Goal: Task Accomplishment & Management: Manage account settings

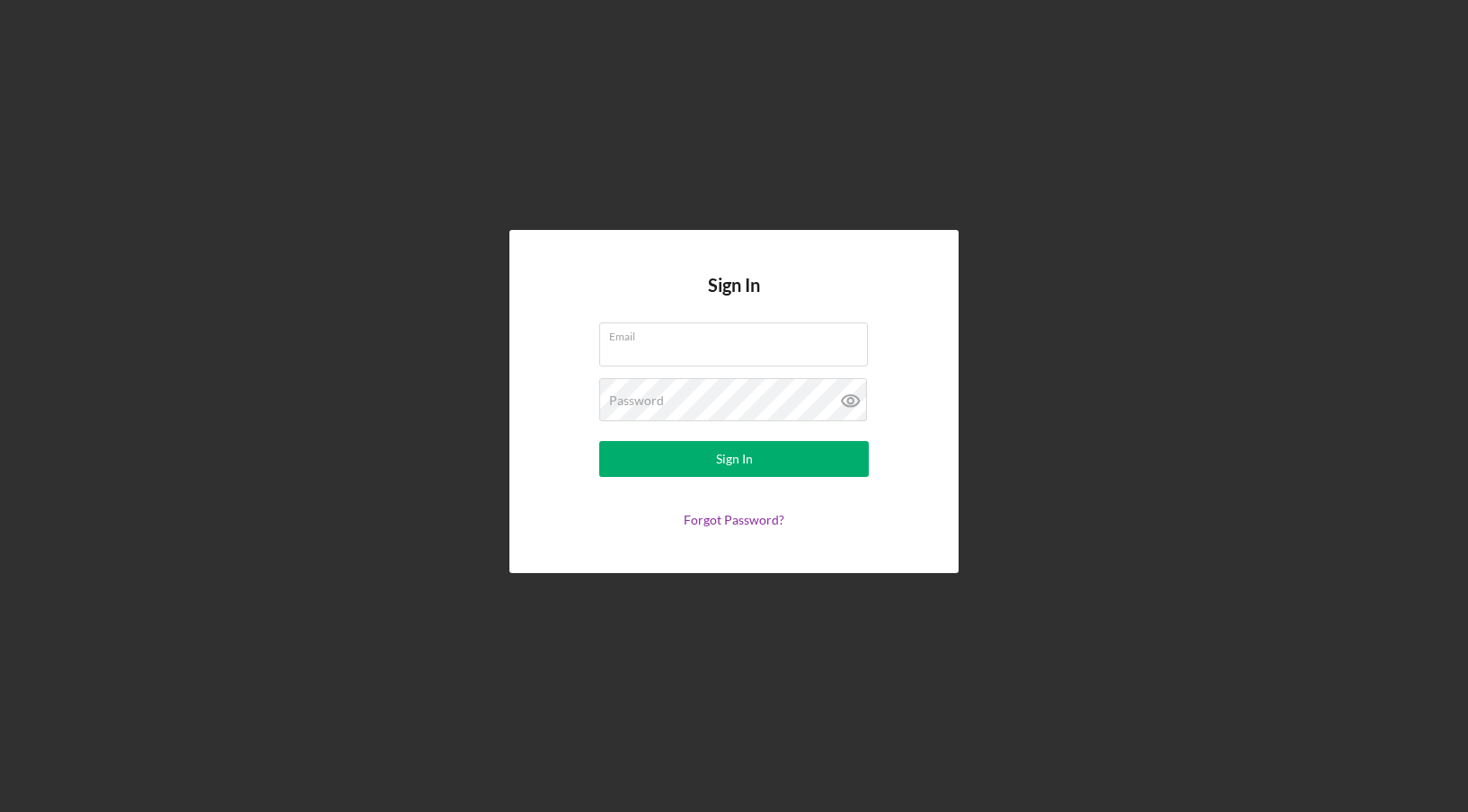
type input "[EMAIL_ADDRESS][DOMAIN_NAME]"
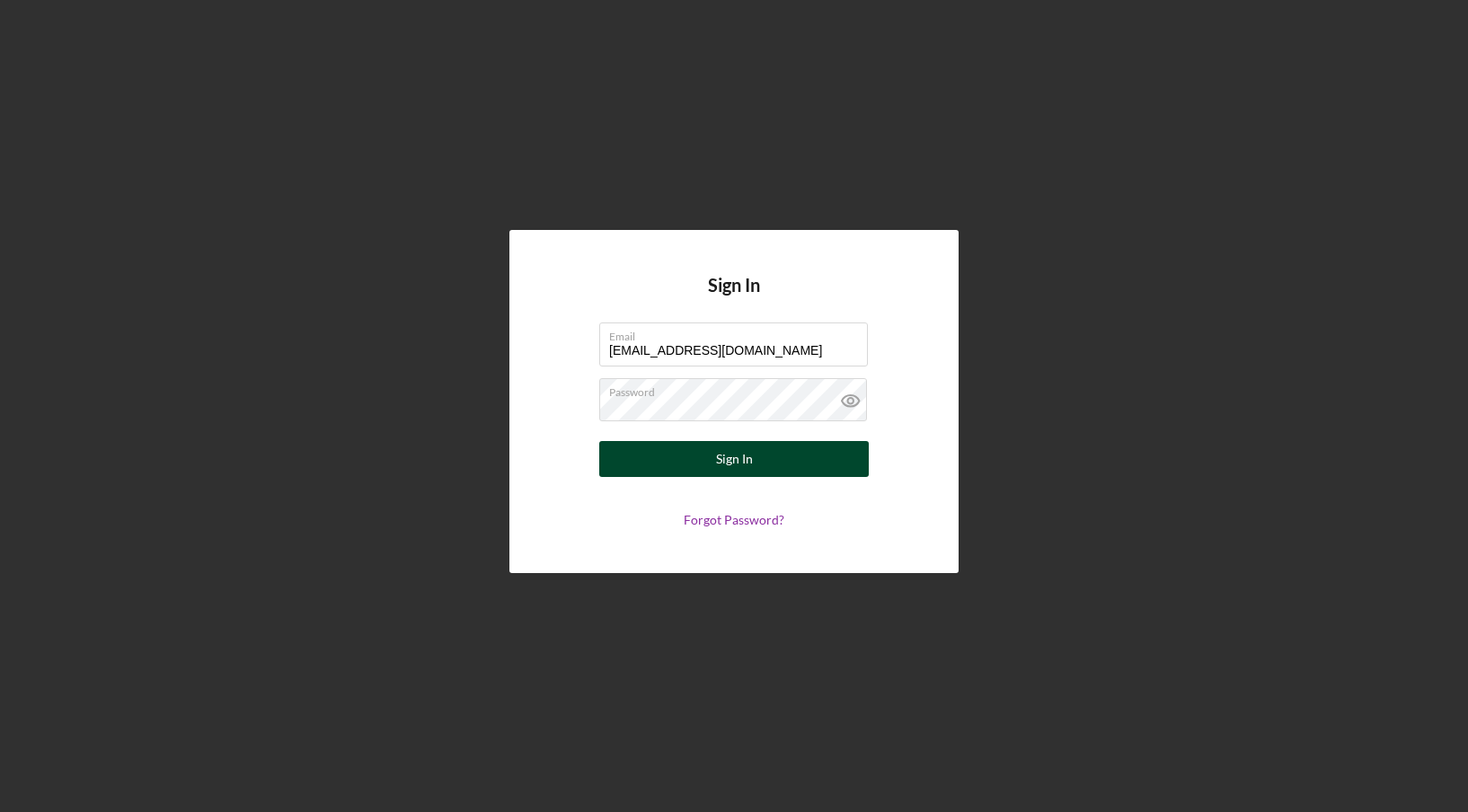
click at [772, 451] on button "Sign In" at bounding box center [734, 459] width 269 height 36
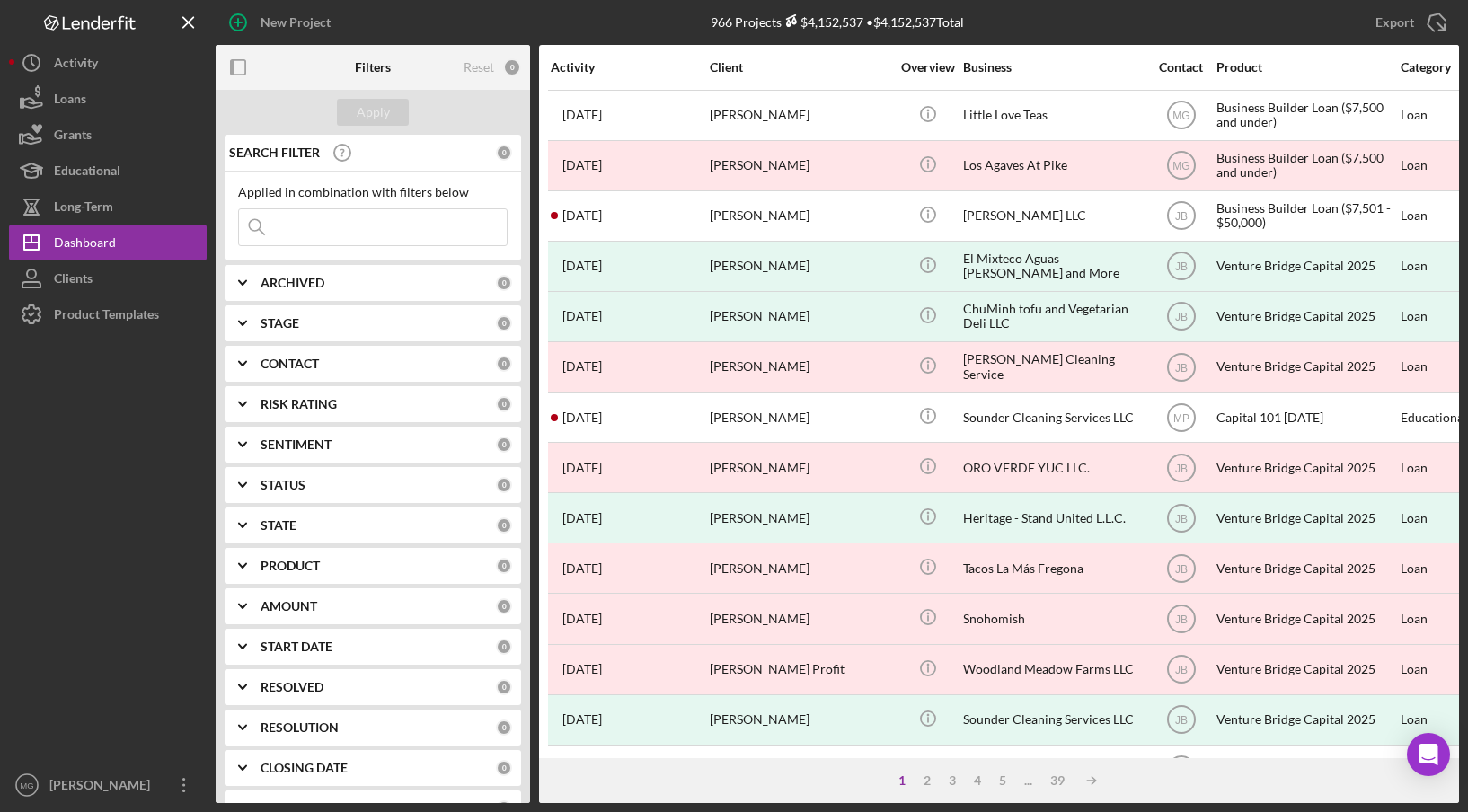
click at [350, 229] on input at bounding box center [372, 228] width 267 height 36
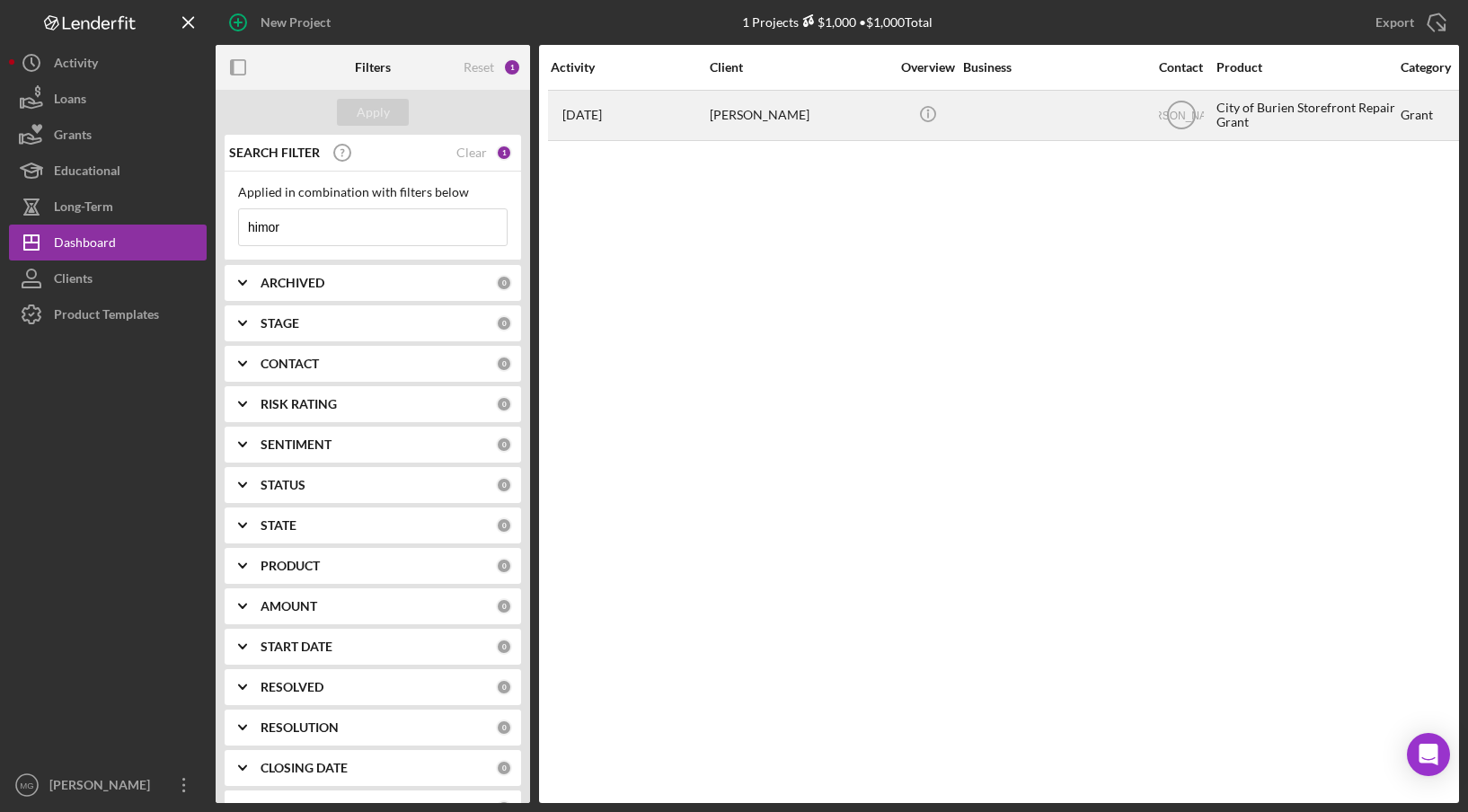
type input "himor"
click at [753, 119] on div "[PERSON_NAME]" at bounding box center [799, 115] width 180 height 48
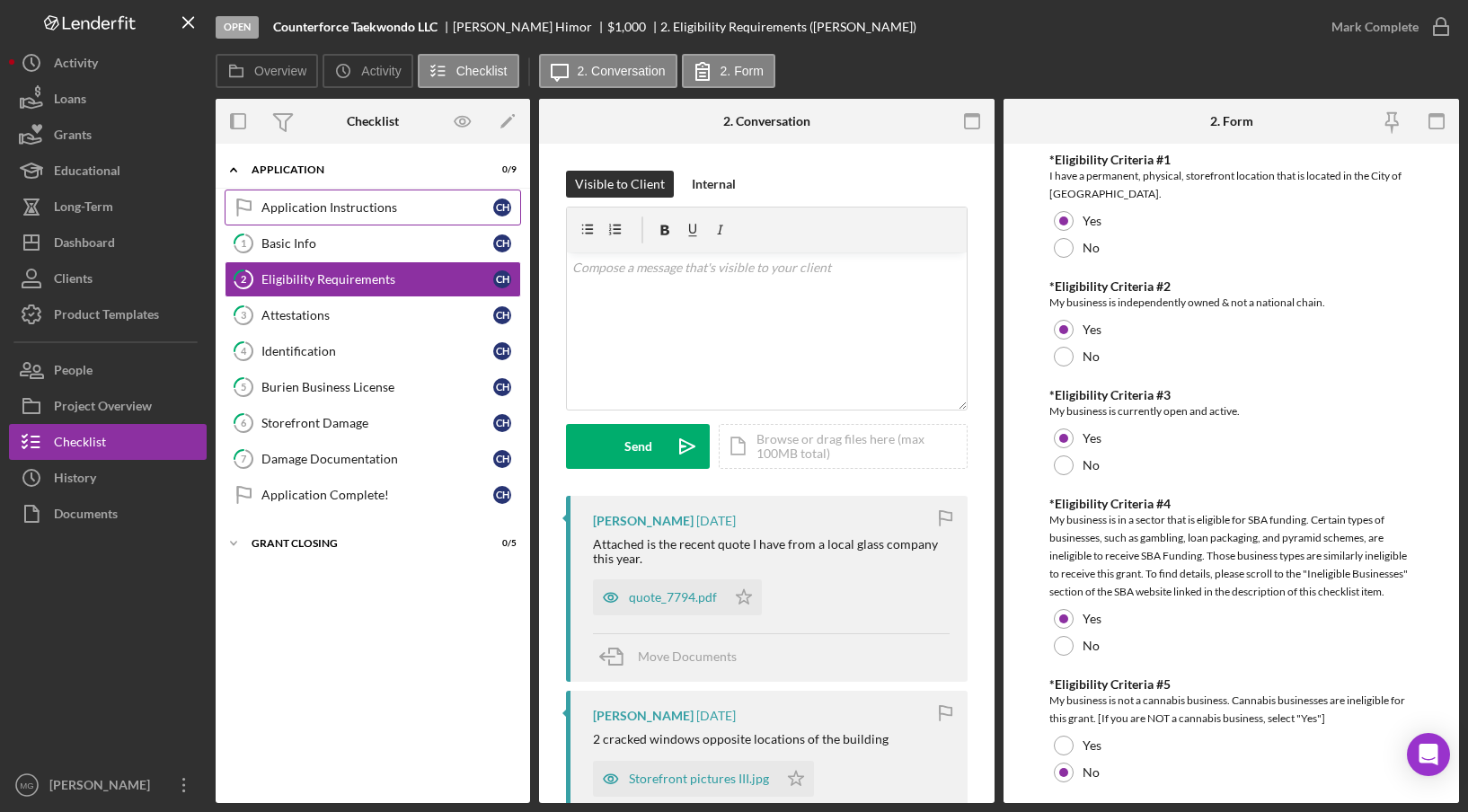
click at [317, 206] on div "Application Instructions" at bounding box center [377, 208] width 232 height 14
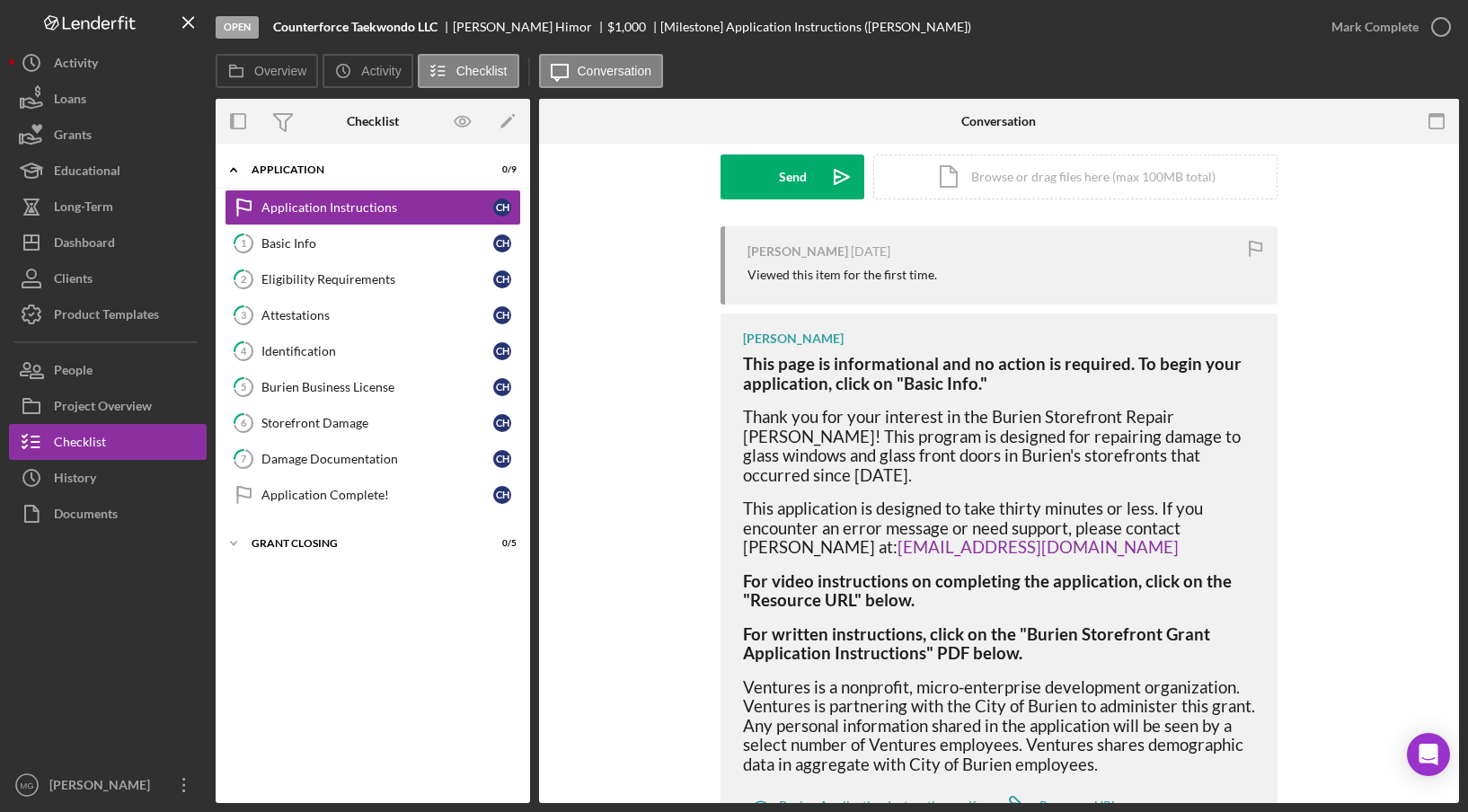
scroll to position [323, 0]
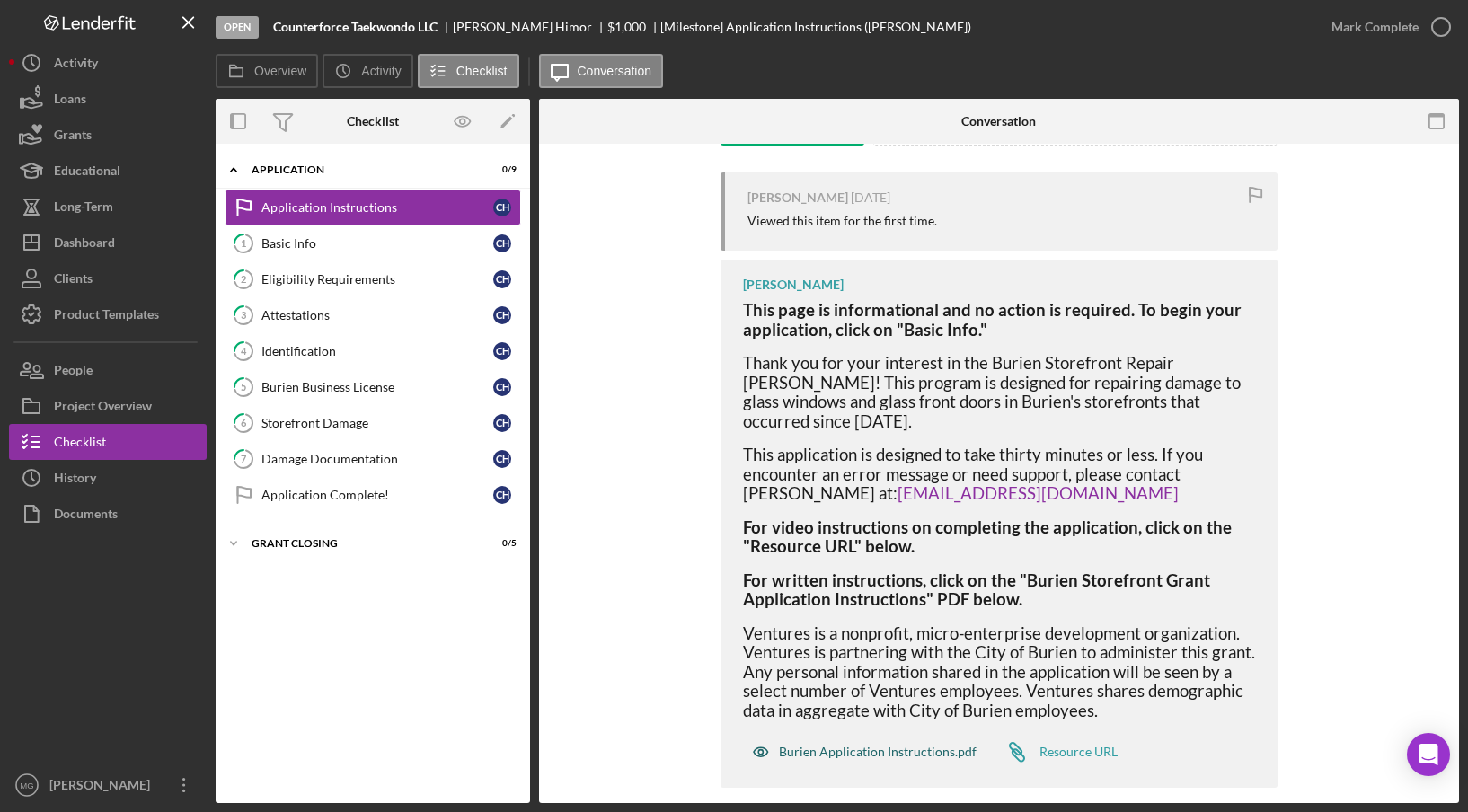
click at [869, 744] on div "Burien Application Instructions.pdf" at bounding box center [878, 751] width 198 height 14
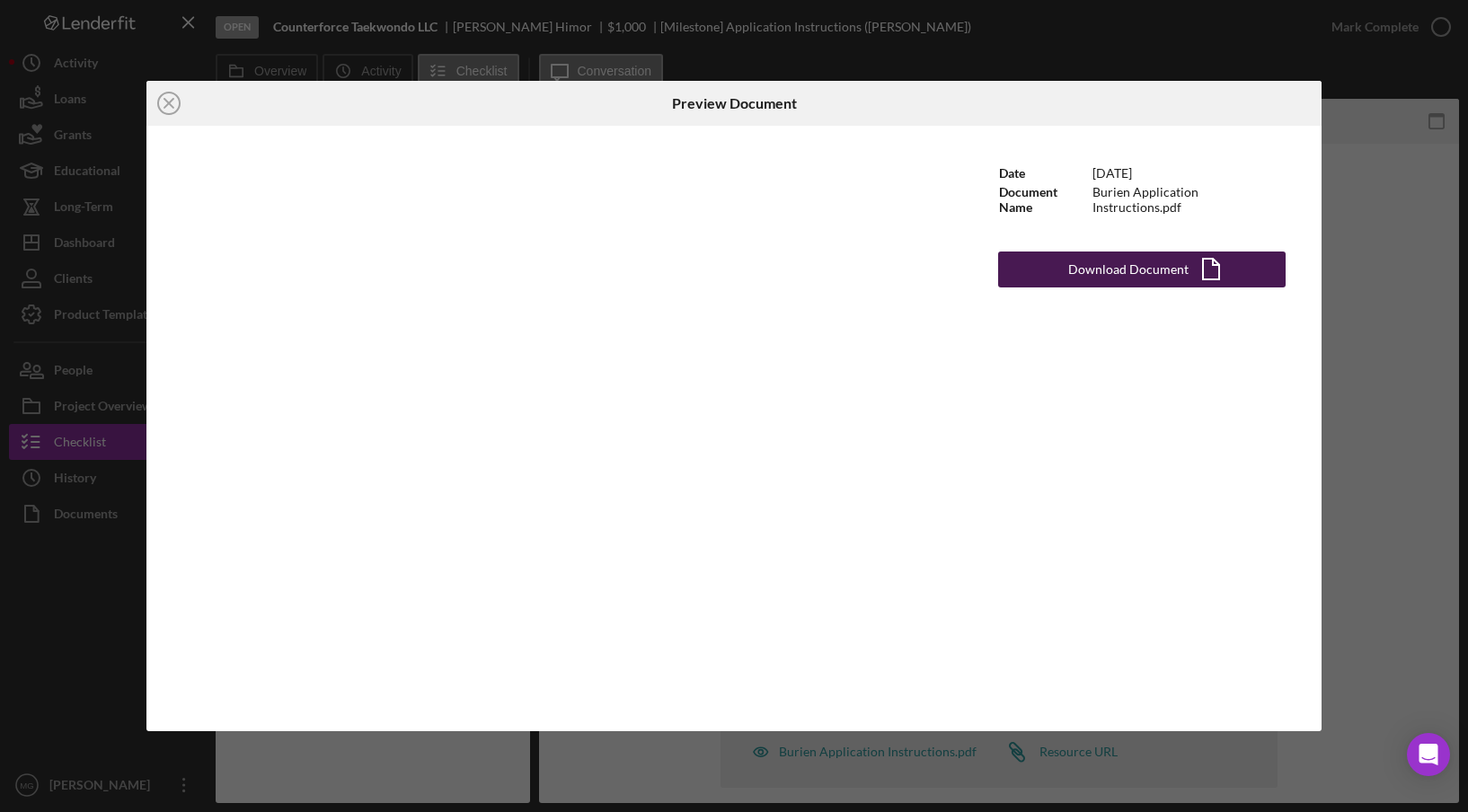
click at [1146, 274] on div "Download Document" at bounding box center [1128, 269] width 120 height 36
click at [170, 103] on line at bounding box center [168, 102] width 9 height 9
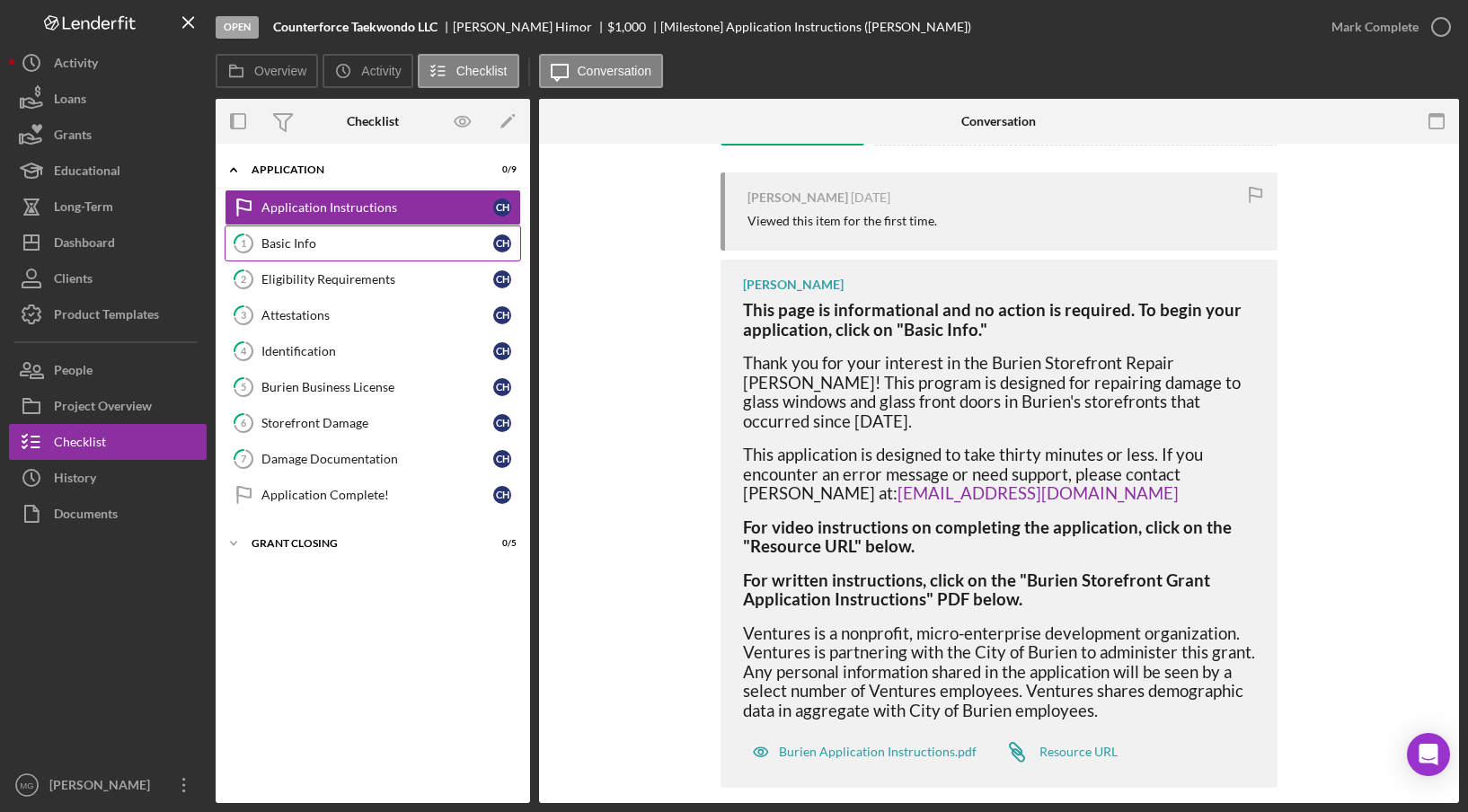
click at [313, 244] on div "Basic Info" at bounding box center [377, 244] width 232 height 14
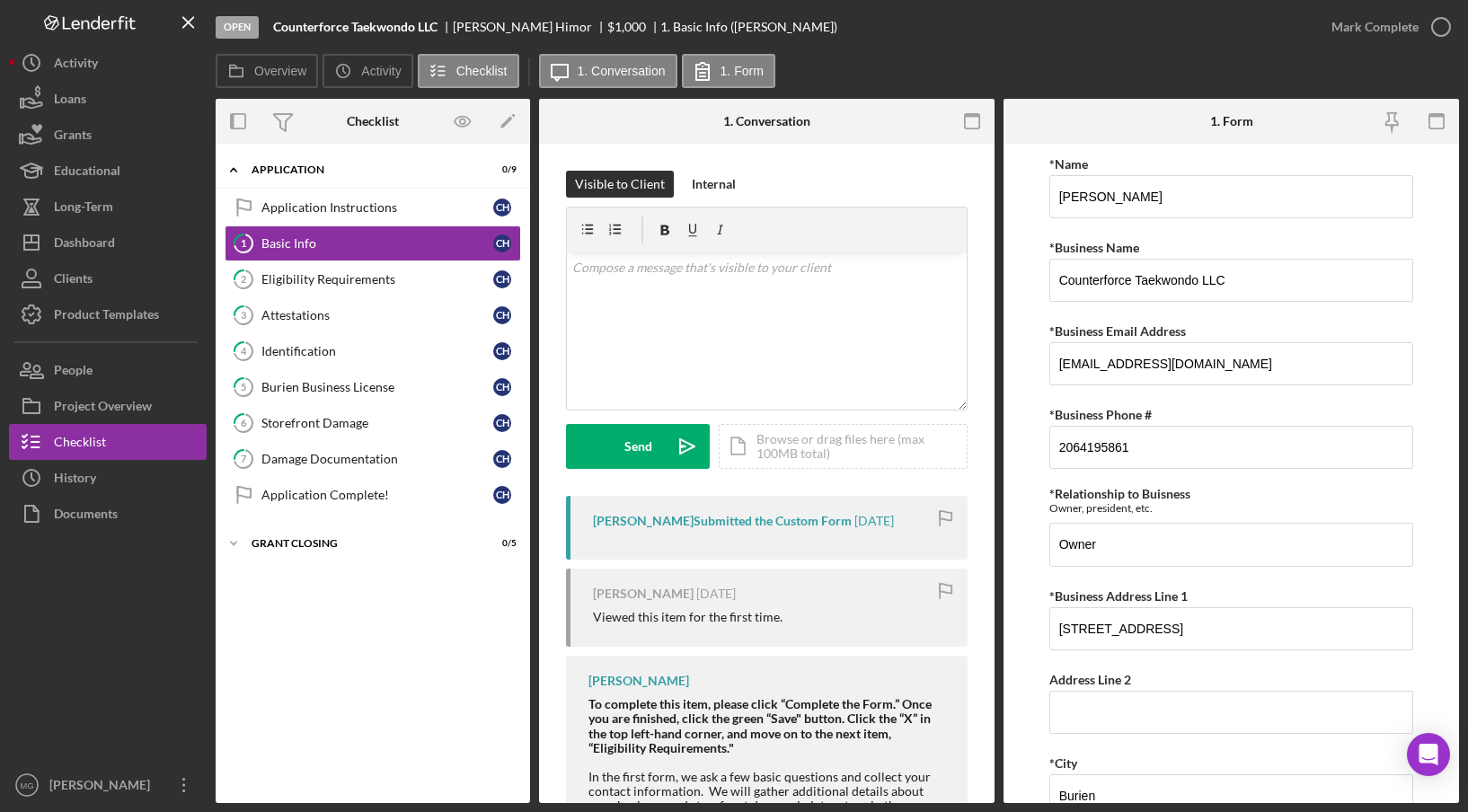
click at [828, 519] on div "[PERSON_NAME] Submitted the Custom Form" at bounding box center [722, 521] width 258 height 14
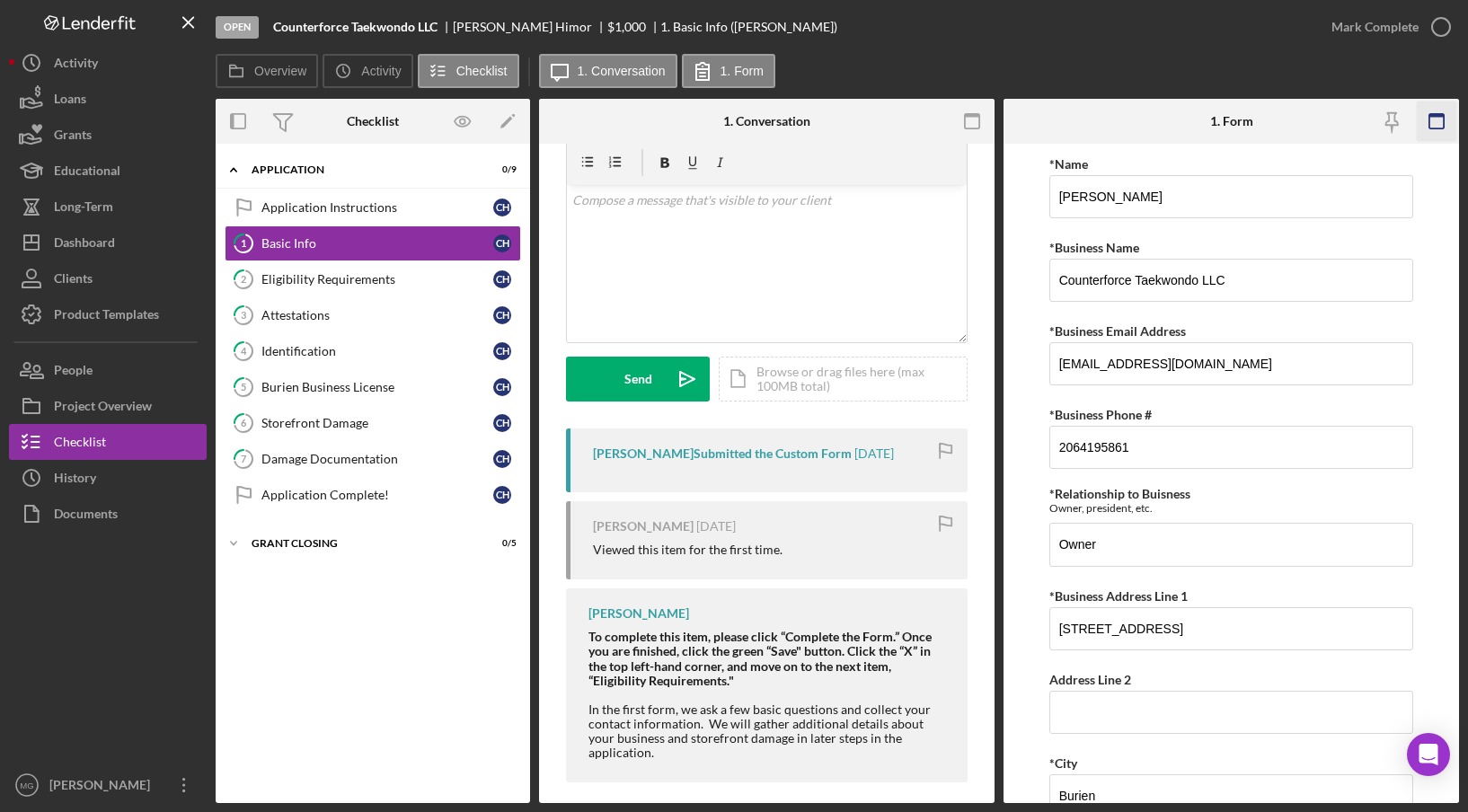
click at [1440, 125] on icon "button" at bounding box center [1436, 121] width 41 height 41
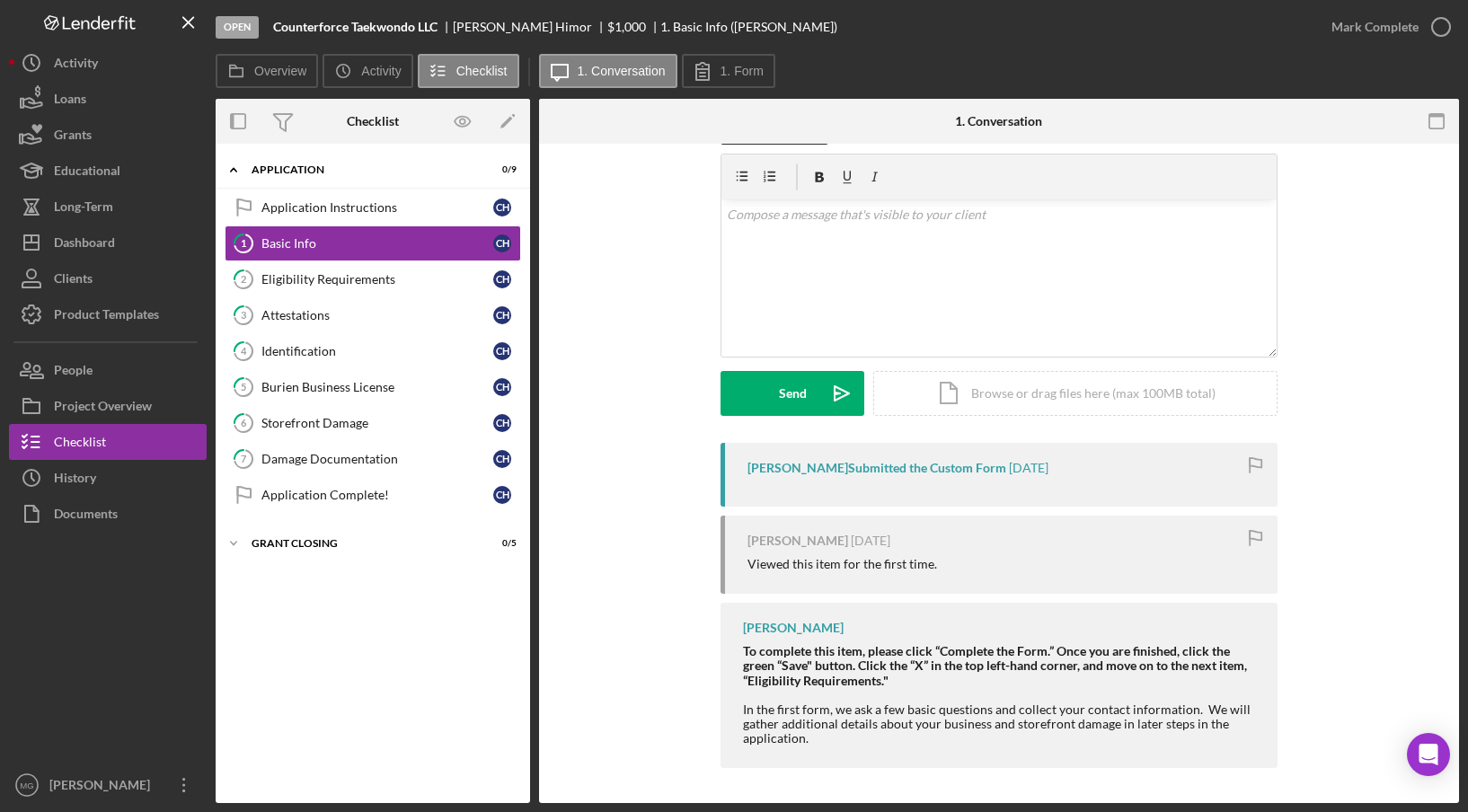
click at [933, 462] on div "[PERSON_NAME] Submitted the Custom Form" at bounding box center [877, 468] width 258 height 14
click at [927, 466] on div "[PERSON_NAME] Submitted the Custom Form" at bounding box center [877, 468] width 258 height 14
click at [328, 248] on div "Basic Info" at bounding box center [377, 244] width 232 height 14
click at [745, 73] on label "1. Form" at bounding box center [741, 71] width 43 height 14
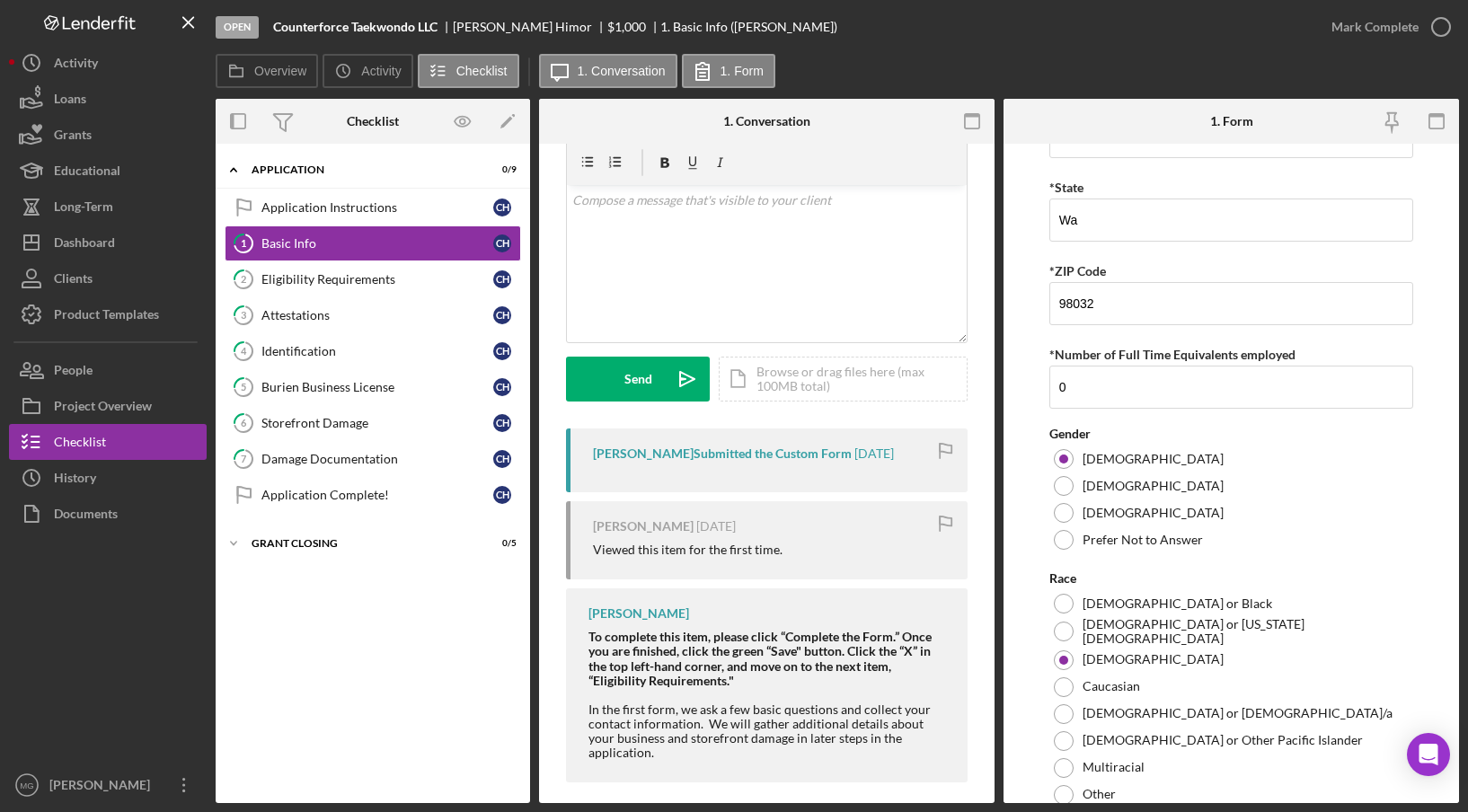
scroll to position [747, 0]
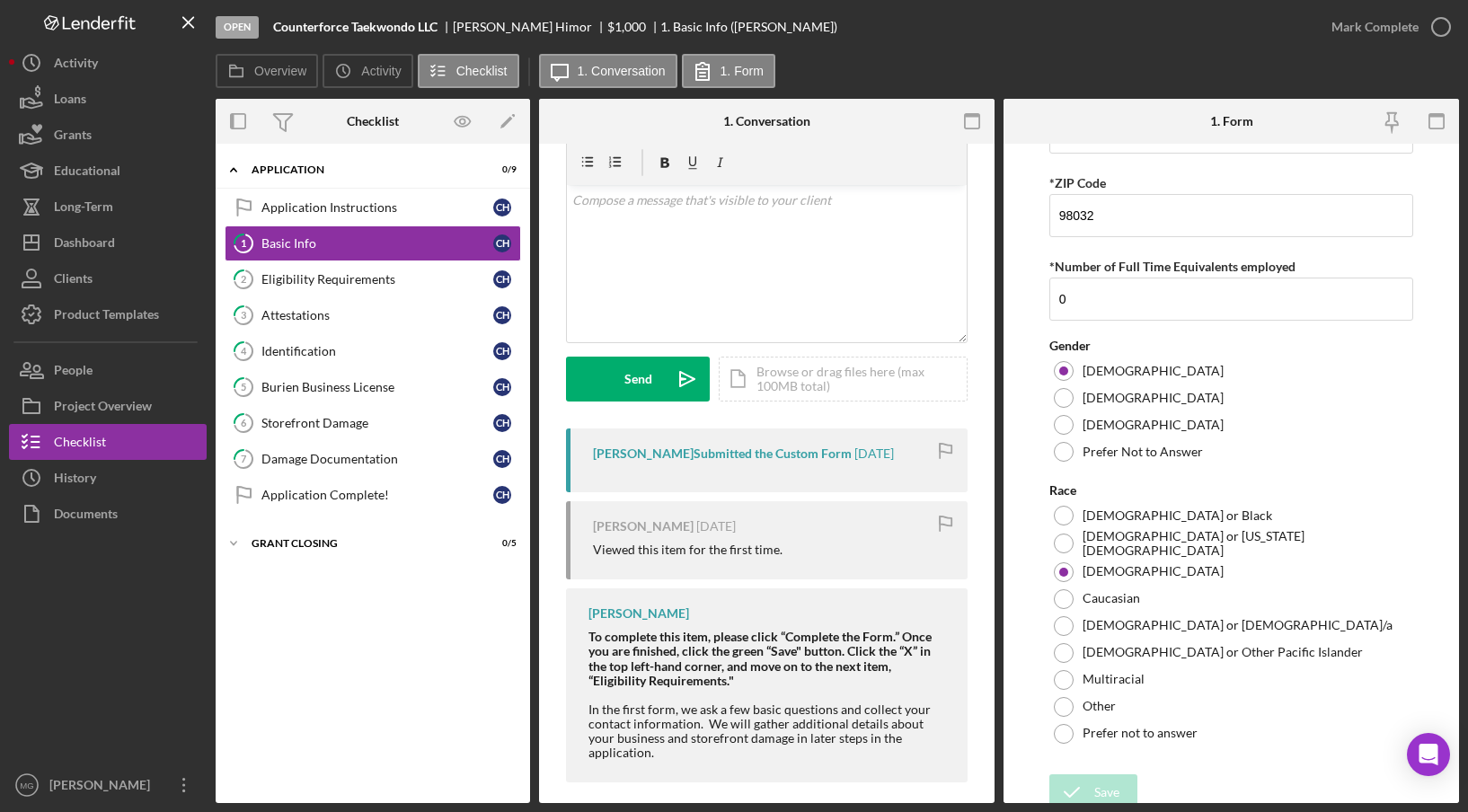
click at [704, 549] on div "Viewed this item for the first time." at bounding box center [687, 550] width 190 height 14
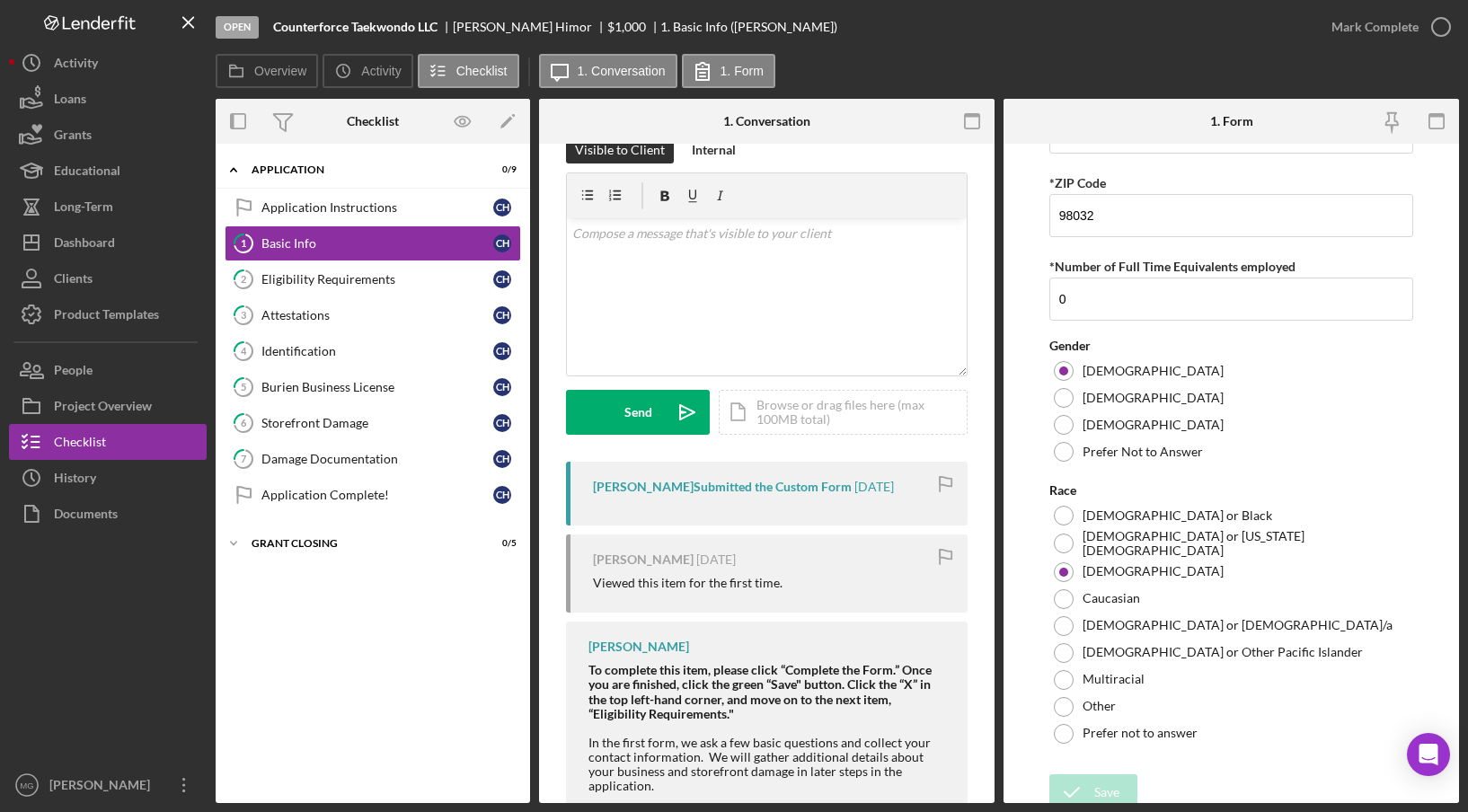
scroll to position [68, 0]
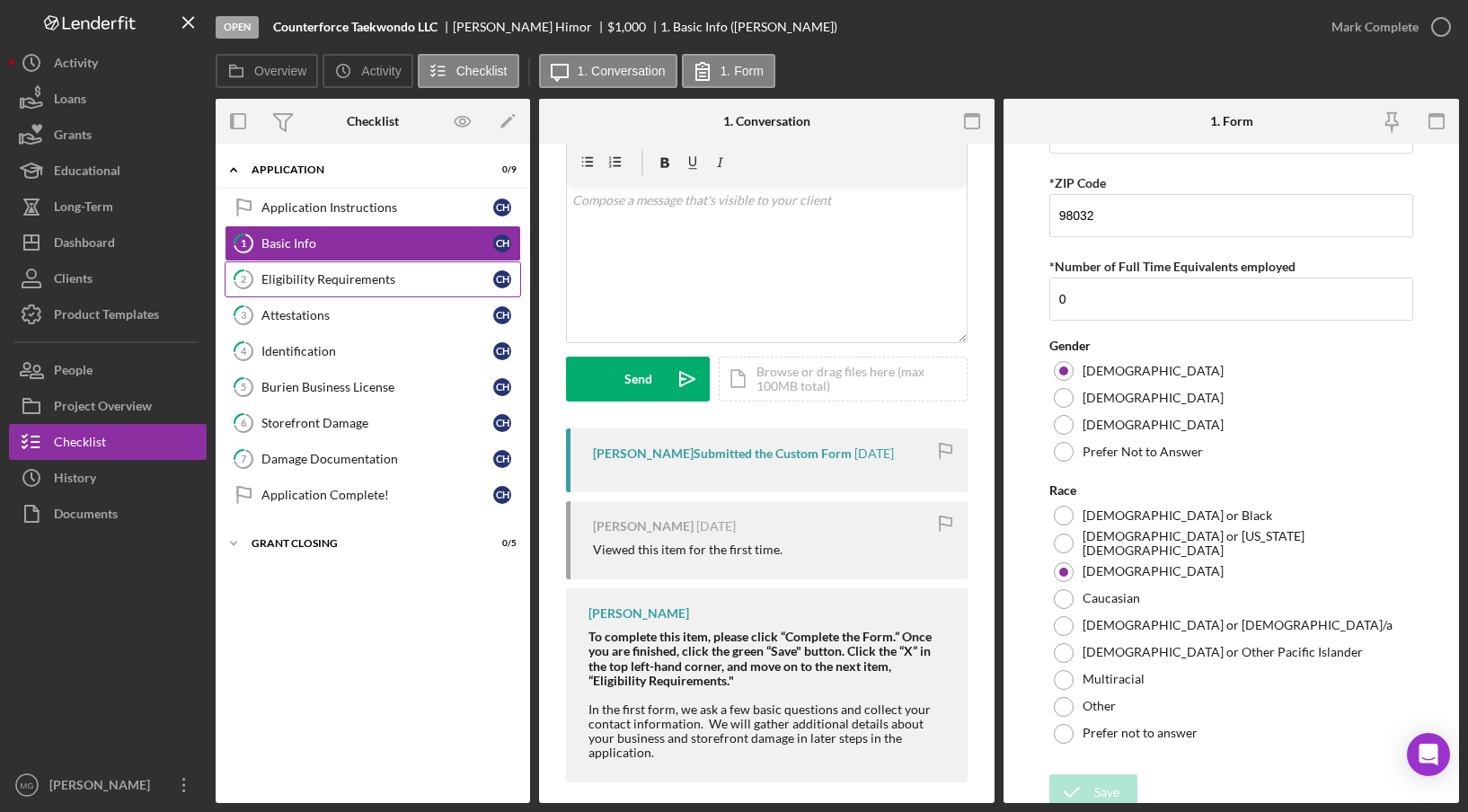
click at [343, 278] on div "Eligibility Requirements" at bounding box center [377, 279] width 232 height 14
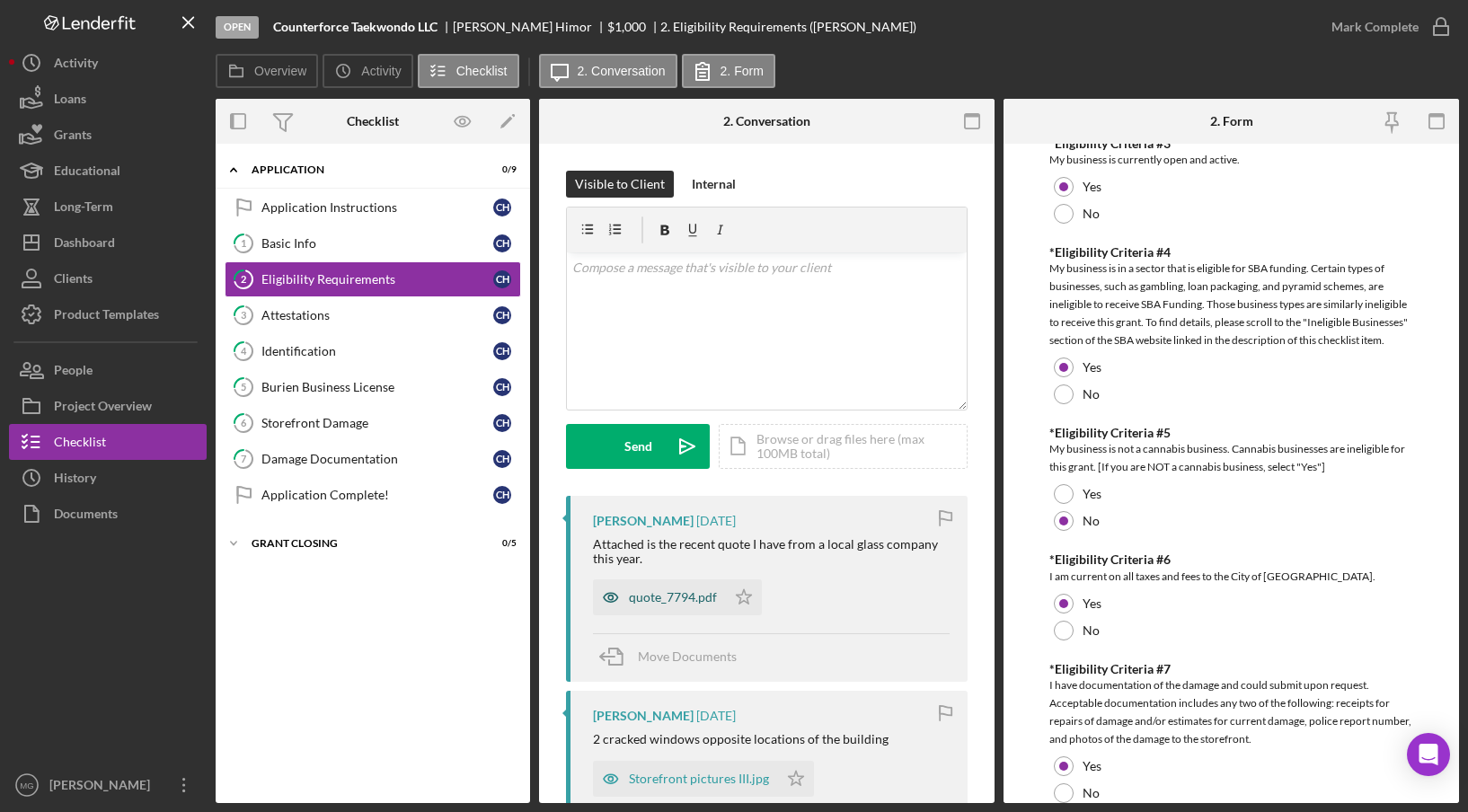
click at [688, 592] on div "quote_7794.pdf" at bounding box center [673, 597] width 88 height 14
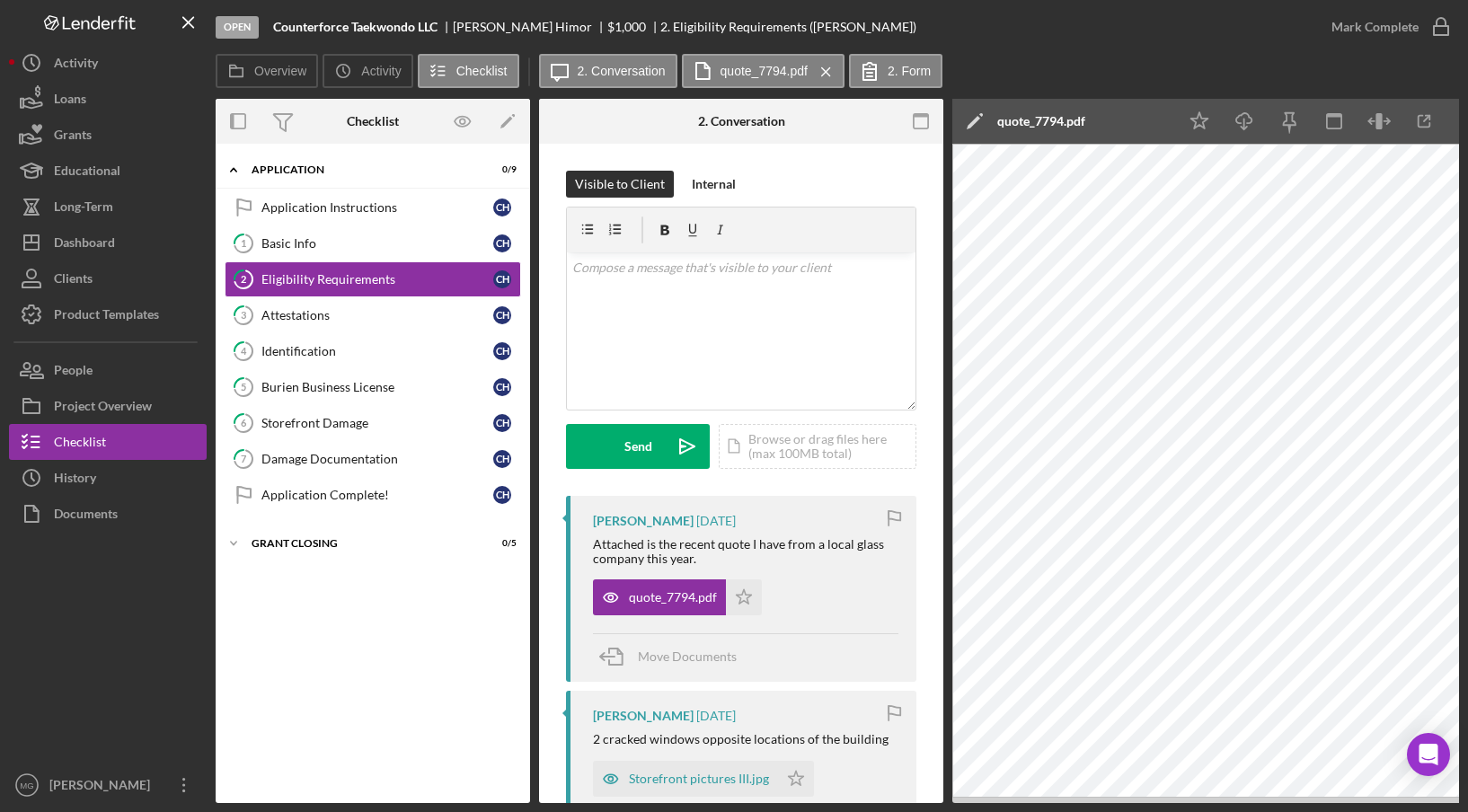
scroll to position [269, 0]
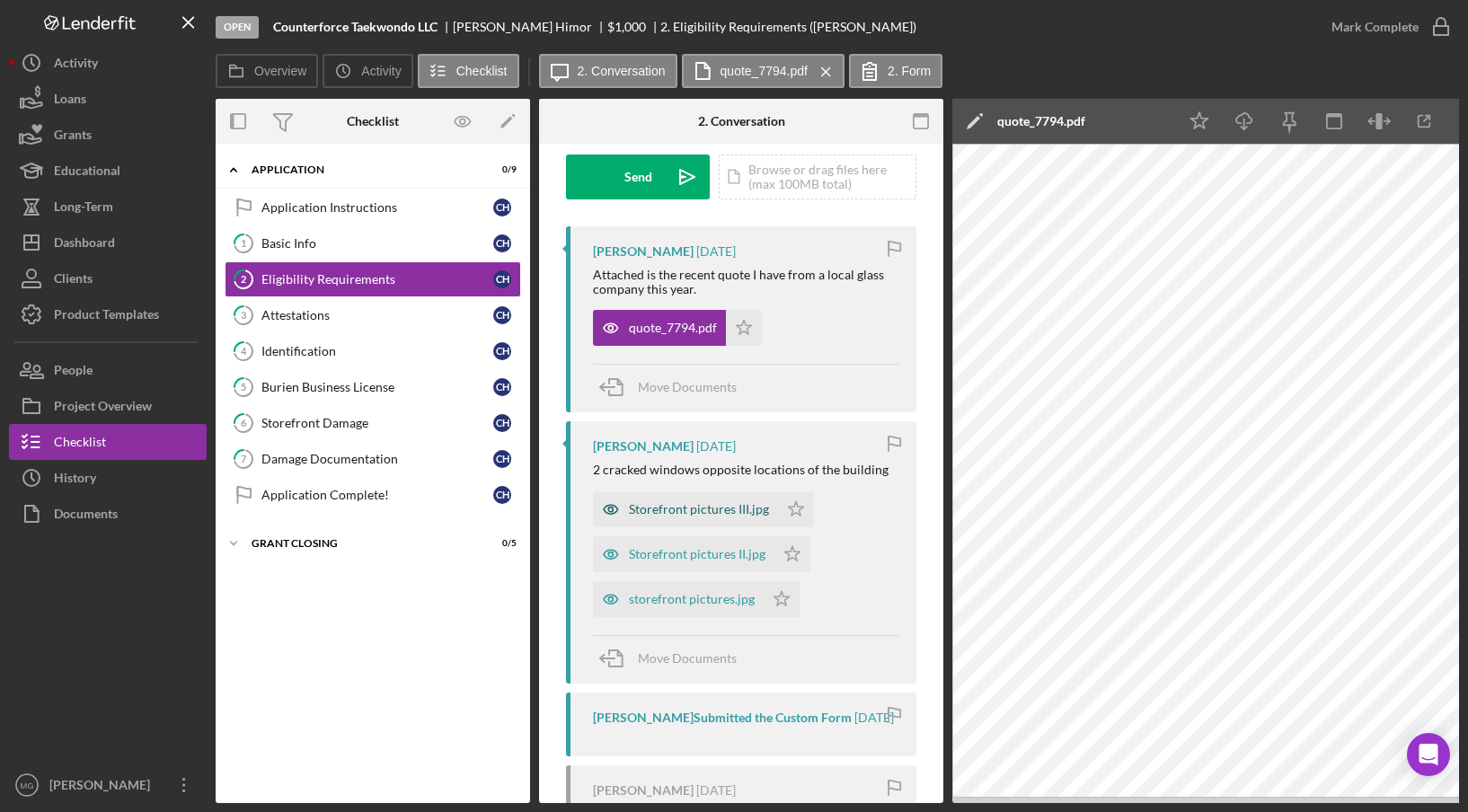
click at [692, 504] on div "Storefront pictures III.jpg" at bounding box center [699, 509] width 140 height 14
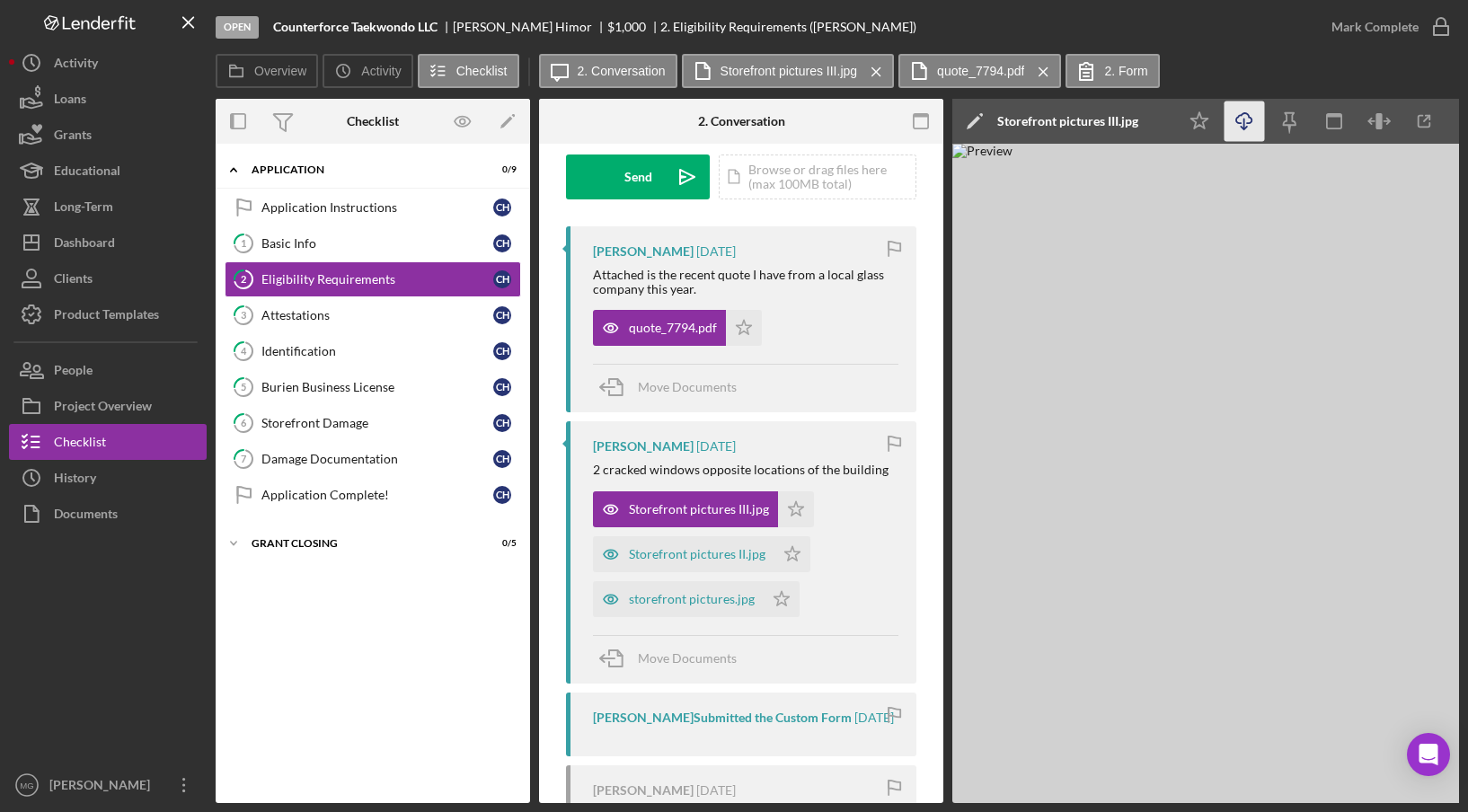
click at [1246, 117] on icon "Icon/Download" at bounding box center [1244, 121] width 41 height 41
click at [676, 556] on div "Storefront pictures II.jpg" at bounding box center [697, 554] width 136 height 14
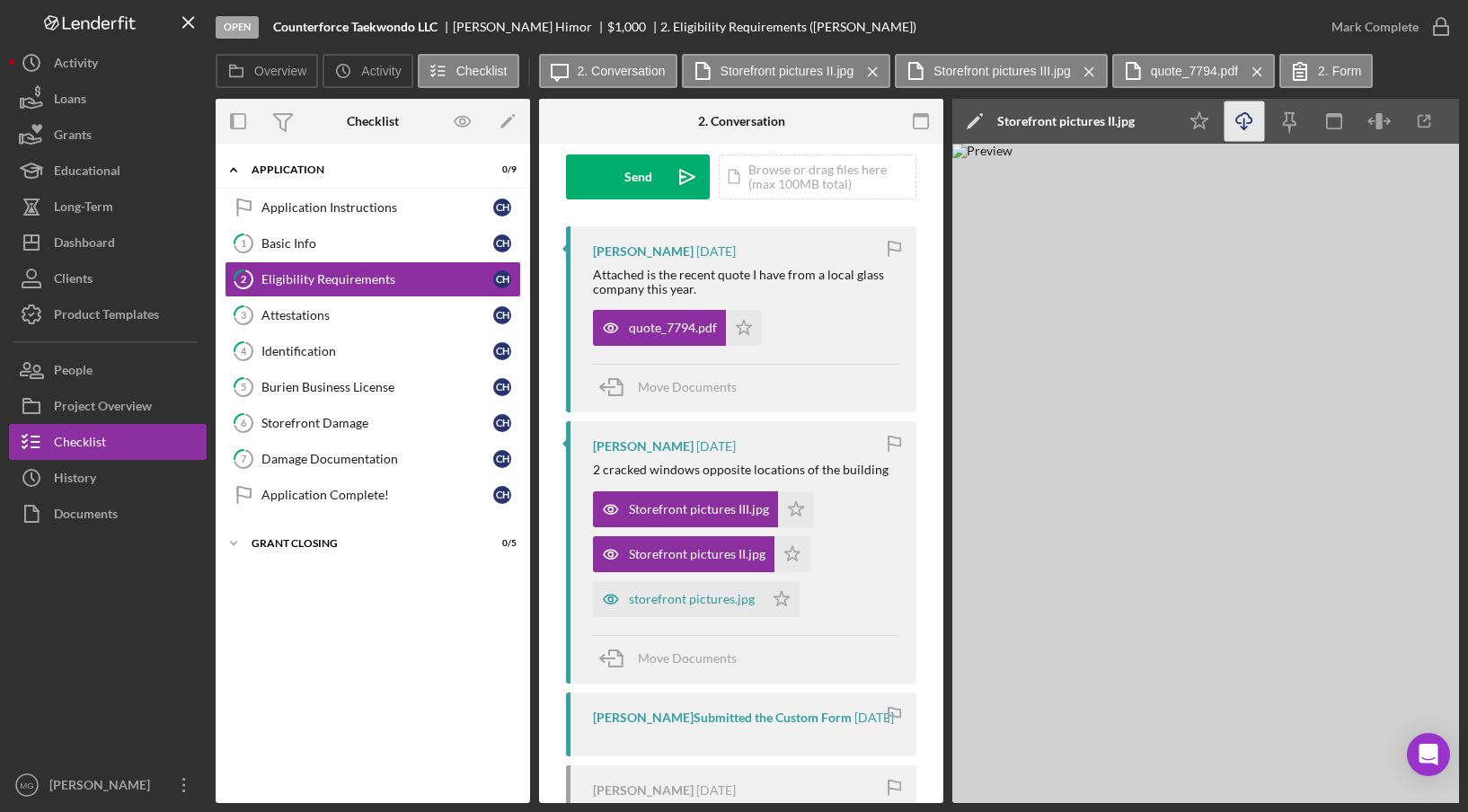
click at [1239, 119] on icon "Icon/Download" at bounding box center [1244, 121] width 41 height 41
click at [677, 599] on div "storefront pictures.jpg" at bounding box center [692, 599] width 126 height 14
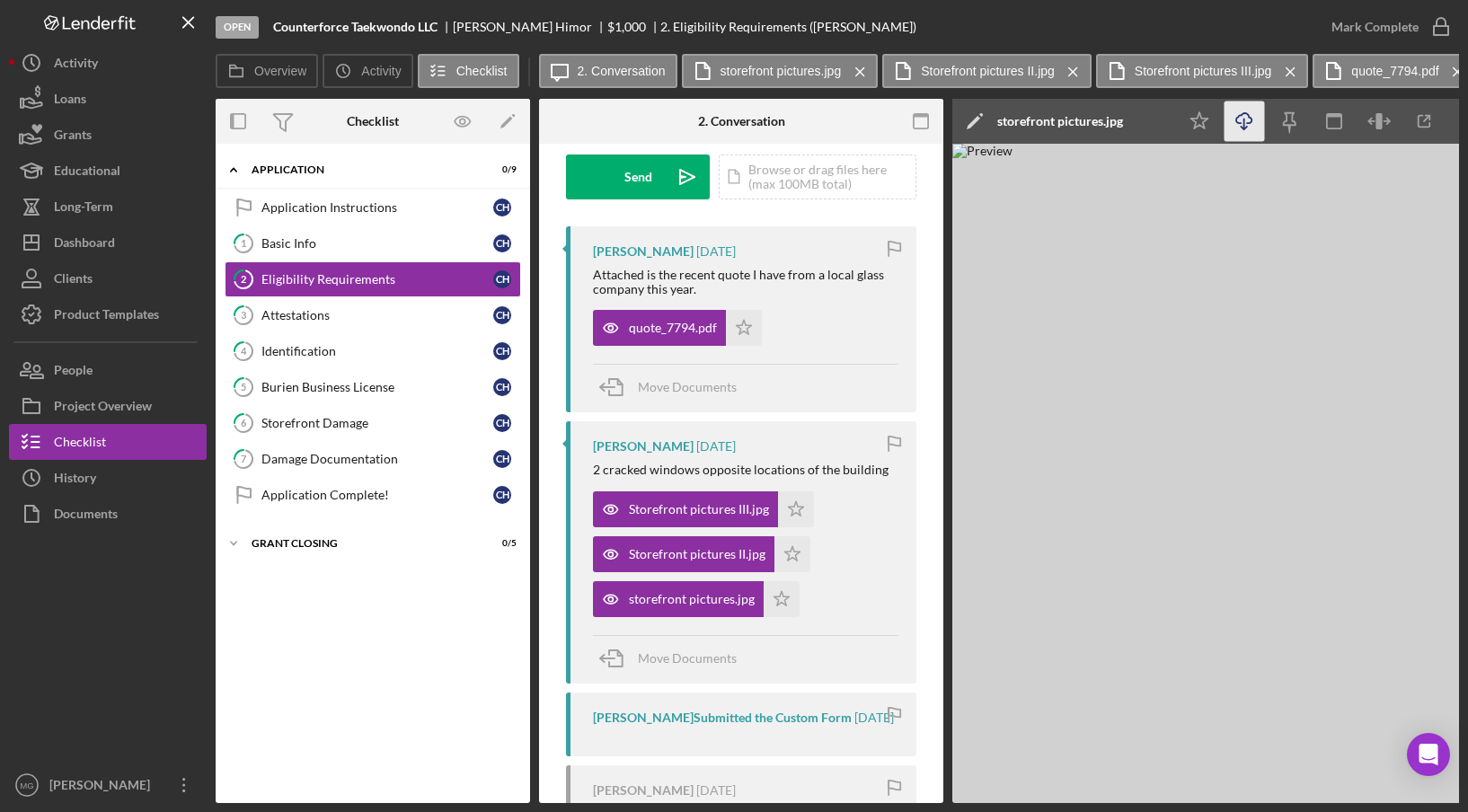
click at [1247, 125] on icon "Icon/Download" at bounding box center [1244, 121] width 41 height 41
click at [868, 552] on div "Storefront pictures III.jpg Icon/Star Storefront pictures II.jpg Icon/Star stor…" at bounding box center [744, 550] width 305 height 135
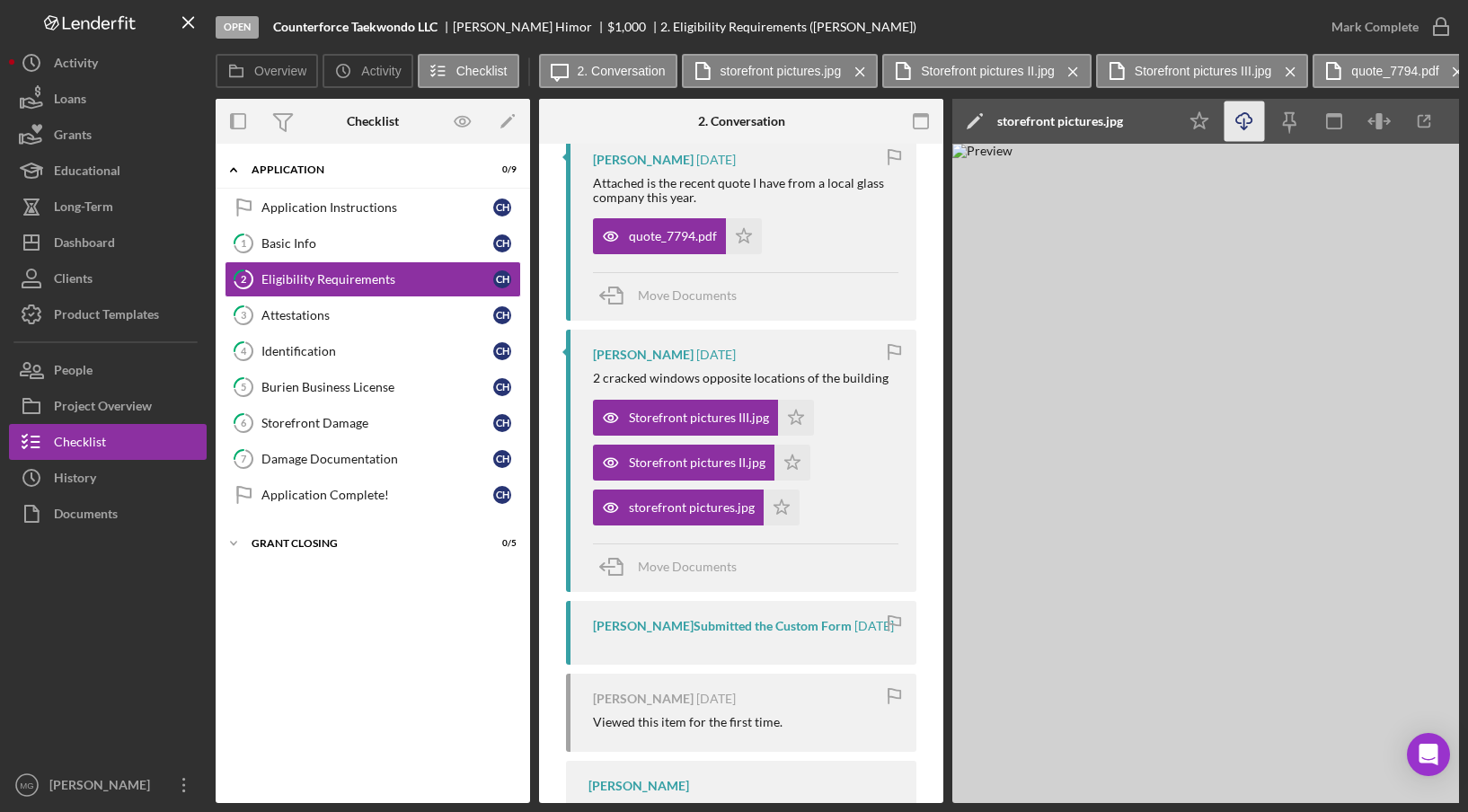
scroll to position [449, 0]
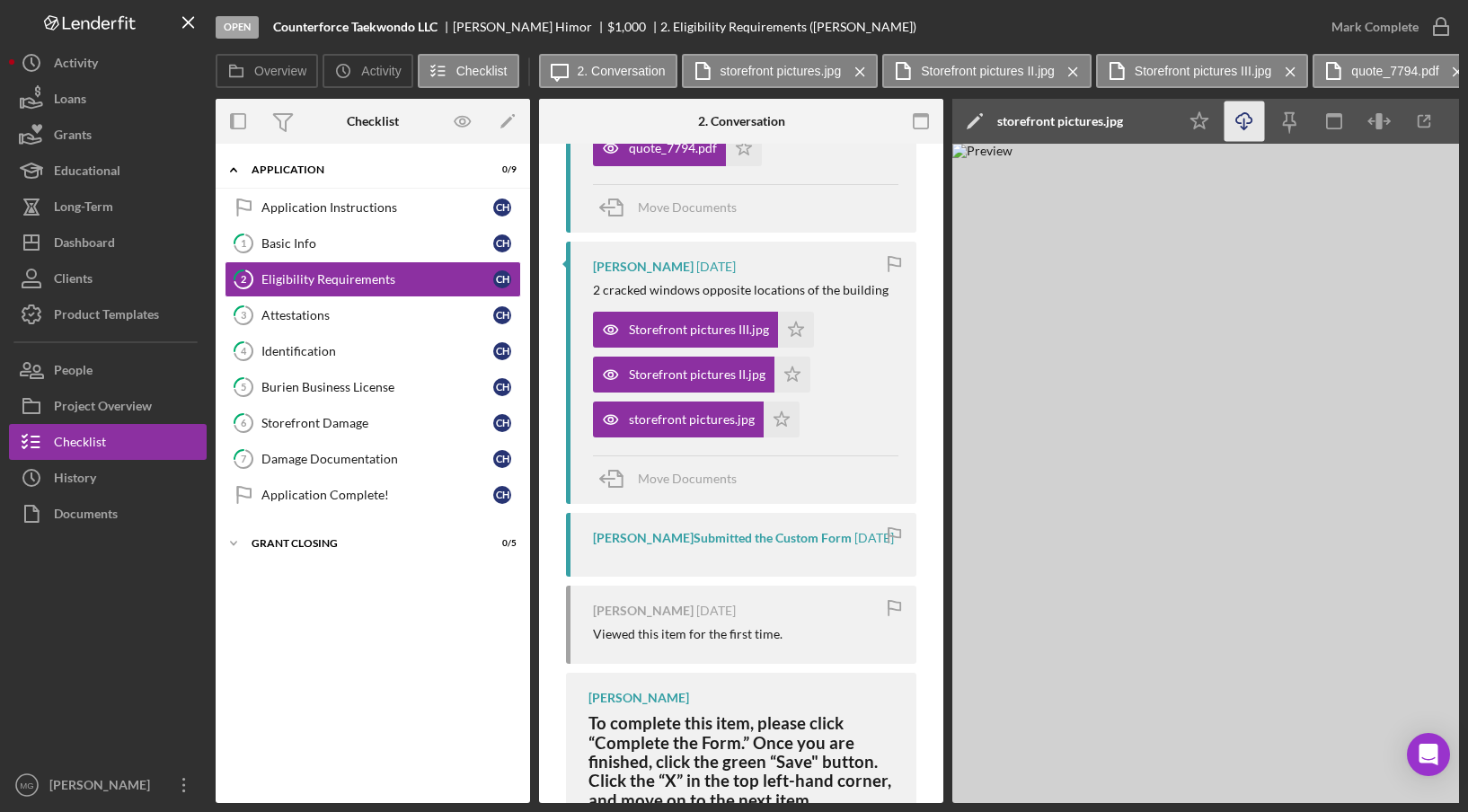
click at [770, 537] on div "[PERSON_NAME] Submitted the Custom Form" at bounding box center [722, 538] width 258 height 14
click at [625, 531] on div "[PERSON_NAME] Submitted the Custom Form" at bounding box center [722, 538] width 258 height 14
click at [625, 544] on div "[PERSON_NAME] Submitted the Custom Form" at bounding box center [722, 538] width 258 height 14
click at [620, 546] on div "[PERSON_NAME] Submitted the Custom Form" at bounding box center [722, 538] width 258 height 14
click at [677, 546] on div "[PERSON_NAME] Submitted the Custom Form" at bounding box center [722, 538] width 258 height 14
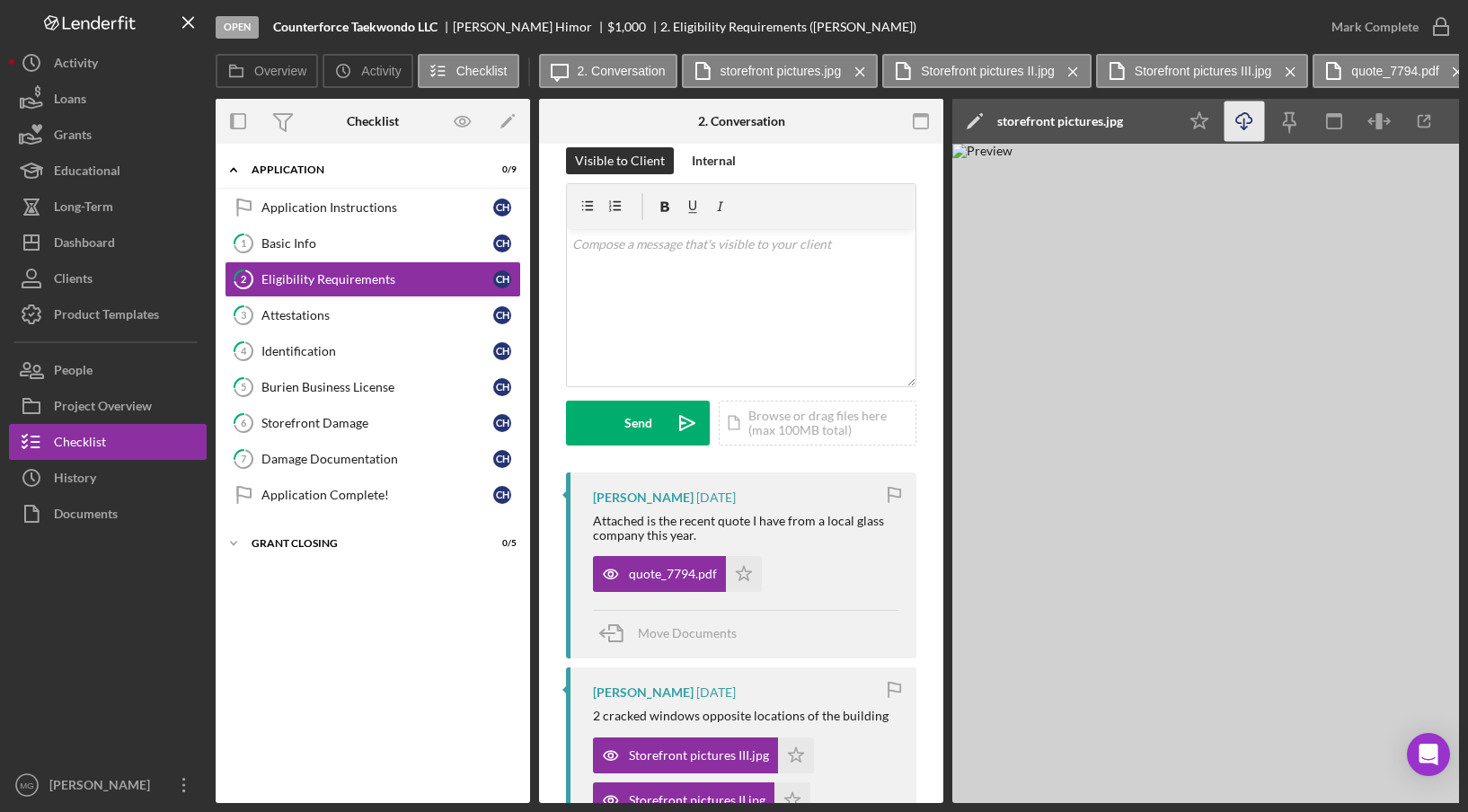
scroll to position [0, 0]
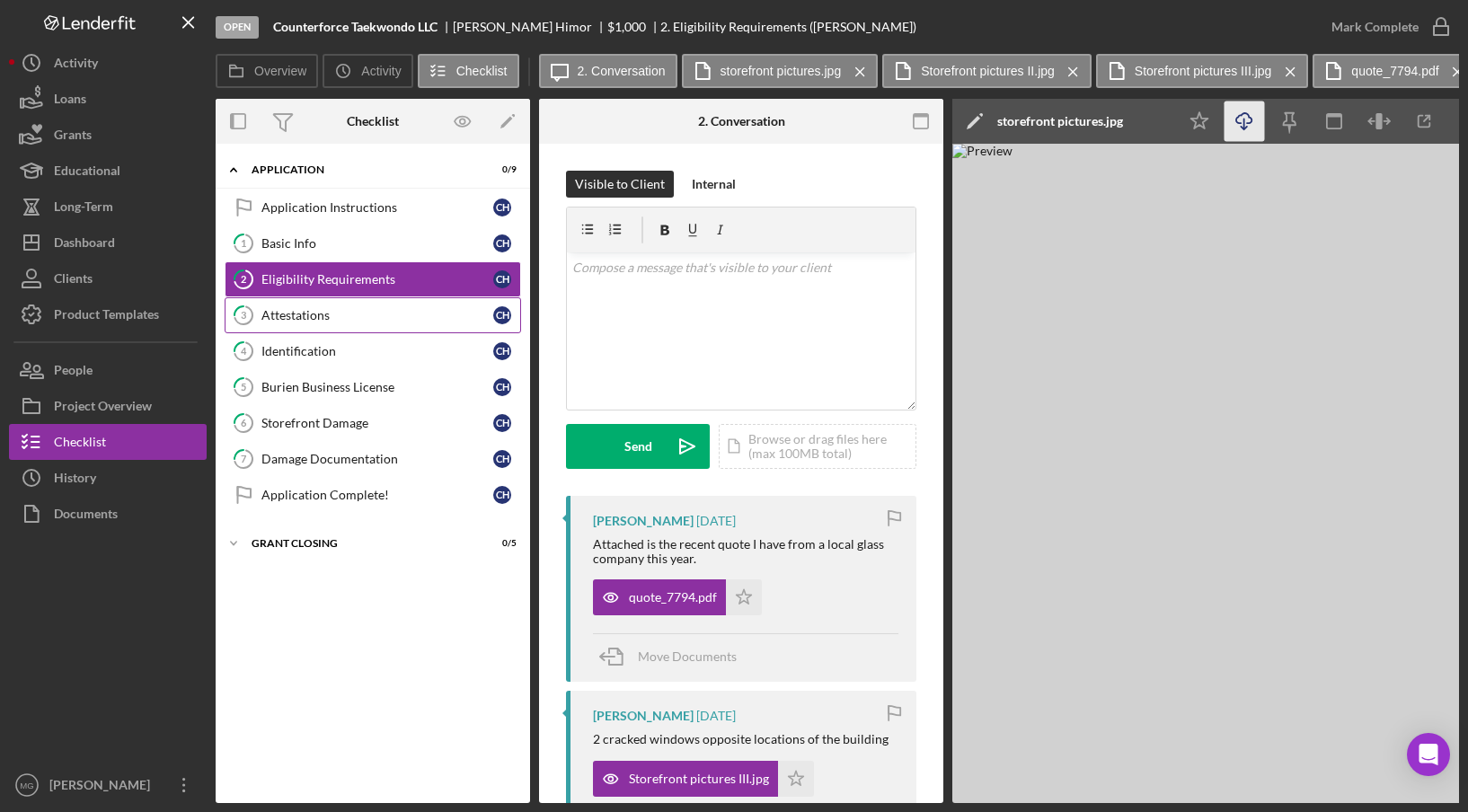
drag, startPoint x: 309, startPoint y: 310, endPoint x: 372, endPoint y: 310, distance: 63.0
click at [309, 310] on div "Attestations" at bounding box center [377, 315] width 232 height 14
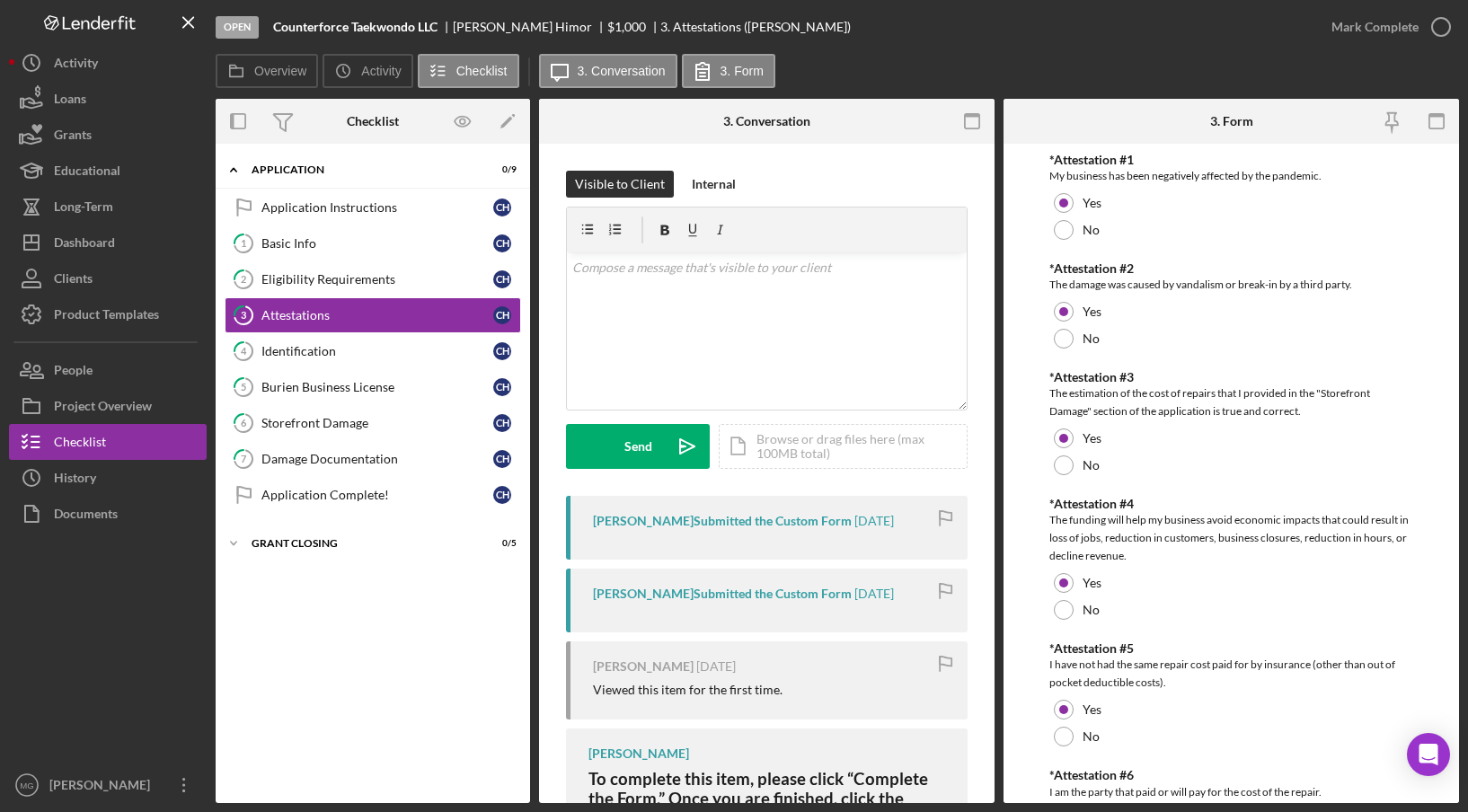
click at [814, 518] on div "[PERSON_NAME] Submitted the Custom Form" at bounding box center [722, 521] width 258 height 14
click at [821, 599] on div "[PERSON_NAME] Submitted the Custom Form" at bounding box center [722, 593] width 258 height 14
click at [751, 685] on div "Viewed this item for the first time." at bounding box center [687, 690] width 190 height 14
click at [398, 202] on div "Application Instructions" at bounding box center [377, 208] width 232 height 14
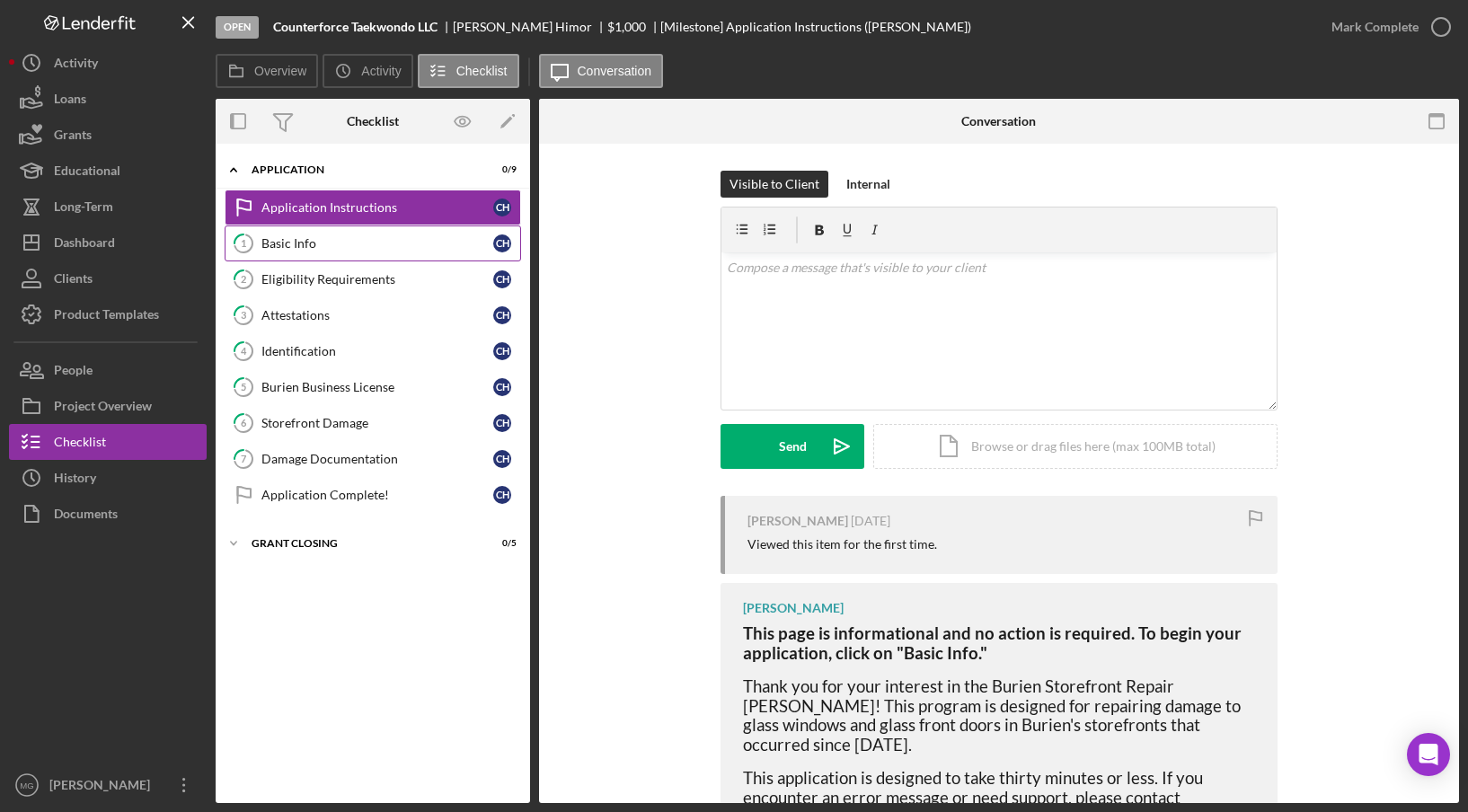
click at [340, 248] on div "Basic Info" at bounding box center [377, 244] width 232 height 14
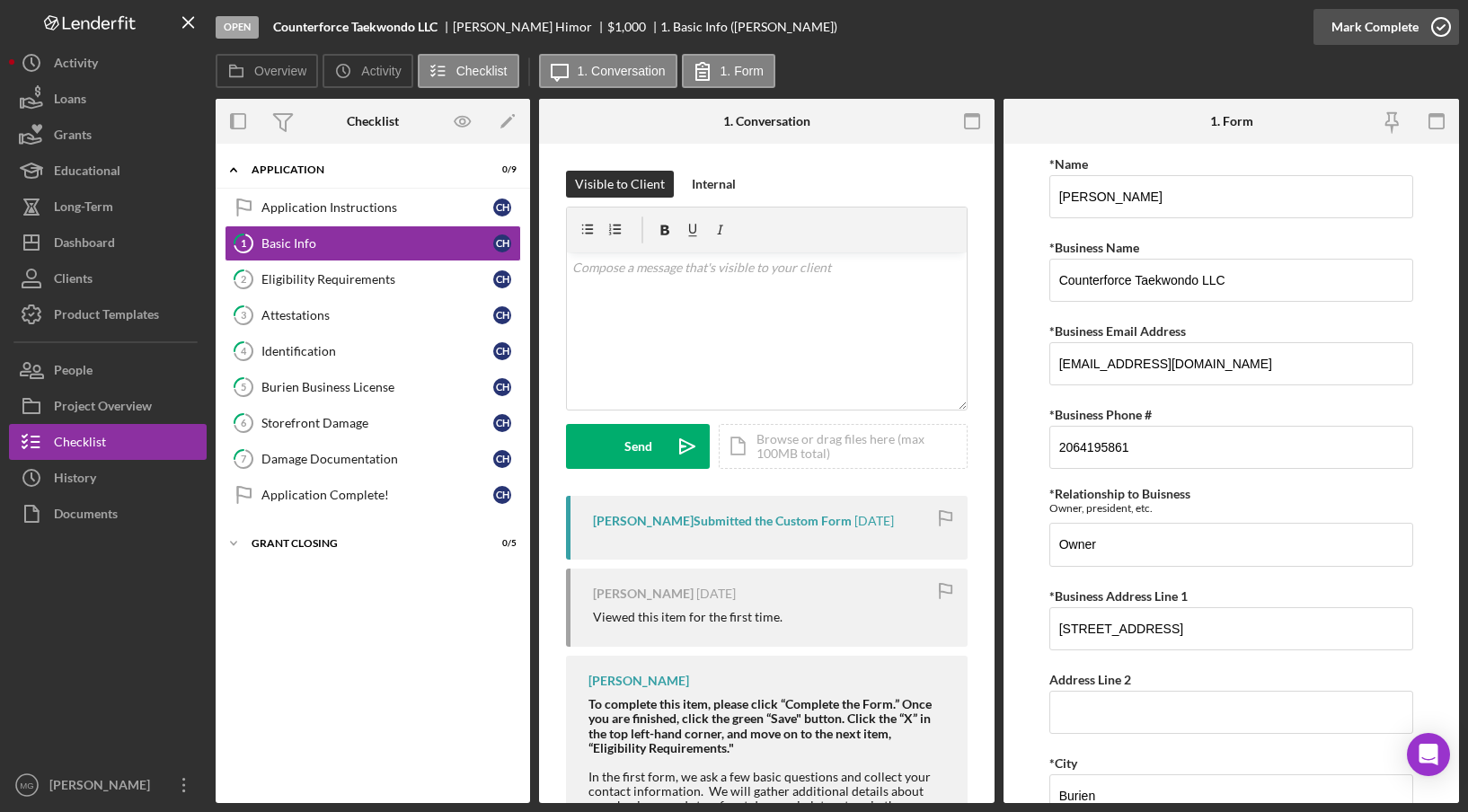
click at [1437, 33] on icon "button" at bounding box center [1440, 27] width 45 height 45
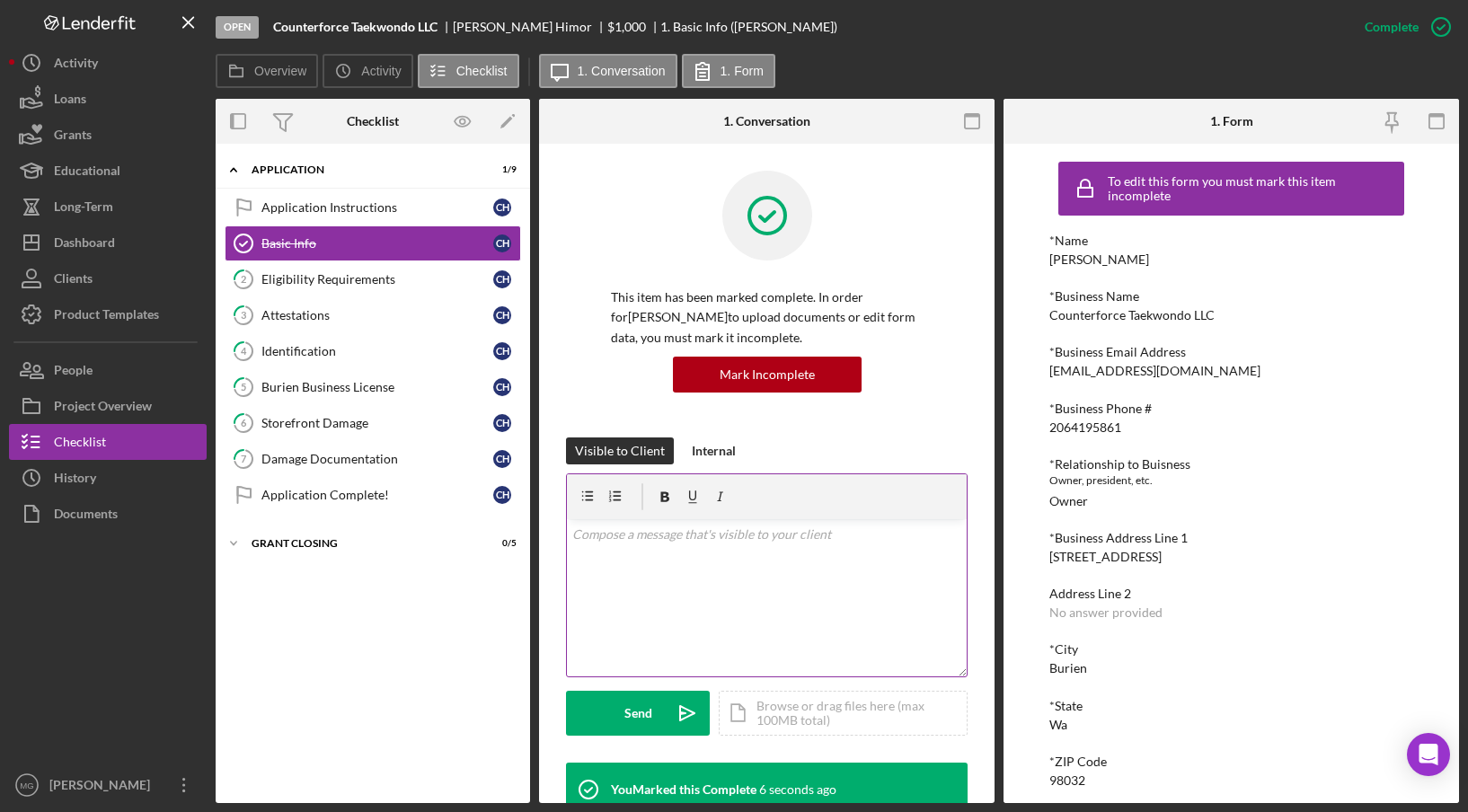
scroll to position [180, 0]
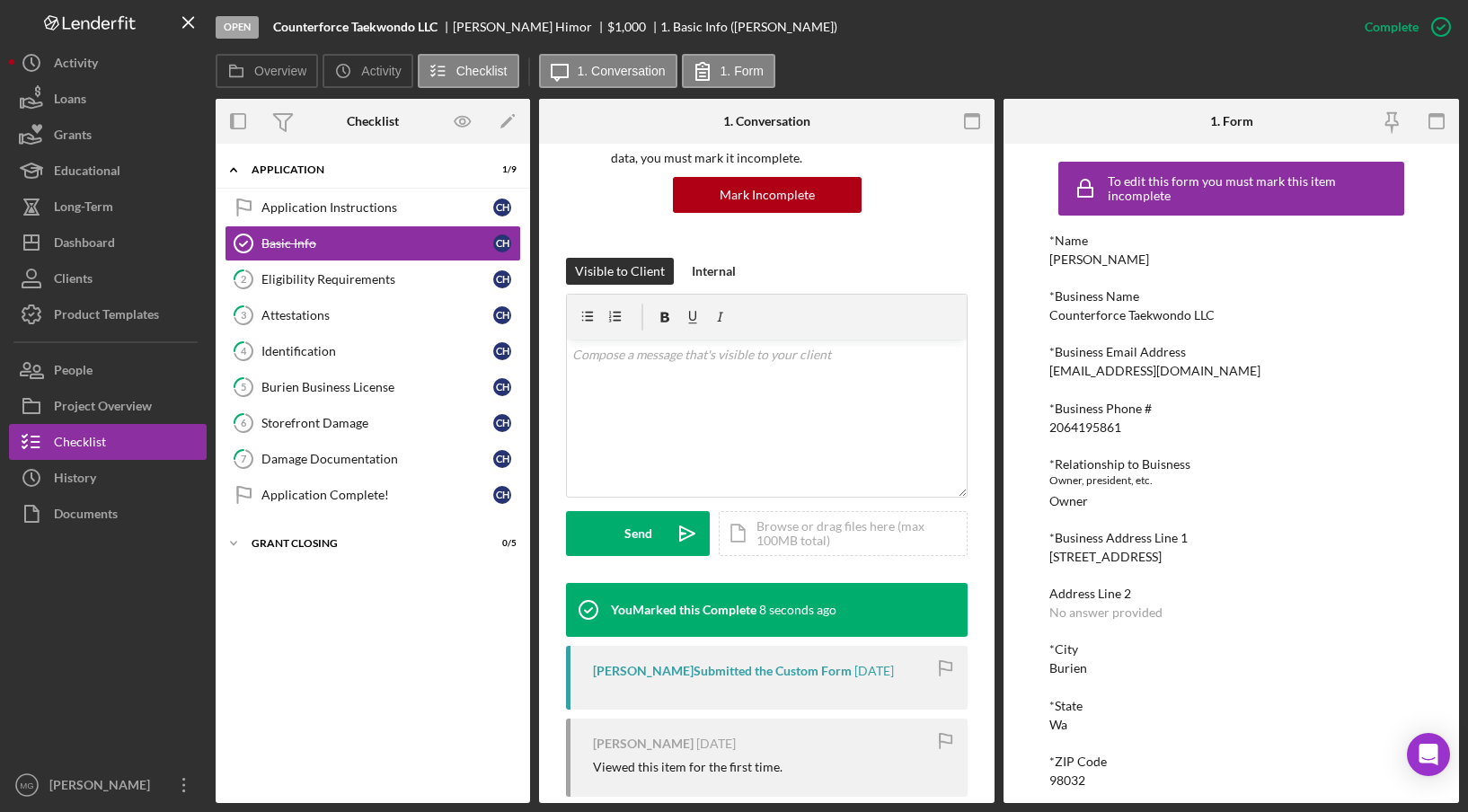
click at [728, 676] on div "[PERSON_NAME] Submitted the Custom Form" at bounding box center [722, 671] width 258 height 14
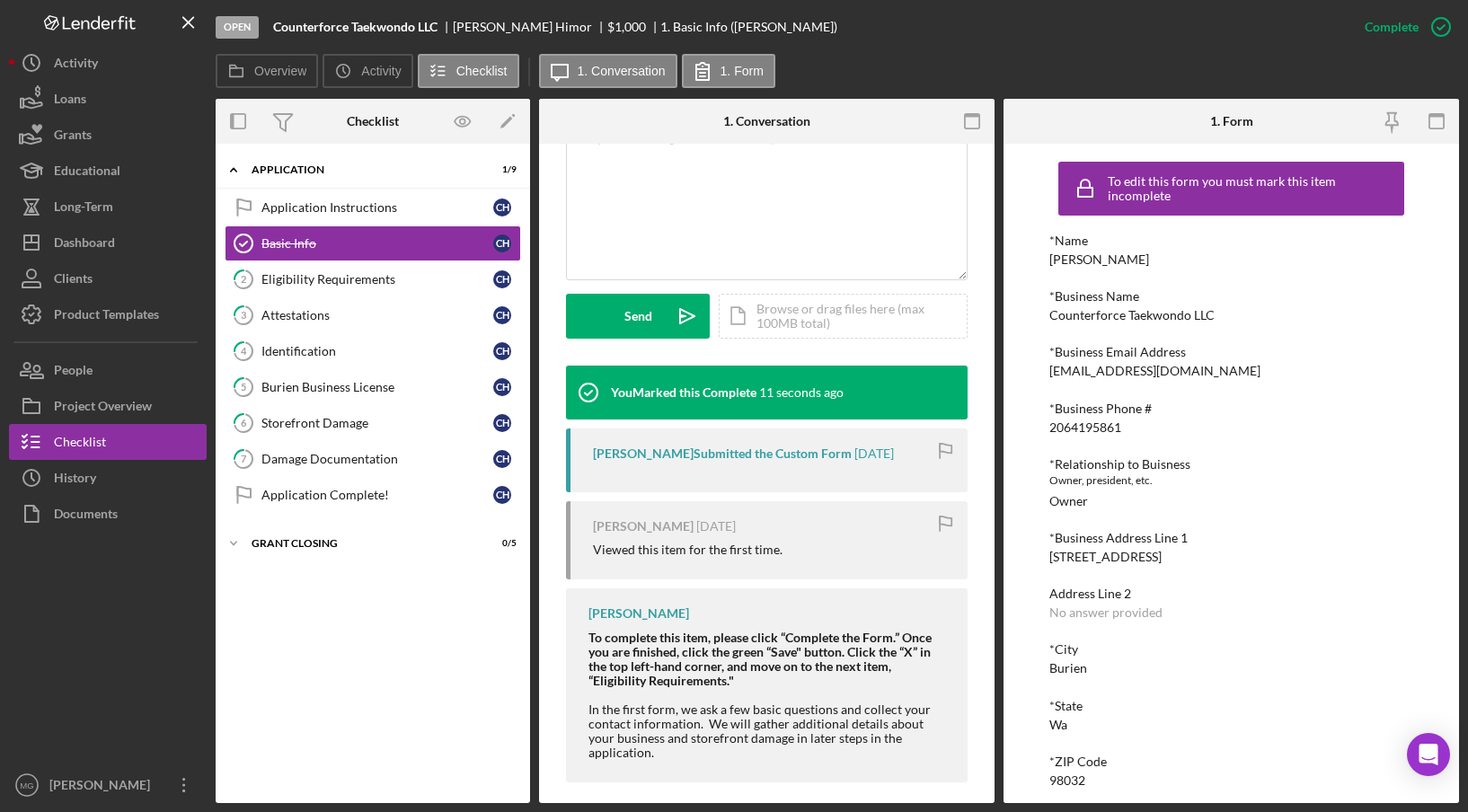
scroll to position [0, 0]
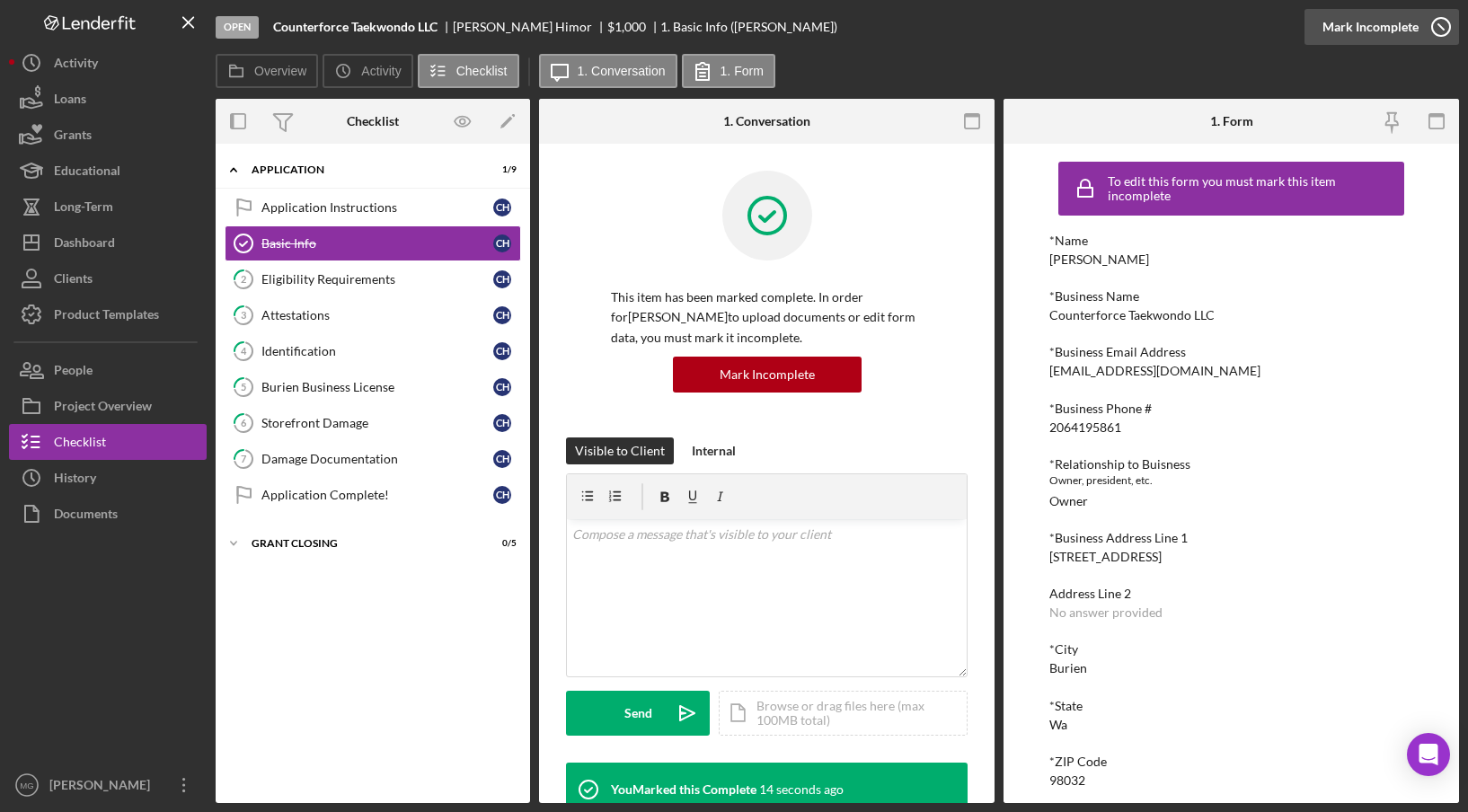
click at [1442, 28] on icon "button" at bounding box center [1440, 27] width 45 height 45
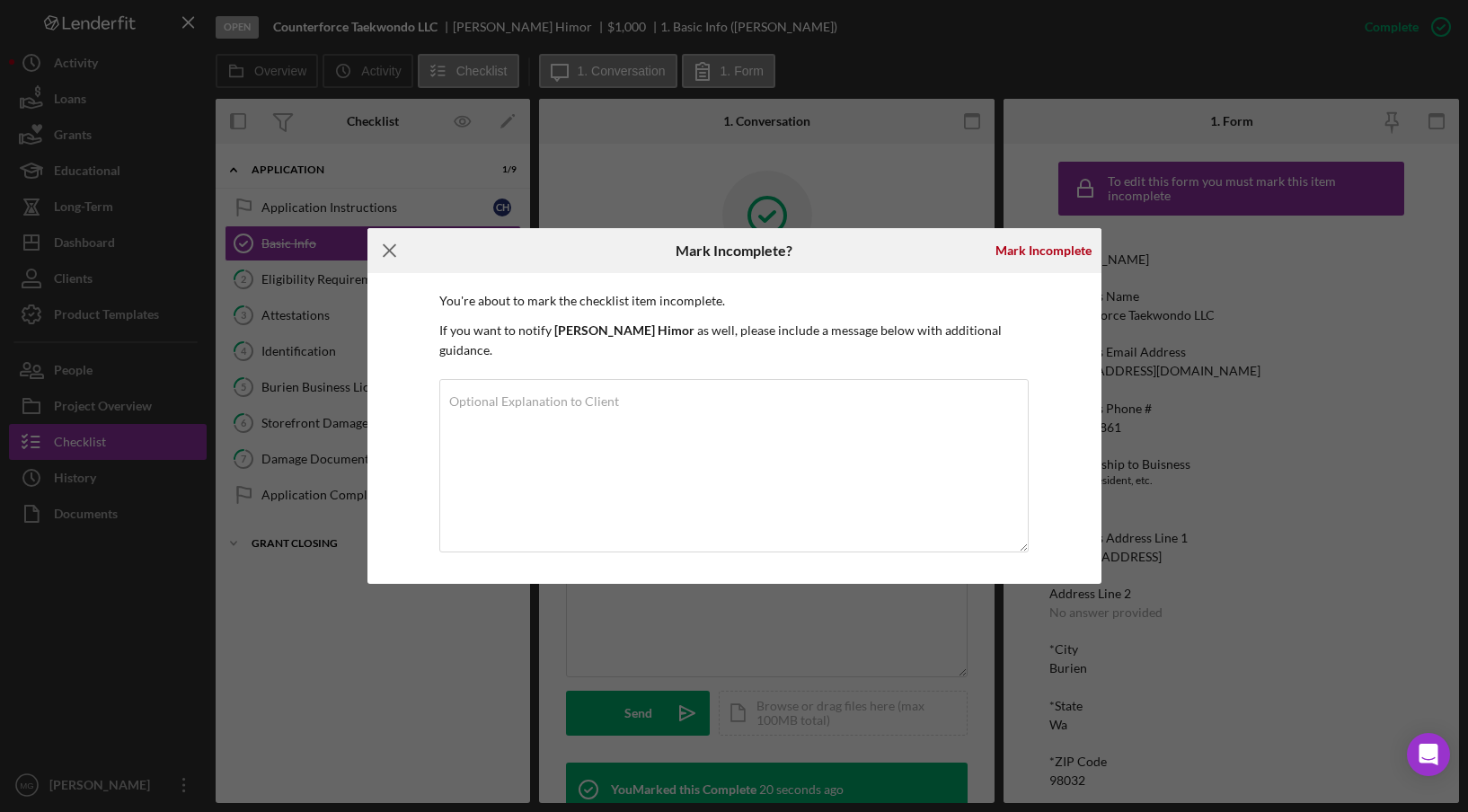
click at [389, 256] on g at bounding box center [390, 251] width 12 height 12
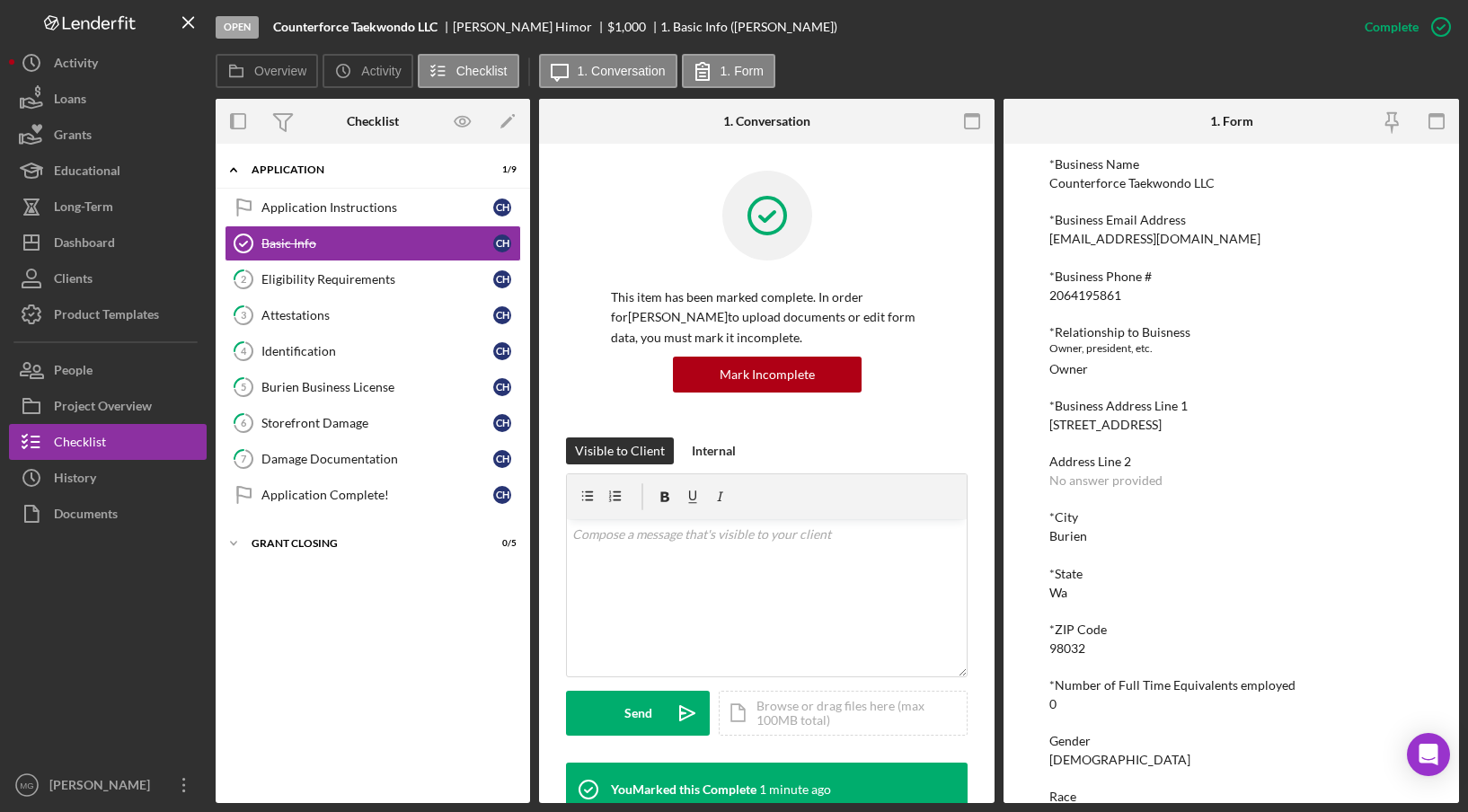
scroll to position [179, 0]
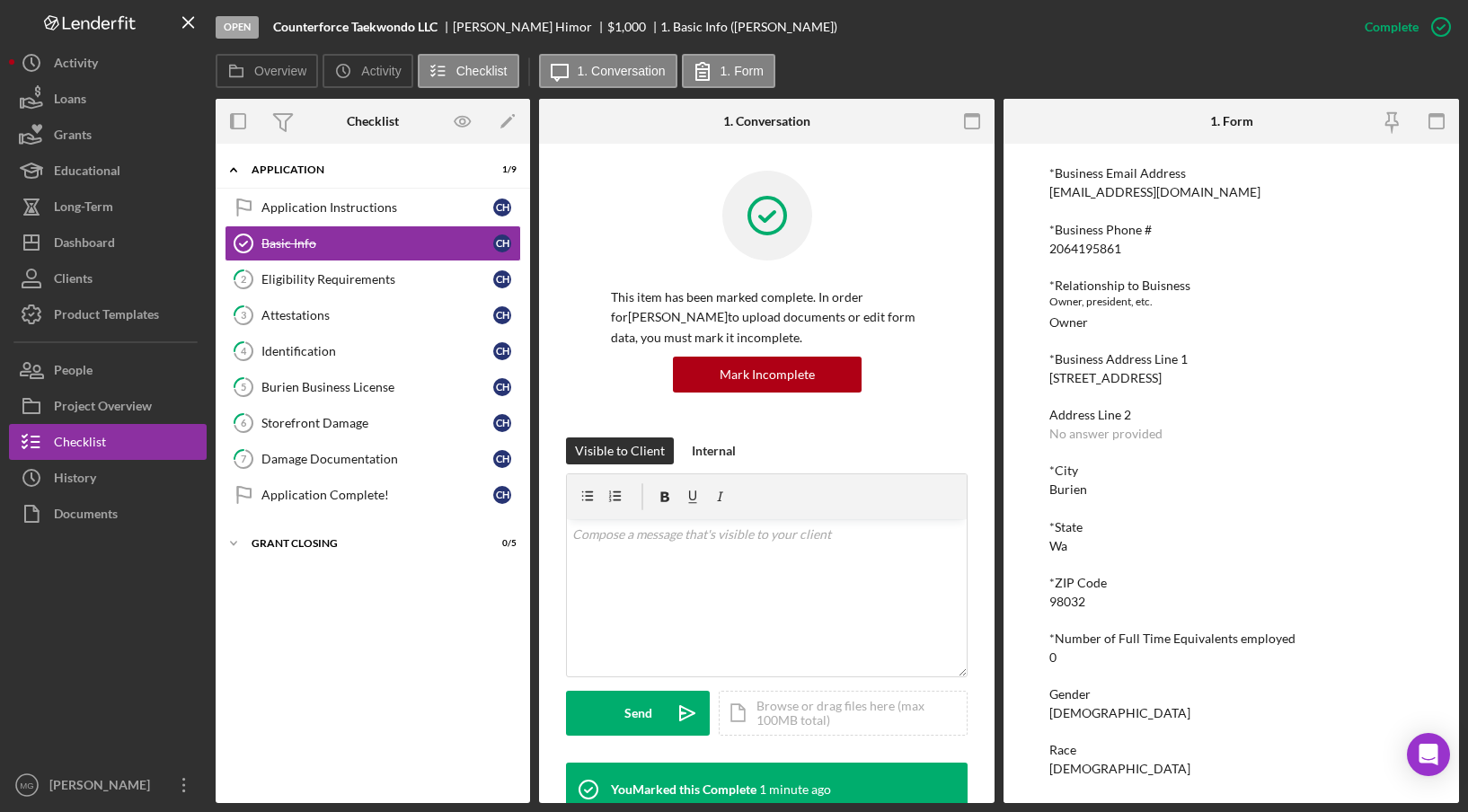
click at [1301, 520] on div "*State" at bounding box center [1231, 527] width 365 height 14
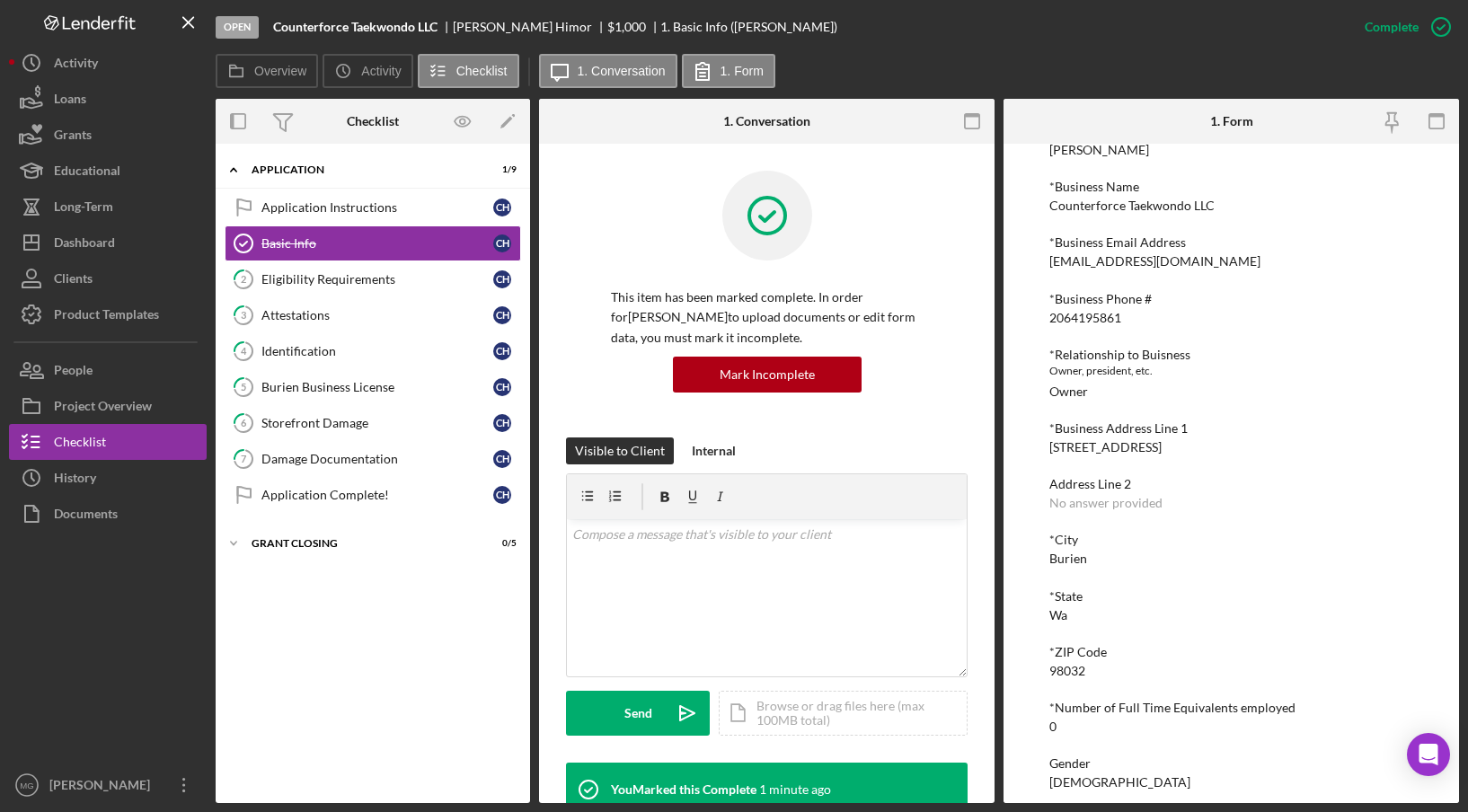
scroll to position [0, 0]
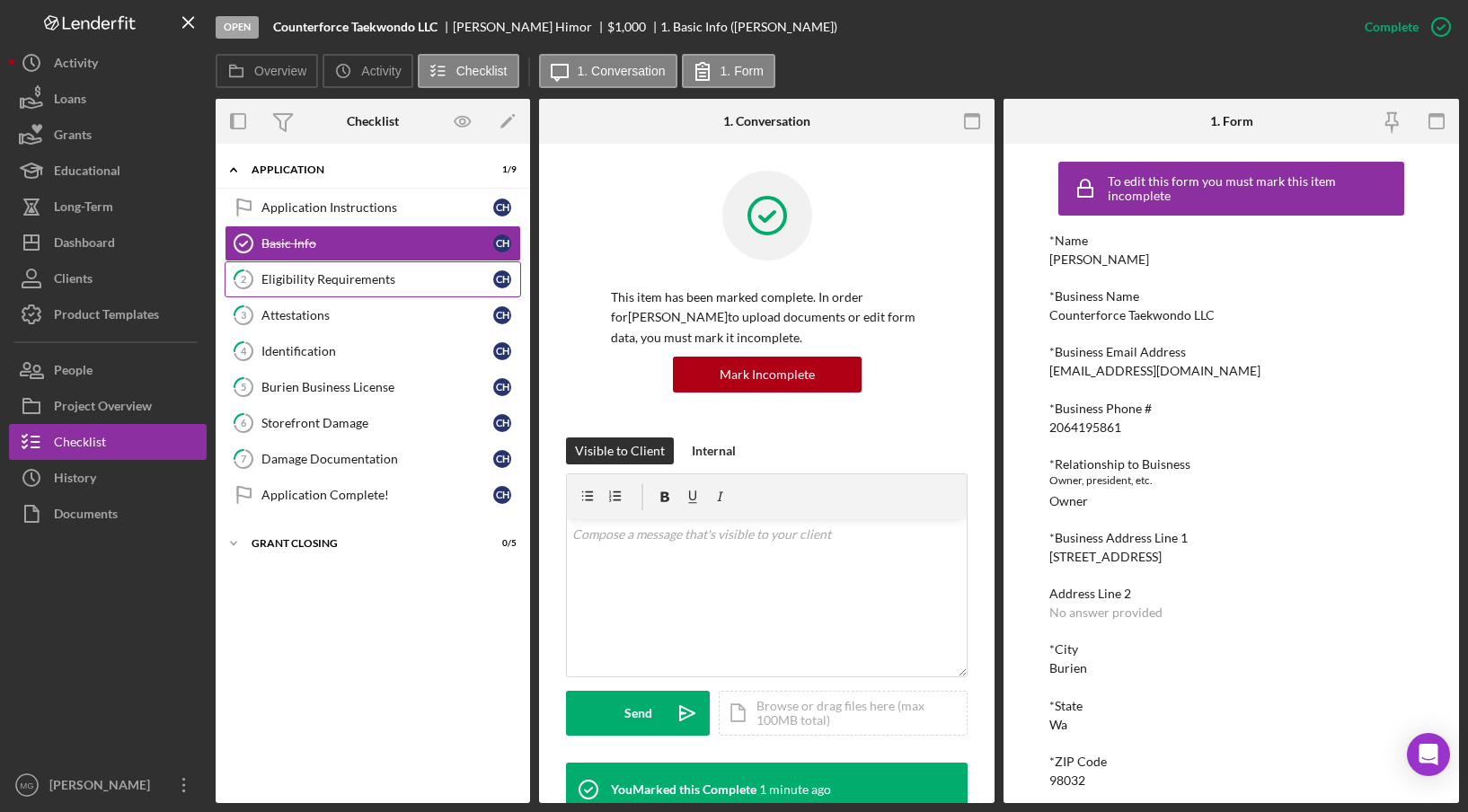
click at [376, 283] on div "Eligibility Requirements" at bounding box center [377, 279] width 232 height 14
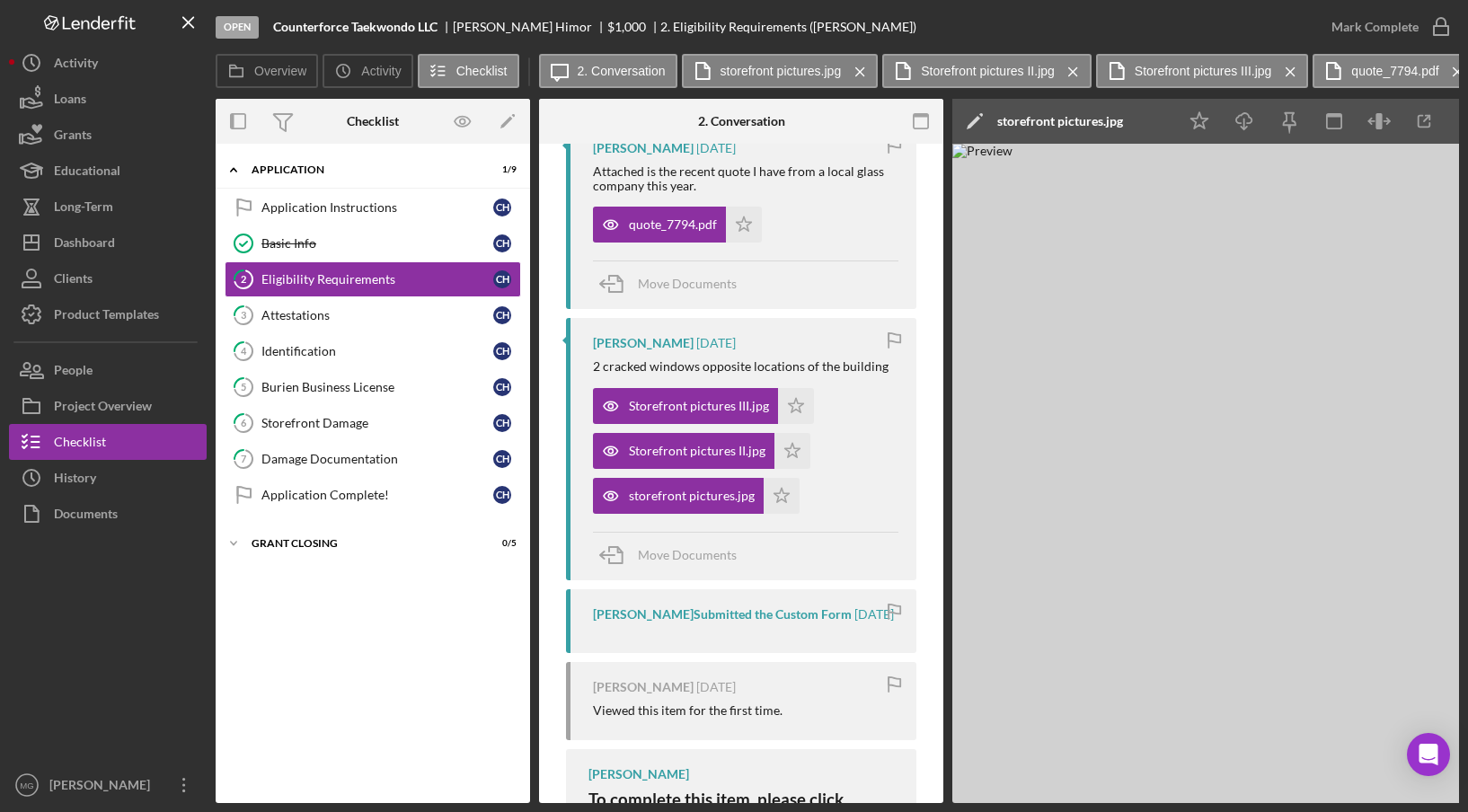
scroll to position [539, 0]
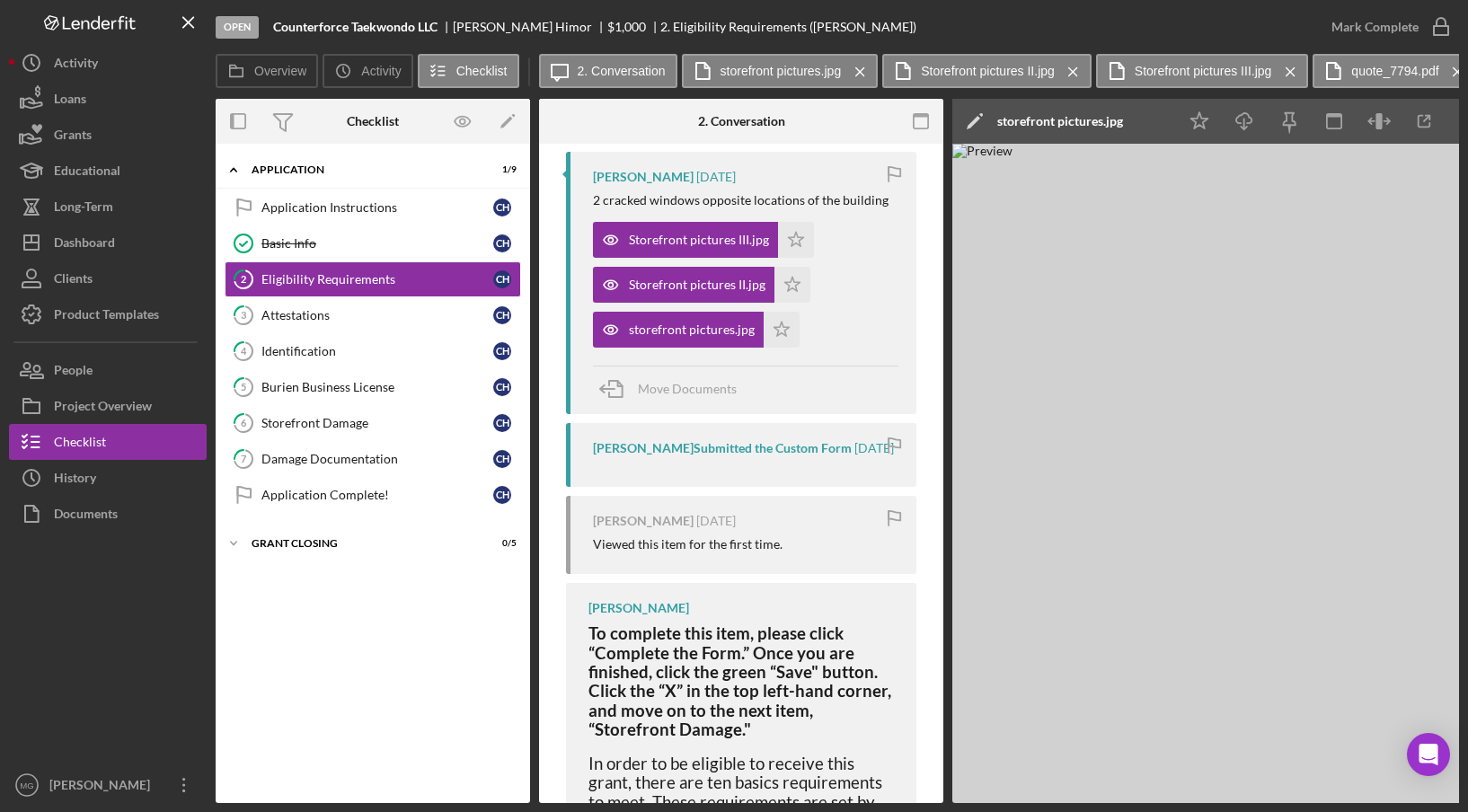
click at [759, 453] on div "[PERSON_NAME] Submitted the Custom Form" at bounding box center [722, 448] width 258 height 14
click at [758, 450] on div "[PERSON_NAME] Submitted the Custom Form" at bounding box center [722, 448] width 258 height 14
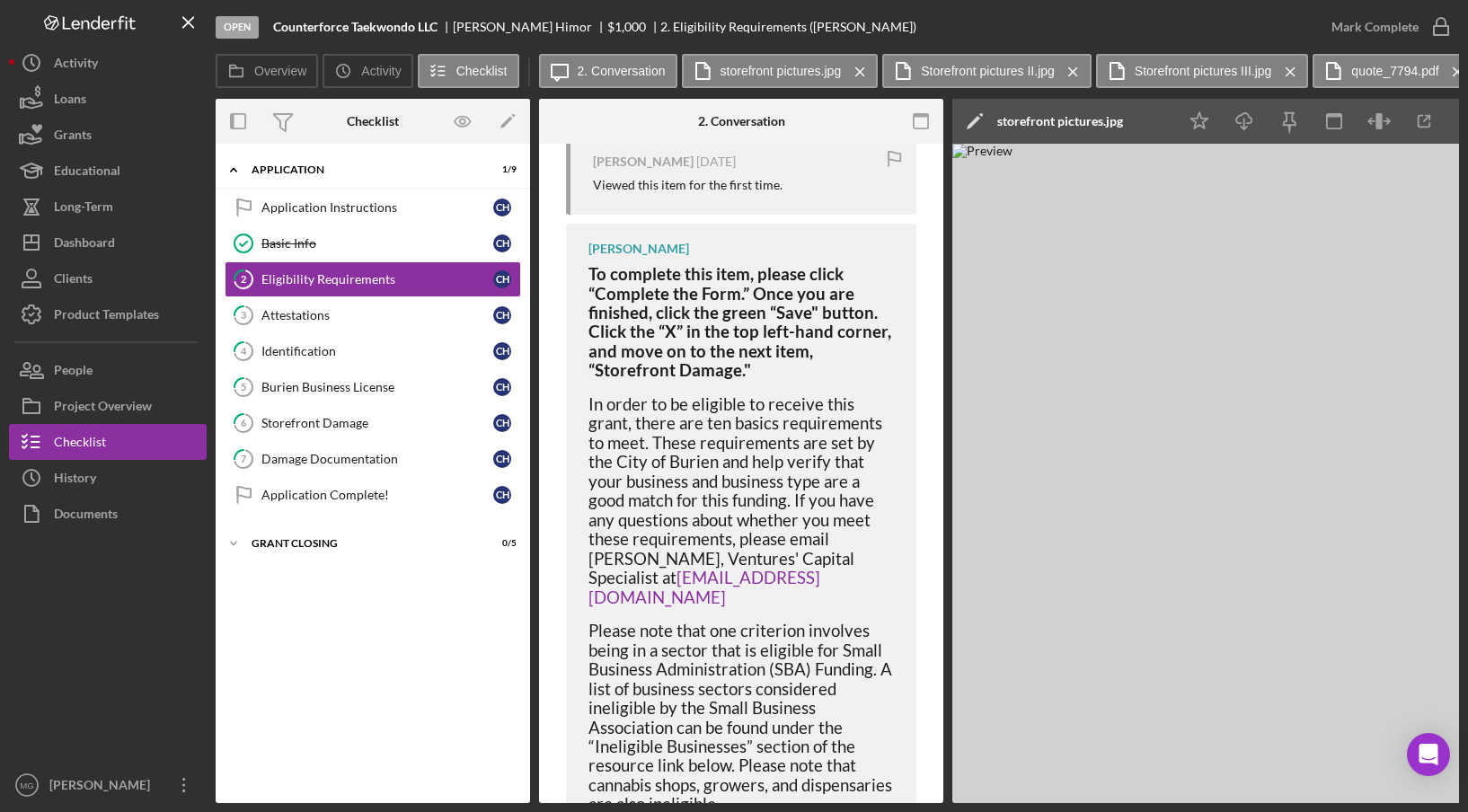
scroll to position [1012, 0]
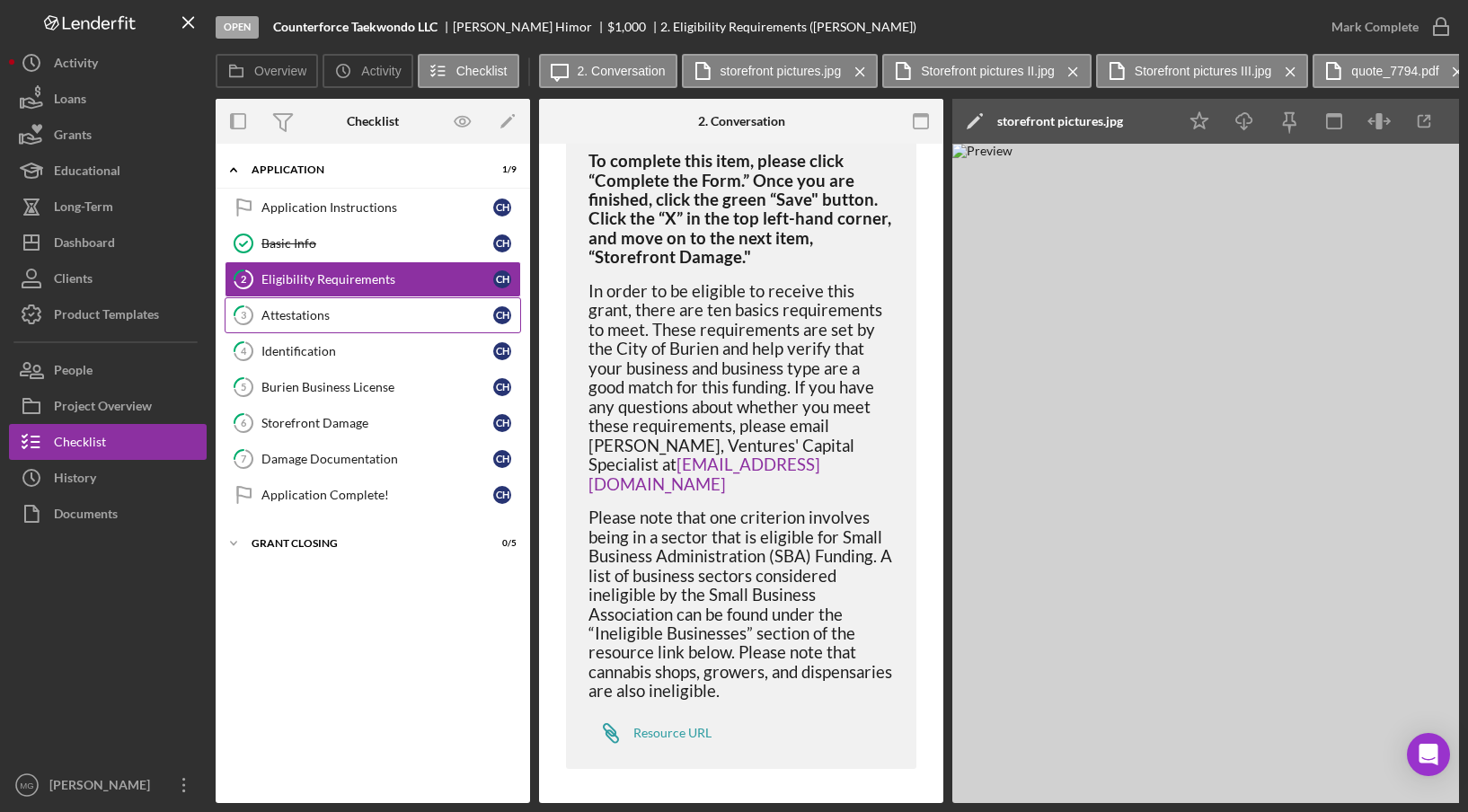
click at [401, 320] on div "Attestations" at bounding box center [377, 315] width 232 height 14
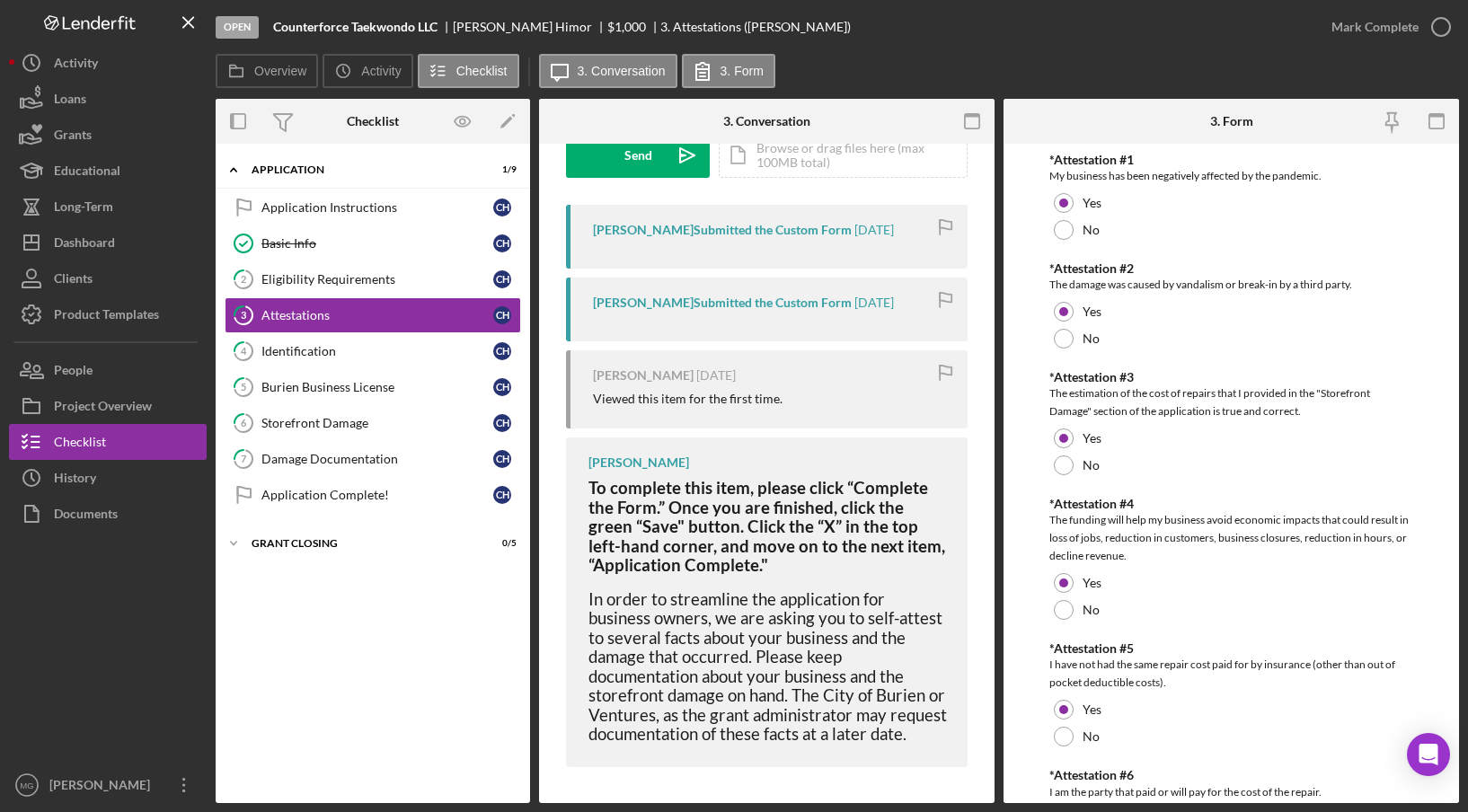
scroll to position [121, 0]
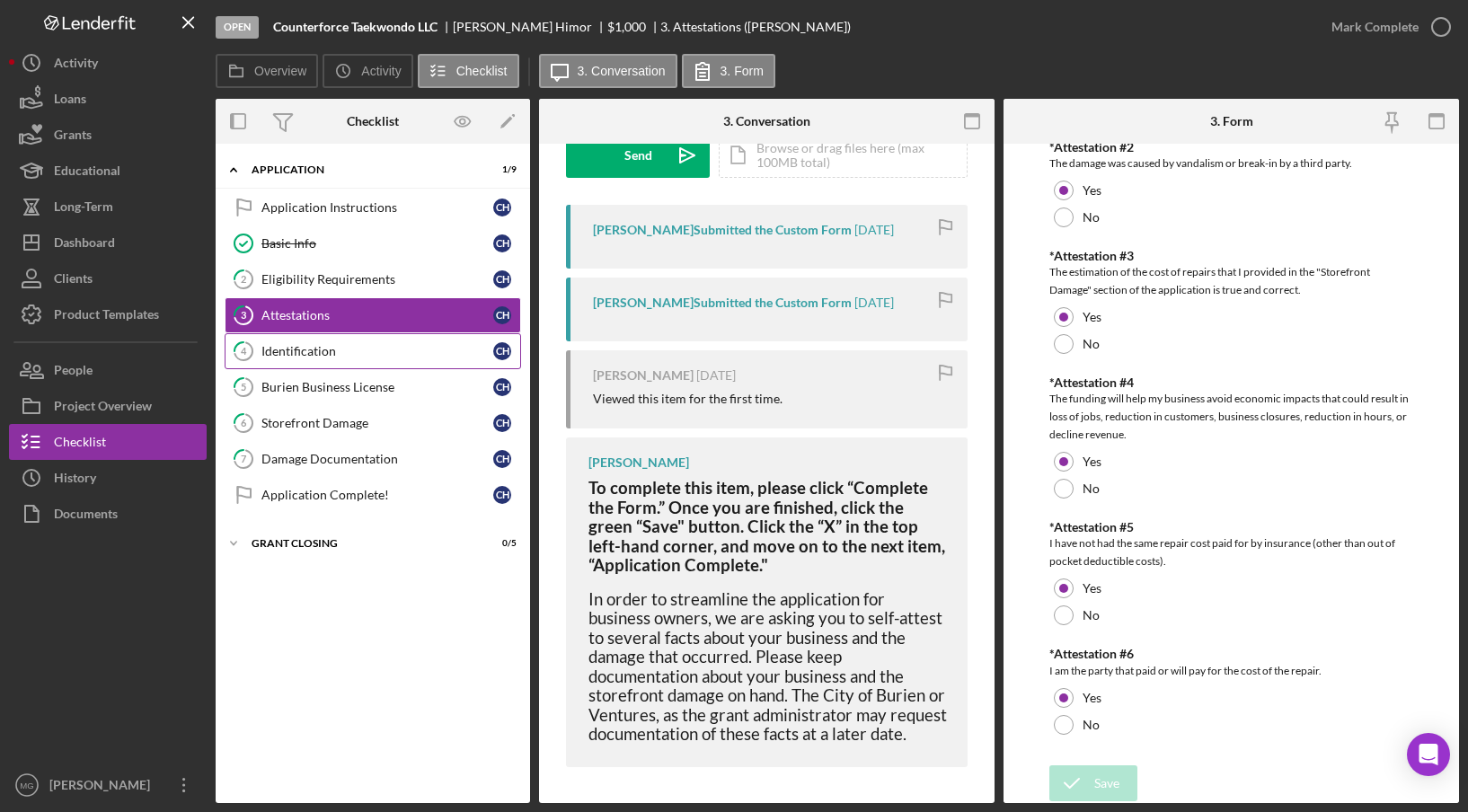
click at [313, 351] on div "Identification" at bounding box center [377, 351] width 232 height 14
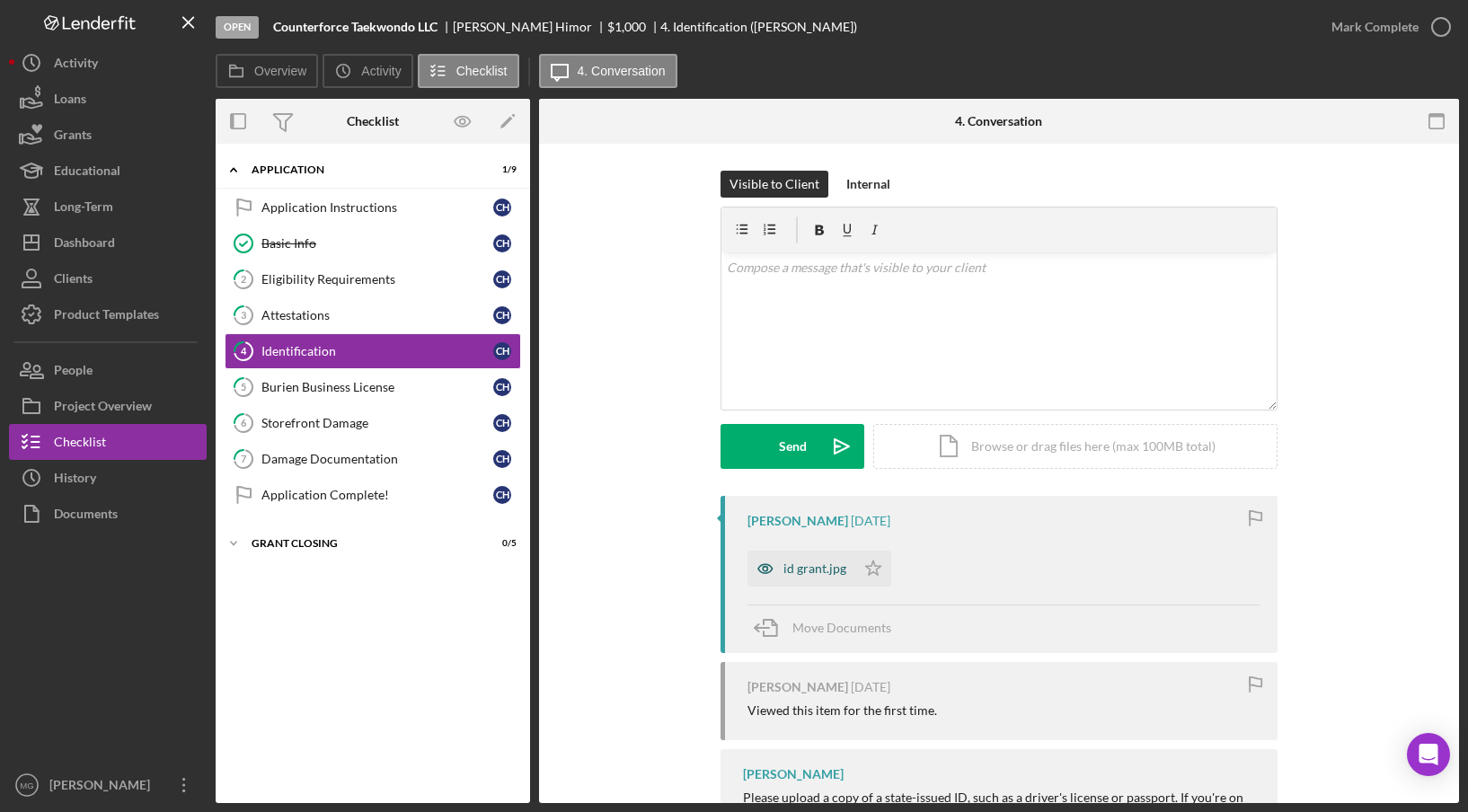
click at [810, 572] on div "id grant.jpg" at bounding box center [814, 568] width 63 height 14
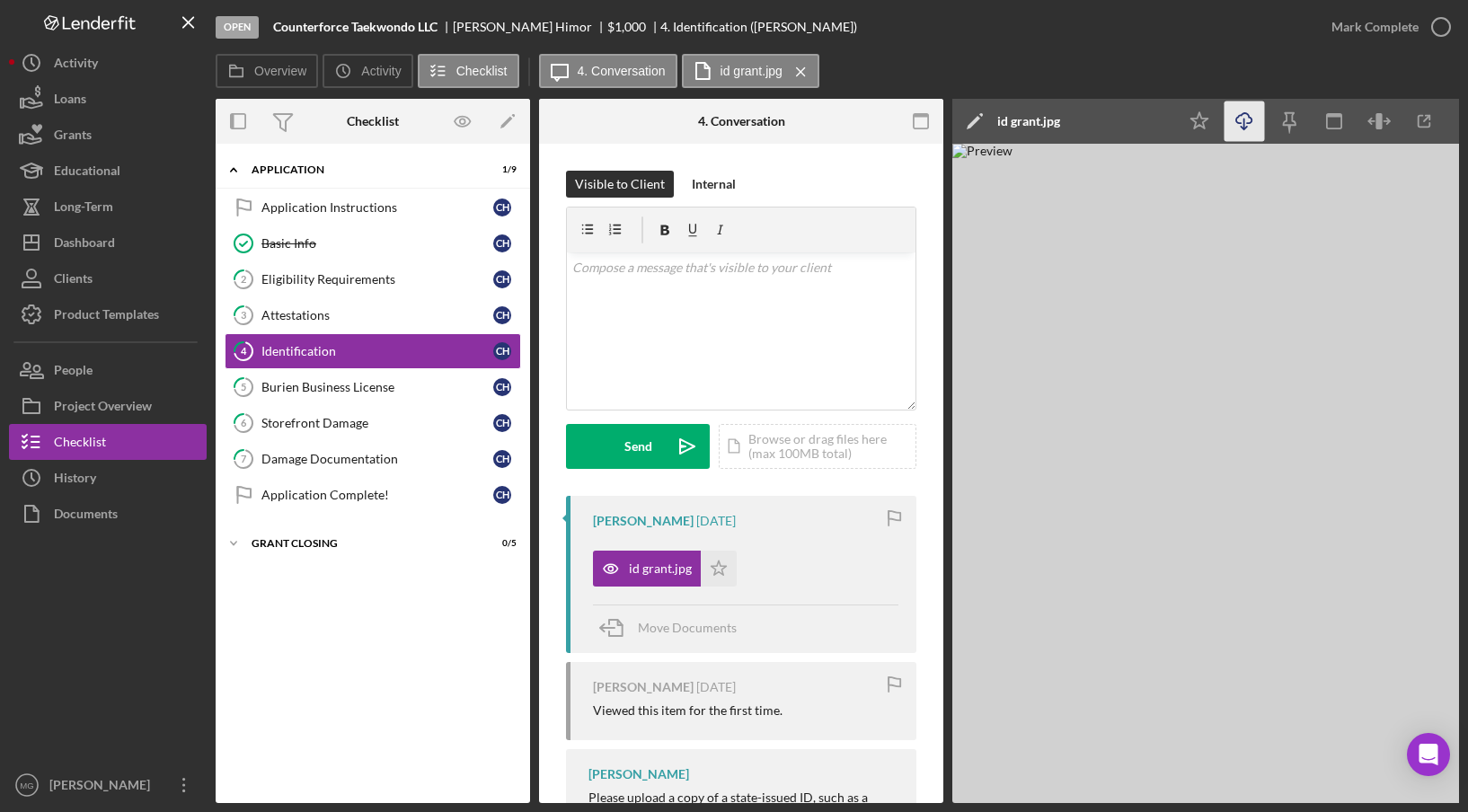
click at [1246, 121] on icon "Icon/Download" at bounding box center [1244, 121] width 41 height 41
click at [802, 560] on div "id grant.jpg Icon/Star" at bounding box center [744, 564] width 305 height 45
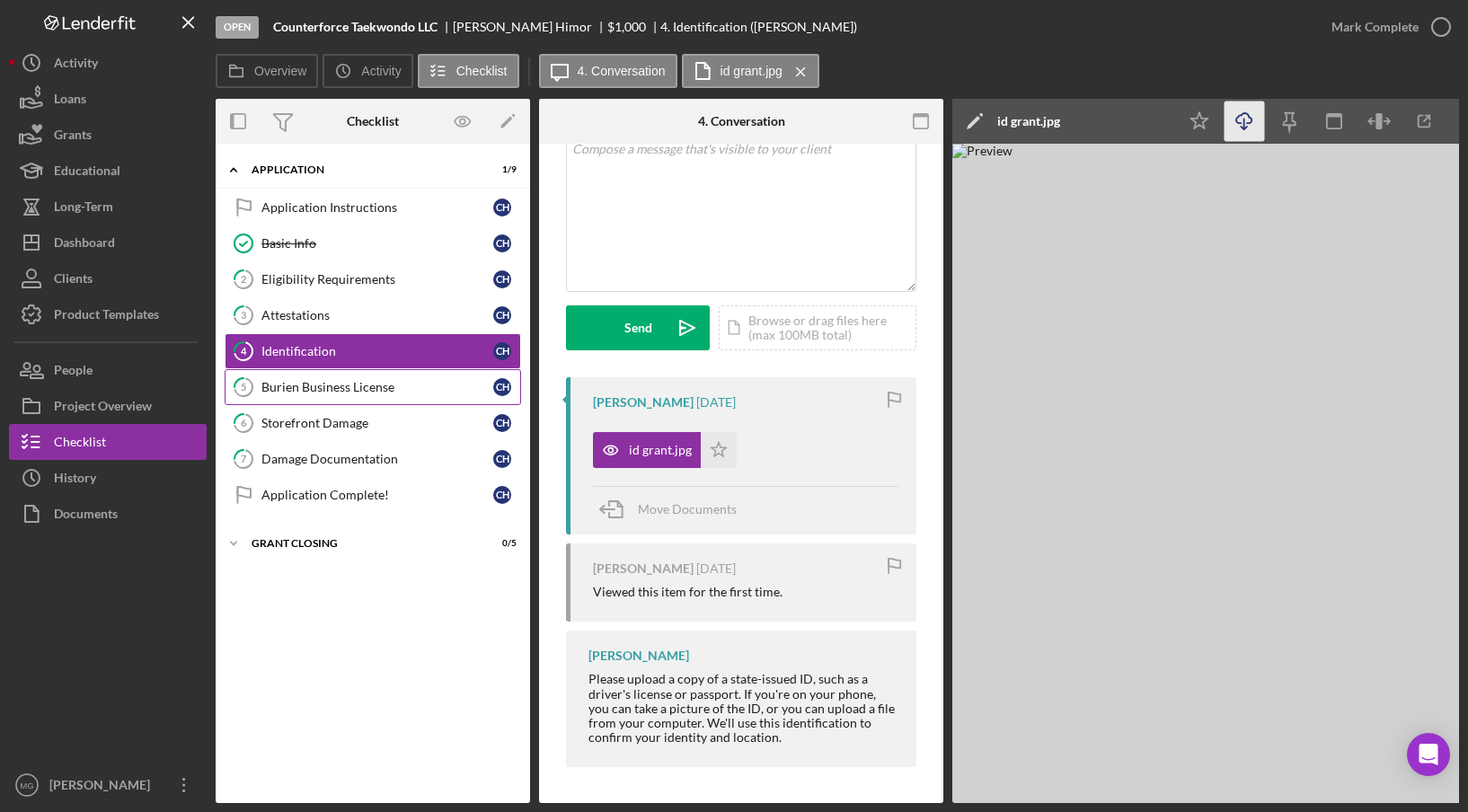
click at [374, 388] on div "Burien Business License" at bounding box center [377, 387] width 232 height 14
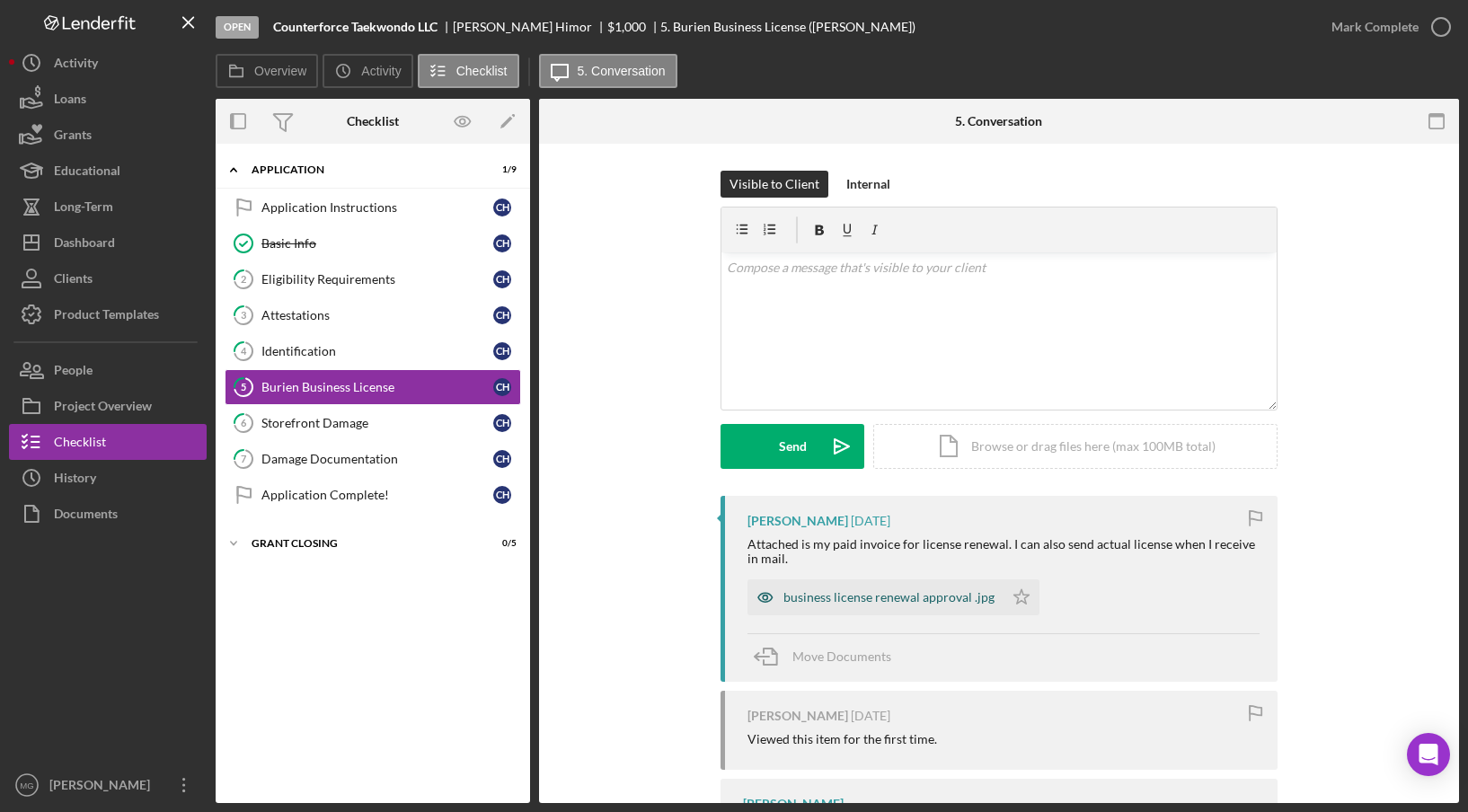
click at [900, 597] on div "business license renewal approval .jpg" at bounding box center [889, 597] width 211 height 14
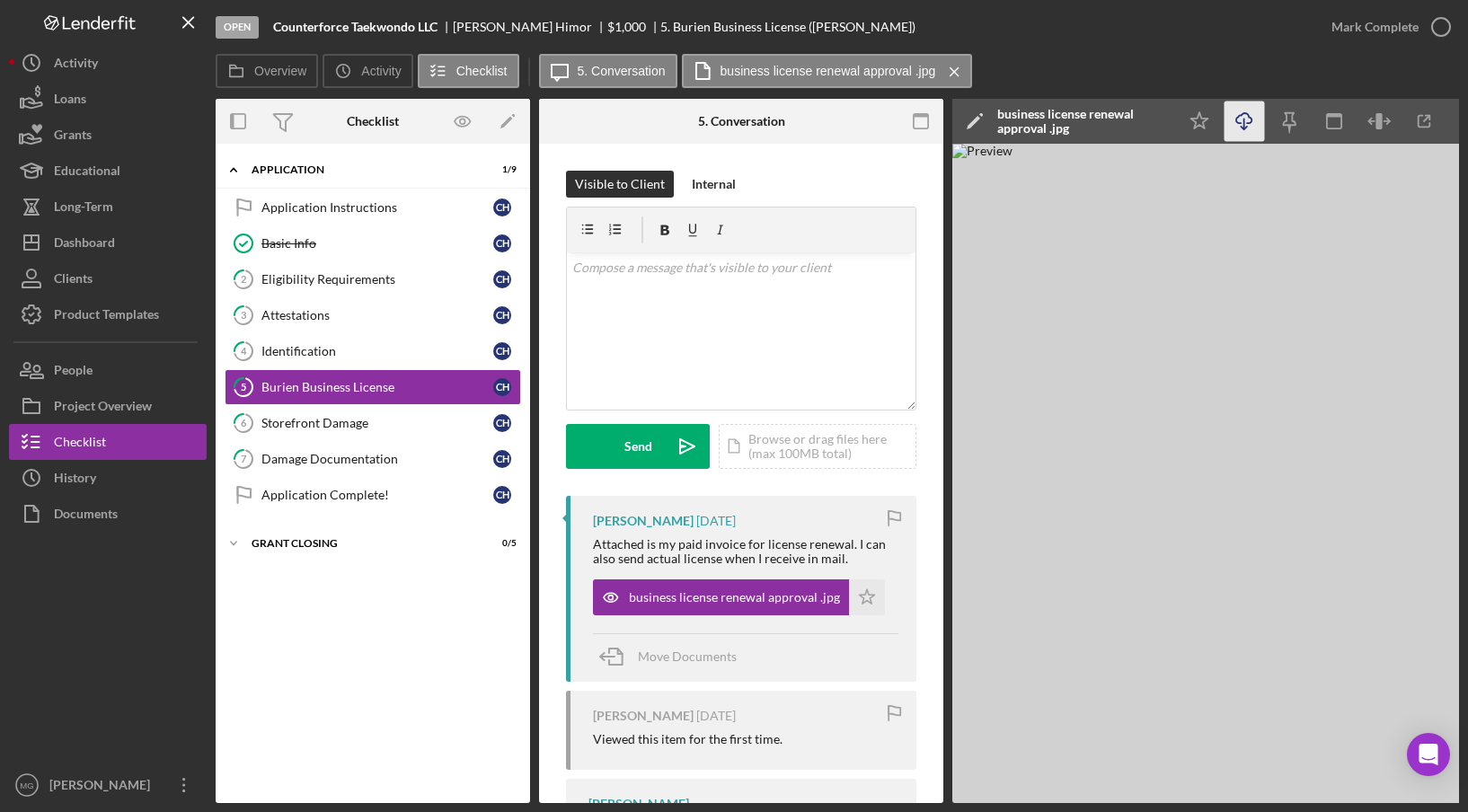
click at [1237, 123] on icon "button" at bounding box center [1243, 118] width 15 height 10
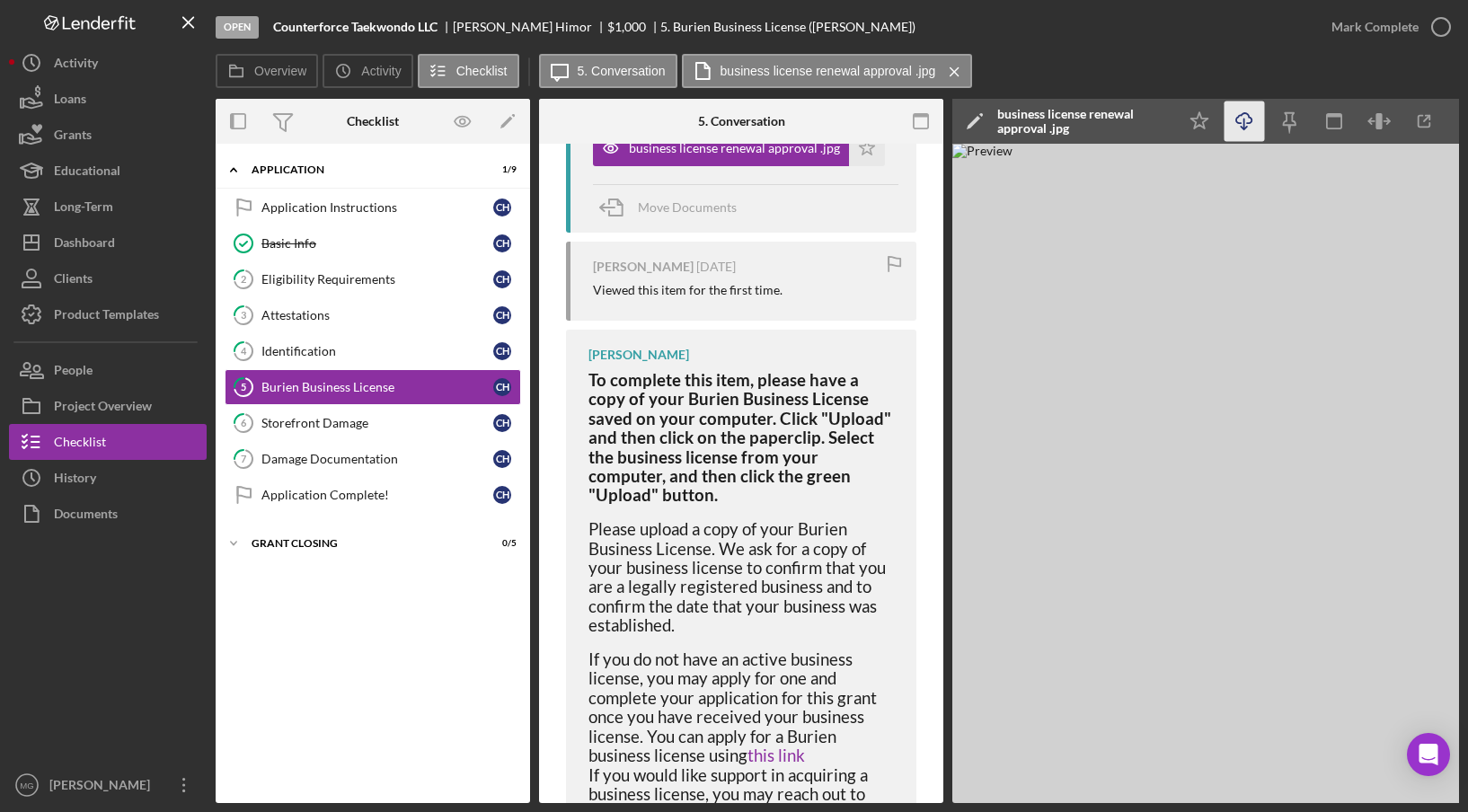
scroll to position [662, 0]
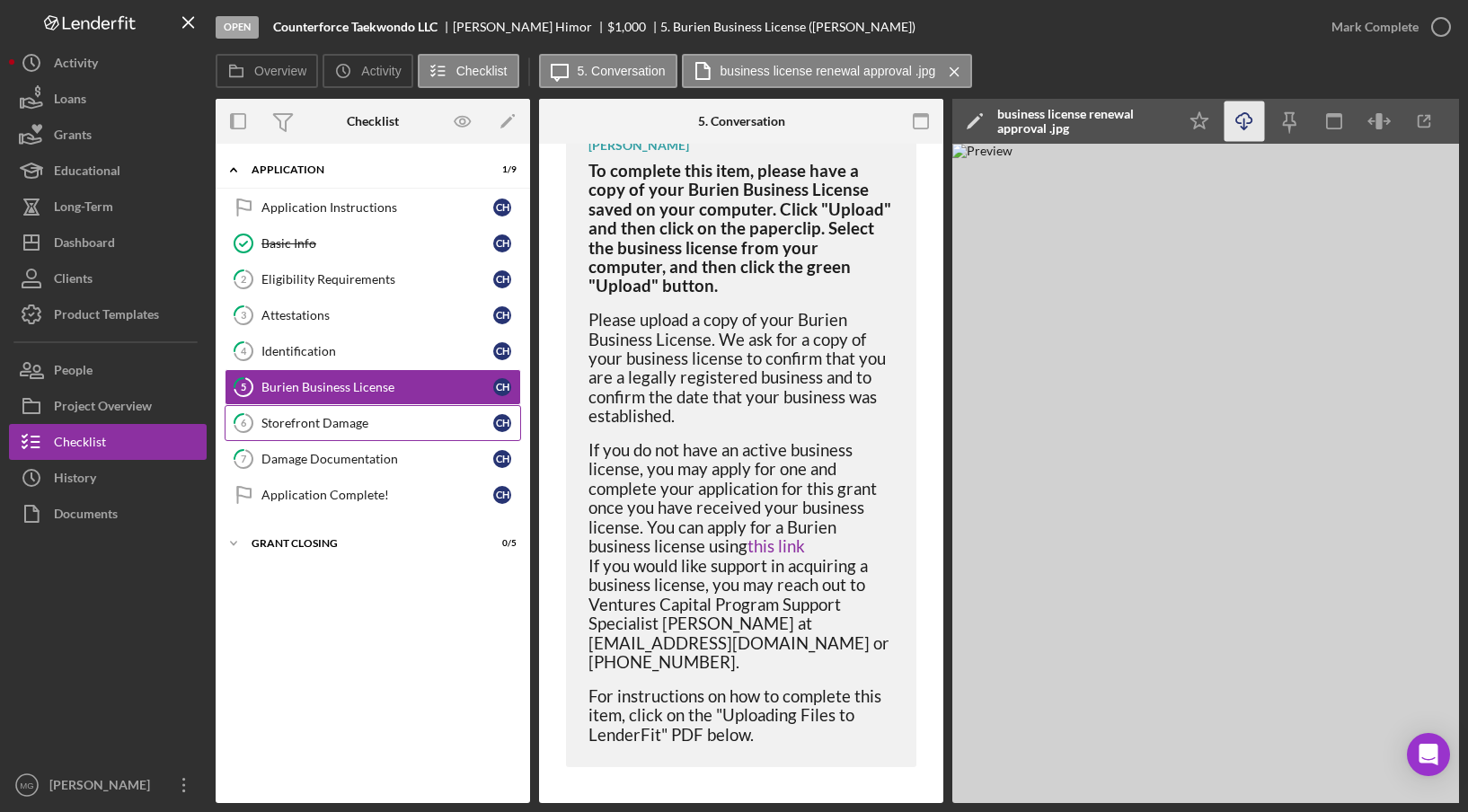
click at [331, 417] on div "Storefront Damage" at bounding box center [377, 422] width 232 height 14
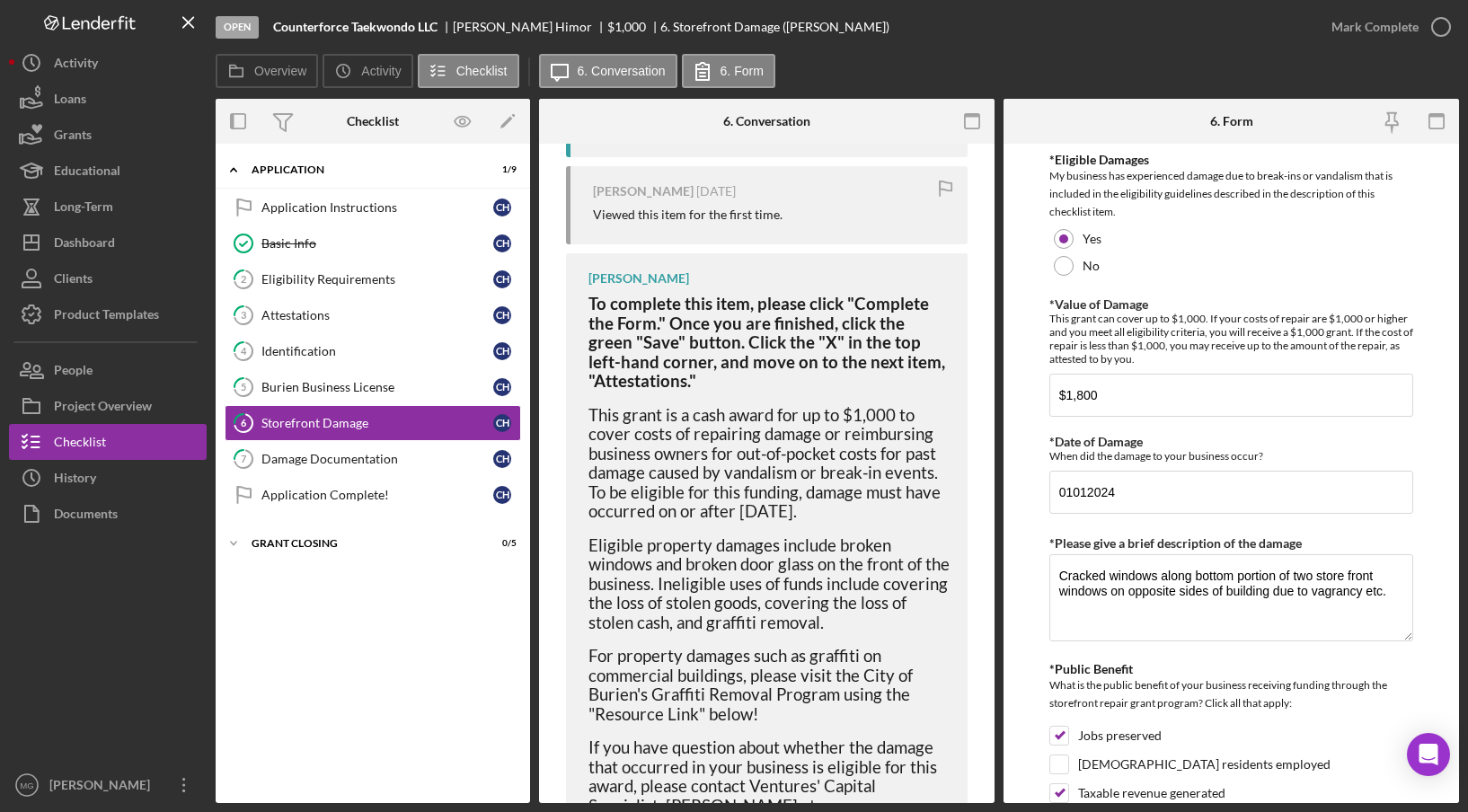
scroll to position [537, 0]
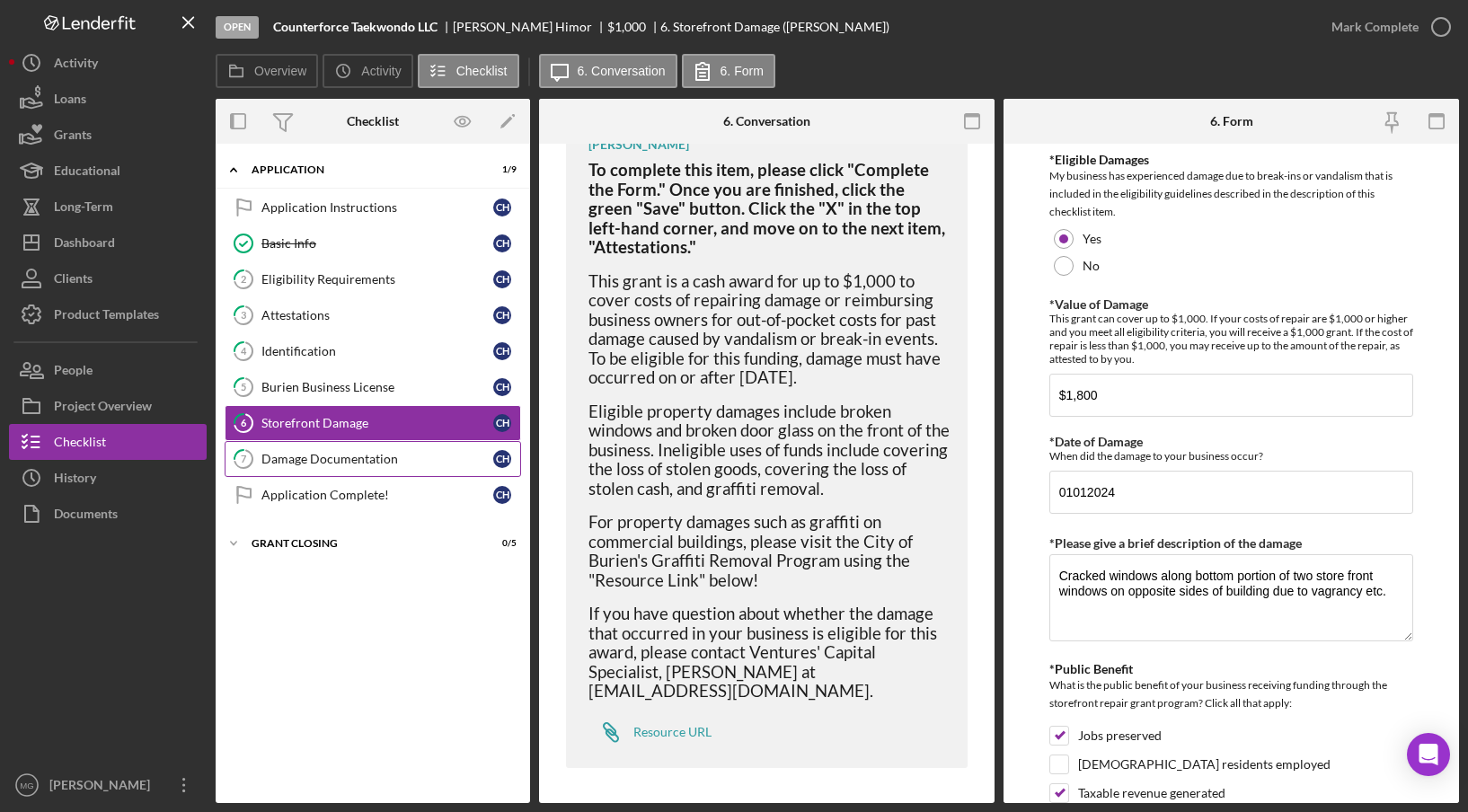
click at [376, 455] on div "Damage Documentation" at bounding box center [377, 459] width 232 height 14
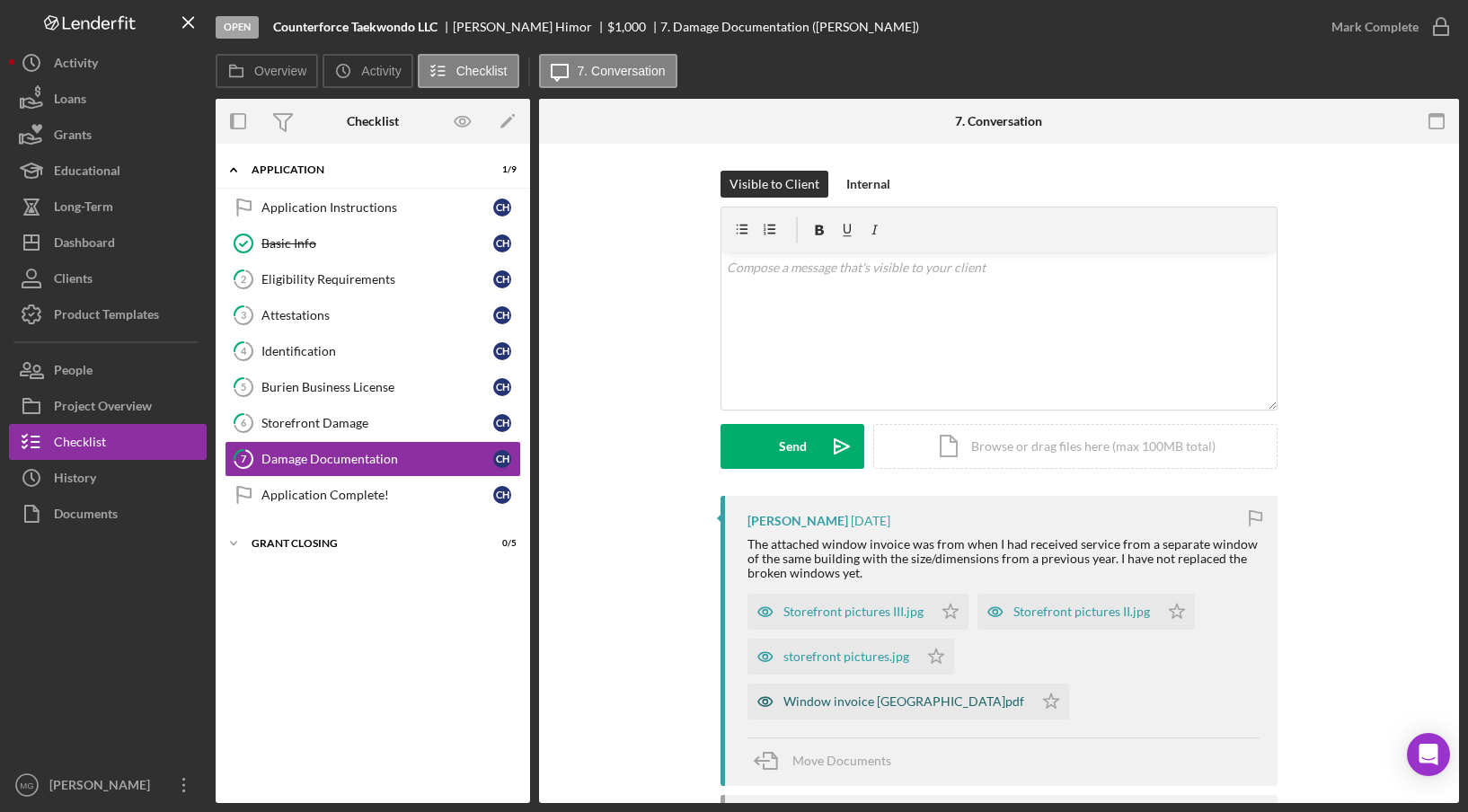
click at [1024, 695] on div "Window invoice [GEOGRAPHIC_DATA]pdf" at bounding box center [903, 702] width 241 height 14
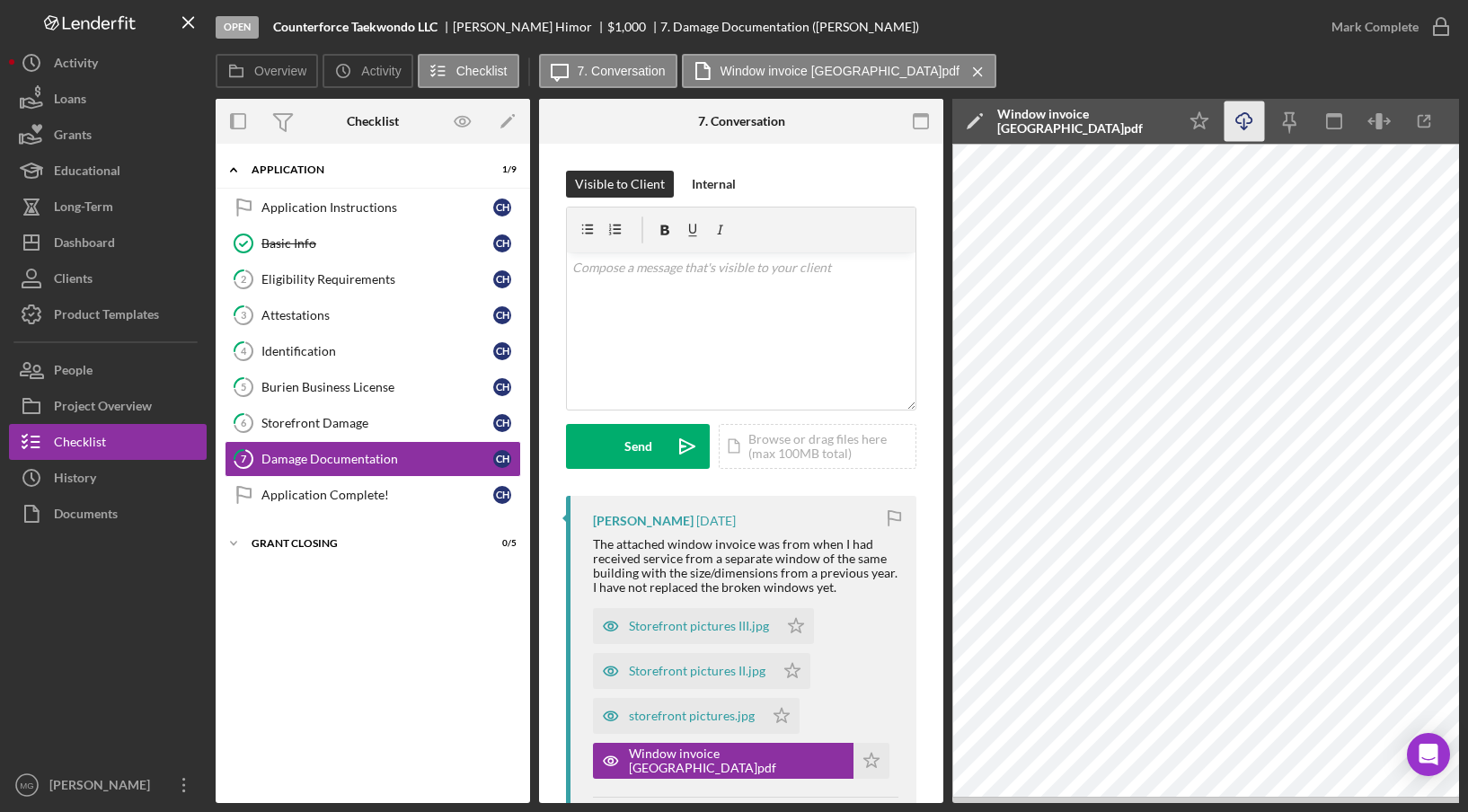
click at [1246, 123] on icon "button" at bounding box center [1243, 118] width 15 height 10
click at [763, 350] on div "v Color teal Color pink Remove color Add row above Add row below Add column bef…" at bounding box center [740, 331] width 349 height 157
click at [721, 628] on div "Storefront pictures III.jpg" at bounding box center [699, 626] width 140 height 14
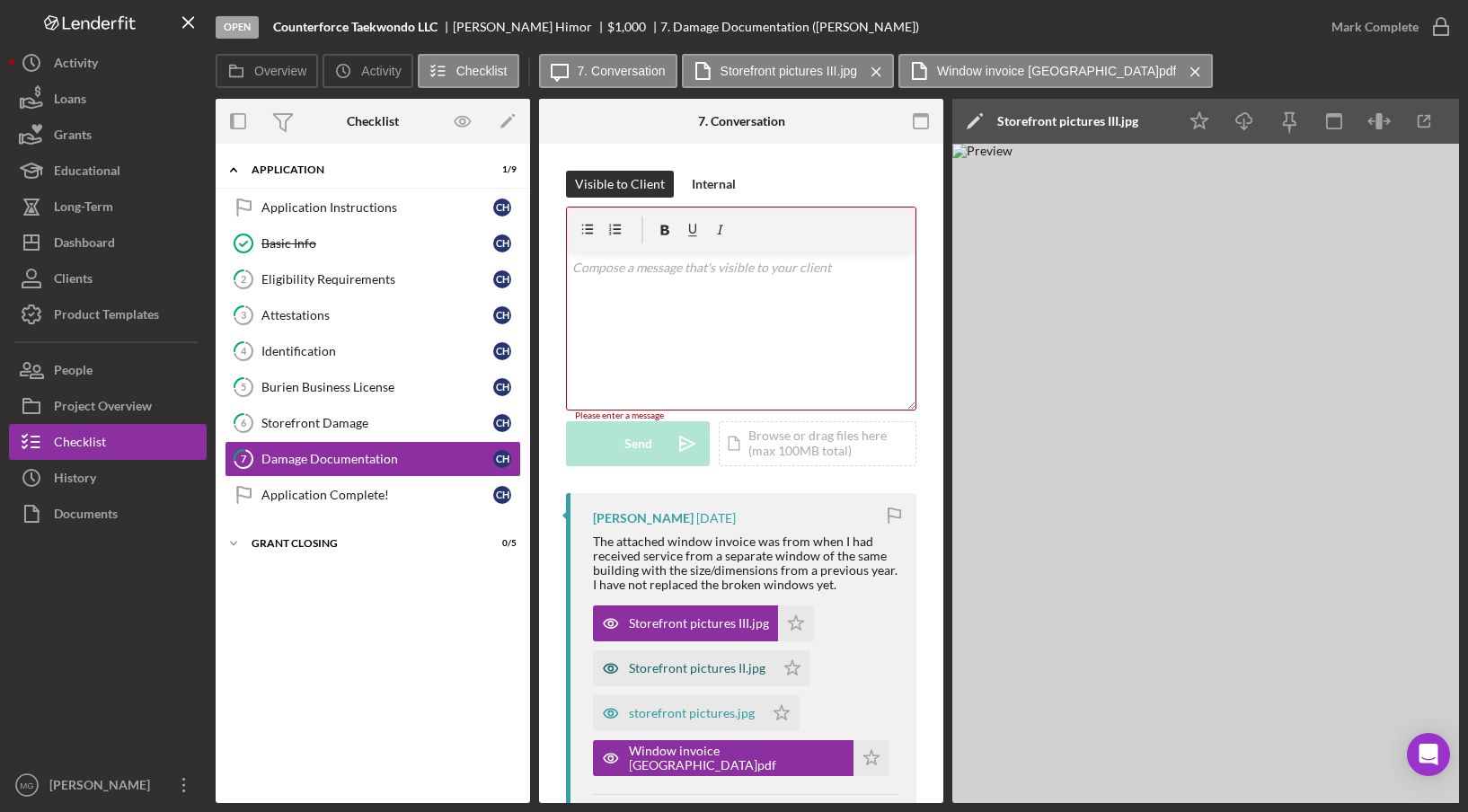
click at [709, 668] on div "Storefront pictures II.jpg" at bounding box center [697, 668] width 136 height 14
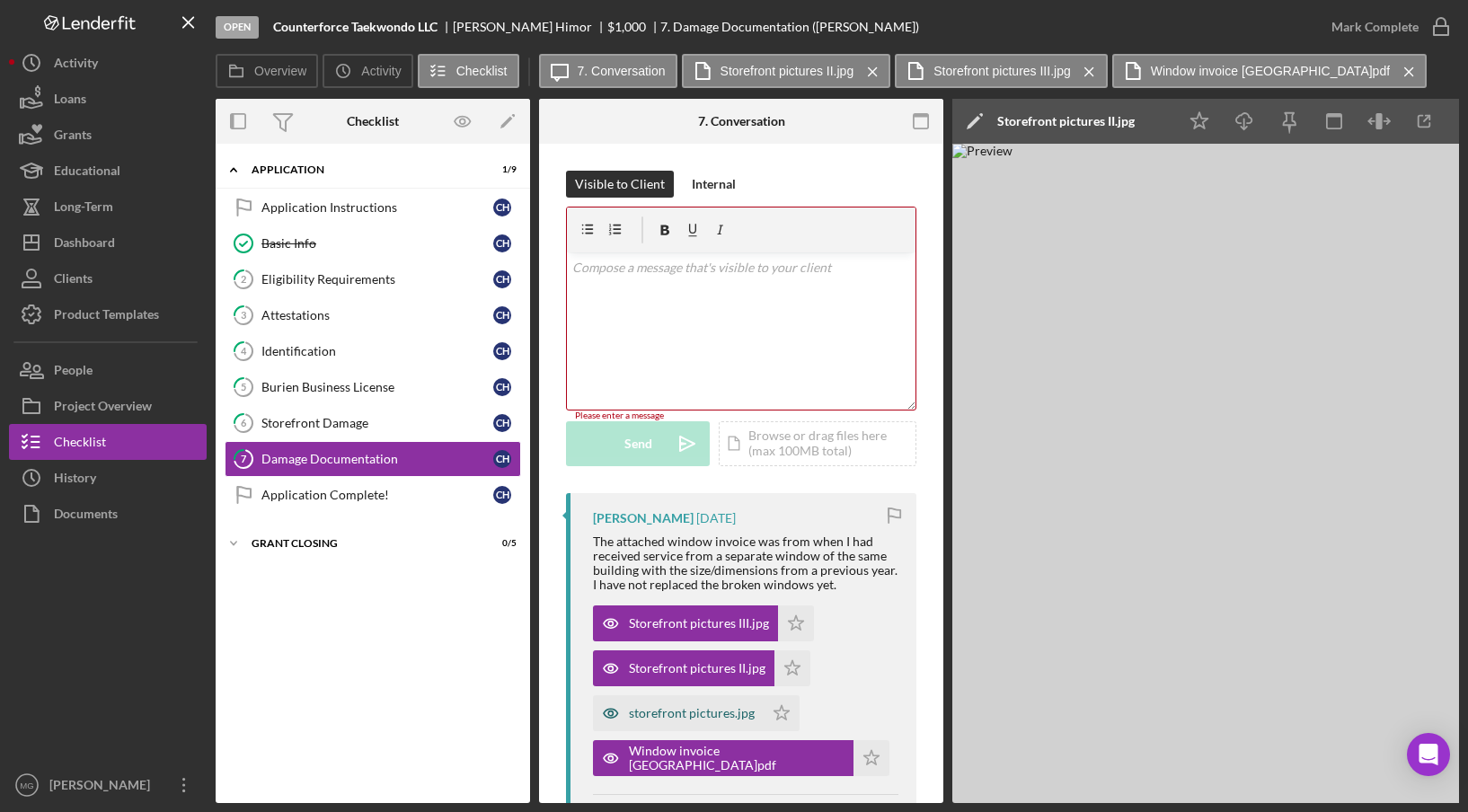
click at [705, 721] on div "storefront pictures.jpg" at bounding box center [678, 714] width 171 height 36
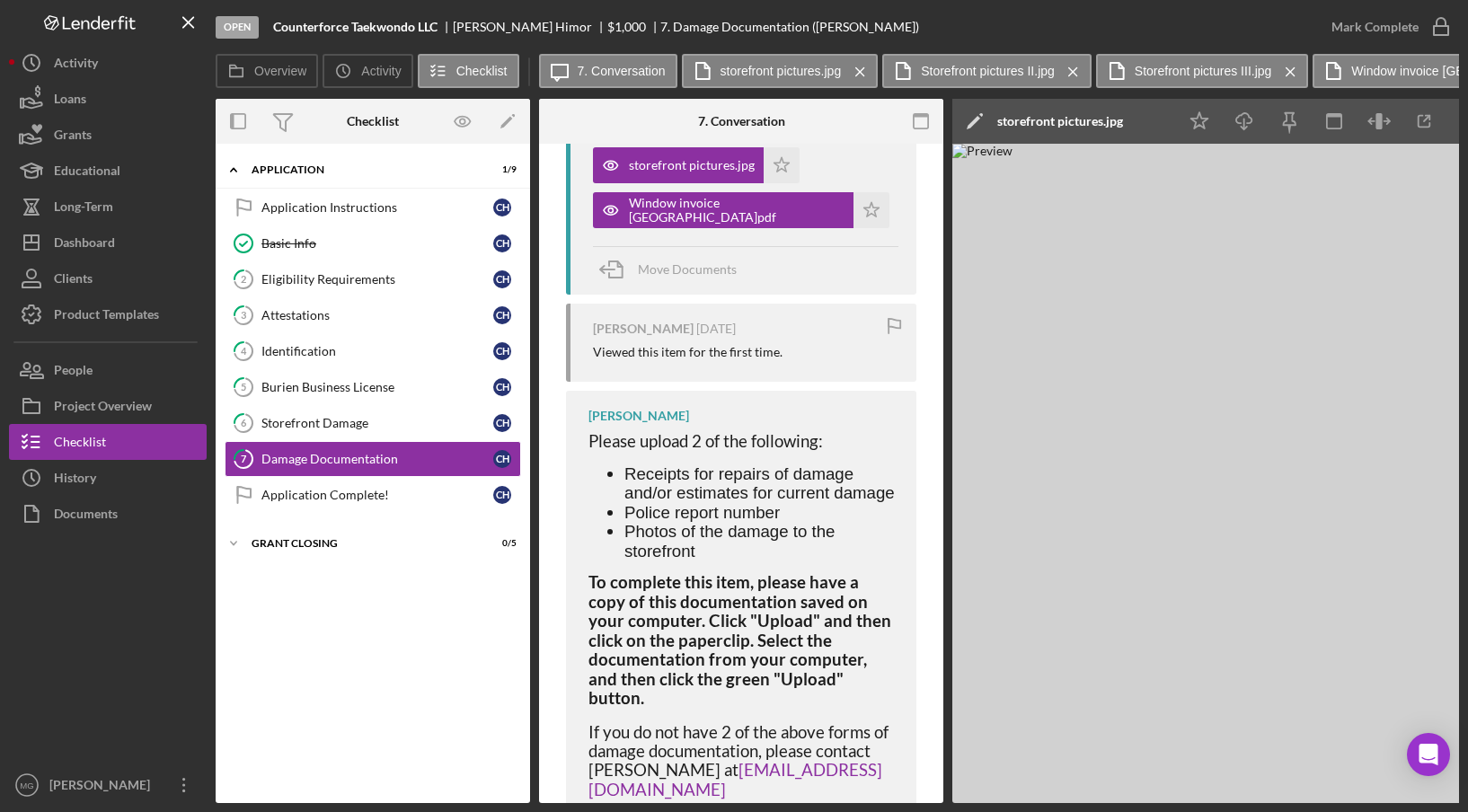
scroll to position [573, 0]
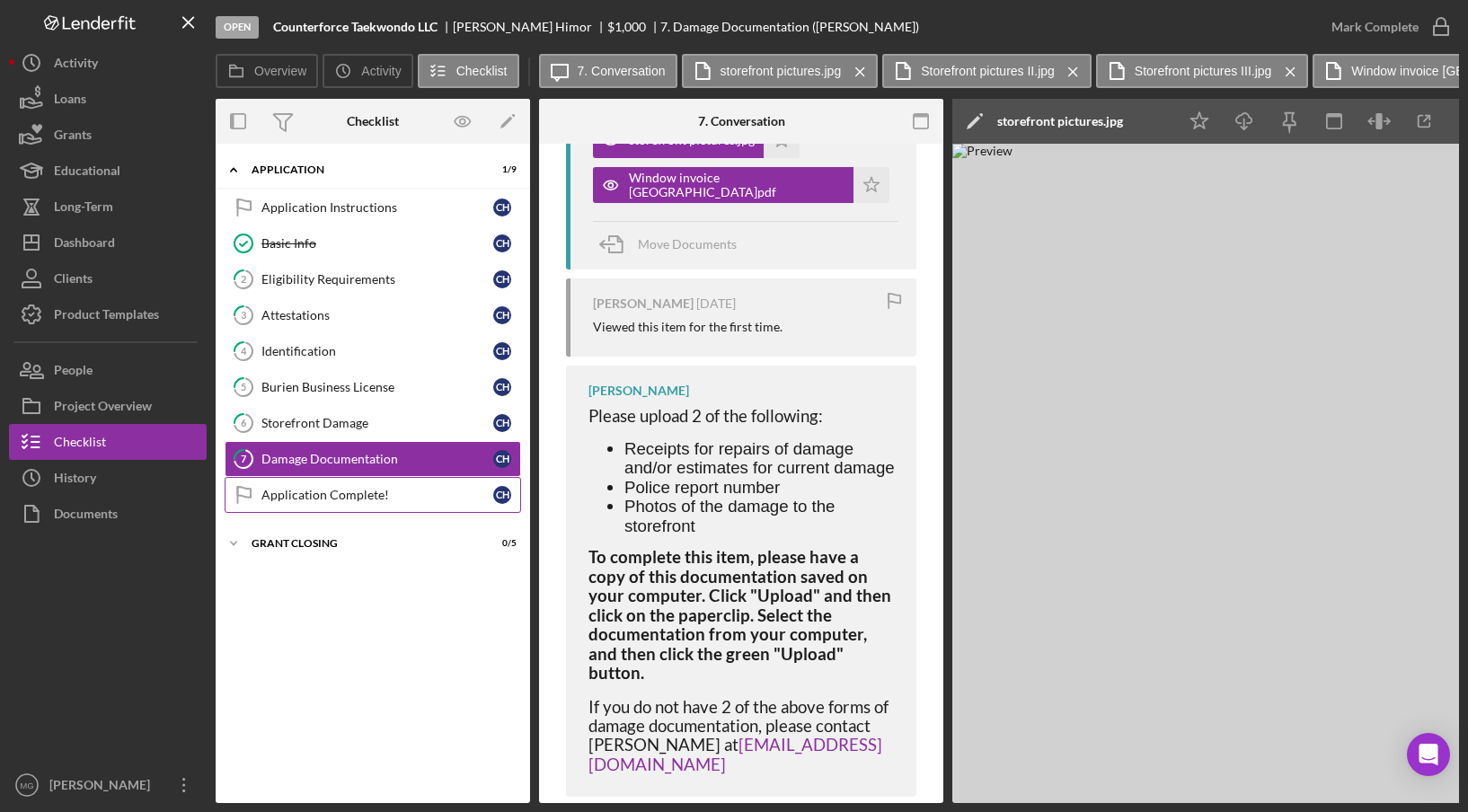
click at [379, 495] on div "Application Complete!" at bounding box center [377, 495] width 232 height 14
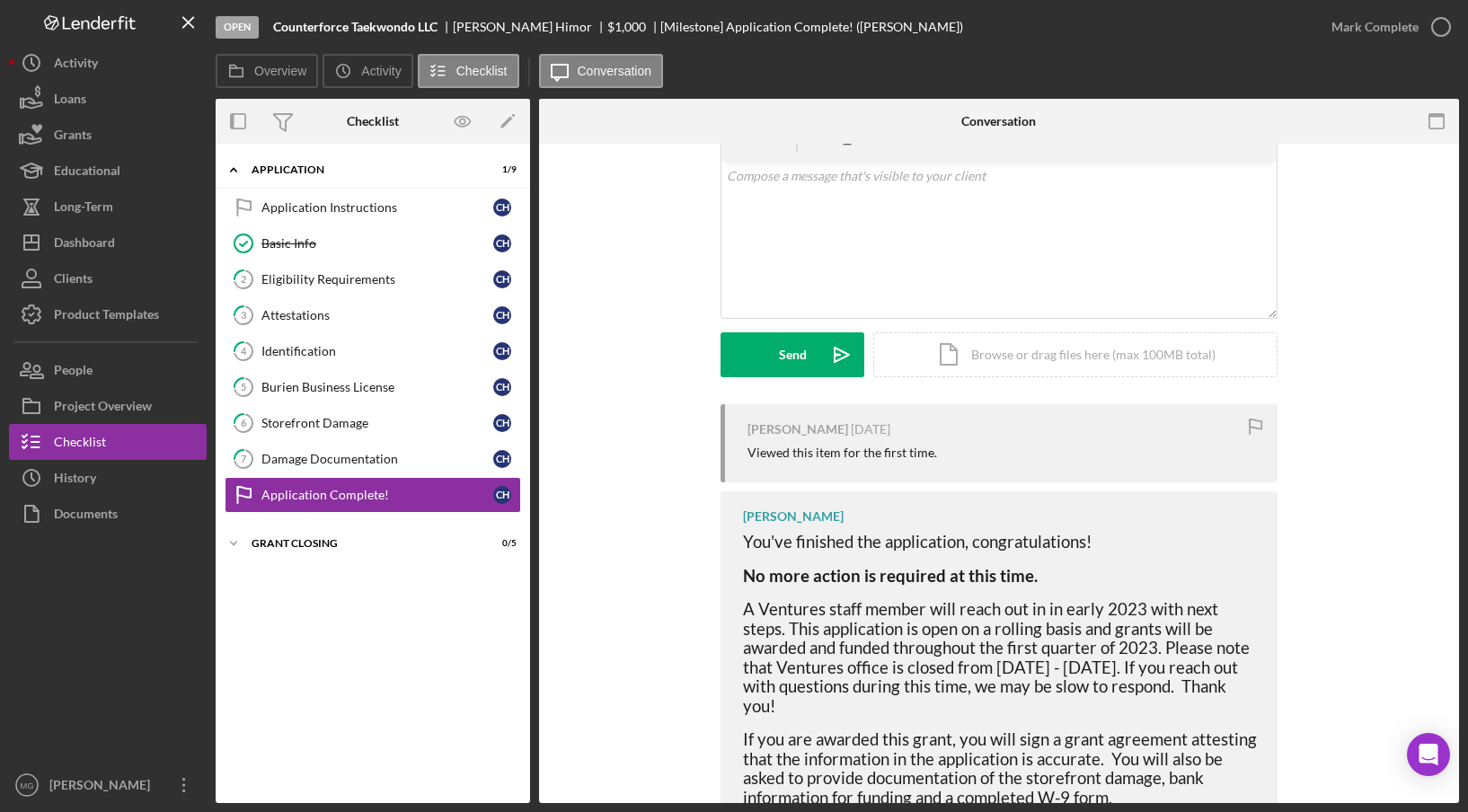
scroll to position [154, 0]
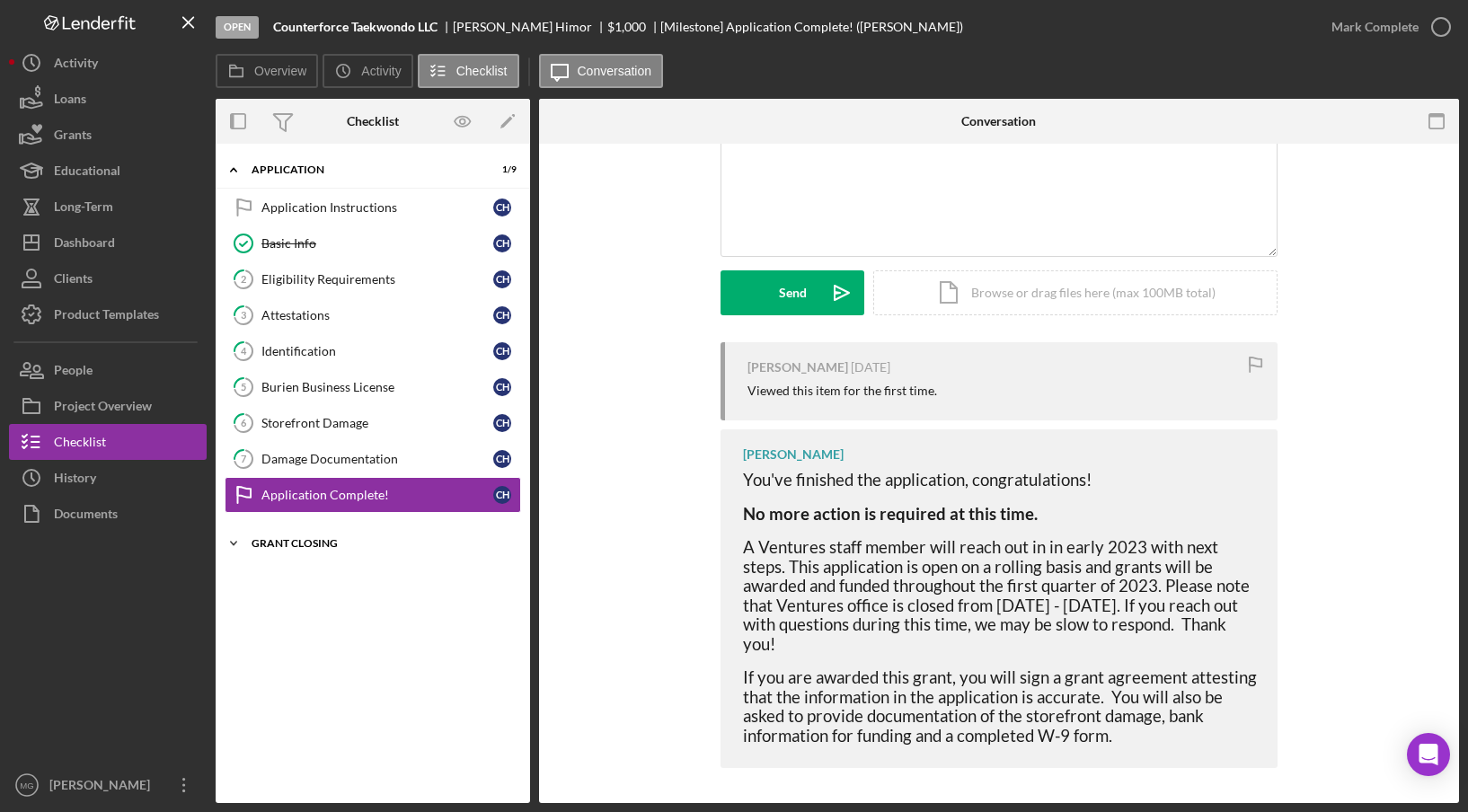
click at [298, 538] on div "Grant Closing" at bounding box center [380, 543] width 256 height 11
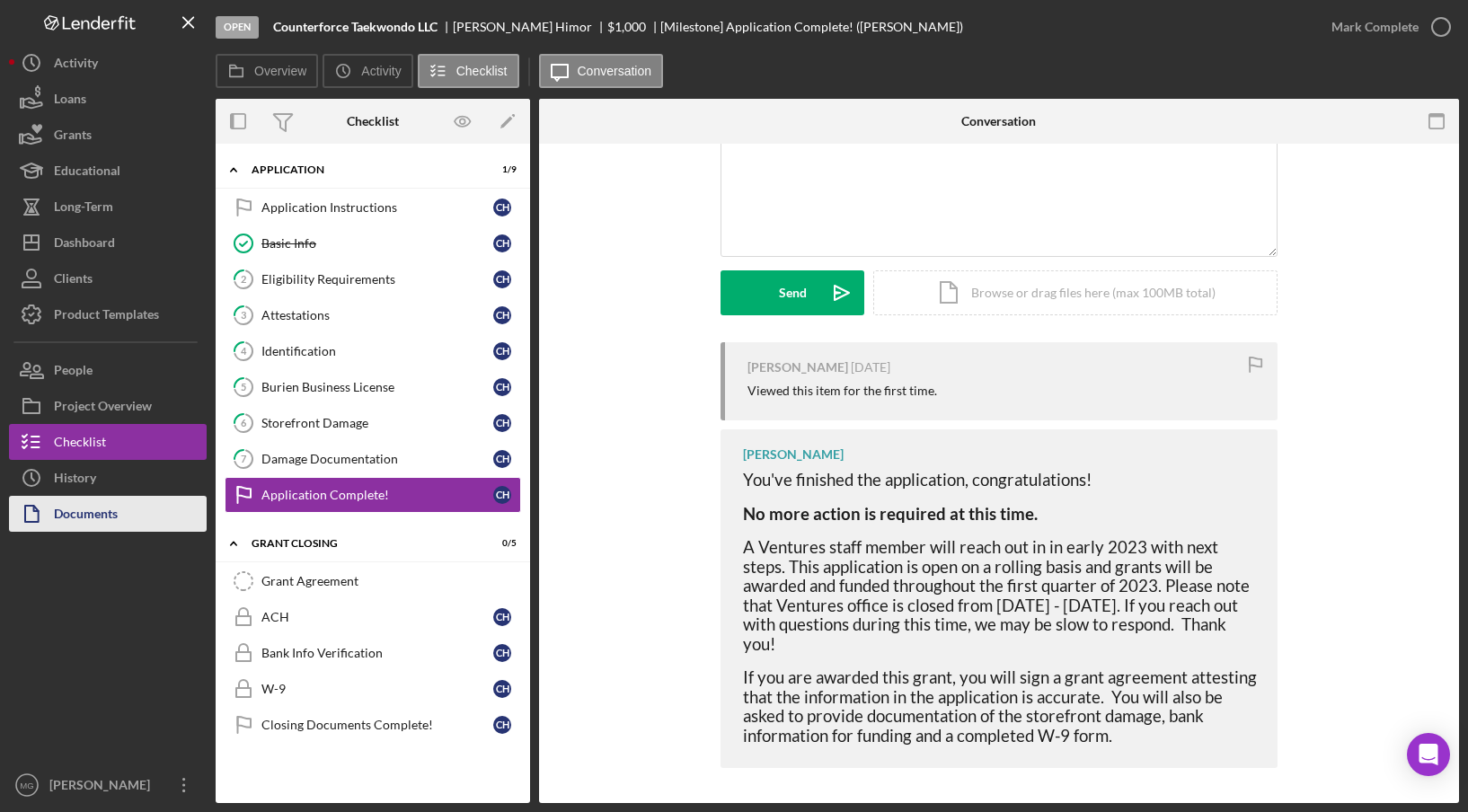
click at [88, 518] on div "Documents" at bounding box center [85, 516] width 64 height 41
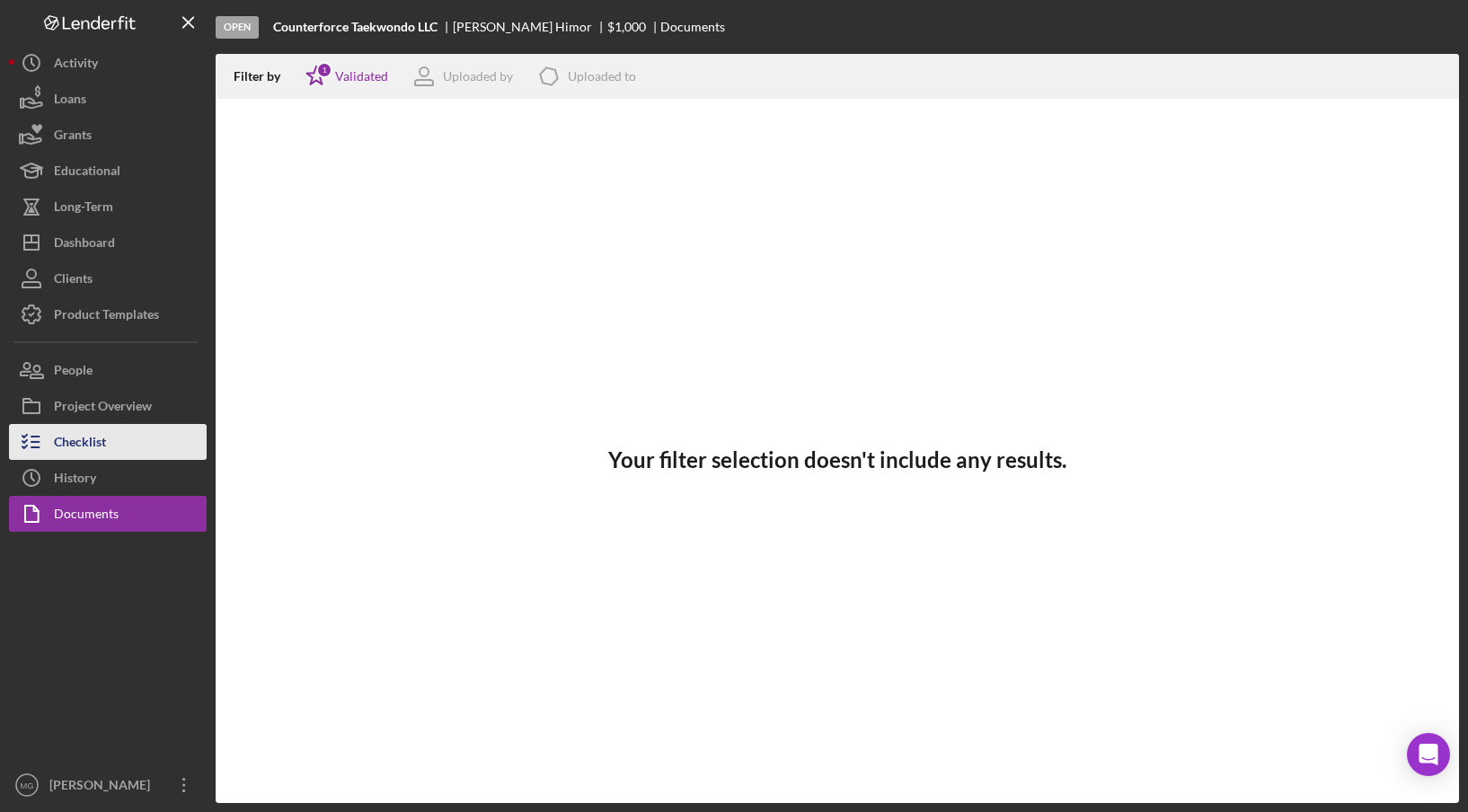
click at [97, 445] on div "Checklist" at bounding box center [80, 444] width 52 height 41
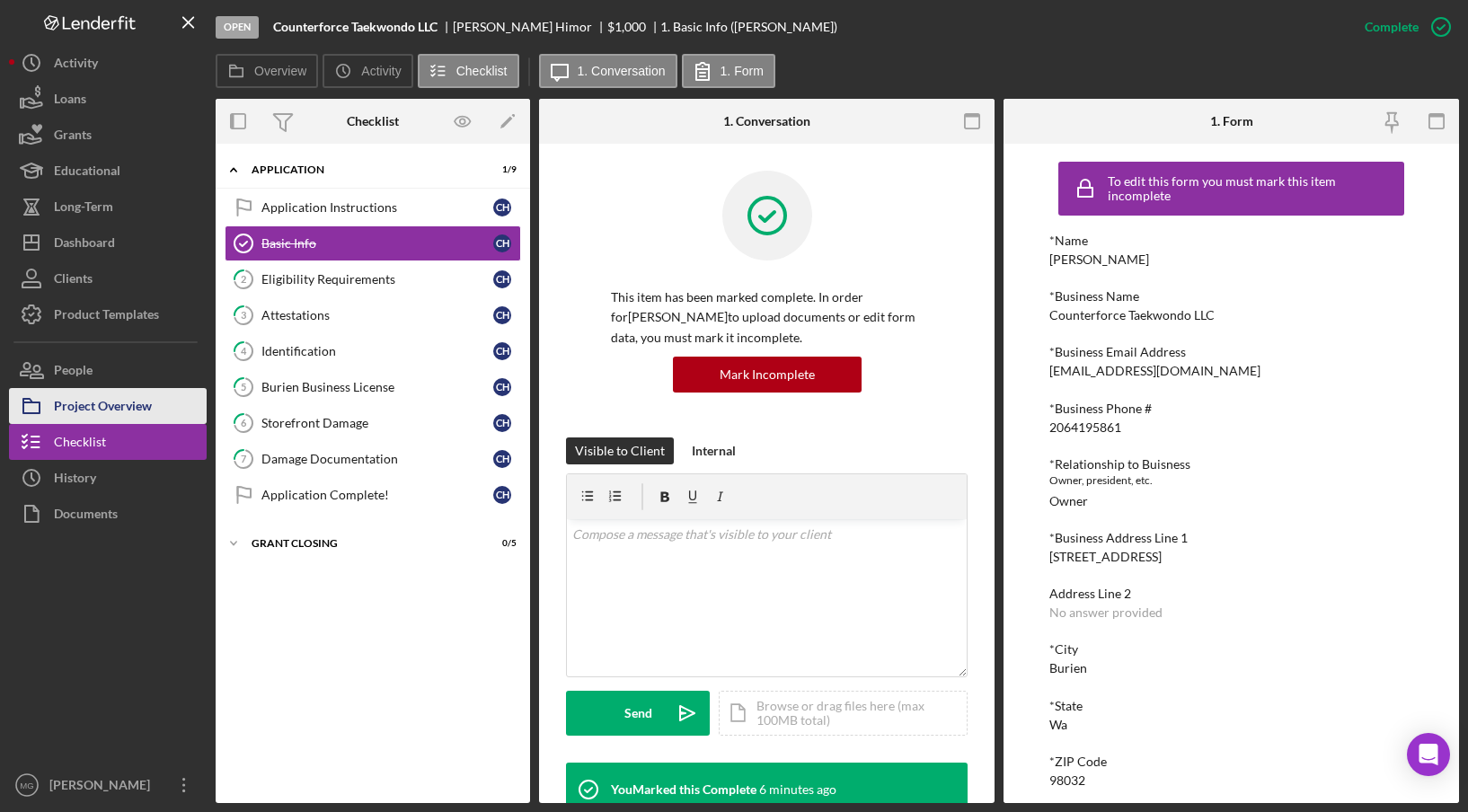
click at [108, 404] on div "Project Overview" at bounding box center [102, 407] width 98 height 41
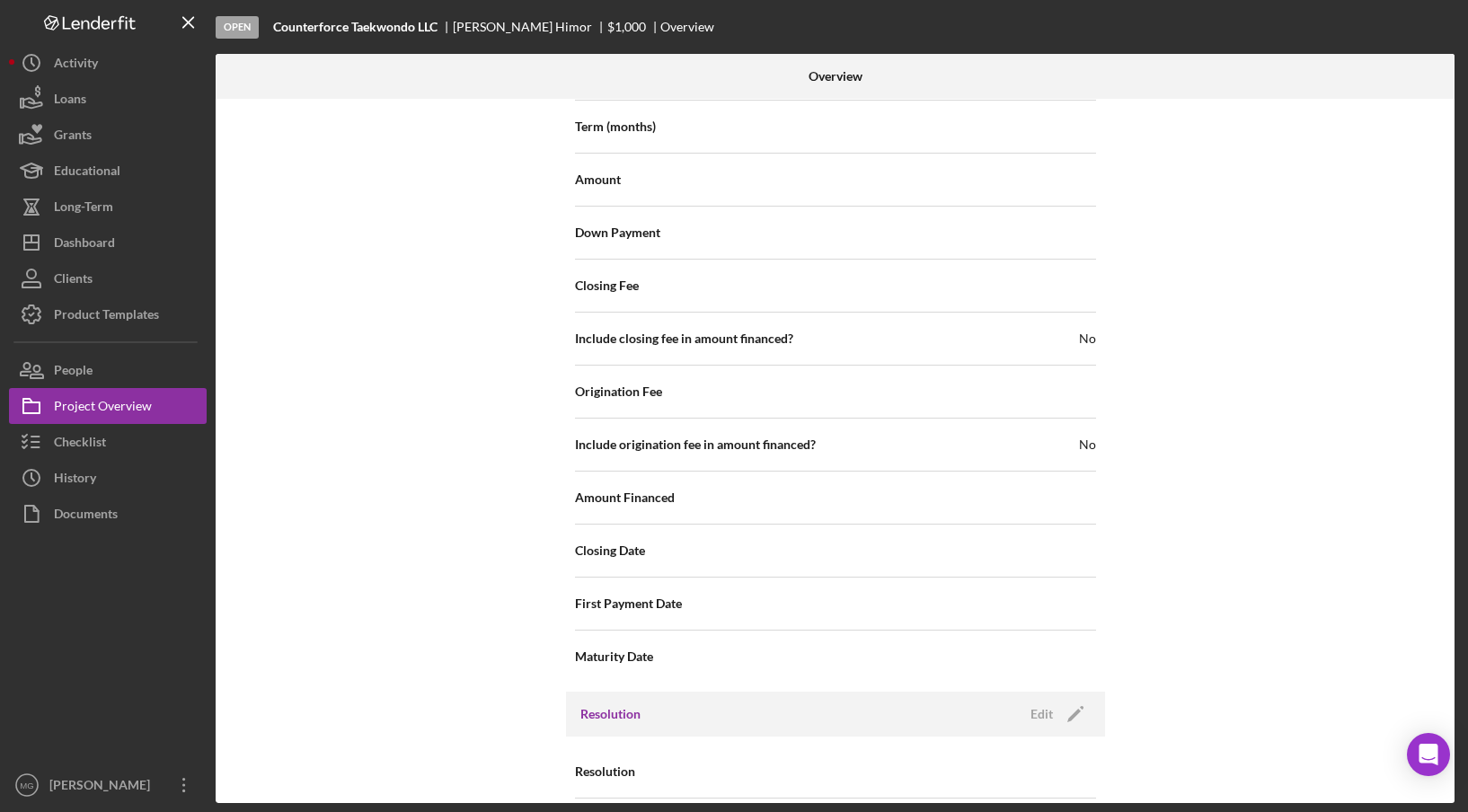
scroll to position [1749, 0]
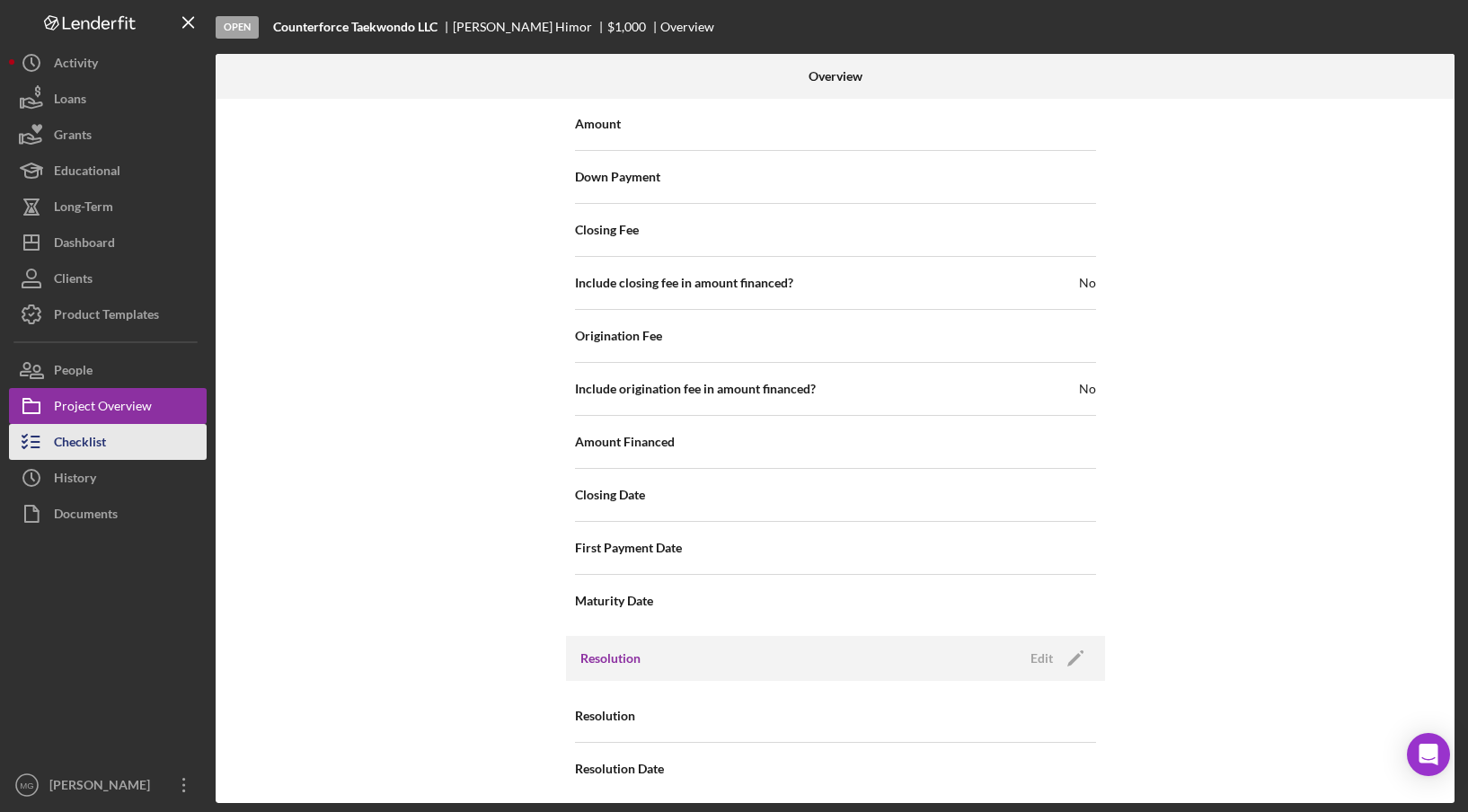
click at [100, 441] on div "Checklist" at bounding box center [80, 444] width 52 height 41
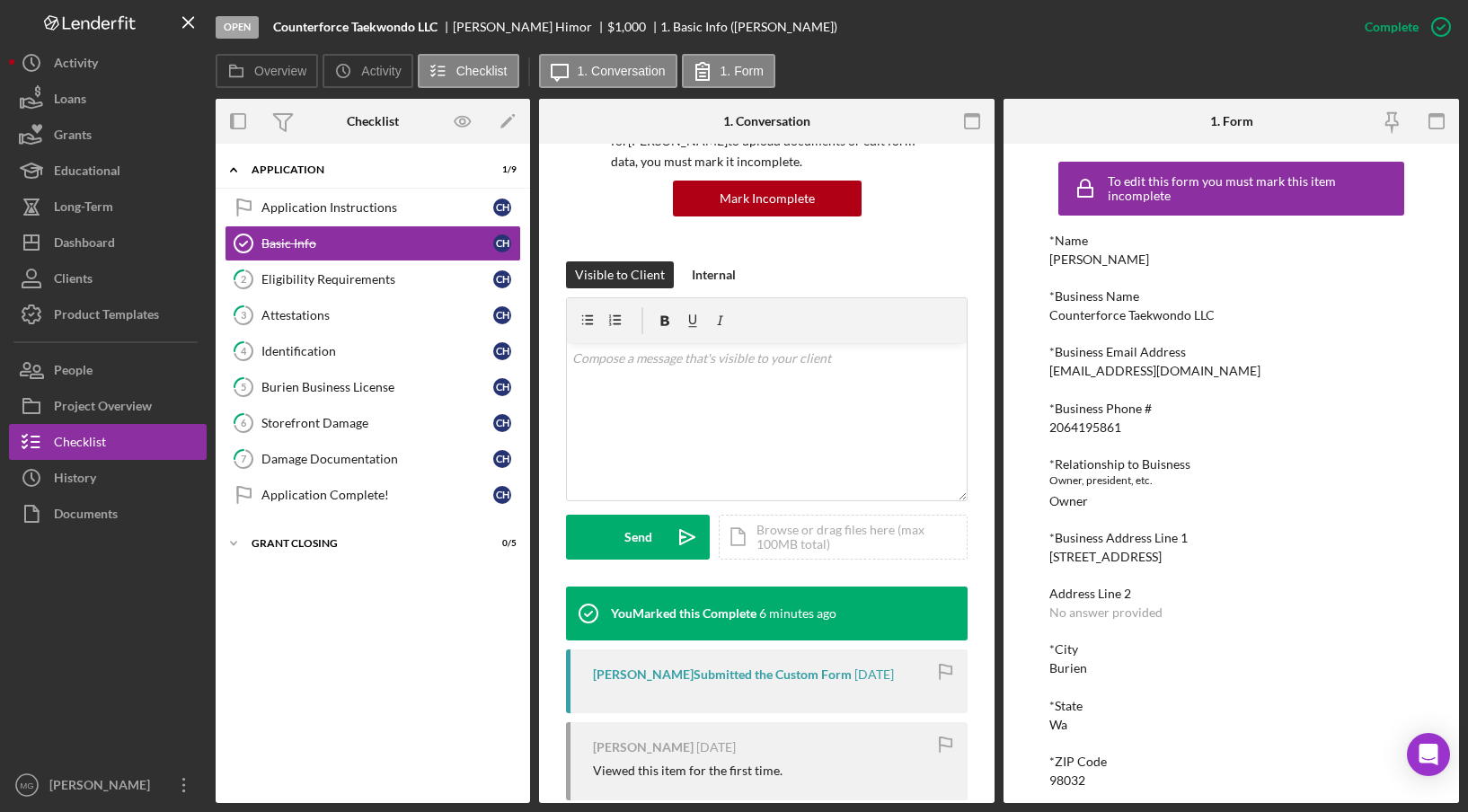
scroll to position [360, 0]
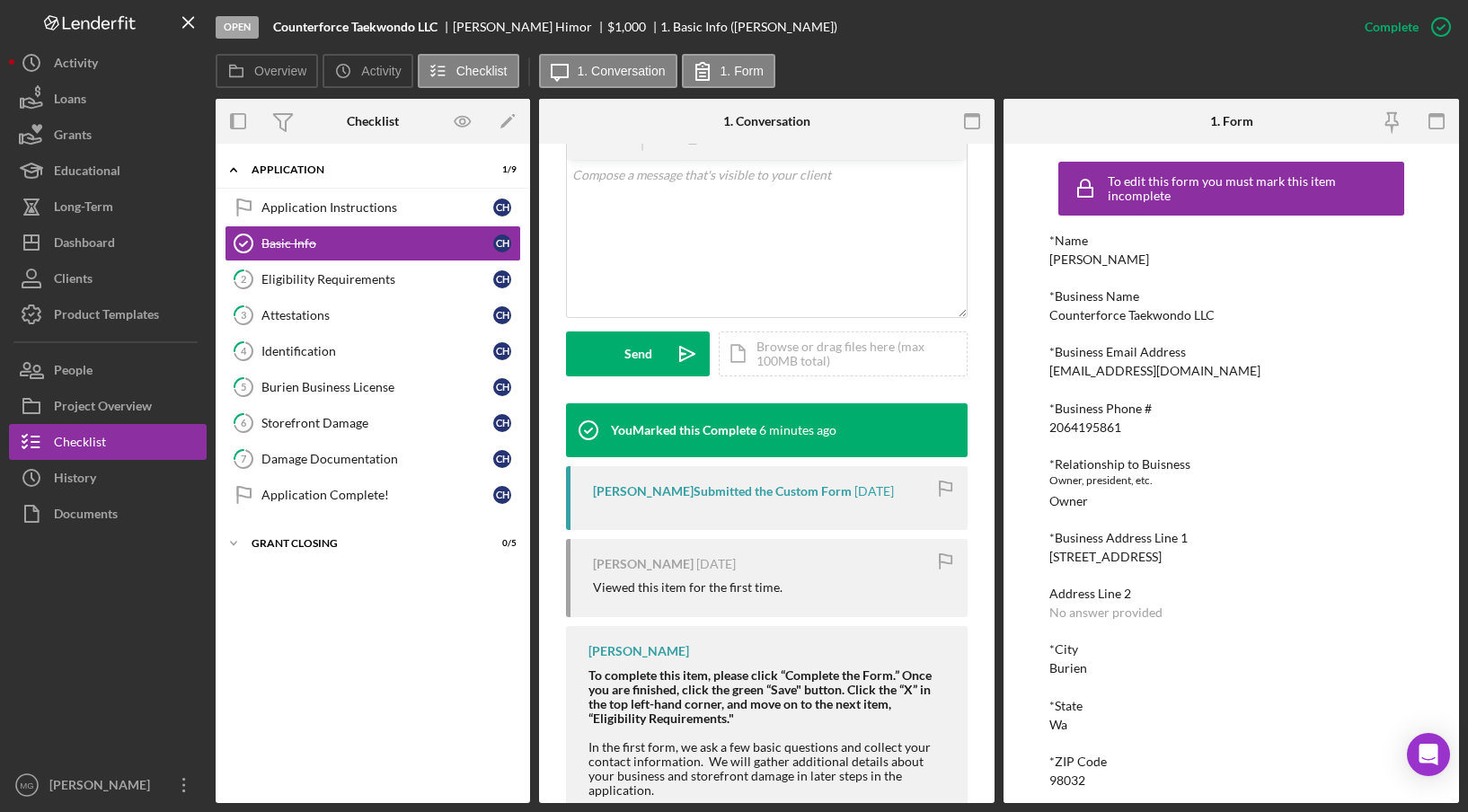
click at [730, 496] on div "[PERSON_NAME] Submitted the Custom Form" at bounding box center [722, 491] width 258 height 14
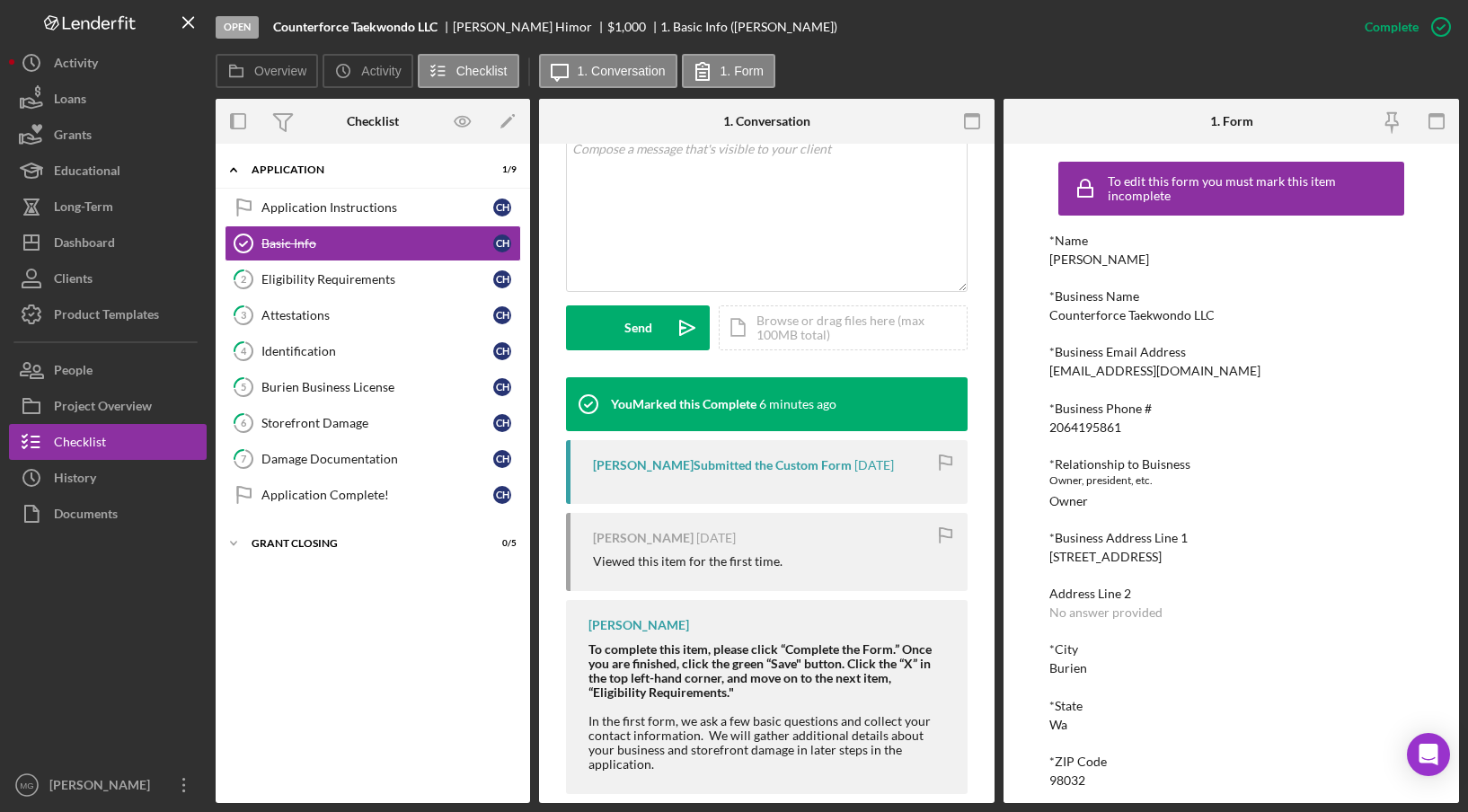
scroll to position [397, 0]
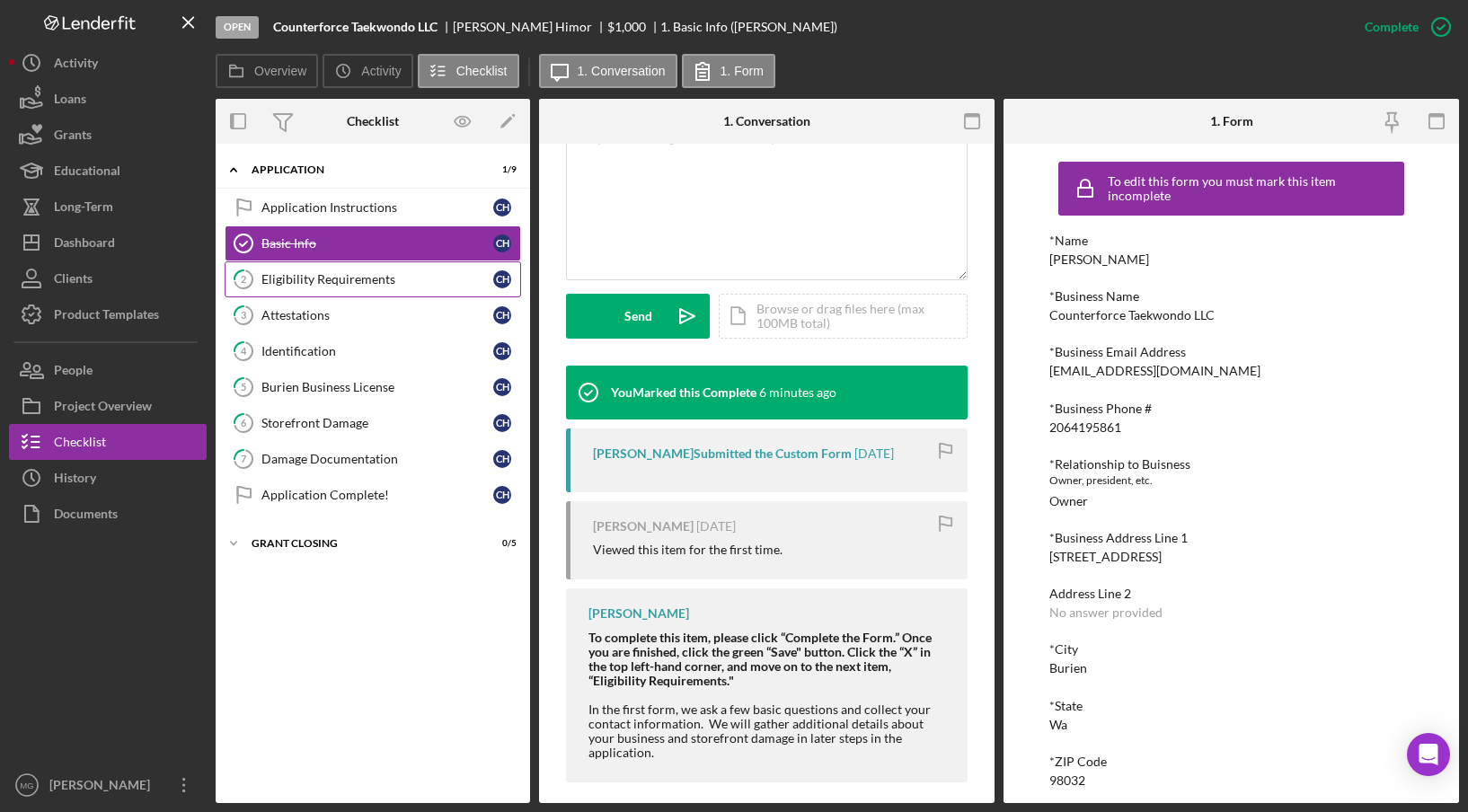
click at [361, 275] on div "Eligibility Requirements" at bounding box center [377, 279] width 232 height 14
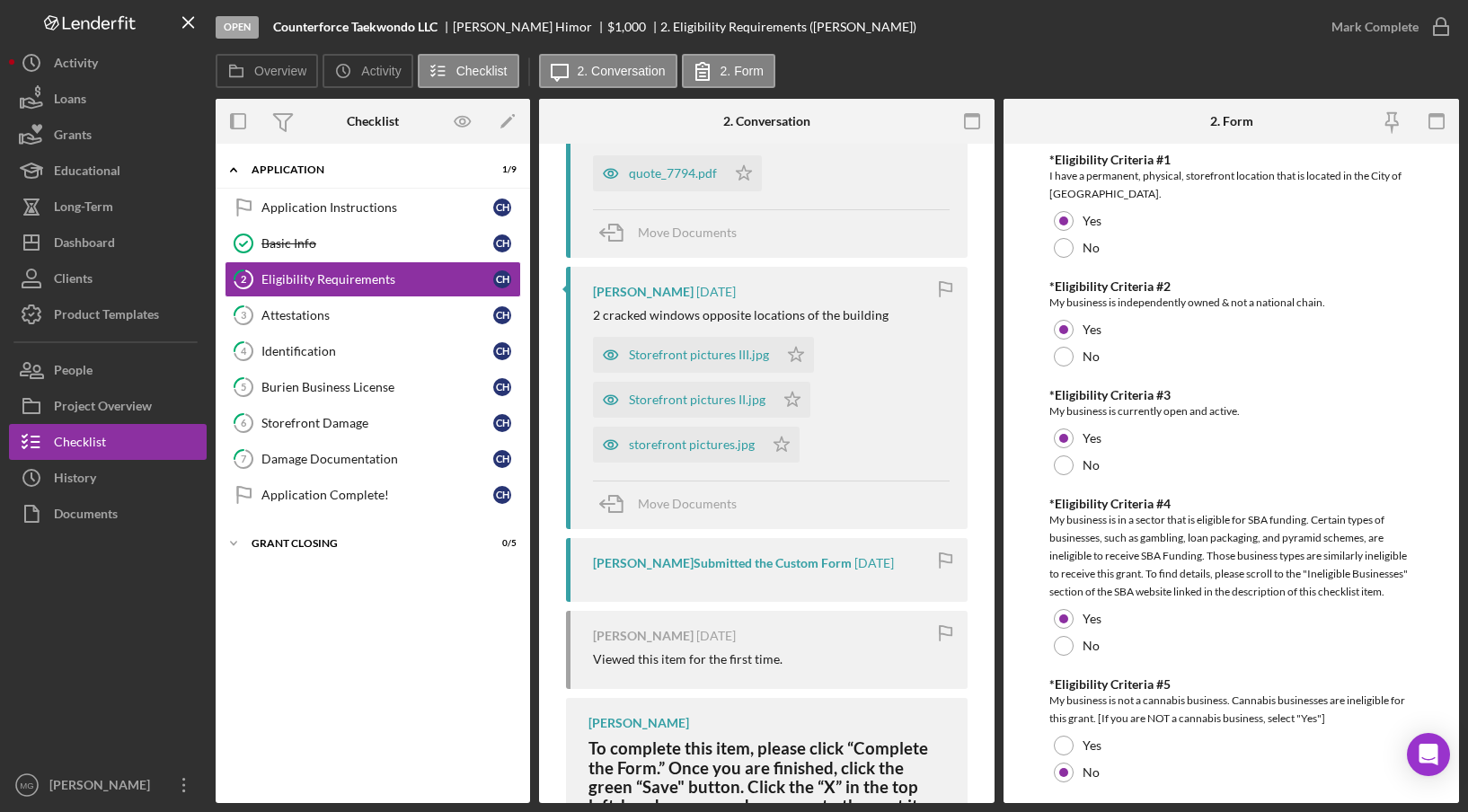
scroll to position [629, 0]
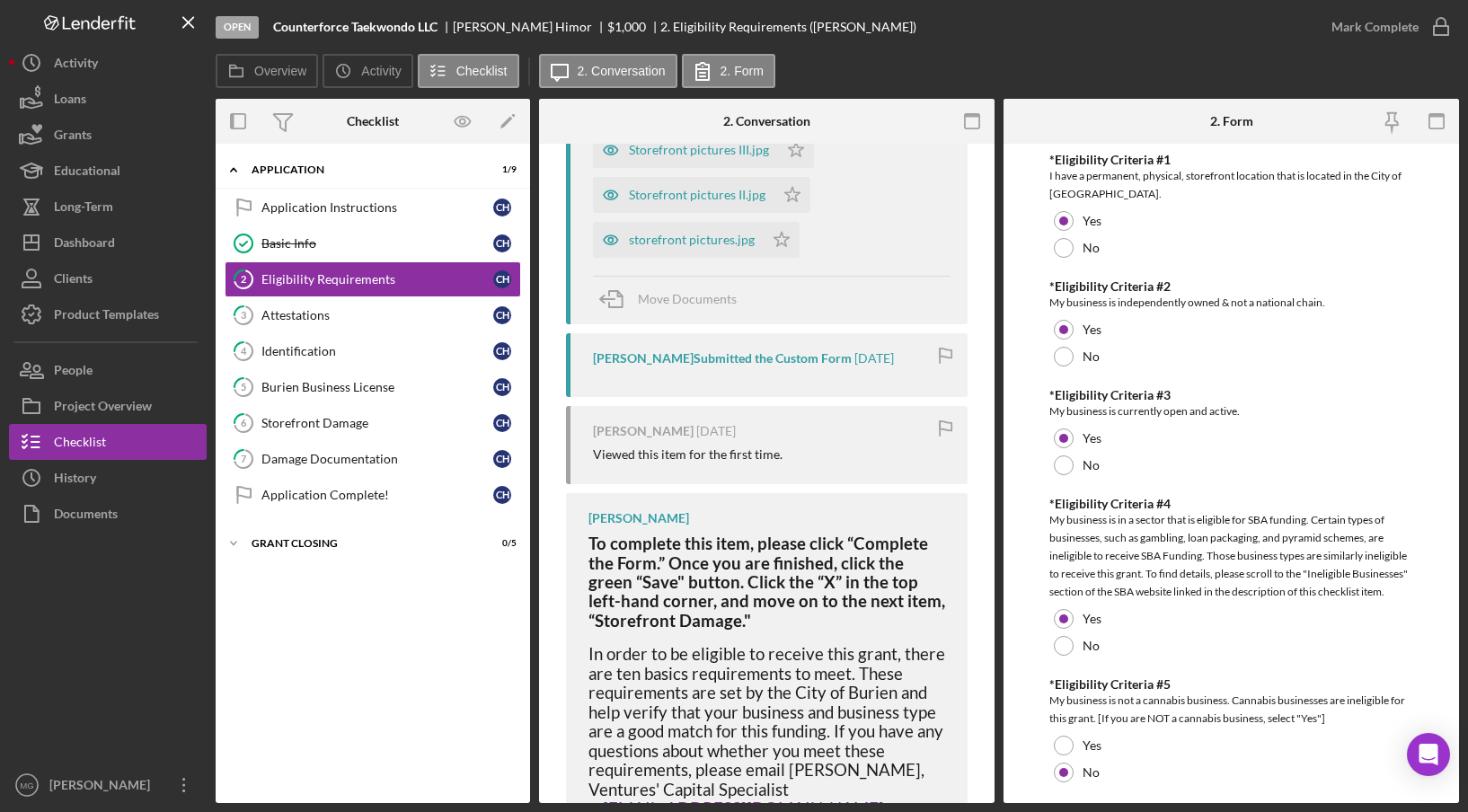
click at [844, 357] on div "[PERSON_NAME] Submitted the Custom Form" at bounding box center [722, 358] width 258 height 14
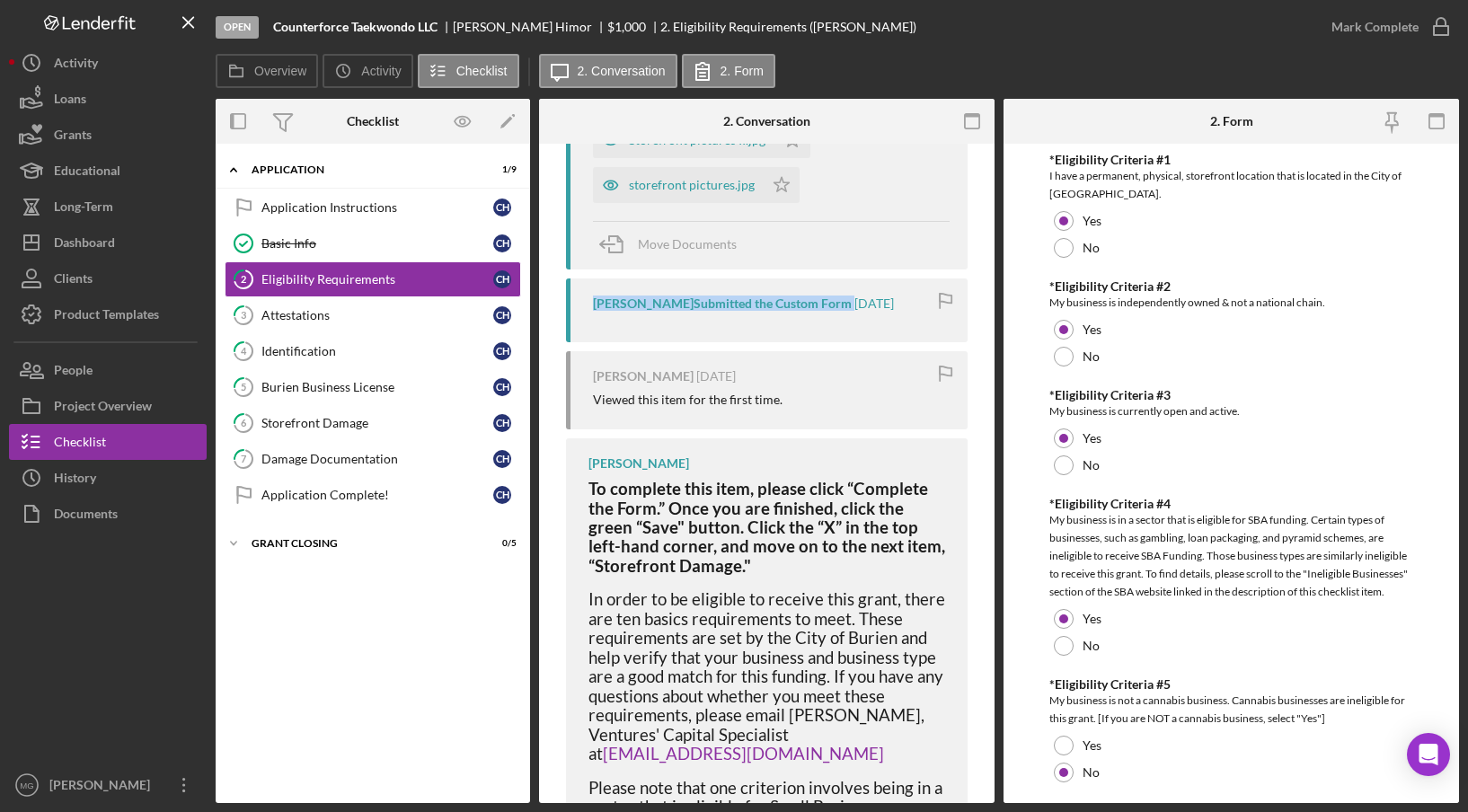
scroll to position [465, 0]
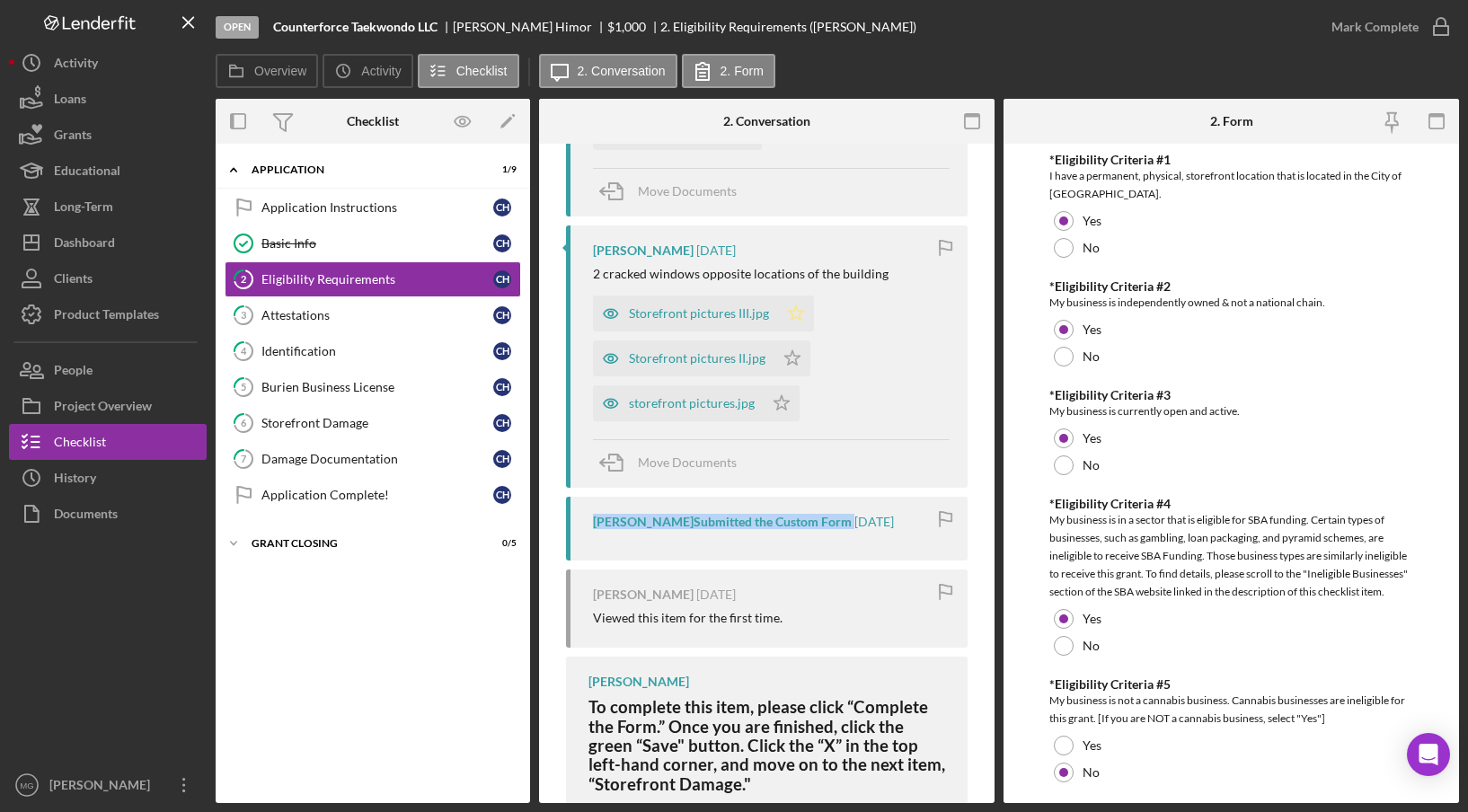
click at [798, 315] on polygon "button" at bounding box center [796, 312] width 15 height 14
click at [791, 350] on icon "Icon/Star" at bounding box center [792, 359] width 36 height 36
click at [784, 397] on icon "Icon/Star" at bounding box center [781, 404] width 36 height 36
click at [1439, 30] on polyline "button" at bounding box center [1440, 27] width 7 height 5
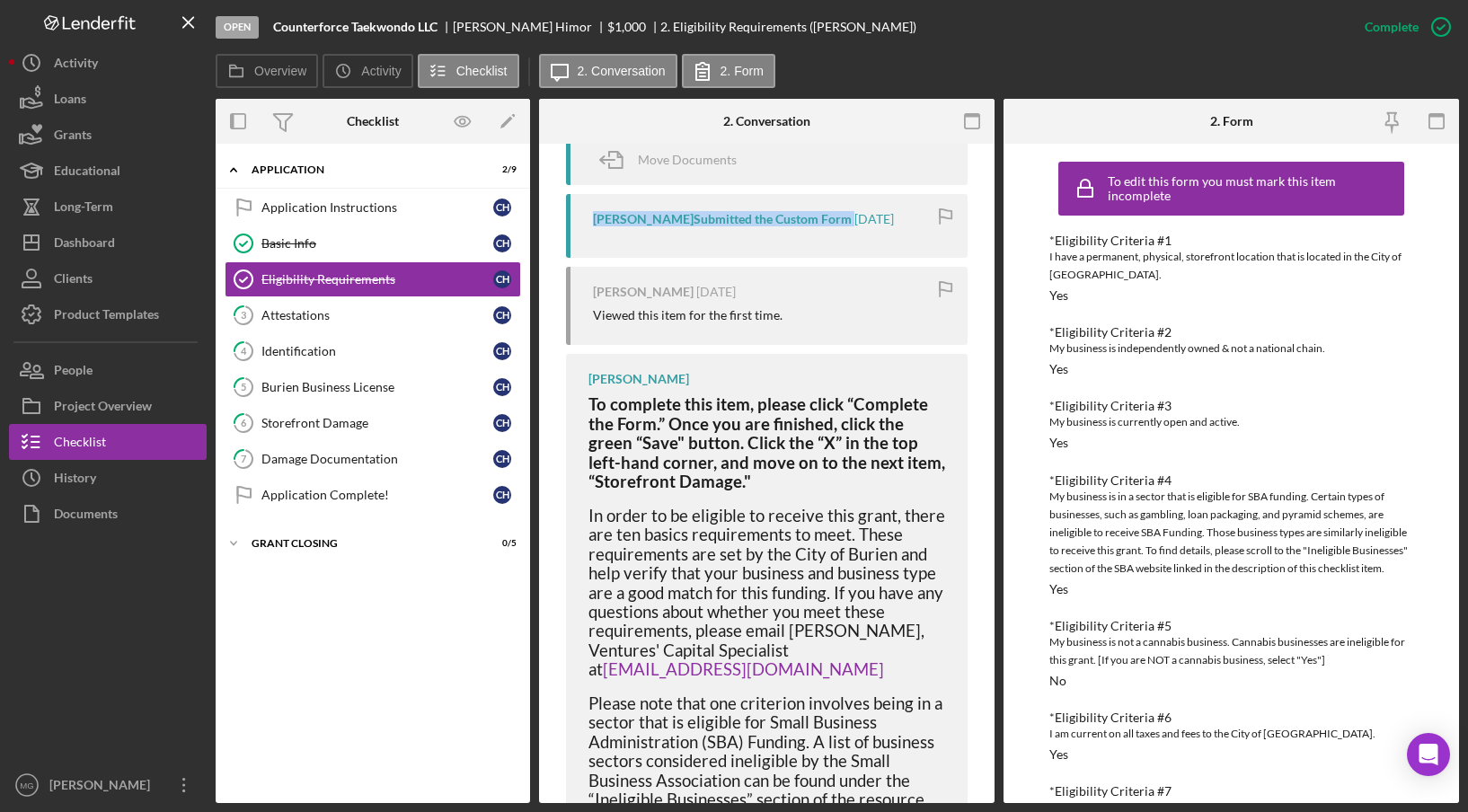
scroll to position [1244, 0]
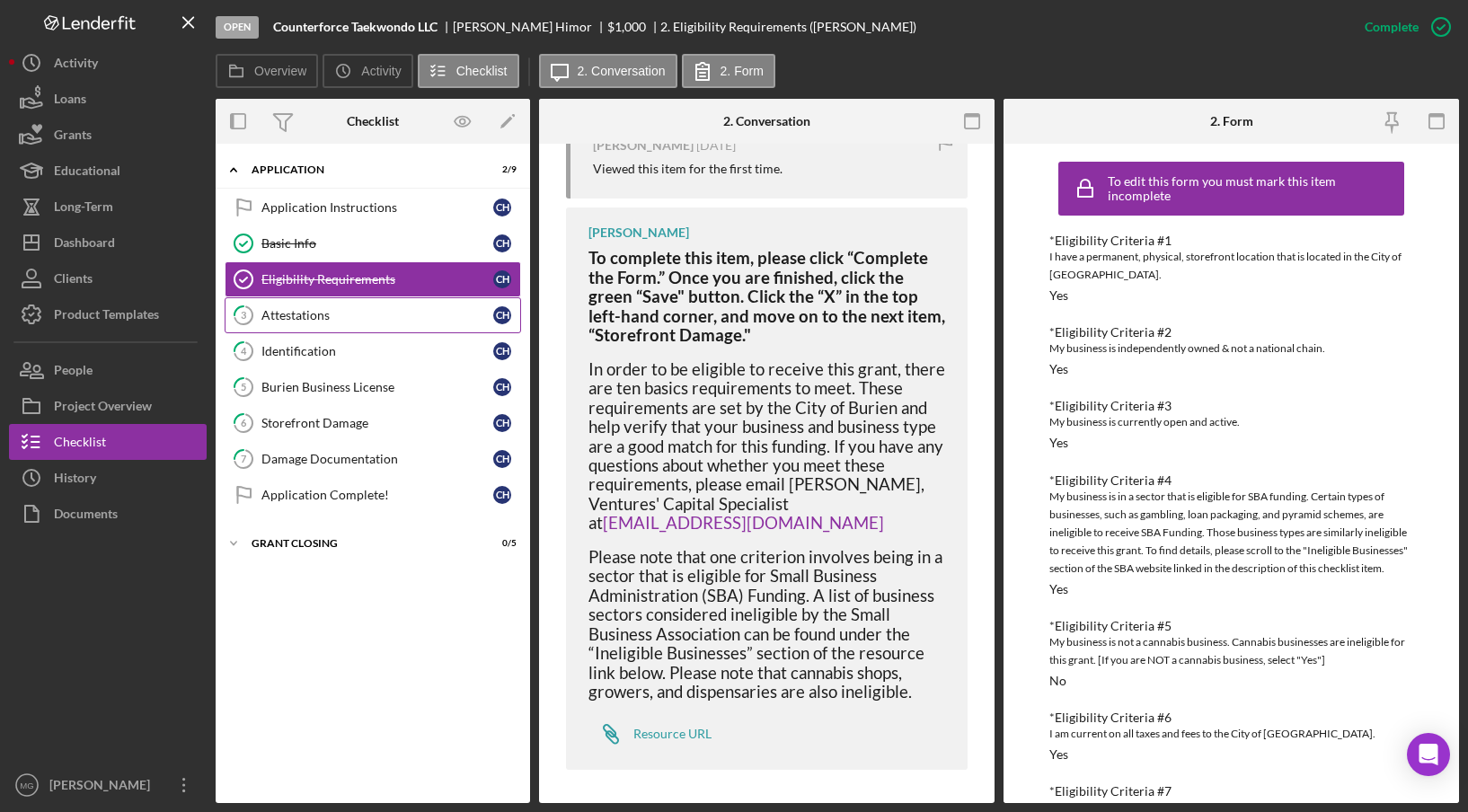
click at [333, 320] on div "Attestations" at bounding box center [377, 315] width 232 height 14
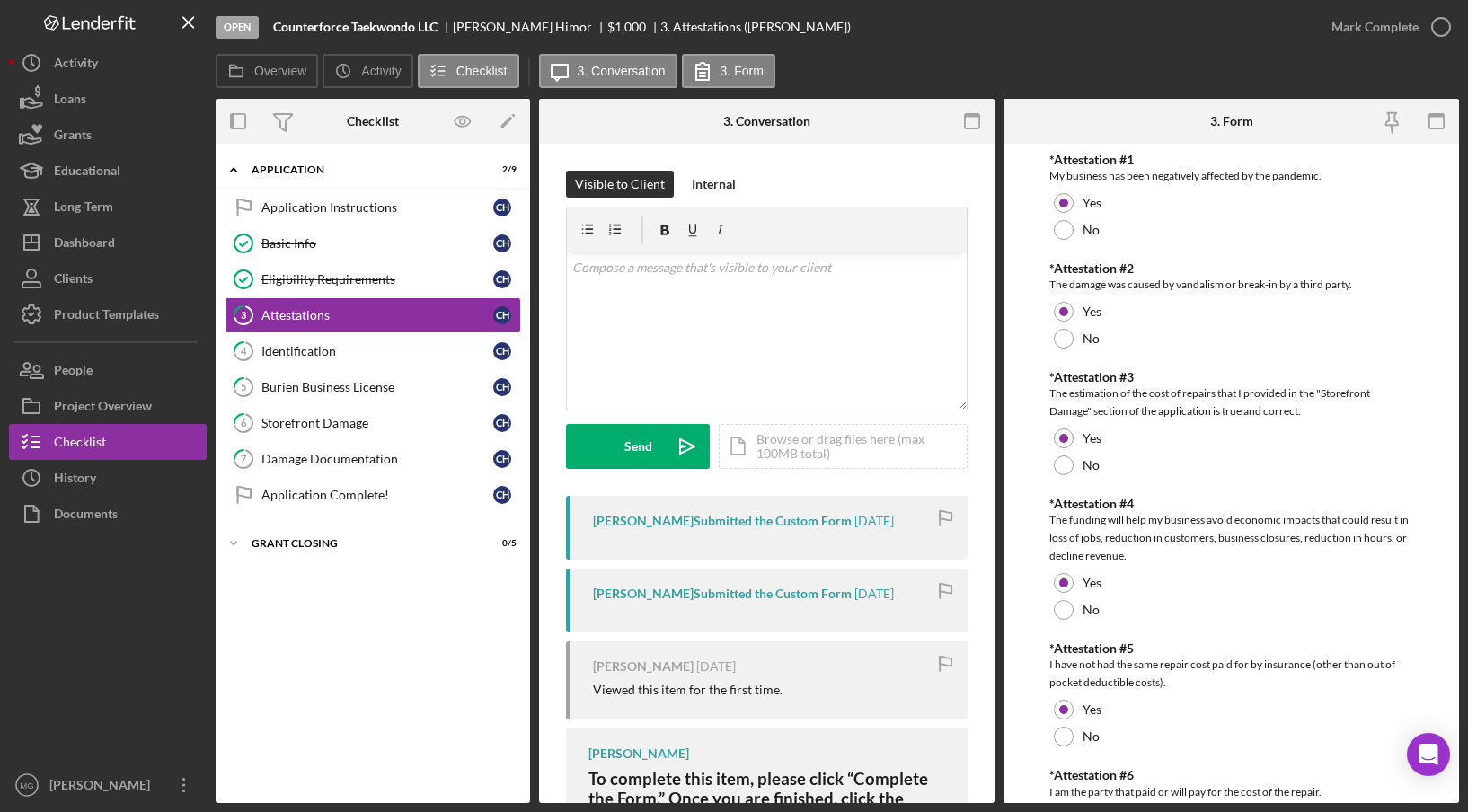
click at [802, 514] on div "[PERSON_NAME] Submitted the Custom Form" at bounding box center [722, 521] width 258 height 14
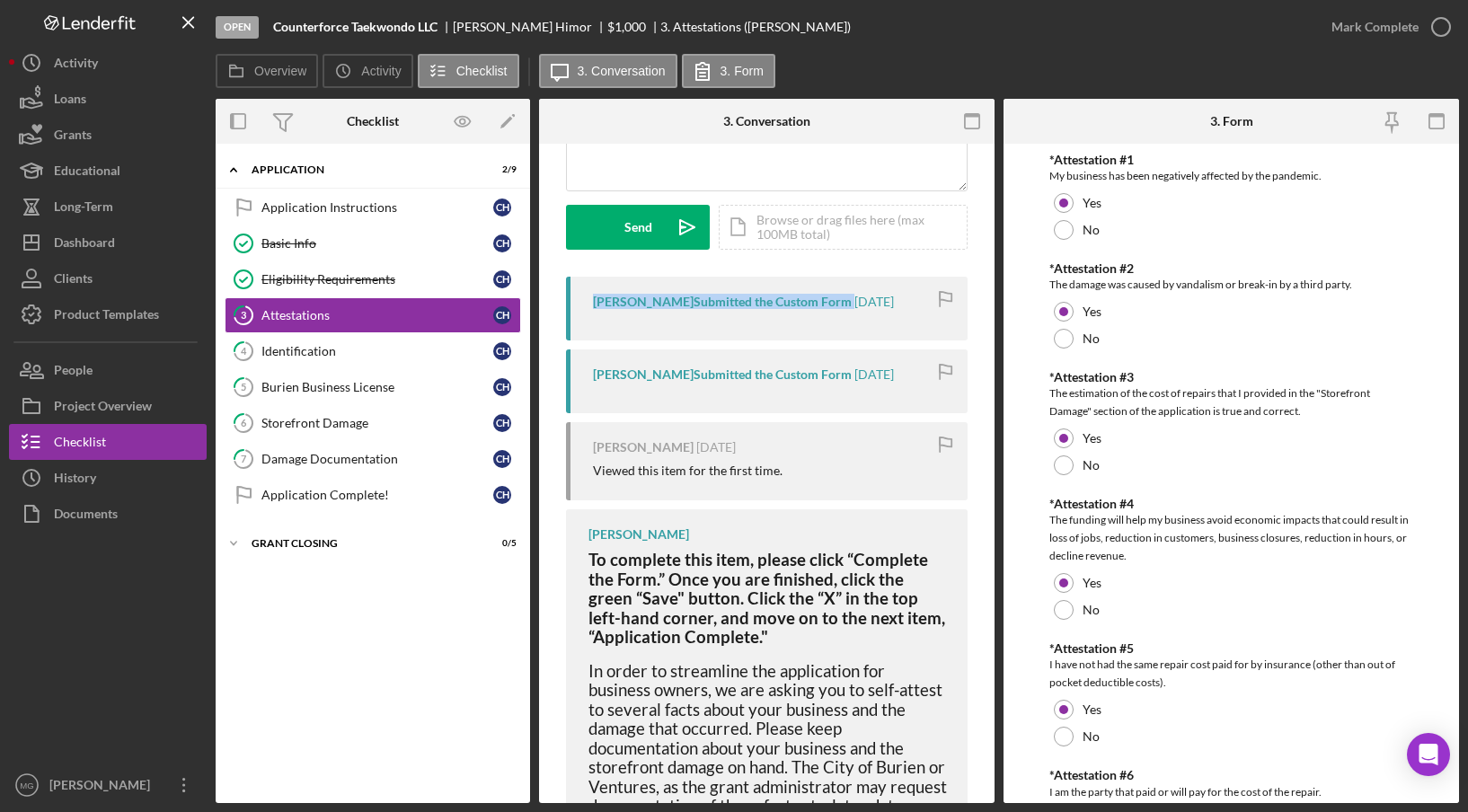
scroll to position [309, 0]
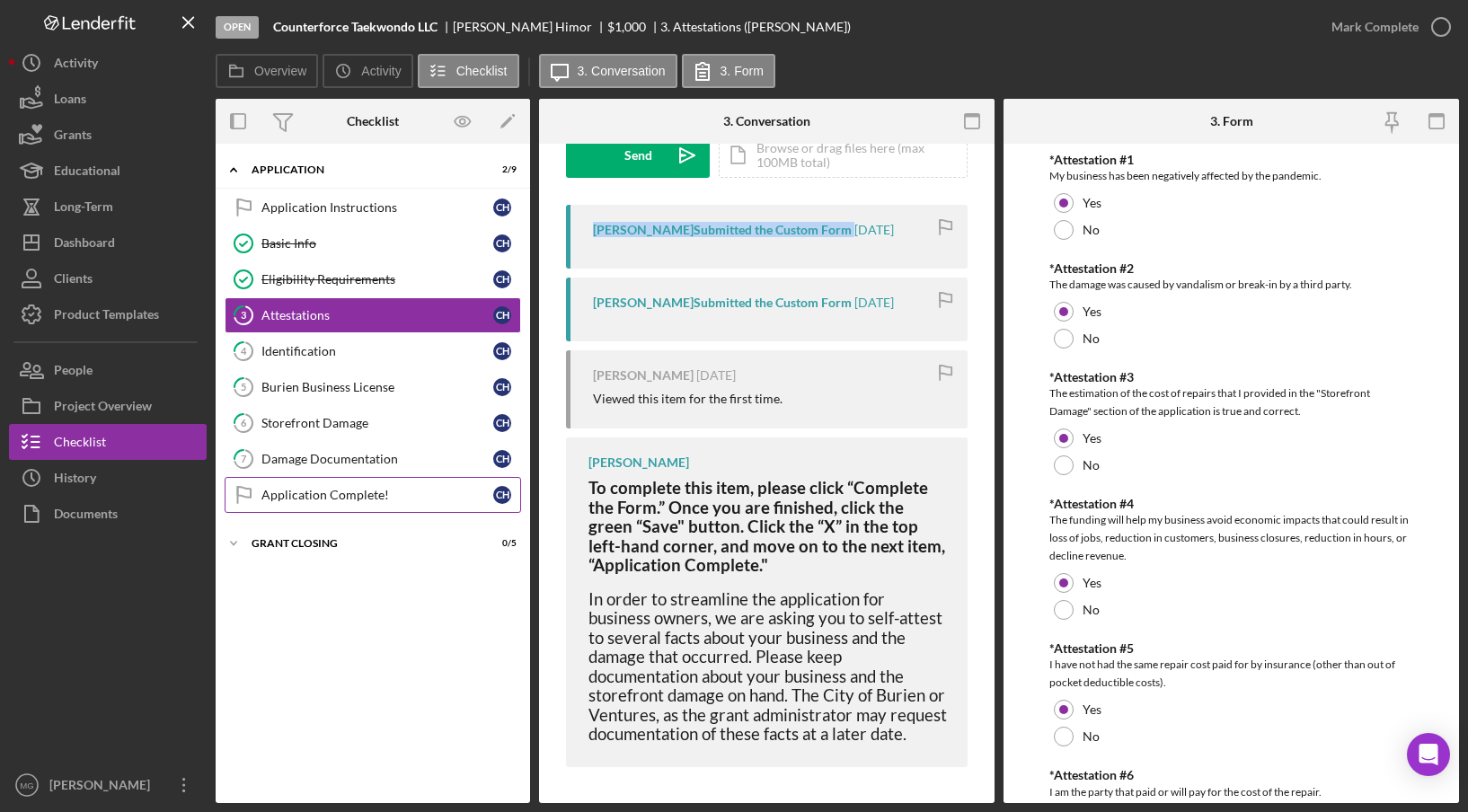
click at [280, 488] on div "Application Complete!" at bounding box center [377, 495] width 232 height 14
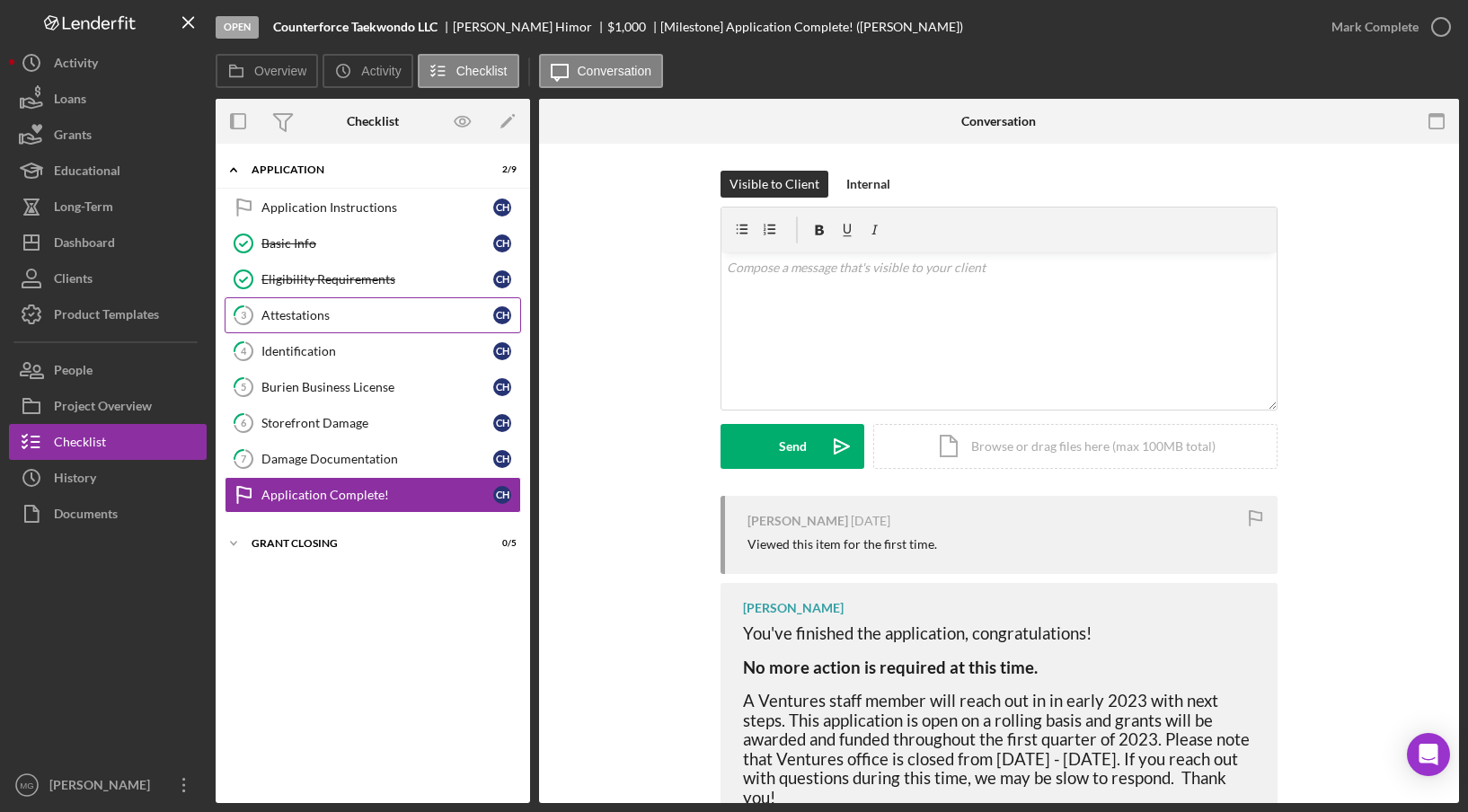
click at [335, 321] on link "3 Attestations C H" at bounding box center [373, 315] width 296 height 36
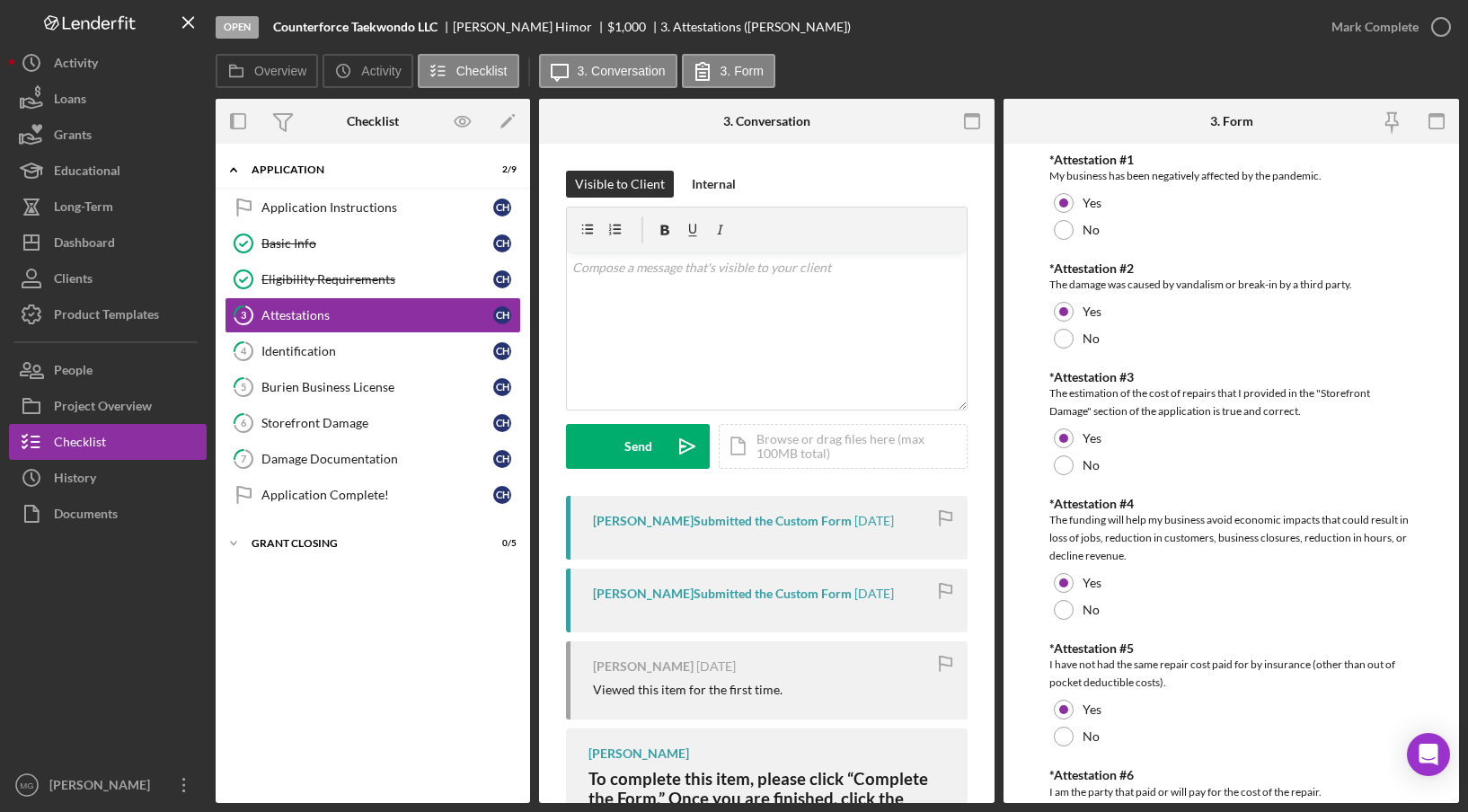
click at [807, 522] on div "[PERSON_NAME] Submitted the Custom Form" at bounding box center [722, 521] width 258 height 14
click at [1444, 24] on icon "button" at bounding box center [1440, 27] width 45 height 45
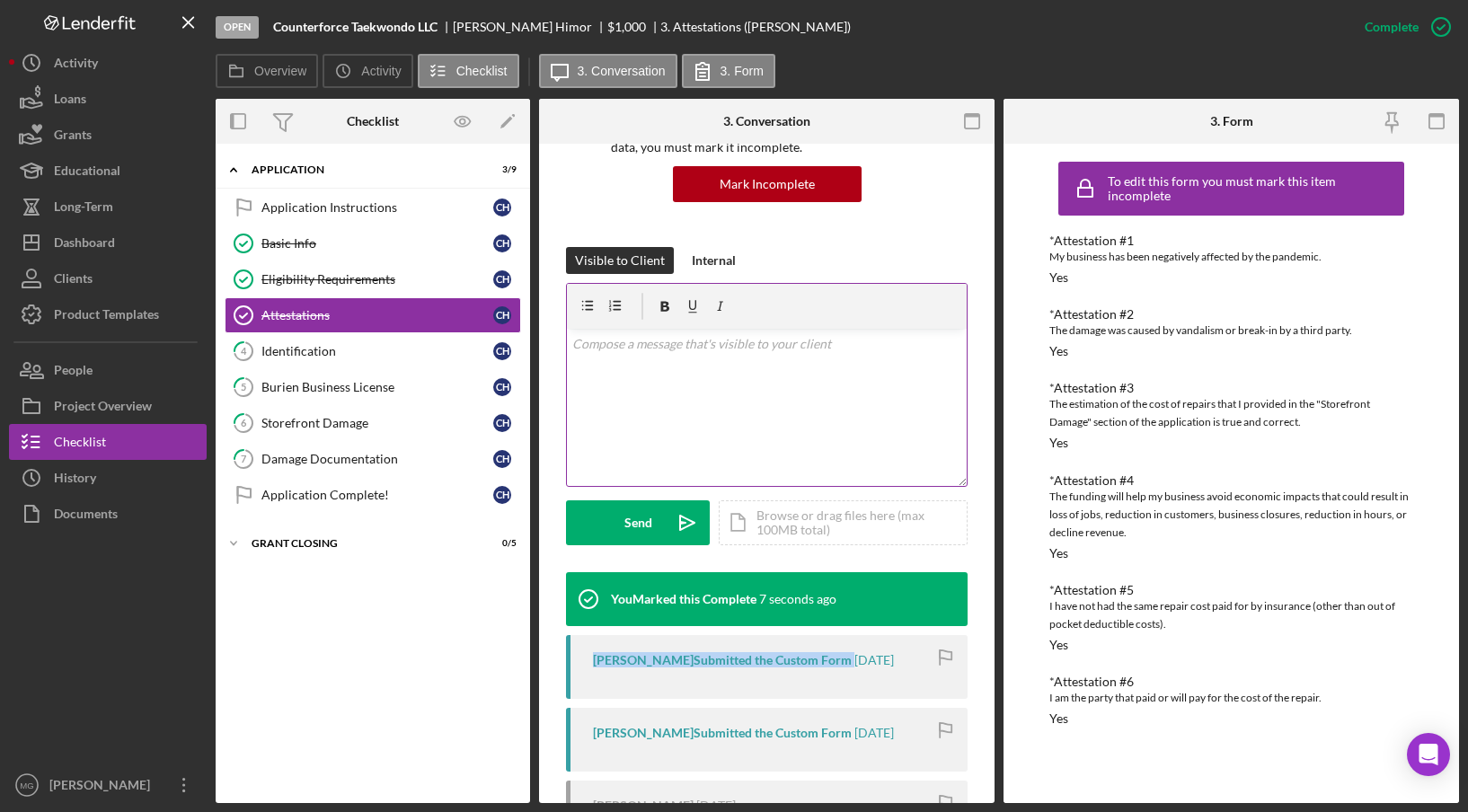
scroll to position [269, 0]
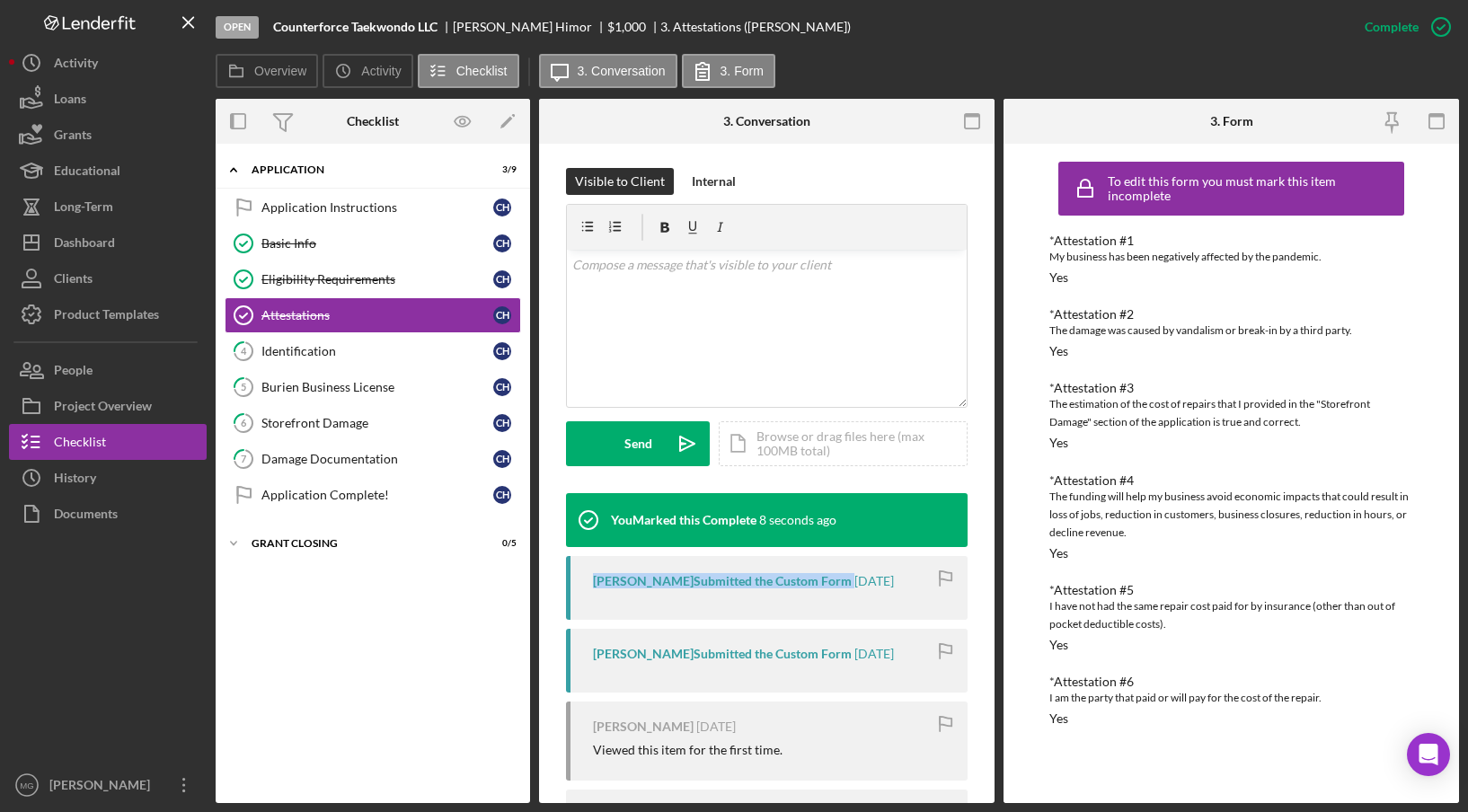
click at [742, 592] on div "[PERSON_NAME] Submitted the Custom Form [DATE]" at bounding box center [766, 587] width 402 height 64
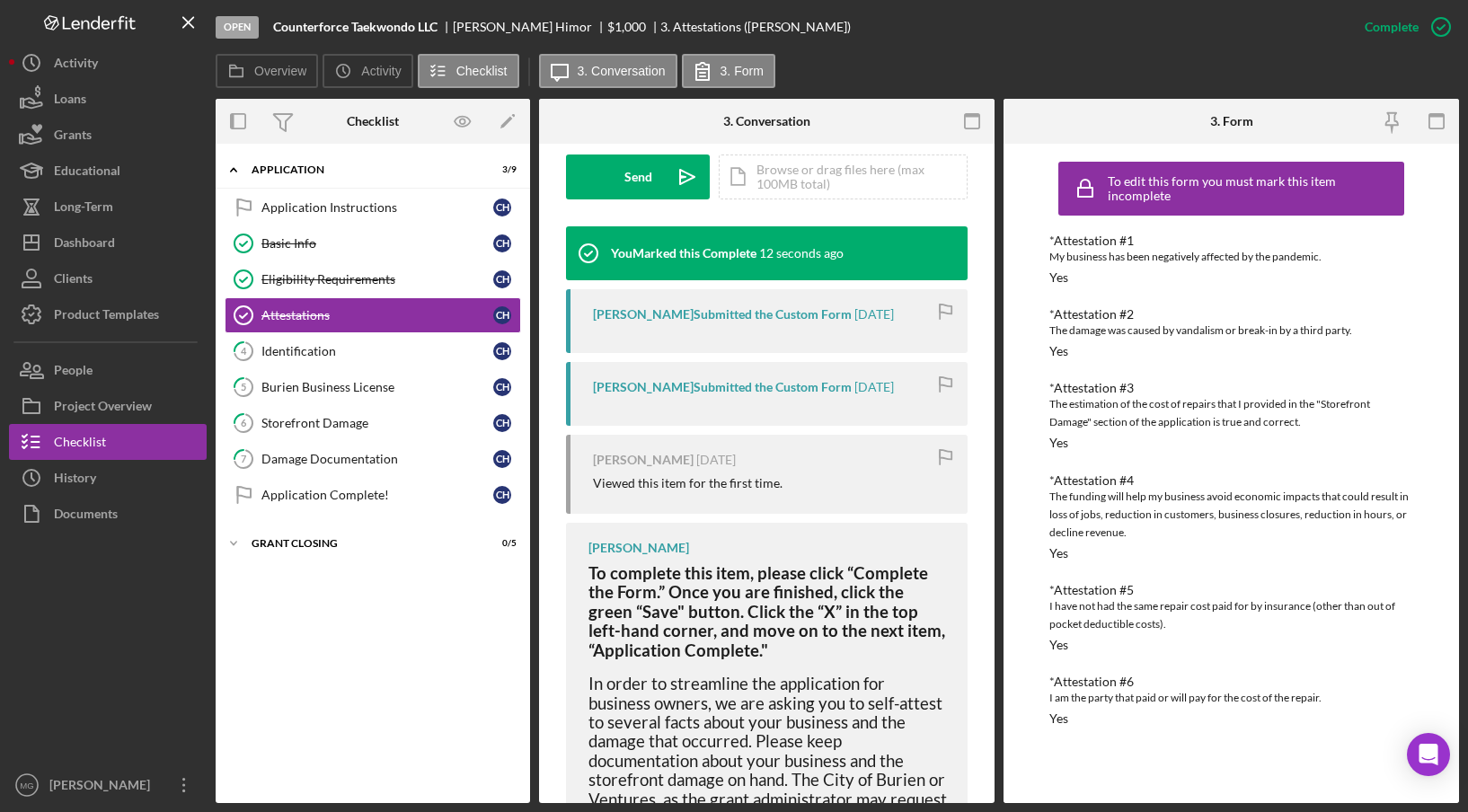
scroll to position [639, 0]
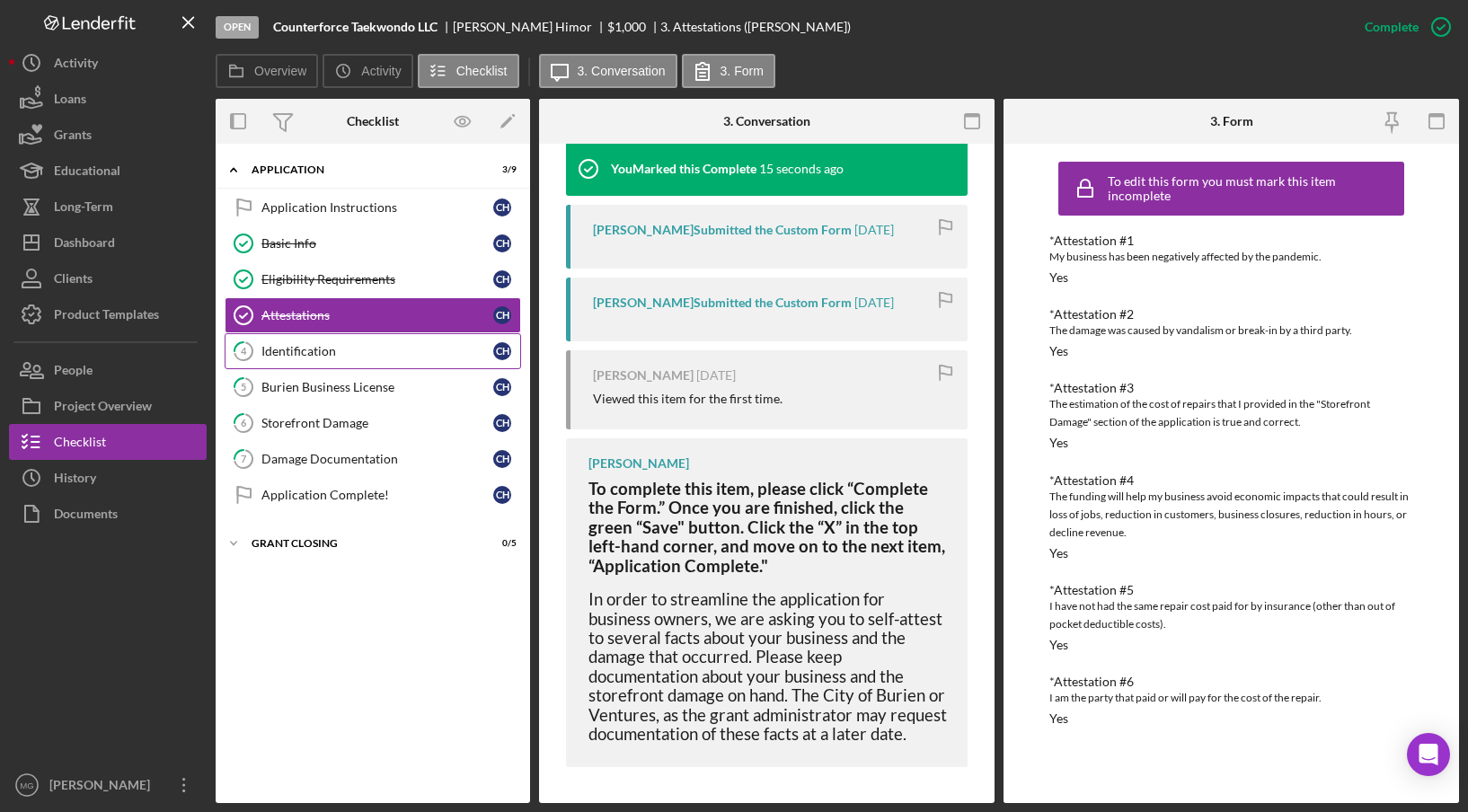
click at [350, 355] on div "Identification" at bounding box center [377, 351] width 232 height 14
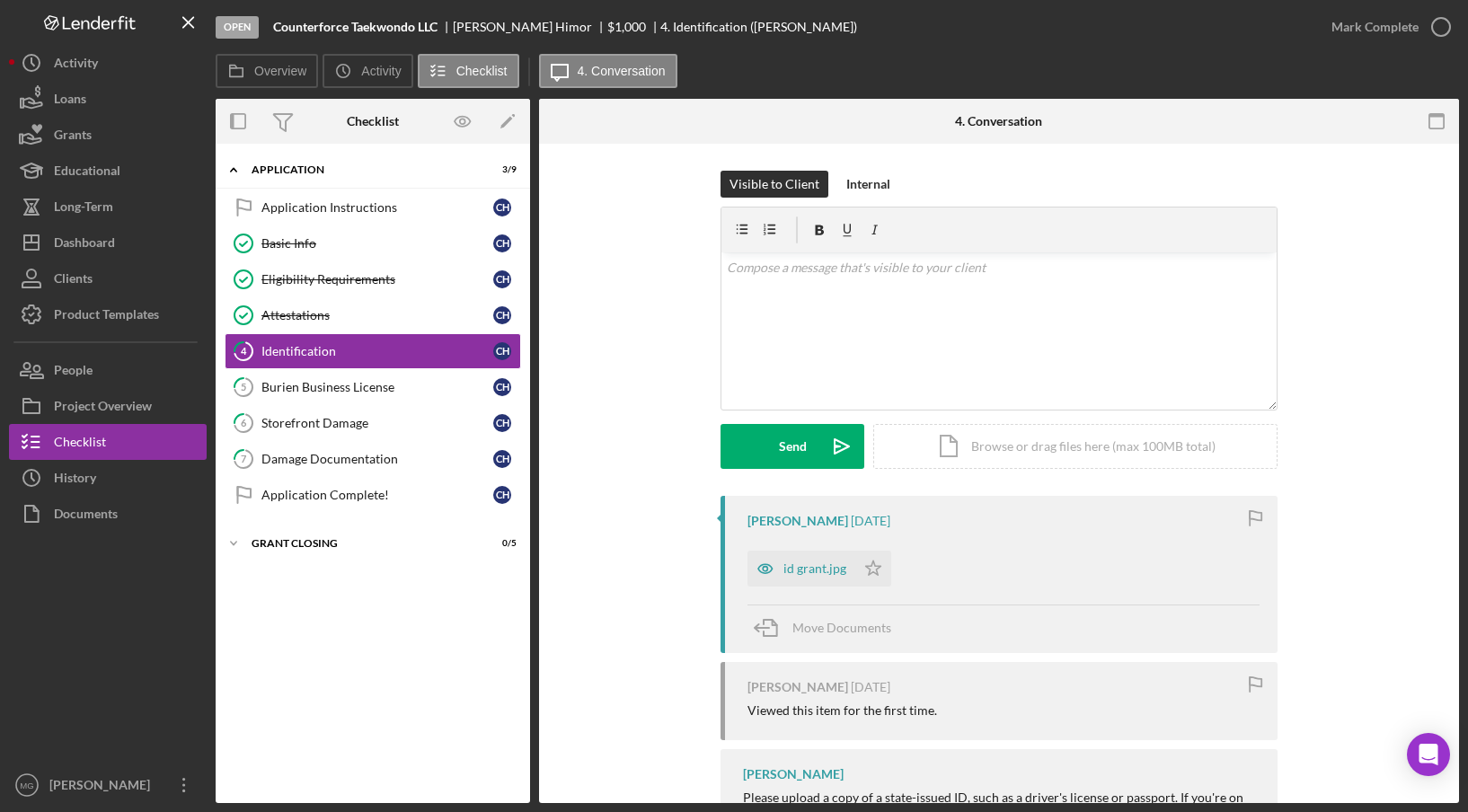
scroll to position [88, 0]
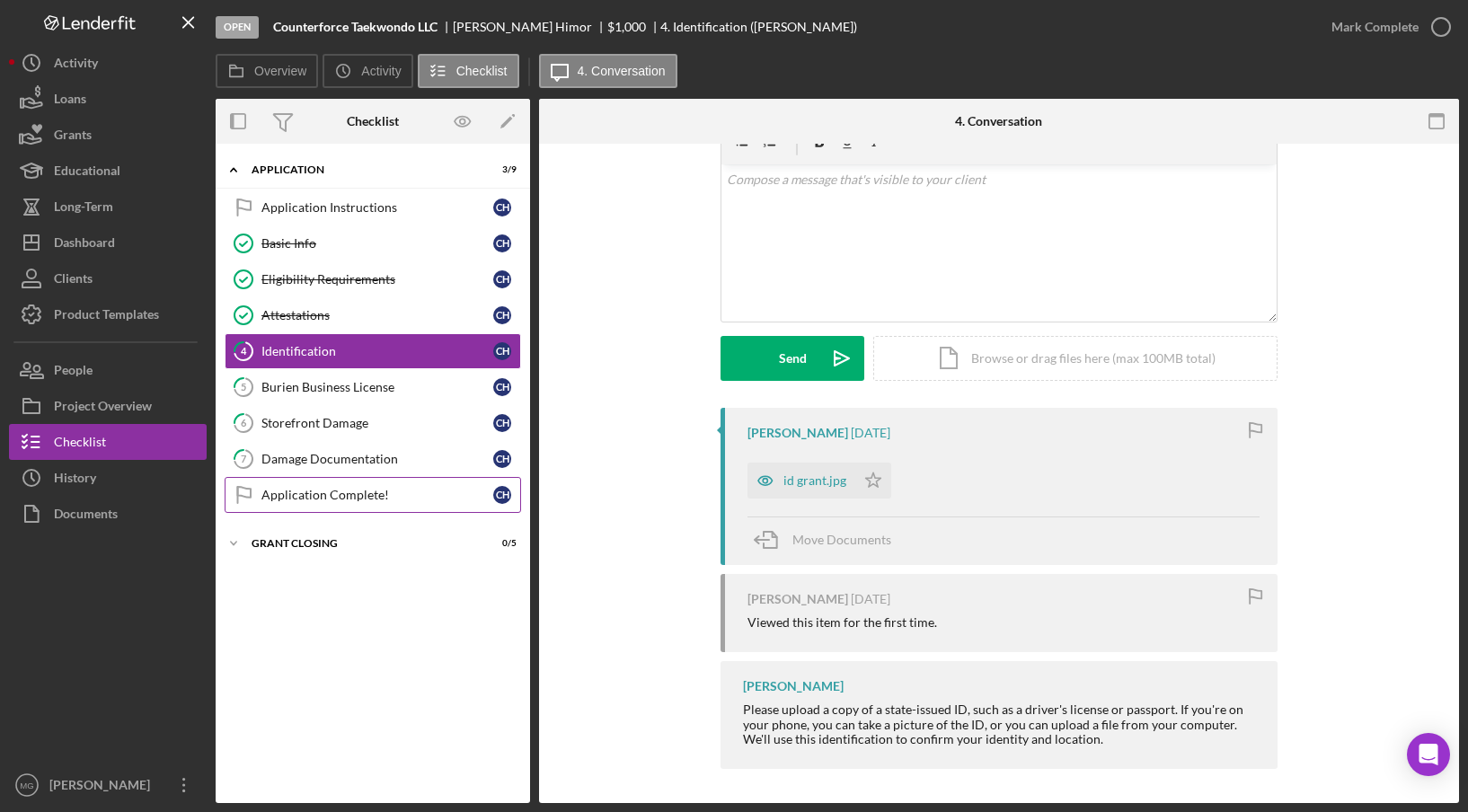
click at [406, 477] on link "Application Complete! Application Complete! C H" at bounding box center [373, 495] width 296 height 36
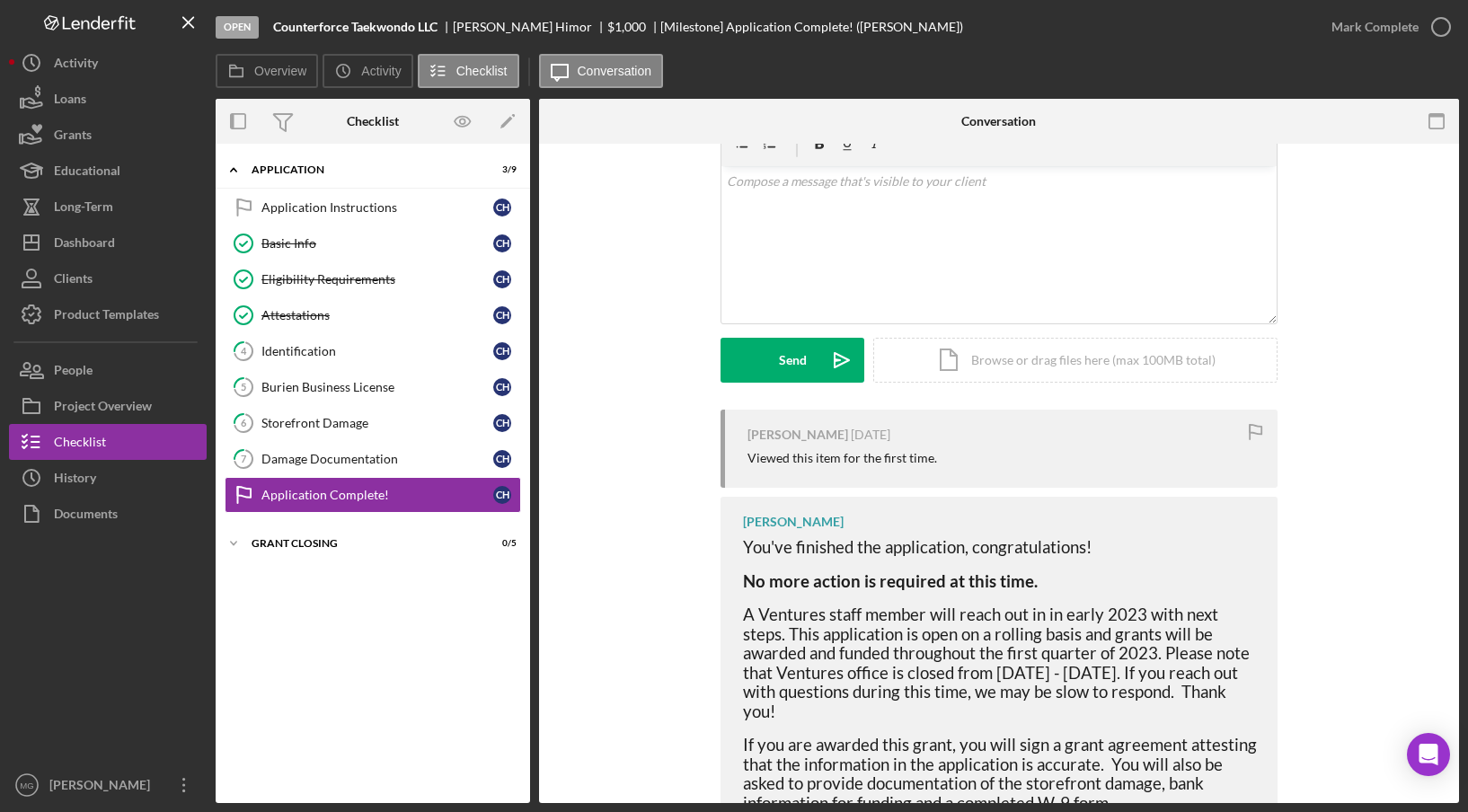
scroll to position [154, 0]
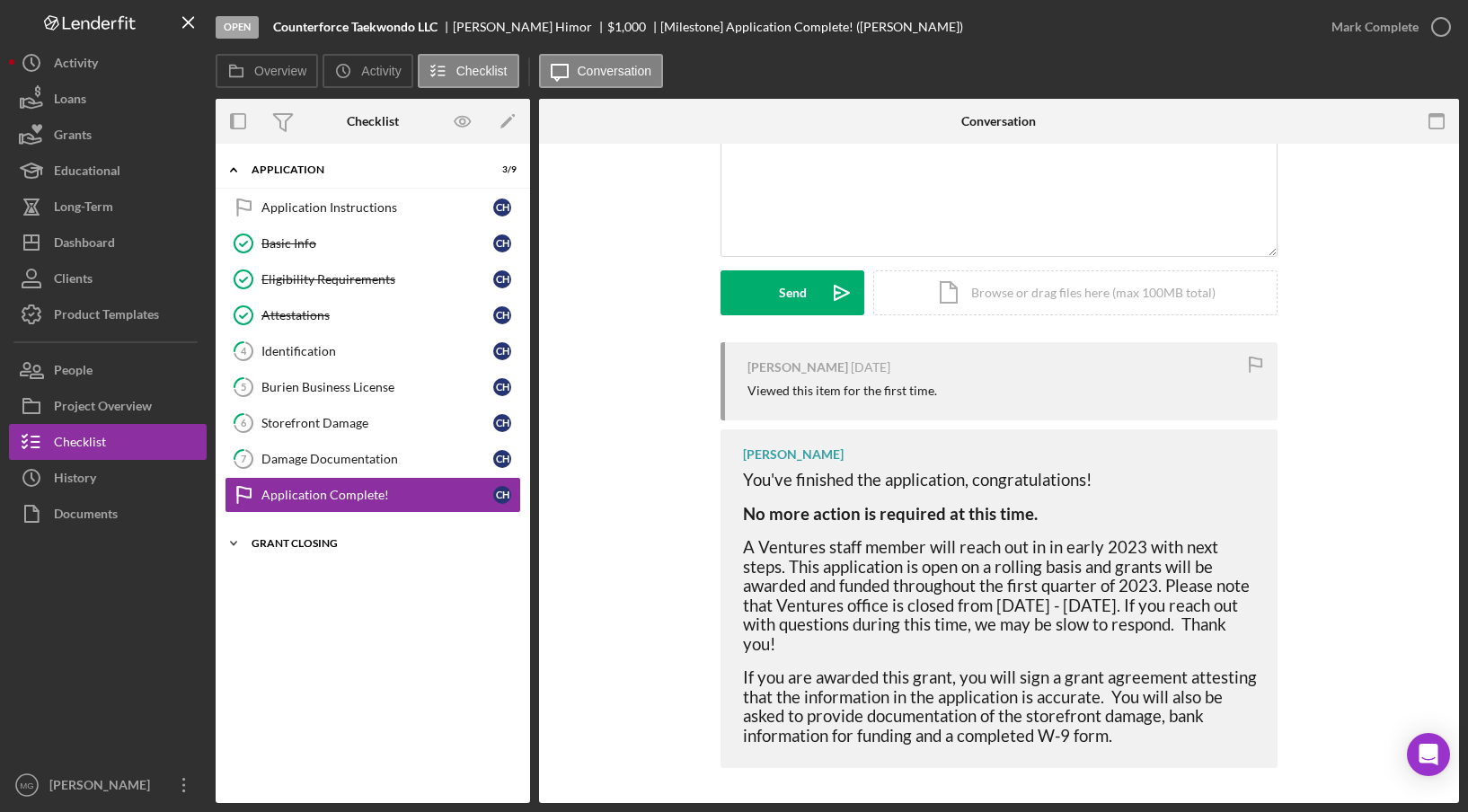
click at [341, 538] on div "Grant Closing" at bounding box center [380, 543] width 256 height 11
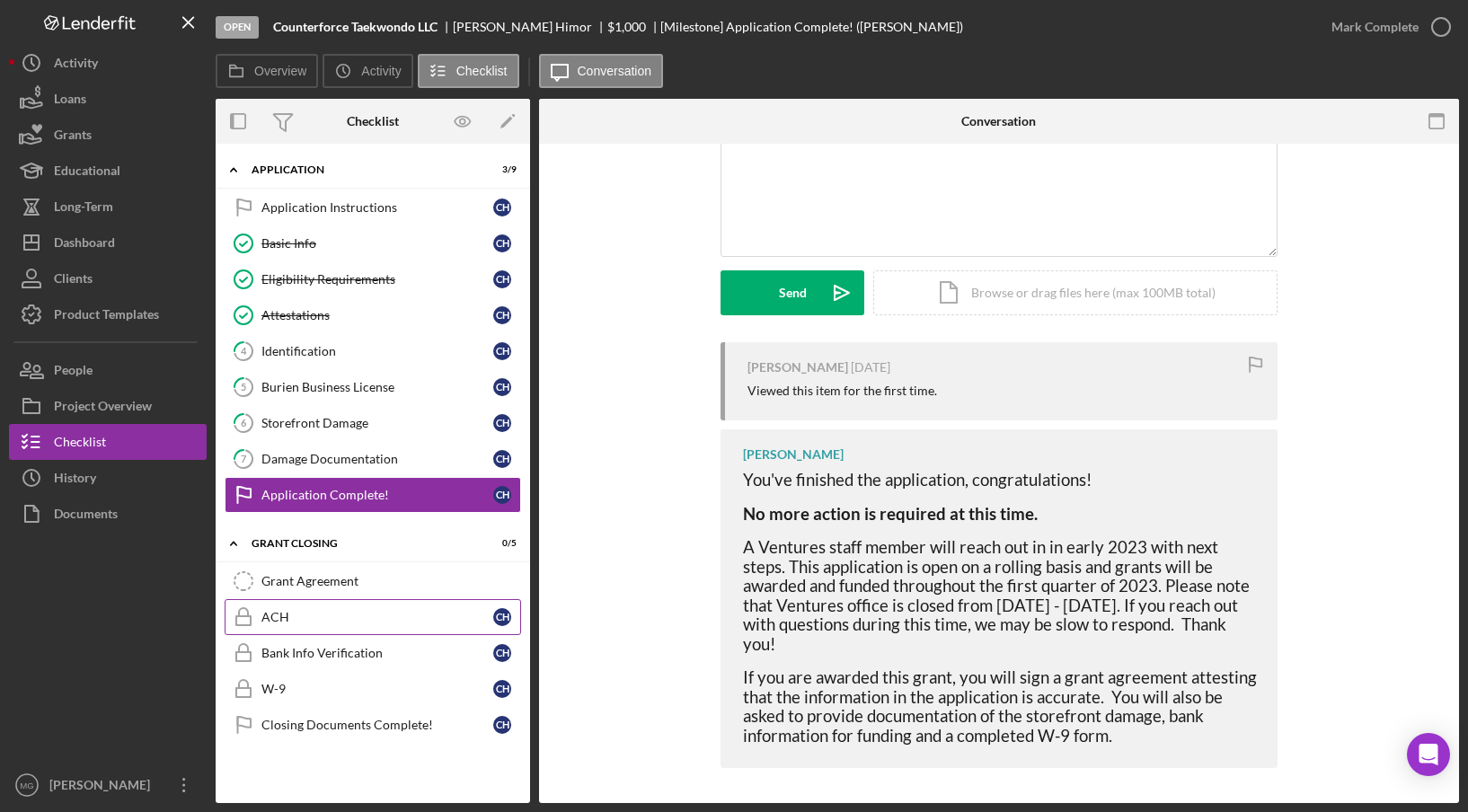
click at [347, 615] on div "ACH" at bounding box center [377, 617] width 232 height 14
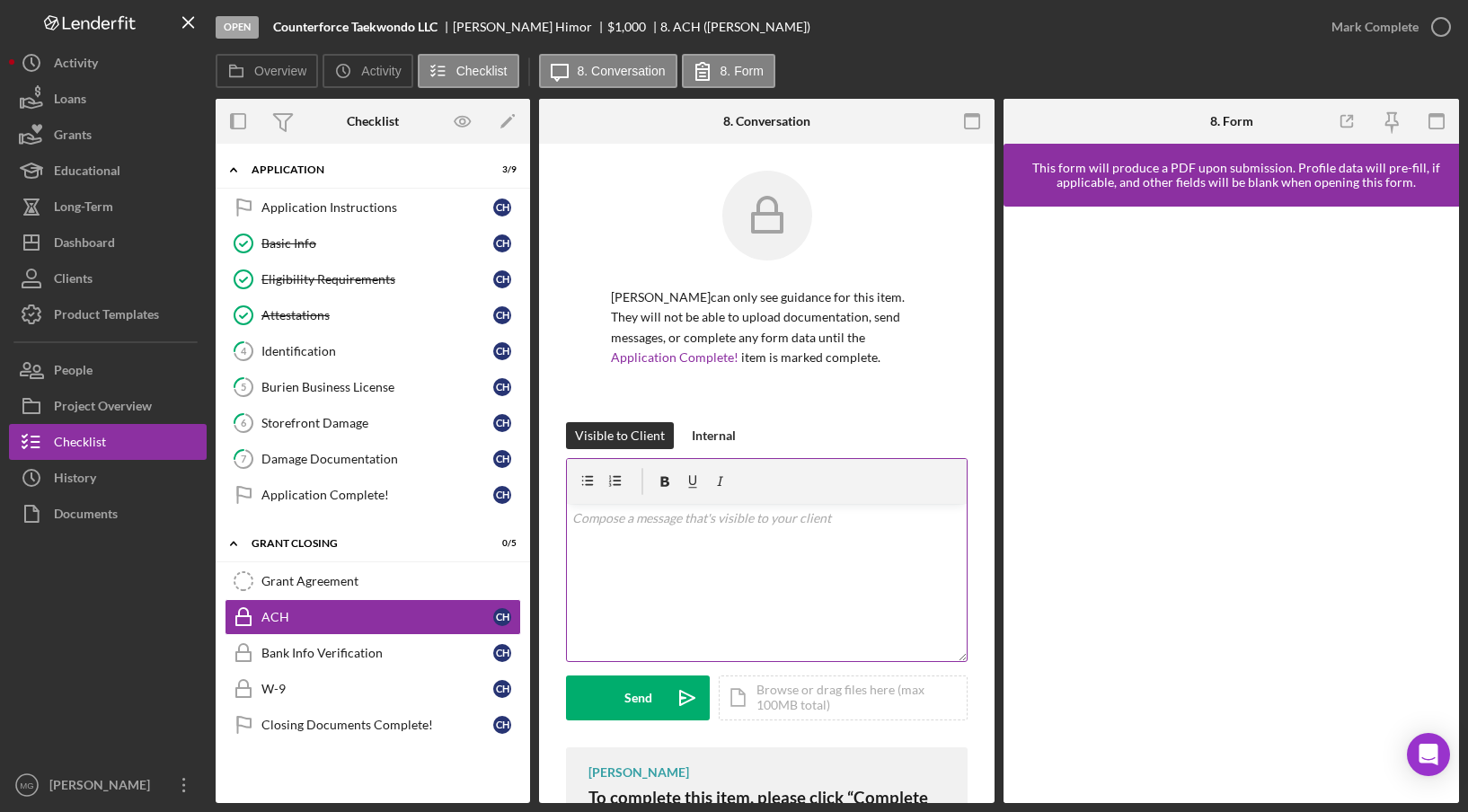
scroll to position [236, 0]
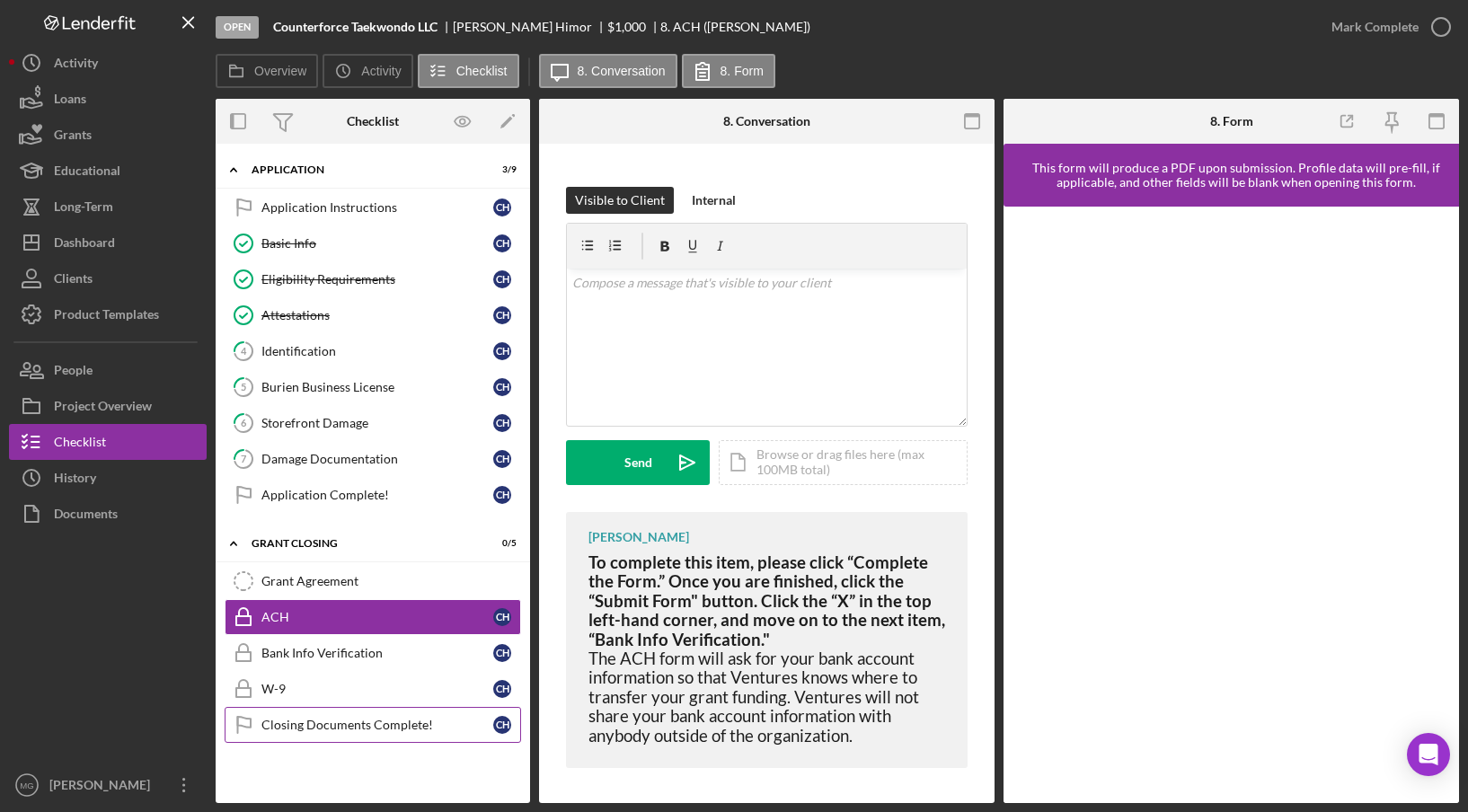
click at [389, 718] on div "Closing Documents Complete!" at bounding box center [377, 725] width 232 height 14
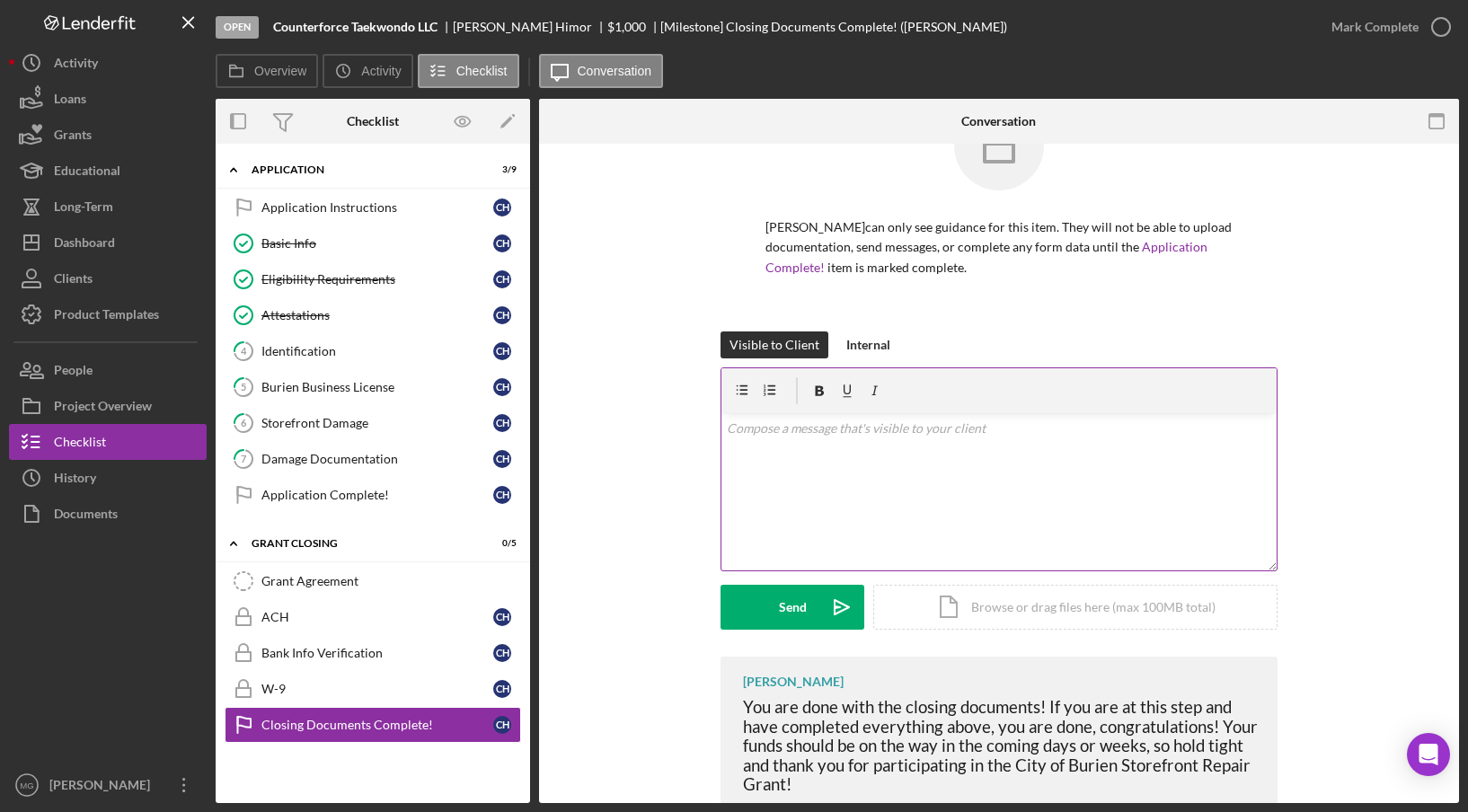
scroll to position [118, 0]
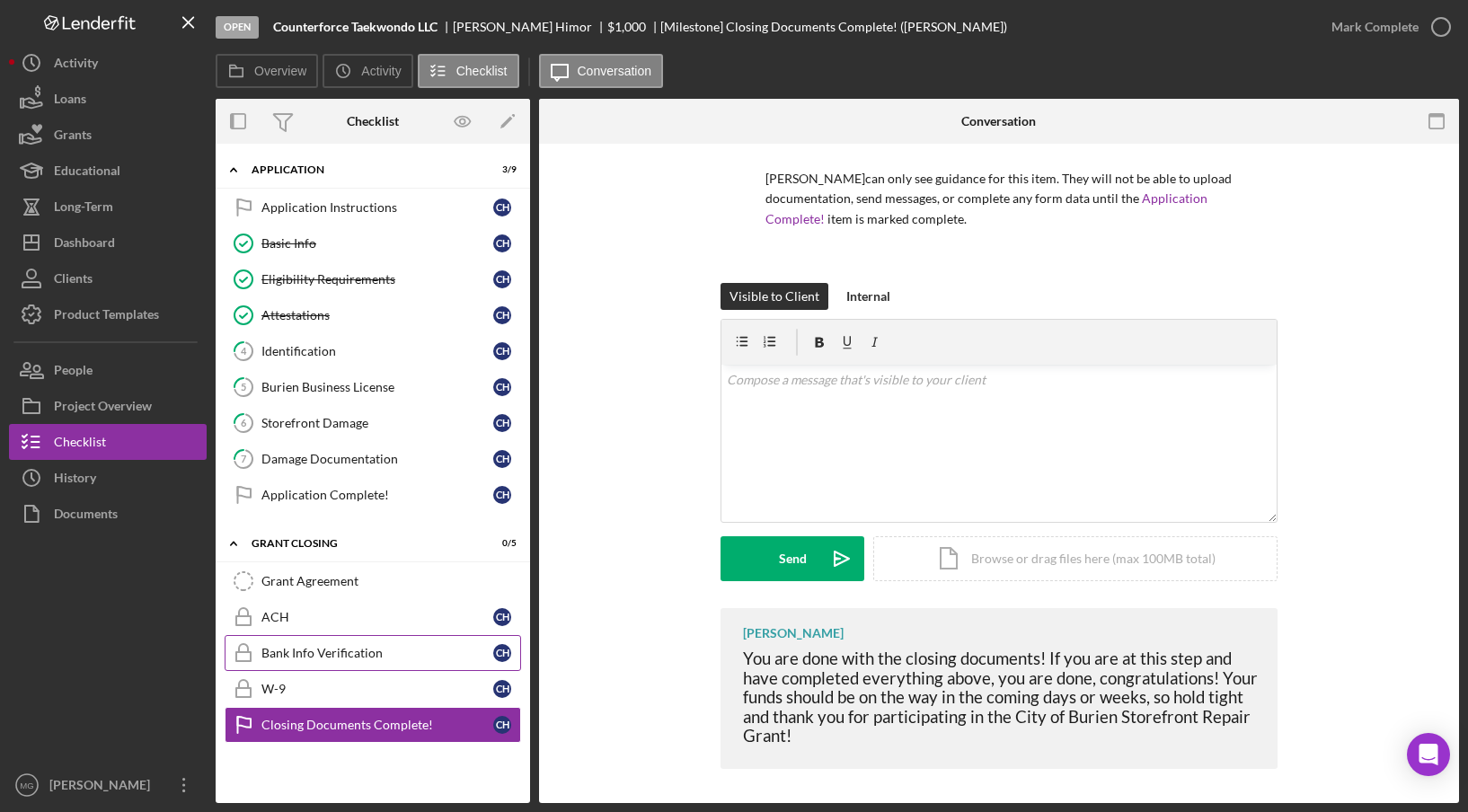
click at [369, 653] on link "Bank Info Verification Bank Info Verification C H" at bounding box center [373, 653] width 296 height 36
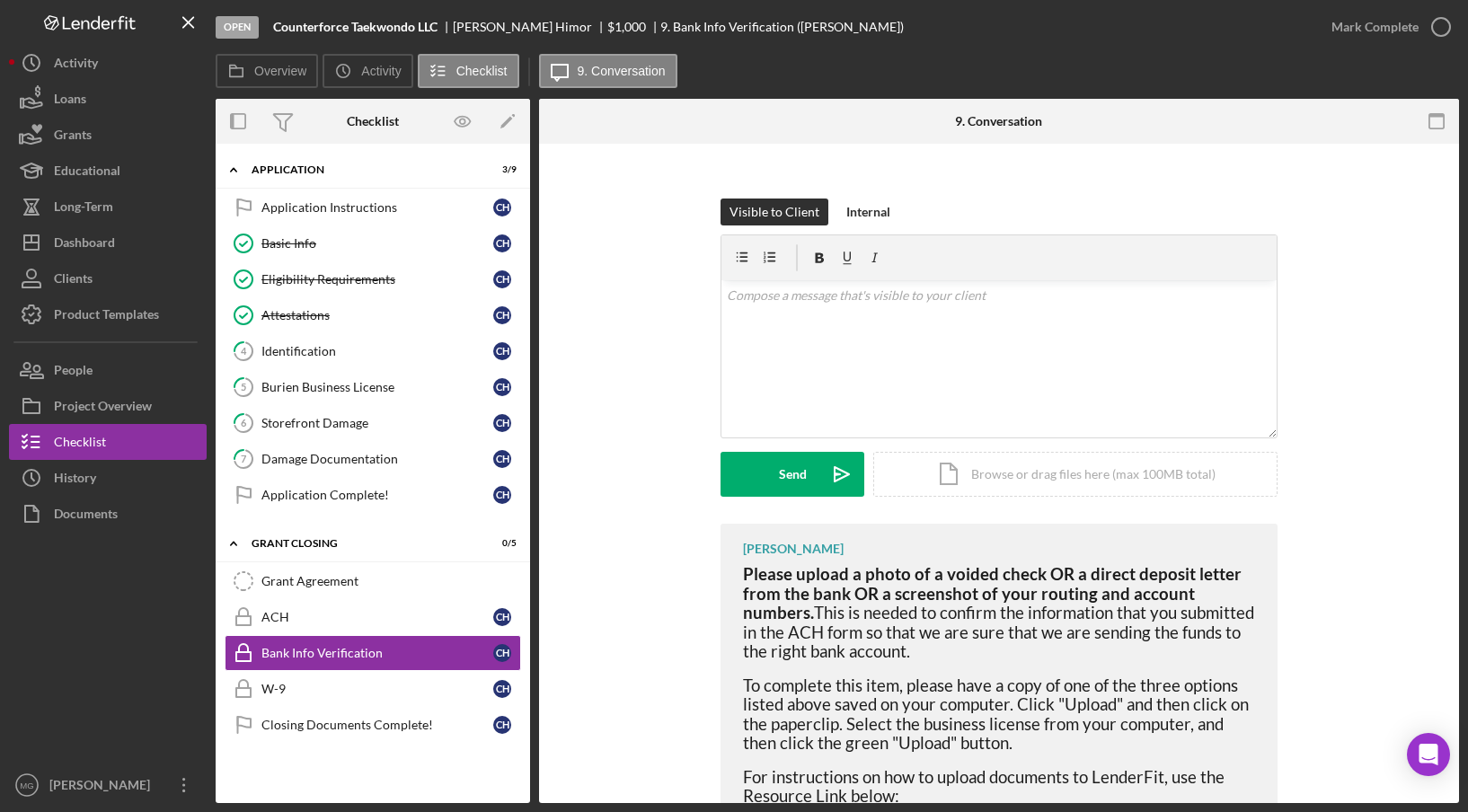
scroll to position [264, 0]
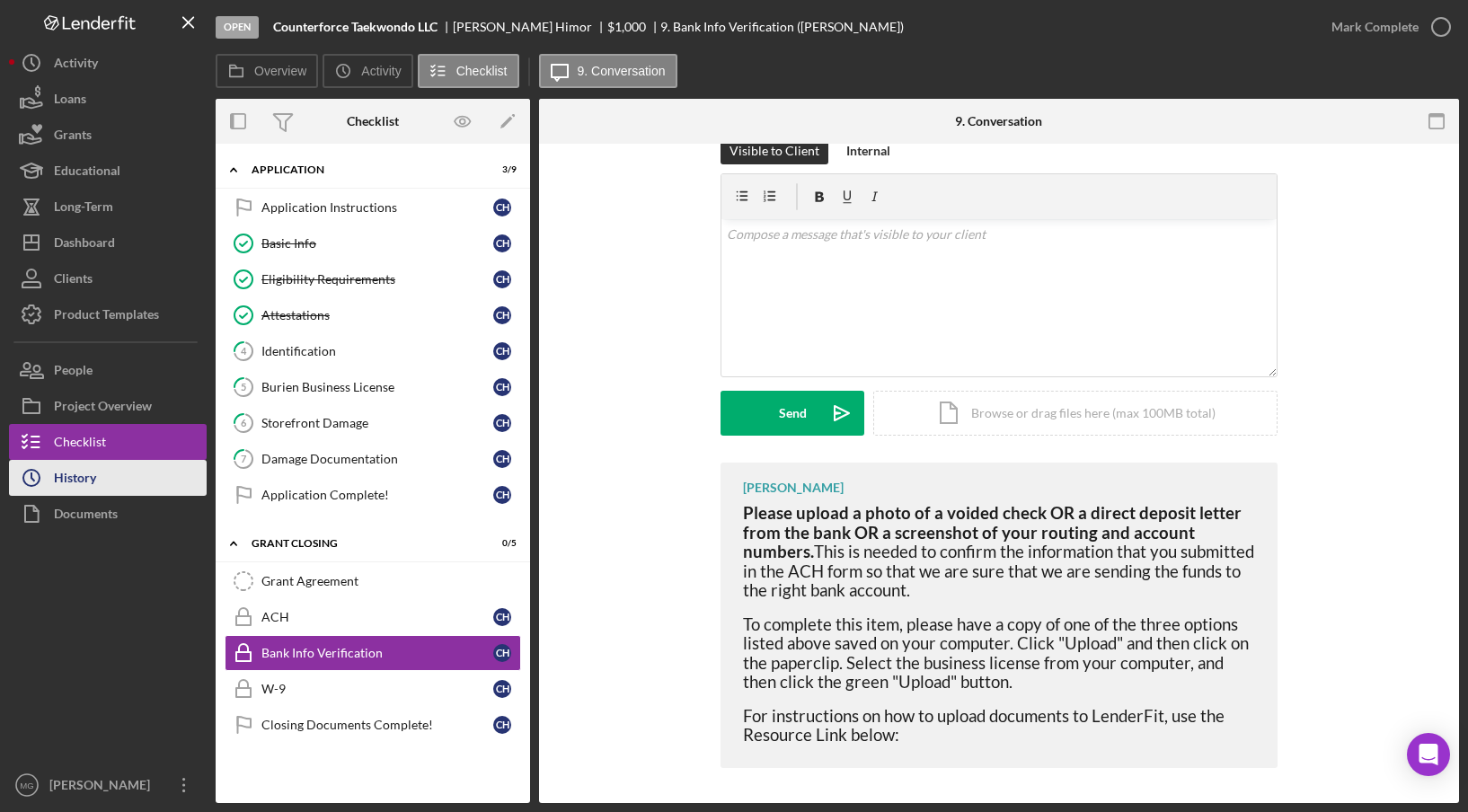
click at [133, 492] on button "Icon/History History" at bounding box center [107, 478] width 198 height 36
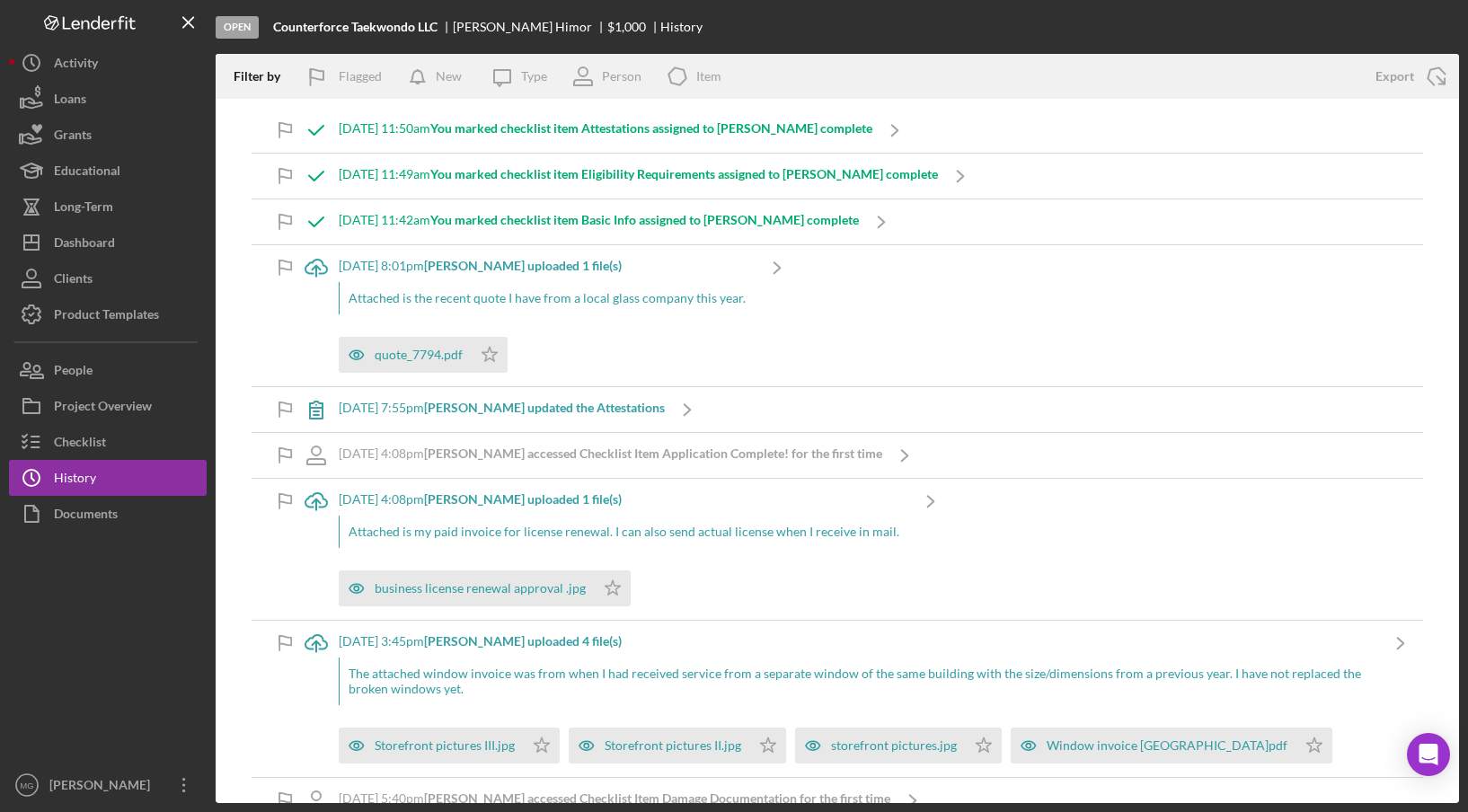
click at [592, 406] on b "[PERSON_NAME] updated the Attestations" at bounding box center [545, 406] width 241 height 15
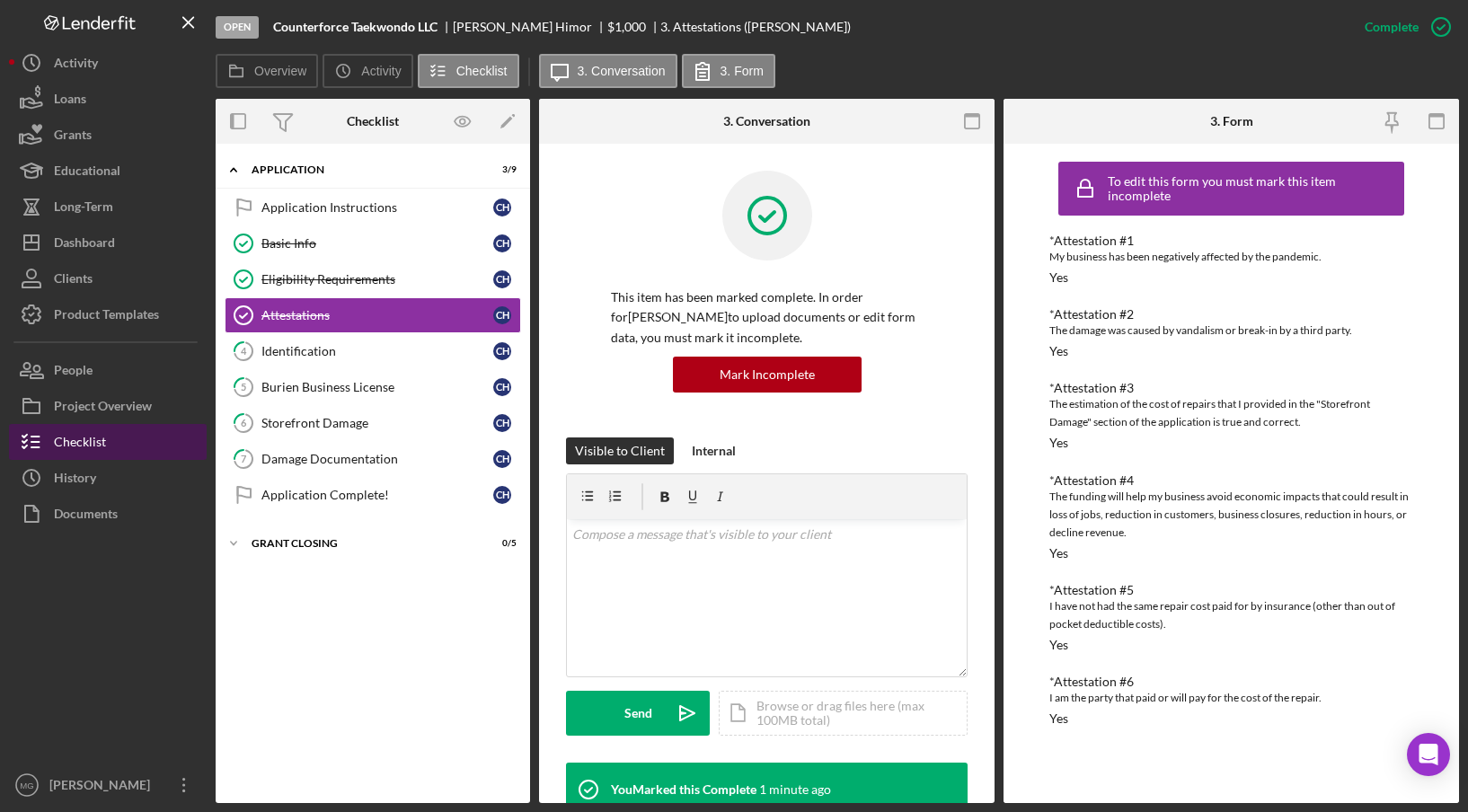
click at [77, 443] on div "Checklist" at bounding box center [80, 444] width 52 height 41
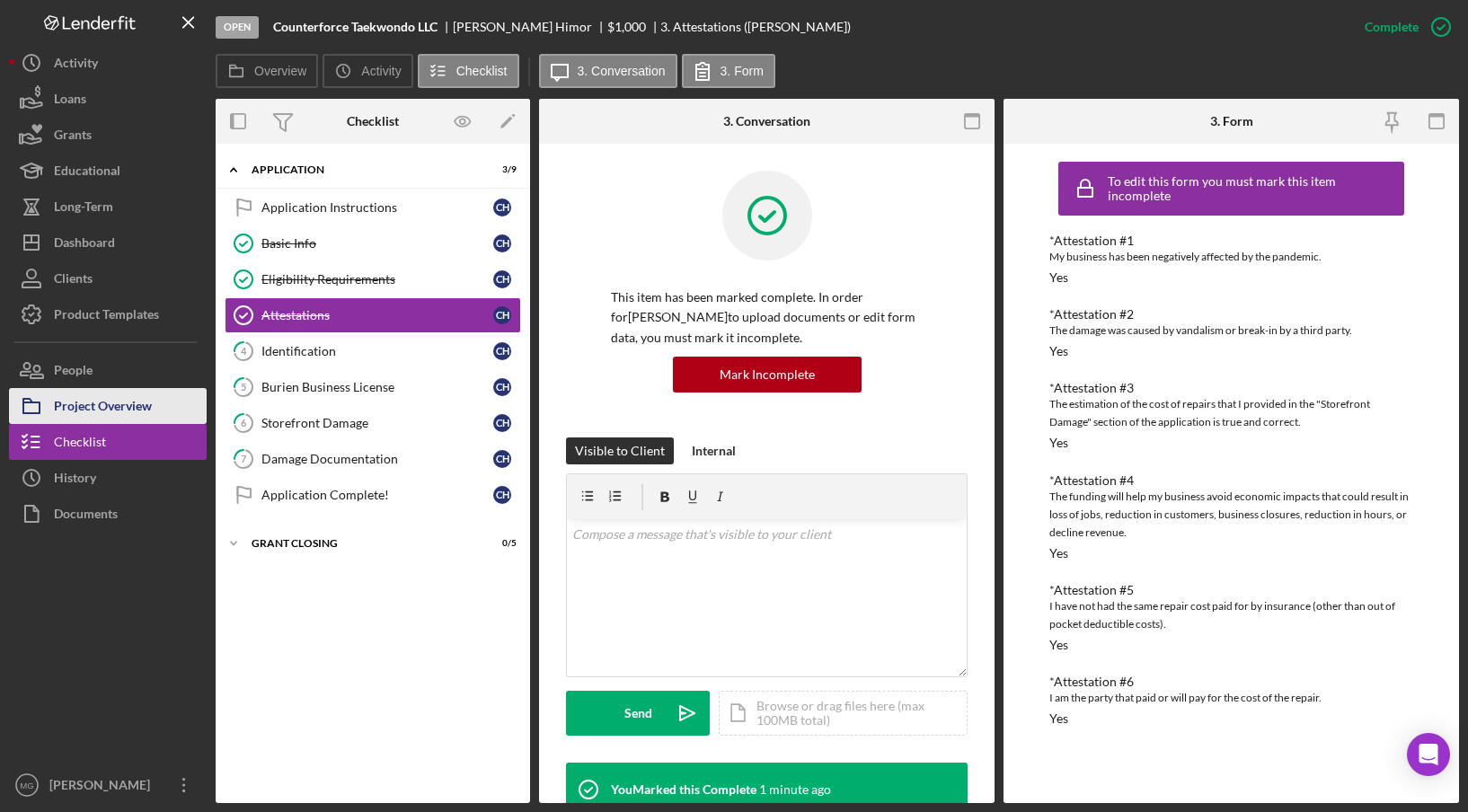
click at [115, 419] on div "Project Overview" at bounding box center [102, 407] width 98 height 41
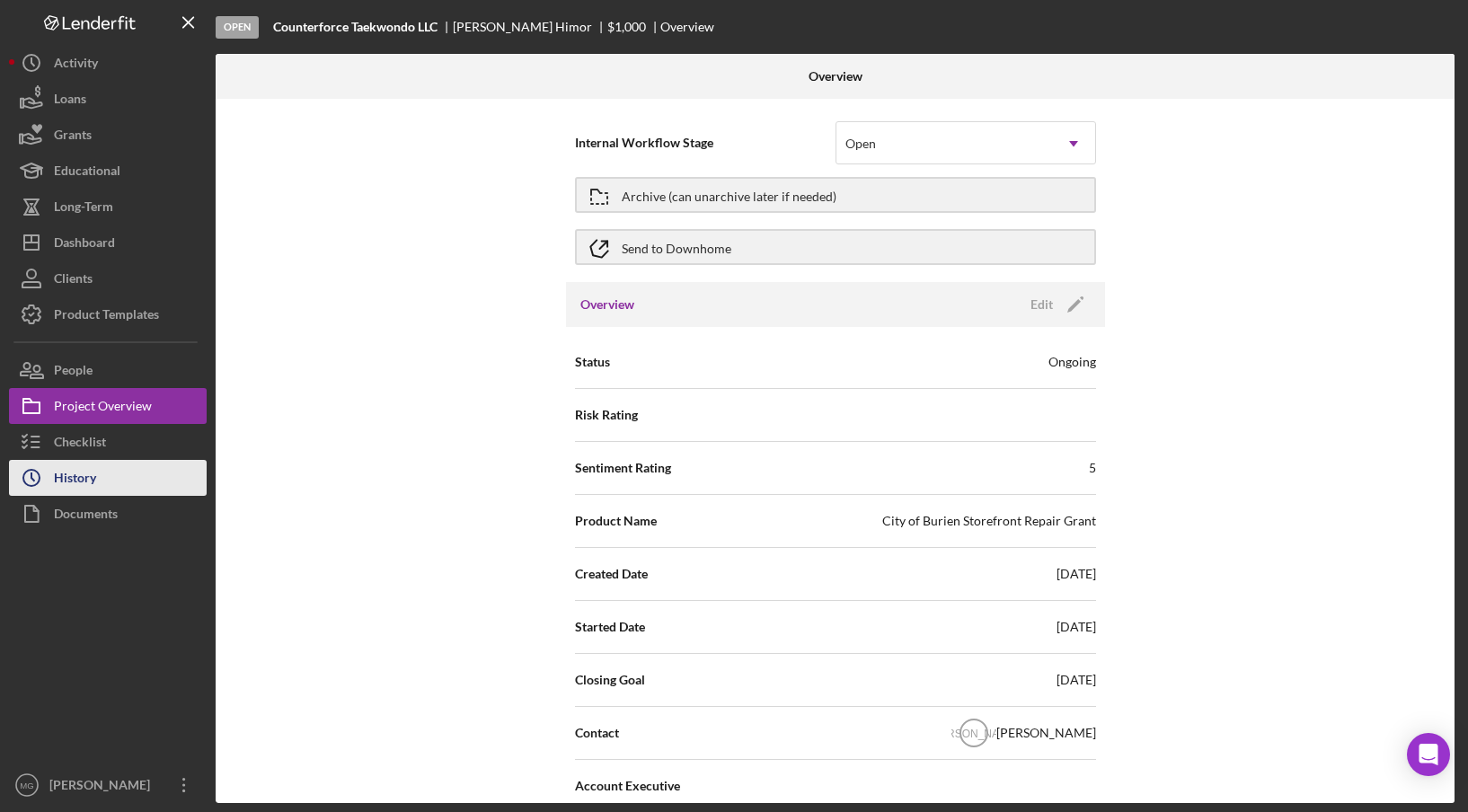
click at [94, 473] on div "History" at bounding box center [75, 480] width 42 height 41
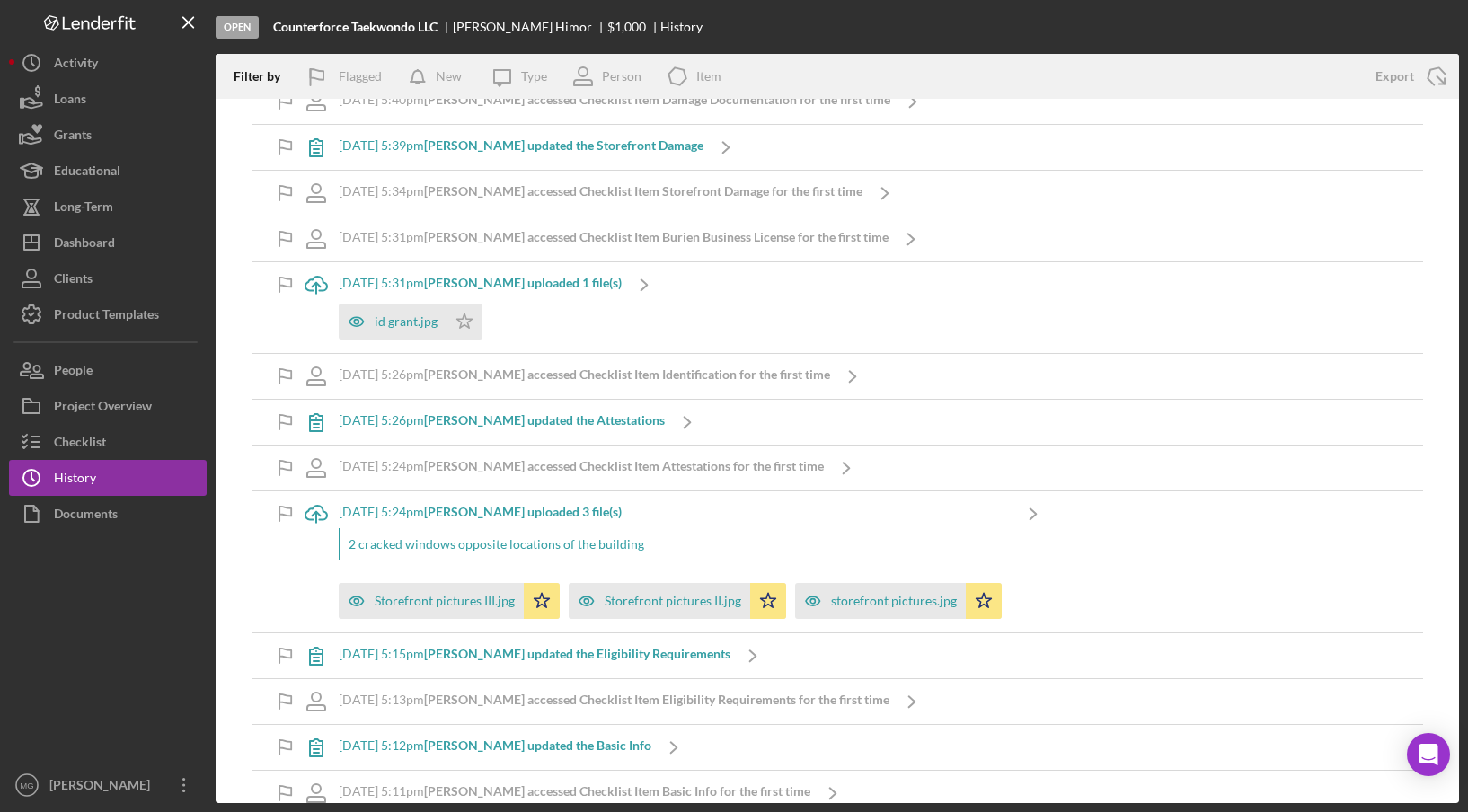
scroll to position [760, 0]
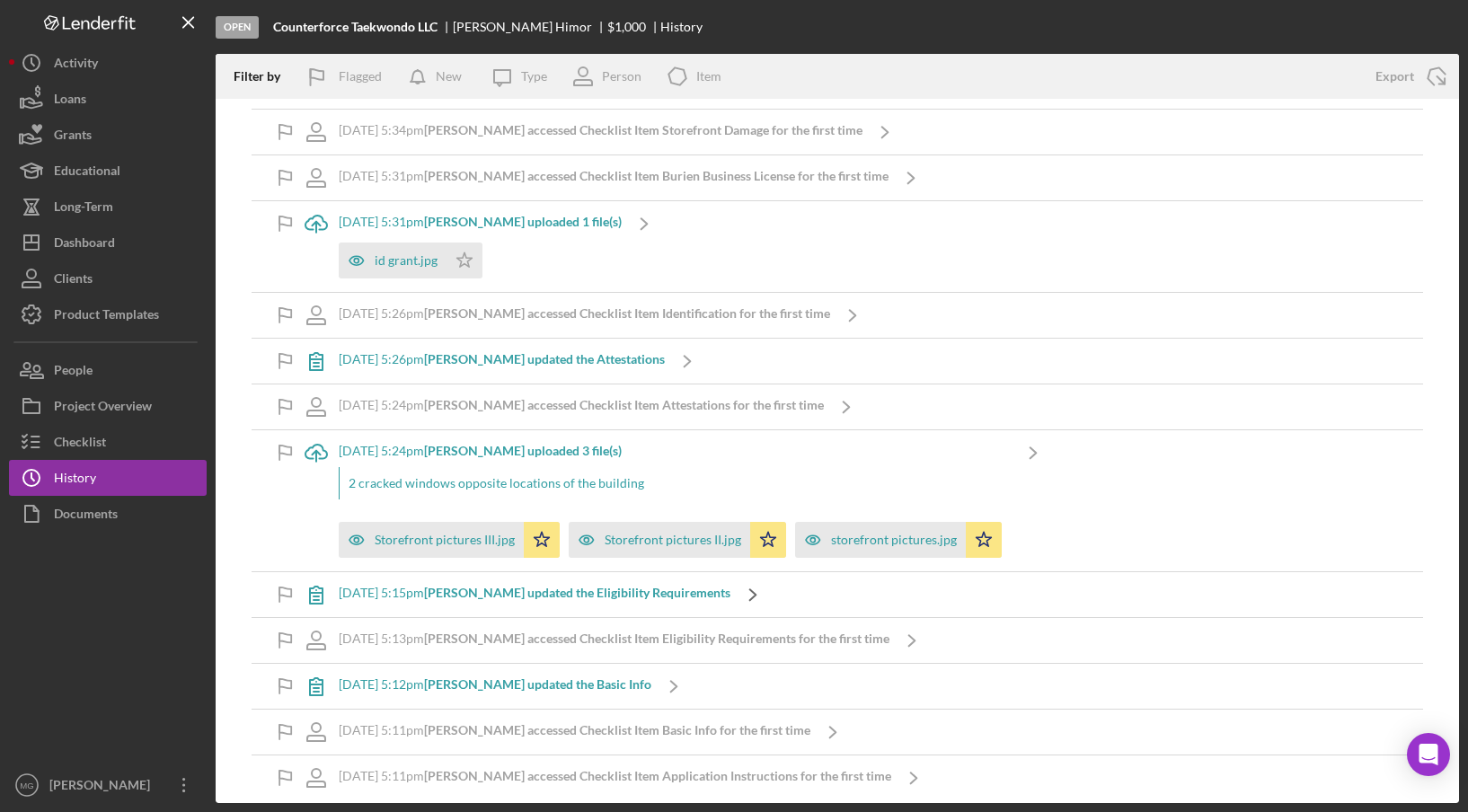
click at [756, 589] on polyline at bounding box center [753, 594] width 6 height 11
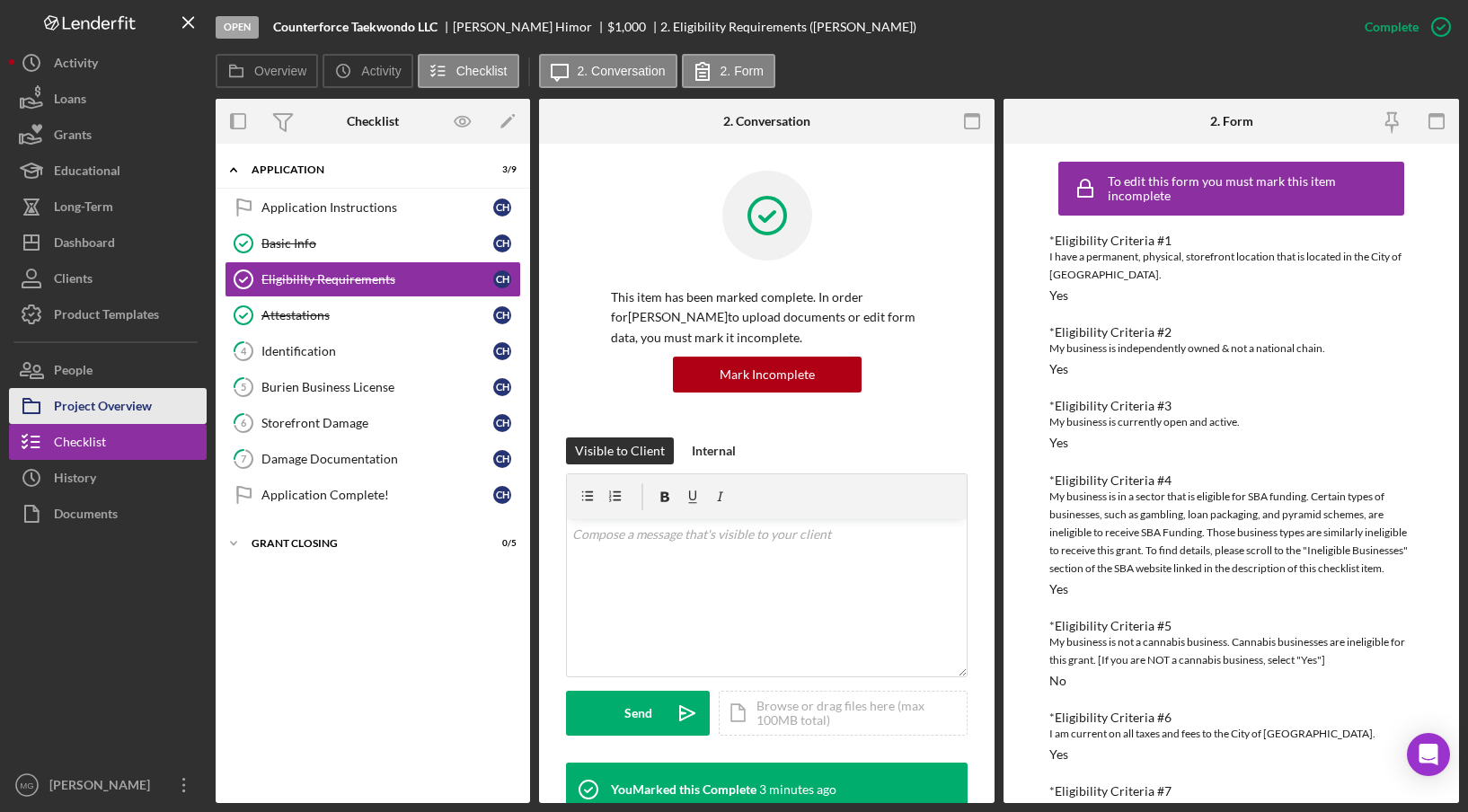
click at [92, 414] on div "Project Overview" at bounding box center [102, 407] width 98 height 41
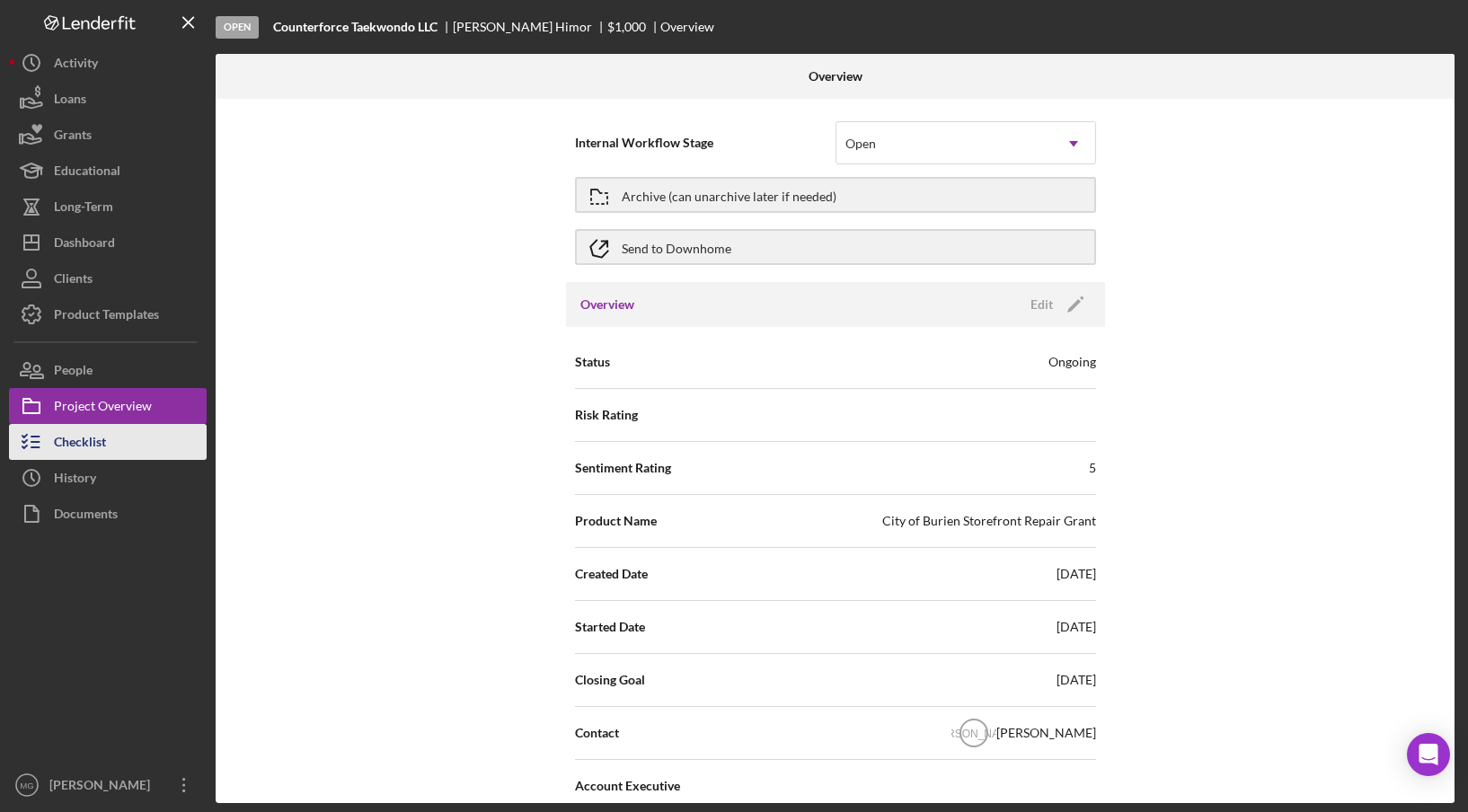
click at [96, 446] on div "Checklist" at bounding box center [80, 444] width 52 height 41
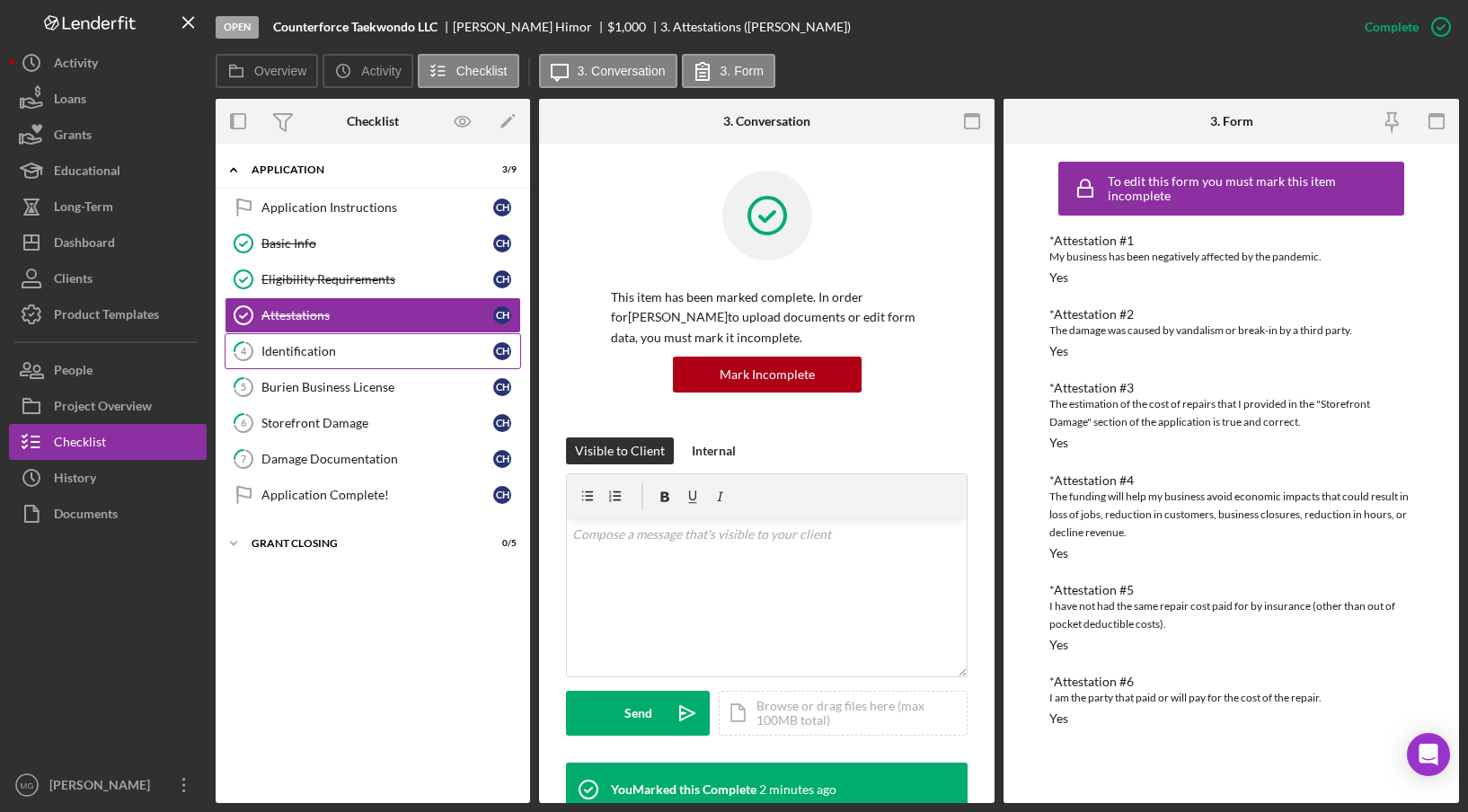
click at [339, 346] on div "Identification" at bounding box center [377, 351] width 232 height 14
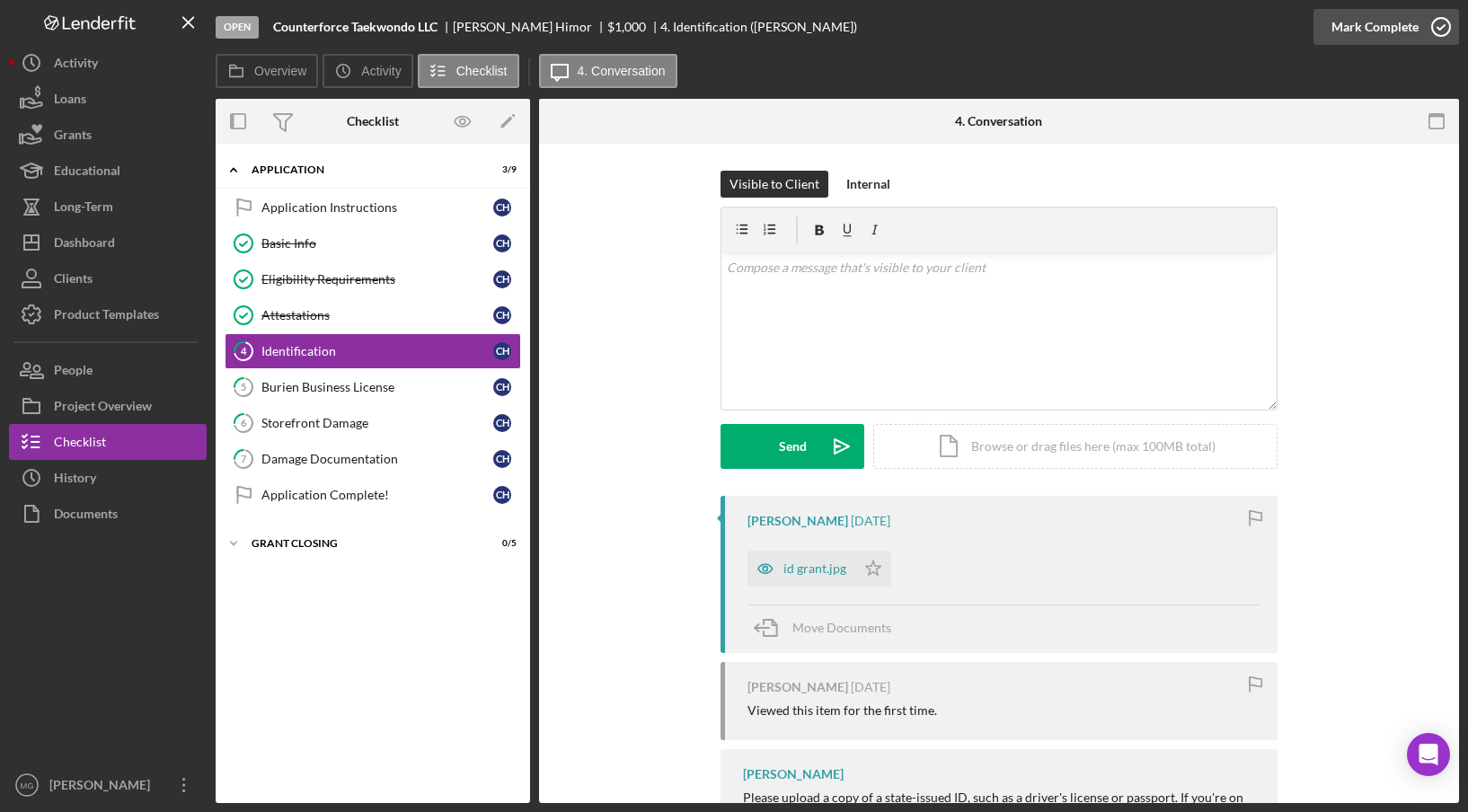
click at [1444, 27] on icon "button" at bounding box center [1440, 27] width 45 height 45
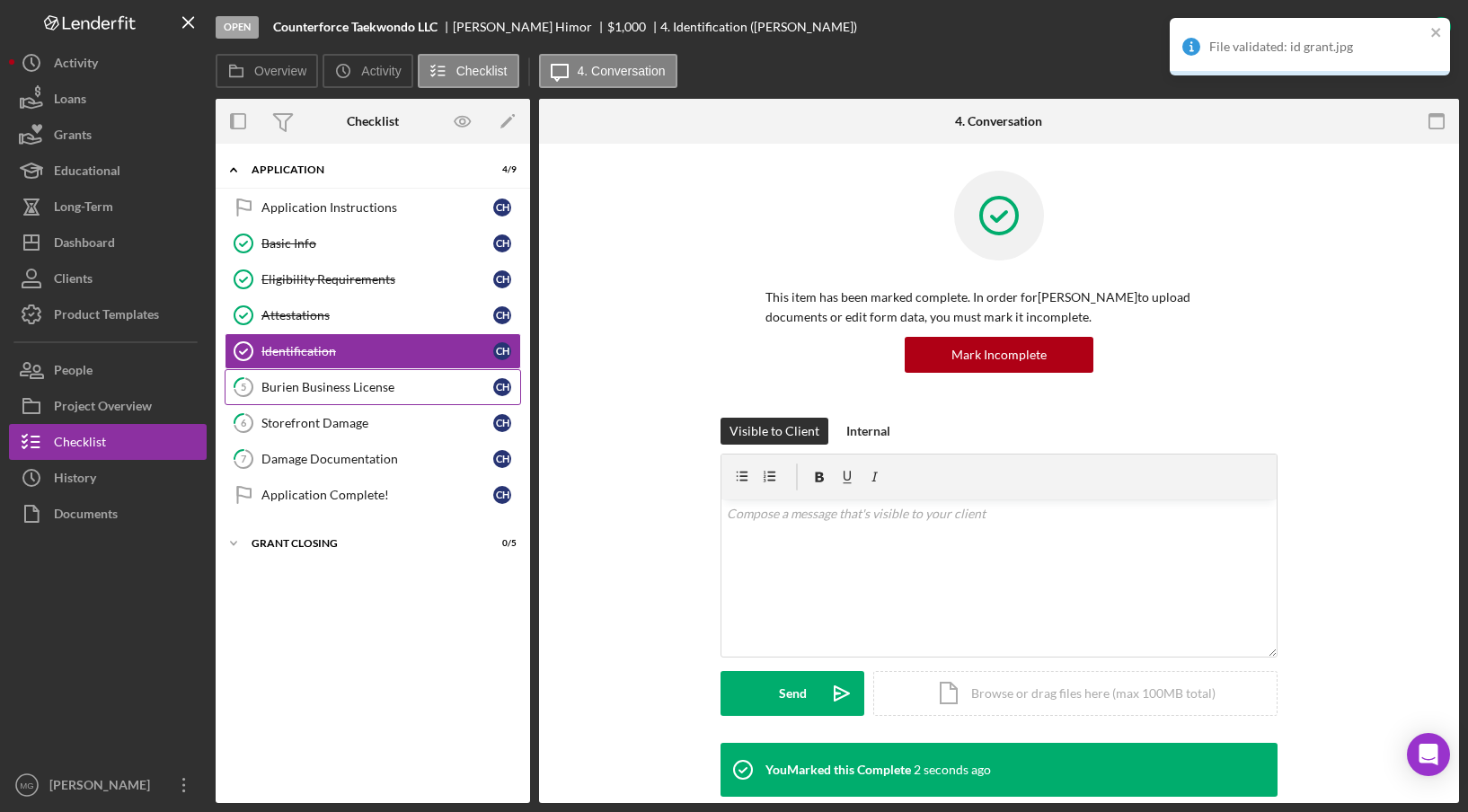
click at [307, 385] on div "Burien Business License" at bounding box center [377, 387] width 232 height 14
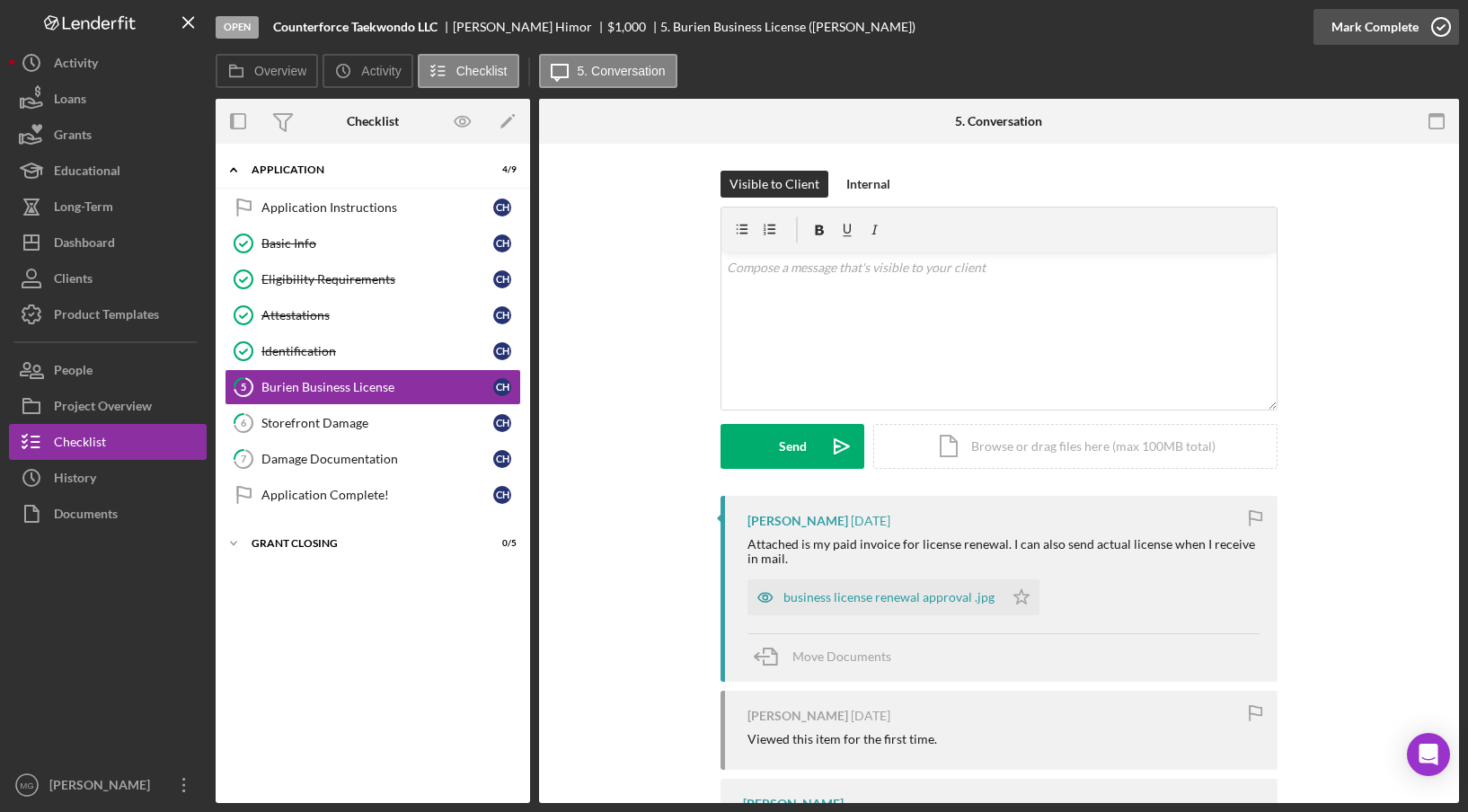
click at [1435, 41] on icon "button" at bounding box center [1440, 27] width 45 height 45
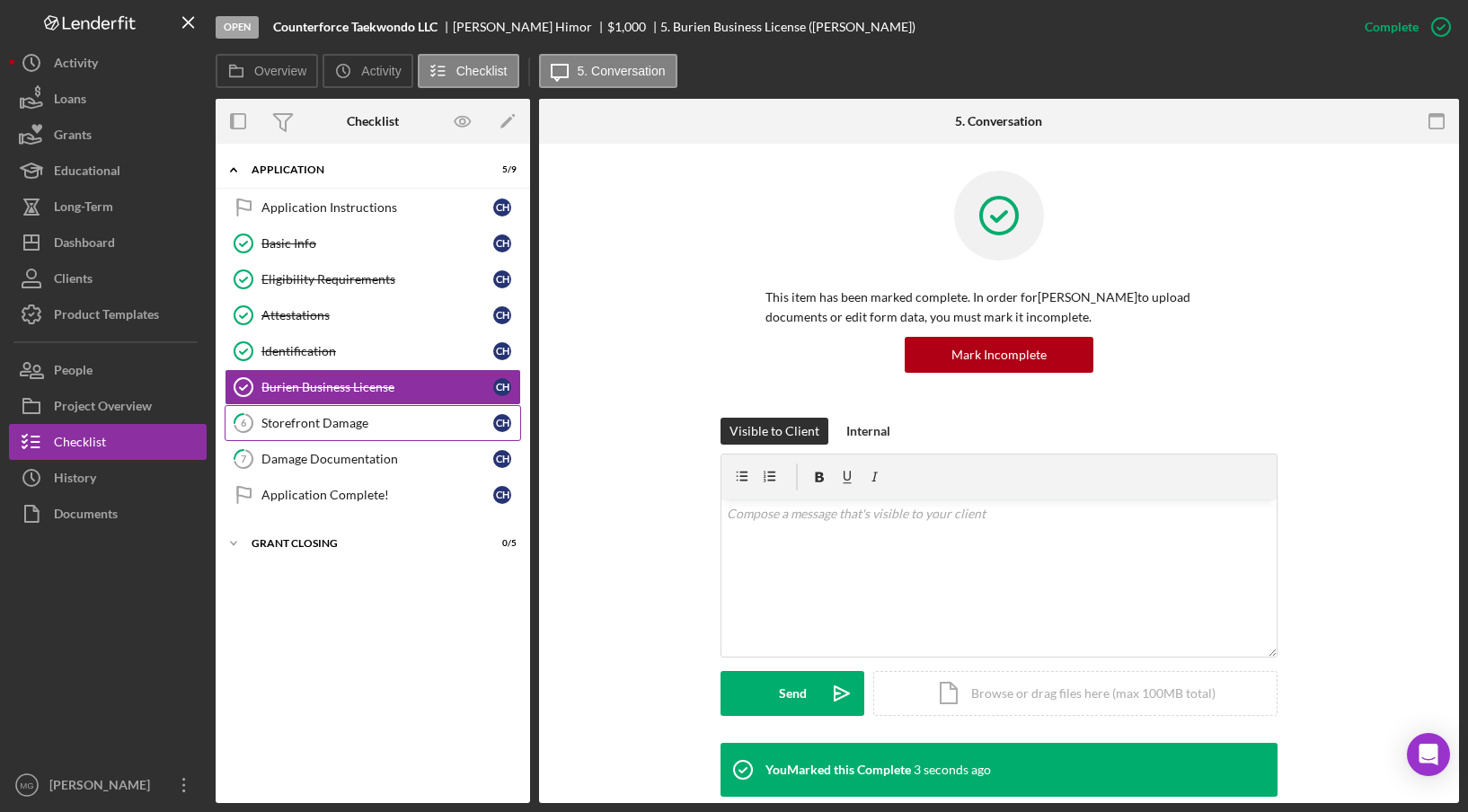
click at [348, 424] on div "Storefront Damage" at bounding box center [377, 422] width 232 height 14
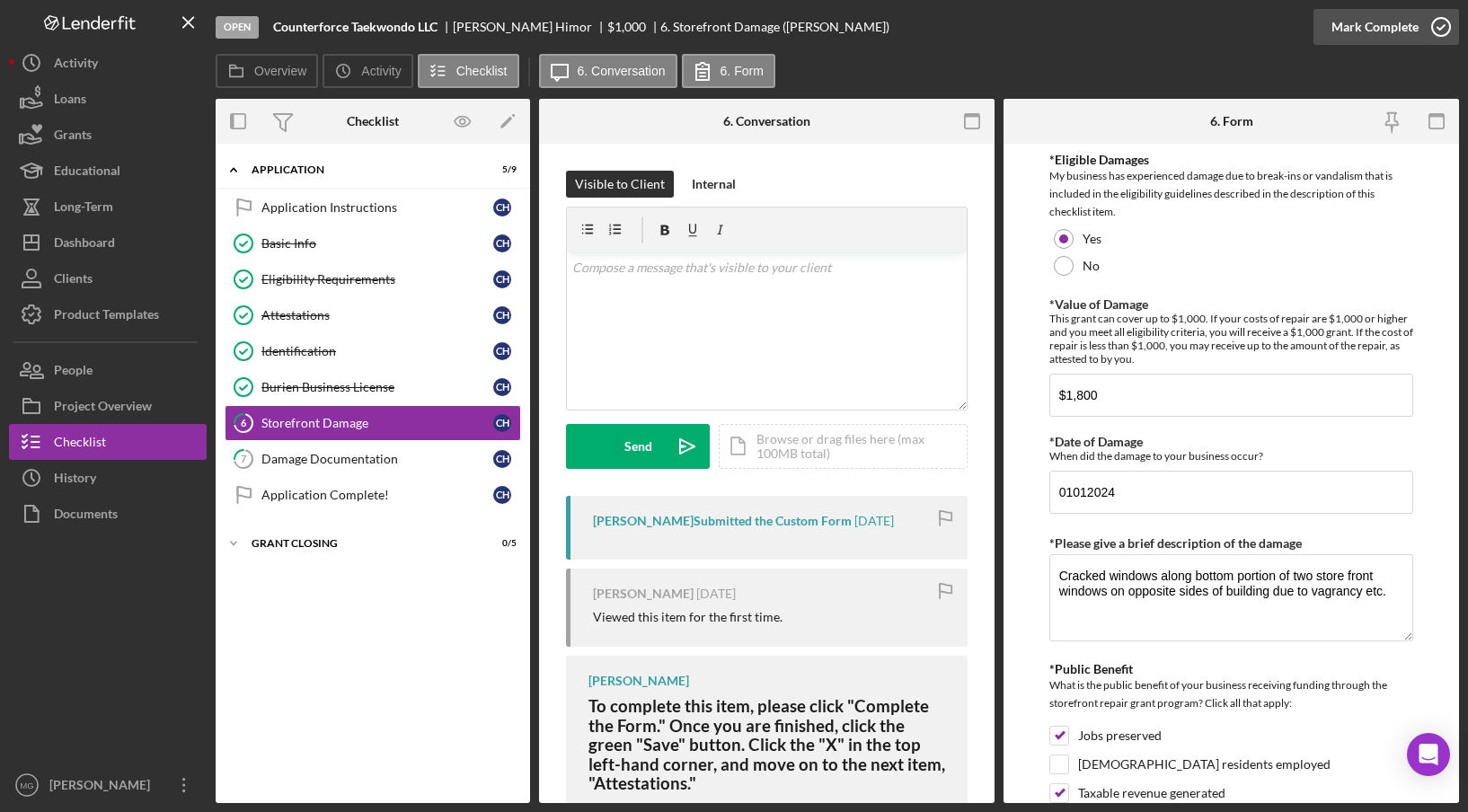
click at [1440, 36] on circle "button" at bounding box center [1441, 27] width 18 height 18
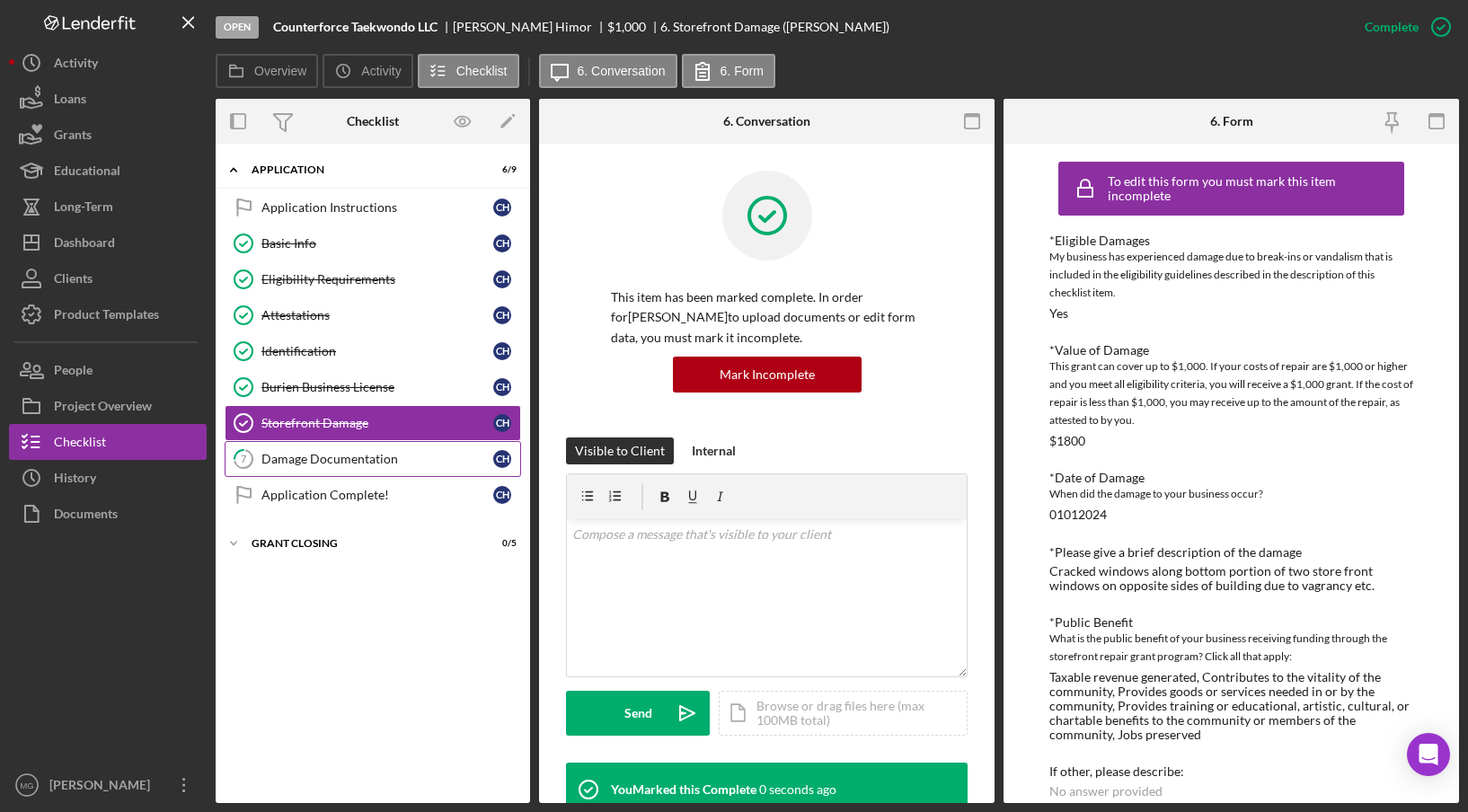
click at [326, 464] on link "7 Damage Documentation C H" at bounding box center [373, 459] width 296 height 36
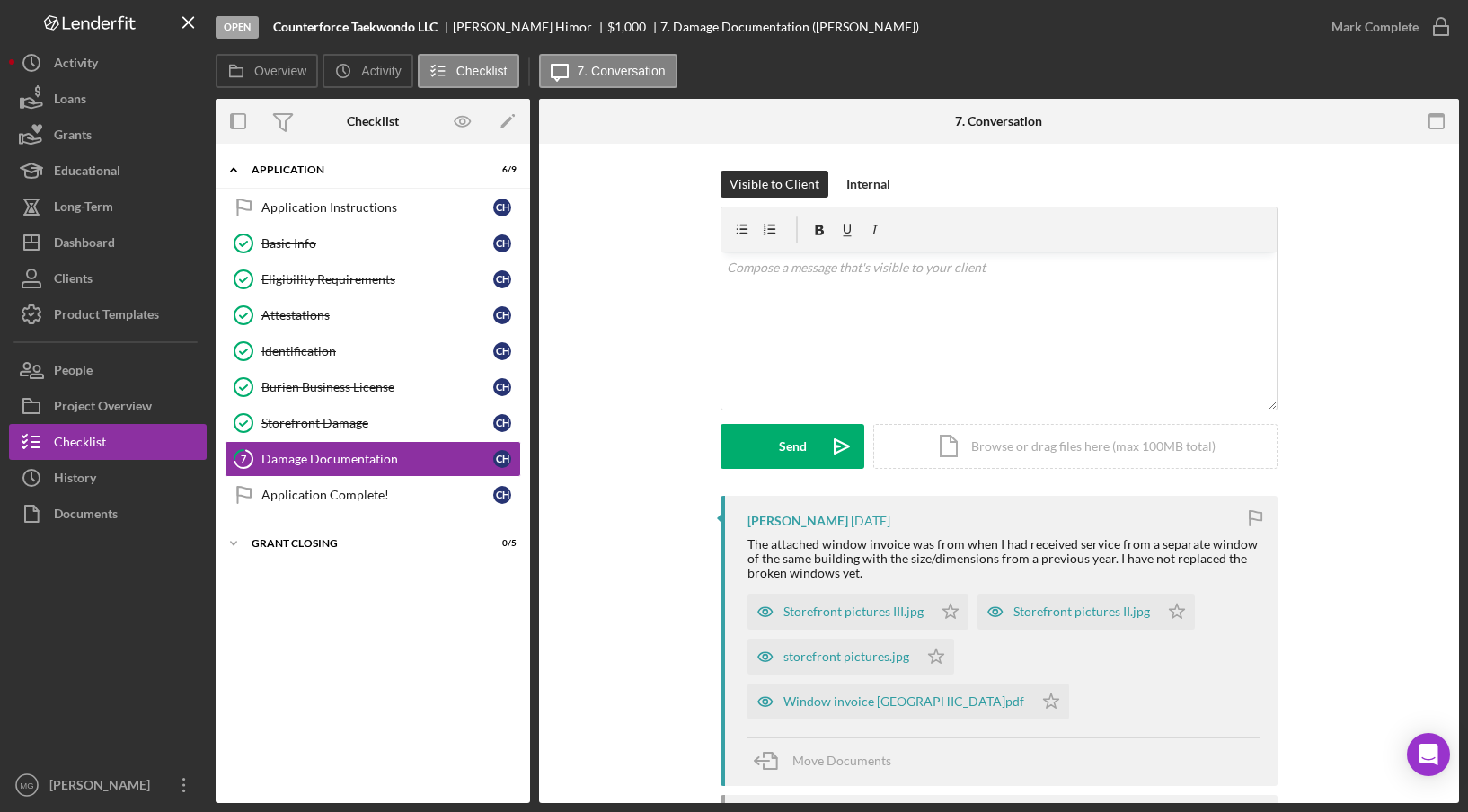
scroll to position [369, 0]
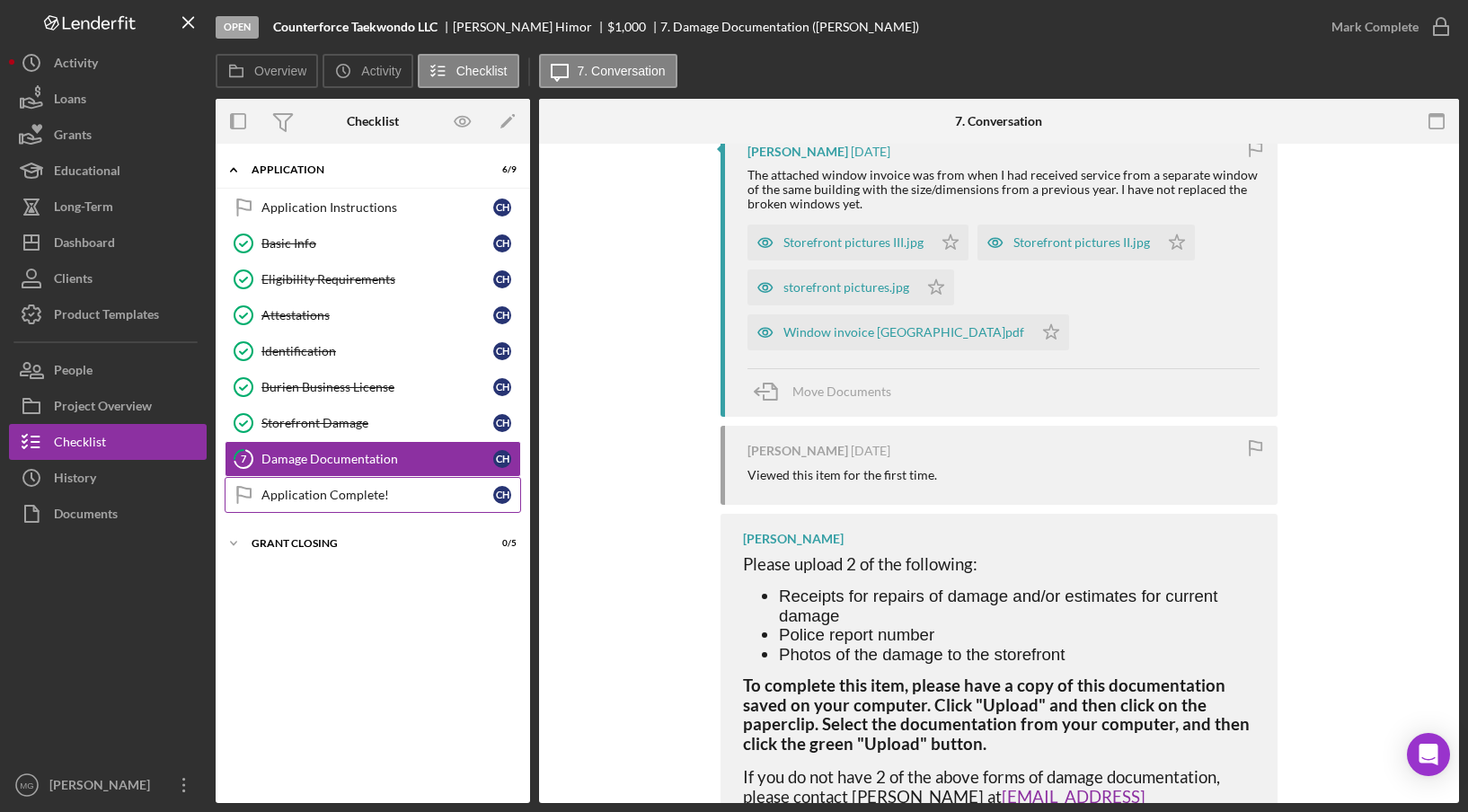
click at [359, 490] on div "Application Complete!" at bounding box center [377, 495] width 232 height 14
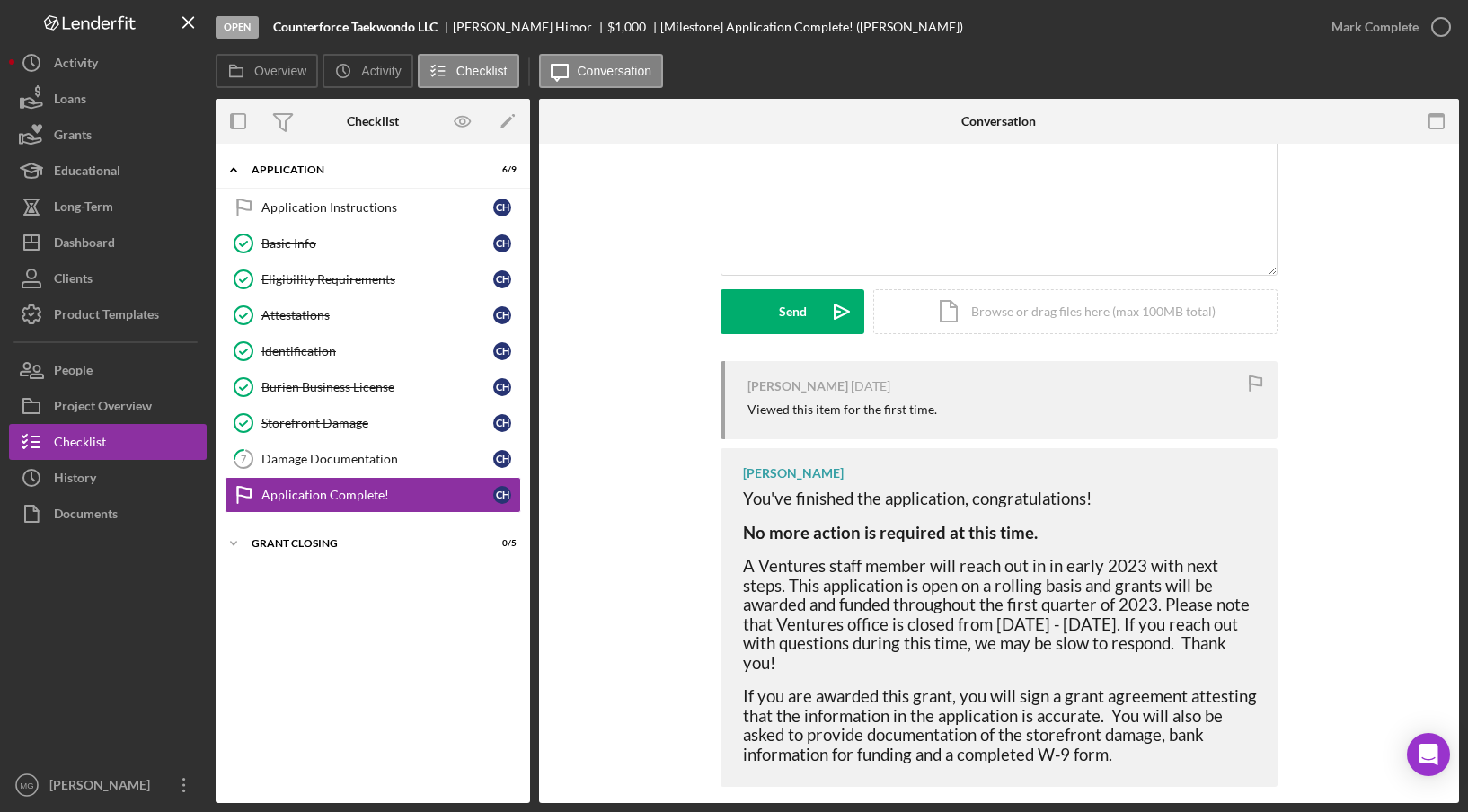
scroll to position [154, 0]
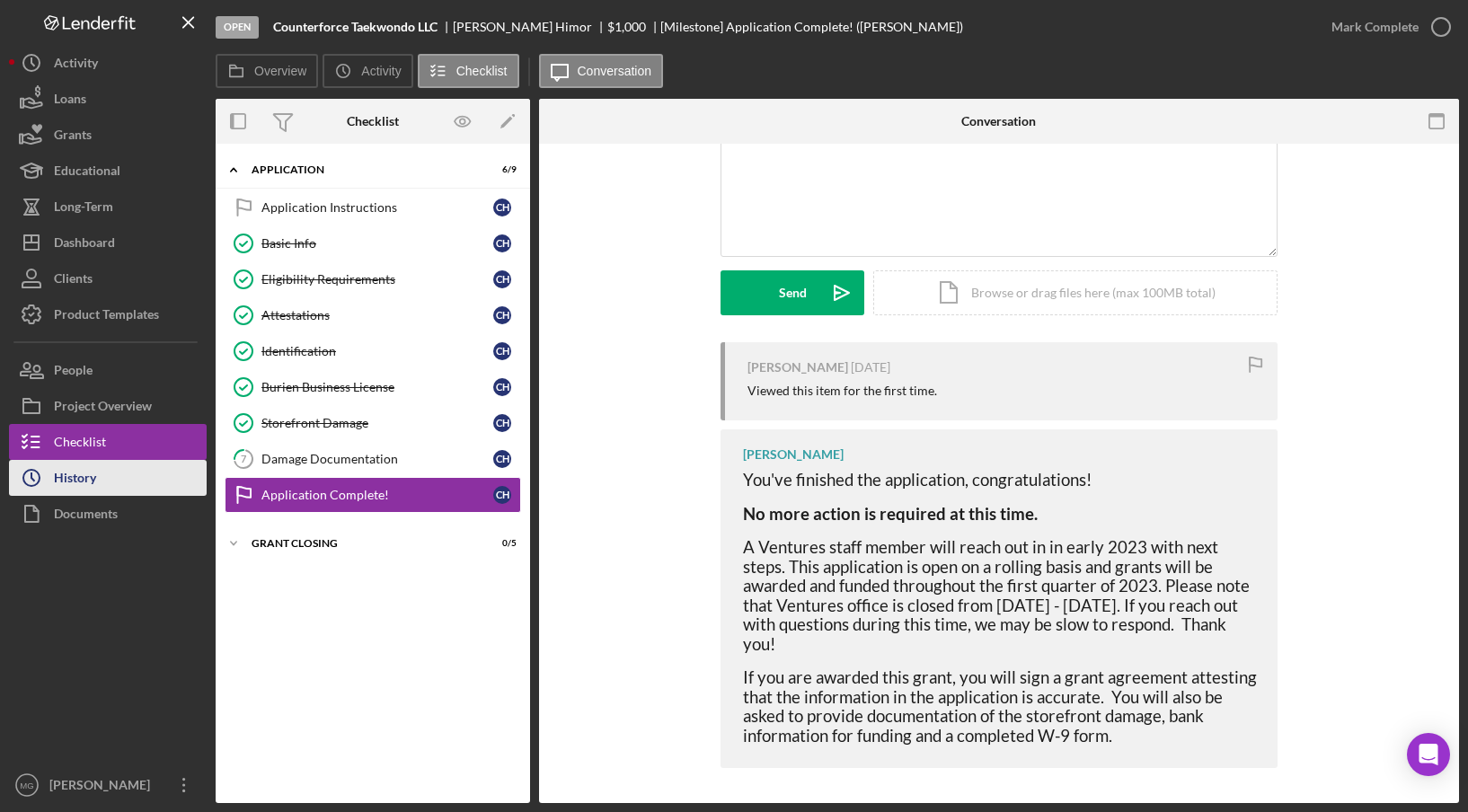
click at [111, 481] on button "Icon/History History" at bounding box center [107, 478] width 198 height 36
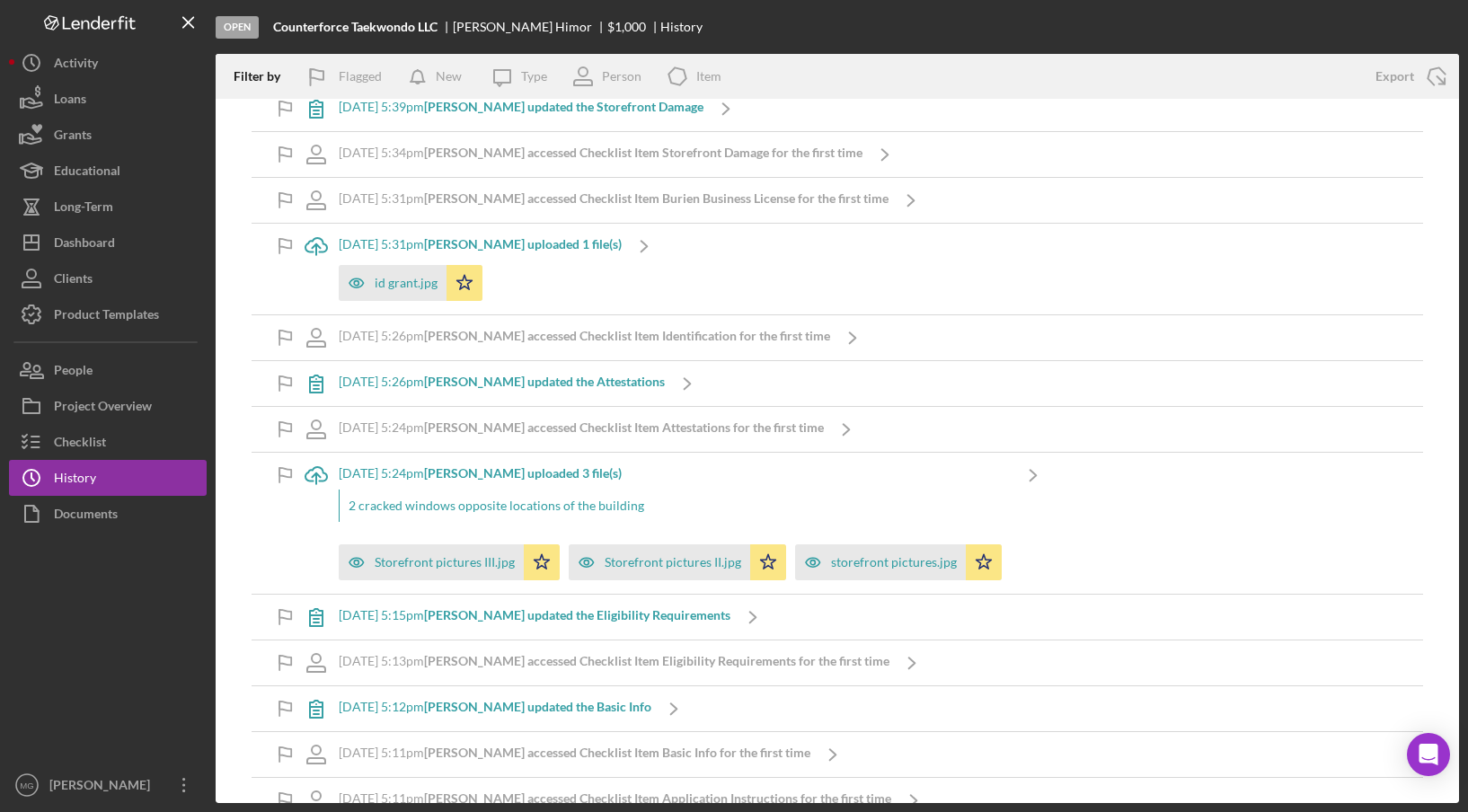
scroll to position [896, 0]
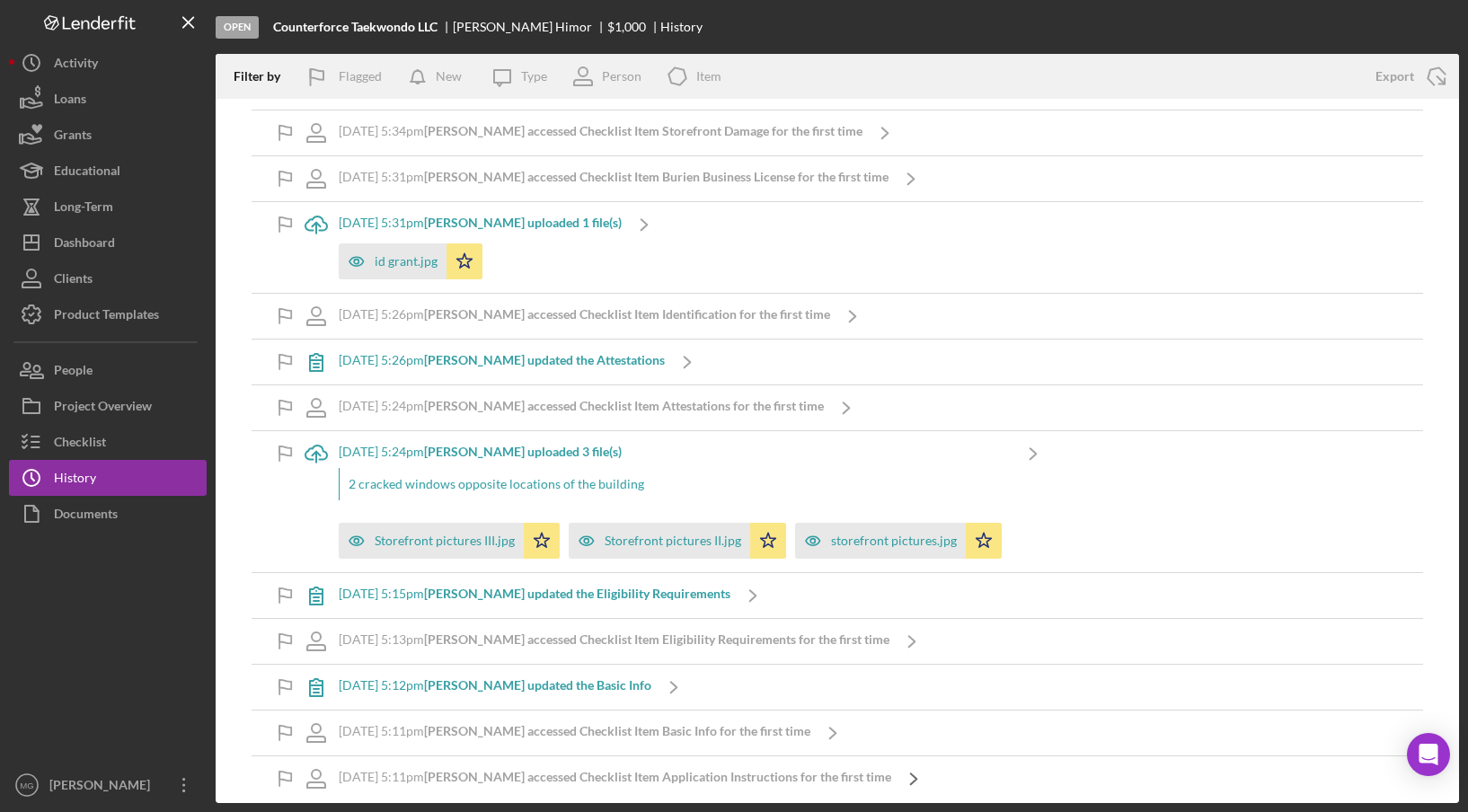
click at [919, 773] on icon "Icon/Navigate" at bounding box center [913, 778] width 45 height 45
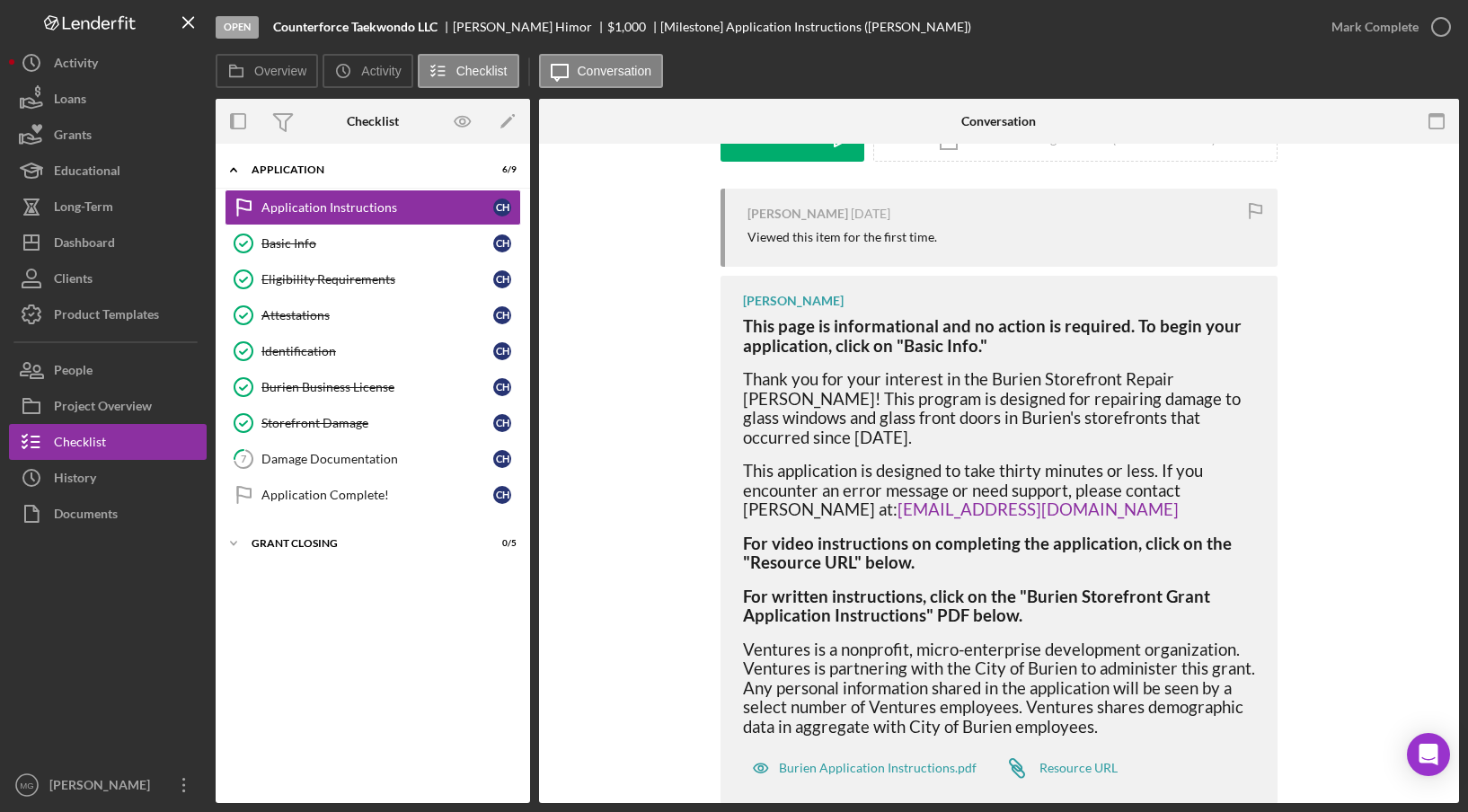
scroll to position [323, 0]
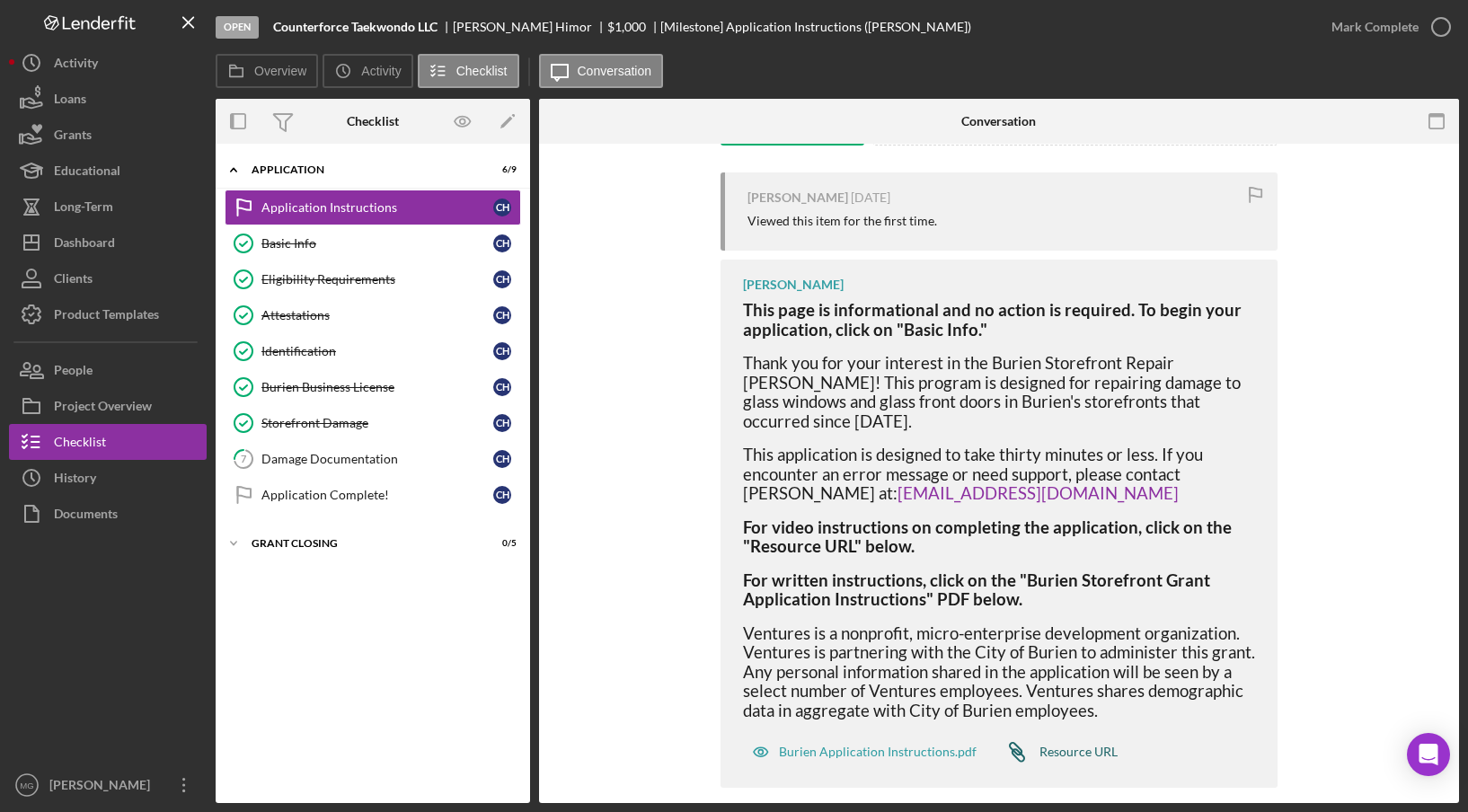
click at [1066, 744] on div "Resource URL" at bounding box center [1078, 751] width 79 height 14
click at [97, 71] on div "Activity" at bounding box center [76, 65] width 44 height 41
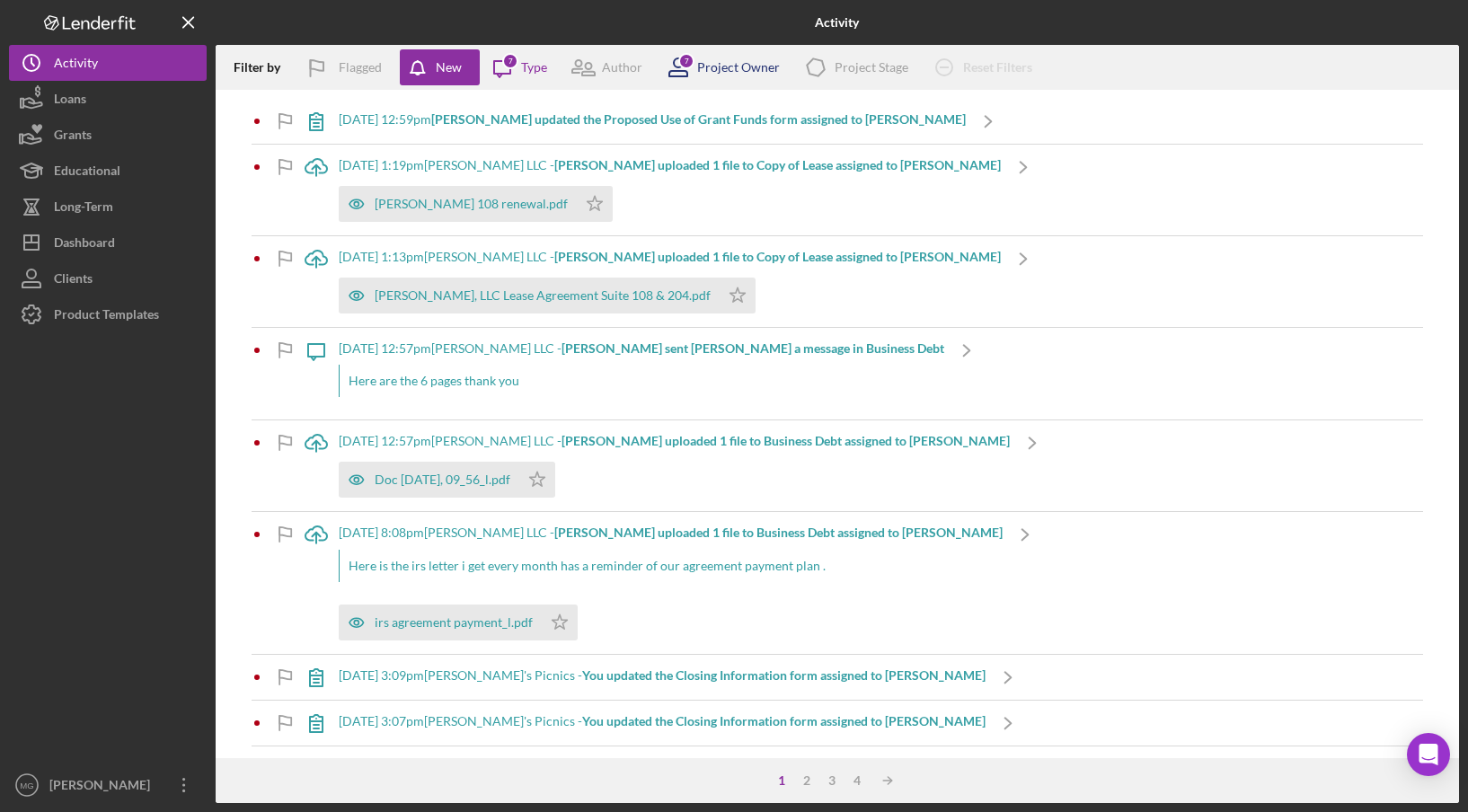
click at [760, 66] on div "Project Owner" at bounding box center [737, 68] width 82 height 14
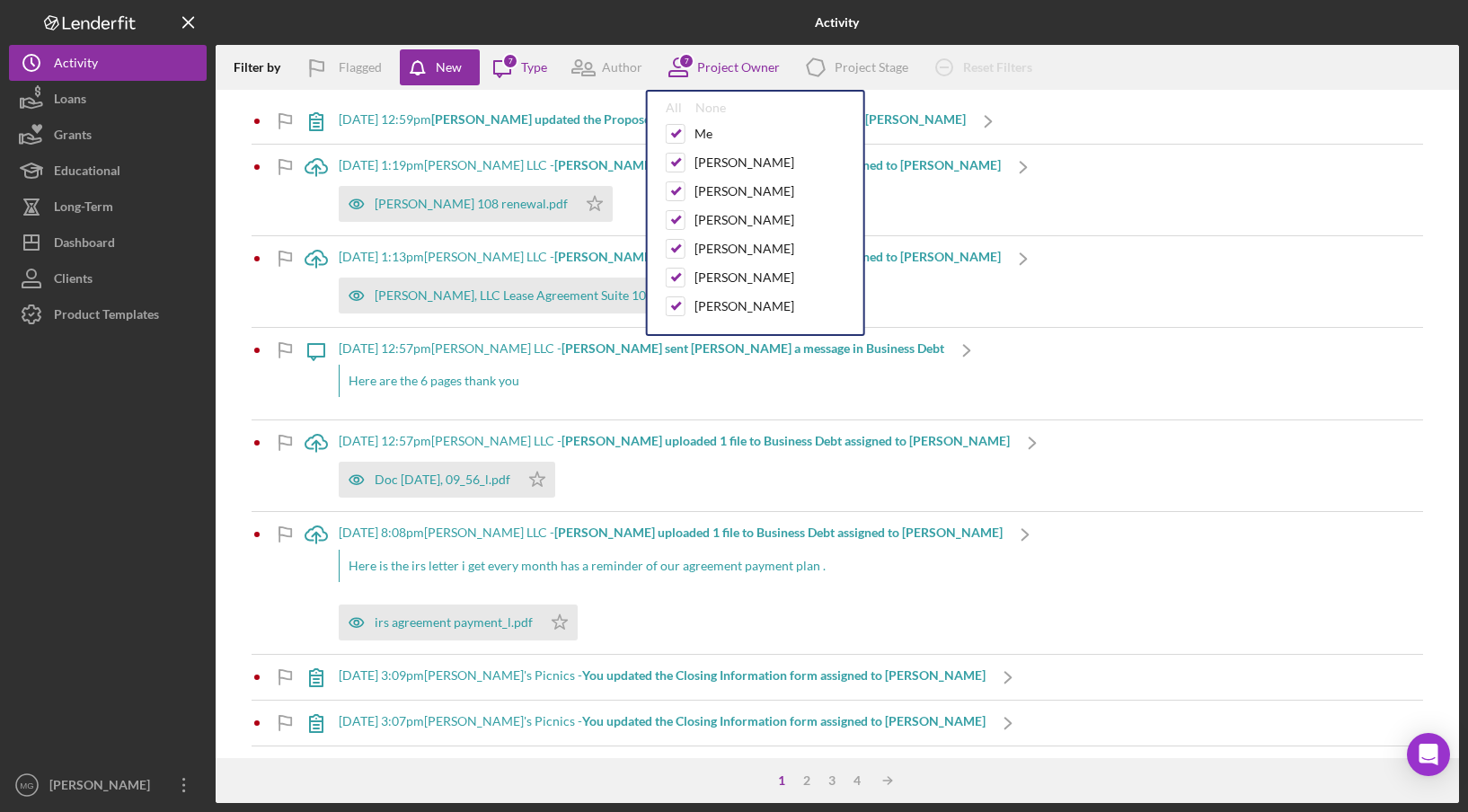
click at [141, 482] on div at bounding box center [107, 549] width 198 height 434
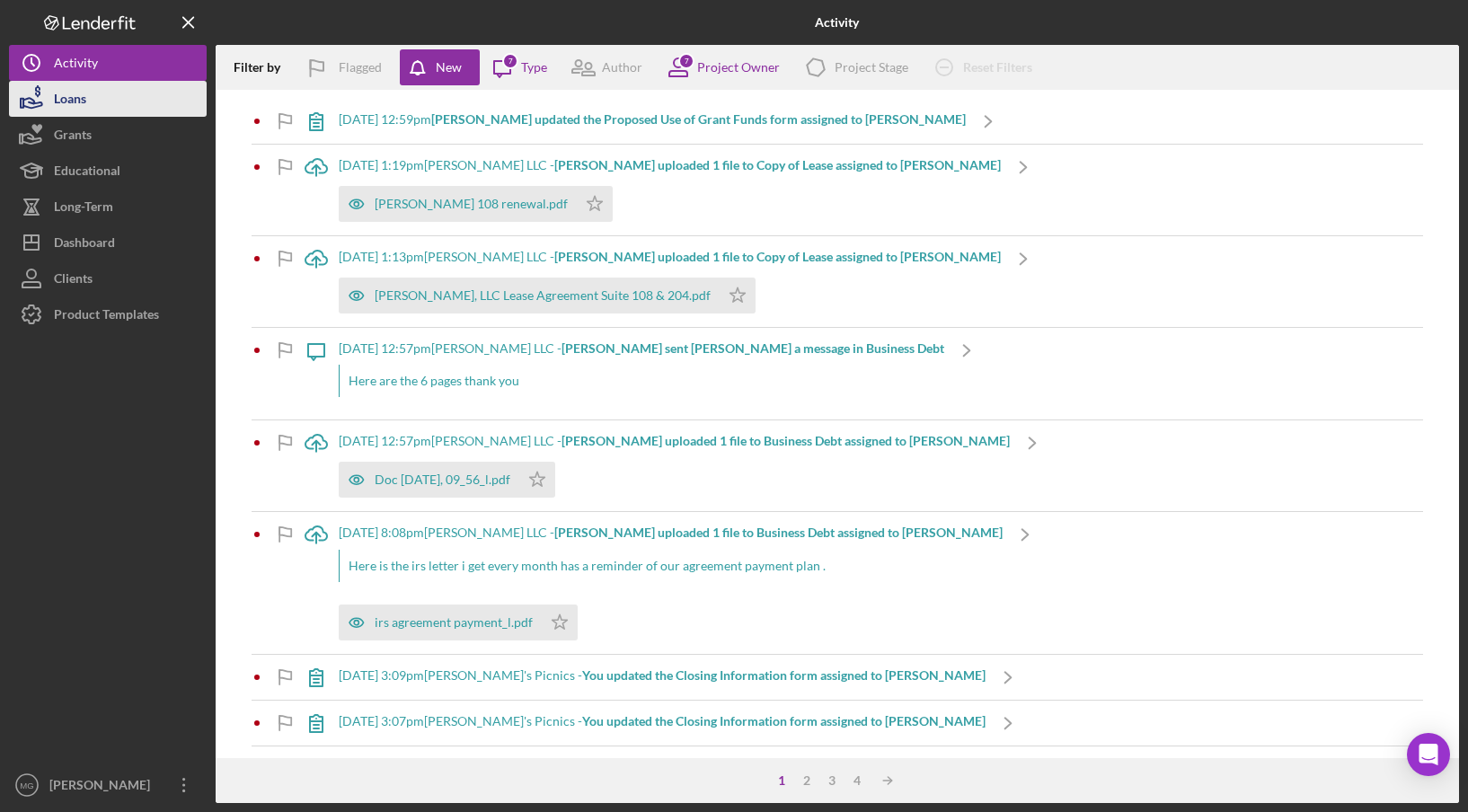
click at [99, 112] on button "Loans" at bounding box center [107, 98] width 198 height 36
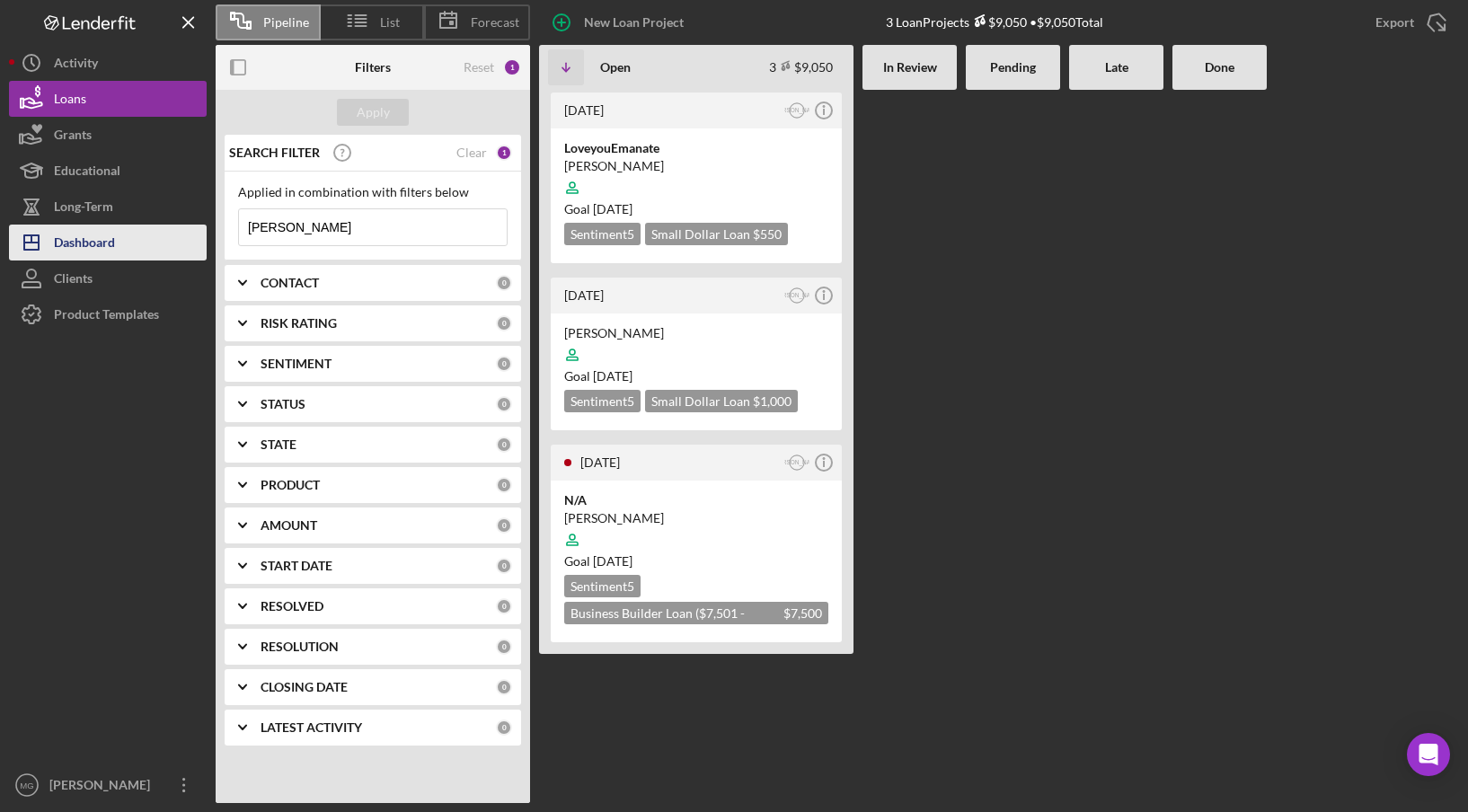
drag, startPoint x: 333, startPoint y: 239, endPoint x: 180, endPoint y: 241, distance: 153.0
click at [180, 241] on div "Pipeline List Forecast New Loan Project 3 Loan Projects $9,050 • $9,050 Total E…" at bounding box center [734, 402] width 1450 height 803
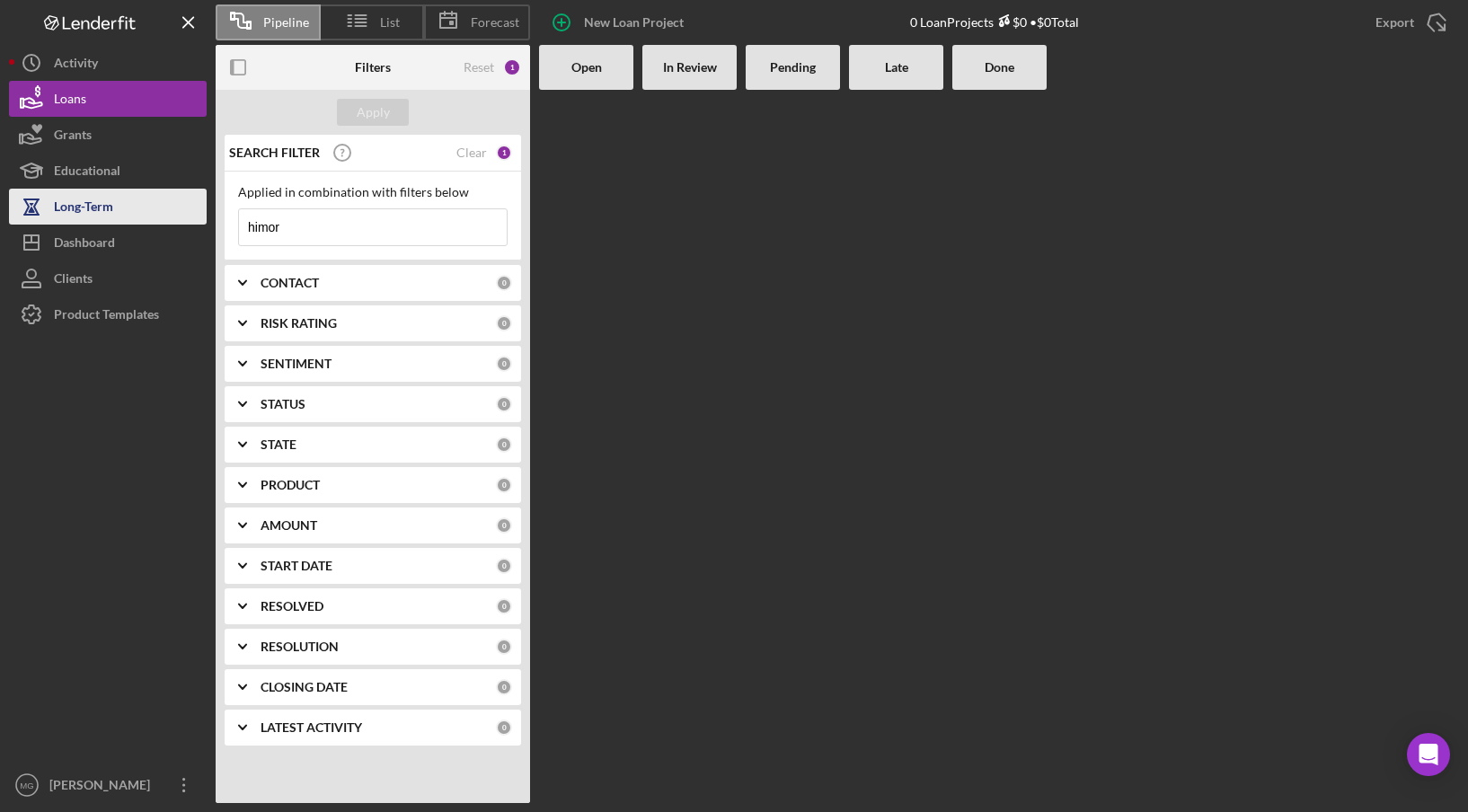
type input "himor"
click at [97, 210] on div "Long-Term" at bounding box center [83, 209] width 60 height 41
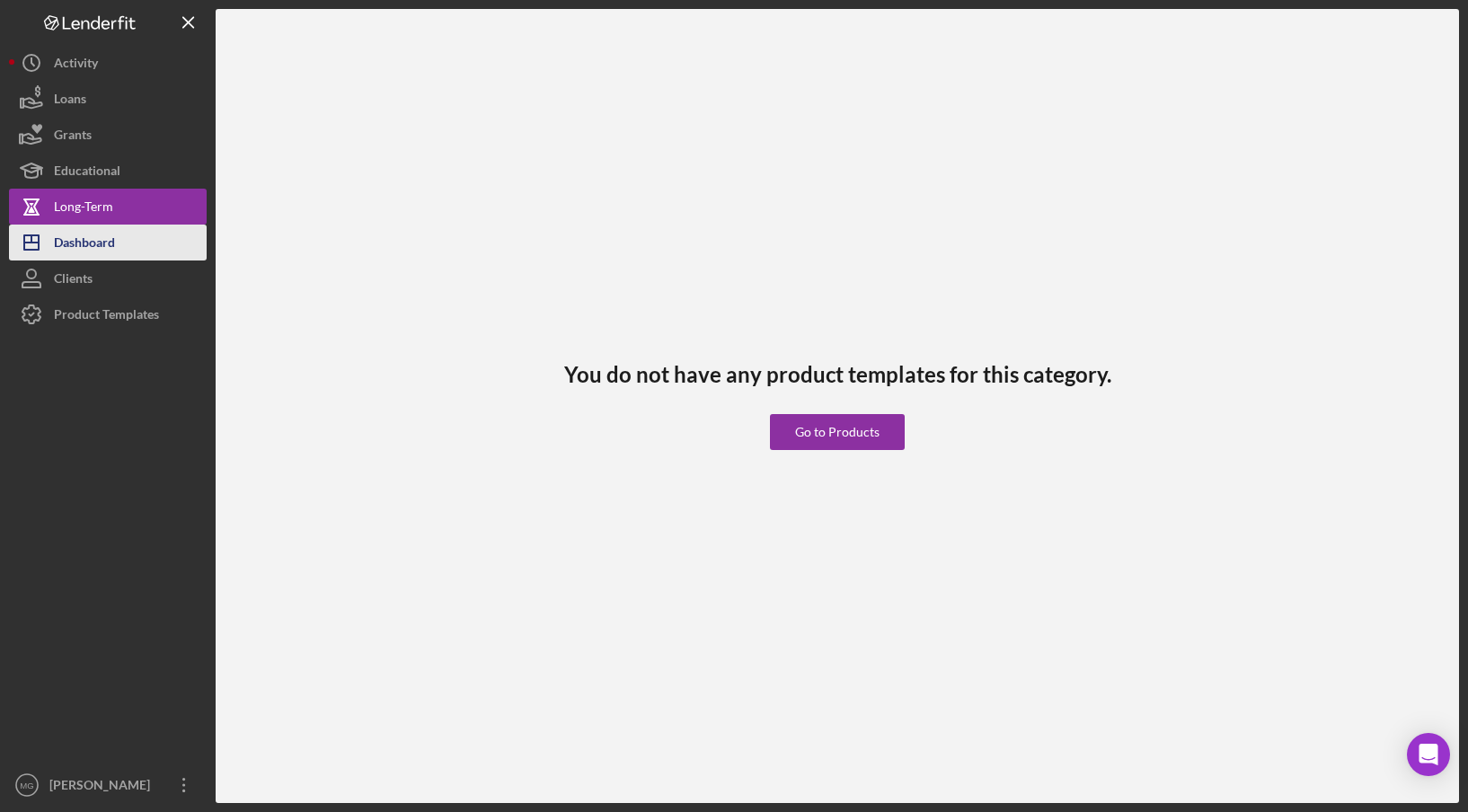
click at [99, 246] on div "Dashboard" at bounding box center [83, 244] width 61 height 41
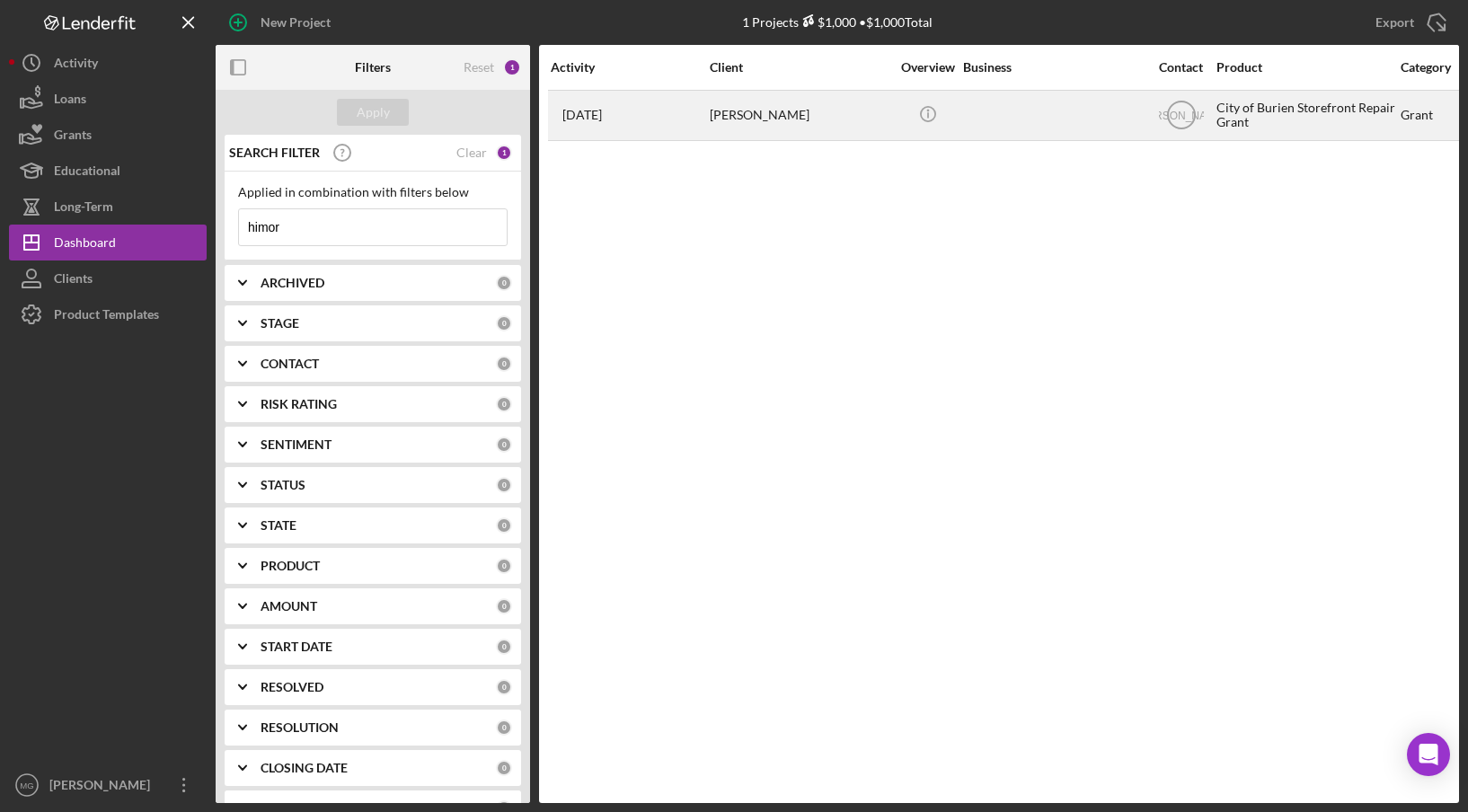
click at [1318, 120] on div "City of Burien Storefront Repair Grant" at bounding box center [1306, 115] width 180 height 48
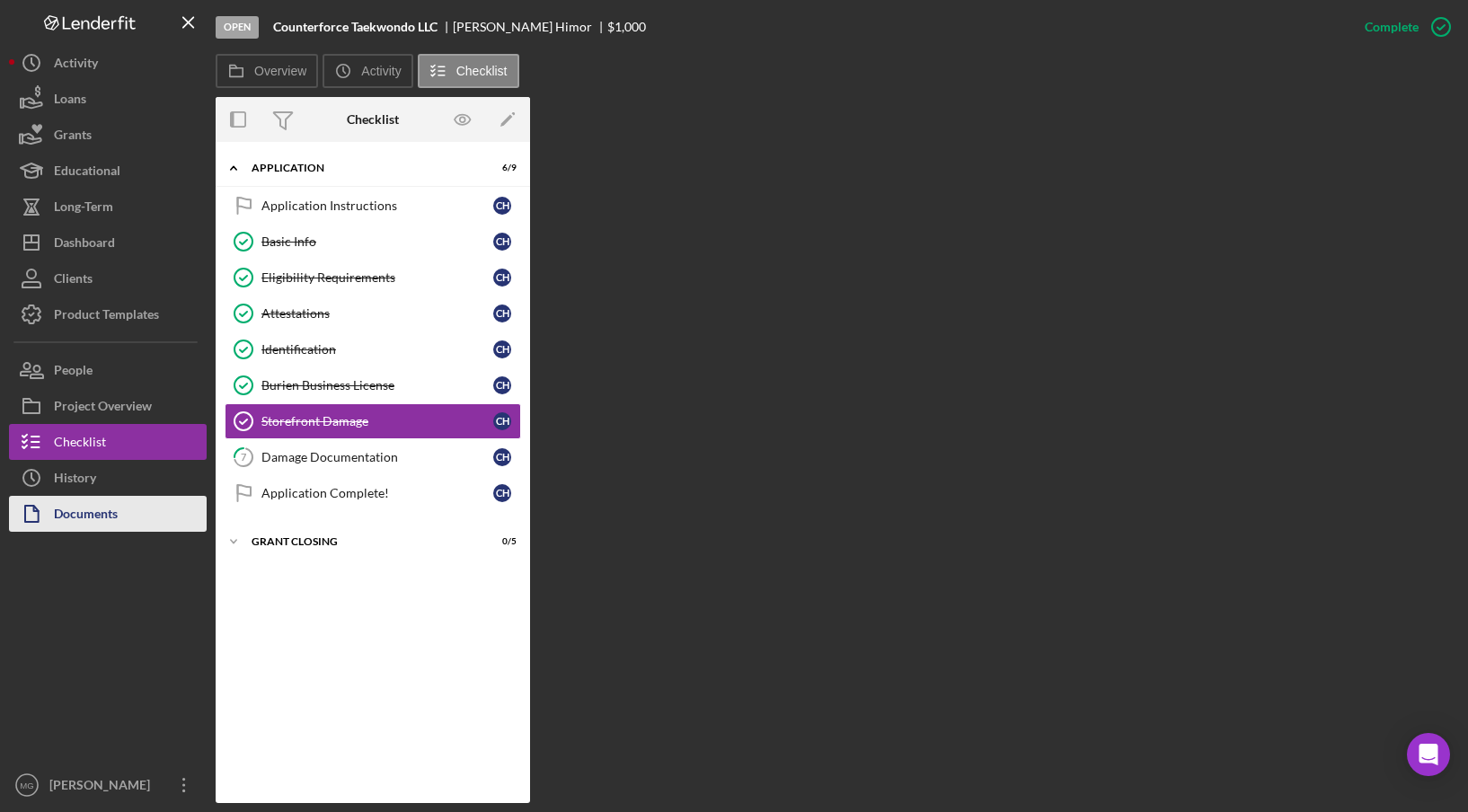
click at [104, 526] on div "Documents" at bounding box center [85, 516] width 64 height 41
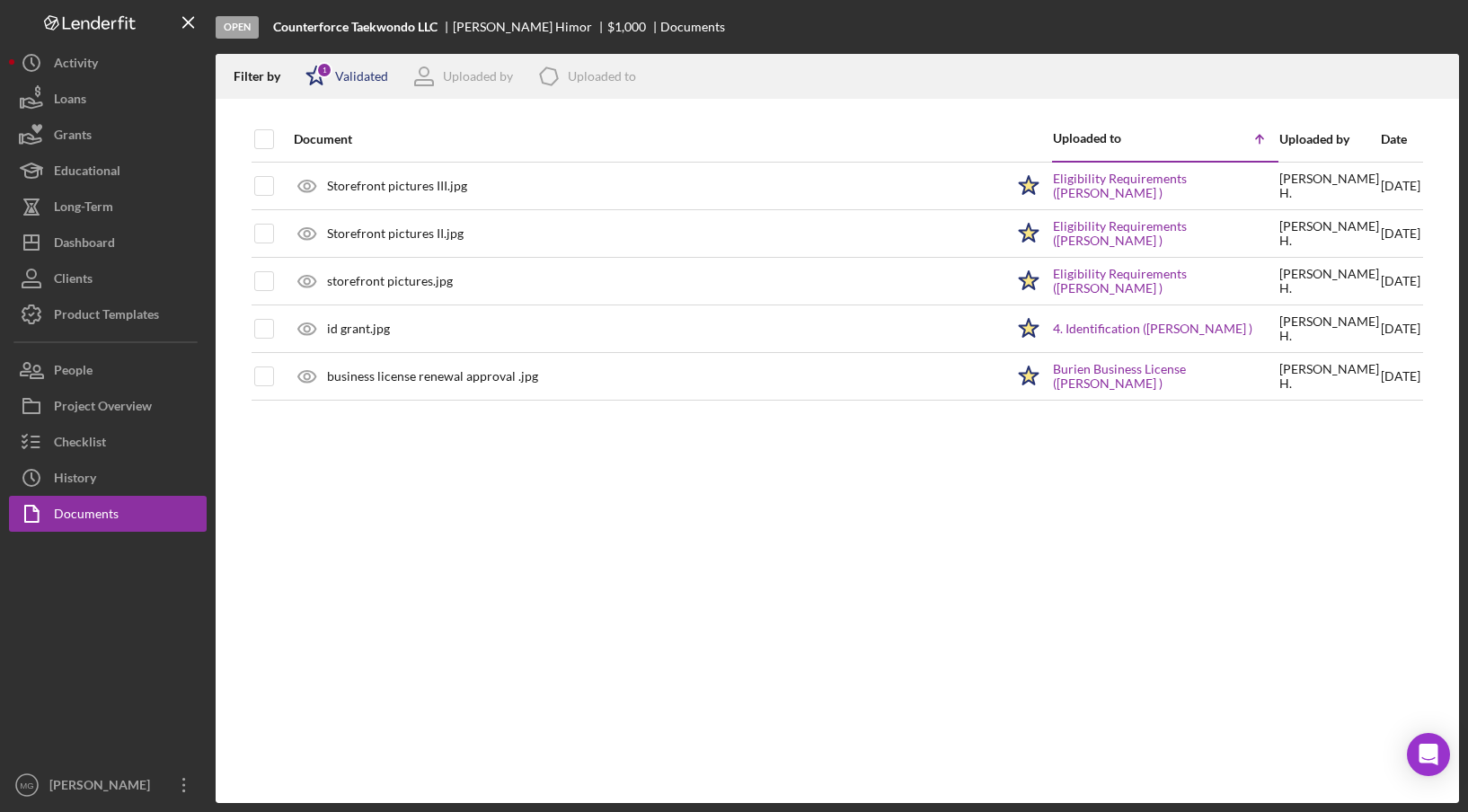
click at [357, 81] on div "Validated" at bounding box center [361, 77] width 53 height 14
click at [310, 139] on input "checkbox" at bounding box center [314, 143] width 18 height 18
checkbox input "false"
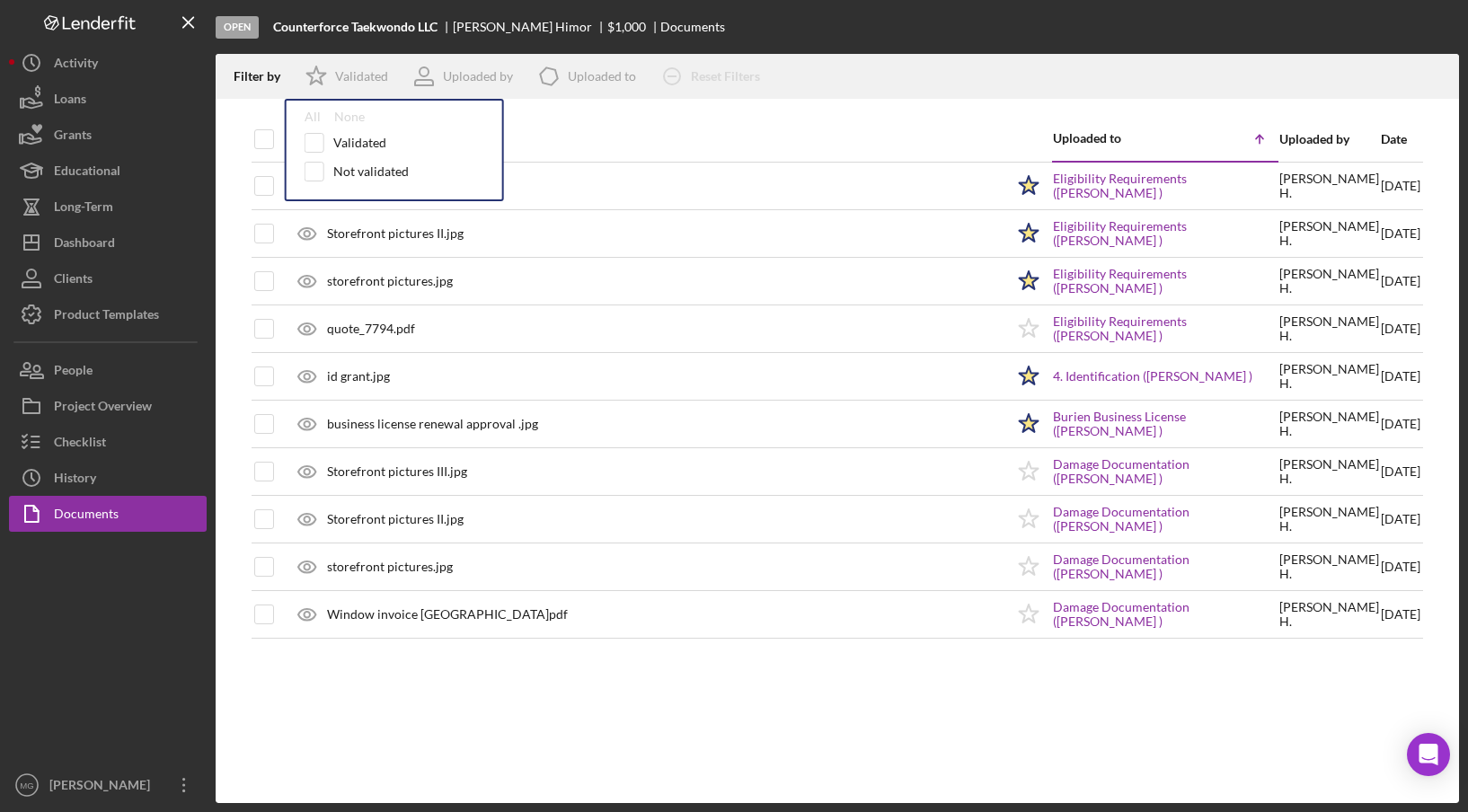
click at [670, 707] on div "Document Uploaded to Icon/Table Sort Arrow Uploaded by Date Storefront pictures…" at bounding box center [837, 459] width 1243 height 686
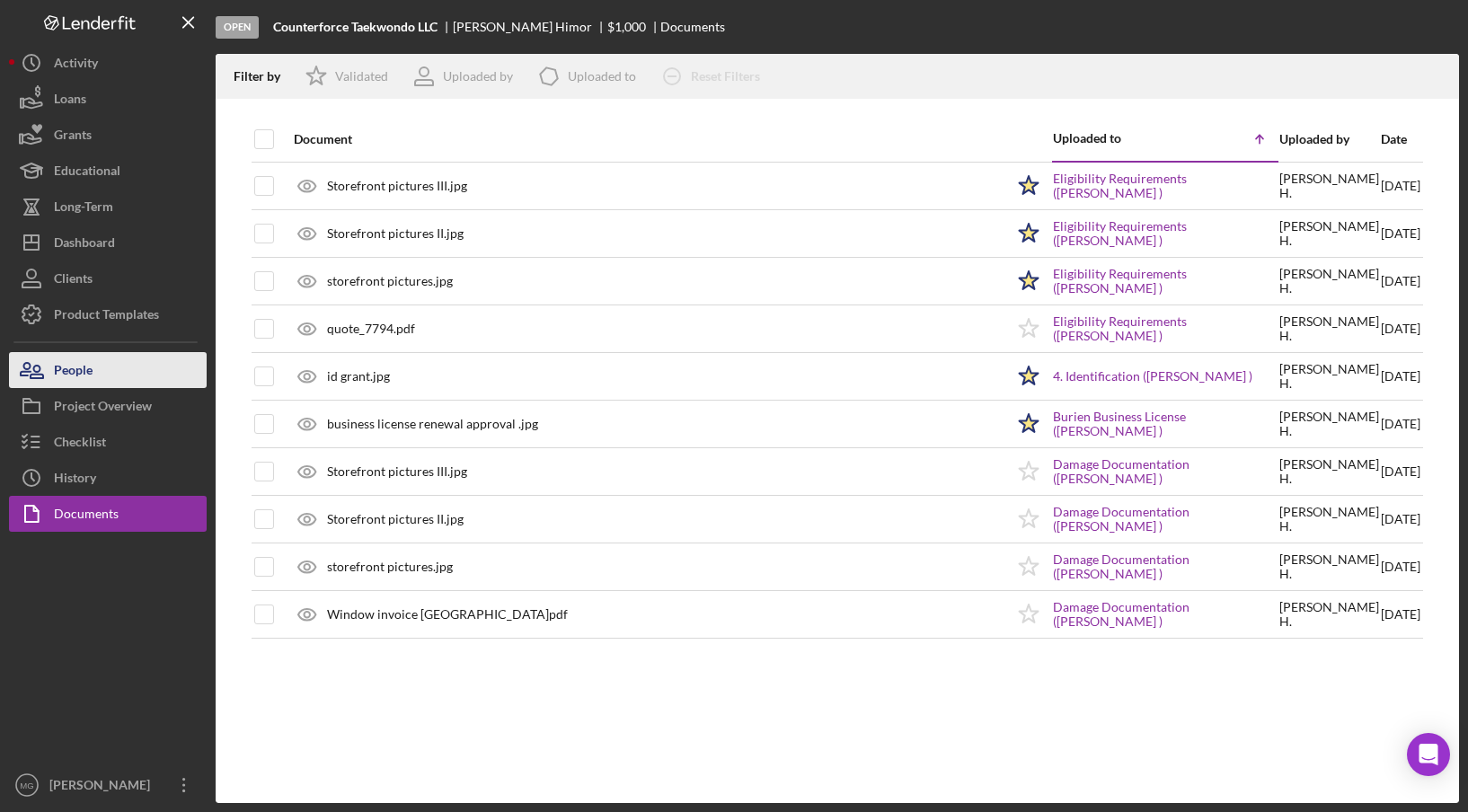
click at [88, 371] on div "People" at bounding box center [73, 372] width 39 height 41
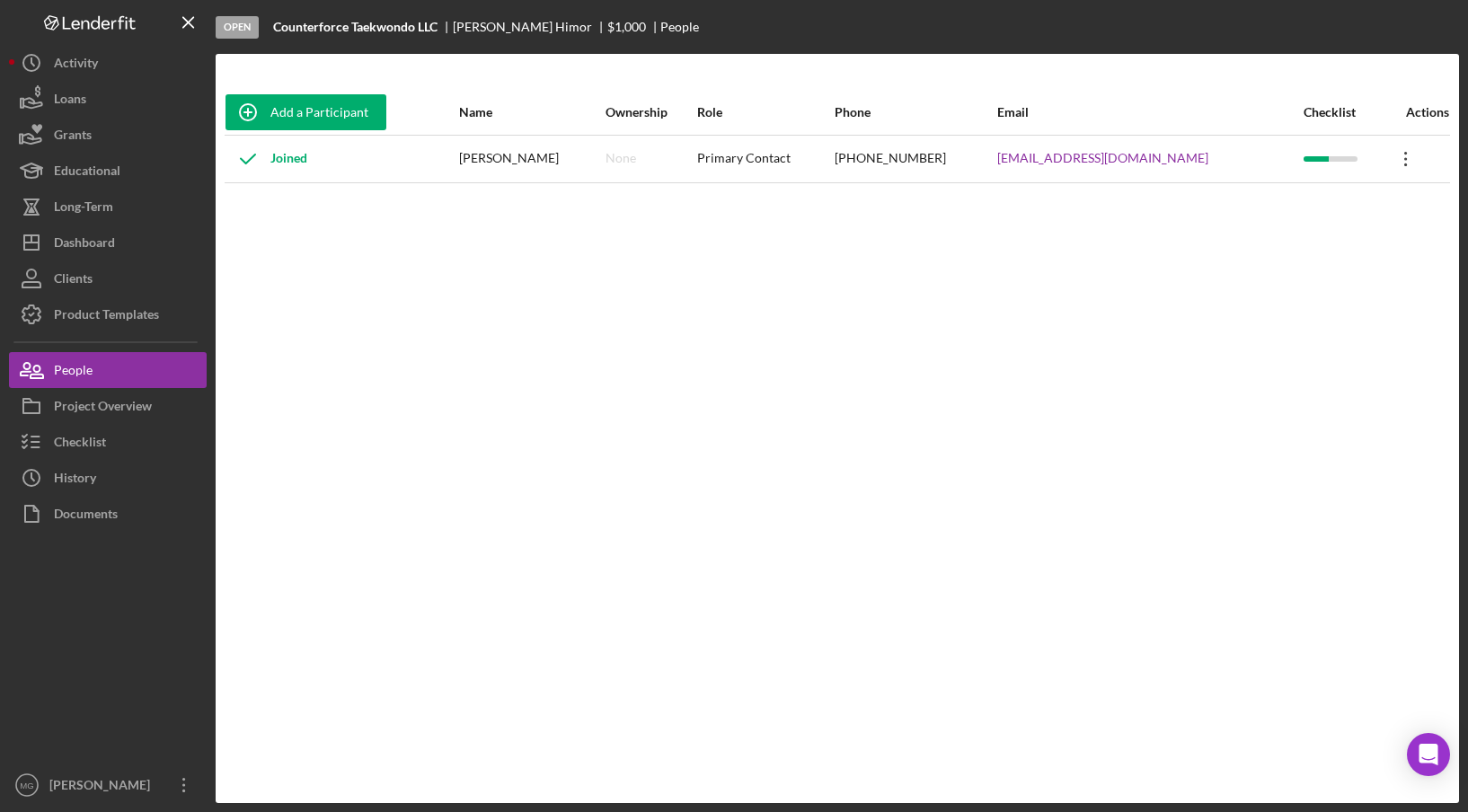
click at [1403, 157] on icon "Icon/Overflow" at bounding box center [1405, 158] width 45 height 45
click at [1398, 157] on icon "Icon/Overflow" at bounding box center [1405, 158] width 45 height 45
click at [1234, 209] on icon "Icon/Edit" at bounding box center [1234, 205] width 36 height 36
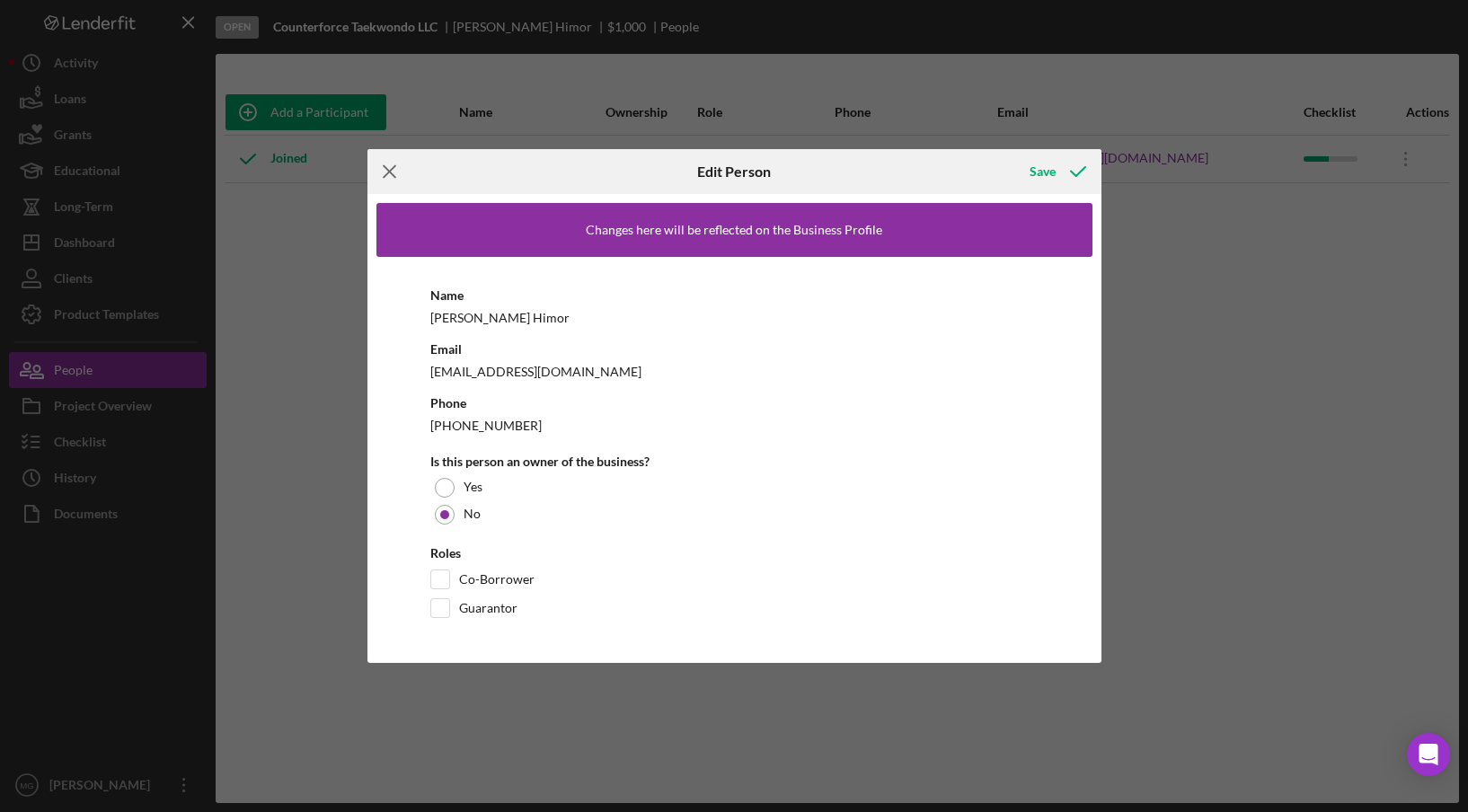
click at [390, 171] on line at bounding box center [390, 172] width 12 height 12
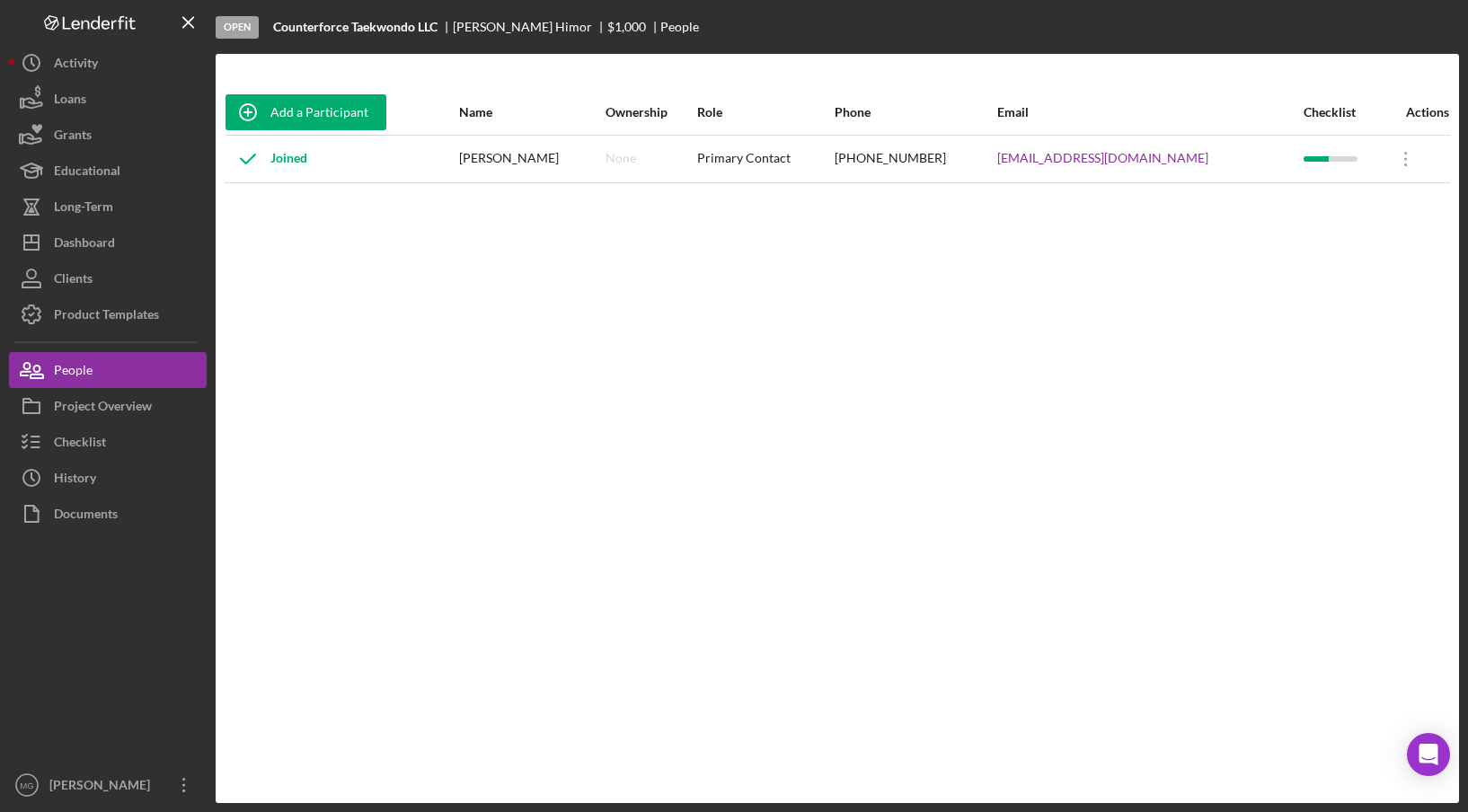
click at [390, 171] on div "Joined" at bounding box center [341, 158] width 232 height 45
click at [289, 167] on div "Joined" at bounding box center [266, 158] width 82 height 45
click at [578, 168] on div "[PERSON_NAME]" at bounding box center [532, 158] width 145 height 45
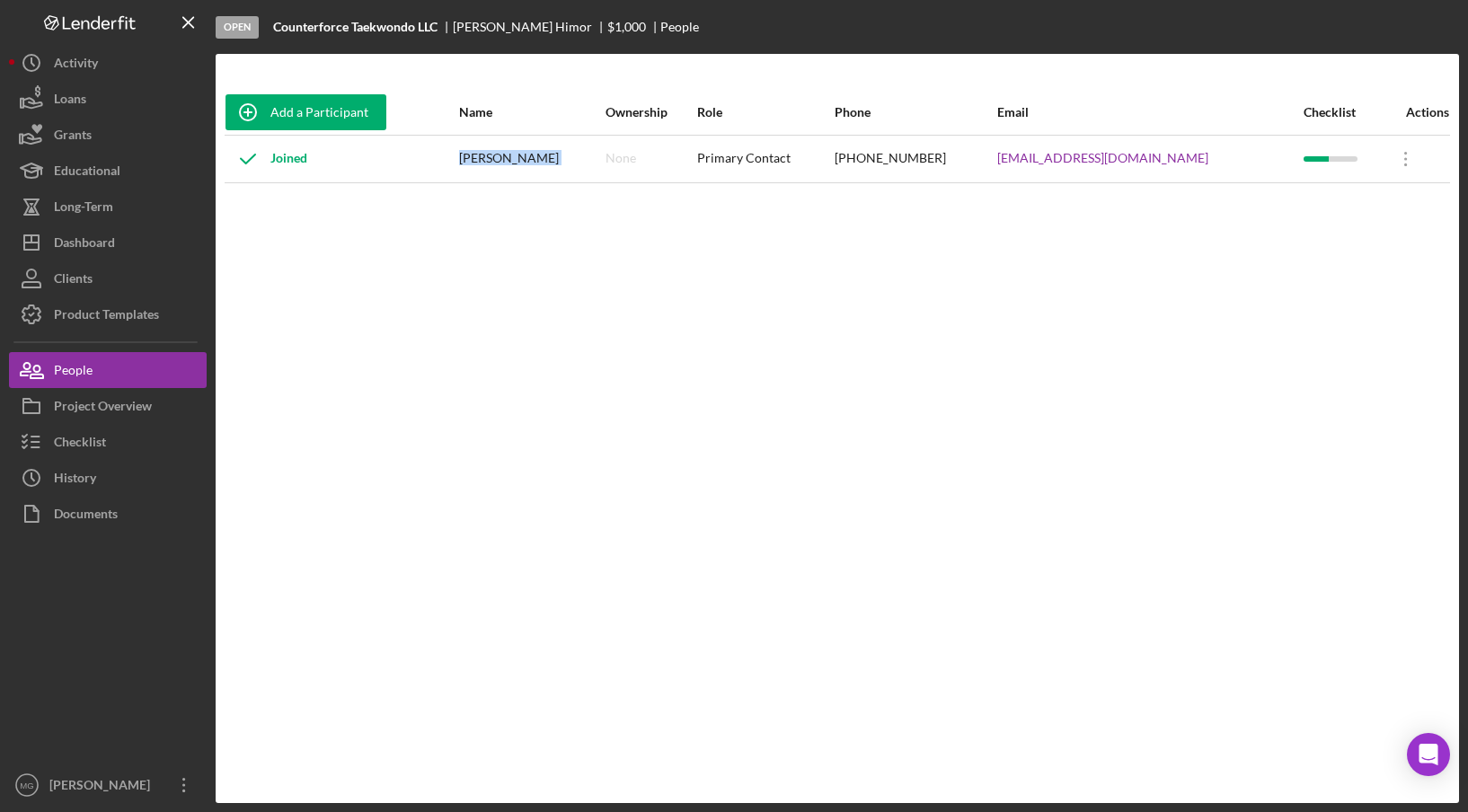
click at [578, 168] on div "[PERSON_NAME]" at bounding box center [532, 158] width 145 height 45
click at [112, 404] on div "Project Overview" at bounding box center [102, 407] width 98 height 41
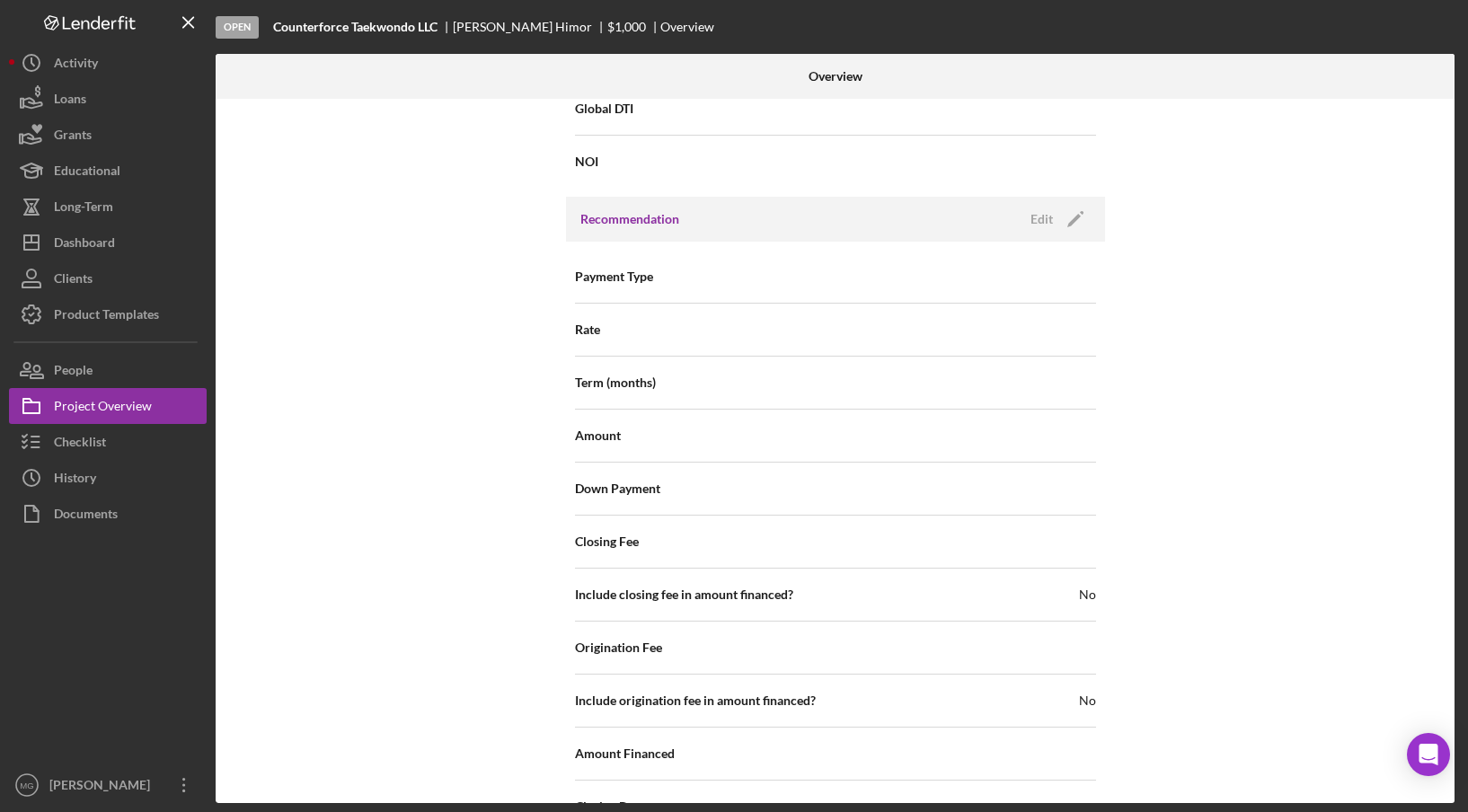
scroll to position [1749, 0]
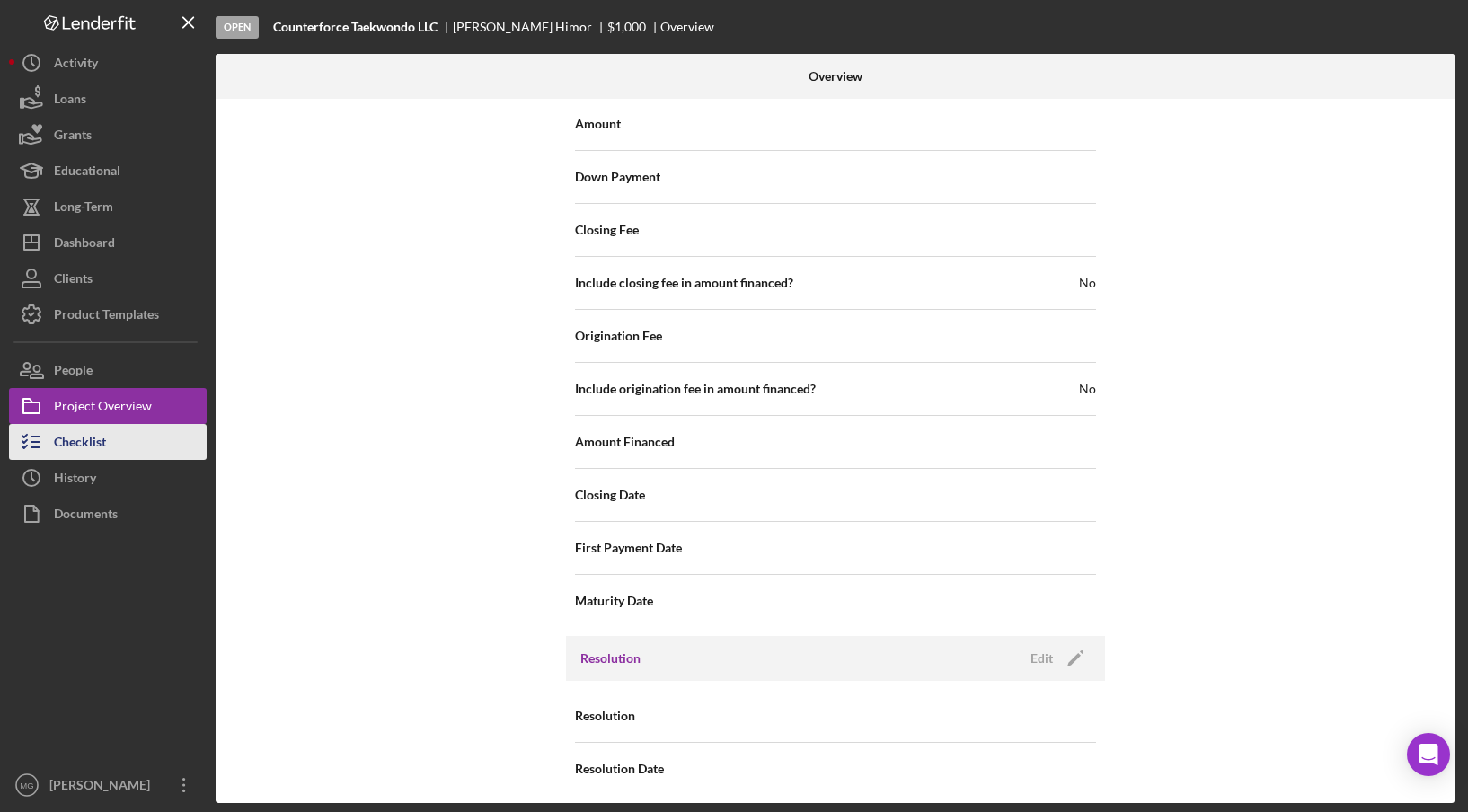
click at [133, 446] on button "Checklist" at bounding box center [107, 442] width 198 height 36
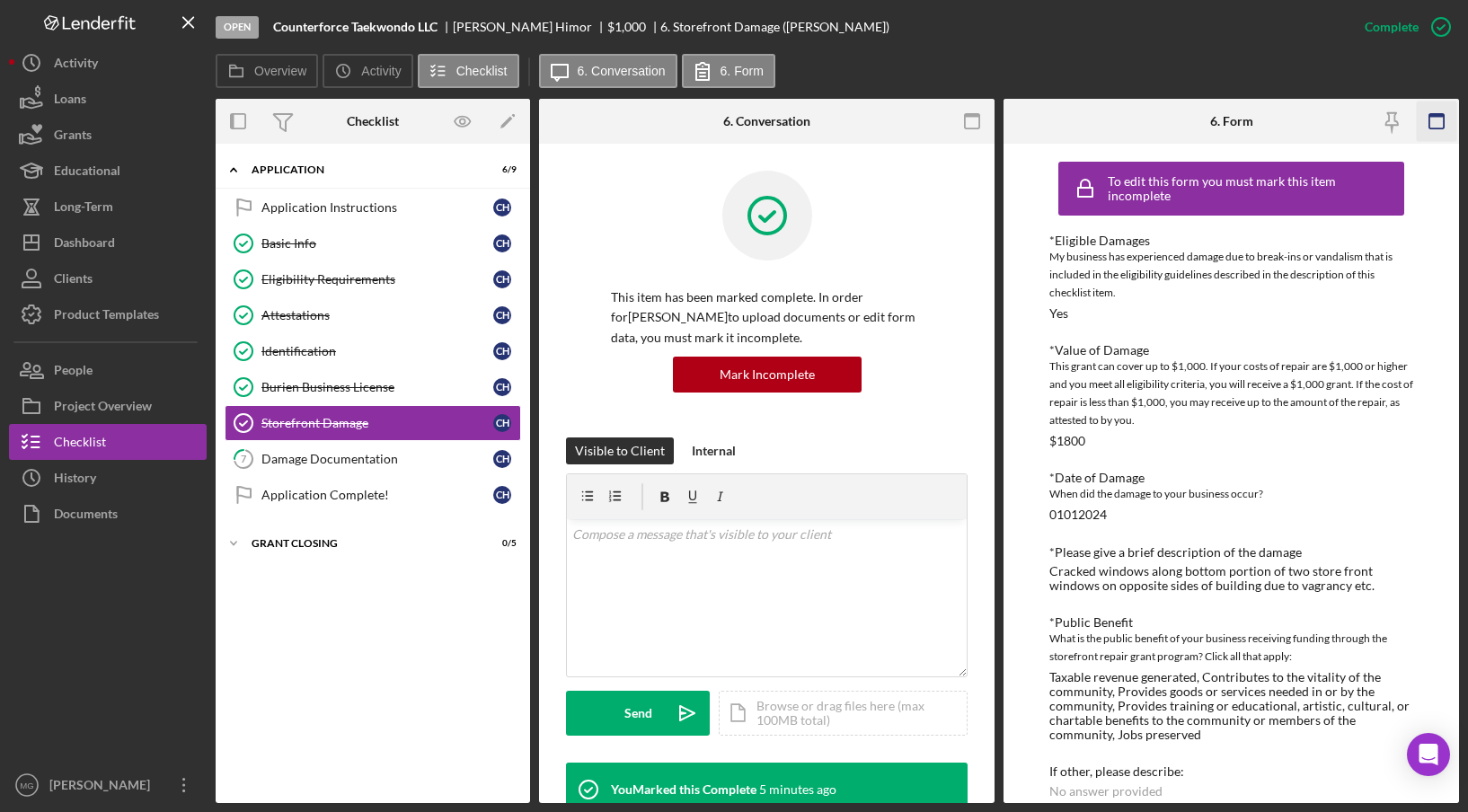
click at [1435, 116] on icon "button" at bounding box center [1436, 121] width 41 height 41
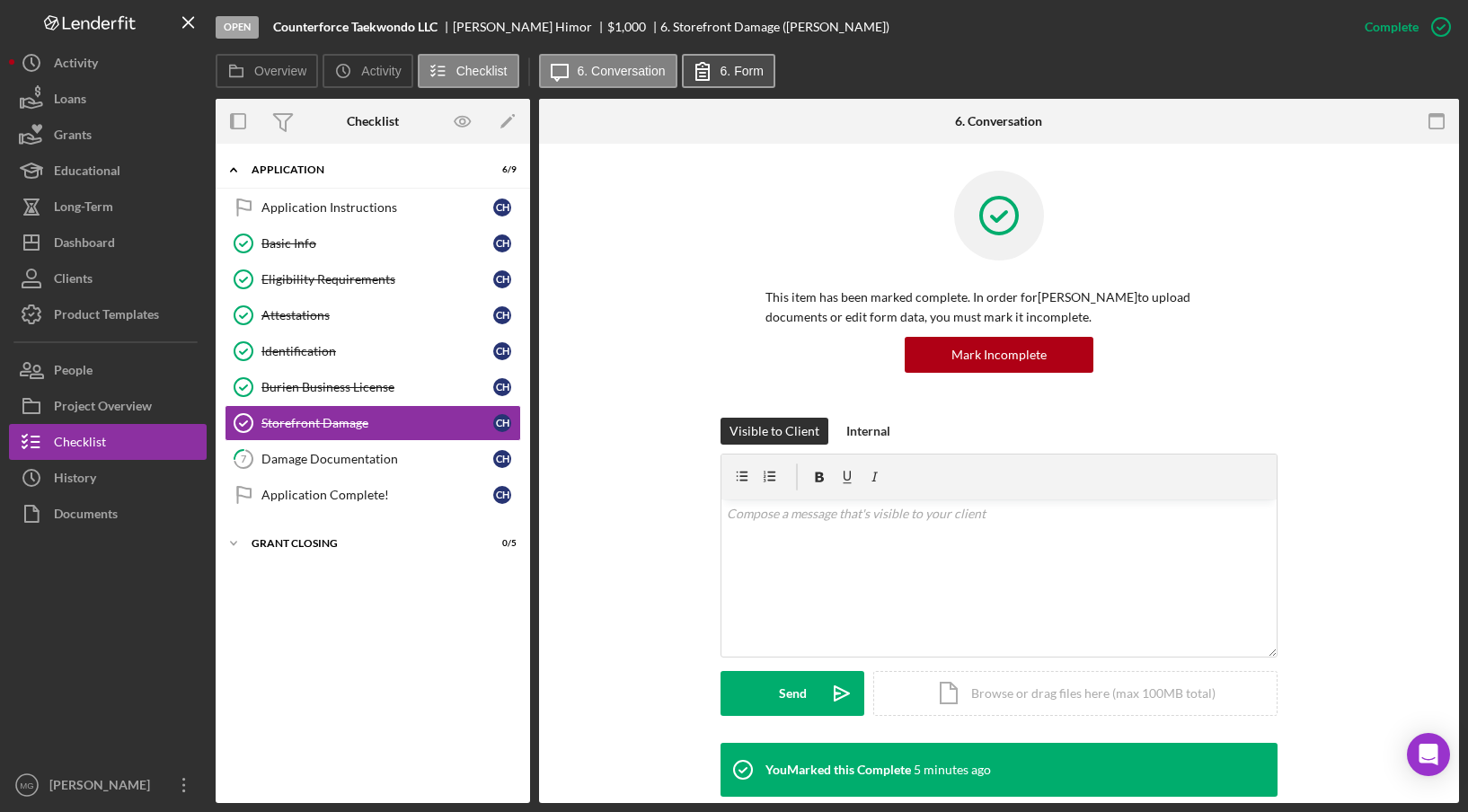
click at [734, 70] on label "6. Form" at bounding box center [741, 71] width 43 height 14
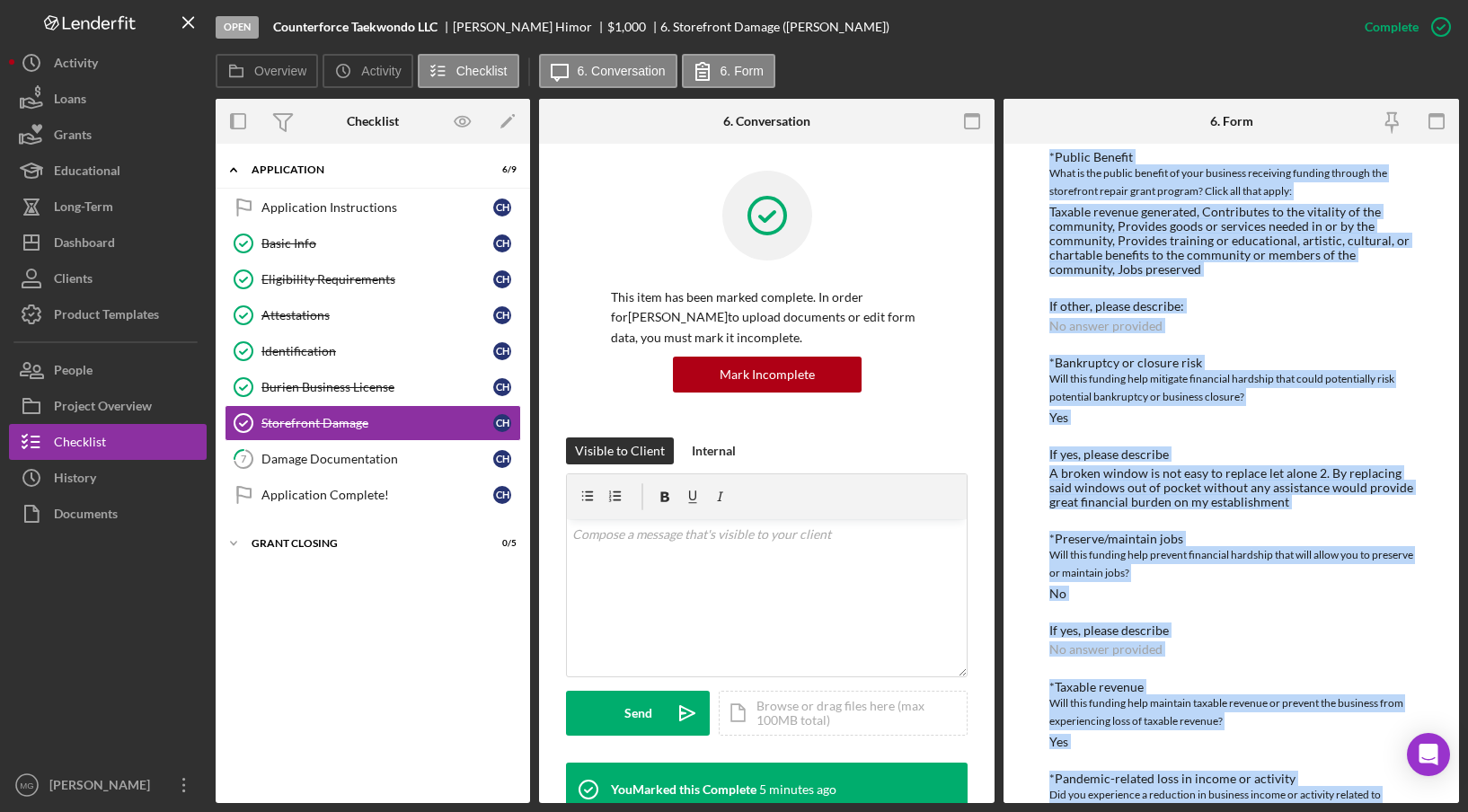
scroll to position [837, 0]
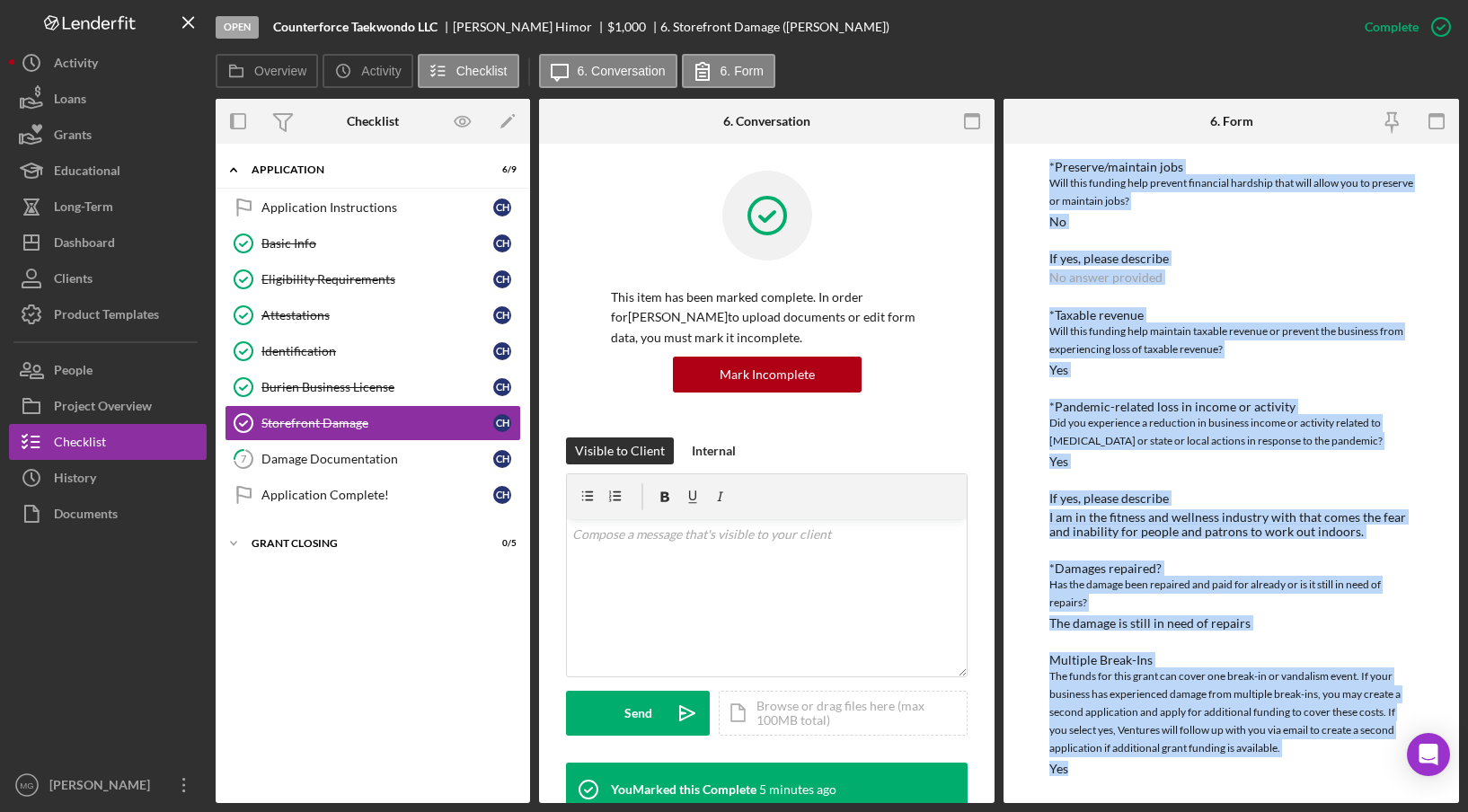
drag, startPoint x: 1050, startPoint y: 238, endPoint x: 1310, endPoint y: 818, distance: 635.6
click at [1310, 811] on html "Open Counterforce Taekwondo LLC Christopher Himor $1,000 $1,000 6. Storefront D…" at bounding box center [734, 406] width 1468 height 812
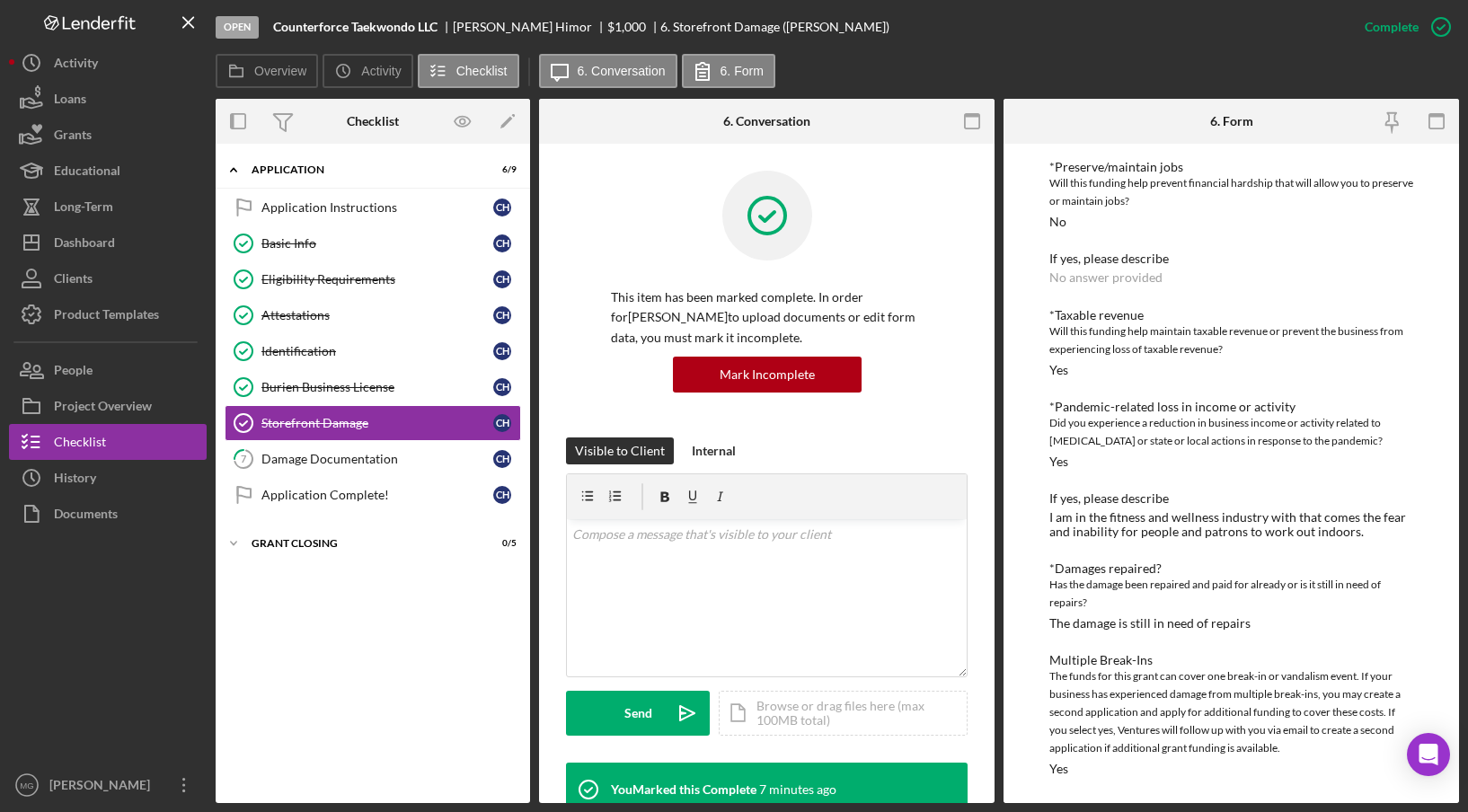
click at [426, 620] on div "Icon/Expander Application 6 / 9 Application Instructions Application Instructio…" at bounding box center [373, 473] width 314 height 641
click at [280, 453] on div "Damage Documentation" at bounding box center [377, 459] width 232 height 14
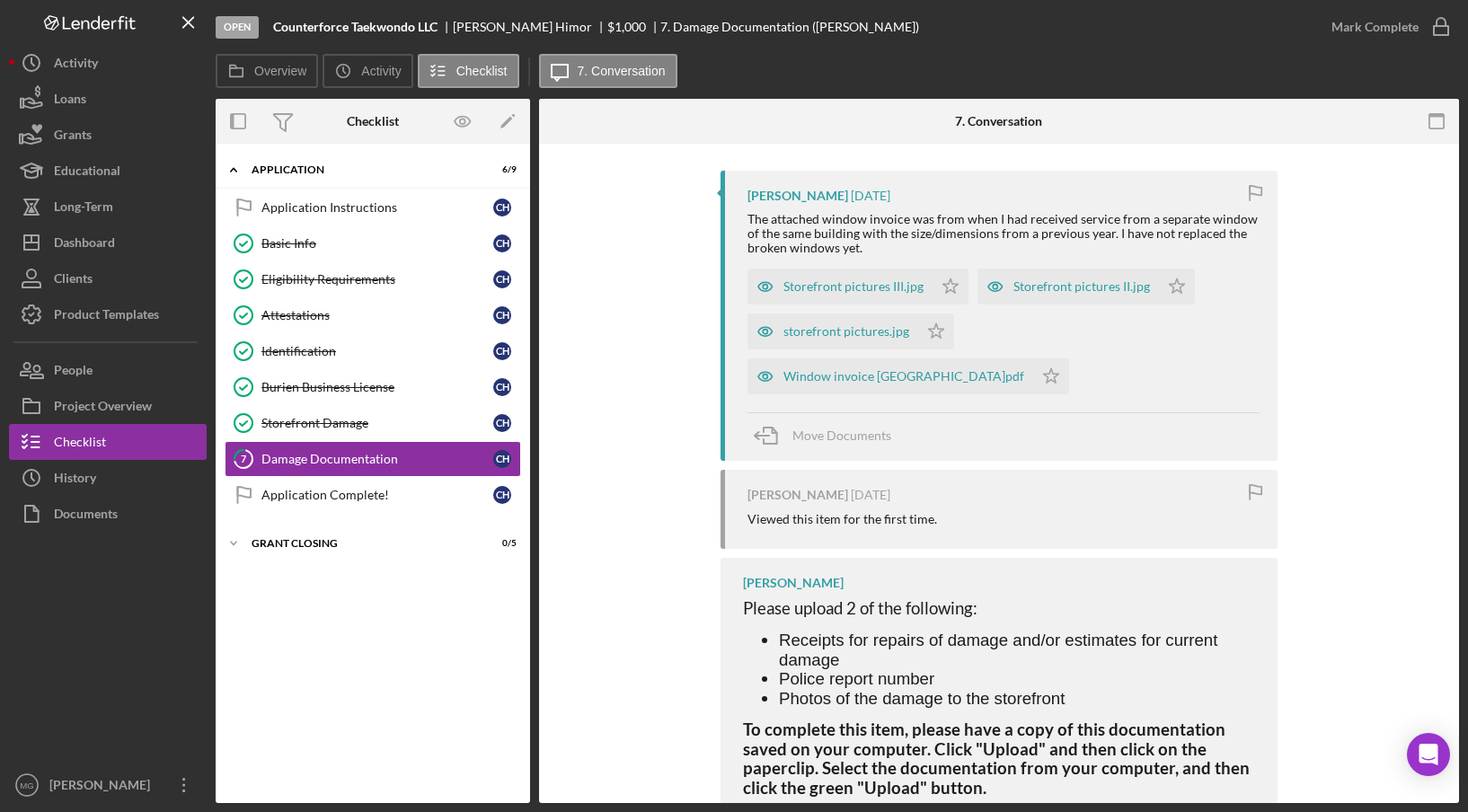
scroll to position [369, 0]
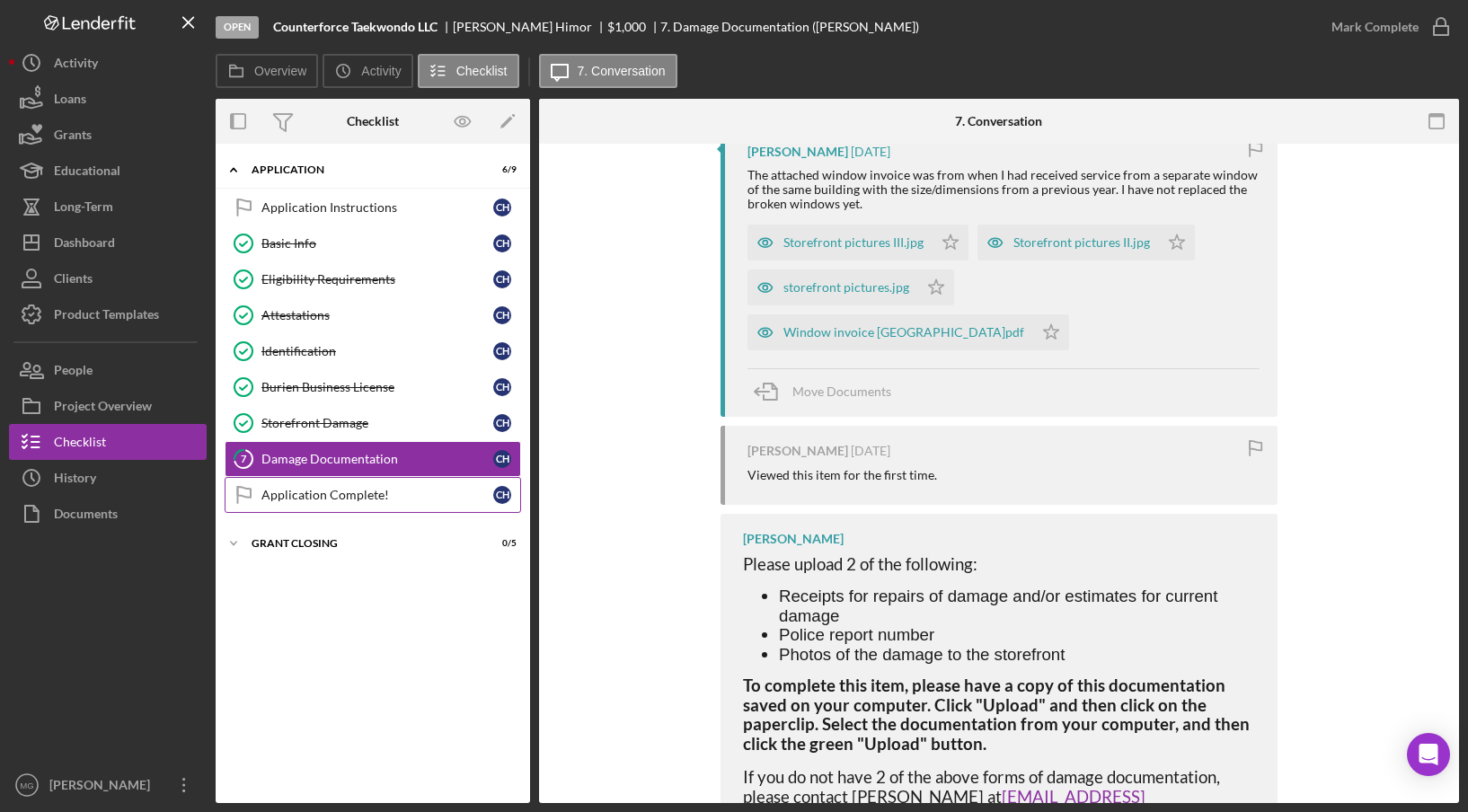
click at [327, 488] on div "Application Complete!" at bounding box center [377, 495] width 232 height 14
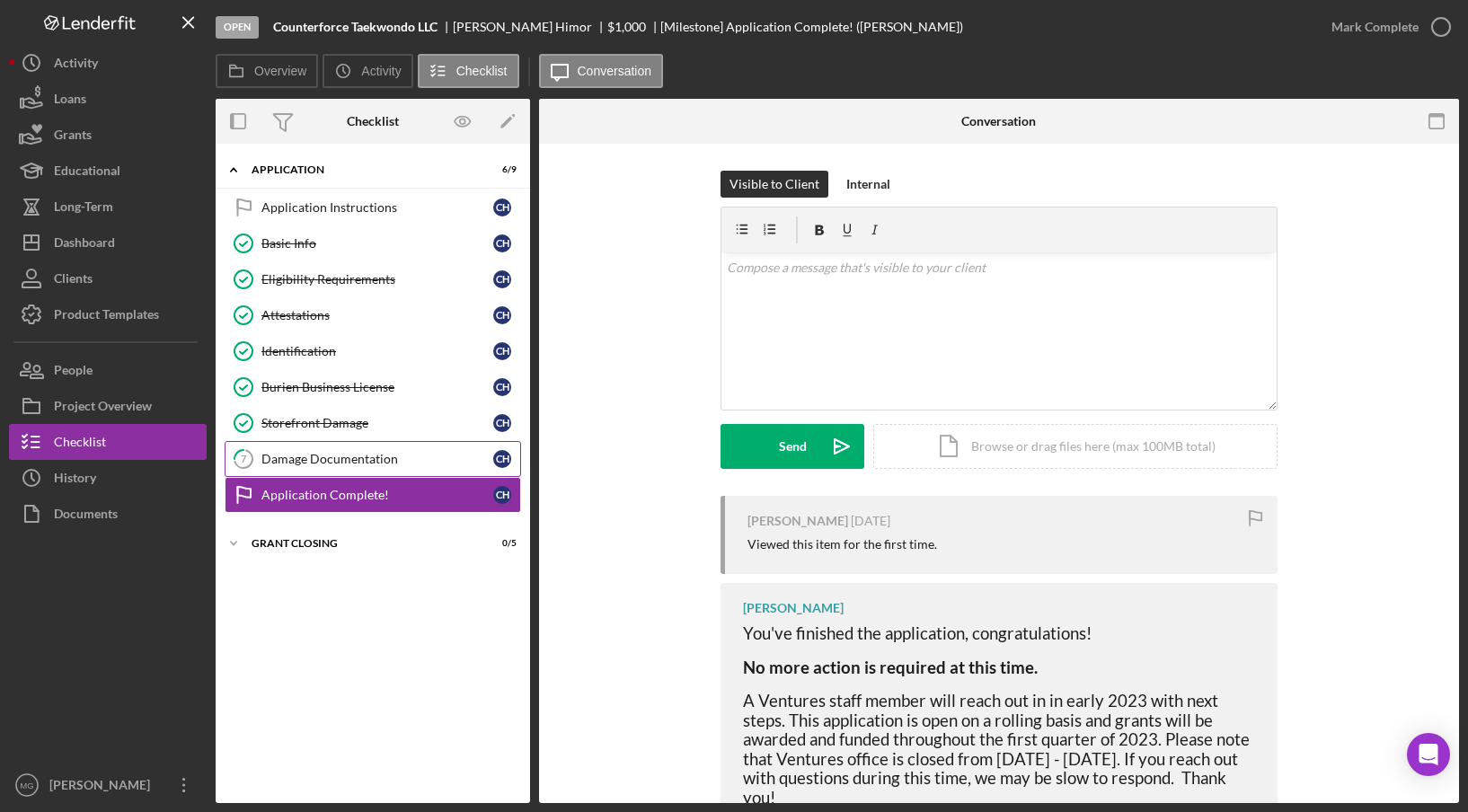
click at [380, 452] on div "Damage Documentation" at bounding box center [377, 459] width 232 height 14
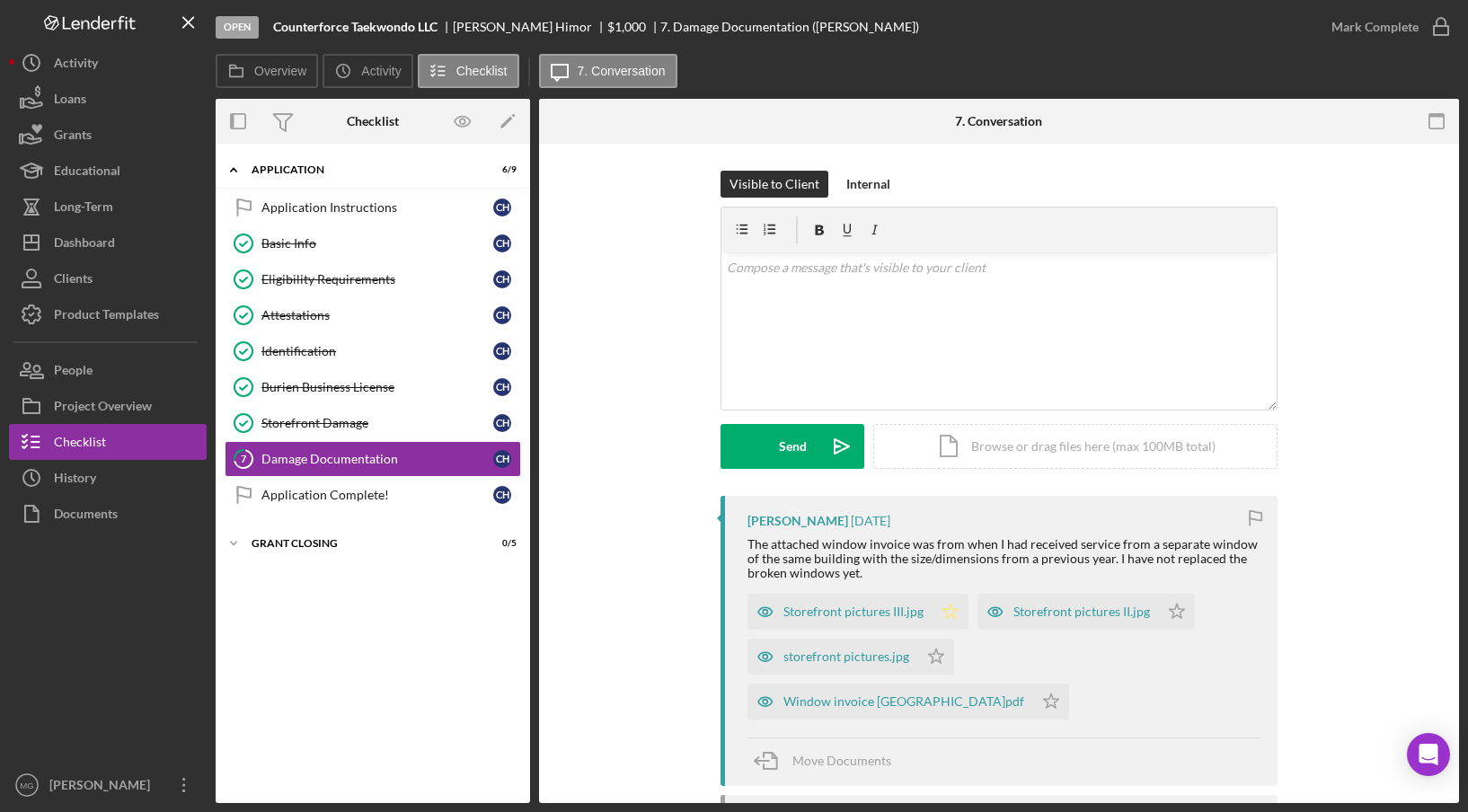
click at [947, 606] on polygon "button" at bounding box center [950, 611] width 15 height 14
drag, startPoint x: 933, startPoint y: 653, endPoint x: 963, endPoint y: 651, distance: 30.1
click at [933, 653] on icon "Icon/Star" at bounding box center [936, 657] width 36 height 36
click at [1068, 684] on icon "Icon/Star" at bounding box center [1051, 702] width 36 height 36
click at [1164, 608] on icon "Icon/Star" at bounding box center [1177, 611] width 36 height 36
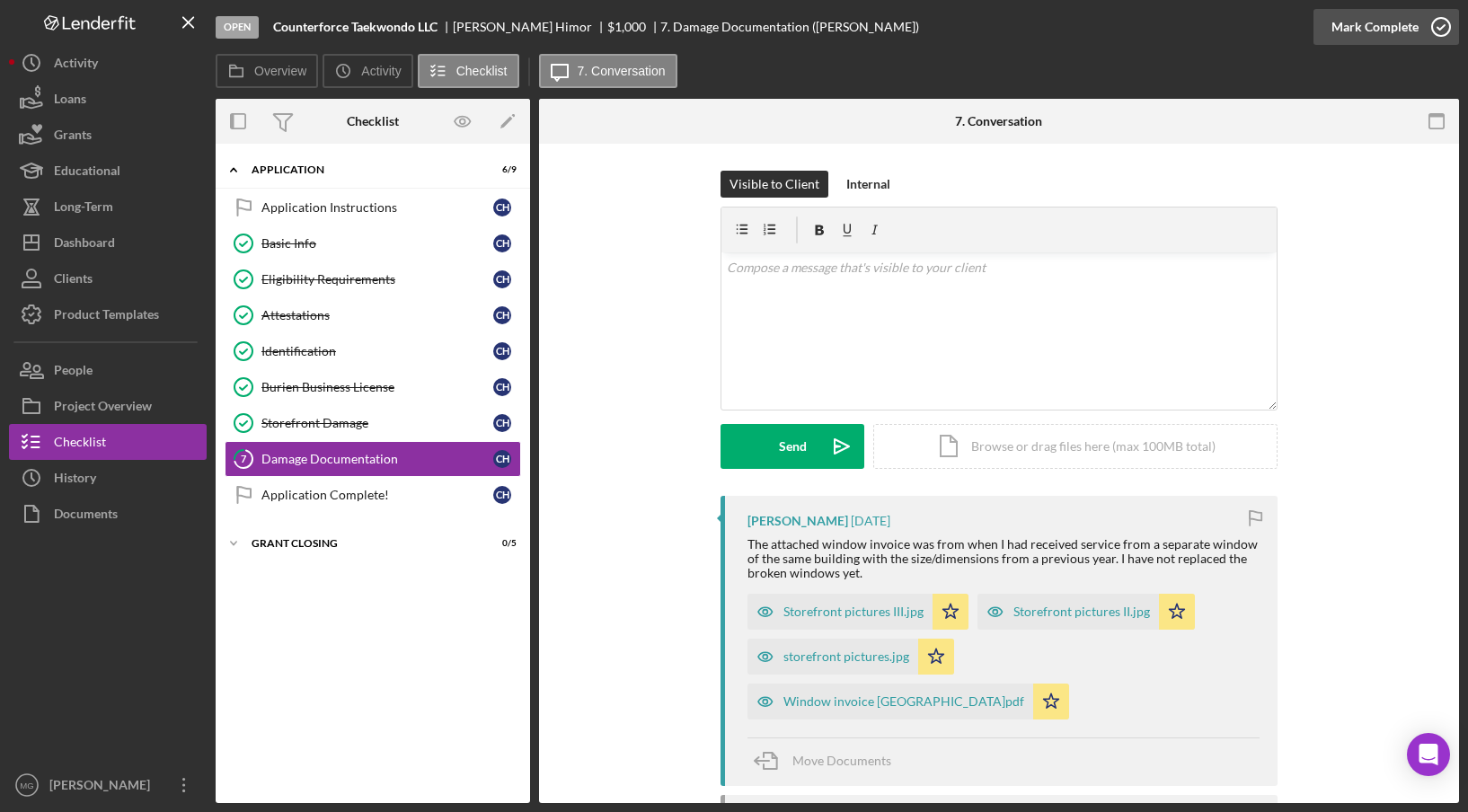
click at [1439, 34] on icon "button" at bounding box center [1440, 27] width 45 height 45
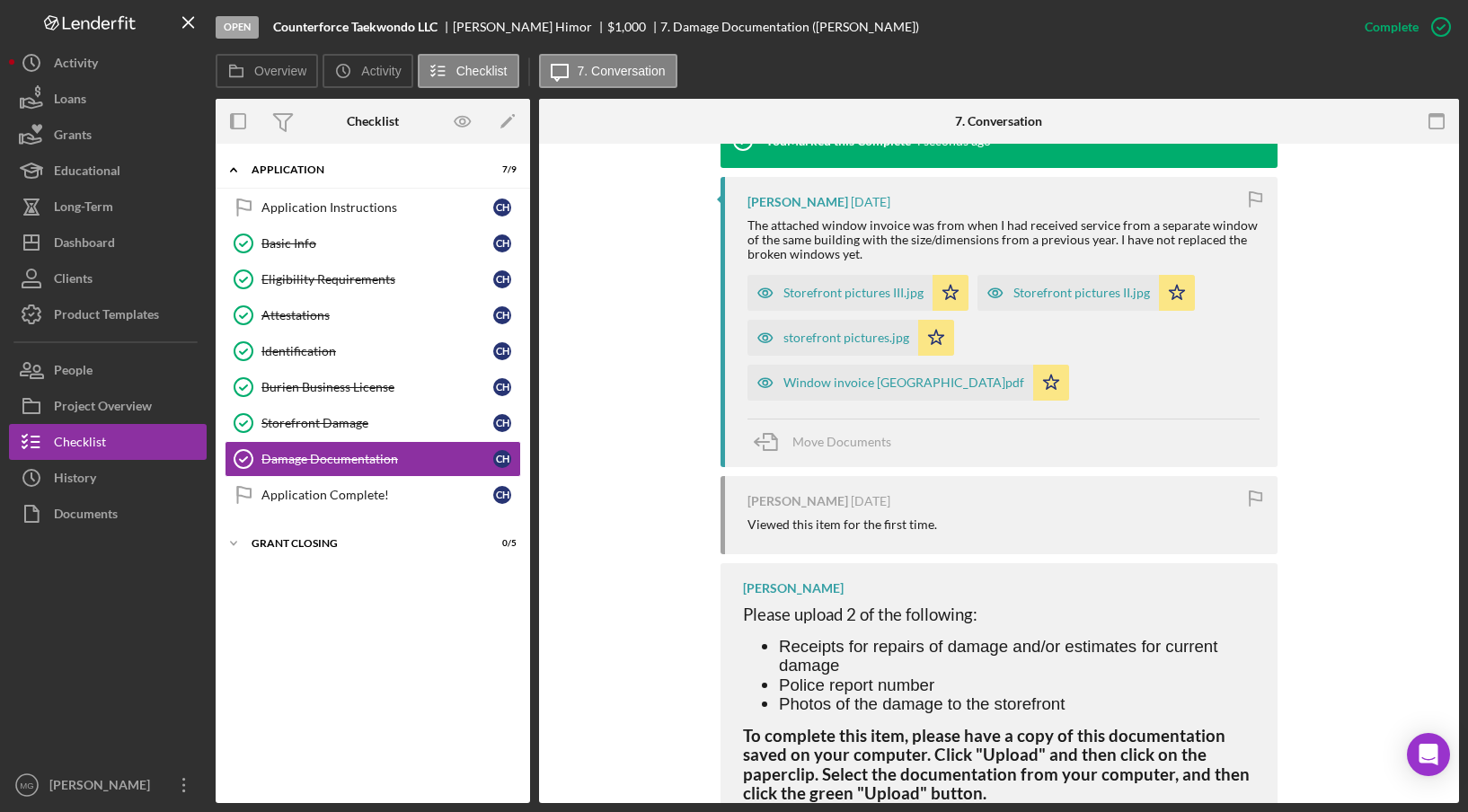
scroll to position [679, 0]
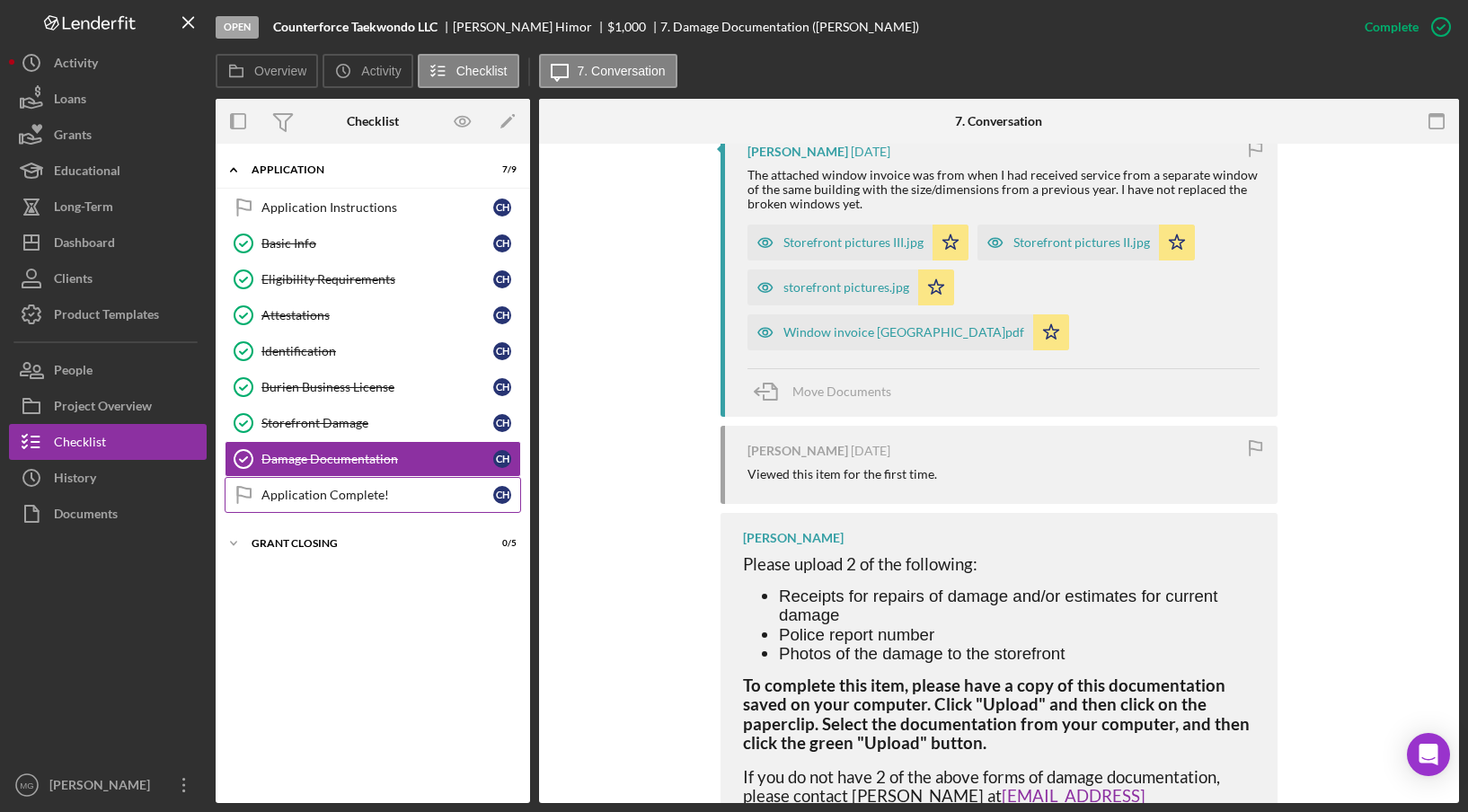
click at [309, 504] on link "Application Complete! Application Complete! C H" at bounding box center [373, 495] width 296 height 36
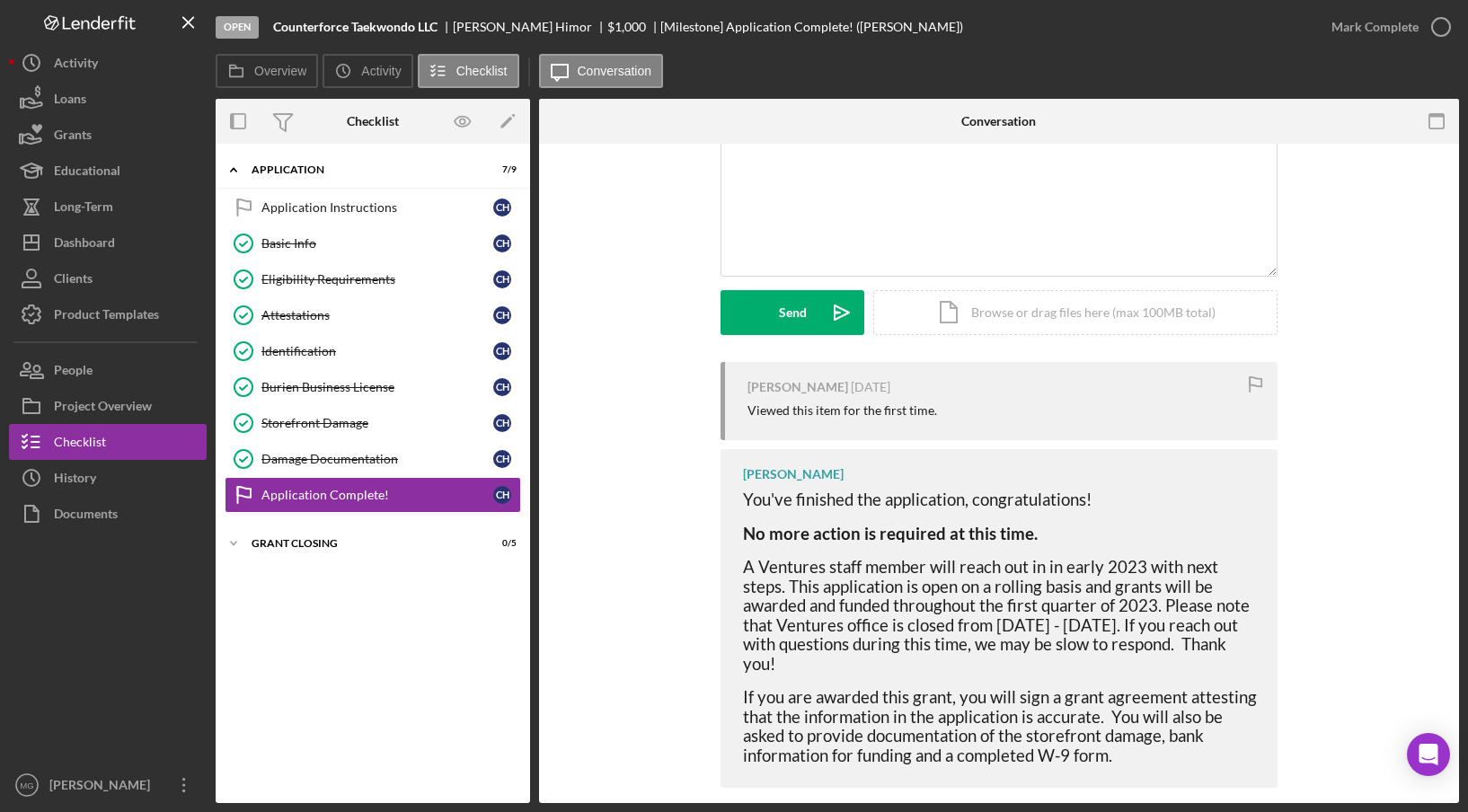
scroll to position [154, 0]
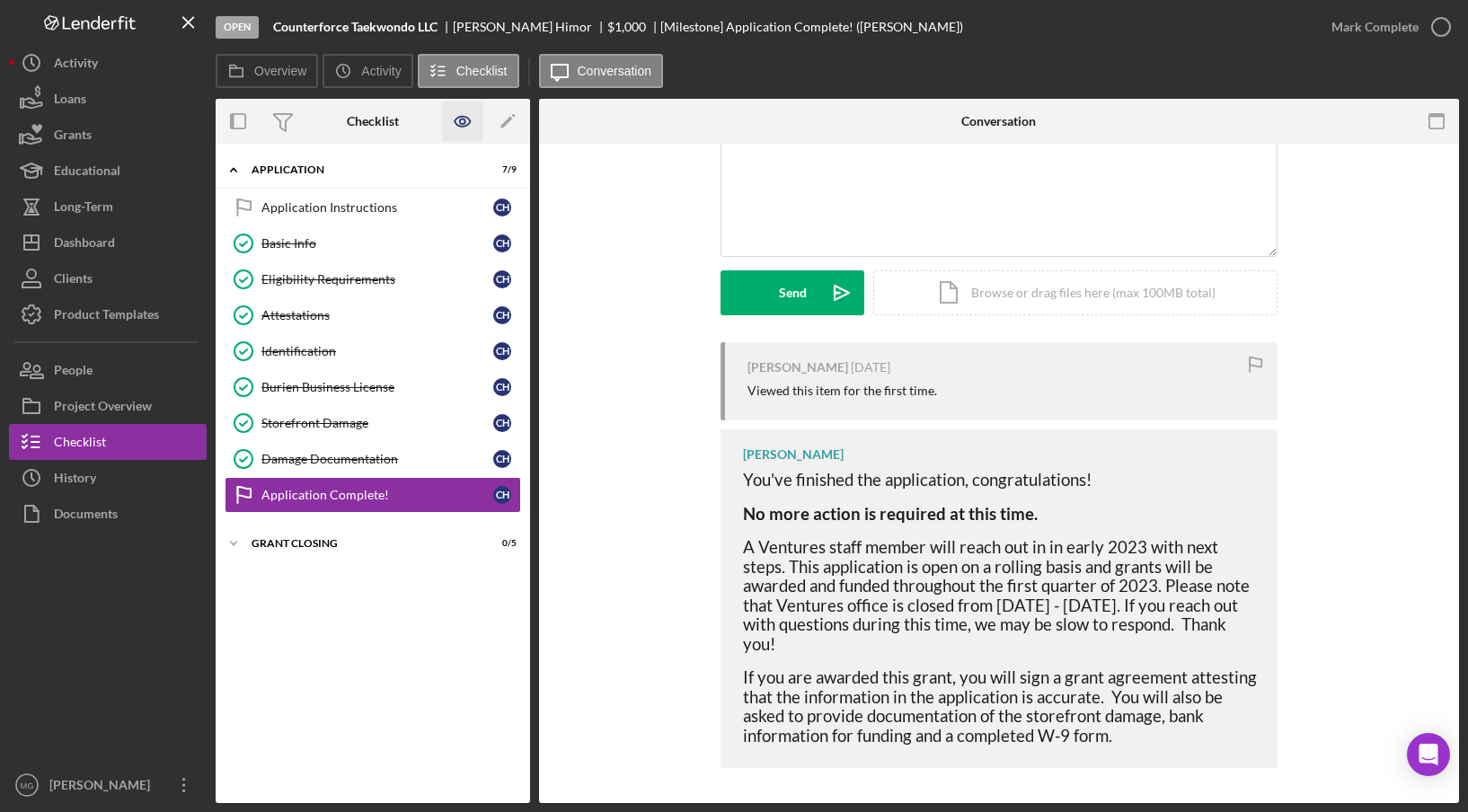
click at [463, 118] on icon "button" at bounding box center [462, 120] width 5 height 5
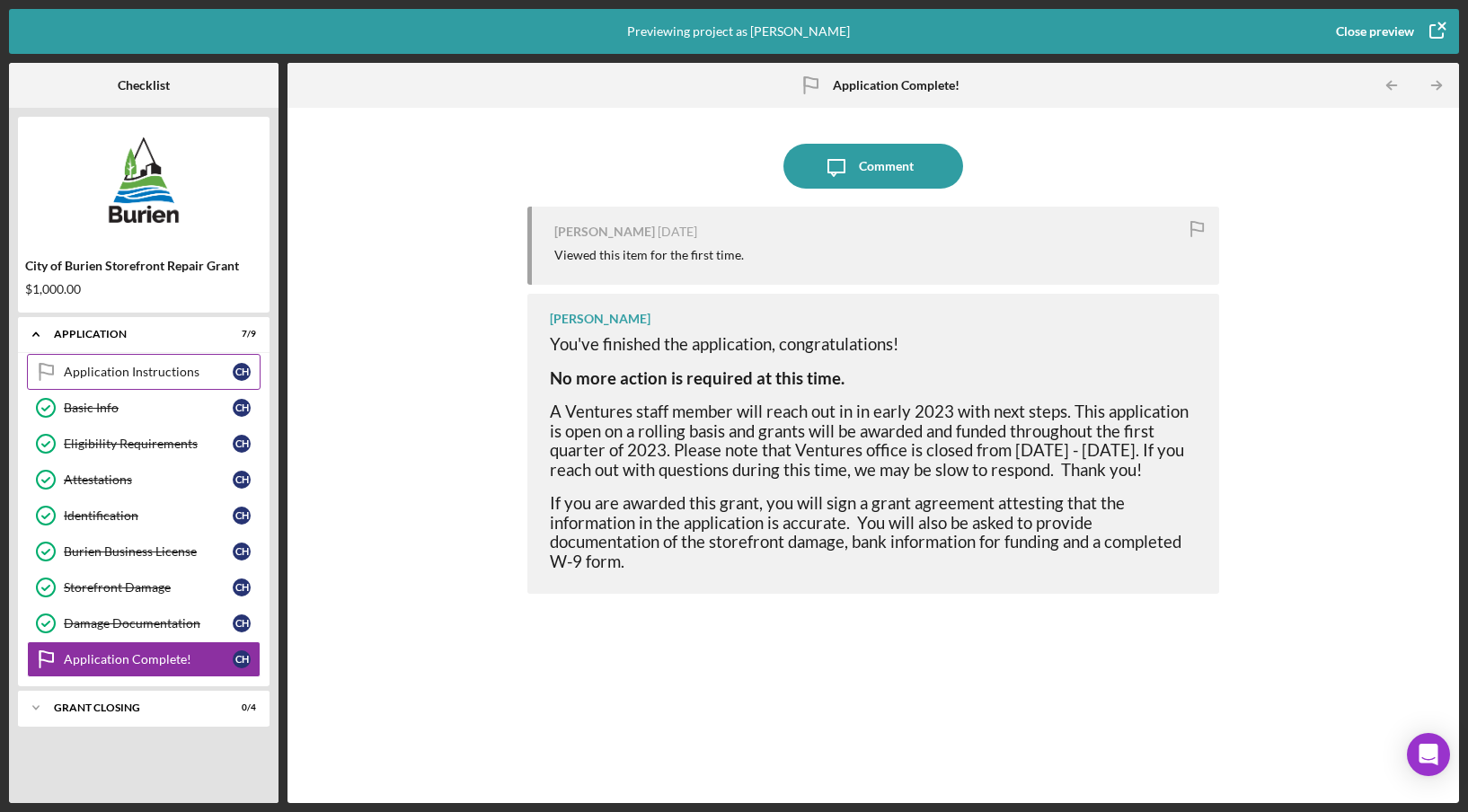
click at [156, 367] on div "Application Instructions" at bounding box center [148, 372] width 169 height 14
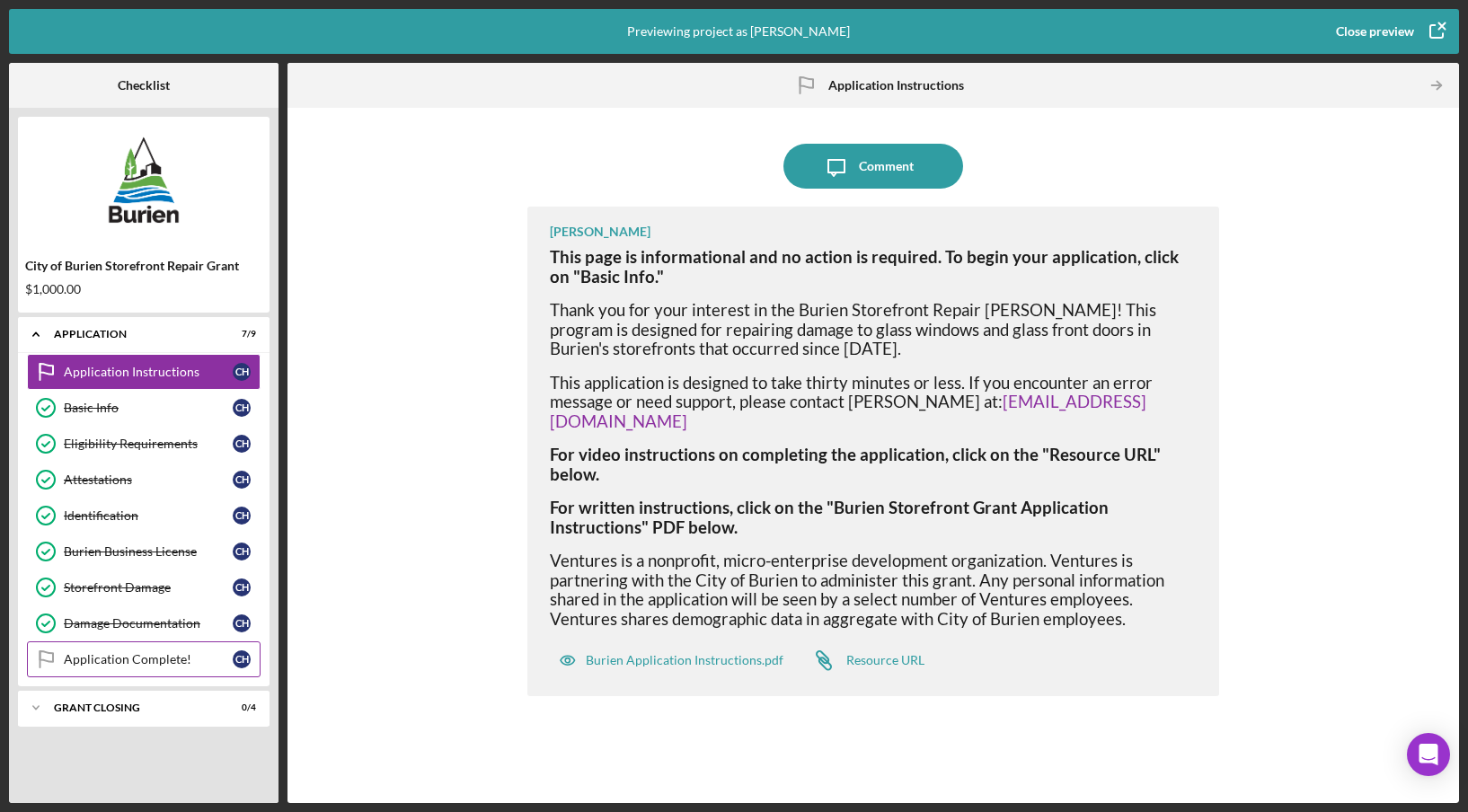
click at [153, 659] on div "Application Complete!" at bounding box center [148, 659] width 169 height 14
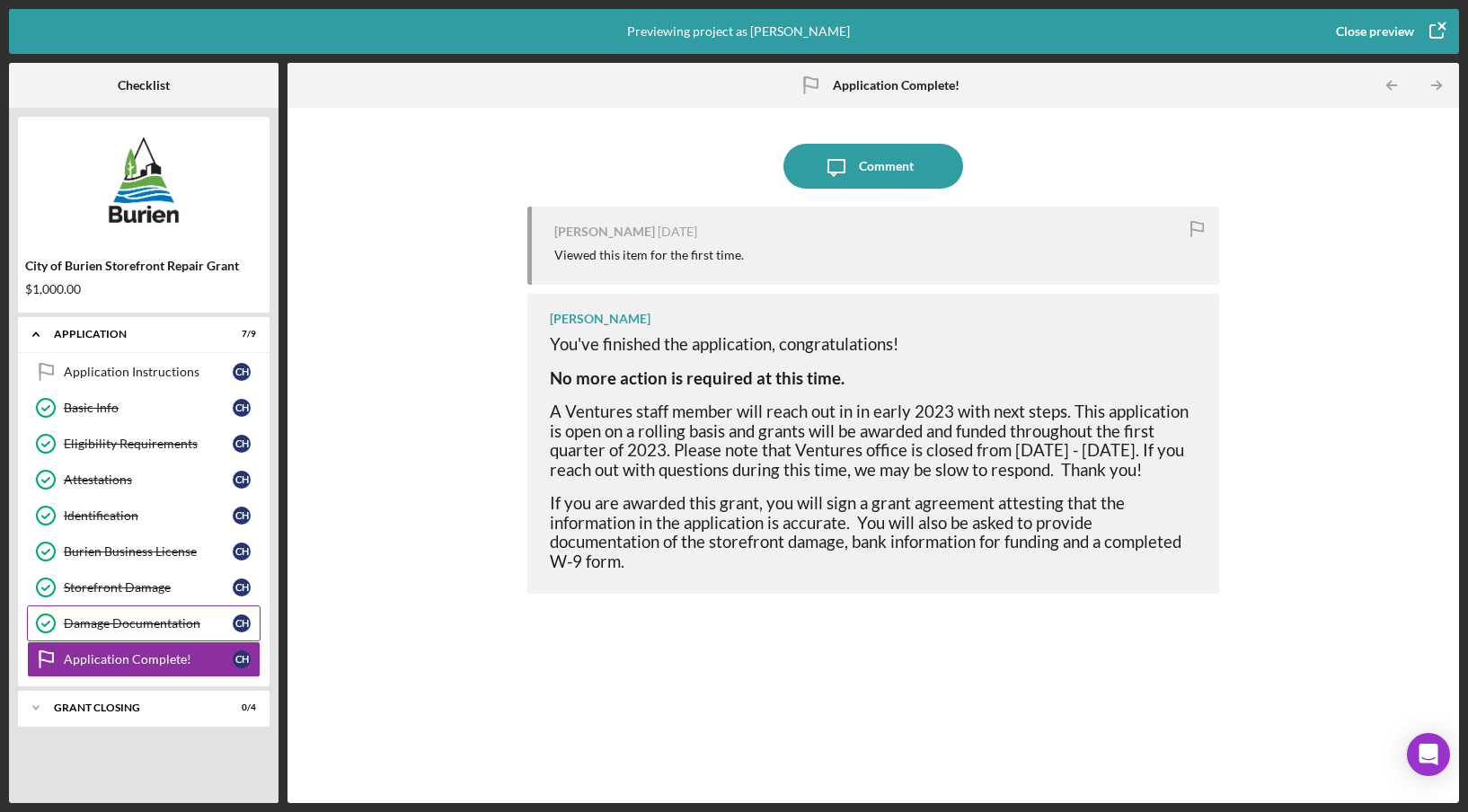
click at [152, 621] on div "Damage Documentation" at bounding box center [148, 623] width 169 height 14
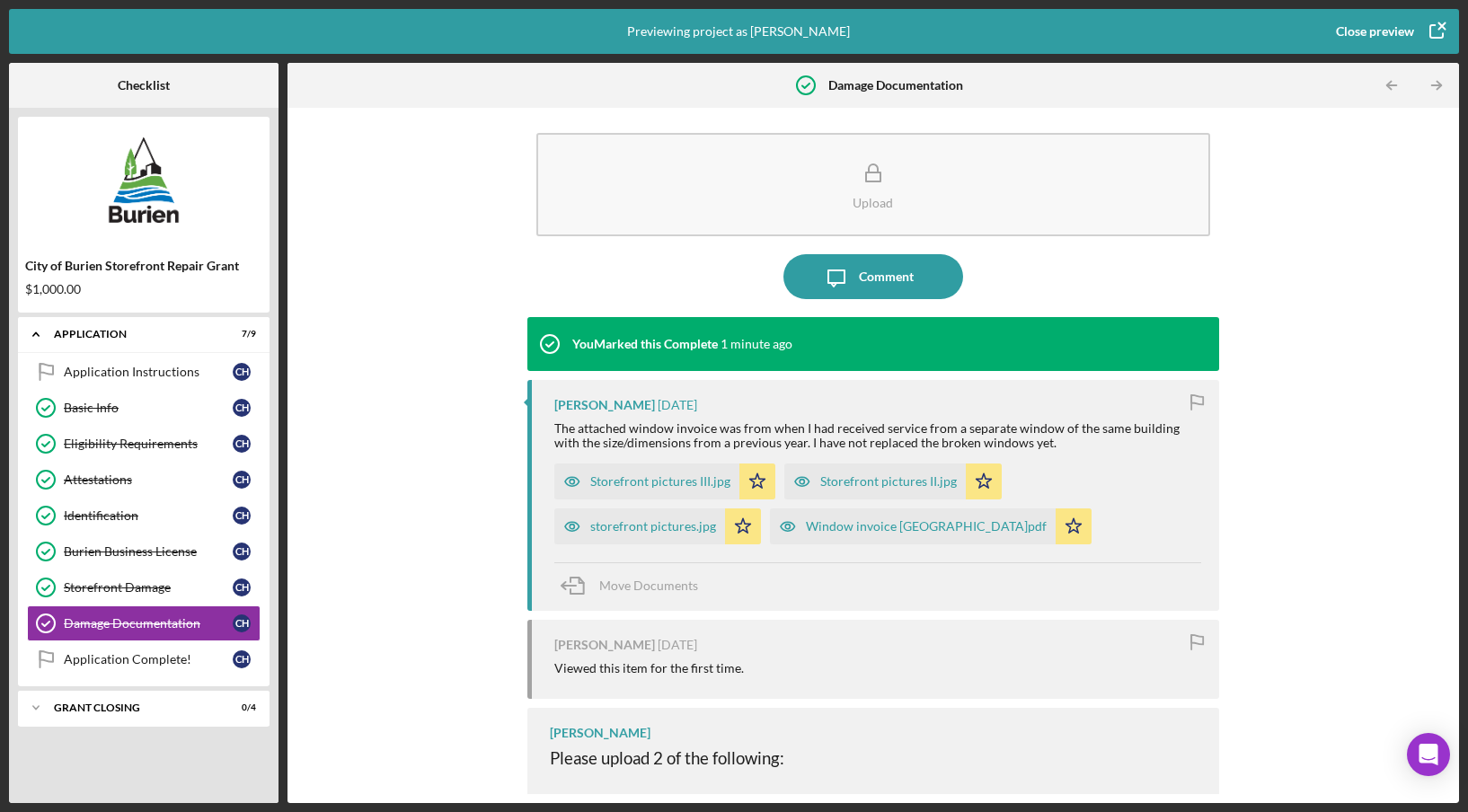
scroll to position [13, 0]
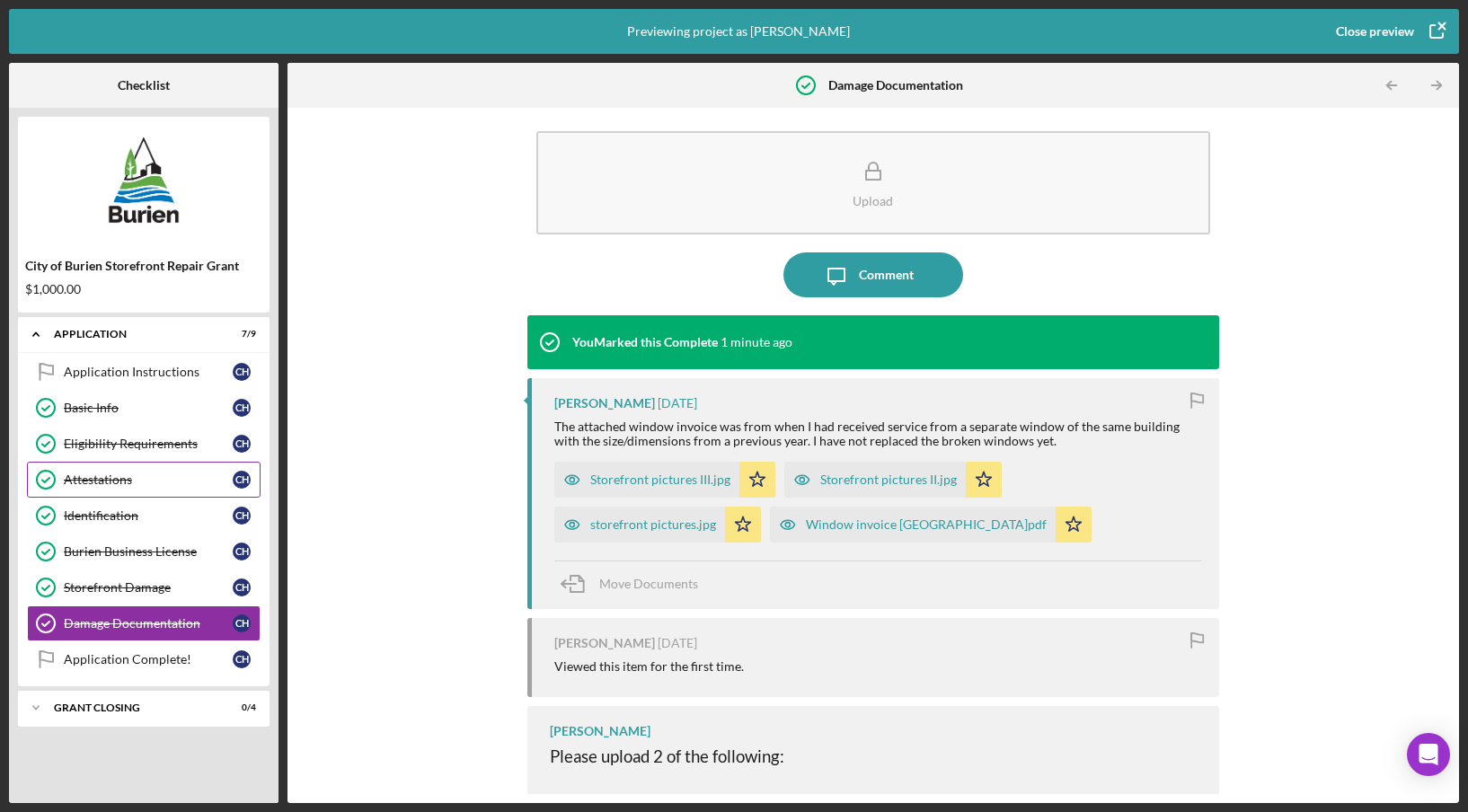
click at [117, 484] on div "Attestations" at bounding box center [148, 479] width 169 height 14
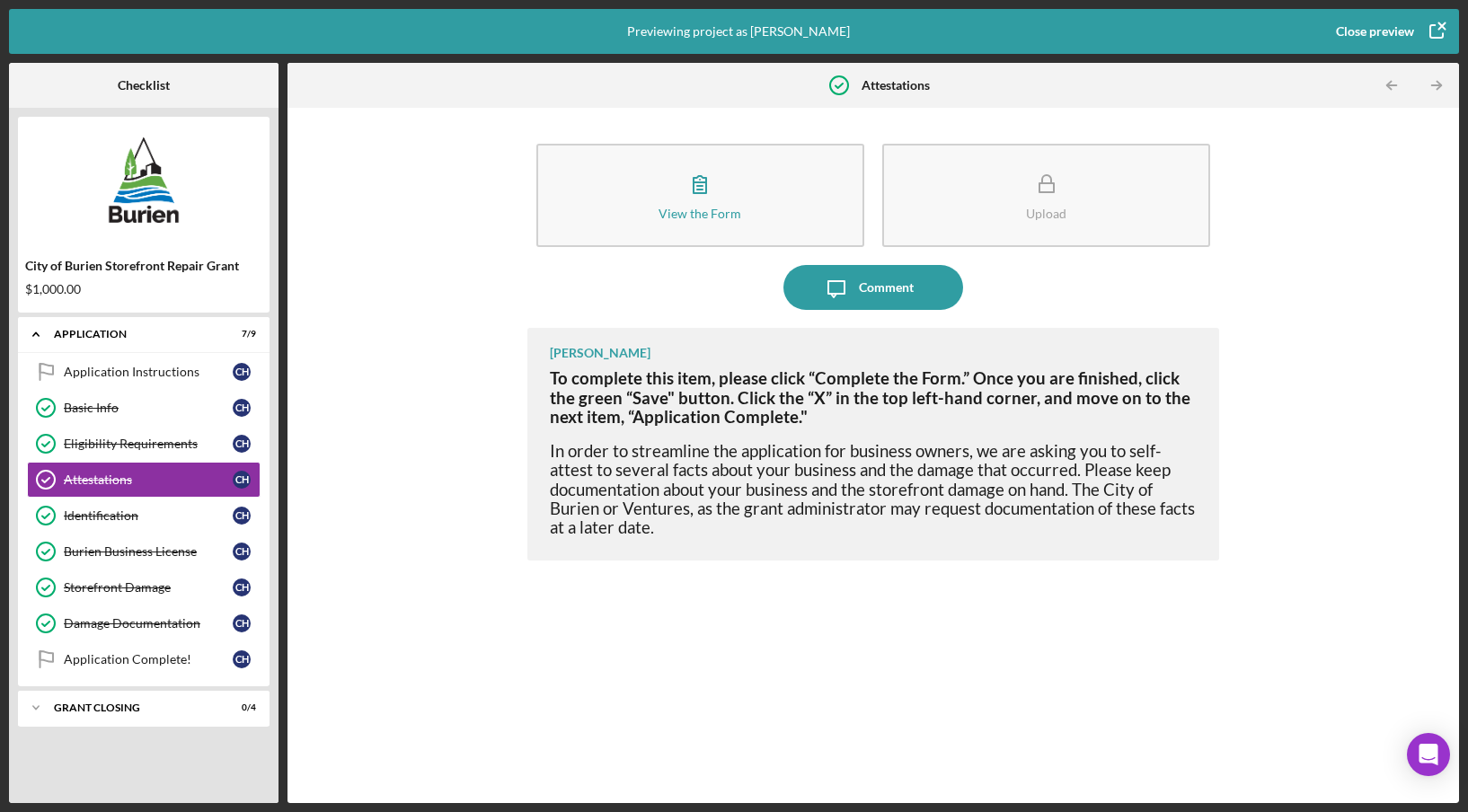
click at [592, 353] on div "[PERSON_NAME]" at bounding box center [599, 353] width 100 height 14
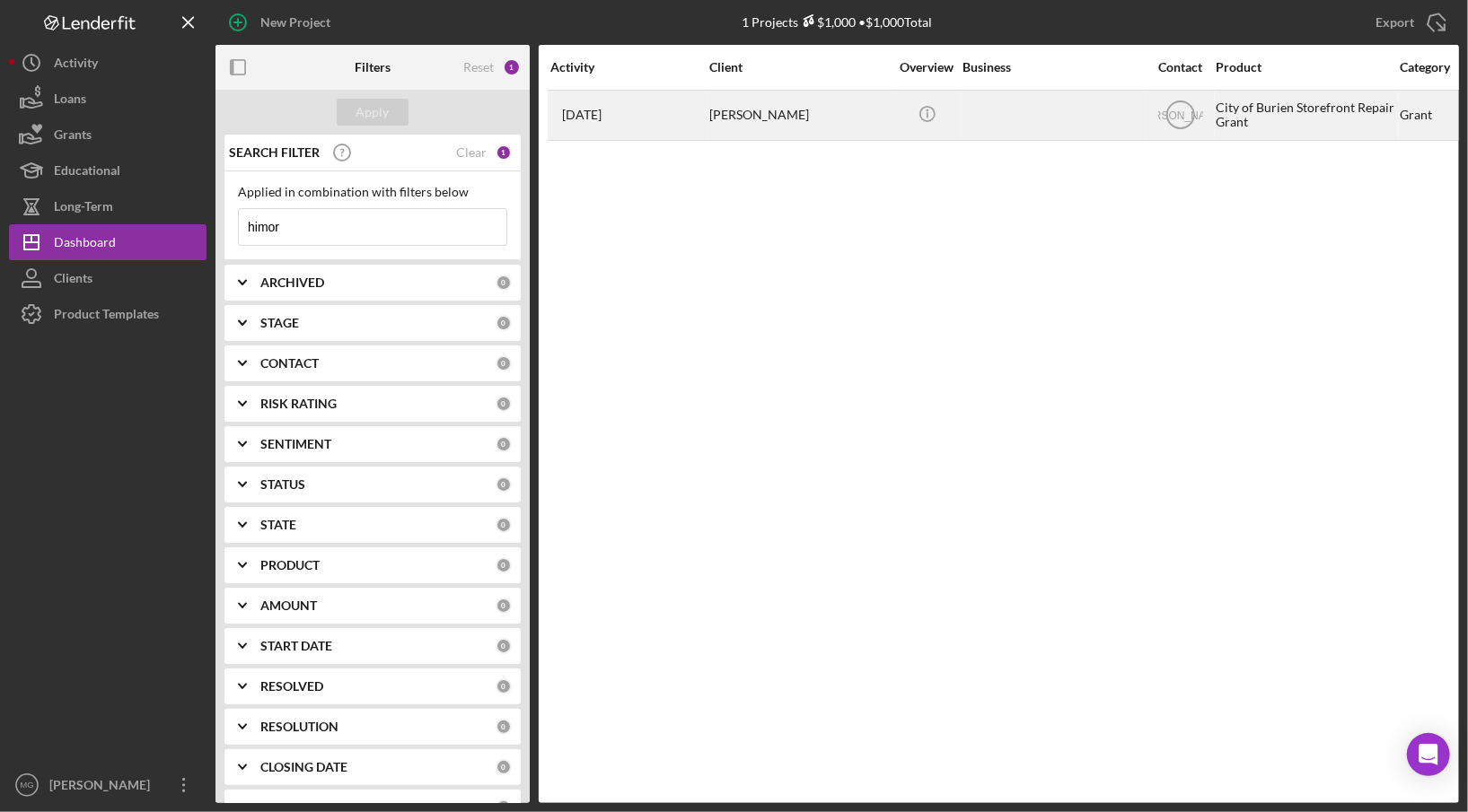
click at [757, 122] on div "[PERSON_NAME]" at bounding box center [799, 115] width 180 height 48
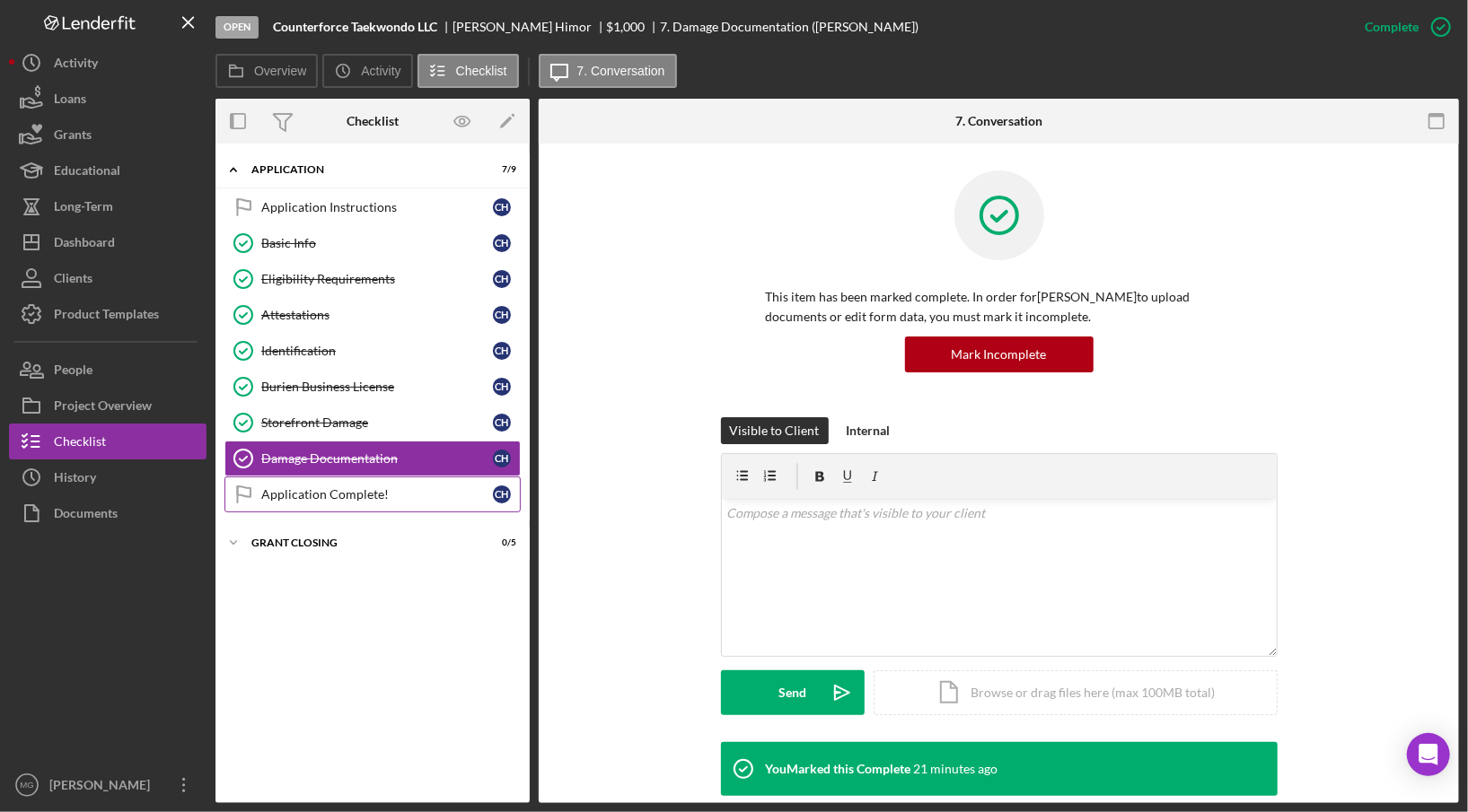
click at [331, 487] on div "Application Complete!" at bounding box center [376, 494] width 231 height 14
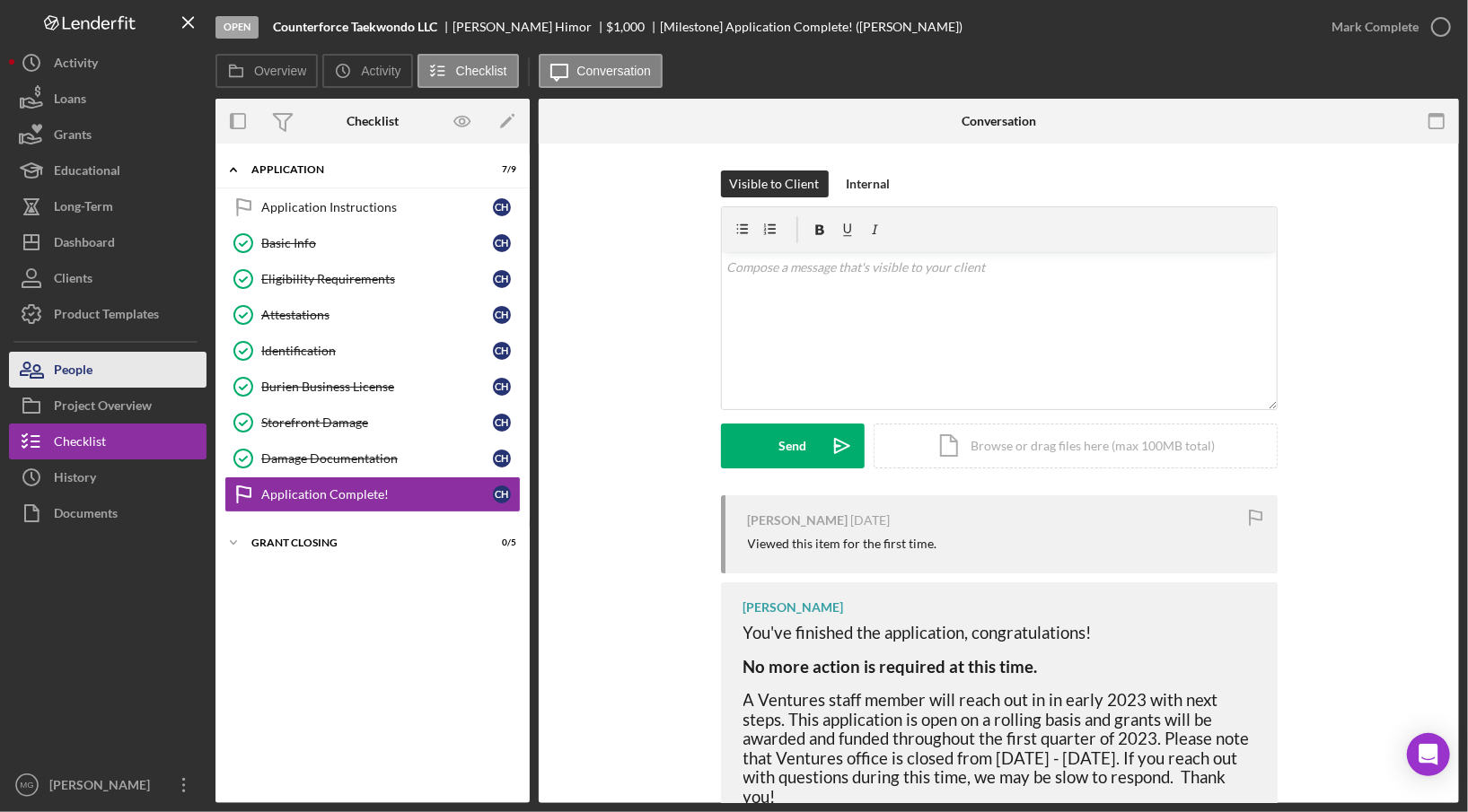
click at [87, 370] on div "People" at bounding box center [73, 371] width 39 height 41
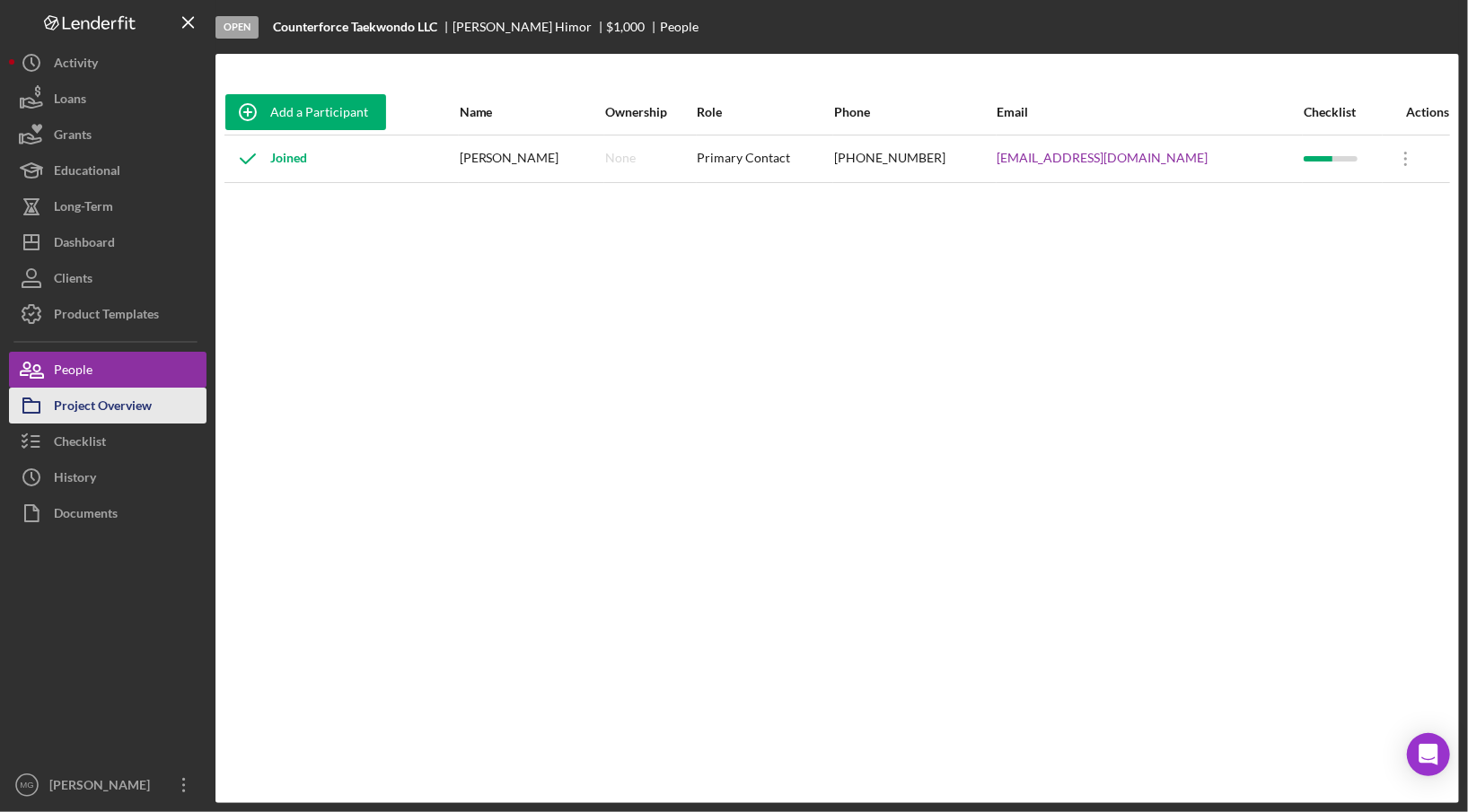
click at [91, 396] on div "Project Overview" at bounding box center [102, 407] width 98 height 41
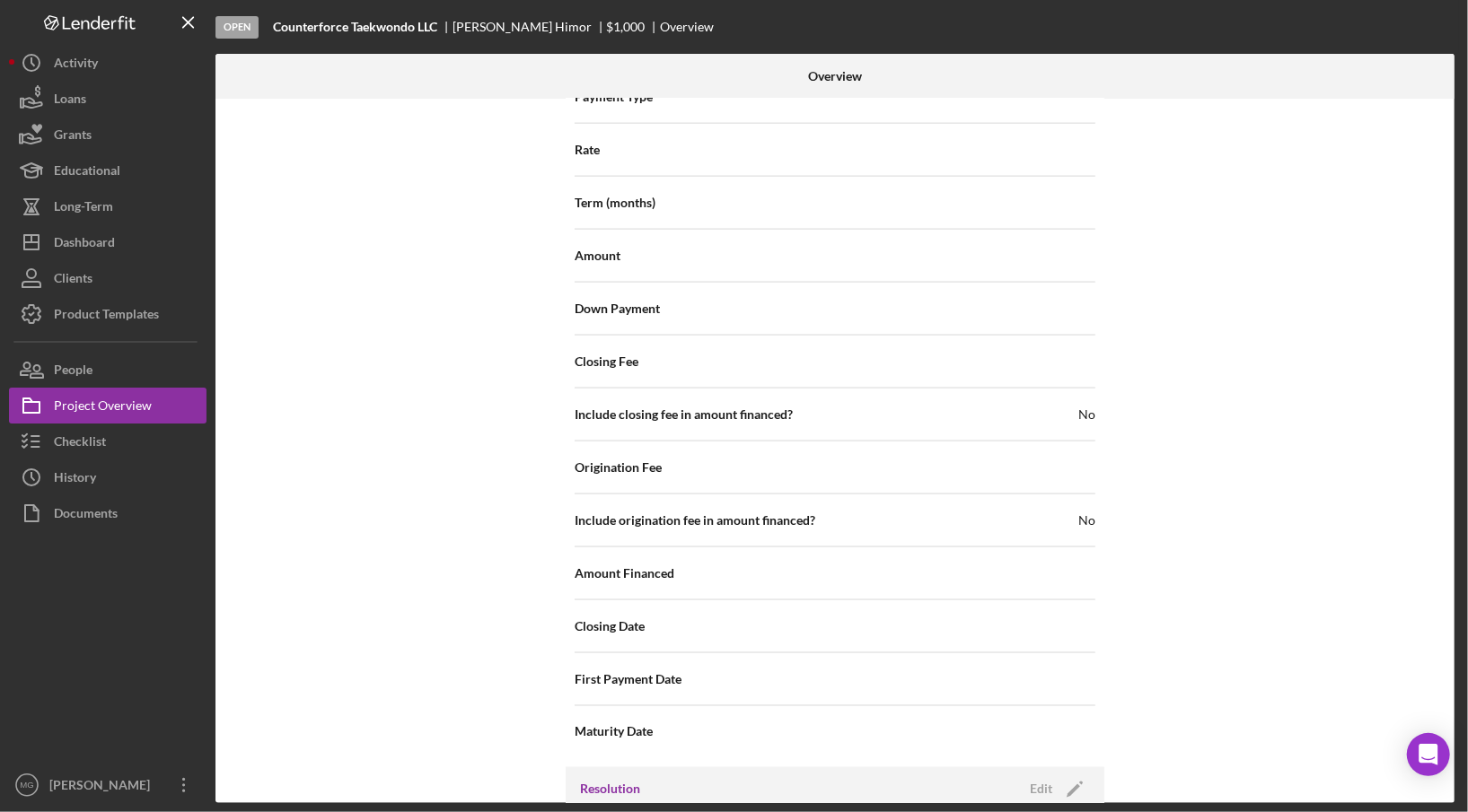
scroll to position [1746, 0]
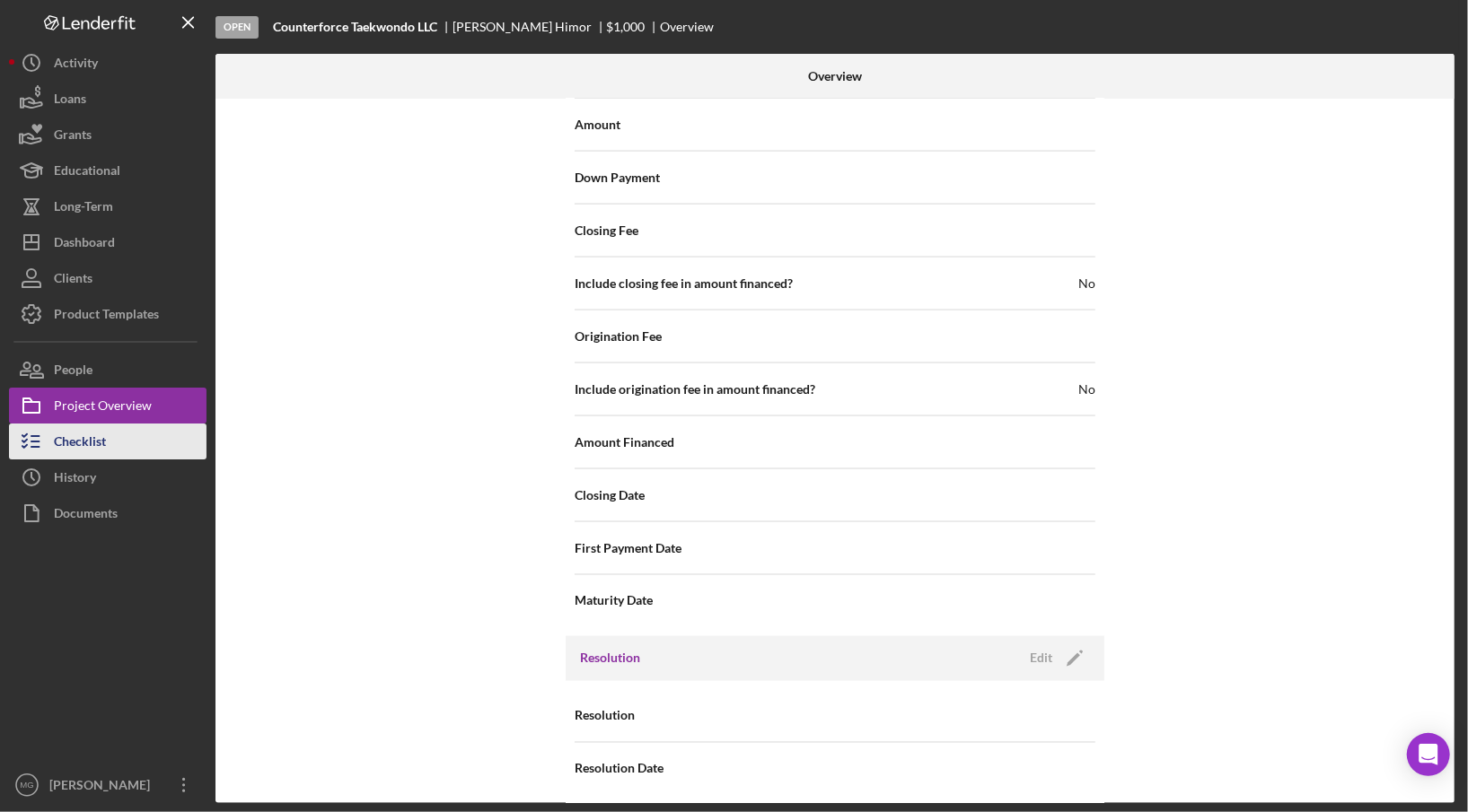
click at [127, 430] on button "Checklist" at bounding box center [107, 442] width 198 height 36
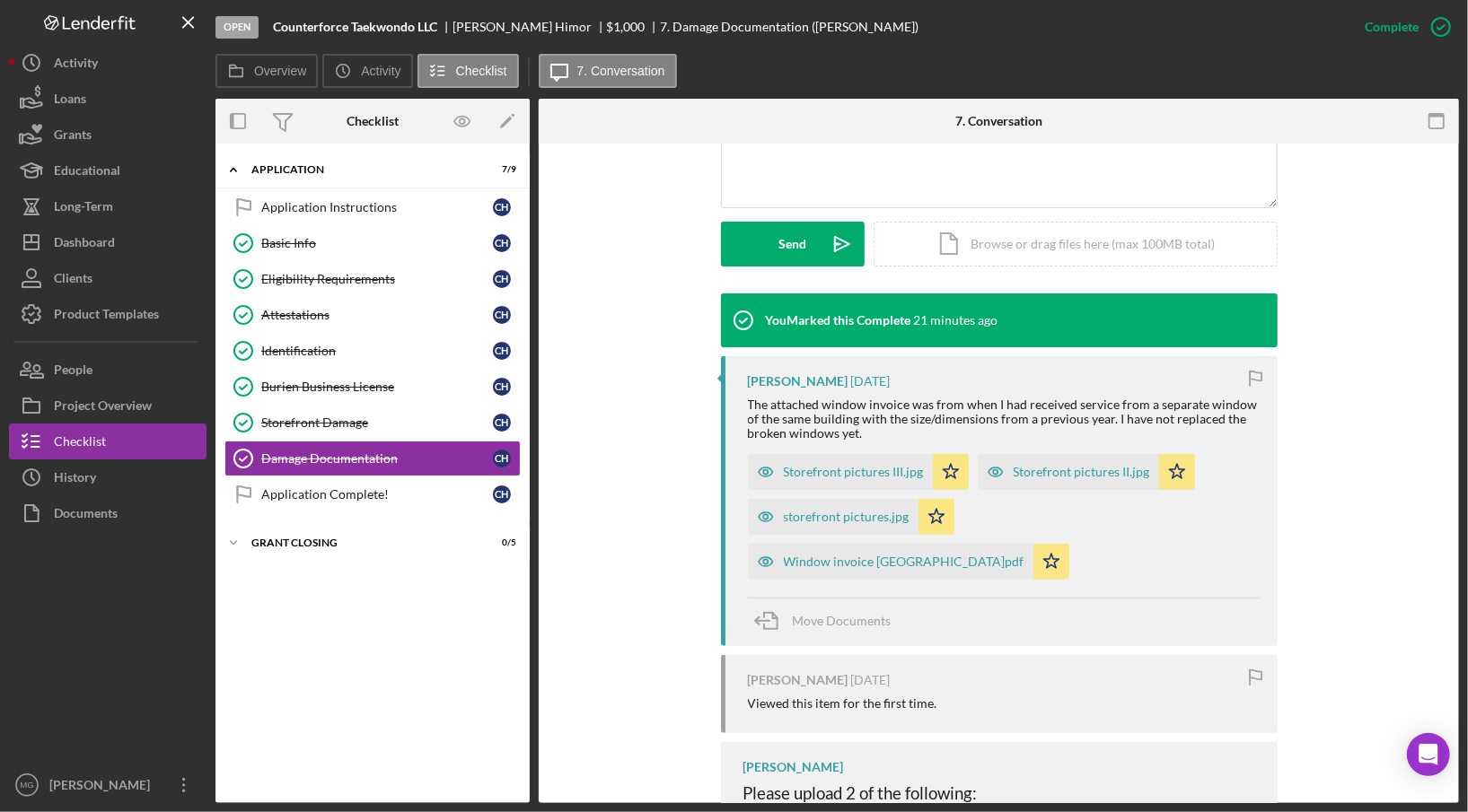
scroll to position [676, 0]
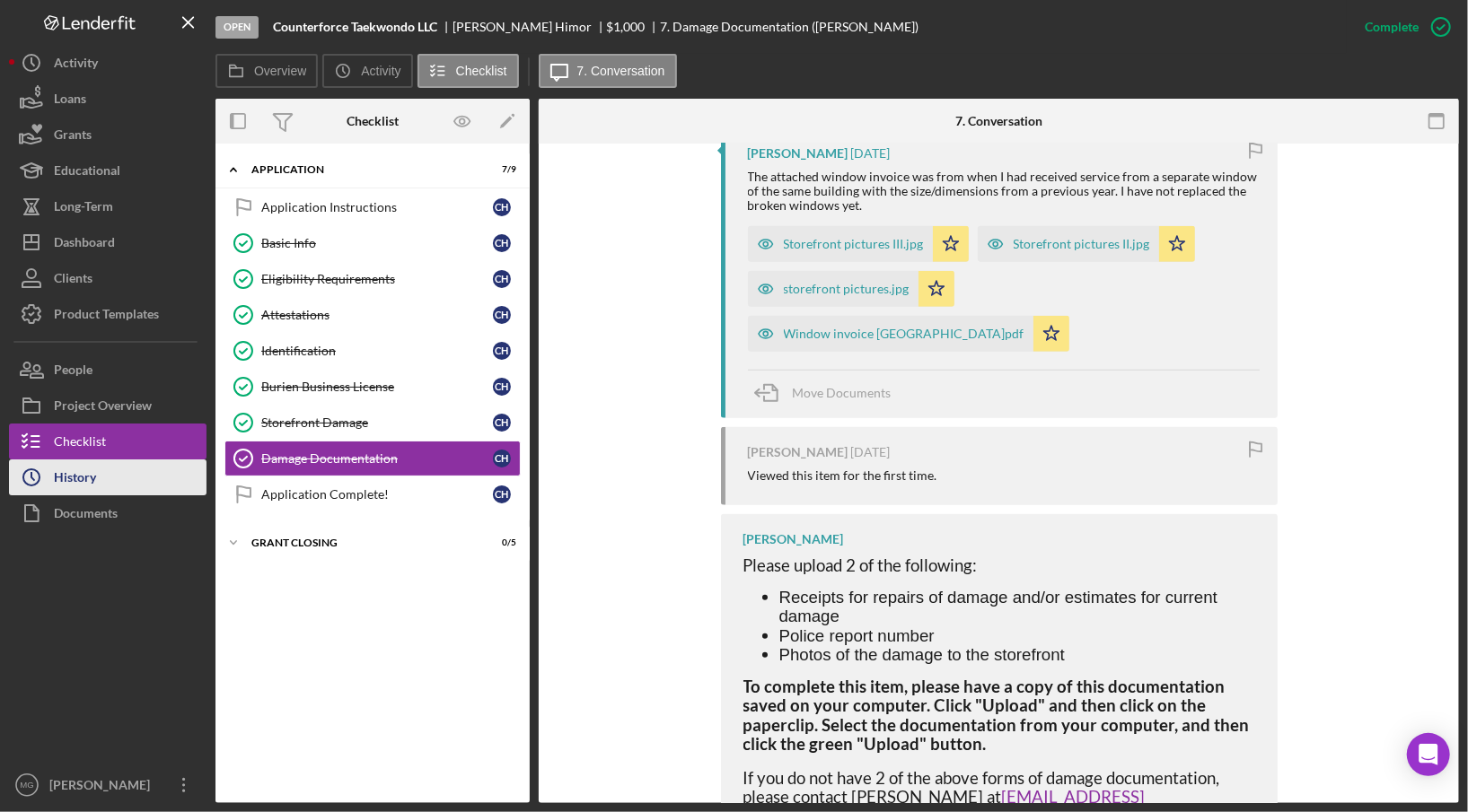
click at [92, 489] on div "History" at bounding box center [74, 479] width 42 height 41
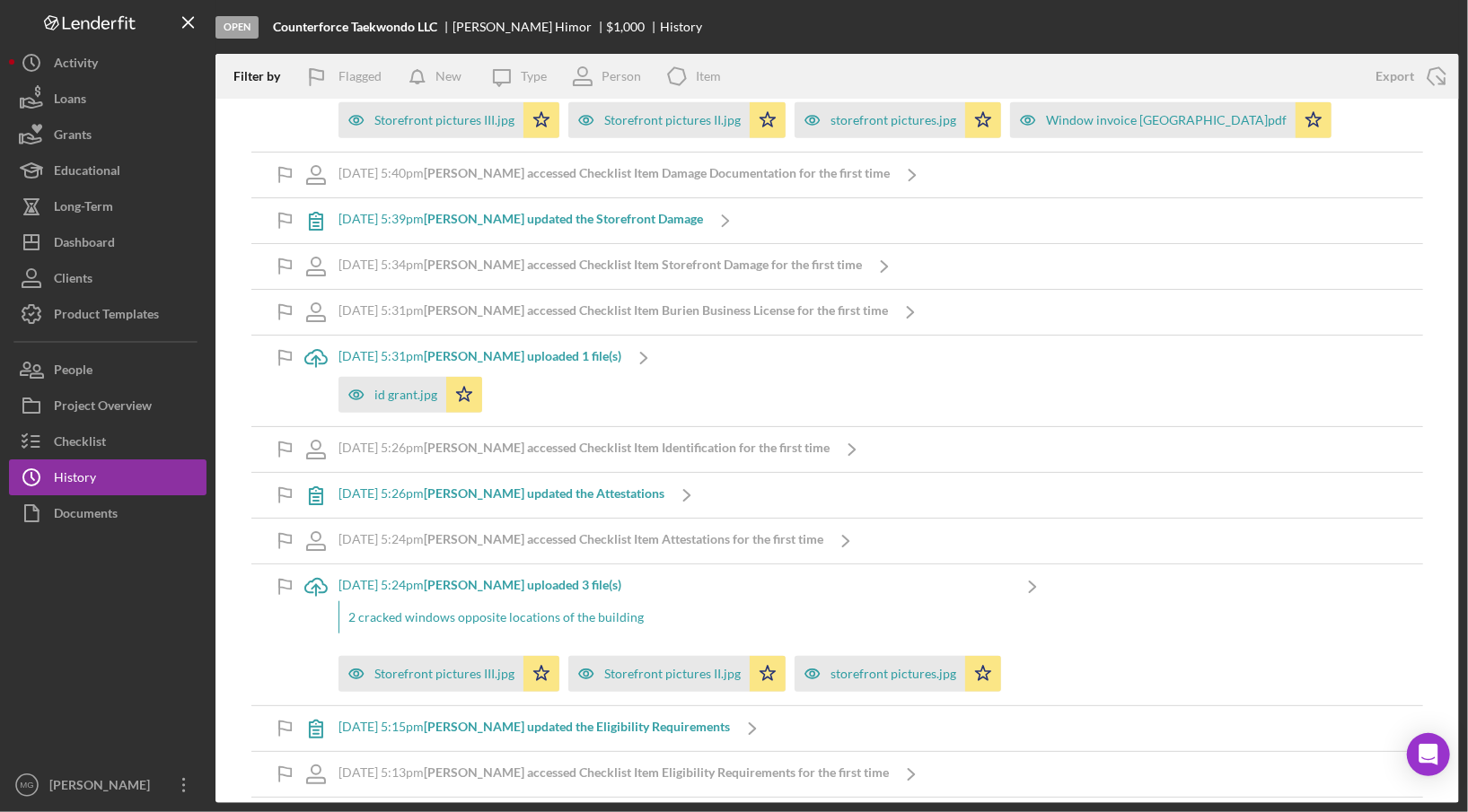
scroll to position [939, 0]
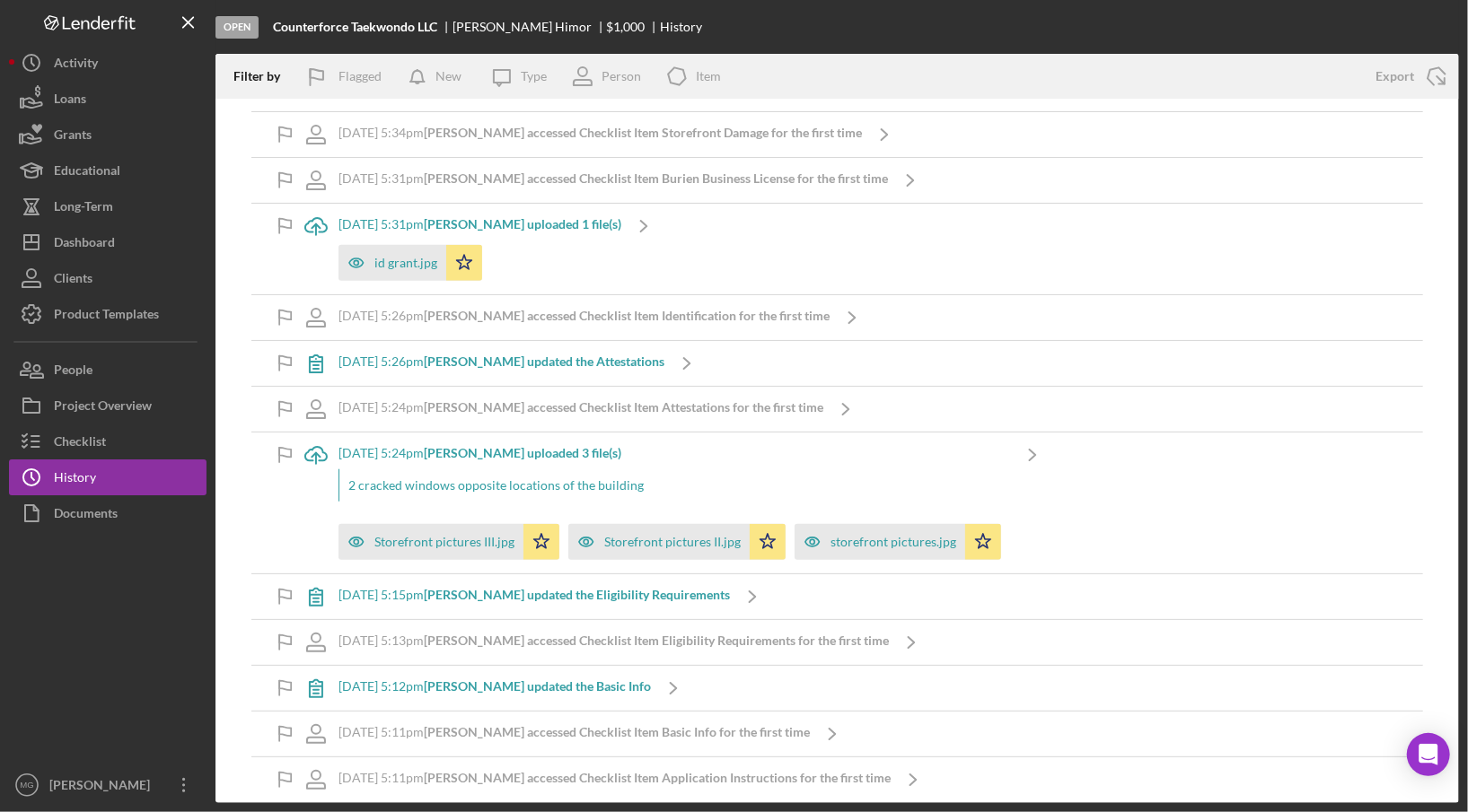
click at [730, 589] on b "[PERSON_NAME] updated the Eligibility Requirements" at bounding box center [577, 594] width 306 height 15
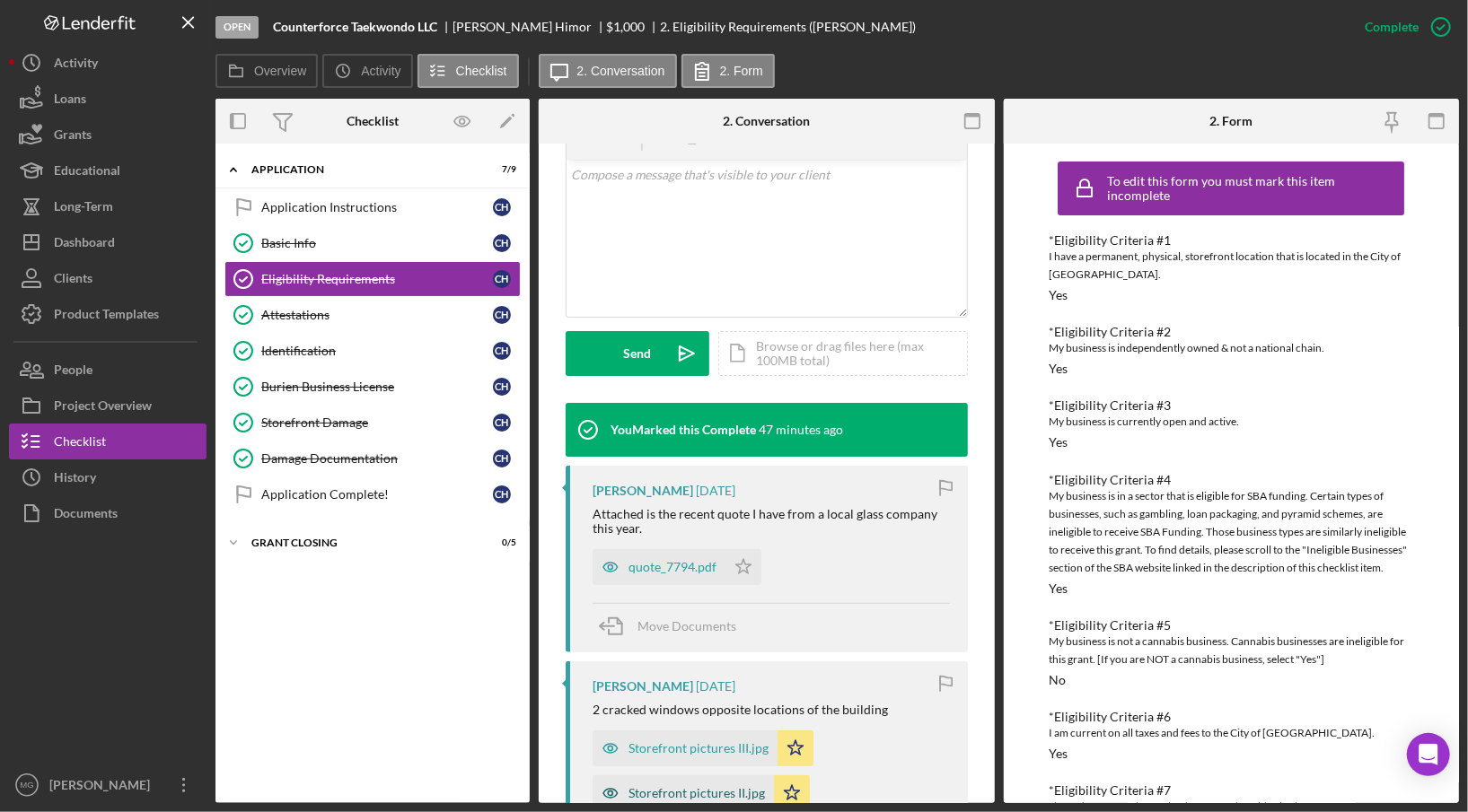
scroll to position [718, 0]
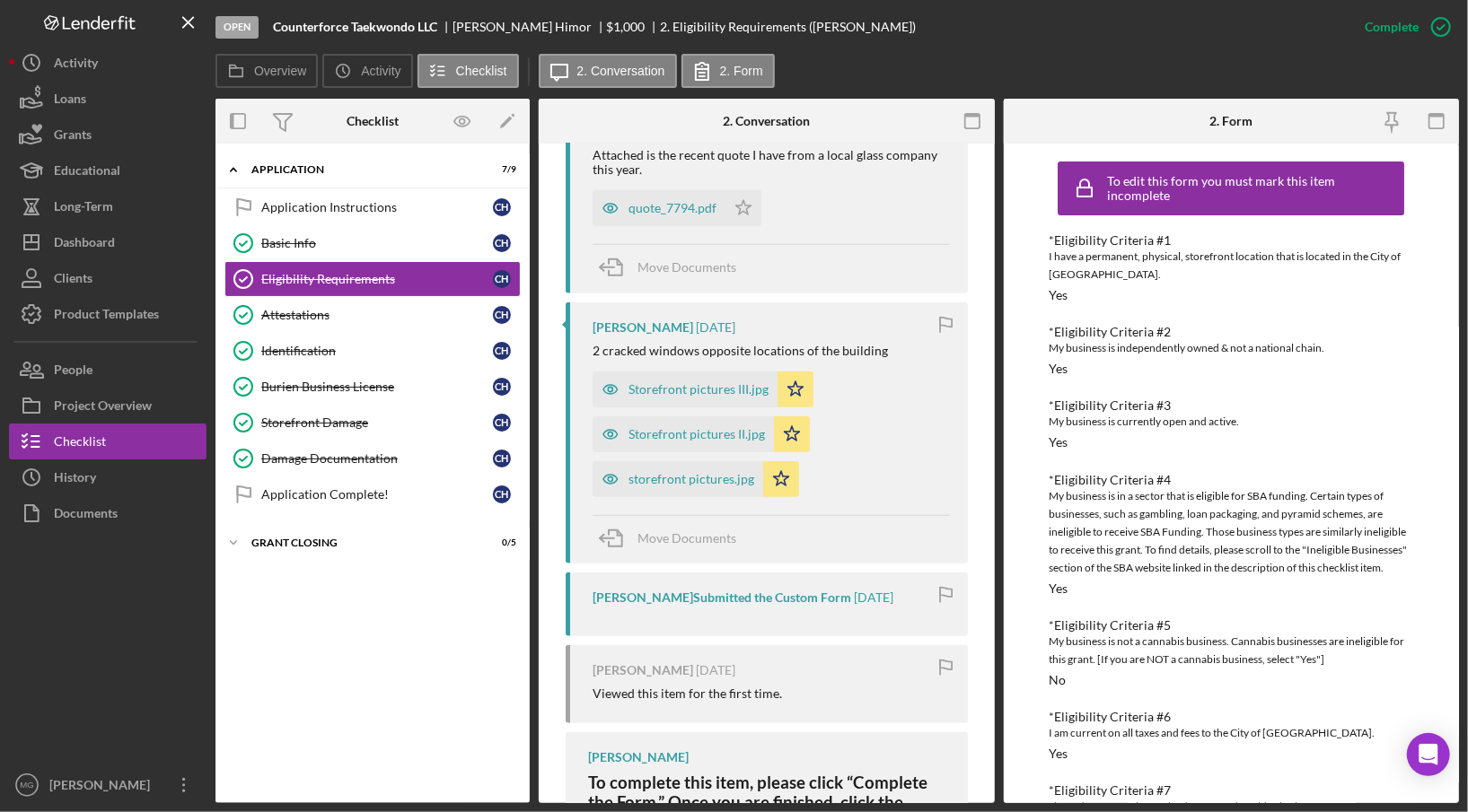
click at [858, 593] on div "[PERSON_NAME] Submitted the Custom Form [DATE]" at bounding box center [771, 598] width 358 height 14
click at [811, 597] on div "[PERSON_NAME] Submitted the Custom Form" at bounding box center [721, 598] width 258 height 14
click at [640, 717] on div "[PERSON_NAME] [DATE] Viewed this item for the first time." at bounding box center [766, 684] width 402 height 78
click at [655, 695] on div "Viewed this item for the first time." at bounding box center [686, 693] width 190 height 14
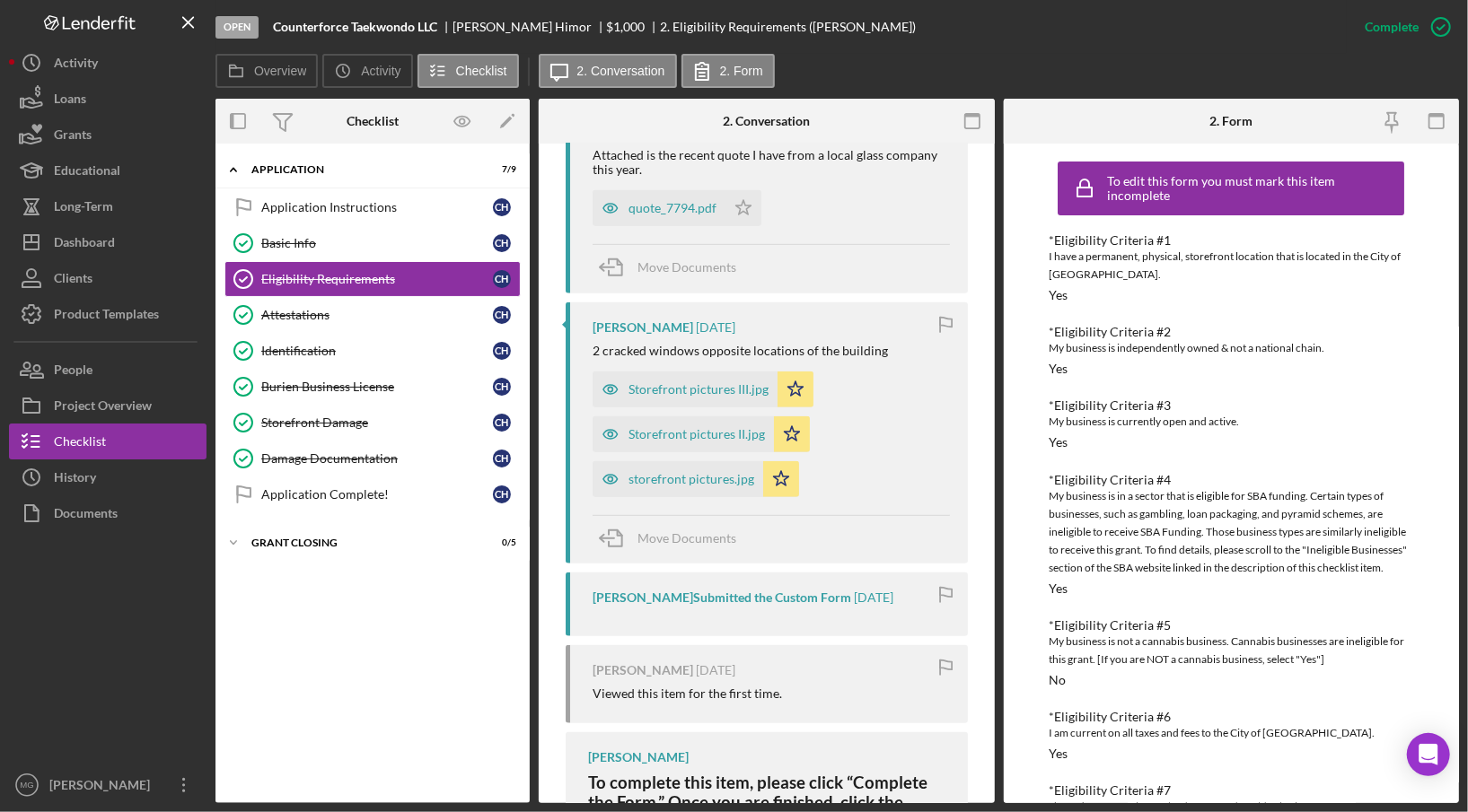
click at [656, 663] on div "[PERSON_NAME]" at bounding box center [642, 670] width 100 height 14
click at [133, 506] on button "Documents" at bounding box center [107, 513] width 198 height 36
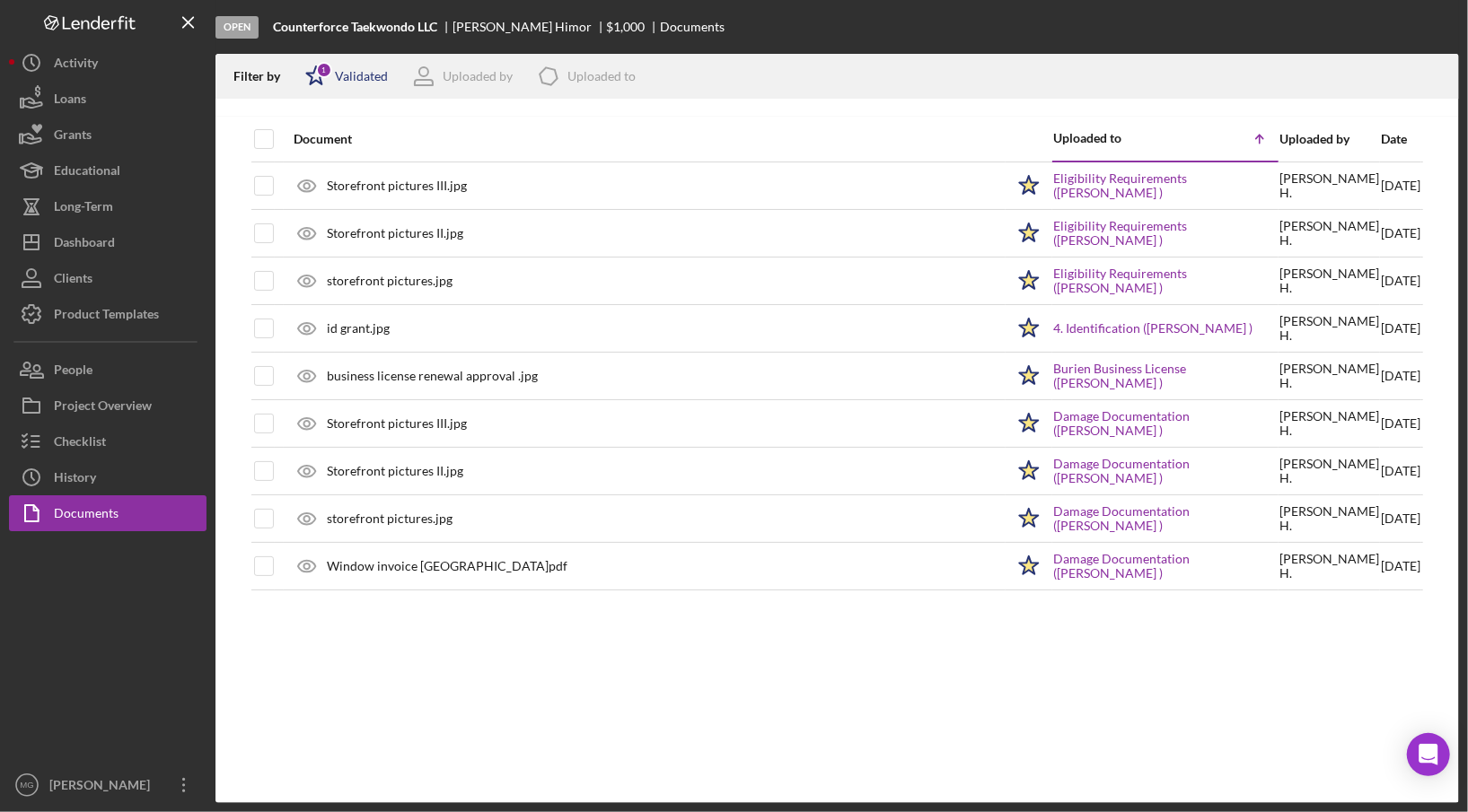
click at [359, 81] on div "Validated" at bounding box center [361, 76] width 53 height 14
click at [360, 143] on div "Validated" at bounding box center [359, 142] width 53 height 14
checkbox input "false"
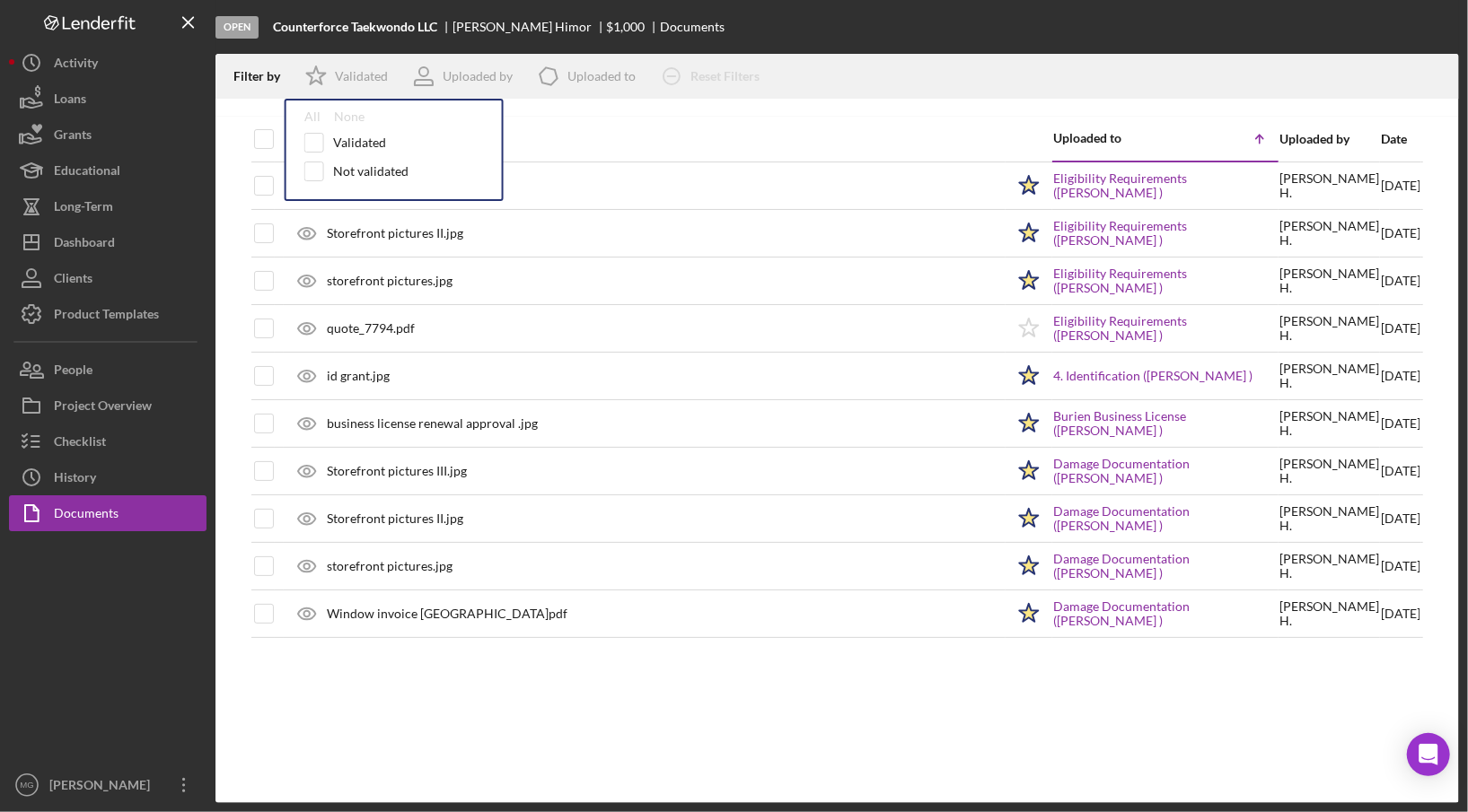
click at [571, 663] on div "Document Uploaded to Icon/Table Sort Arrow Uploaded by Date Storefront pictures…" at bounding box center [837, 459] width 1244 height 686
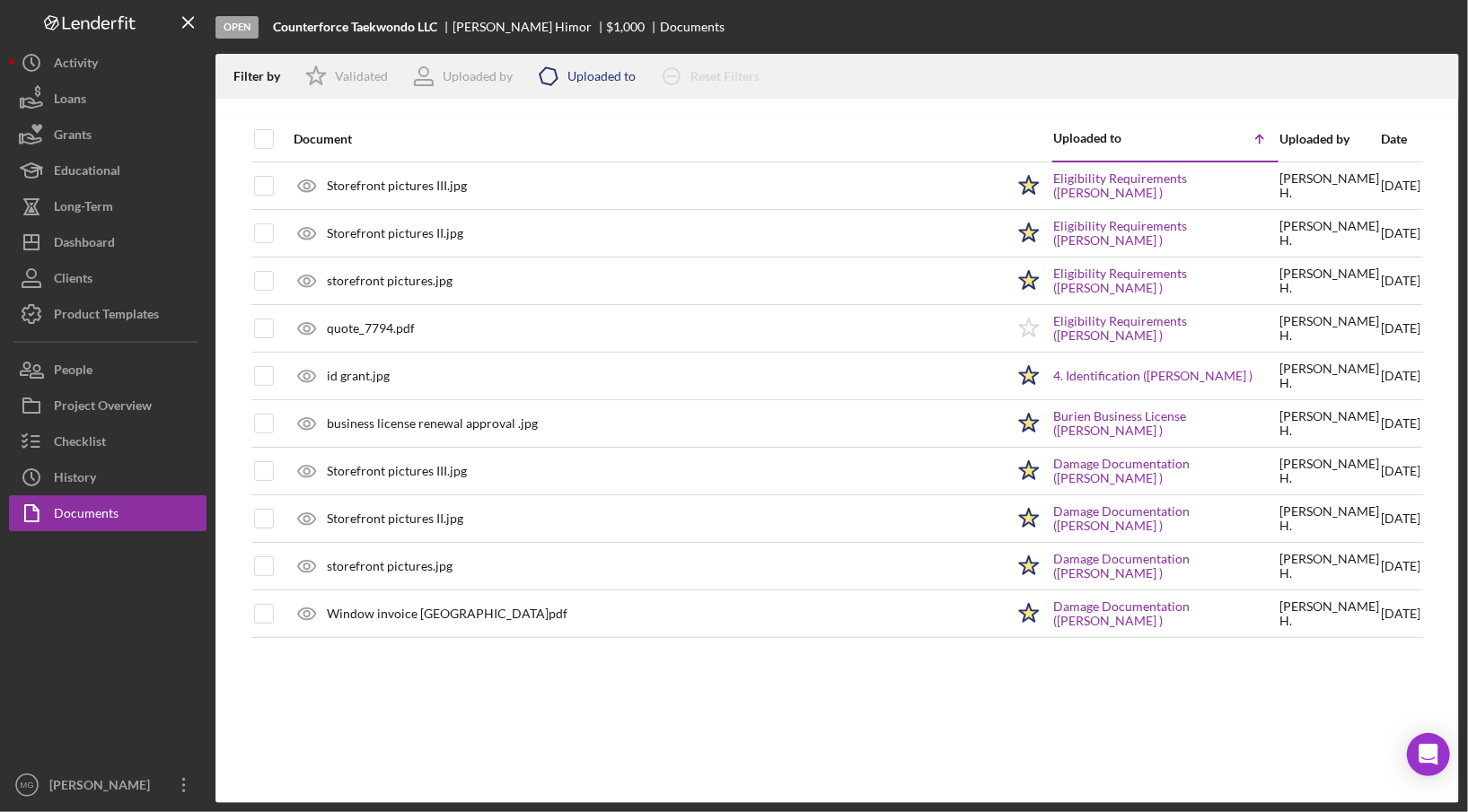
click at [607, 75] on div "Uploaded to" at bounding box center [601, 76] width 69 height 14
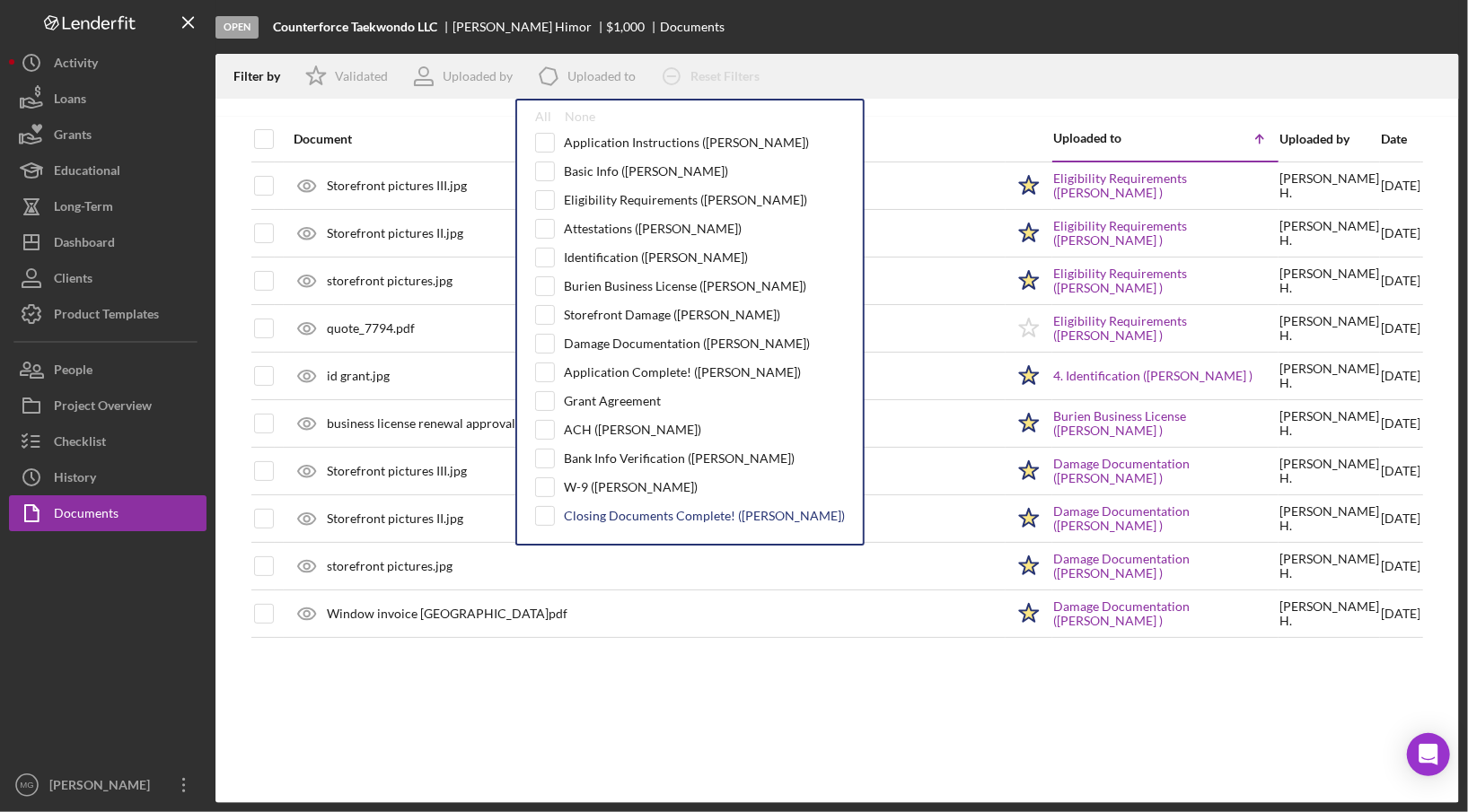
click at [580, 510] on div "Closing Documents Complete! ([PERSON_NAME])" at bounding box center [704, 515] width 281 height 14
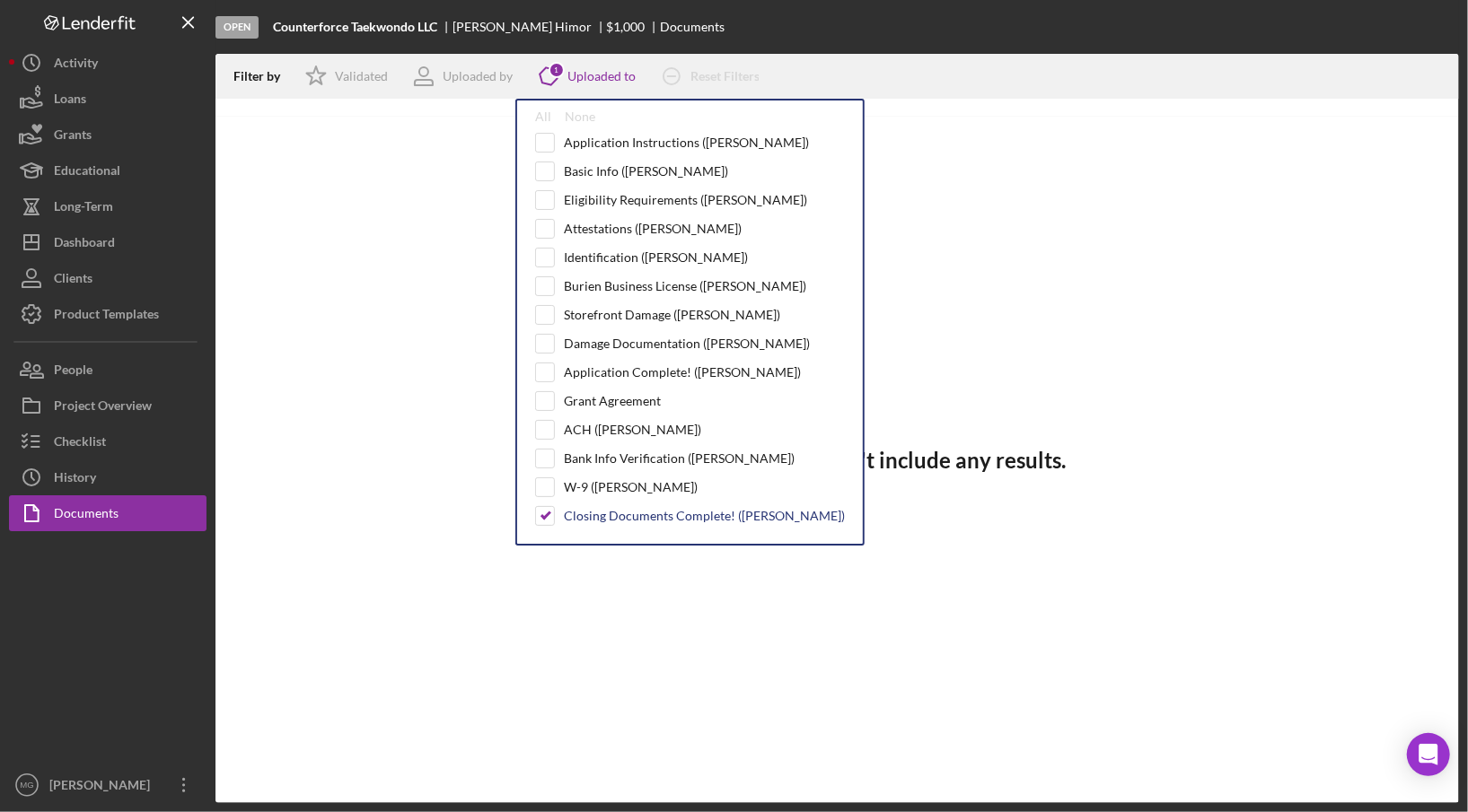
click at [580, 510] on div "Closing Documents Complete! ([PERSON_NAME])" at bounding box center [704, 515] width 281 height 14
checkbox input "false"
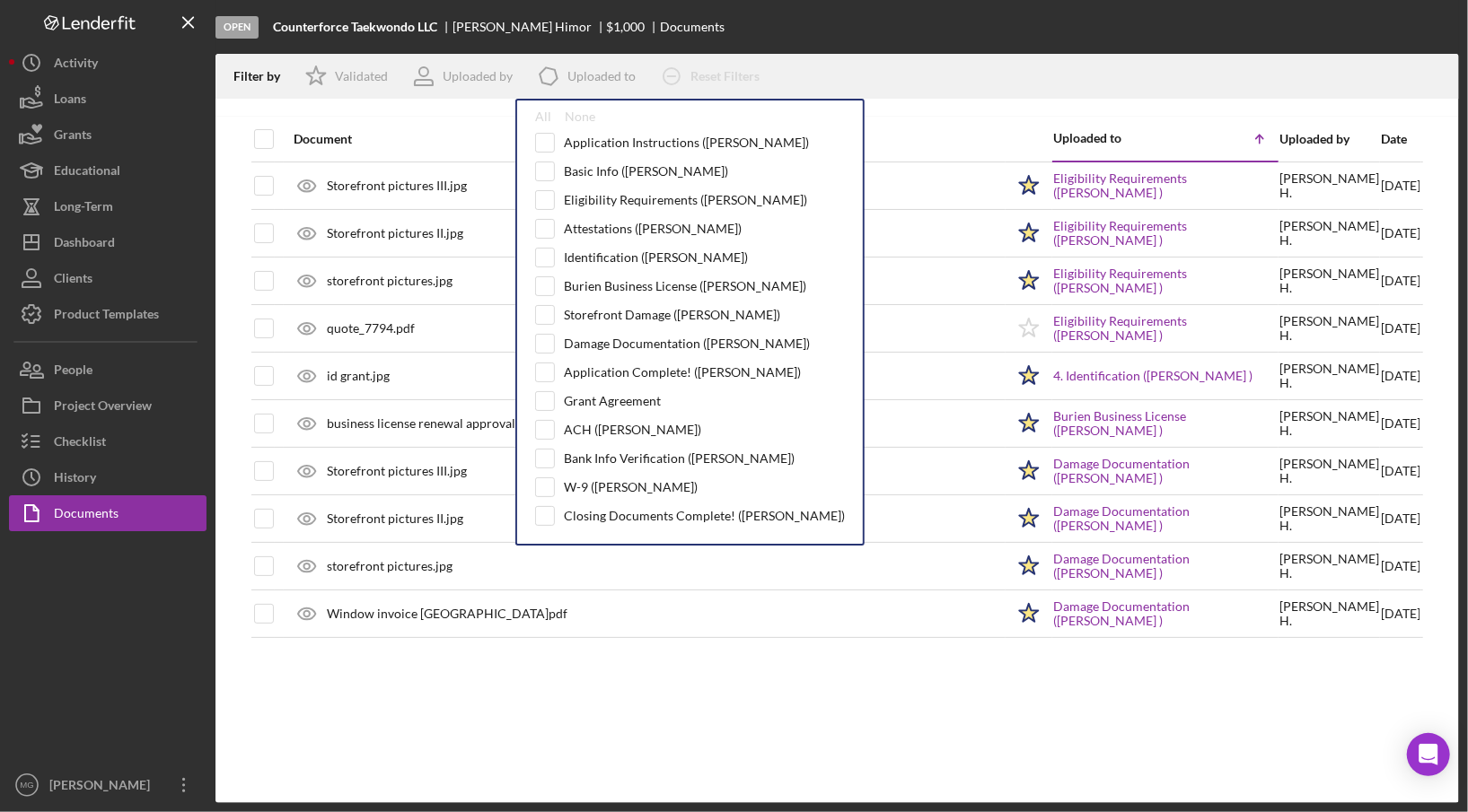
click at [377, 28] on b "Counterforce Taekwondo LLC" at bounding box center [355, 27] width 164 height 14
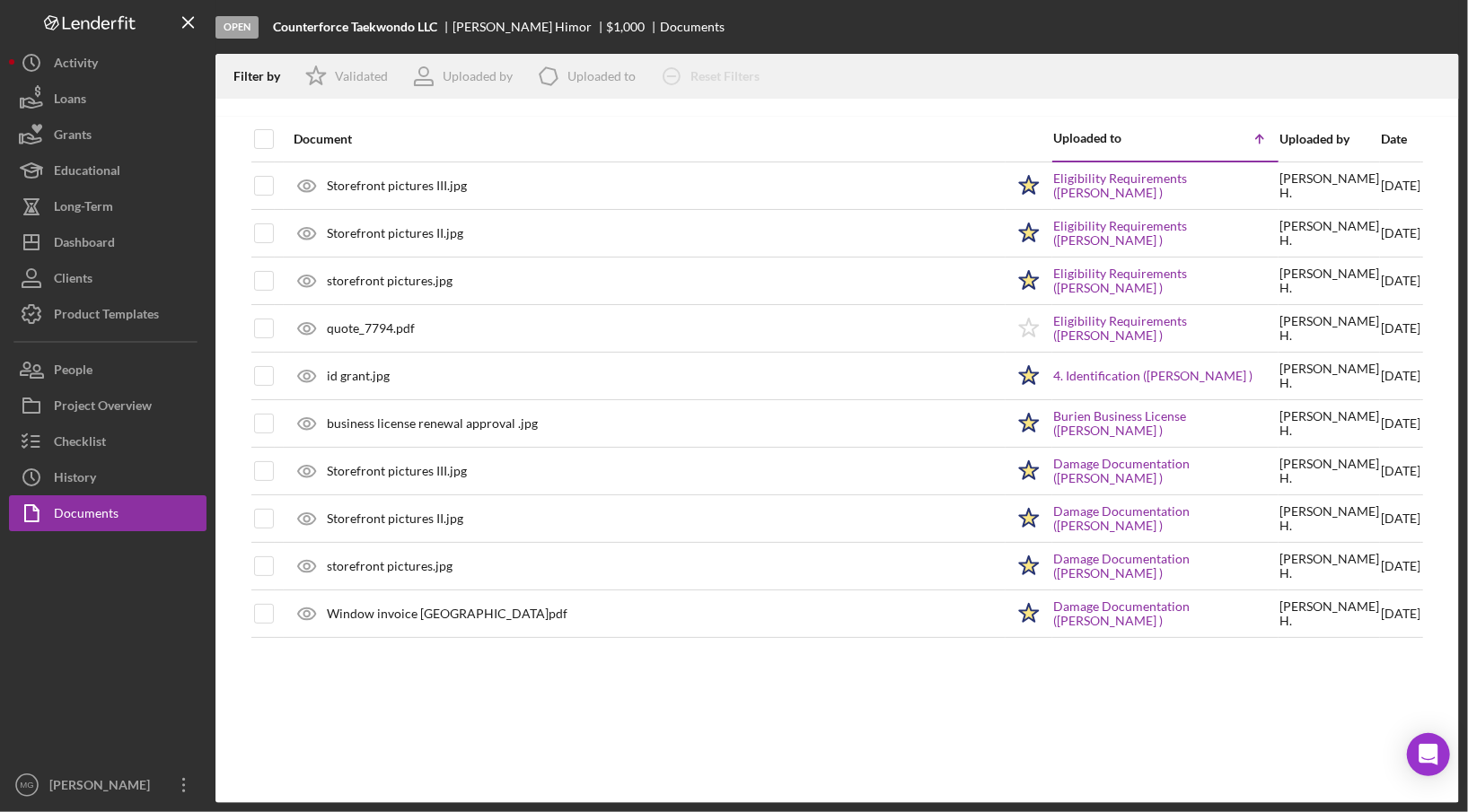
click at [377, 28] on b "Counterforce Taekwondo LLC" at bounding box center [355, 27] width 164 height 14
click at [91, 283] on div "Clients" at bounding box center [73, 280] width 39 height 41
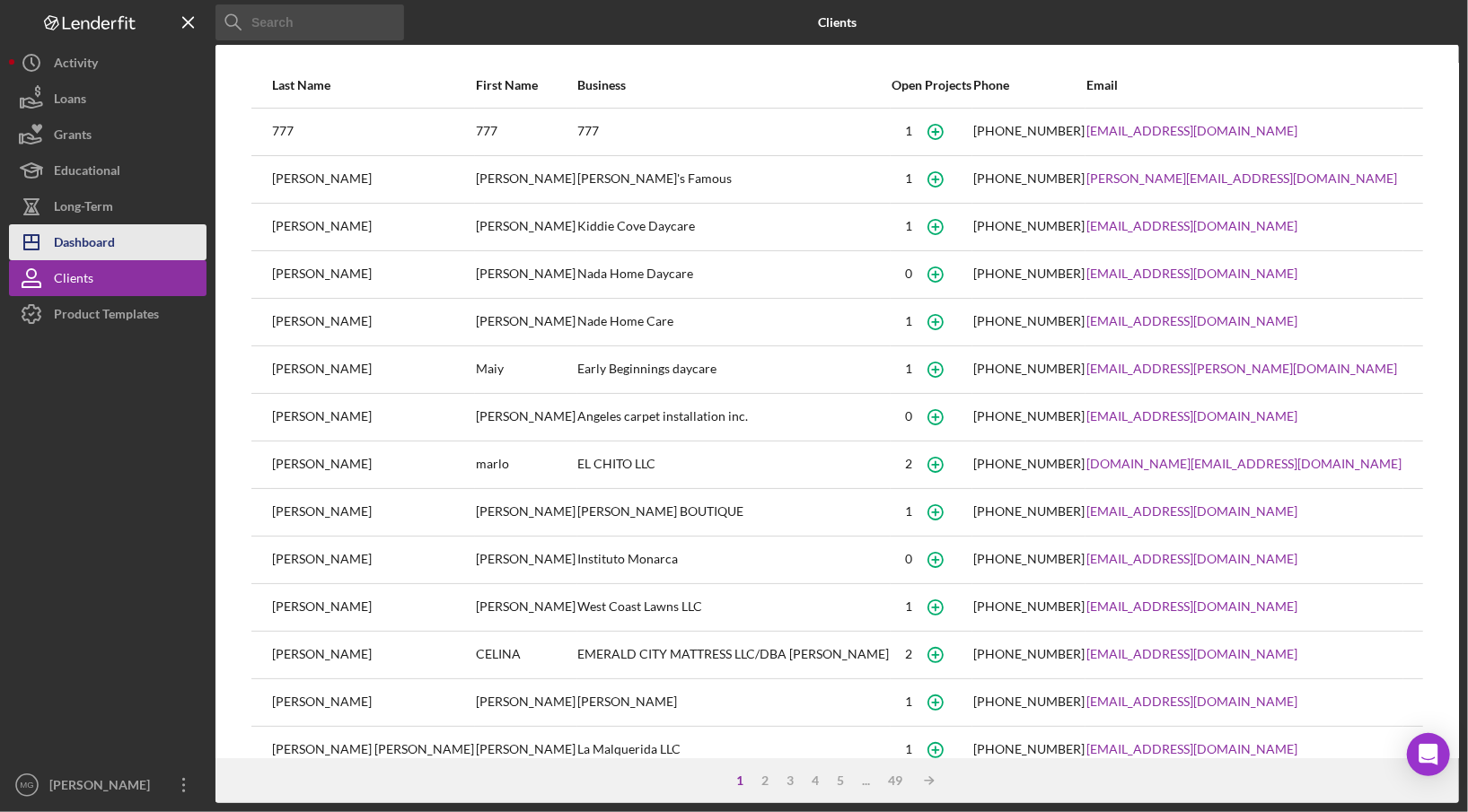
click at [95, 238] on div "Dashboard" at bounding box center [83, 244] width 61 height 41
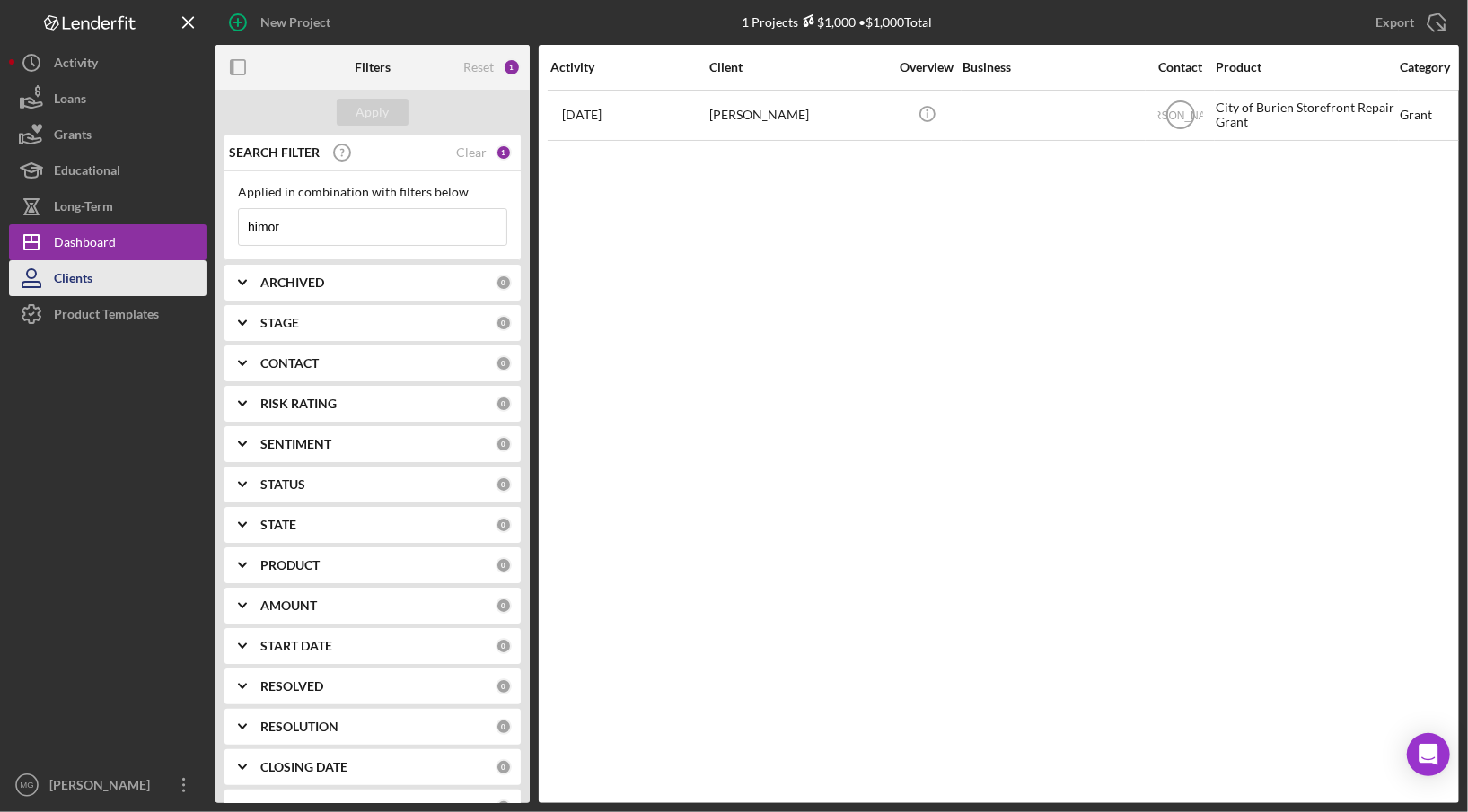
click at [81, 276] on div "Clients" at bounding box center [73, 280] width 39 height 41
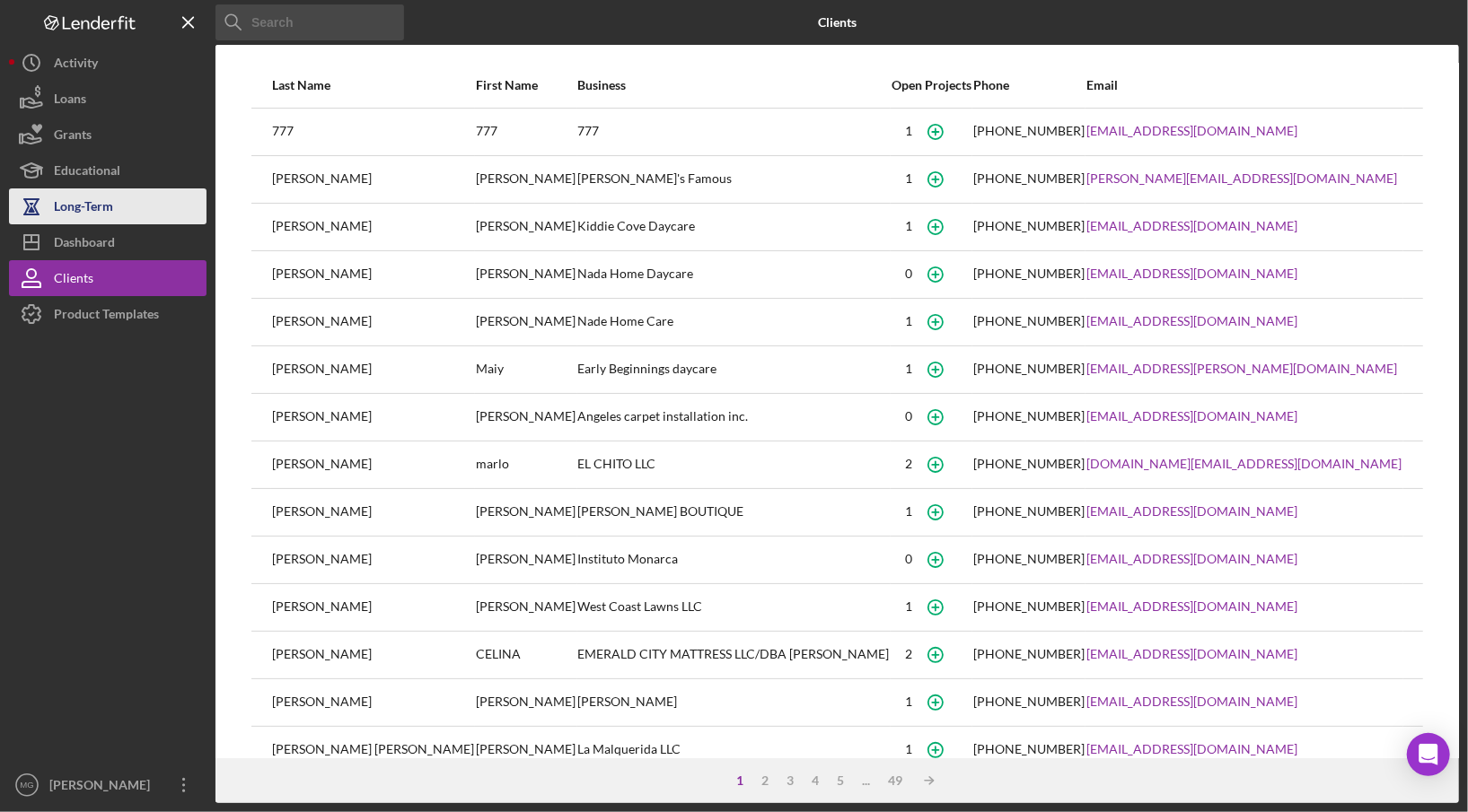
click at [69, 205] on div "Long-Term" at bounding box center [83, 208] width 60 height 41
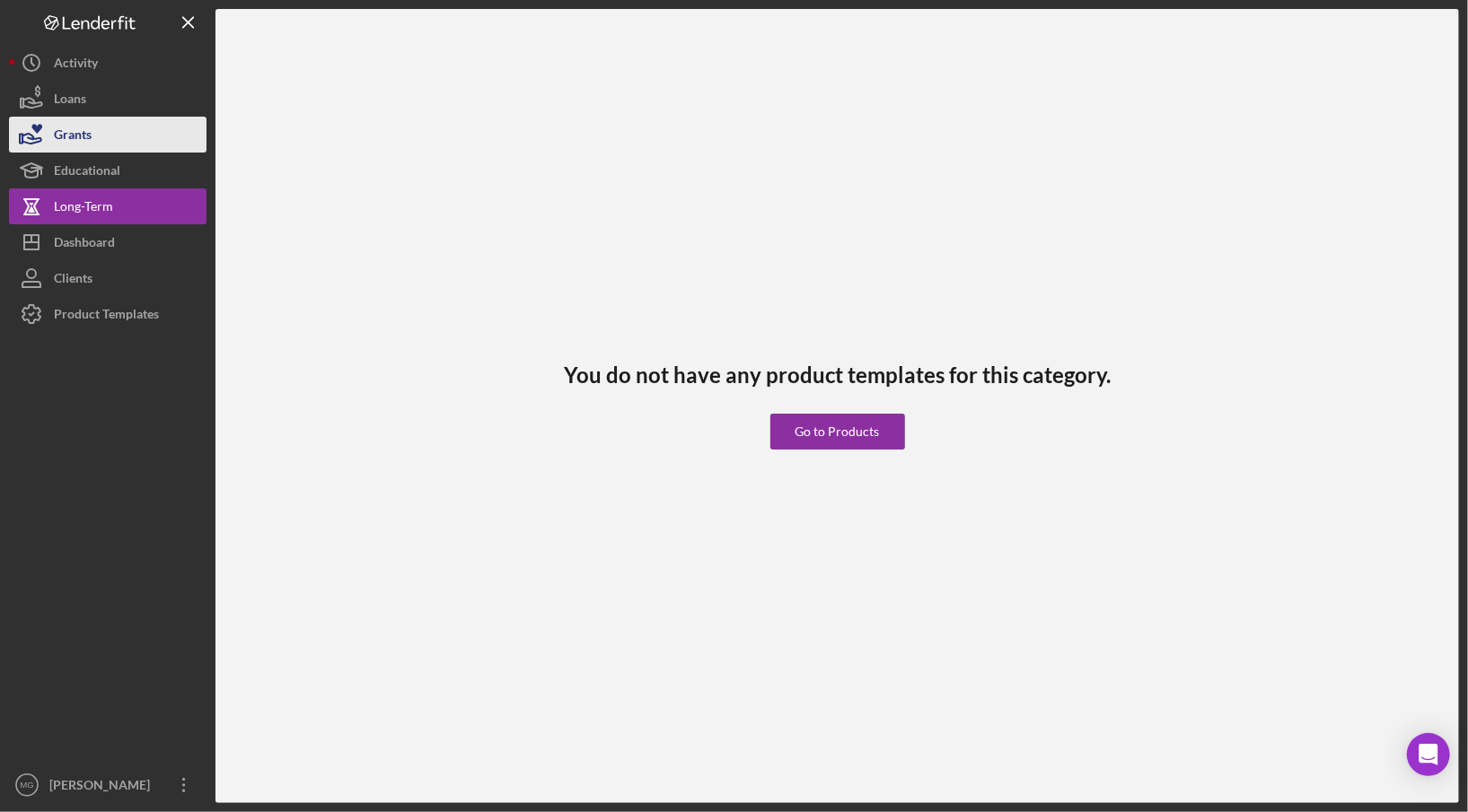
click at [93, 137] on button "Grants" at bounding box center [107, 134] width 198 height 36
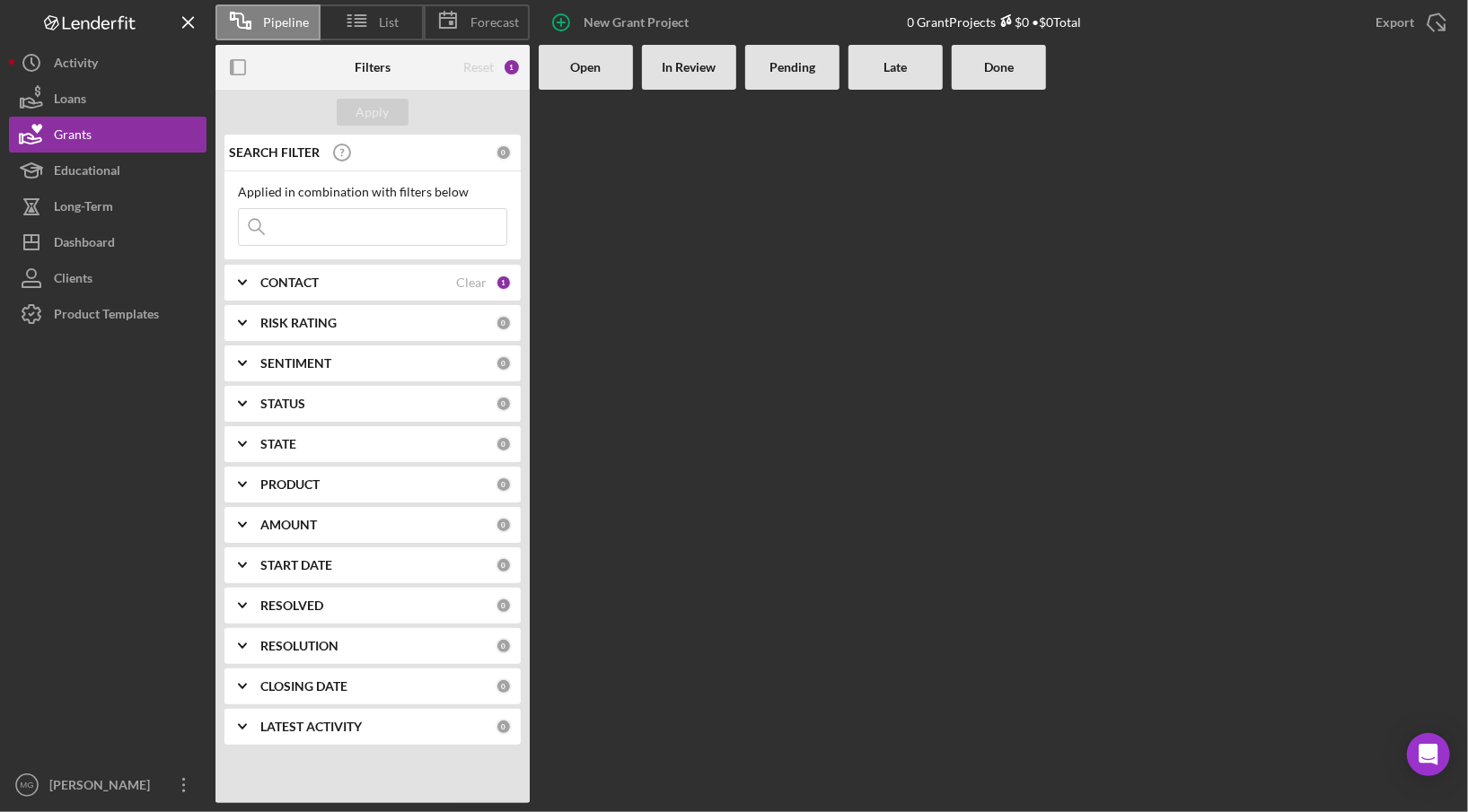
click at [329, 220] on input at bounding box center [371, 227] width 267 height 36
type input "himor"
click at [95, 64] on div "Activity" at bounding box center [75, 65] width 44 height 41
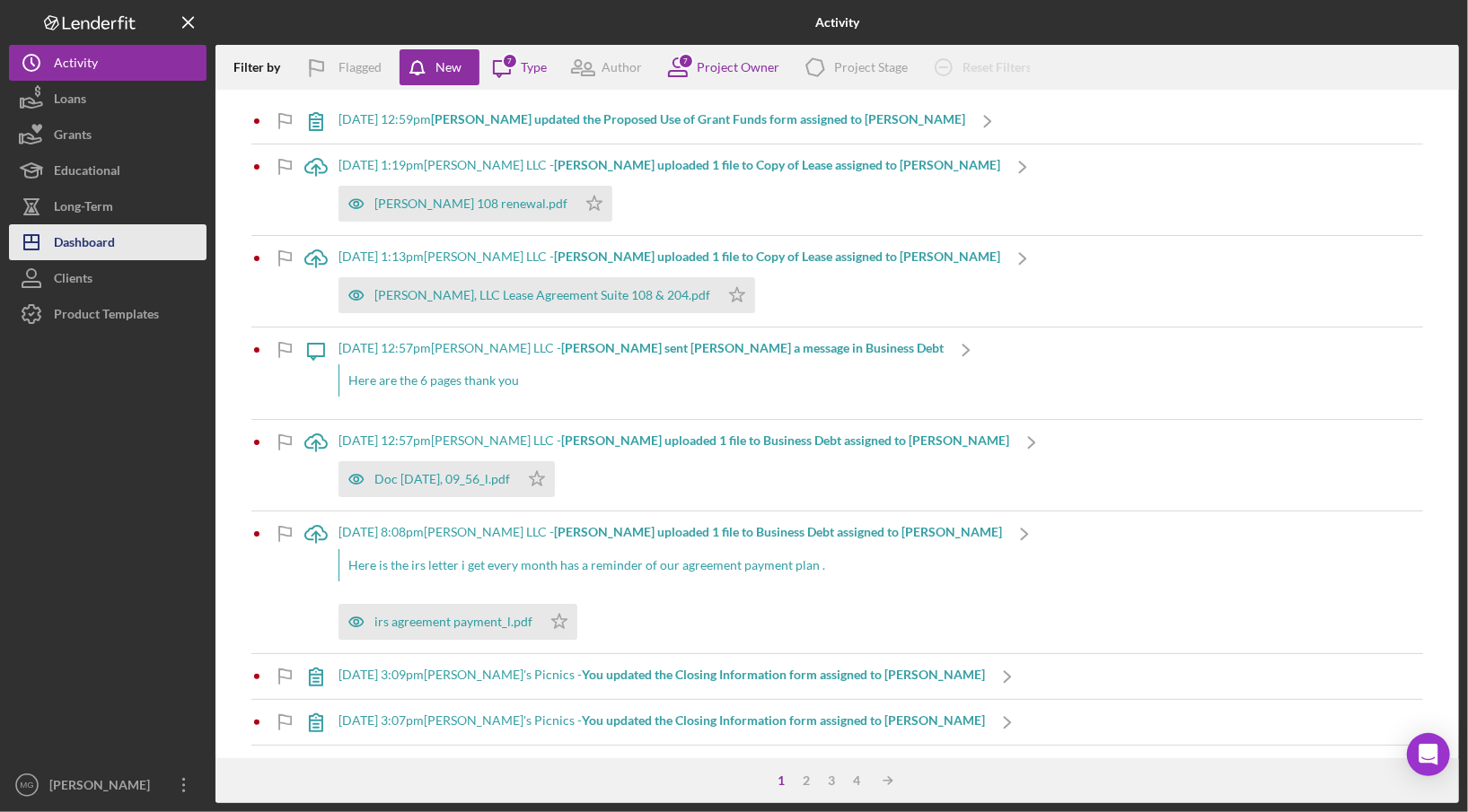
click at [86, 231] on div "Dashboard" at bounding box center [83, 244] width 61 height 41
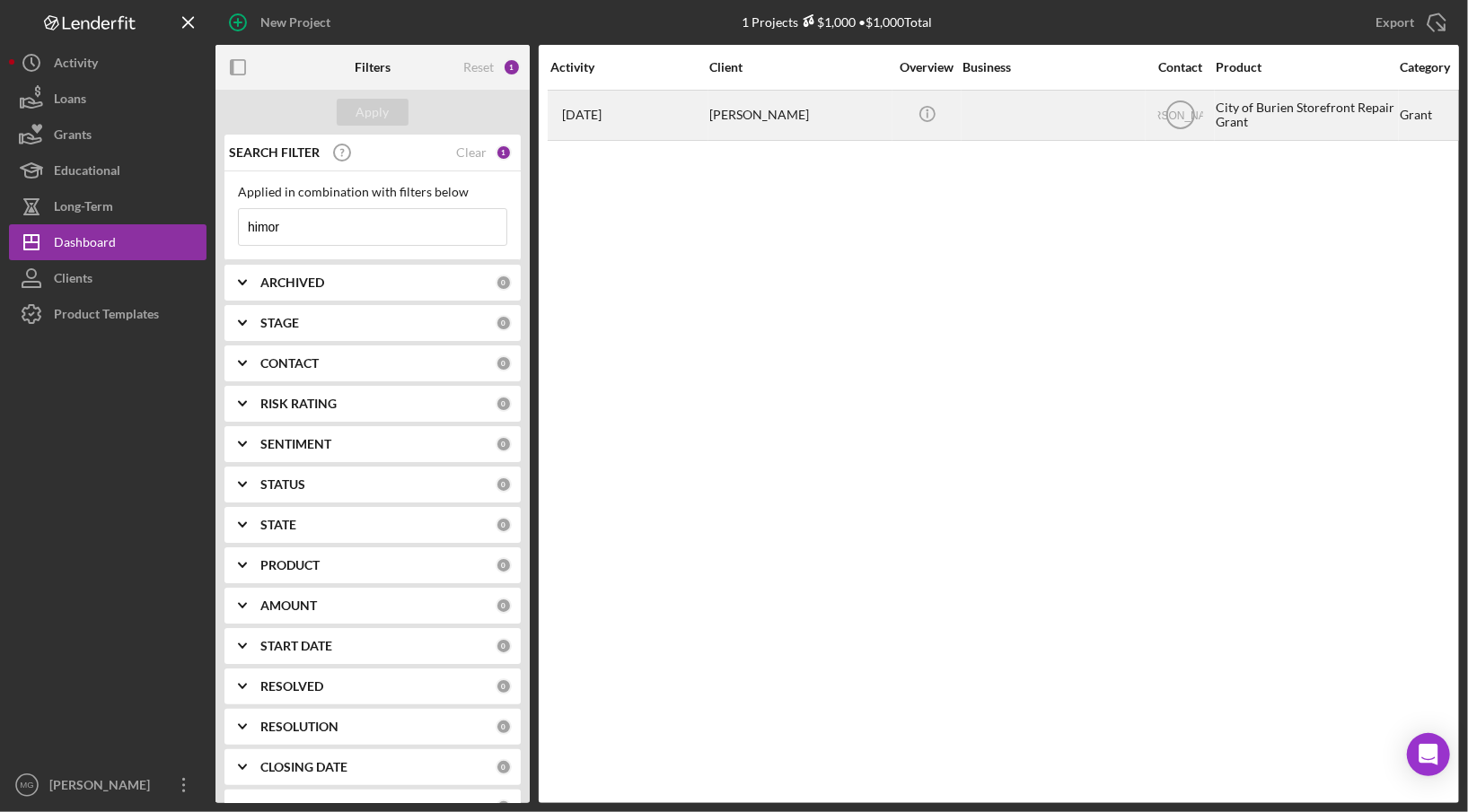
click at [1379, 126] on div "City of Burien Storefront Repair Grant" at bounding box center [1305, 115] width 180 height 48
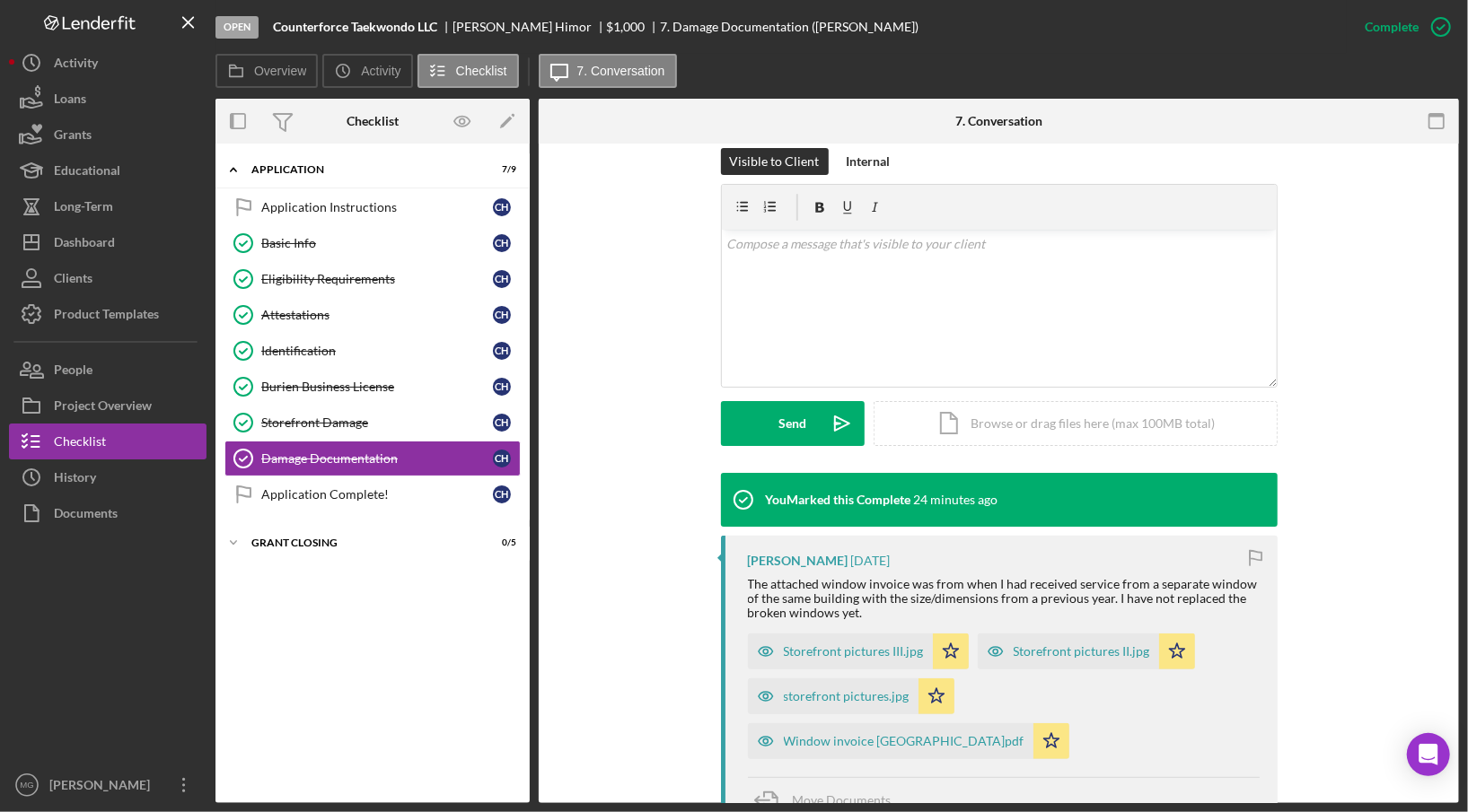
scroll to position [676, 0]
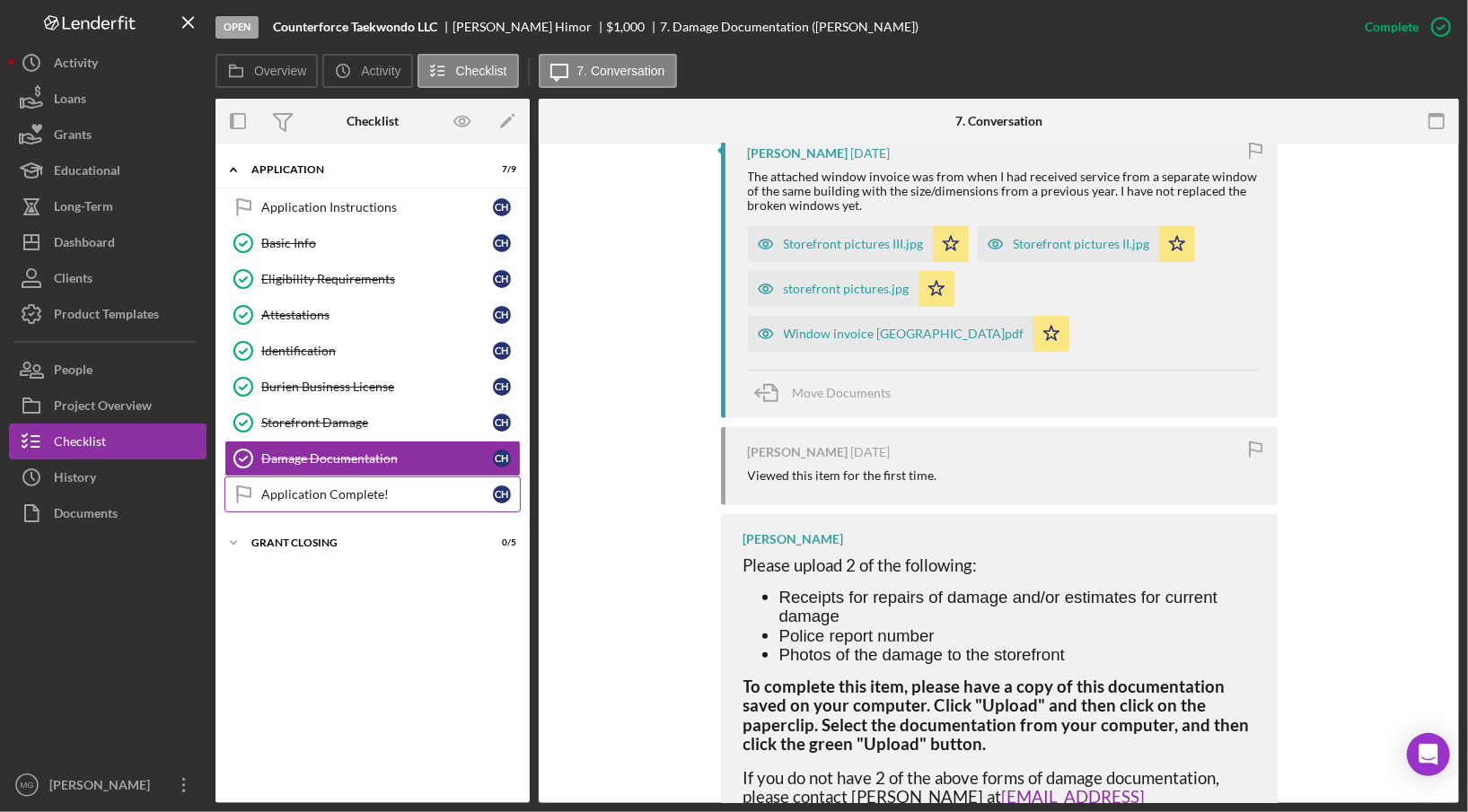
click at [352, 480] on link "Application Complete! Application Complete! C H" at bounding box center [372, 494] width 296 height 36
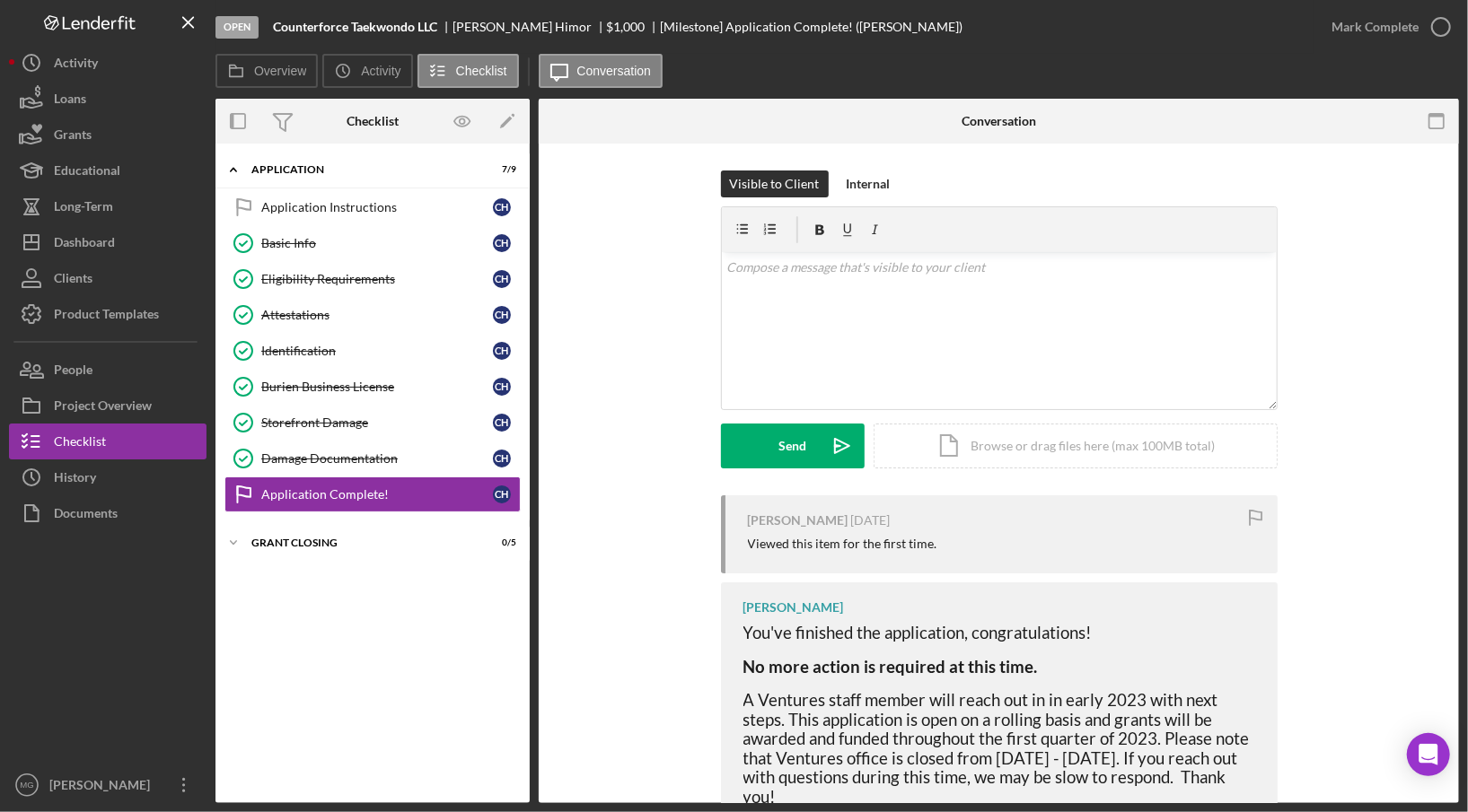
scroll to position [153, 0]
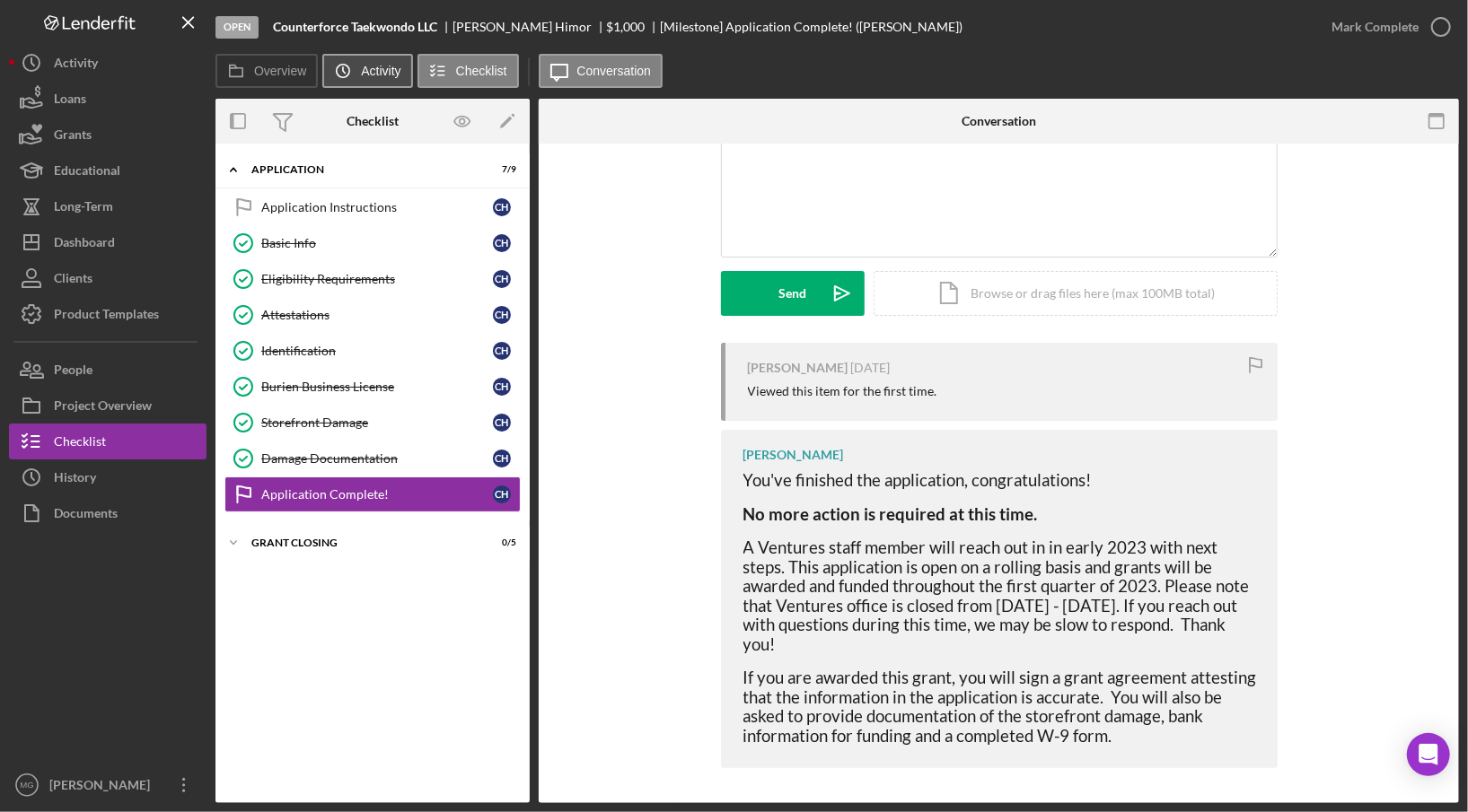
click at [395, 83] on button "Icon/History Activity" at bounding box center [367, 70] width 89 height 34
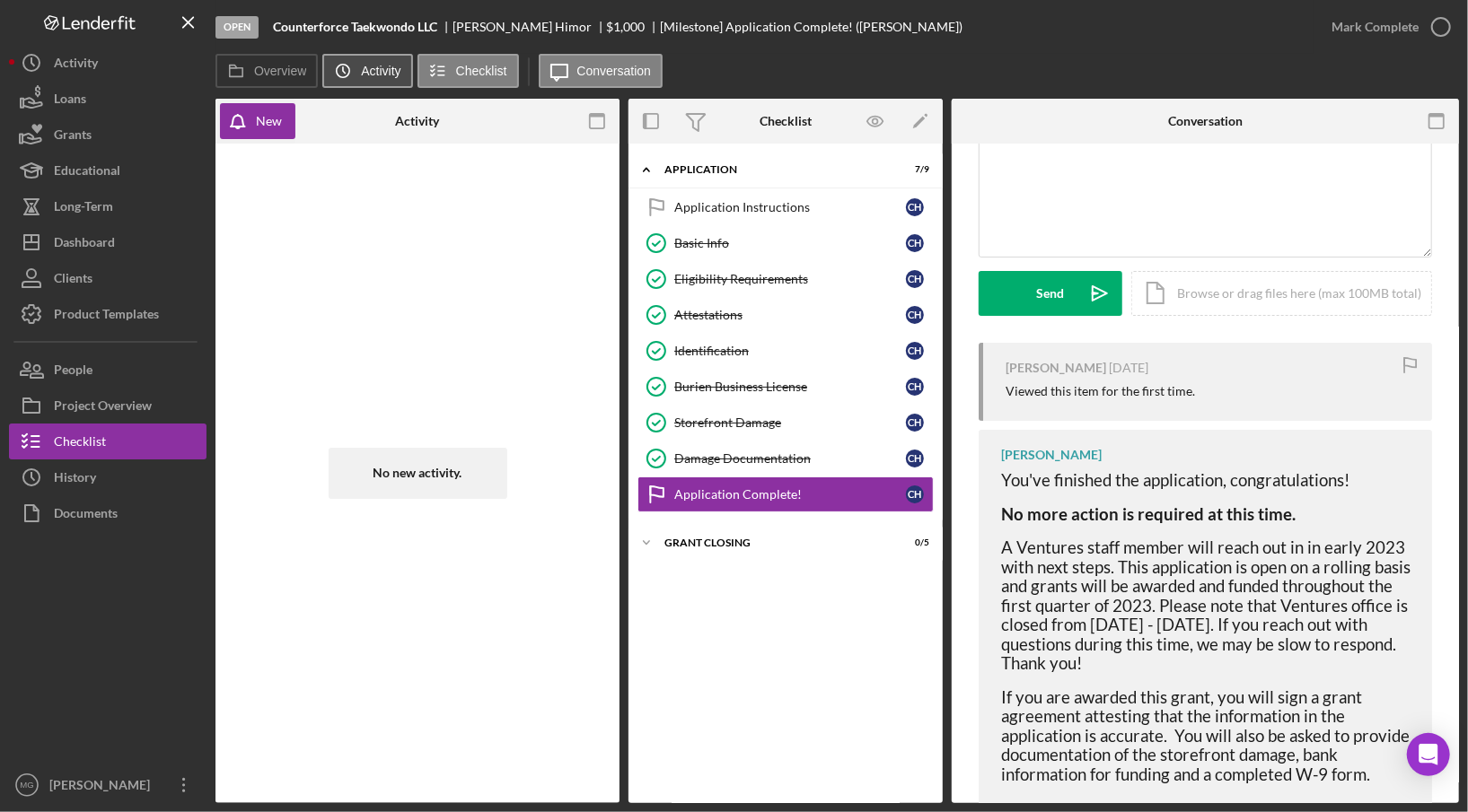
click at [395, 83] on button "Icon/History Activity" at bounding box center [367, 70] width 89 height 34
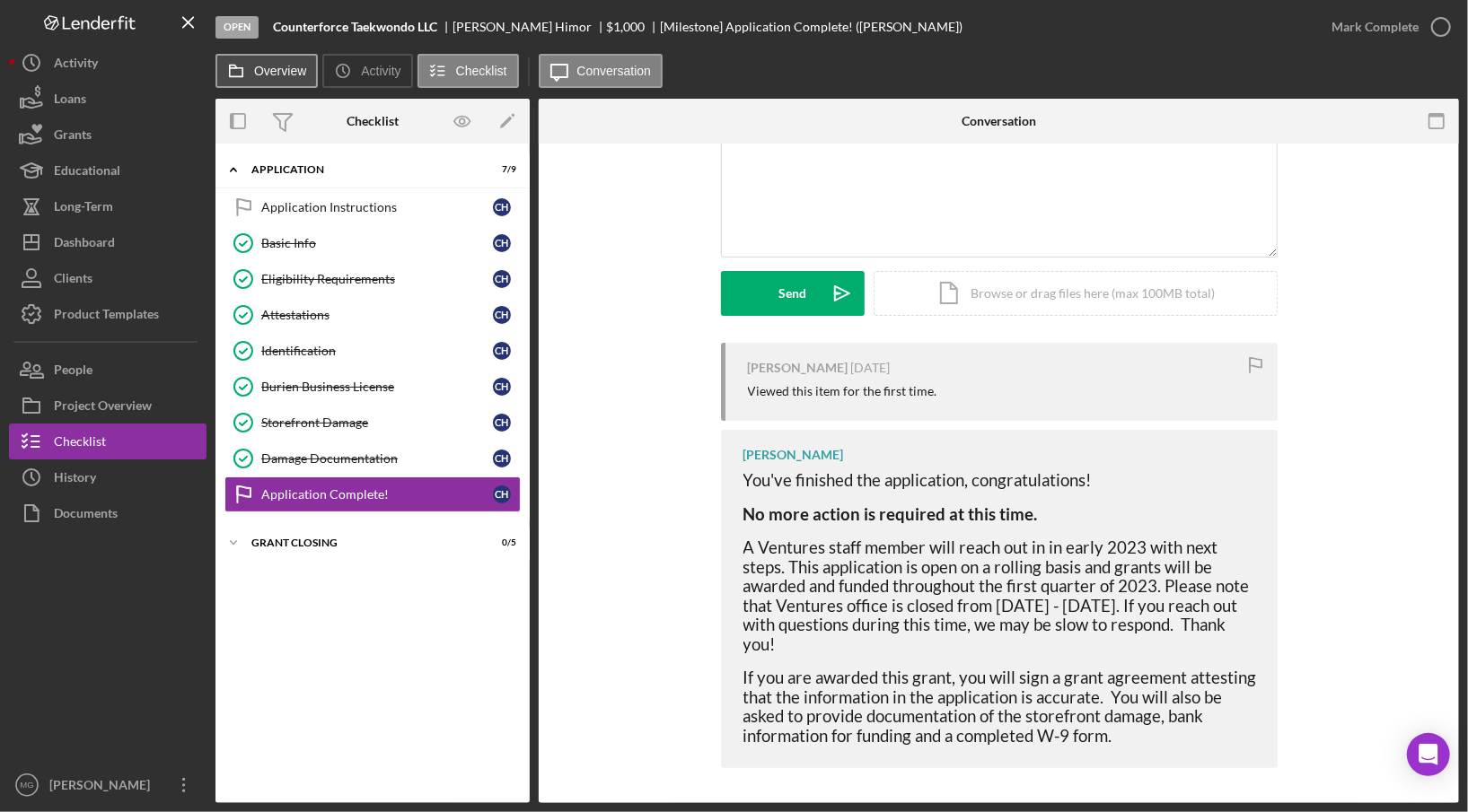
click at [275, 78] on button "Overview" at bounding box center [266, 70] width 102 height 34
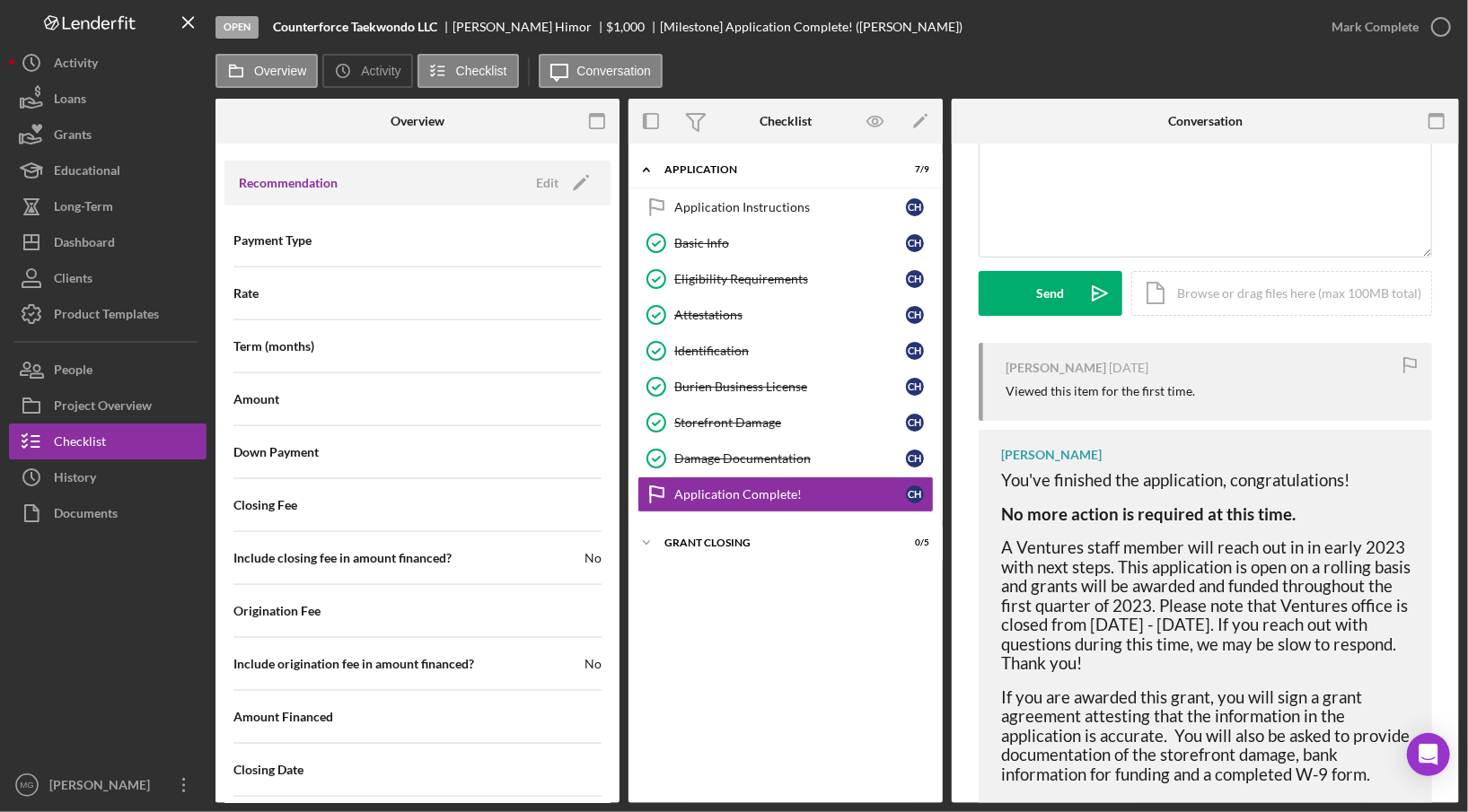
scroll to position [1800, 0]
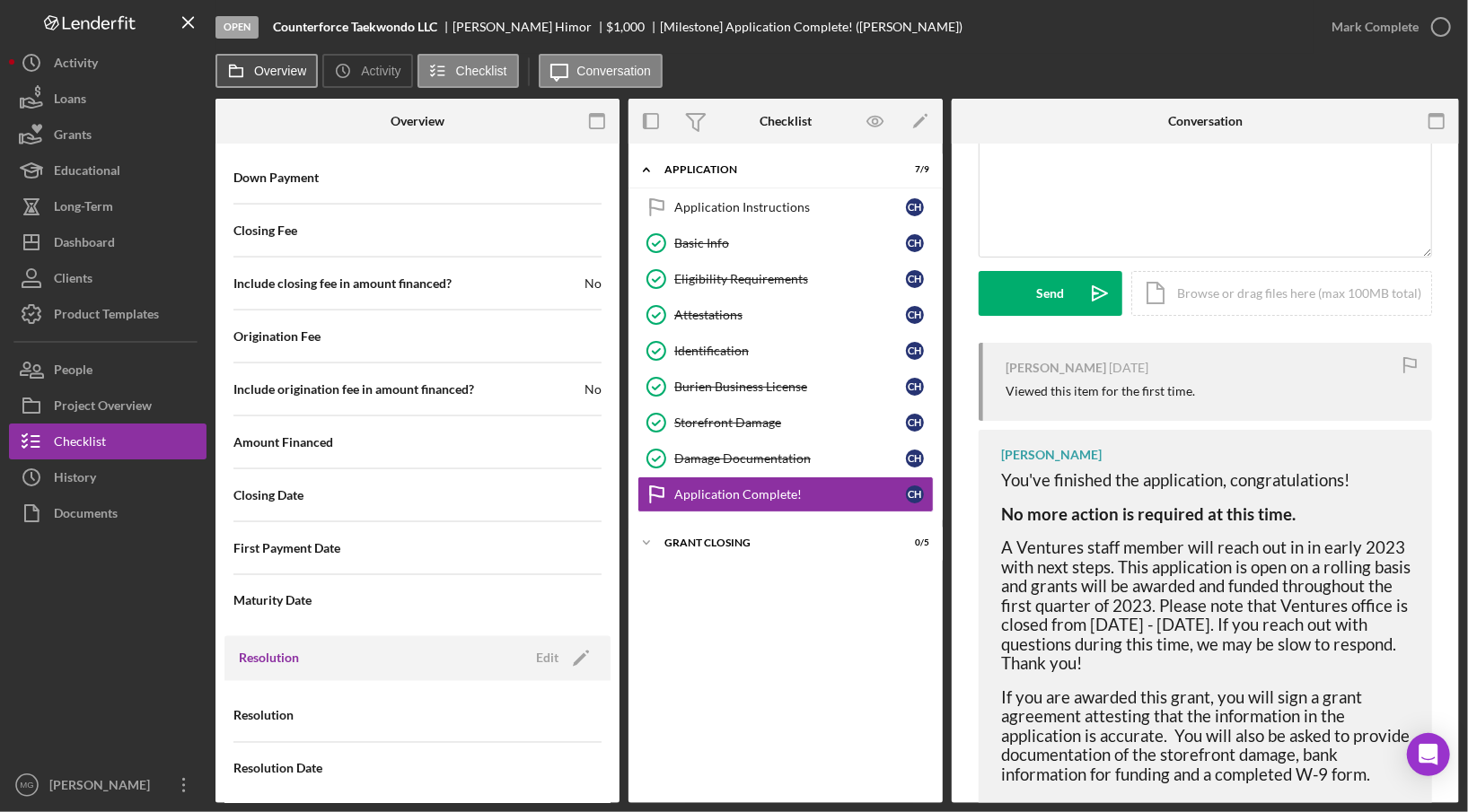
click at [293, 74] on label "Overview" at bounding box center [280, 70] width 52 height 14
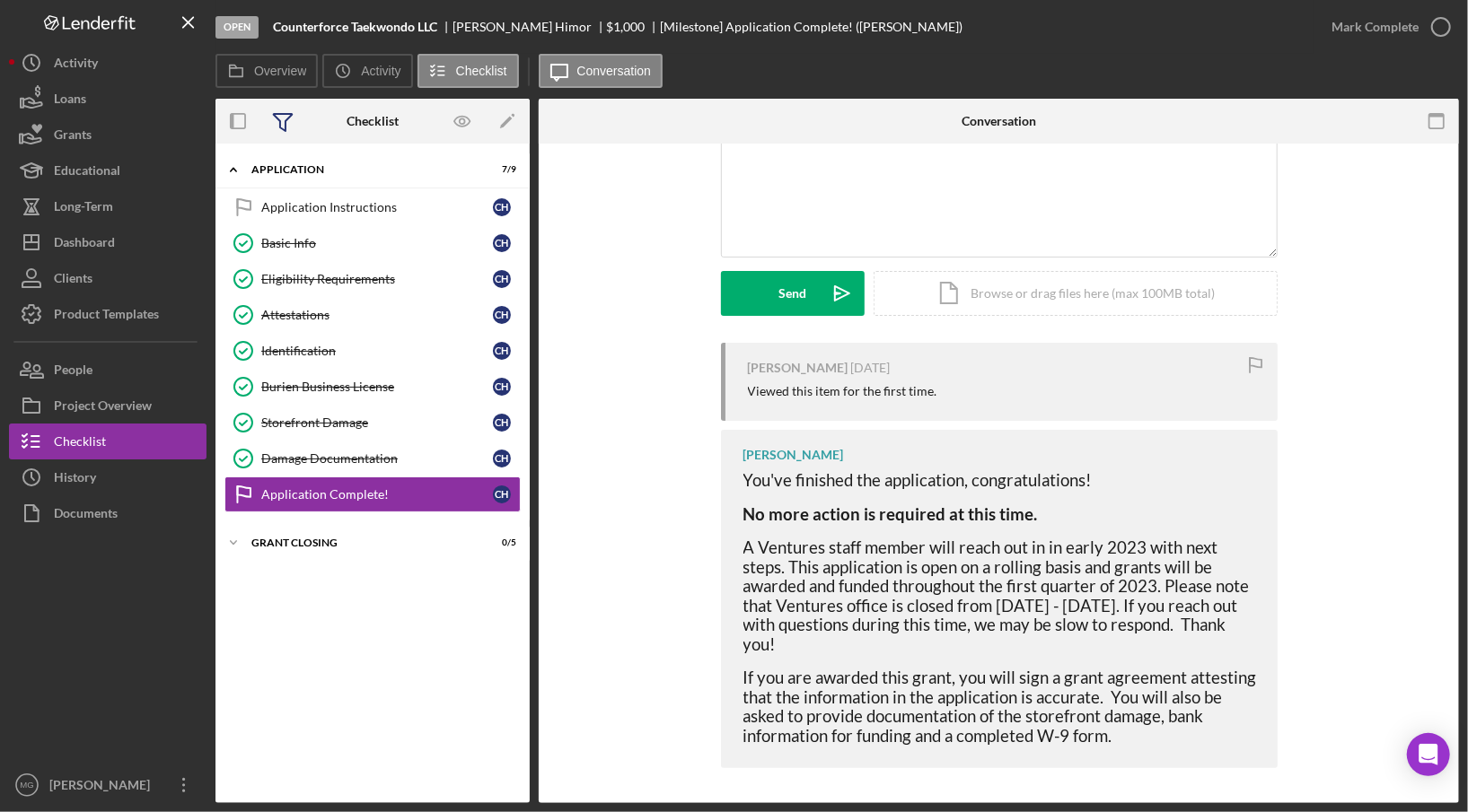
click at [285, 119] on icon at bounding box center [283, 122] width 19 height 17
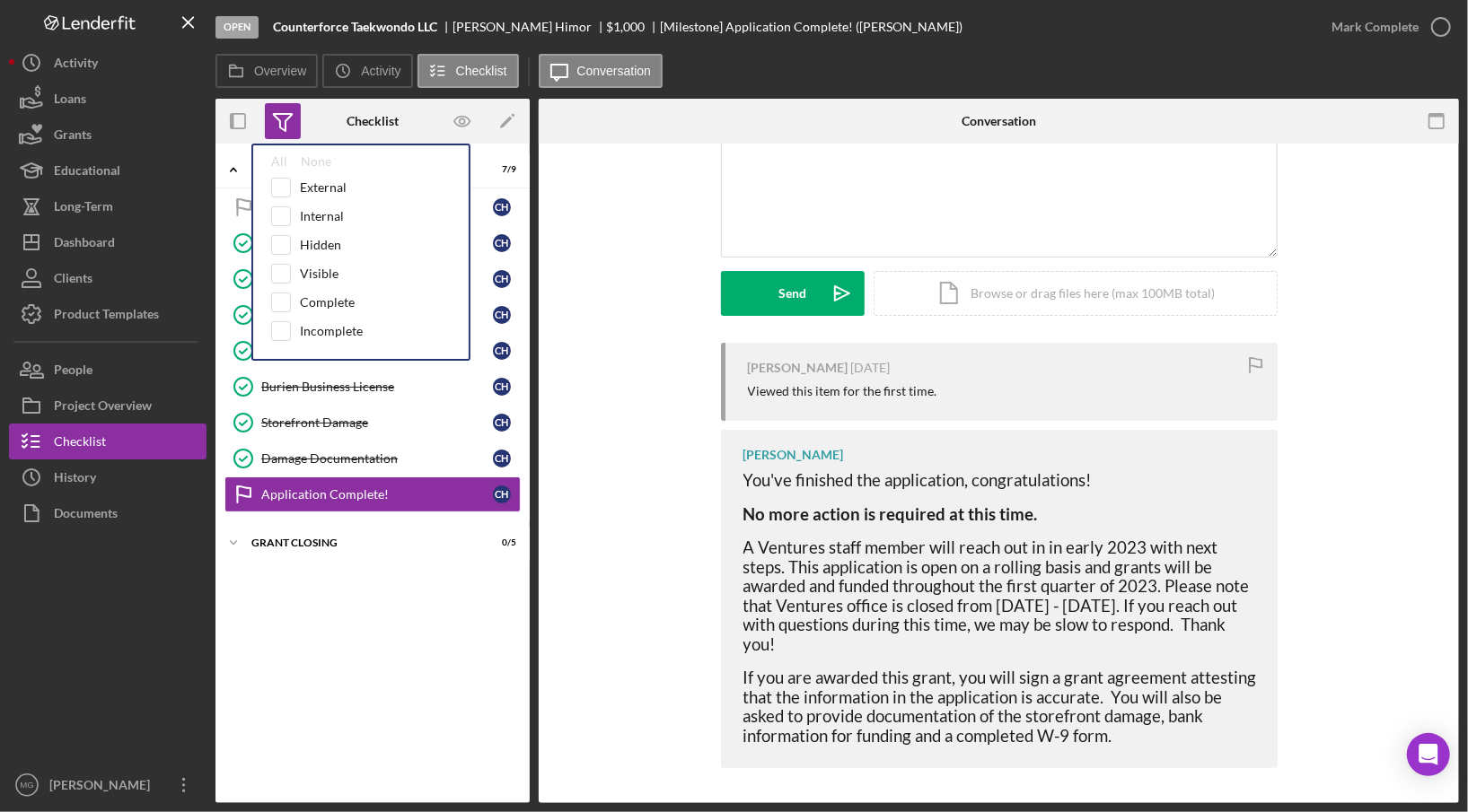
click at [285, 119] on icon at bounding box center [283, 122] width 19 height 17
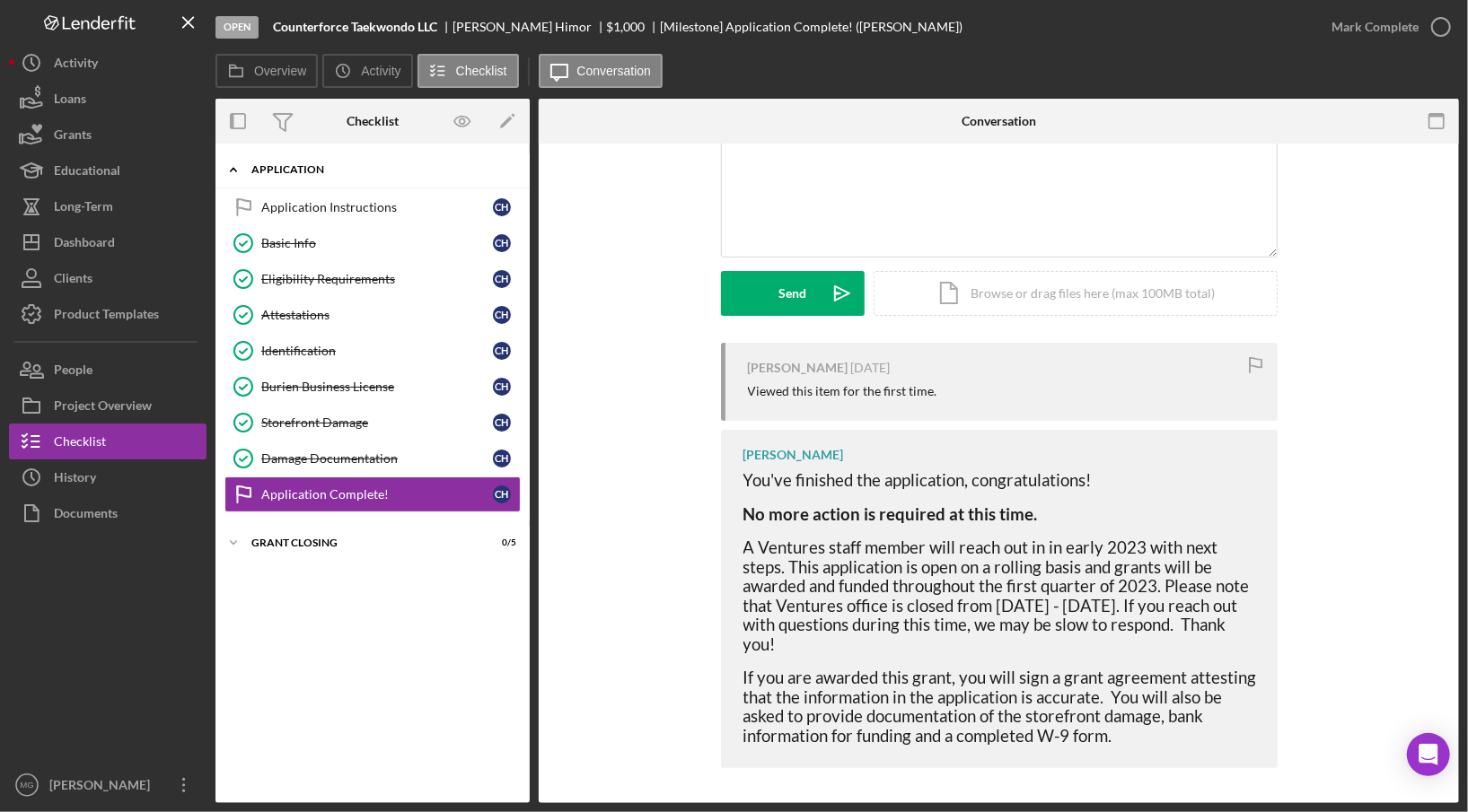
click at [318, 173] on div "Application" at bounding box center [379, 169] width 256 height 11
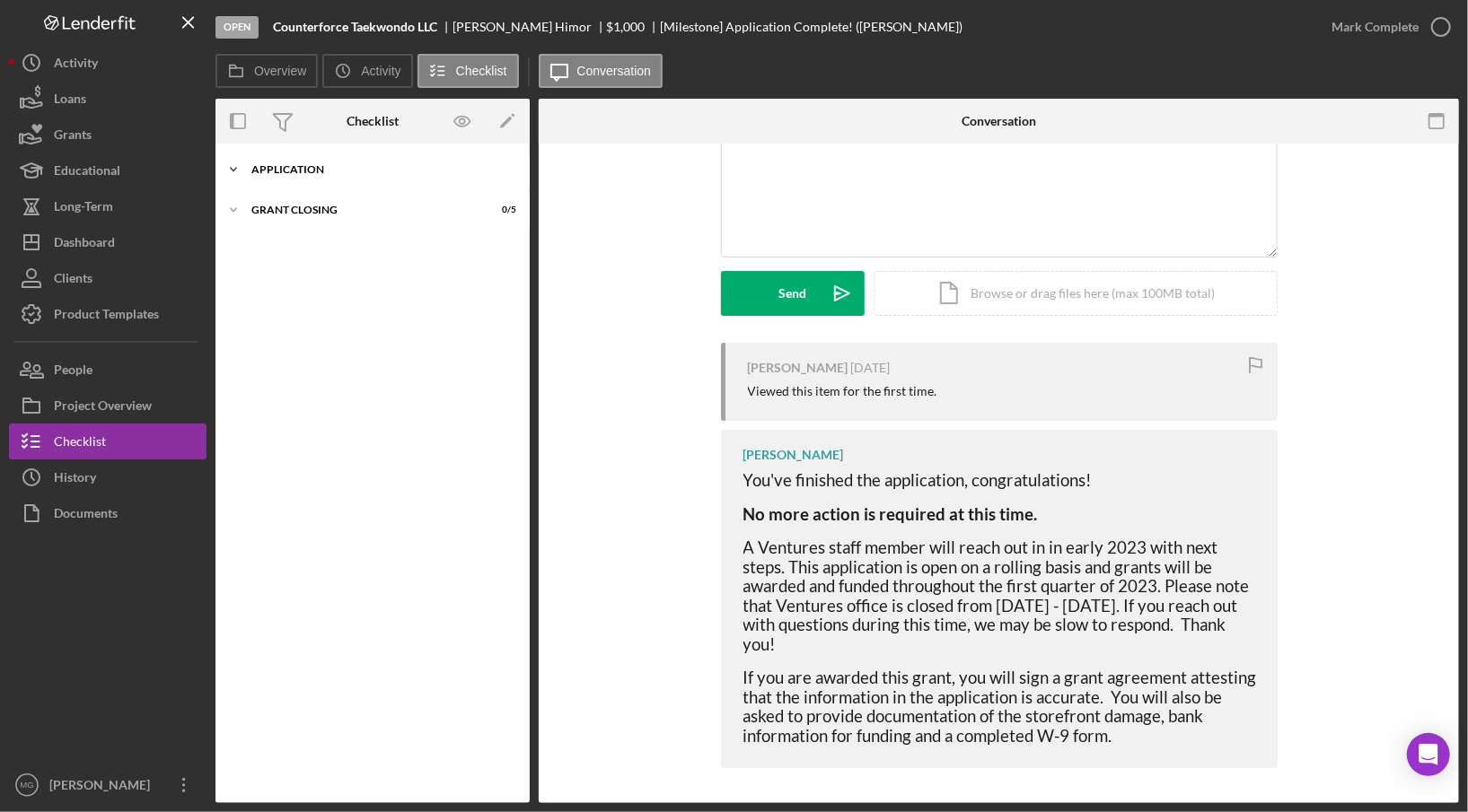
click at [318, 173] on div "Application" at bounding box center [379, 169] width 256 height 11
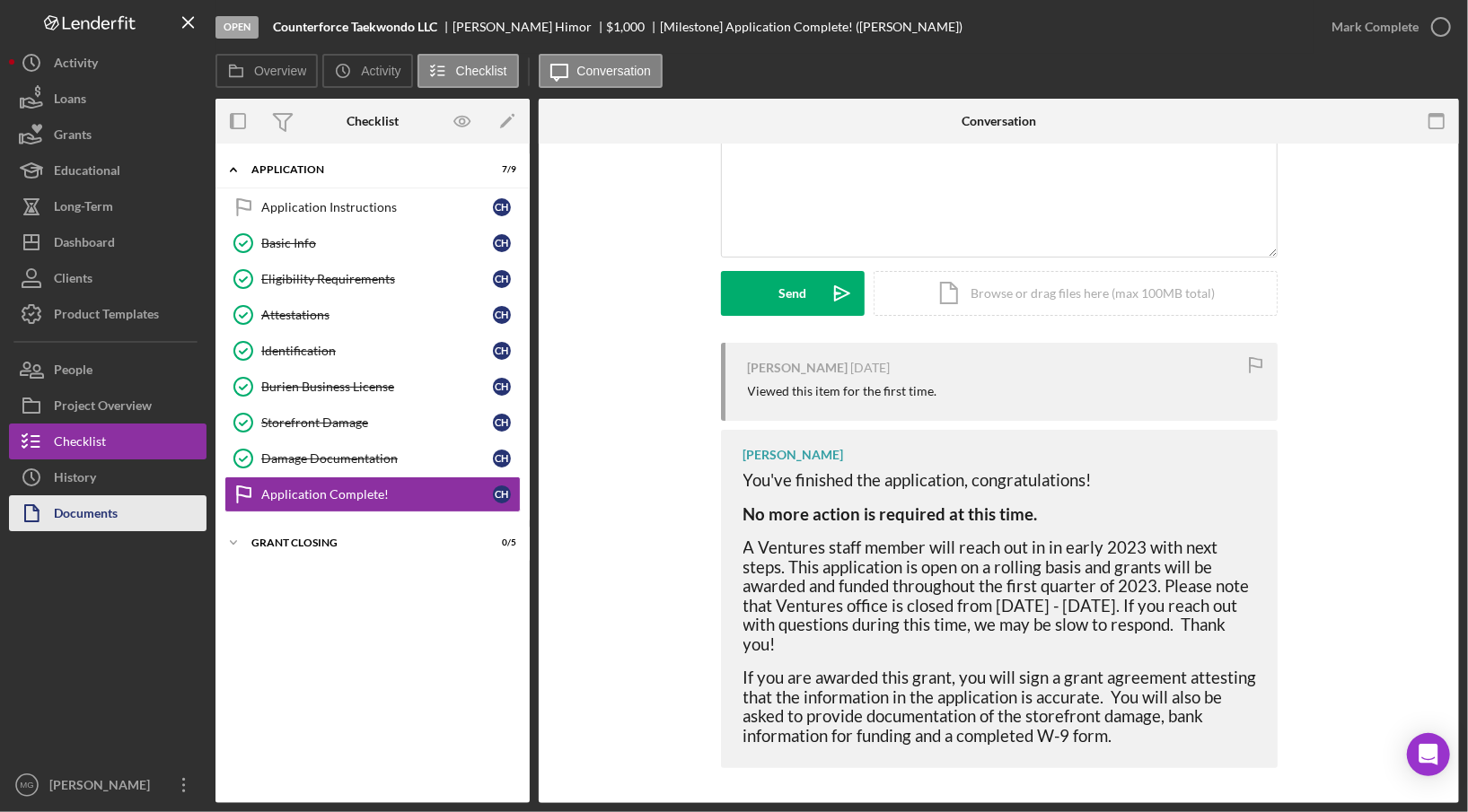
click at [94, 523] on div "Documents" at bounding box center [85, 515] width 64 height 41
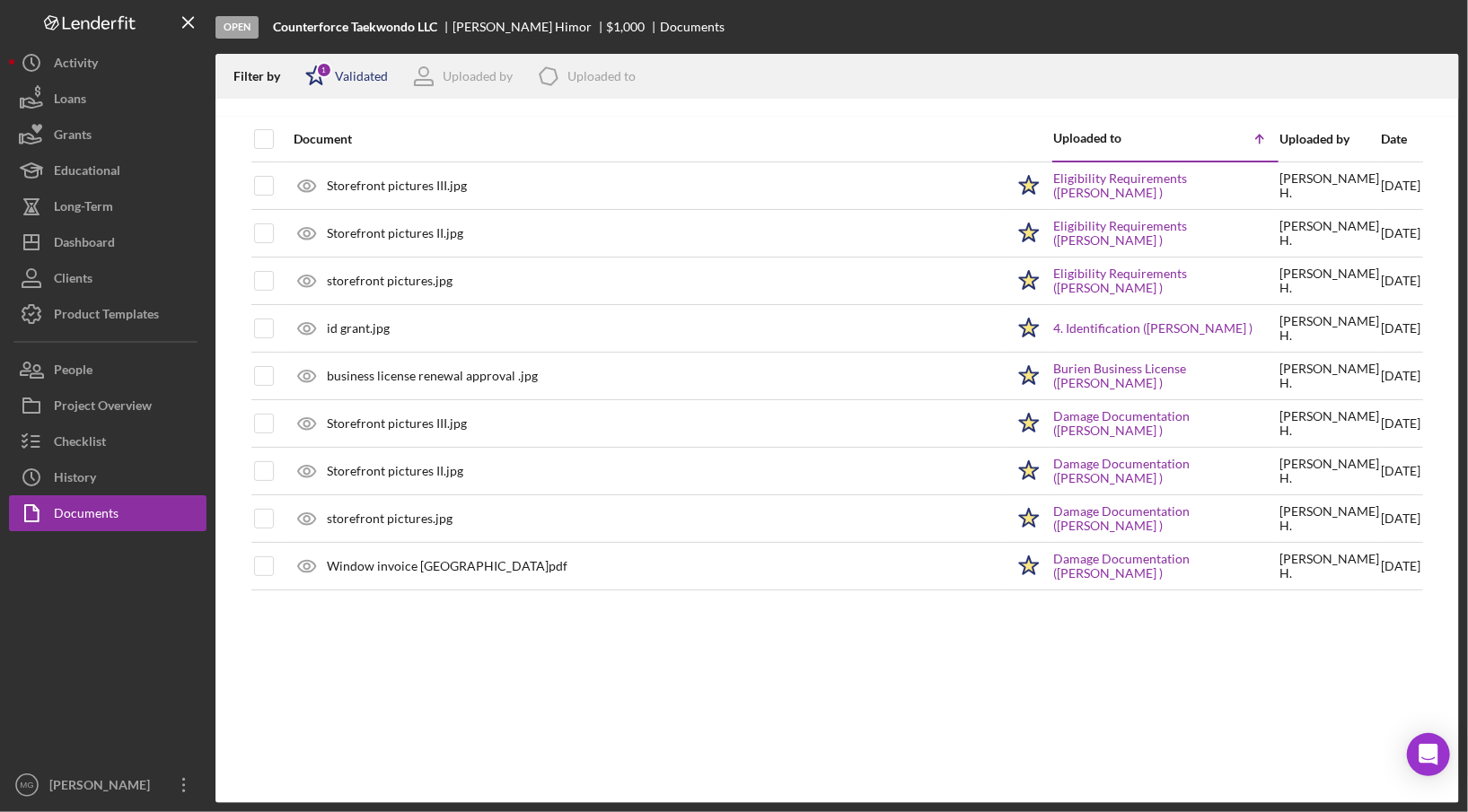
click at [332, 74] on icon "Icon/Star" at bounding box center [316, 75] width 45 height 45
click at [319, 142] on input "checkbox" at bounding box center [314, 143] width 18 height 18
checkbox input "false"
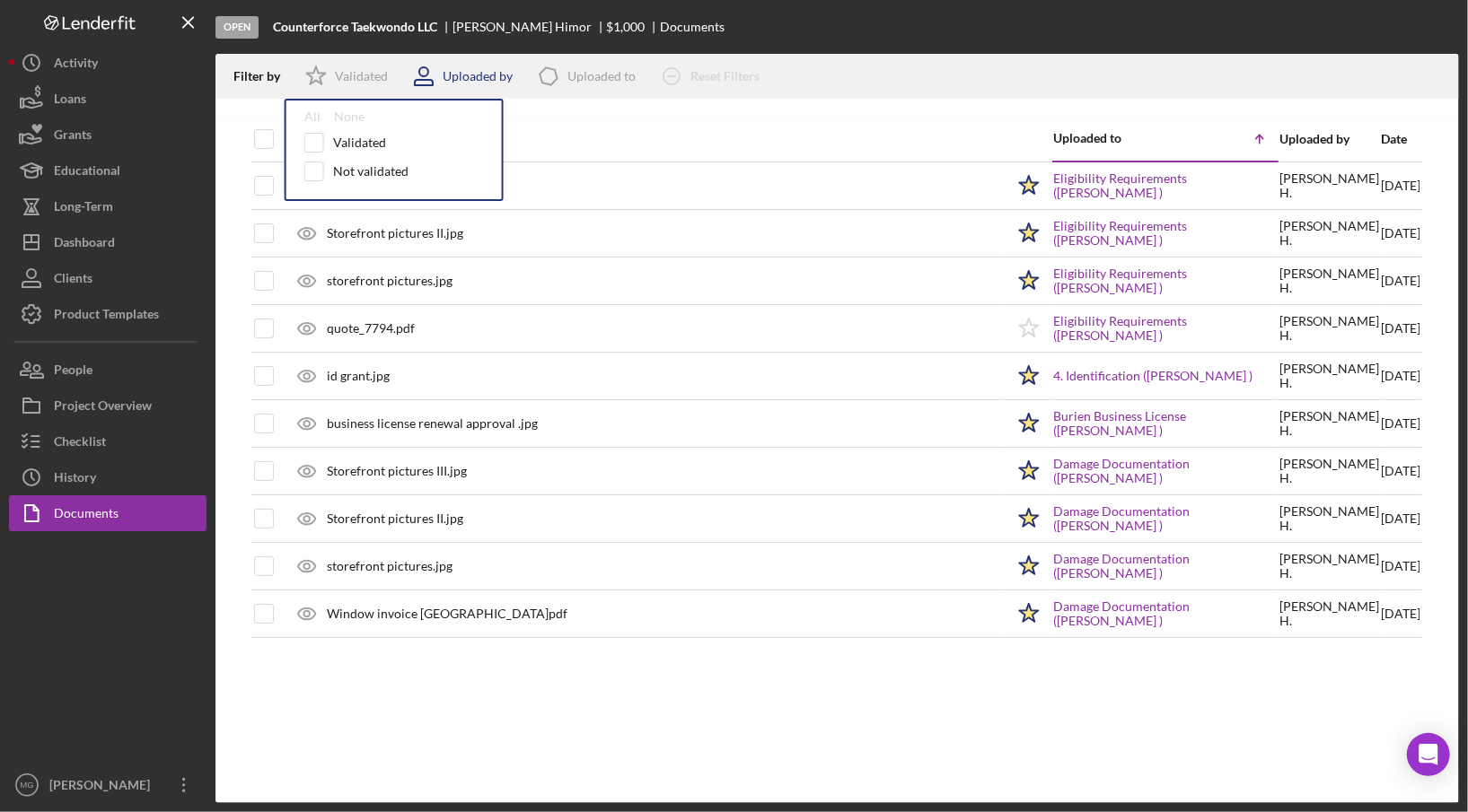
click at [481, 77] on div "Uploaded by" at bounding box center [478, 76] width 70 height 14
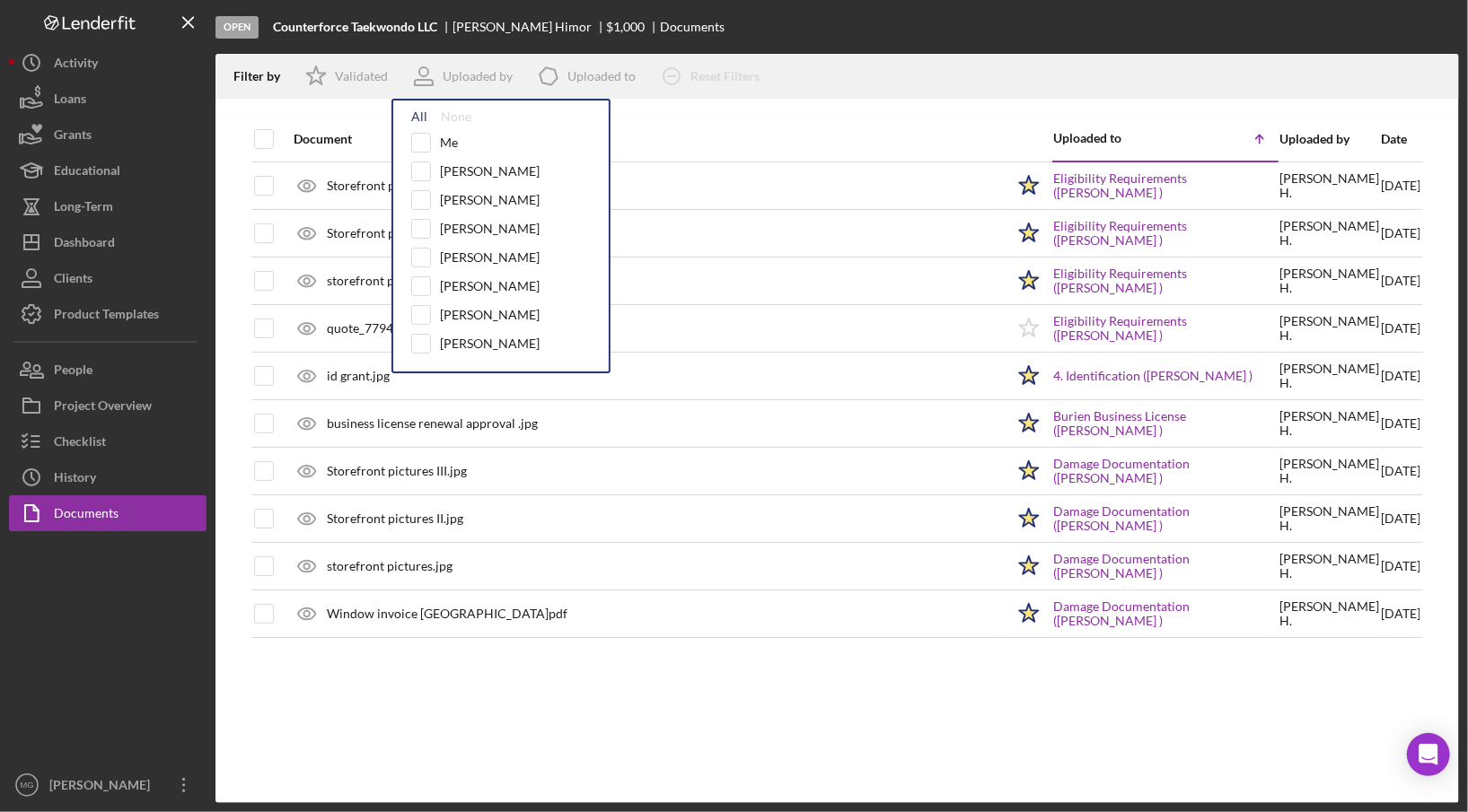
click at [415, 115] on div "All" at bounding box center [419, 116] width 16 height 14
checkbox input "true"
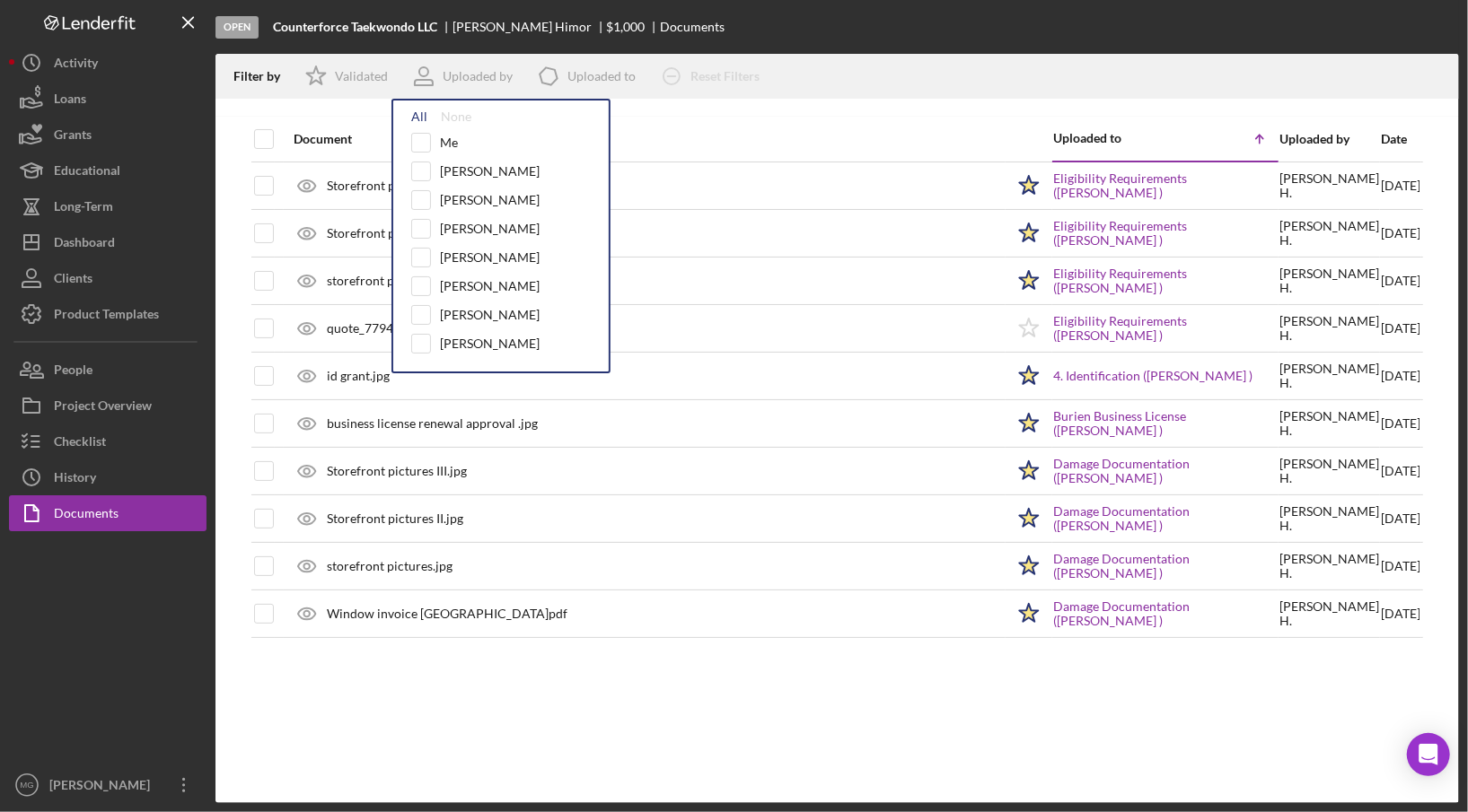
checkbox input "true"
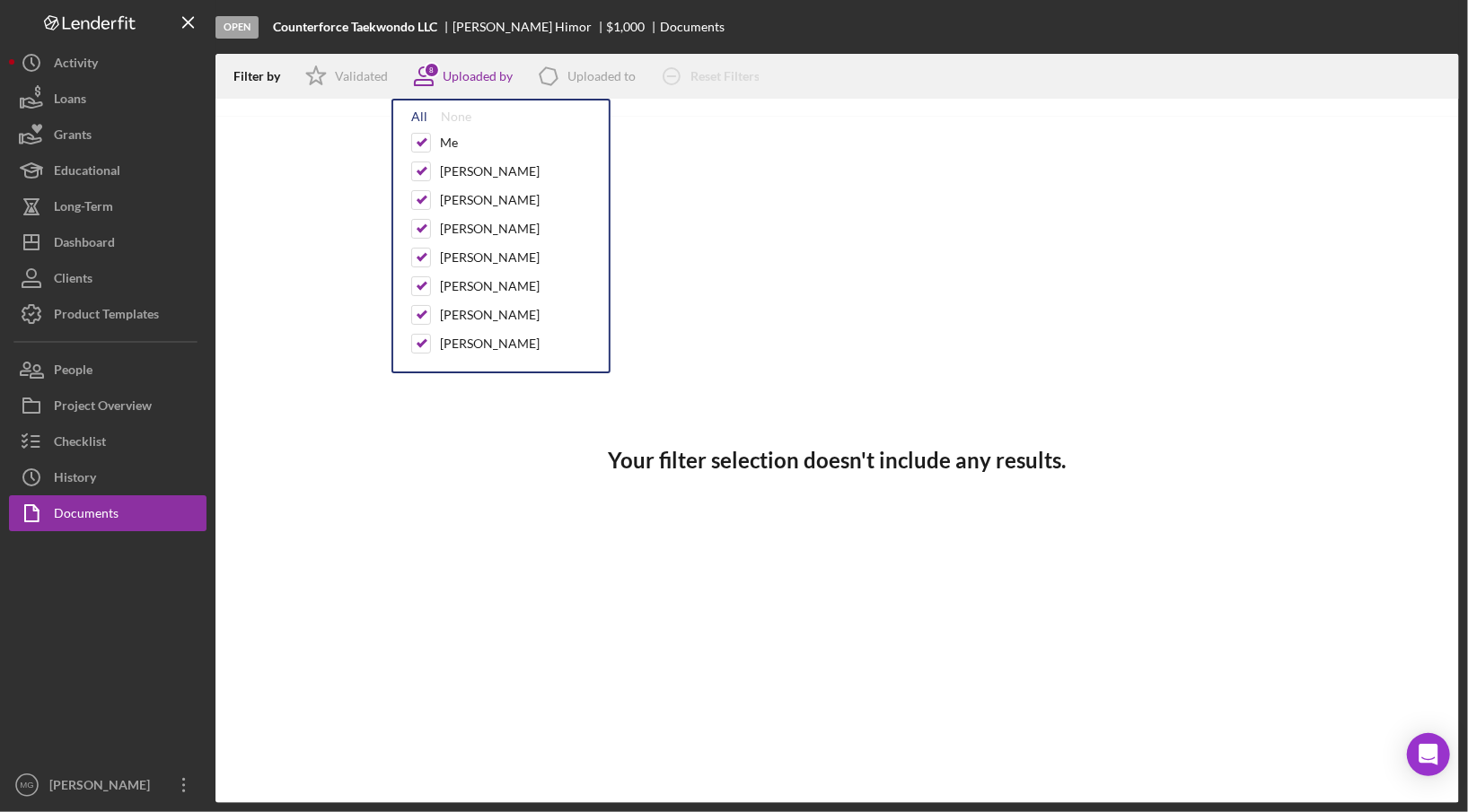
click at [415, 115] on div "All" at bounding box center [419, 116] width 16 height 14
click at [415, 116] on div "All" at bounding box center [419, 116] width 16 height 14
click at [454, 114] on div "None" at bounding box center [456, 116] width 31 height 14
checkbox input "false"
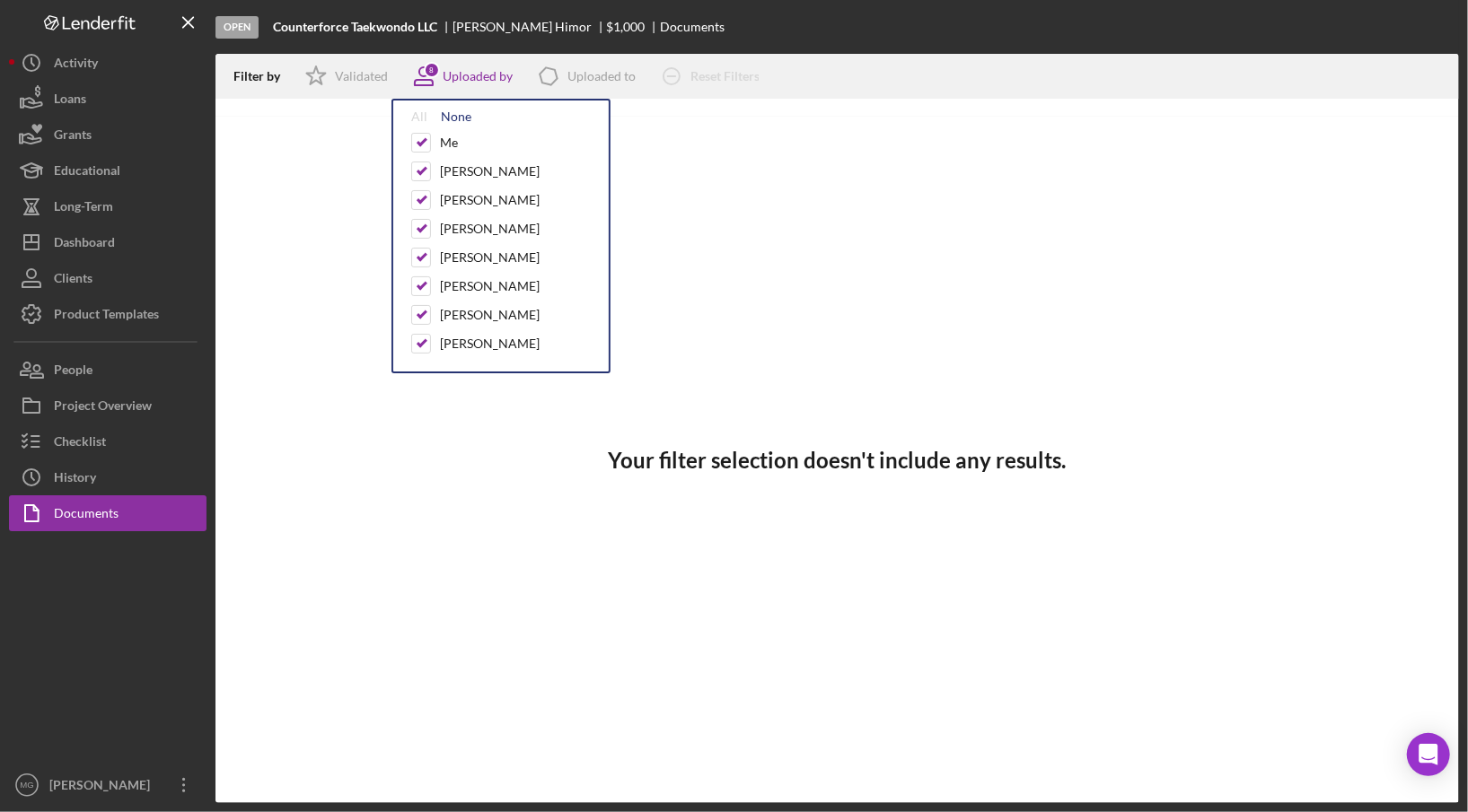
checkbox input "false"
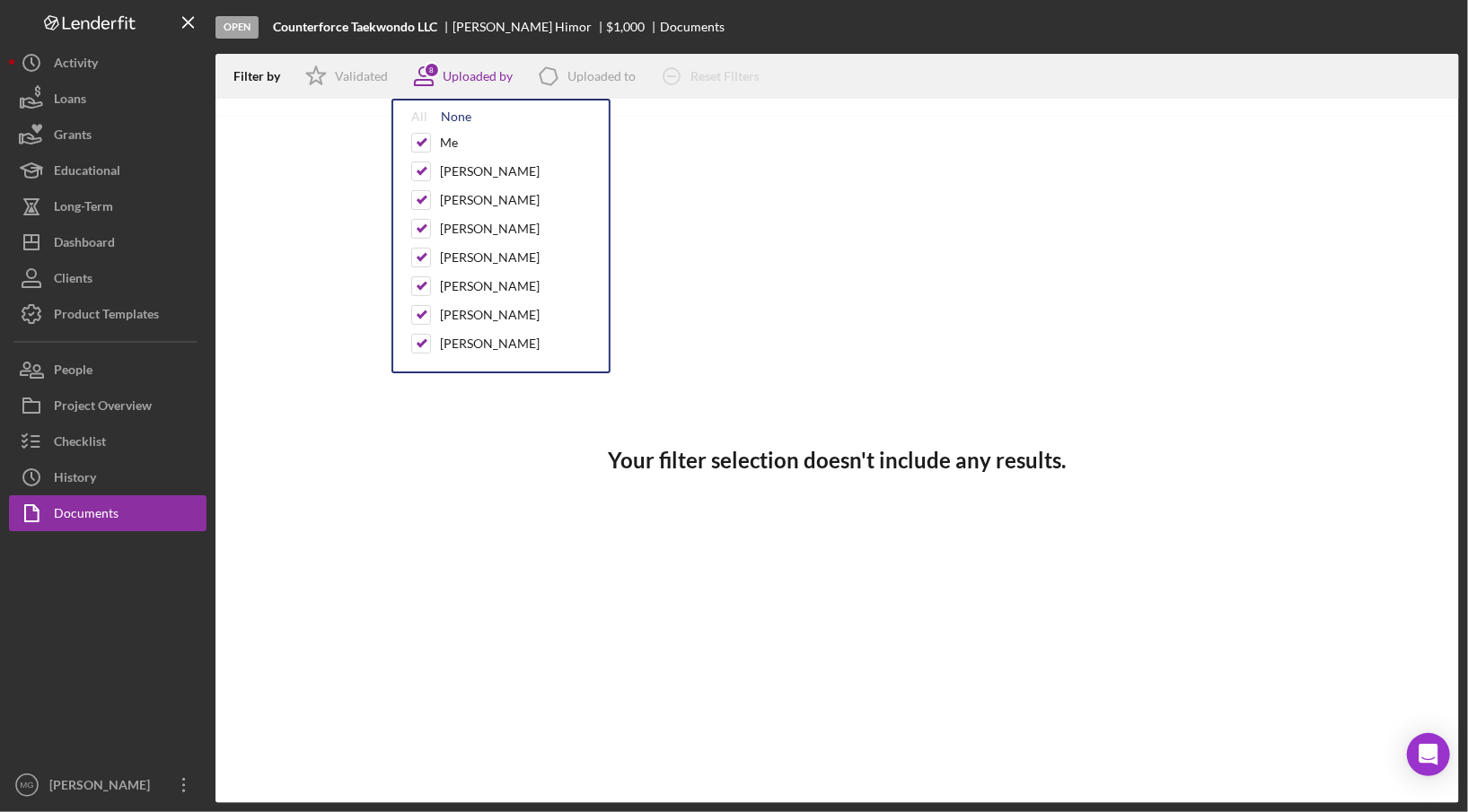
checkbox input "false"
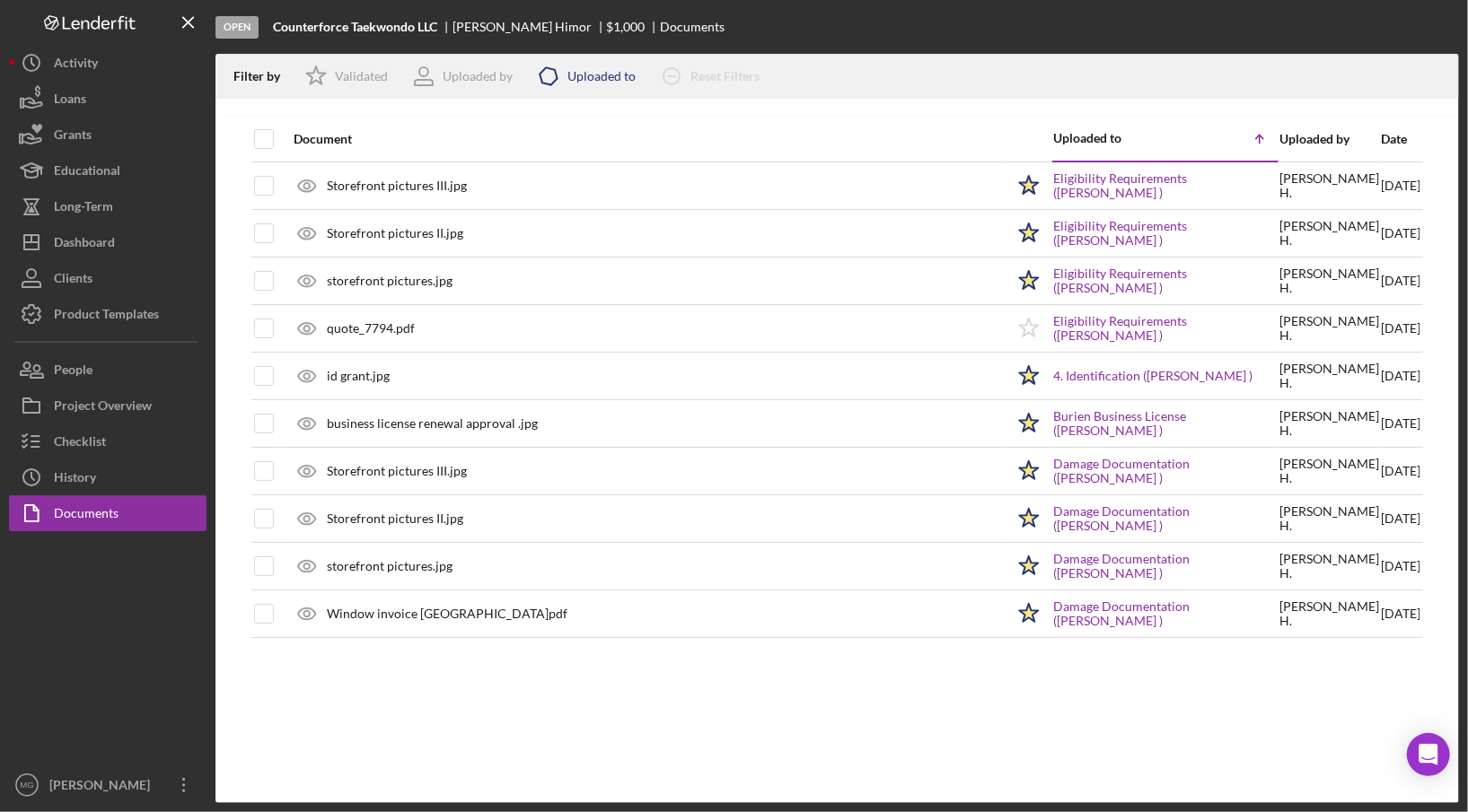
click at [591, 83] on div "Uploaded to" at bounding box center [601, 76] width 69 height 14
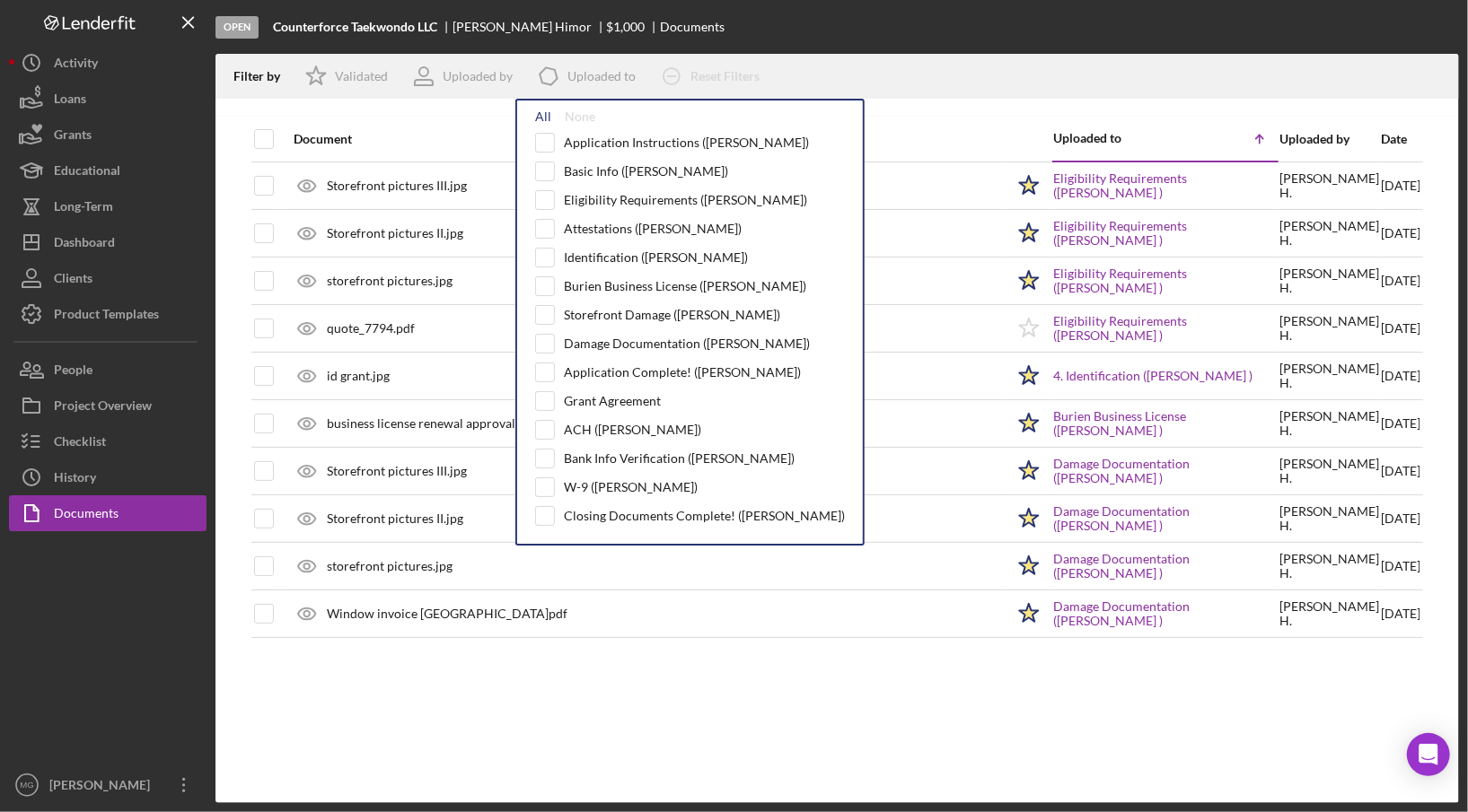
click at [536, 116] on div "All" at bounding box center [543, 116] width 16 height 14
checkbox input "true"
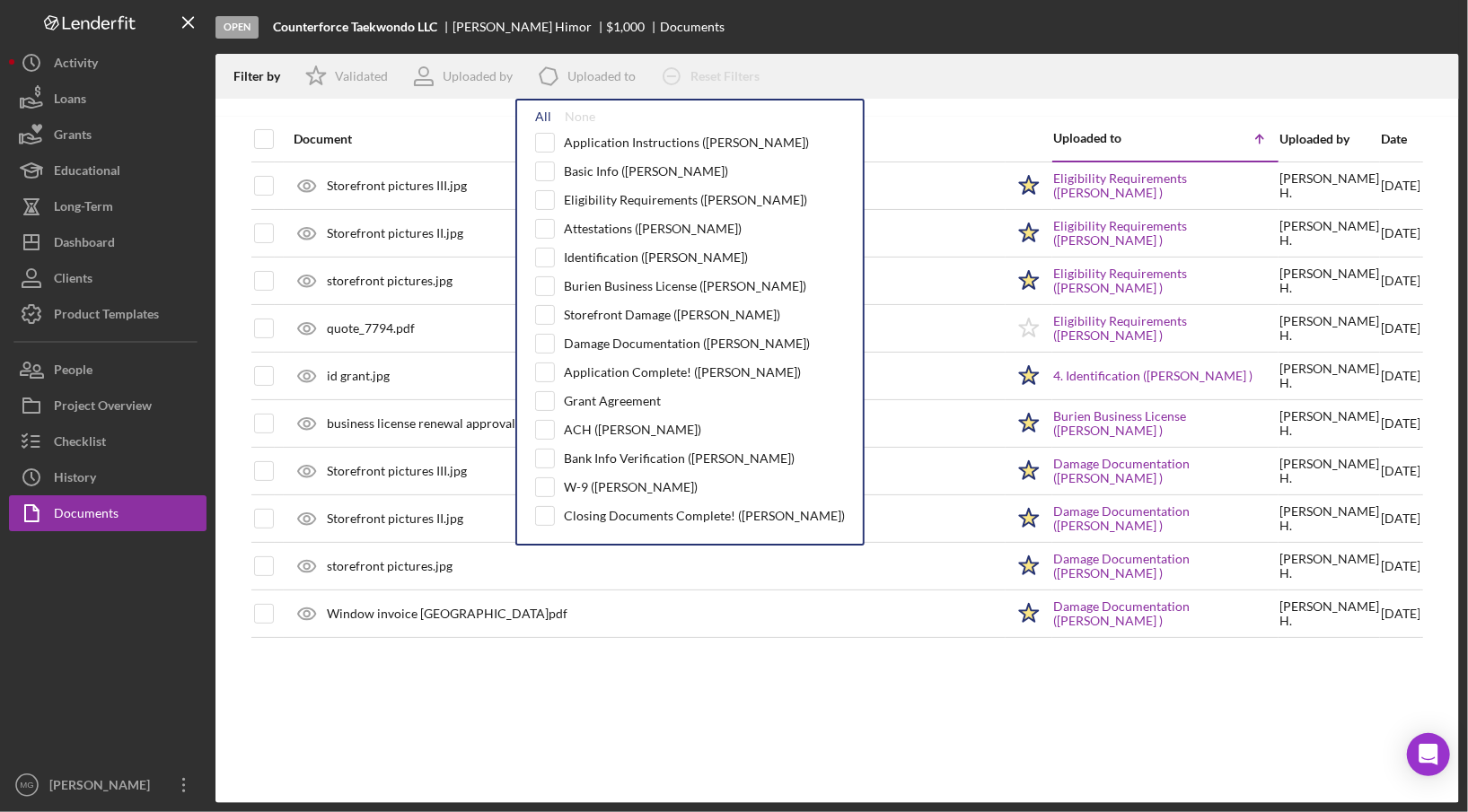
checkbox input "true"
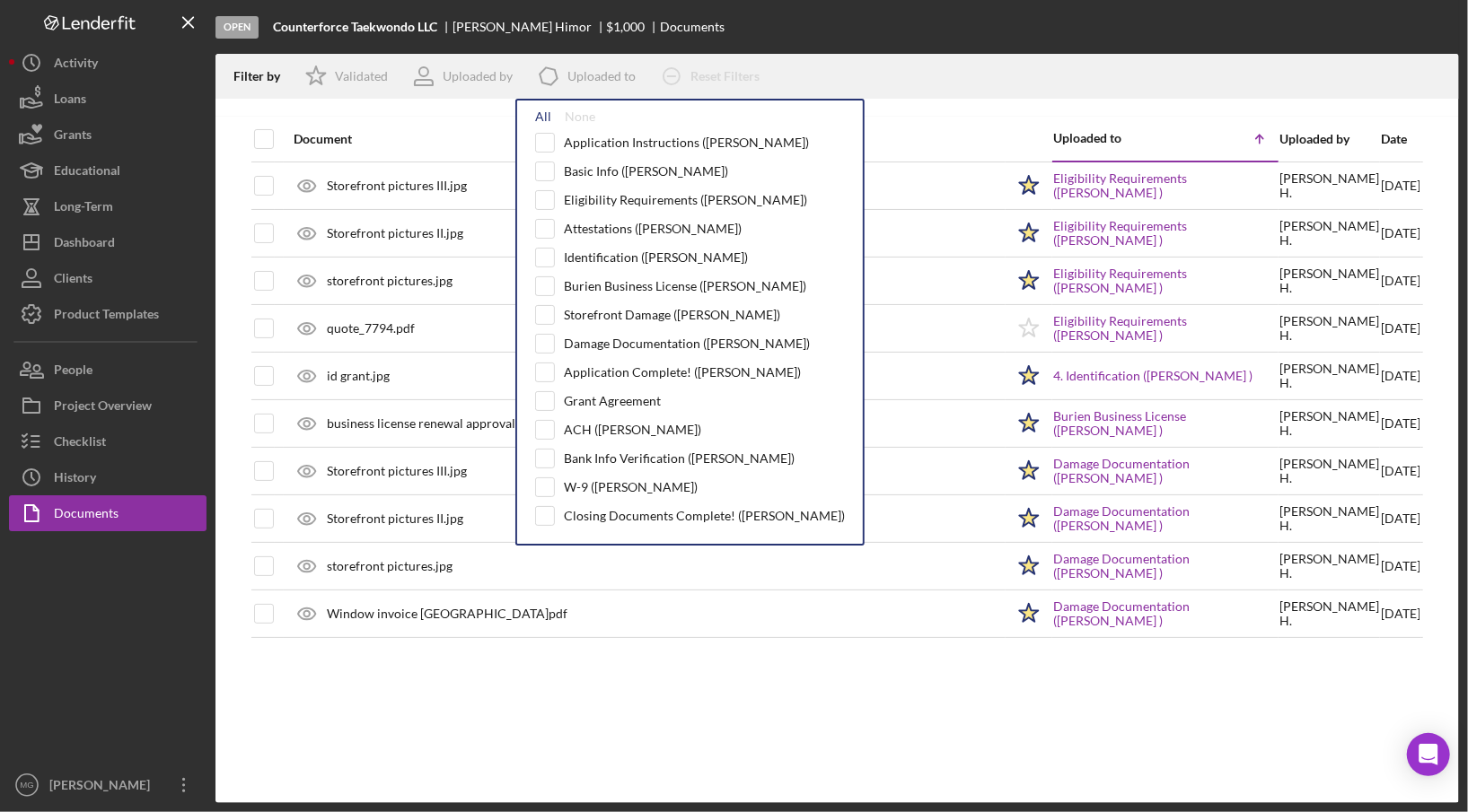
checkbox input "true"
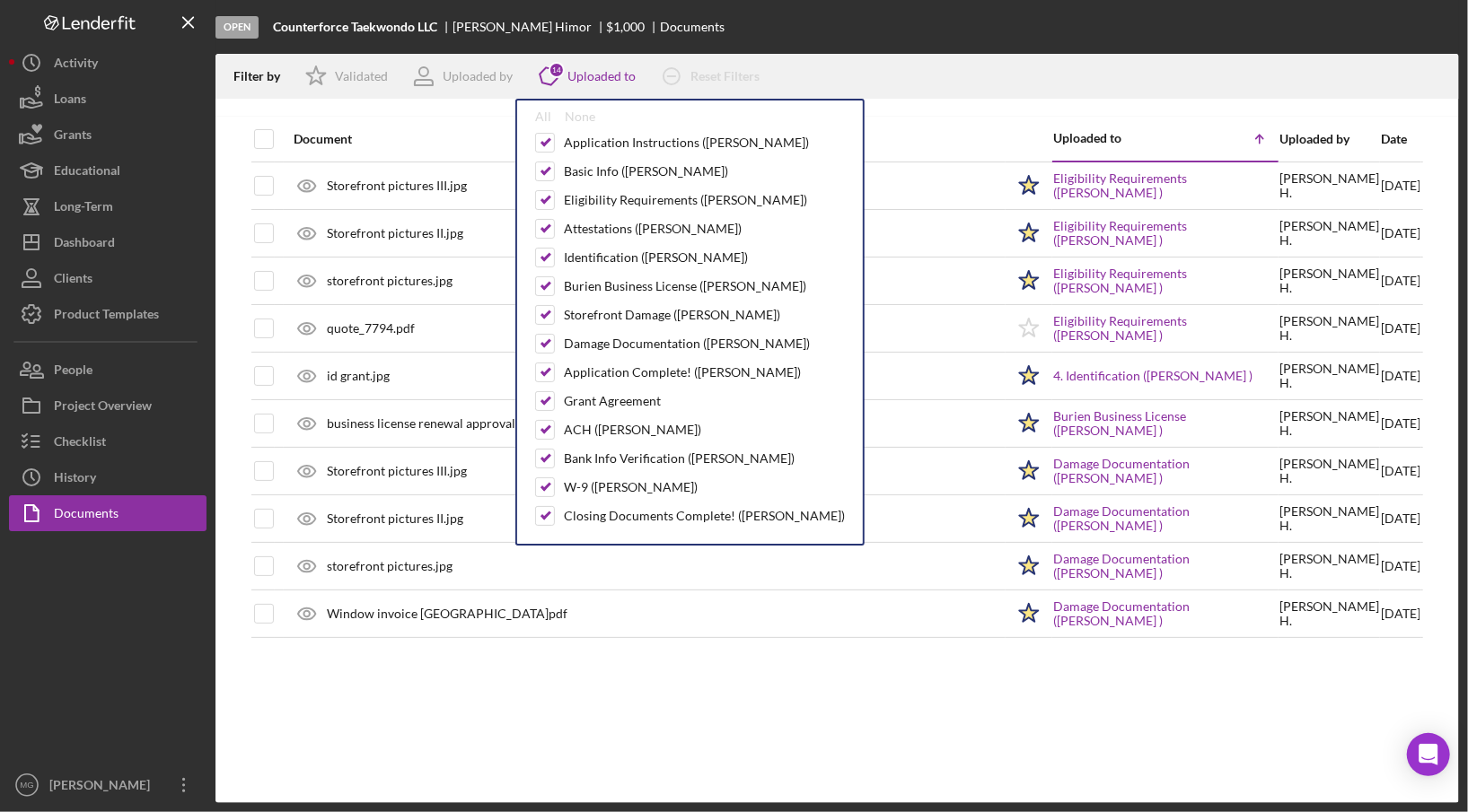
click at [646, 793] on div "Document Uploaded to Icon/Table Sort Arrow Uploaded by Date Storefront pictures…" at bounding box center [837, 459] width 1244 height 686
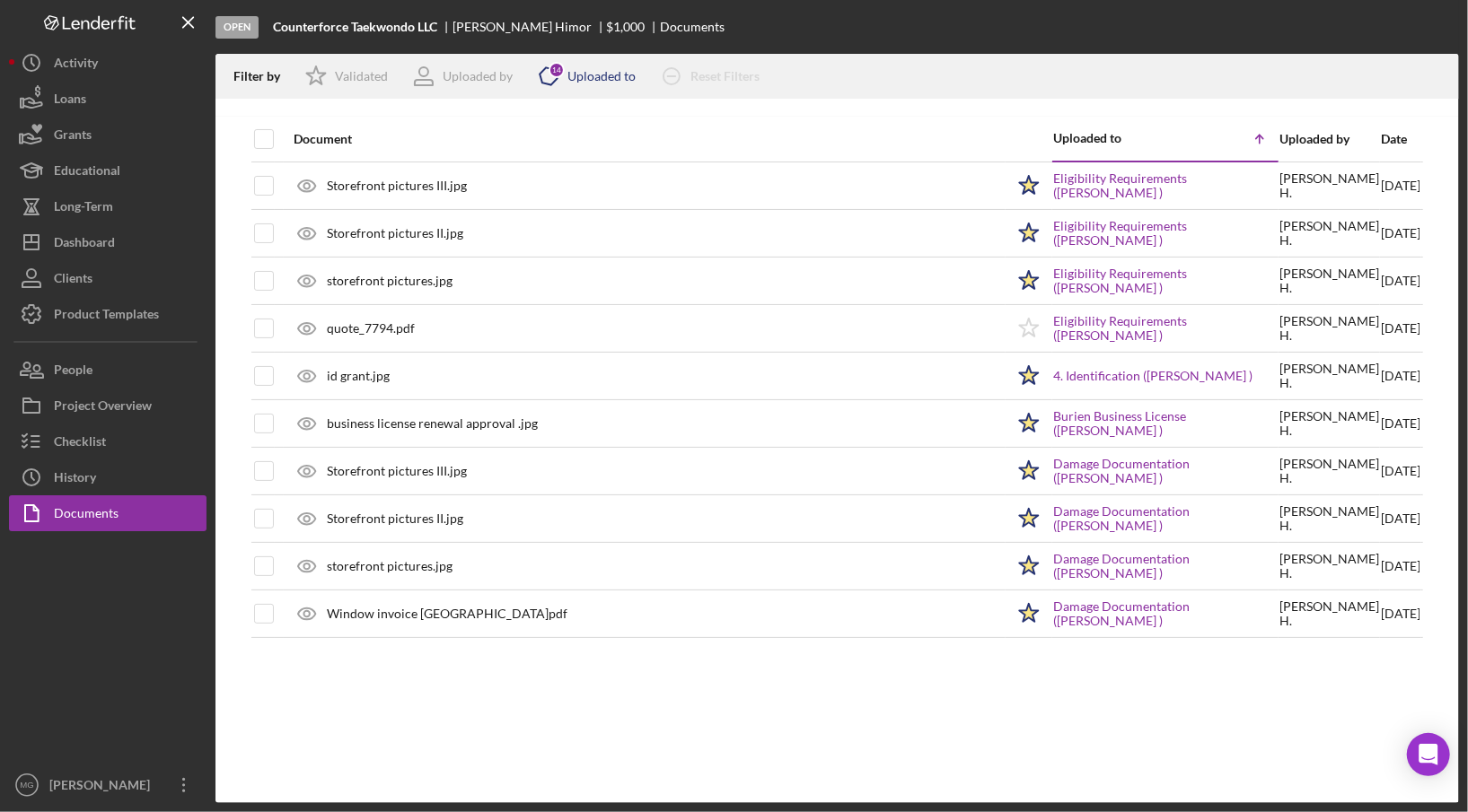
click at [618, 76] on div "Uploaded to" at bounding box center [601, 76] width 69 height 14
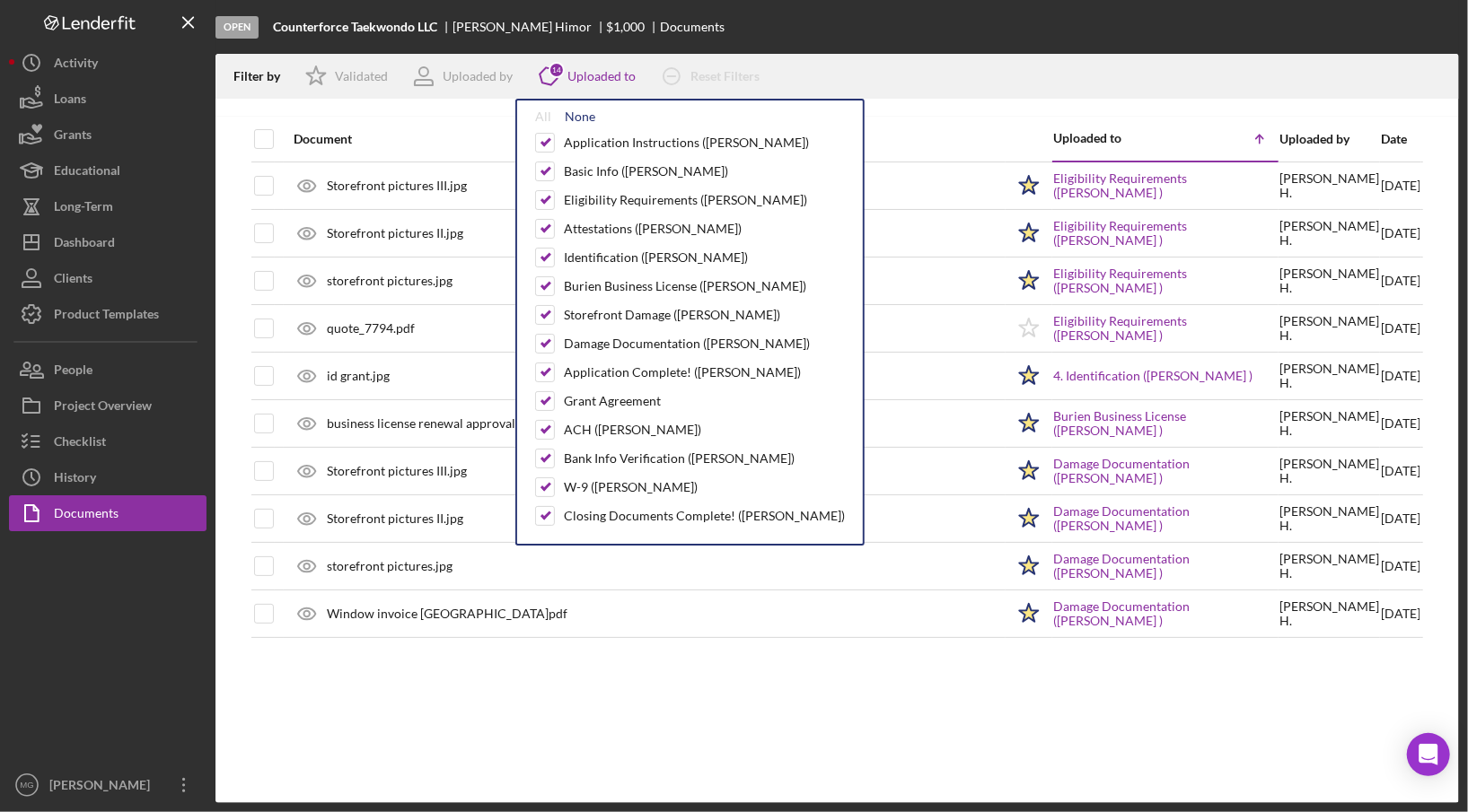
click at [570, 116] on div "None" at bounding box center [579, 116] width 31 height 14
checkbox input "false"
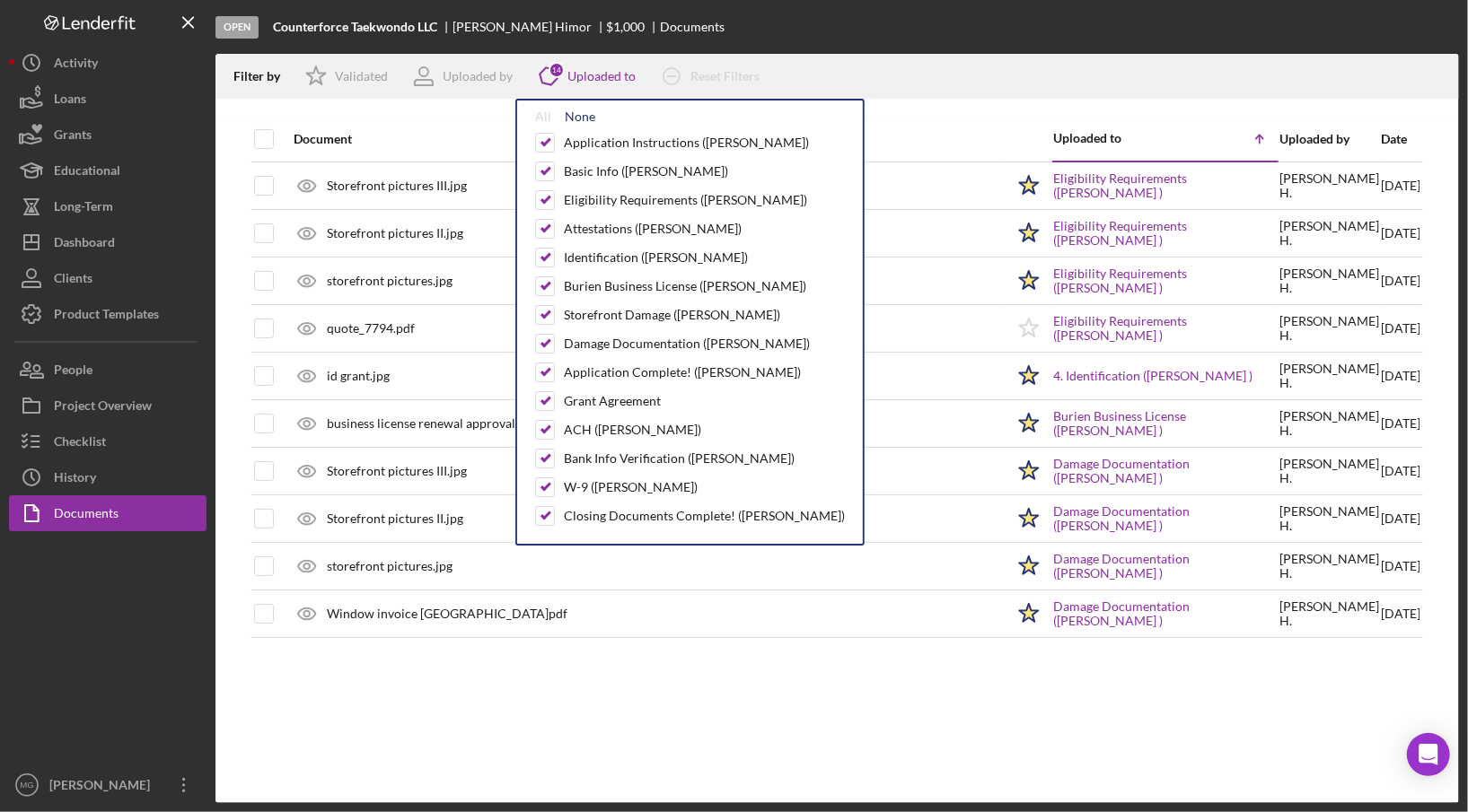
checkbox input "false"
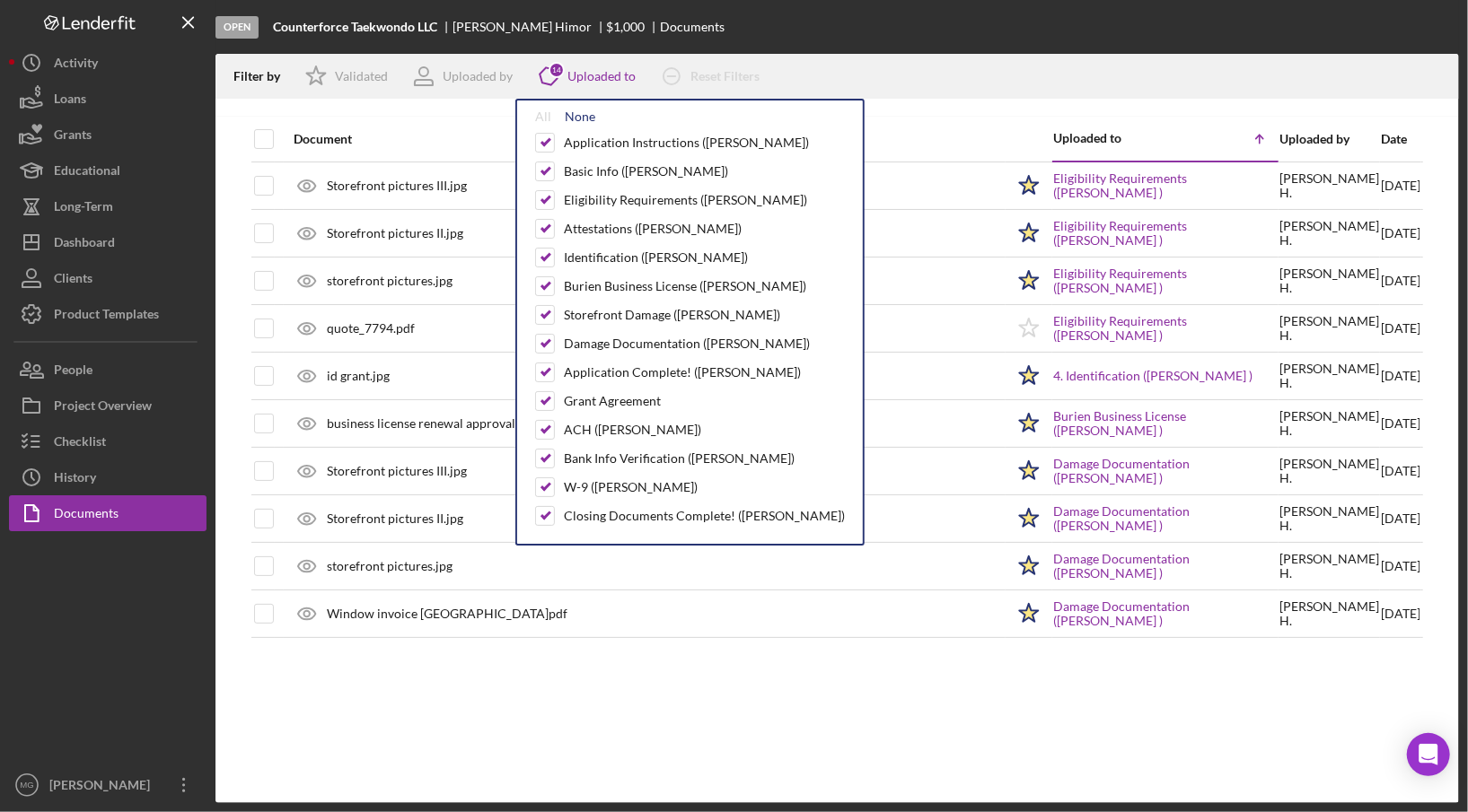
checkbox input "false"
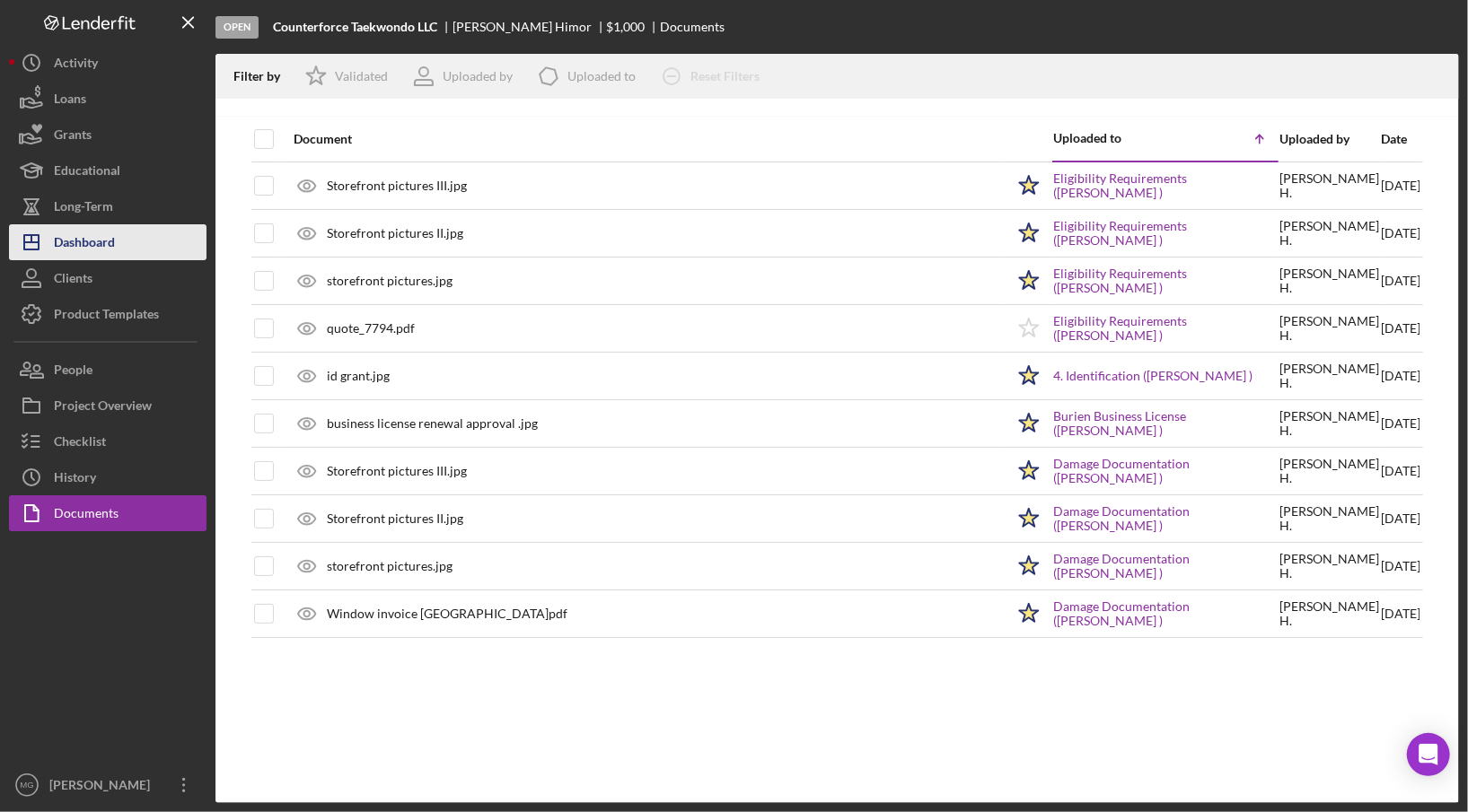
click at [107, 241] on div "Dashboard" at bounding box center [83, 244] width 61 height 41
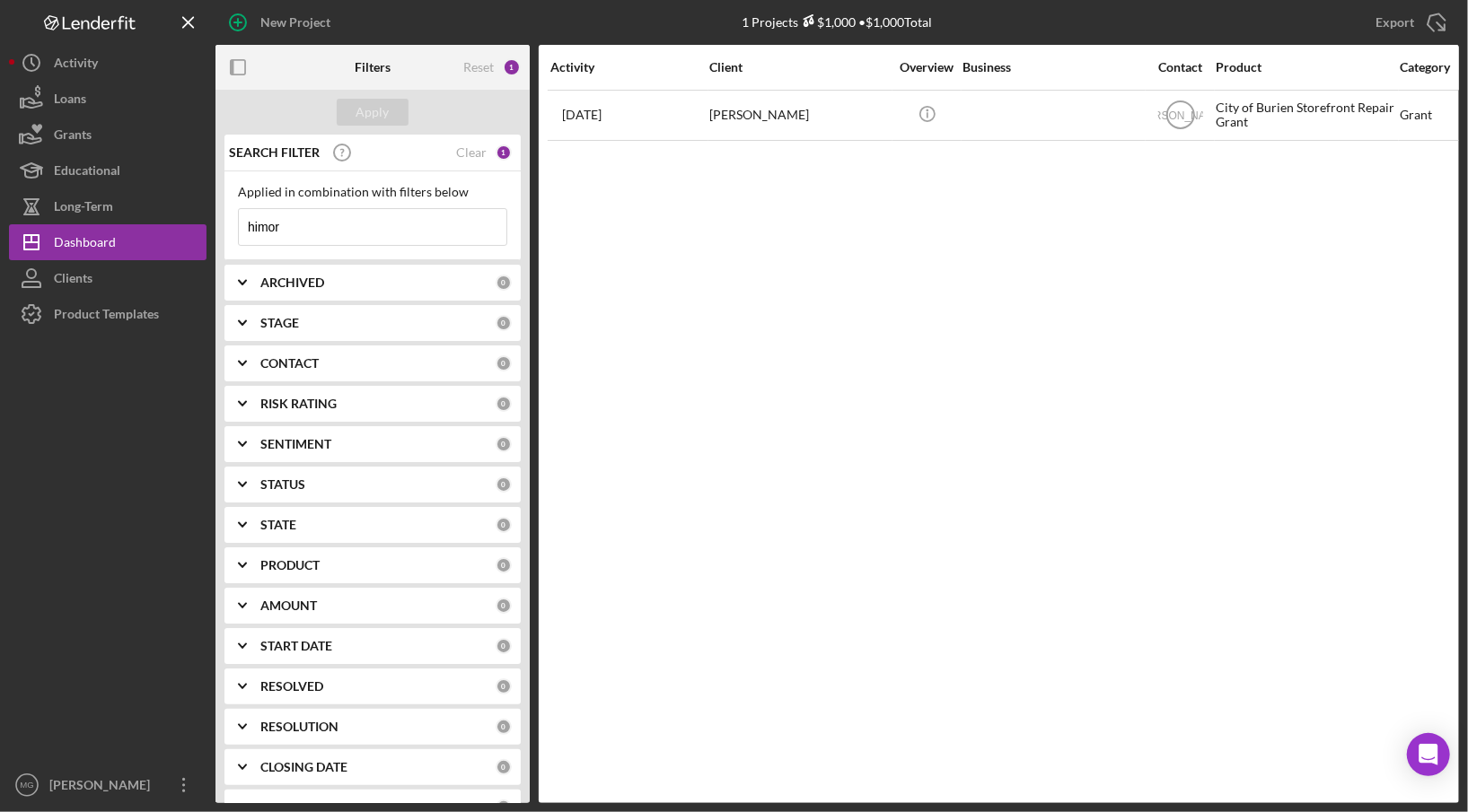
scroll to position [74, 0]
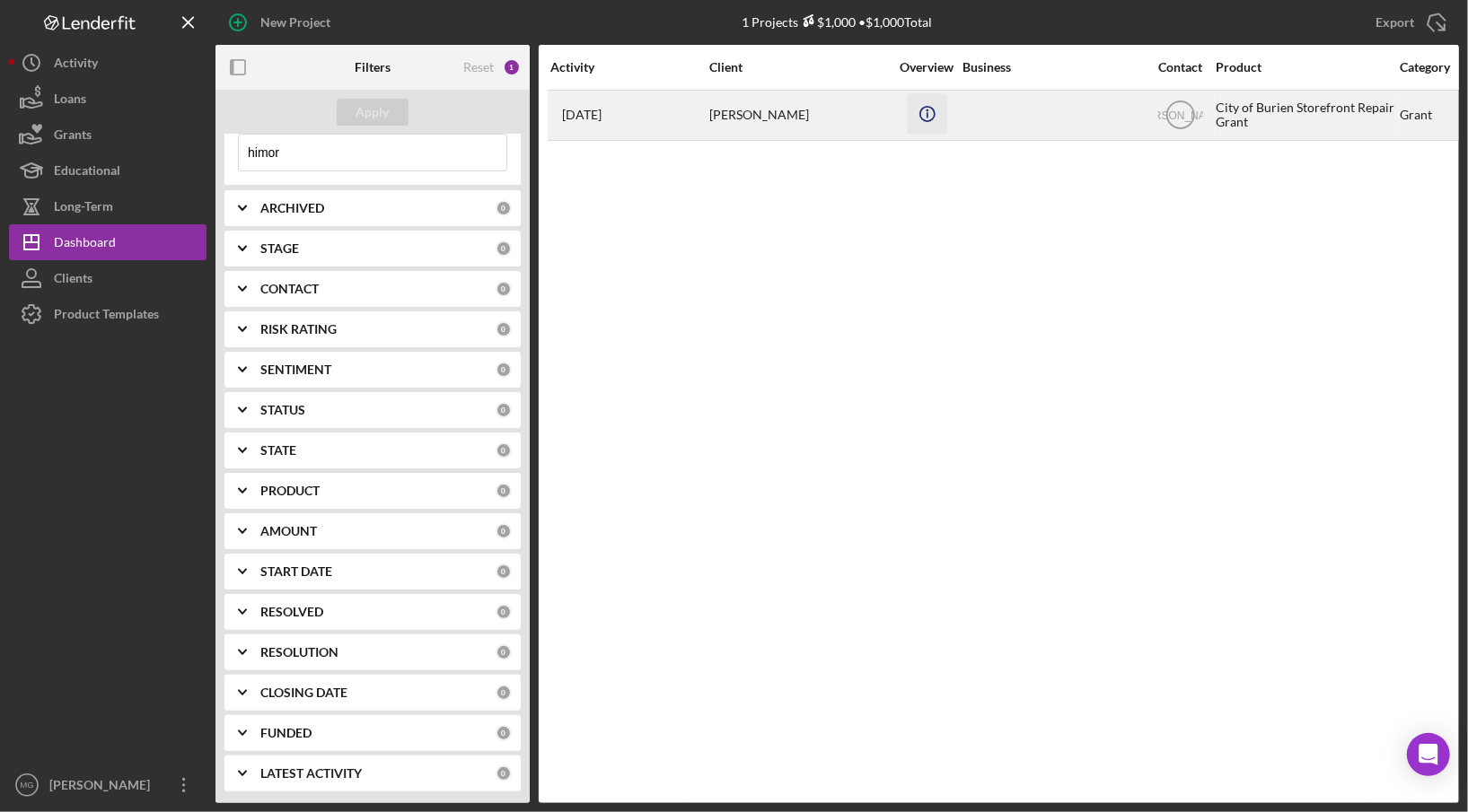
click at [929, 109] on icon "Icon/Info" at bounding box center [927, 113] width 41 height 41
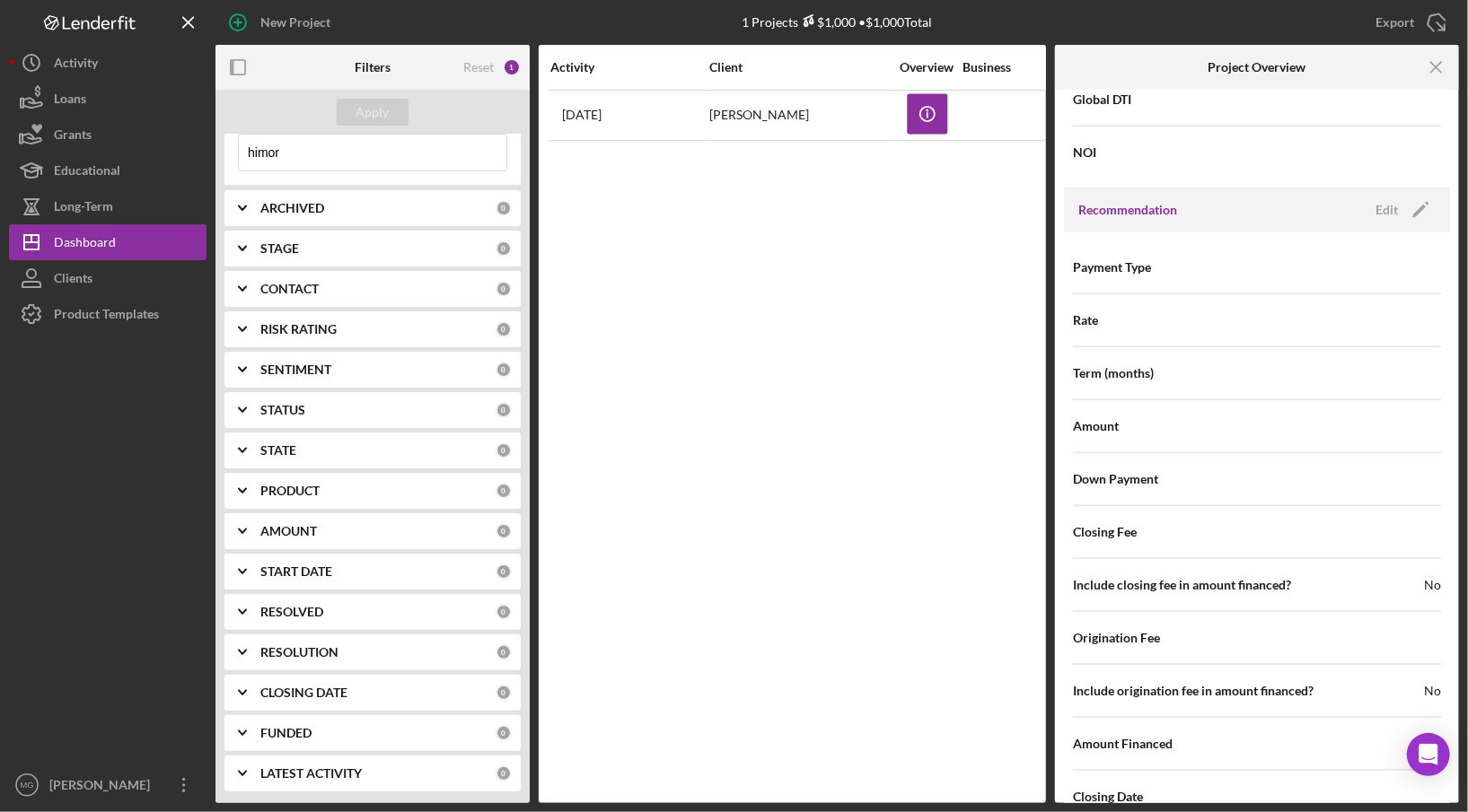
scroll to position [1737, 0]
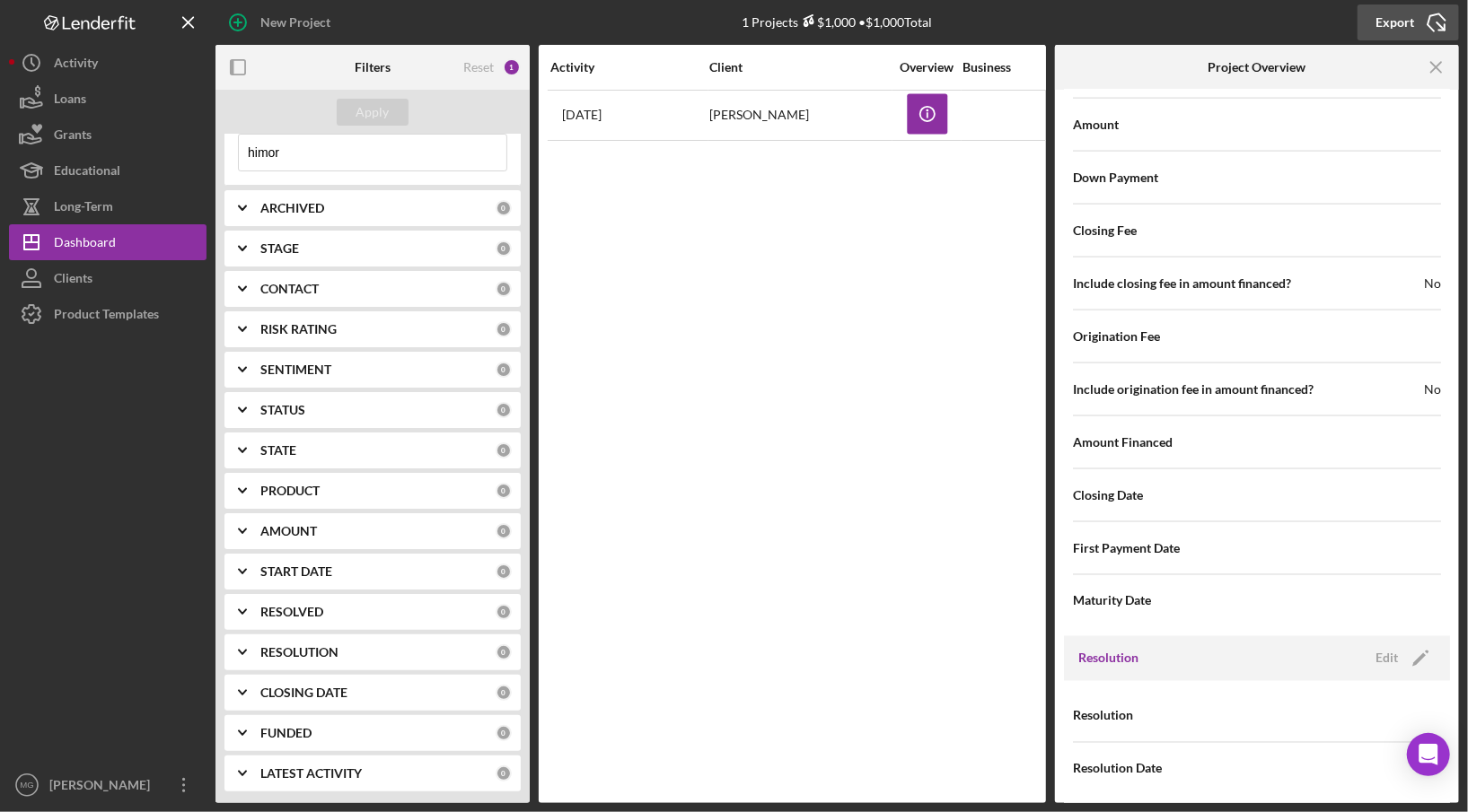
click at [1395, 21] on div "Export" at bounding box center [1395, 23] width 39 height 36
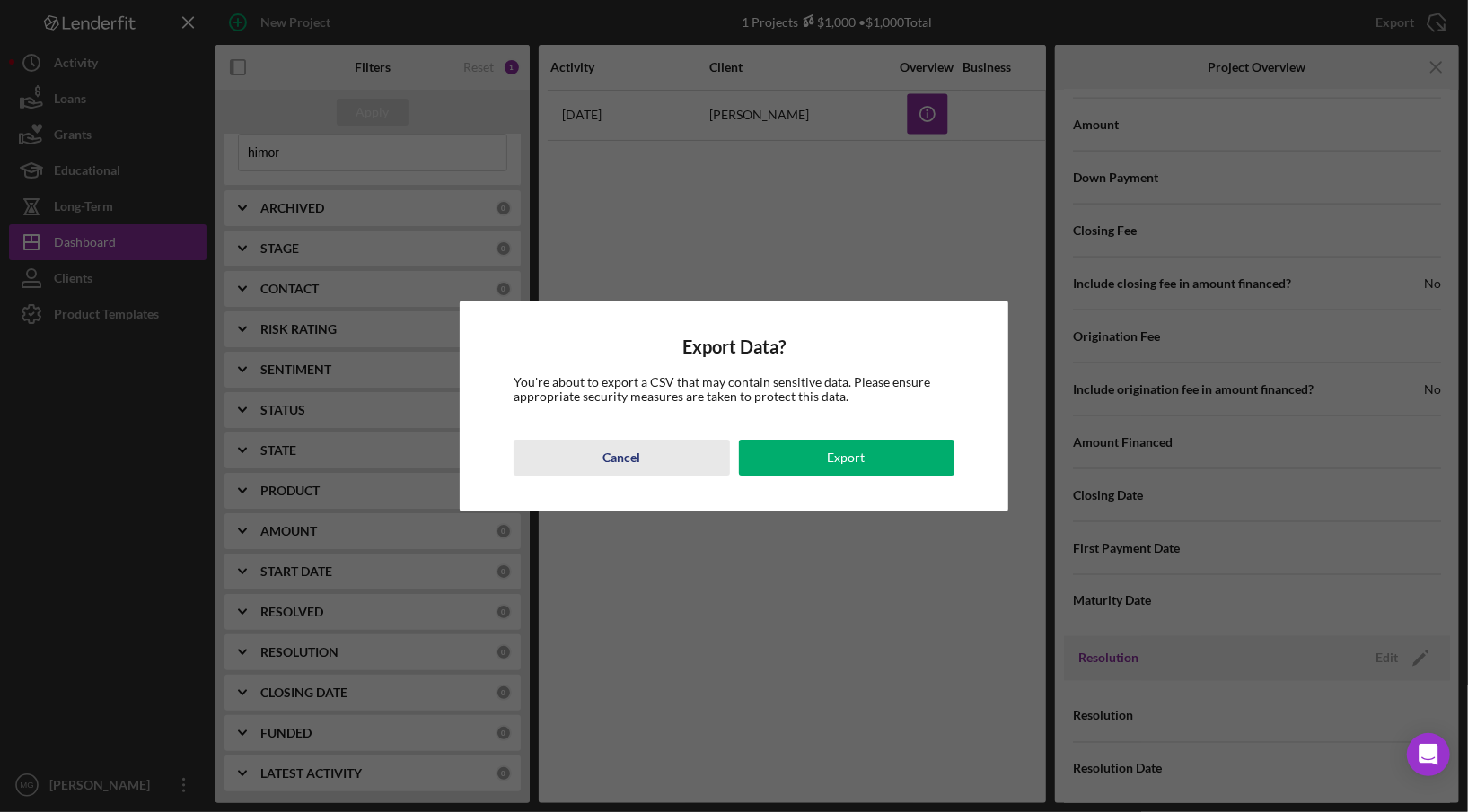
click at [614, 455] on div "Cancel" at bounding box center [621, 458] width 38 height 36
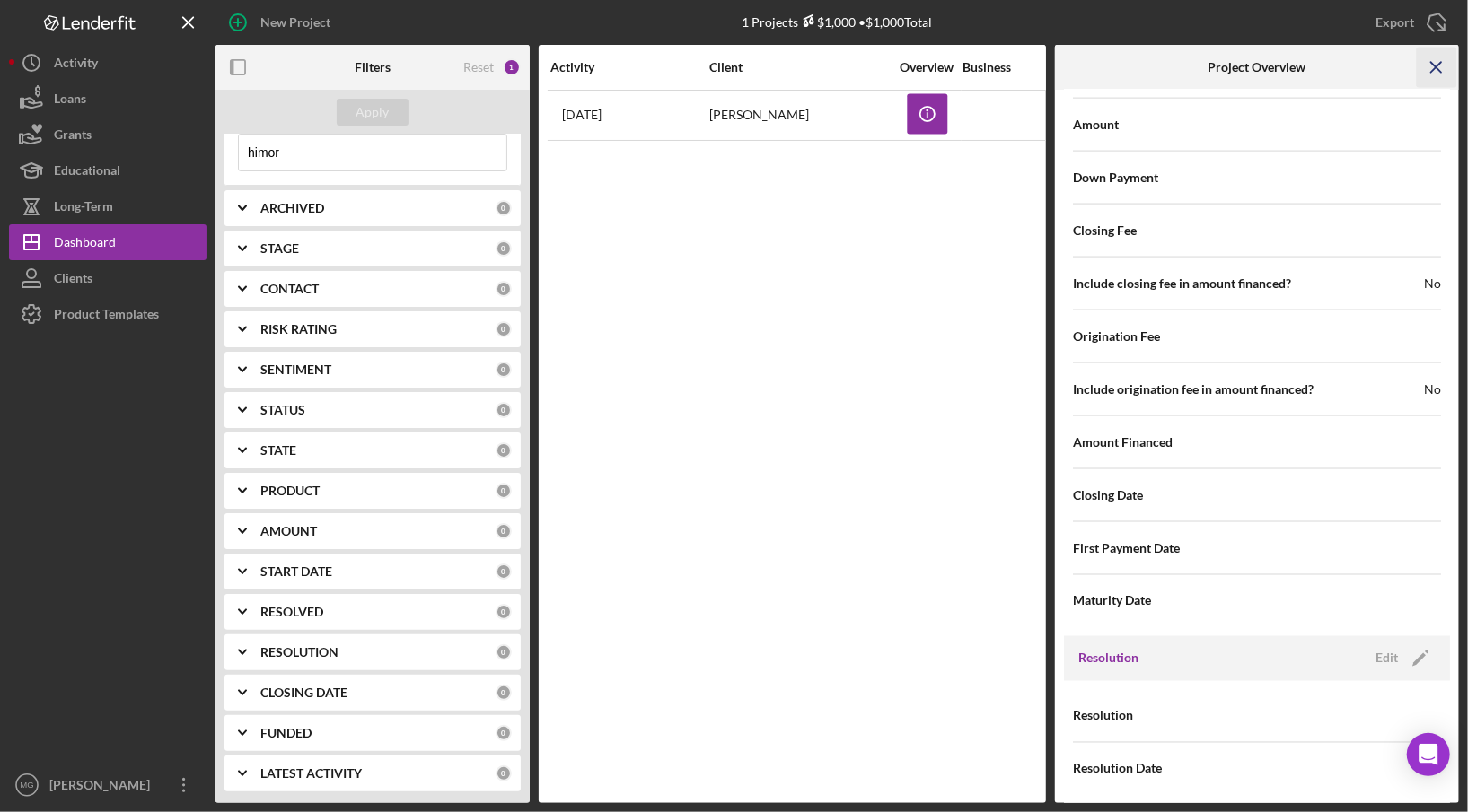
click at [1431, 62] on line "button" at bounding box center [1436, 67] width 10 height 10
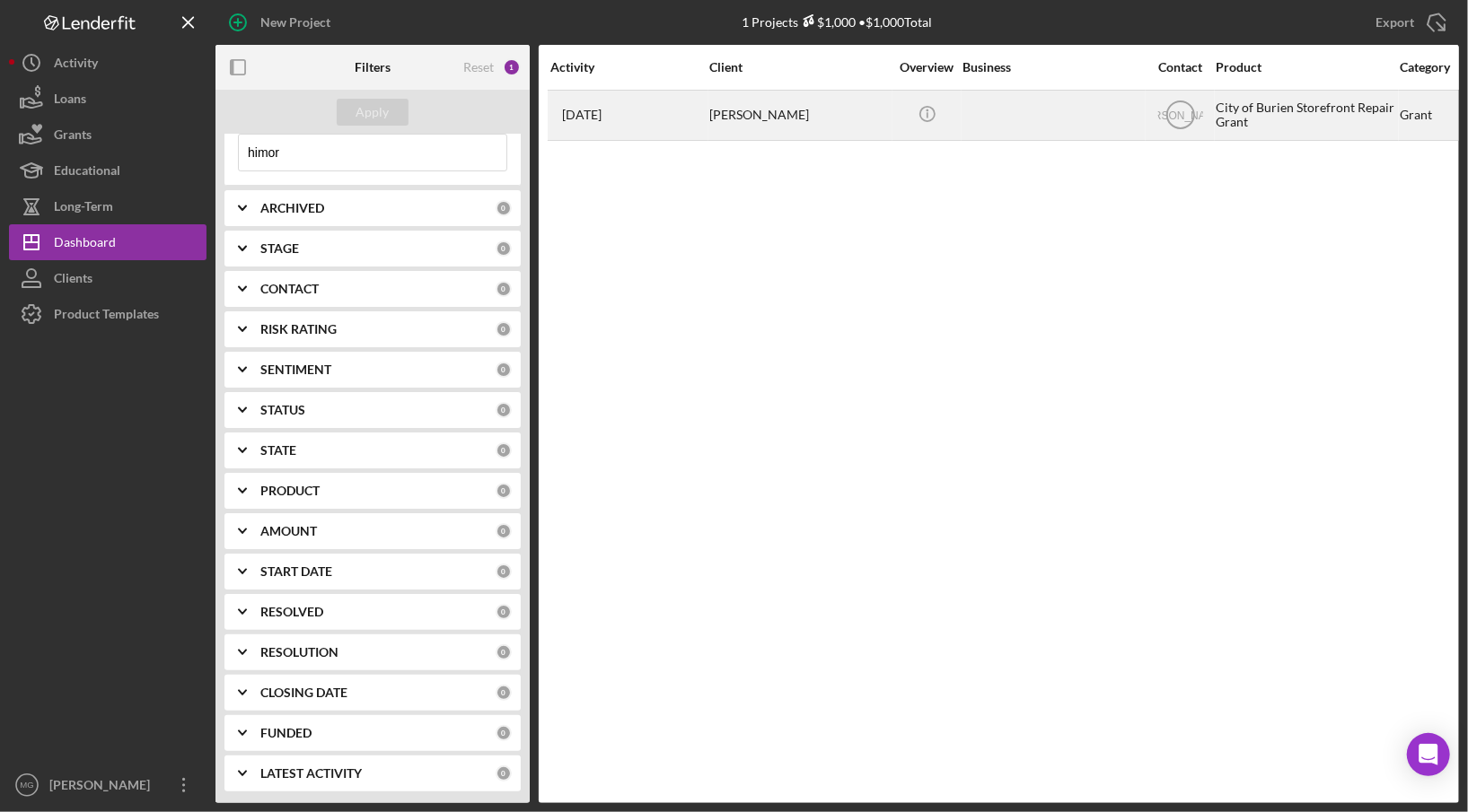
click at [1206, 95] on div "[PERSON_NAME]" at bounding box center [1180, 114] width 68 height 45
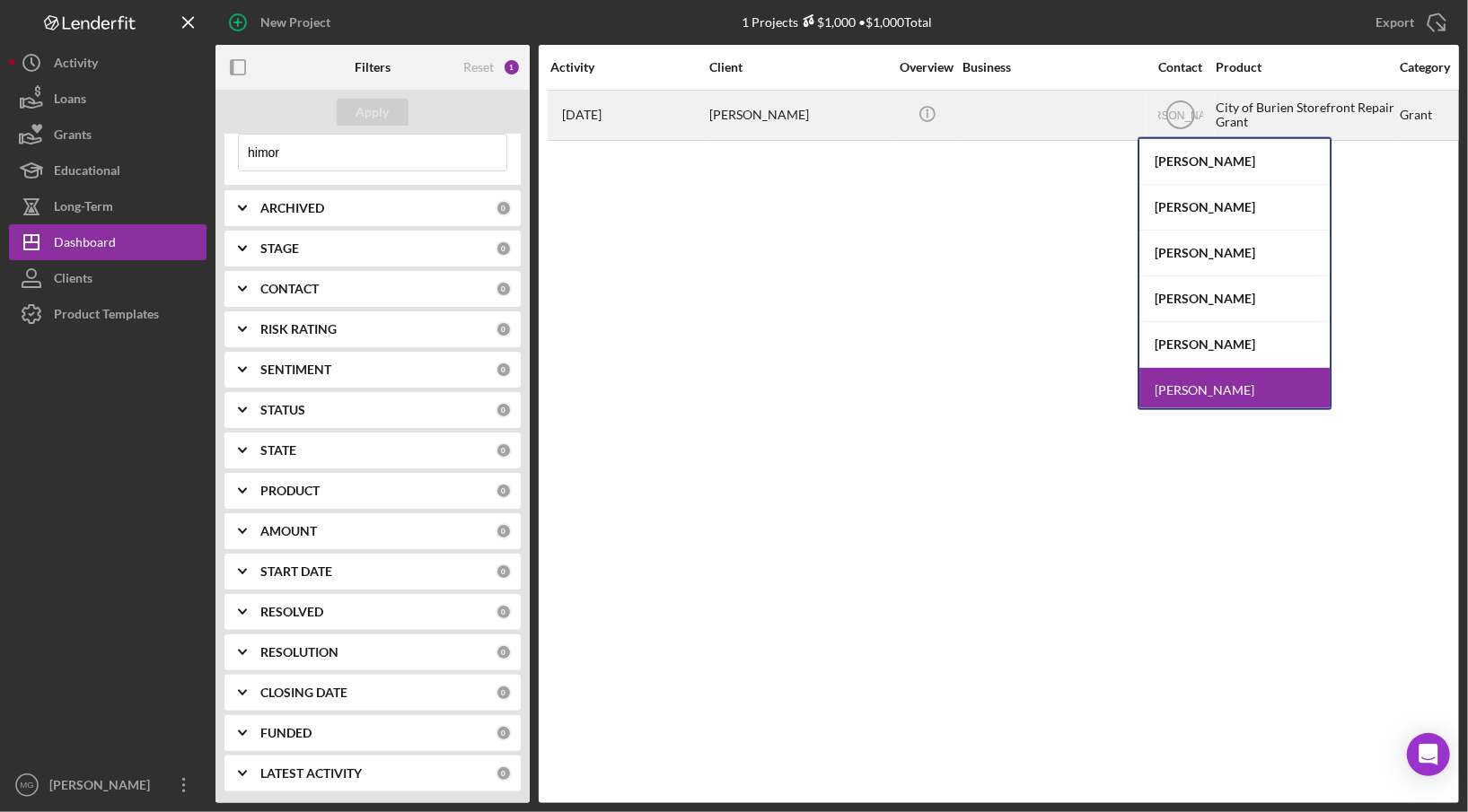
click at [1011, 110] on div at bounding box center [1052, 115] width 180 height 48
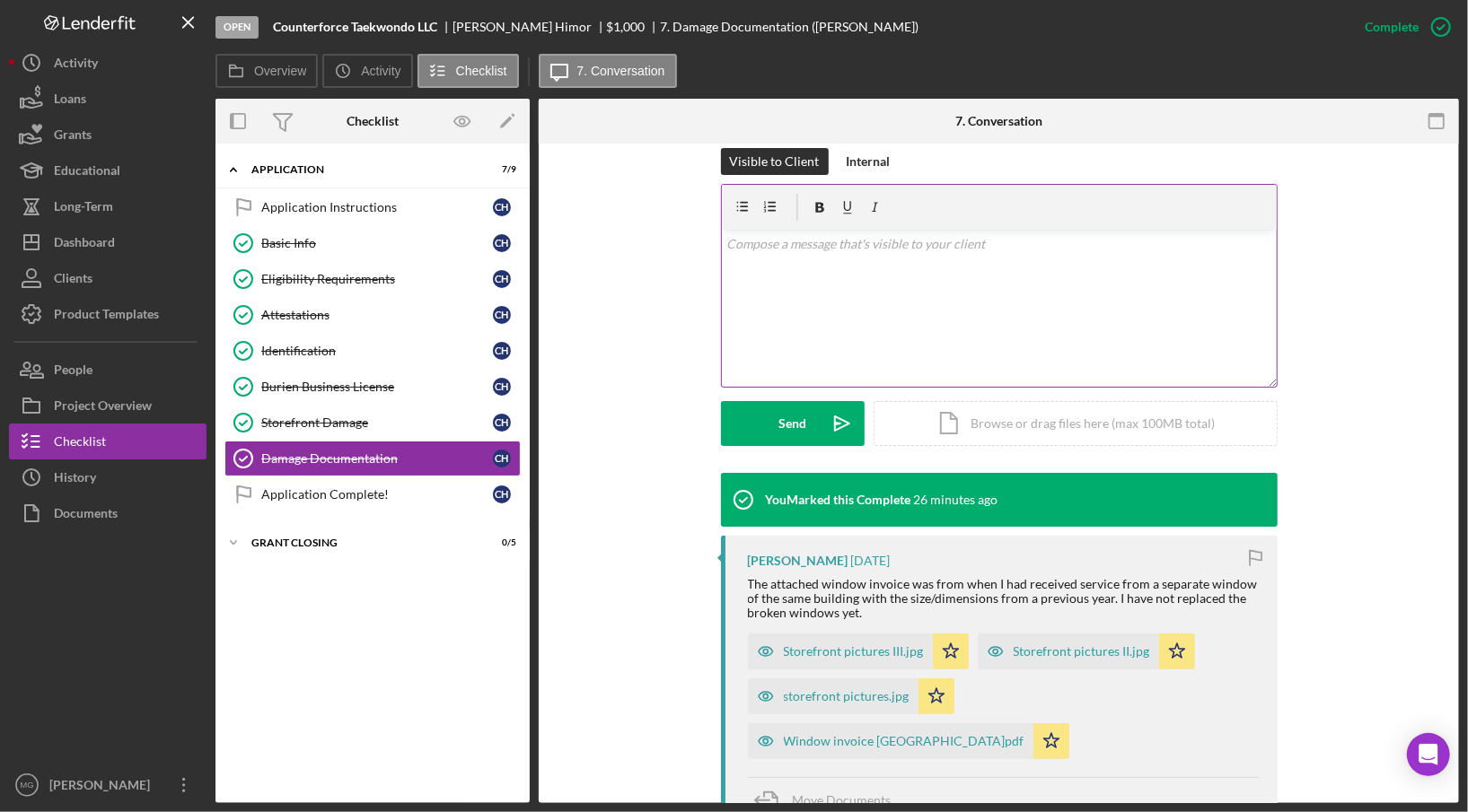
scroll to position [676, 0]
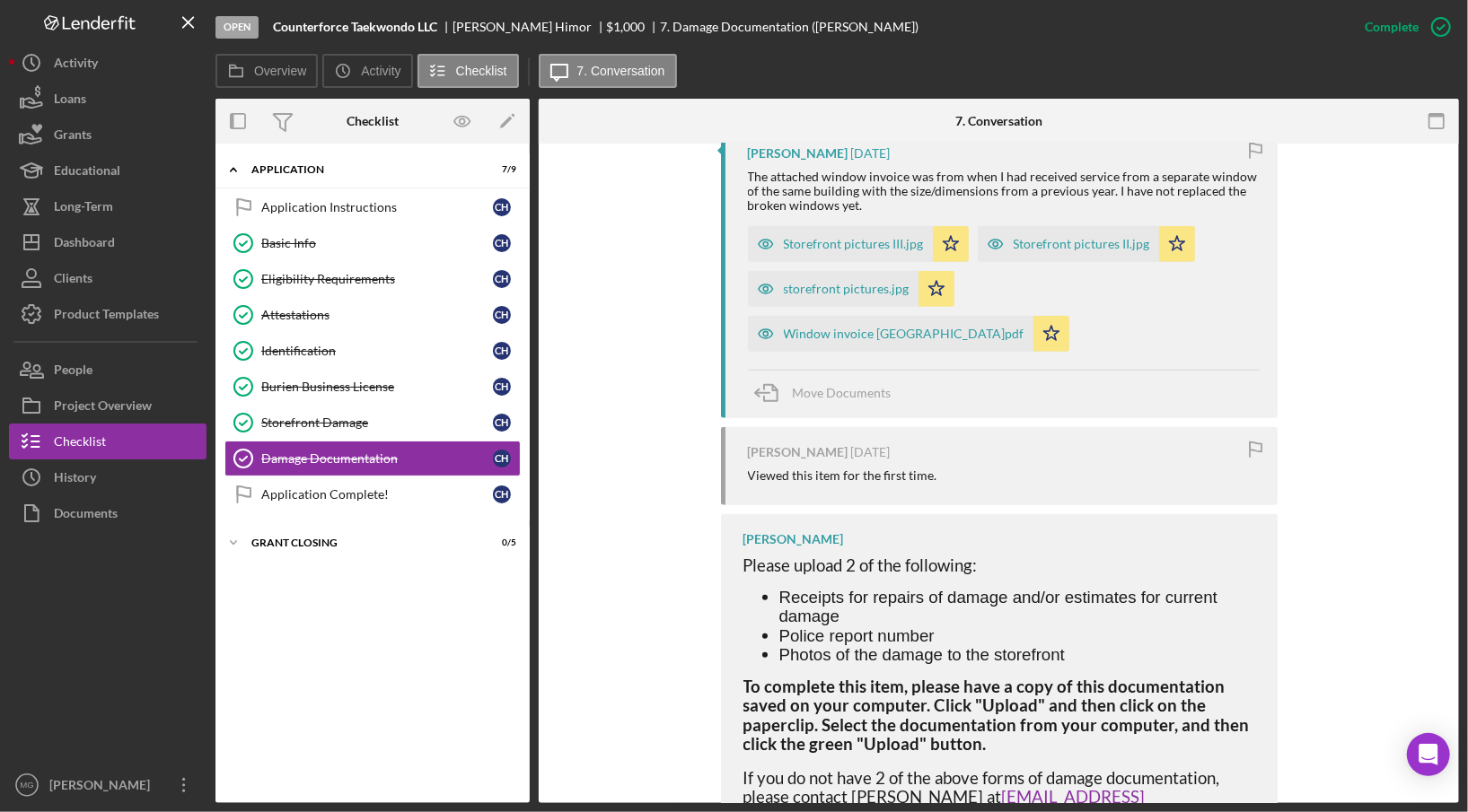
click at [834, 427] on div "[PERSON_NAME] [DATE] Viewed this item for the first time." at bounding box center [999, 466] width 556 height 78
click at [98, 126] on button "Grants" at bounding box center [107, 134] width 198 height 36
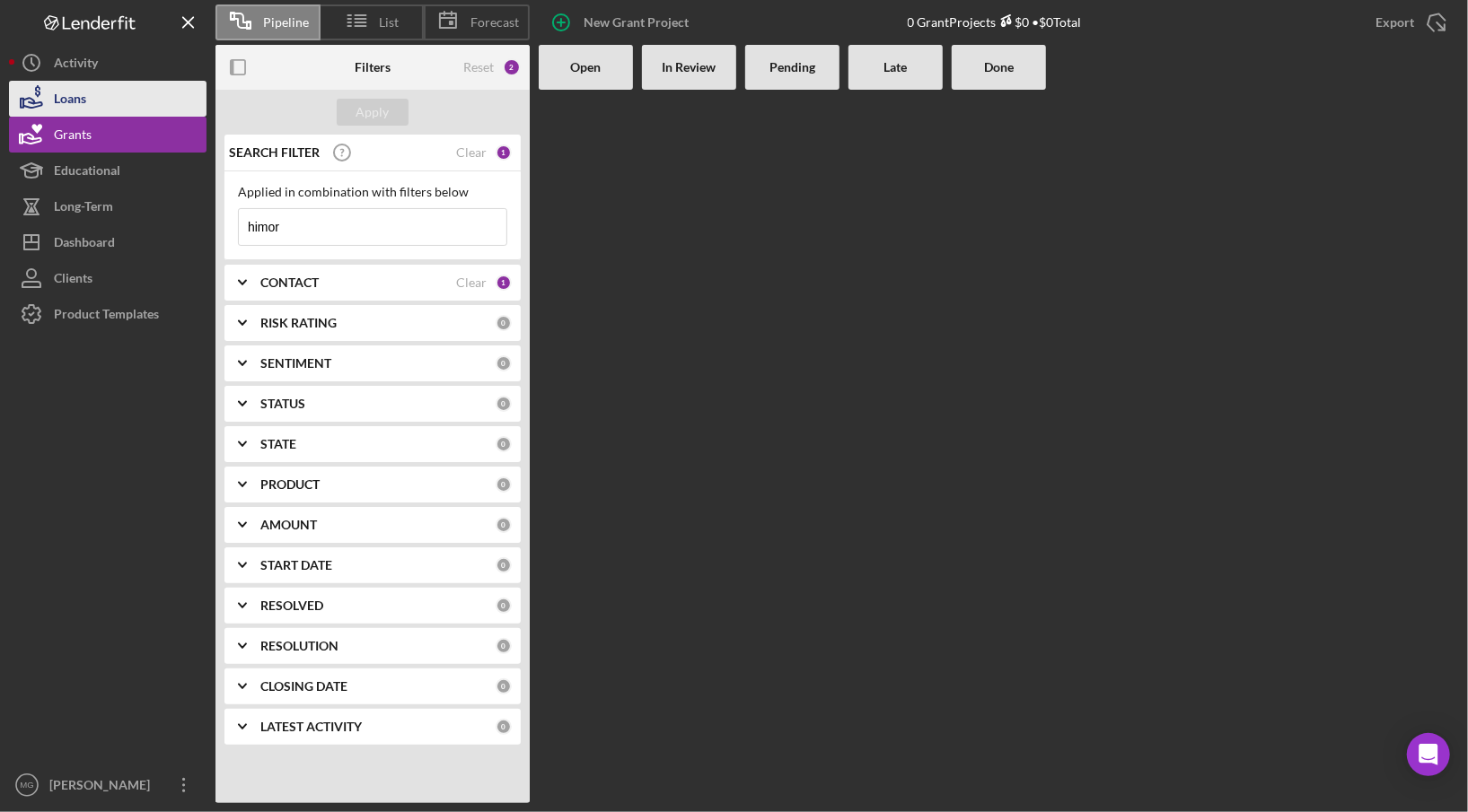
click at [93, 93] on button "Loans" at bounding box center [107, 98] width 198 height 36
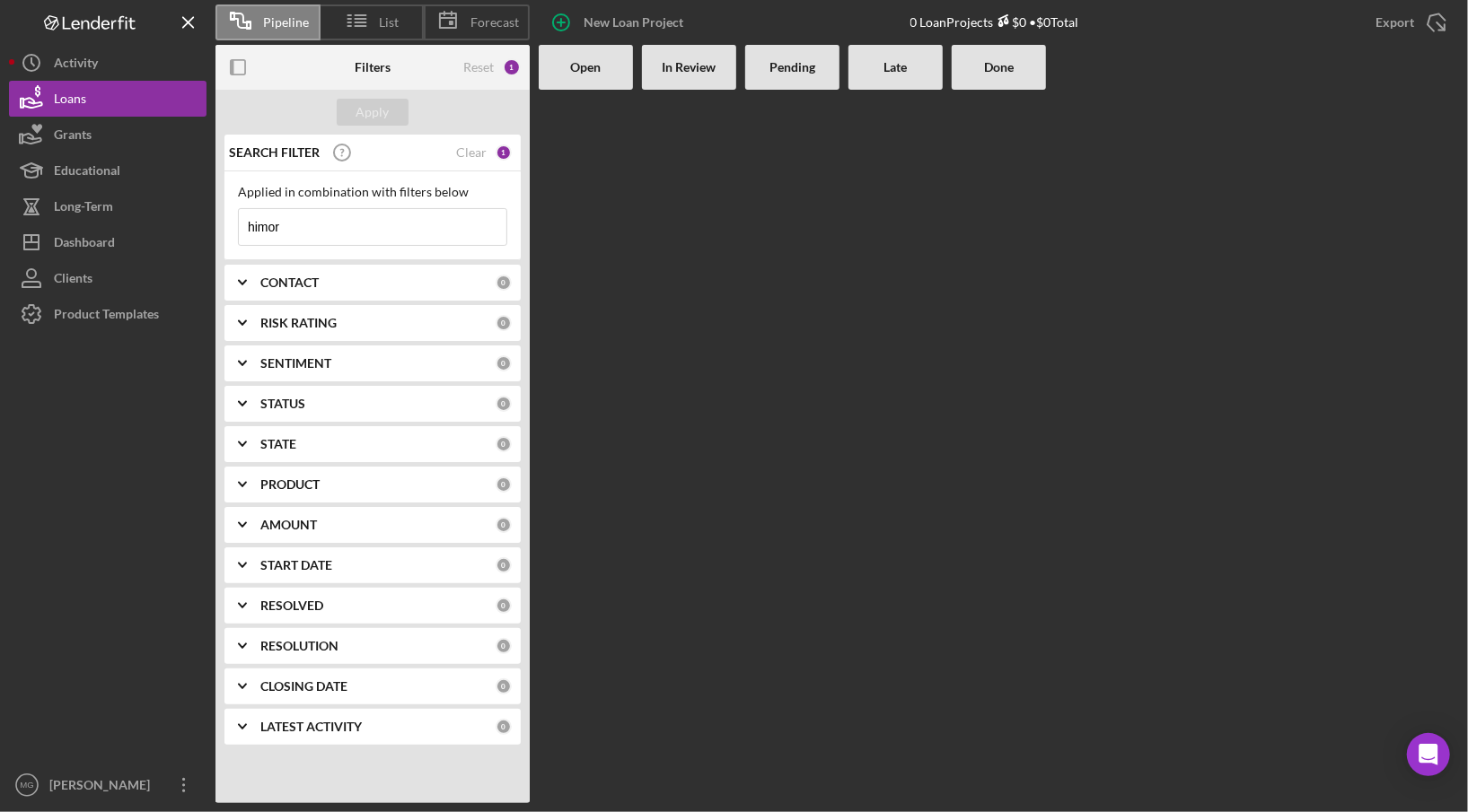
click at [309, 232] on input "himor" at bounding box center [371, 227] width 267 height 36
drag, startPoint x: 289, startPoint y: 227, endPoint x: 201, endPoint y: 228, distance: 88.0
click at [201, 228] on div "Pipeline List Forecast New Loan Project 0 Loan Projects $0 • $0 Total Export Ic…" at bounding box center [734, 401] width 1450 height 803
drag, startPoint x: 311, startPoint y: 226, endPoint x: 226, endPoint y: 226, distance: 85.0
click at [226, 226] on div "Applied in combination with filters below [PERSON_NAME] Icon/Menu Close" at bounding box center [372, 215] width 296 height 88
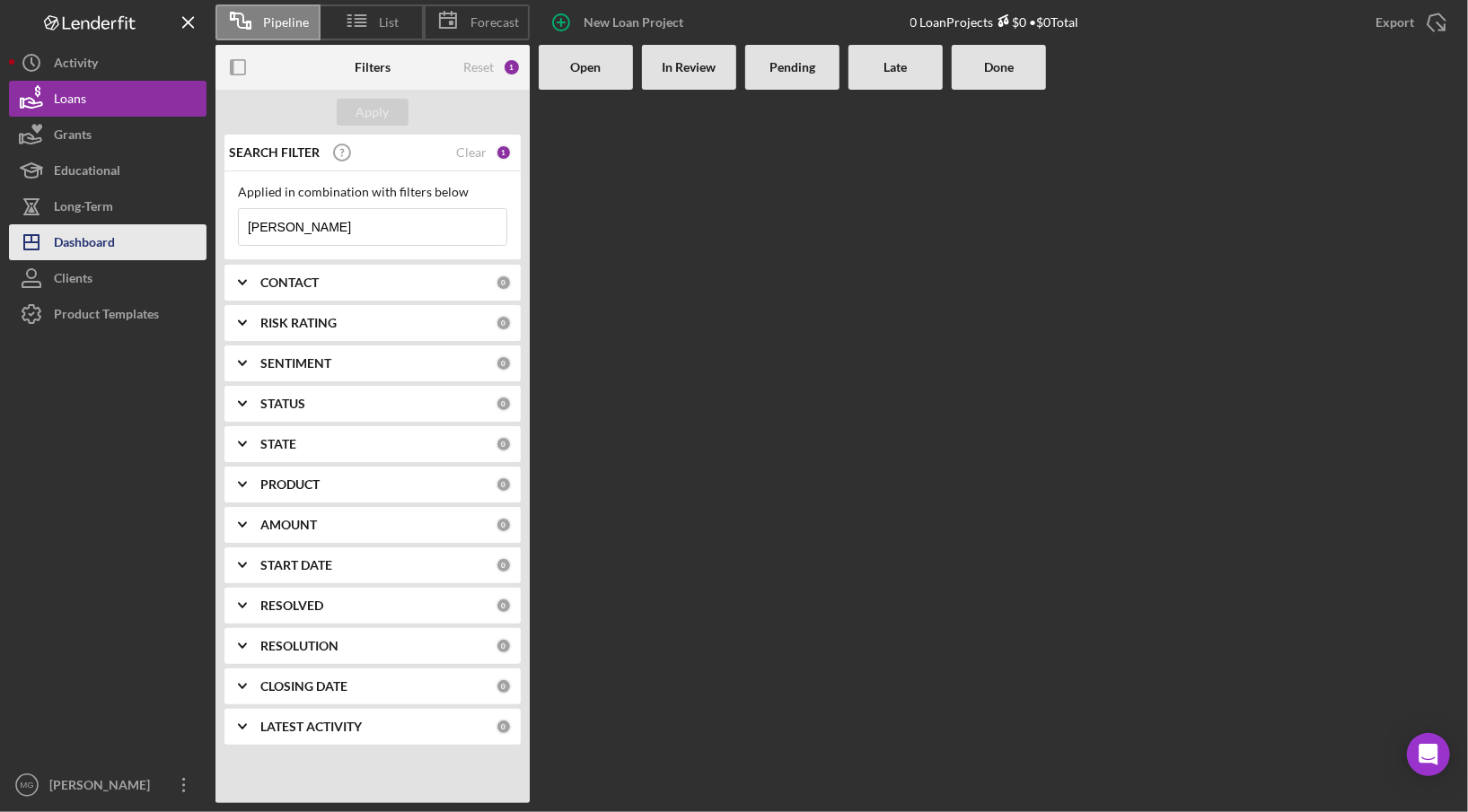
type input "[PERSON_NAME]"
click at [97, 233] on div "Dashboard" at bounding box center [83, 244] width 61 height 41
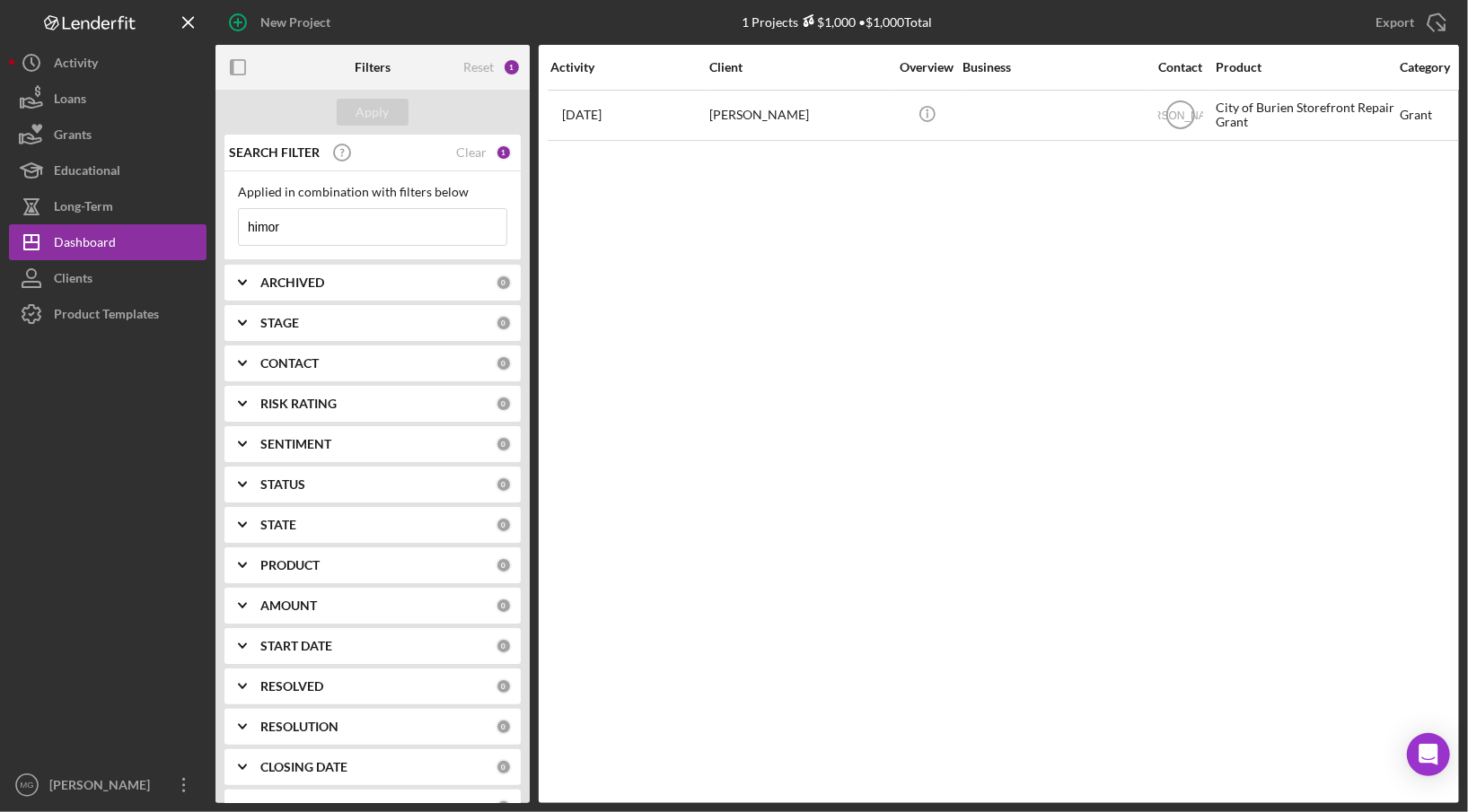
drag, startPoint x: 422, startPoint y: 235, endPoint x: 217, endPoint y: 219, distance: 205.6
click at [217, 219] on div "SEARCH FILTER Clear 1 Applied in combination with filters below himor Icon/Menu…" at bounding box center [372, 469] width 314 height 668
paste input "[PERSON_NAME]"
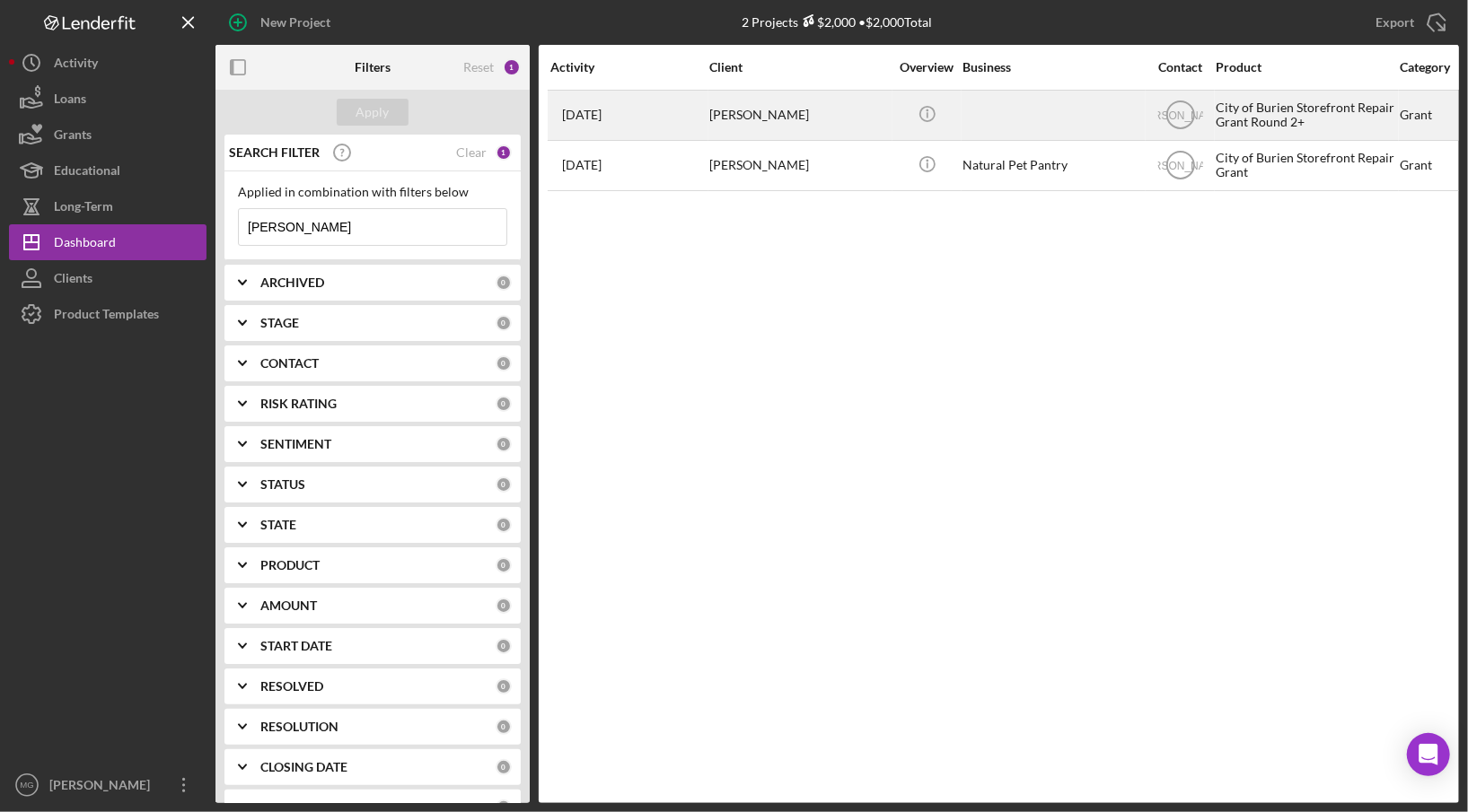
type input "[PERSON_NAME]"
click at [772, 114] on div "[PERSON_NAME]" at bounding box center [799, 115] width 180 height 48
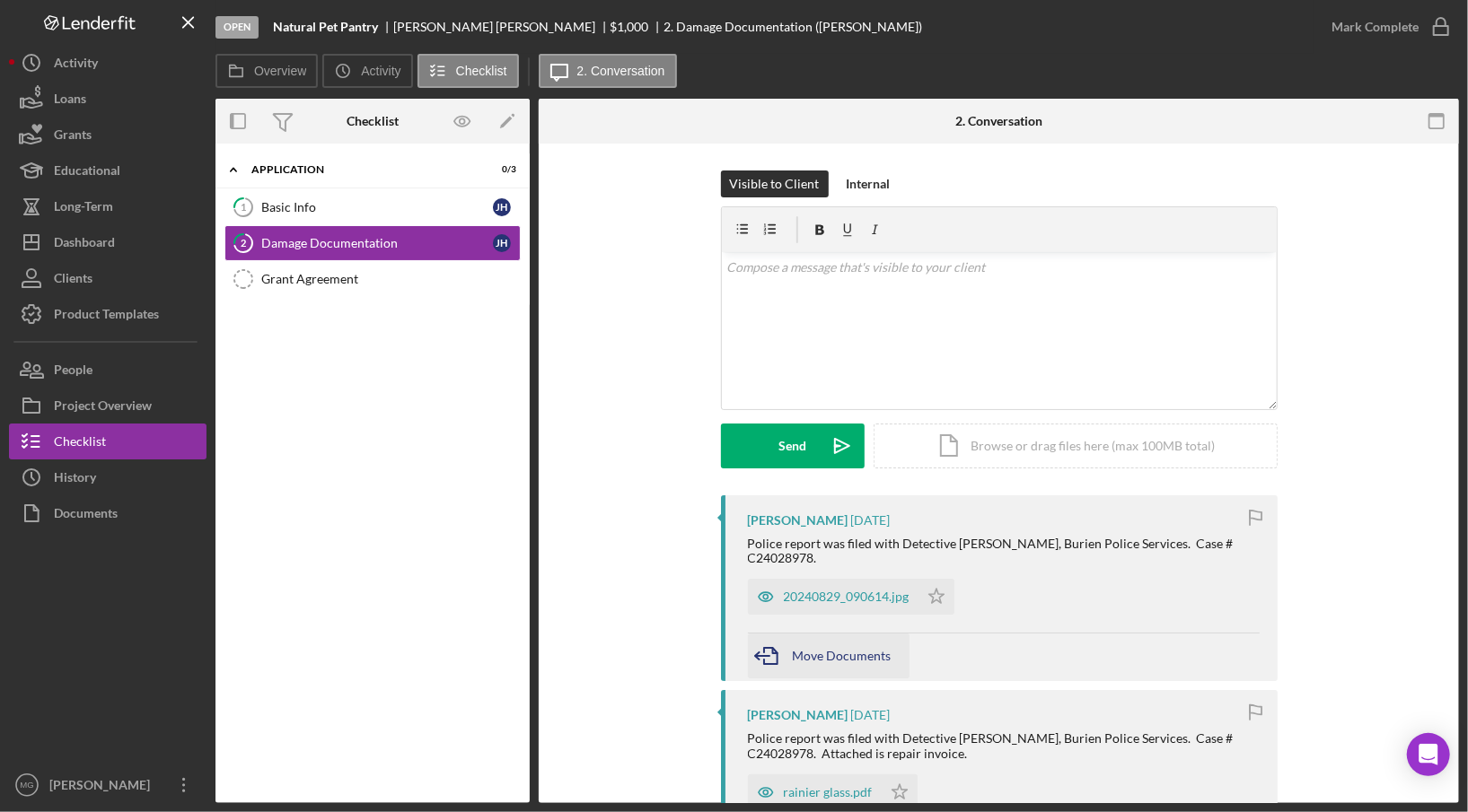
click at [870, 654] on span "Move Documents" at bounding box center [841, 655] width 98 height 15
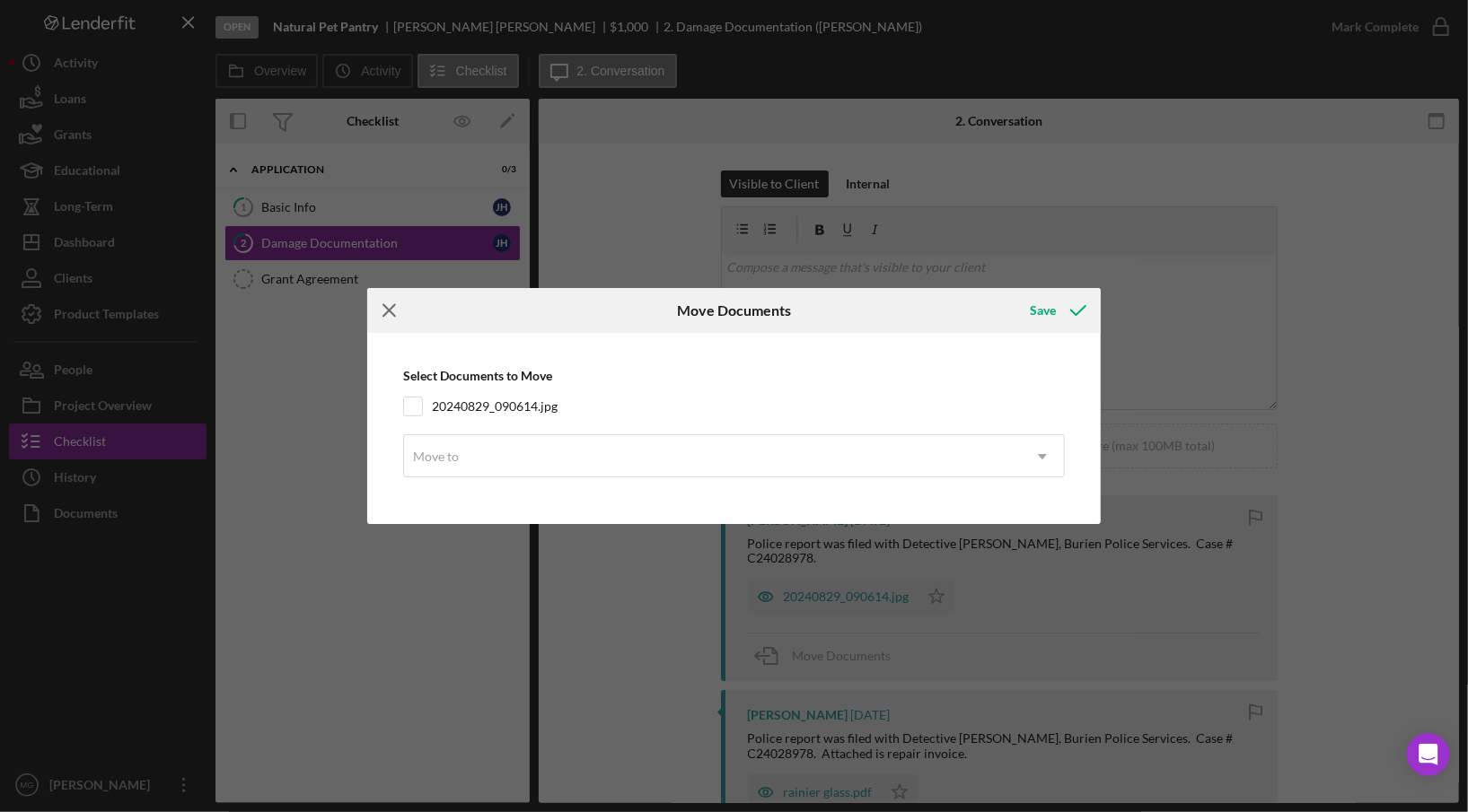
click at [395, 309] on icon "Icon/Menu Close" at bounding box center [389, 310] width 45 height 45
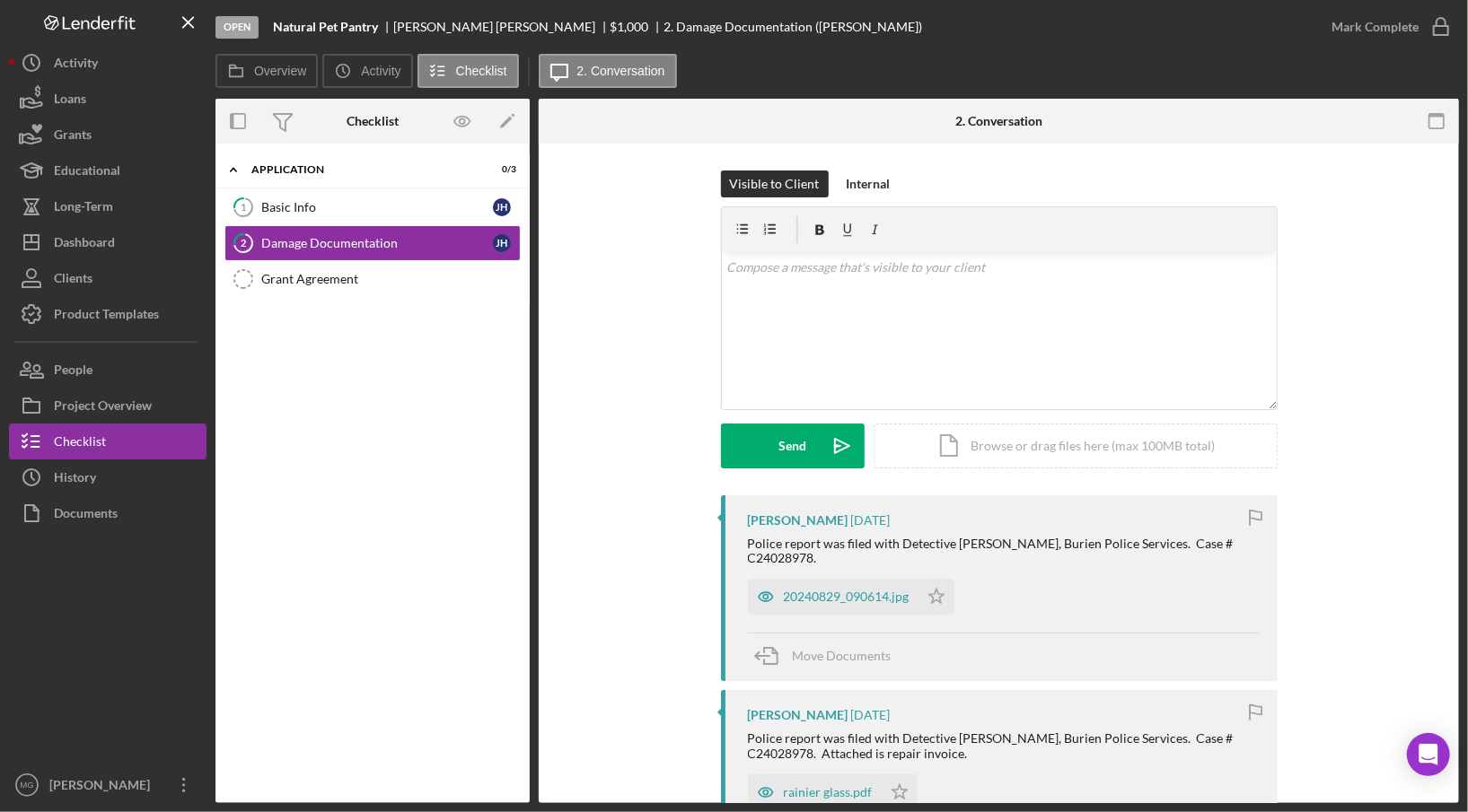
scroll to position [180, 0]
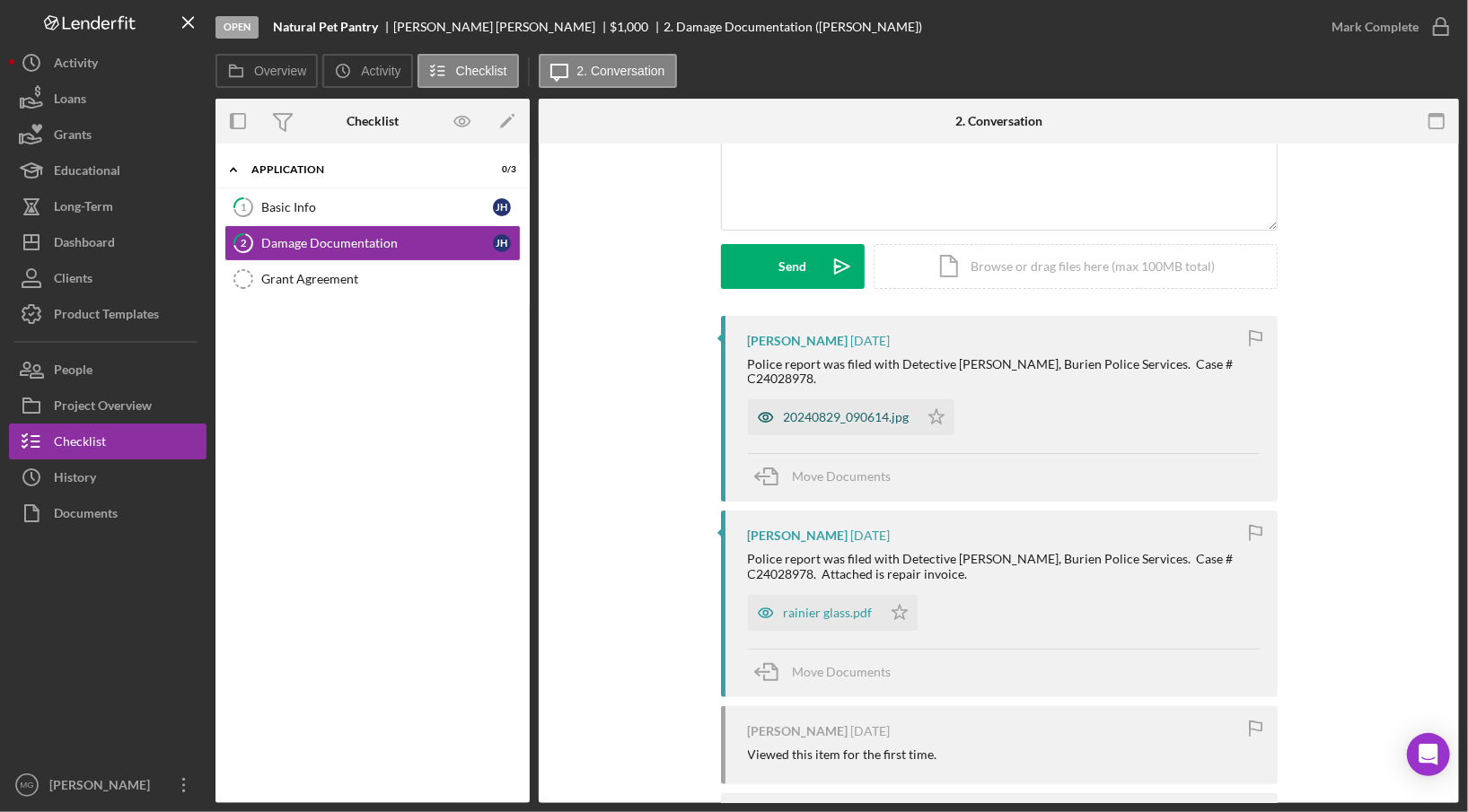
click at [858, 412] on div "20240829_090614.jpg" at bounding box center [846, 417] width 126 height 14
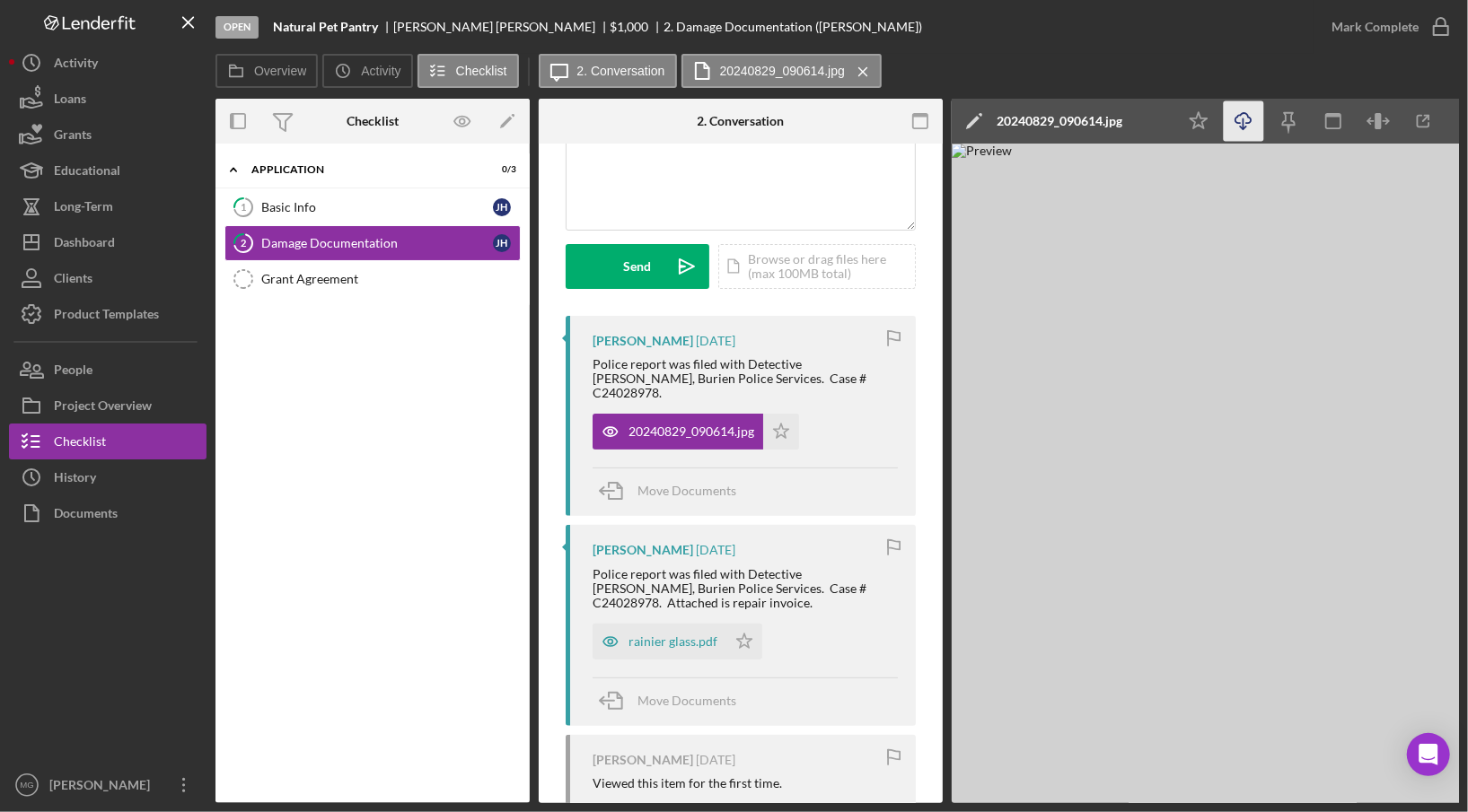
click at [1246, 119] on icon "Icon/Download" at bounding box center [1244, 121] width 41 height 41
click at [659, 634] on div "rainier glass.pdf" at bounding box center [672, 641] width 88 height 14
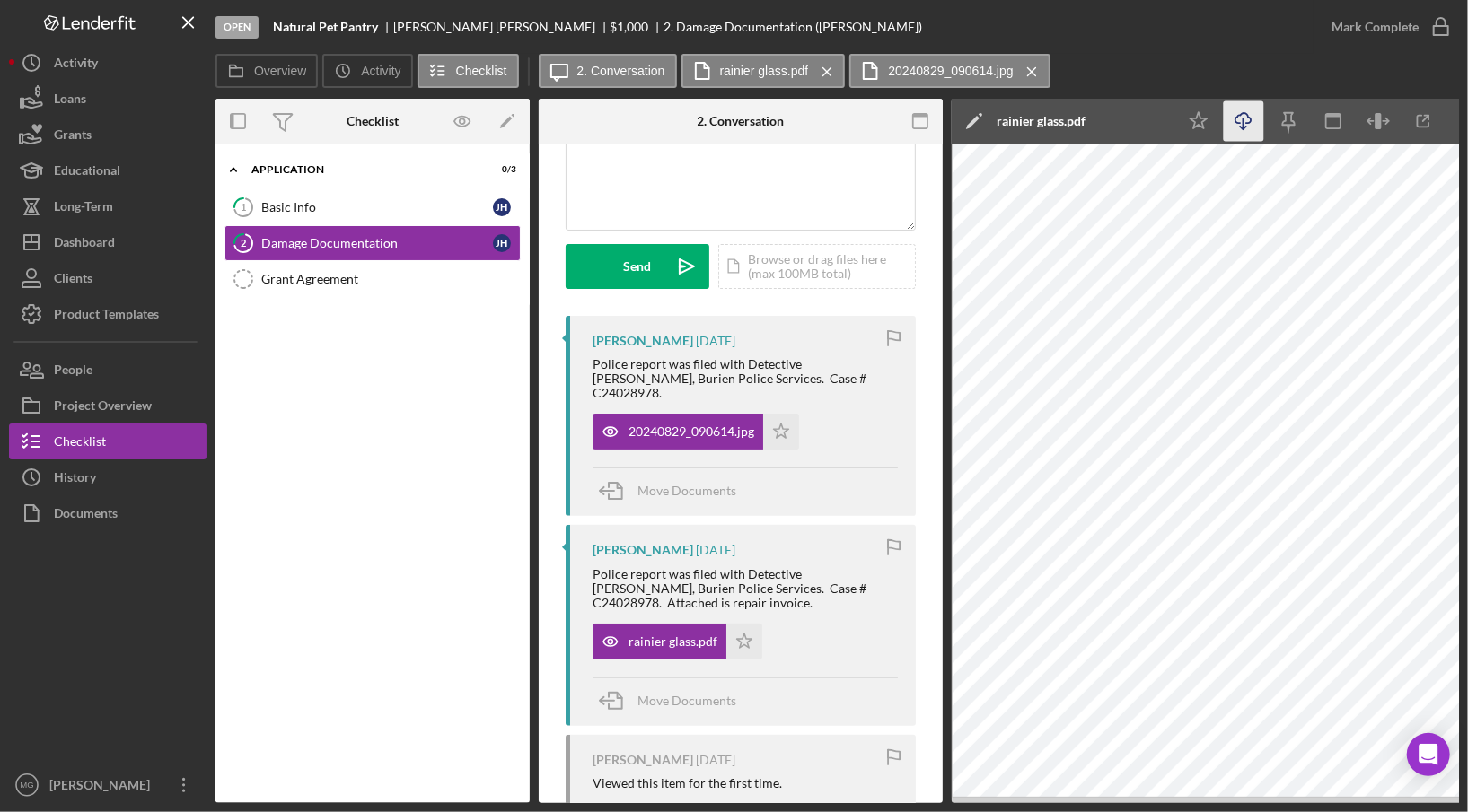
click at [1241, 132] on icon "Icon/Download" at bounding box center [1244, 121] width 41 height 41
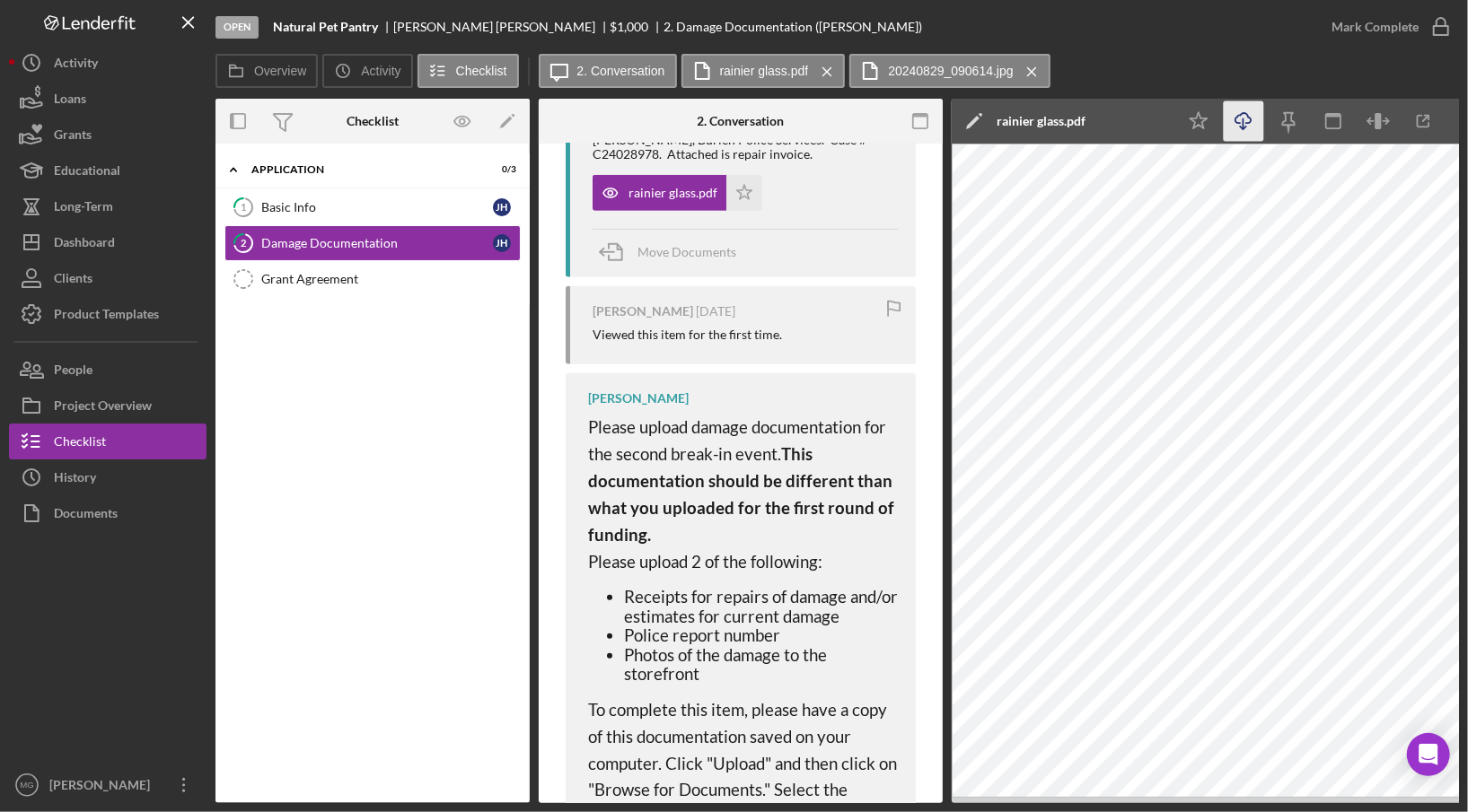
scroll to position [836, 0]
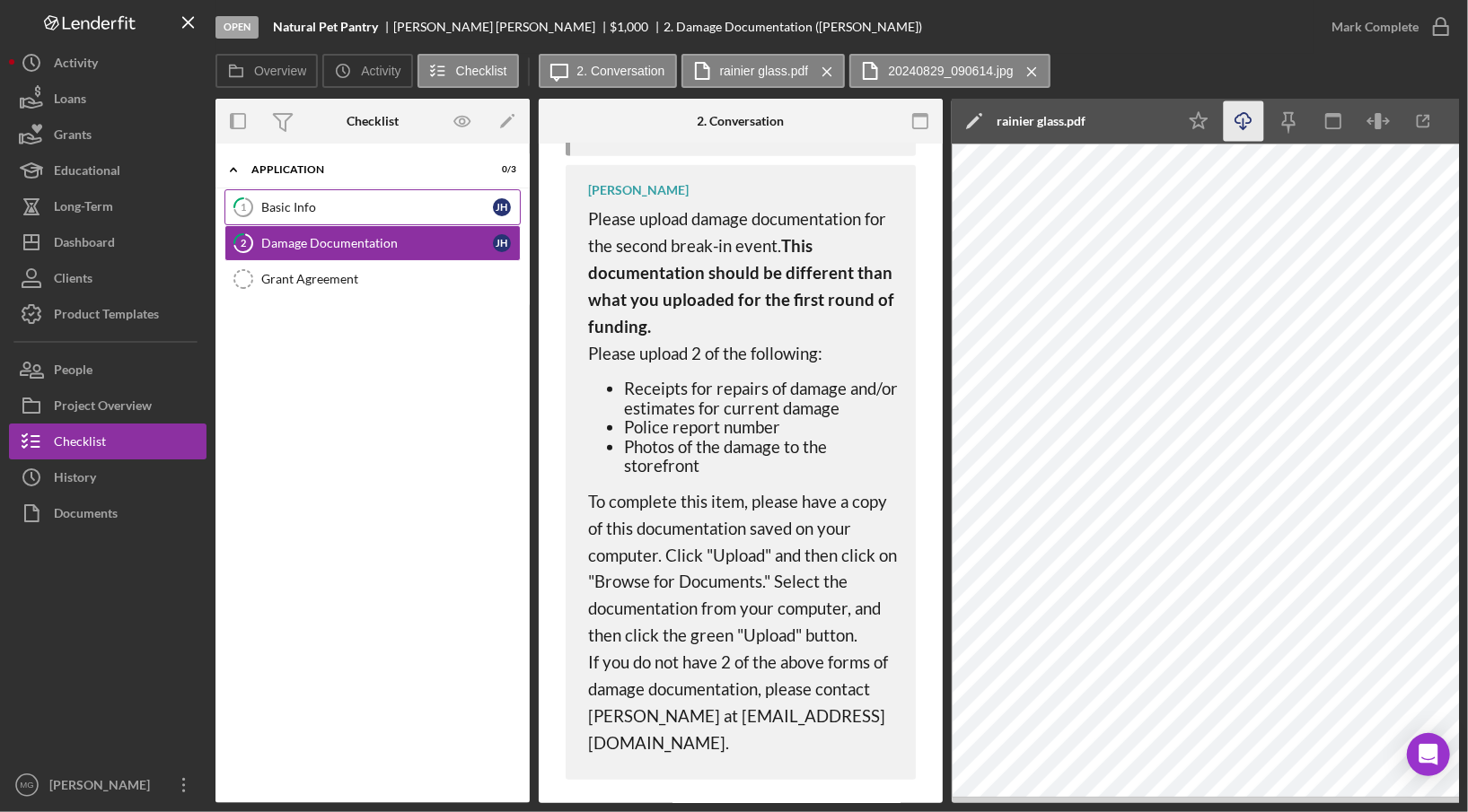
click at [377, 212] on div "Basic Info" at bounding box center [376, 207] width 231 height 14
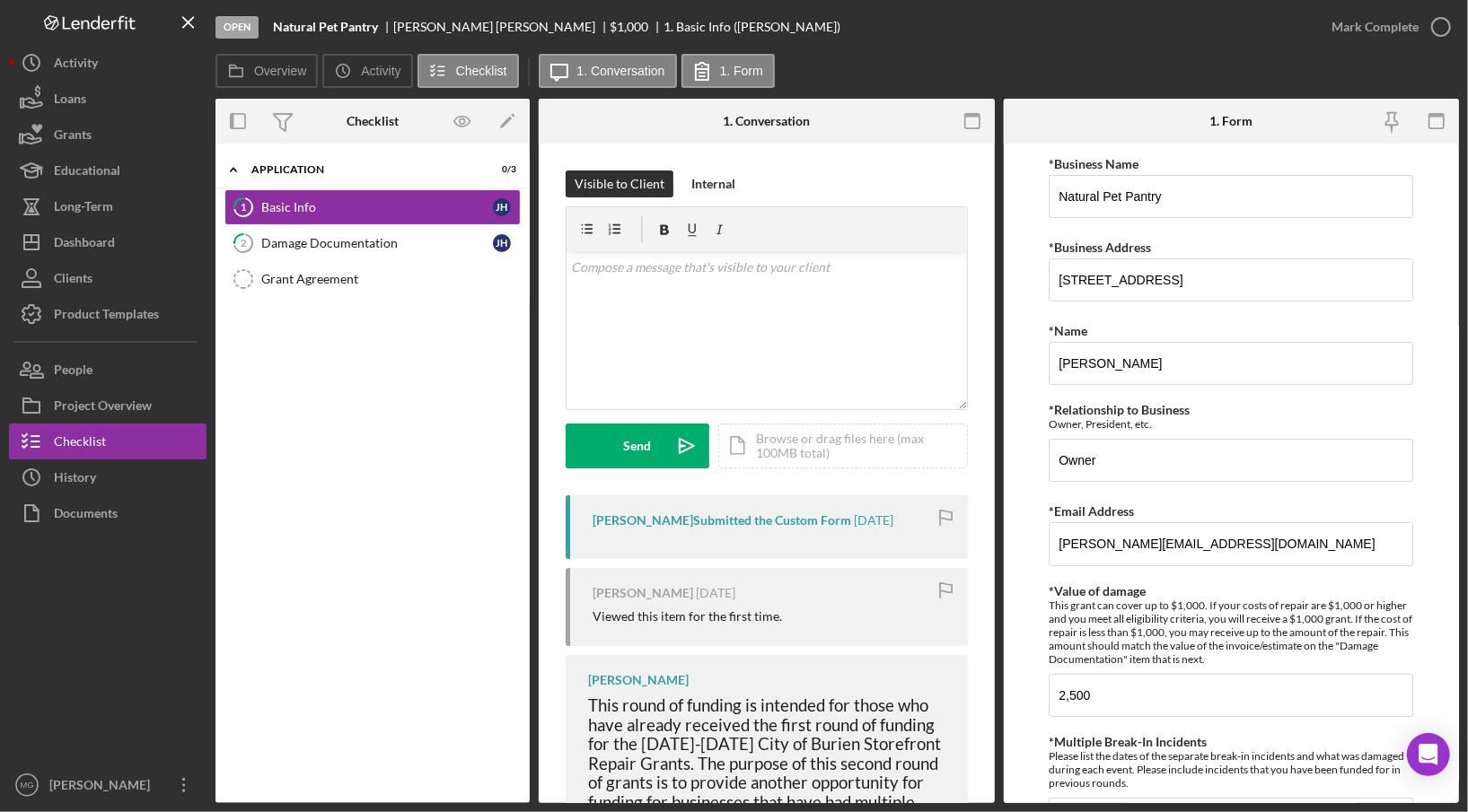
click at [713, 520] on div "[PERSON_NAME] Submitted the Custom Form" at bounding box center [721, 520] width 258 height 14
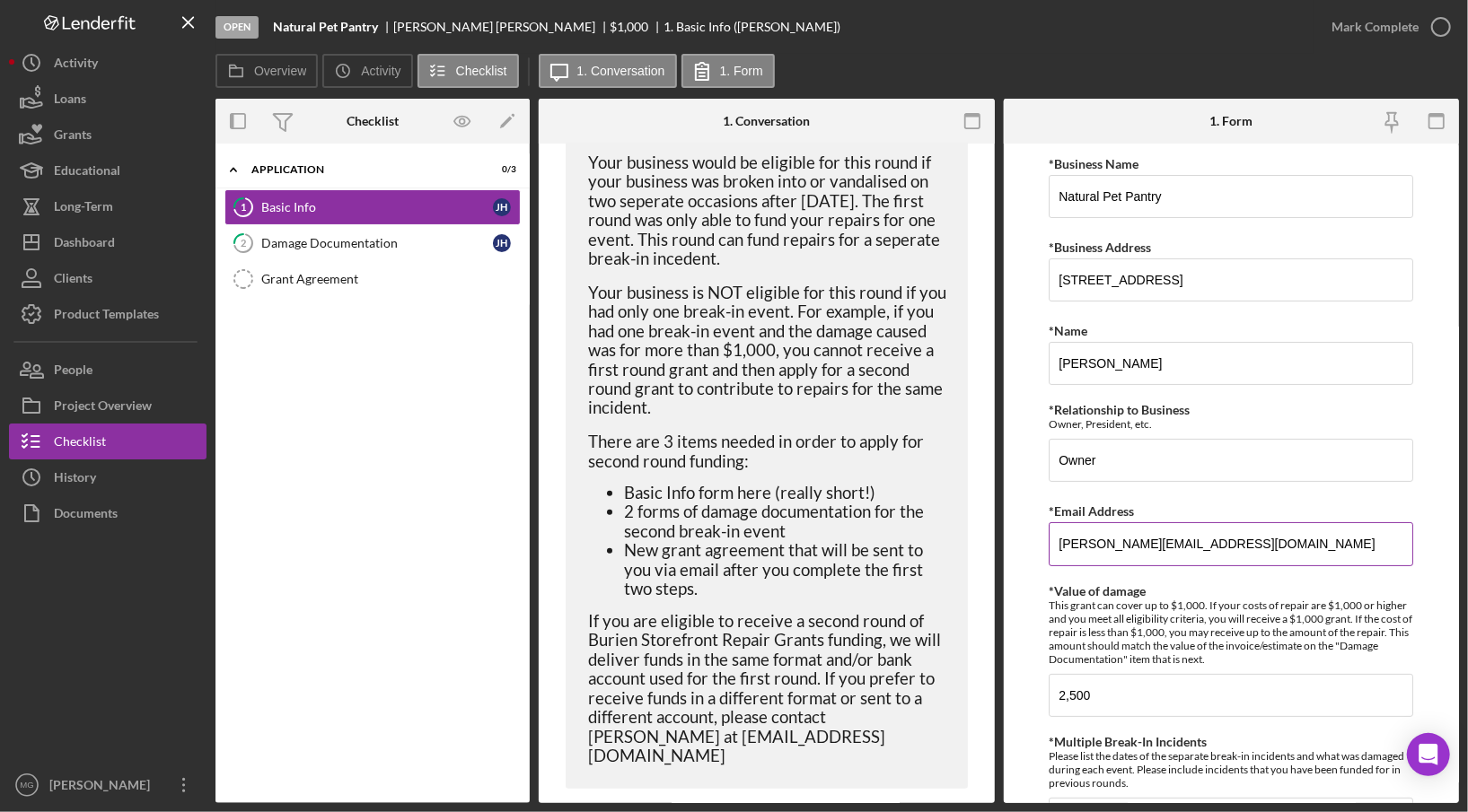
scroll to position [144, 0]
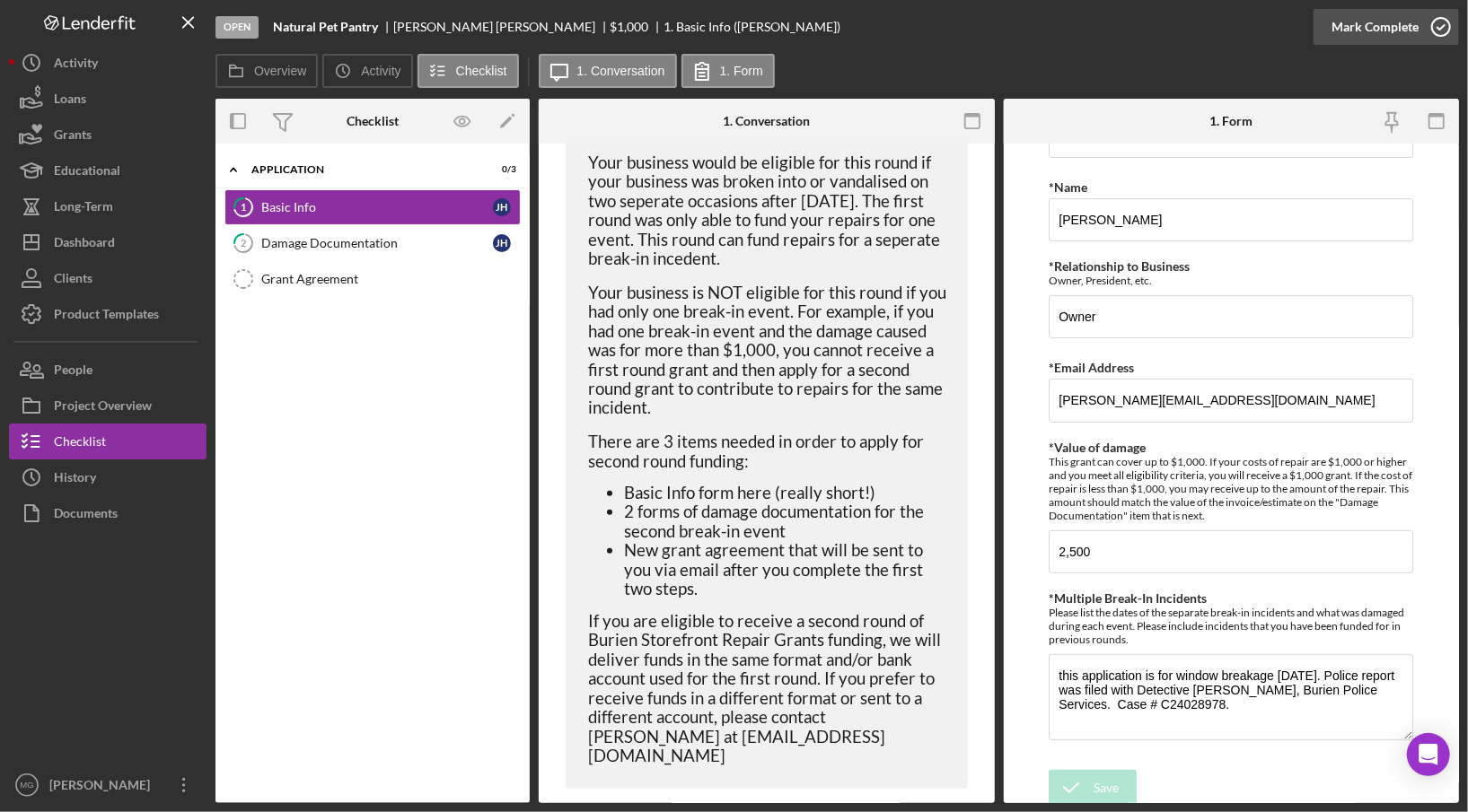
click at [1438, 37] on icon "button" at bounding box center [1440, 27] width 45 height 45
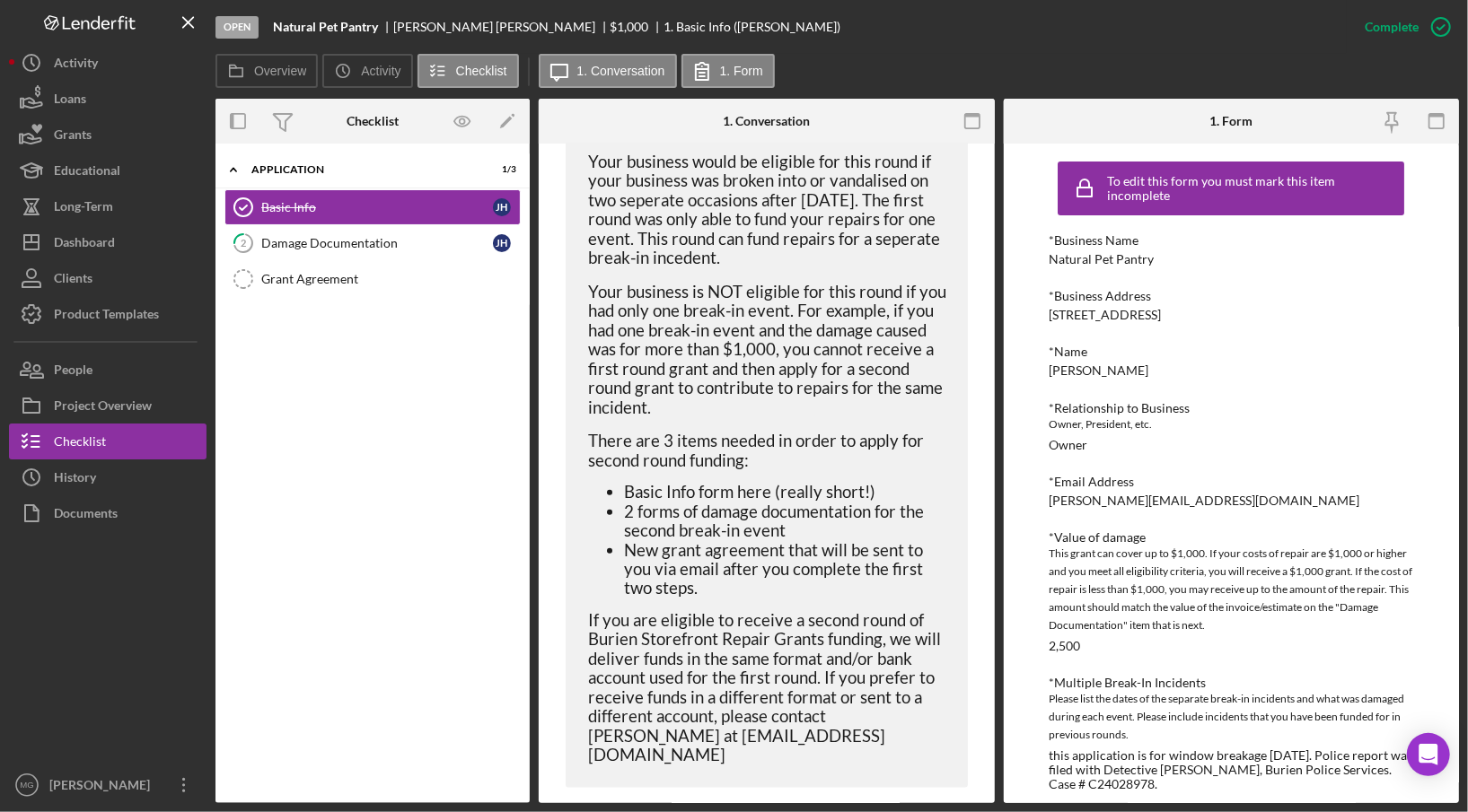
scroll to position [15, 0]
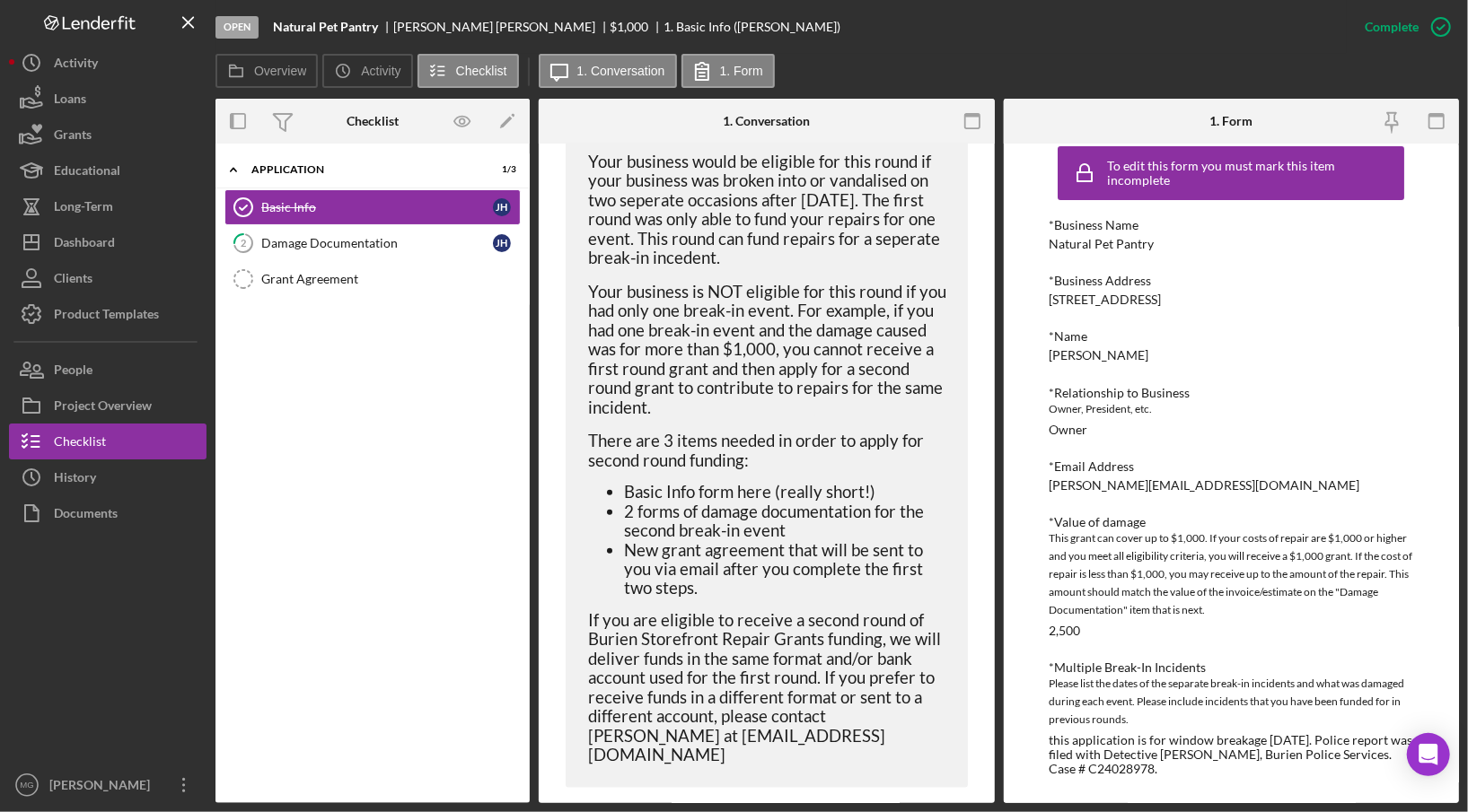
drag, startPoint x: 1047, startPoint y: 237, endPoint x: 1345, endPoint y: 859, distance: 689.7
click at [1345, 811] on html "Open Natural Pet Pantry [PERSON_NAME] $1,000 $1,000 1. Basic Info ([PERSON_NAME…" at bounding box center [734, 406] width 1468 height 812
click at [1255, 466] on div "*Email Address" at bounding box center [1231, 467] width 365 height 14
click at [398, 241] on div "Damage Documentation" at bounding box center [376, 243] width 231 height 14
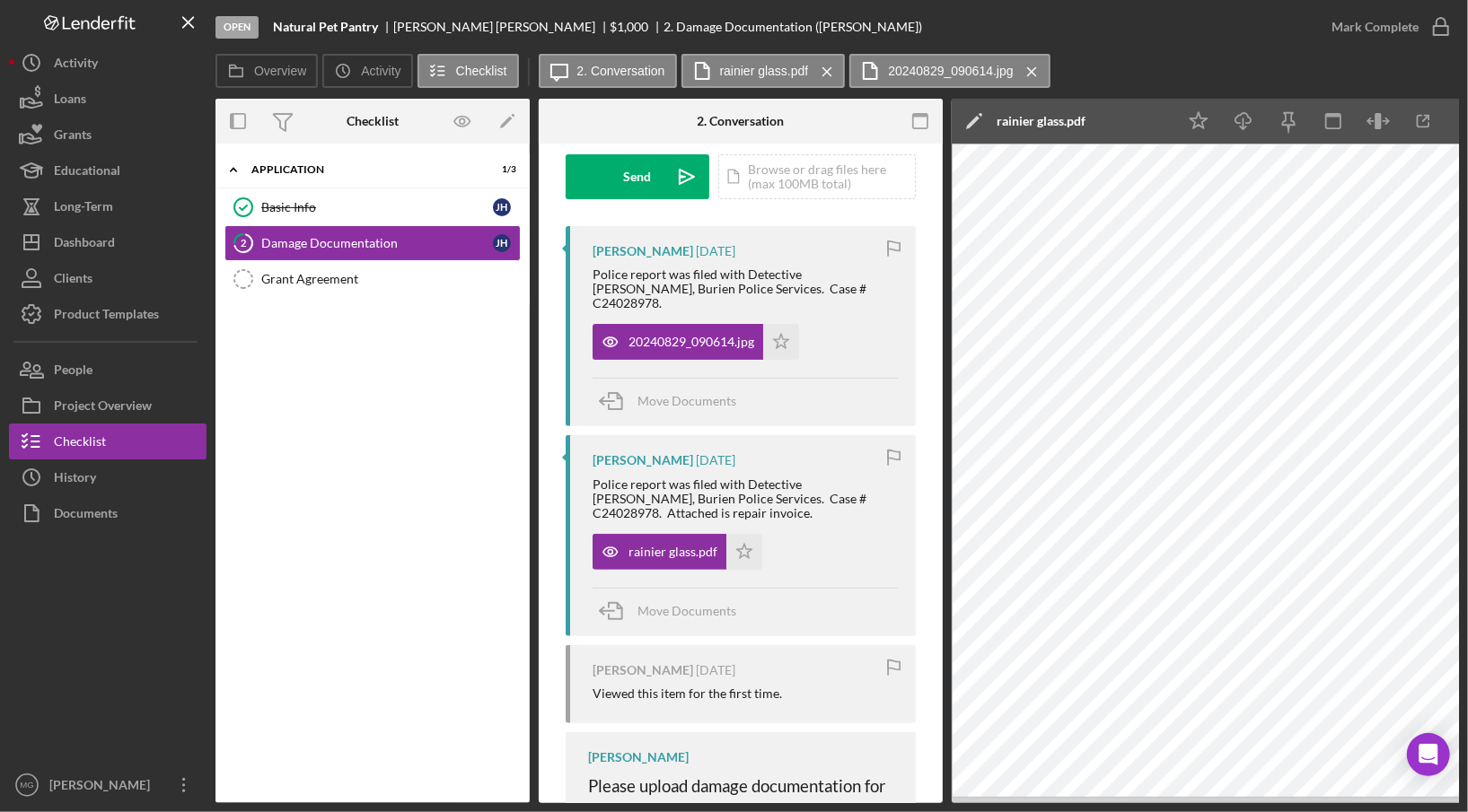
scroll to position [538, 0]
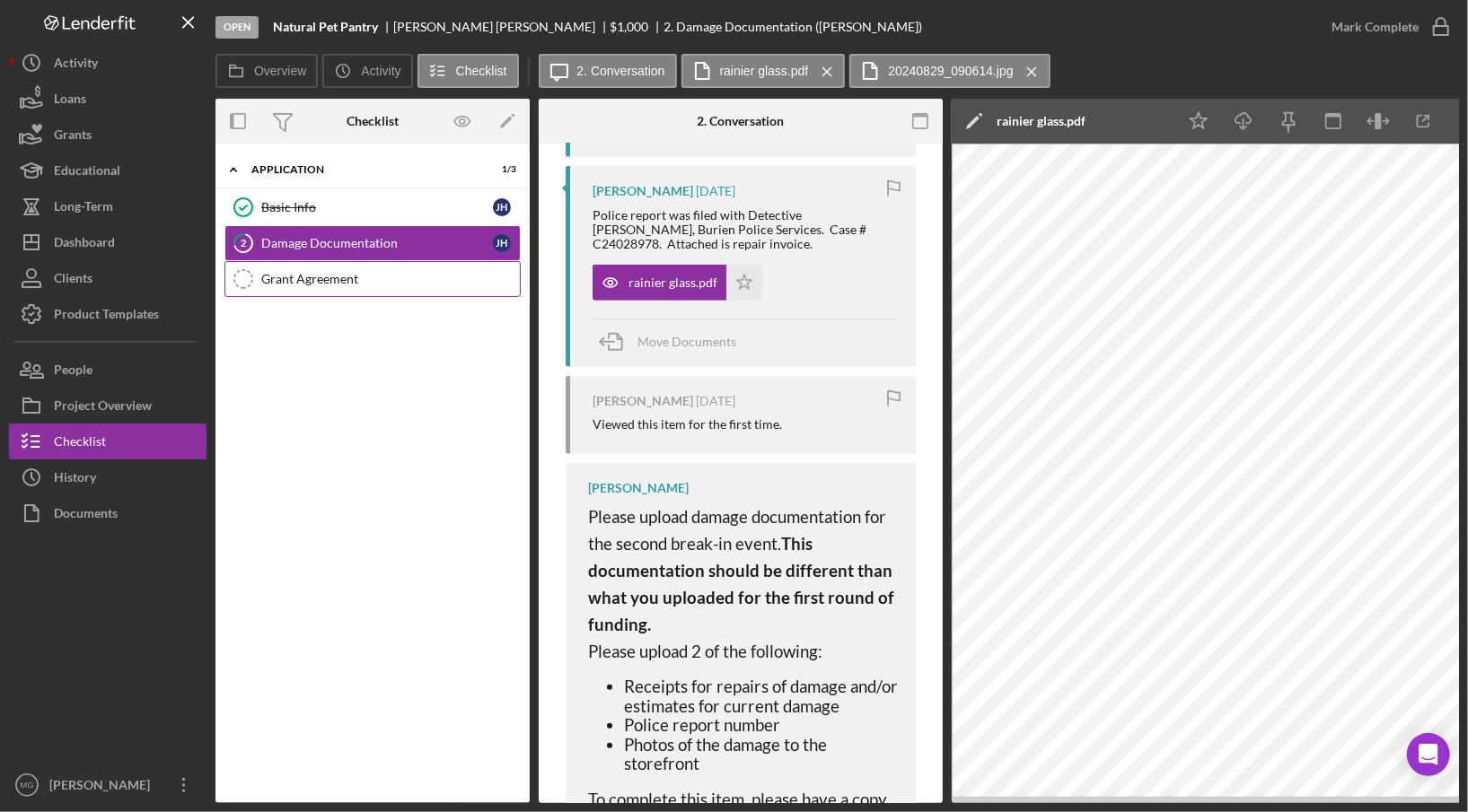
click at [307, 279] on div "Grant Agreement" at bounding box center [390, 279] width 258 height 14
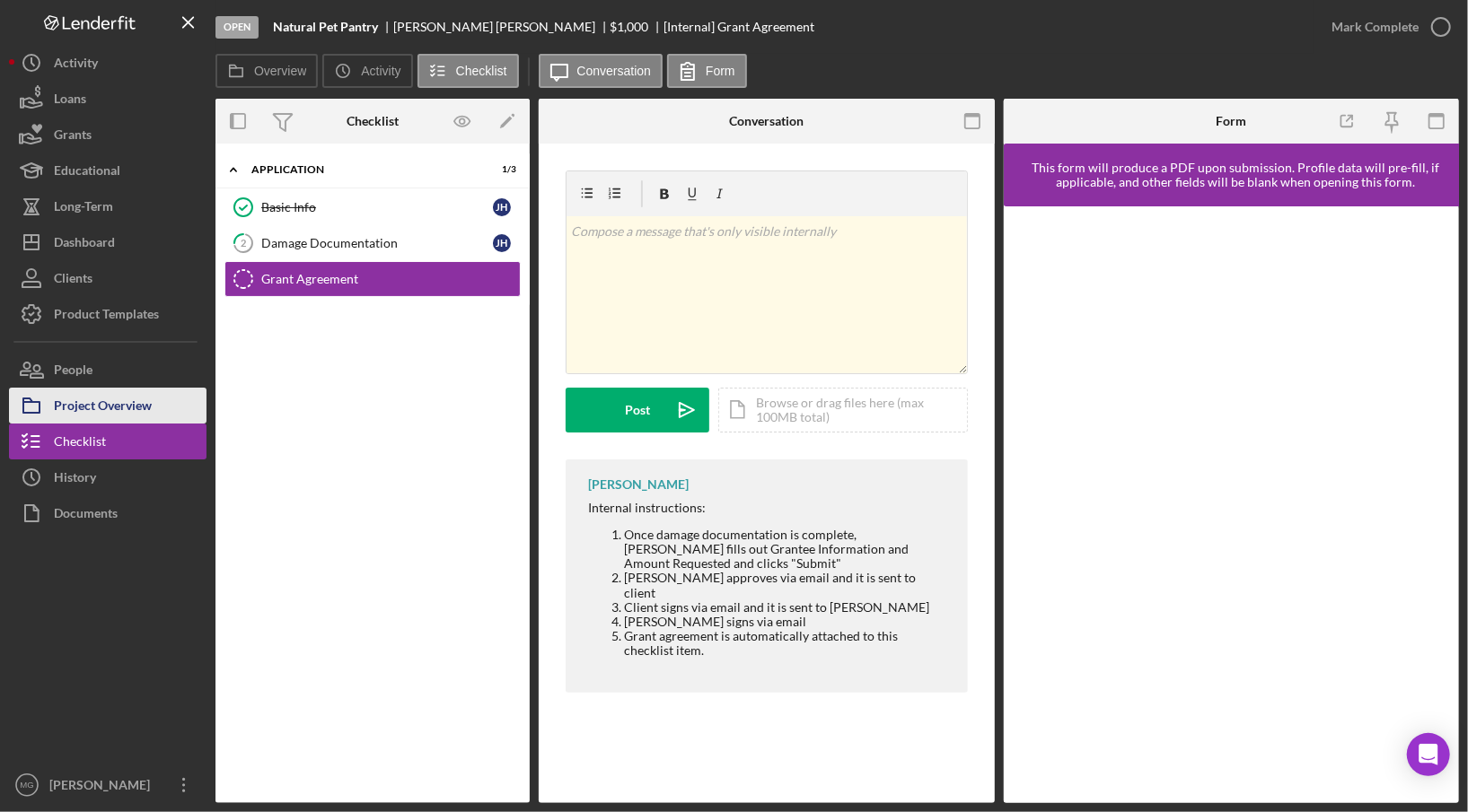
click at [121, 406] on div "Project Overview" at bounding box center [102, 407] width 98 height 41
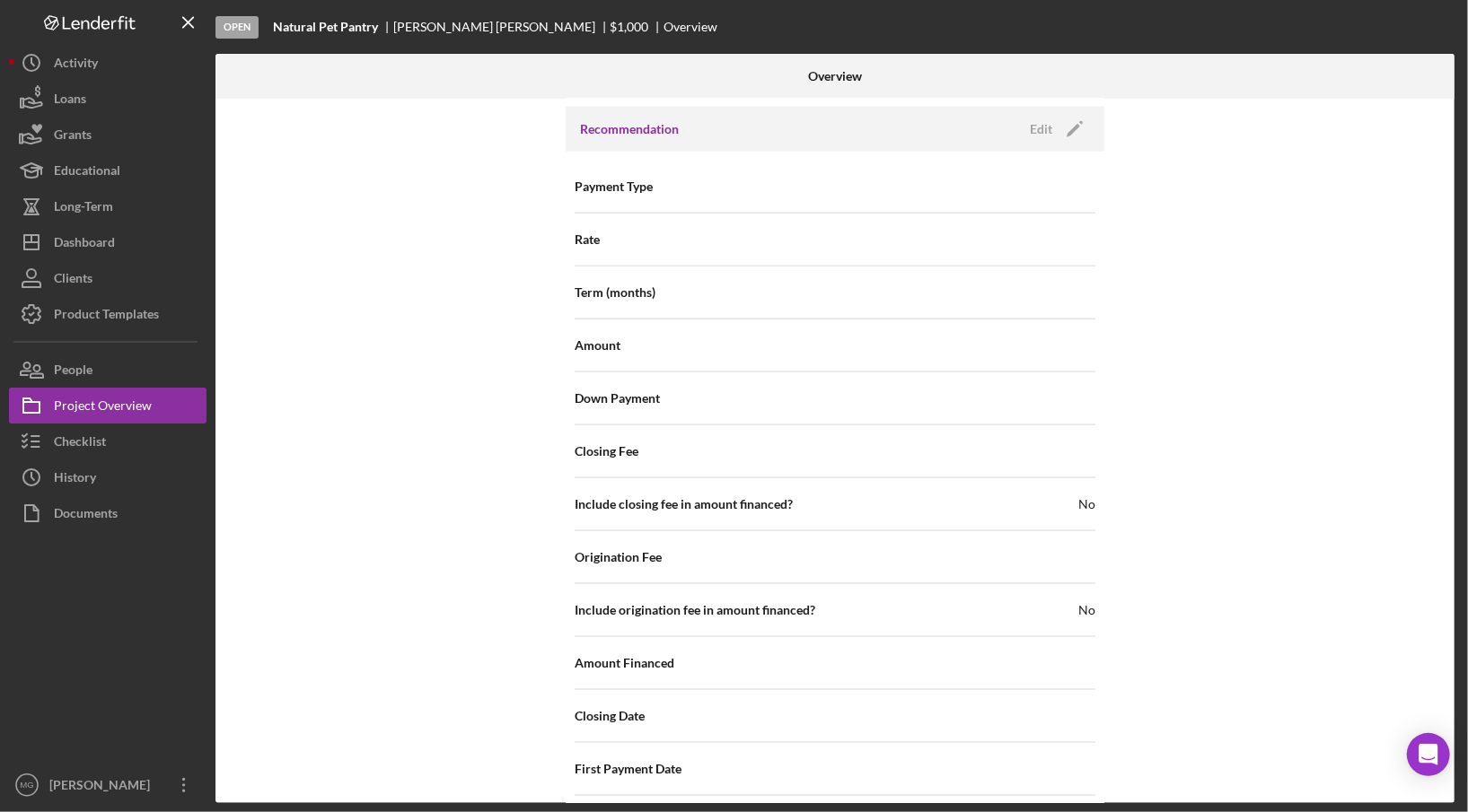
scroll to position [1746, 0]
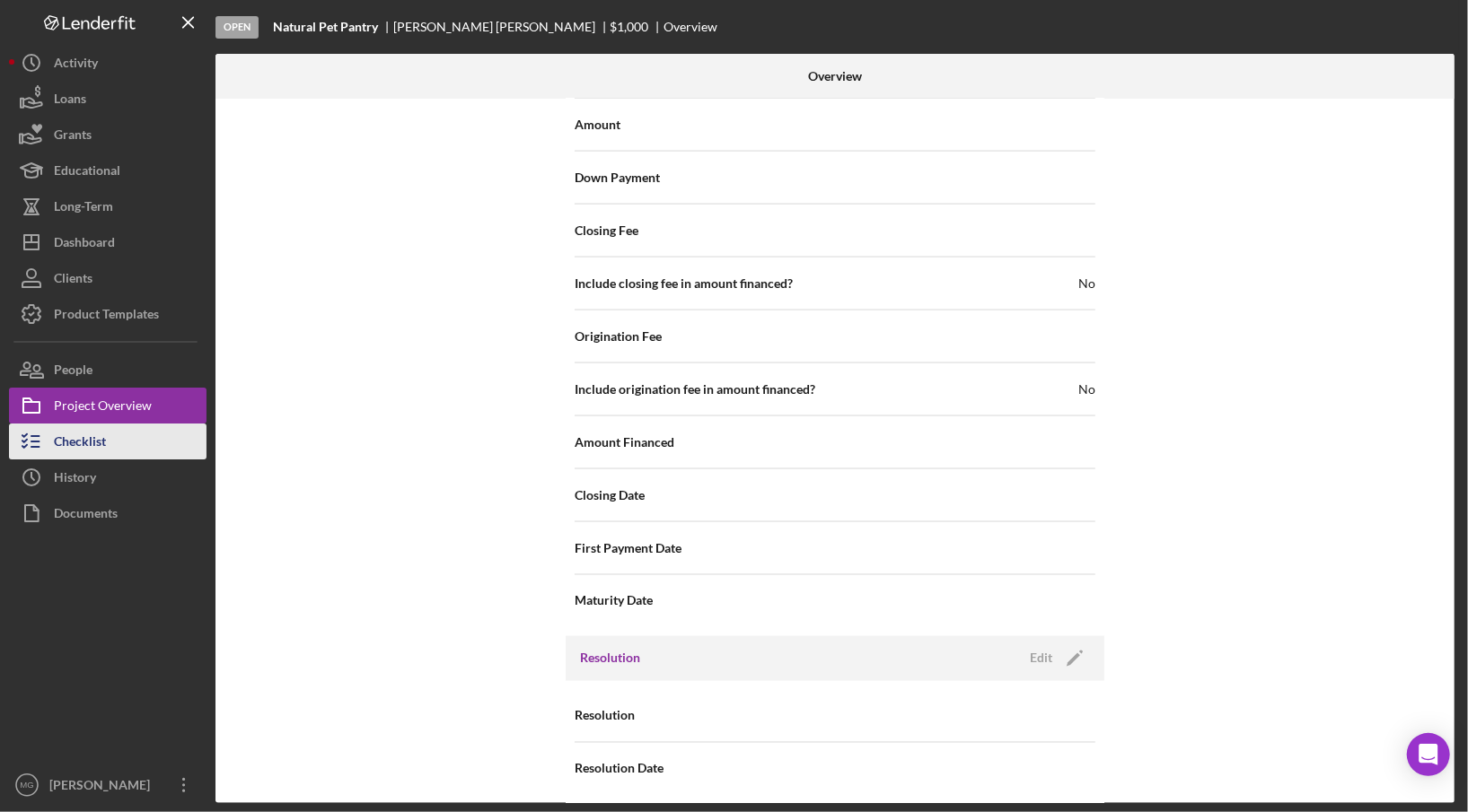
click at [71, 437] on div "Checklist" at bounding box center [79, 444] width 52 height 41
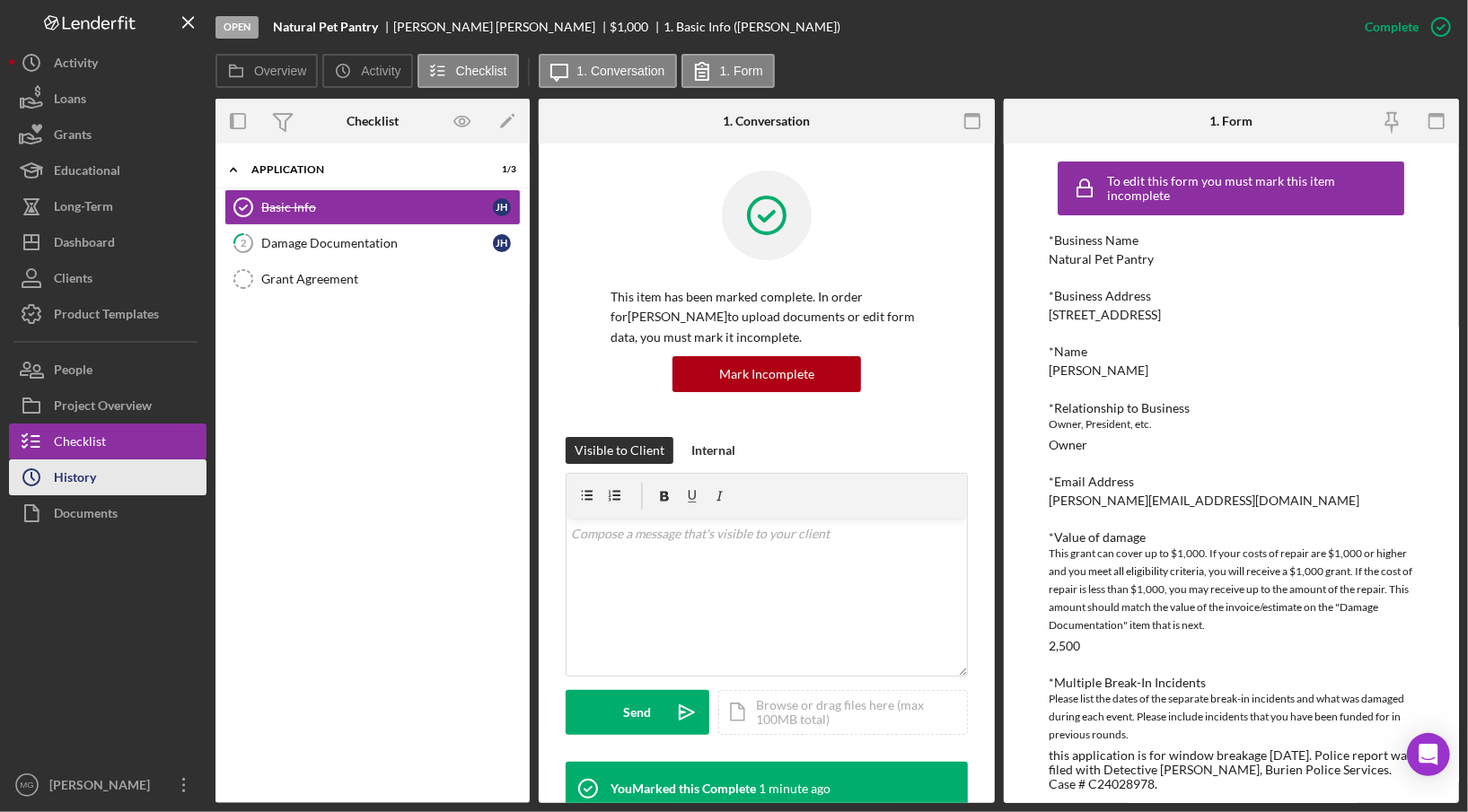
click at [73, 476] on div "History" at bounding box center [74, 479] width 42 height 41
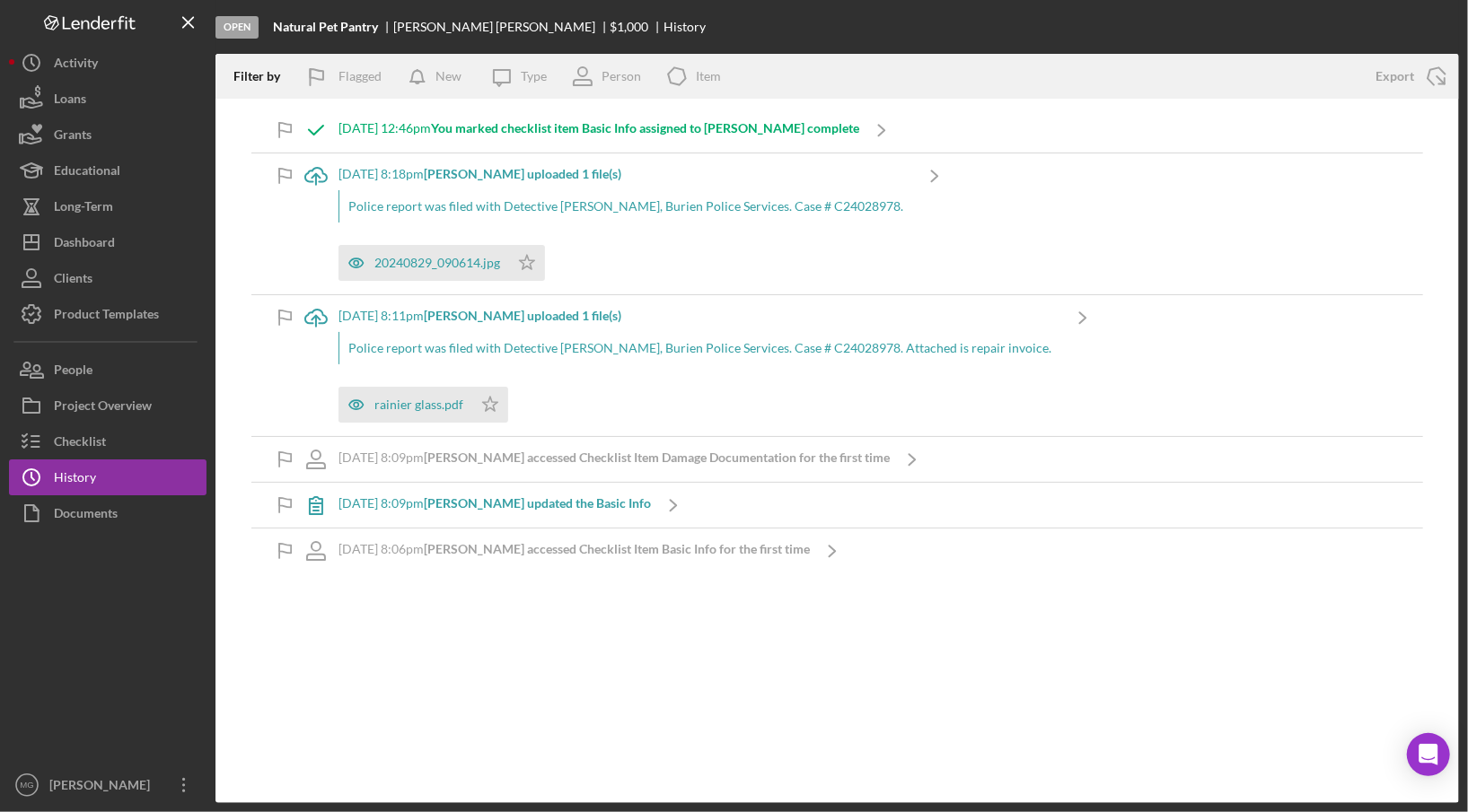
click at [538, 496] on b "[PERSON_NAME] updated the Basic Info" at bounding box center [537, 502] width 227 height 15
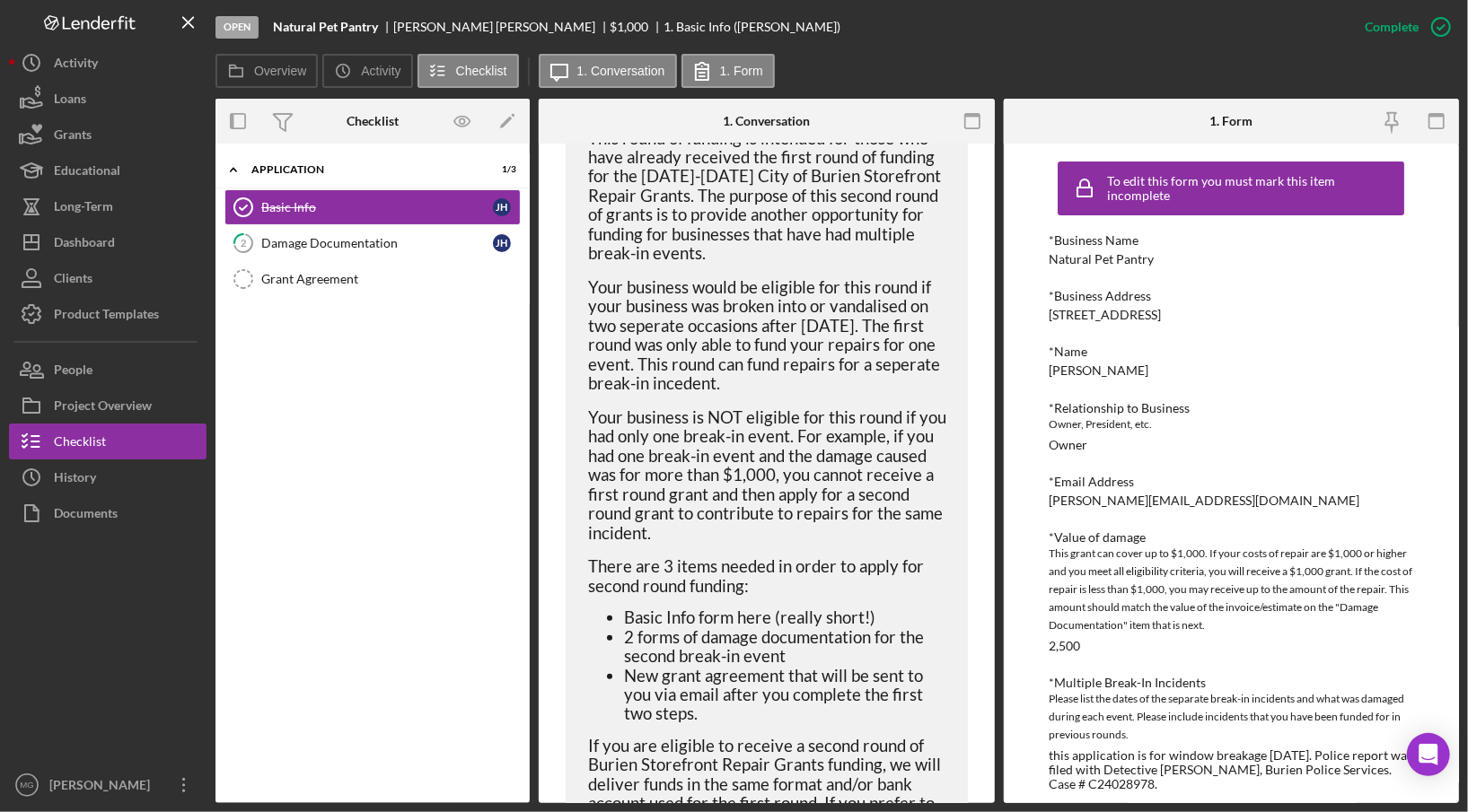
scroll to position [1022, 0]
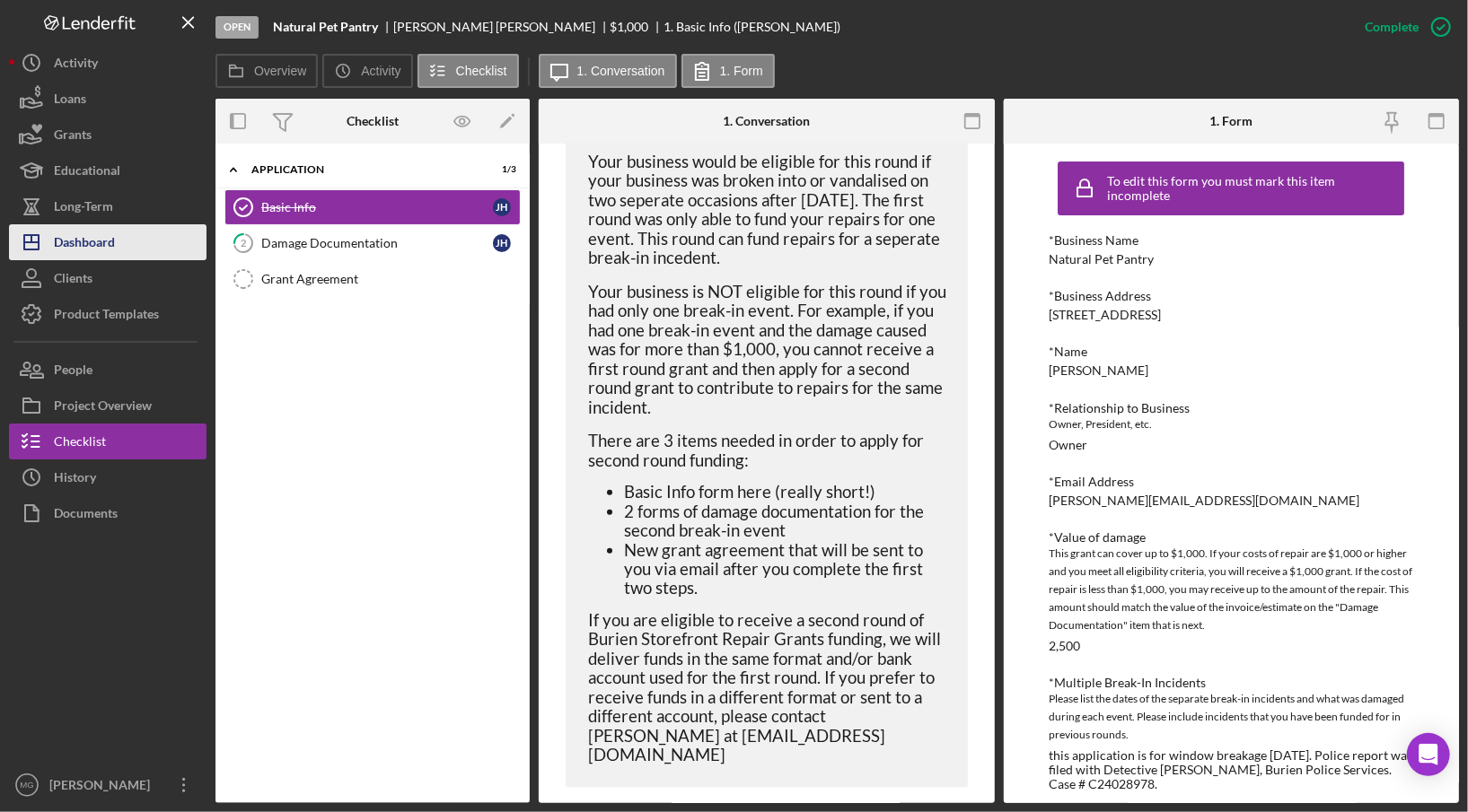
click at [127, 247] on button "Icon/Dashboard Dashboard" at bounding box center [107, 242] width 198 height 36
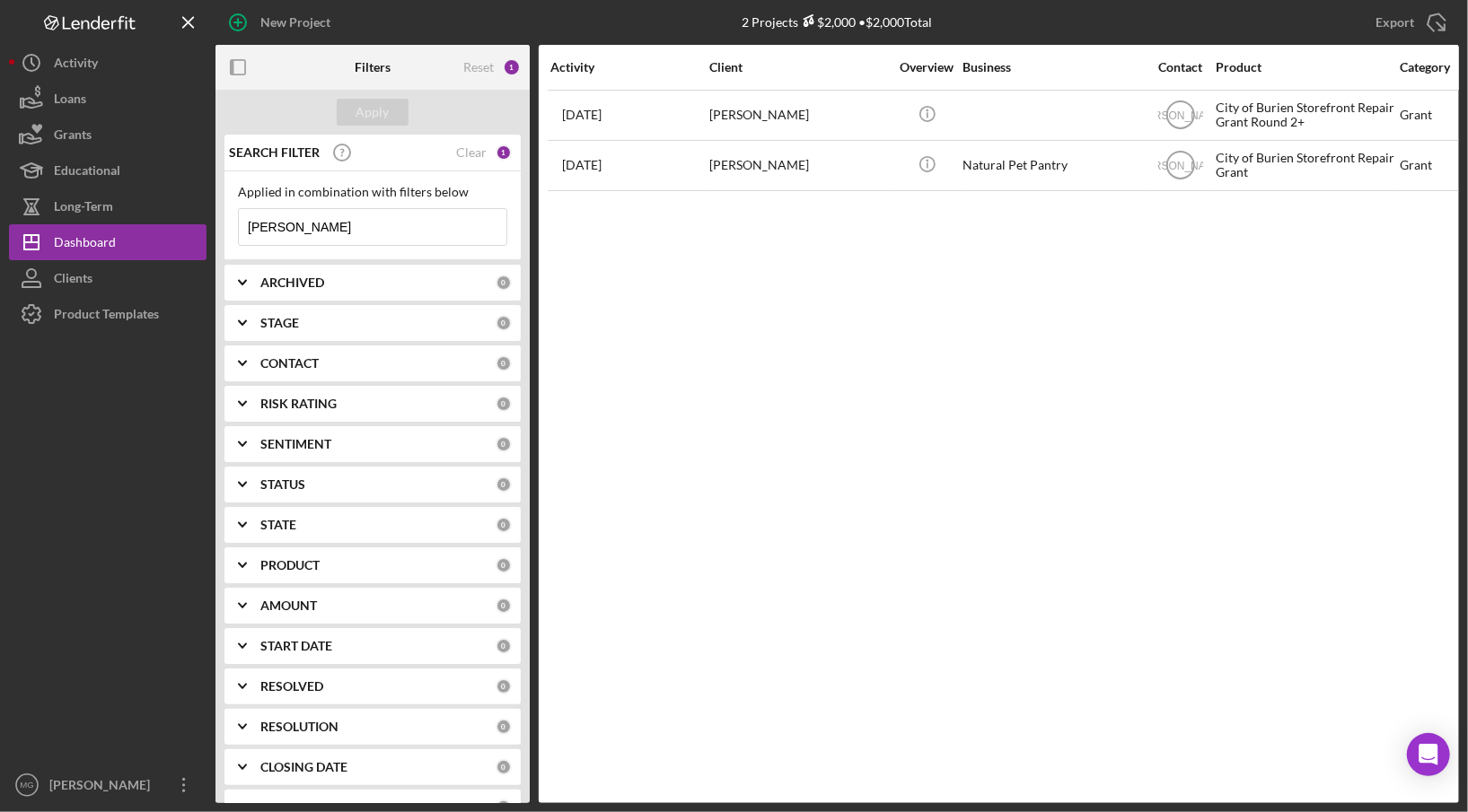
drag, startPoint x: 300, startPoint y: 234, endPoint x: 213, endPoint y: 224, distance: 87.6
click at [213, 224] on div "New Project 2 Projects $2,000 • $2,000 Total [PERSON_NAME] Export Icon/Export F…" at bounding box center [734, 401] width 1450 height 803
type input "himor"
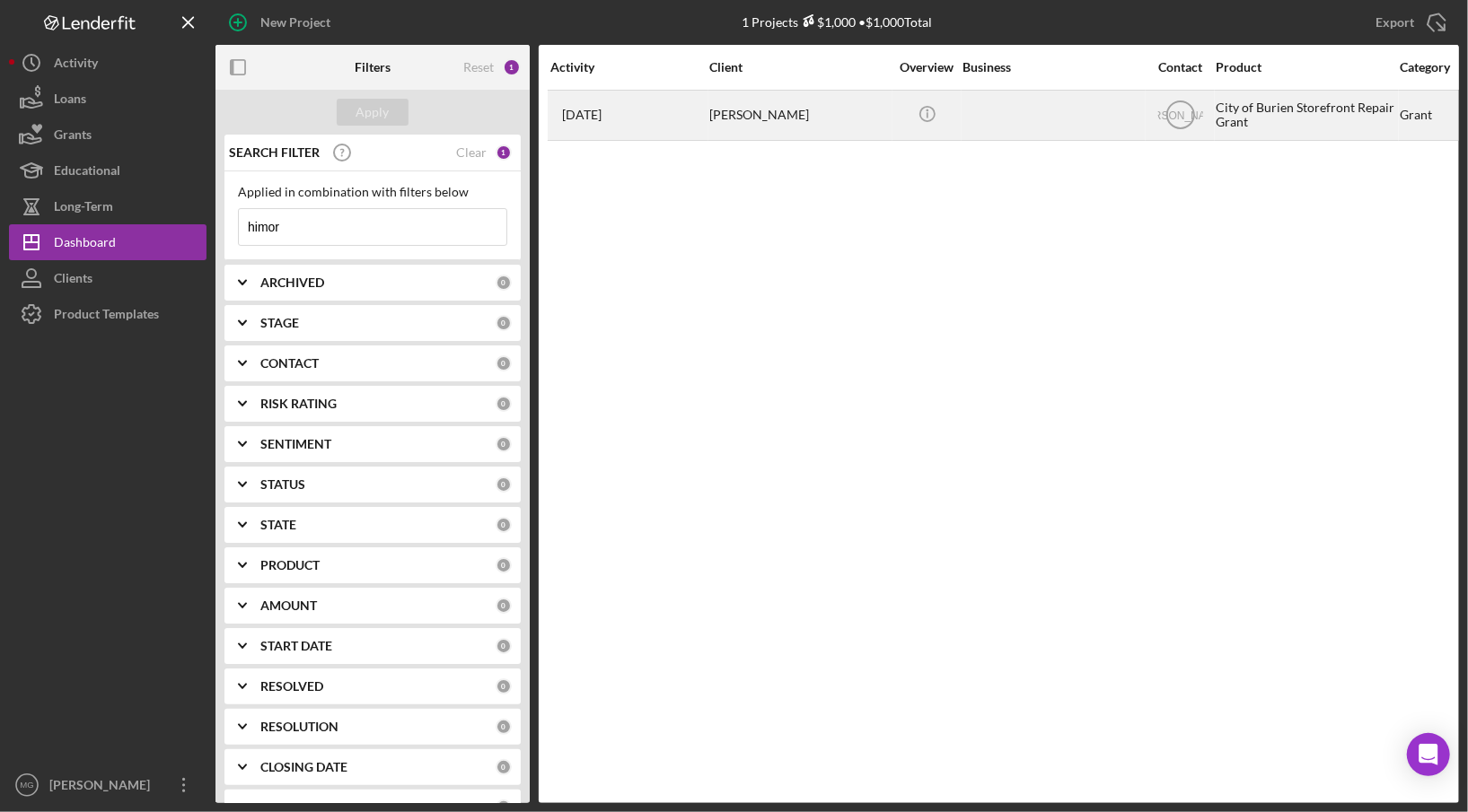
click at [789, 113] on div "[PERSON_NAME]" at bounding box center [799, 115] width 180 height 48
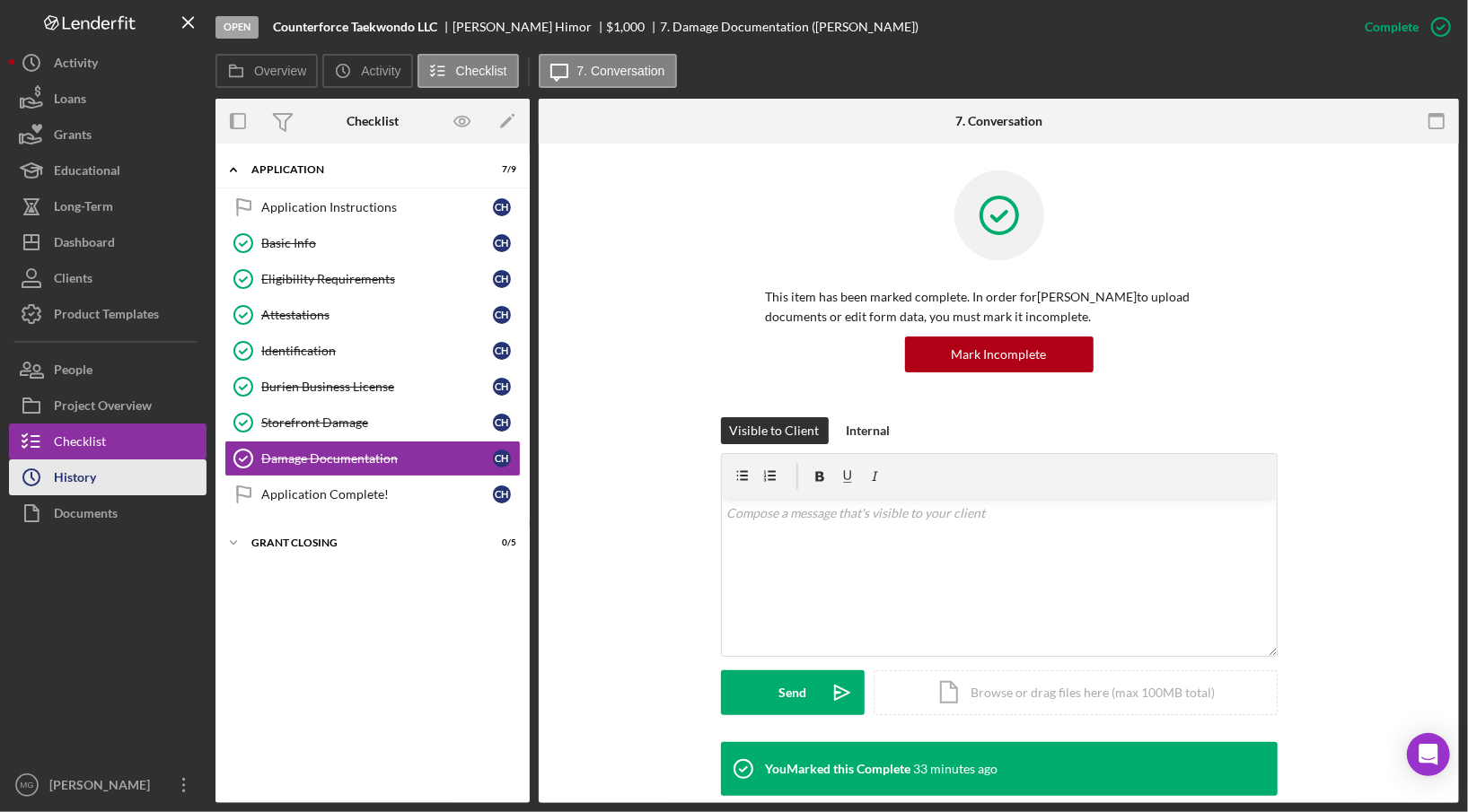
click at [90, 486] on div "History" at bounding box center [74, 479] width 42 height 41
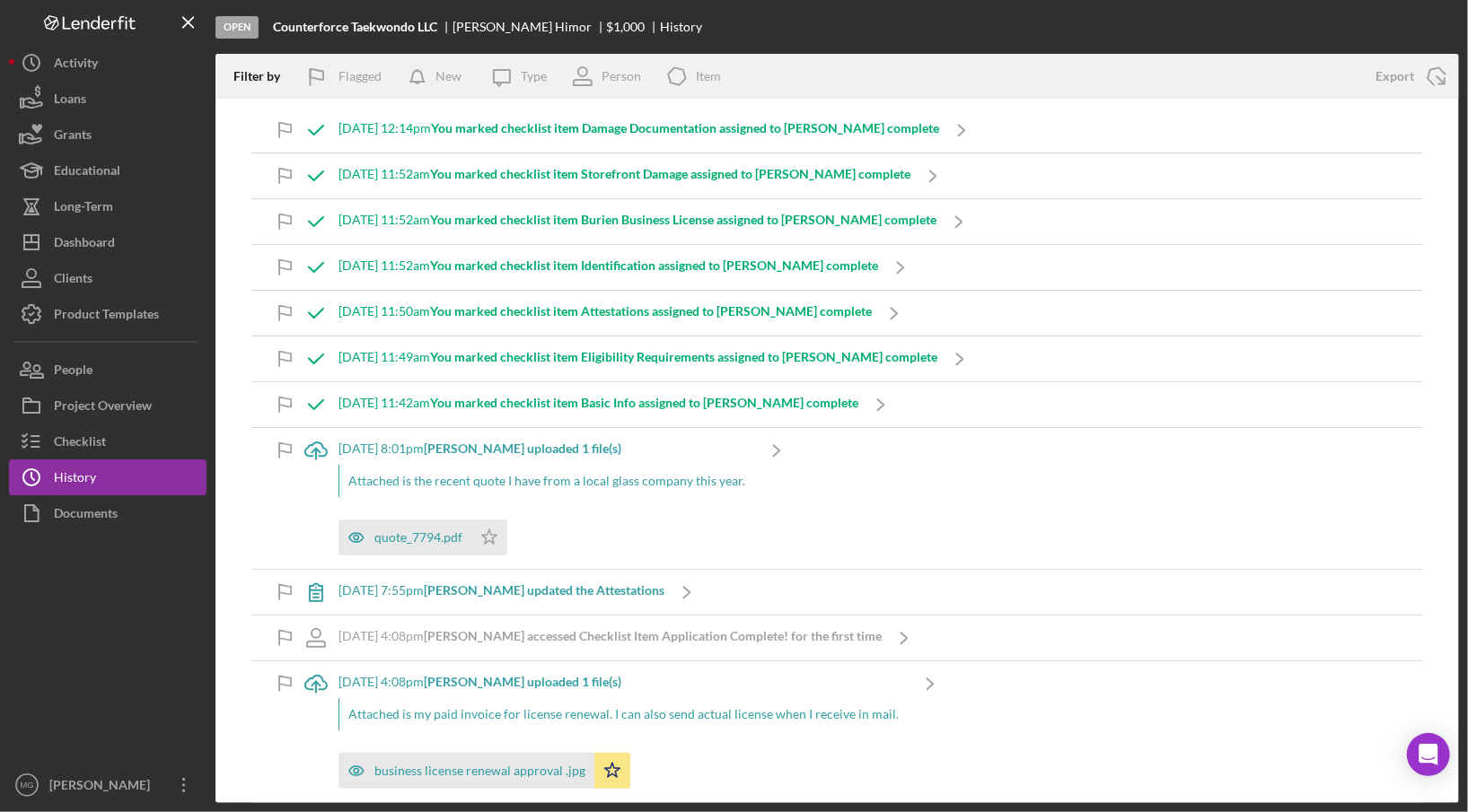
scroll to position [89, 0]
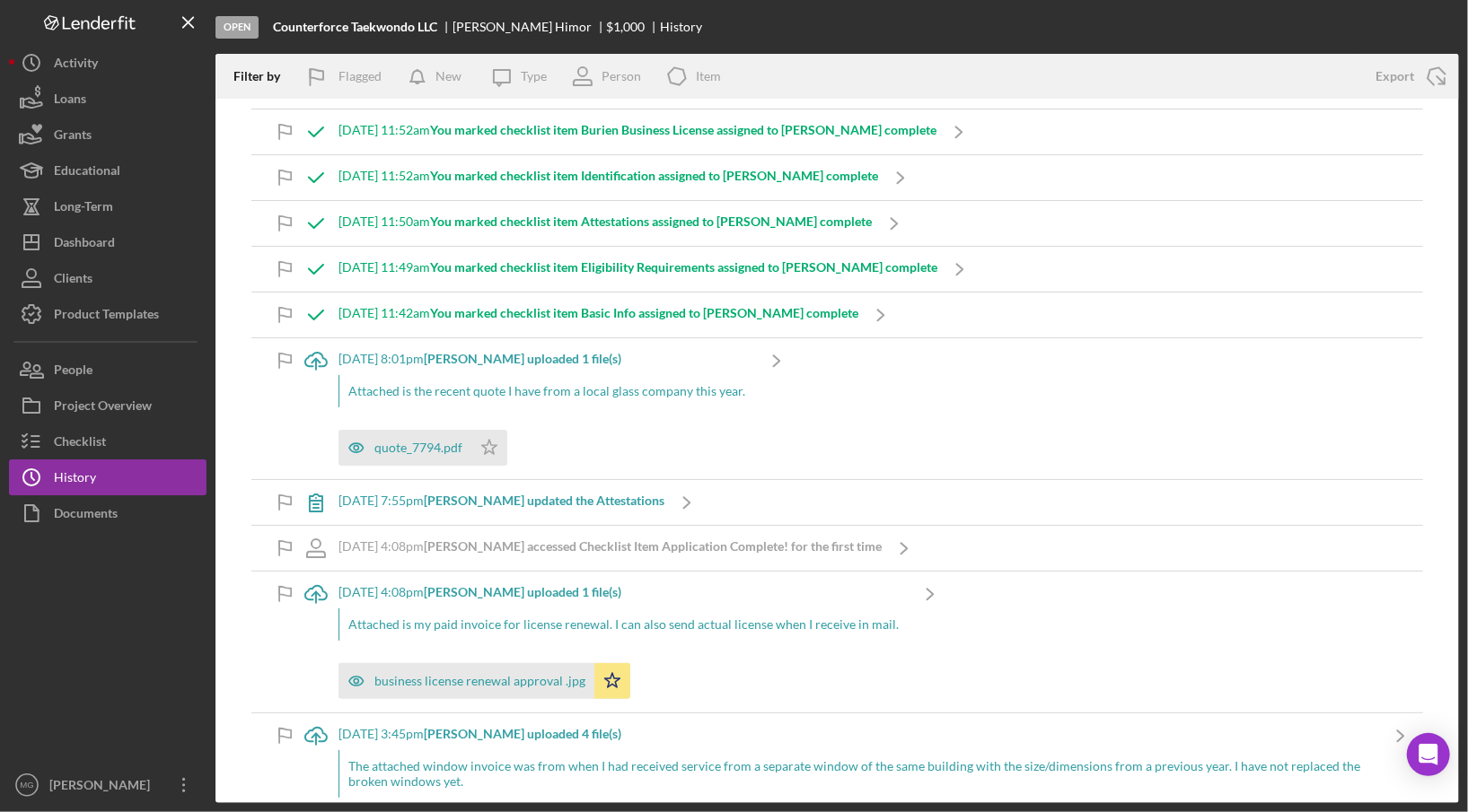
click at [612, 498] on b "[PERSON_NAME] updated the Attestations" at bounding box center [544, 499] width 240 height 15
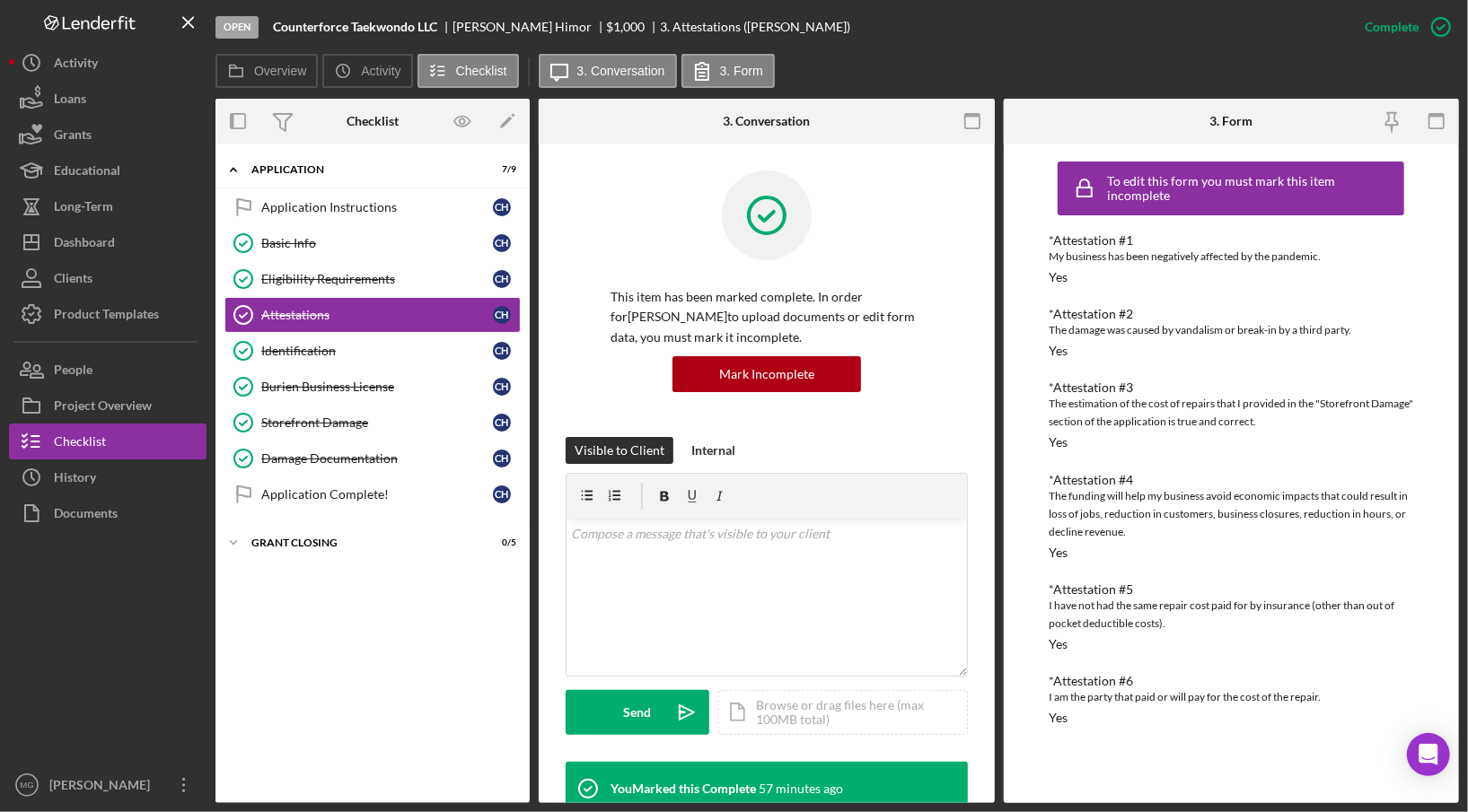
scroll to position [359, 0]
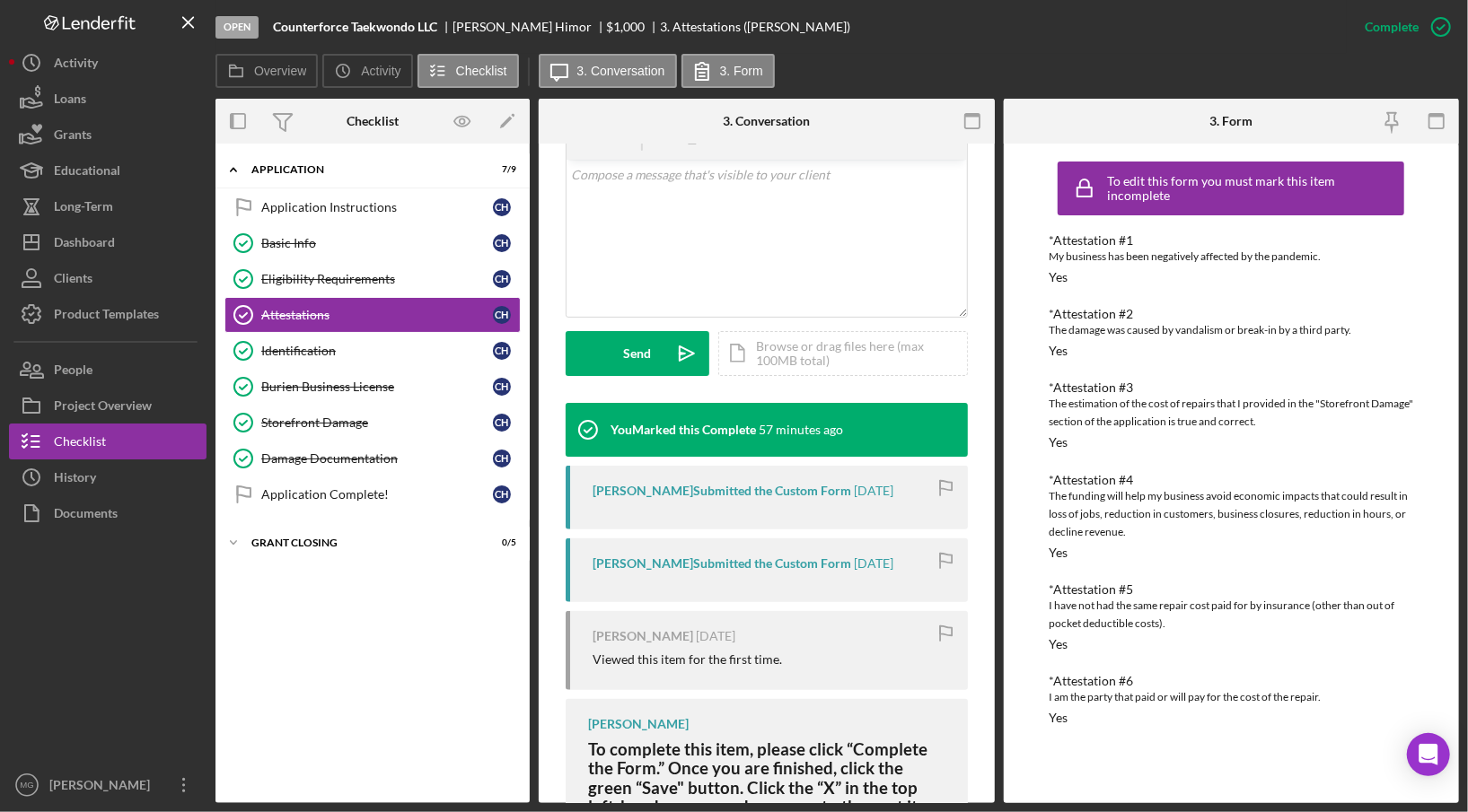
click at [725, 490] on div "[PERSON_NAME] Submitted the Custom Form" at bounding box center [721, 490] width 258 height 14
click at [109, 481] on button "Icon/History History" at bounding box center [107, 477] width 198 height 36
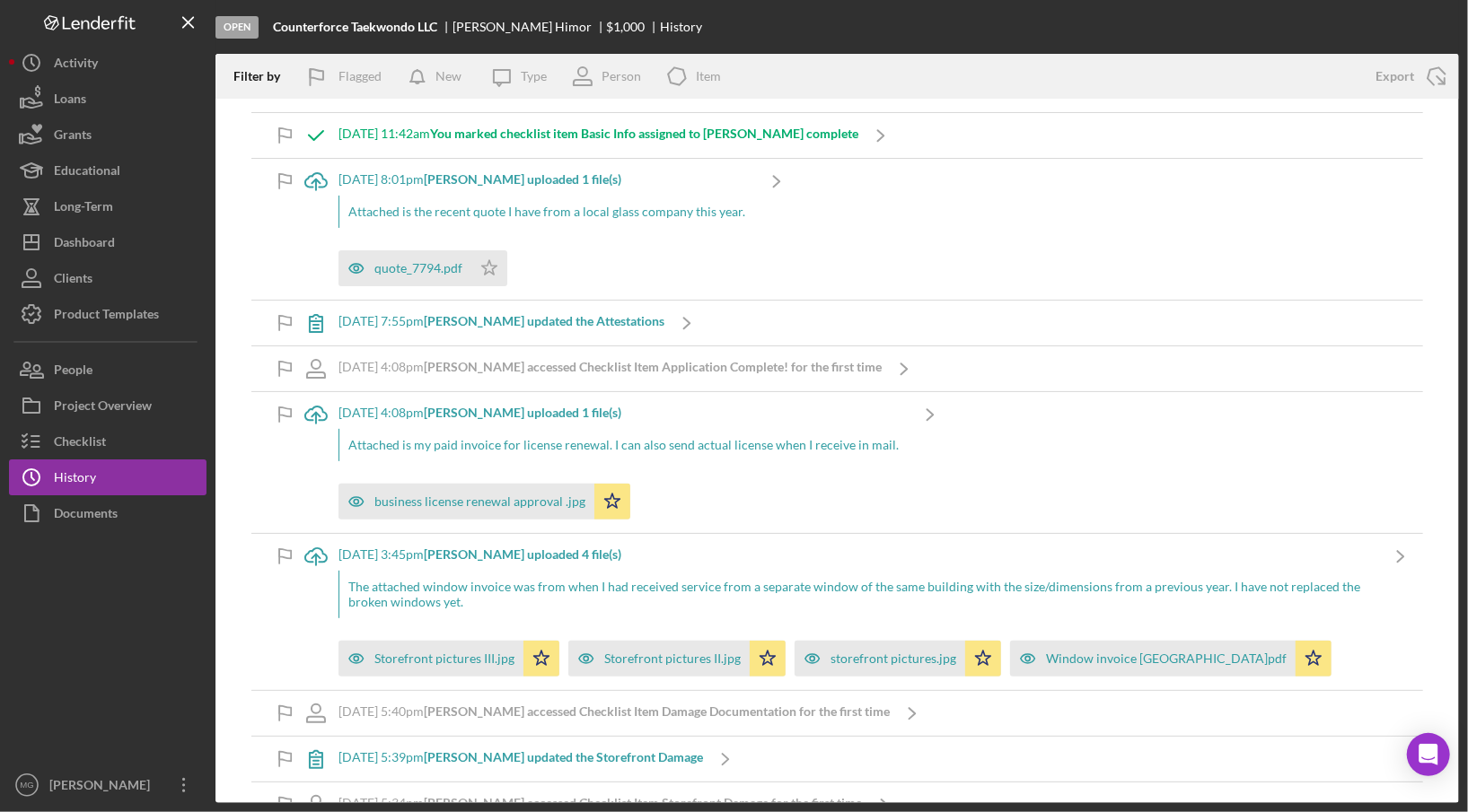
scroll to position [359, 0]
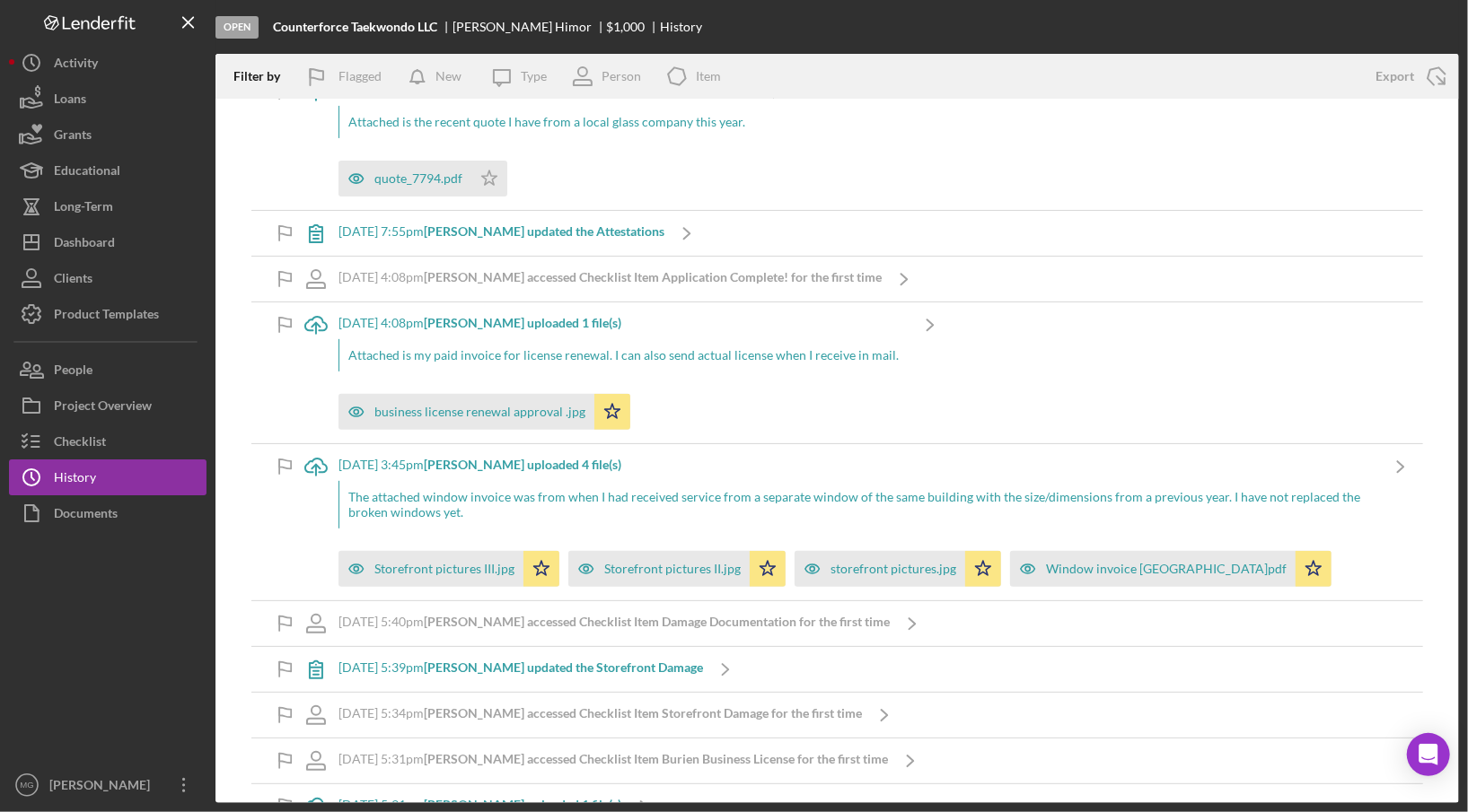
click at [315, 662] on icon at bounding box center [316, 669] width 13 height 17
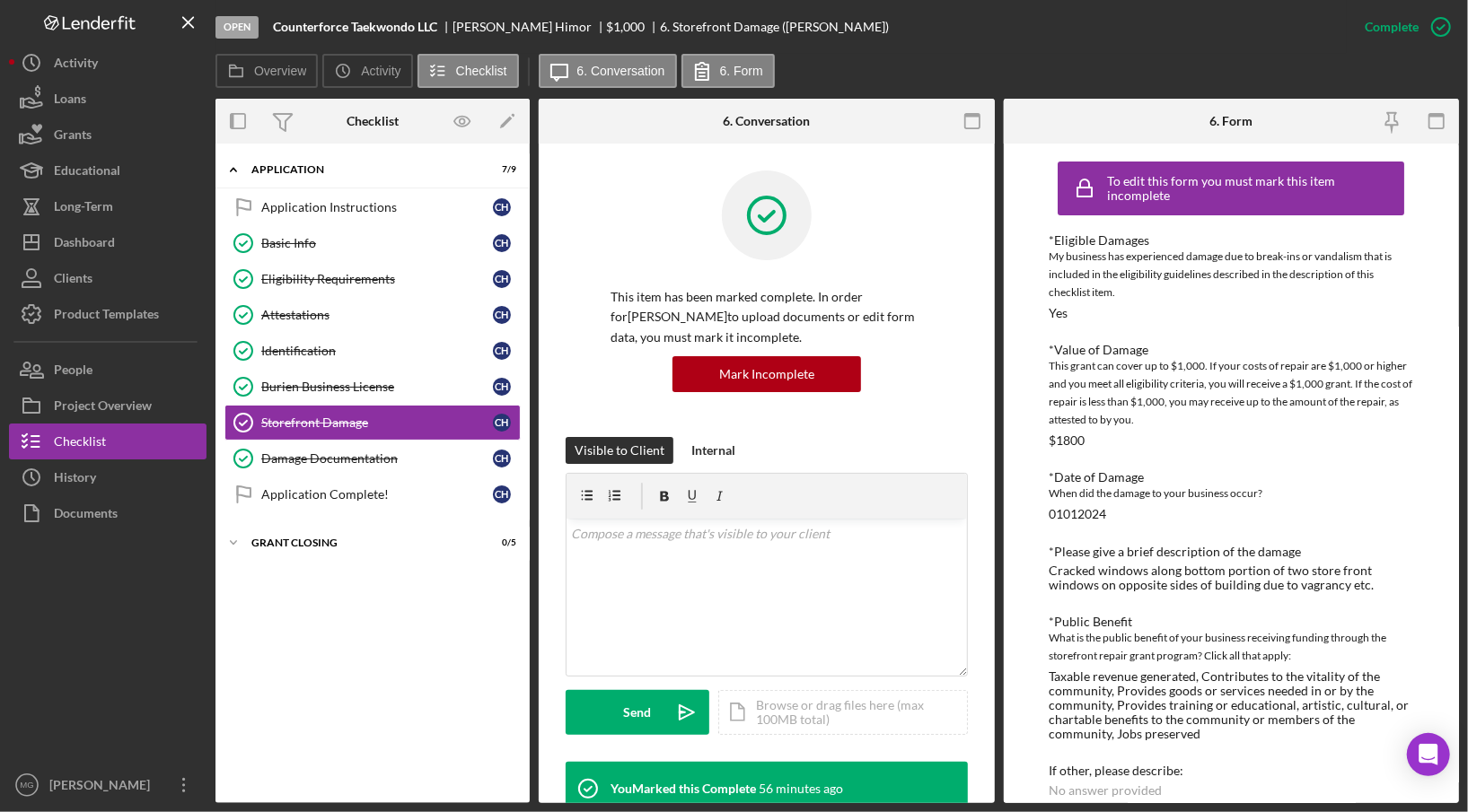
scroll to position [359, 0]
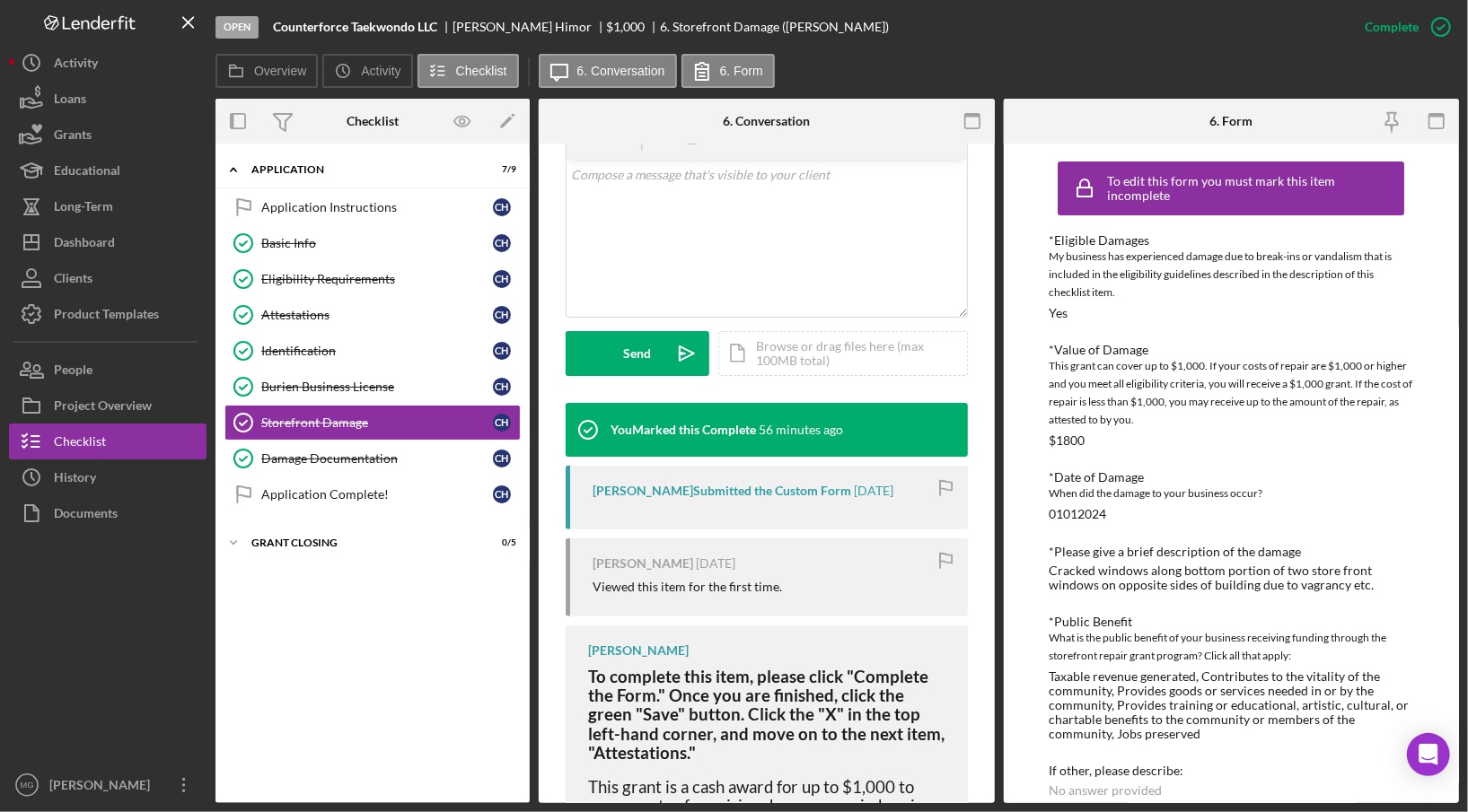
click at [816, 492] on div "[PERSON_NAME] Submitted the Custom Form" at bounding box center [721, 490] width 258 height 14
click at [70, 474] on div "History" at bounding box center [74, 479] width 42 height 41
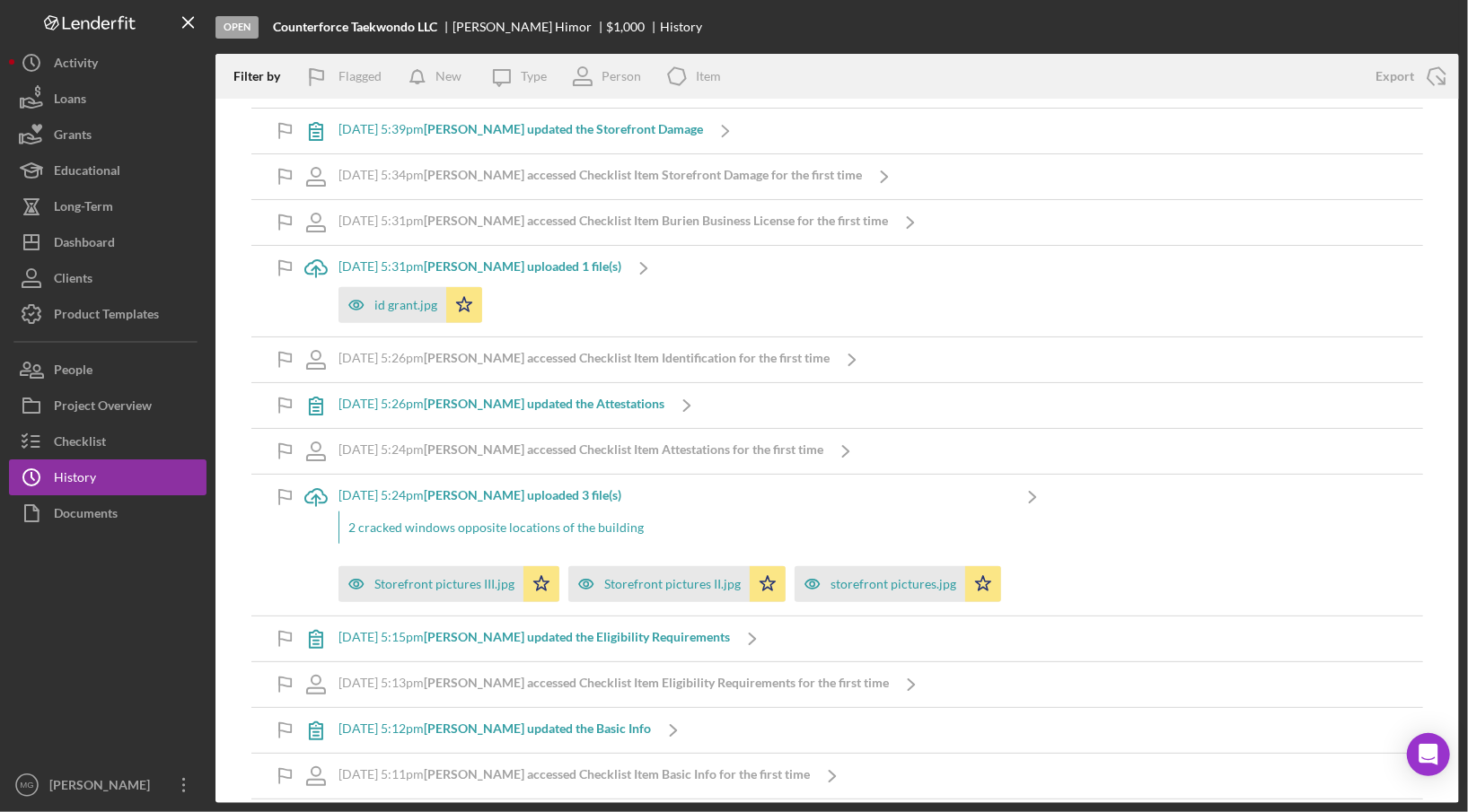
scroll to position [939, 0]
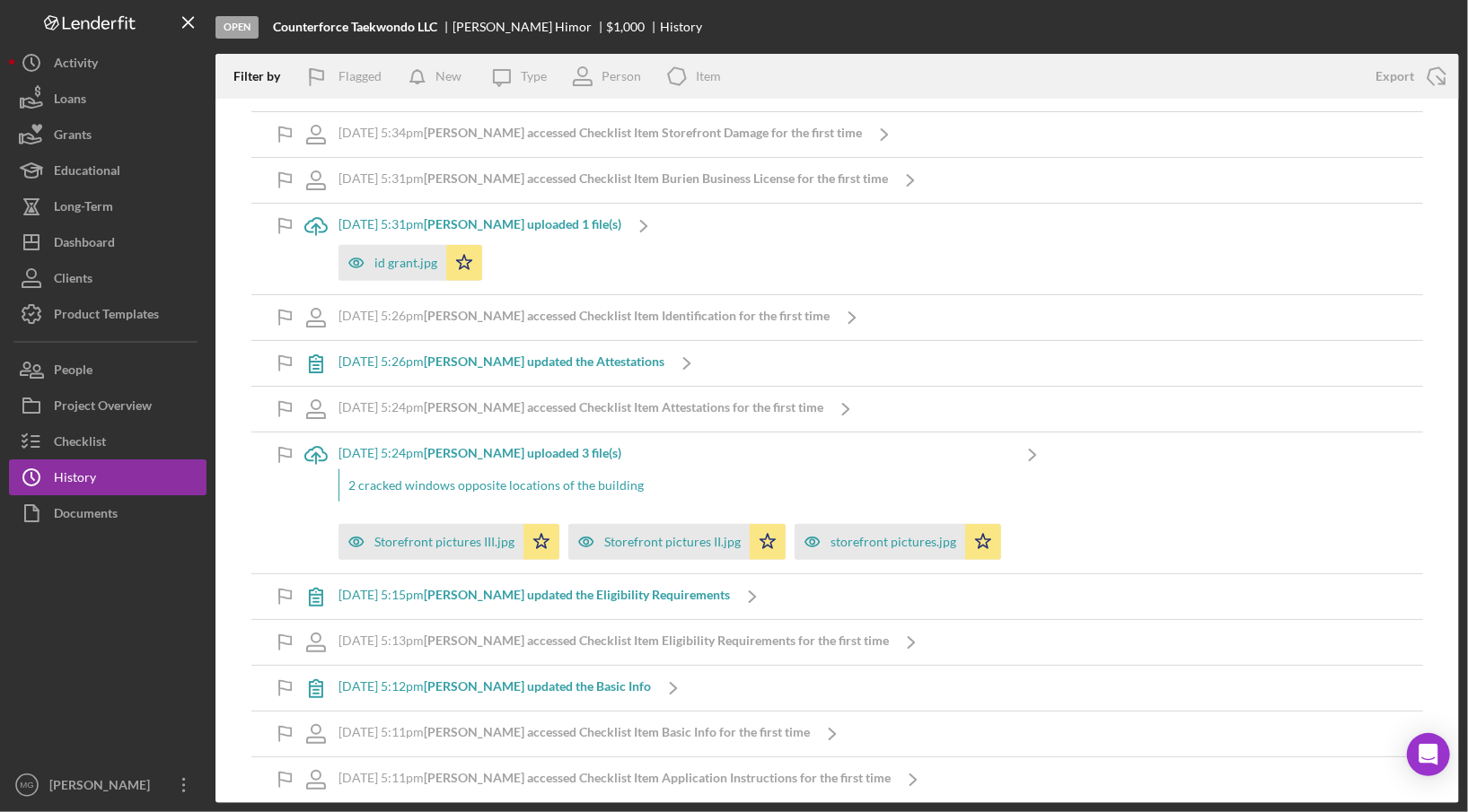
click at [322, 590] on icon at bounding box center [316, 597] width 13 height 17
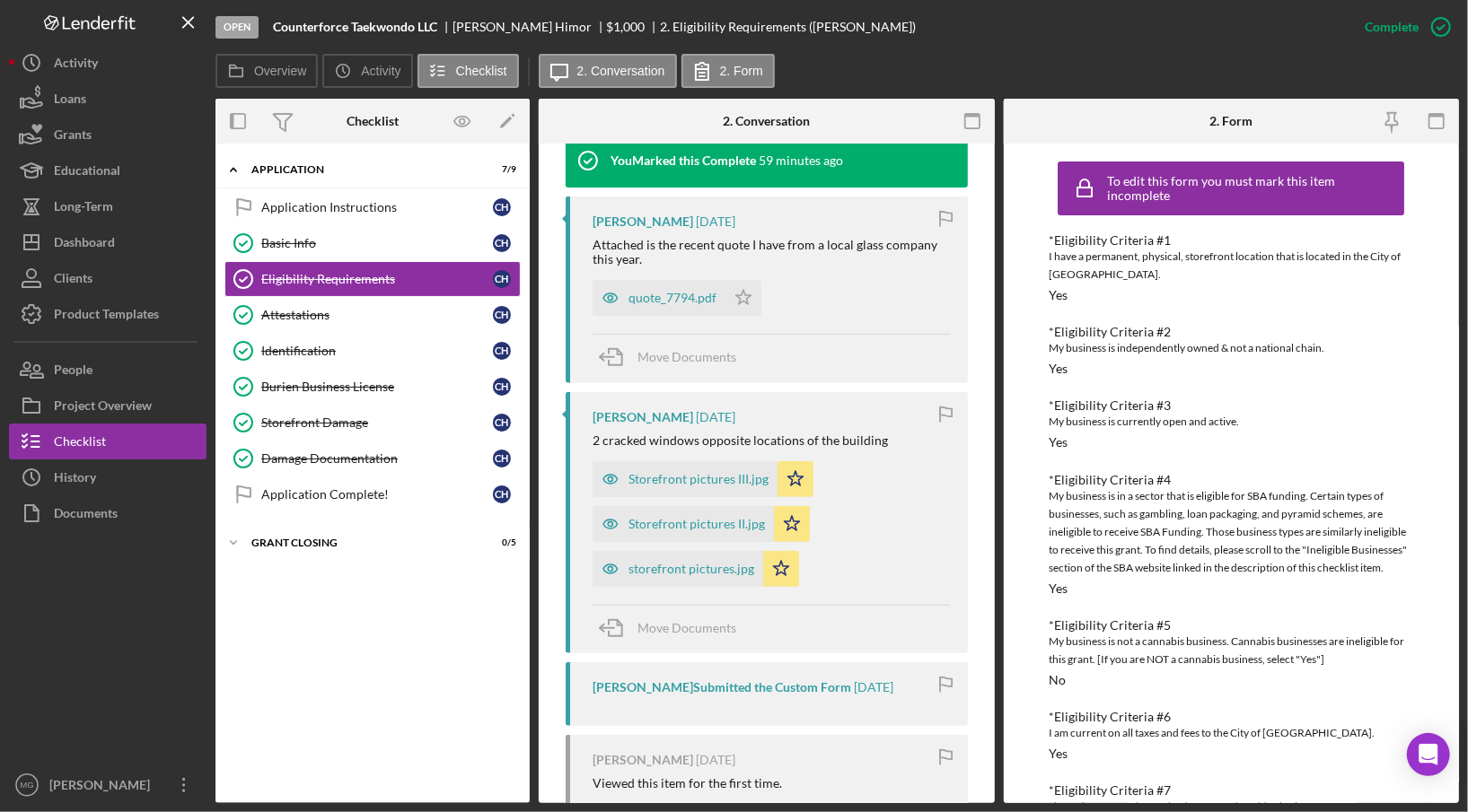
scroll to position [807, 0]
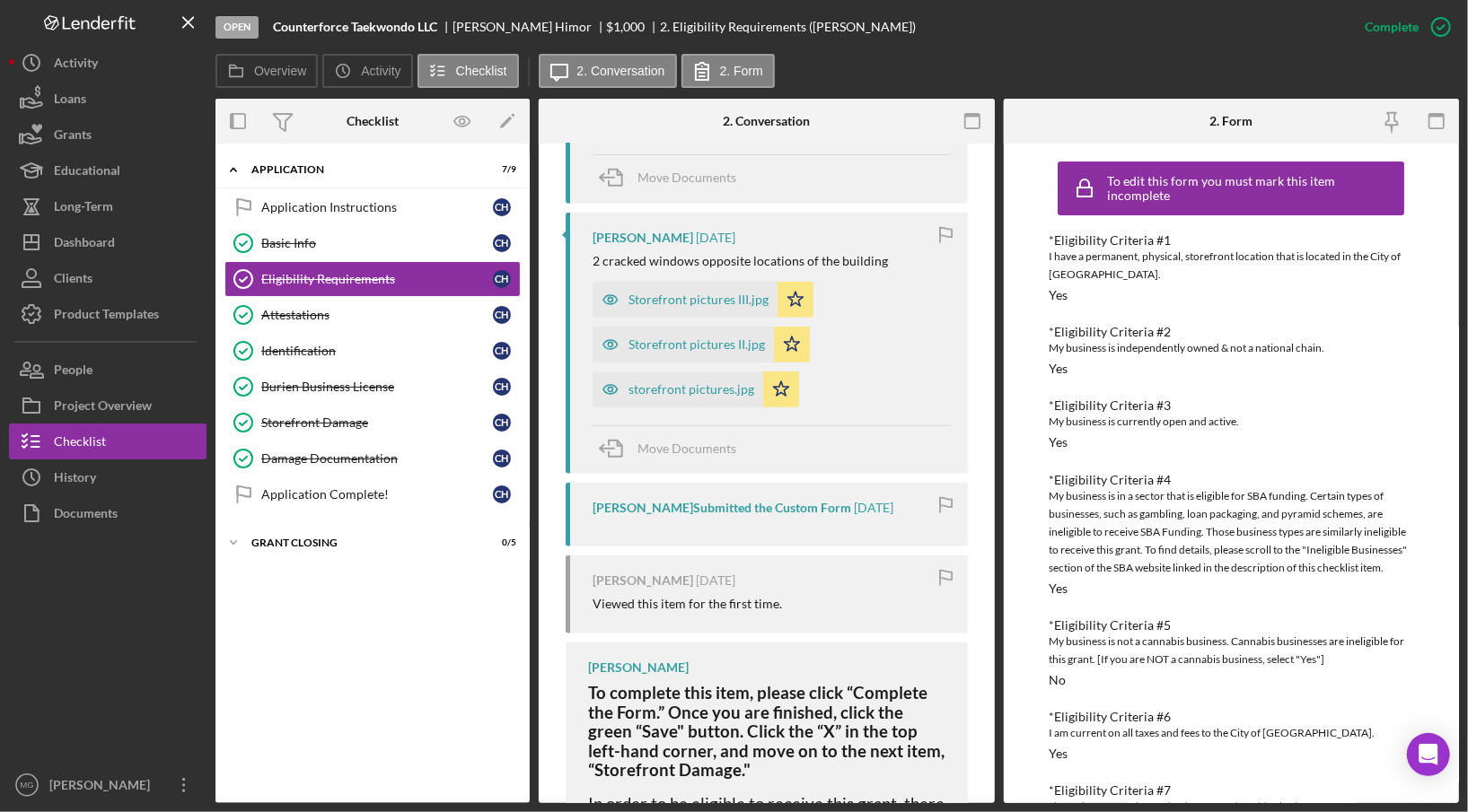
click at [817, 508] on div "[PERSON_NAME] Submitted the Custom Form" at bounding box center [721, 507] width 258 height 14
click at [816, 508] on div "[PERSON_NAME] Submitted the Custom Form" at bounding box center [721, 507] width 258 height 14
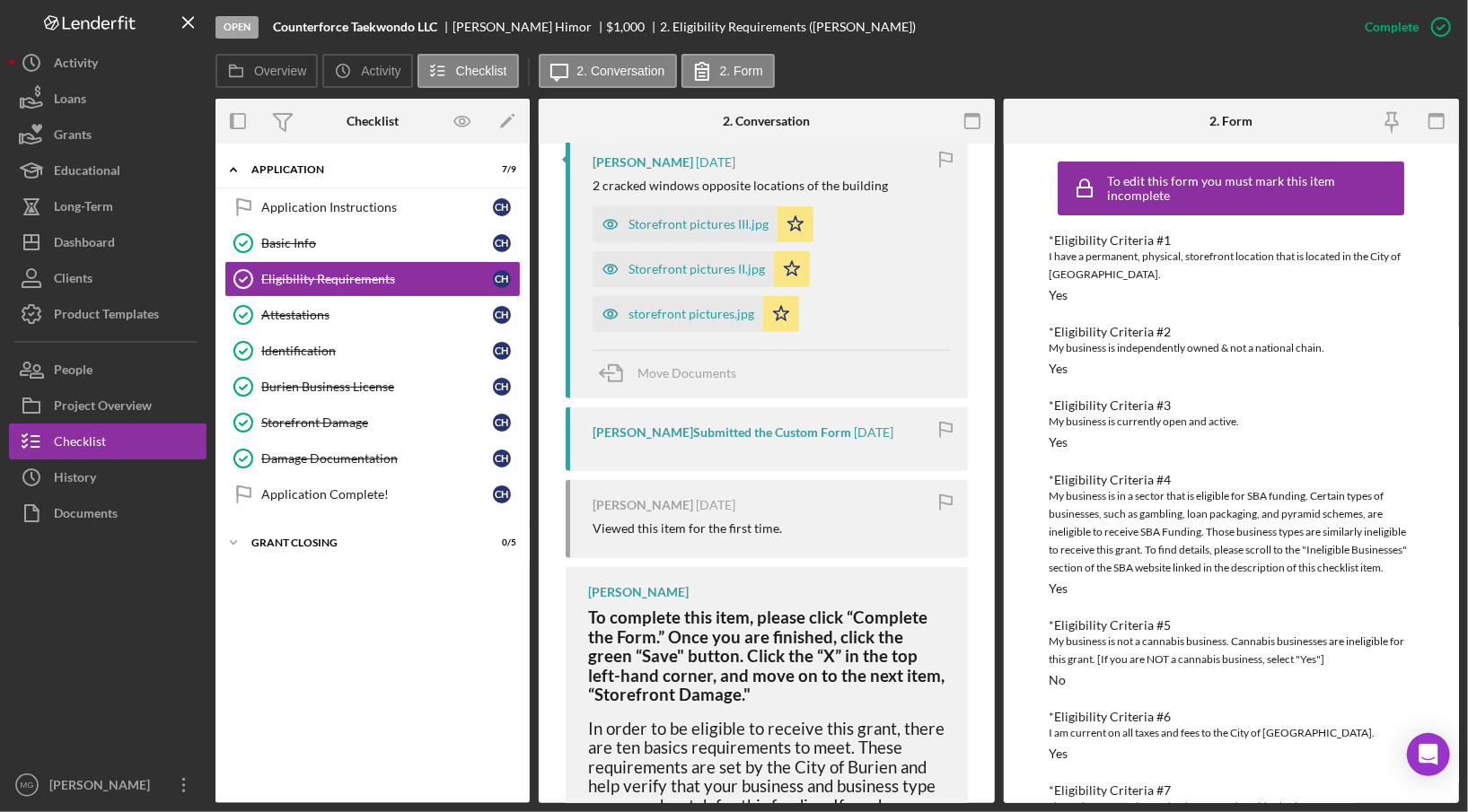
scroll to position [793, 0]
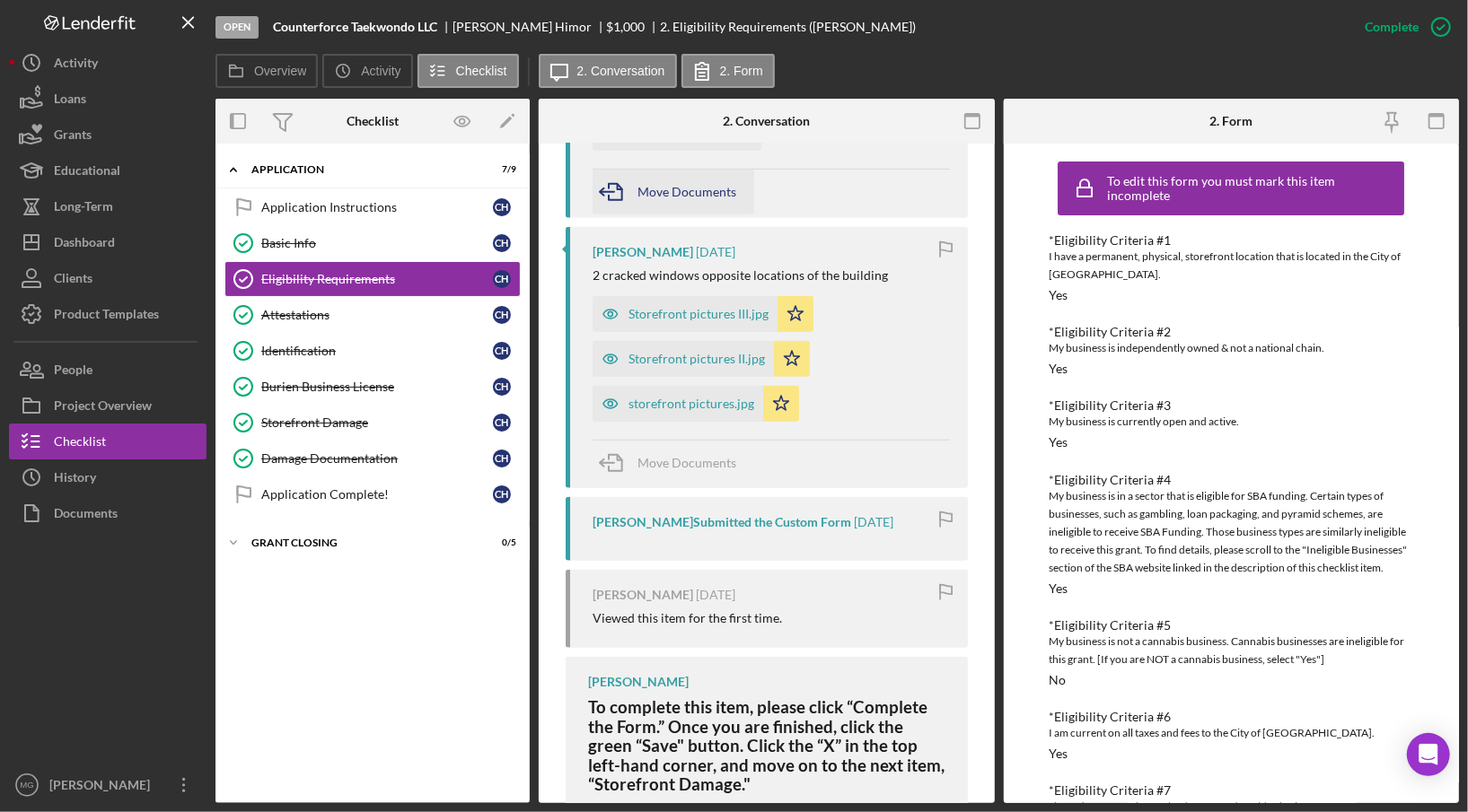
click at [676, 199] on span "Move Documents" at bounding box center [686, 191] width 98 height 15
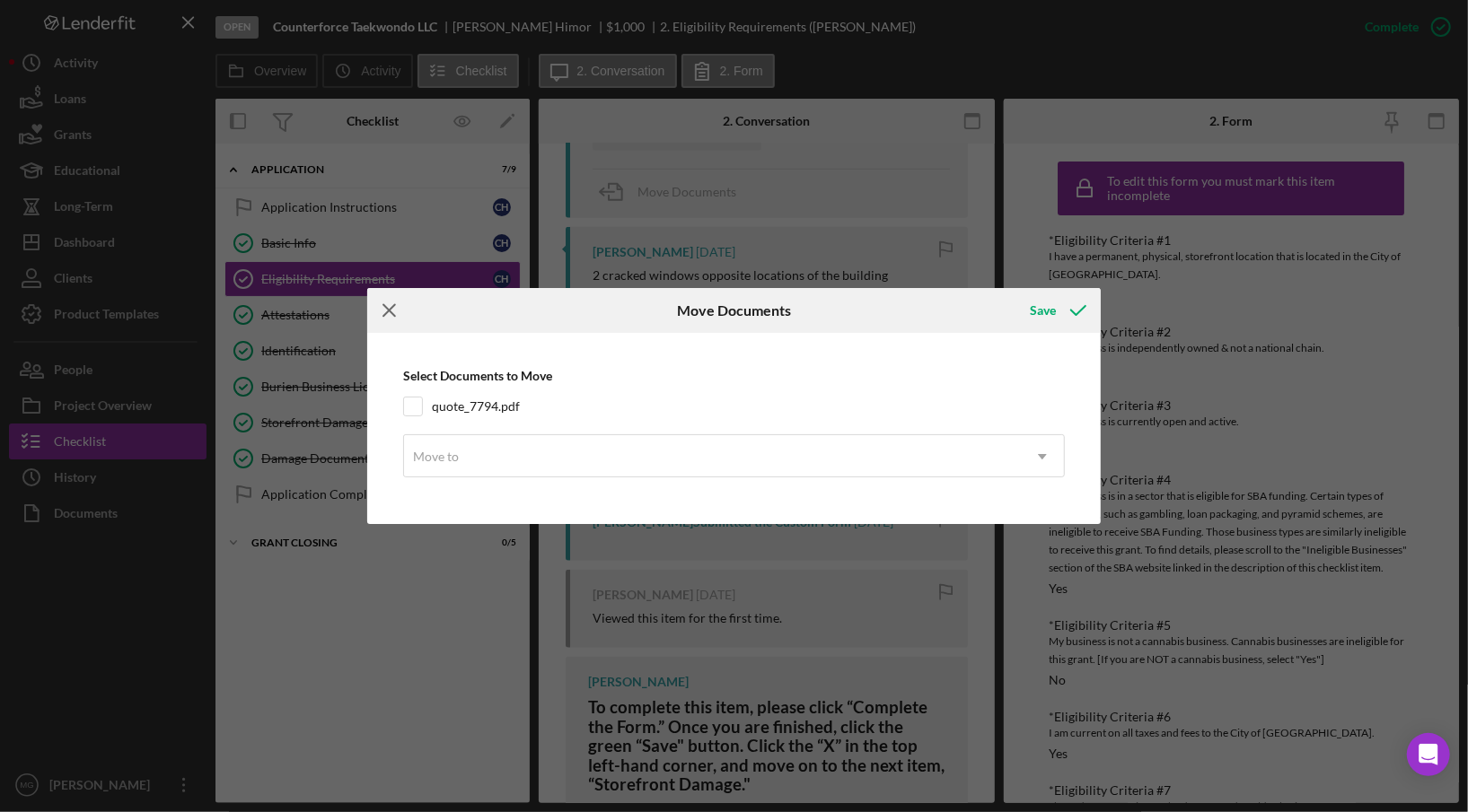
click at [387, 306] on icon "Icon/Menu Close" at bounding box center [389, 310] width 45 height 45
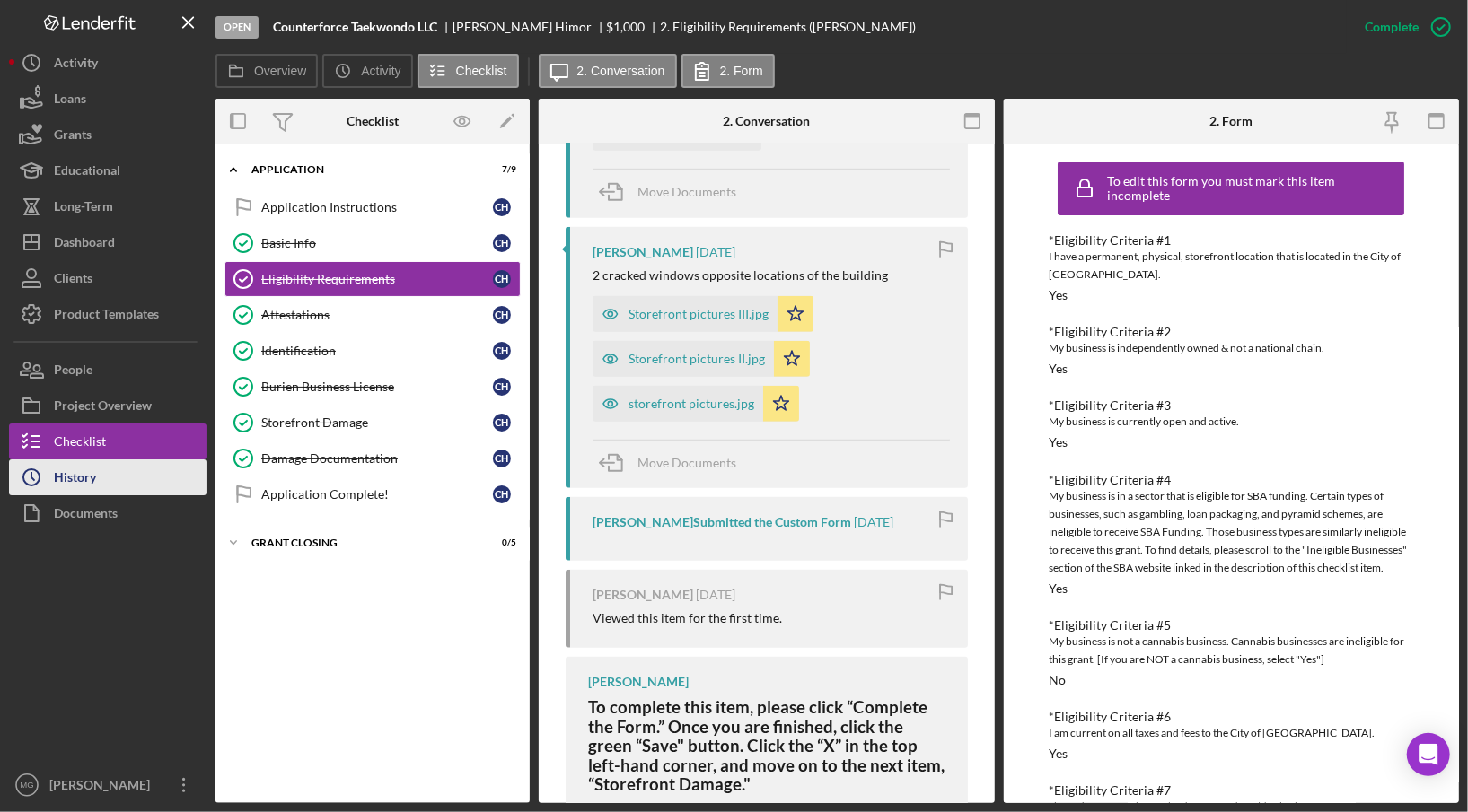
click at [89, 479] on div "History" at bounding box center [74, 479] width 42 height 41
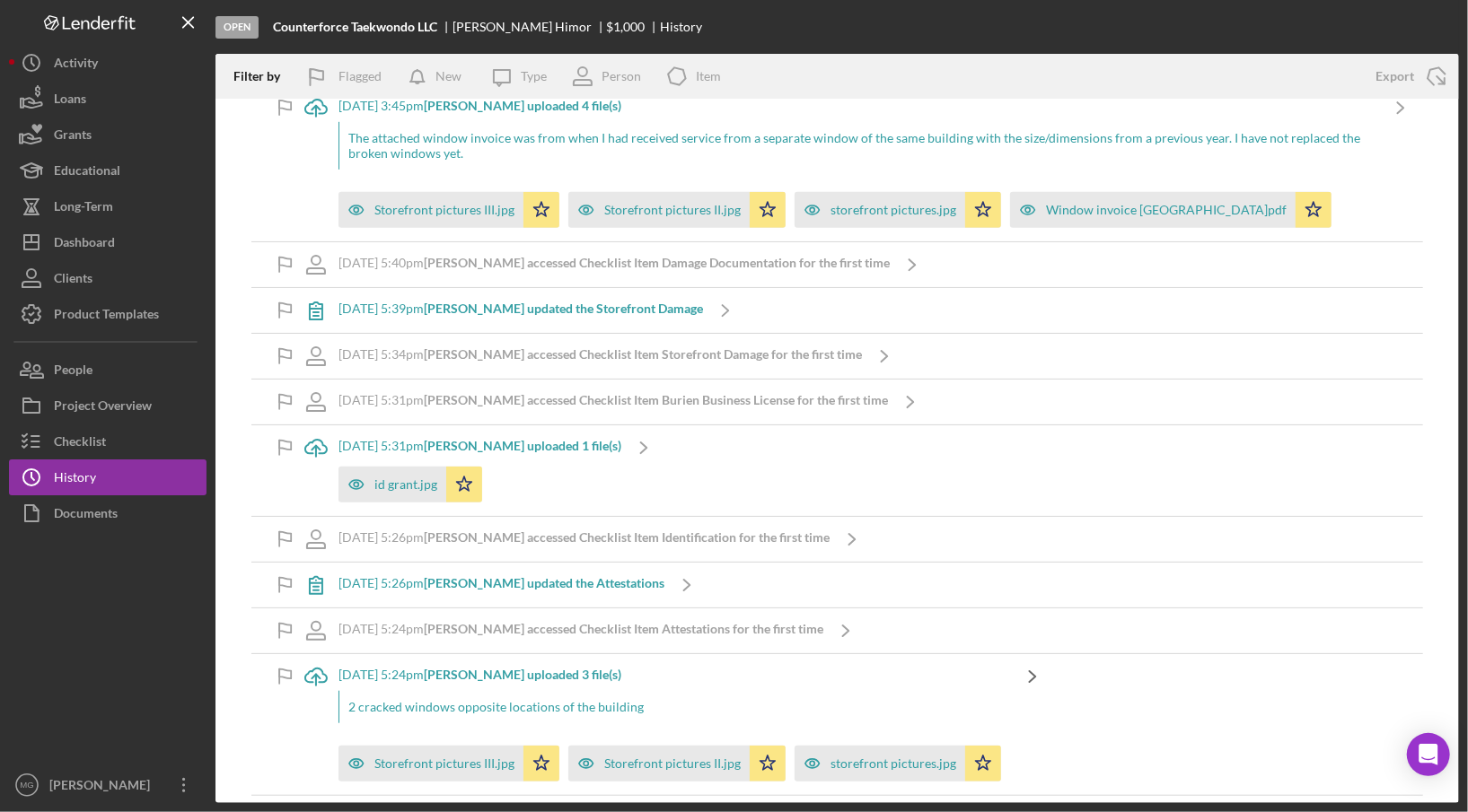
scroll to position [939, 0]
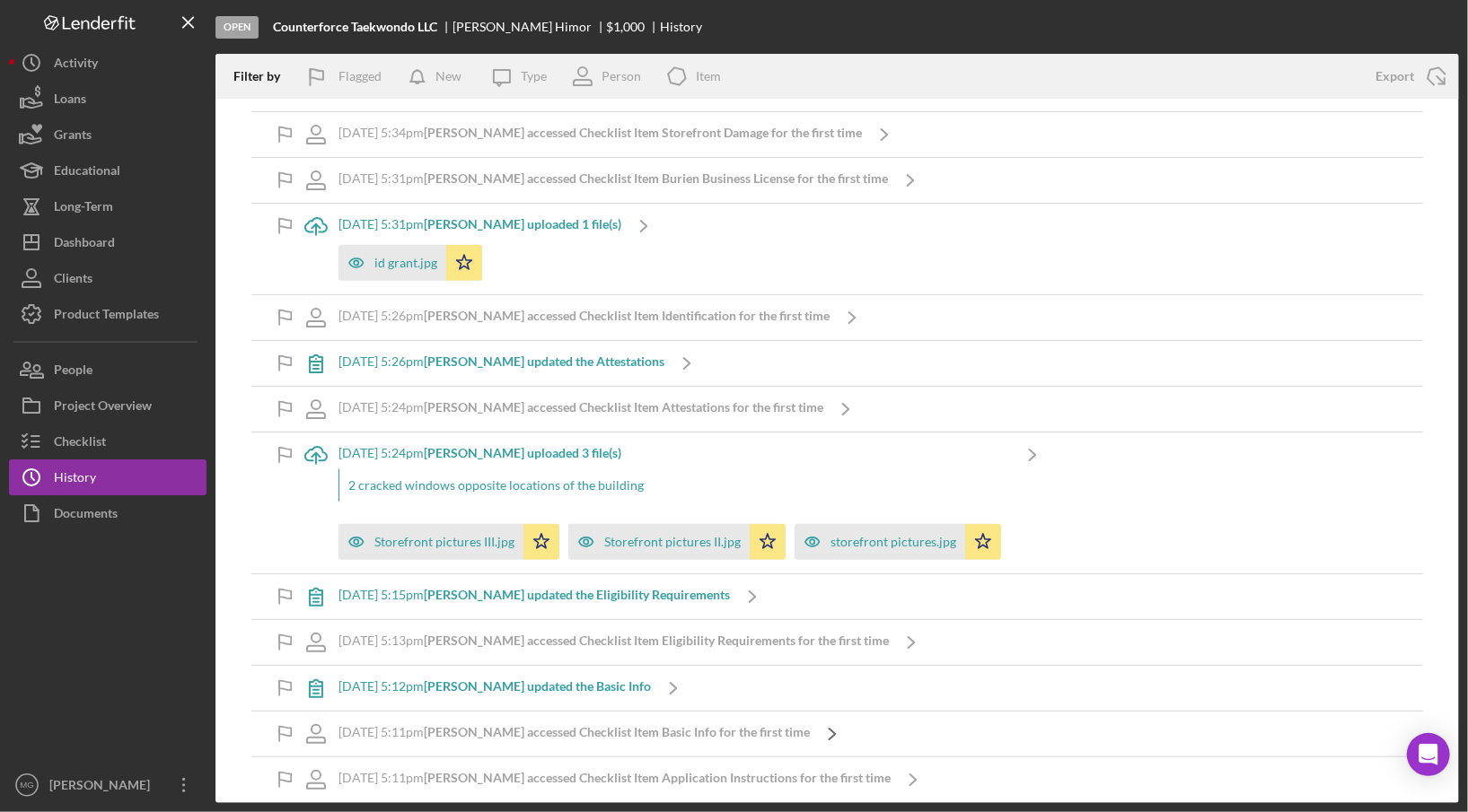
click at [821, 726] on icon "Icon/Navigate" at bounding box center [831, 734] width 45 height 45
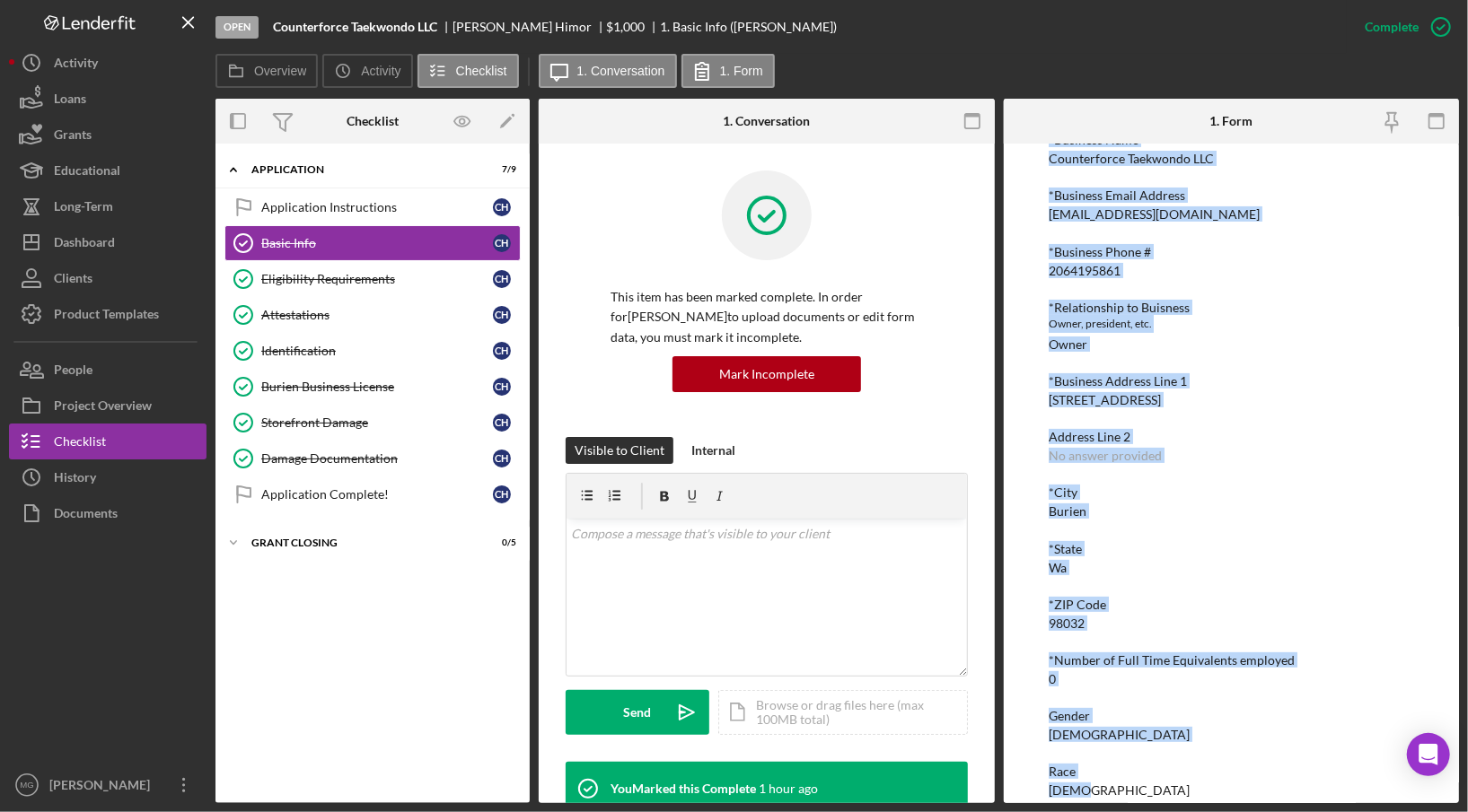
scroll to position [178, 0]
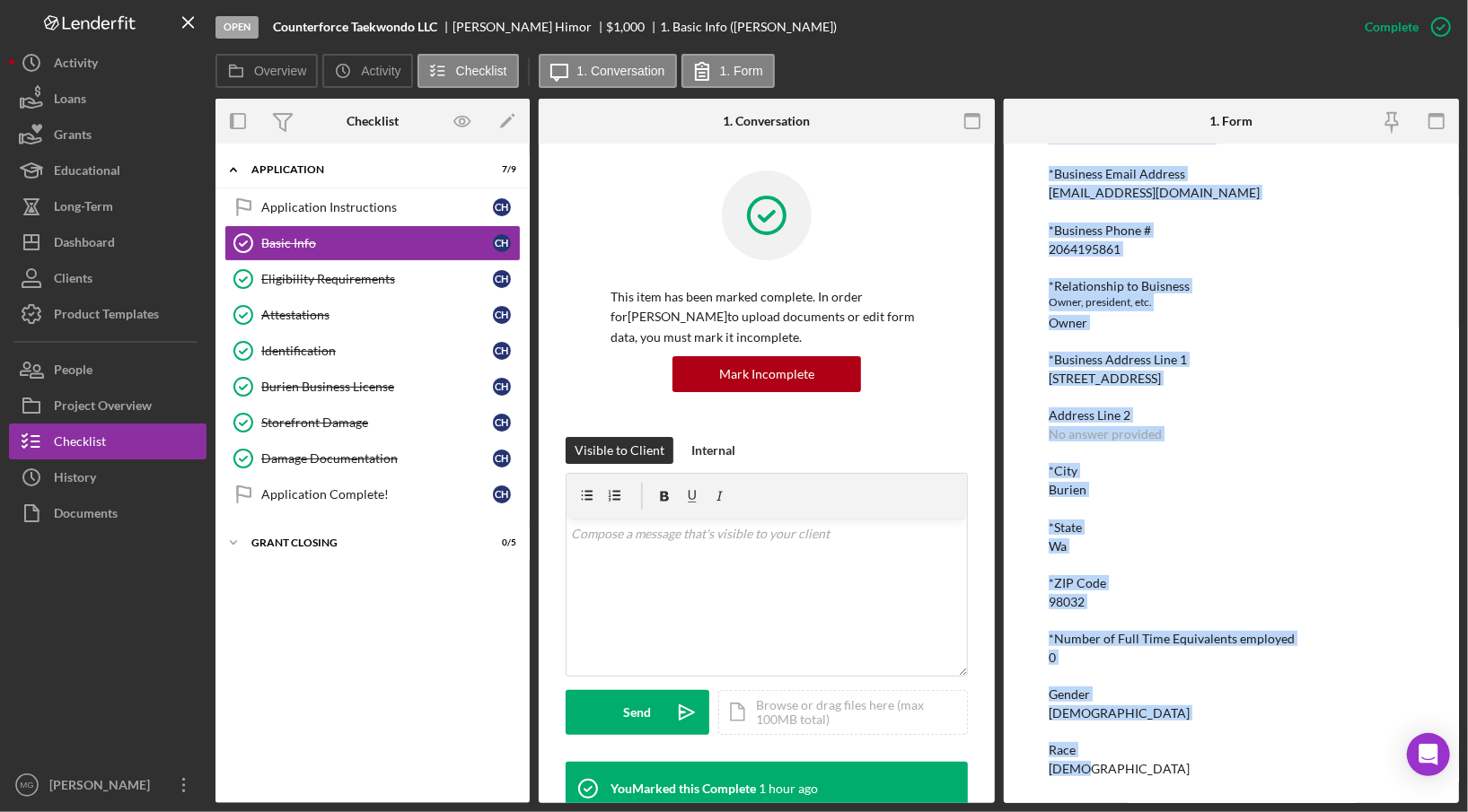
drag, startPoint x: 1047, startPoint y: 239, endPoint x: 1308, endPoint y: 815, distance: 632.4
click at [1308, 811] on html "Open Counterforce Taekwondo LLC [PERSON_NAME] $1,000 $1,000 1. Basic Info ([PER…" at bounding box center [734, 406] width 1468 height 812
click at [285, 313] on div "Attestations" at bounding box center [376, 315] width 231 height 14
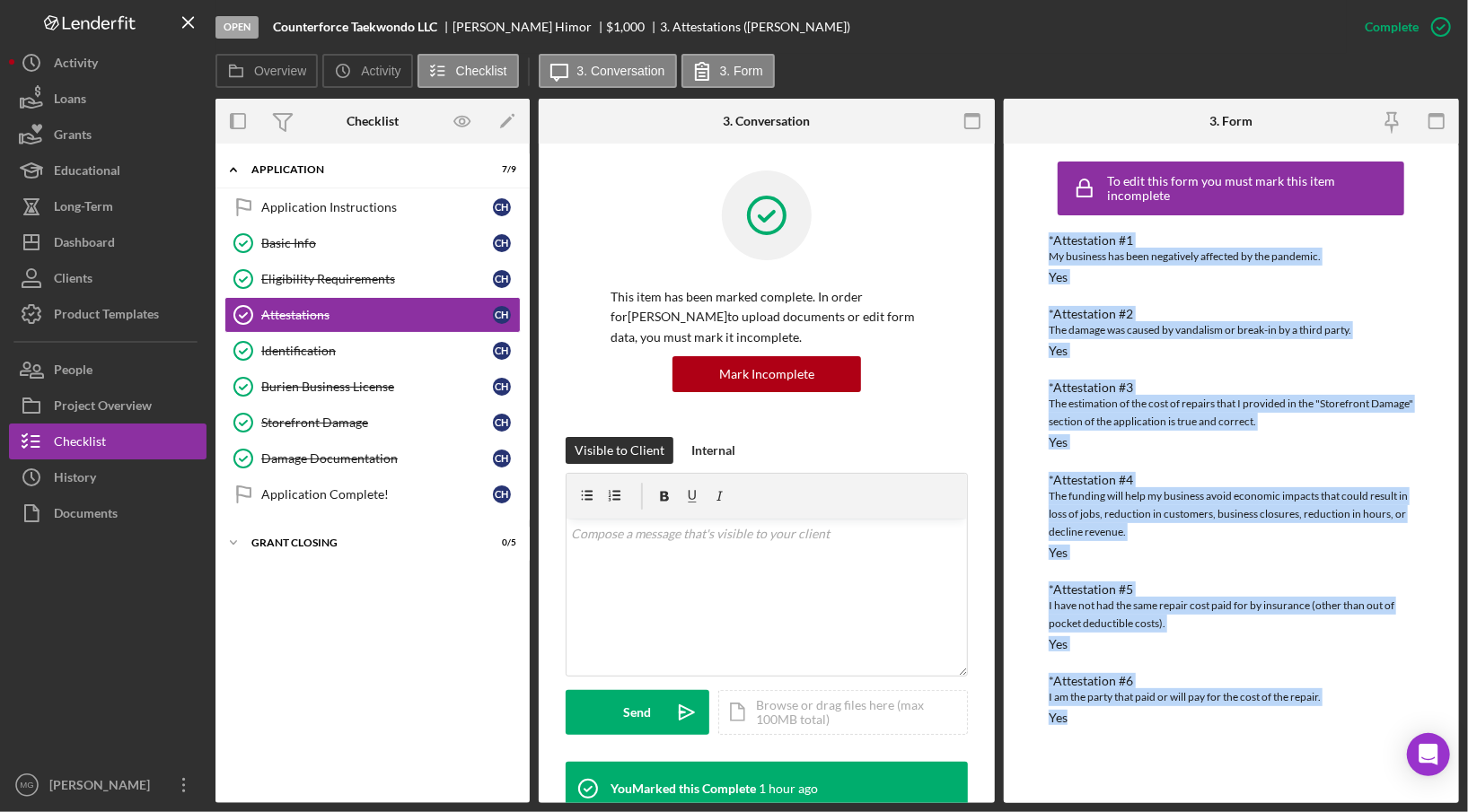
drag, startPoint x: 1044, startPoint y: 240, endPoint x: 1245, endPoint y: 777, distance: 573.4
click at [1245, 777] on div "To edit this form you must mark this item incomplete *Attestation #1 My busines…" at bounding box center [1231, 474] width 456 height 659
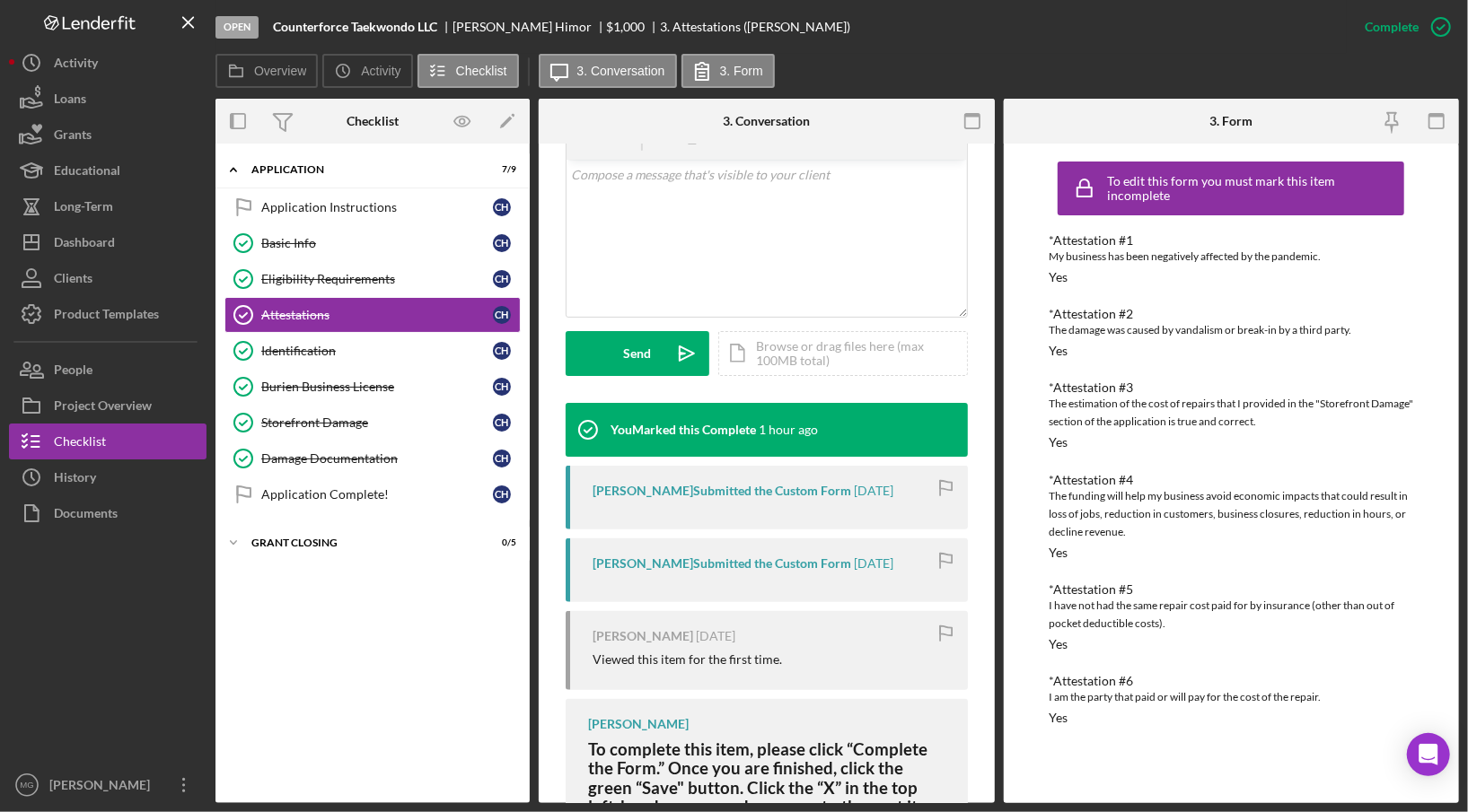
click at [789, 487] on div "[PERSON_NAME] Submitted the Custom Form" at bounding box center [721, 490] width 258 height 14
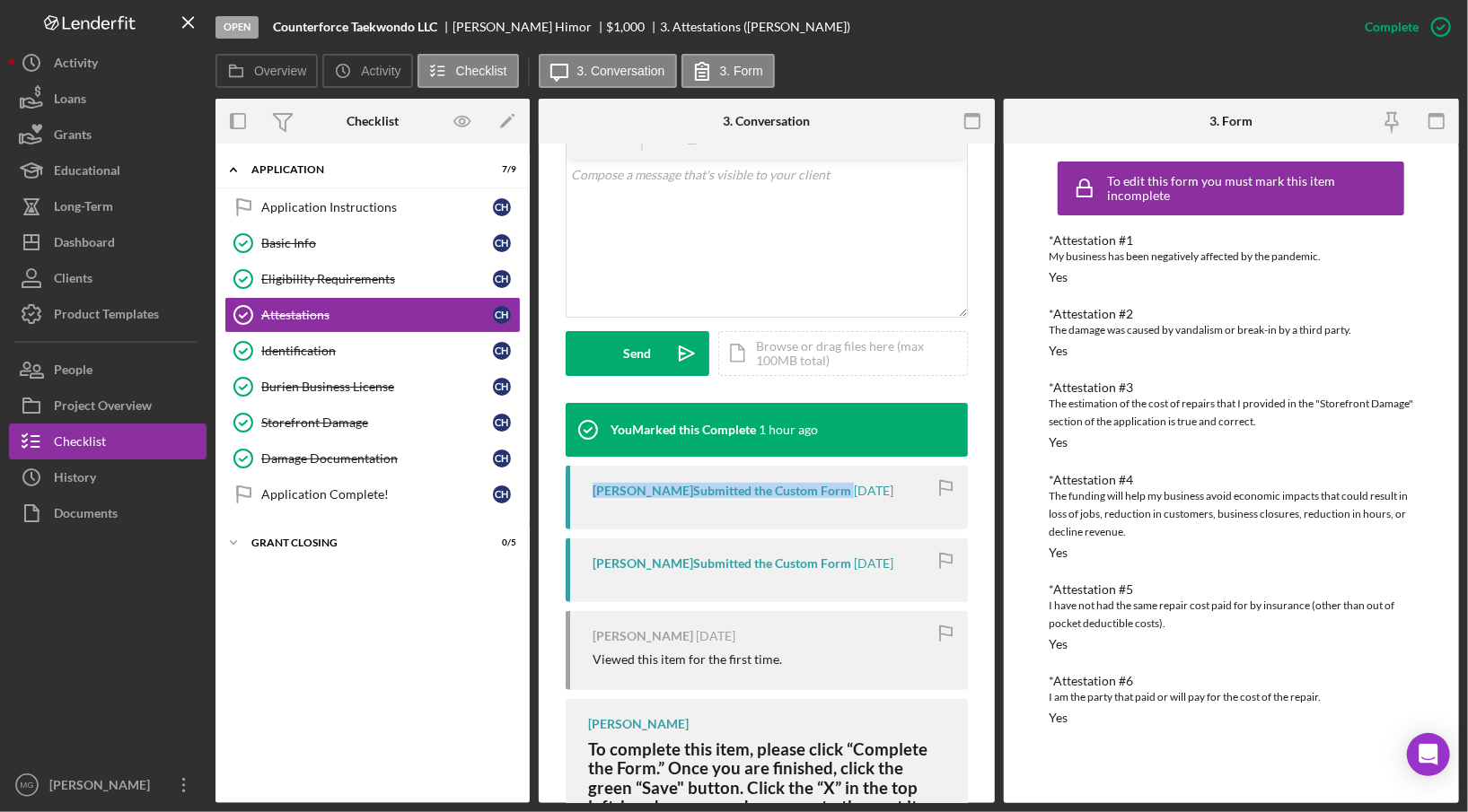
click at [789, 487] on div "[PERSON_NAME] Submitted the Custom Form" at bounding box center [721, 490] width 258 height 14
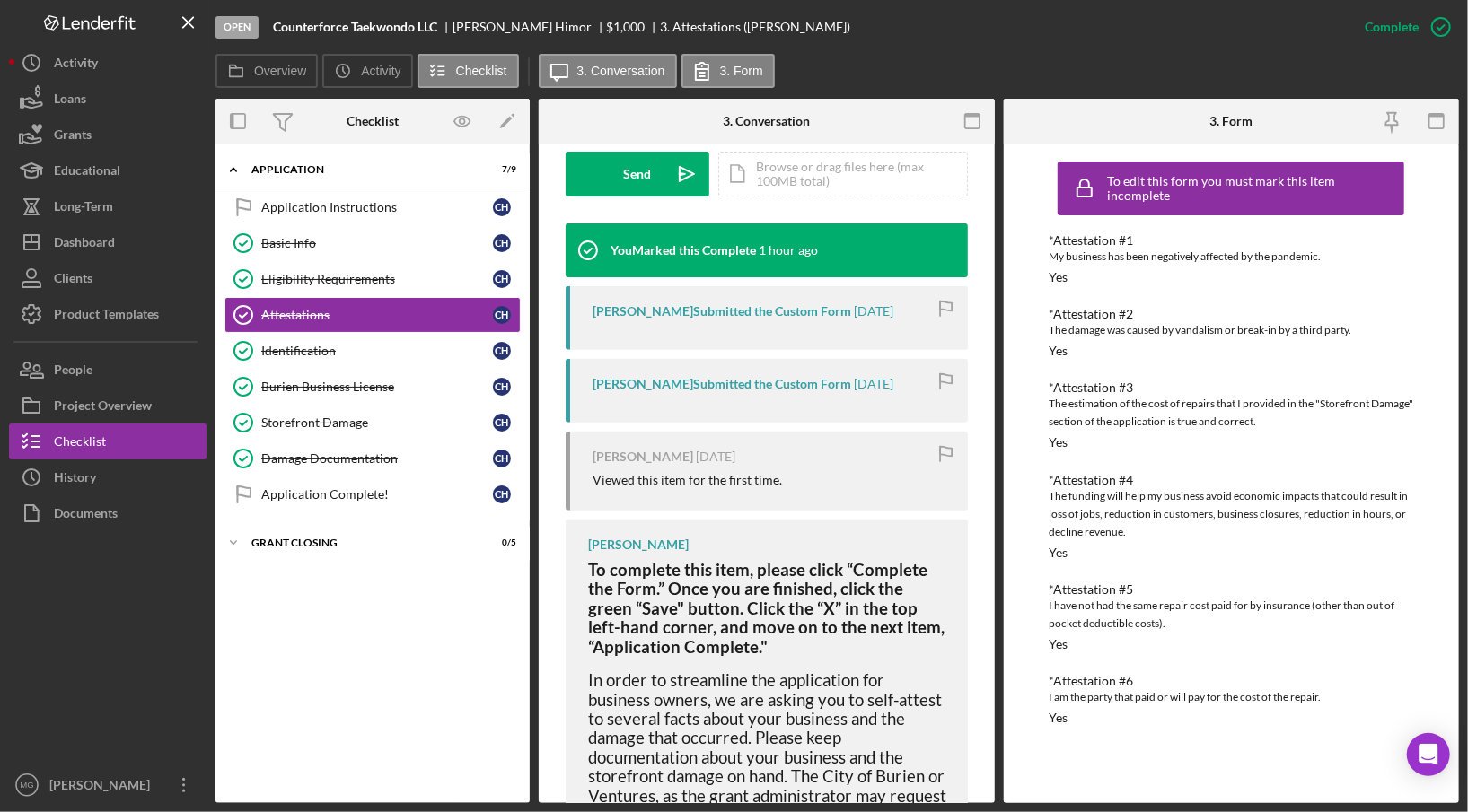
click at [762, 470] on div "[PERSON_NAME] [DATE] Viewed this item for the first time." at bounding box center [766, 471] width 402 height 78
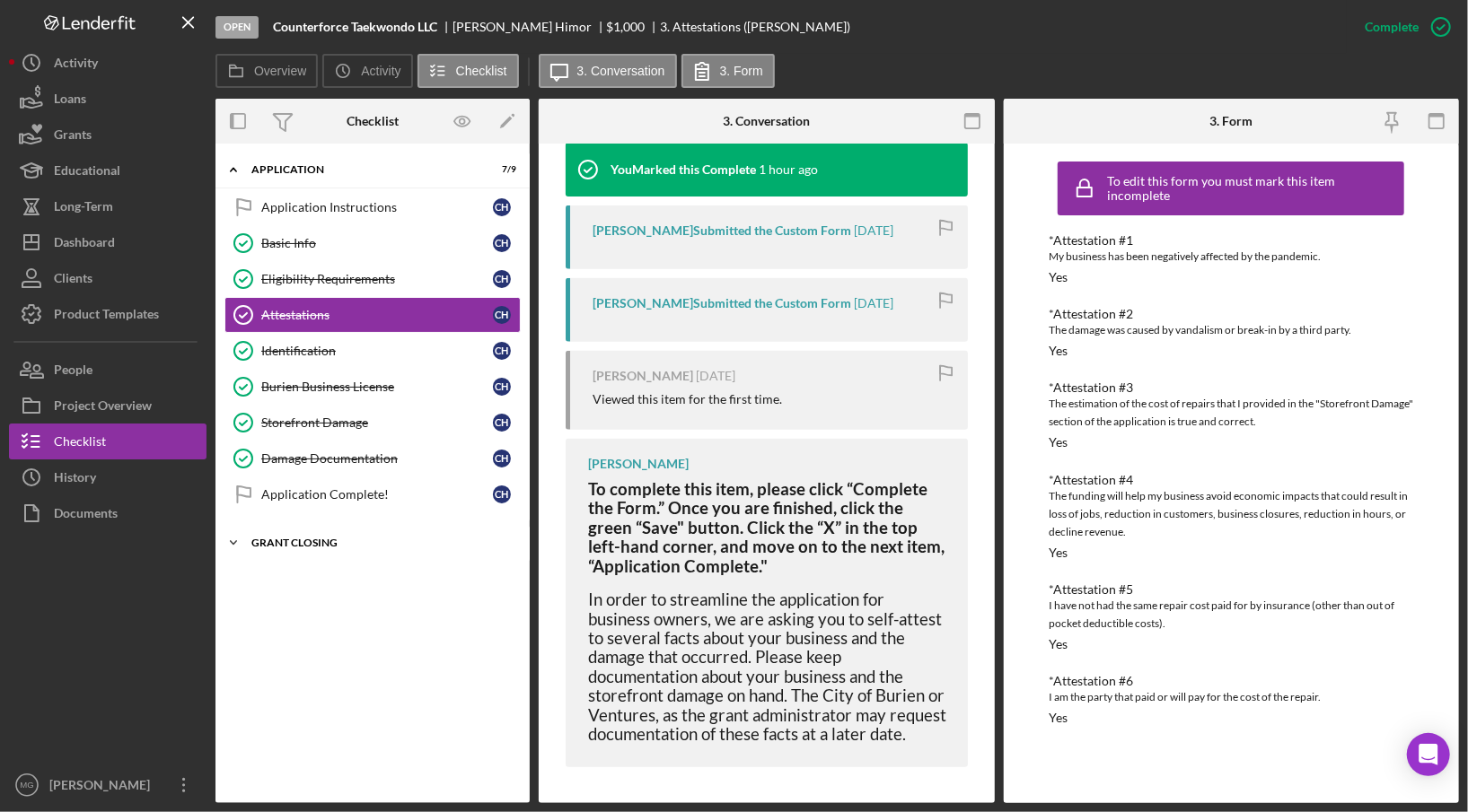
click at [305, 537] on div "Grant Closing" at bounding box center [379, 542] width 256 height 11
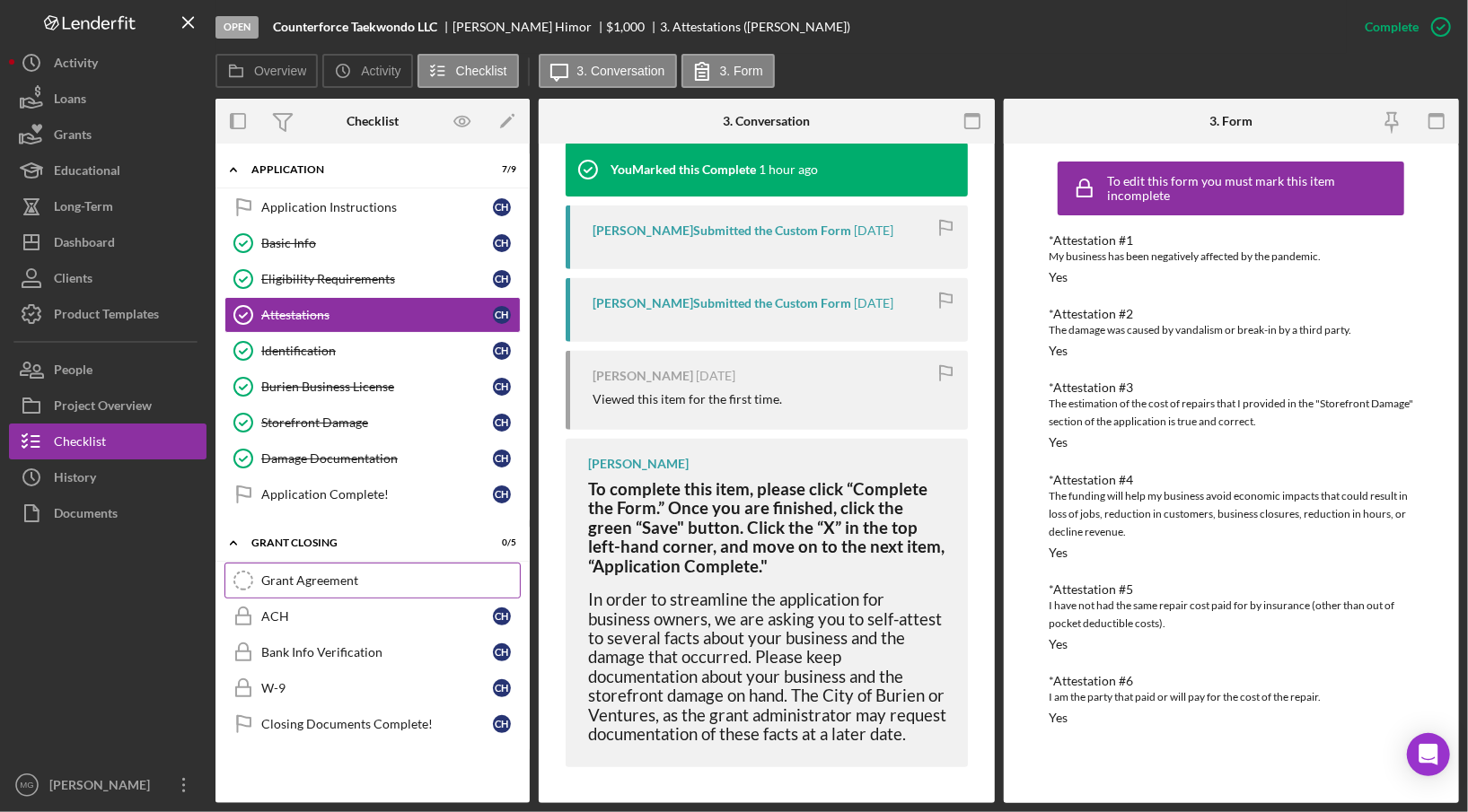
click at [312, 587] on link "Grant Agreement Grant Agreement" at bounding box center [372, 581] width 296 height 36
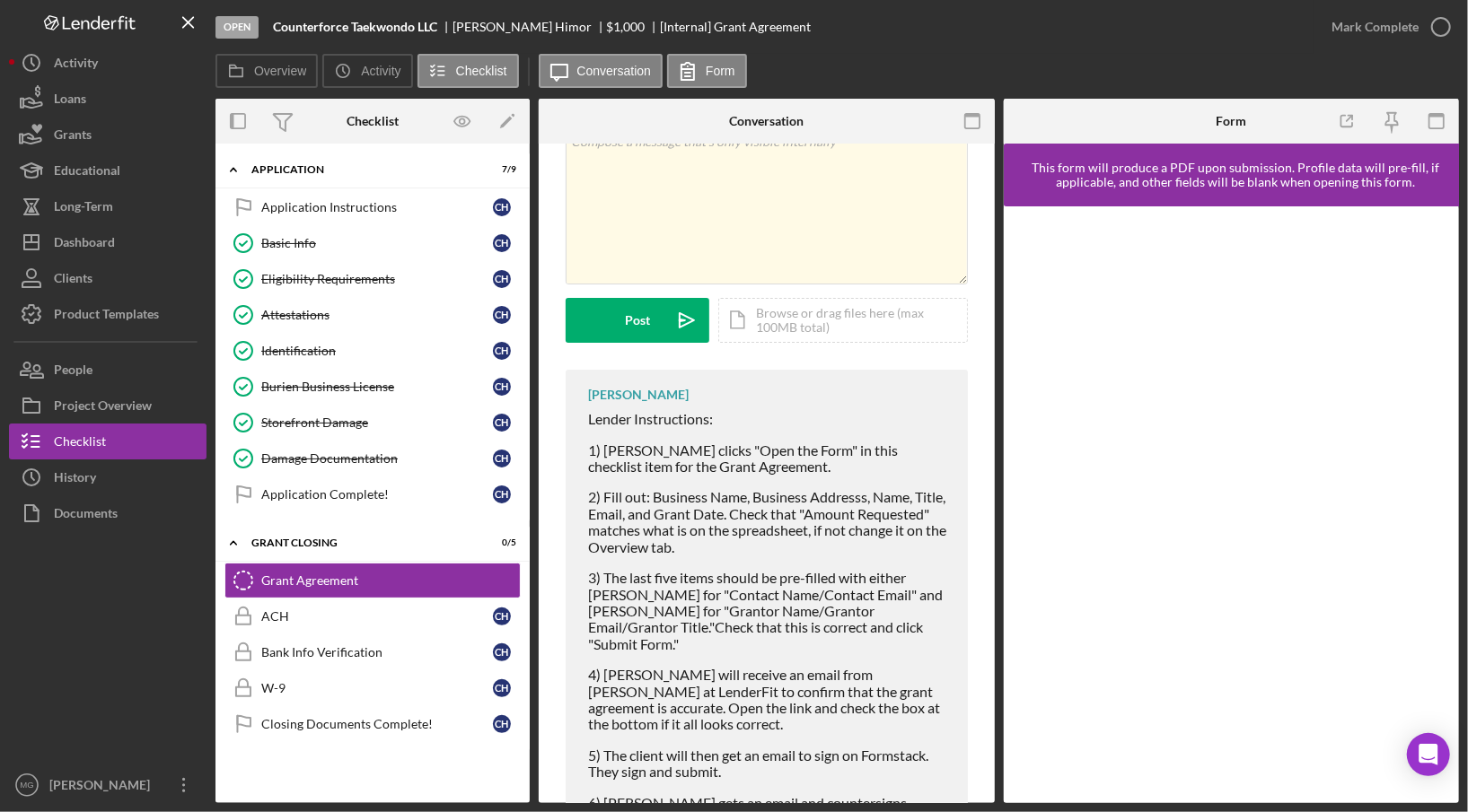
scroll to position [170, 0]
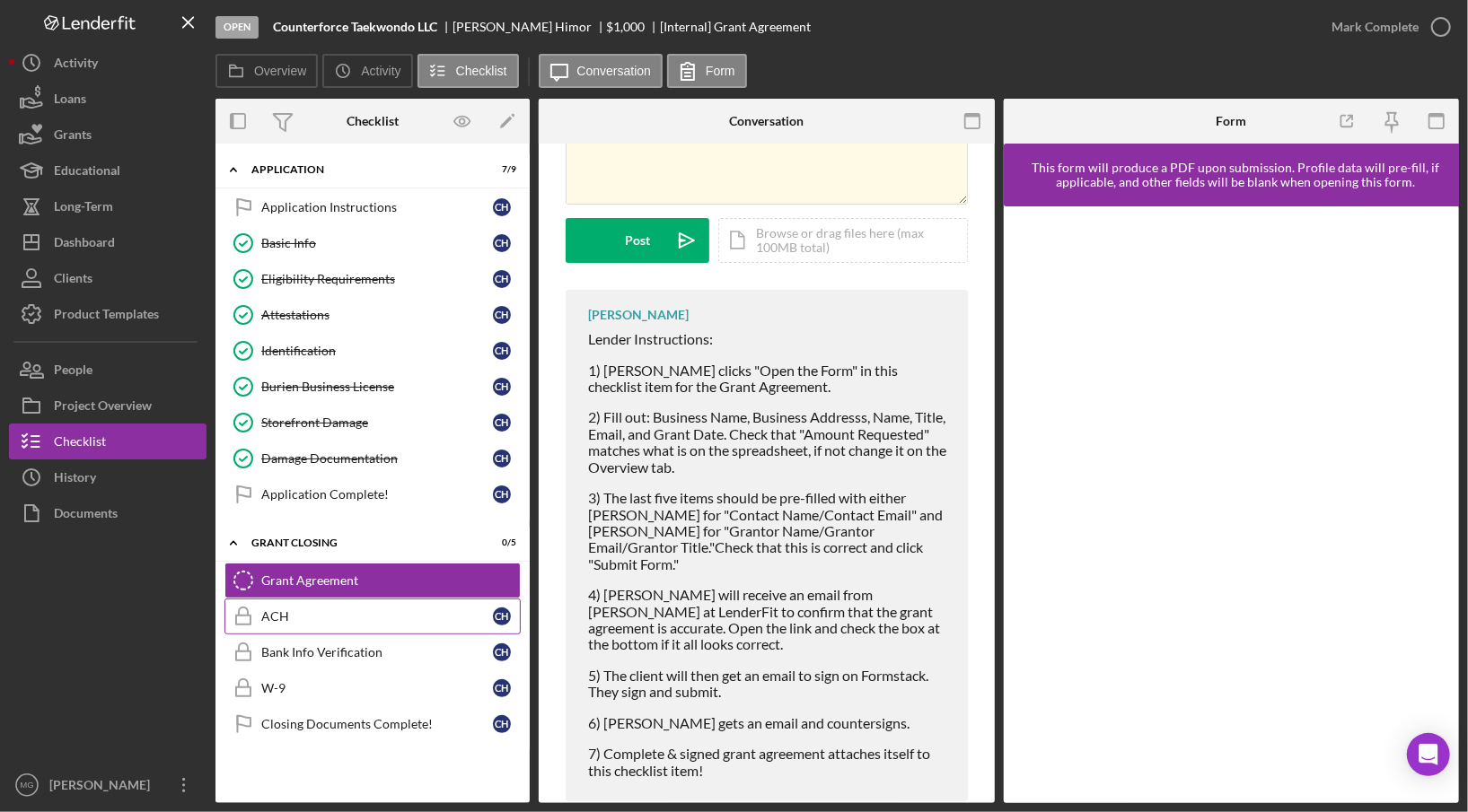
click at [291, 609] on div "ACH" at bounding box center [376, 616] width 231 height 14
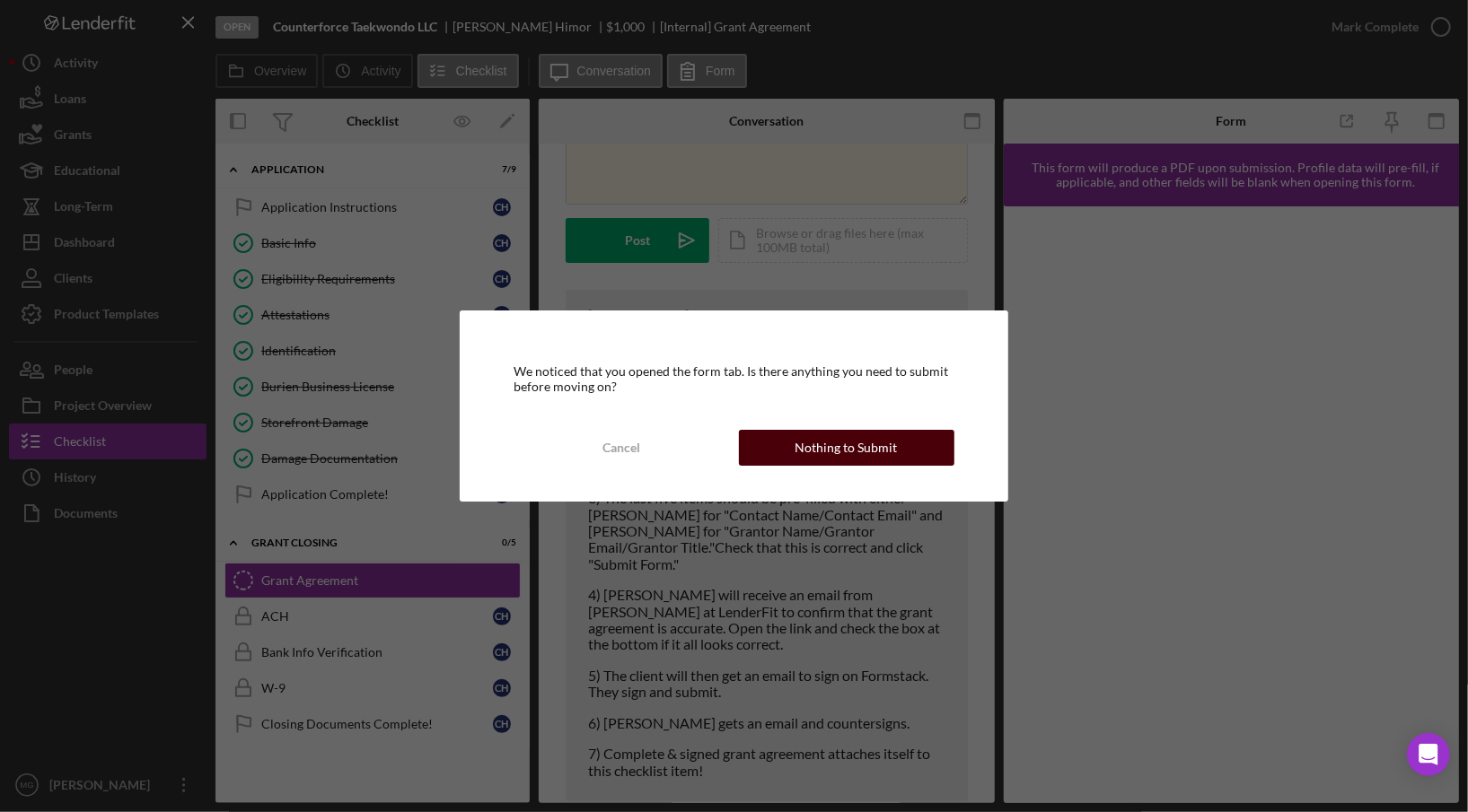
click at [836, 458] on div "Nothing to Submit" at bounding box center [846, 448] width 102 height 36
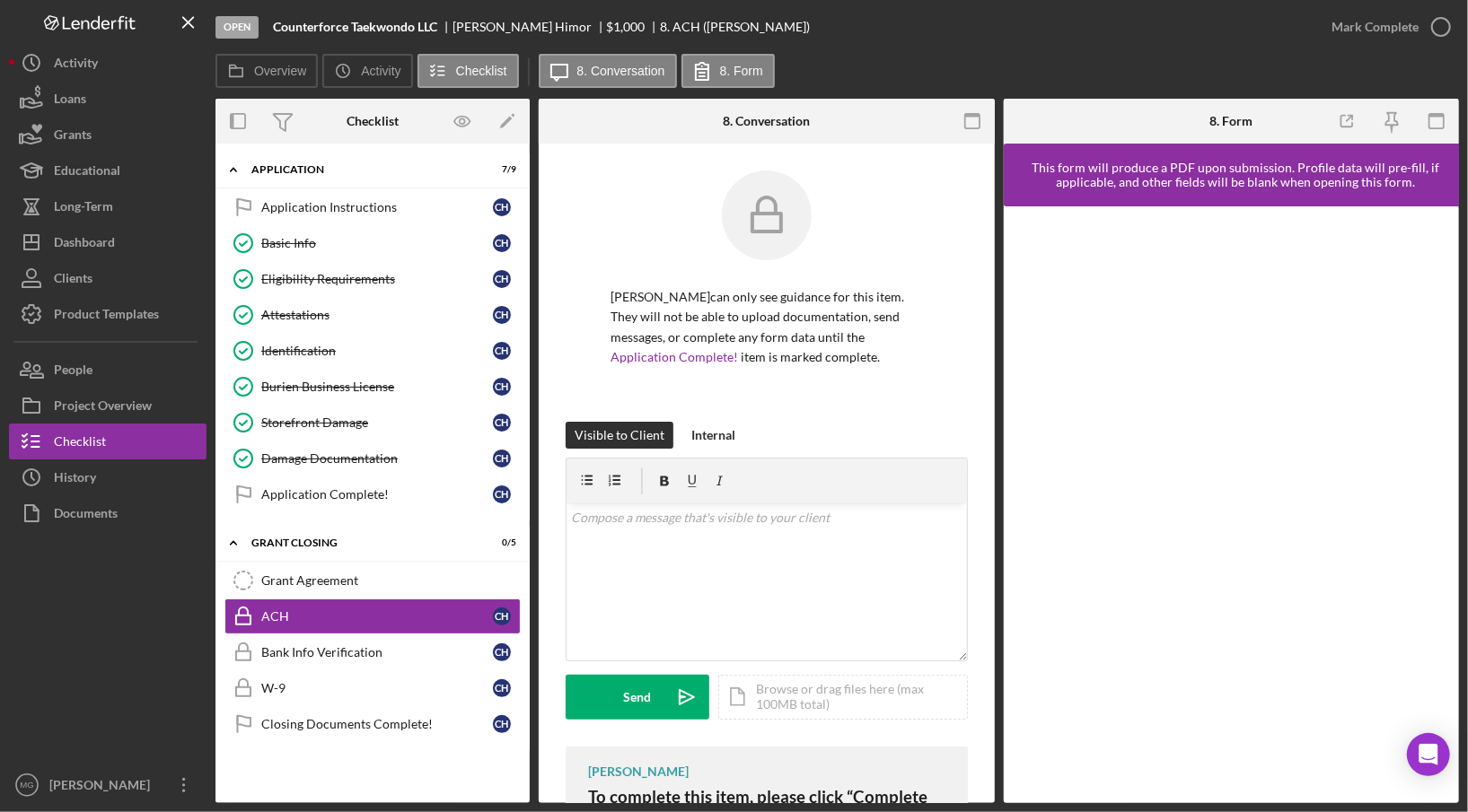
scroll to position [234, 0]
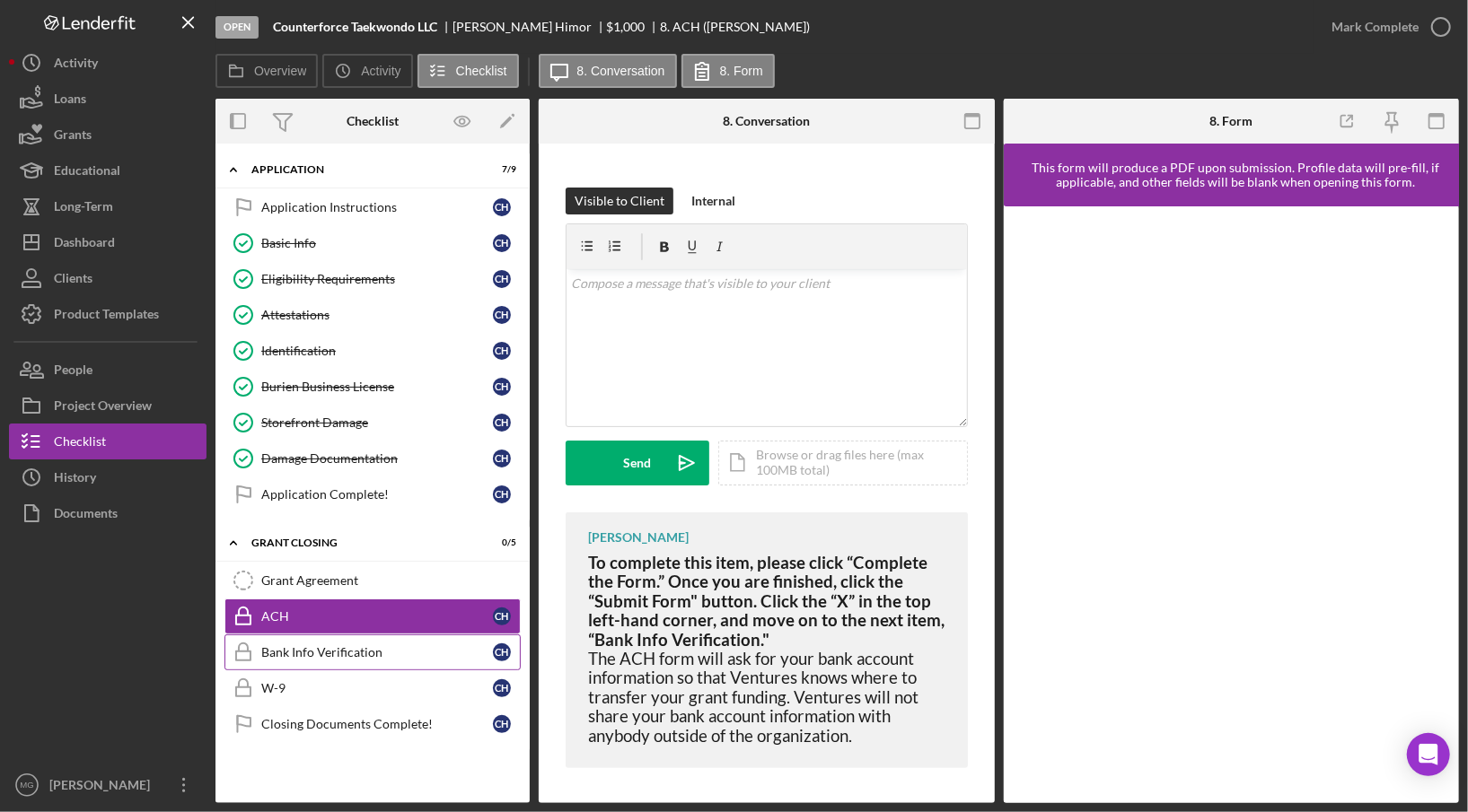
click at [327, 645] on div "Bank Info Verification" at bounding box center [376, 652] width 231 height 14
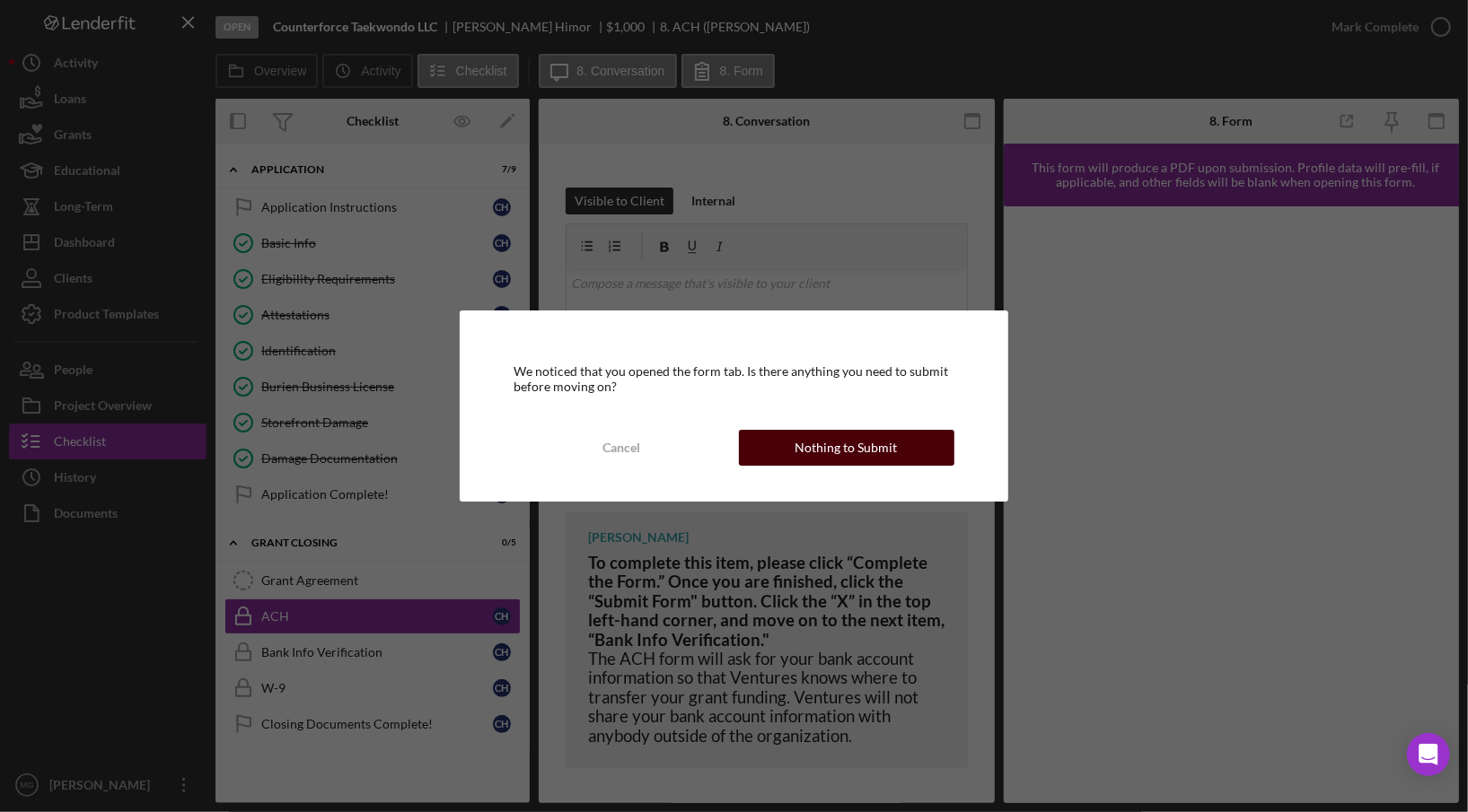
click at [837, 440] on div "Nothing to Submit" at bounding box center [846, 448] width 102 height 36
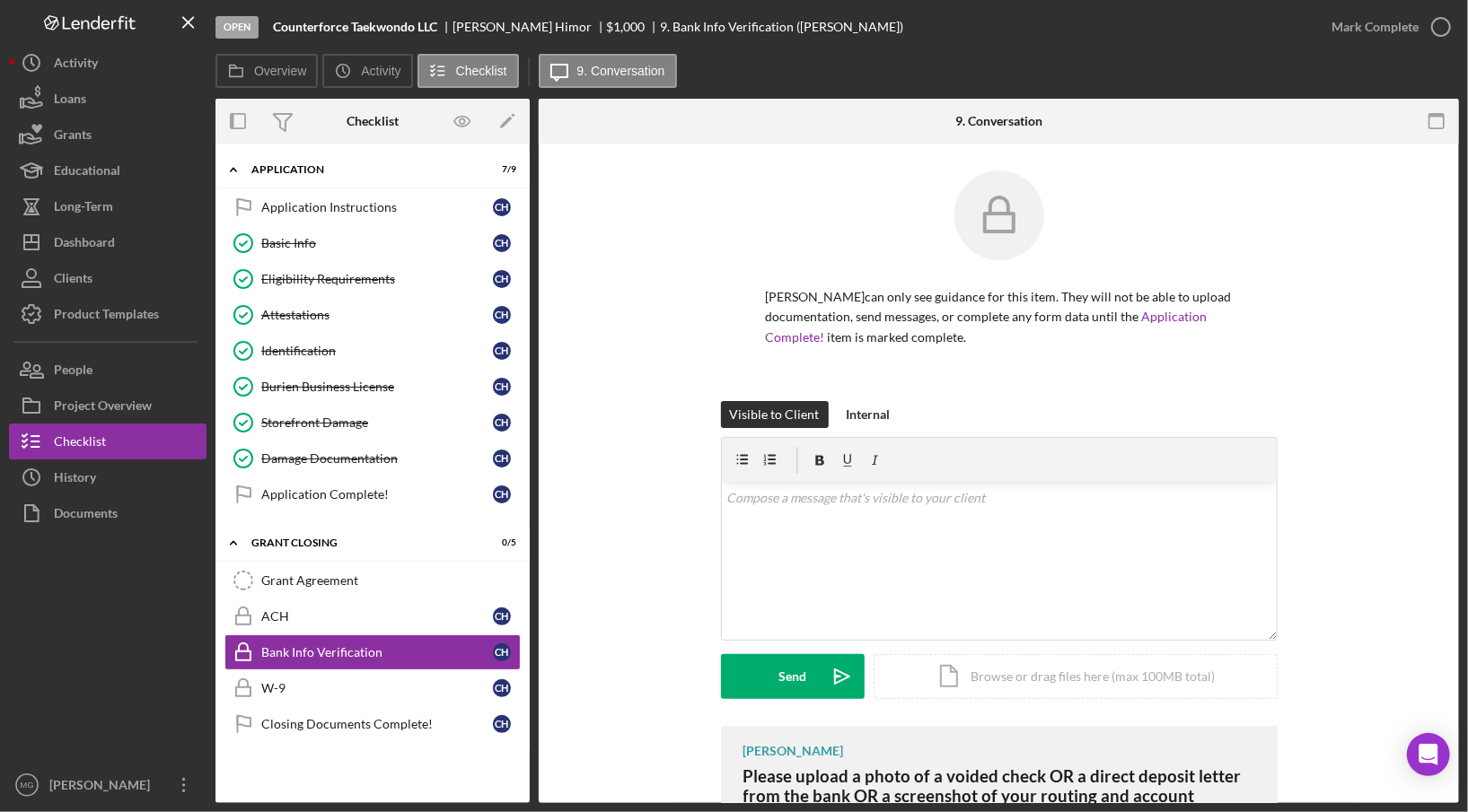
scroll to position [262, 0]
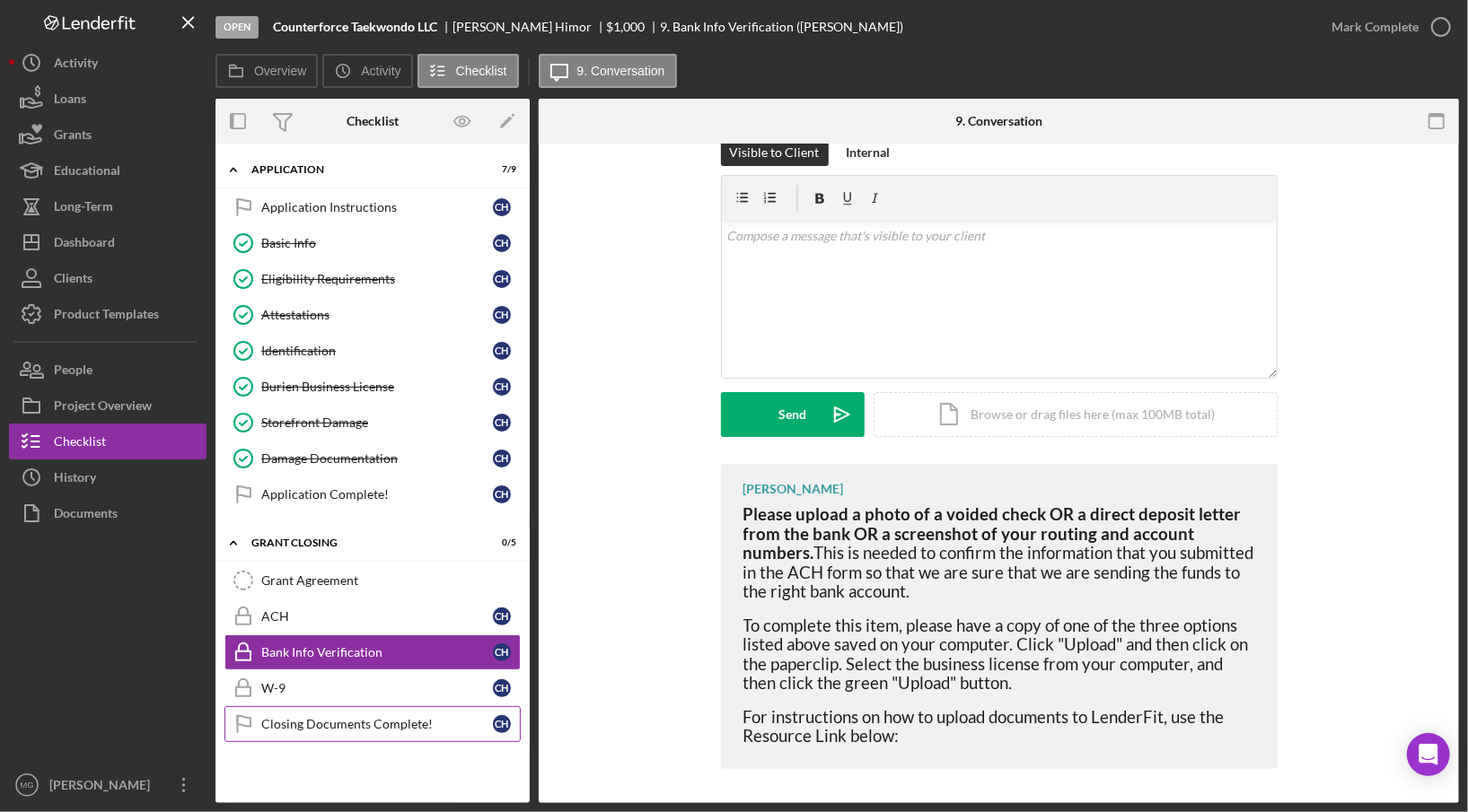
click at [375, 717] on div "Closing Documents Complete!" at bounding box center [376, 724] width 231 height 14
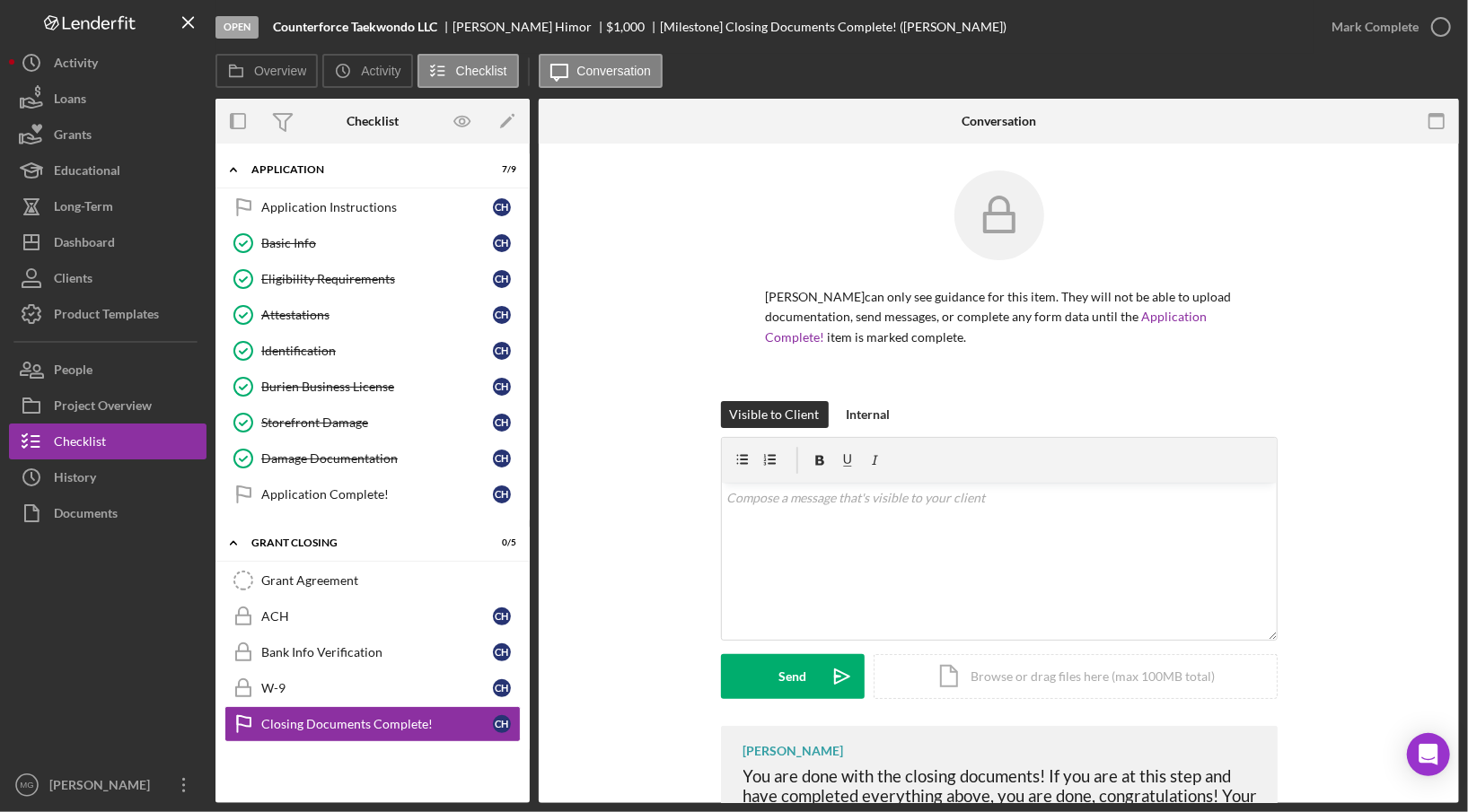
scroll to position [117, 0]
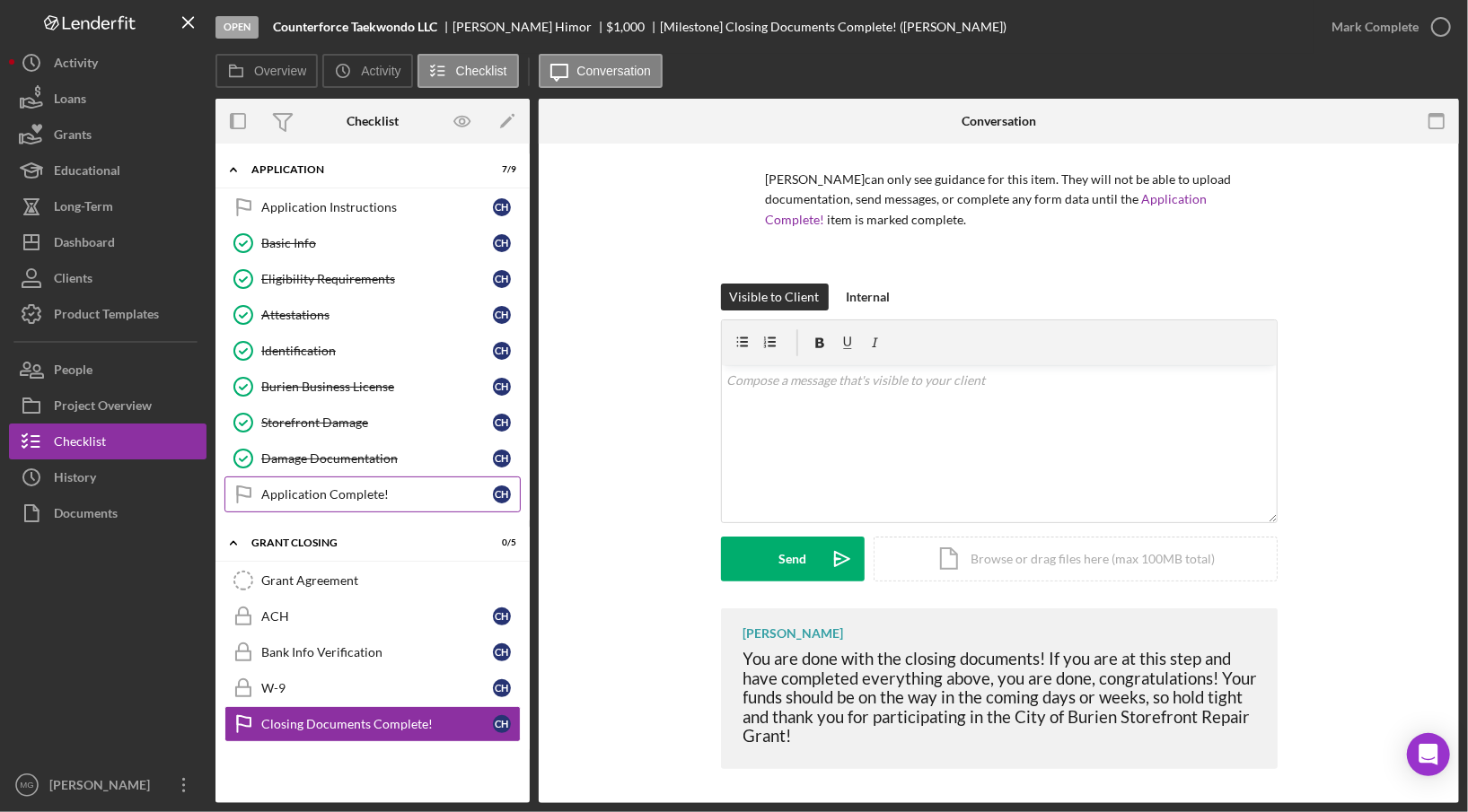
click at [284, 487] on div "Application Complete!" at bounding box center [376, 494] width 231 height 14
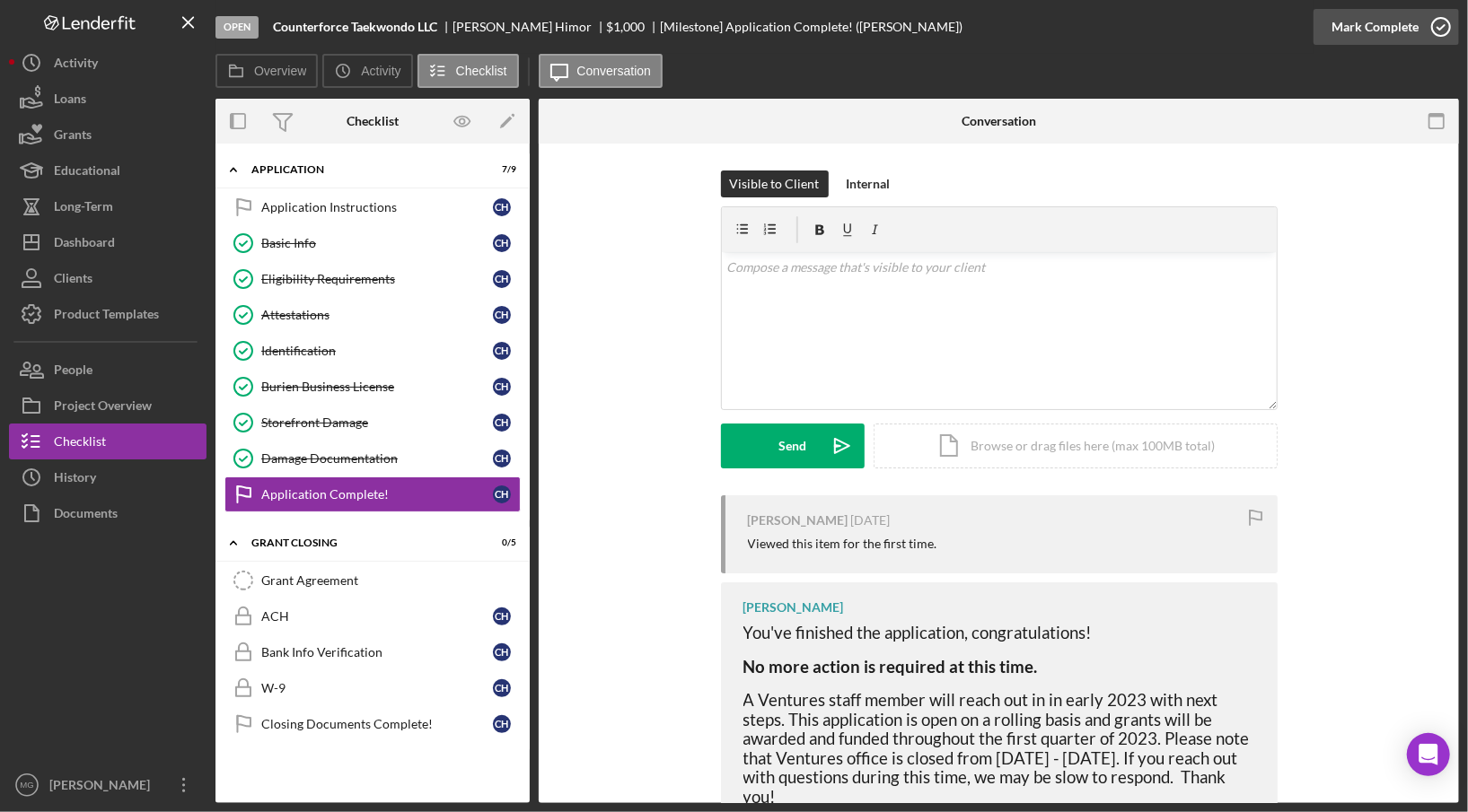
click at [1436, 26] on icon "button" at bounding box center [1440, 27] width 45 height 45
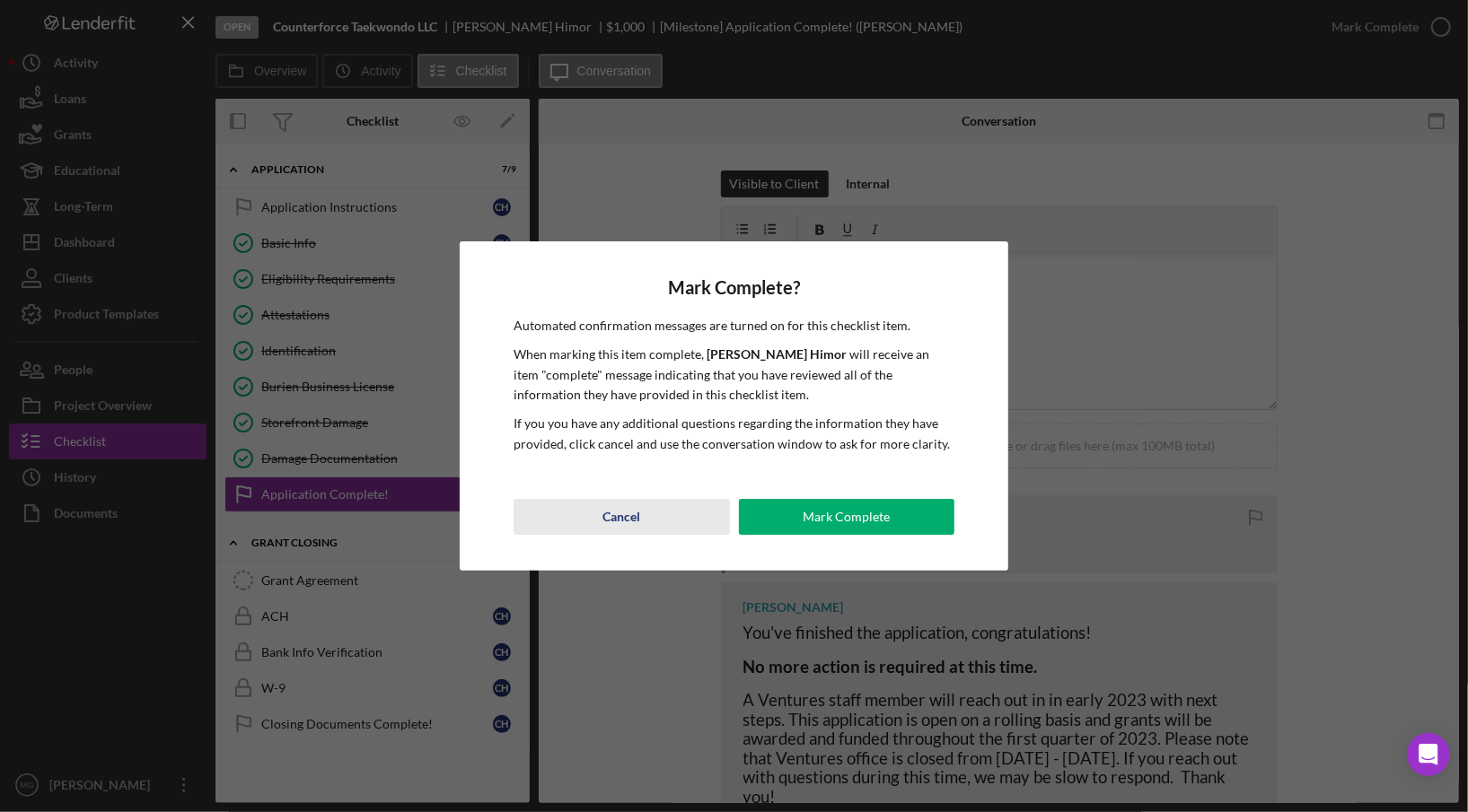
click at [612, 516] on div "Cancel" at bounding box center [621, 517] width 38 height 36
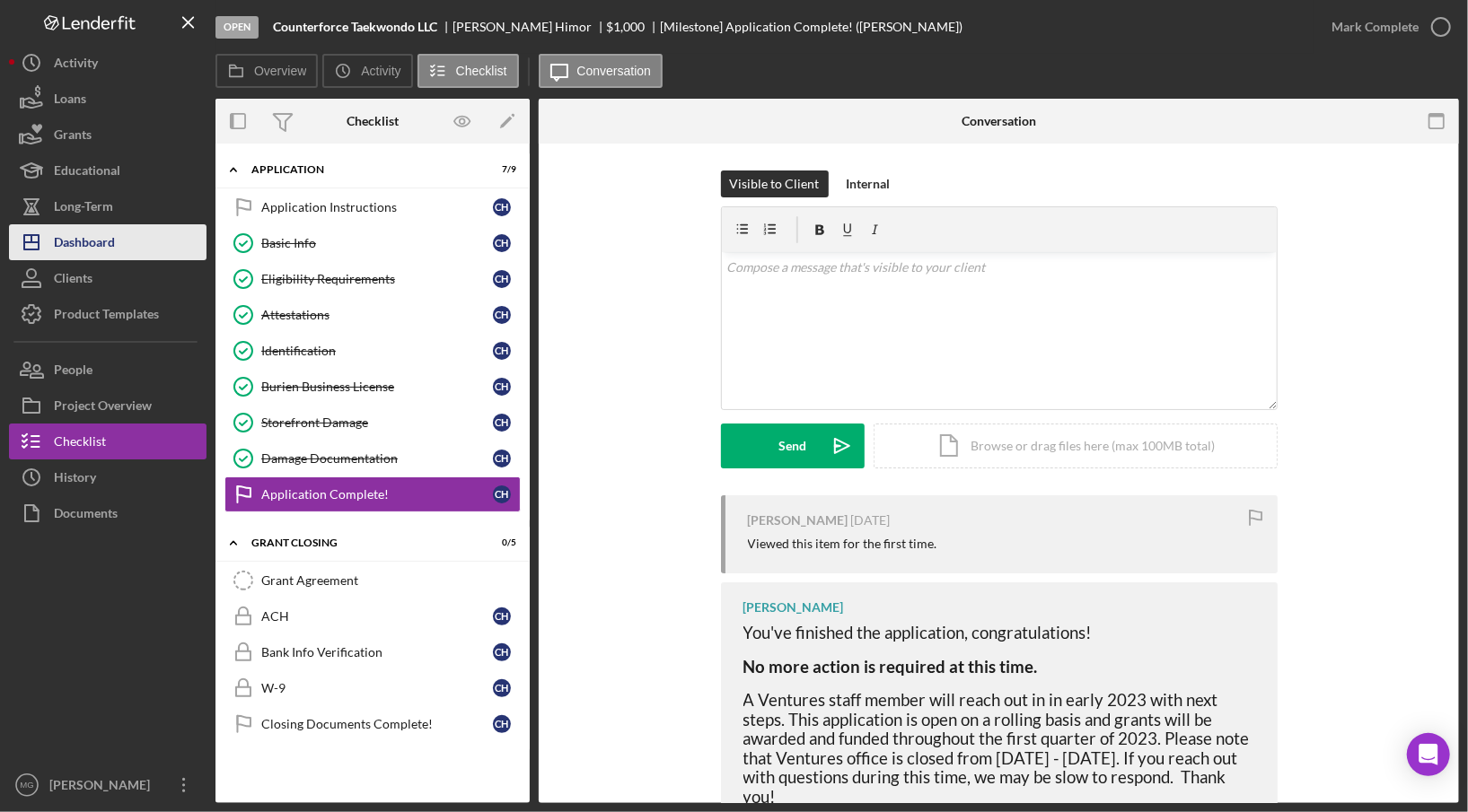
click at [84, 241] on div "Dashboard" at bounding box center [83, 244] width 61 height 41
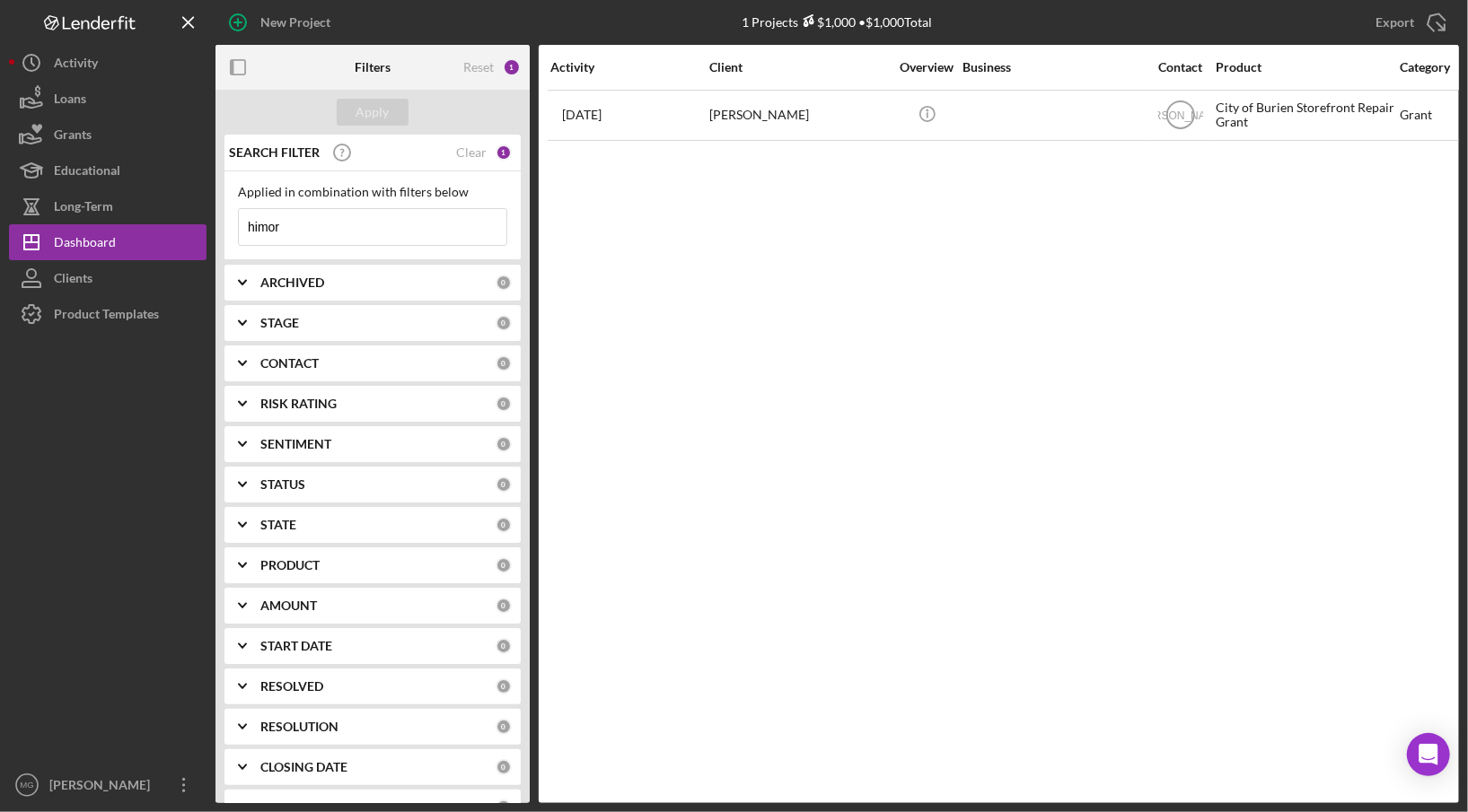
click at [442, 229] on input "himor" at bounding box center [371, 227] width 267 height 36
drag, startPoint x: 283, startPoint y: 230, endPoint x: 220, endPoint y: 219, distance: 64.0
click at [220, 219] on div "SEARCH FILTER Clear 1 Applied in combination with filters below himor Icon/Menu…" at bounding box center [372, 469] width 314 height 668
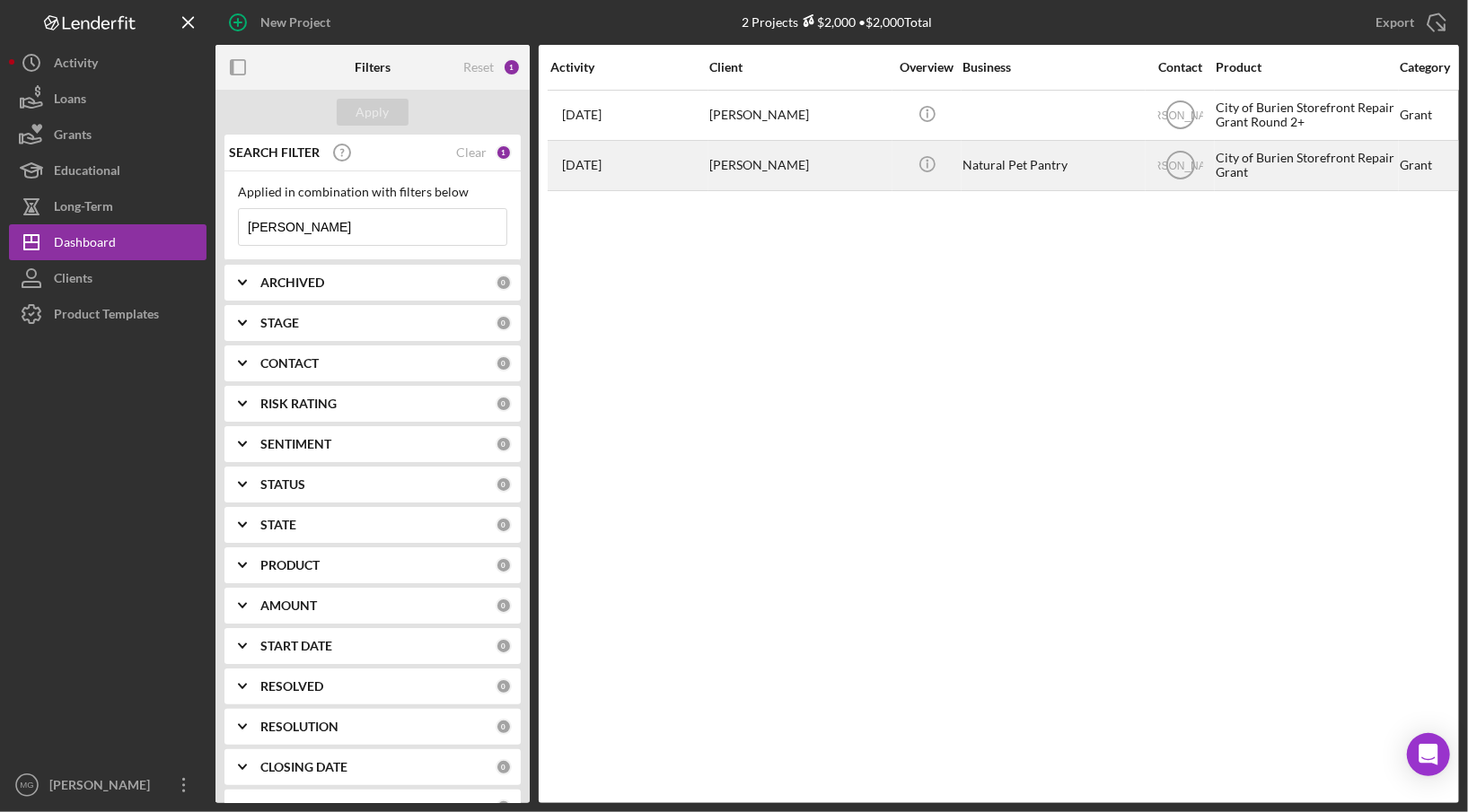
type input "[PERSON_NAME]"
click at [1074, 166] on div "Natural Pet Pantry" at bounding box center [1052, 166] width 180 height 48
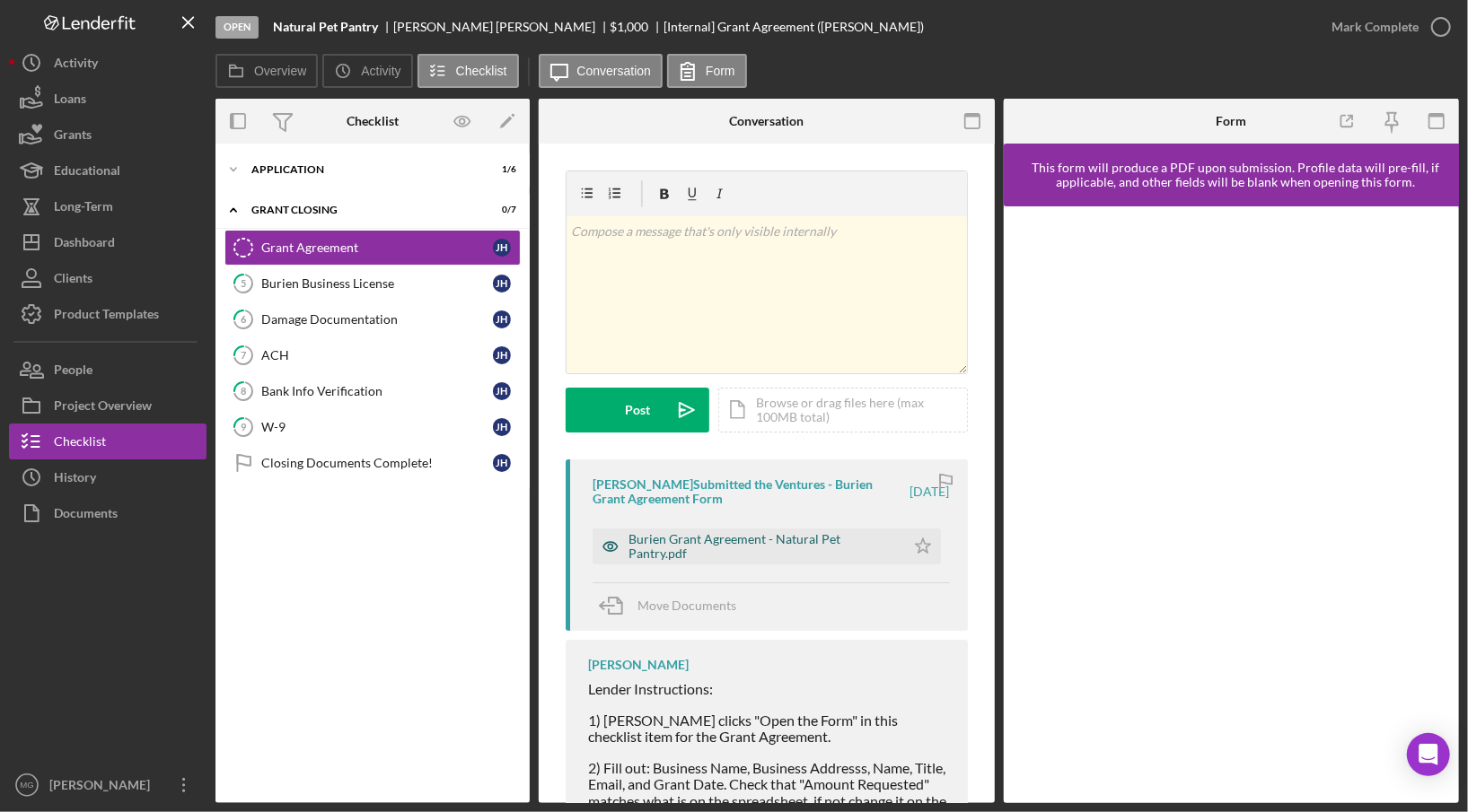
click at [743, 539] on div "Burien Grant Agreement - Natural Pet Pantry.pdf" at bounding box center [762, 546] width 267 height 29
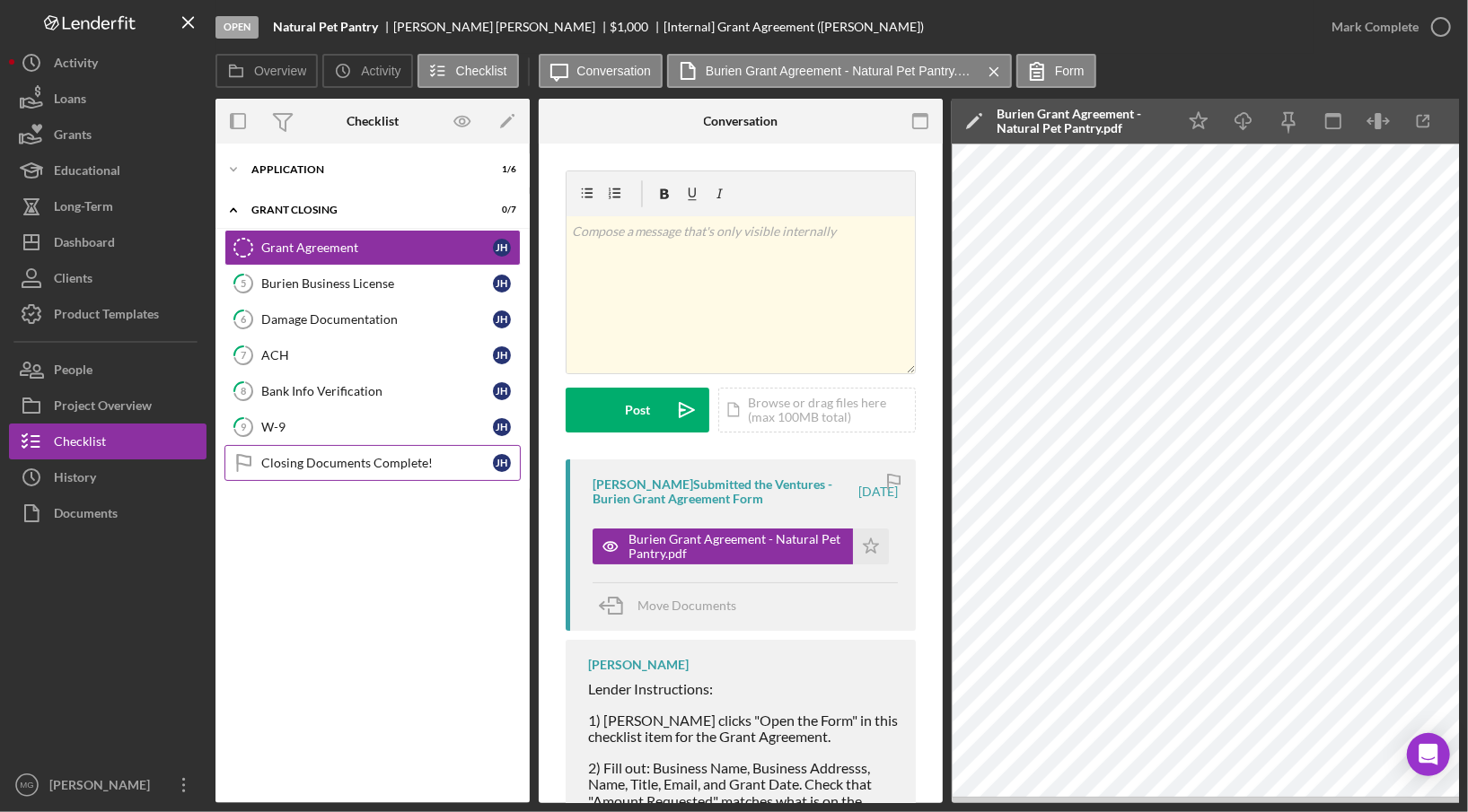
click at [315, 459] on div "Closing Documents Complete!" at bounding box center [376, 463] width 231 height 14
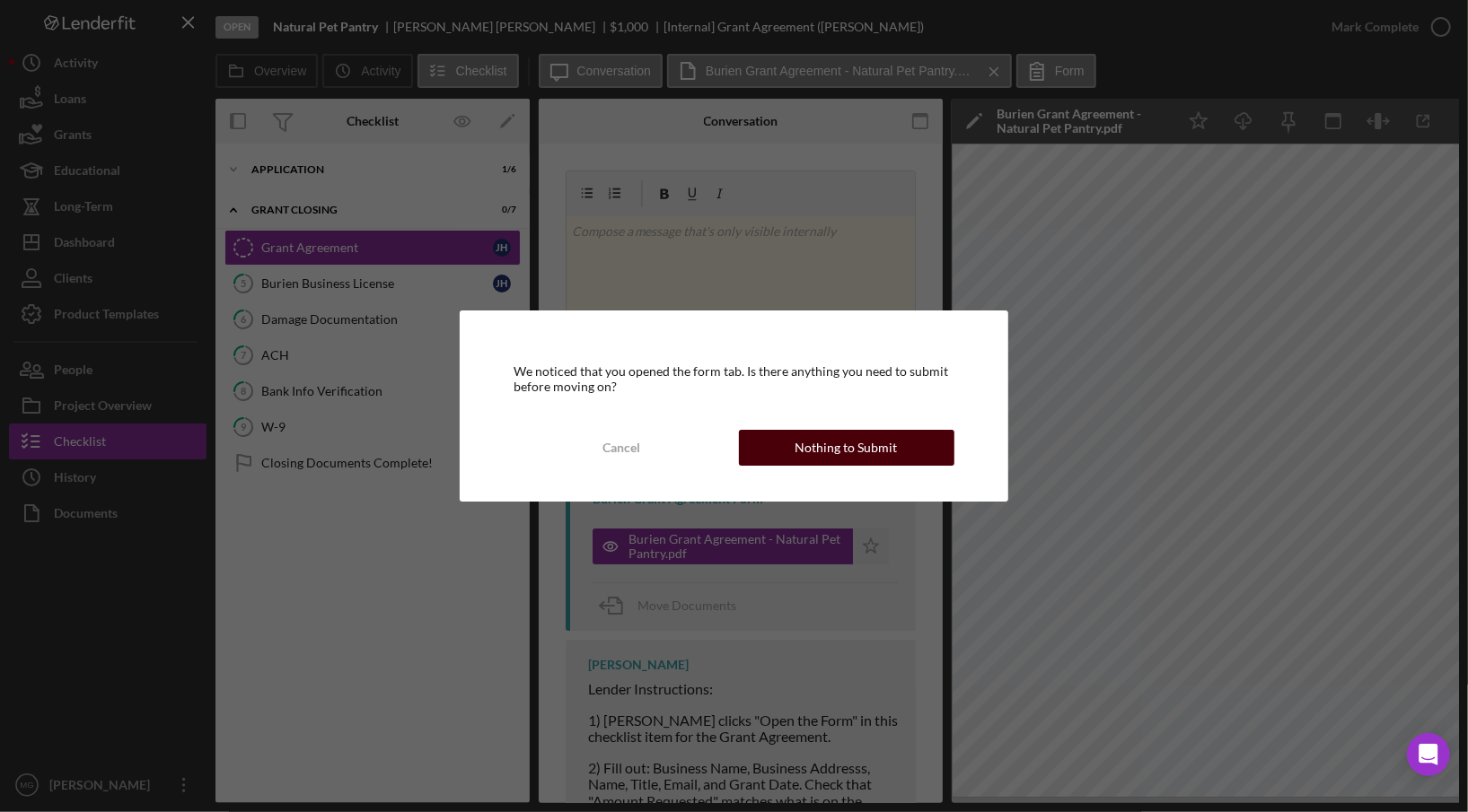
click at [791, 457] on button "Nothing to Submit" at bounding box center [846, 448] width 216 height 36
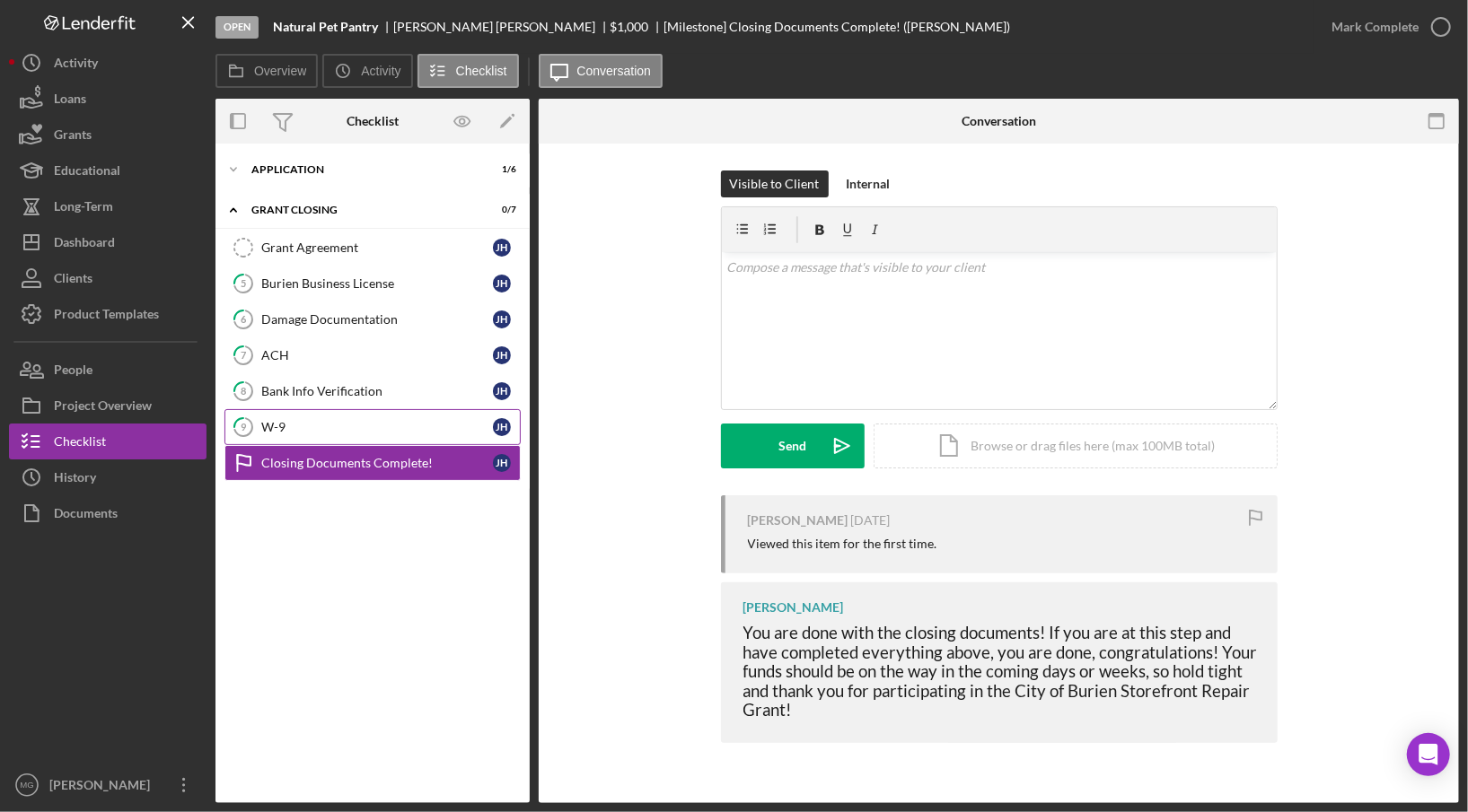
click at [352, 421] on div "W-9" at bounding box center [376, 427] width 231 height 14
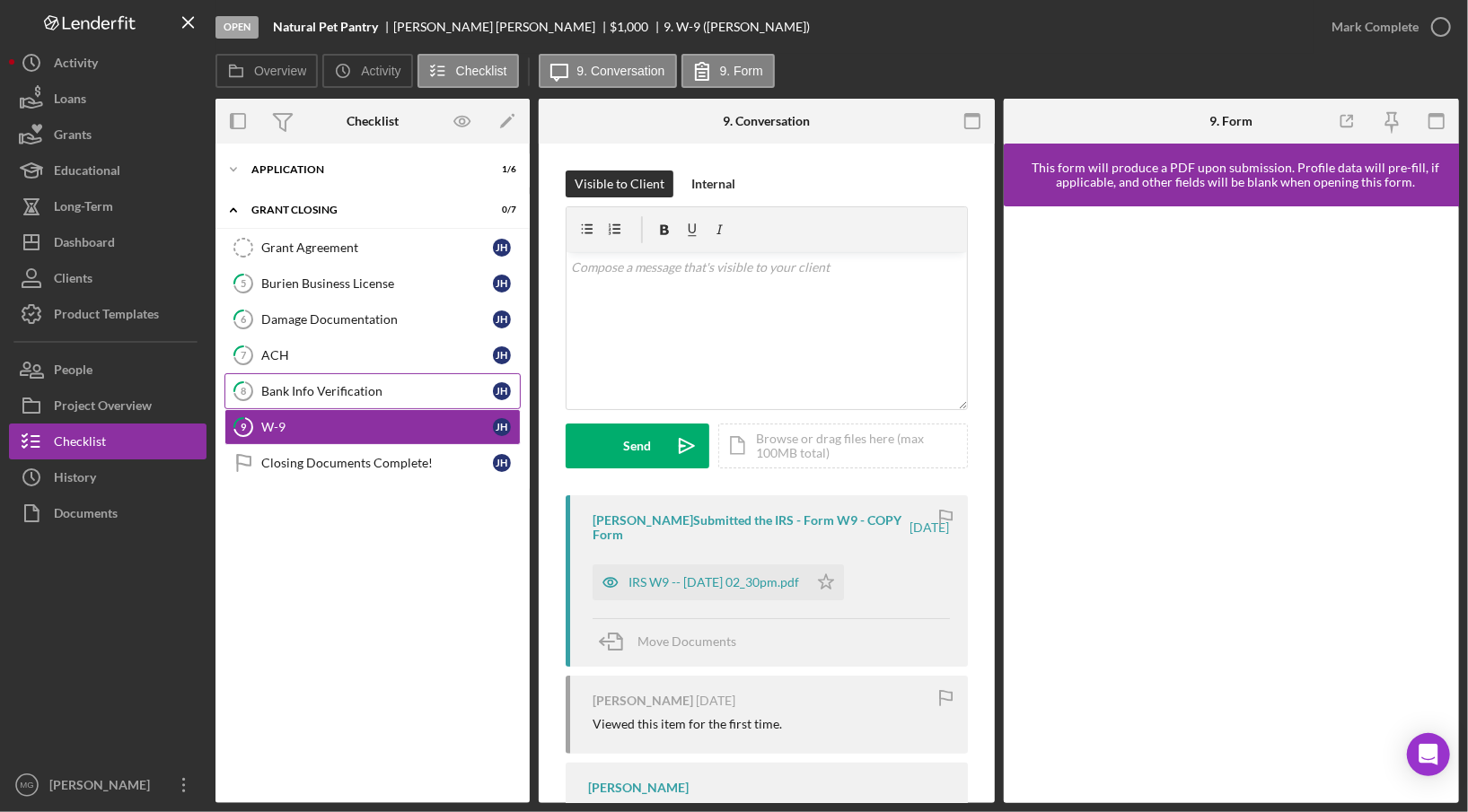
click at [344, 388] on div "Bank Info Verification" at bounding box center [376, 391] width 231 height 14
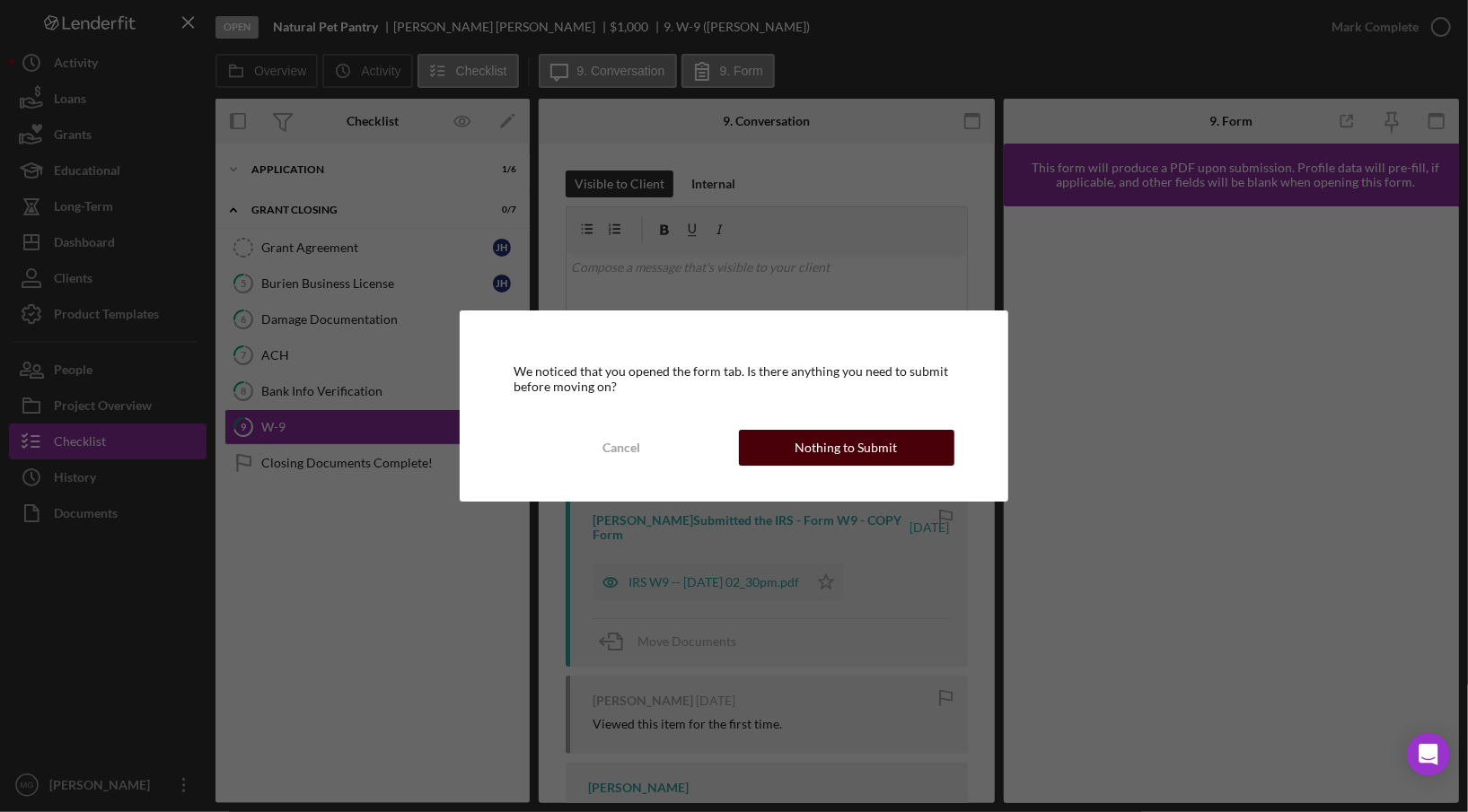
click at [881, 443] on div "Nothing to Submit" at bounding box center [846, 448] width 102 height 36
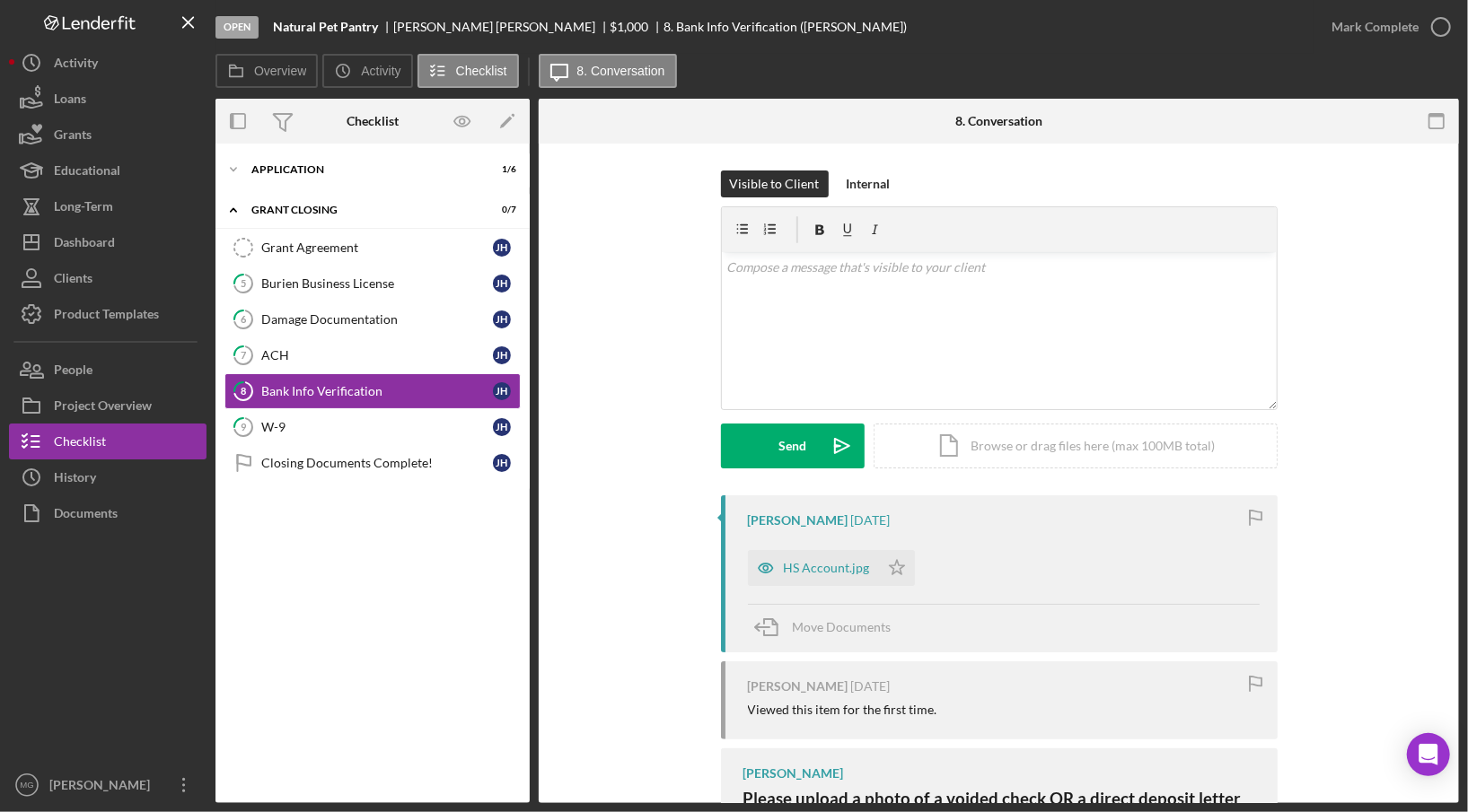
scroll to position [180, 0]
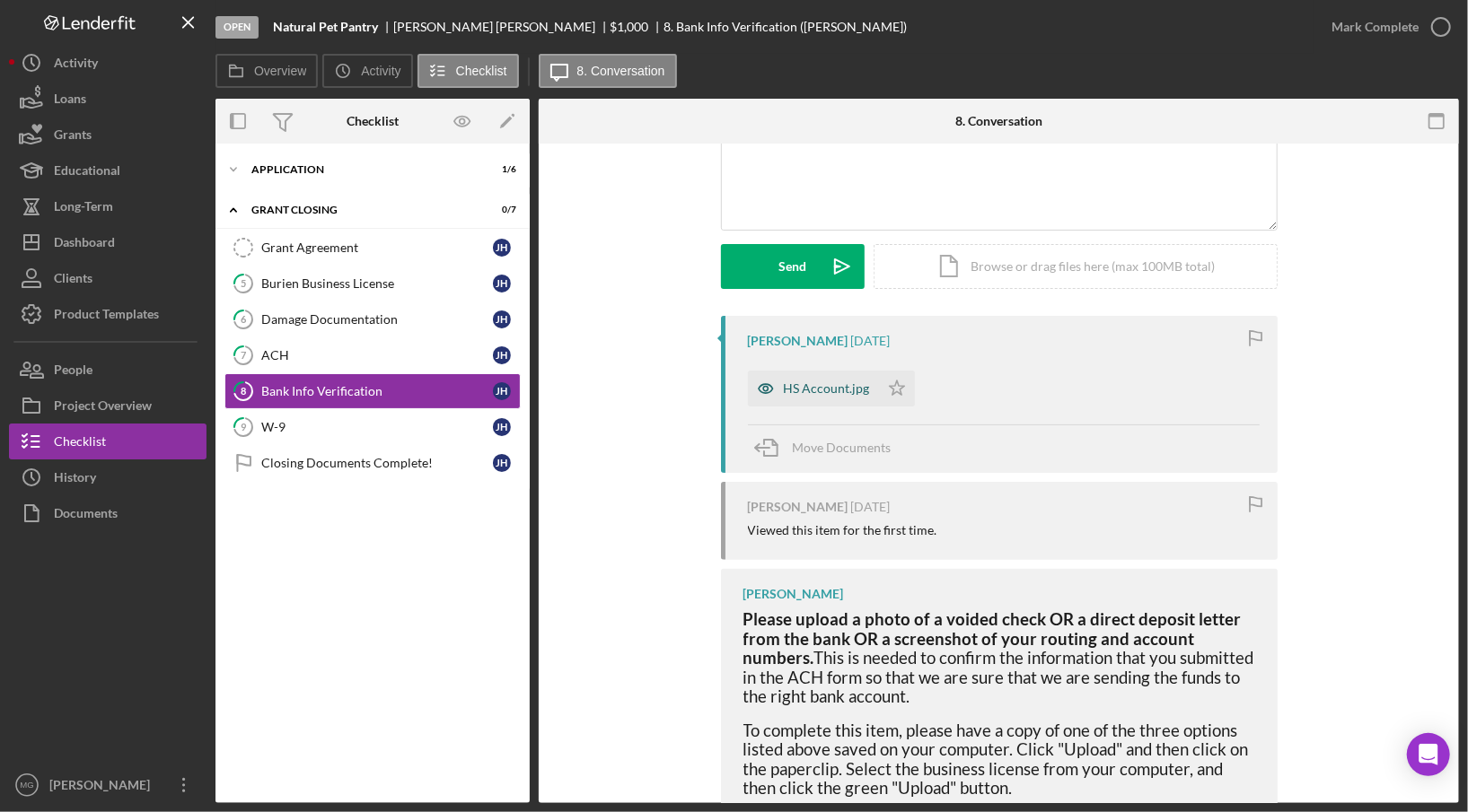
click at [796, 392] on div "HS Account.jpg" at bounding box center [826, 388] width 86 height 14
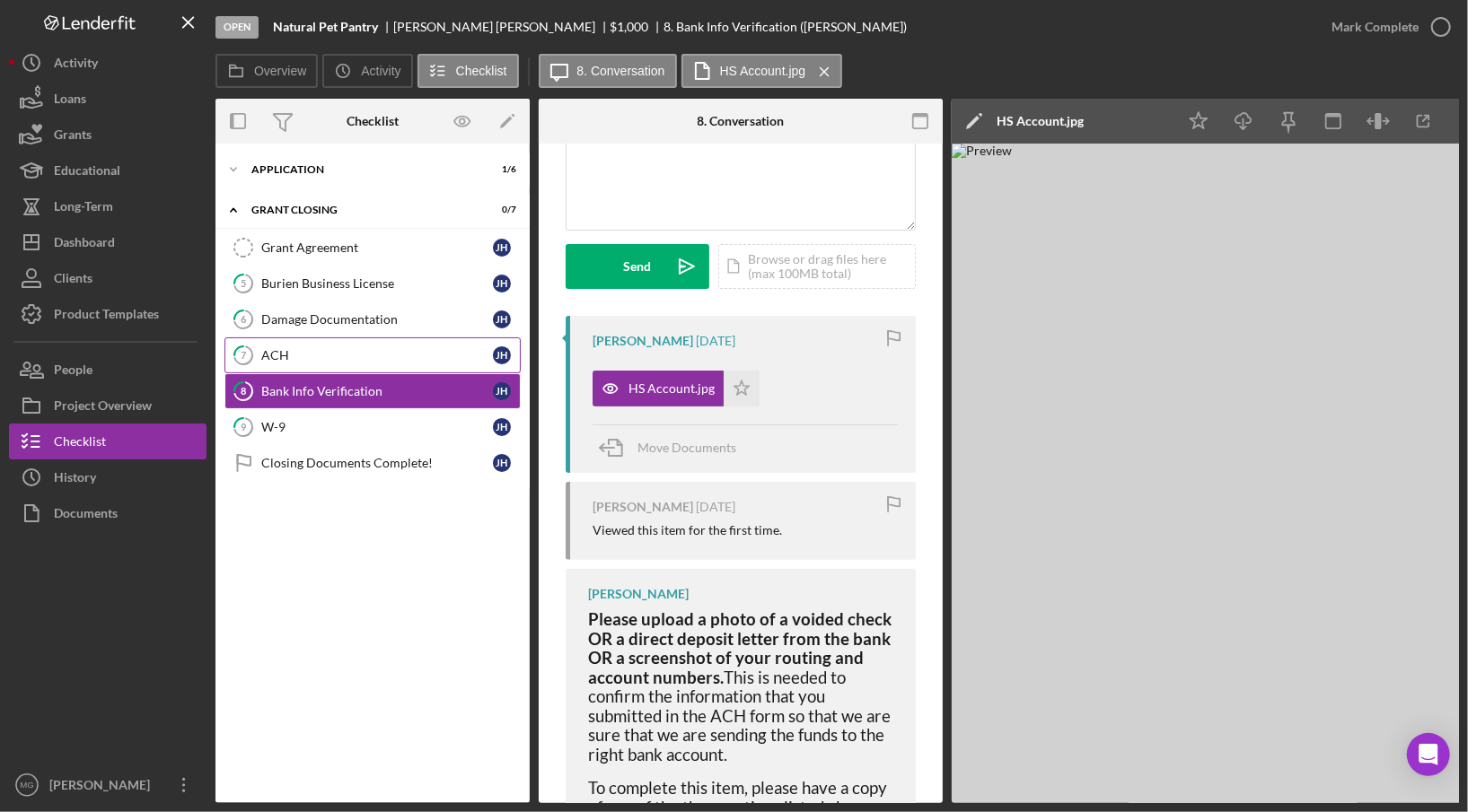
click at [291, 352] on div "ACH" at bounding box center [376, 355] width 231 height 14
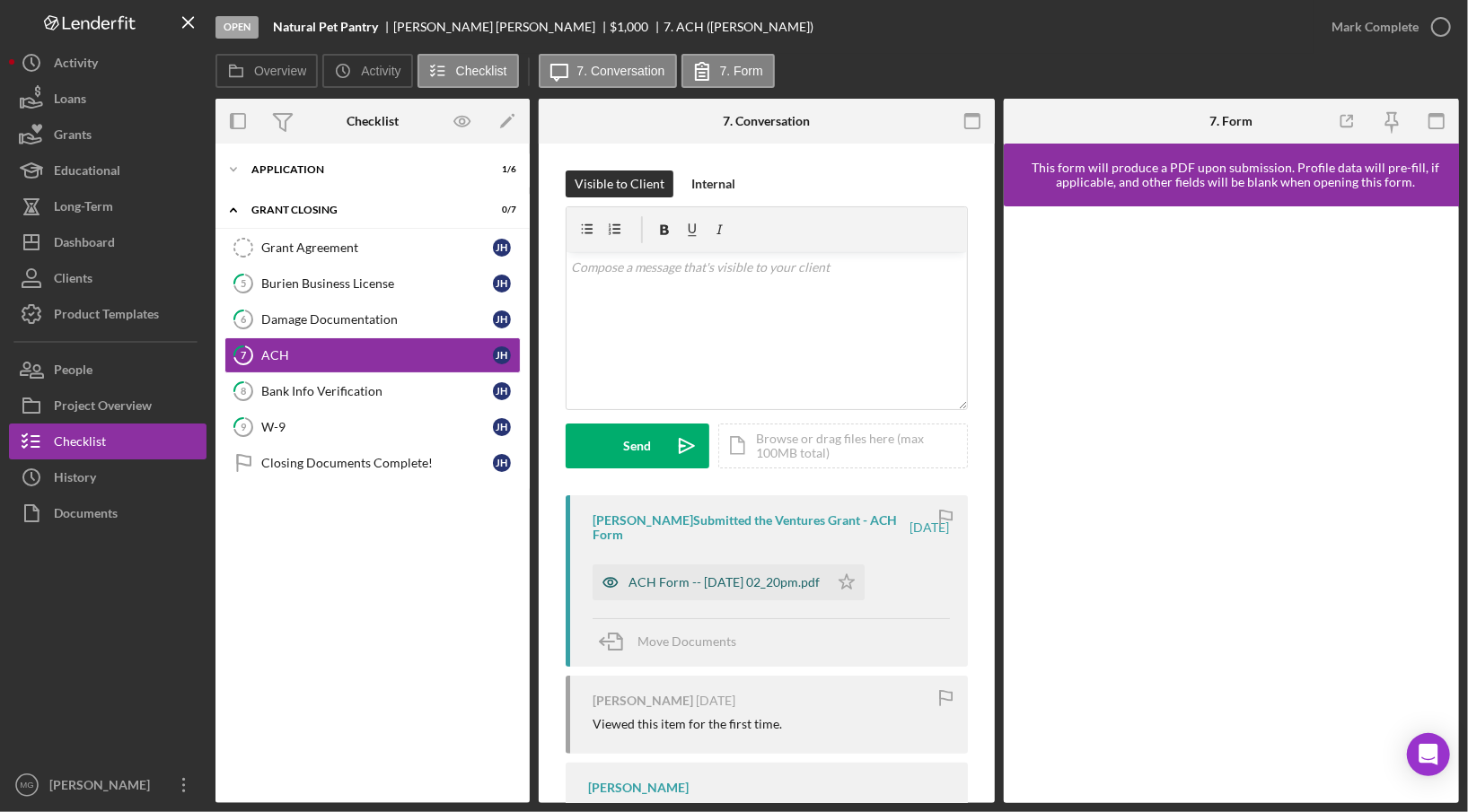
click at [751, 577] on div "ACH Form -- [DATE] 02_20pm.pdf" at bounding box center [724, 582] width 192 height 14
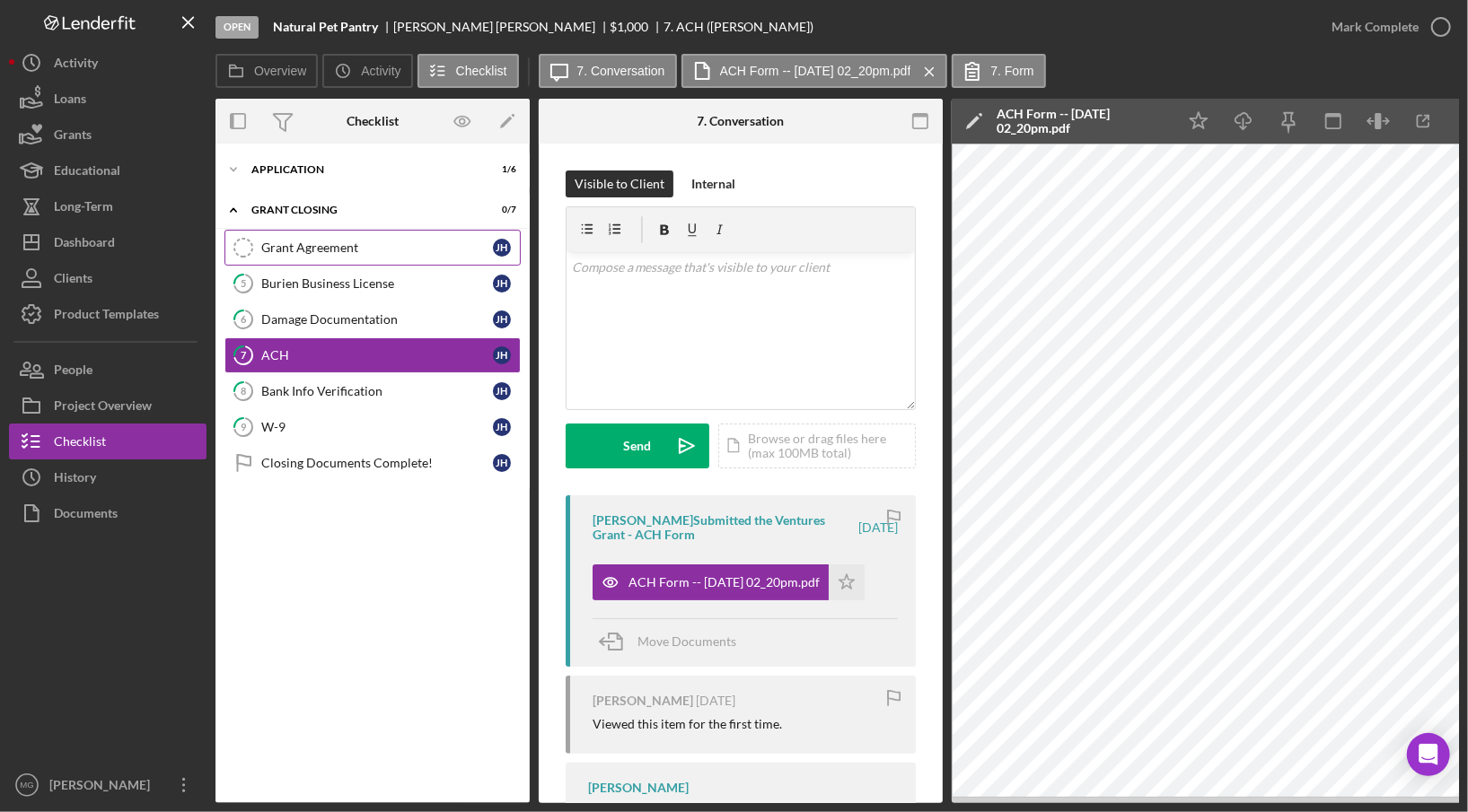
click at [330, 252] on div "Grant Agreement" at bounding box center [376, 247] width 231 height 14
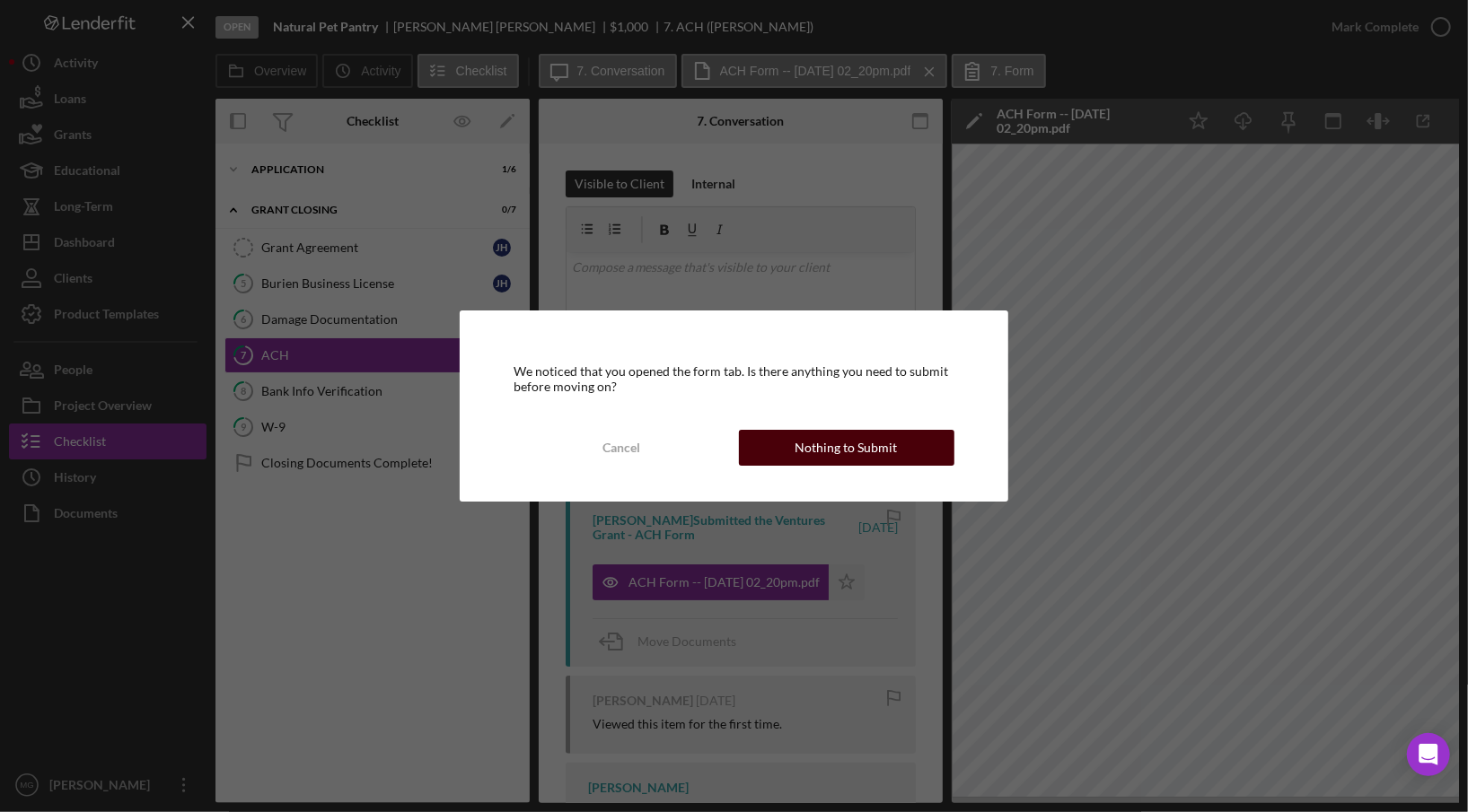
click at [904, 443] on button "Nothing to Submit" at bounding box center [846, 448] width 216 height 36
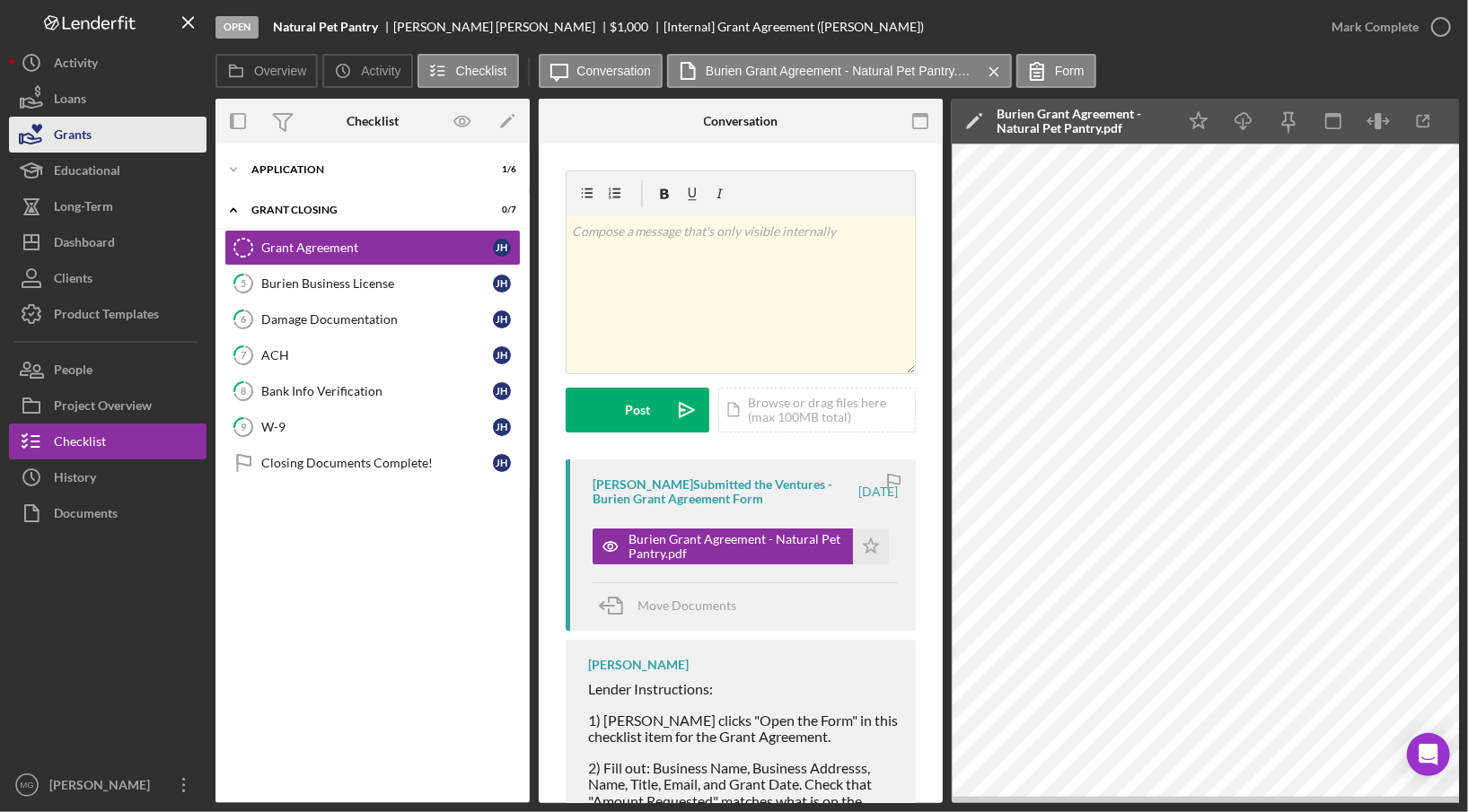
click at [96, 145] on button "Grants" at bounding box center [107, 134] width 198 height 36
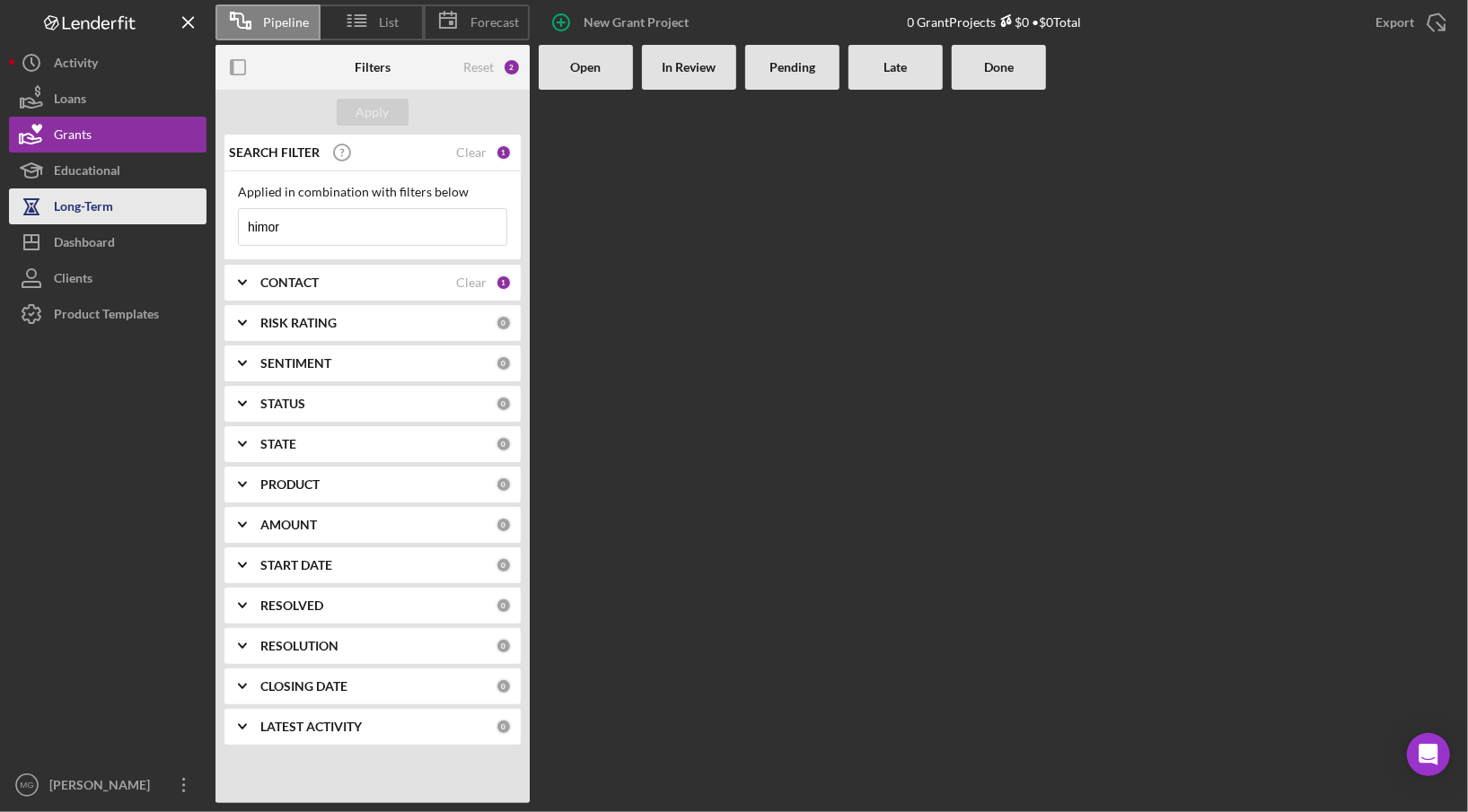
drag, startPoint x: 281, startPoint y: 207, endPoint x: 199, endPoint y: 205, distance: 82.0
click at [199, 205] on div "Pipeline List Forecast New Grant Project 0 Grant Projects $0 • $0 Total Export …" at bounding box center [734, 401] width 1450 height 803
type input "[PERSON_NAME]"
click at [467, 63] on div "Reset" at bounding box center [478, 68] width 31 height 14
click at [470, 276] on div "Clear" at bounding box center [471, 282] width 31 height 14
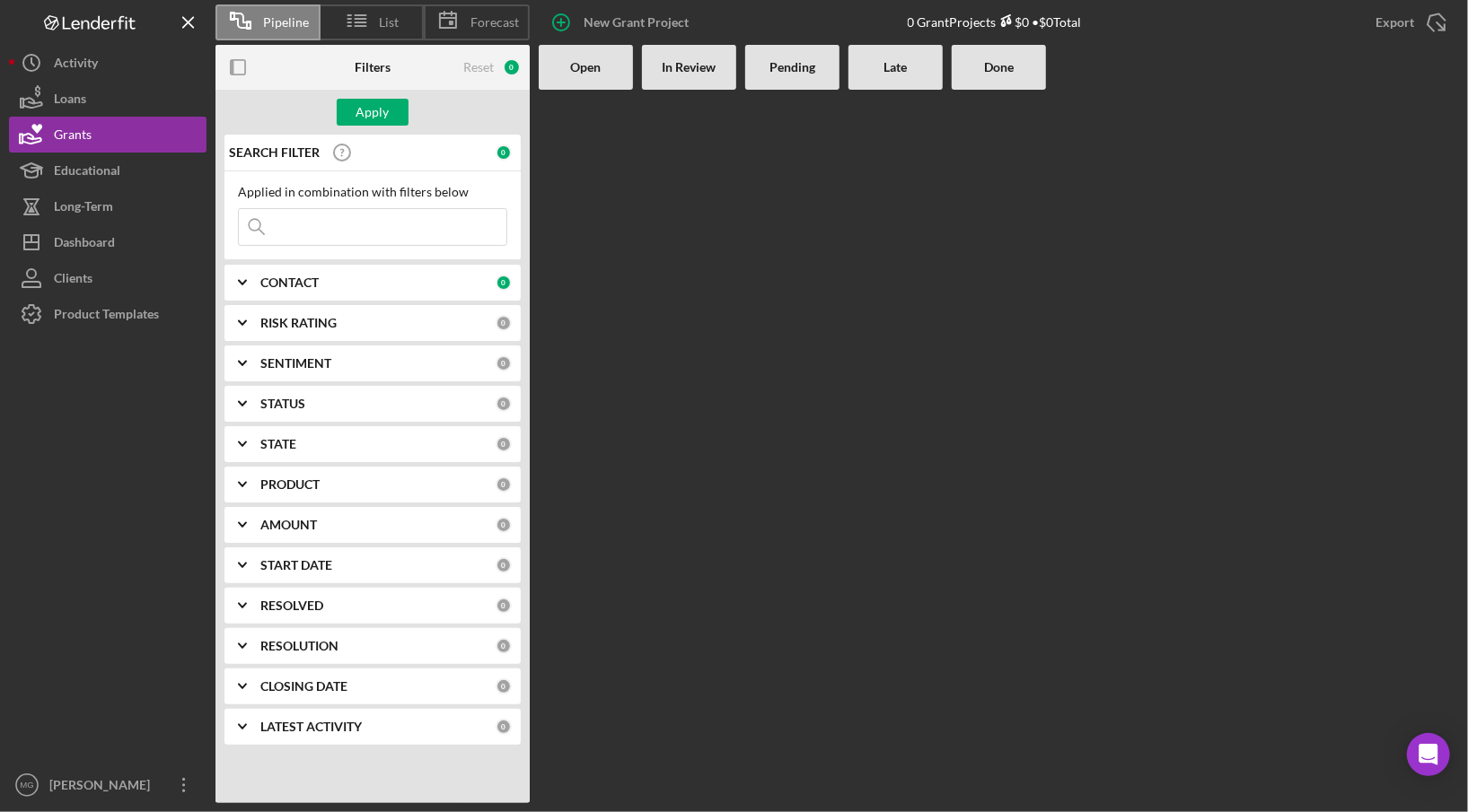
click at [346, 229] on input at bounding box center [371, 227] width 267 height 36
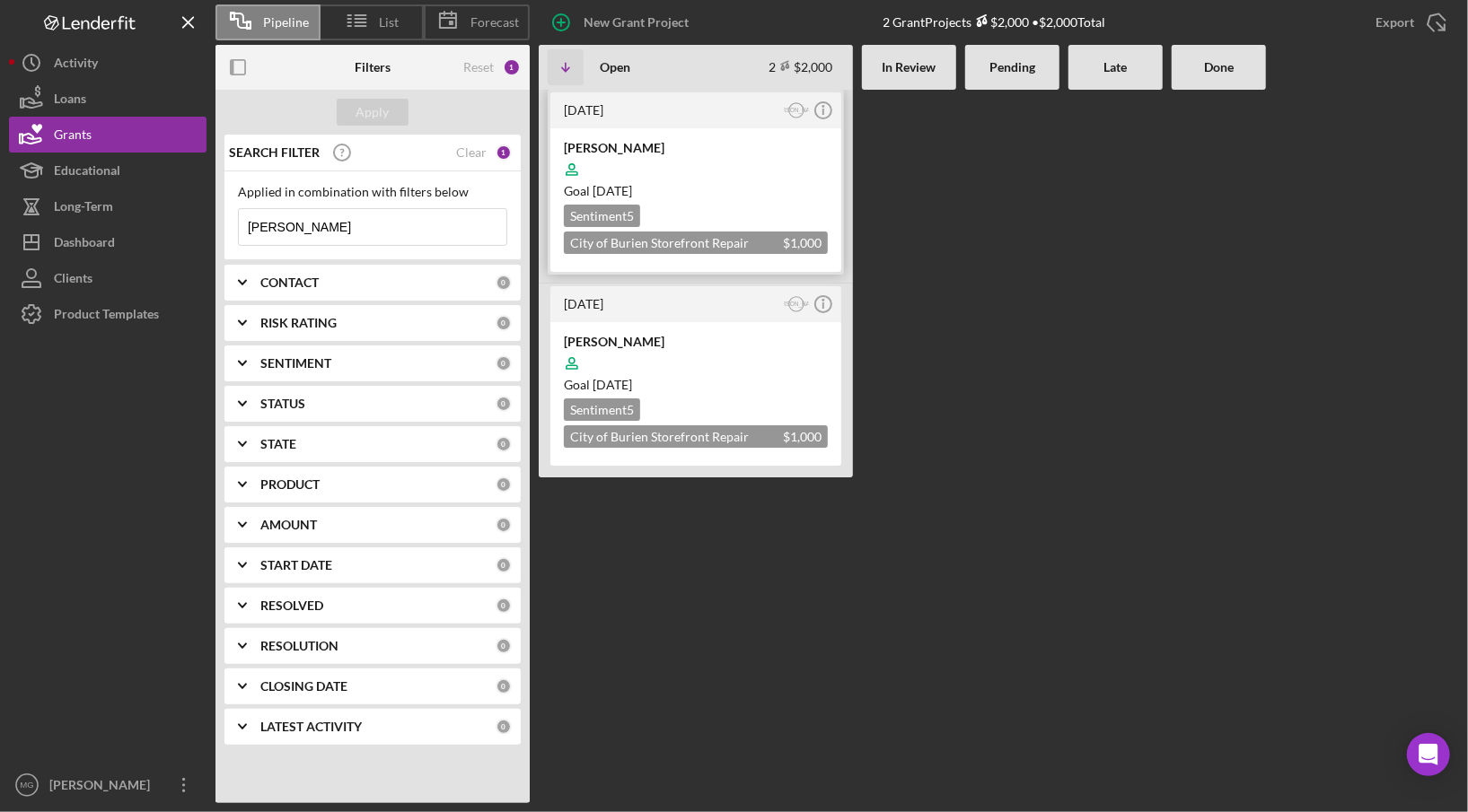
type input "[PERSON_NAME]"
click at [709, 201] on div "[PERSON_NAME] Goal [DATE] Sentiment 5 City of Burien Storefront Repair Grant Ro…" at bounding box center [695, 200] width 291 height 144
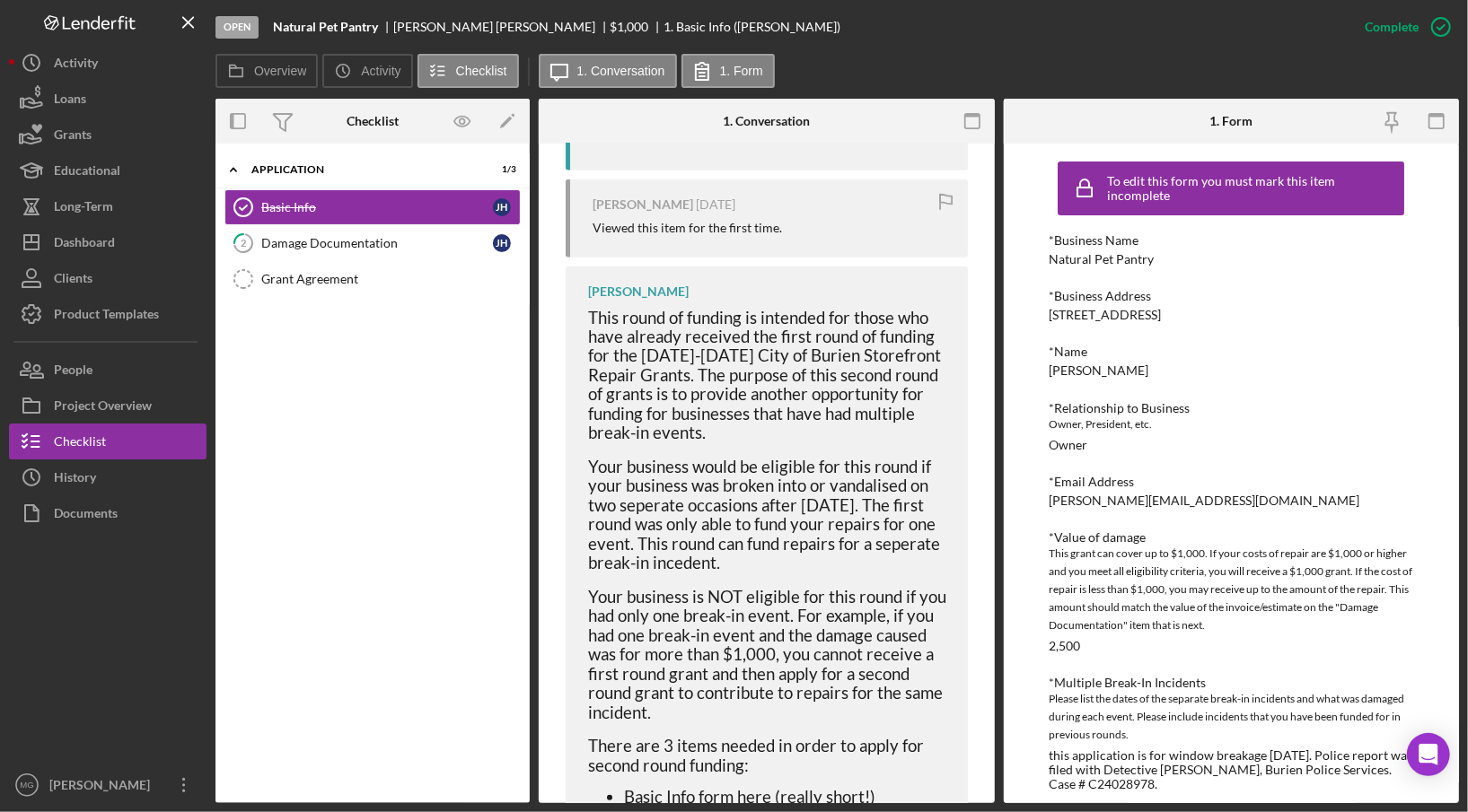
scroll to position [1022, 0]
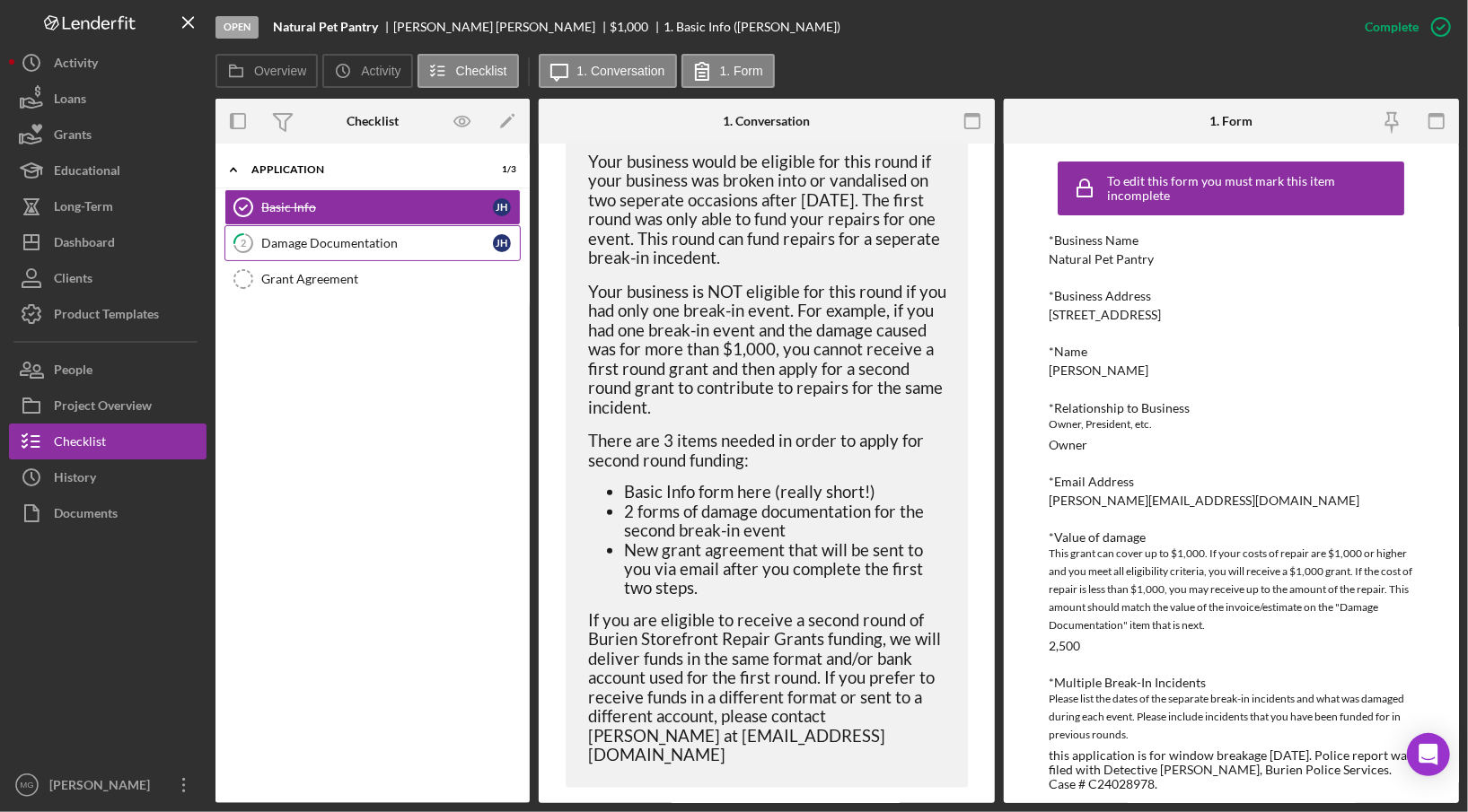
drag, startPoint x: 345, startPoint y: 241, endPoint x: 362, endPoint y: 241, distance: 17.0
click at [345, 241] on div "Damage Documentation" at bounding box center [376, 243] width 231 height 14
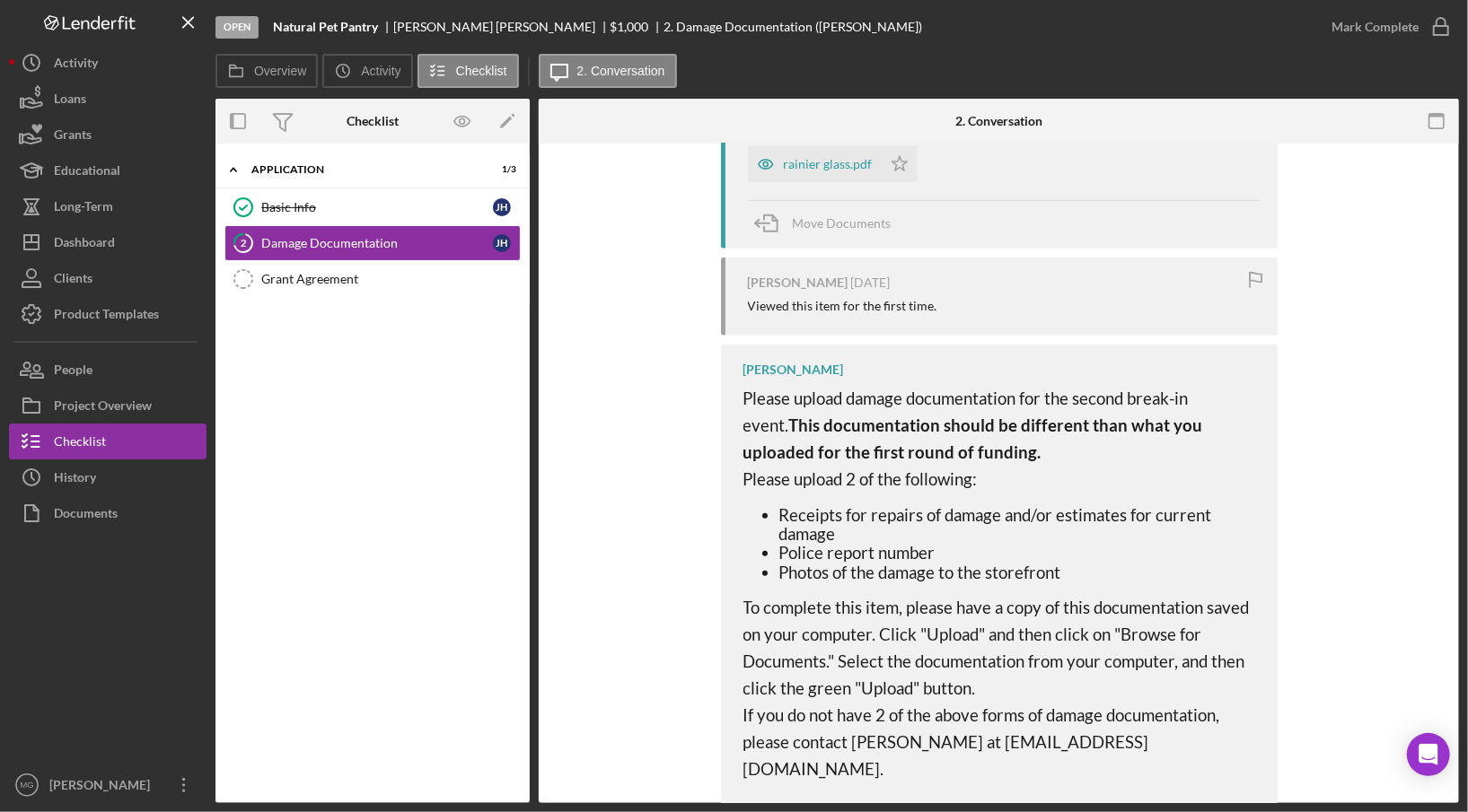
scroll to position [637, 0]
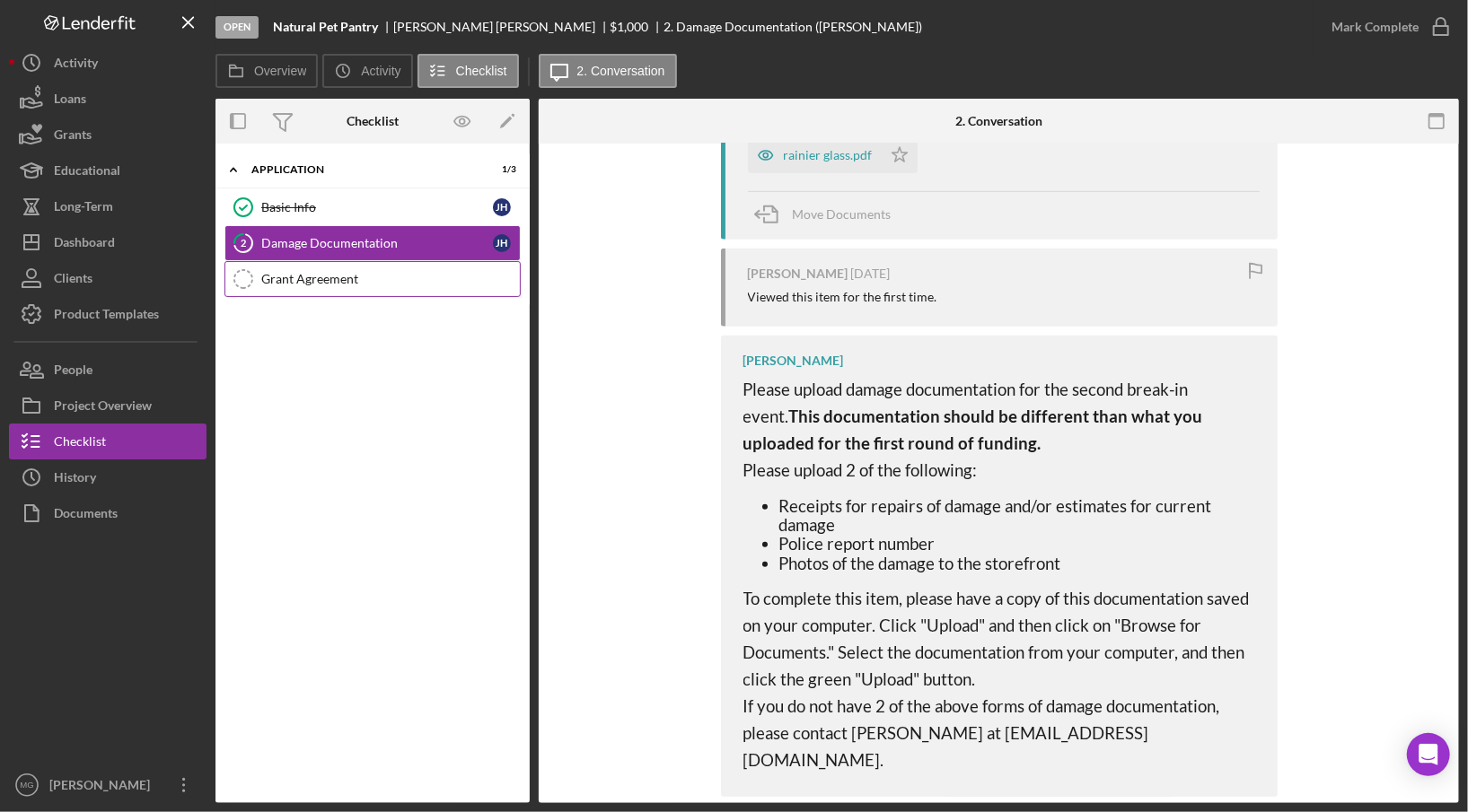
click at [330, 268] on link "Grant Agreement Grant Agreement" at bounding box center [372, 279] width 296 height 36
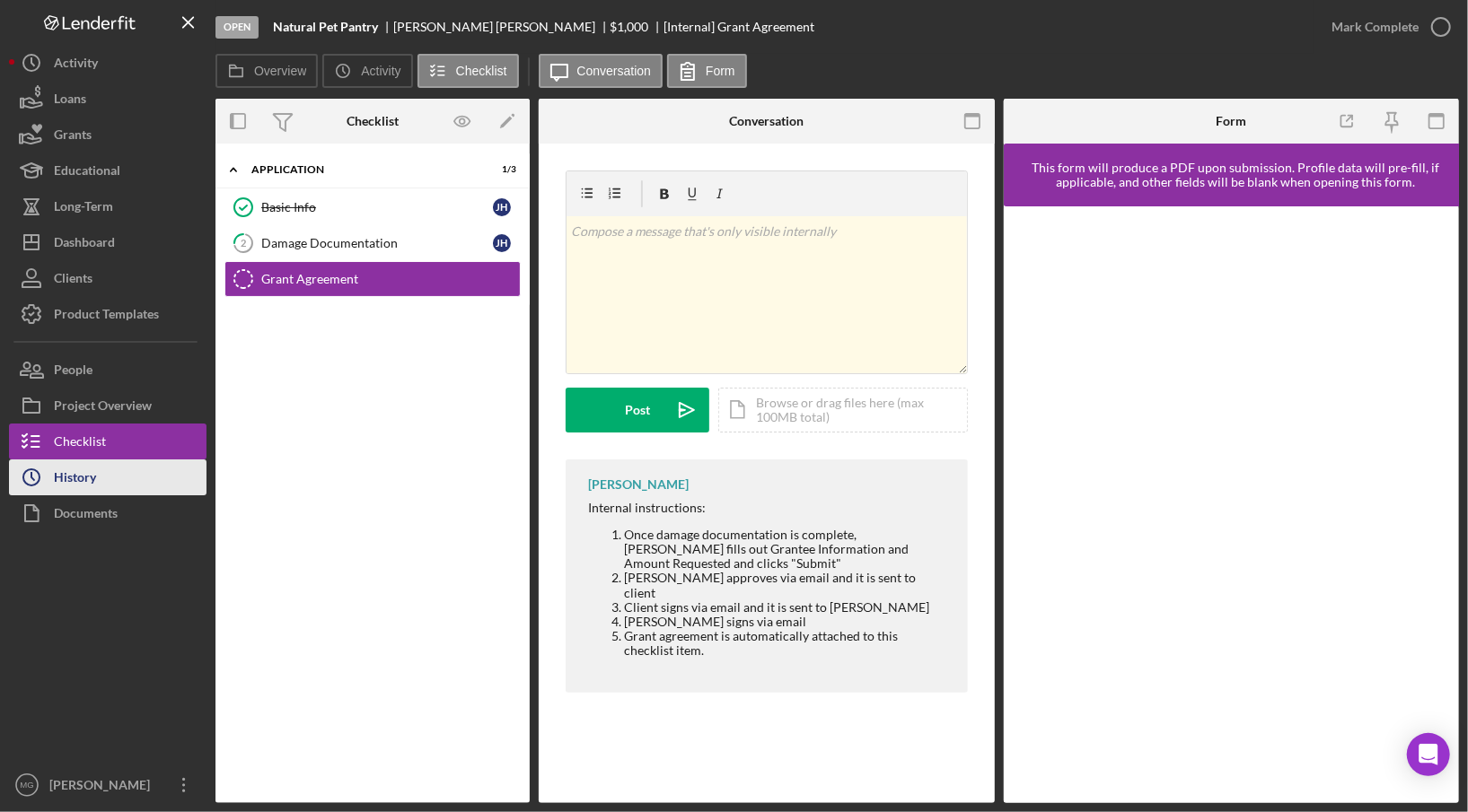
click at [71, 480] on div "History" at bounding box center [74, 479] width 42 height 41
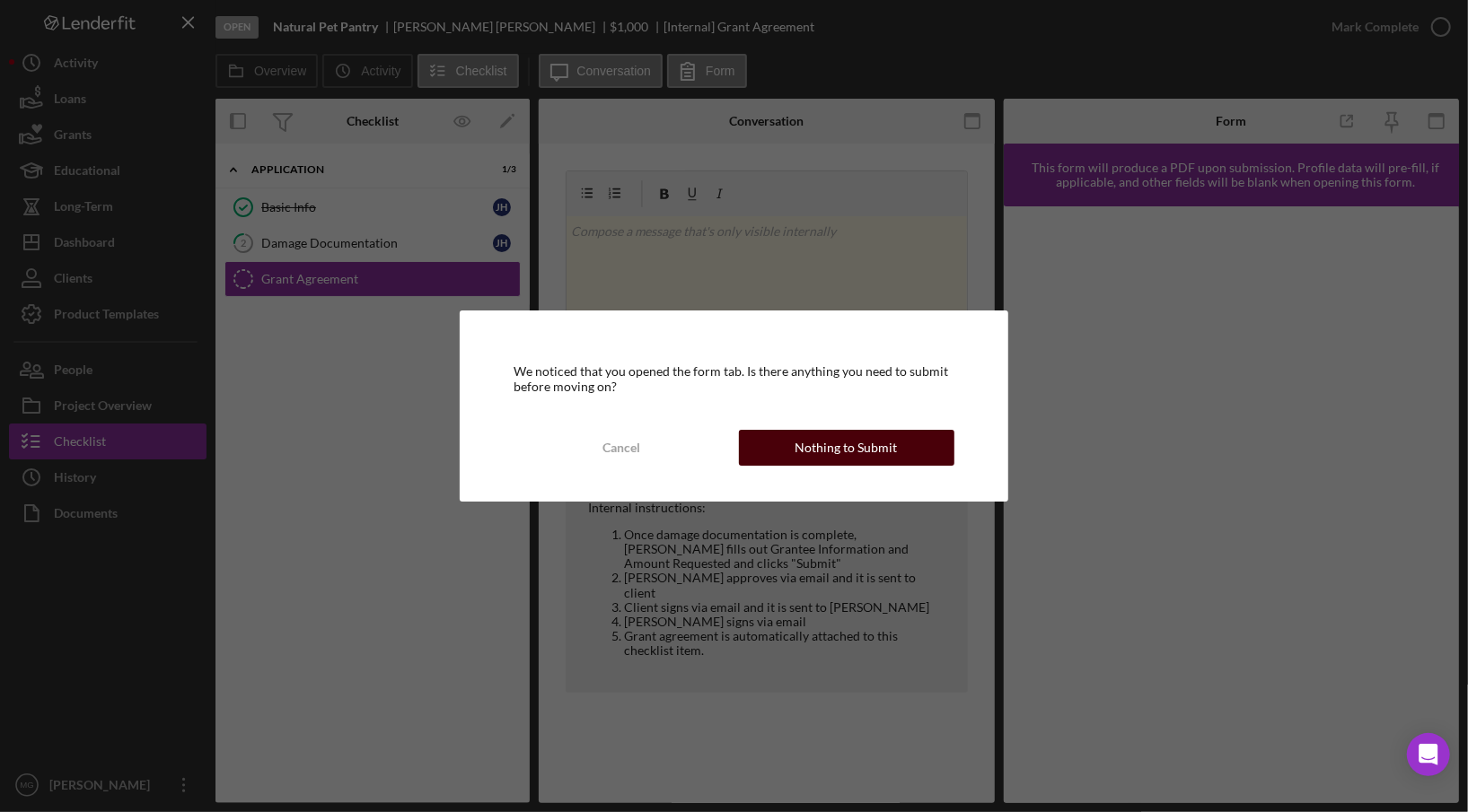
click at [831, 452] on div "Nothing to Submit" at bounding box center [846, 448] width 102 height 36
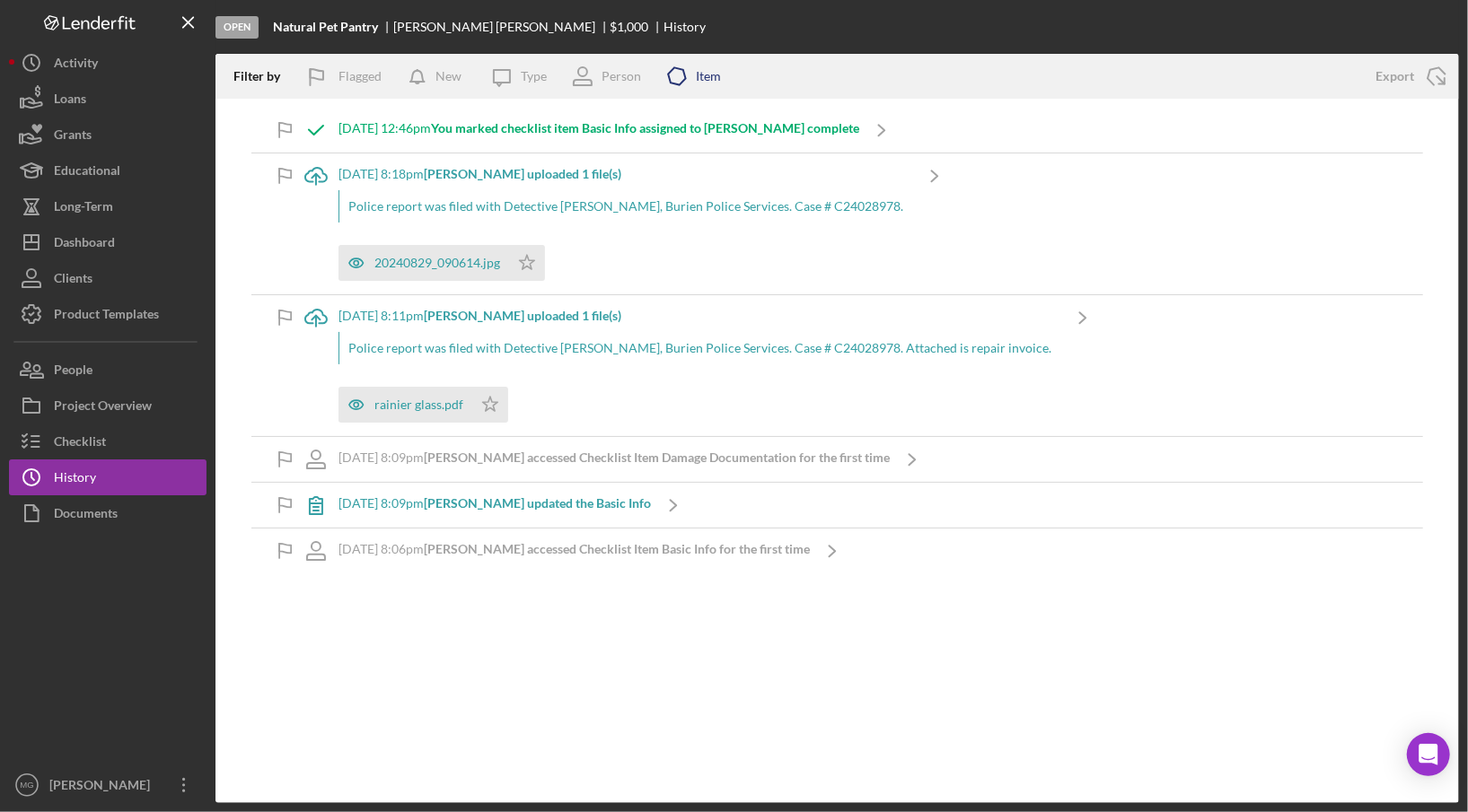
click at [718, 76] on div "Item" at bounding box center [707, 76] width 25 height 14
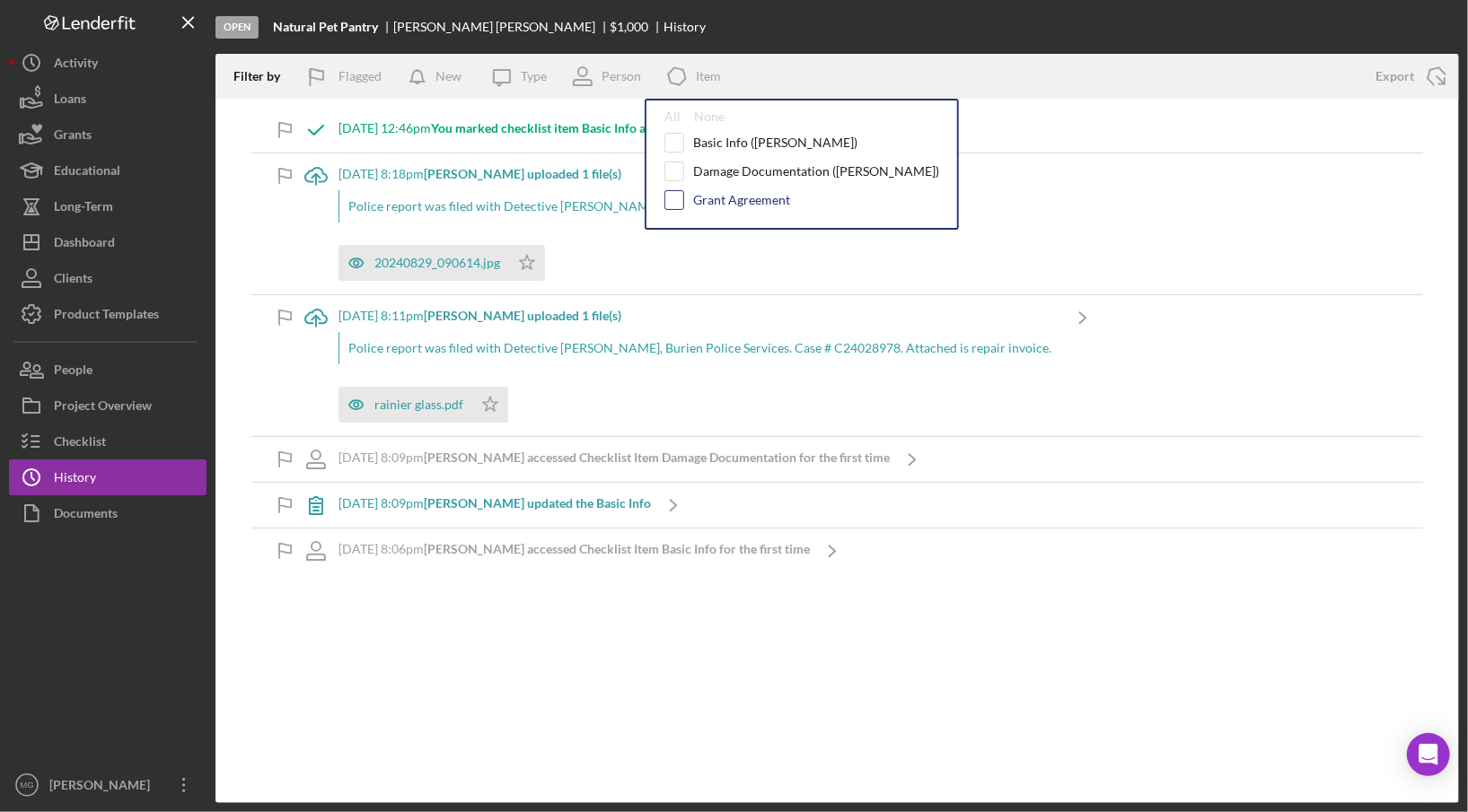
click at [673, 200] on input "checkbox" at bounding box center [674, 201] width 18 height 18
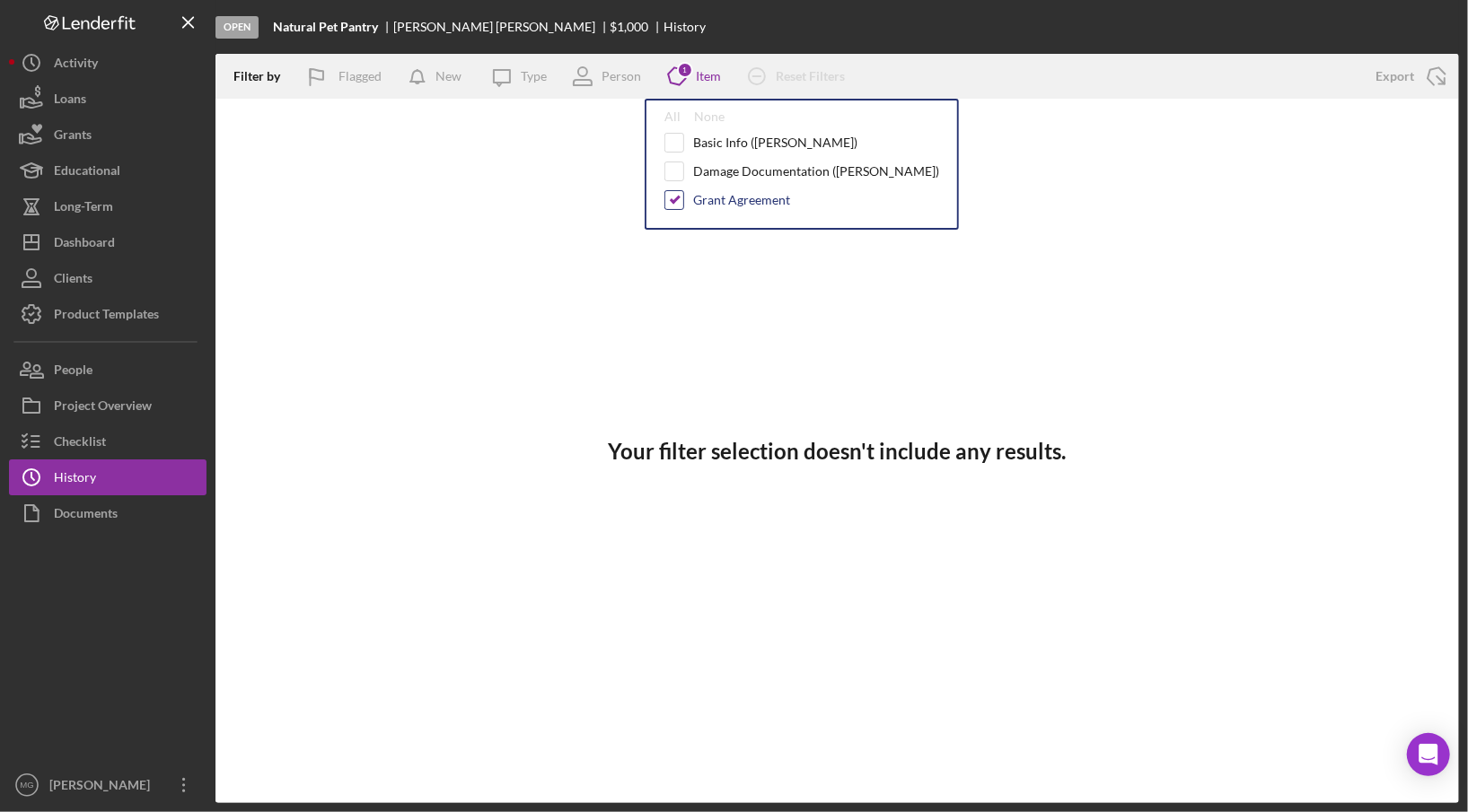
click at [673, 200] on input "checkbox" at bounding box center [674, 201] width 18 height 18
checkbox input "false"
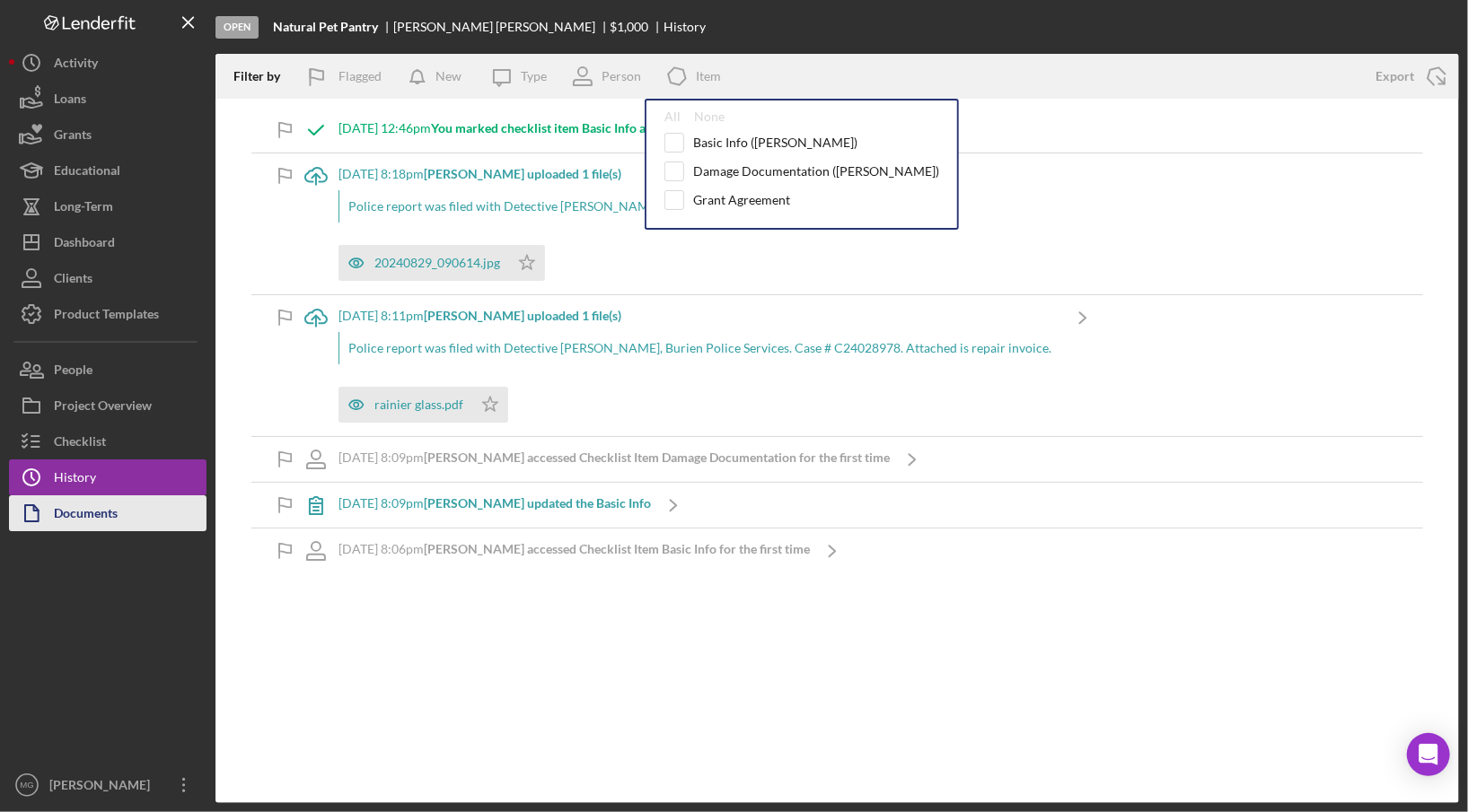
click at [131, 517] on button "Documents" at bounding box center [107, 513] width 198 height 36
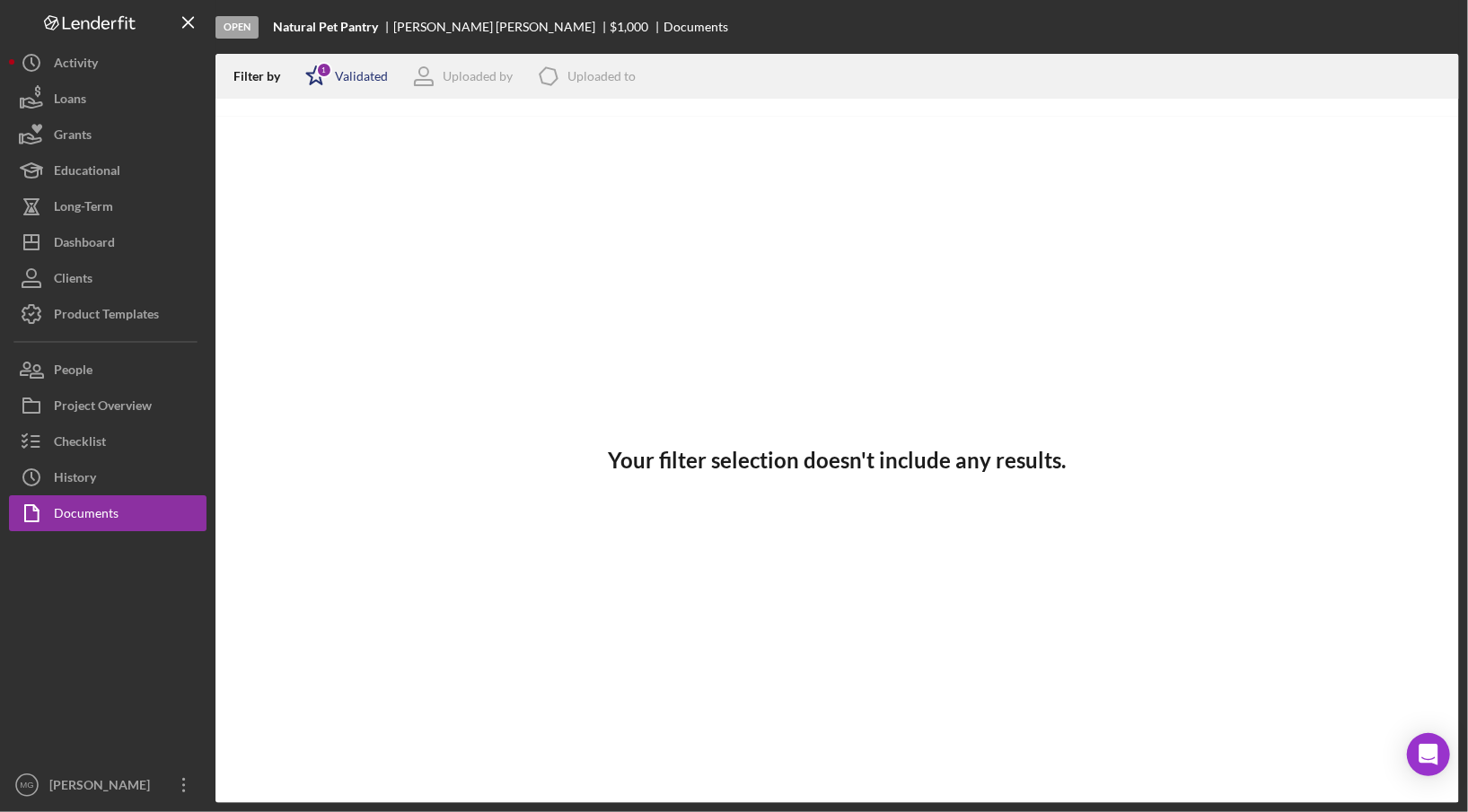
click at [343, 79] on div "Validated" at bounding box center [361, 76] width 53 height 14
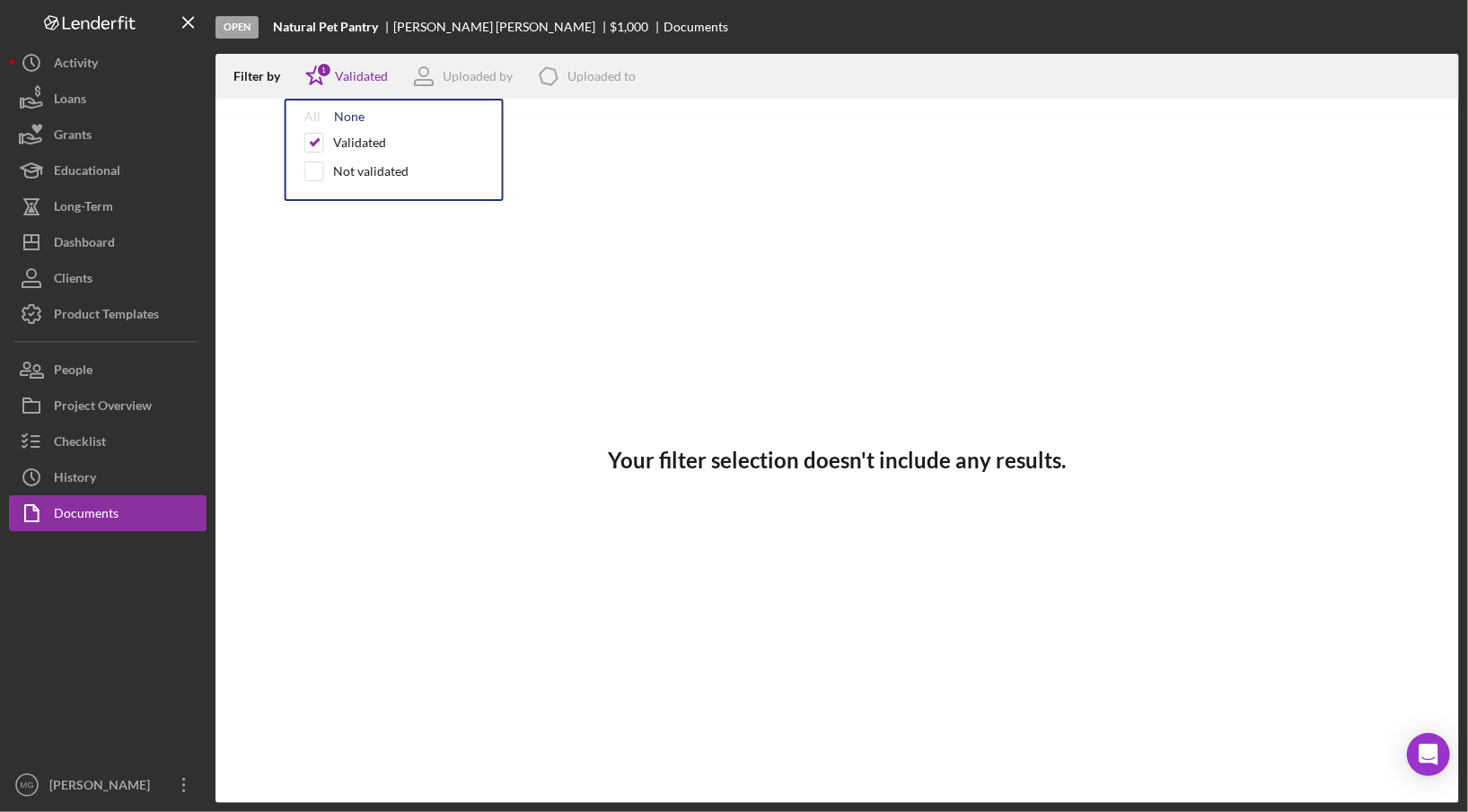
click at [334, 114] on div "None" at bounding box center [349, 116] width 31 height 14
checkbox input "false"
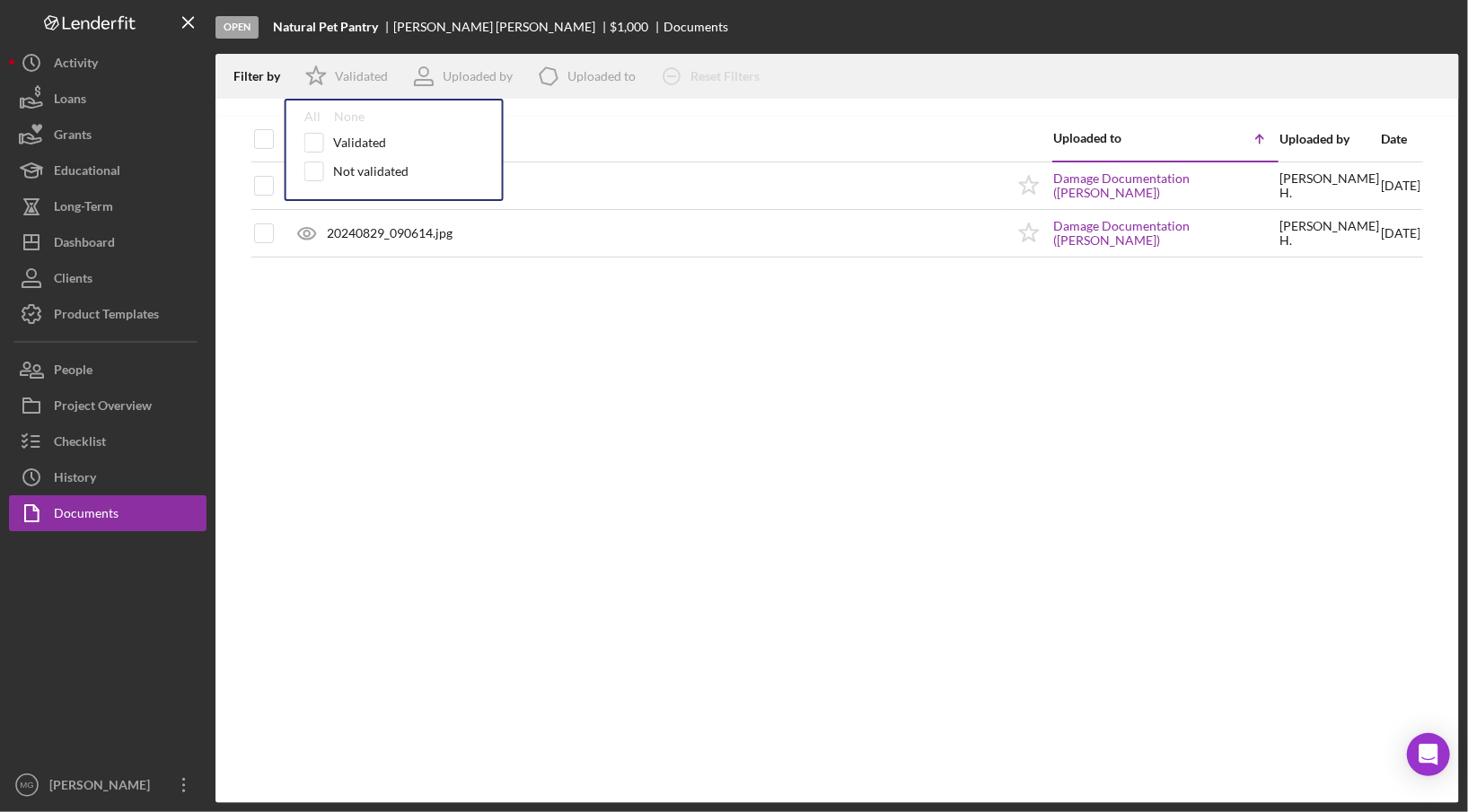
click at [552, 533] on div "Document Uploaded to Icon/Table Sort Arrow Uploaded by Date rainier glass.pdf I…" at bounding box center [837, 459] width 1244 height 686
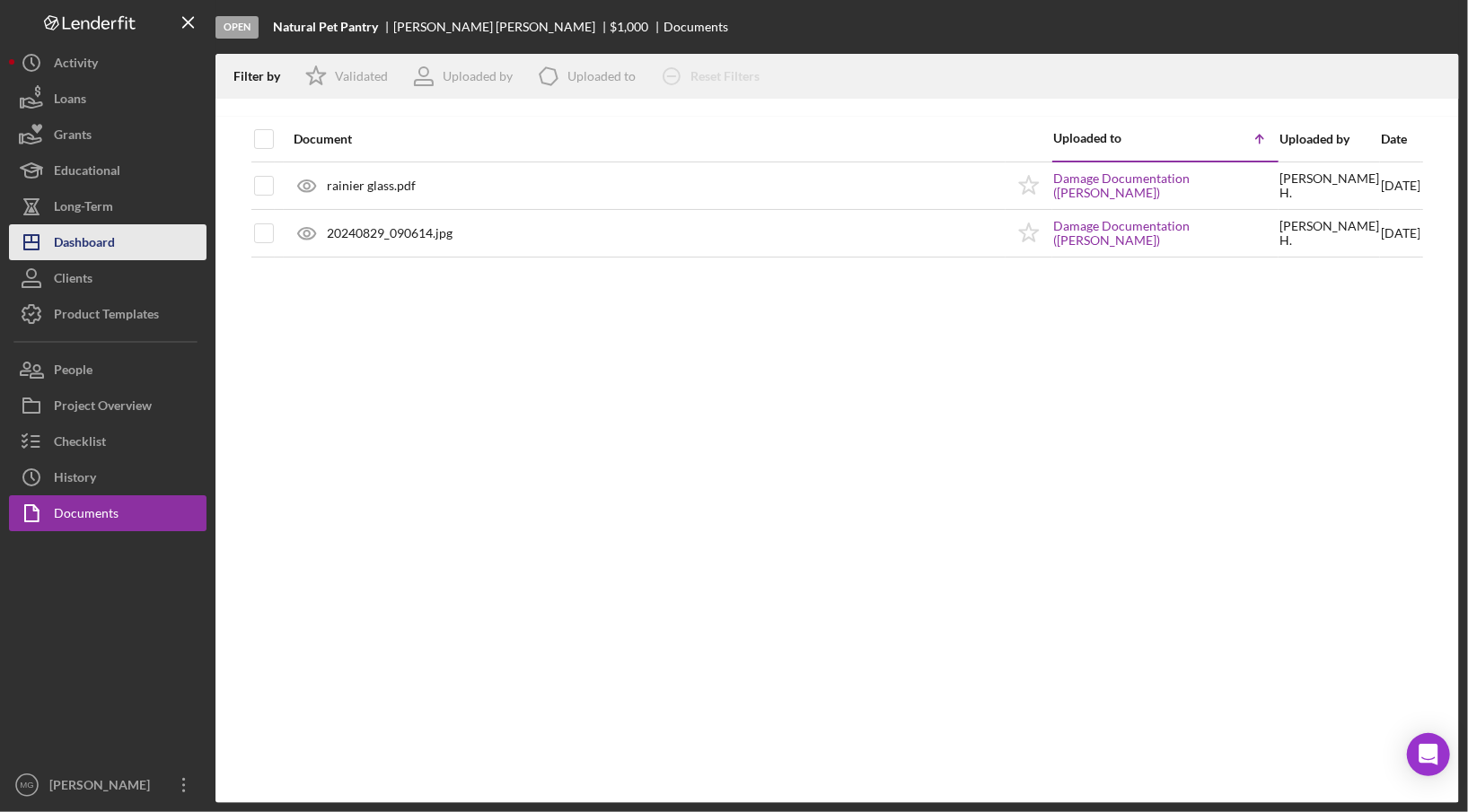
click at [116, 230] on button "Icon/Dashboard Dashboard" at bounding box center [107, 242] width 198 height 36
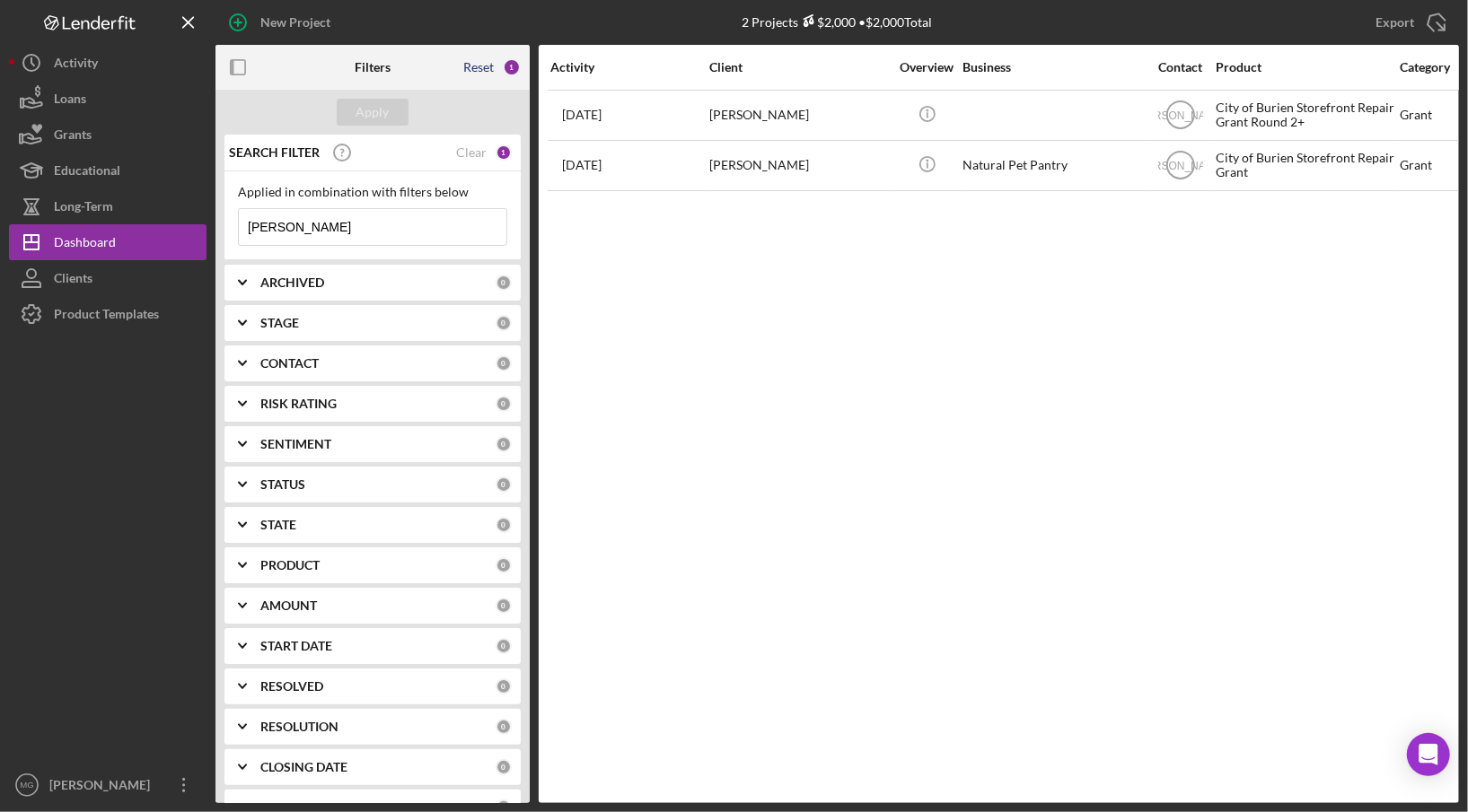
click at [483, 63] on div "Reset" at bounding box center [478, 68] width 31 height 14
click at [399, 227] on input at bounding box center [371, 227] width 267 height 36
click at [700, 297] on div "Activity Client Overview Business Contact Product Category Amount Started Closi…" at bounding box center [998, 424] width 920 height 758
click at [474, 279] on div "Clear" at bounding box center [471, 282] width 31 height 14
click at [462, 368] on div "Clear" at bounding box center [471, 363] width 31 height 14
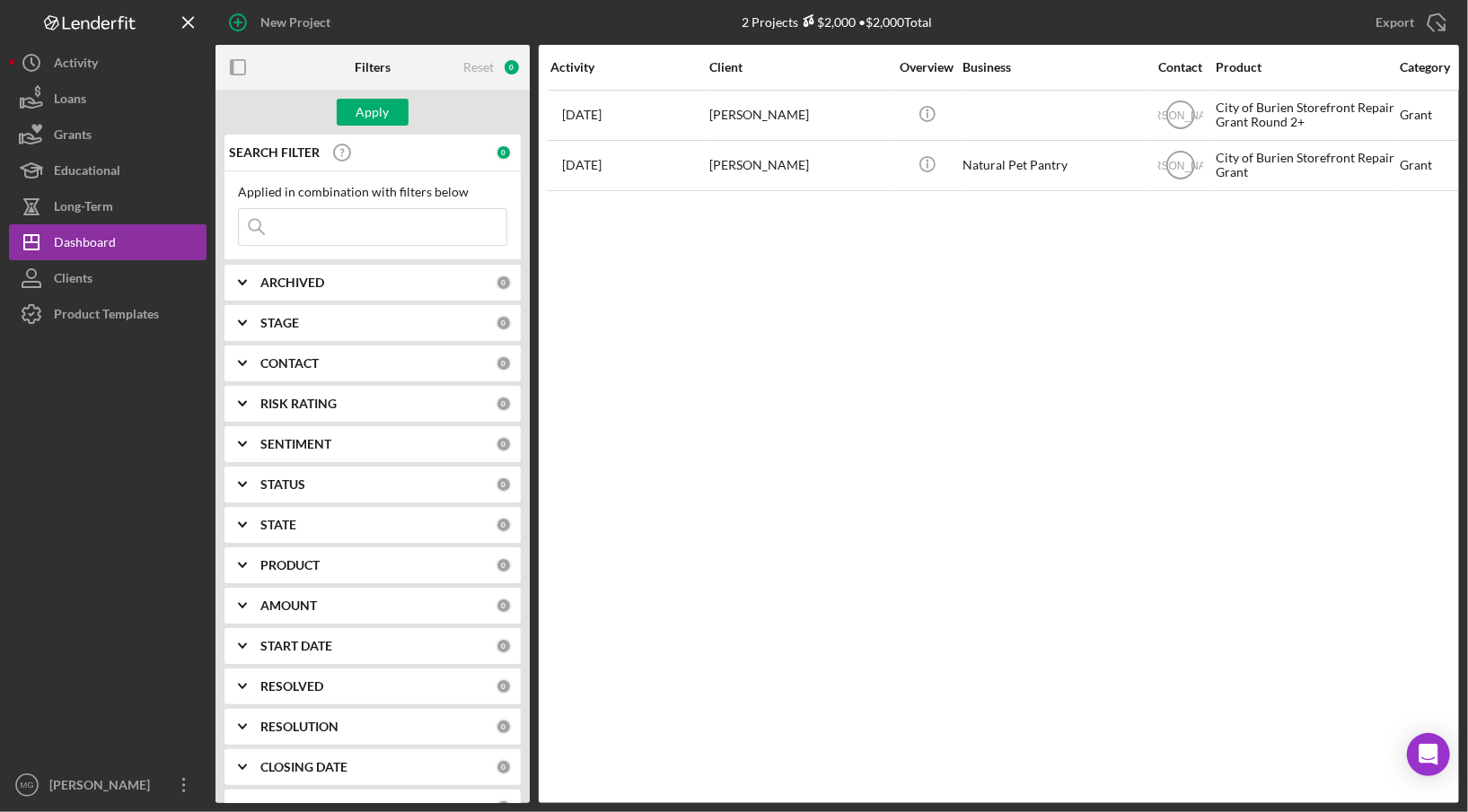
click at [358, 232] on input at bounding box center [371, 227] width 267 height 36
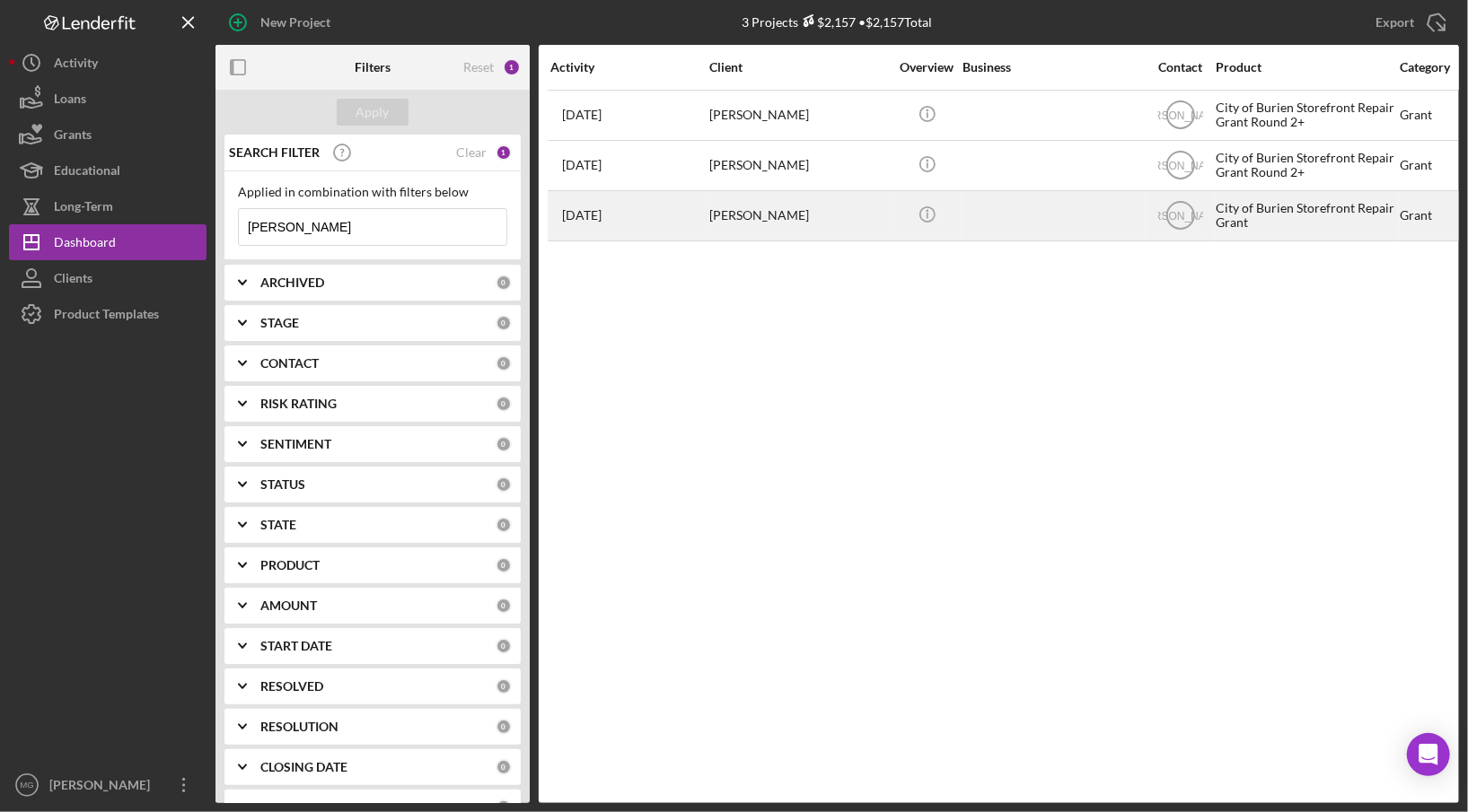
type input "[PERSON_NAME]"
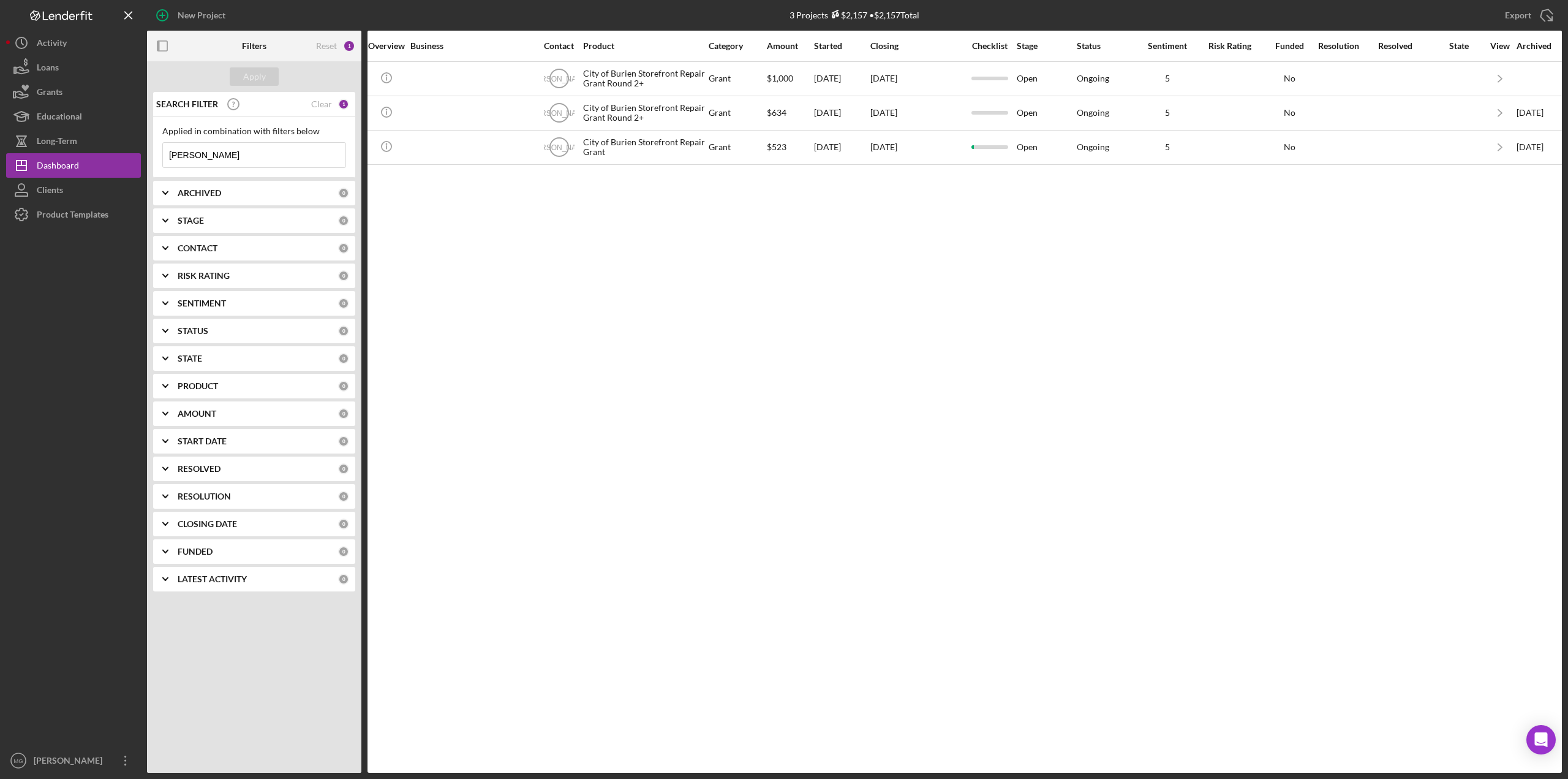
scroll to position [0, 321]
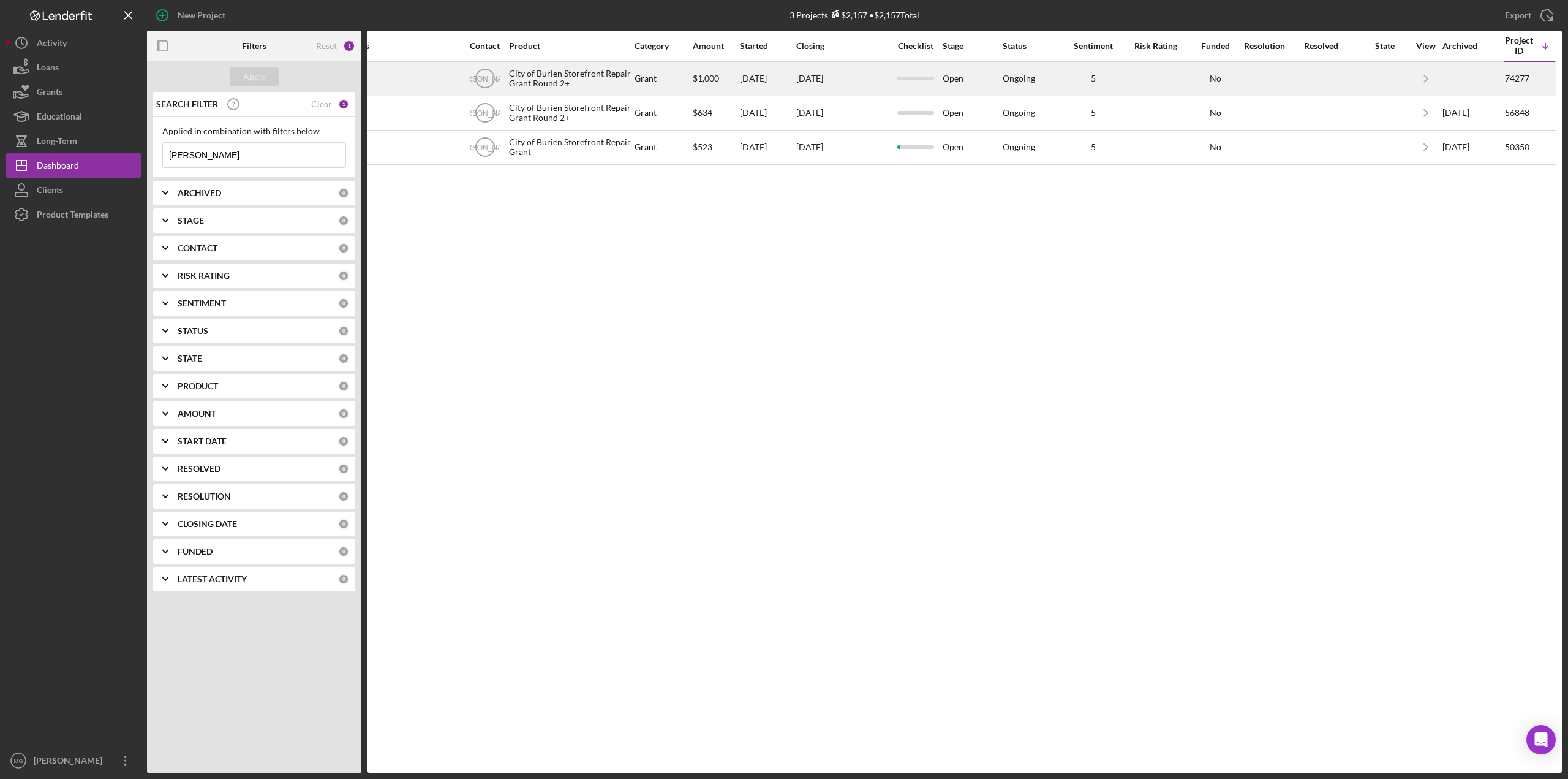
click at [543, 79] on div "City of Burien Storefront Repair Grant Round 2+" at bounding box center [570, 79] width 123 height 33
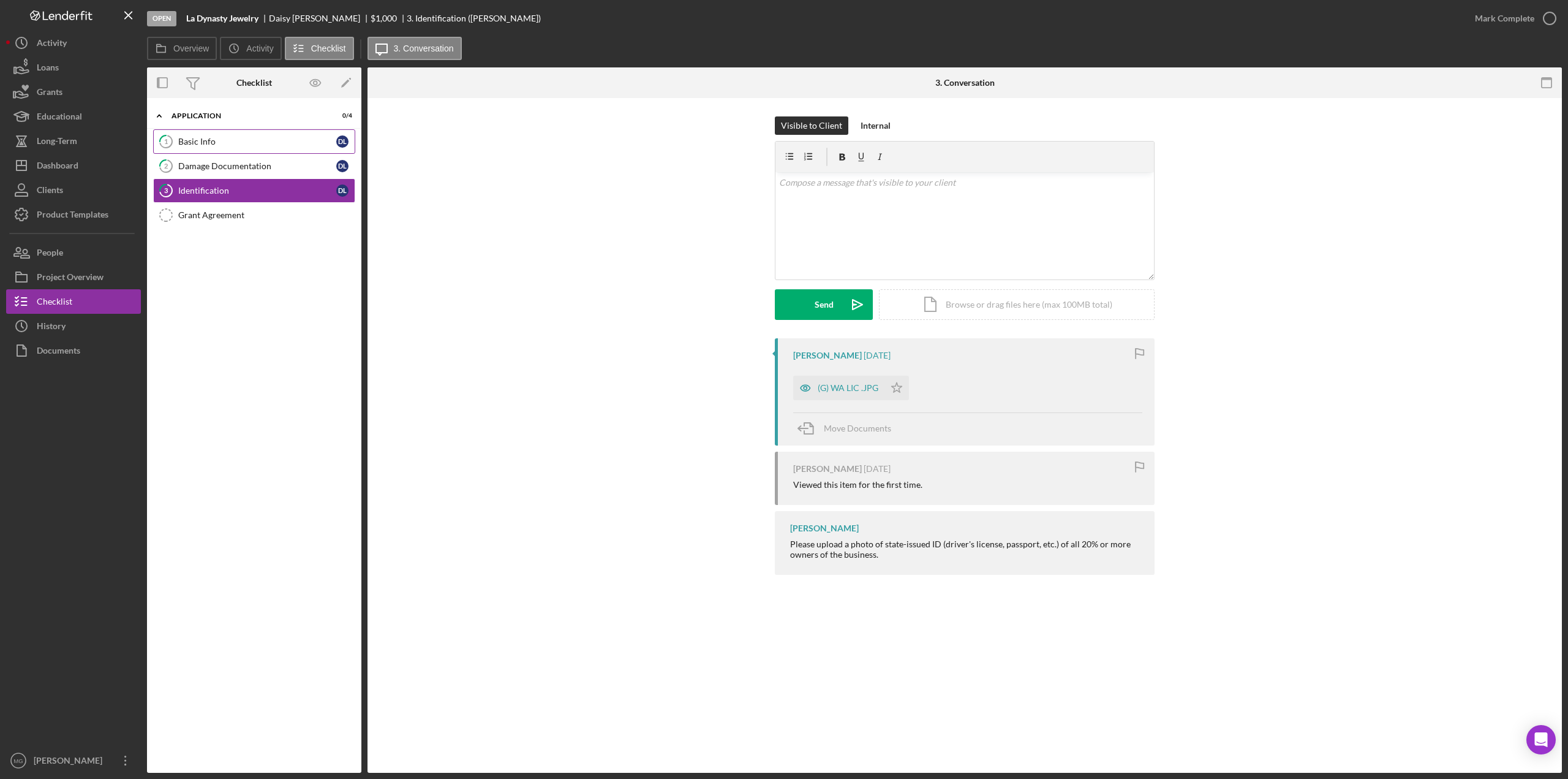
click at [240, 151] on link "1 Basic Info D L" at bounding box center [254, 142] width 202 height 24
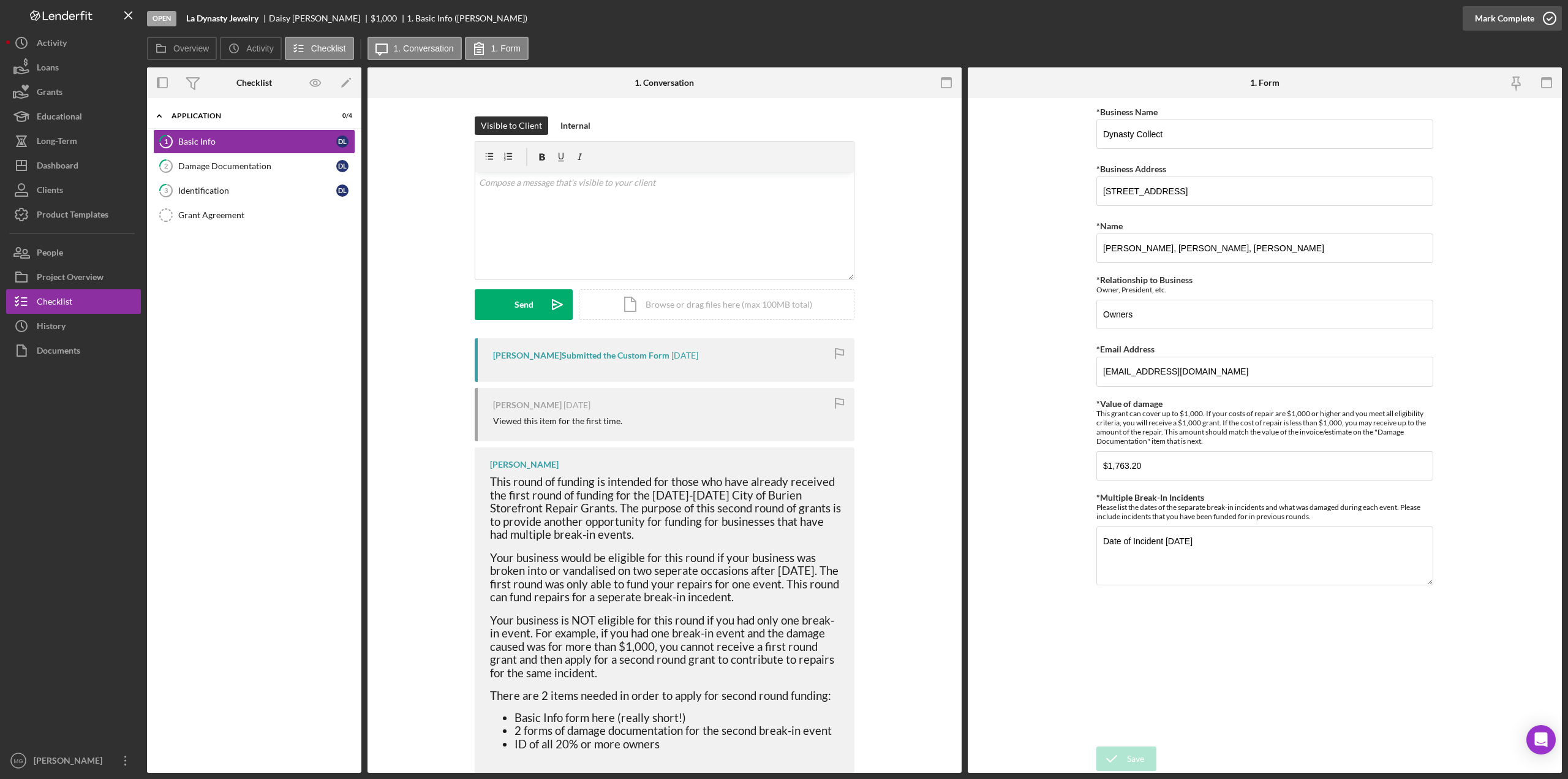
click at [1001, 24] on icon "button" at bounding box center [1549, 18] width 30 height 31
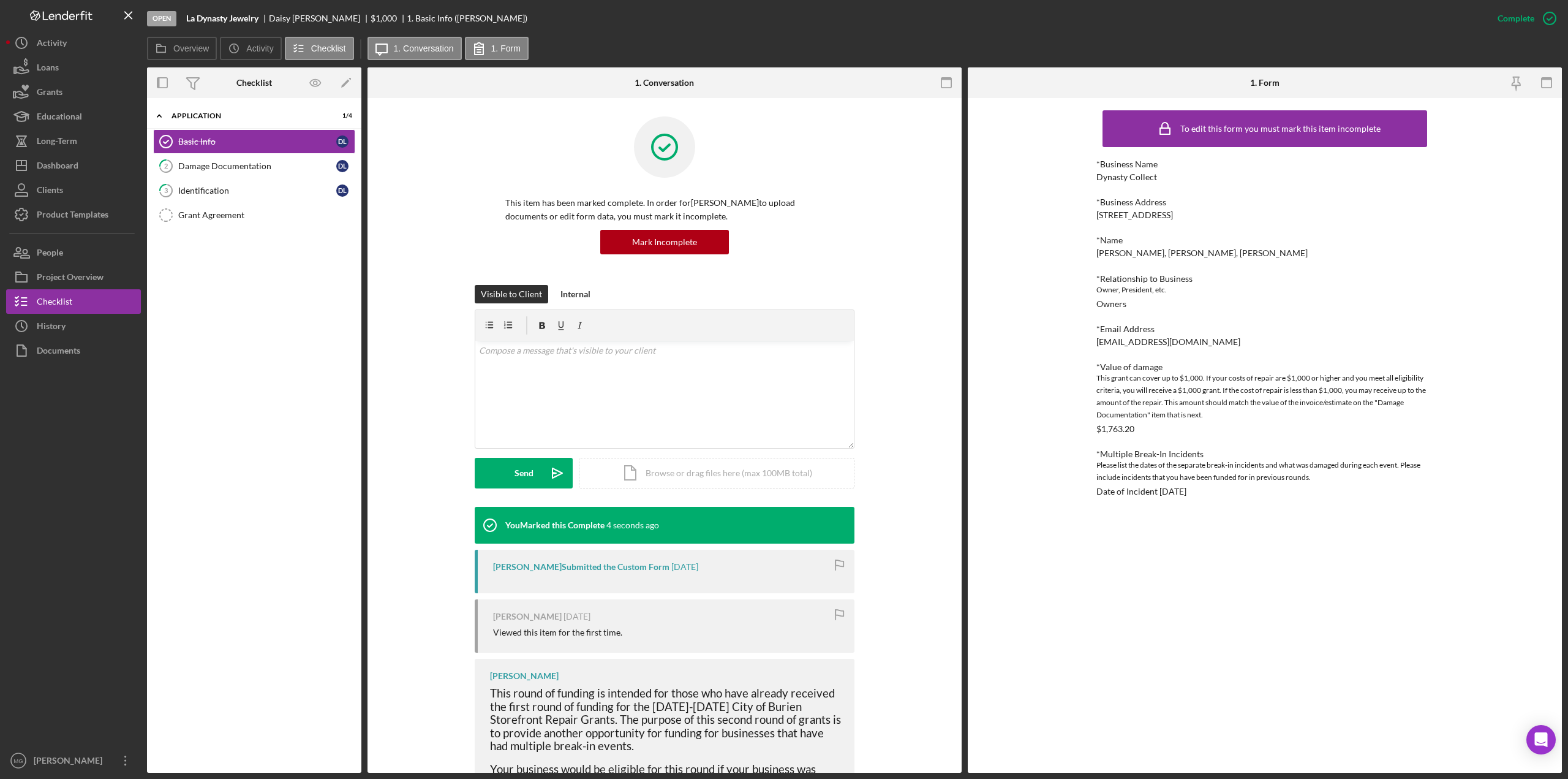
drag, startPoint x: 1232, startPoint y: 494, endPoint x: 1045, endPoint y: 140, distance: 400.4
click at [1001, 140] on div "To edit this form you must mark this item incomplete *Business Name Dynasty Col…" at bounding box center [1264, 435] width 594 height 675
click at [1001, 157] on div "To edit this form you must mark this item incomplete *Business Name Dynasty Col…" at bounding box center [1264, 435] width 594 height 675
drag, startPoint x: 1099, startPoint y: 163, endPoint x: 1219, endPoint y: 489, distance: 347.4
click at [1001, 489] on div "*Business Name Dynasty Collect *Business Address [STREET_ADDRESS] *Name [PERSON…" at bounding box center [1264, 327] width 337 height 337
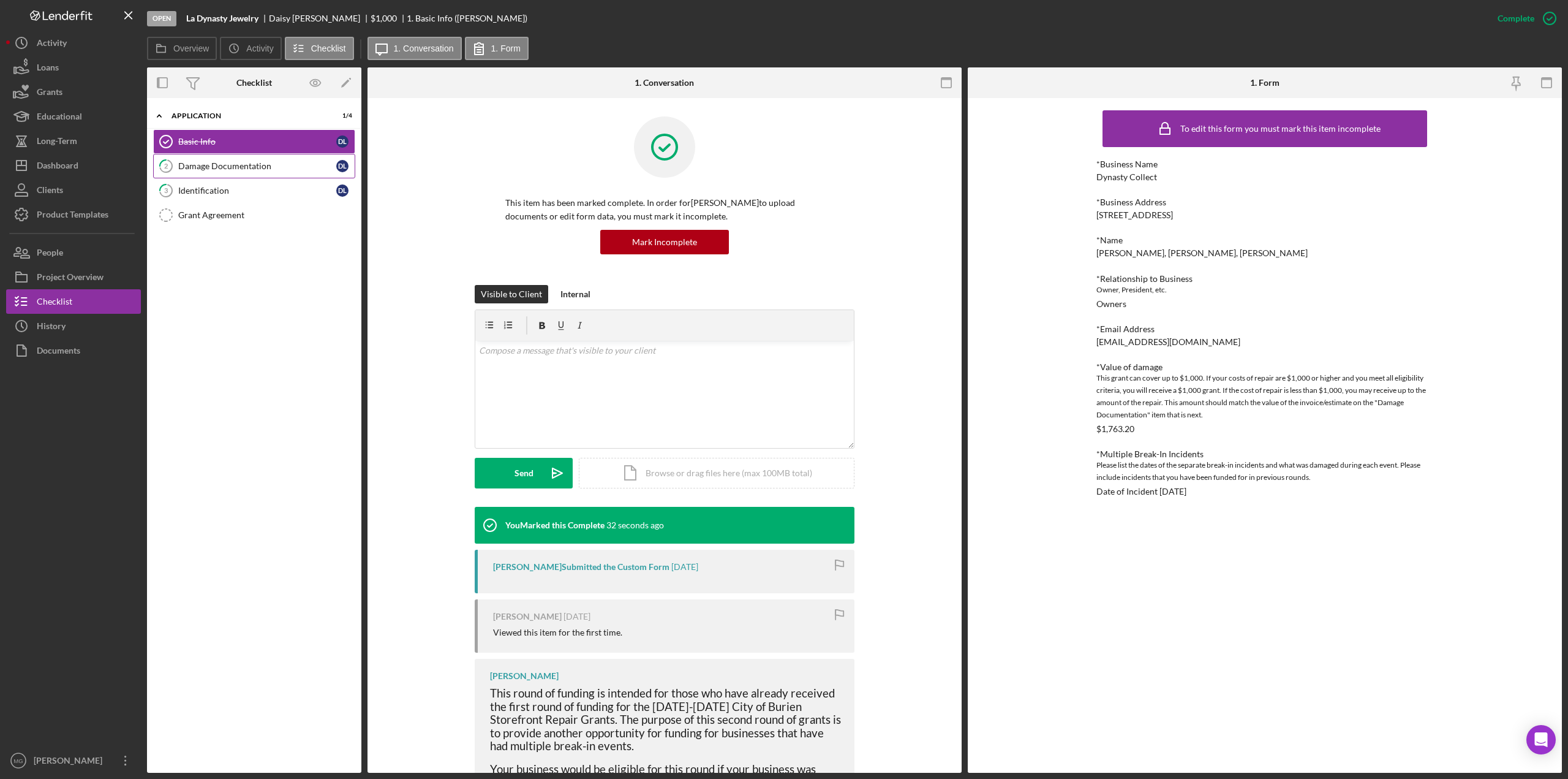
click at [247, 165] on div "Damage Documentation" at bounding box center [257, 166] width 158 height 9
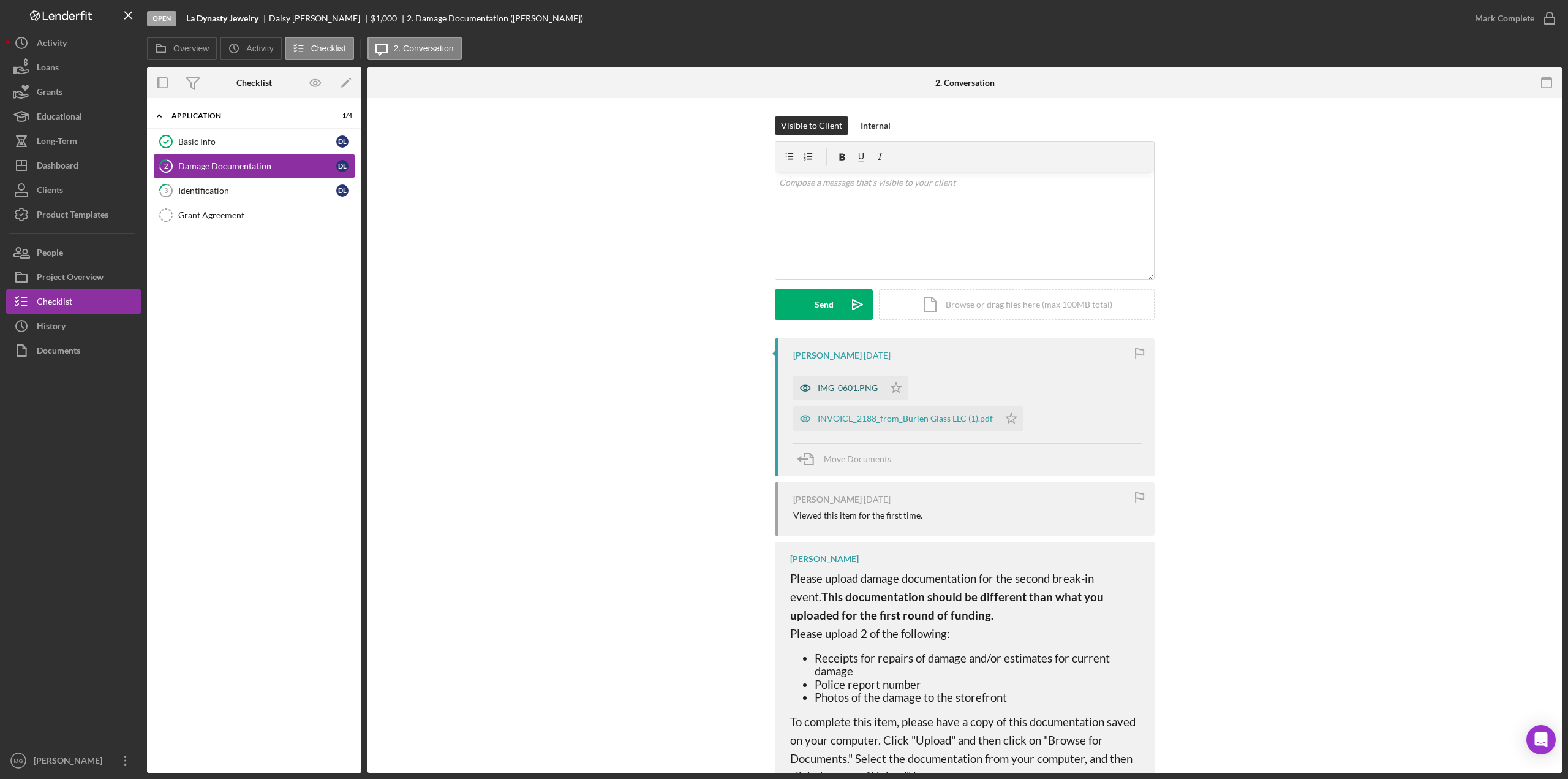
click at [837, 388] on div "IMG_0601.PNG" at bounding box center [848, 388] width 60 height 9
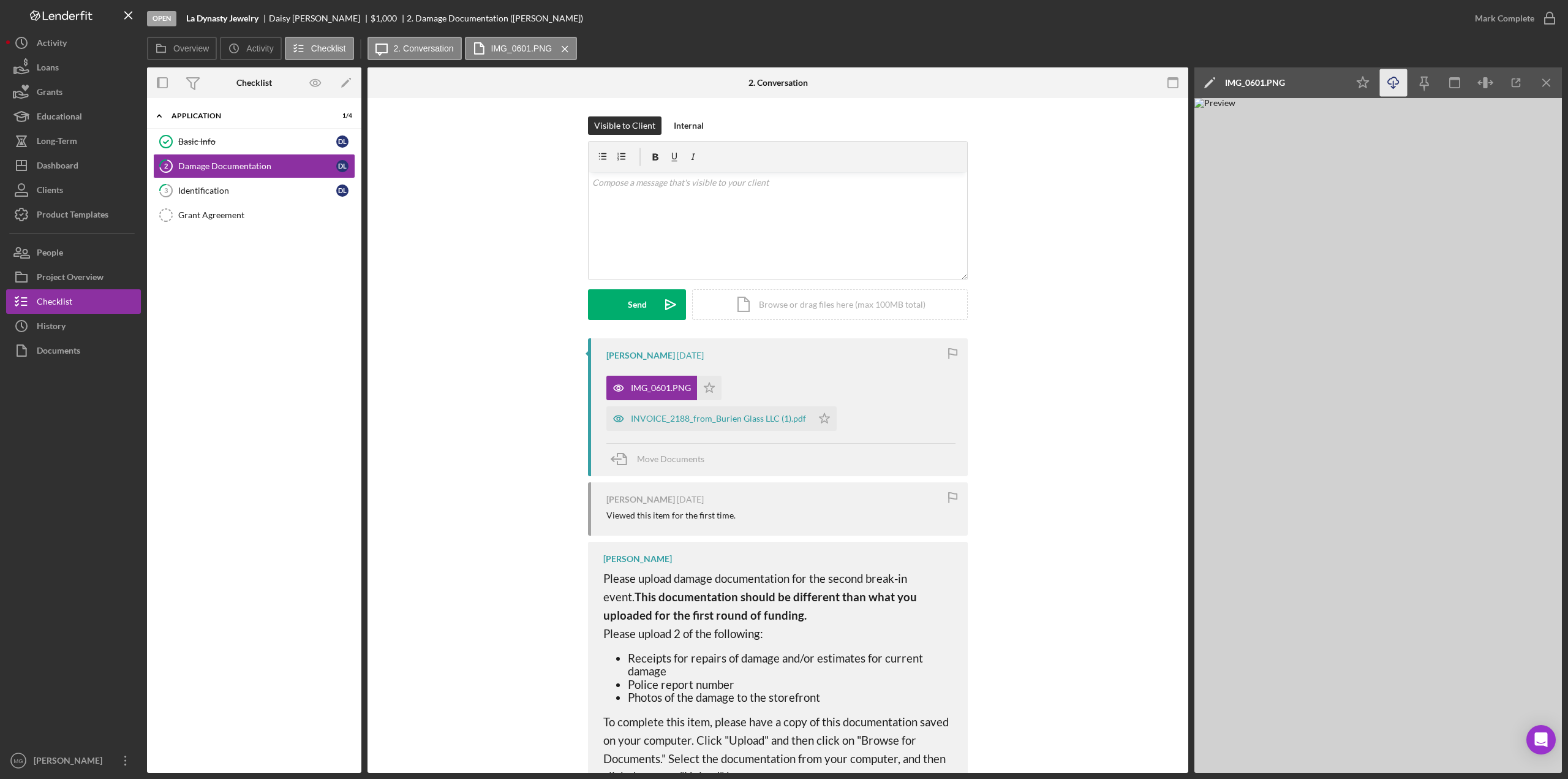
click at [1001, 85] on icon "Icon/Download" at bounding box center [1393, 83] width 28 height 28
click at [666, 420] on div "INVOICE_2188_from_Burien Glass LLC (1).pdf" at bounding box center [718, 418] width 175 height 9
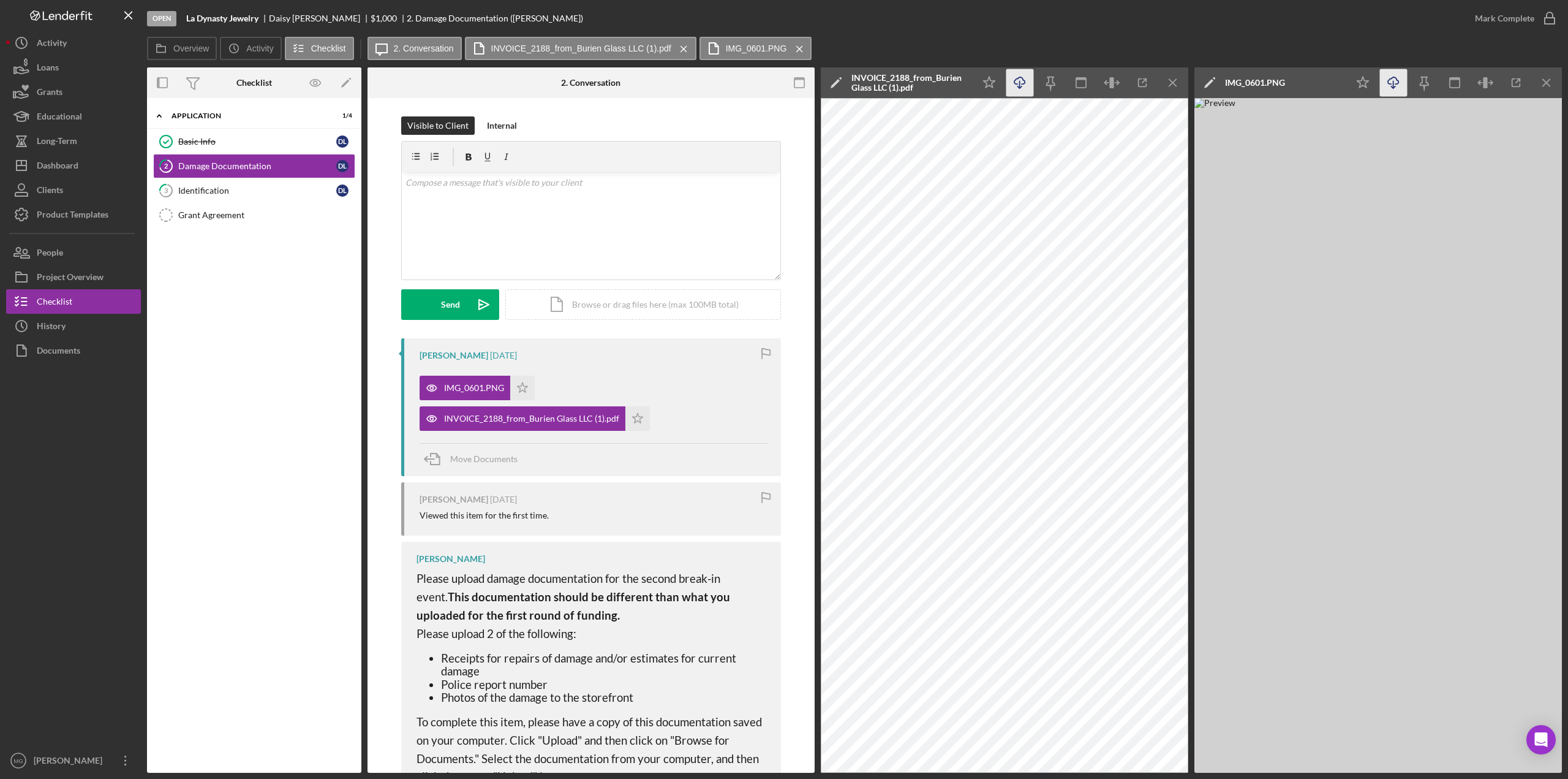
click at [1001, 84] on icon "Icon/Download" at bounding box center [1020, 83] width 28 height 28
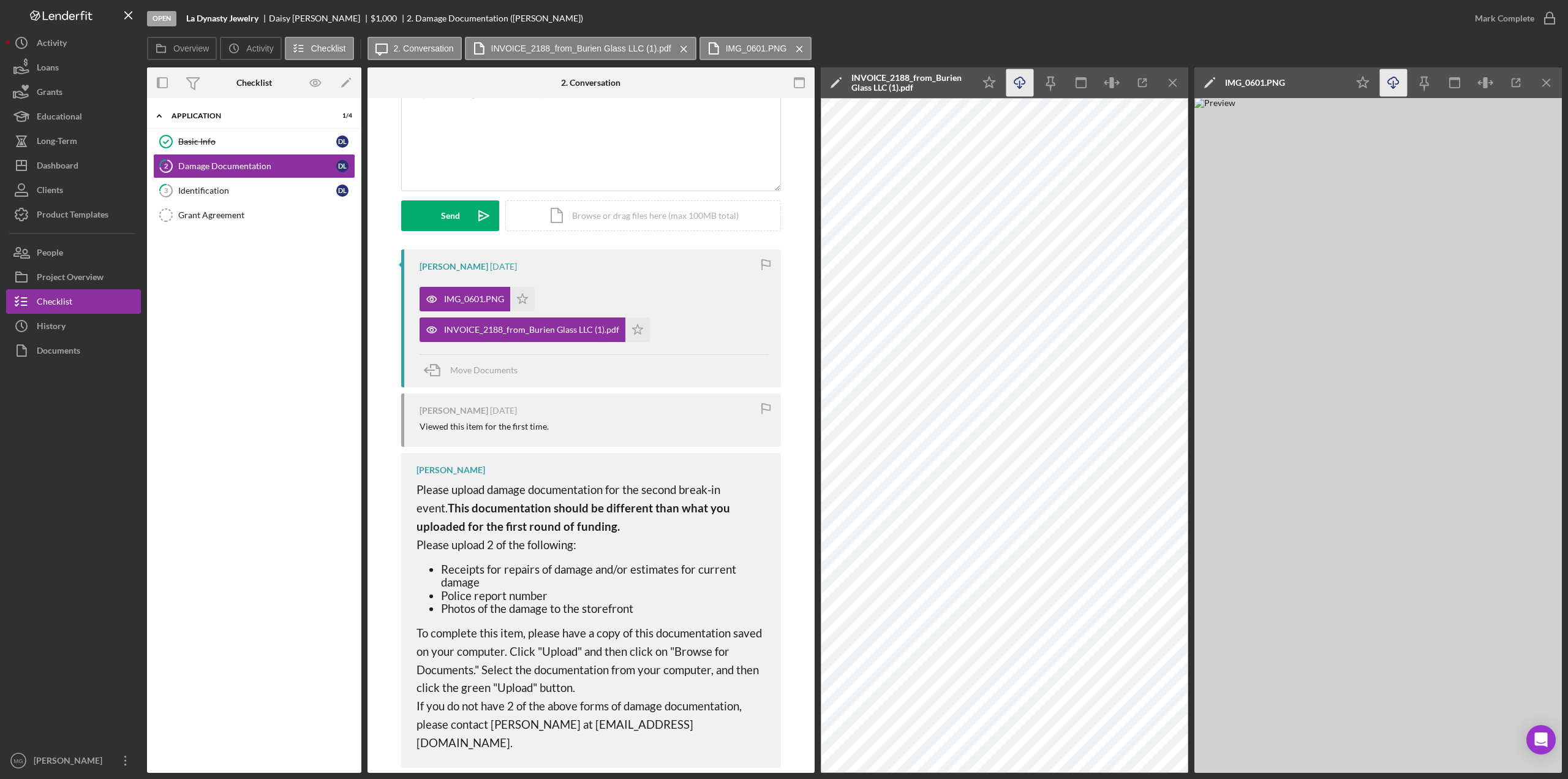
scroll to position [28, 0]
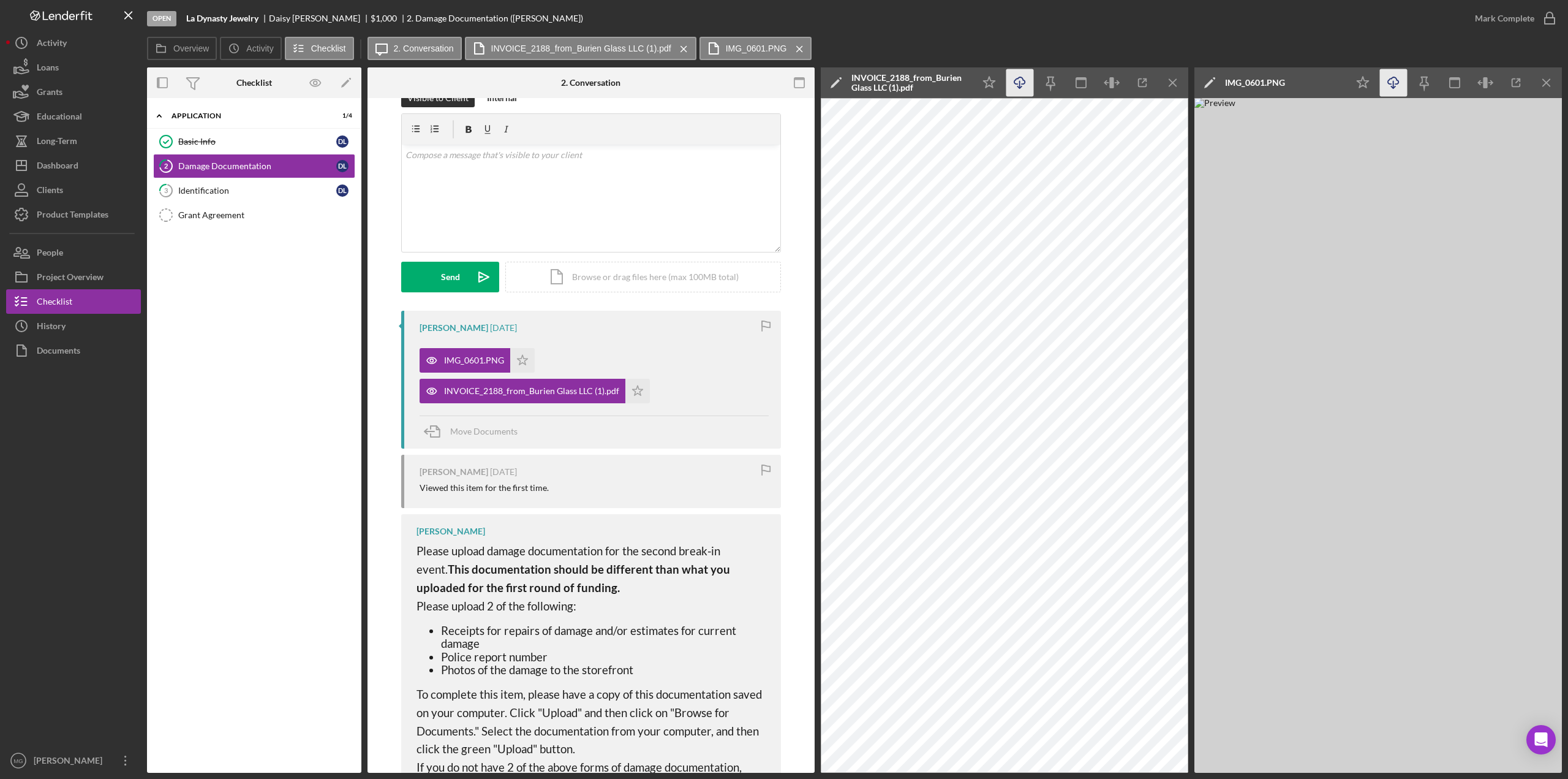
drag, startPoint x: 212, startPoint y: 191, endPoint x: 501, endPoint y: 217, distance: 290.2
click at [212, 191] on div "Identification" at bounding box center [257, 191] width 158 height 9
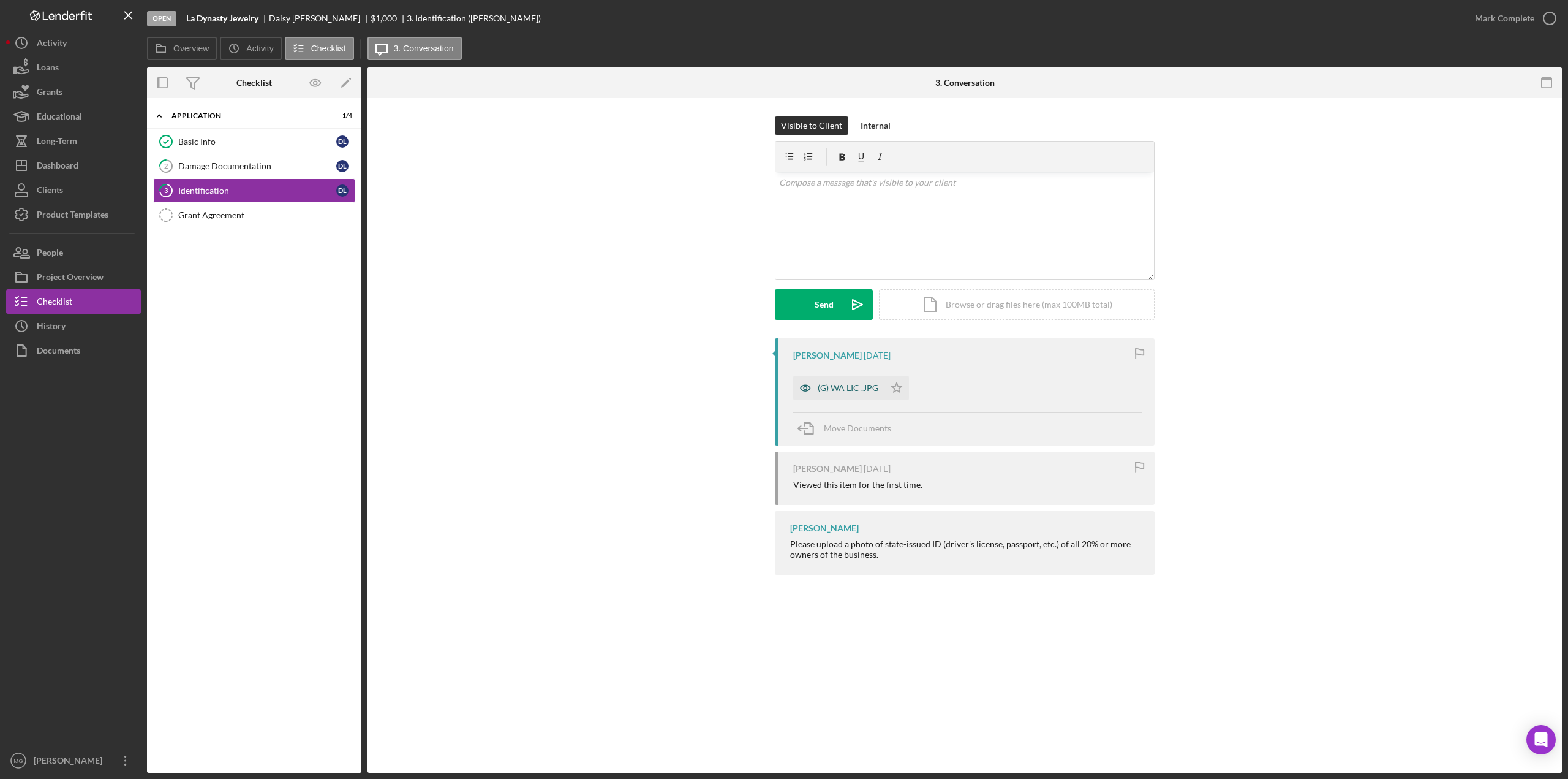
click at [852, 388] on div "(G) WA LIC .JPG" at bounding box center [848, 388] width 60 height 9
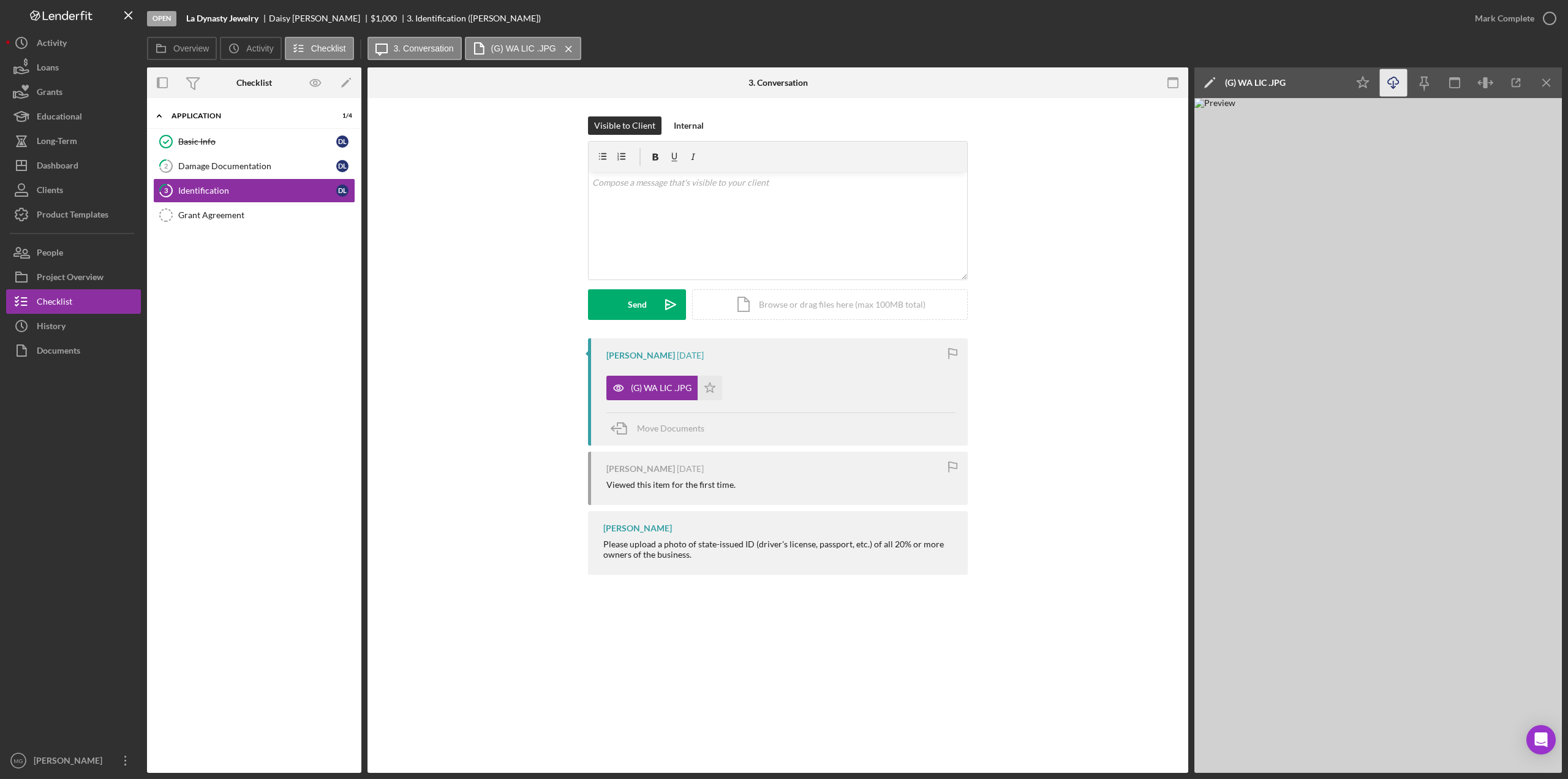
click at [1001, 80] on icon "Icon/Download" at bounding box center [1393, 83] width 28 height 28
drag, startPoint x: 212, startPoint y: 213, endPoint x: 533, endPoint y: 215, distance: 321.0
click at [212, 213] on div "Grant Agreement" at bounding box center [266, 215] width 176 height 9
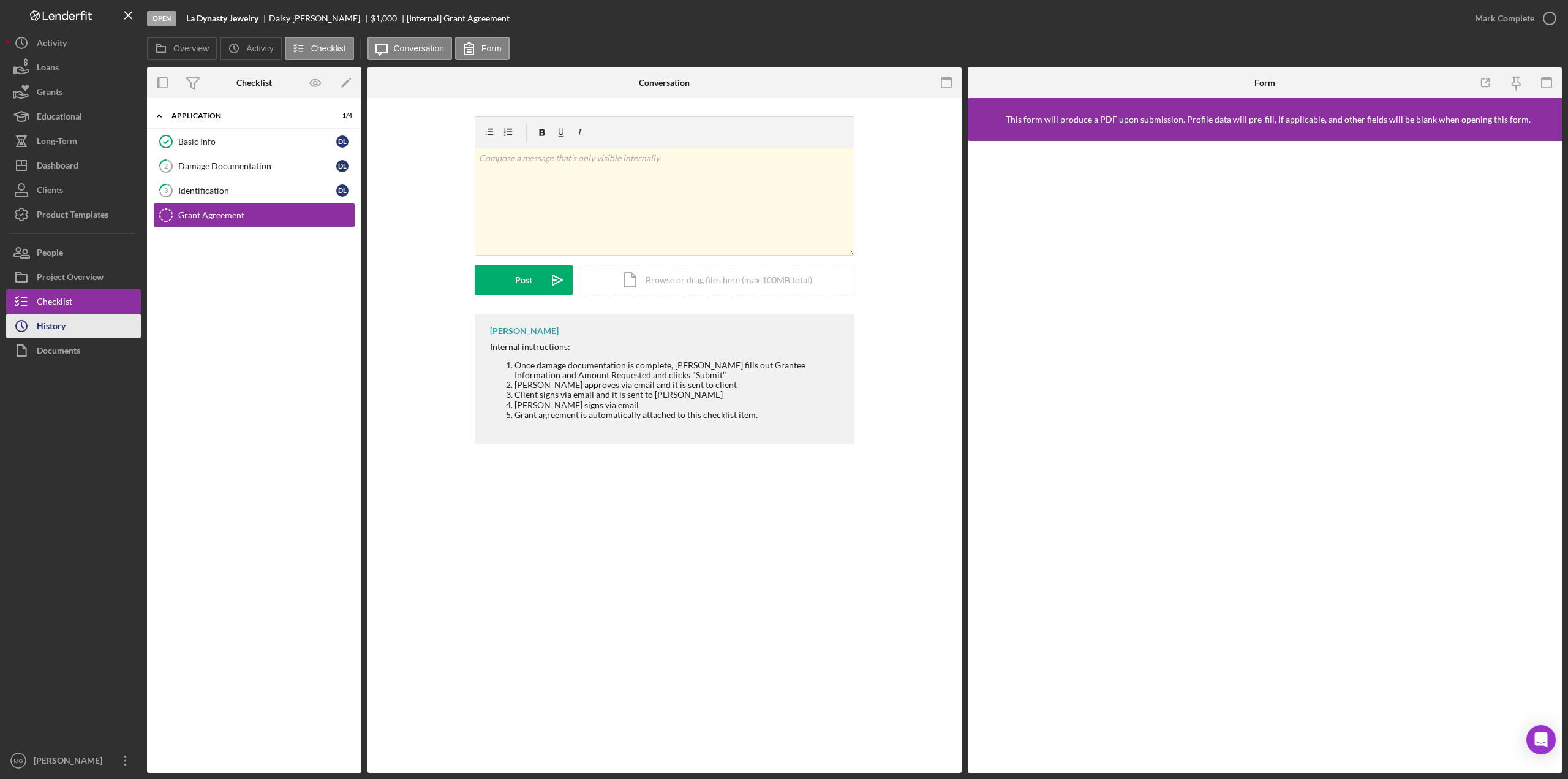
click at [53, 329] on div "History" at bounding box center [51, 327] width 28 height 28
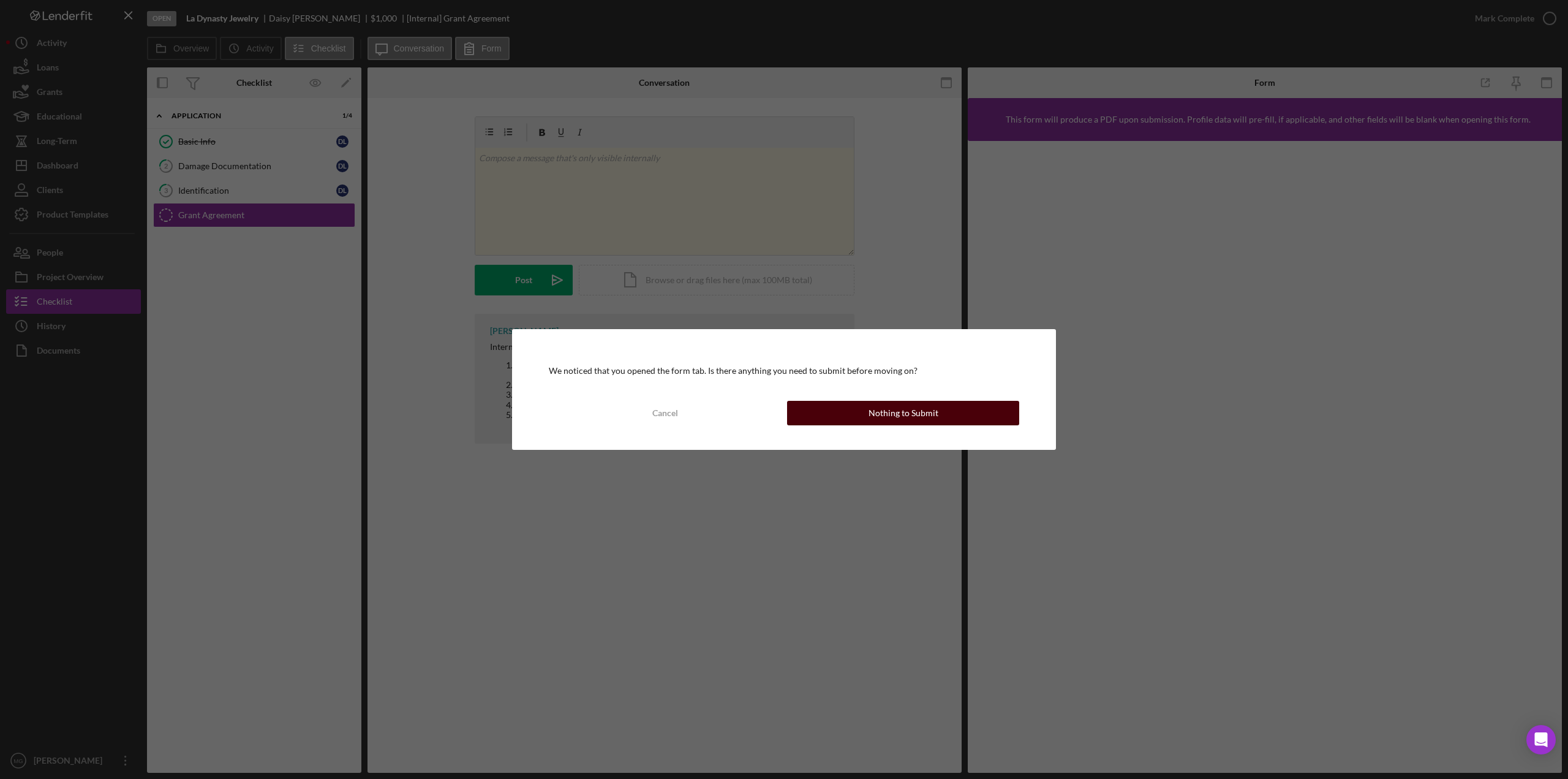
click at [936, 406] on button "Nothing to Submit" at bounding box center [903, 413] width 232 height 24
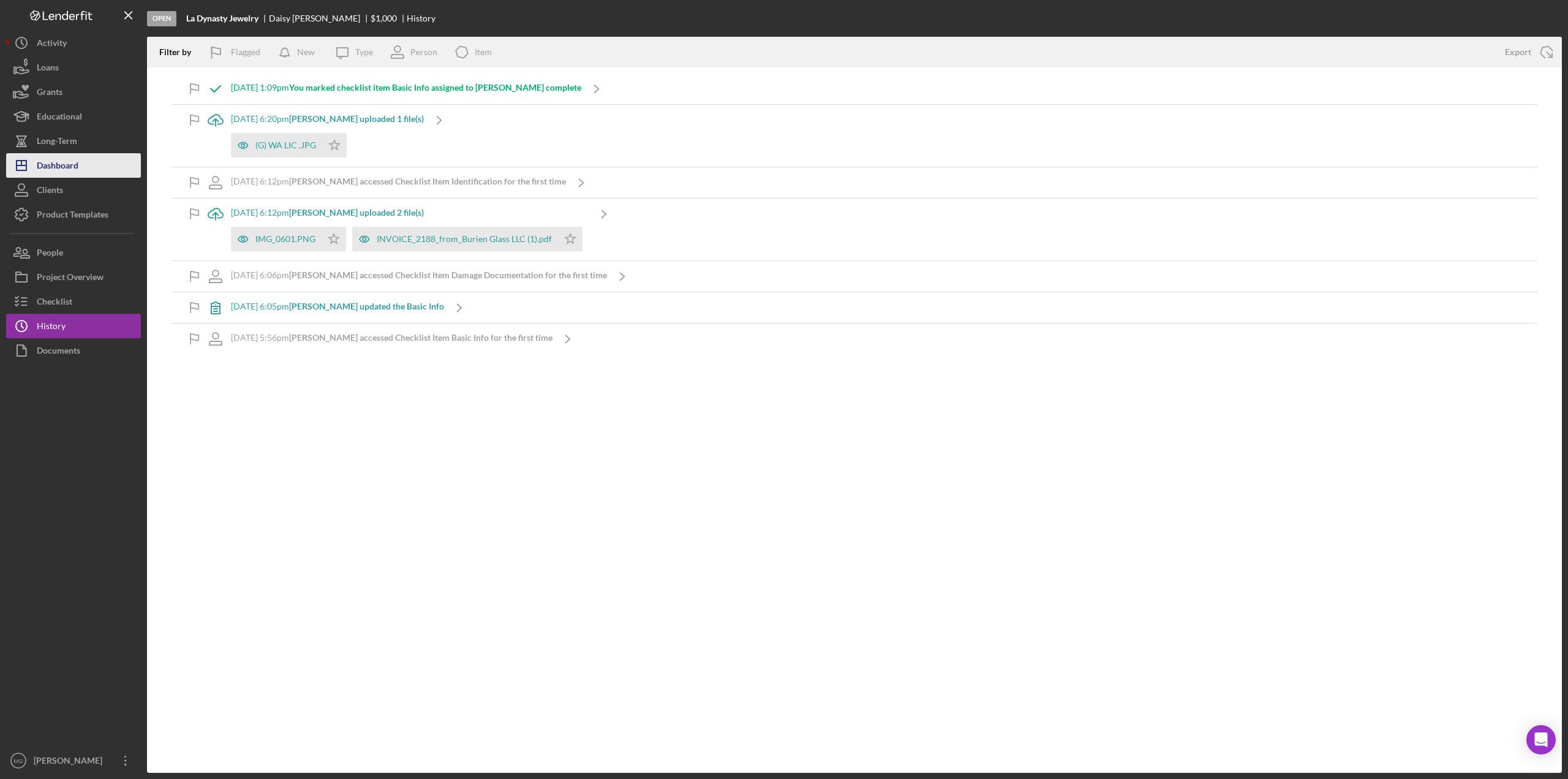
click at [66, 169] on div "Dashboard" at bounding box center [57, 167] width 41 height 28
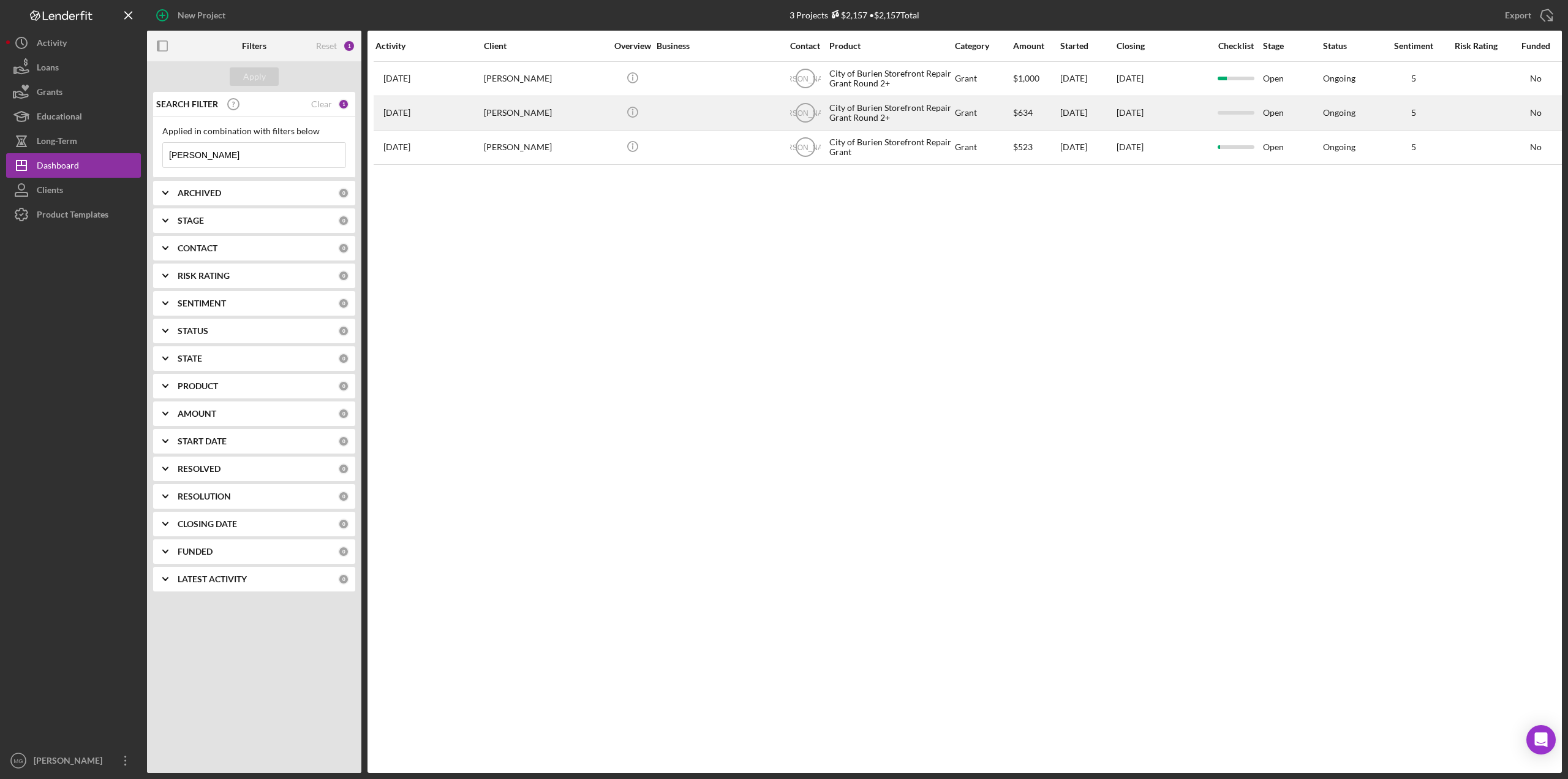
click at [709, 111] on div at bounding box center [718, 113] width 123 height 33
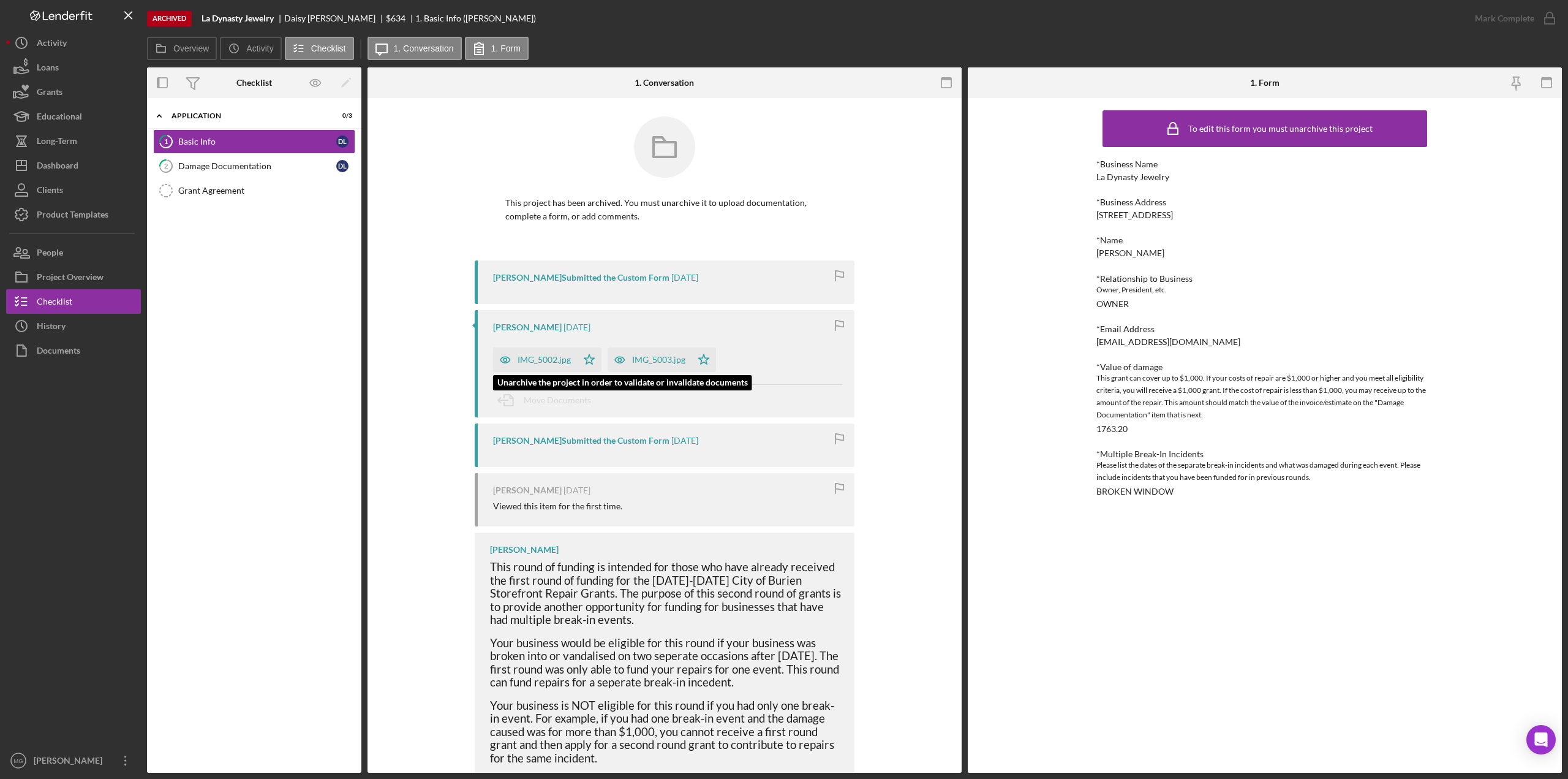
click at [558, 364] on div "IMG_5002.jpg" at bounding box center [544, 359] width 54 height 9
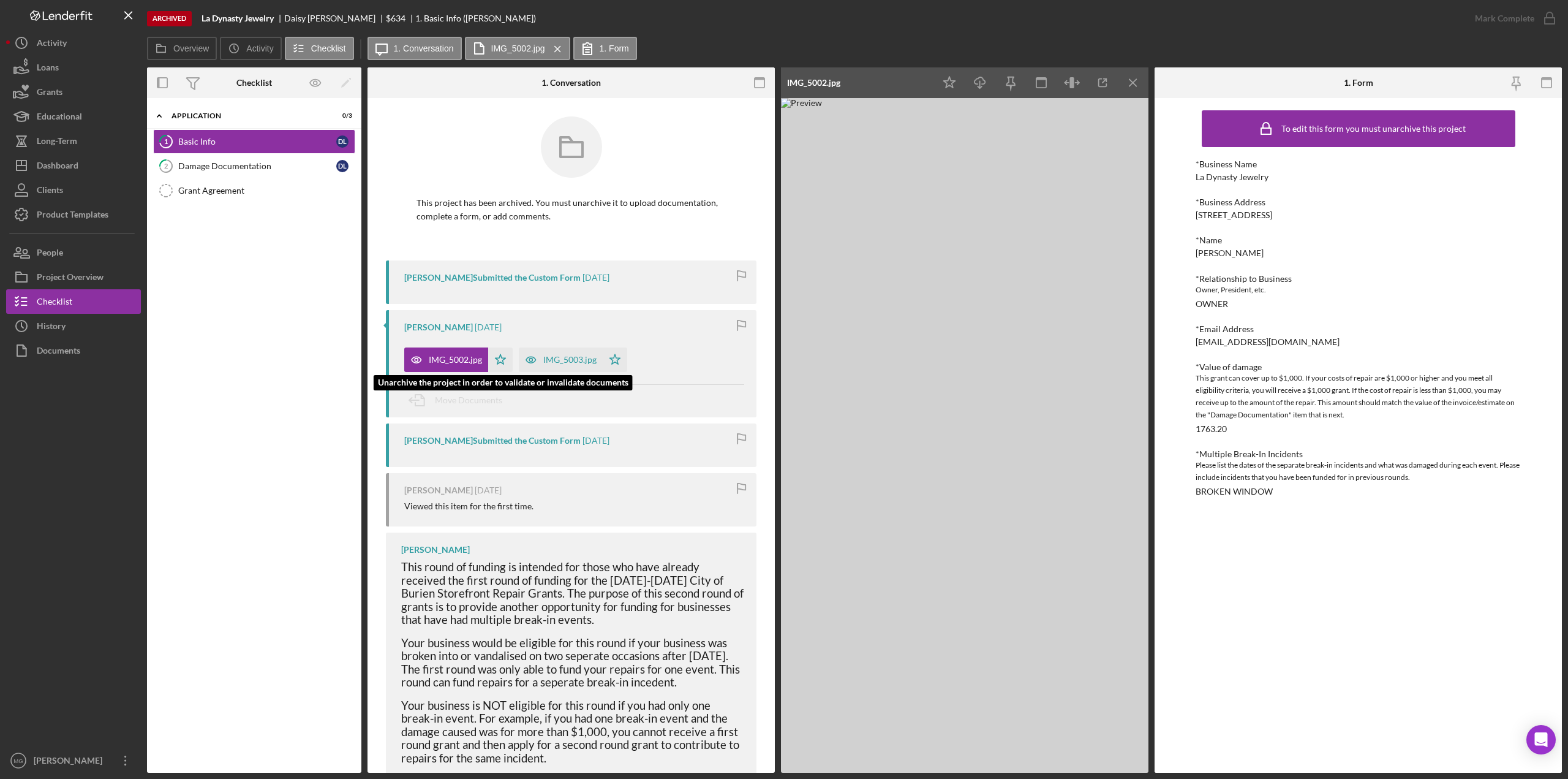
click at [562, 361] on div "IMG_5003.jpg" at bounding box center [570, 359] width 54 height 9
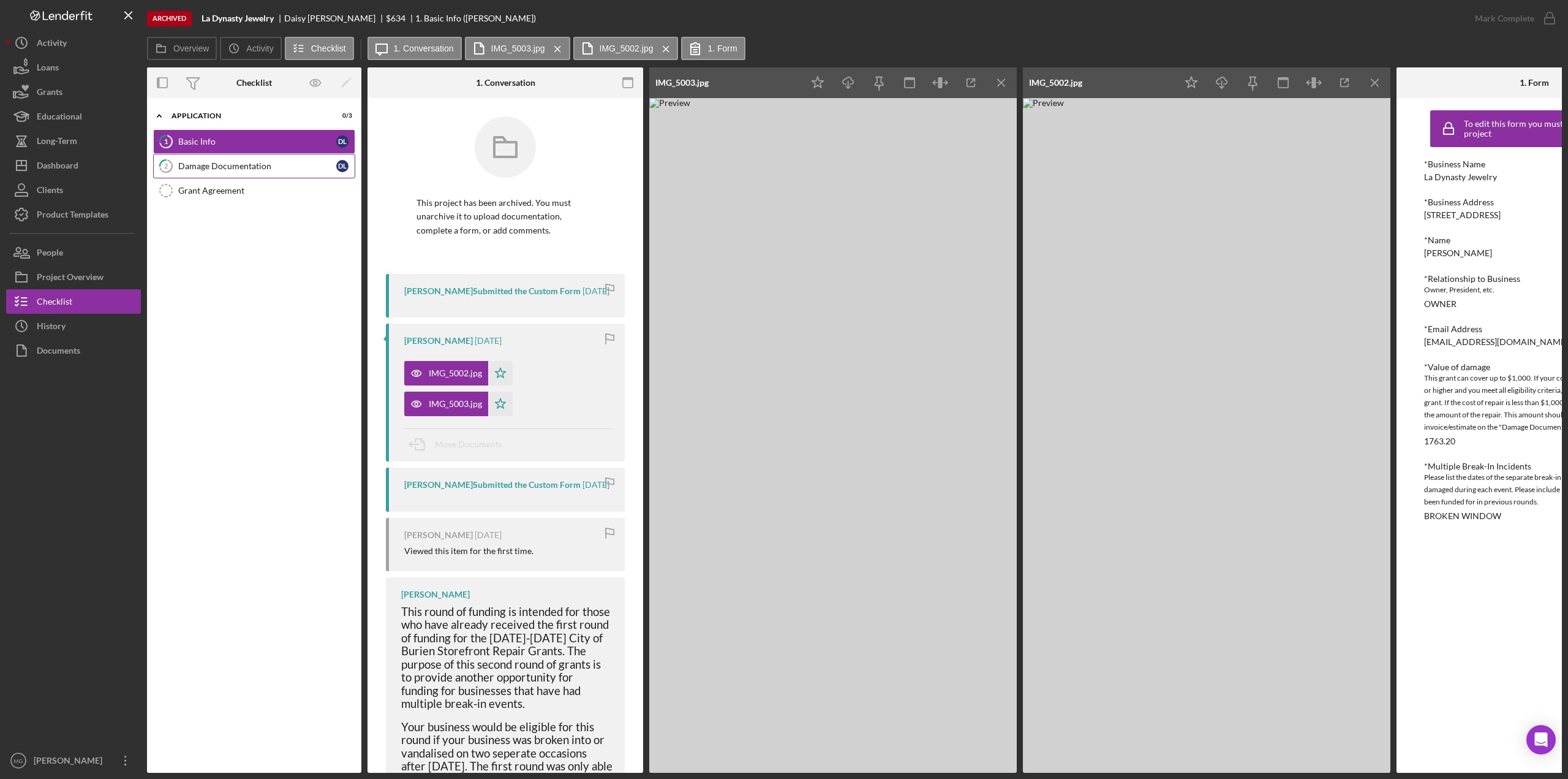
click at [231, 164] on div "Damage Documentation" at bounding box center [257, 166] width 158 height 9
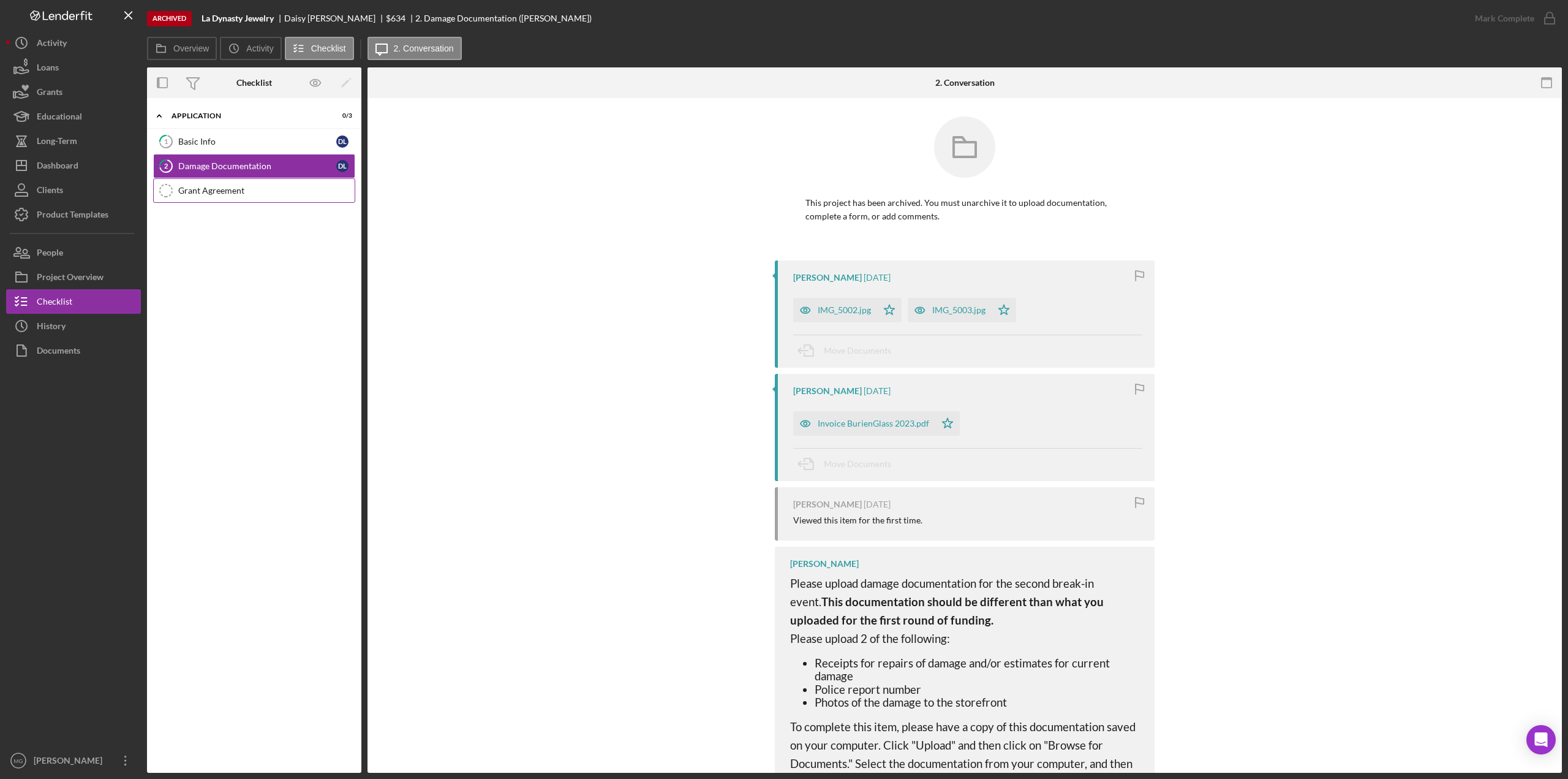
click at [203, 194] on div "Grant Agreement" at bounding box center [266, 191] width 176 height 9
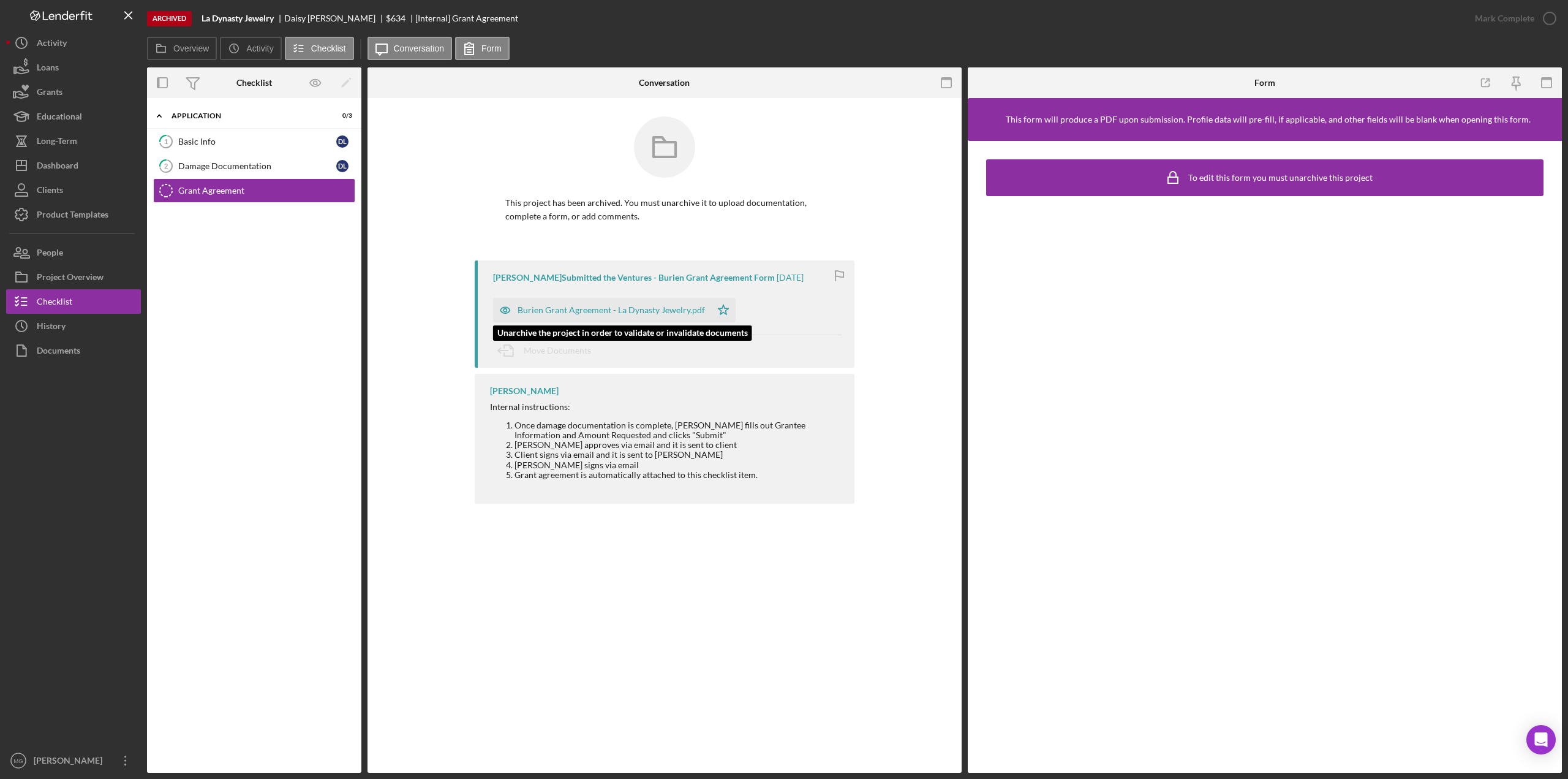
click at [604, 313] on div "Burien Grant Agreement - La Dynasty Jewelry.pdf" at bounding box center [611, 310] width 188 height 9
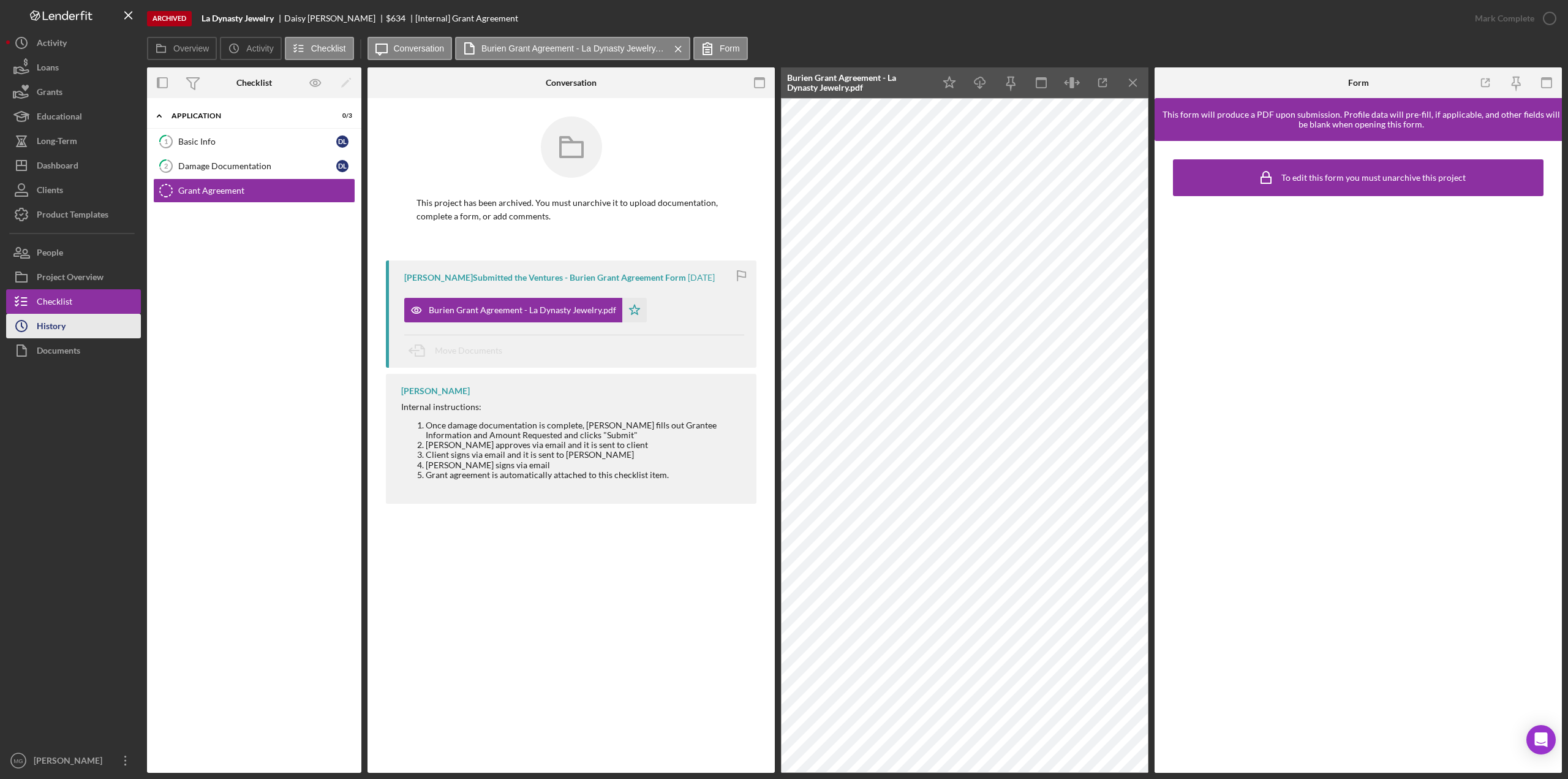
click at [47, 332] on div "History" at bounding box center [51, 327] width 28 height 28
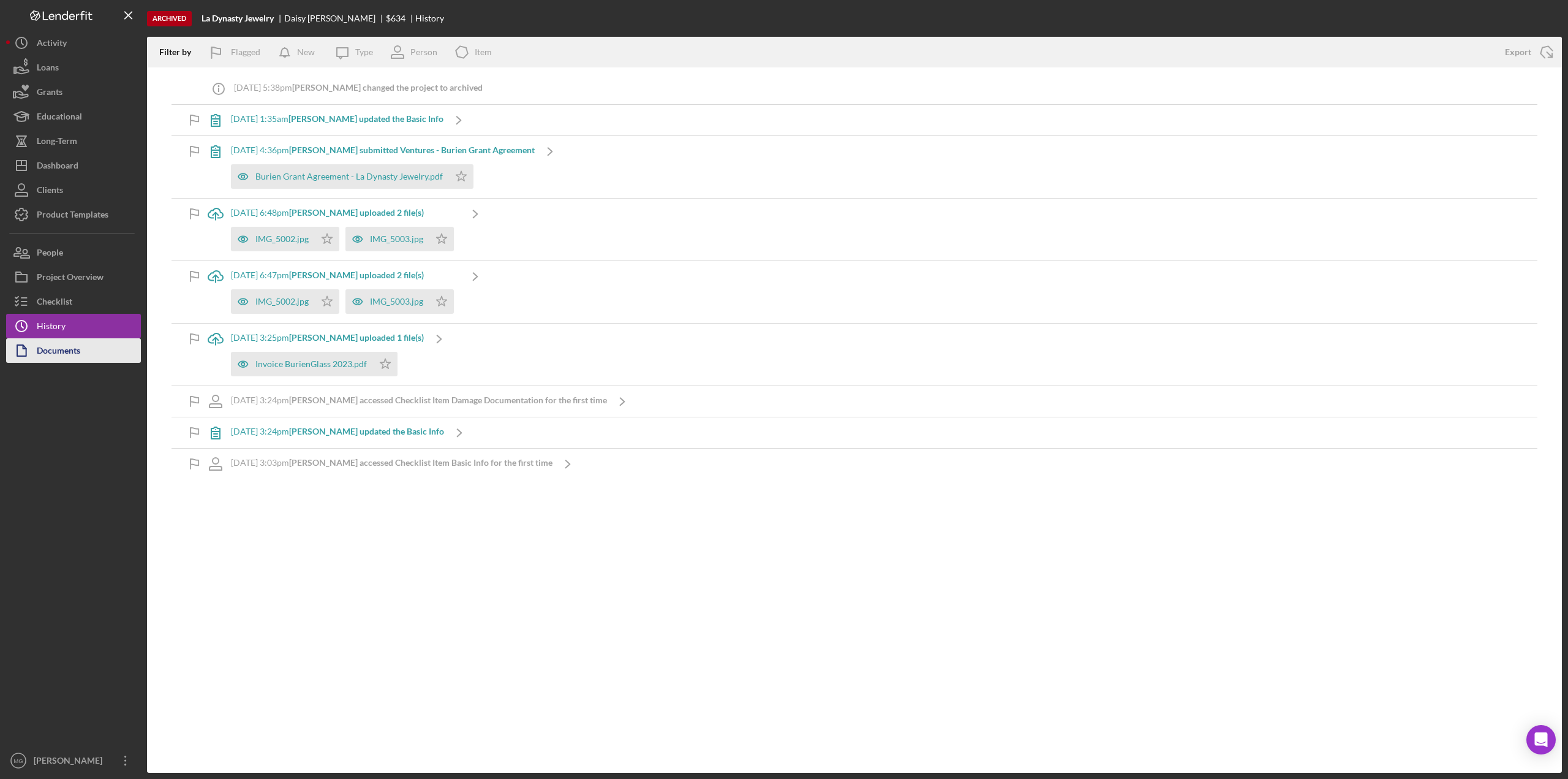
click at [45, 353] on div "Documents" at bounding box center [58, 352] width 43 height 28
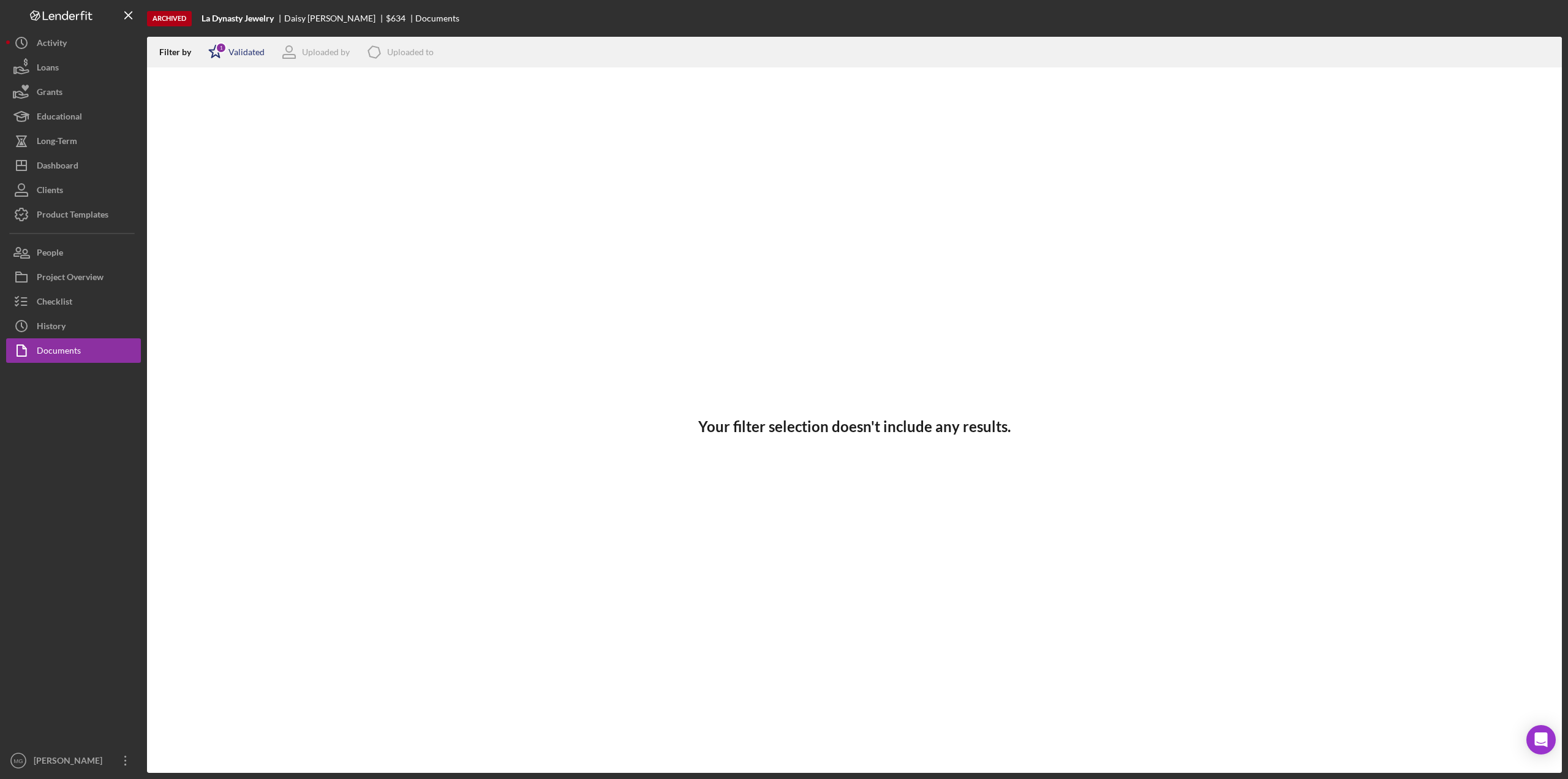
click at [241, 49] on div "Validated" at bounding box center [246, 52] width 36 height 9
click at [229, 96] on div "Validated" at bounding box center [245, 97] width 36 height 9
checkbox input "false"
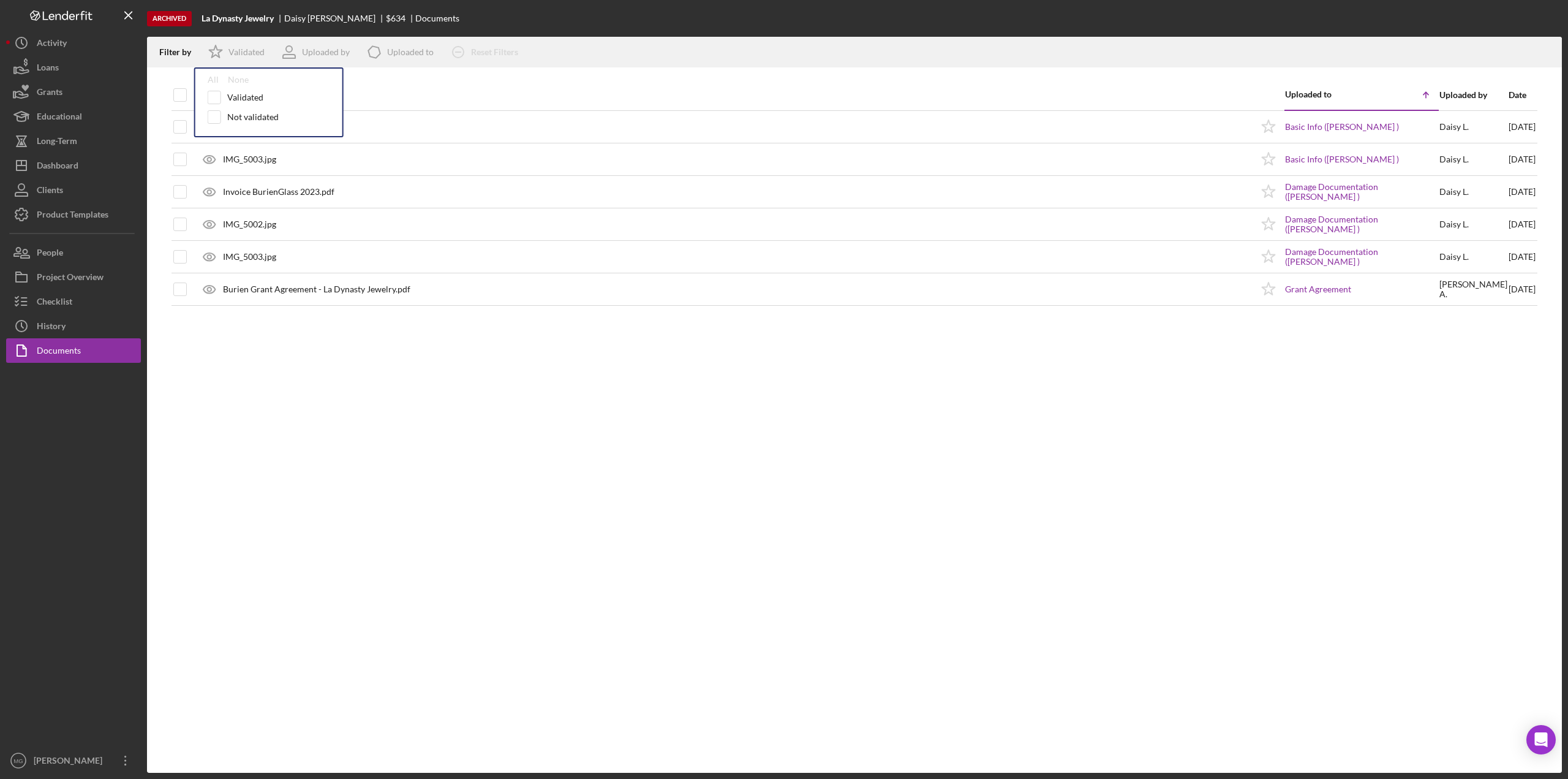
click at [796, 436] on div "Document Uploaded to Icon/Table Sort Arrow Uploaded by Date IMG_5002.jpg Icon/S…" at bounding box center [854, 426] width 1415 height 693
click at [65, 169] on div "Dashboard" at bounding box center [57, 167] width 41 height 28
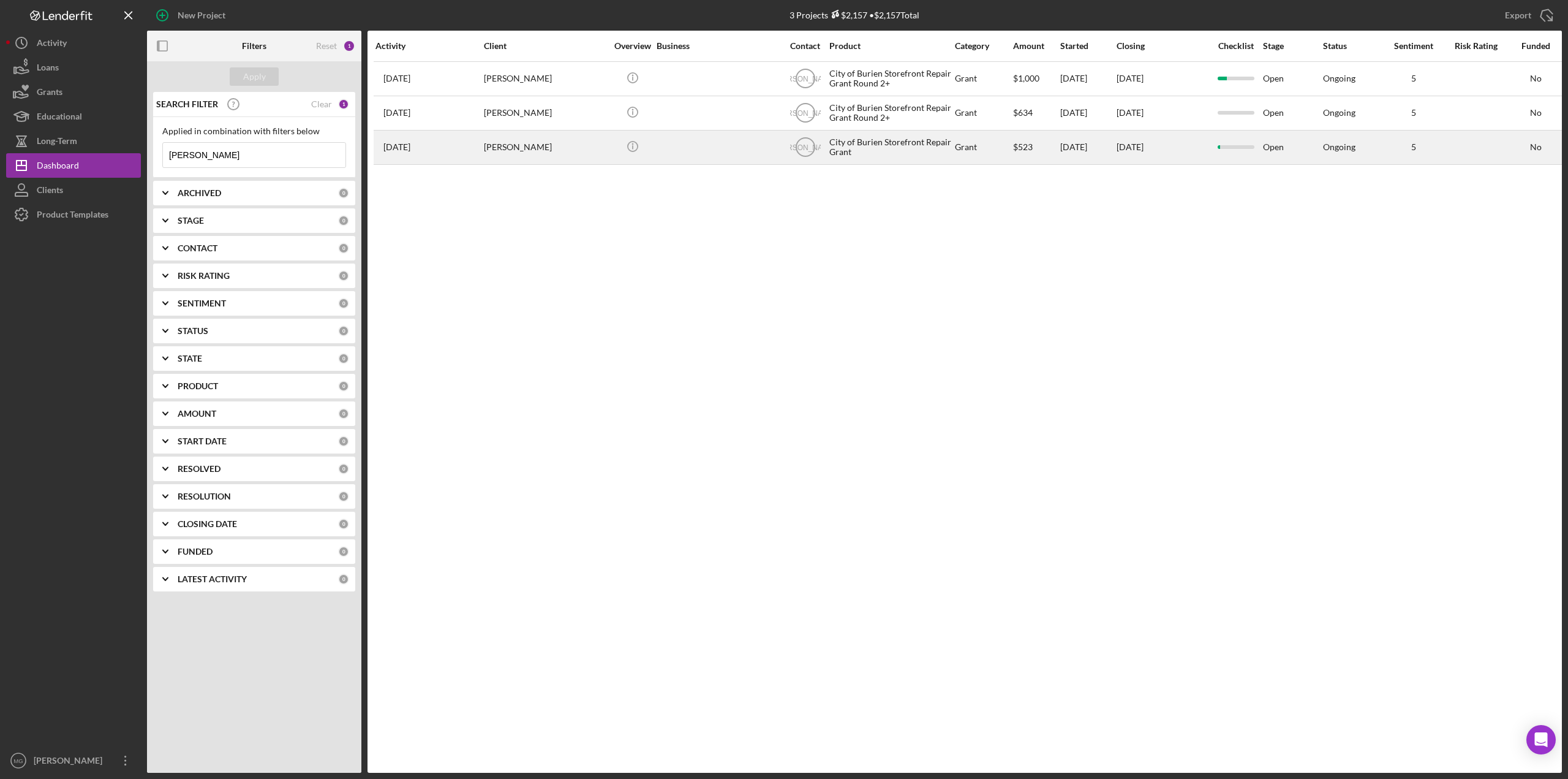
click at [1001, 144] on div "[DATE]" at bounding box center [1087, 147] width 55 height 33
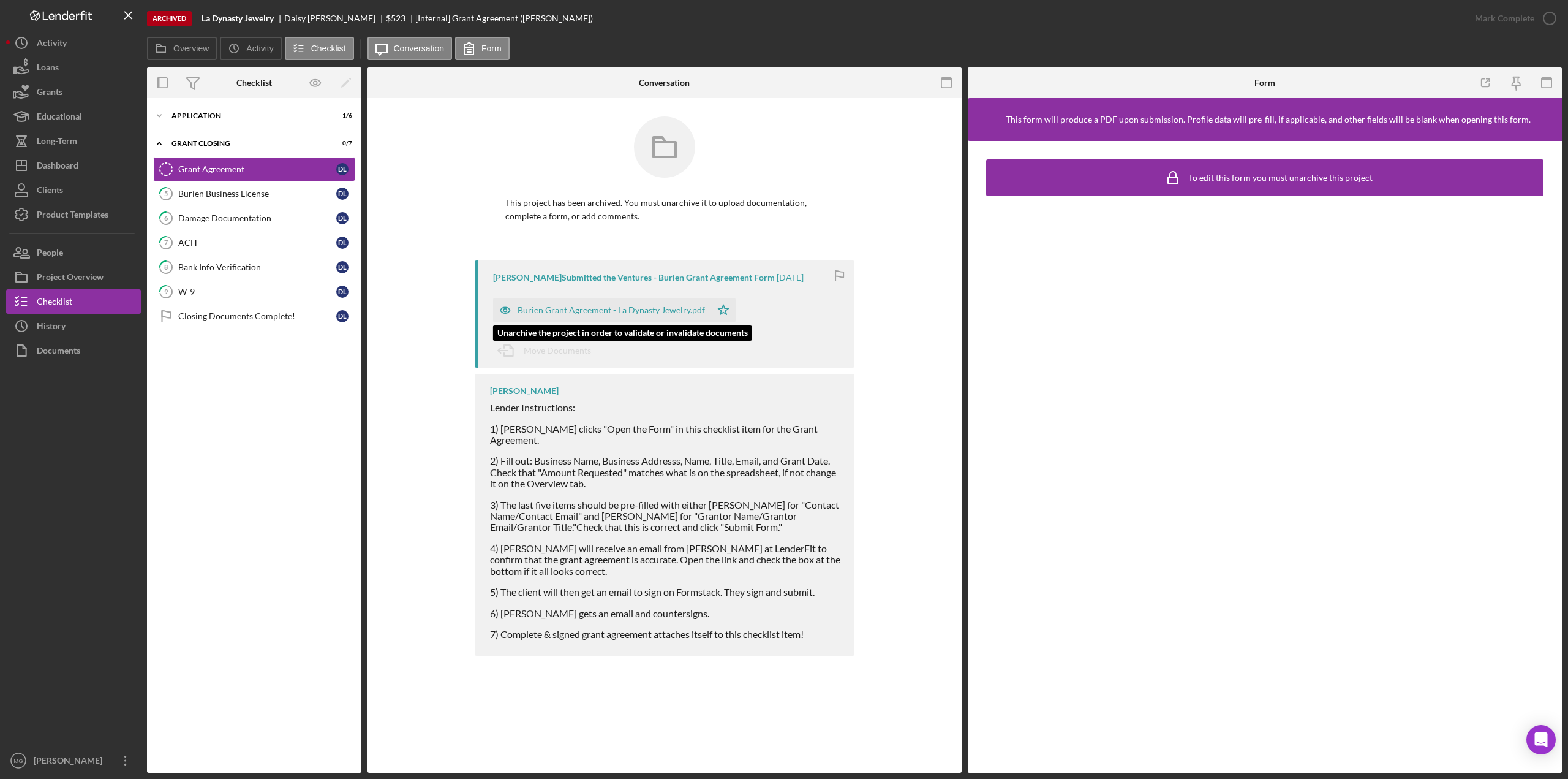
click at [608, 306] on div "Burien Grant Agreement - La Dynasty Jewelry.pdf" at bounding box center [611, 310] width 188 height 9
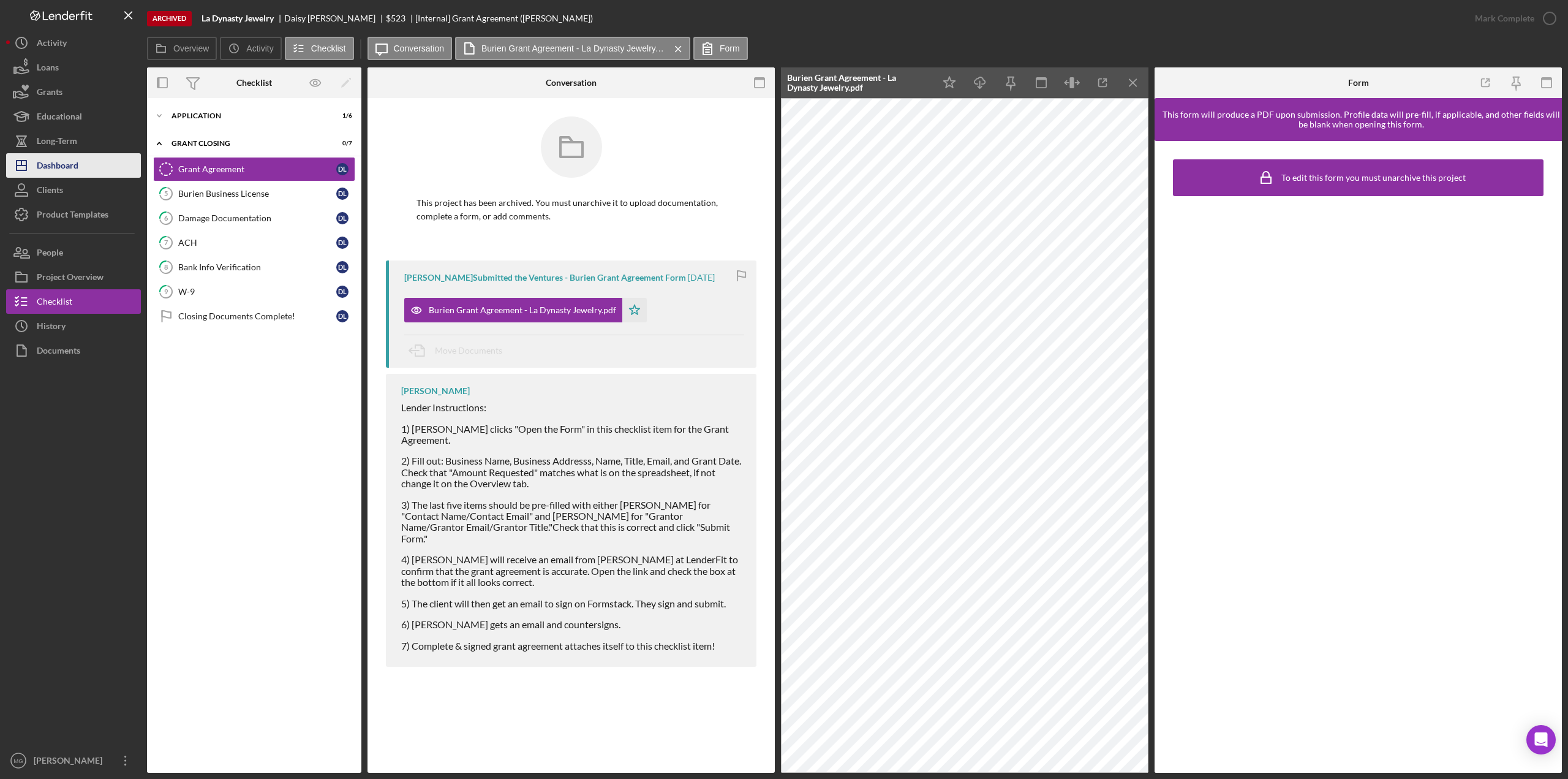
click at [65, 171] on div "Dashboard" at bounding box center [57, 167] width 41 height 28
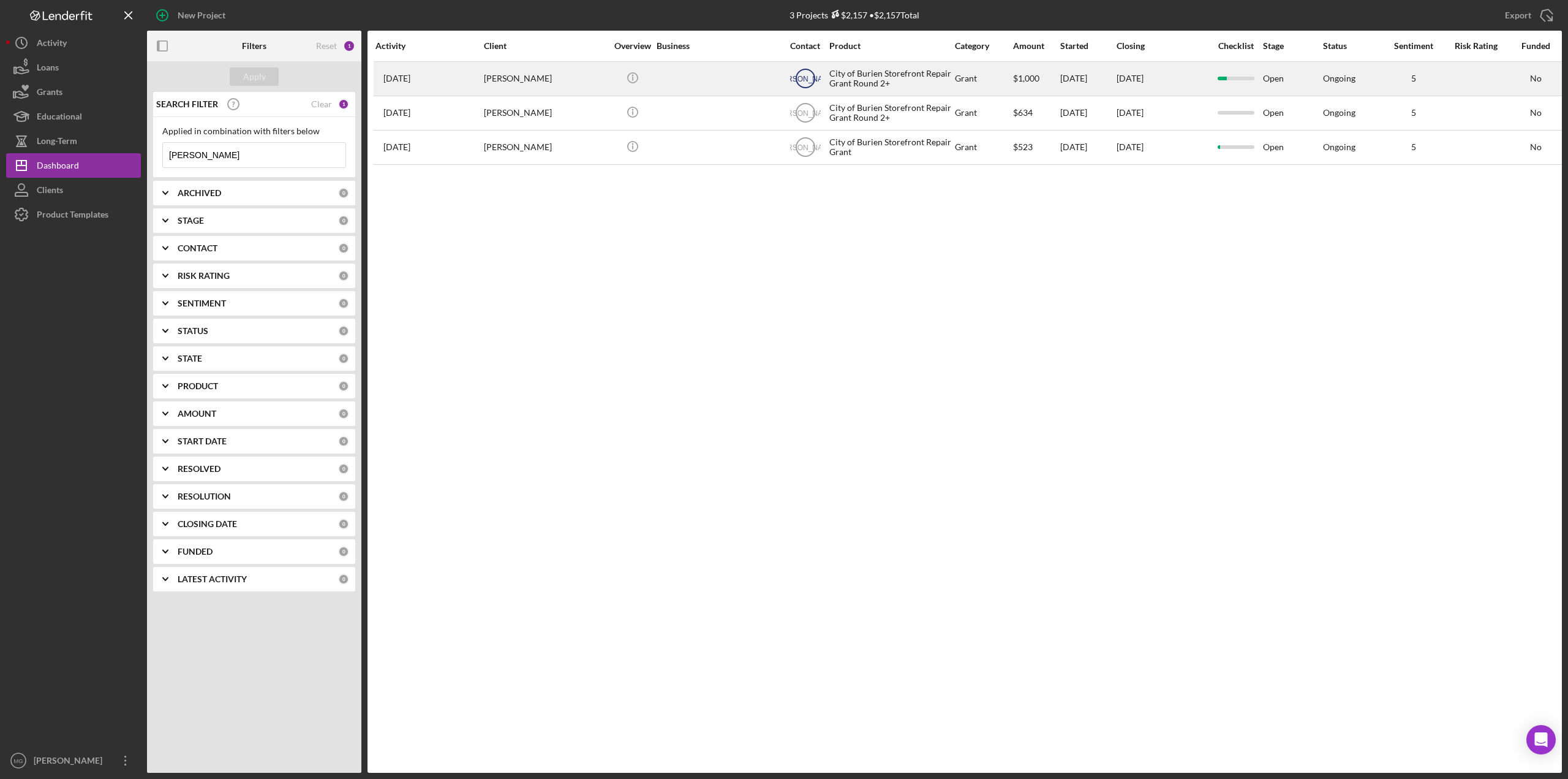
click at [805, 79] on text "[PERSON_NAME]" at bounding box center [804, 79] width 60 height 9
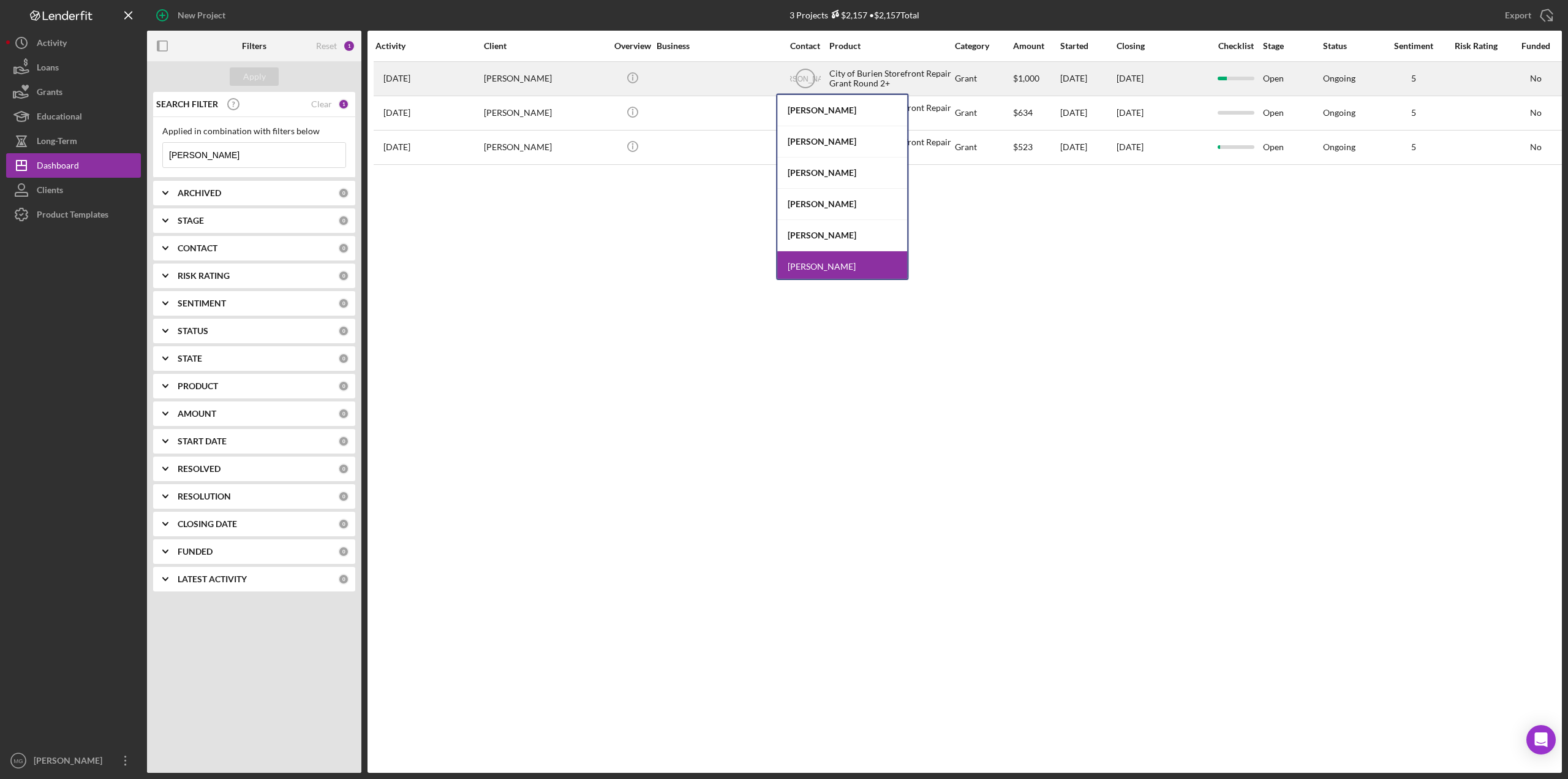
click at [887, 78] on div "City of Burien Storefront Repair Grant Round 2+" at bounding box center [890, 79] width 123 height 33
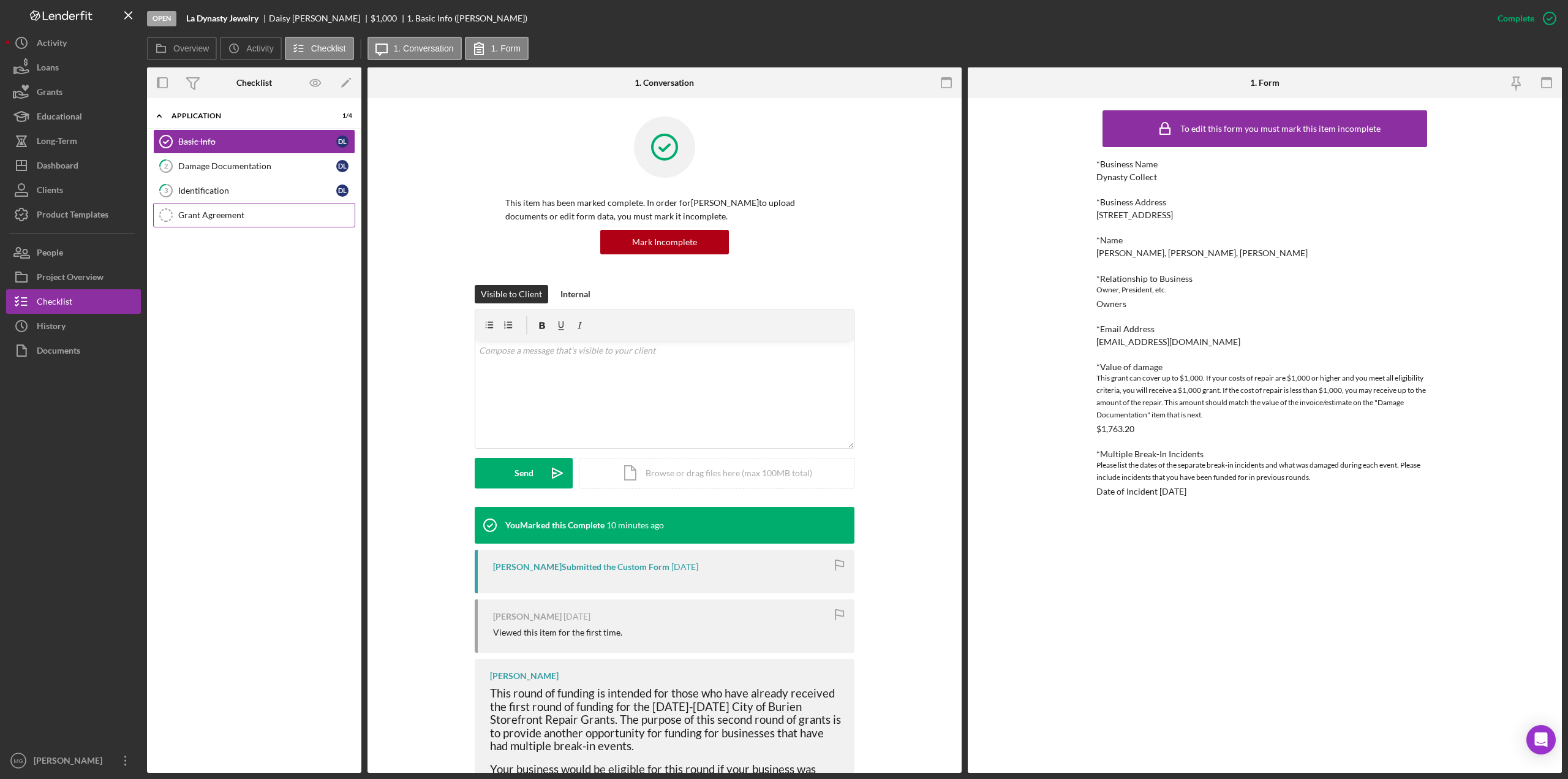
click at [216, 214] on div "Grant Agreement" at bounding box center [266, 215] width 176 height 9
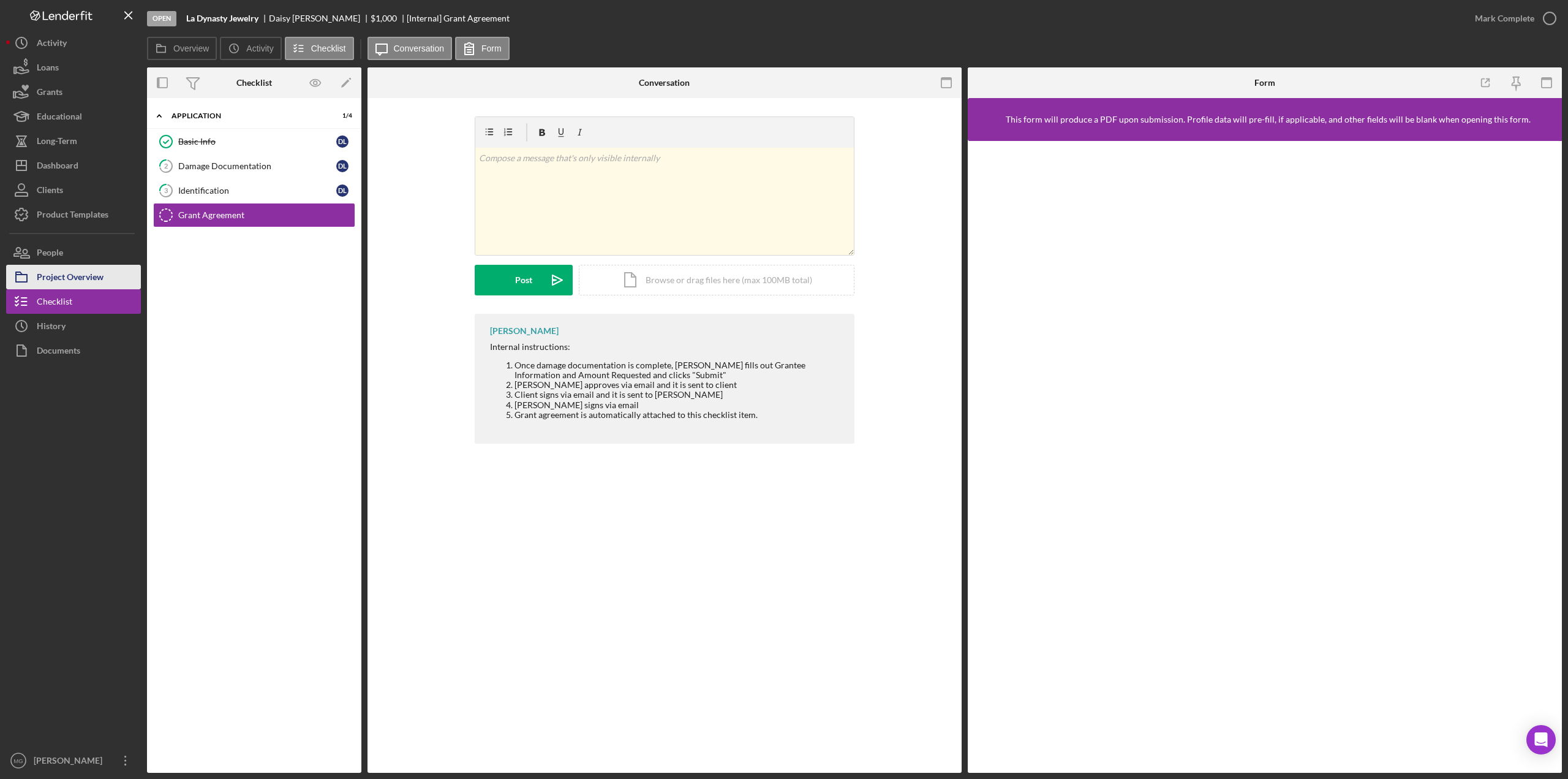
click at [71, 281] on div "Project Overview" at bounding box center [70, 278] width 67 height 28
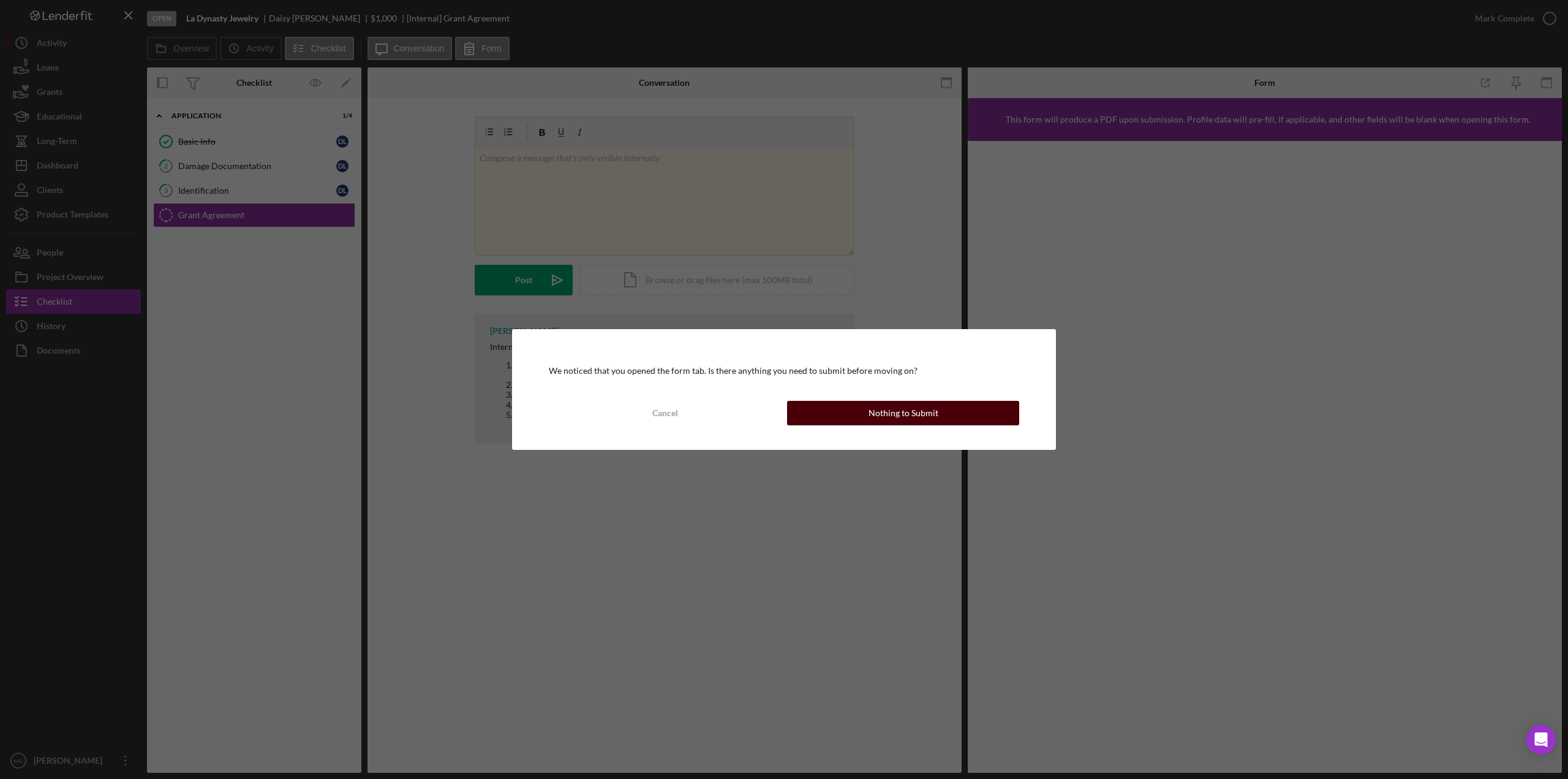
click at [960, 407] on button "Nothing to Submit" at bounding box center [903, 413] width 232 height 24
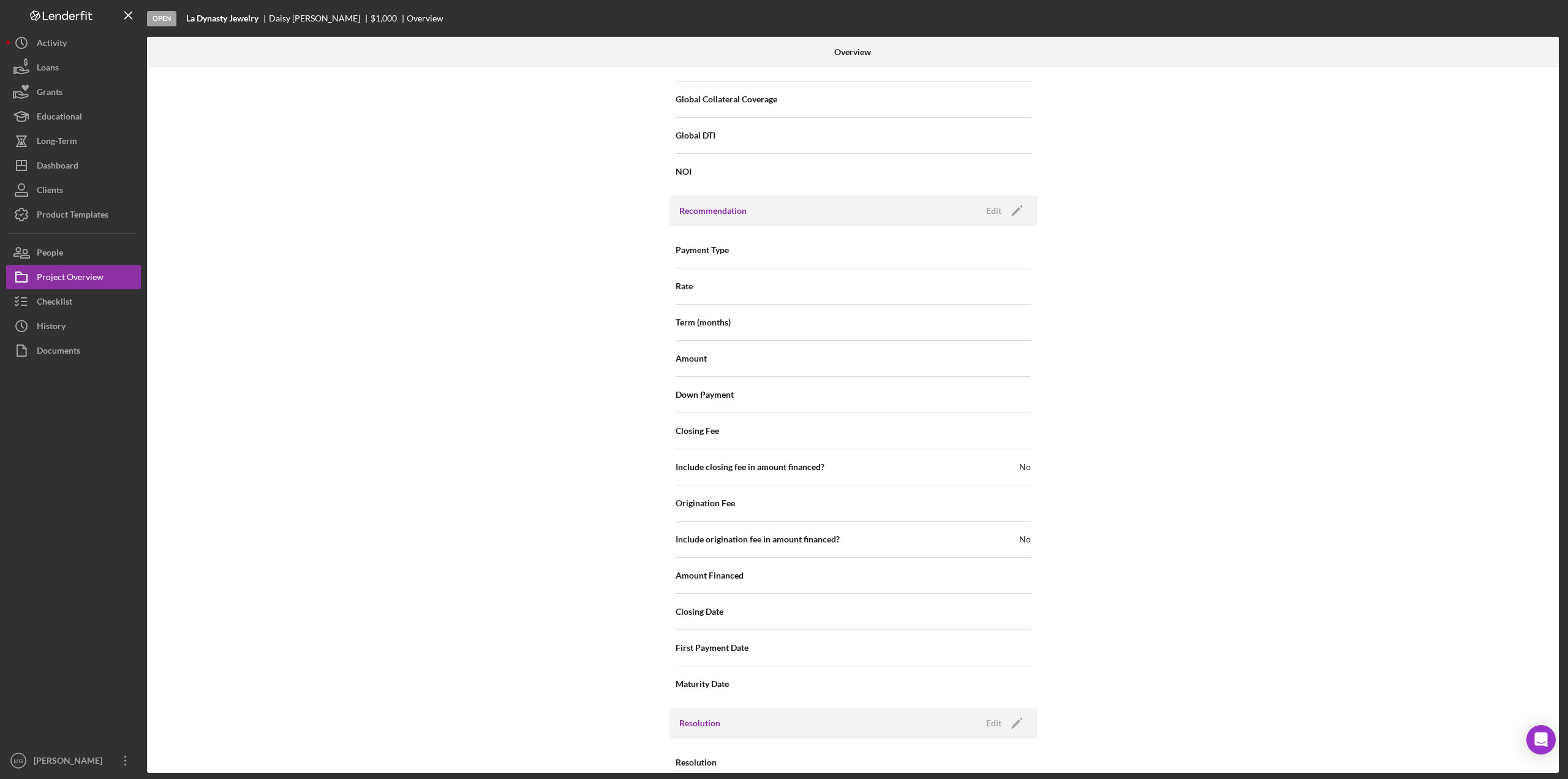
scroll to position [968, 0]
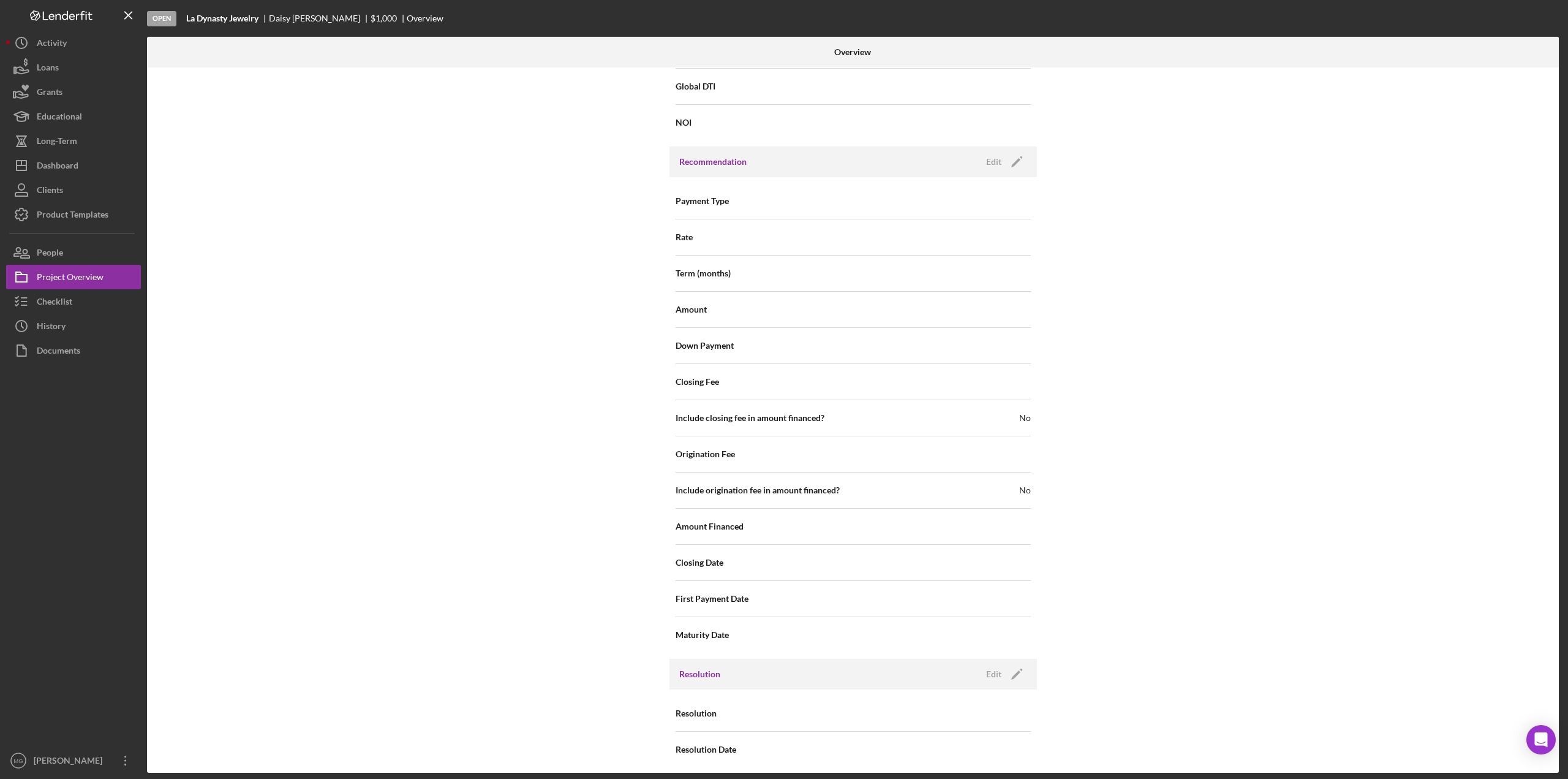
click at [699, 554] on h3 "Resolution" at bounding box center [699, 674] width 41 height 12
click at [77, 97] on button "Grants" at bounding box center [73, 92] width 135 height 24
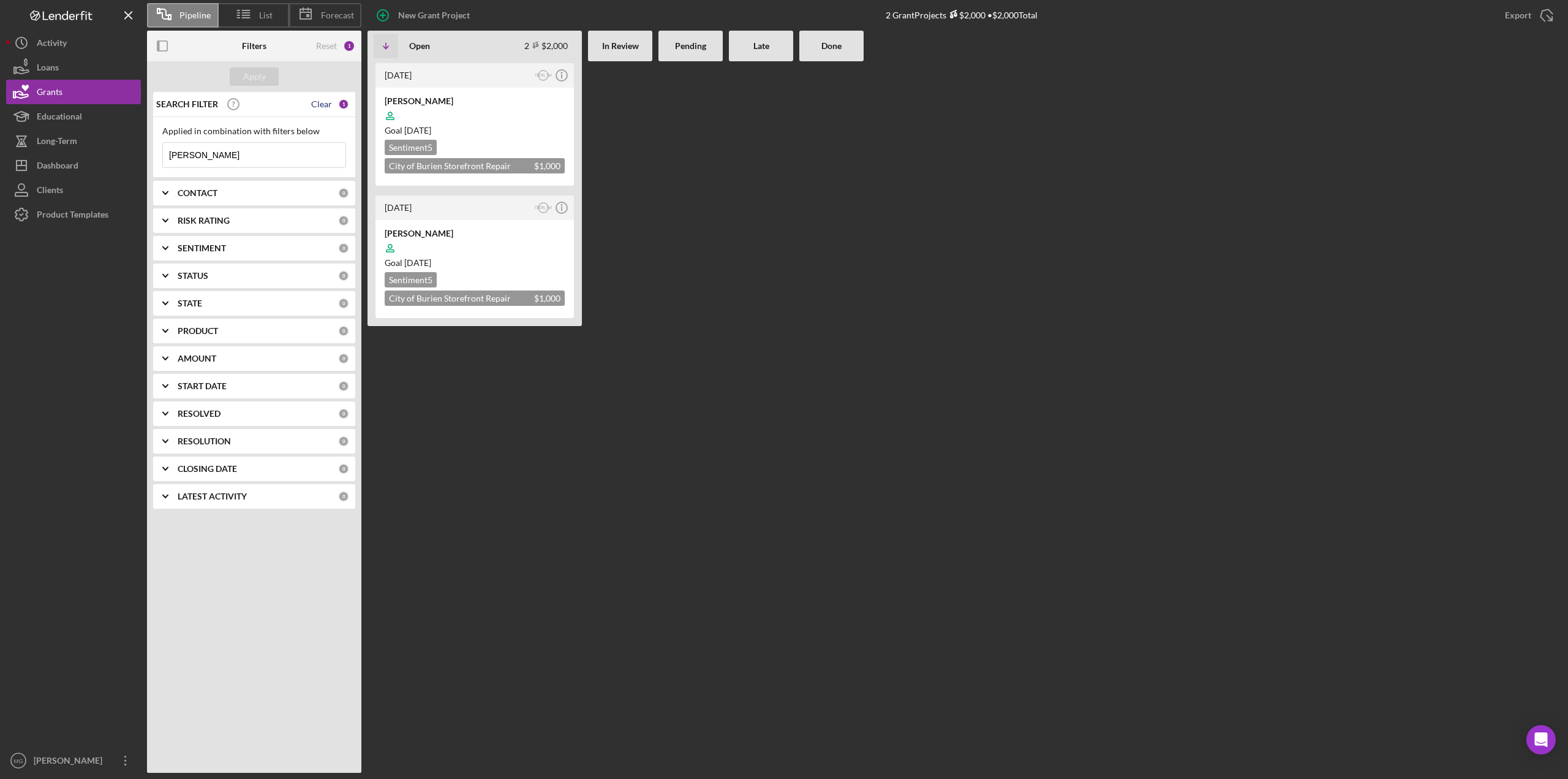
click at [327, 105] on div "Clear" at bounding box center [321, 104] width 21 height 9
click at [247, 159] on input at bounding box center [253, 155] width 182 height 24
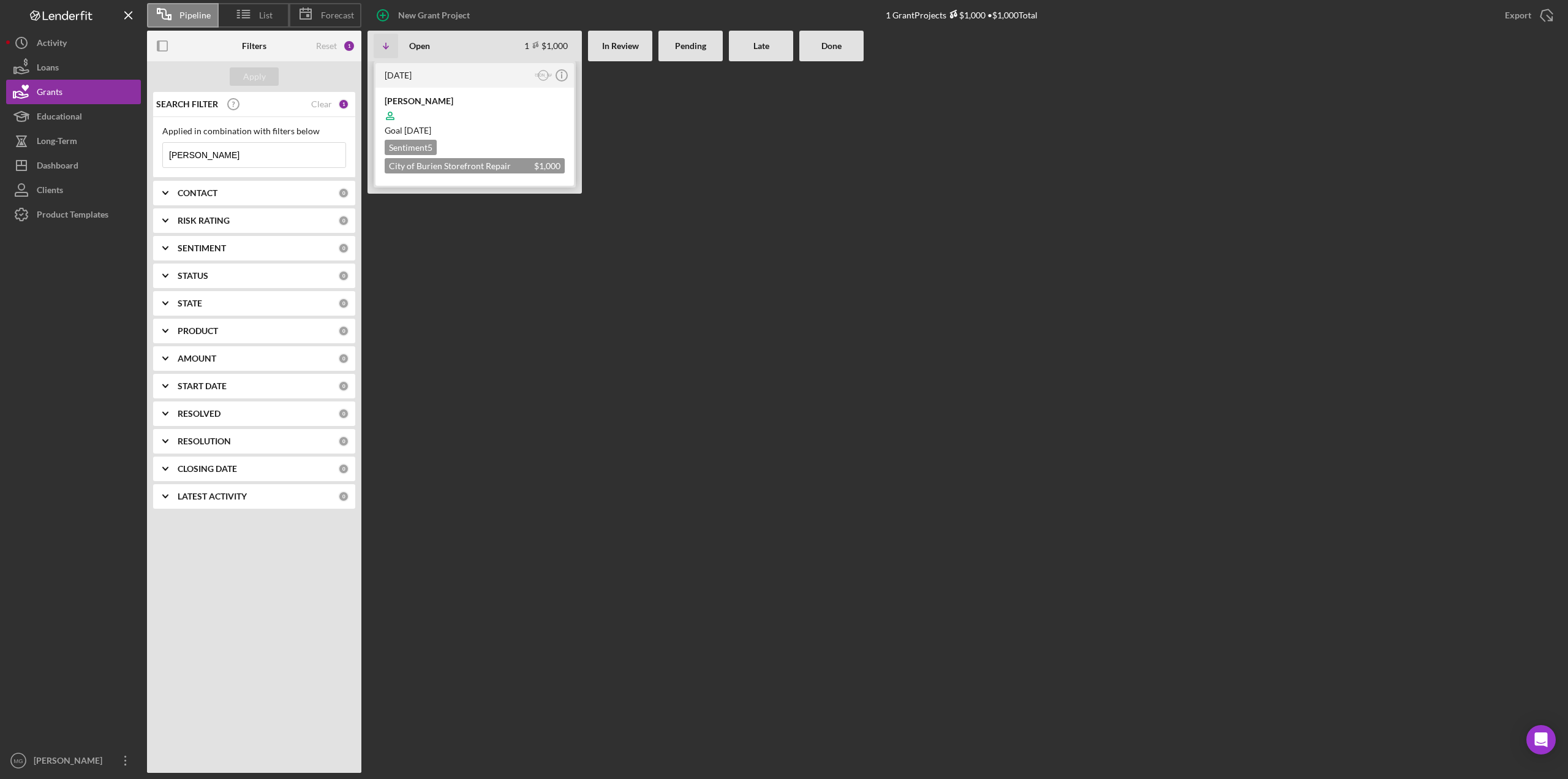
type input "[PERSON_NAME]"
click at [391, 116] on icon at bounding box center [390, 116] width 23 height 23
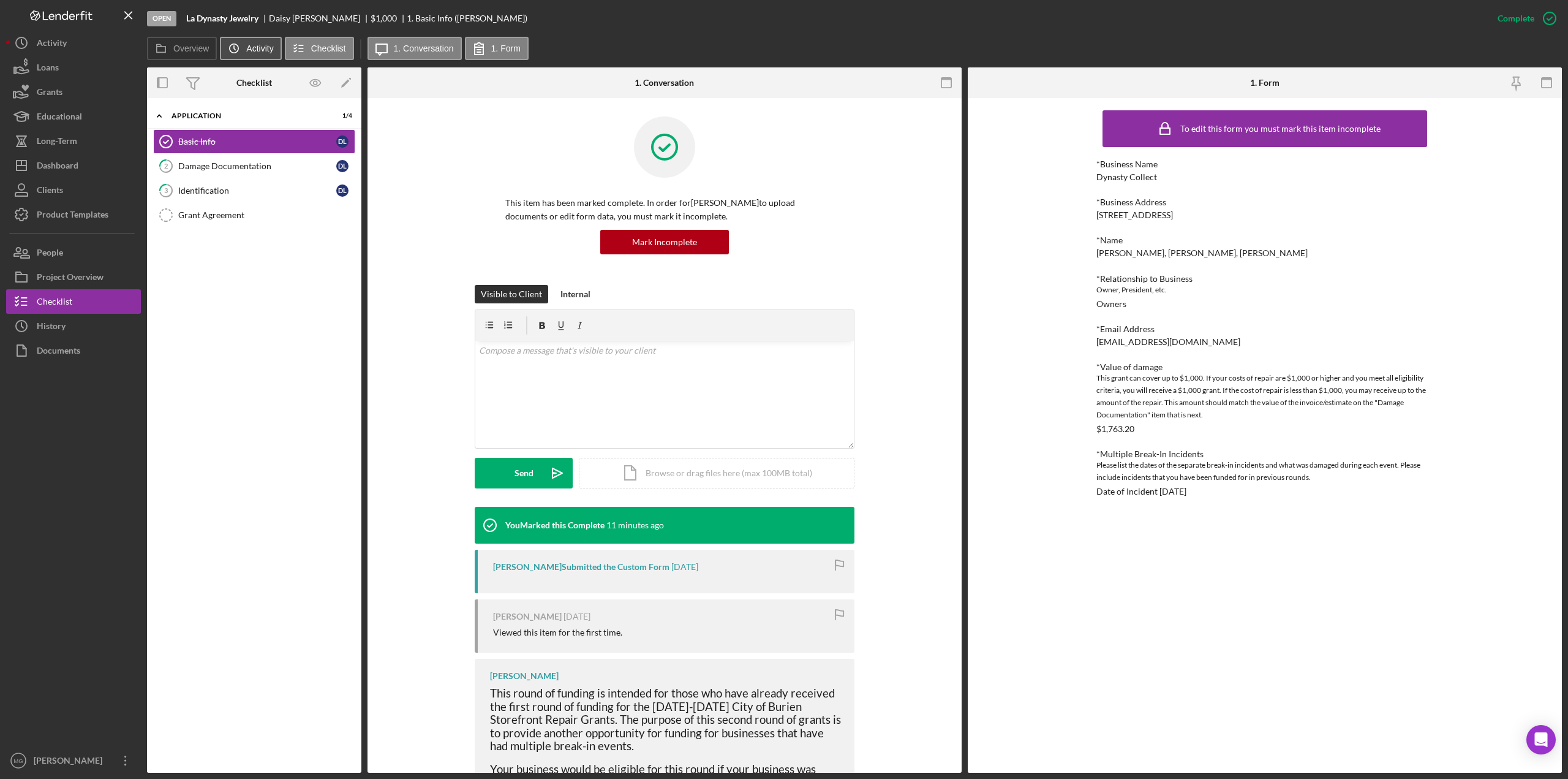
click at [262, 50] on label "Activity" at bounding box center [260, 48] width 27 height 9
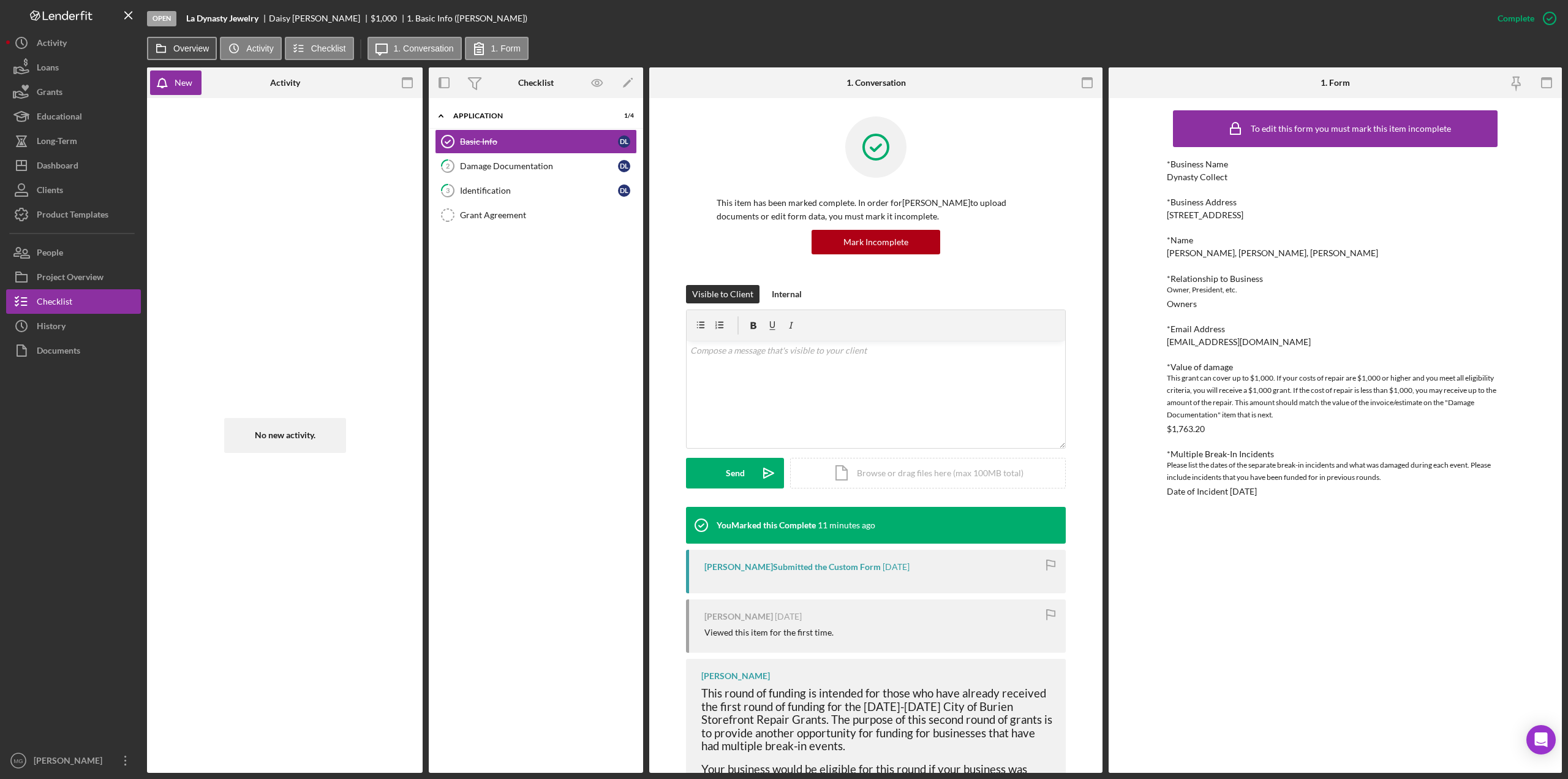
click at [202, 47] on label "Overview" at bounding box center [191, 48] width 35 height 9
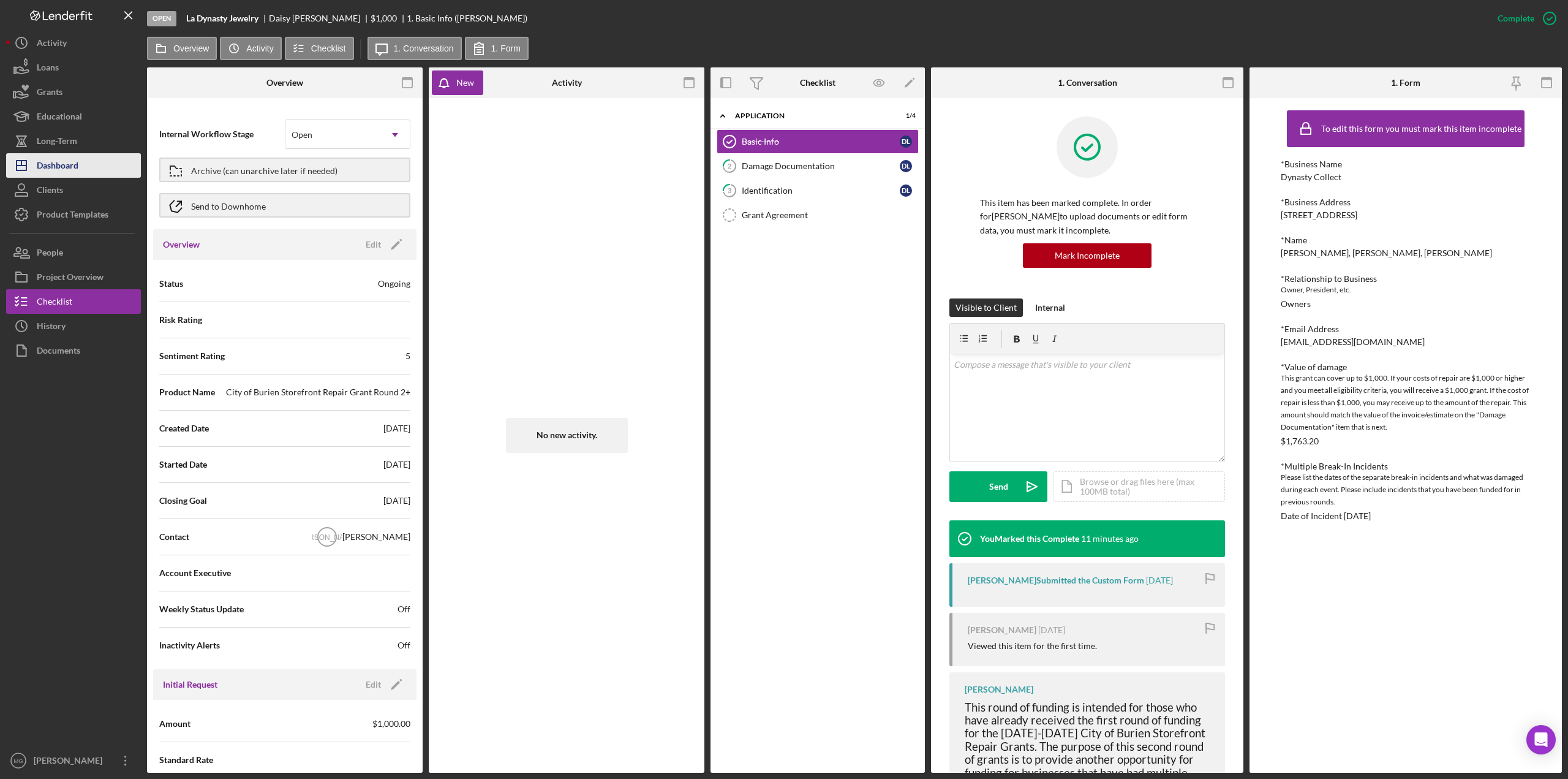
drag, startPoint x: 88, startPoint y: 166, endPoint x: 131, endPoint y: 163, distance: 43.1
click at [88, 166] on button "Icon/Dashboard Dashboard" at bounding box center [73, 165] width 135 height 24
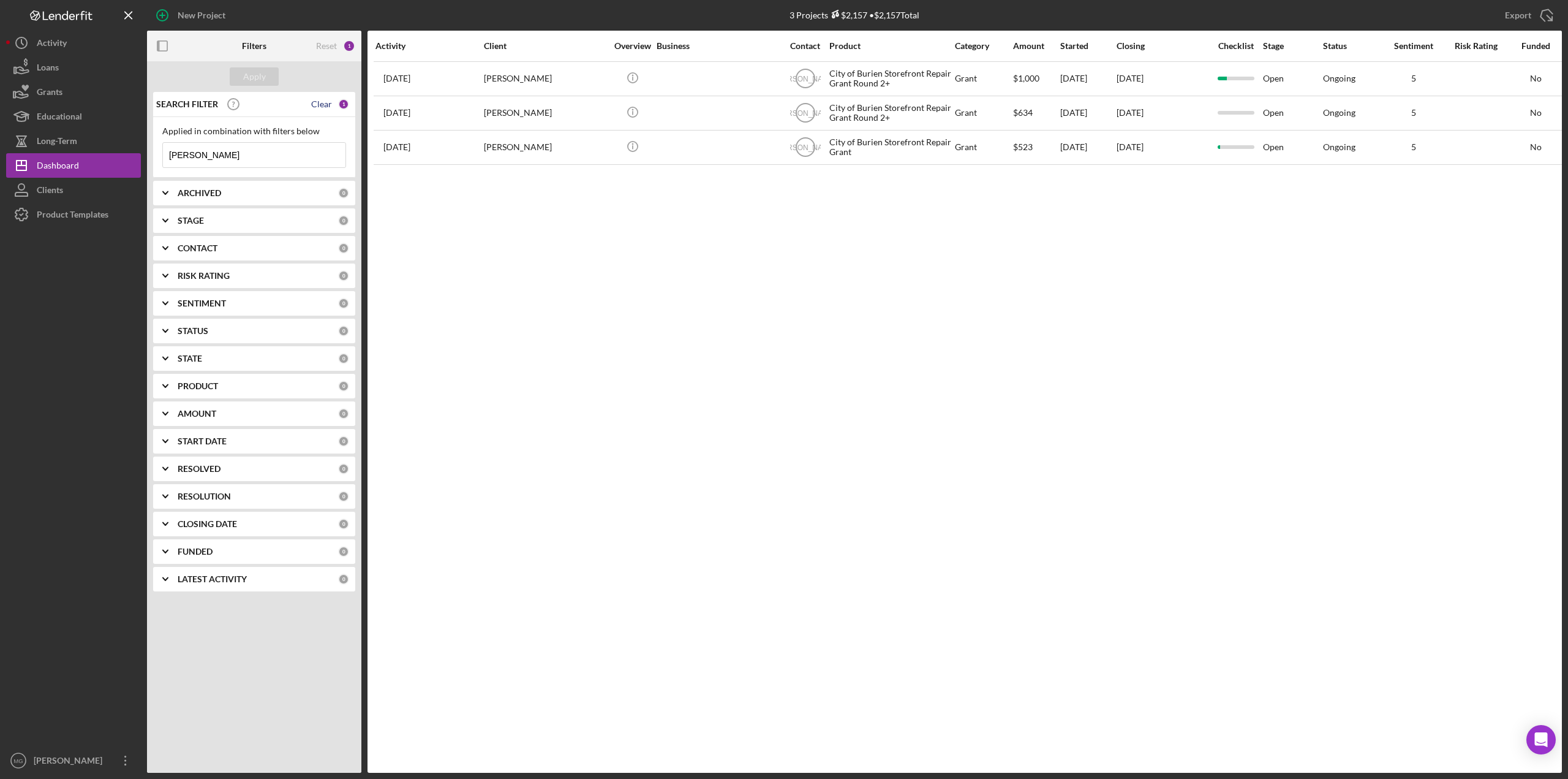
click at [329, 108] on div "Clear" at bounding box center [321, 104] width 21 height 9
click at [329, 108] on div "SEARCH FILTER" at bounding box center [245, 104] width 185 height 31
click at [268, 148] on input at bounding box center [253, 155] width 182 height 24
type input "[PERSON_NAME]"
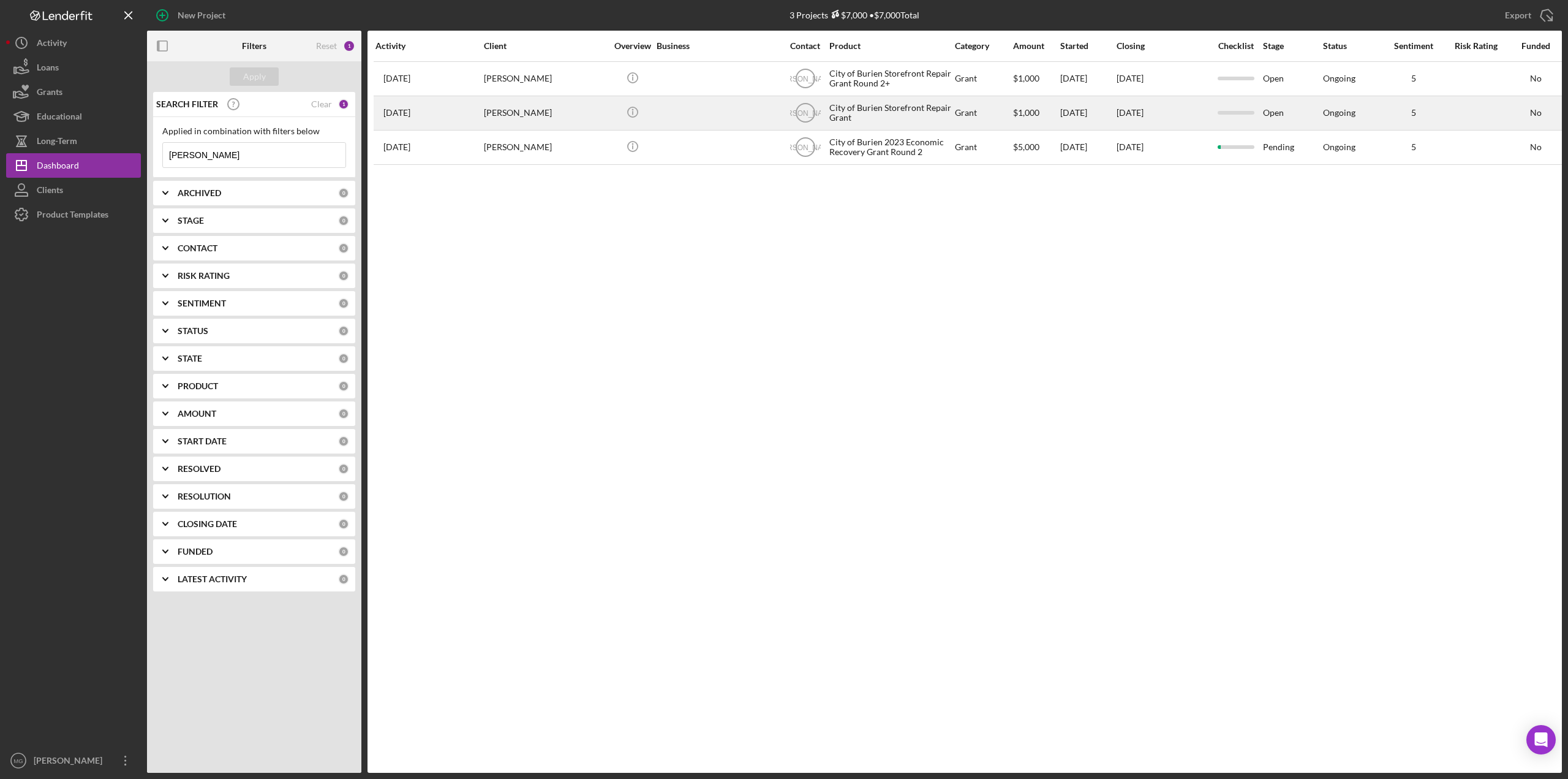
click at [1001, 121] on div "[DATE]" at bounding box center [1087, 113] width 55 height 33
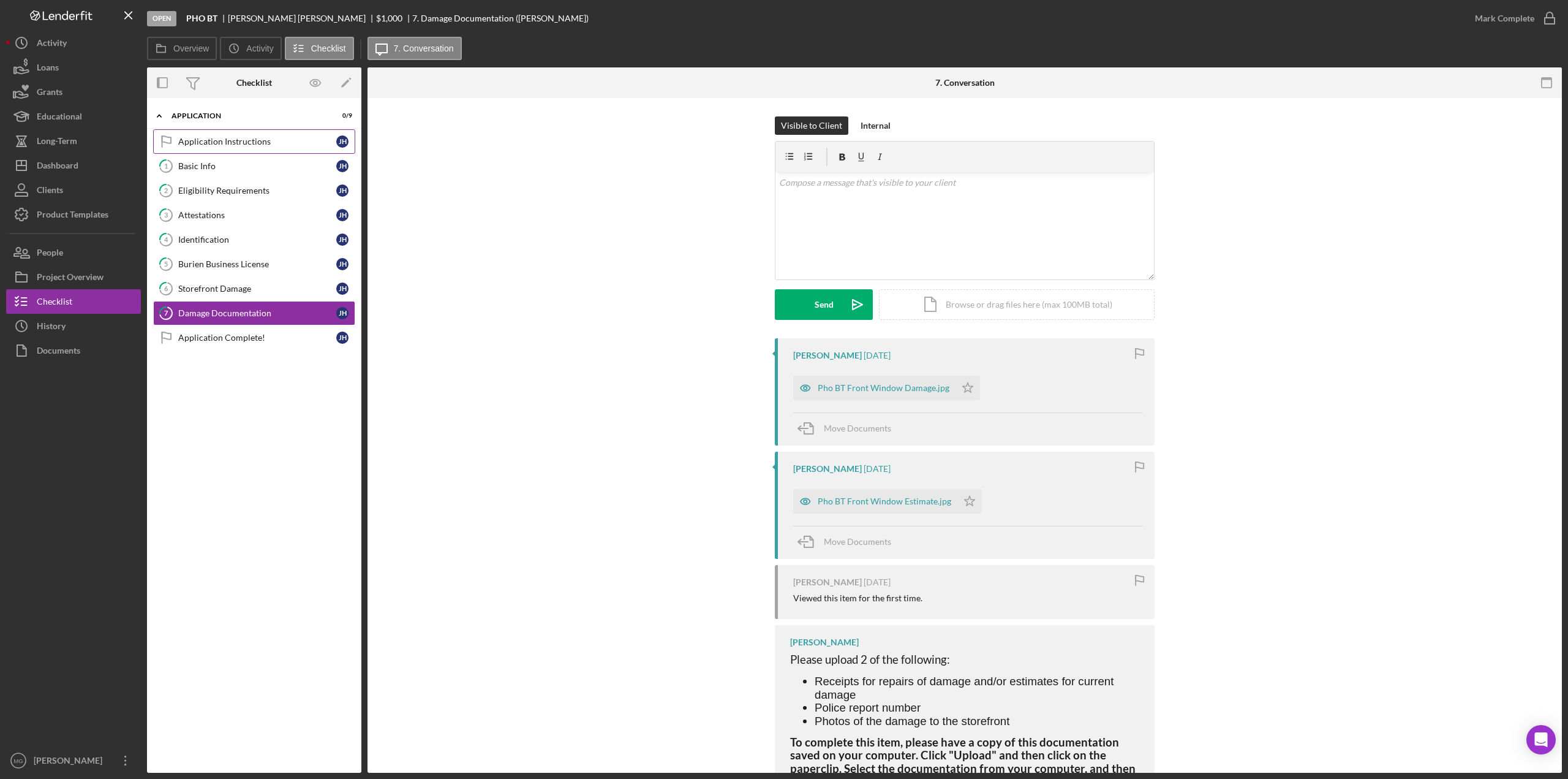
click at [232, 140] on div "Application Instructions" at bounding box center [257, 142] width 158 height 9
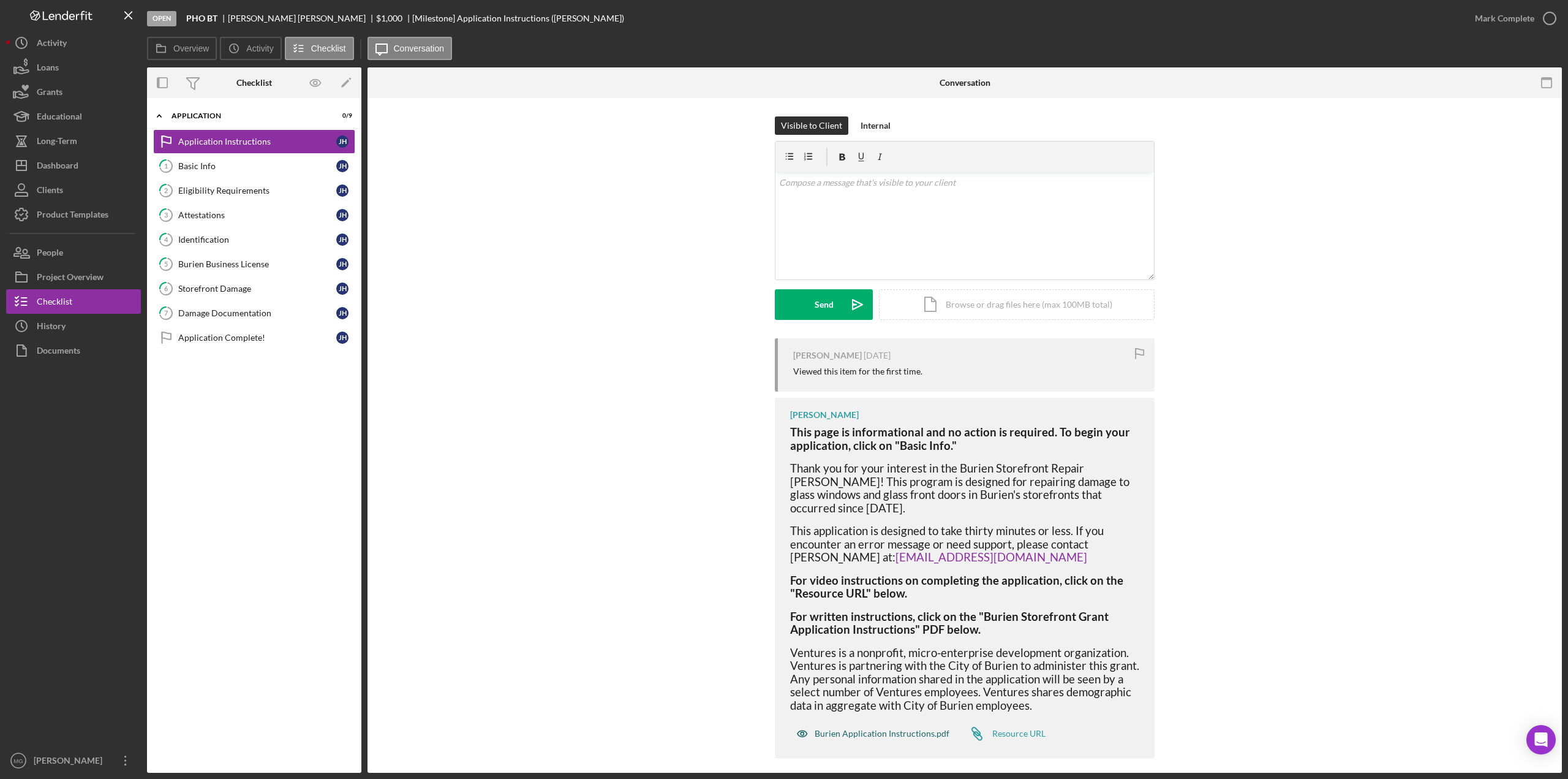
click at [911, 554] on div "Burien Application Instructions.pdf" at bounding box center [882, 734] width 135 height 9
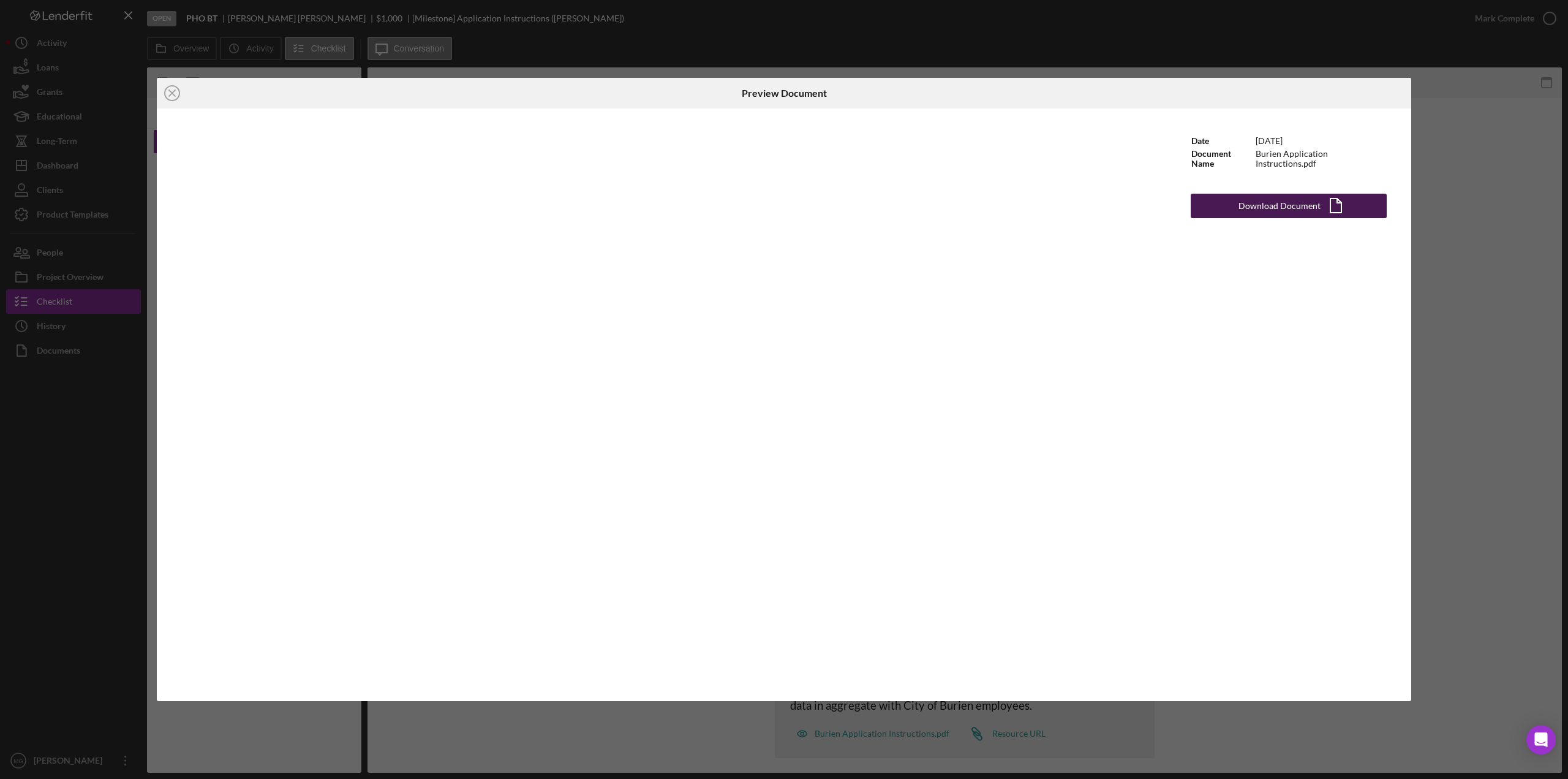
click at [1001, 208] on div "Download Document" at bounding box center [1279, 206] width 82 height 24
click at [165, 88] on circle at bounding box center [172, 94] width 15 height 15
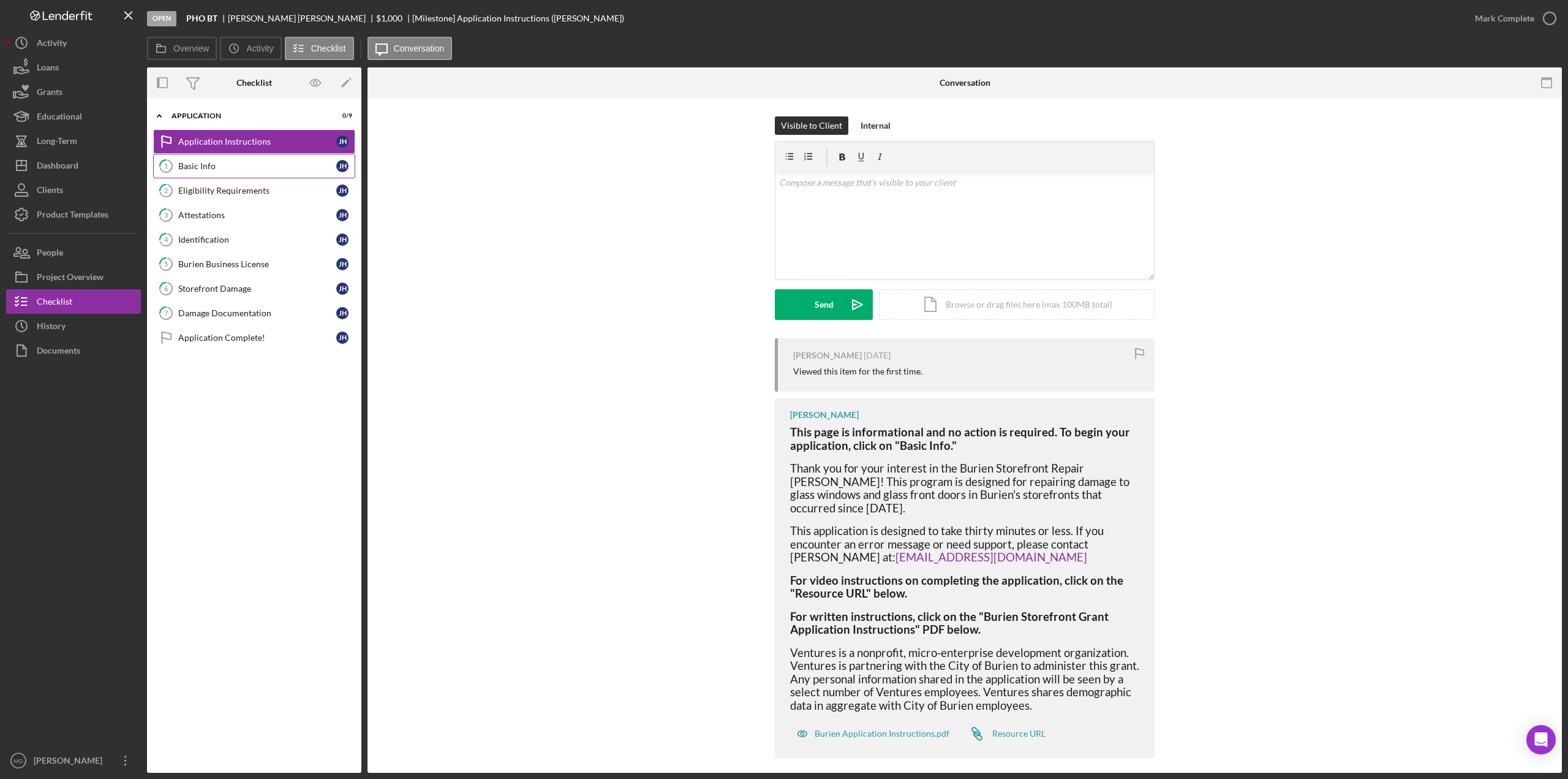
click at [198, 165] on div "Basic Info" at bounding box center [257, 166] width 158 height 9
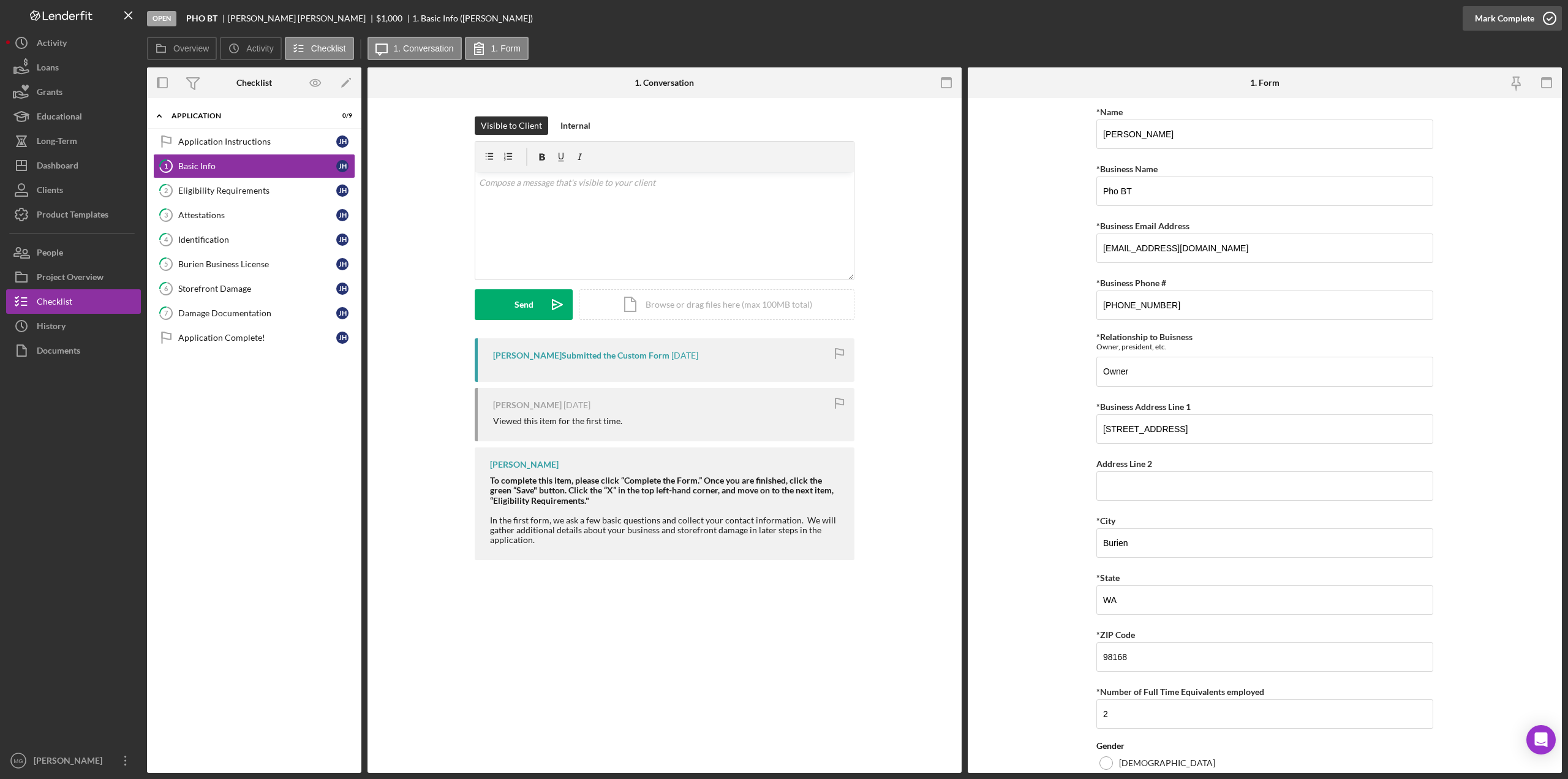
click at [1001, 17] on icon "button" at bounding box center [1549, 18] width 30 height 31
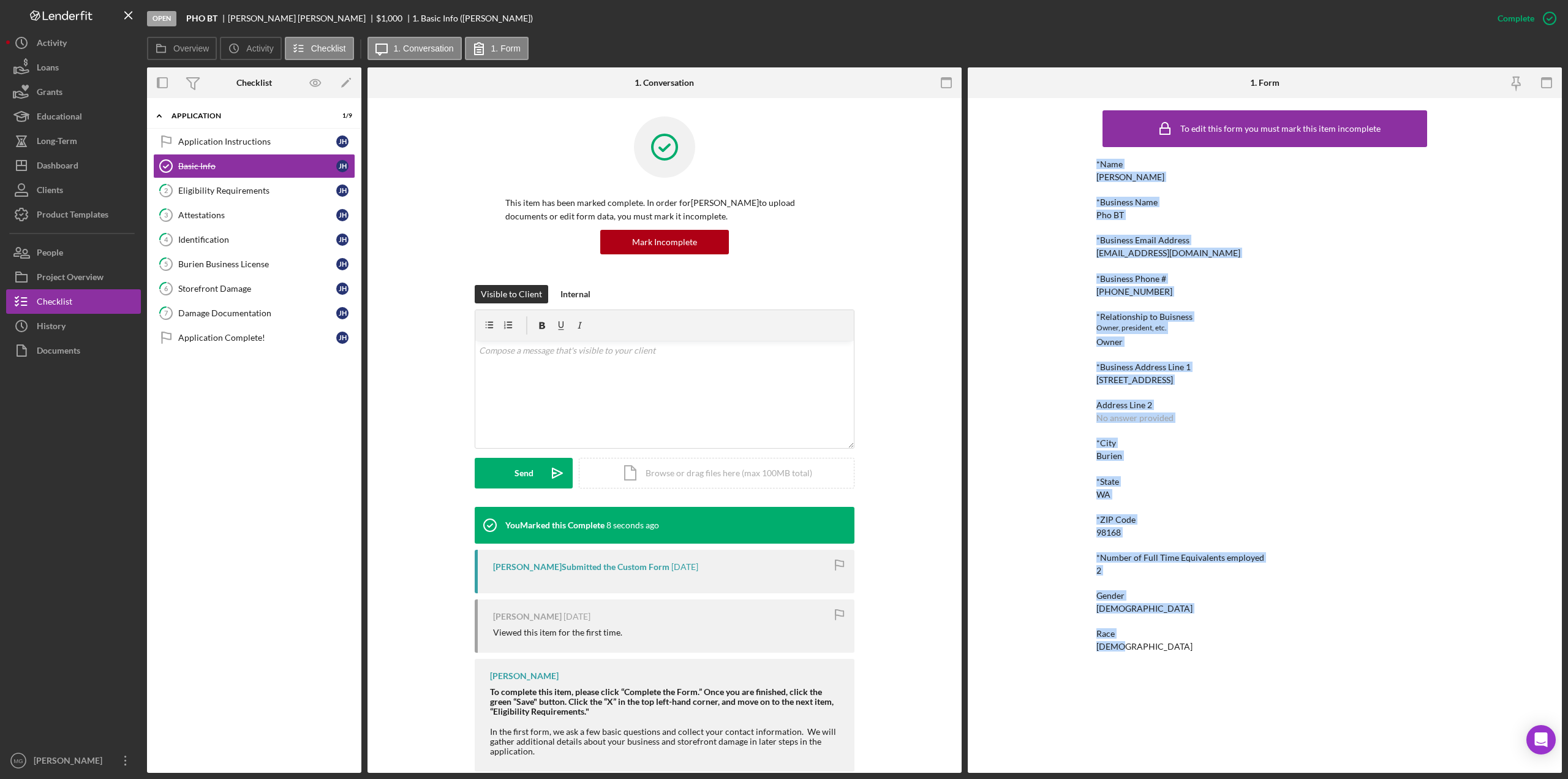
drag, startPoint x: 1098, startPoint y: 169, endPoint x: 1205, endPoint y: 673, distance: 515.2
click at [1001, 554] on div "To edit this form you must mark this item incomplete *Name [PERSON_NAME] *Busin…" at bounding box center [1264, 435] width 337 height 662
click at [230, 191] on div "Eligibility Requirements" at bounding box center [257, 191] width 158 height 9
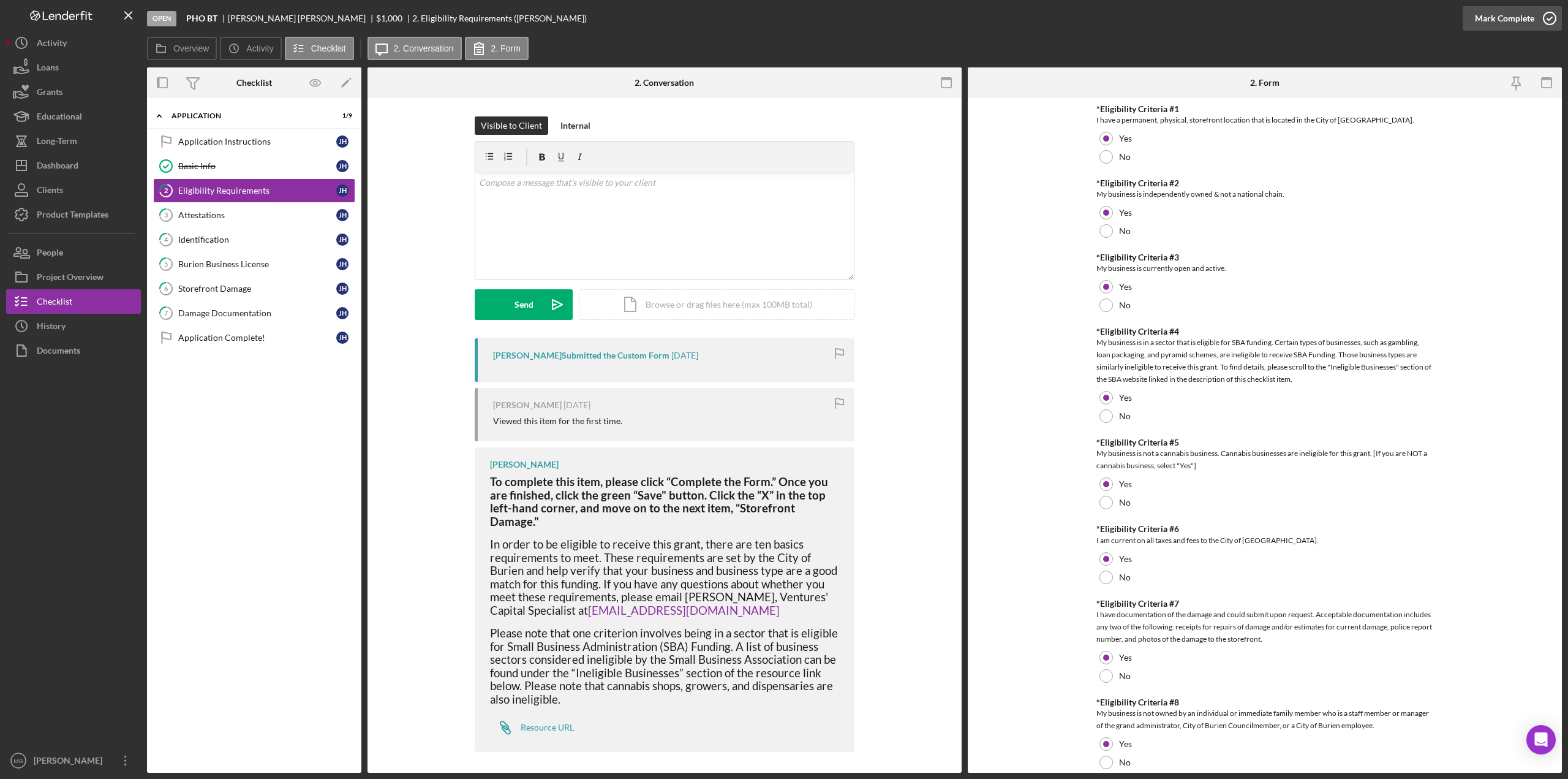
click at [1001, 16] on icon "button" at bounding box center [1549, 18] width 30 height 31
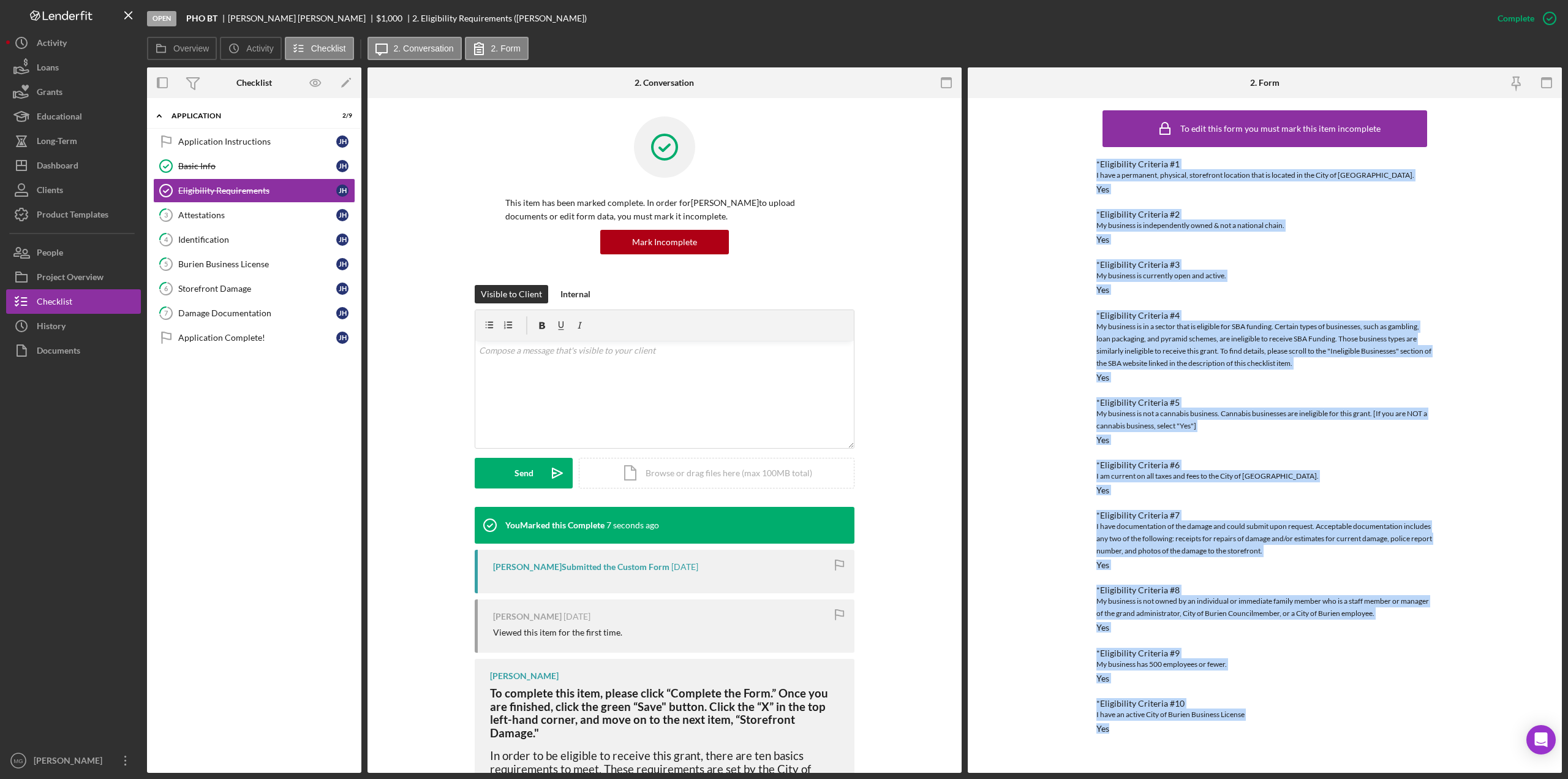
drag, startPoint x: 1095, startPoint y: 161, endPoint x: 1394, endPoint y: 772, distance: 680.2
click at [1001, 554] on div "To edit this form you must mark this item incomplete *Eligibility Criteria #1 I…" at bounding box center [1264, 435] width 594 height 675
click at [1001, 233] on div "*Eligibility Criteria #2 My business is independently owned & not a national ch…" at bounding box center [1264, 227] width 337 height 35
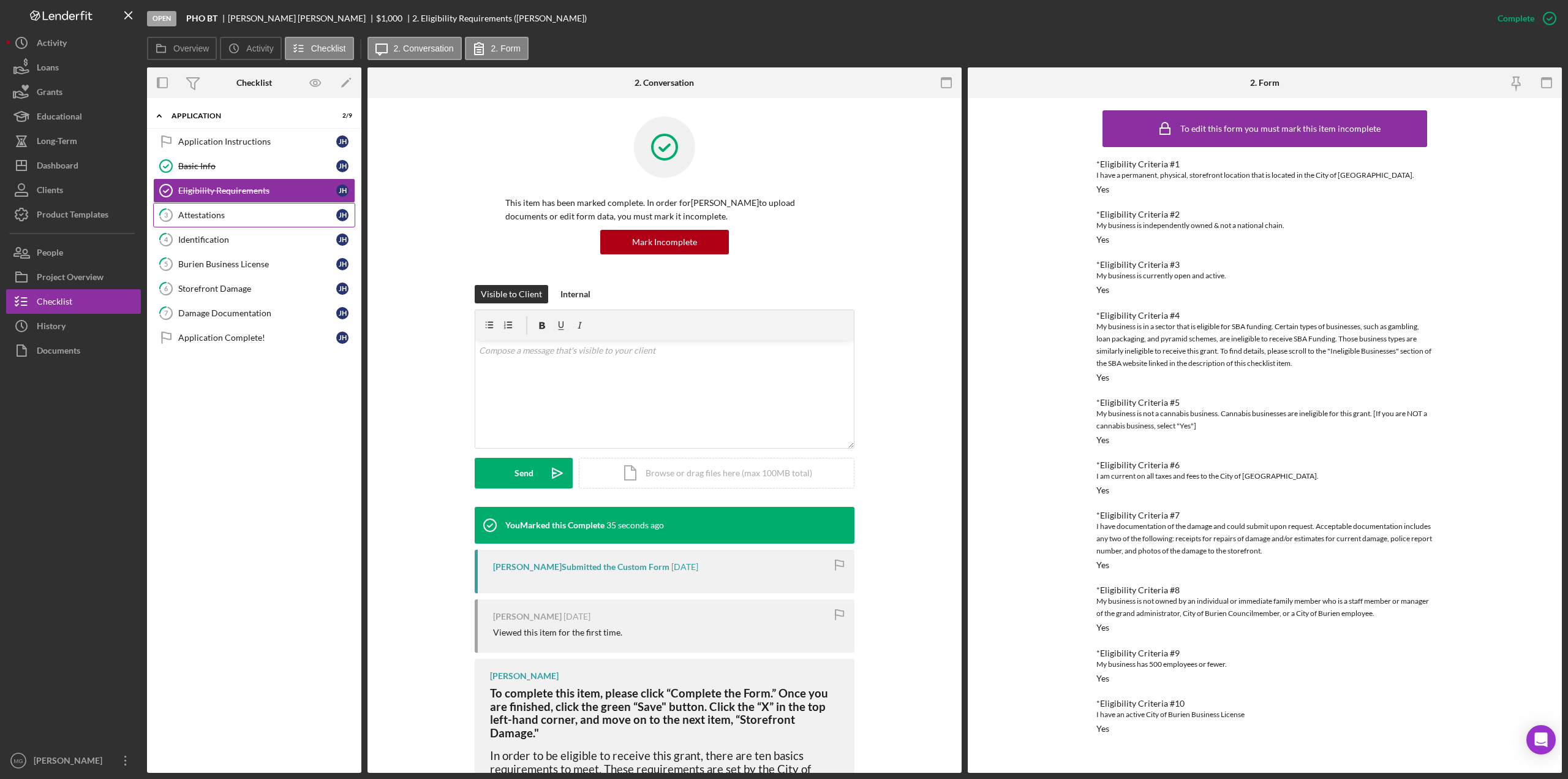
click at [251, 213] on div "Attestations" at bounding box center [257, 215] width 158 height 9
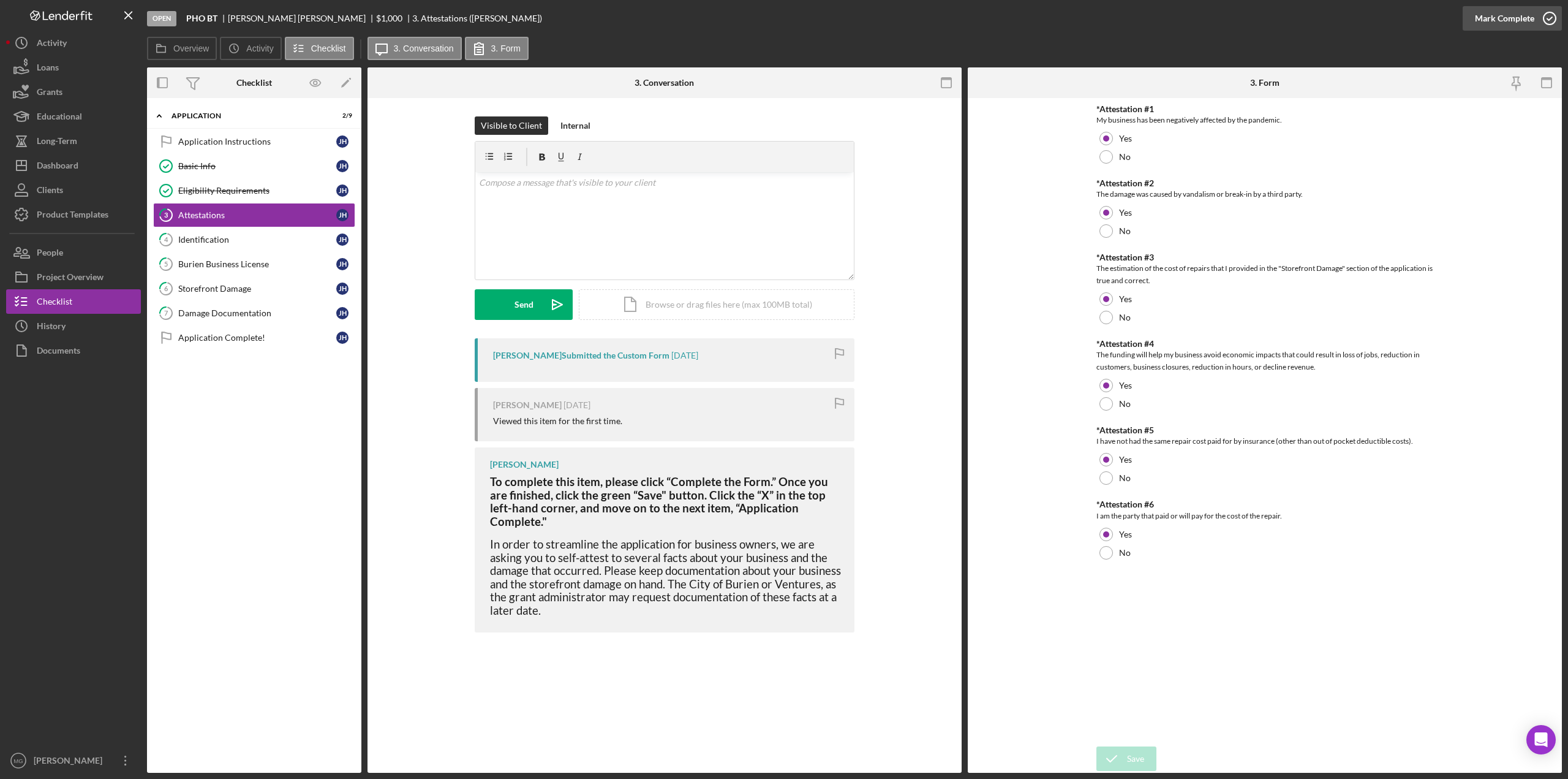
click at [1001, 26] on icon "button" at bounding box center [1549, 18] width 30 height 31
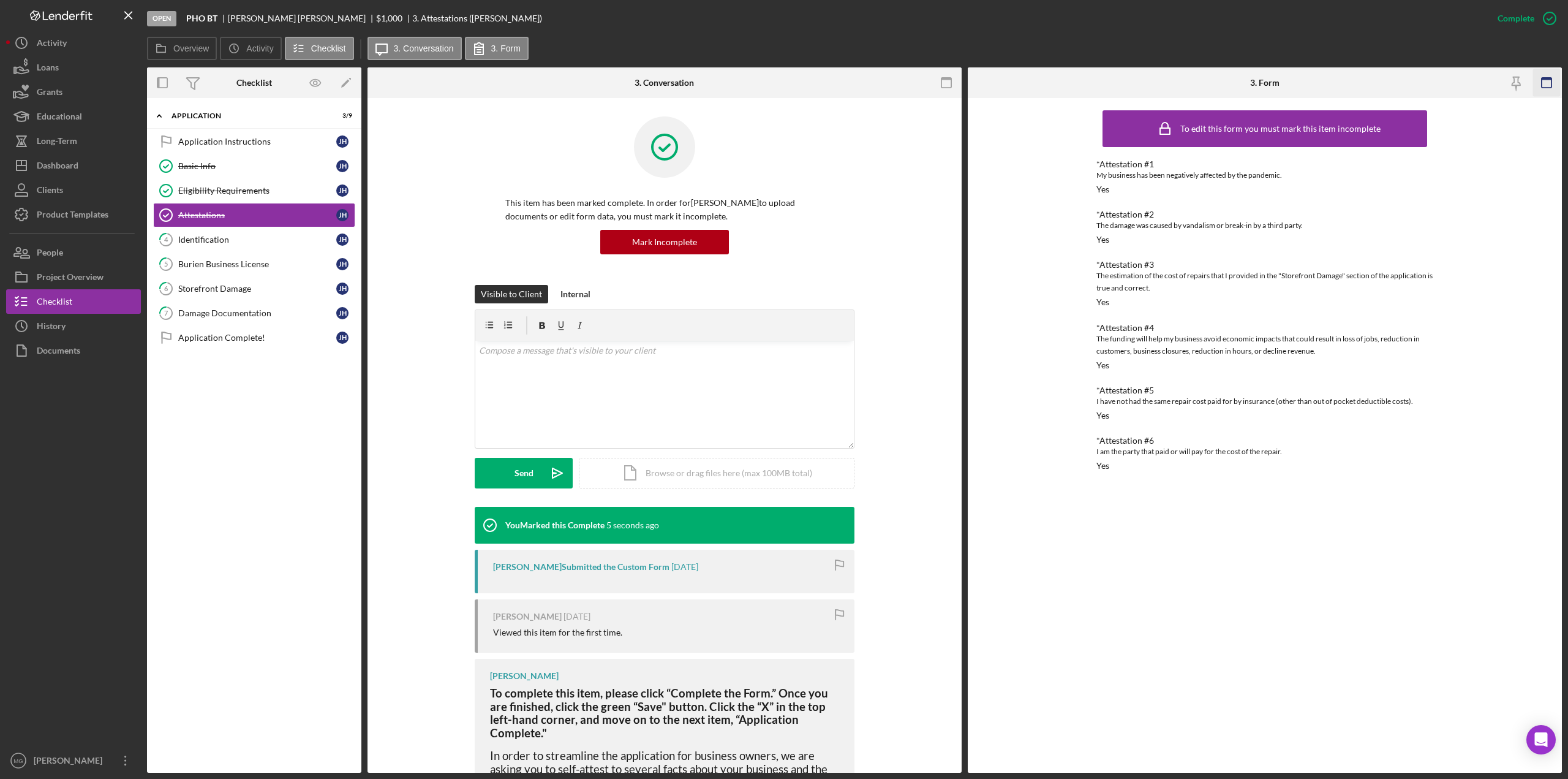
click at [1001, 86] on icon "button" at bounding box center [1546, 83] width 28 height 28
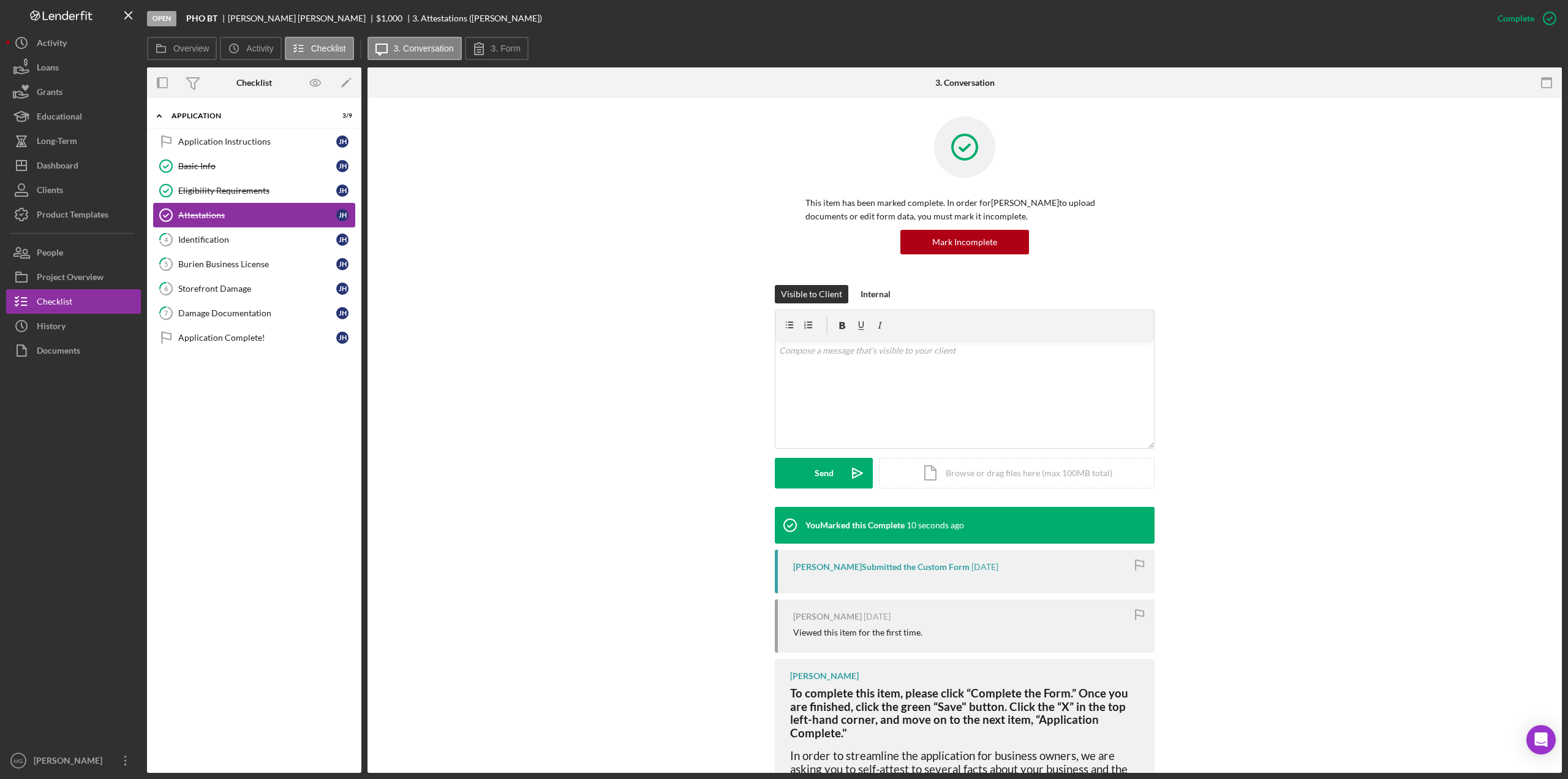
click at [232, 210] on div "Attestations" at bounding box center [257, 215] width 158 height 9
click at [495, 48] on label "3. Form" at bounding box center [506, 48] width 29 height 9
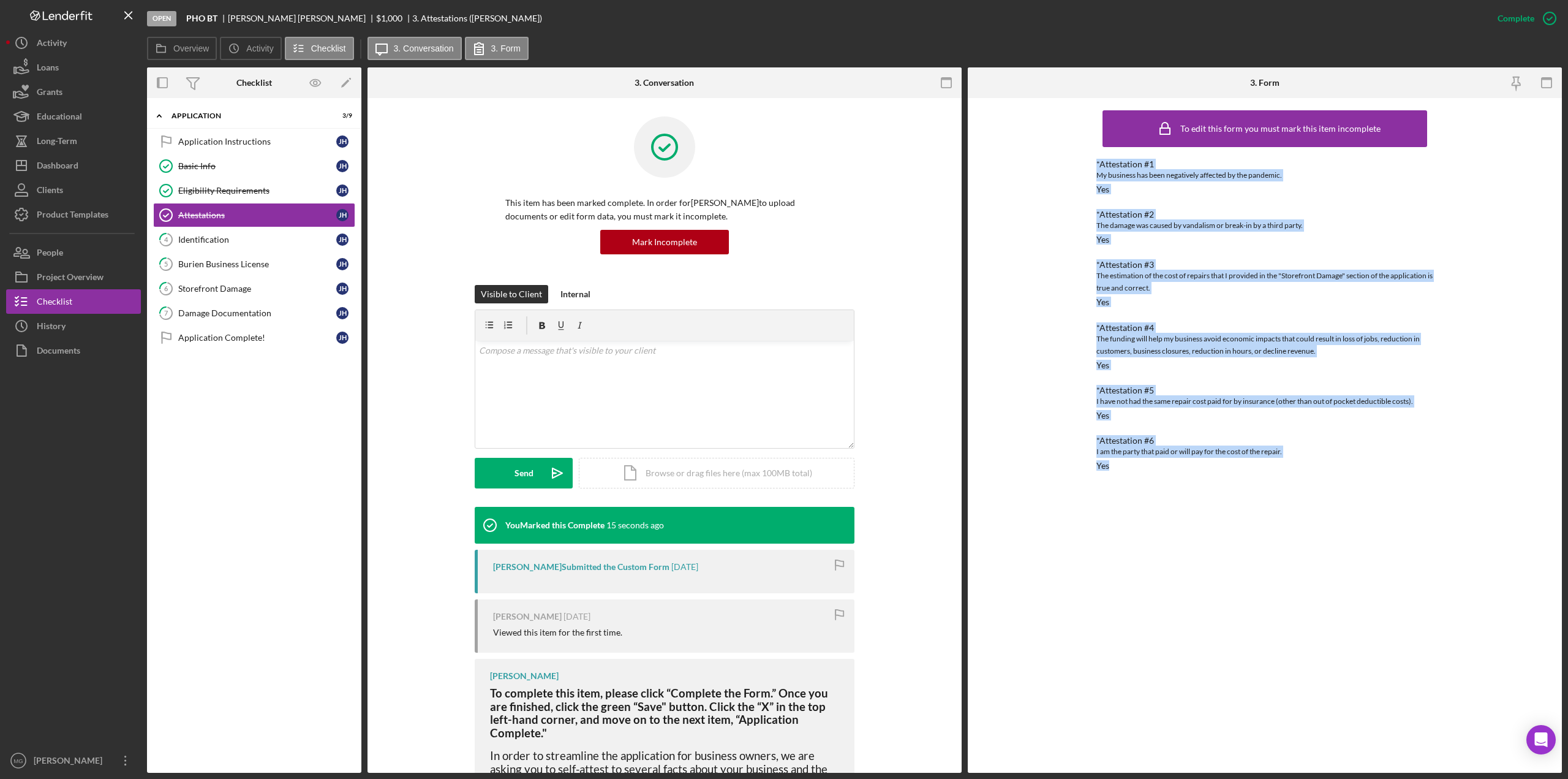
drag, startPoint x: 1095, startPoint y: 161, endPoint x: 1247, endPoint y: 627, distance: 490.2
click at [1001, 554] on div "To edit this form you must mark this item incomplete *Attestation #1 My busines…" at bounding box center [1264, 435] width 594 height 675
click at [205, 235] on div "Identification" at bounding box center [257, 239] width 158 height 9
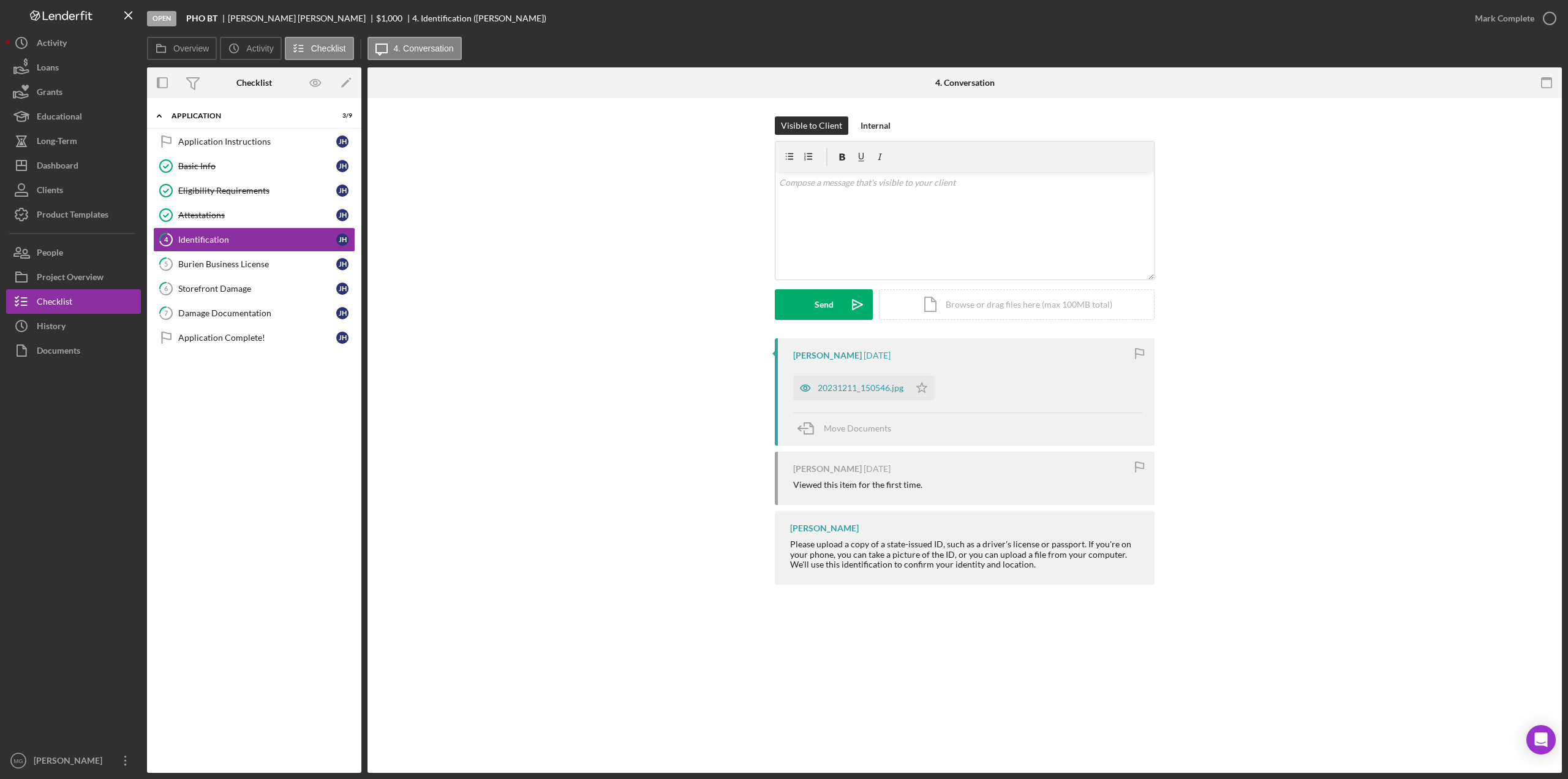
click at [828, 354] on div "[PERSON_NAME]" at bounding box center [827, 355] width 68 height 9
click at [833, 391] on div "20231211_150546.jpg" at bounding box center [861, 388] width 86 height 9
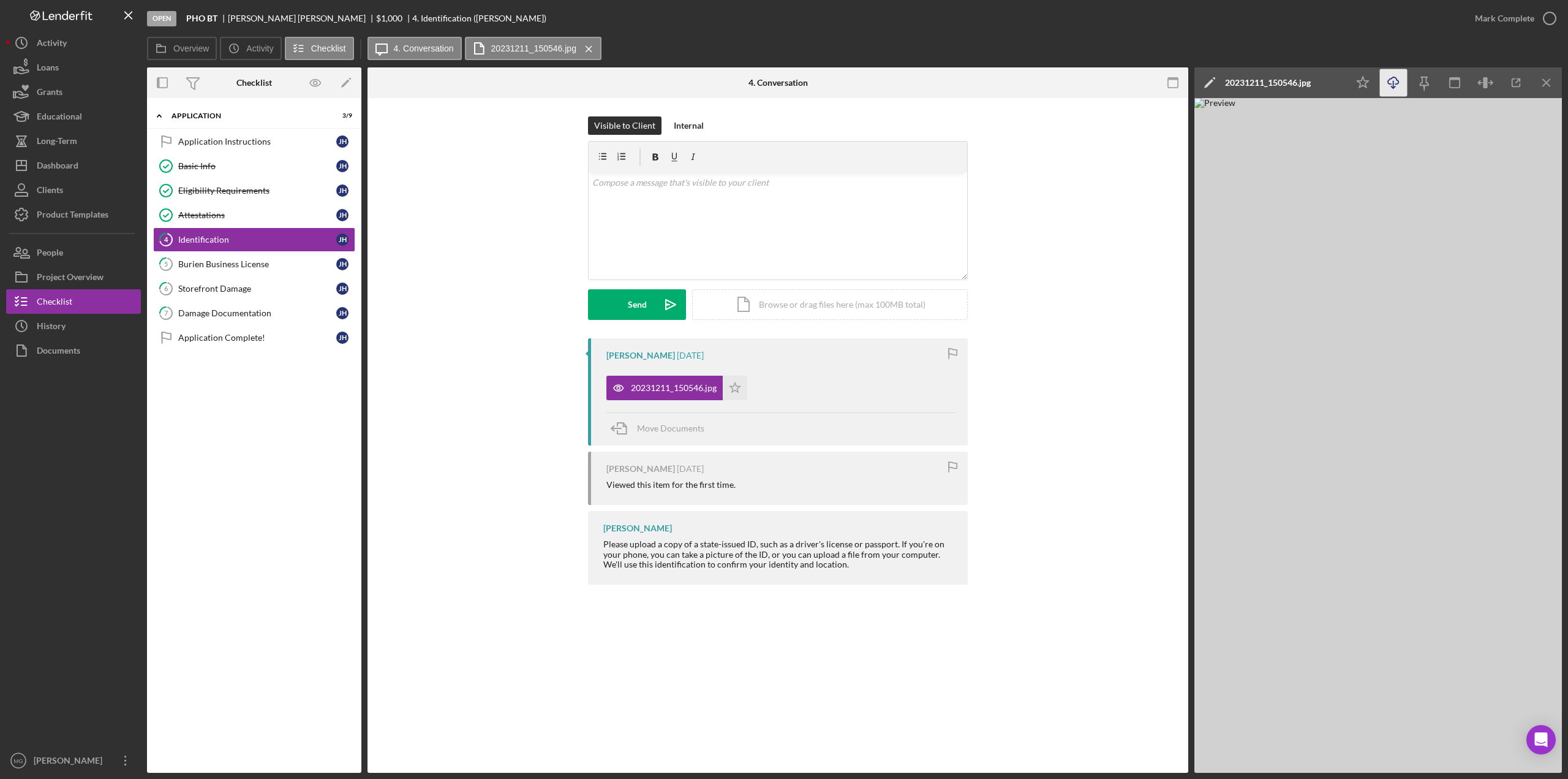
click at [1001, 86] on icon "Icon/Download" at bounding box center [1393, 83] width 28 height 28
click at [1001, 143] on img at bounding box center [1378, 435] width 367 height 675
click at [1001, 89] on icon "button" at bounding box center [1516, 83] width 28 height 28
click at [245, 260] on div "Burien Business License" at bounding box center [257, 264] width 158 height 9
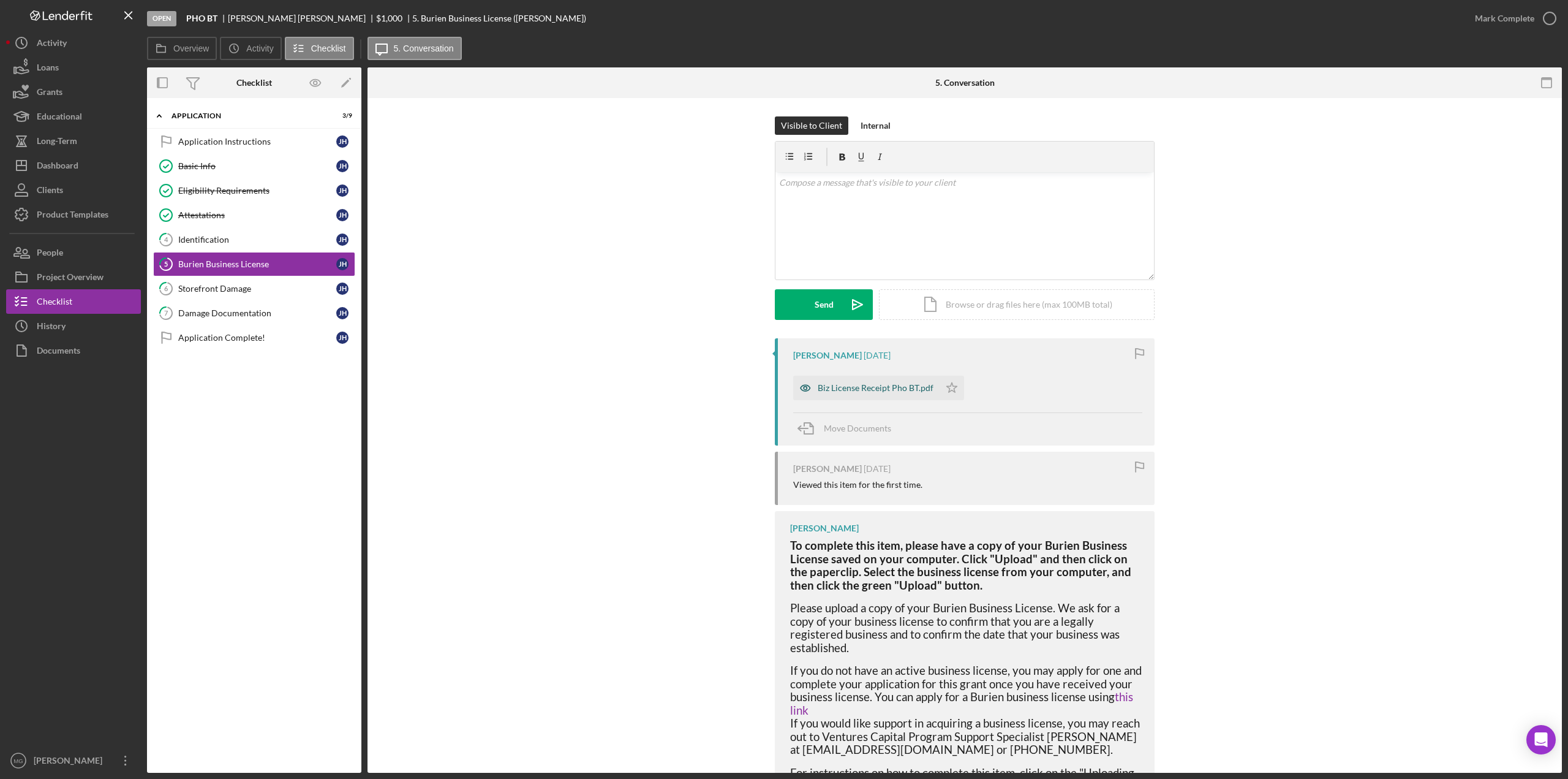
click at [901, 389] on div "Biz License Receipt Pho BT.pdf" at bounding box center [875, 388] width 116 height 9
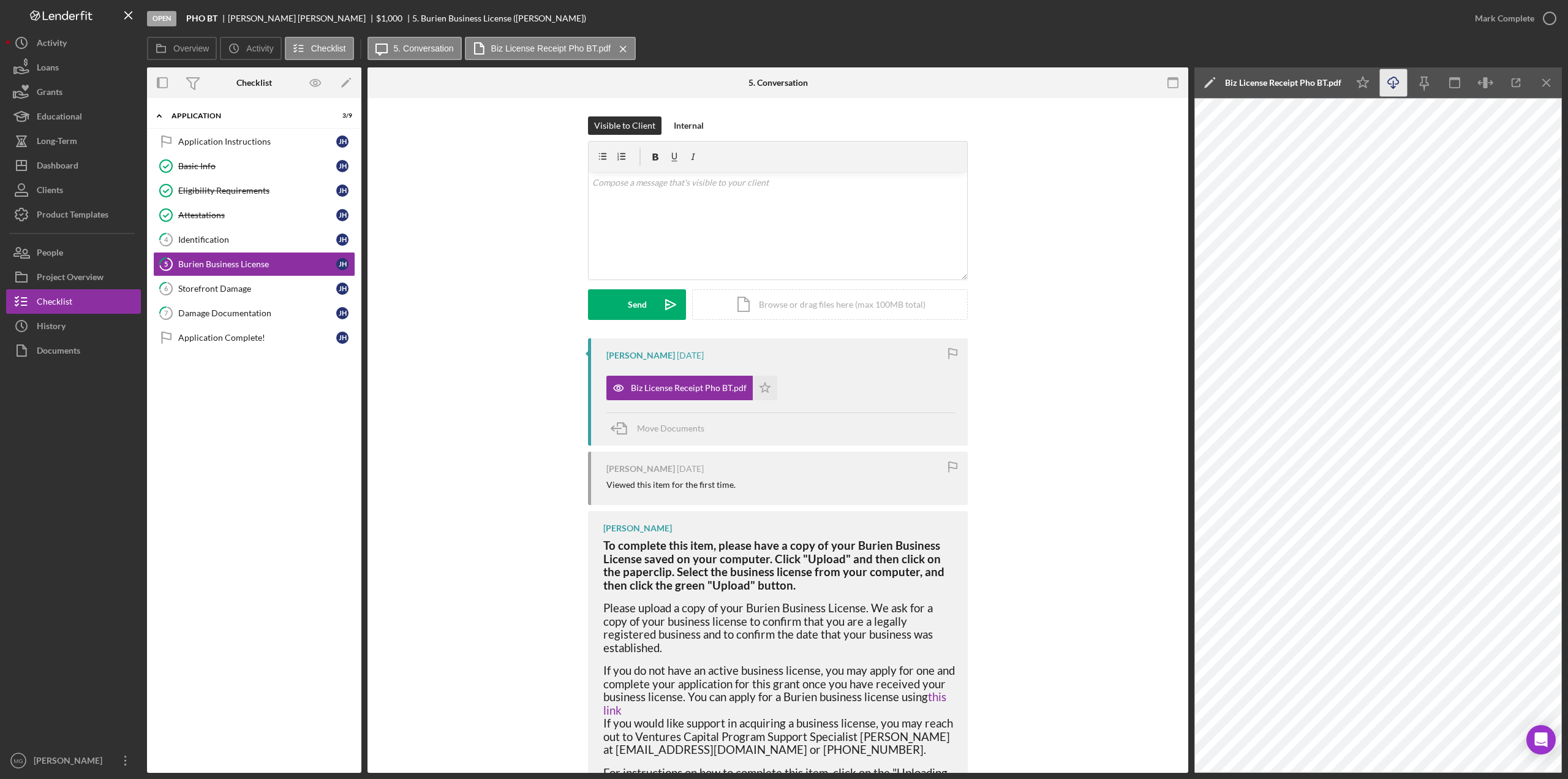
click at [1001, 84] on icon "button" at bounding box center [1392, 81] width 10 height 7
click at [239, 283] on div "Storefront Damage" at bounding box center [257, 288] width 158 height 9
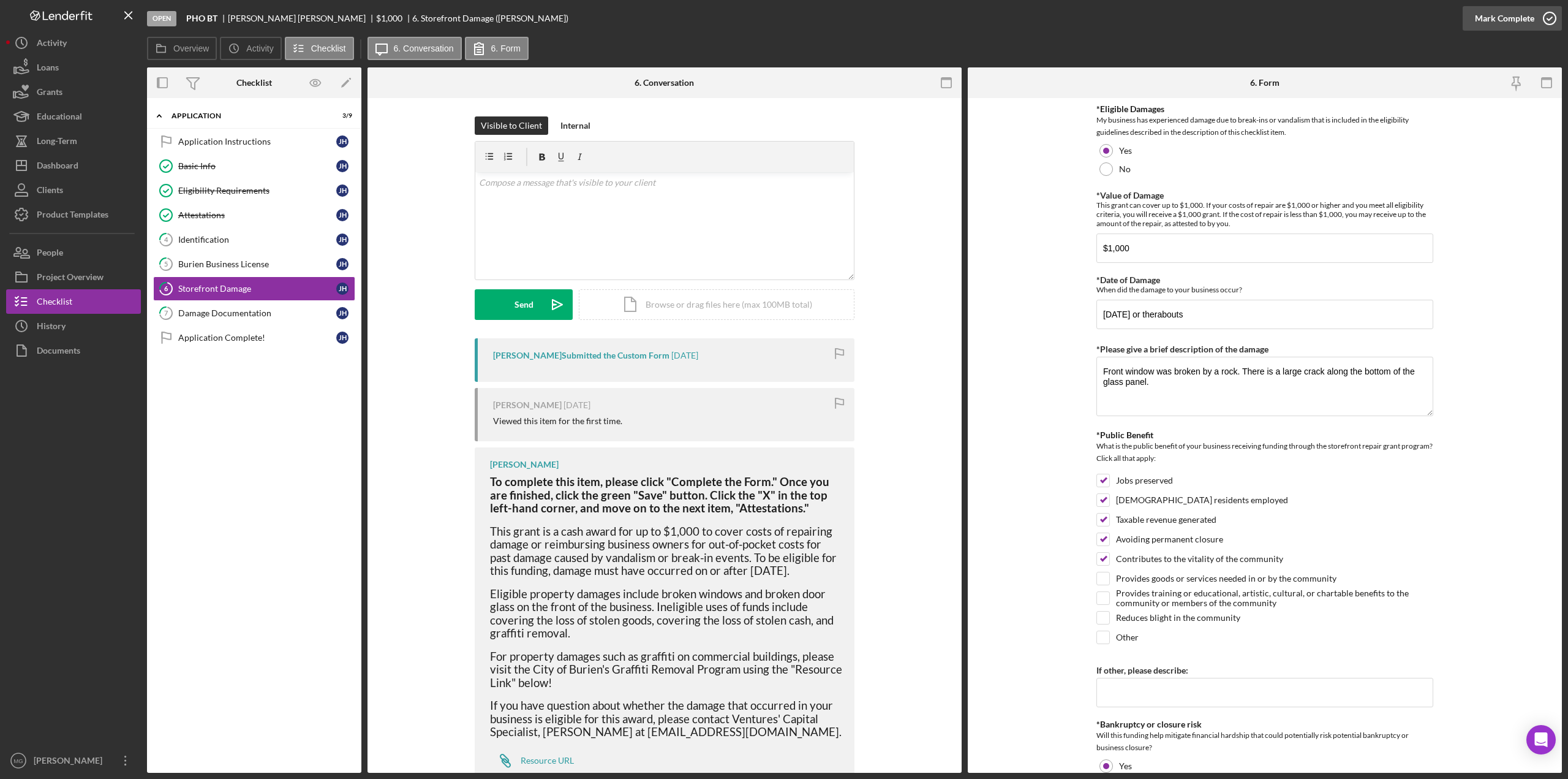
click at [1001, 21] on icon "button" at bounding box center [1549, 18] width 30 height 31
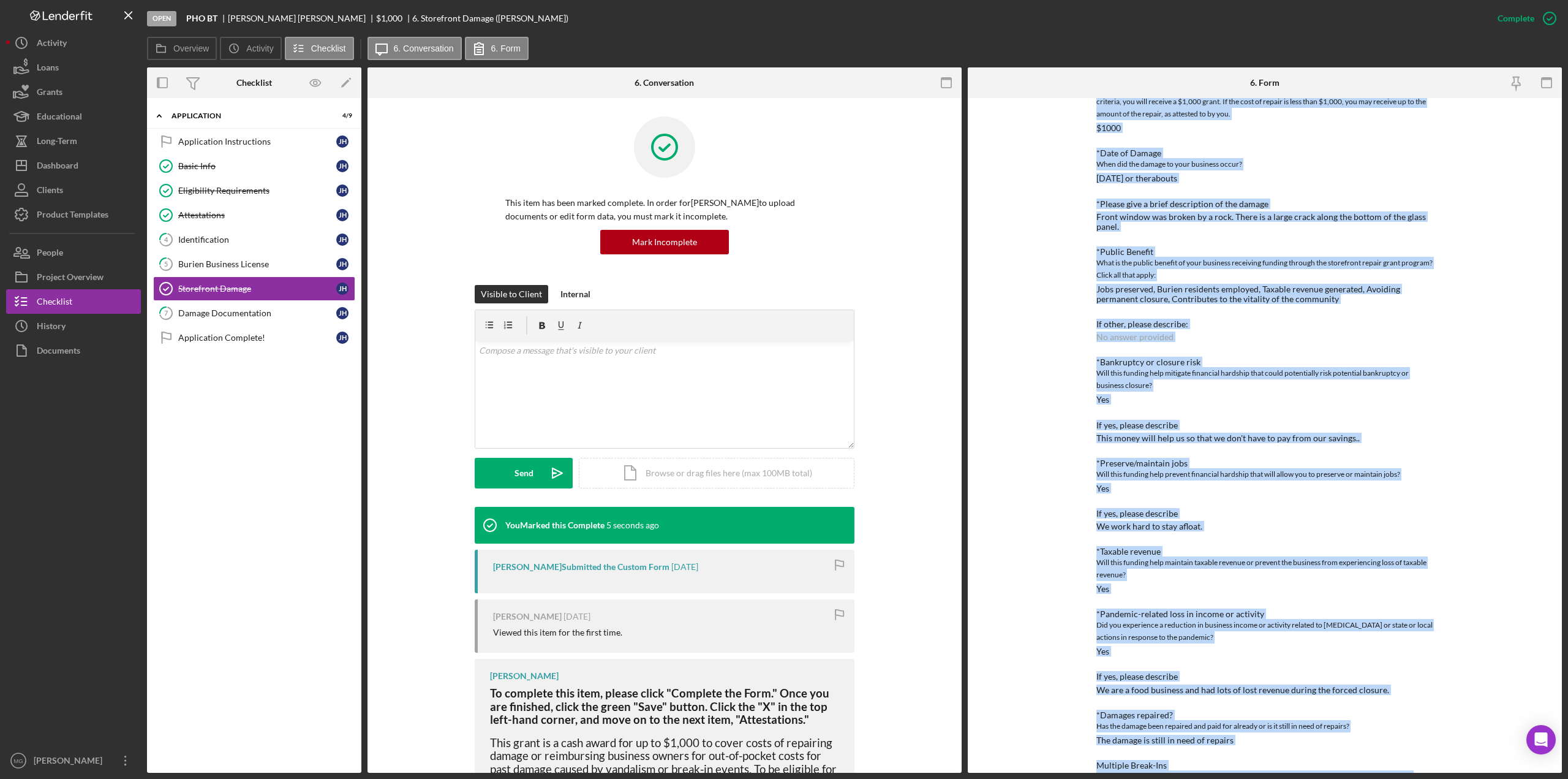
scroll to position [226, 0]
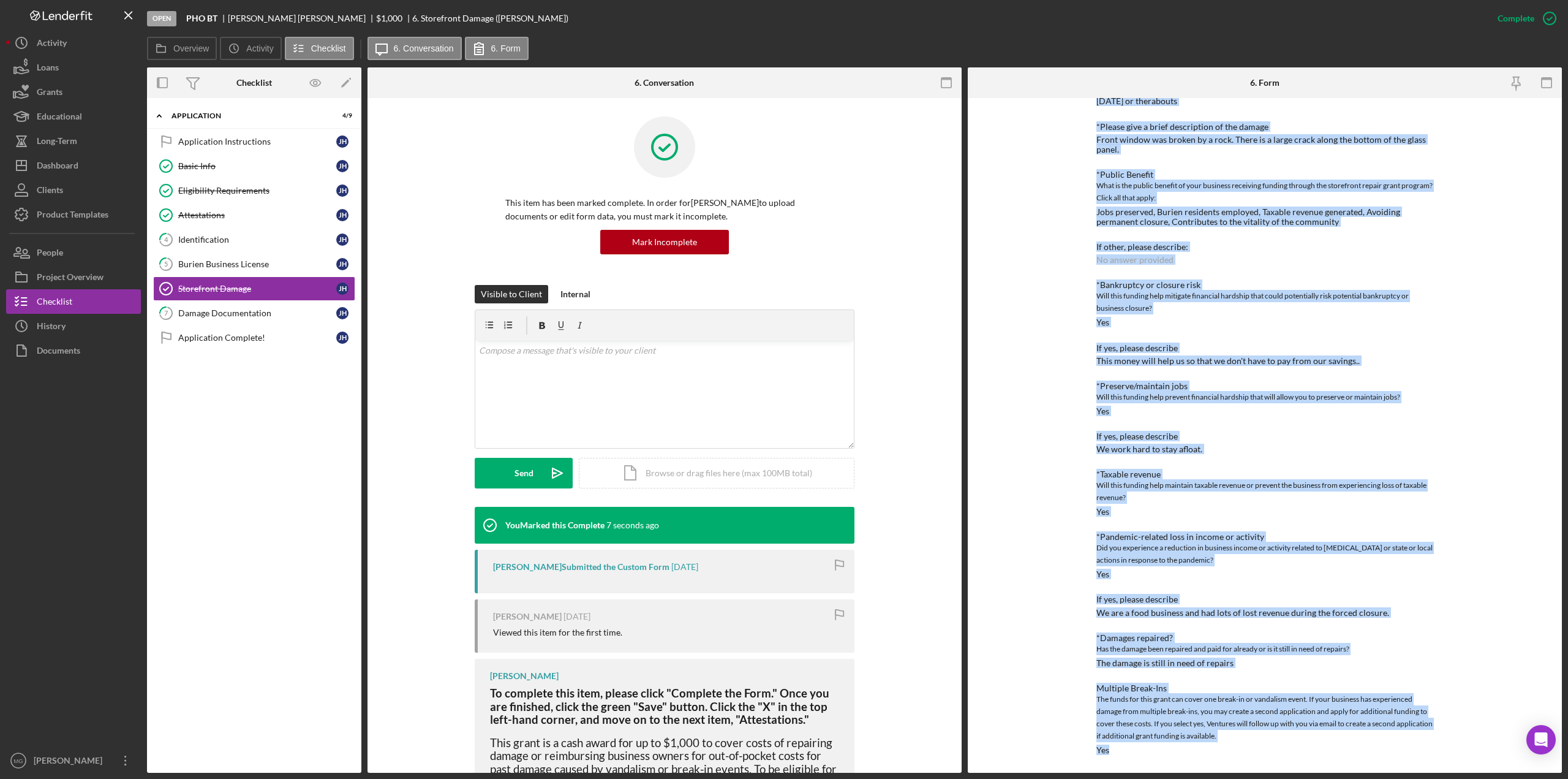
drag, startPoint x: 1092, startPoint y: 164, endPoint x: 1399, endPoint y: 807, distance: 712.5
click at [1001, 554] on html "Open PHO BT [PERSON_NAME] $1,000 $1,000 6. Storefront Damage ([PERSON_NAME]) Co…" at bounding box center [784, 389] width 1568 height 779
click at [208, 309] on div "Damage Documentation" at bounding box center [257, 313] width 158 height 9
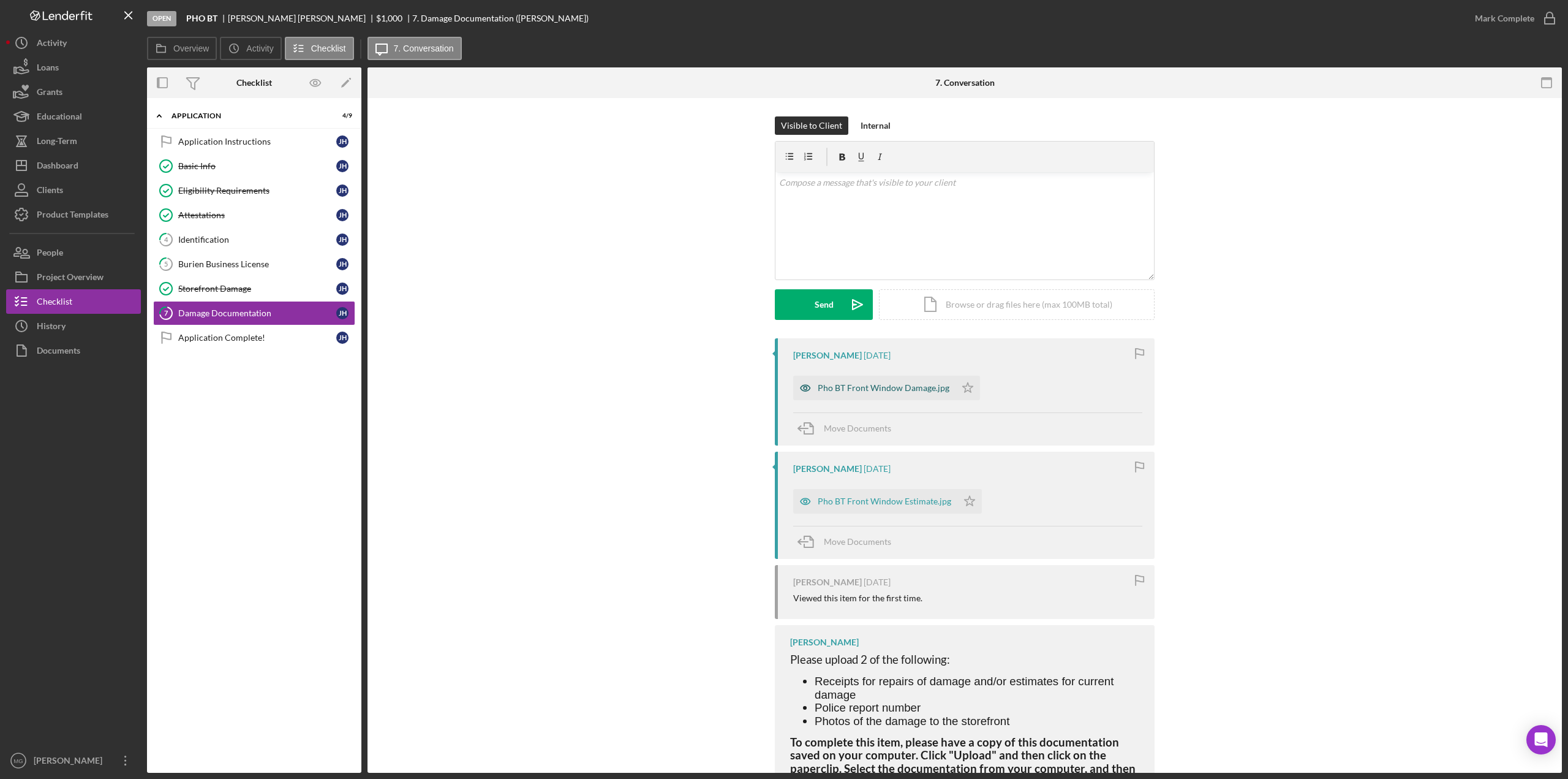
click at [891, 389] on div "Pho BT Front Window Damage.jpg" at bounding box center [884, 388] width 131 height 9
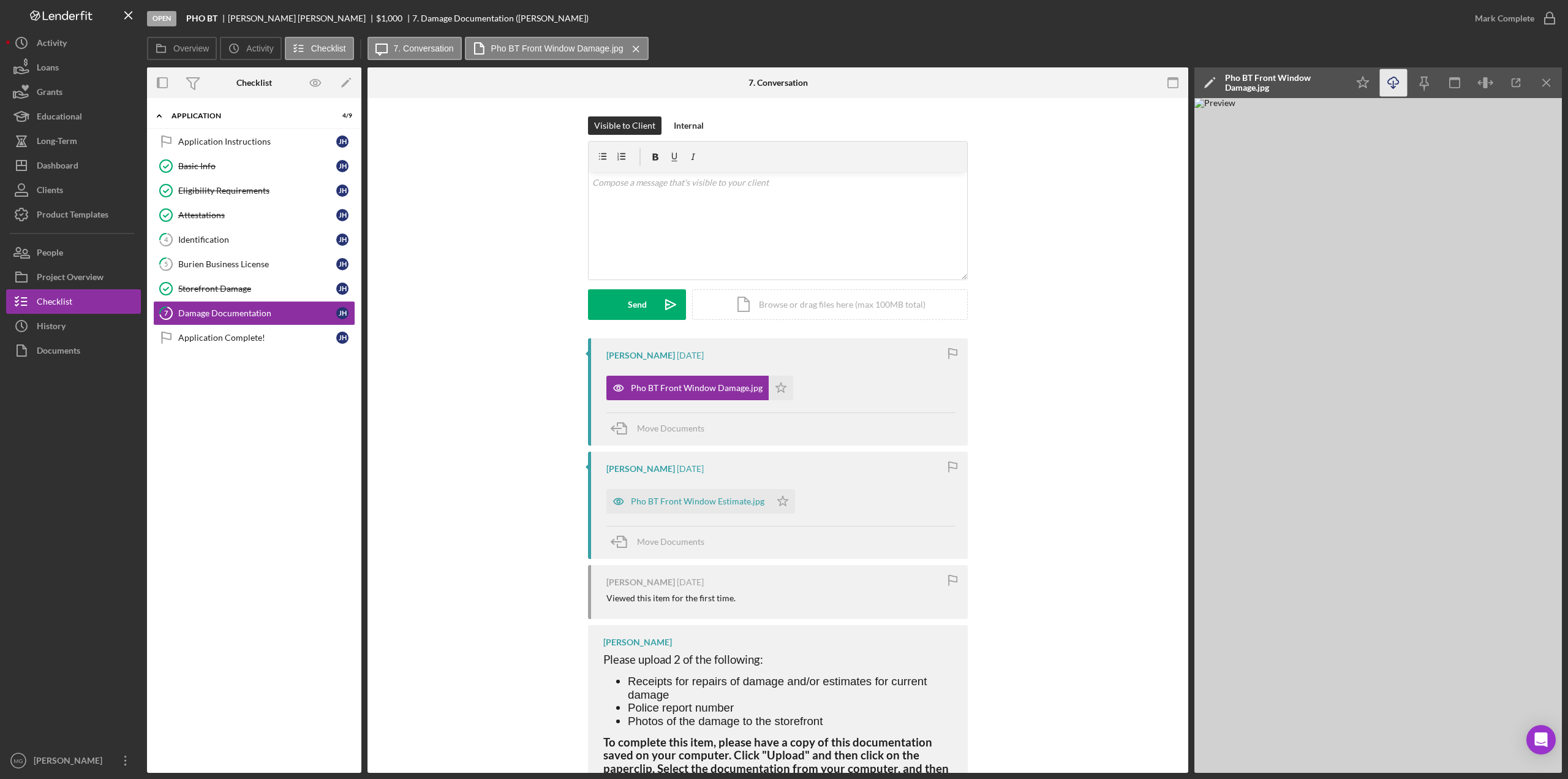
click at [1001, 87] on icon "Icon/Download" at bounding box center [1393, 83] width 28 height 28
click at [719, 500] on div "Pho BT Front Window Estimate.jpg" at bounding box center [697, 501] width 133 height 9
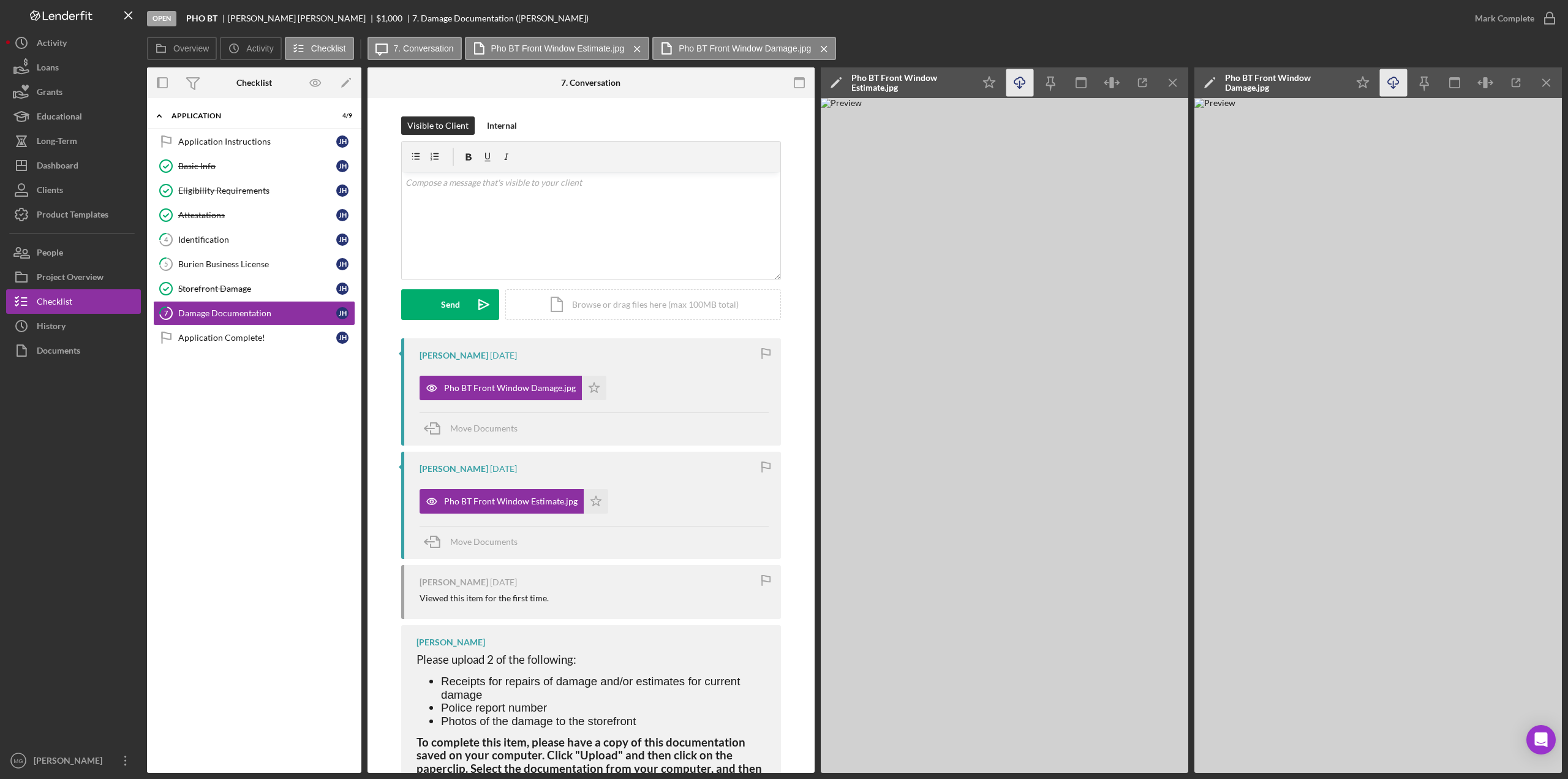
click at [1001, 87] on icon "Icon/Download" at bounding box center [1020, 83] width 28 height 28
click at [215, 338] on div "Application Complete!" at bounding box center [257, 338] width 158 height 9
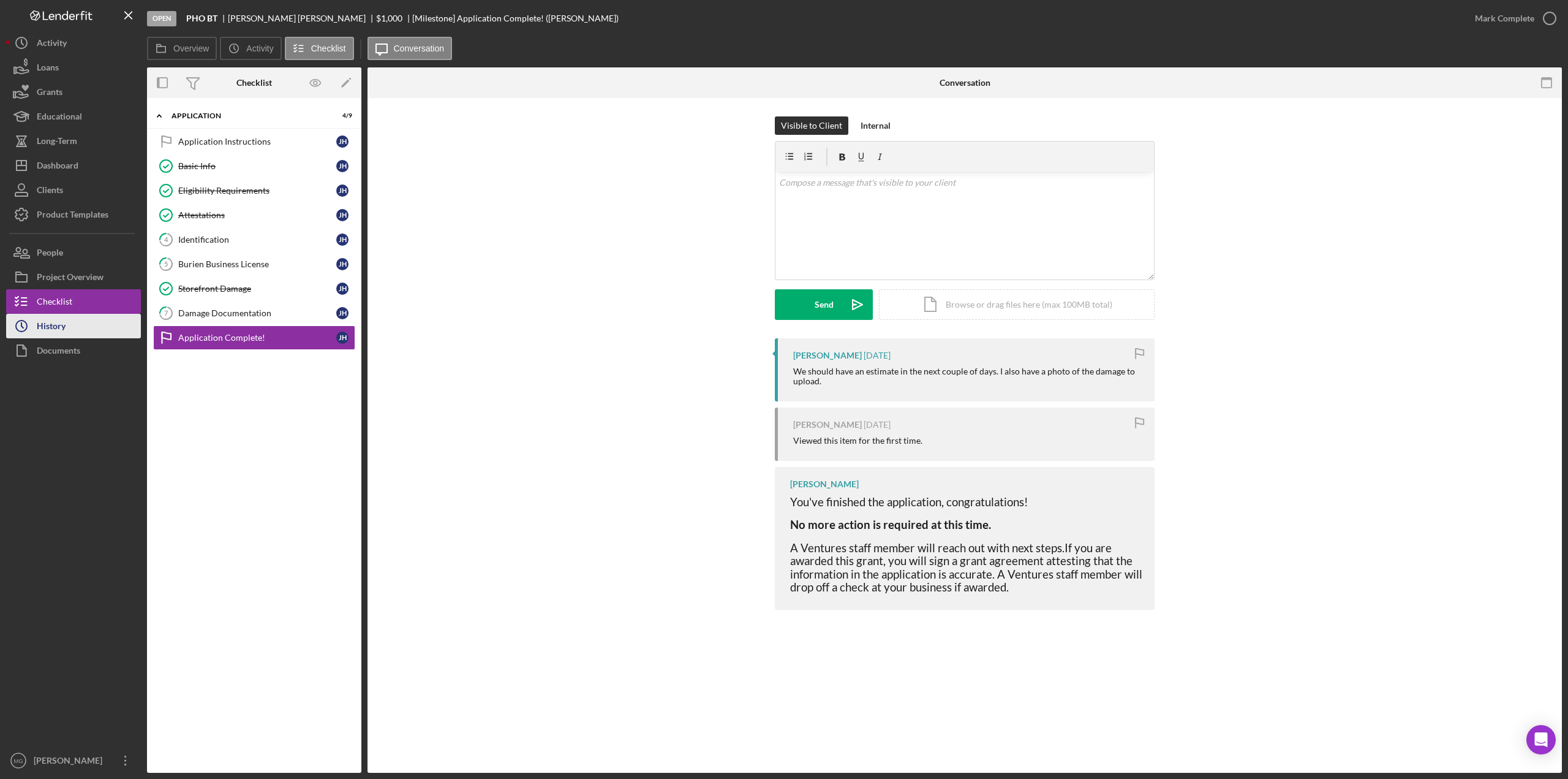
click at [71, 330] on button "Icon/History History" at bounding box center [73, 326] width 135 height 24
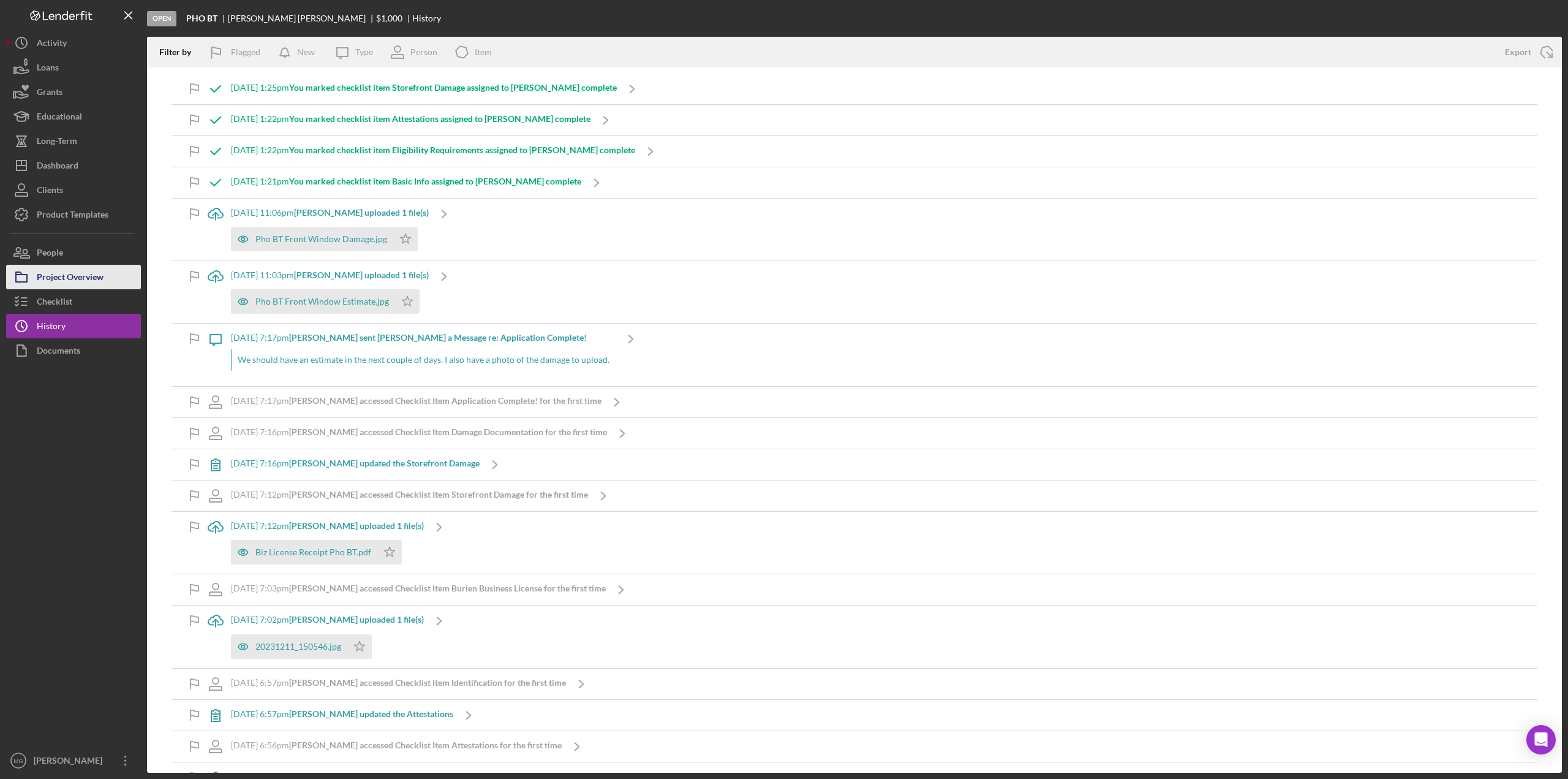
click at [50, 271] on div "Project Overview" at bounding box center [70, 278] width 67 height 28
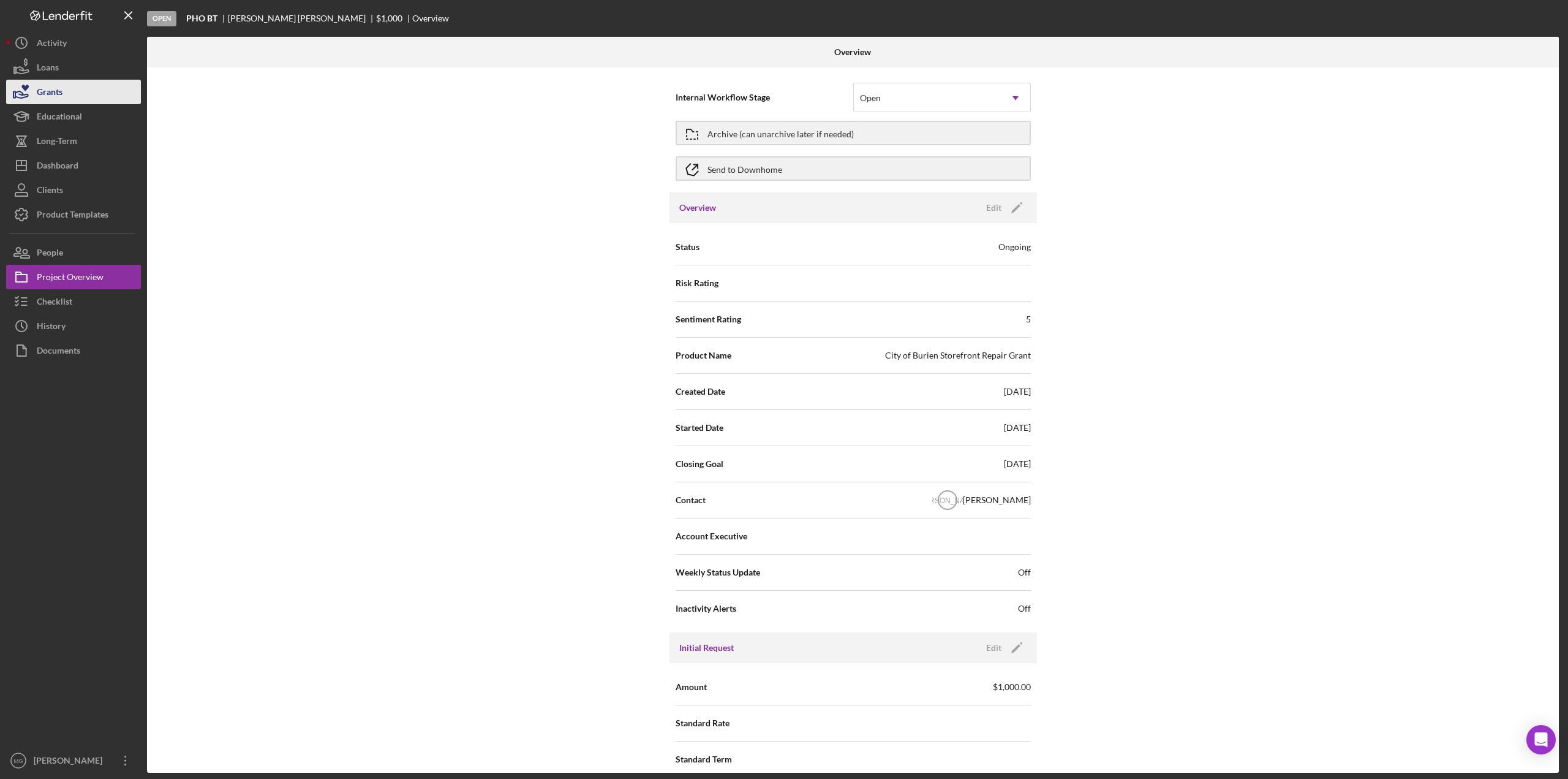
click at [51, 96] on div "Grants" at bounding box center [49, 93] width 26 height 28
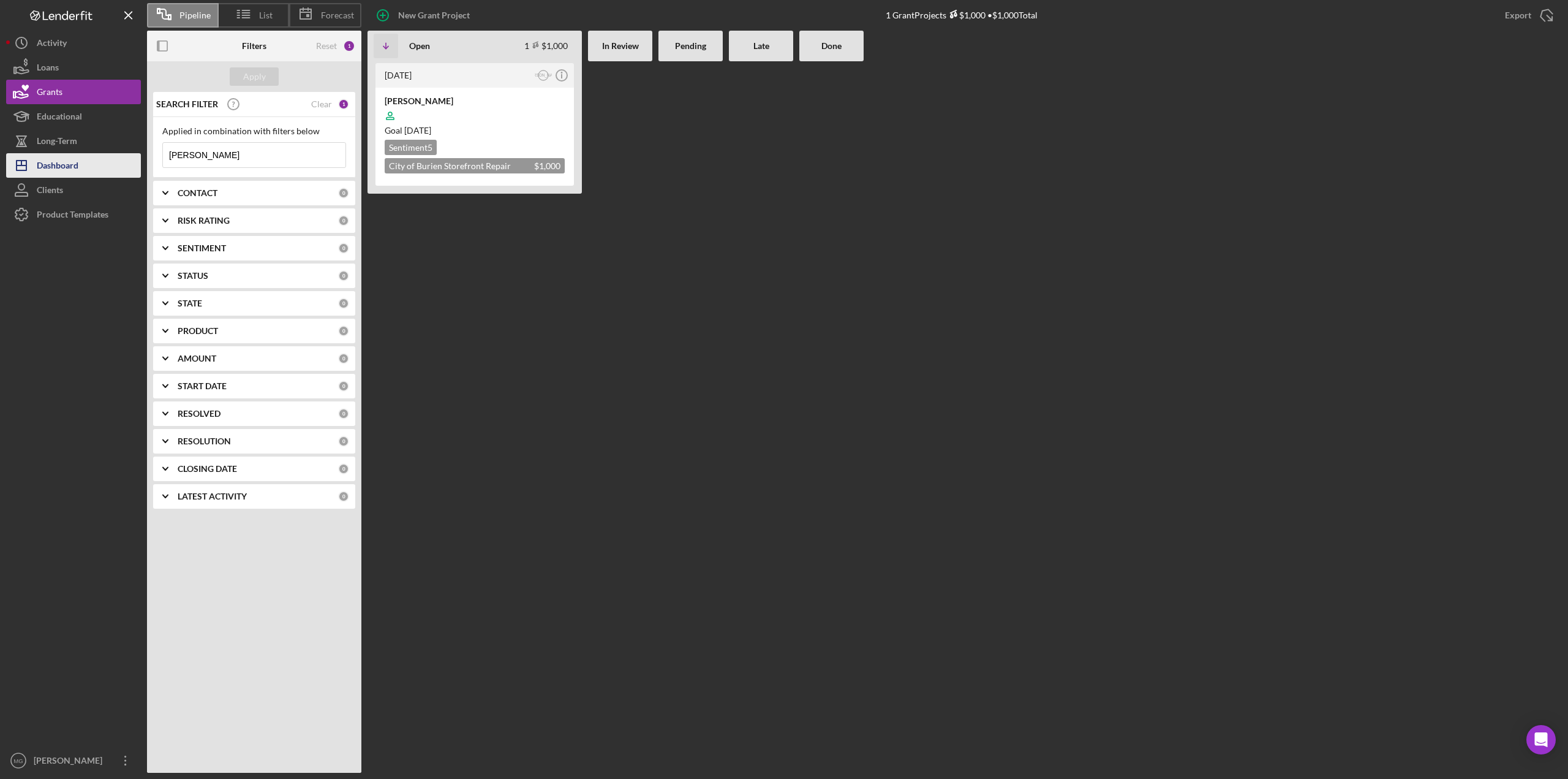
drag, startPoint x: 222, startPoint y: 154, endPoint x: 106, endPoint y: 161, distance: 116.2
click at [106, 161] on div "Pipeline List Forecast New Grant Project 1 Grant Projects $1,000 • $1,000 Total…" at bounding box center [784, 386] width 1556 height 773
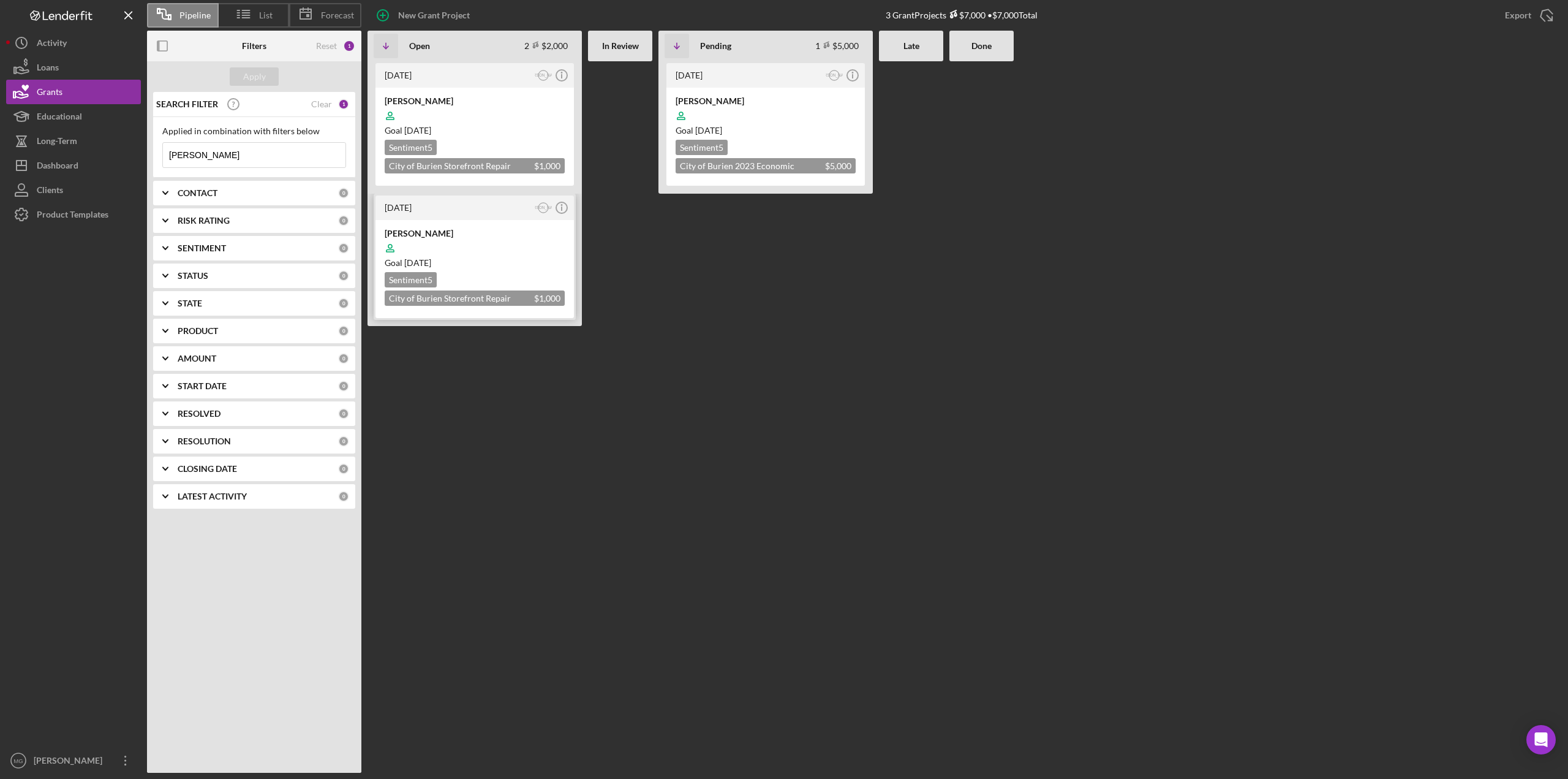
type input "[PERSON_NAME]"
click at [505, 245] on div at bounding box center [475, 248] width 180 height 23
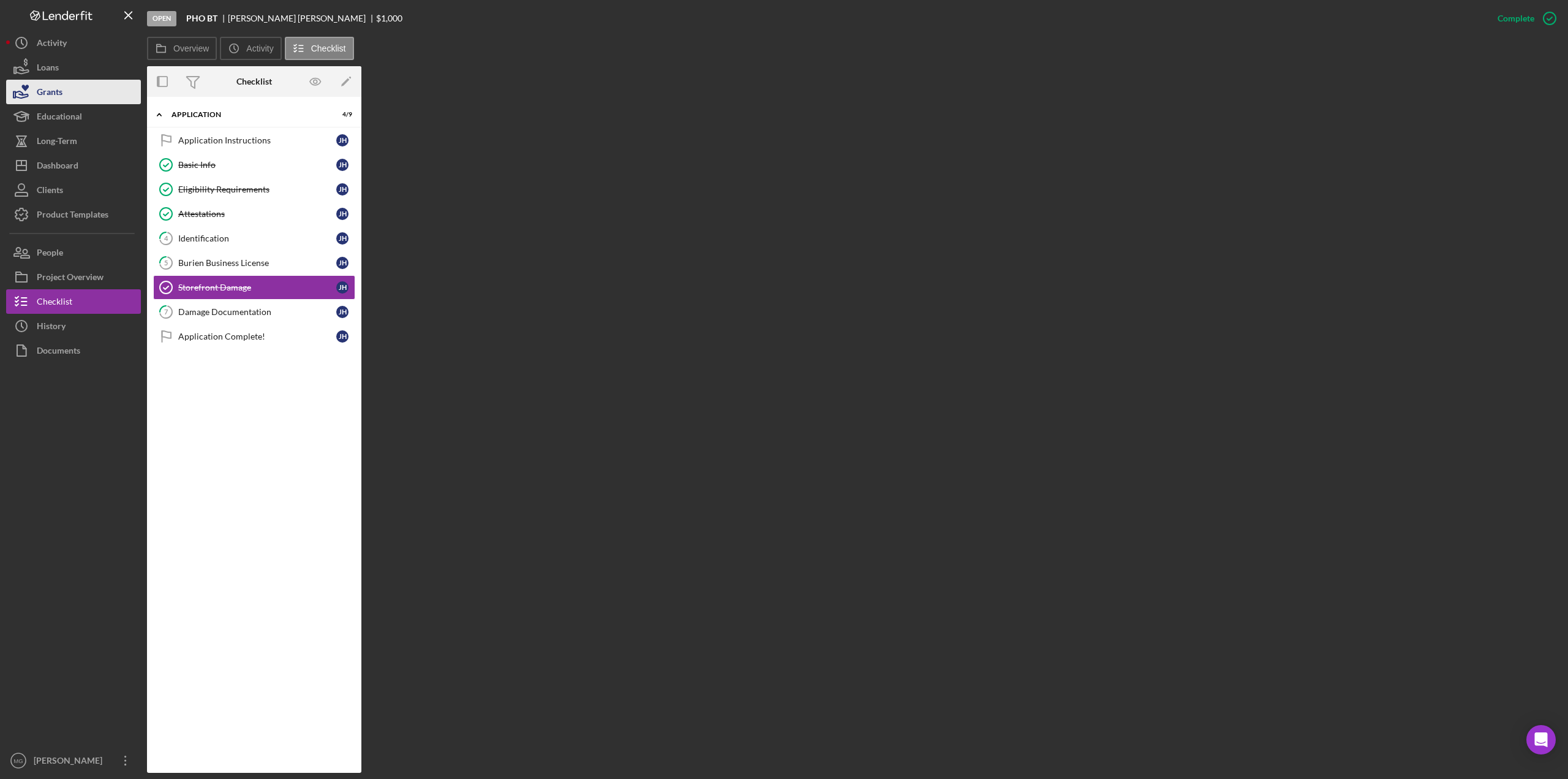
click at [77, 94] on button "Grants" at bounding box center [73, 92] width 135 height 24
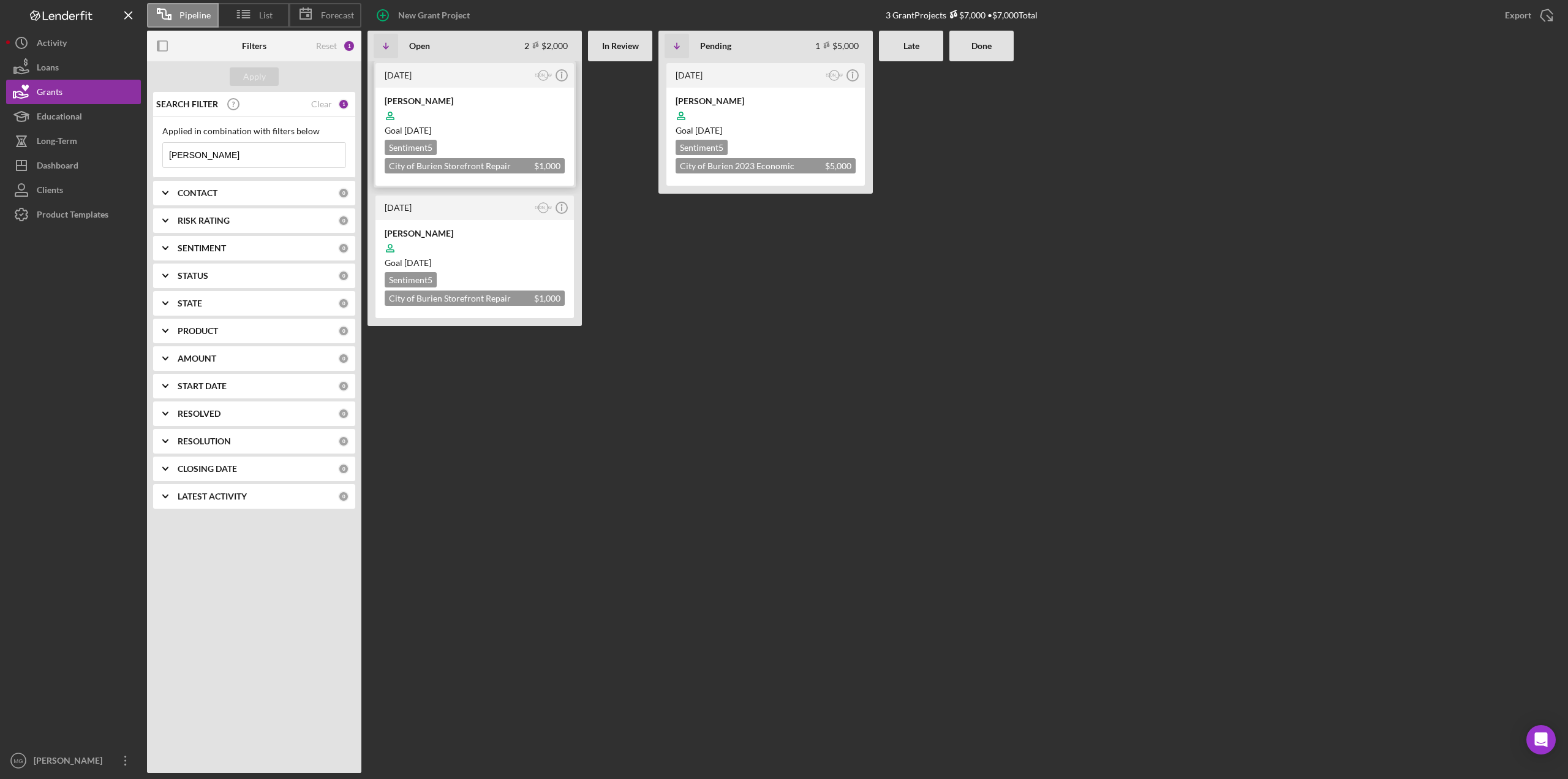
click at [530, 131] on div "Goal [DATE]" at bounding box center [475, 130] width 180 height 12
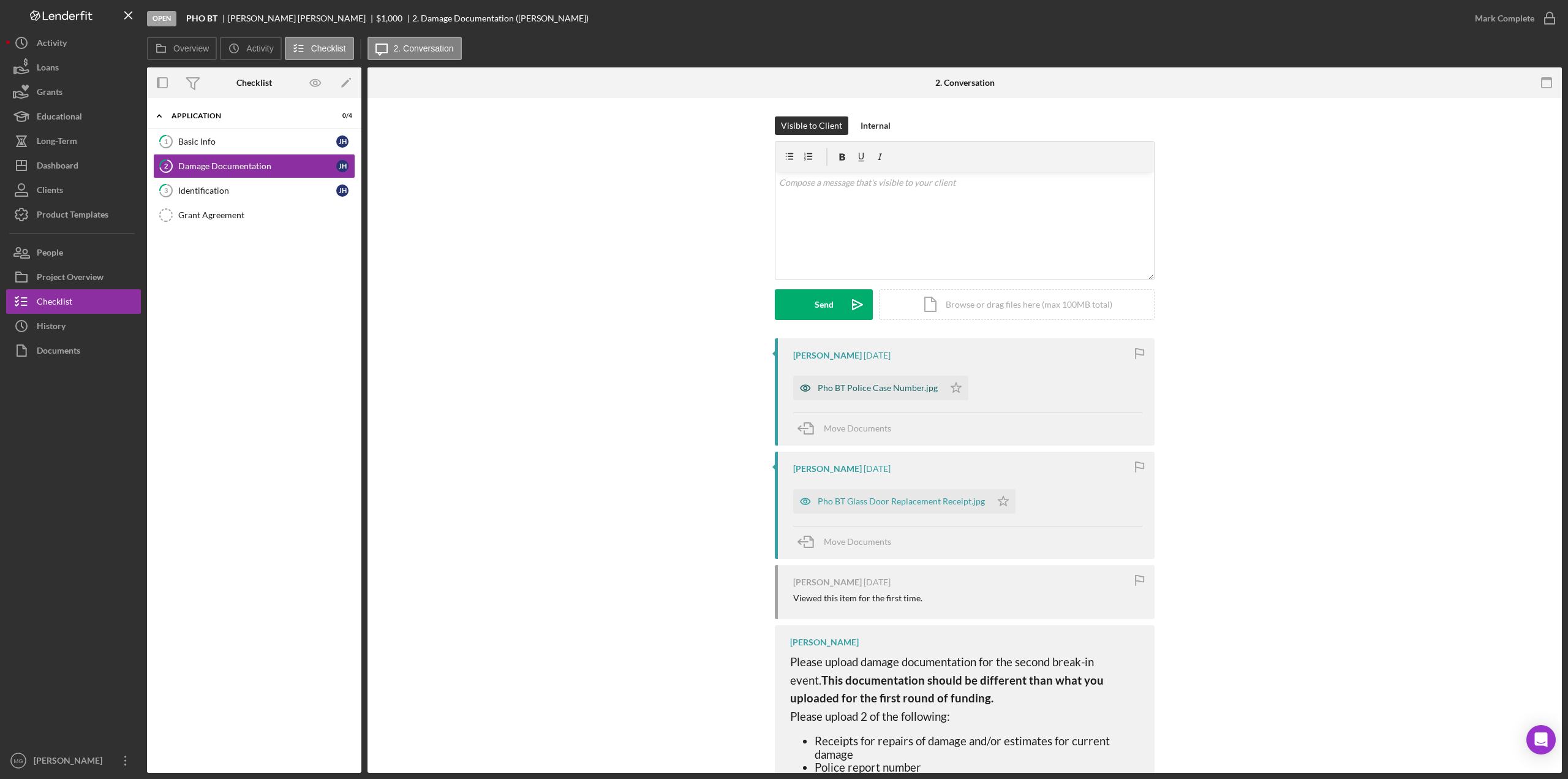
click at [904, 393] on div "Pho BT Police Case Number.jpg" at bounding box center [868, 388] width 150 height 24
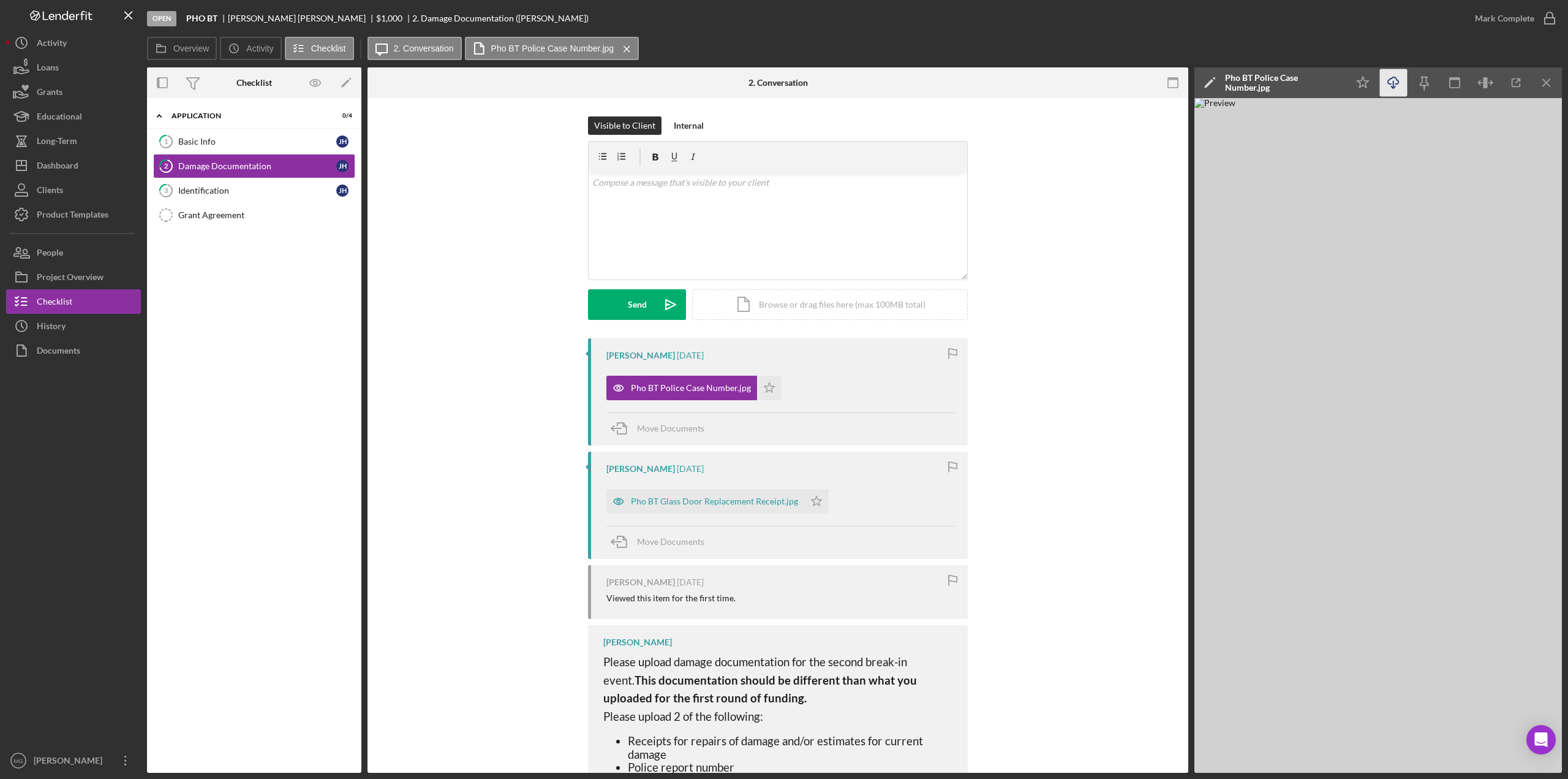
click at [1001, 87] on icon "Icon/Download" at bounding box center [1393, 83] width 28 height 28
click at [686, 502] on div "Pho BT Glass Door Replacement Receipt.jpg" at bounding box center [714, 501] width 167 height 9
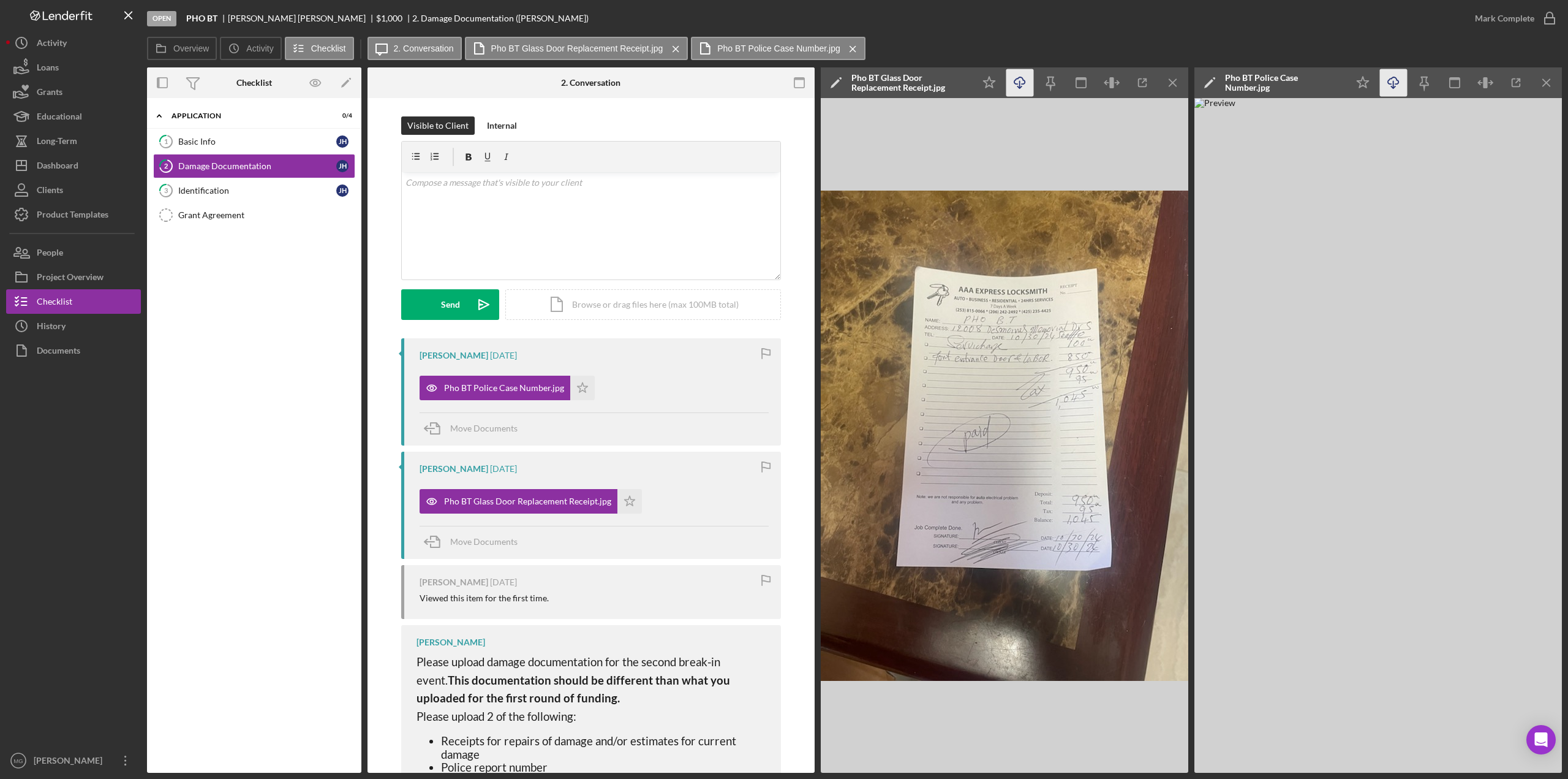
click at [1001, 77] on icon "Icon/Download" at bounding box center [1020, 83] width 28 height 28
click at [216, 192] on div "Identification" at bounding box center [257, 191] width 158 height 9
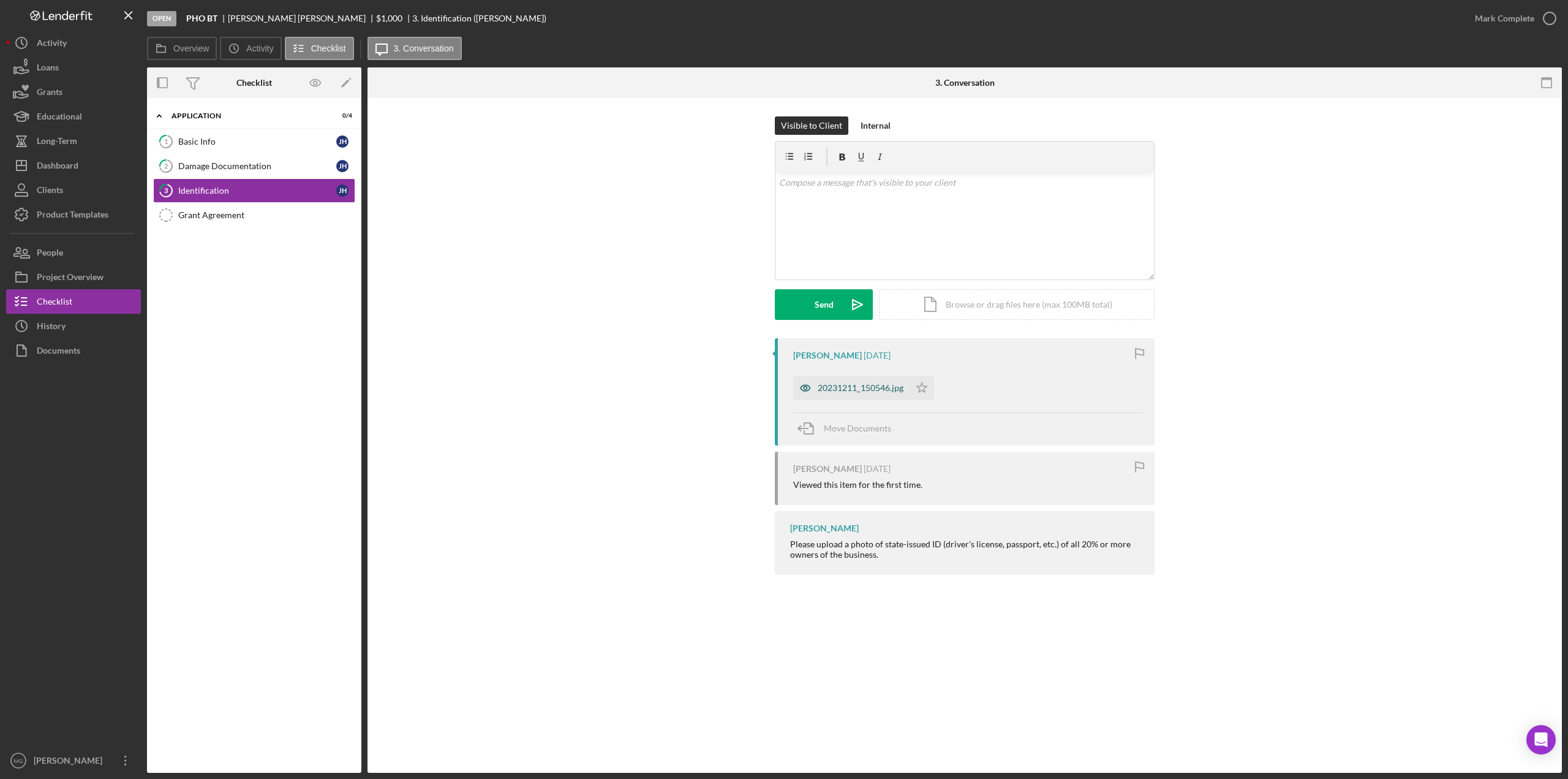
click at [840, 388] on div "20231211_150546.jpg" at bounding box center [861, 388] width 86 height 9
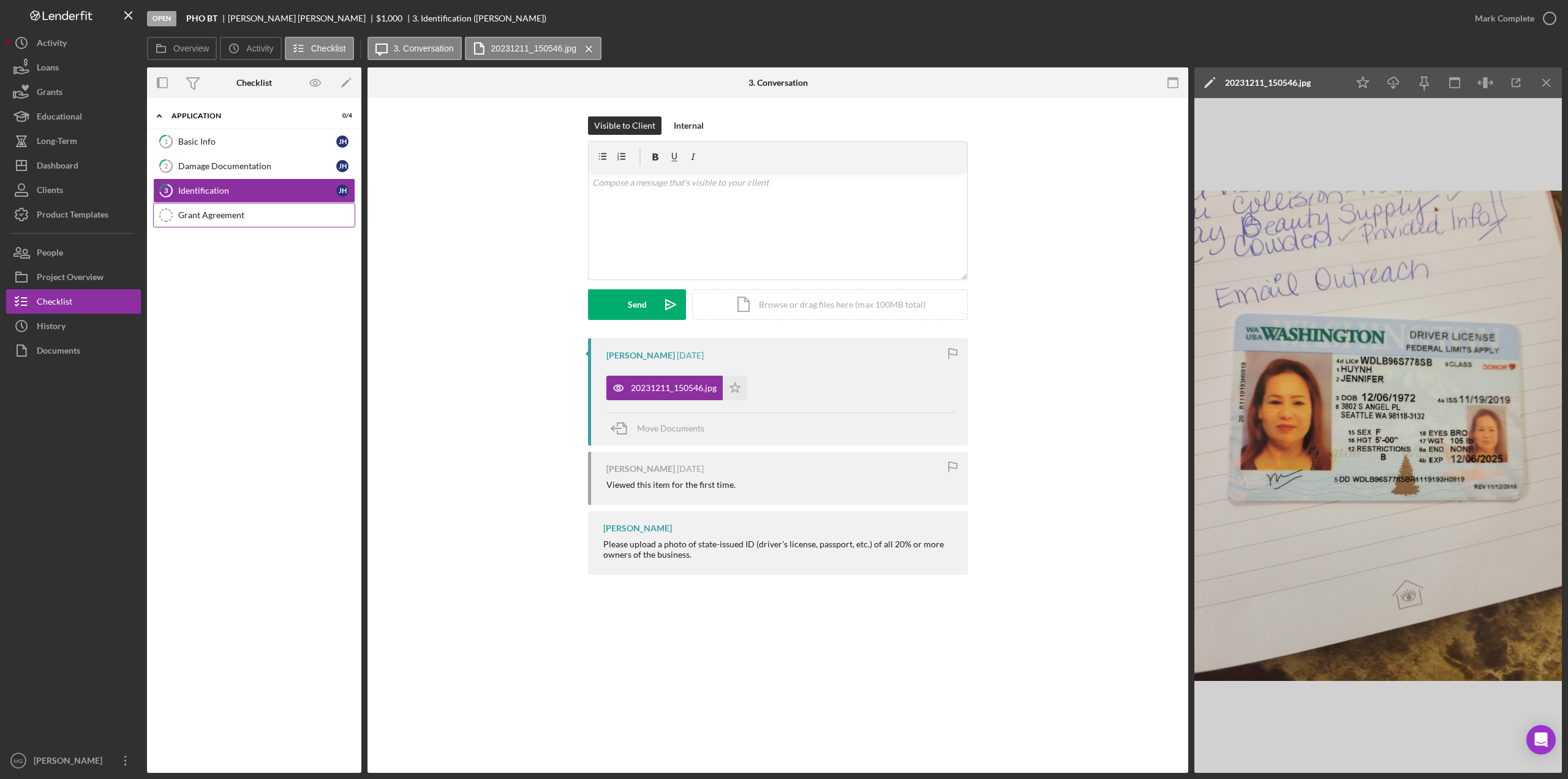
click at [232, 213] on div "Grant Agreement" at bounding box center [266, 215] width 176 height 9
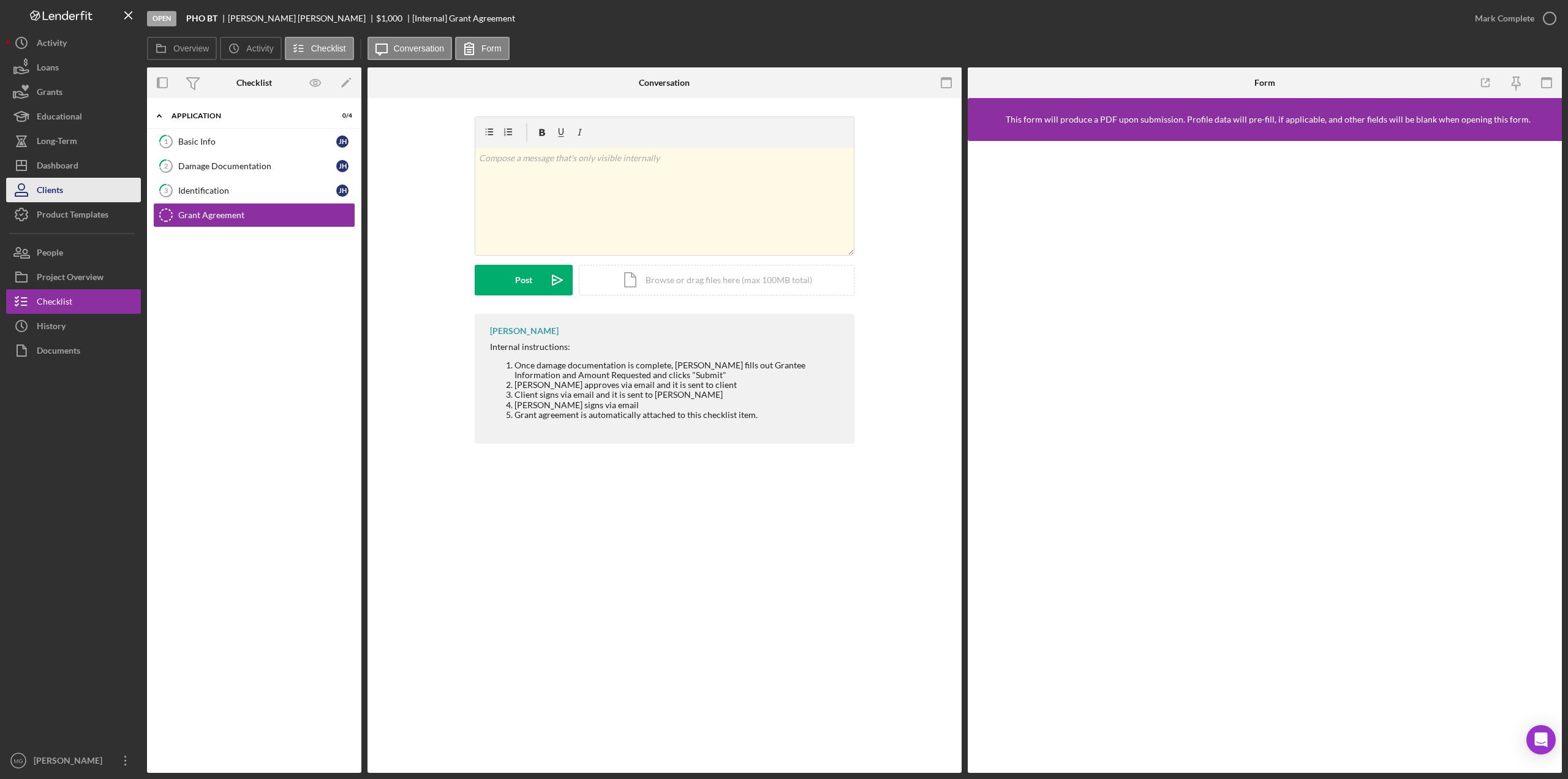
click at [54, 188] on div "Clients" at bounding box center [49, 191] width 26 height 28
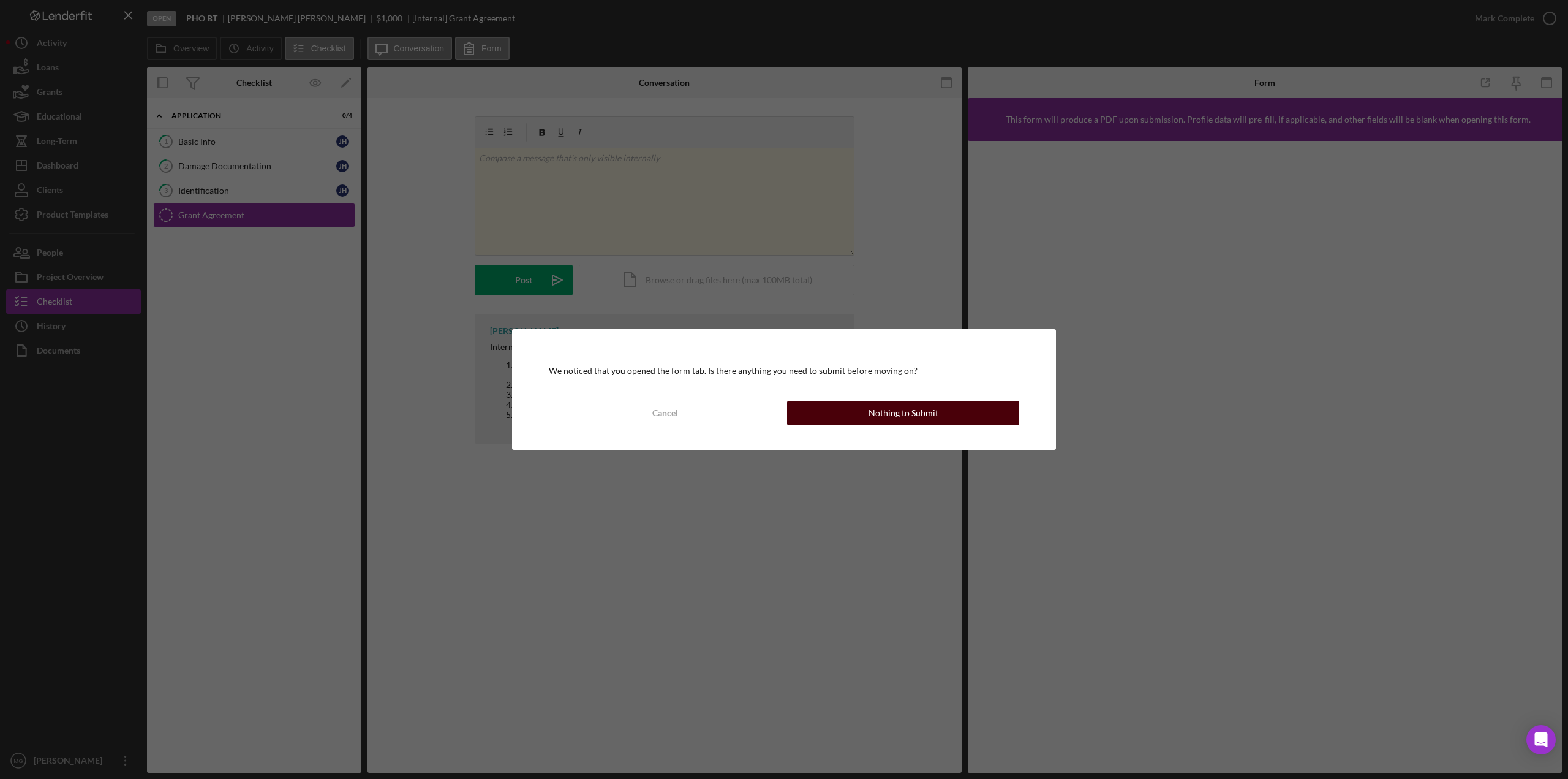
click at [903, 411] on div "Nothing to Submit" at bounding box center [903, 413] width 70 height 24
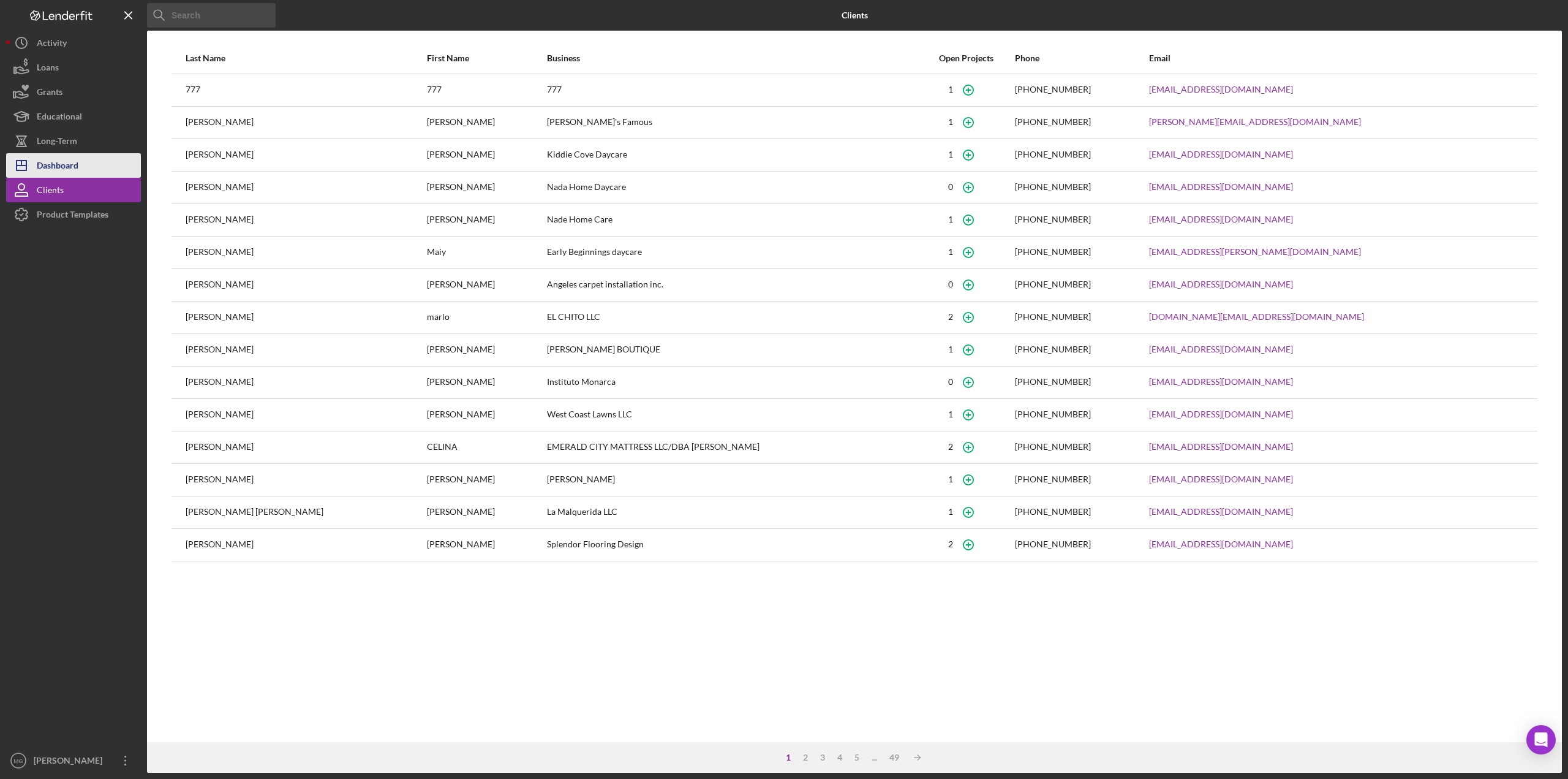
click at [52, 161] on div "Dashboard" at bounding box center [57, 167] width 41 height 28
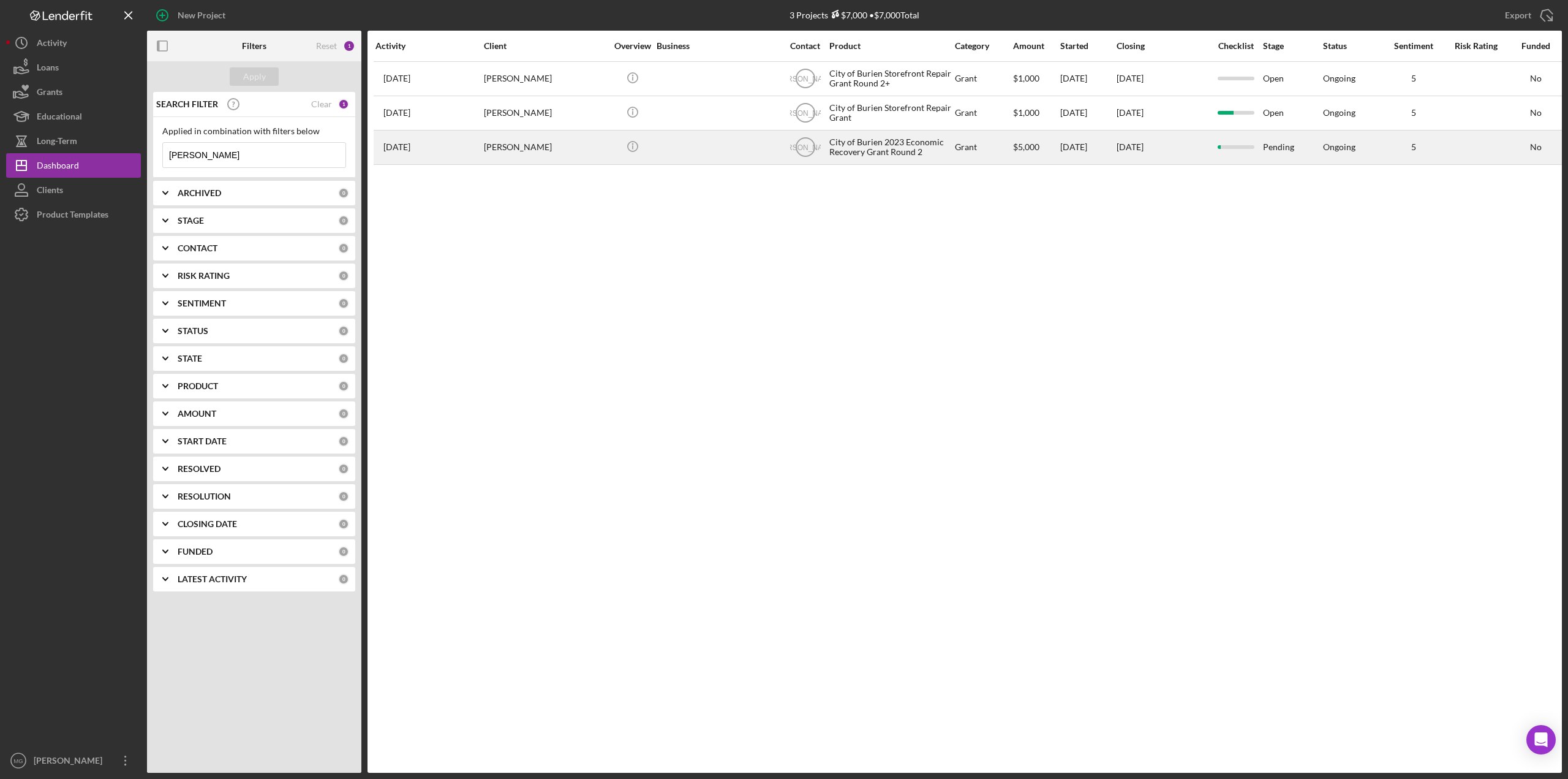
click at [917, 143] on div "City of Burien 2023 Economic Recovery Grant Round 2" at bounding box center [890, 147] width 123 height 33
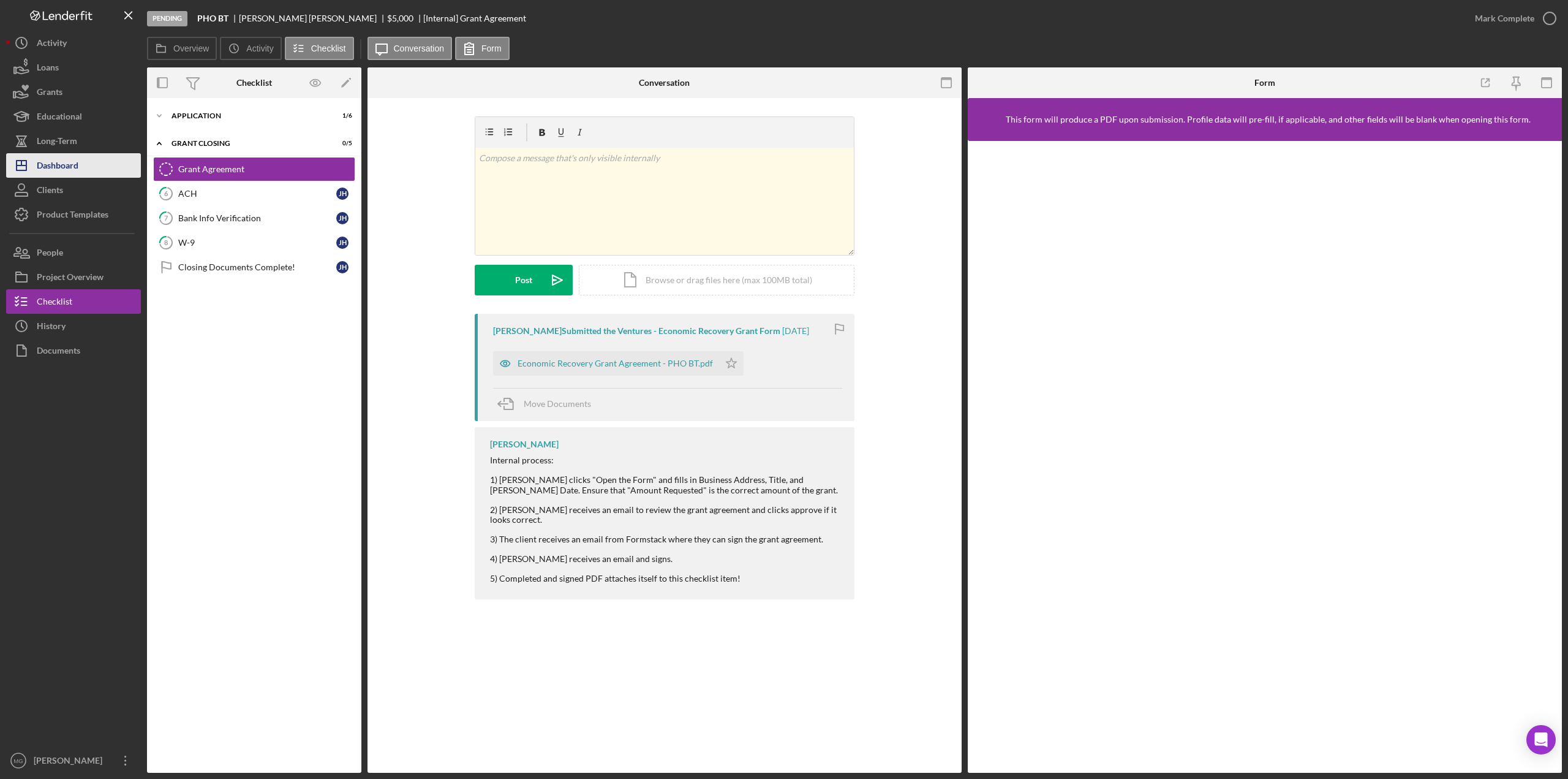
click at [57, 163] on div "Dashboard" at bounding box center [57, 167] width 41 height 28
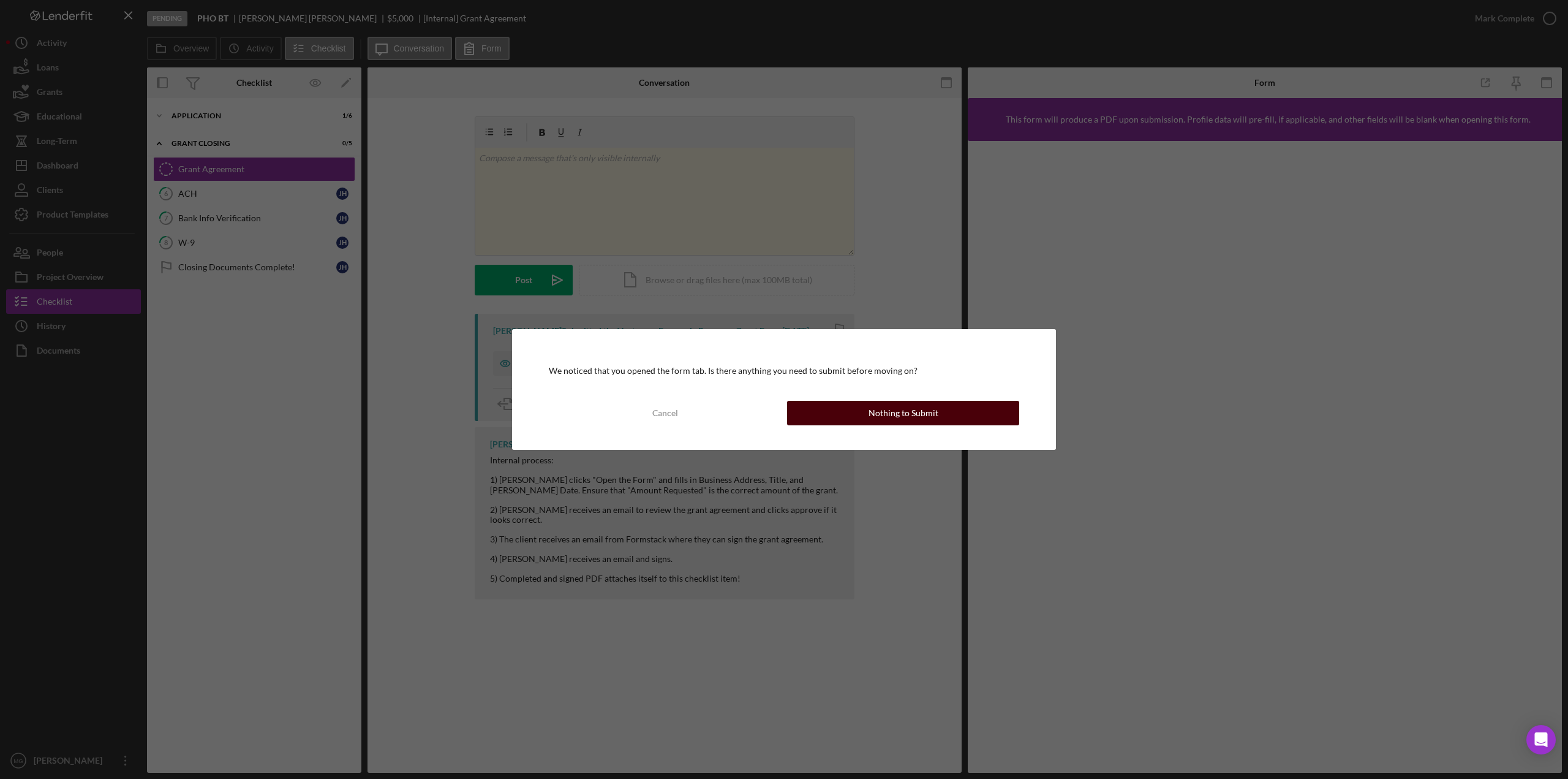
click at [867, 404] on button "Nothing to Submit" at bounding box center [903, 413] width 232 height 24
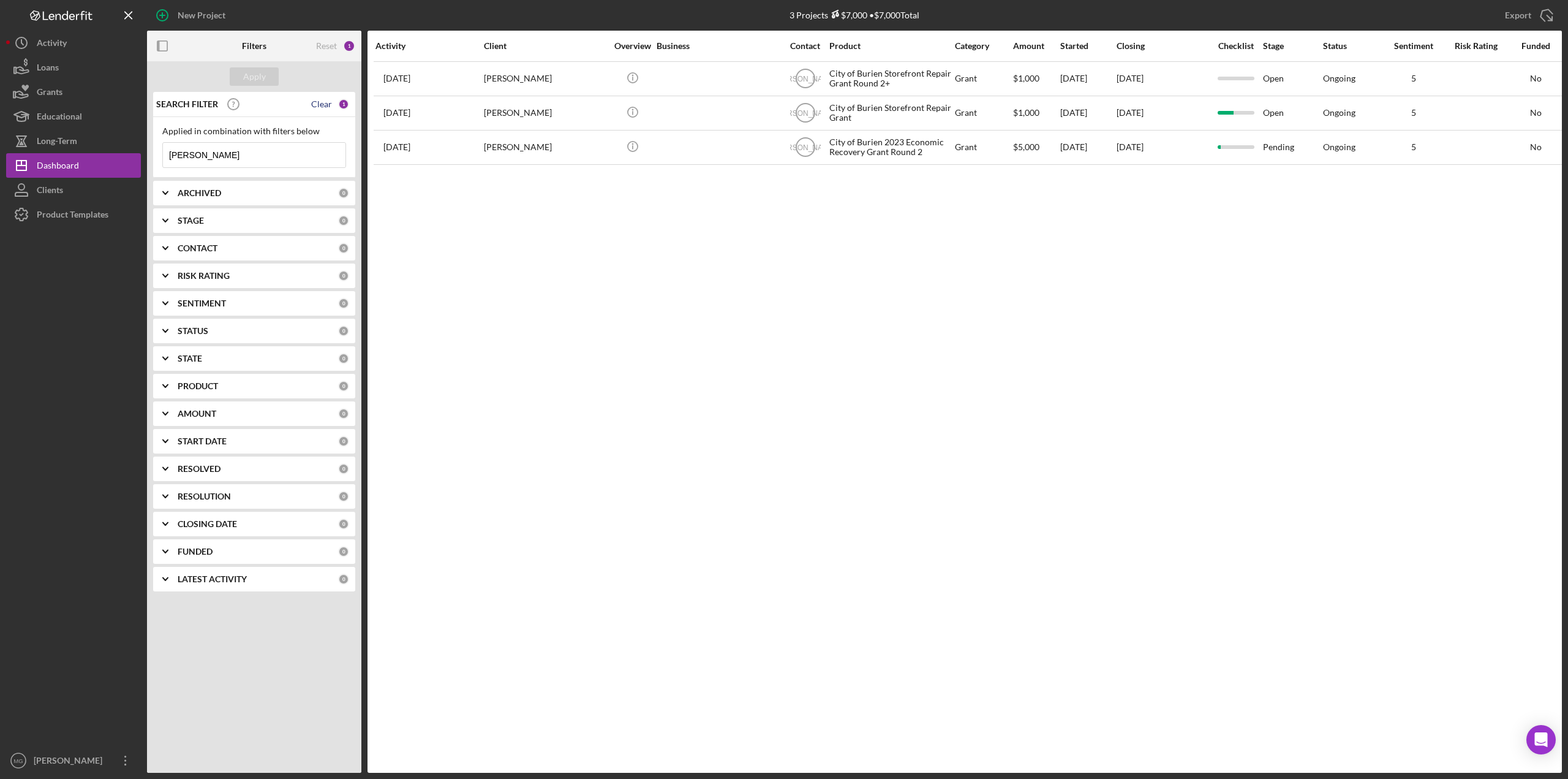
click at [322, 105] on div "Clear" at bounding box center [321, 104] width 21 height 9
click at [237, 156] on input at bounding box center [253, 155] width 182 height 24
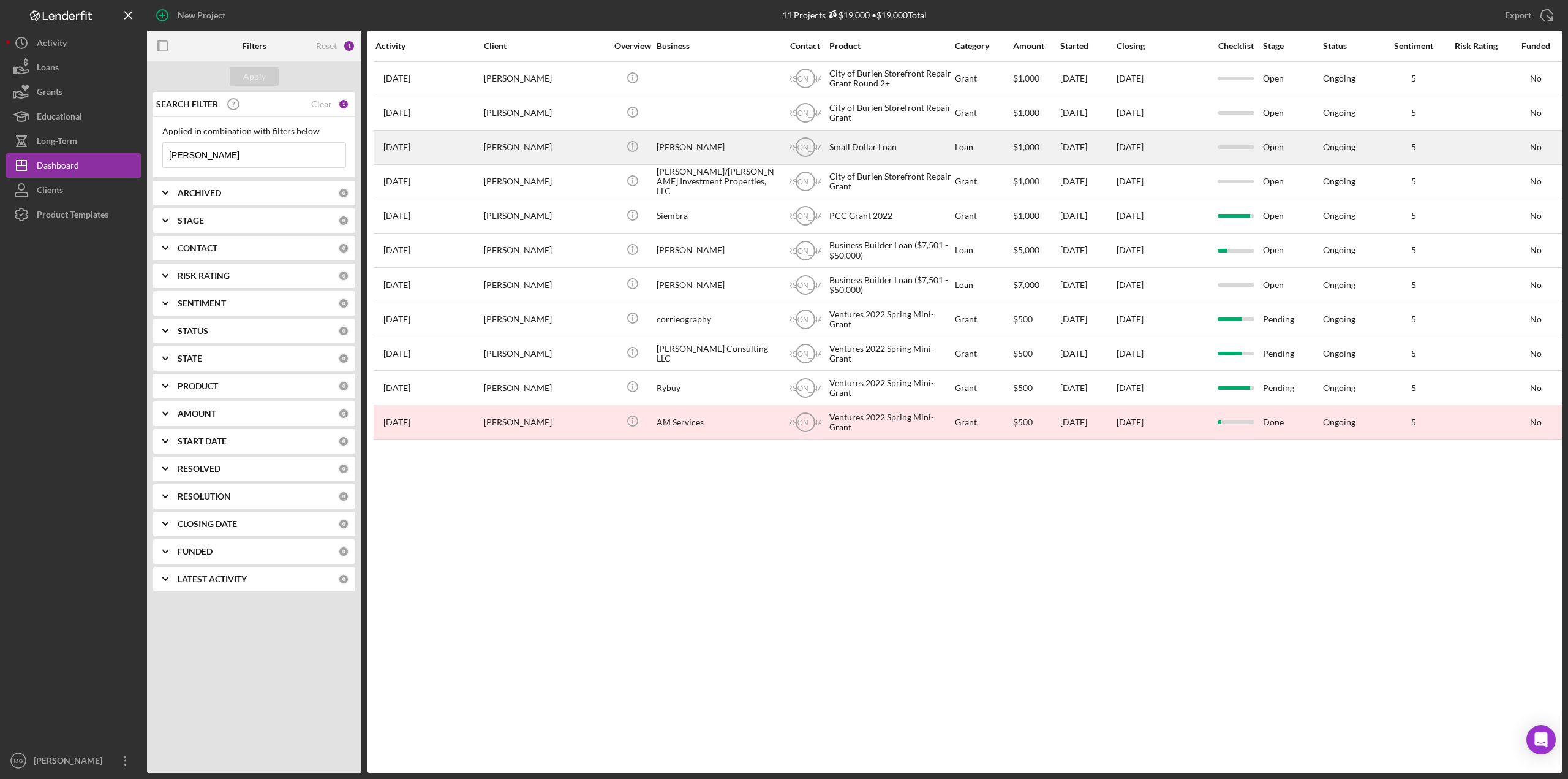
type input "[PERSON_NAME]"
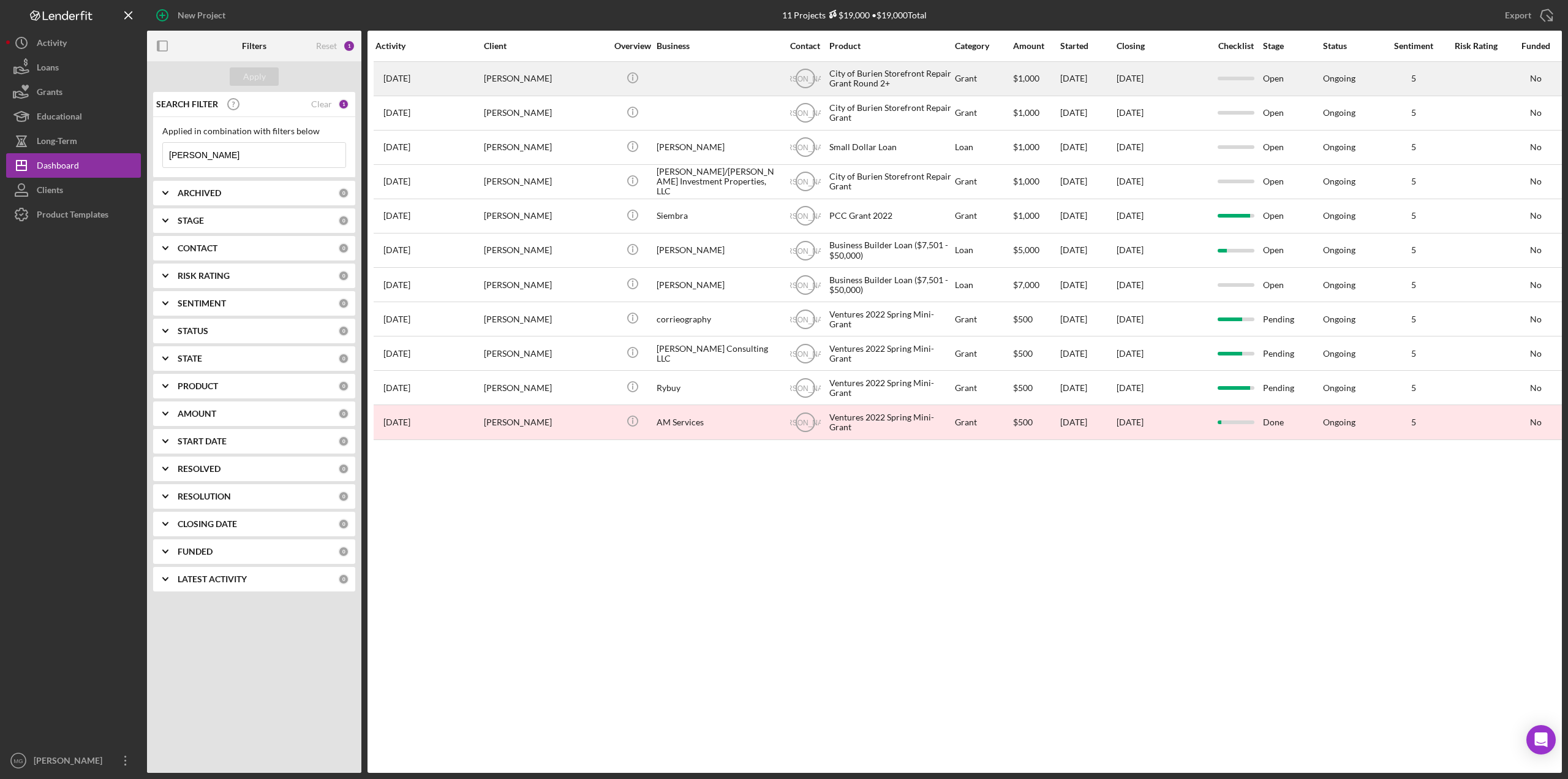
click at [1001, 84] on div "Grant" at bounding box center [983, 79] width 57 height 33
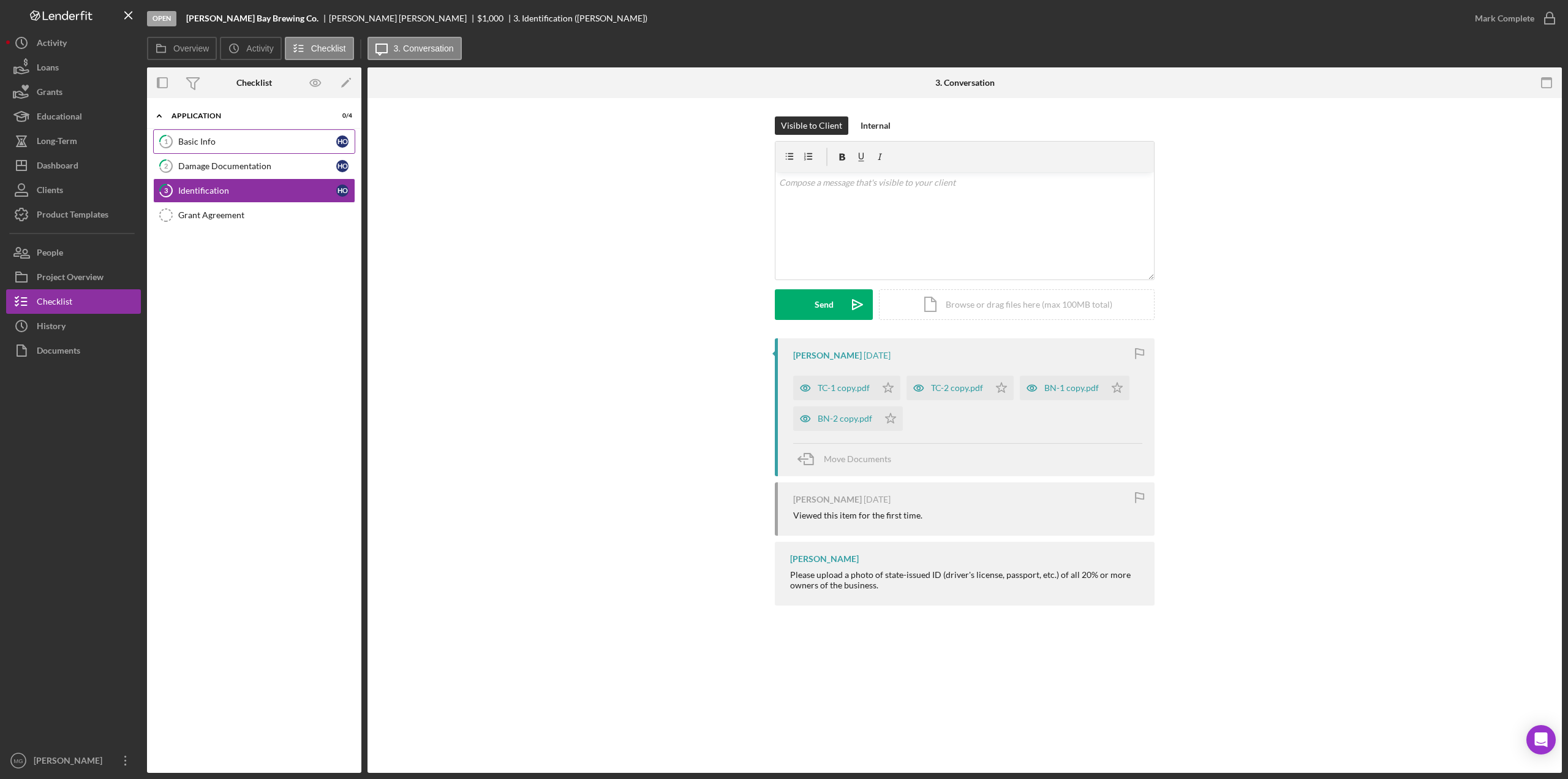
click at [190, 137] on div "Basic Info" at bounding box center [257, 142] width 158 height 9
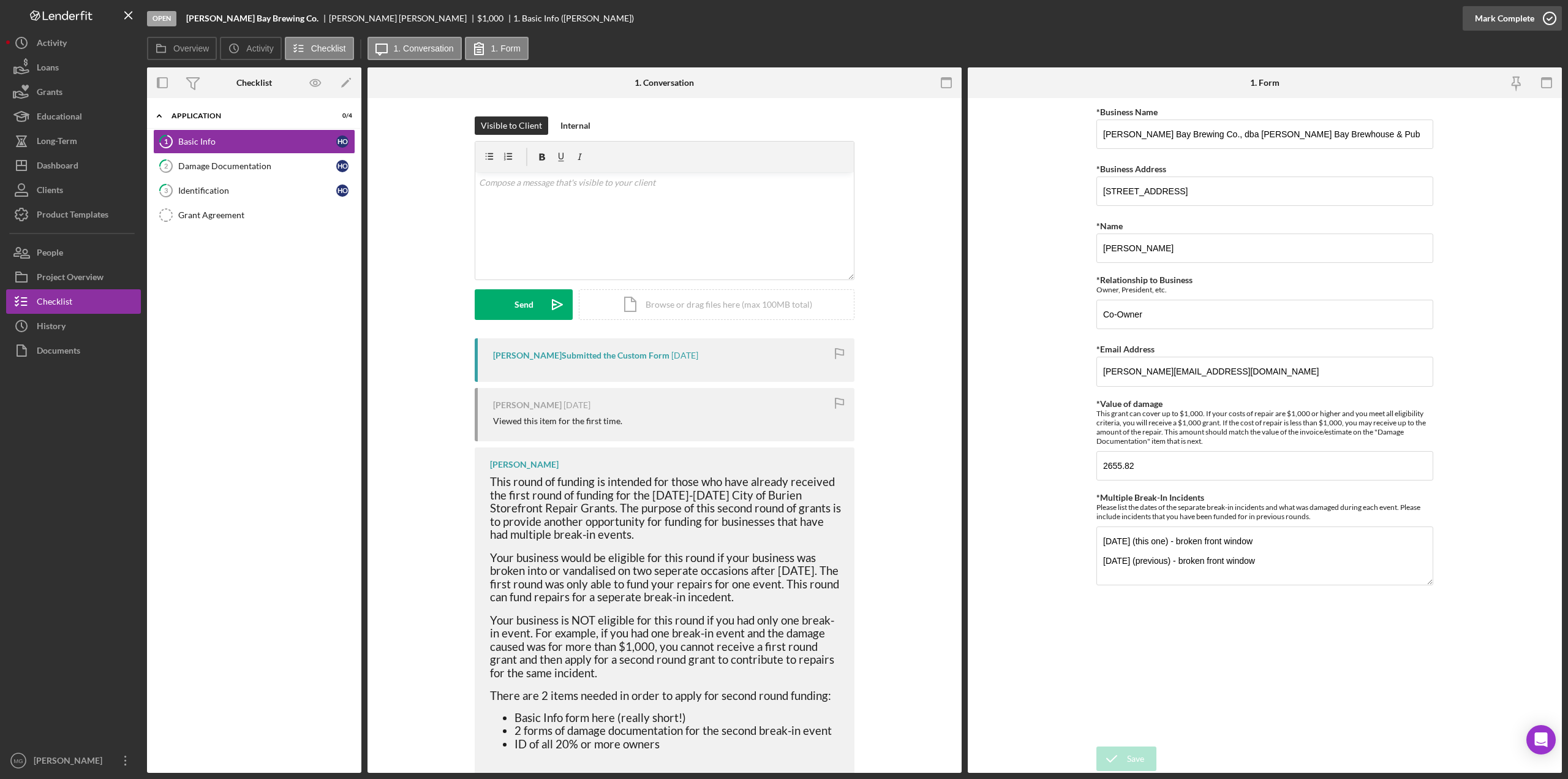
click at [1001, 18] on icon "button" at bounding box center [1549, 18] width 30 height 31
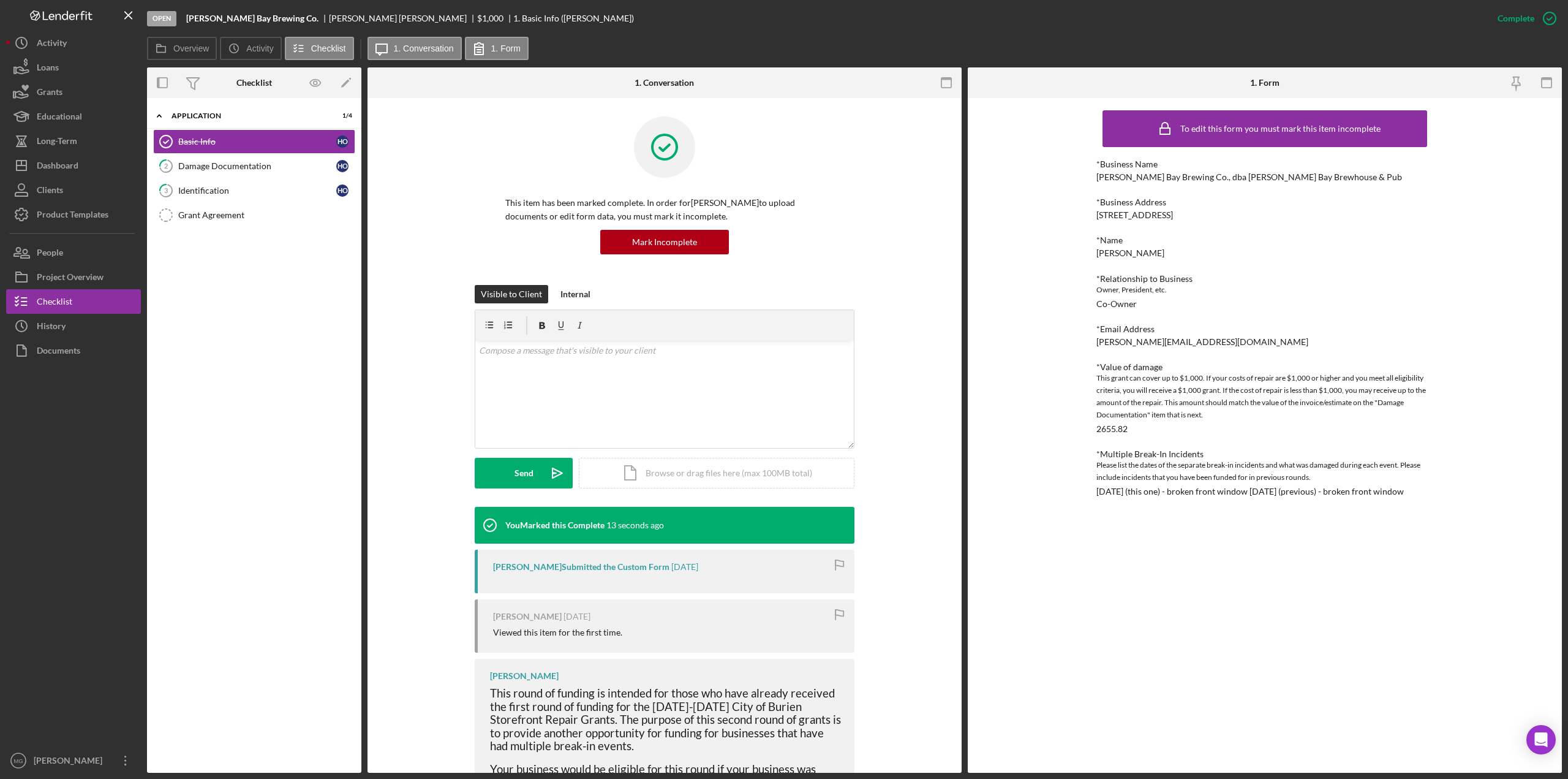
drag, startPoint x: 1092, startPoint y: 159, endPoint x: 1124, endPoint y: 512, distance: 354.4
click at [1001, 512] on div "To edit this form you must mark this item incomplete *Business Name [PERSON_NAM…" at bounding box center [1264, 435] width 594 height 675
click at [255, 163] on div "Damage Documentation" at bounding box center [257, 166] width 158 height 9
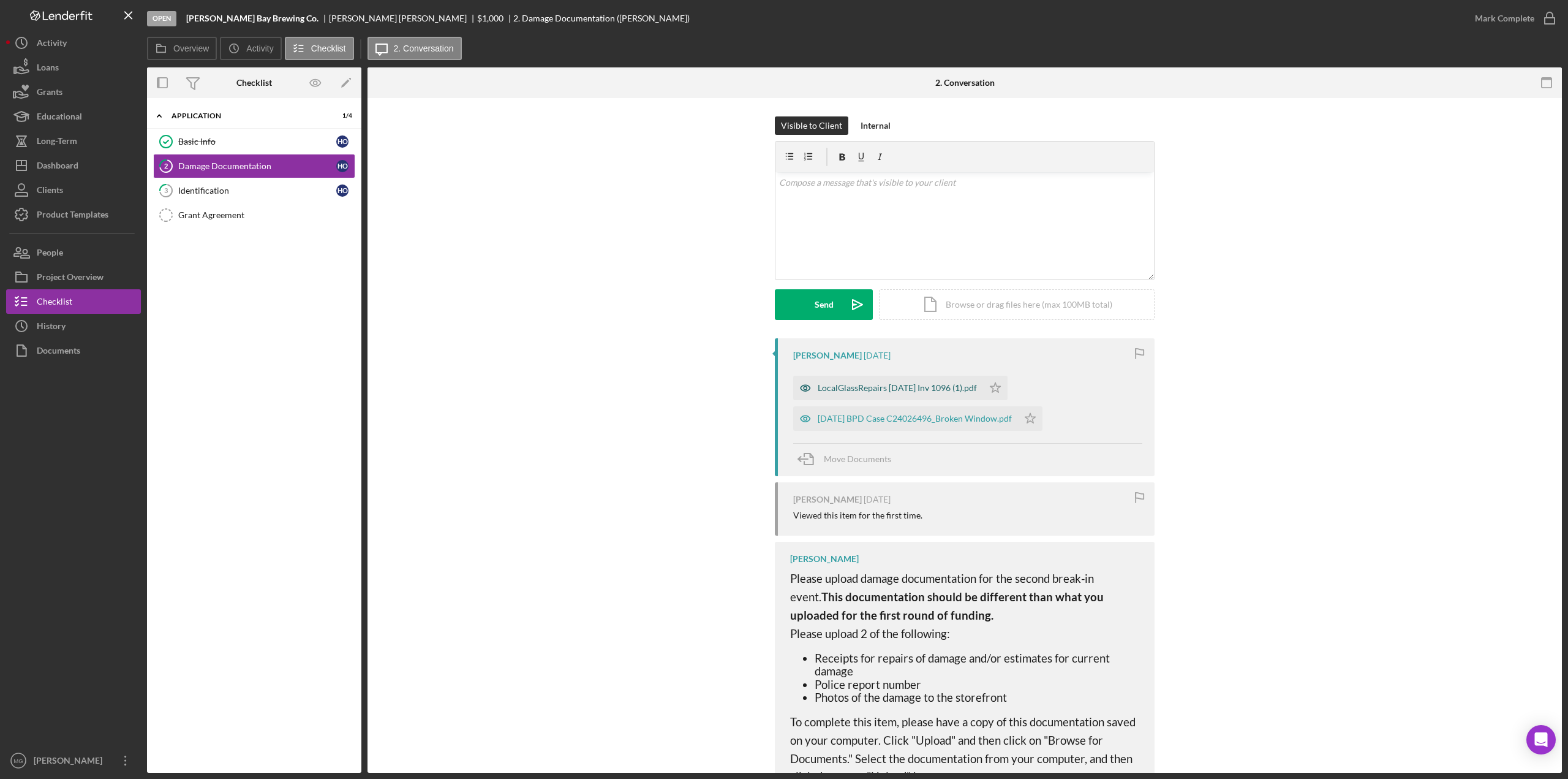
click at [857, 384] on div "LocalGlassRepairs [DATE] Inv 1096 (1).pdf" at bounding box center [897, 388] width 159 height 9
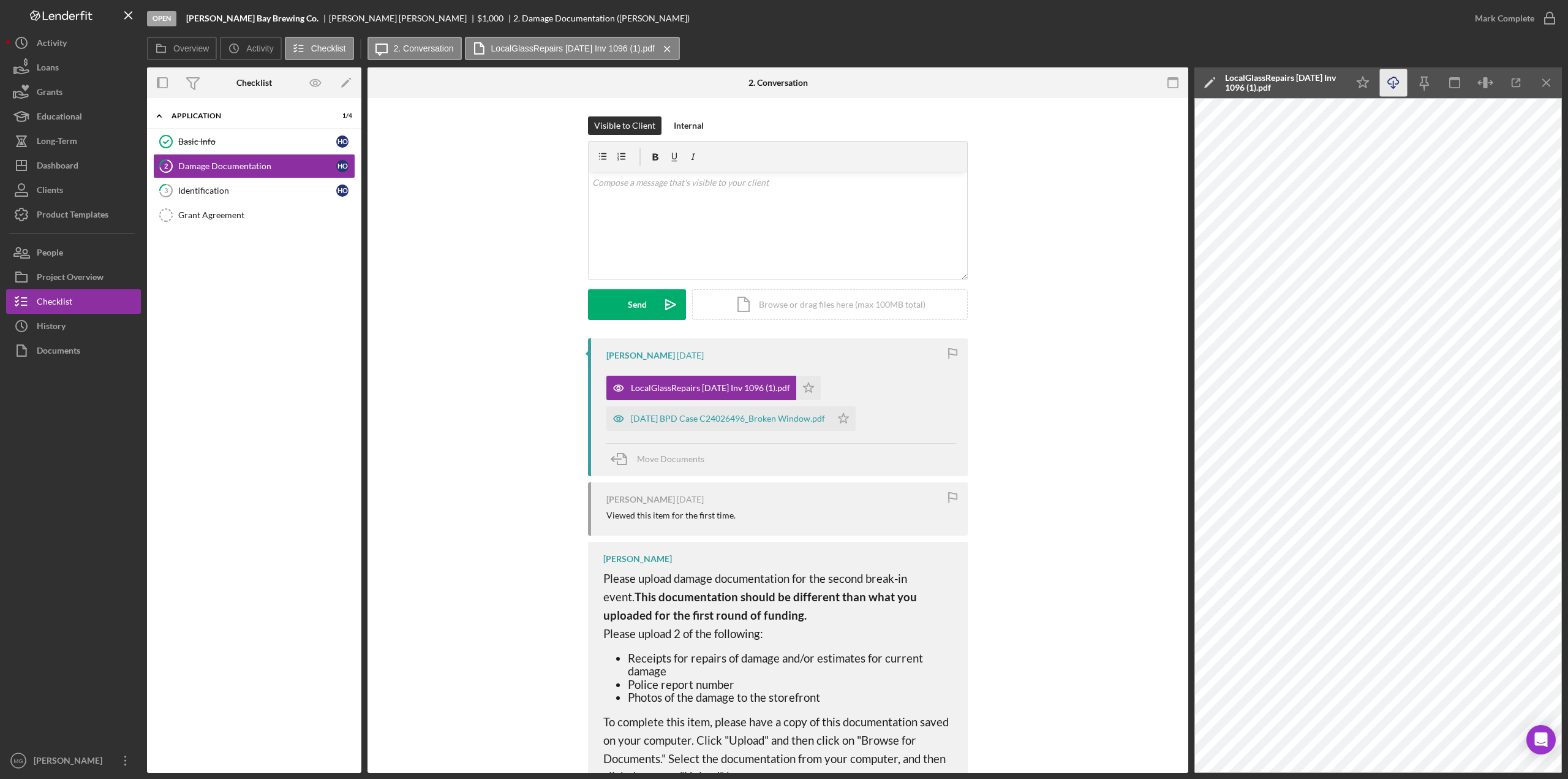
click at [1001, 87] on polyline "button" at bounding box center [1392, 87] width 4 height 2
click at [713, 417] on div "[DATE] BPD Case C24026496_Broken Window.pdf" at bounding box center [728, 418] width 194 height 9
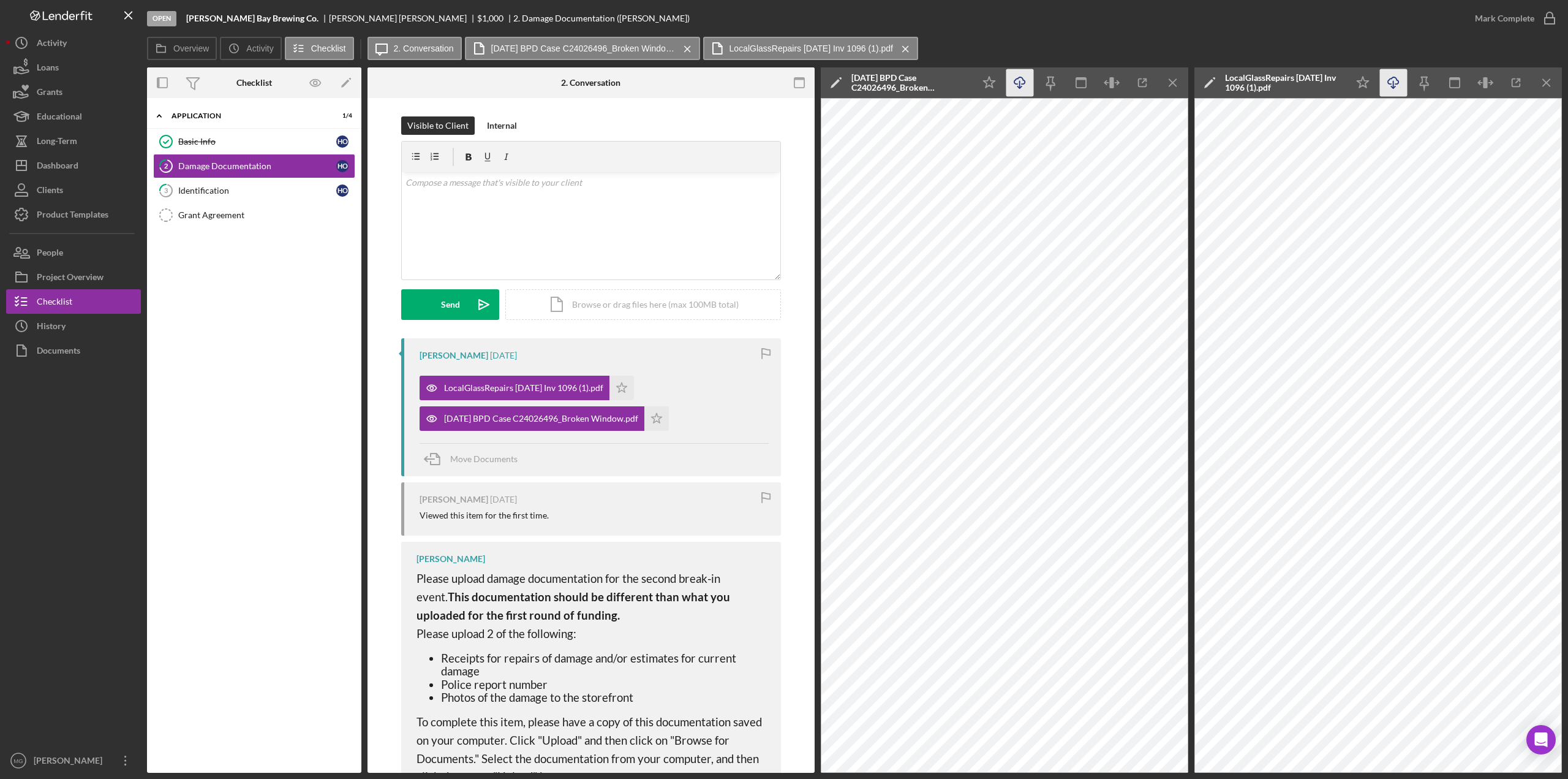
click at [1001, 87] on line "button" at bounding box center [1020, 84] width 0 height 7
drag, startPoint x: 232, startPoint y: 191, endPoint x: 395, endPoint y: 226, distance: 166.7
click at [232, 191] on div "Identification" at bounding box center [257, 191] width 158 height 9
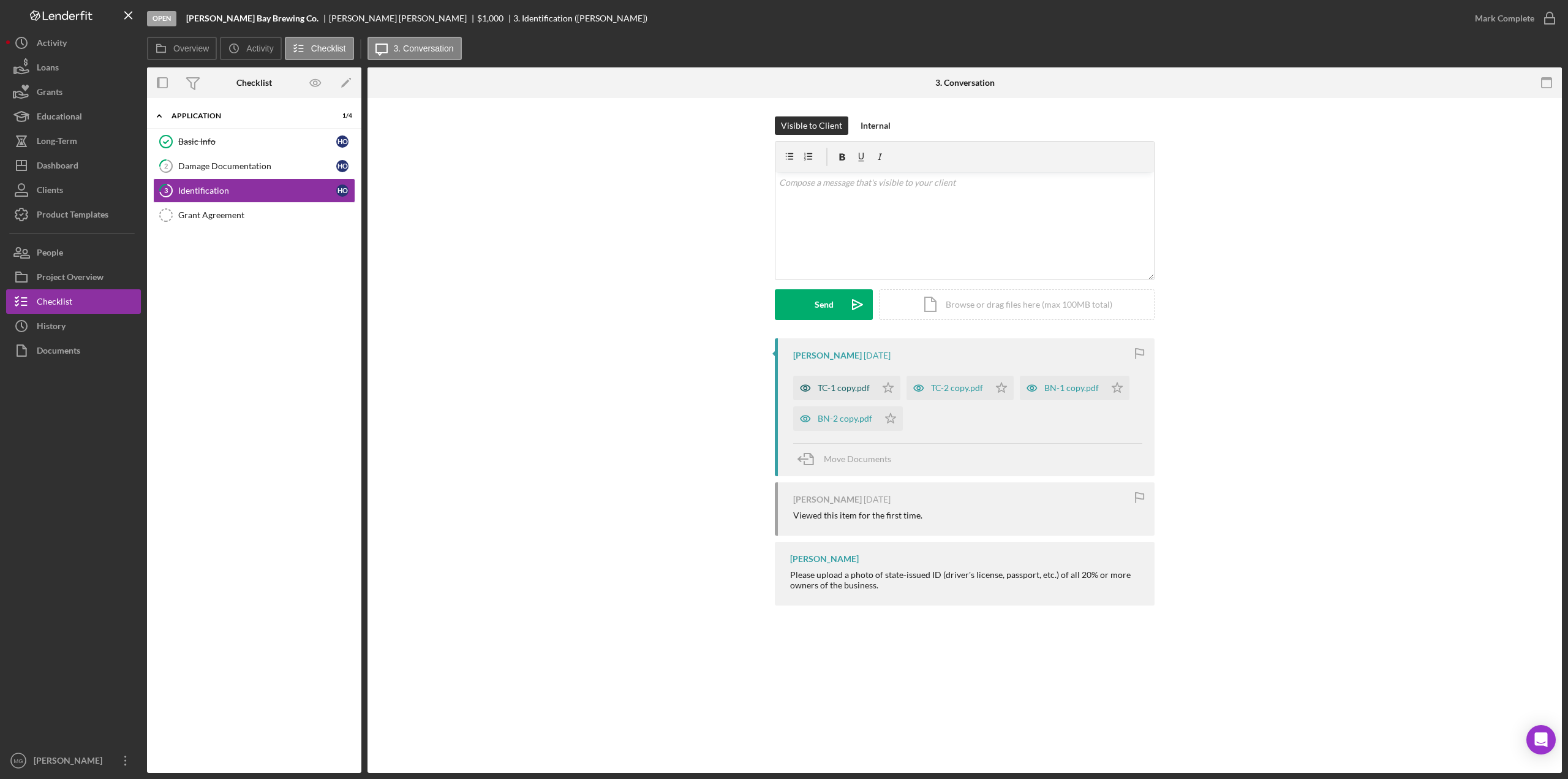
click at [844, 390] on div "TC-1 copy.pdf" at bounding box center [844, 388] width 52 height 9
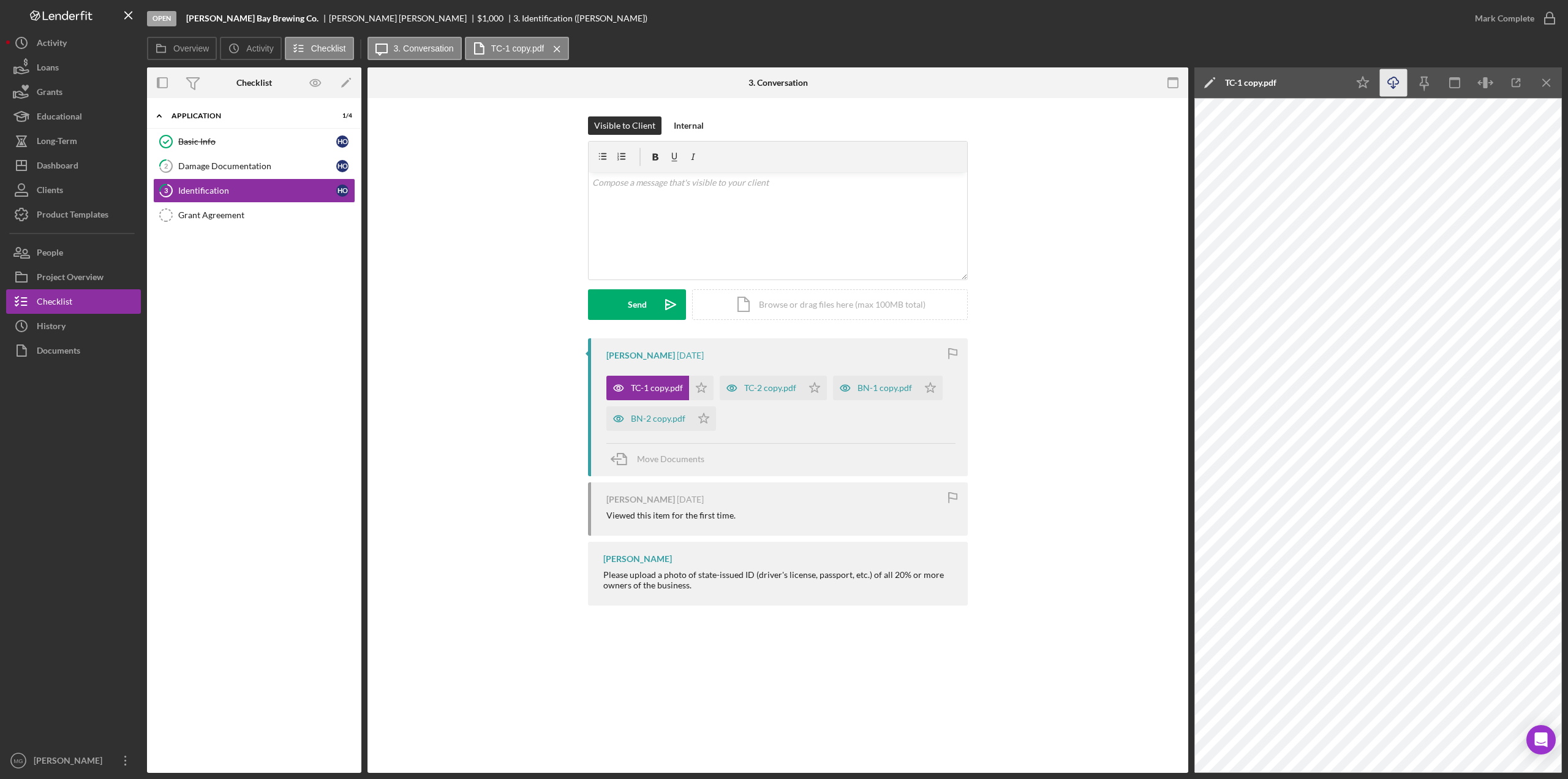
click at [1001, 86] on icon "Icon/Download" at bounding box center [1393, 83] width 28 height 28
click at [763, 392] on div "TC-2 copy.pdf" at bounding box center [770, 388] width 52 height 9
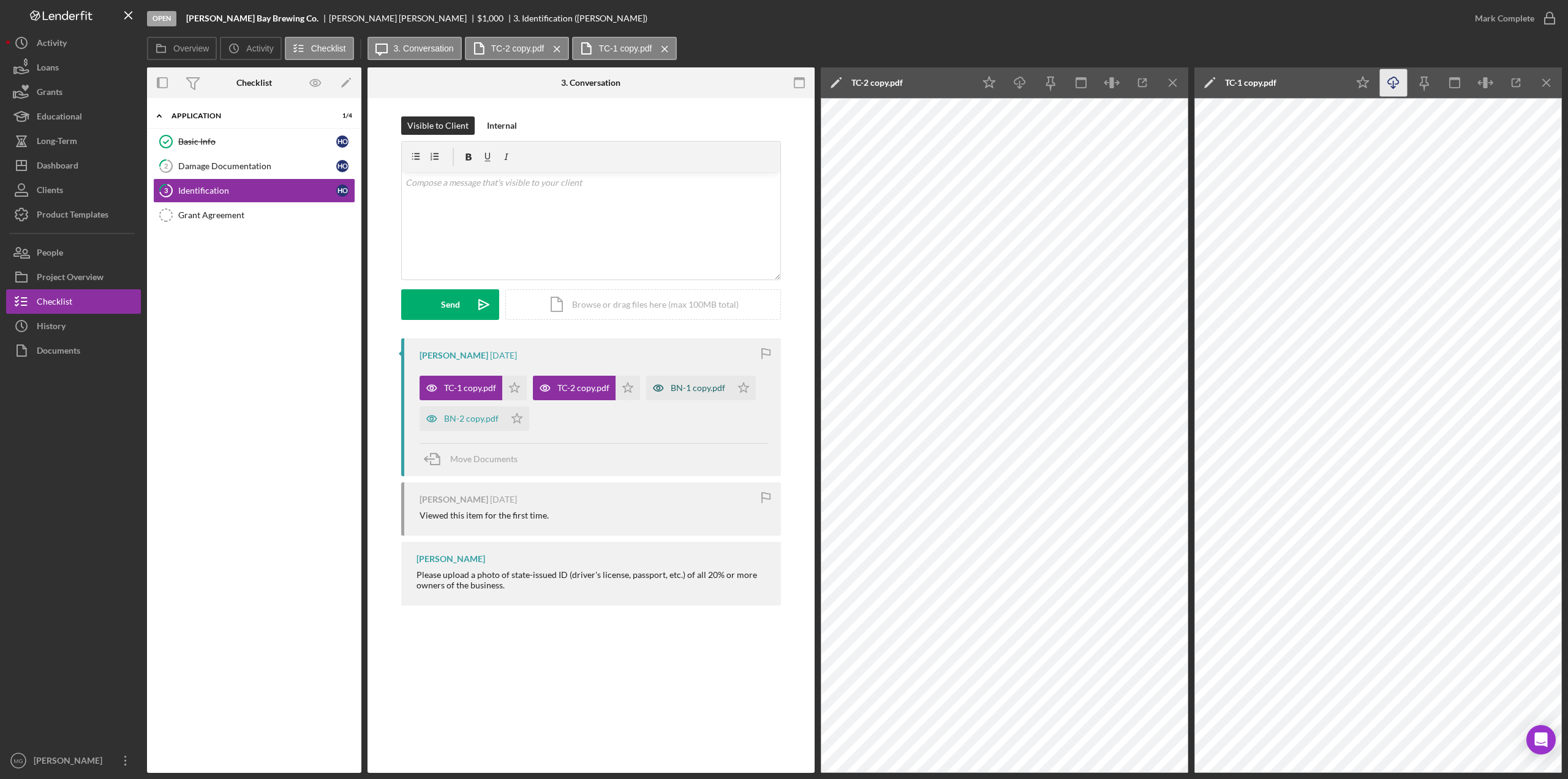
click at [682, 393] on div "BN-1 copy.pdf" at bounding box center [688, 388] width 85 height 24
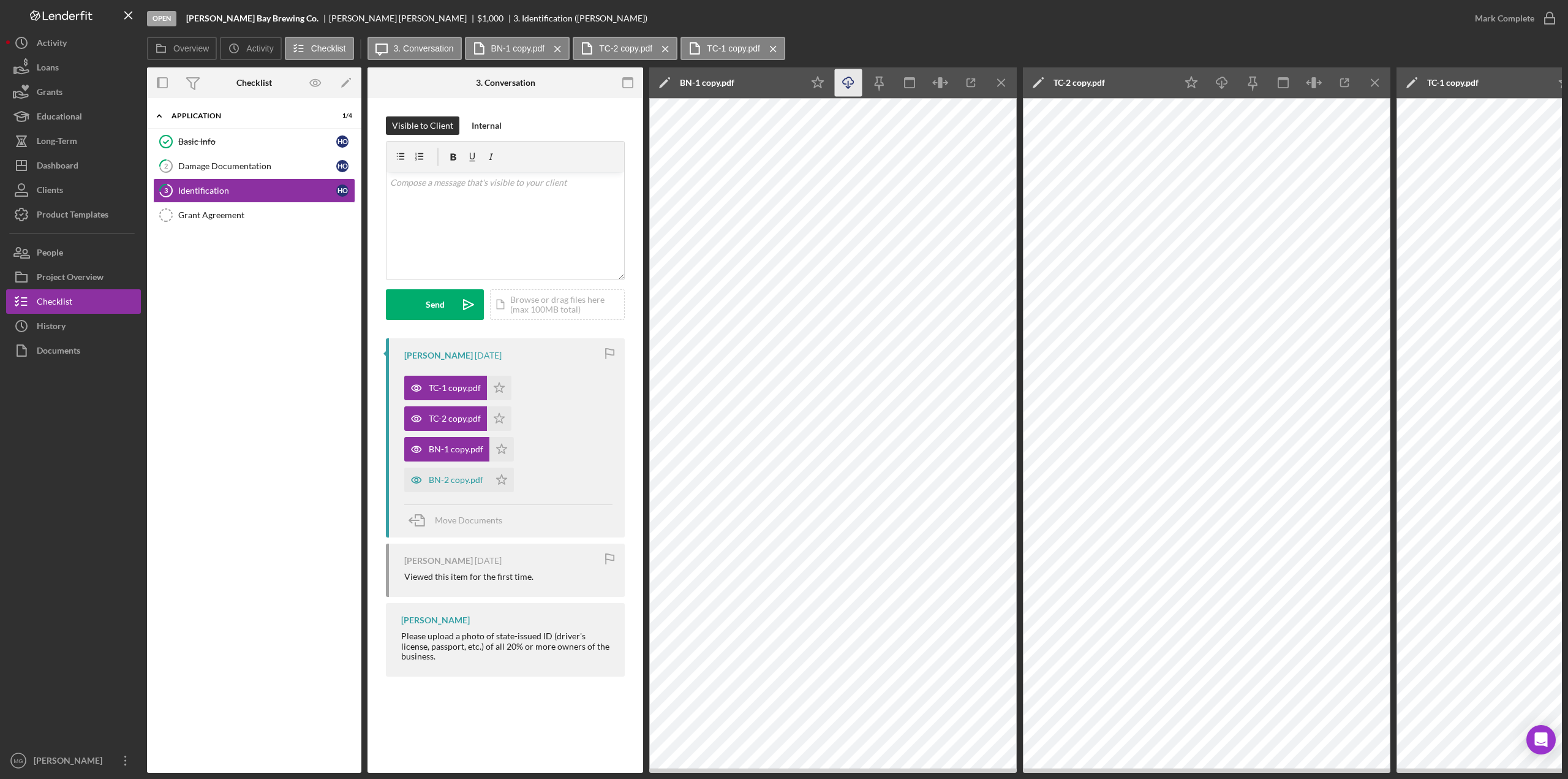
click at [848, 79] on icon "Icon/Download" at bounding box center [848, 83] width 28 height 28
click at [454, 485] on div "BN-2 copy.pdf" at bounding box center [447, 480] width 85 height 24
click at [852, 82] on icon "Icon/Download" at bounding box center [848, 83] width 28 height 28
click at [1001, 81] on icon "Icon/Menu Close" at bounding box center [1002, 83] width 28 height 28
click at [1001, 85] on icon "Icon/Download" at bounding box center [1222, 83] width 28 height 28
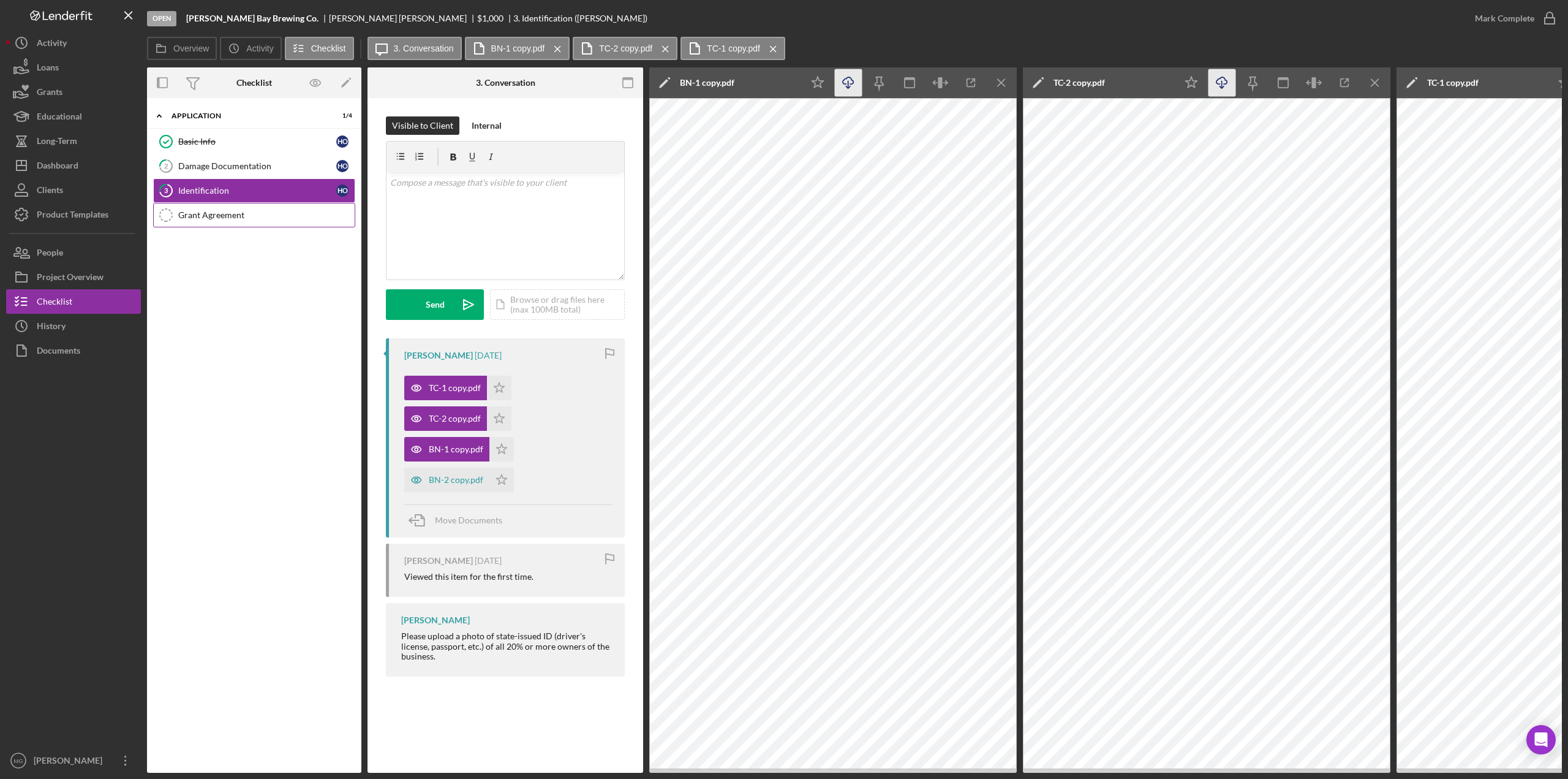
click at [209, 210] on div "Grant Agreement" at bounding box center [266, 215] width 176 height 9
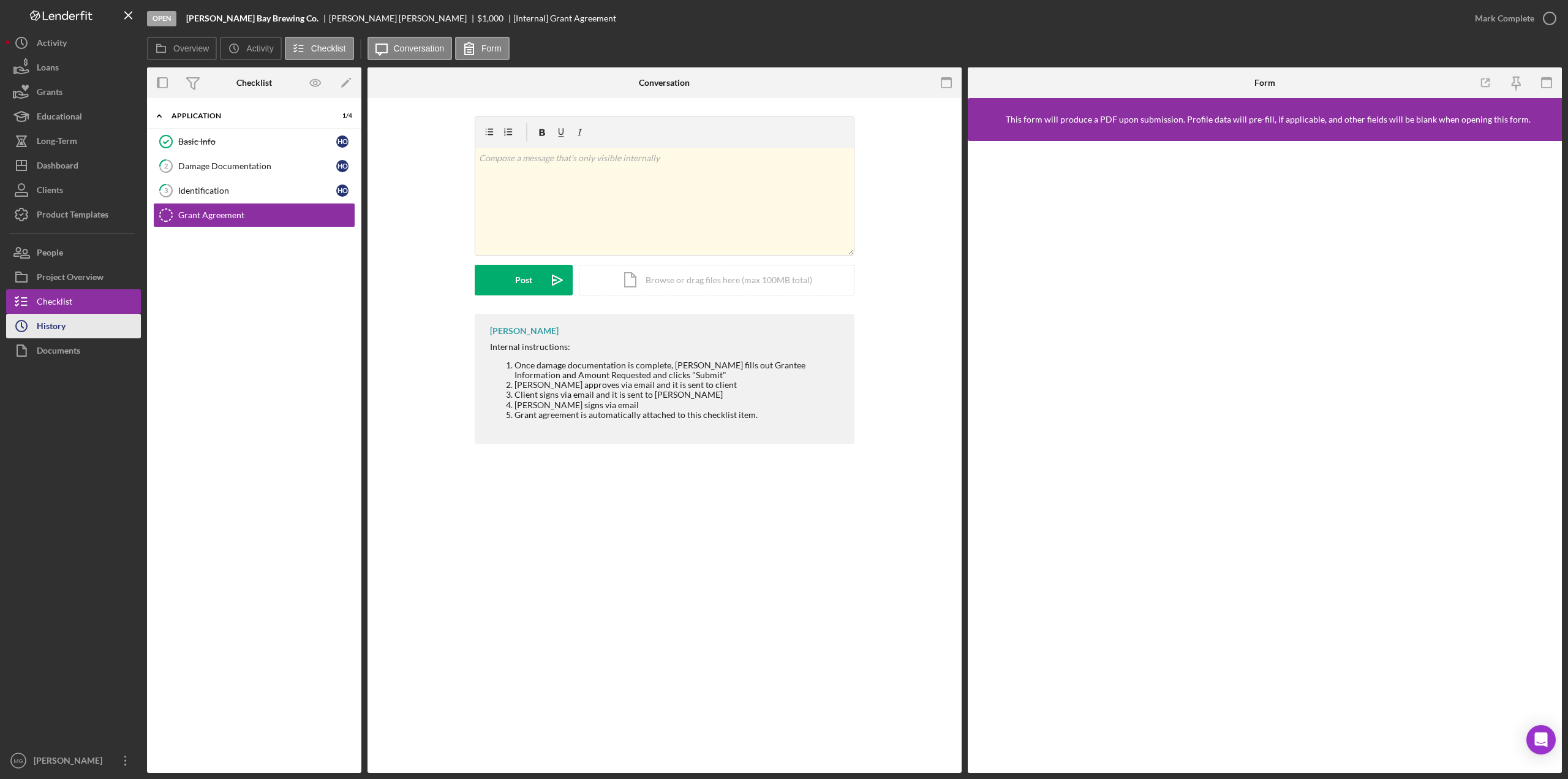
click at [65, 330] on div "History" at bounding box center [51, 327] width 28 height 28
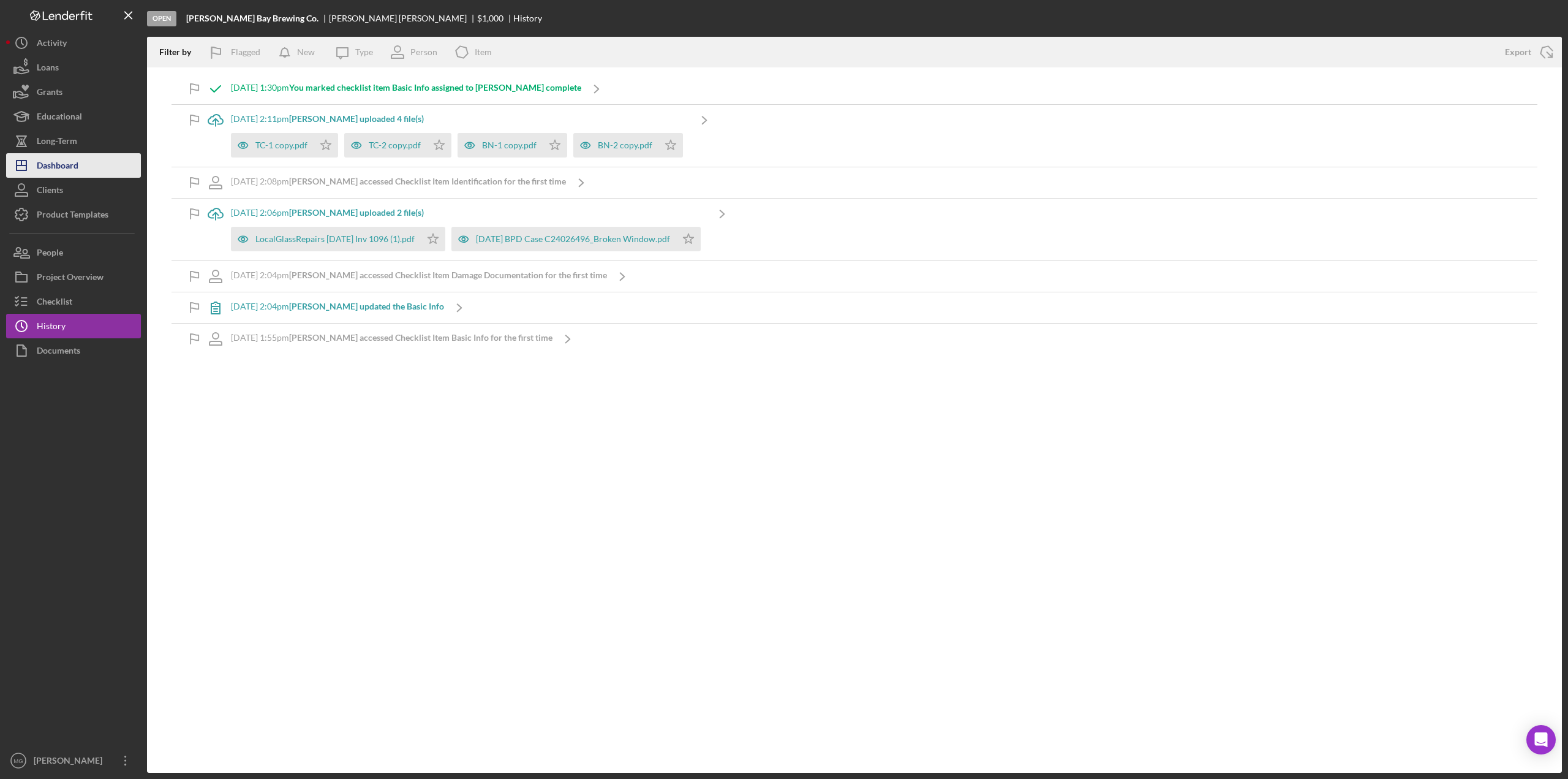
click at [77, 168] on div "Dashboard" at bounding box center [57, 167] width 41 height 28
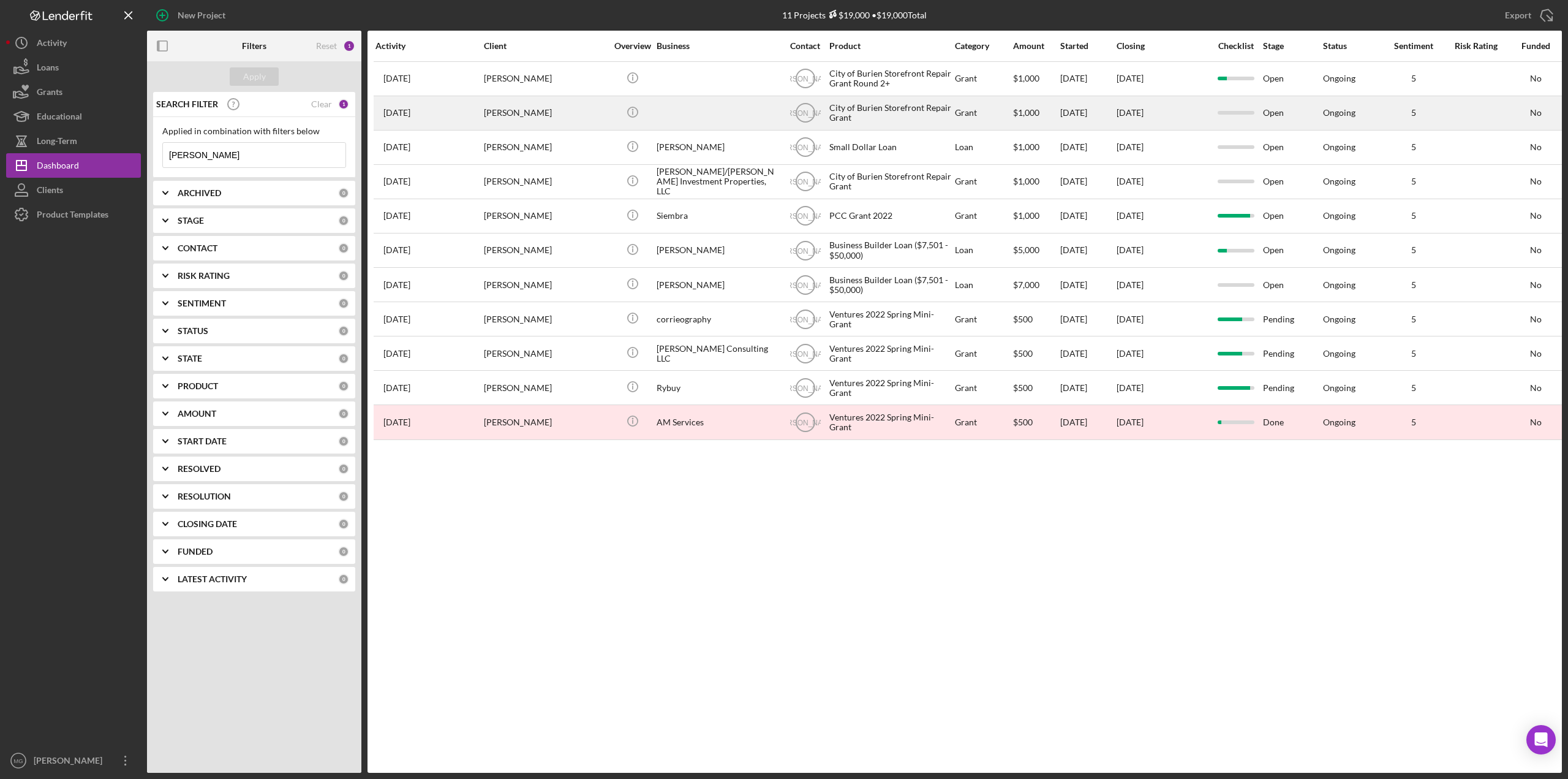
click at [709, 109] on div at bounding box center [718, 113] width 123 height 33
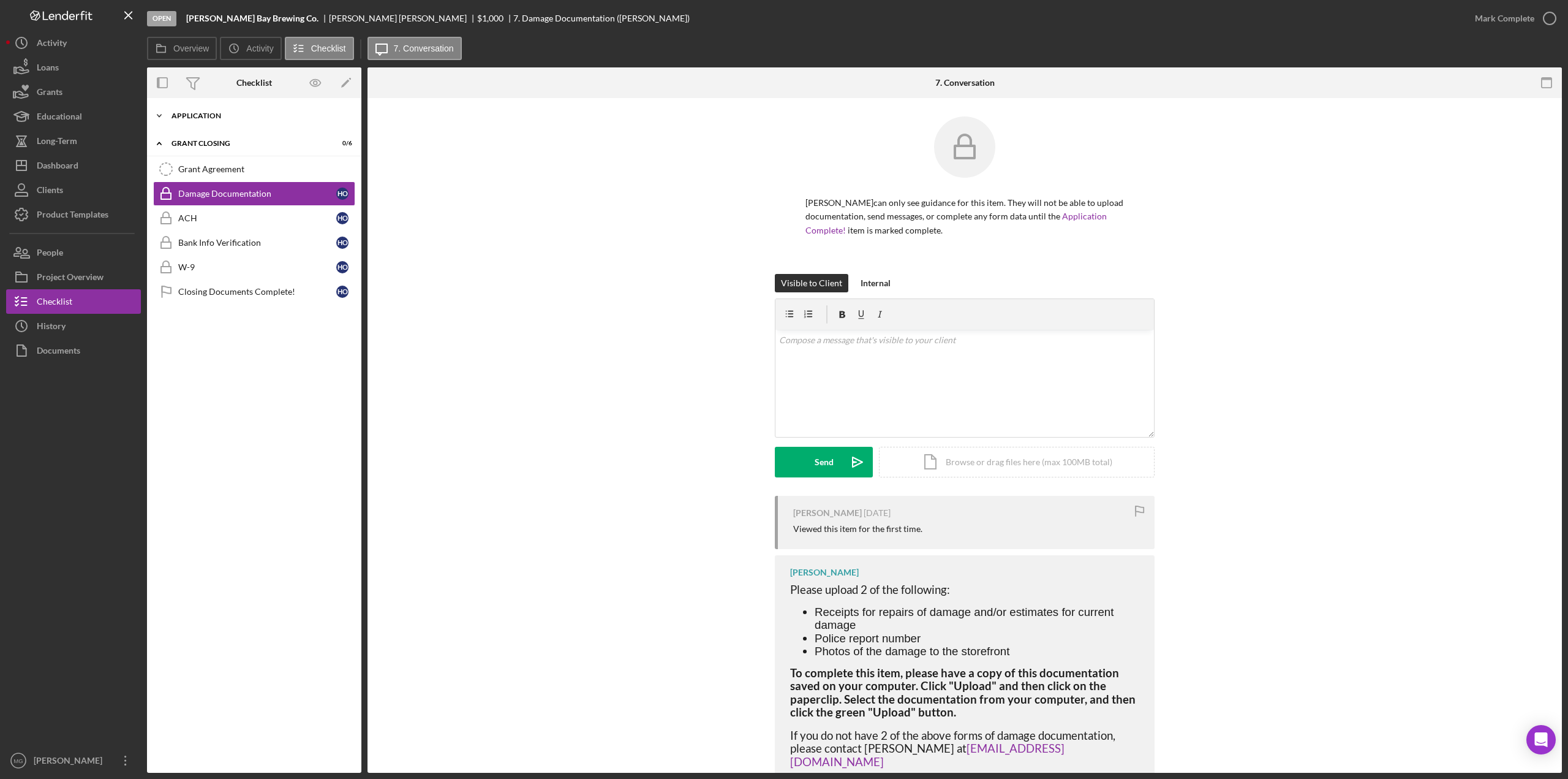
click at [162, 117] on icon "Icon/Expander" at bounding box center [159, 116] width 24 height 24
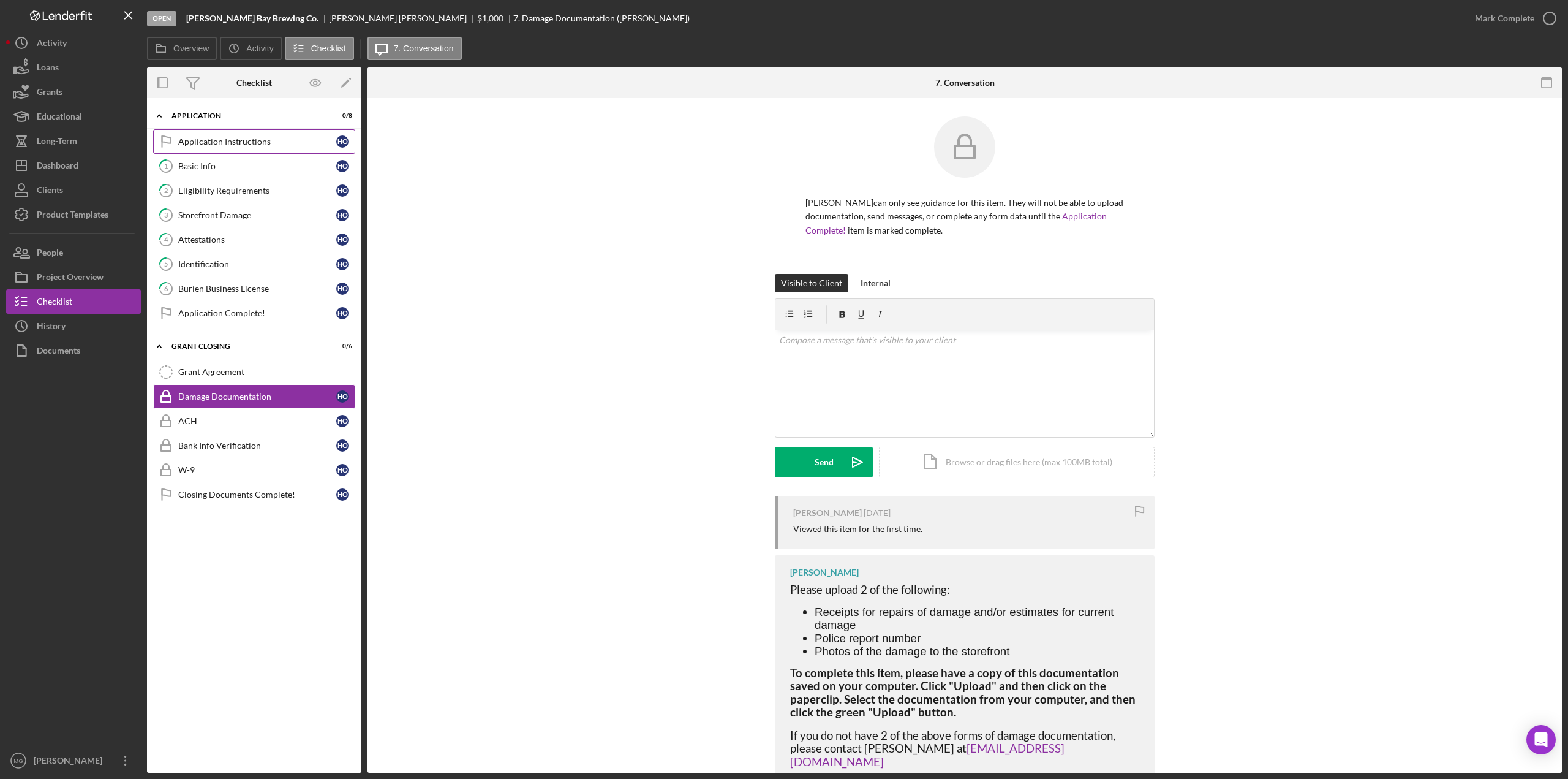
click at [209, 143] on div "Application Instructions" at bounding box center [257, 142] width 158 height 9
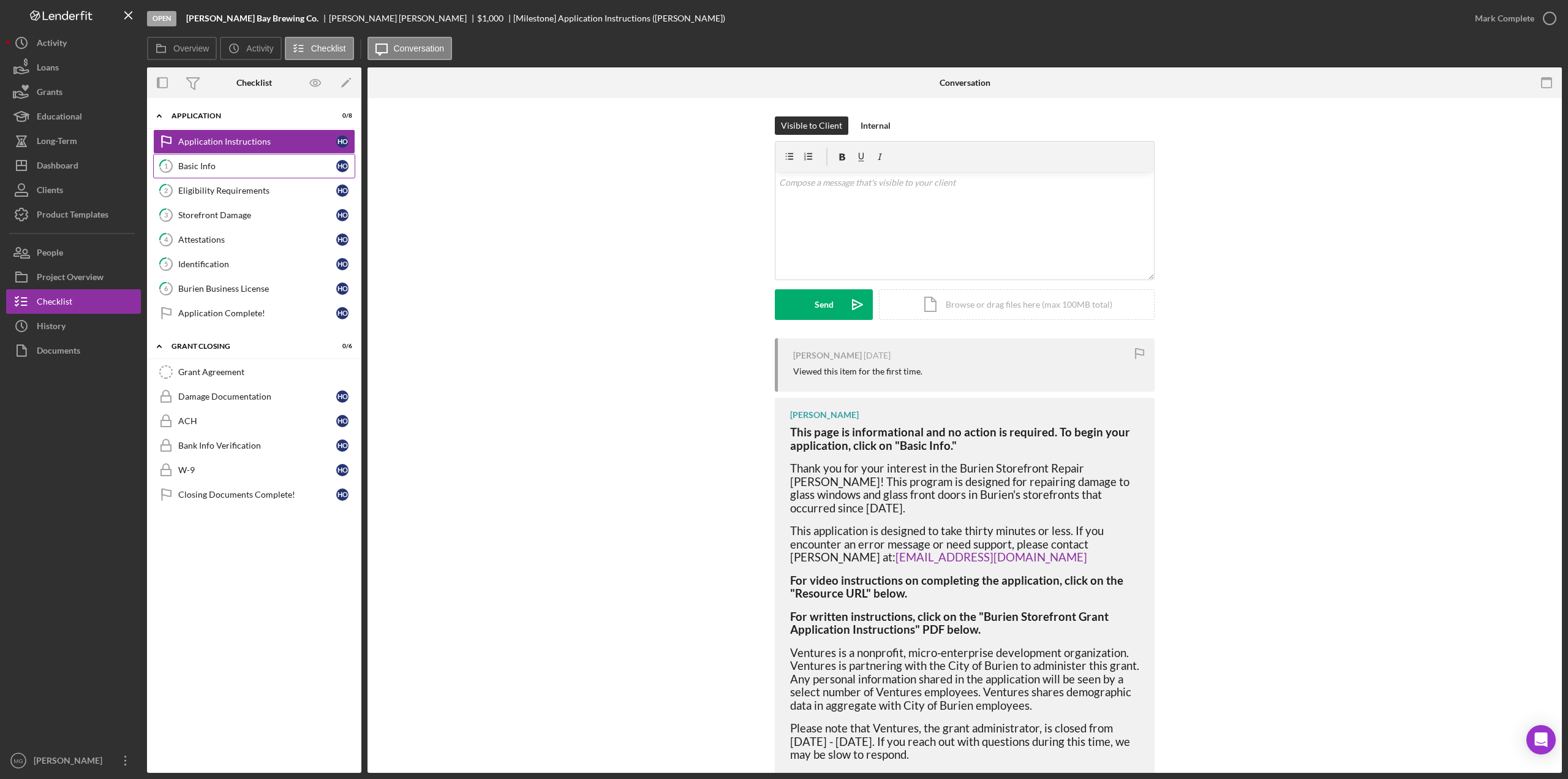
click at [212, 163] on div "Basic Info" at bounding box center [257, 166] width 158 height 9
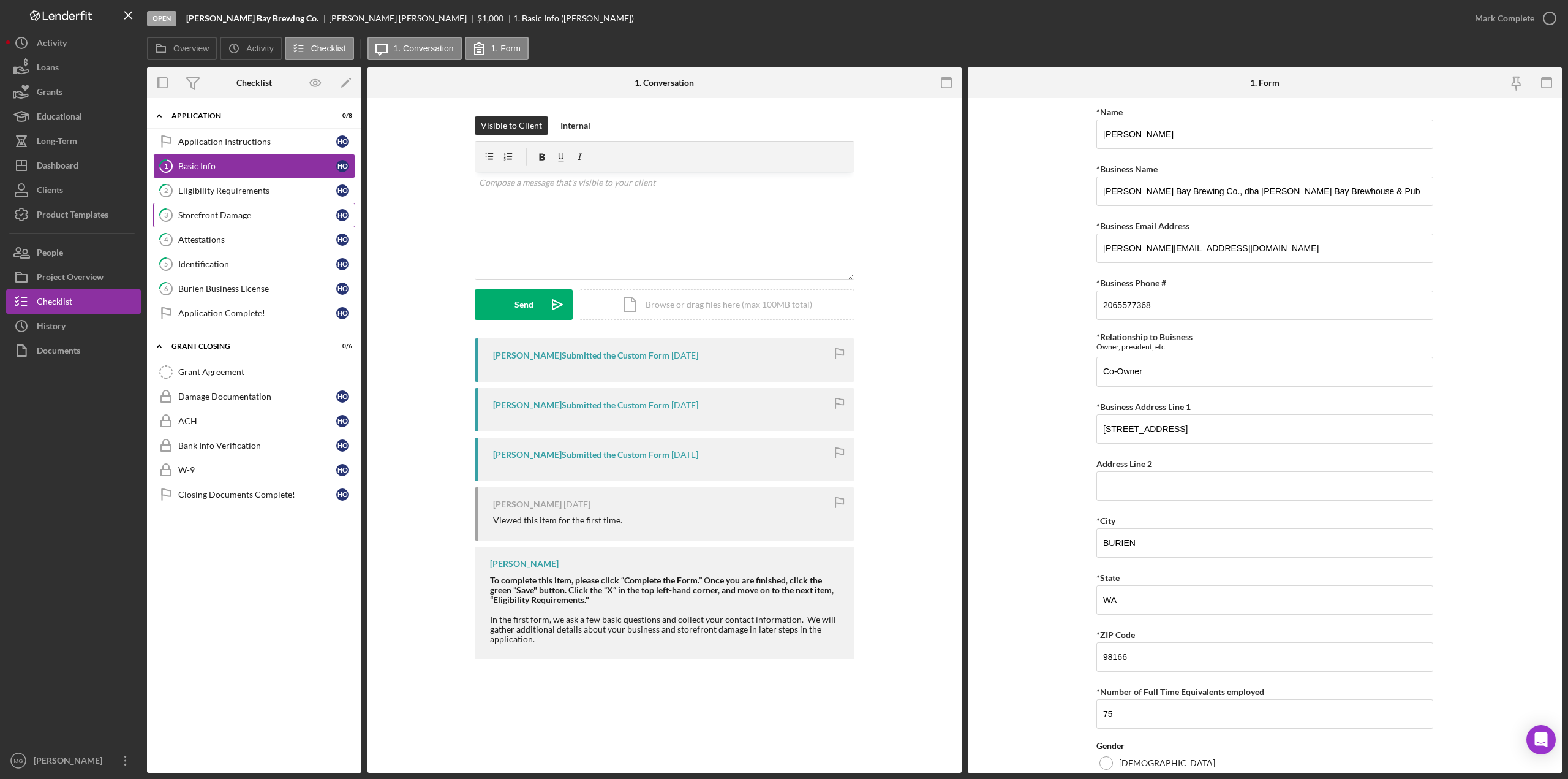
click at [243, 210] on div "Storefront Damage" at bounding box center [257, 215] width 158 height 9
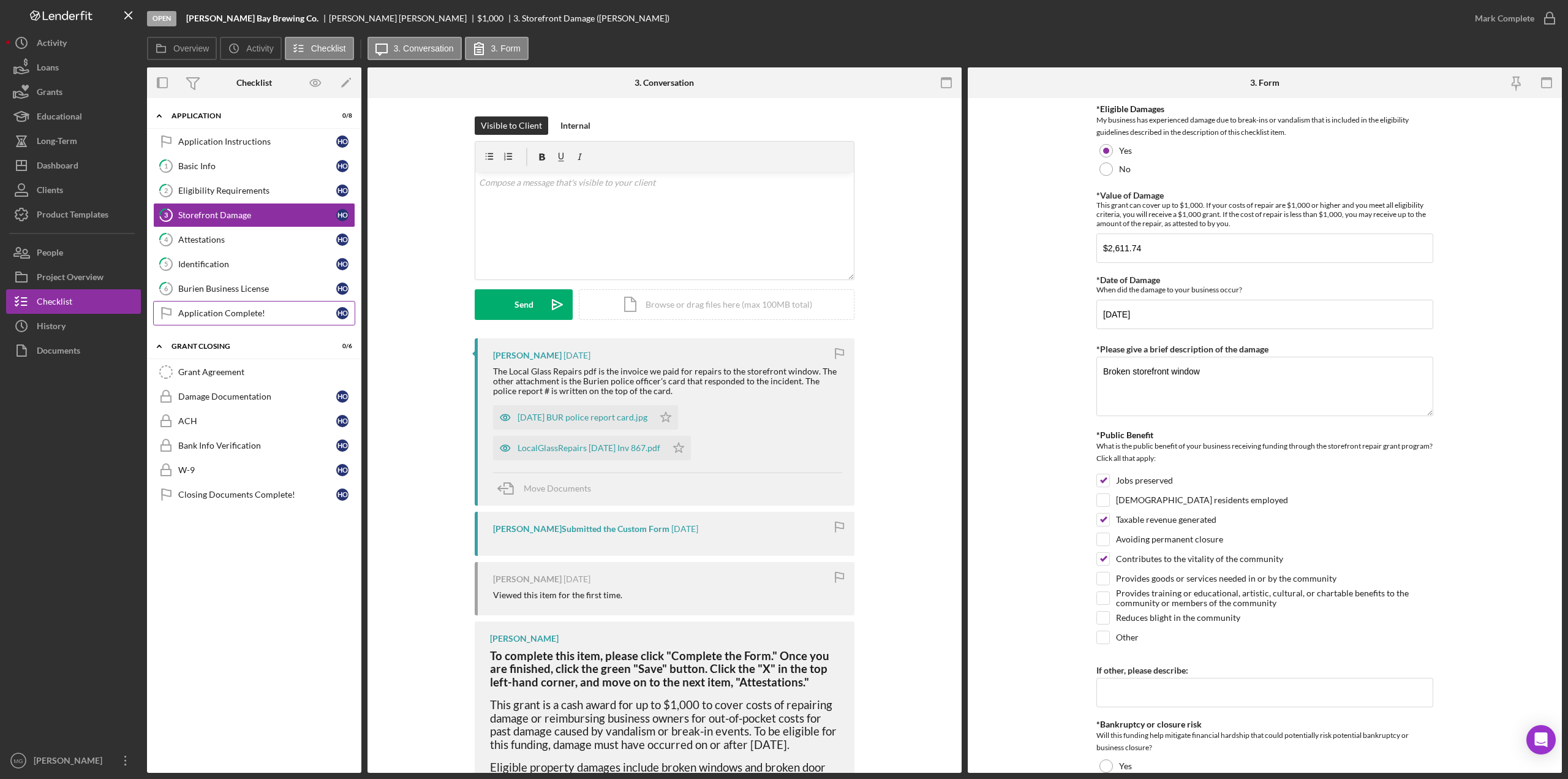
click at [267, 308] on div "Application Complete!" at bounding box center [257, 313] width 158 height 9
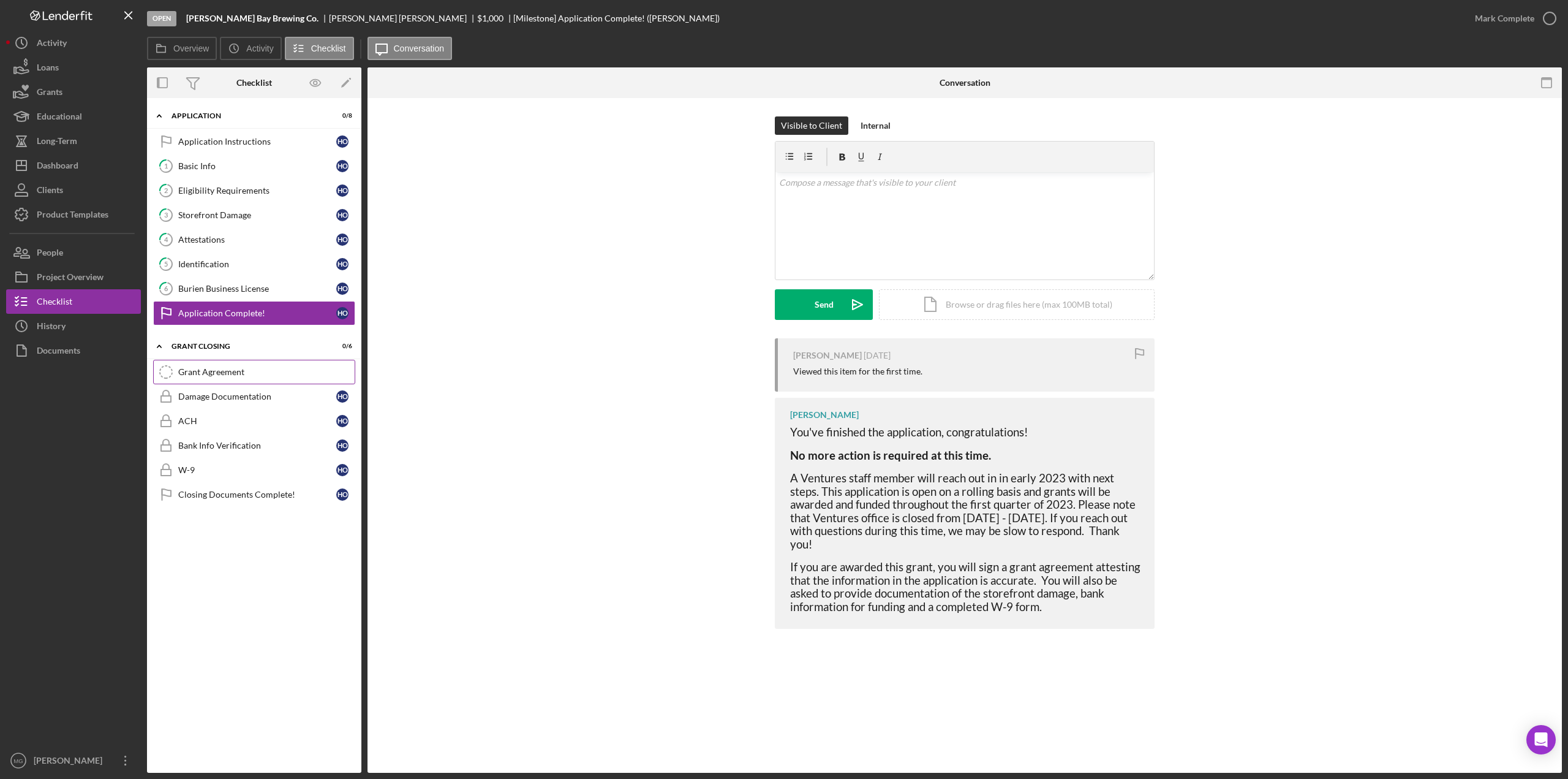
click at [235, 367] on div "Grant Agreement" at bounding box center [266, 372] width 176 height 9
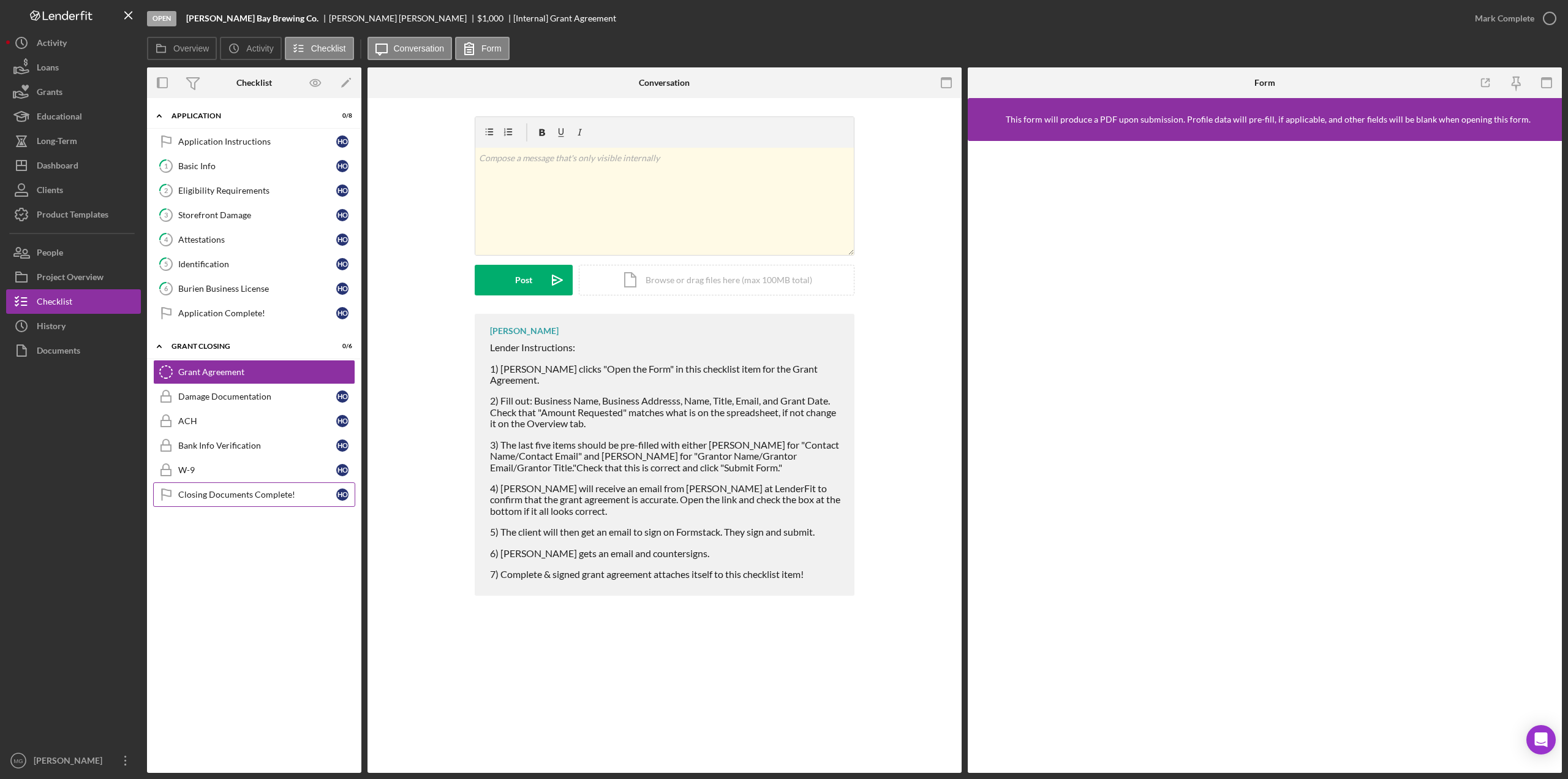
click at [251, 491] on div "Closing Documents Complete!" at bounding box center [257, 494] width 158 height 9
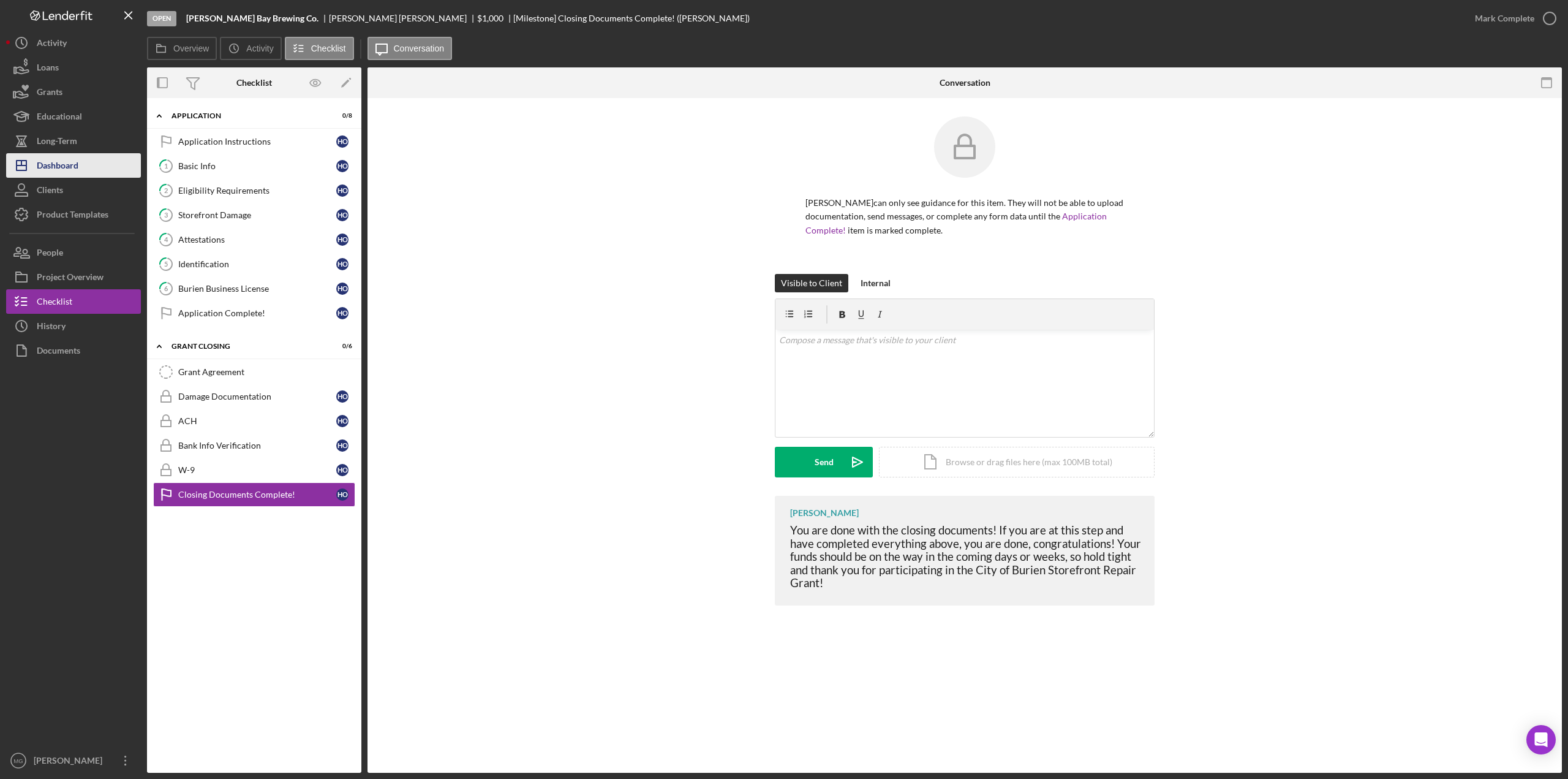
click at [67, 167] on div "Dashboard" at bounding box center [57, 167] width 41 height 28
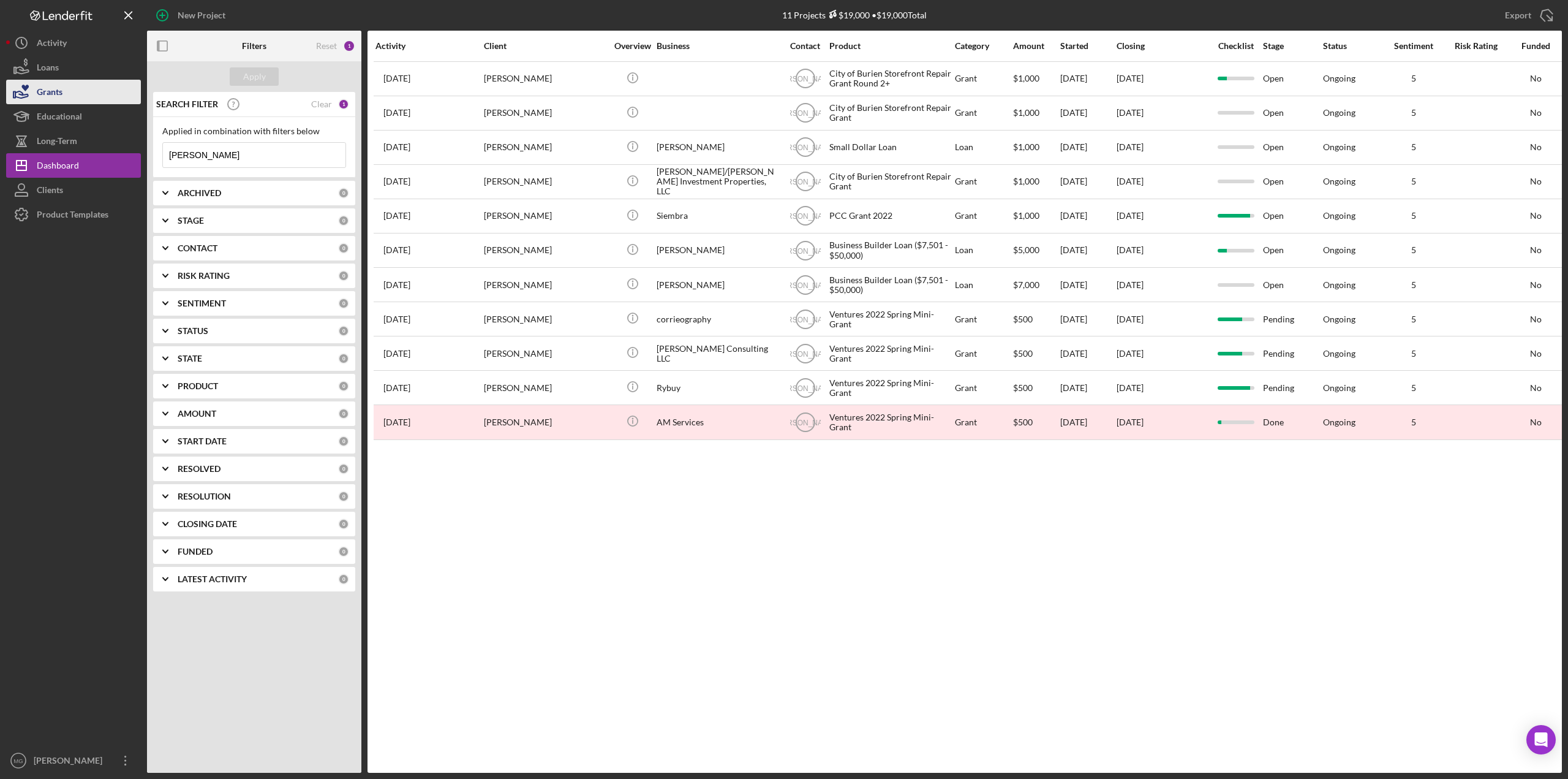
click at [65, 99] on button "Grants" at bounding box center [73, 92] width 135 height 24
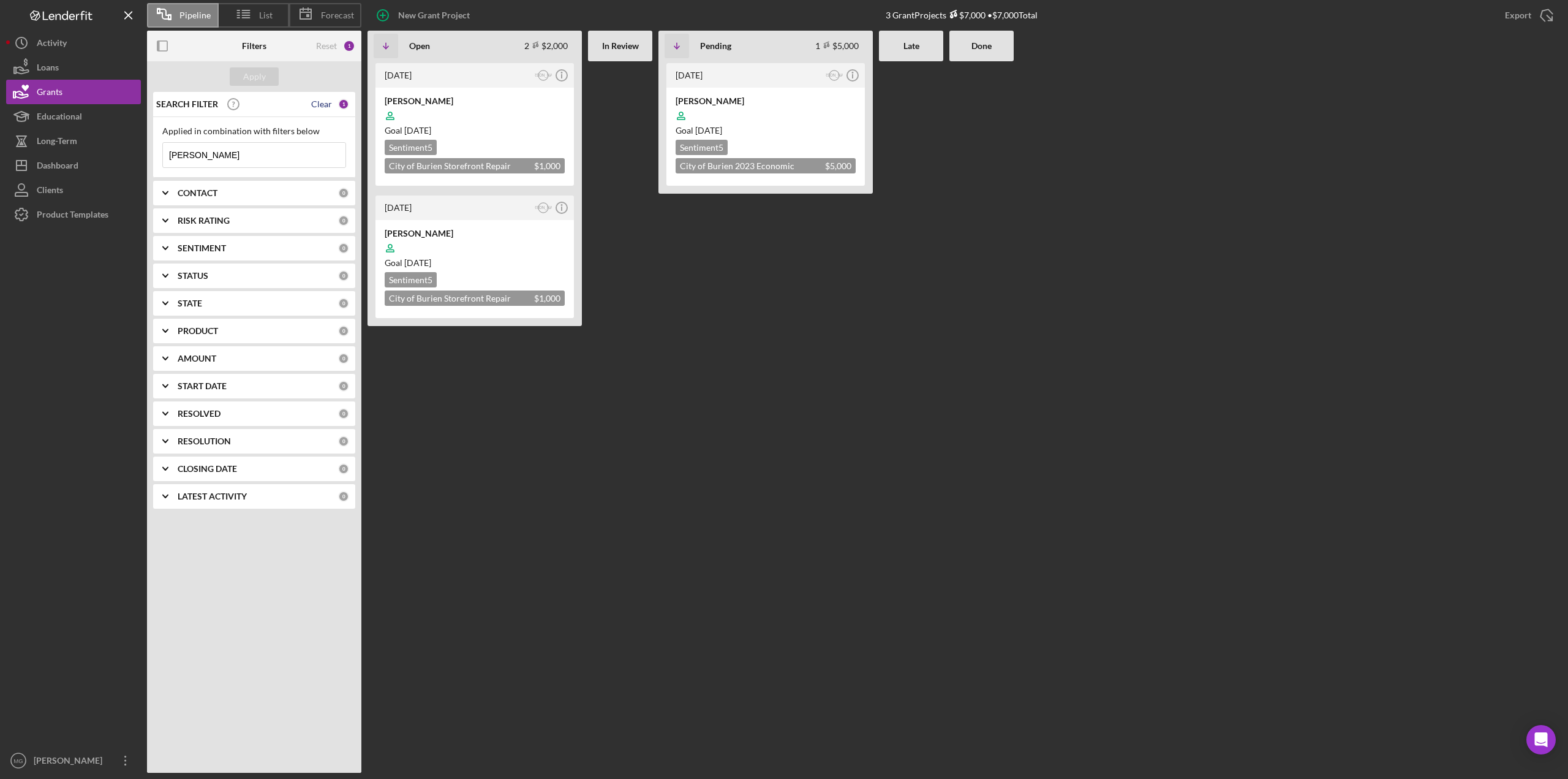
click at [321, 102] on div "Clear" at bounding box center [321, 104] width 21 height 9
click at [318, 43] on div "Reset" at bounding box center [326, 46] width 21 height 9
click at [232, 75] on button "Apply" at bounding box center [254, 76] width 49 height 18
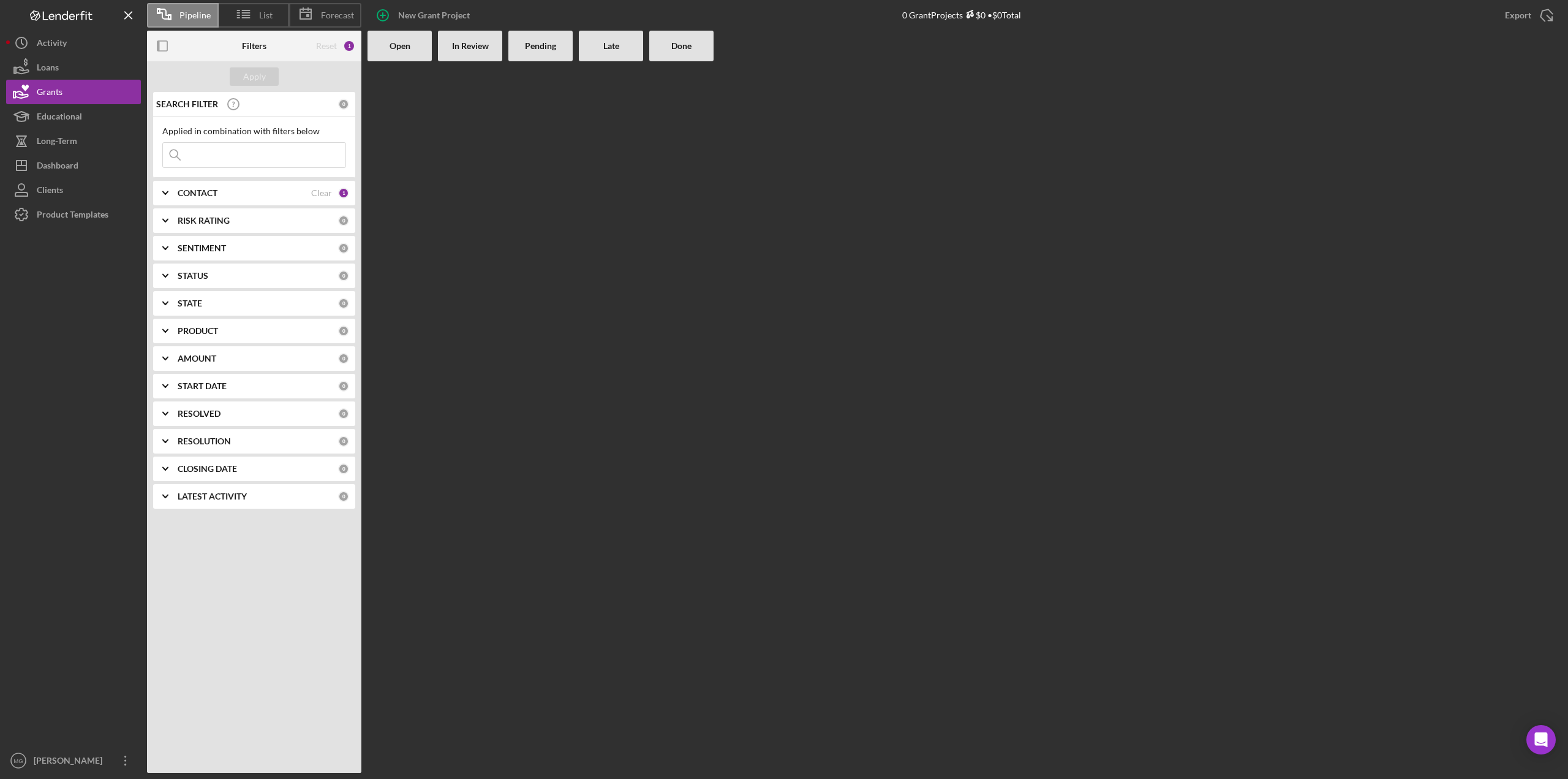
click at [243, 163] on input at bounding box center [253, 155] width 182 height 24
click at [325, 193] on div "Clear" at bounding box center [321, 193] width 21 height 9
click at [266, 79] on button "Apply" at bounding box center [254, 76] width 49 height 18
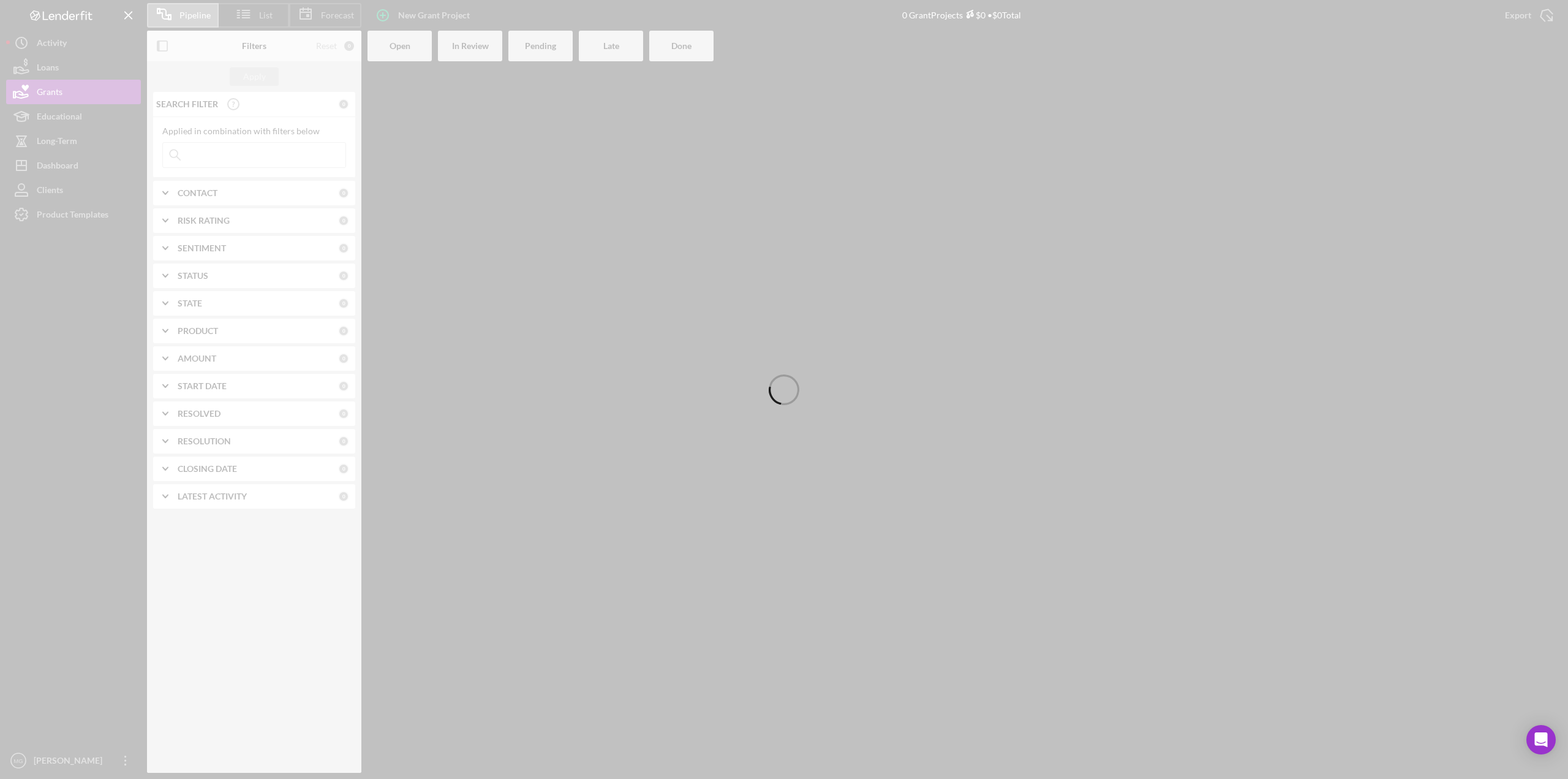
click at [264, 152] on div at bounding box center [784, 389] width 1568 height 779
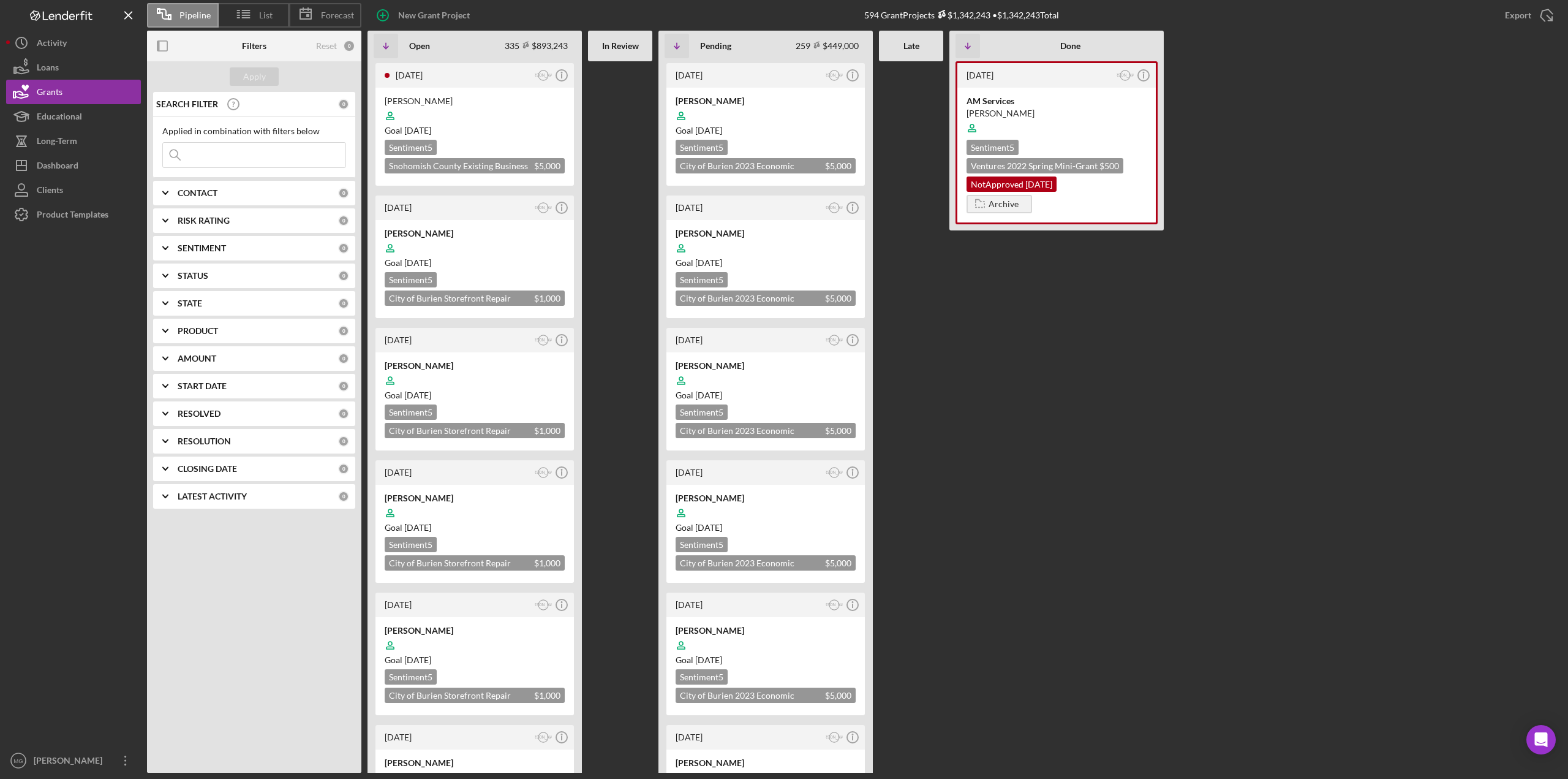
click at [264, 152] on input at bounding box center [253, 155] width 182 height 24
type input "[PERSON_NAME]"
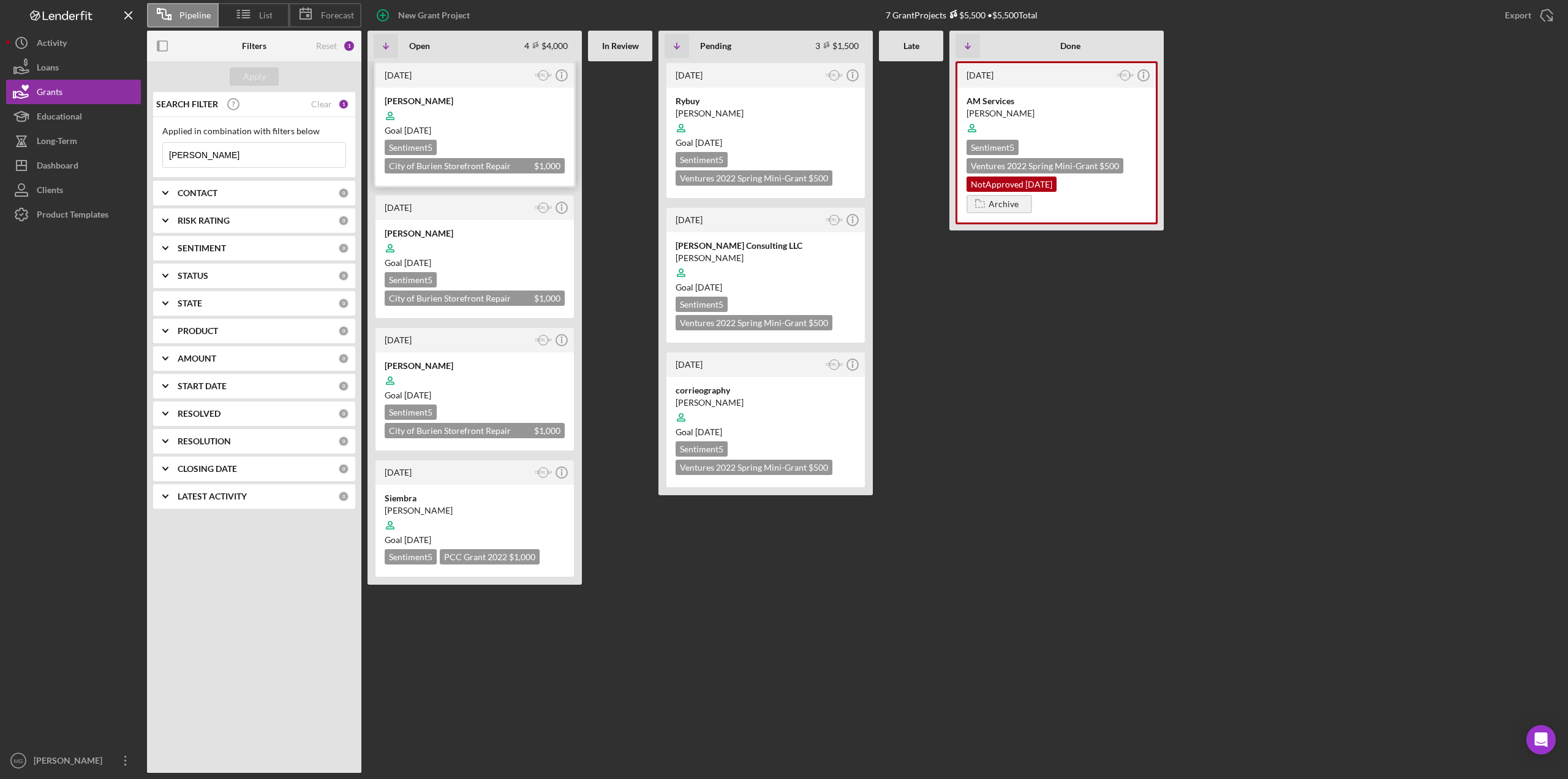
click at [388, 118] on icon at bounding box center [390, 116] width 23 height 23
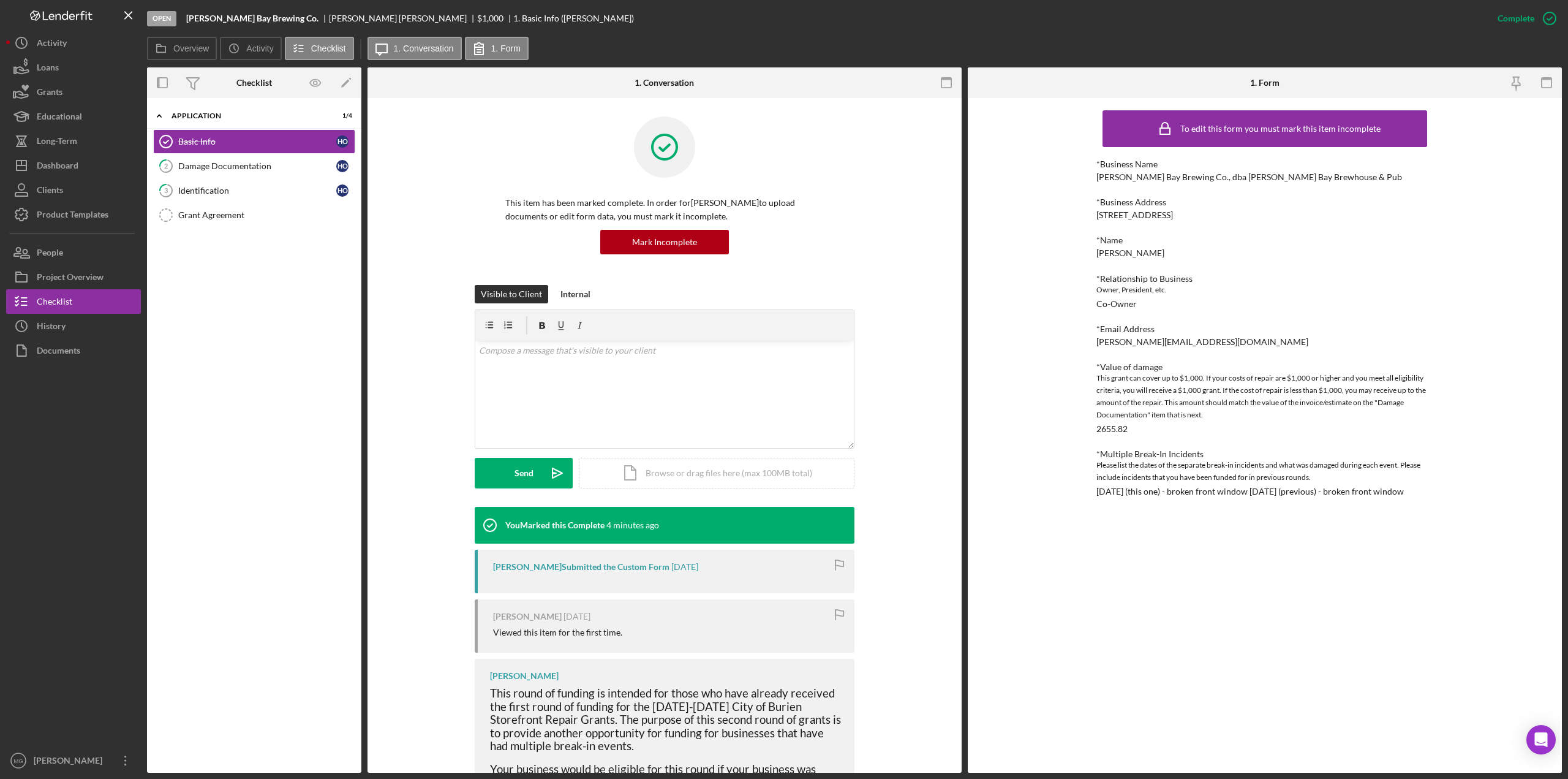
drag, startPoint x: 194, startPoint y: 165, endPoint x: 726, endPoint y: 280, distance: 544.3
click at [194, 165] on div "Damage Documentation" at bounding box center [257, 166] width 158 height 9
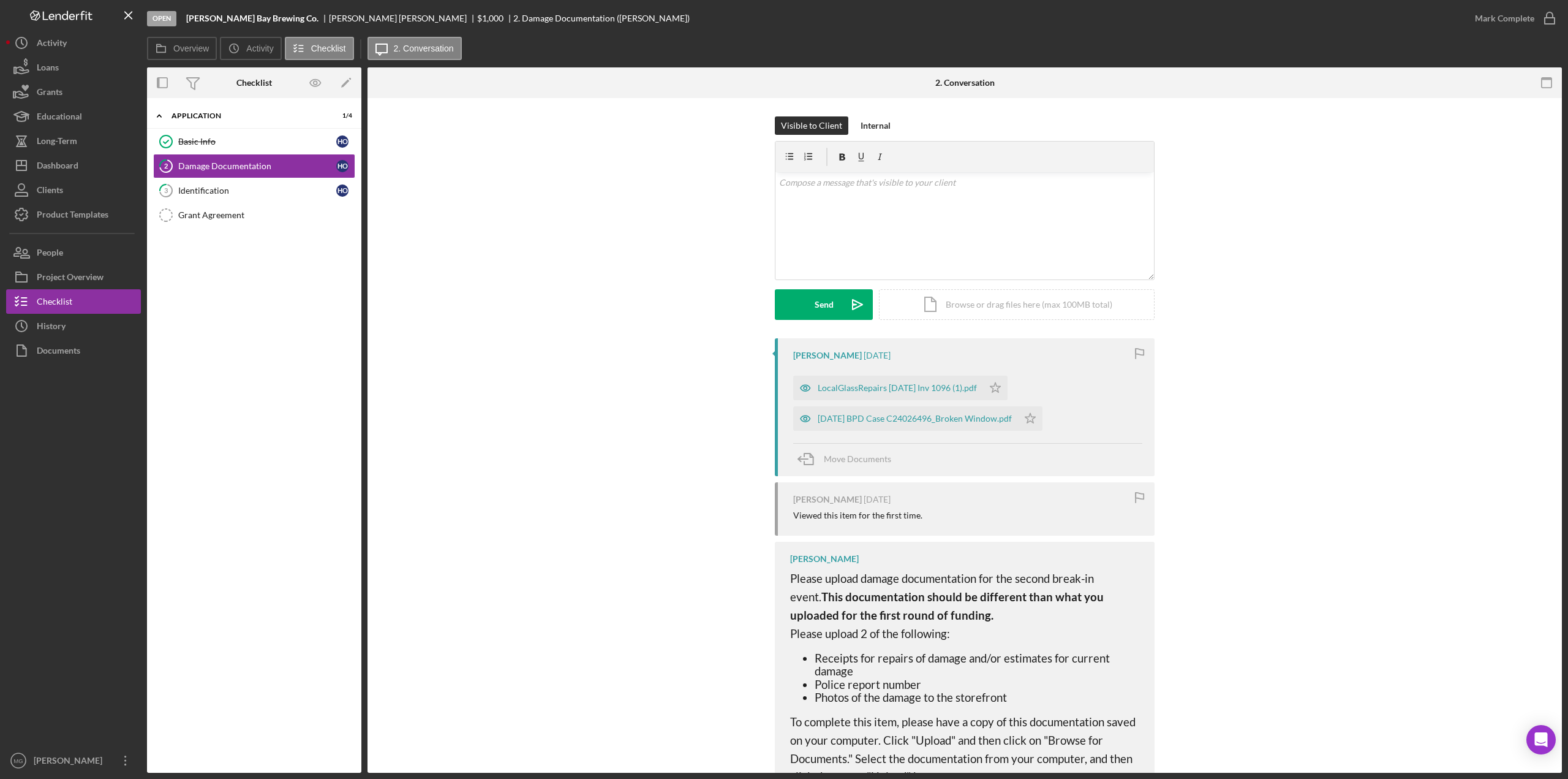
scroll to position [61, 0]
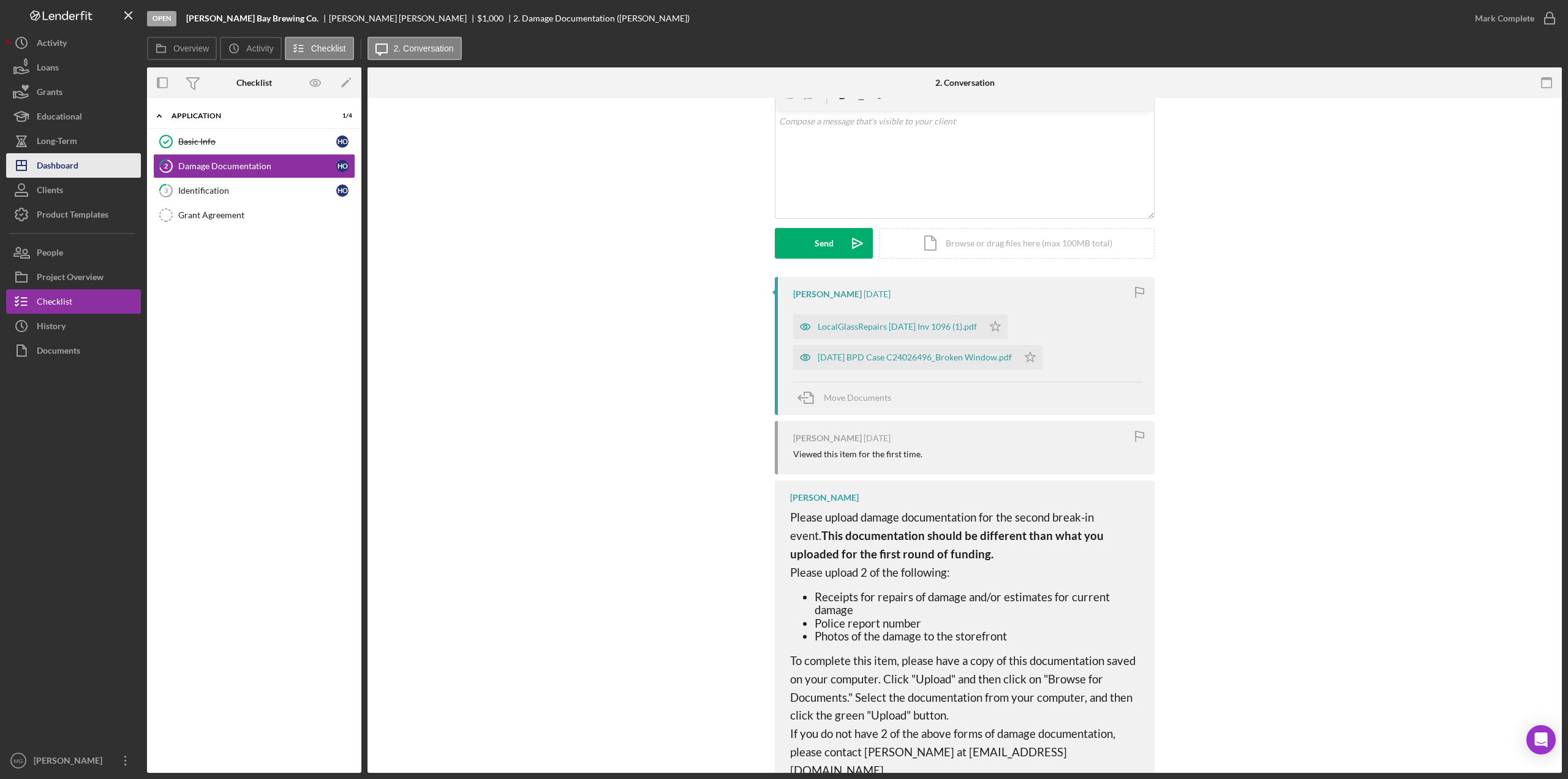
click at [71, 167] on div "Dashboard" at bounding box center [57, 167] width 41 height 28
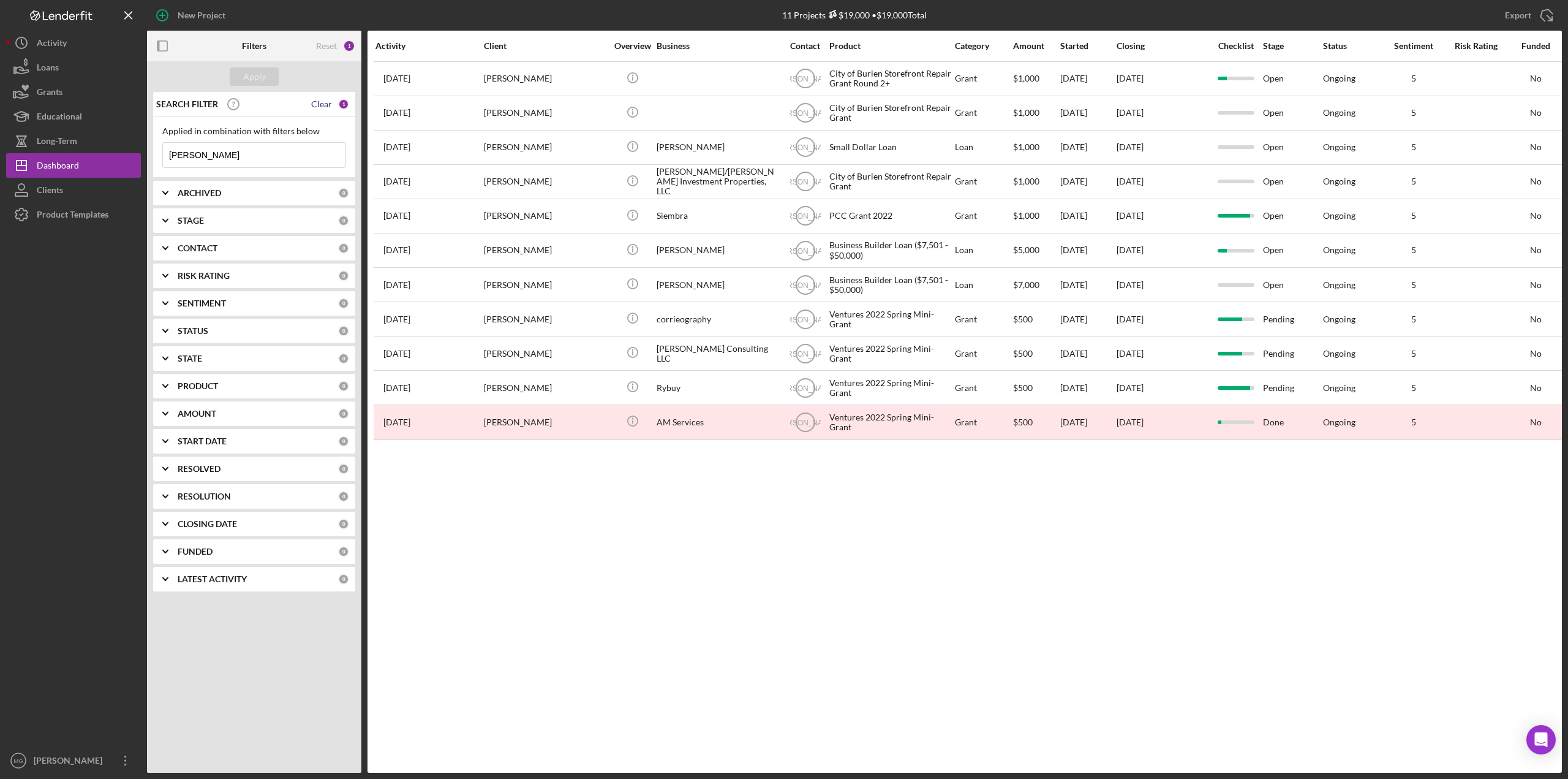
click at [321, 102] on div "Clear" at bounding box center [321, 104] width 21 height 9
click at [260, 80] on div "Apply" at bounding box center [254, 76] width 22 height 18
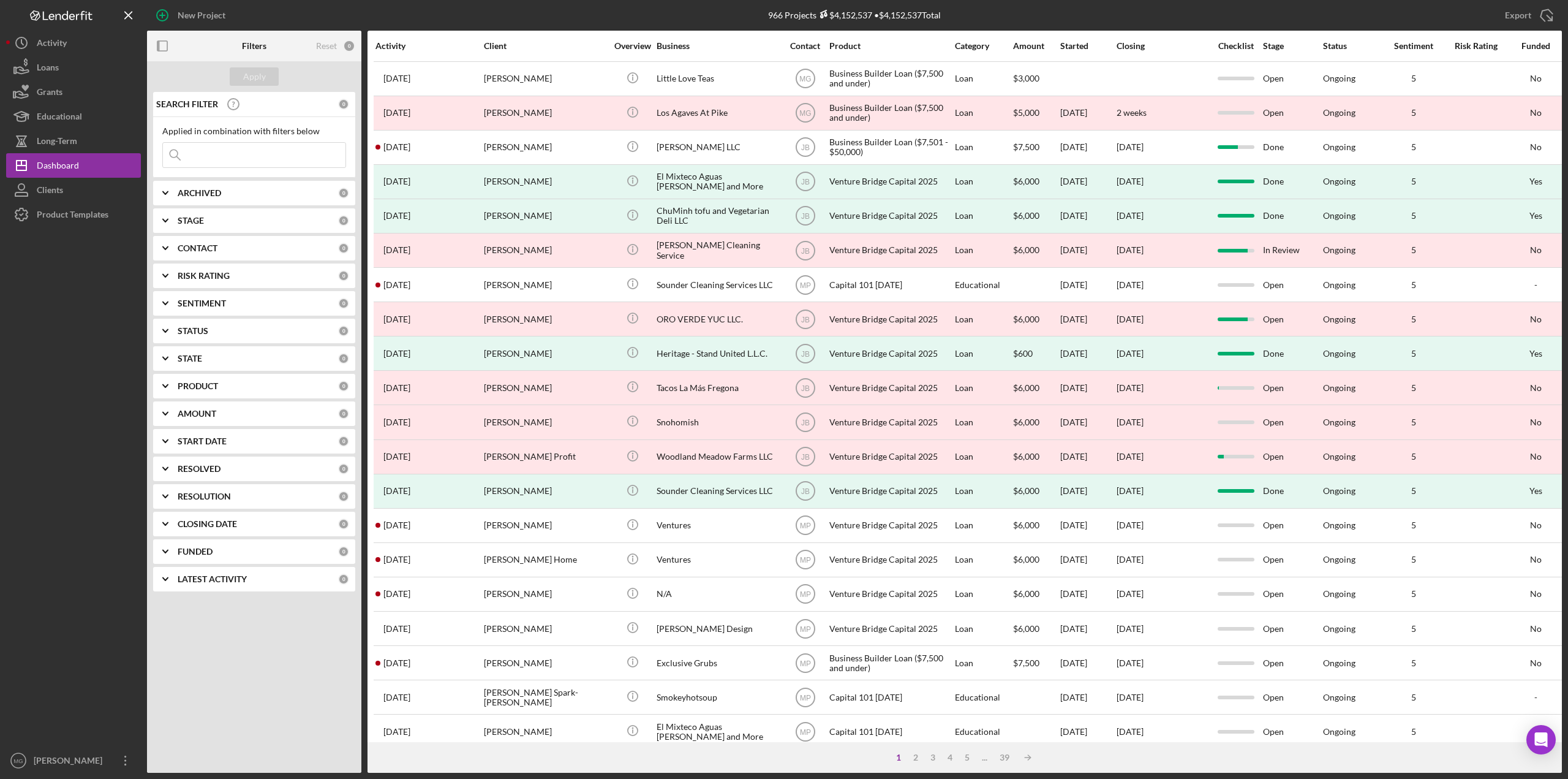
click at [244, 157] on input at bounding box center [253, 155] width 182 height 24
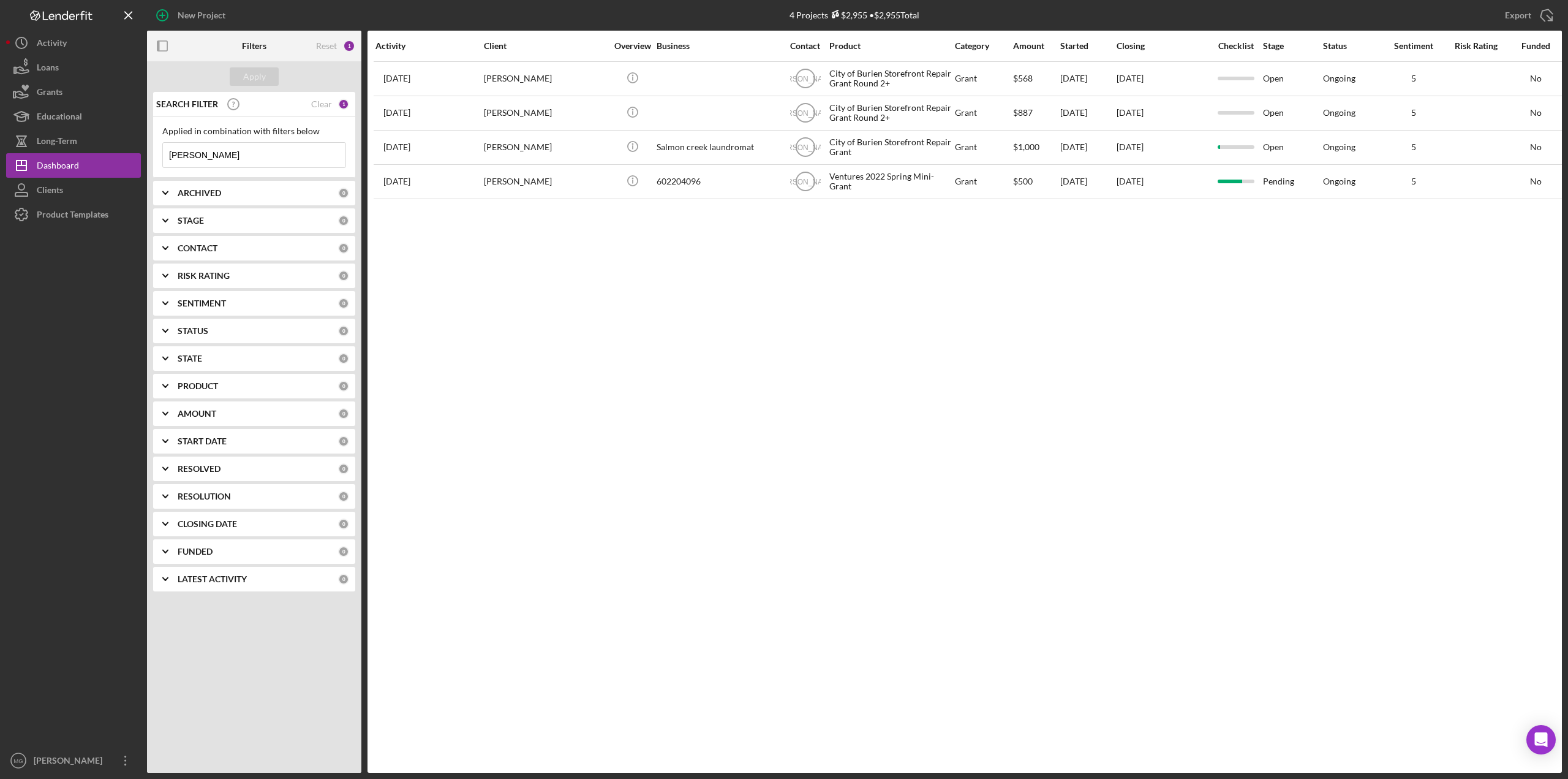
type input "[PERSON_NAME]"
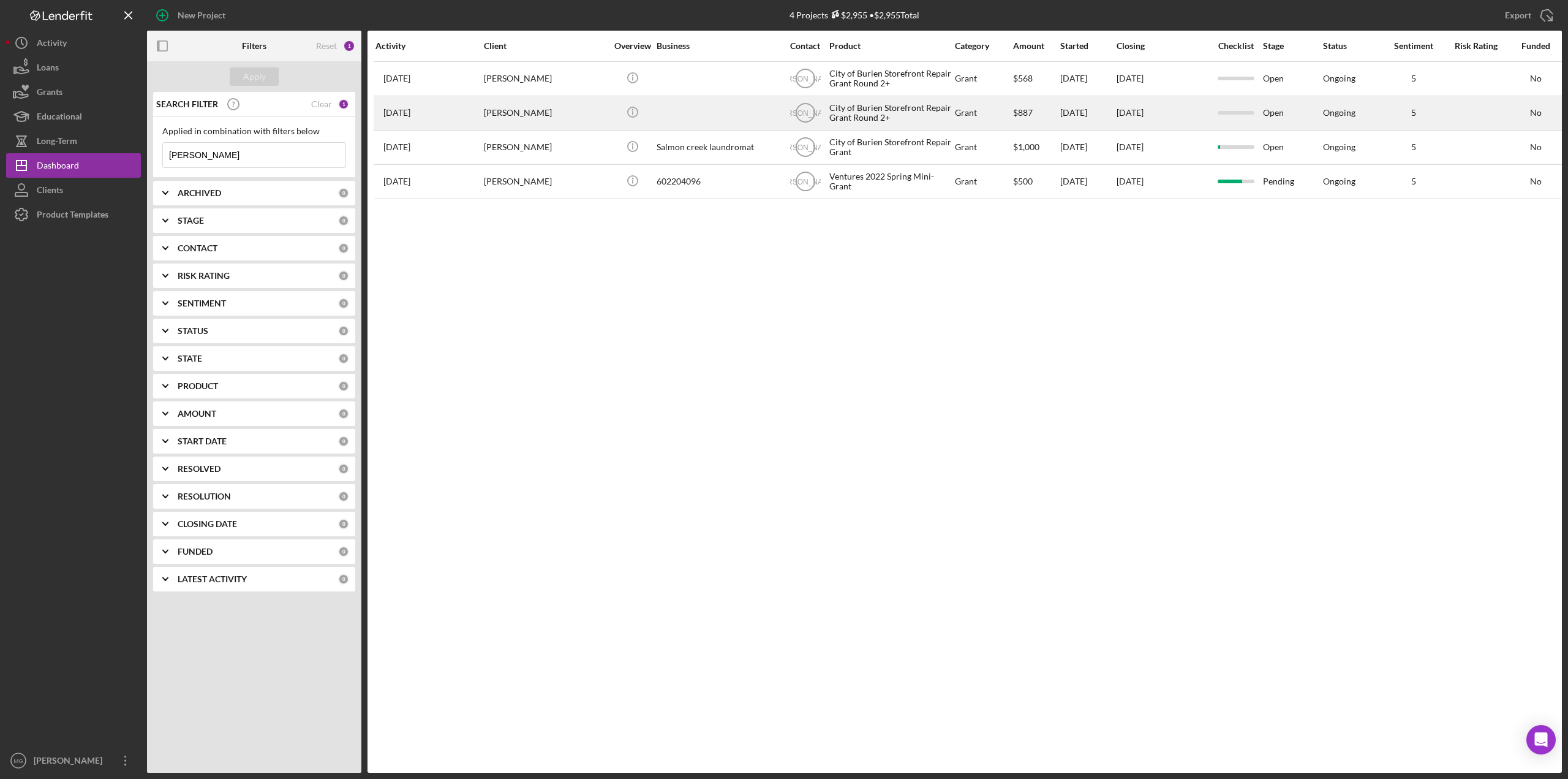
click at [926, 113] on div "City of Burien Storefront Repair Grant Round 2+" at bounding box center [890, 113] width 123 height 33
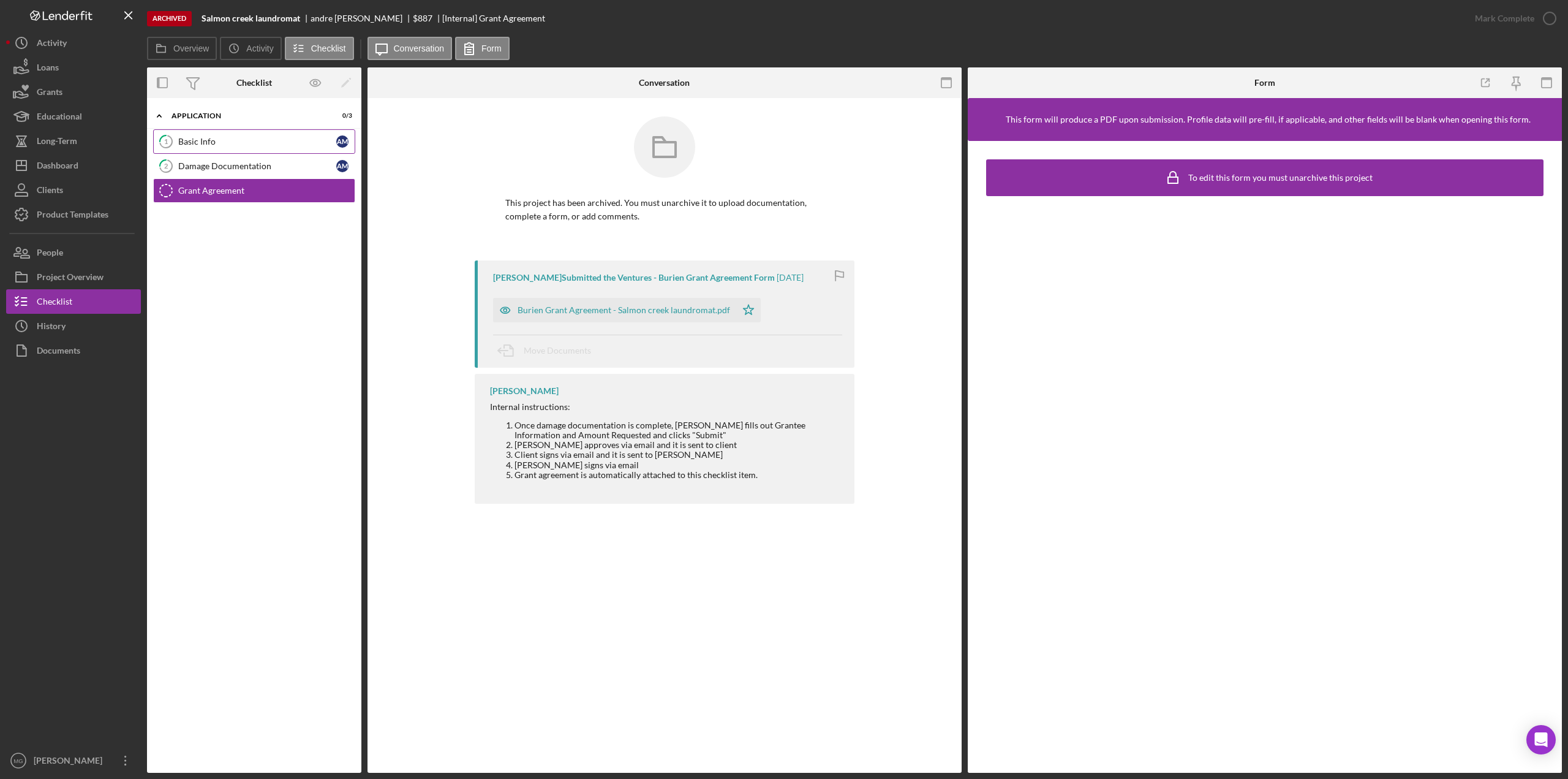
click at [188, 133] on link "1 Basic Info a m" at bounding box center [254, 142] width 202 height 24
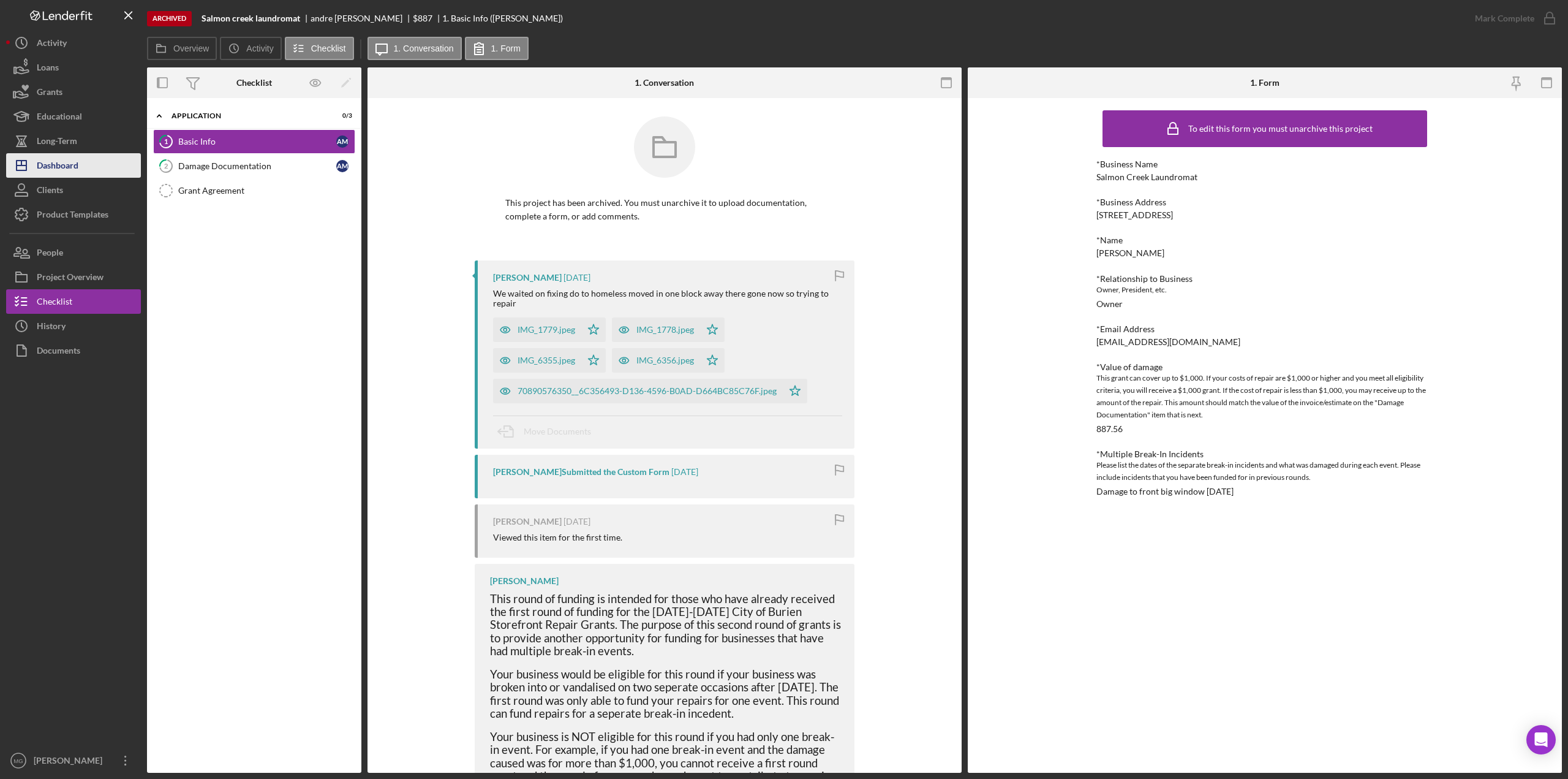
click at [70, 155] on div "Dashboard" at bounding box center [57, 167] width 41 height 28
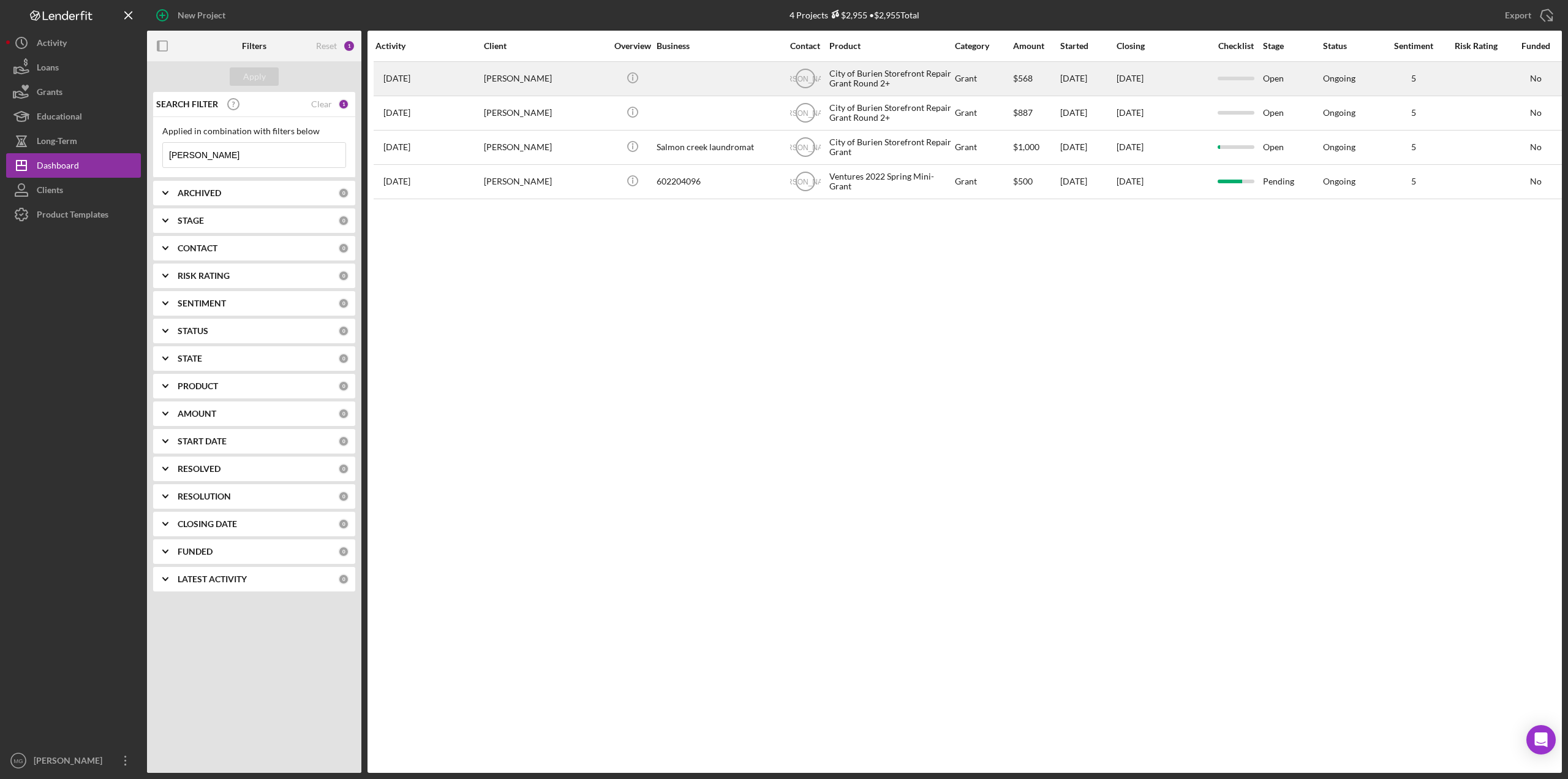
click at [596, 82] on div "[PERSON_NAME]" at bounding box center [545, 79] width 123 height 33
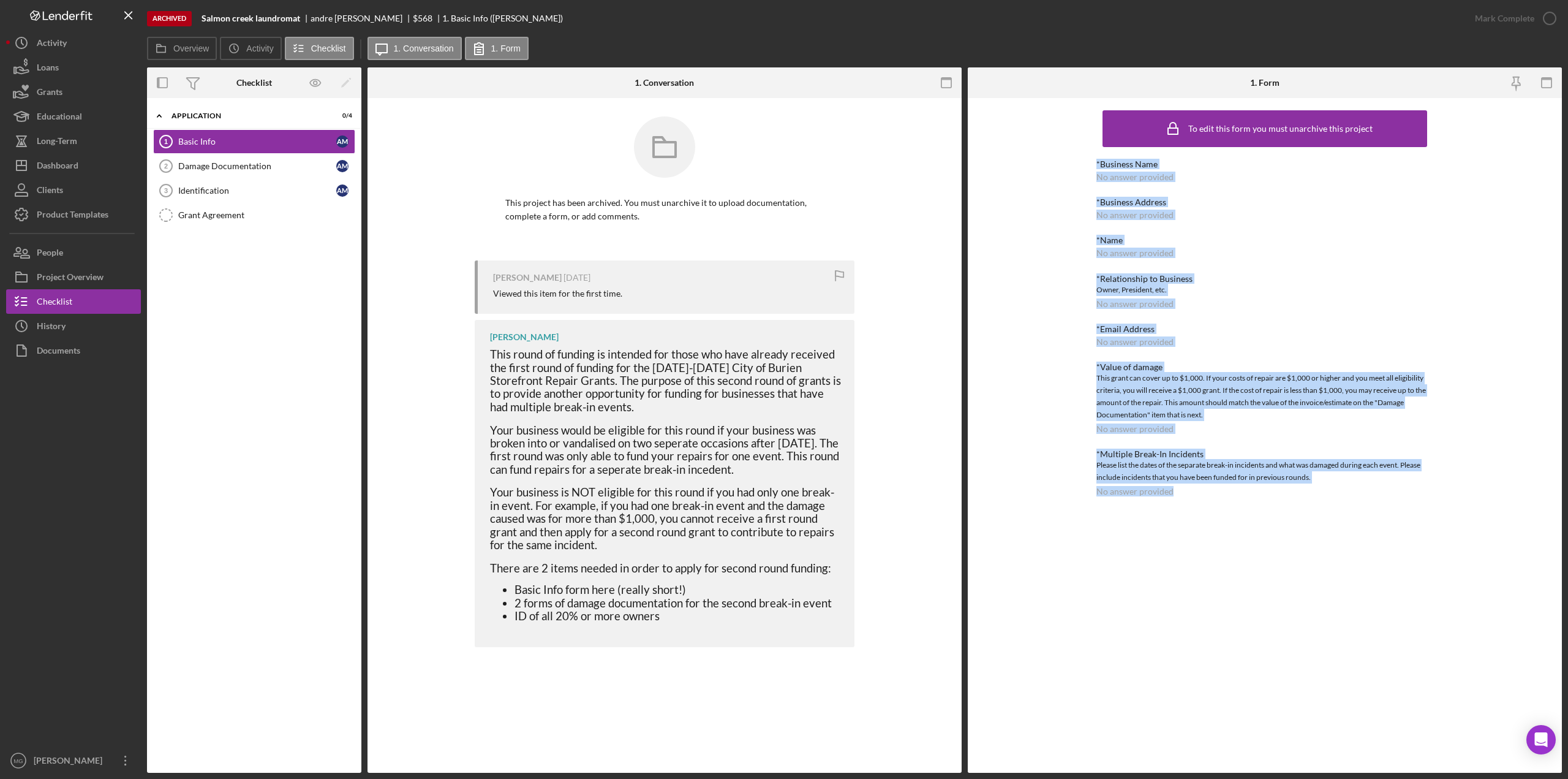
drag, startPoint x: 1092, startPoint y: 163, endPoint x: 1256, endPoint y: 538, distance: 409.3
click at [1001, 538] on div "To edit this form you must unarchive this project *Business Name No answer prov…" at bounding box center [1264, 435] width 594 height 675
click at [218, 169] on div "Damage Documentation" at bounding box center [257, 166] width 158 height 9
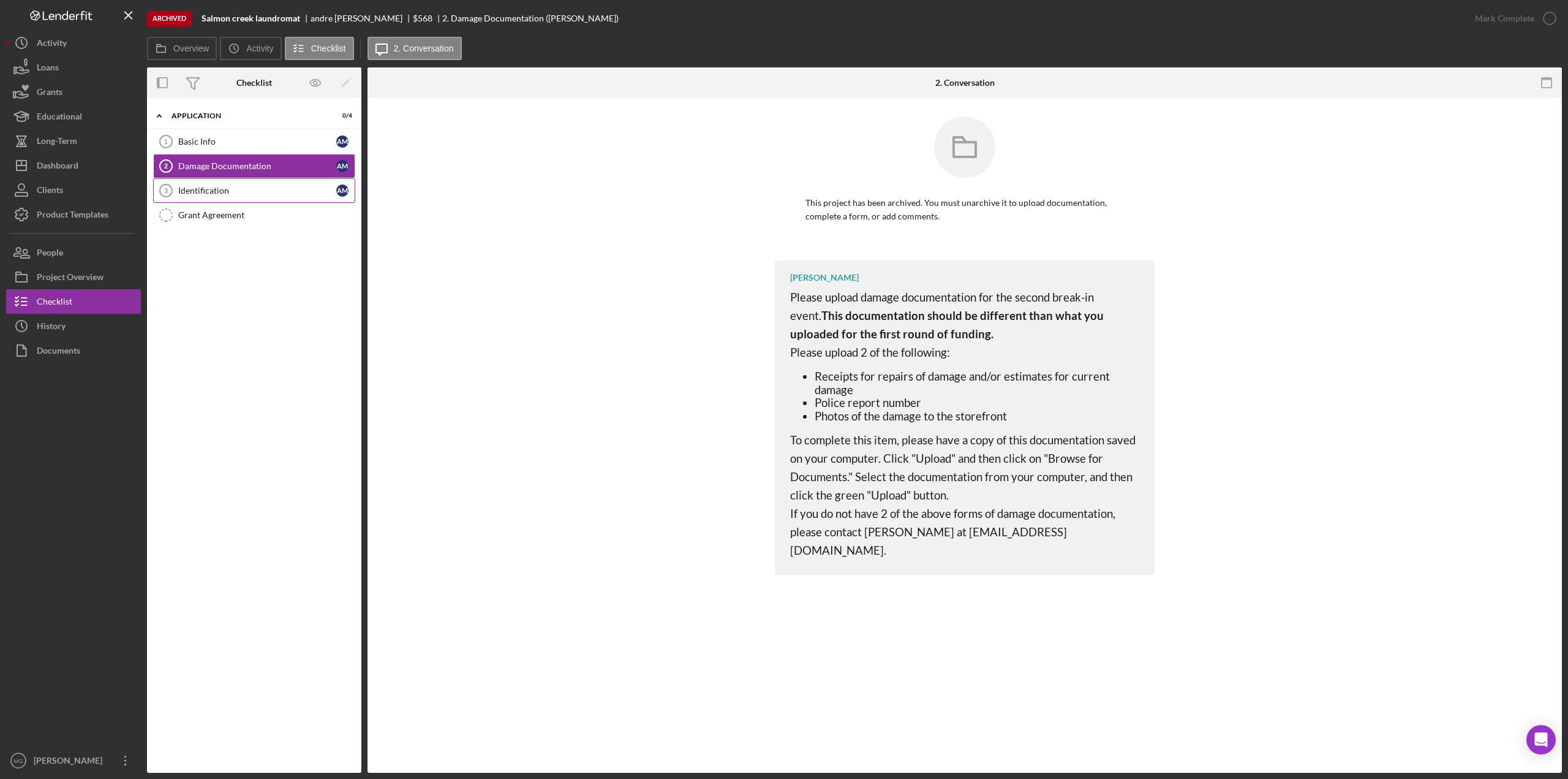
click at [217, 180] on link "Identification 3 Identification a m" at bounding box center [254, 191] width 202 height 24
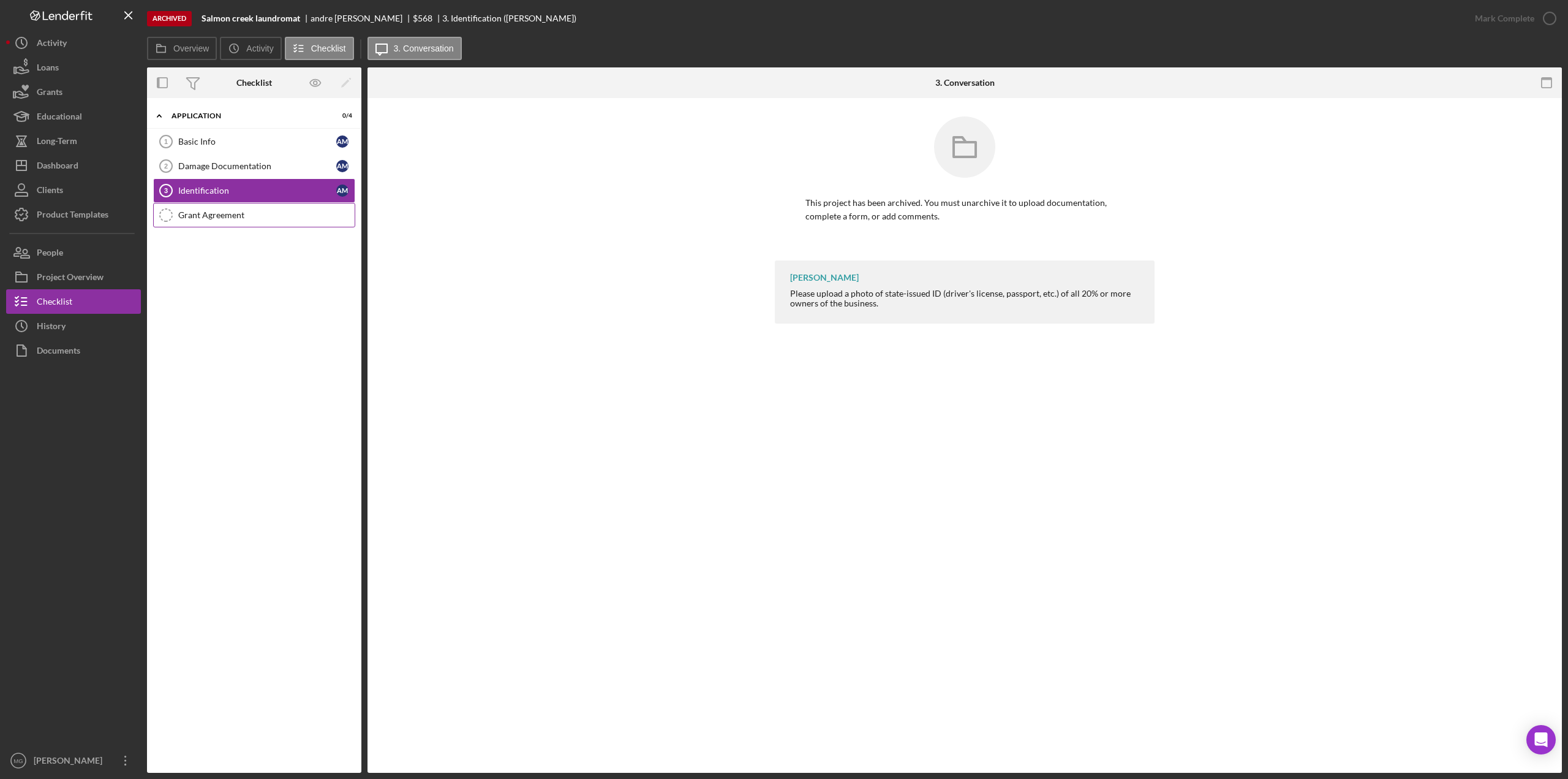
click at [215, 222] on link "Grant Agreement Grant Agreement" at bounding box center [254, 215] width 202 height 24
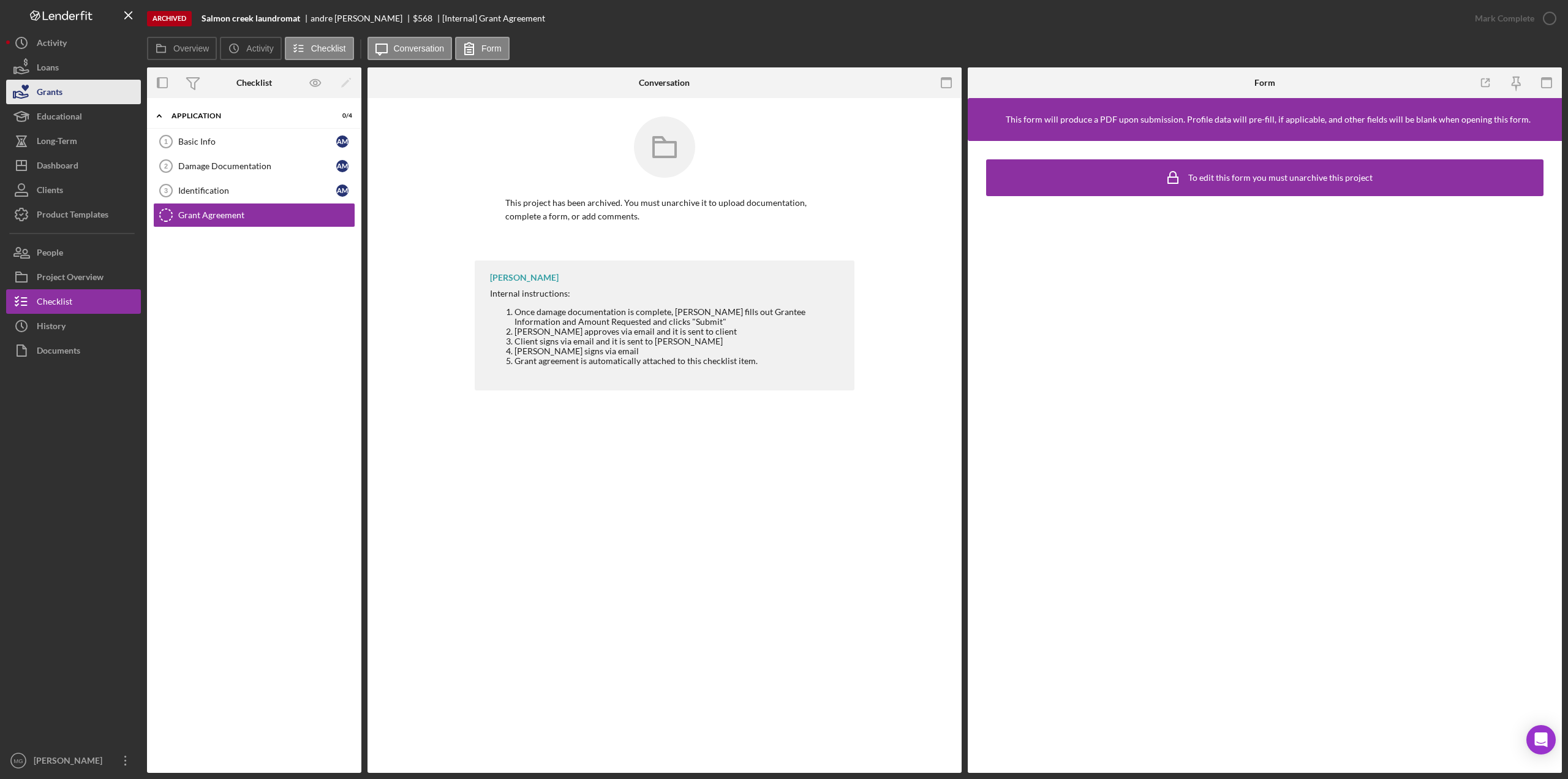
click at [65, 94] on button "Grants" at bounding box center [73, 92] width 135 height 24
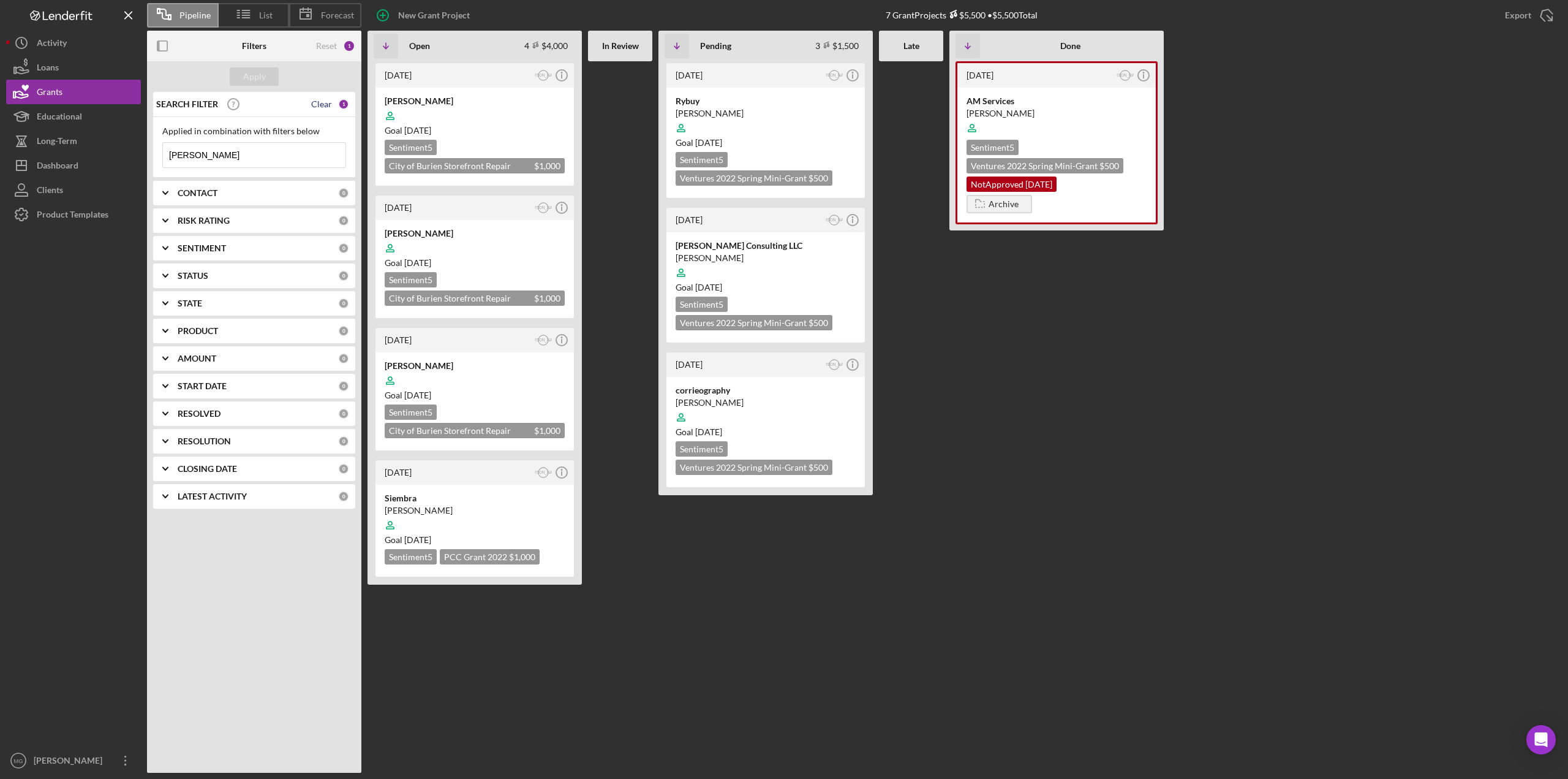
click at [319, 101] on div "Clear" at bounding box center [321, 104] width 21 height 9
click at [311, 101] on div "SEARCH FILTER" at bounding box center [232, 104] width 158 height 31
click at [252, 81] on div "Apply" at bounding box center [254, 76] width 22 height 18
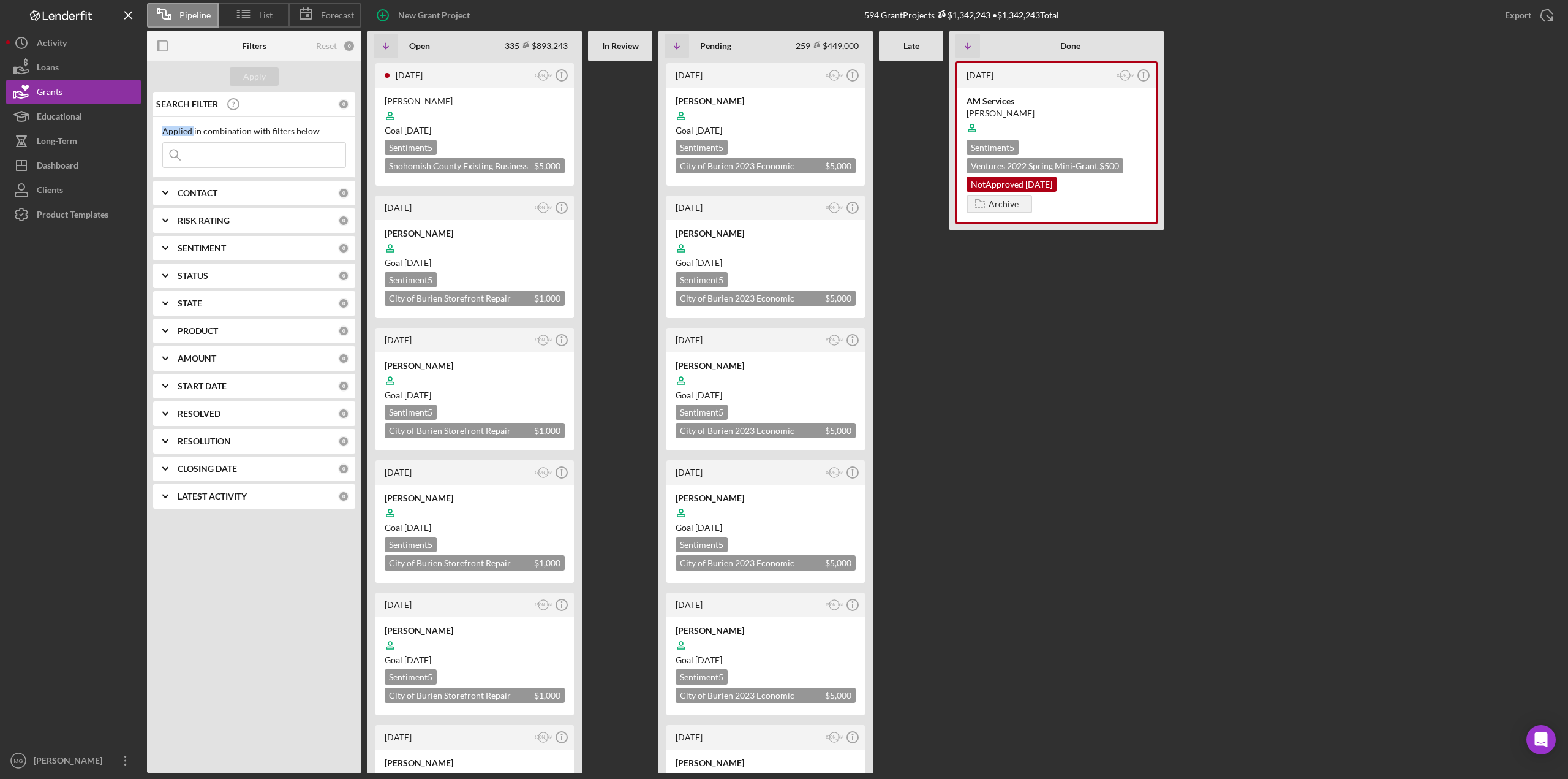
click at [238, 159] on input at bounding box center [253, 155] width 182 height 24
type input "[PERSON_NAME]"
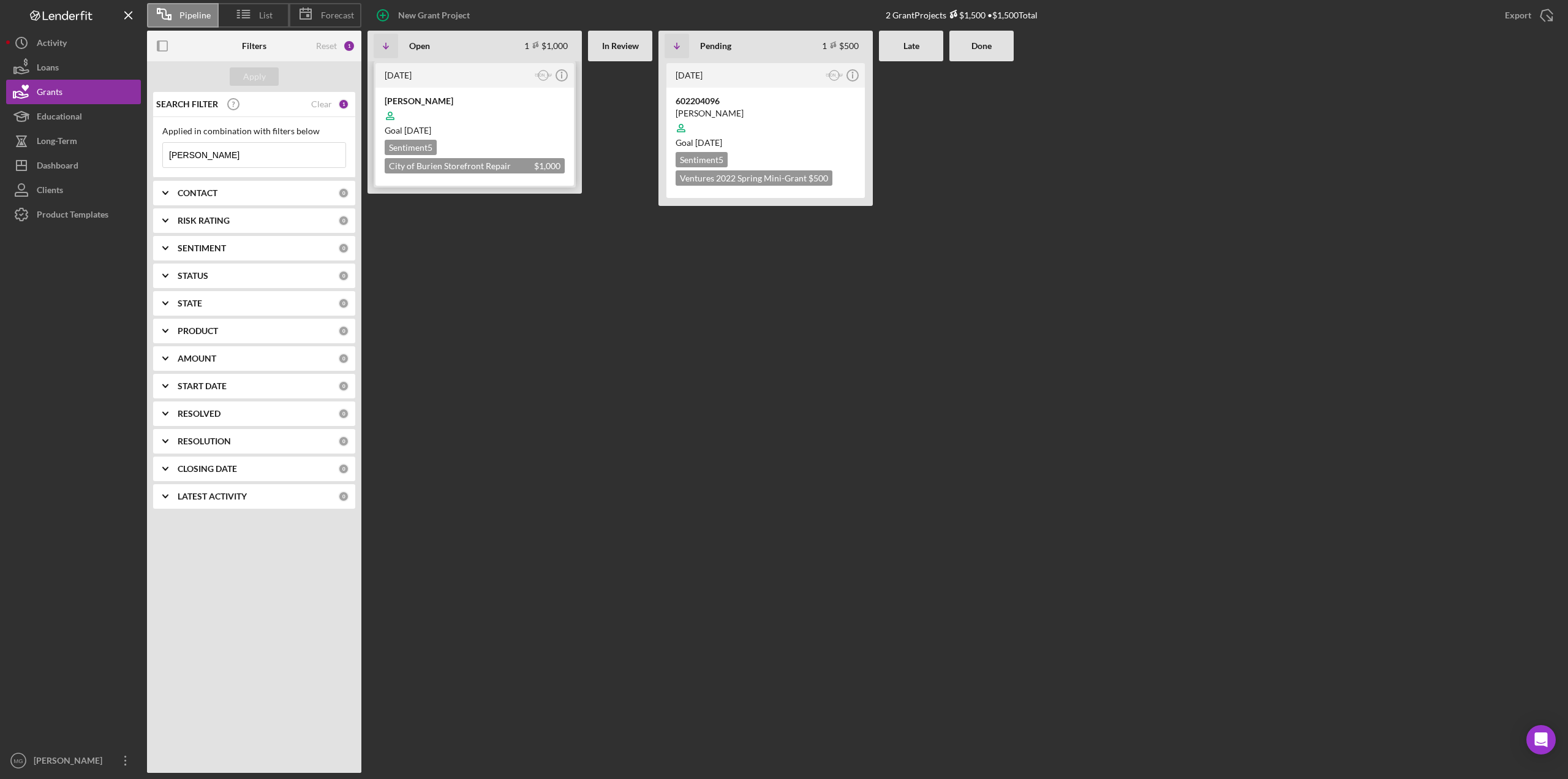
click at [489, 144] on div "Sentiment 5 City of Burien Storefront Repair Grant $1,000 $1,000" at bounding box center [475, 157] width 180 height 34
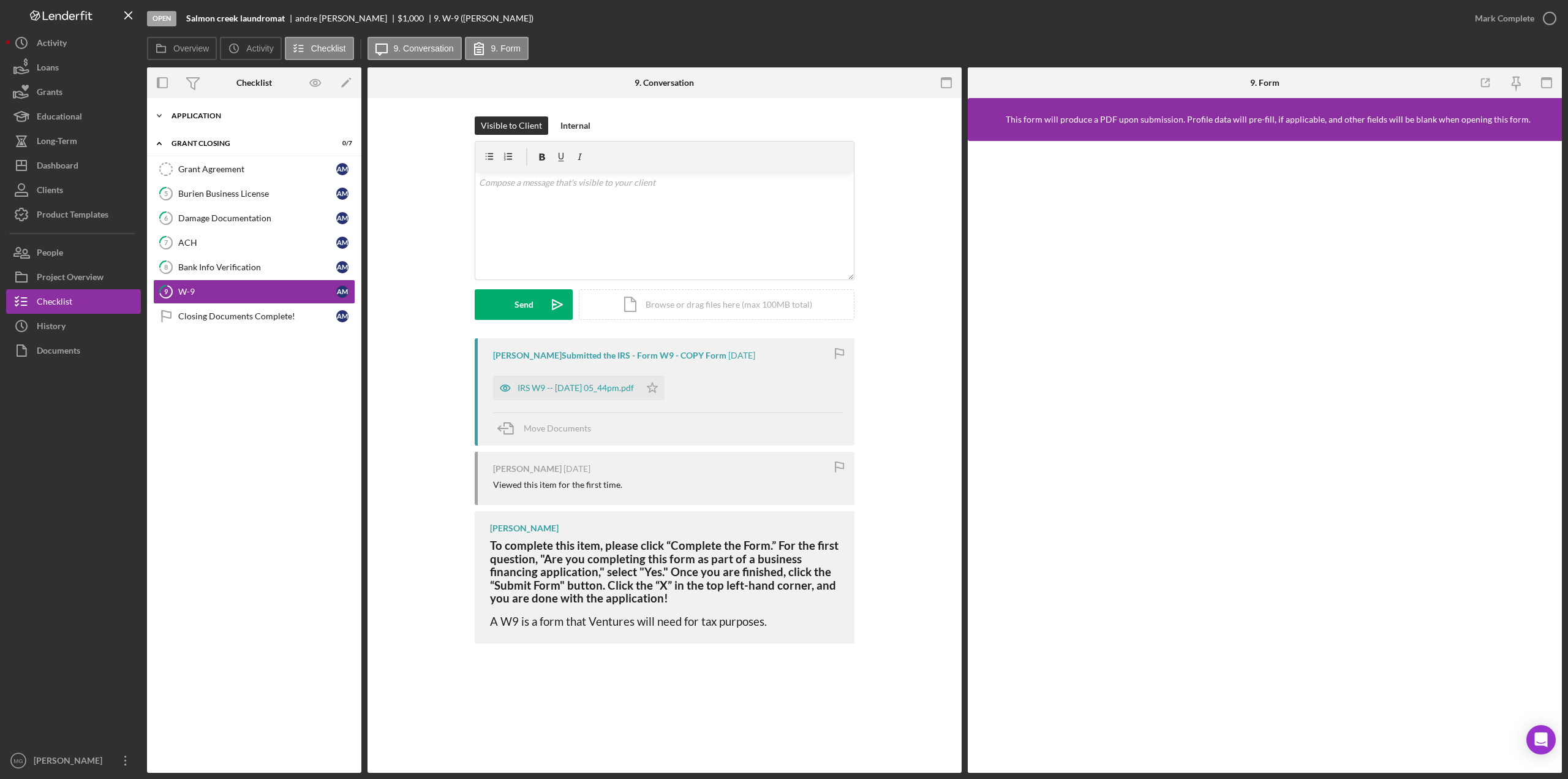
click at [158, 116] on polyline at bounding box center [159, 116] width 3 height 3
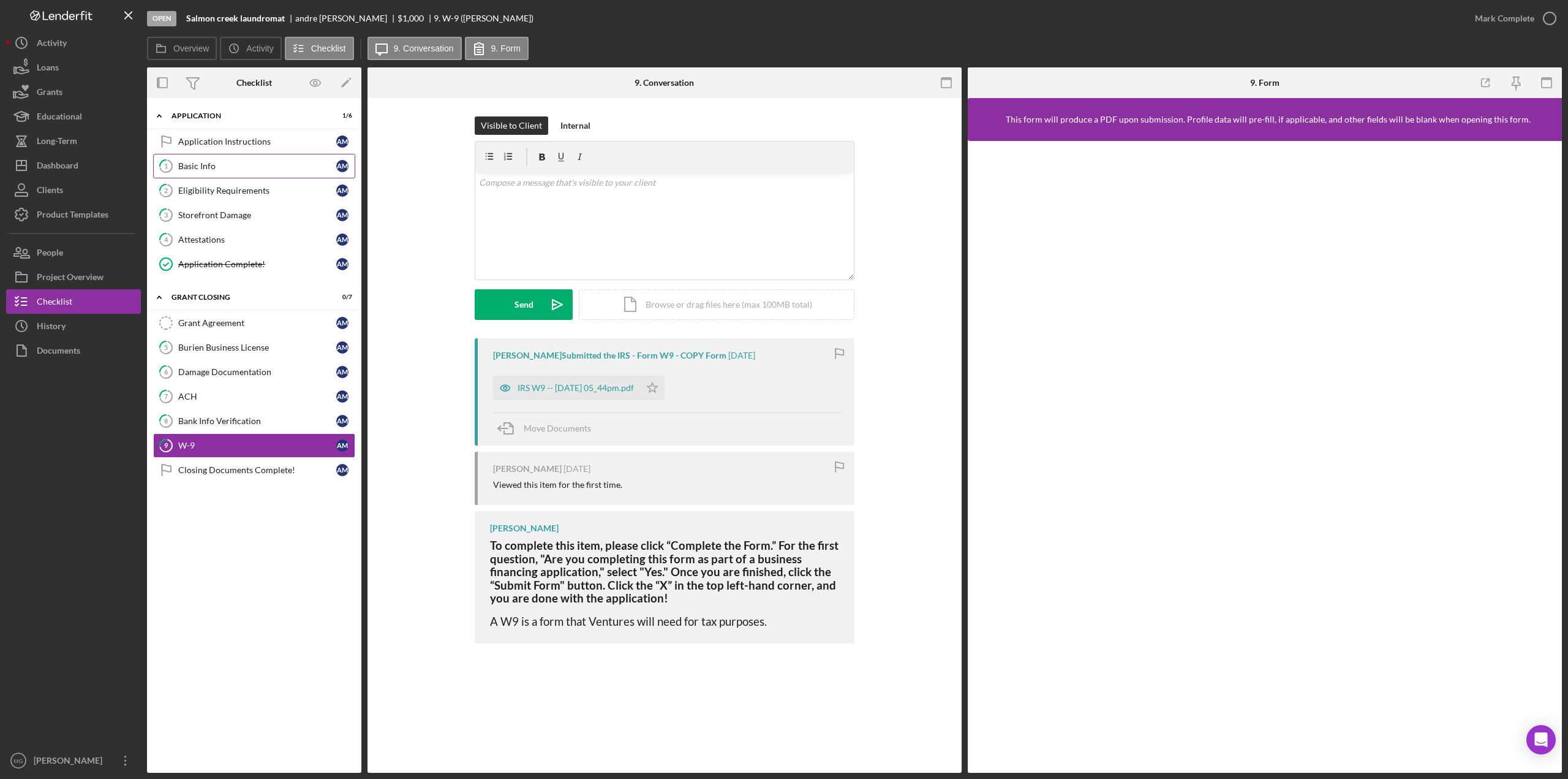
click at [207, 165] on div "Basic Info" at bounding box center [257, 166] width 158 height 9
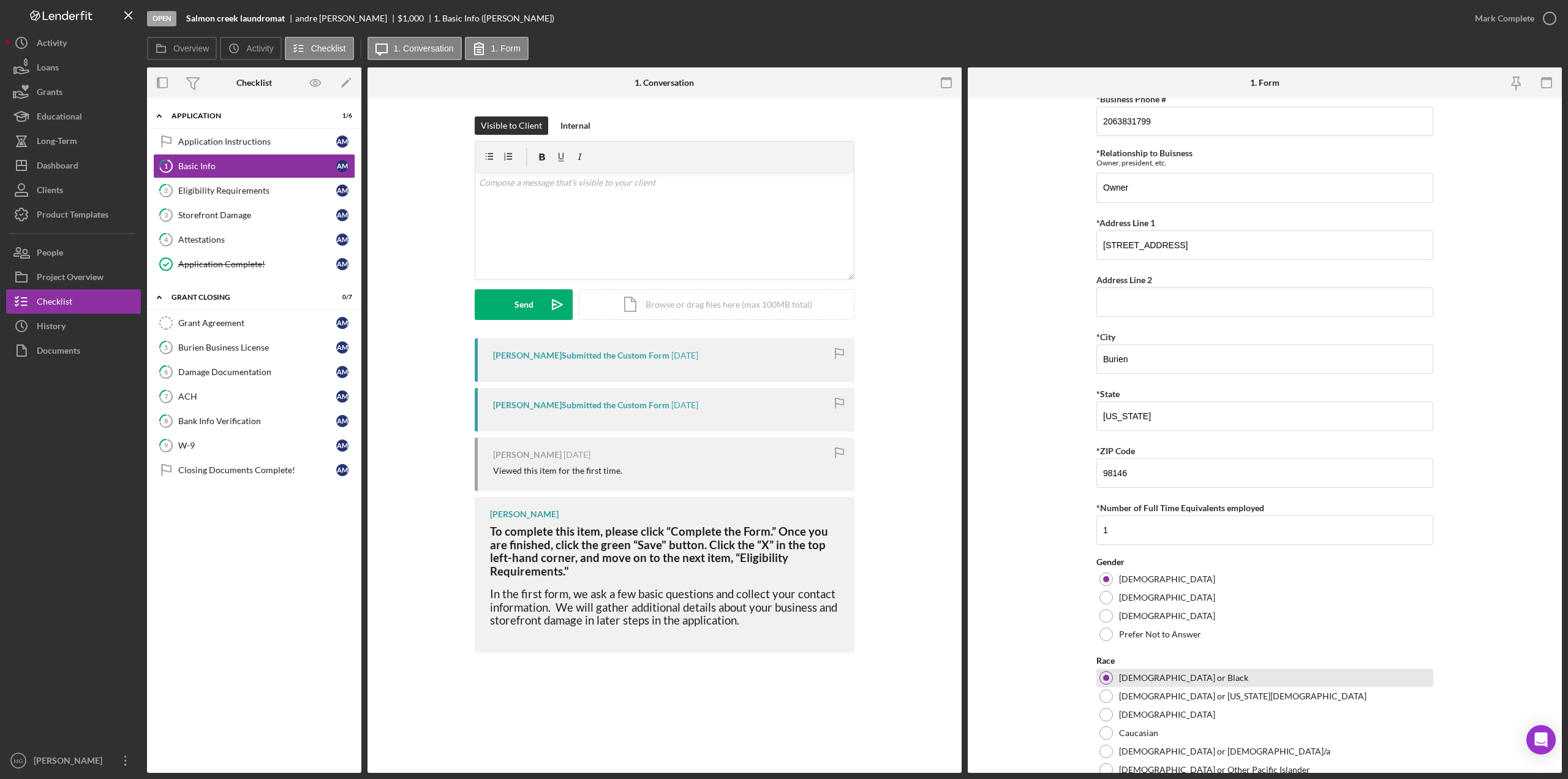
scroll to position [285, 0]
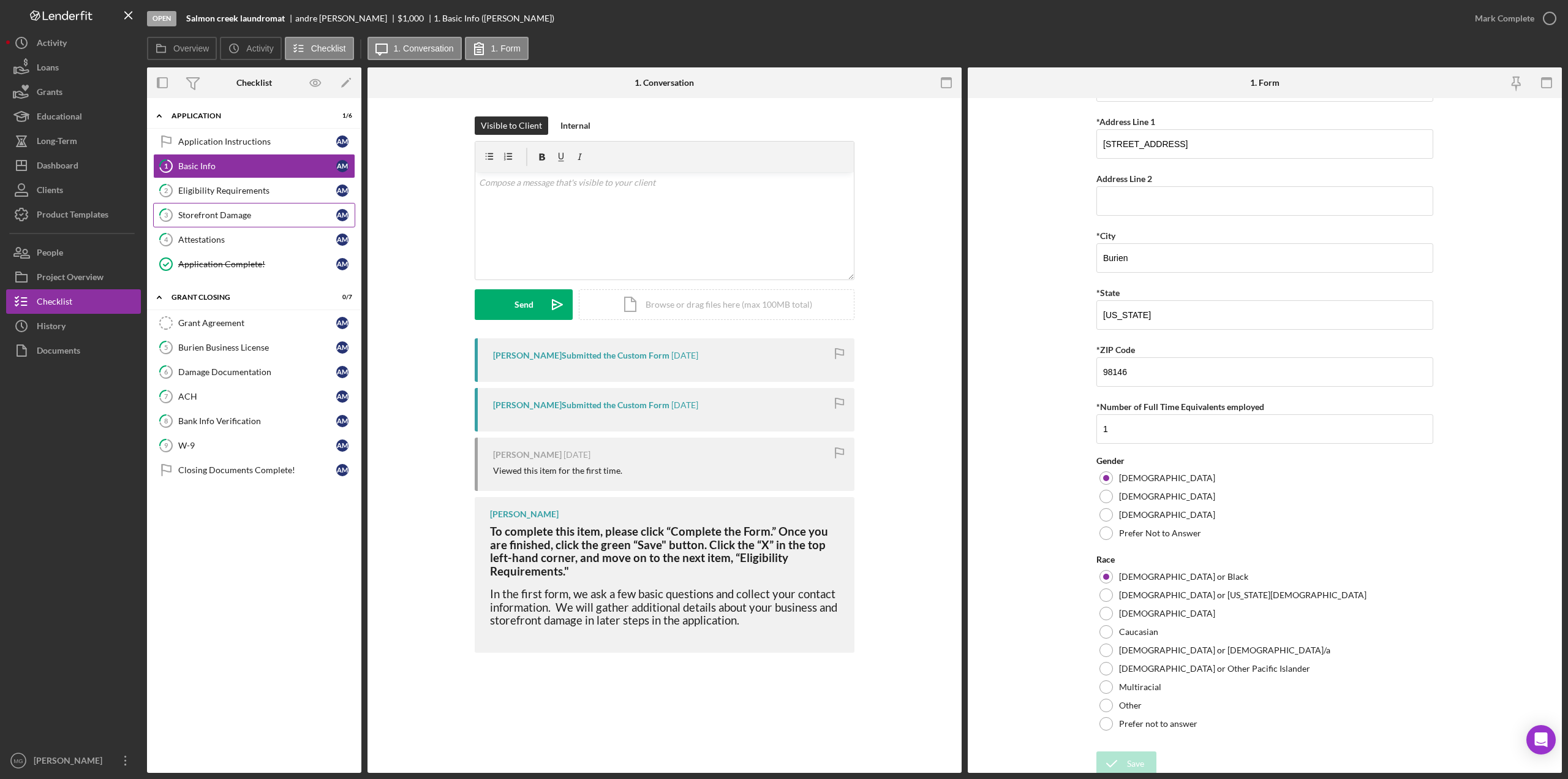
click at [232, 217] on div "Storefront Damage" at bounding box center [257, 215] width 158 height 9
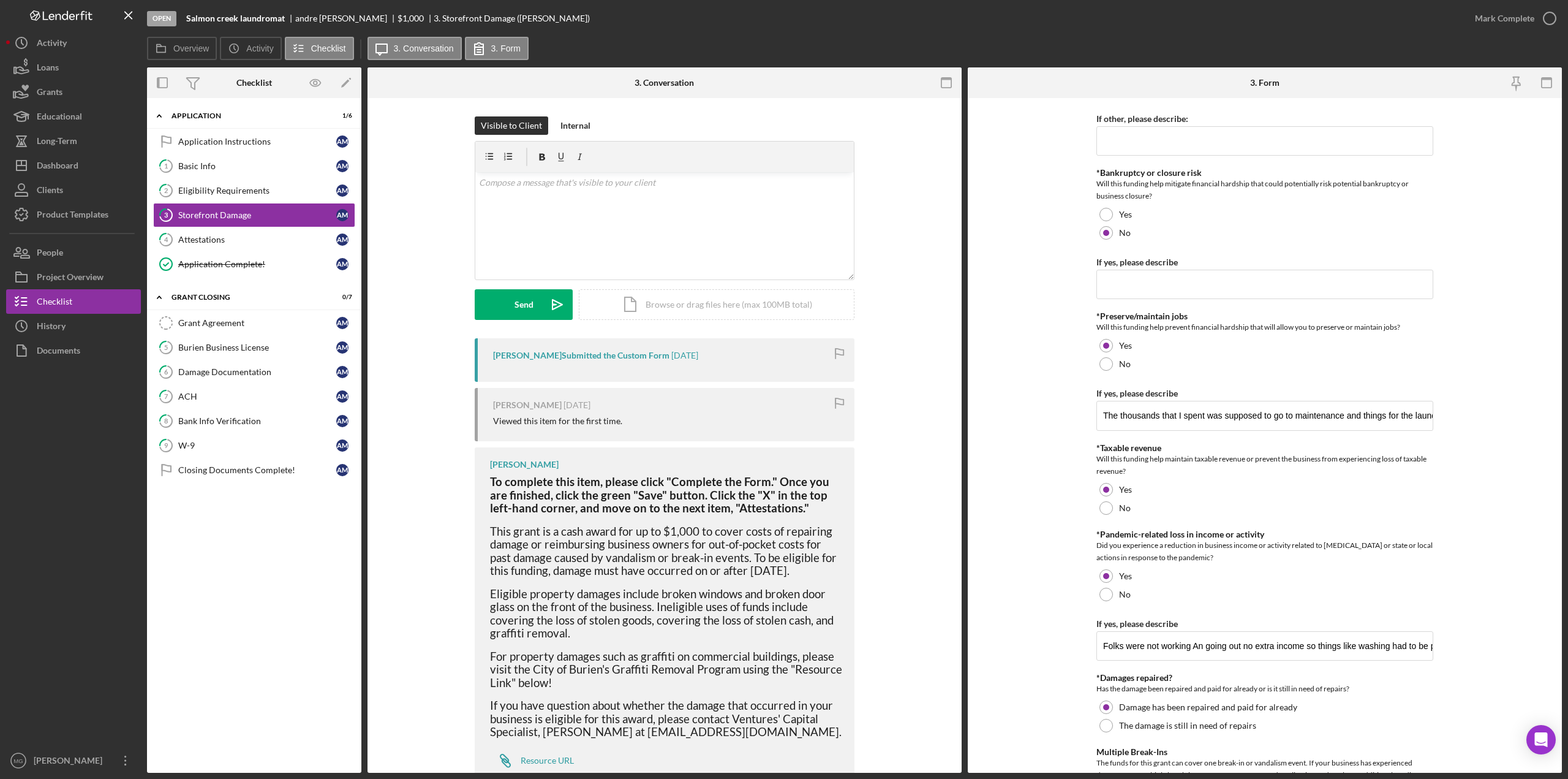
scroll to position [670, 0]
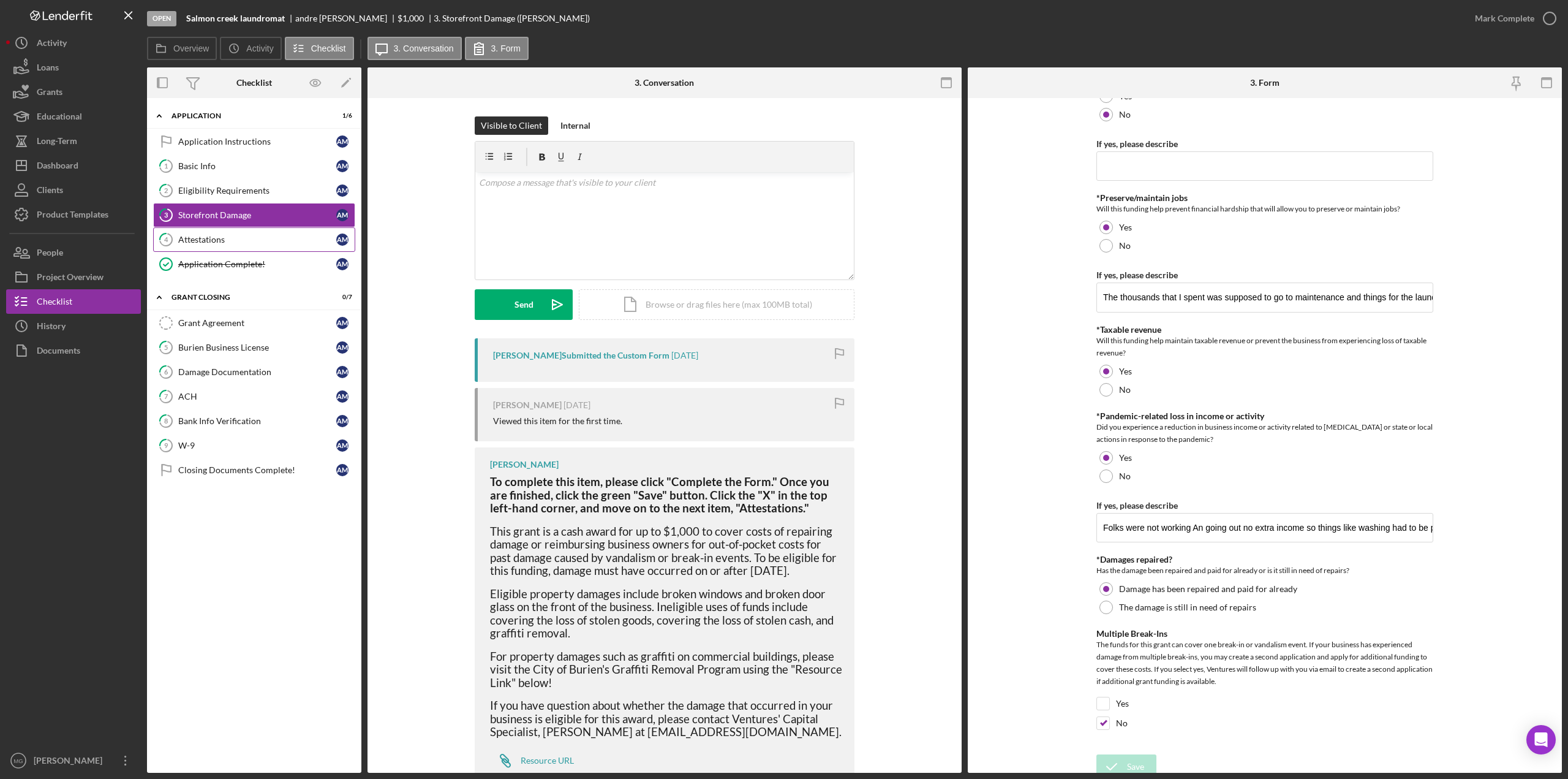
click at [201, 235] on div "Attestations" at bounding box center [257, 239] width 158 height 9
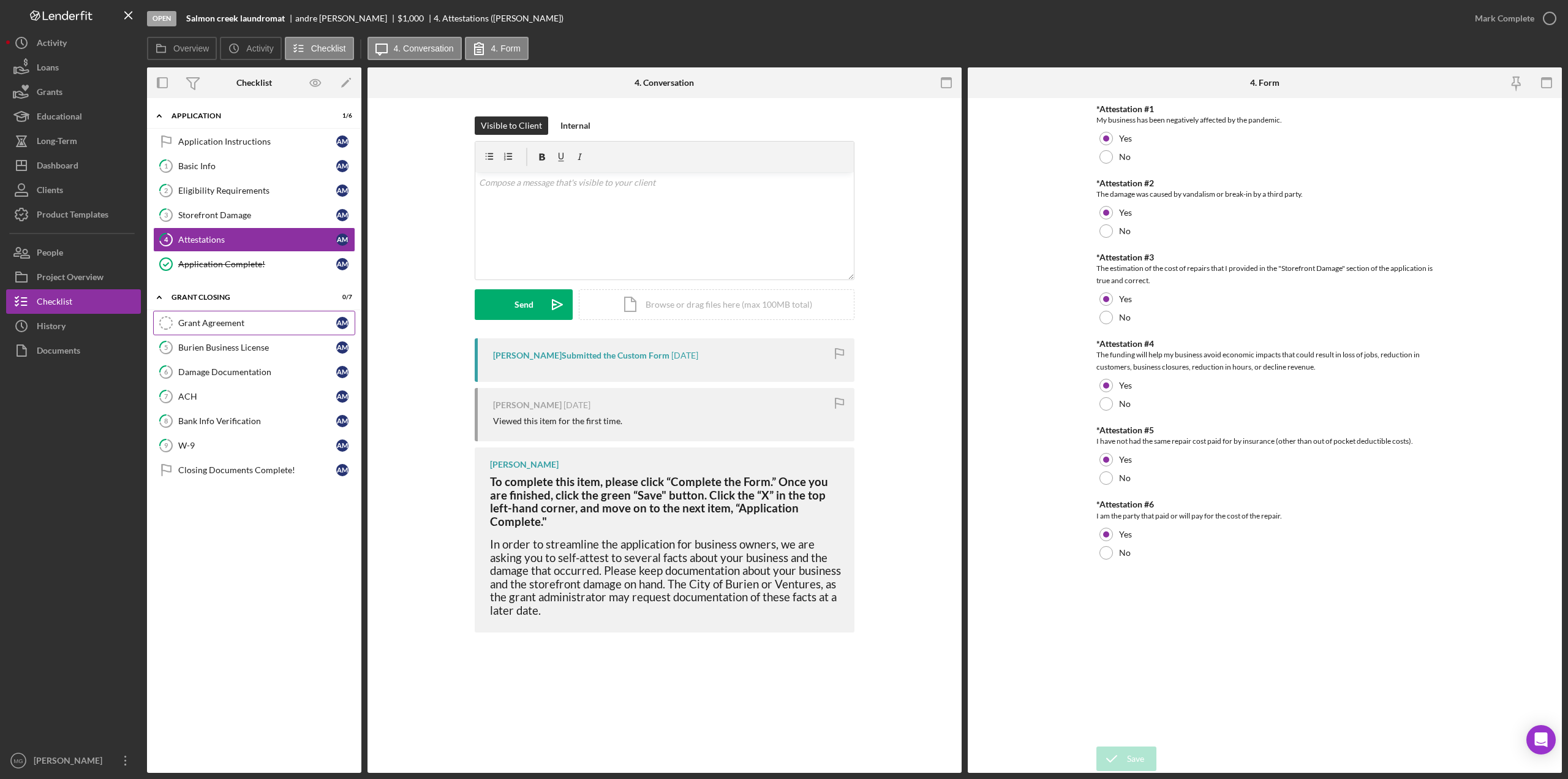
click at [225, 325] on link "Grant Agreement Grant Agreement a m" at bounding box center [254, 323] width 202 height 24
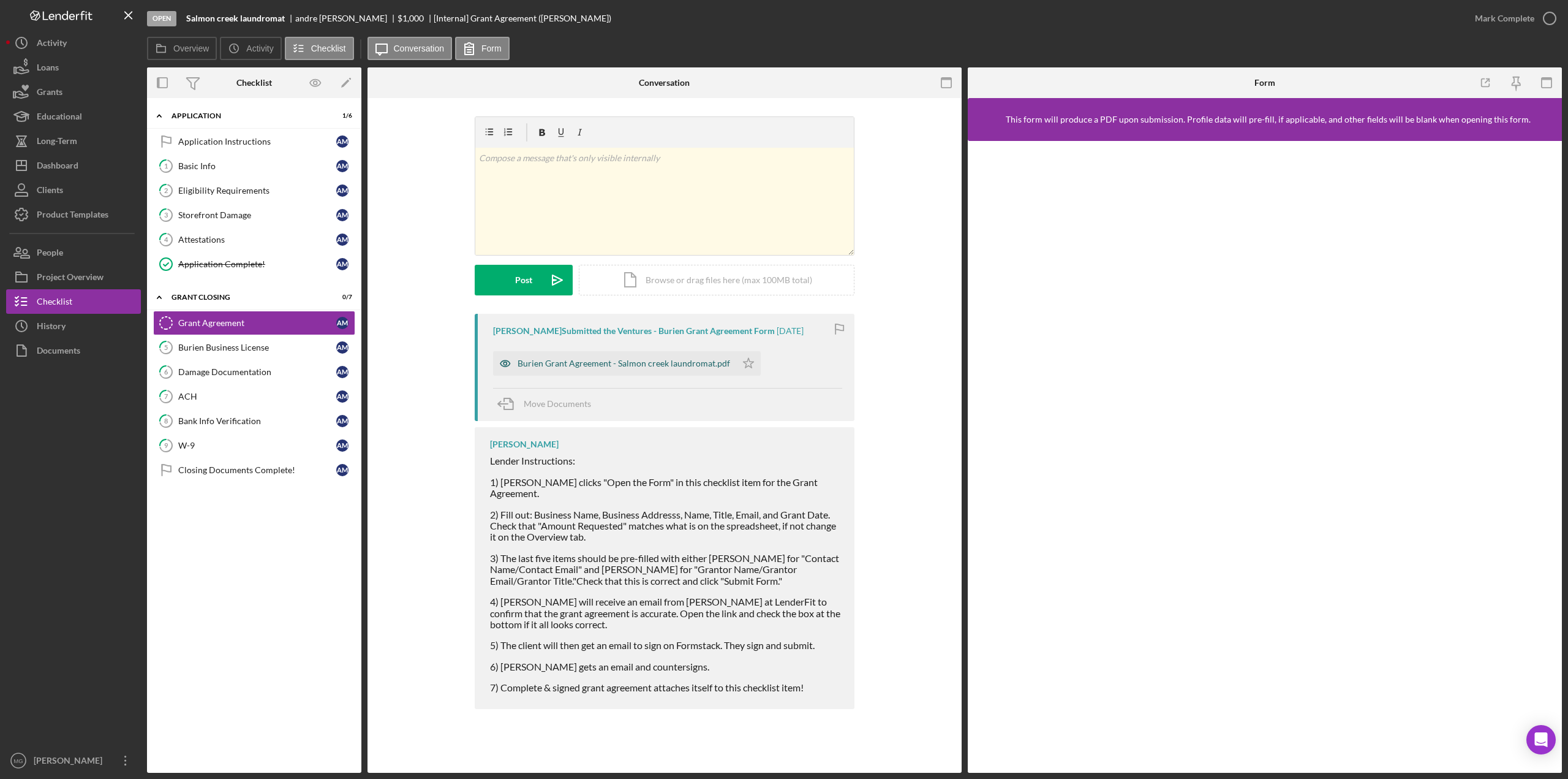
click at [574, 366] on div "Burien Grant Agreement - Salmon creek laundromat.pdf" at bounding box center [624, 363] width 213 height 9
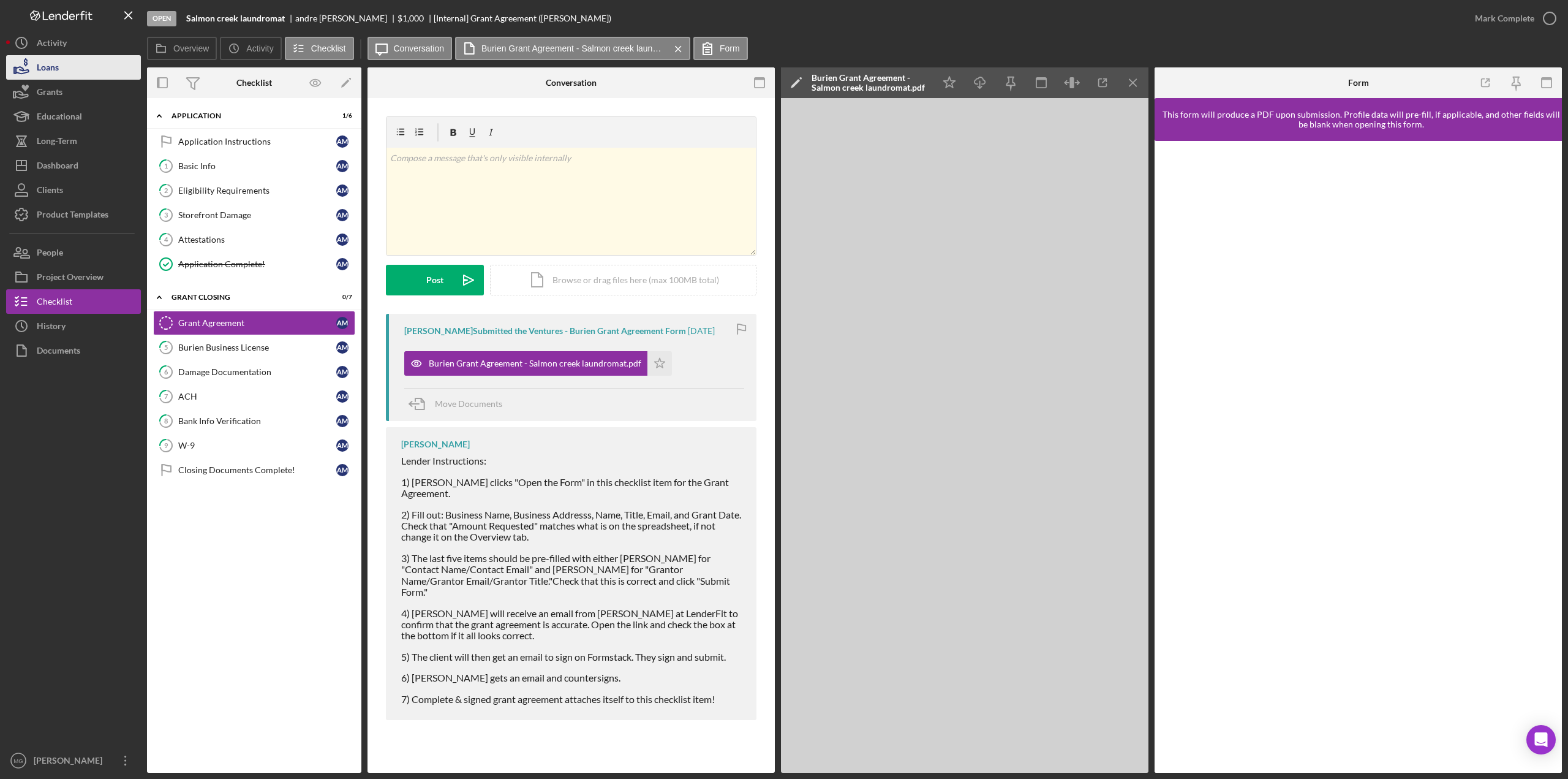
click at [74, 75] on button "Loans" at bounding box center [73, 67] width 135 height 24
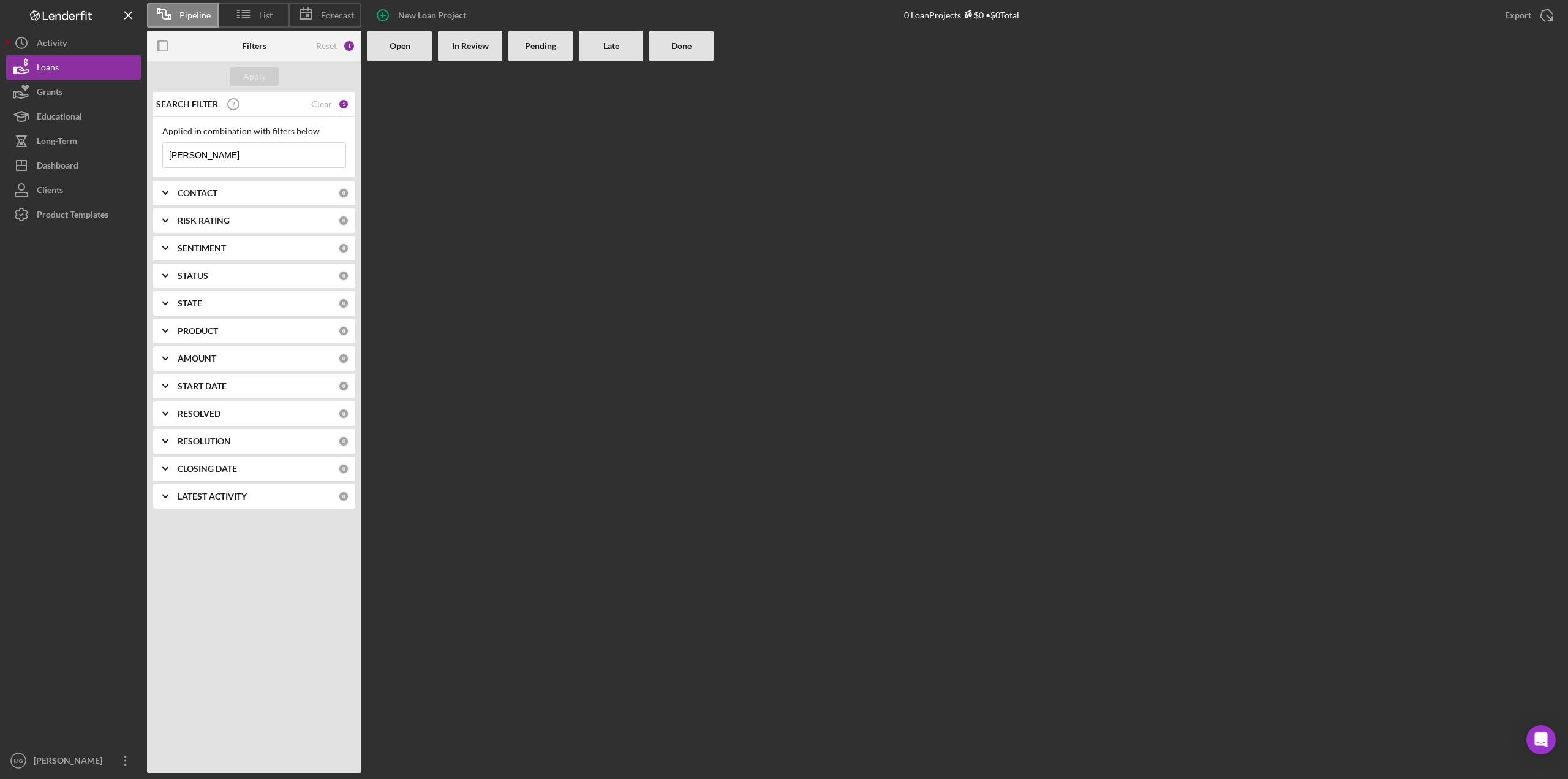
click at [339, 100] on div "SEARCH FILTER Clear 1" at bounding box center [251, 104] width 196 height 31
click at [326, 106] on div "Clear" at bounding box center [321, 104] width 21 height 9
click at [247, 77] on div "Apply" at bounding box center [254, 76] width 22 height 18
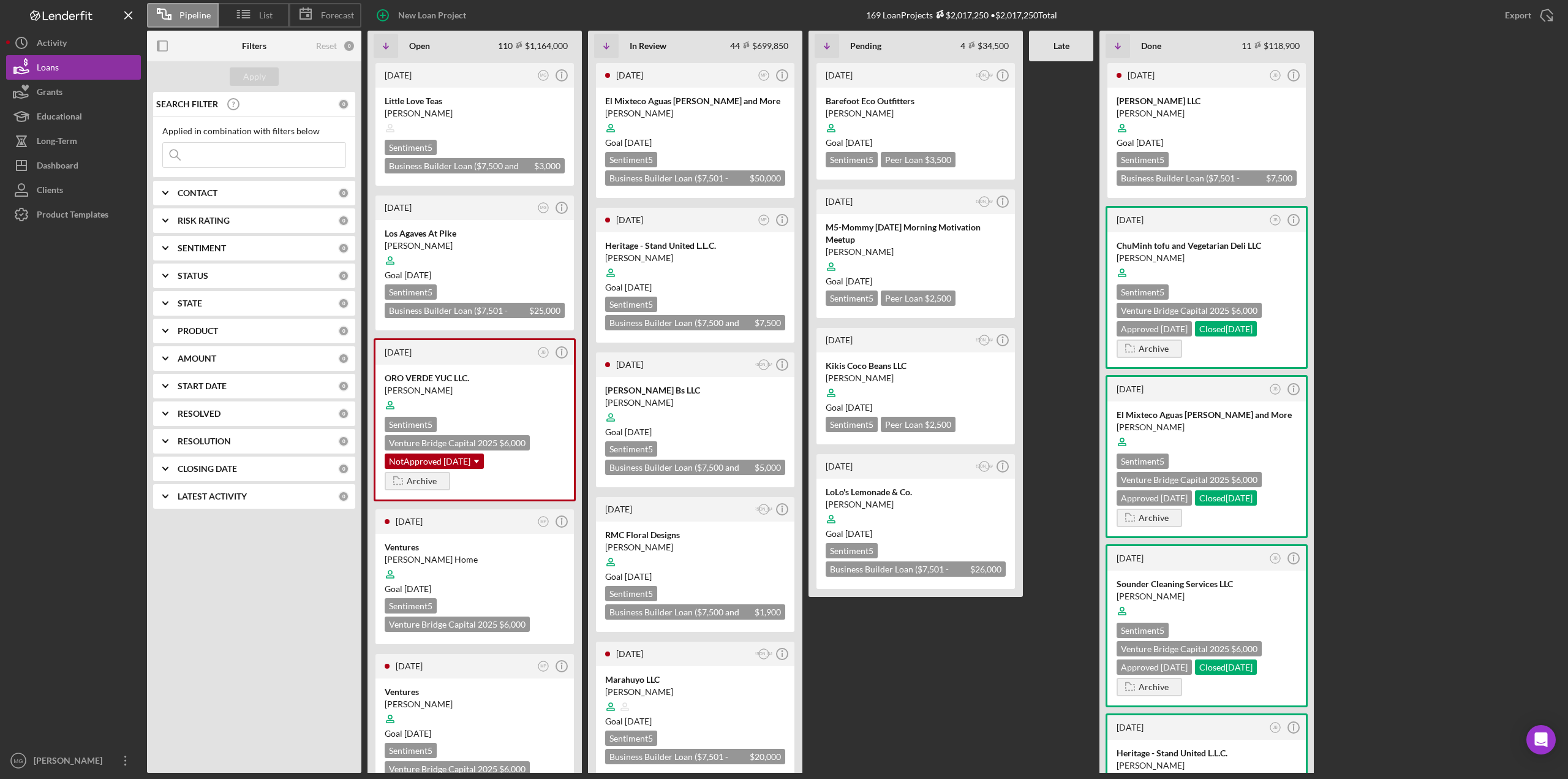
click at [207, 160] on input at bounding box center [253, 155] width 182 height 24
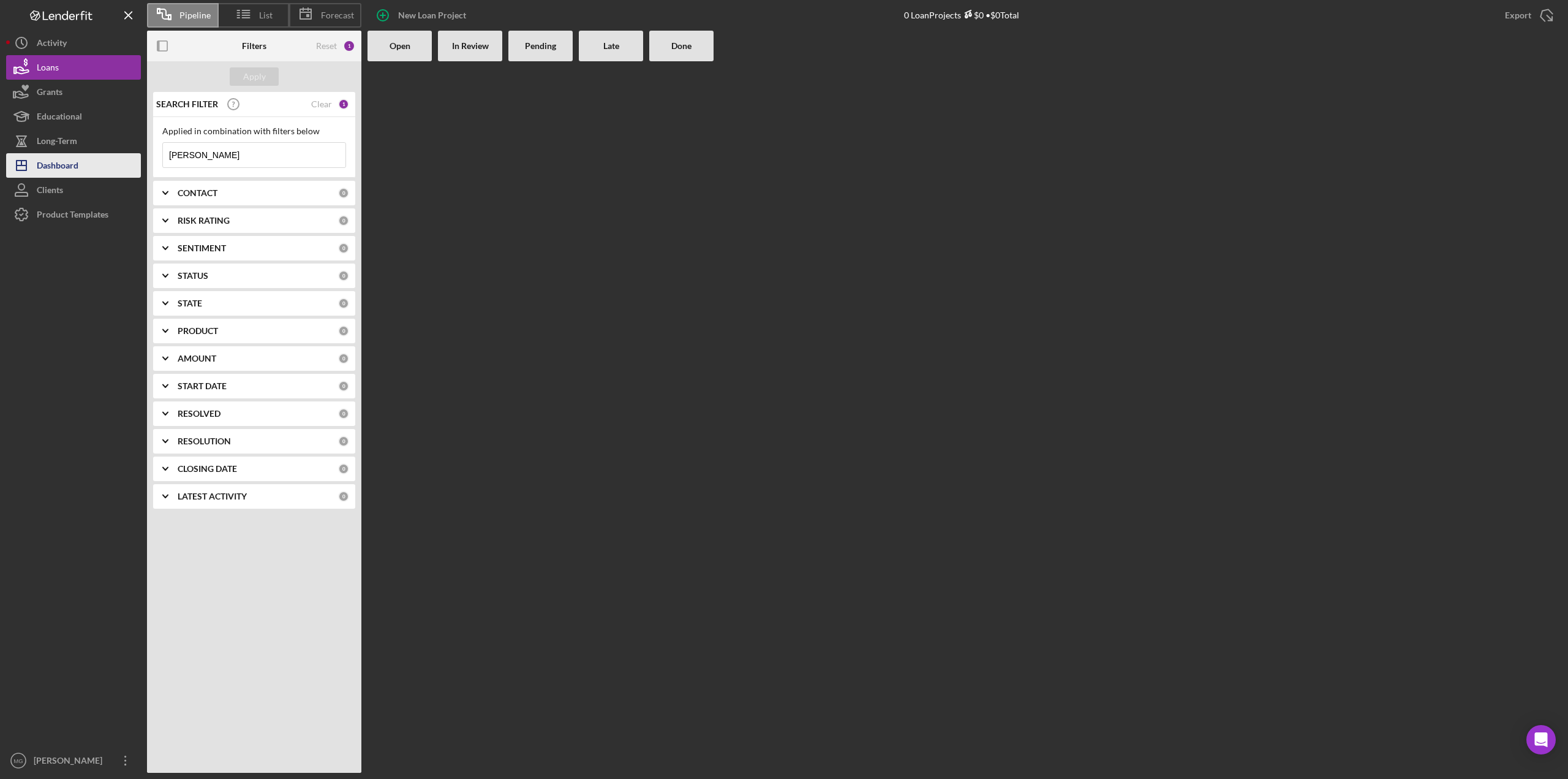
type input "[PERSON_NAME]"
click at [73, 161] on div "Dashboard" at bounding box center [57, 167] width 41 height 28
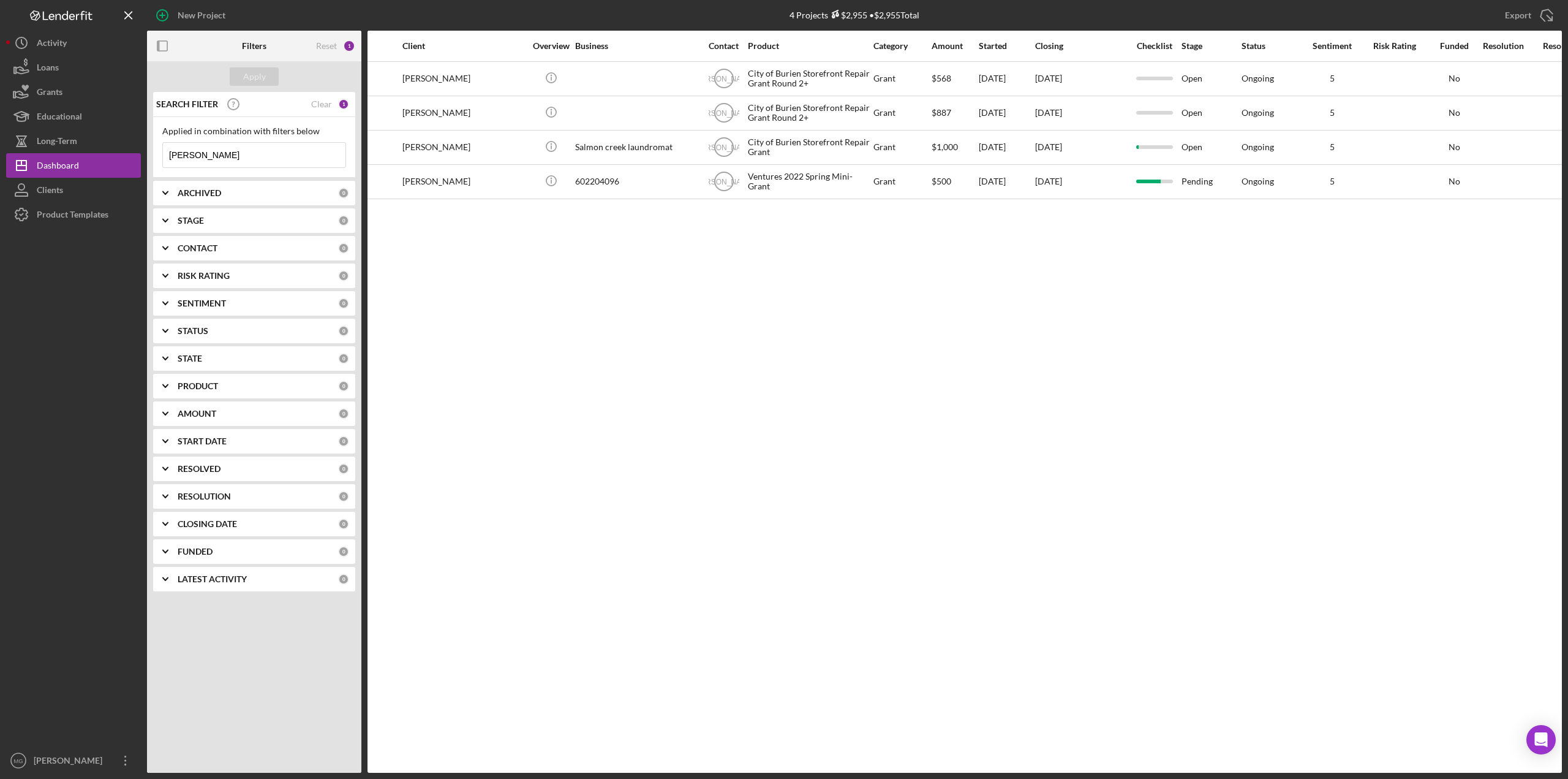
scroll to position [0, 64]
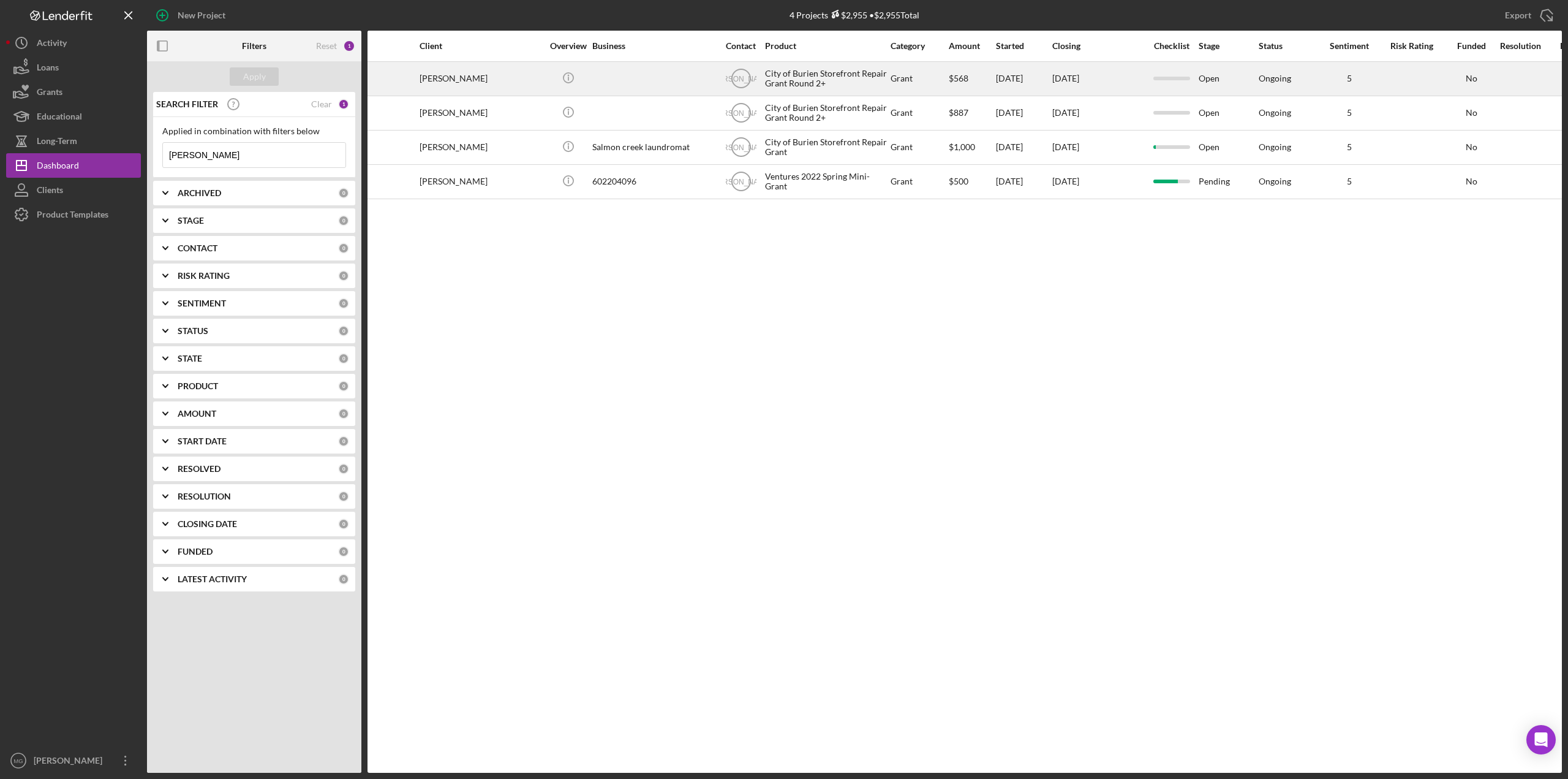
click at [672, 68] on div at bounding box center [653, 79] width 123 height 33
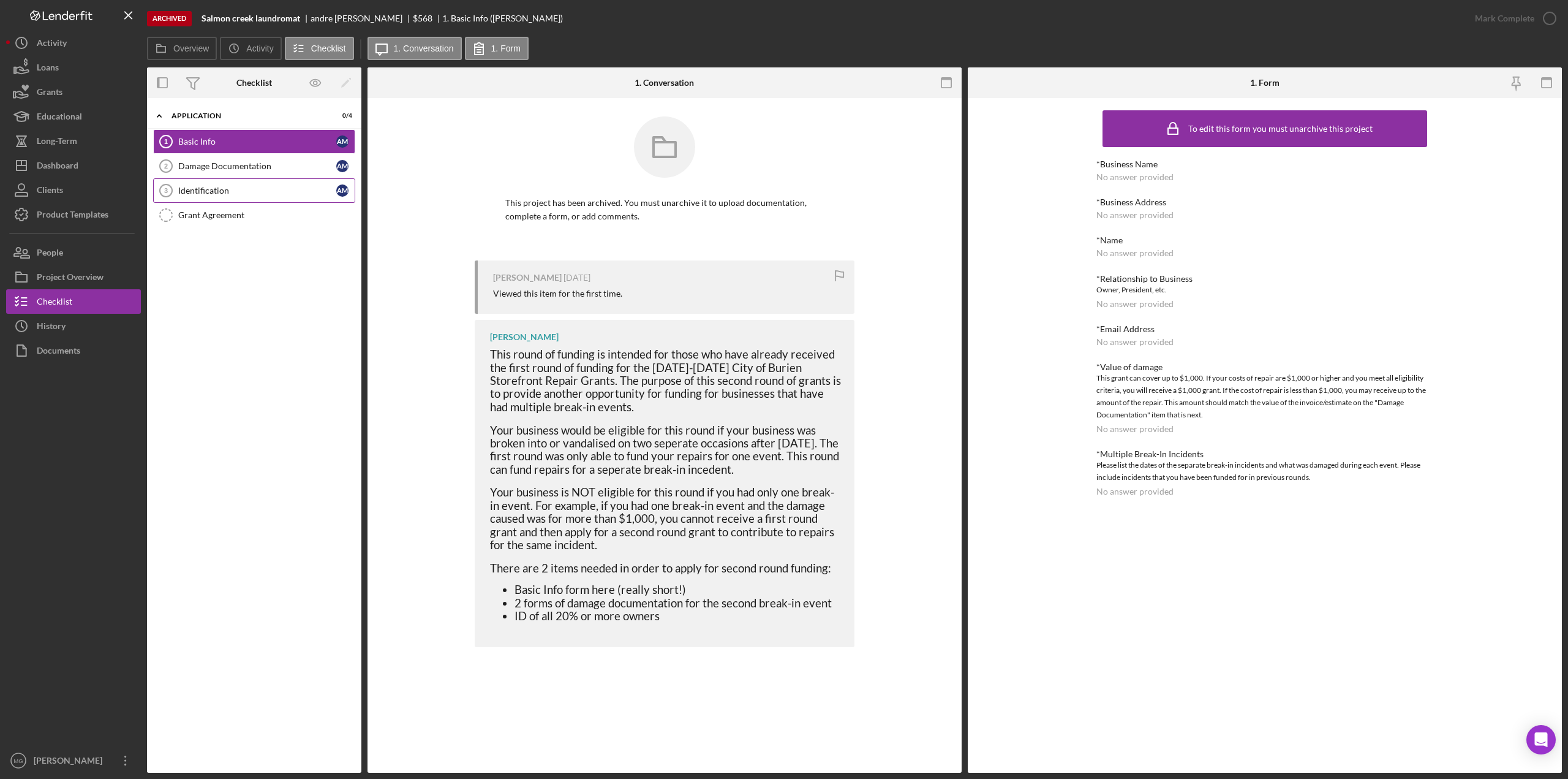
click at [198, 186] on div "Identification" at bounding box center [257, 191] width 158 height 9
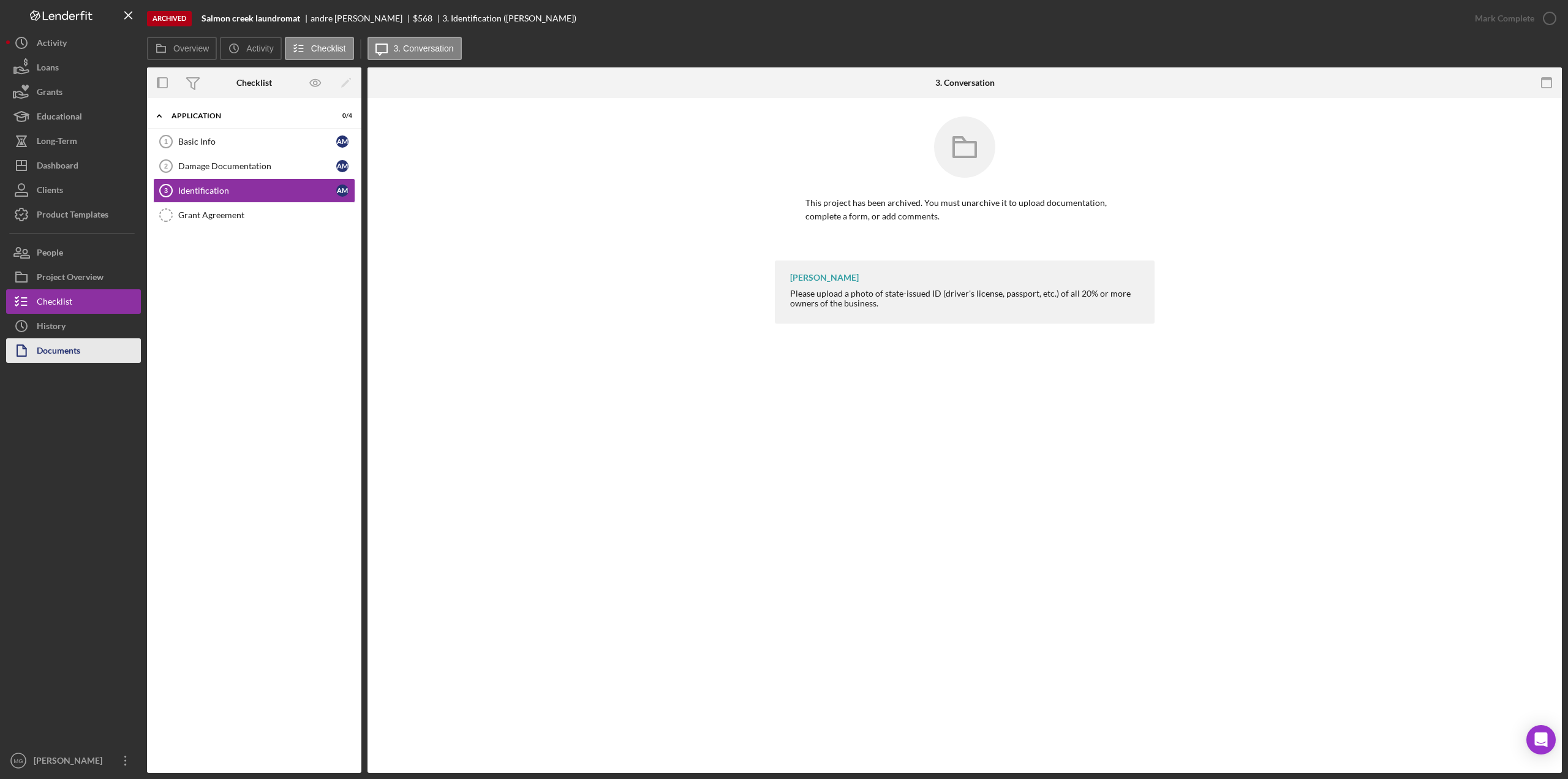
click at [67, 346] on div "Documents" at bounding box center [58, 352] width 43 height 28
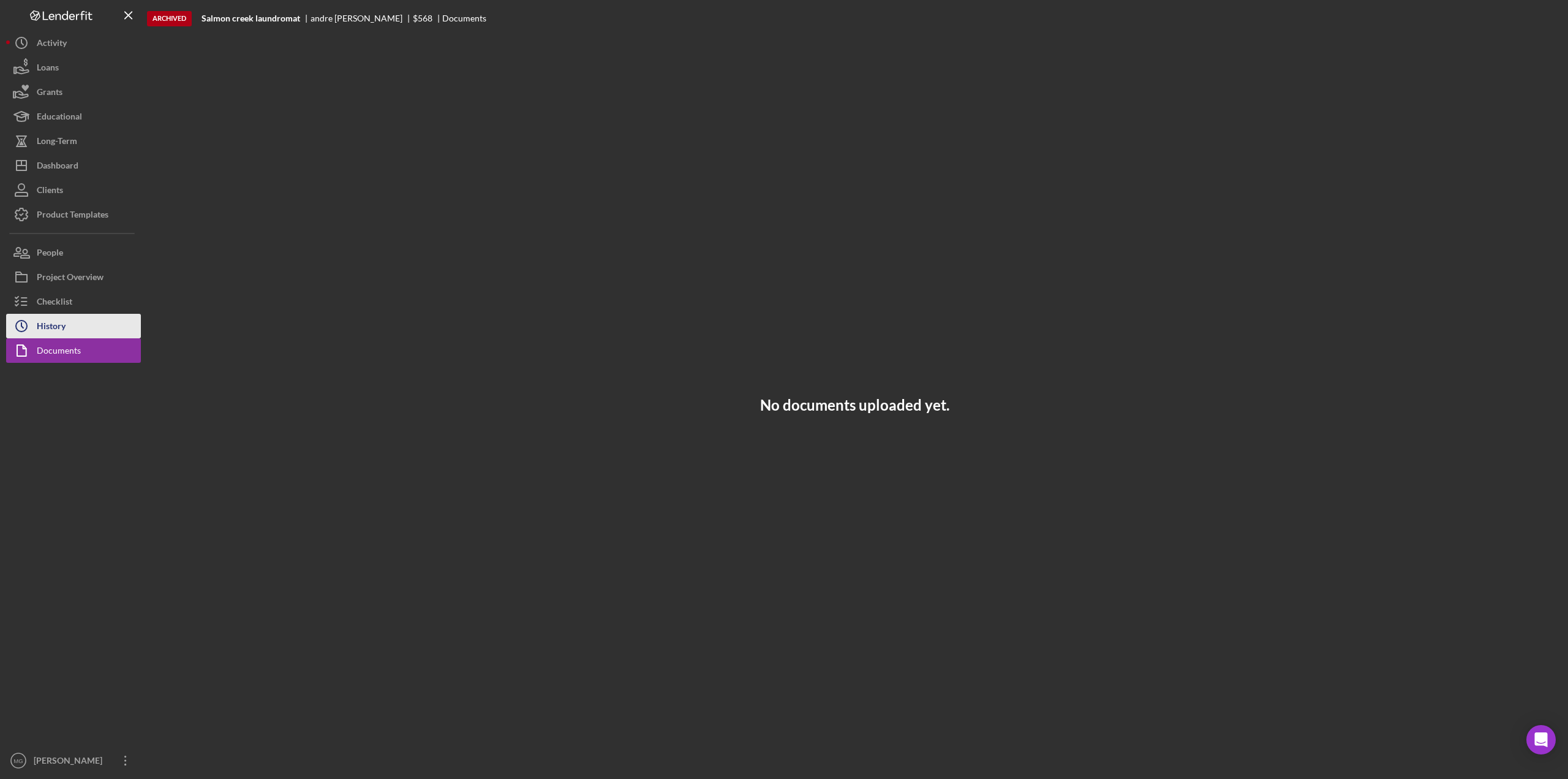
click at [68, 332] on button "Icon/History History" at bounding box center [73, 326] width 135 height 24
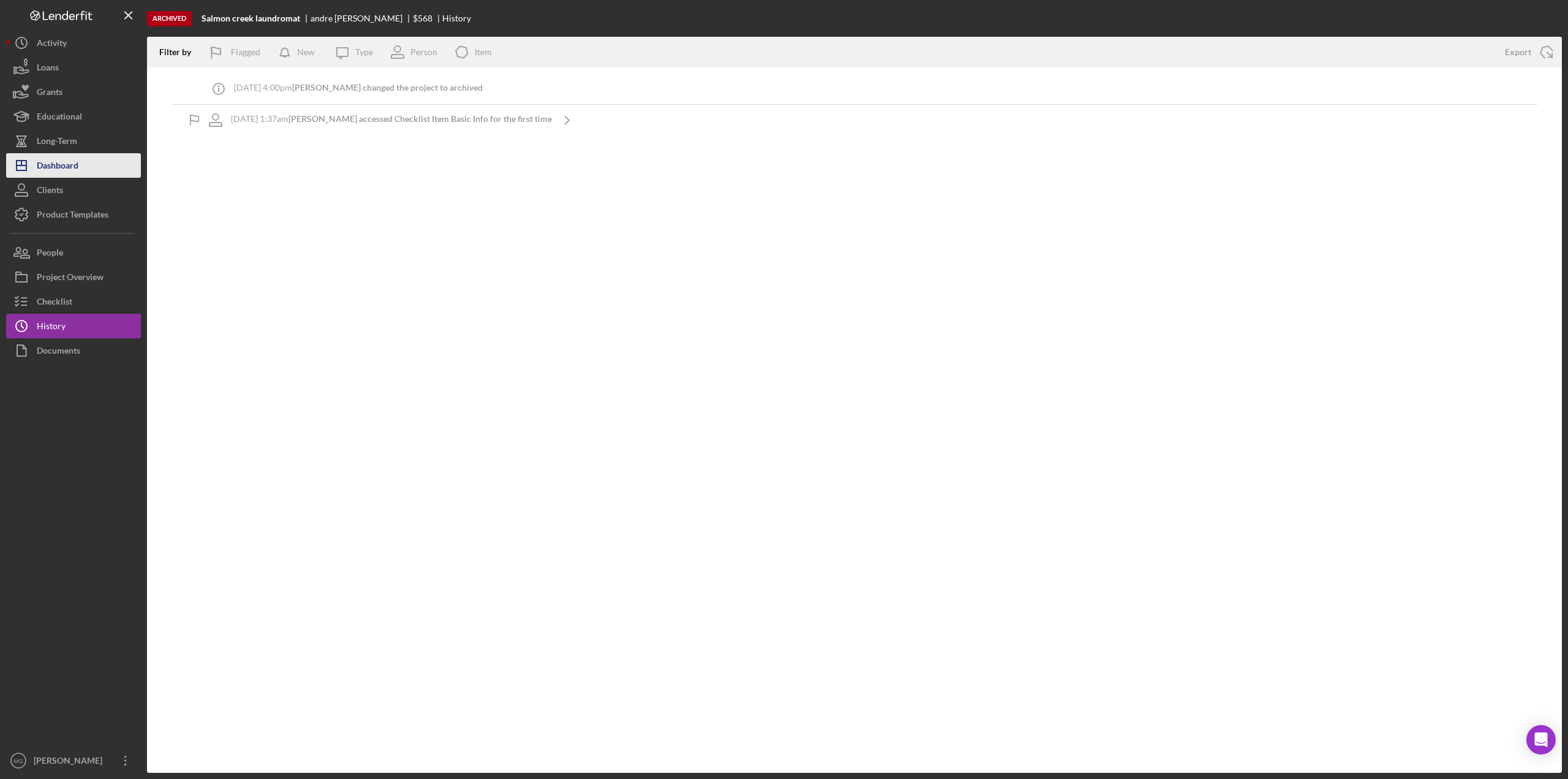
click at [64, 163] on div "Dashboard" at bounding box center [57, 167] width 41 height 28
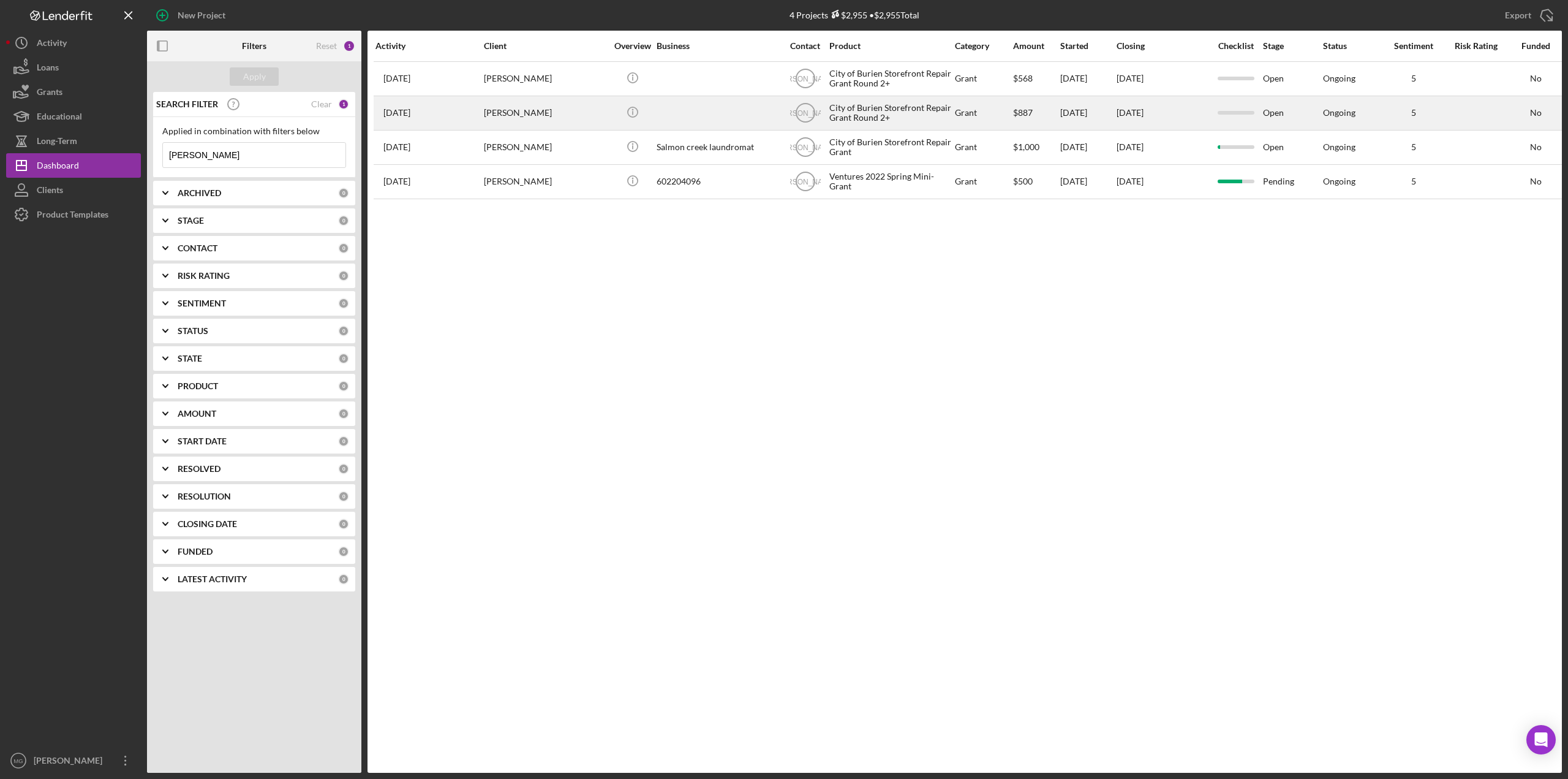
click at [467, 118] on div "[DATE] [PERSON_NAME]" at bounding box center [429, 113] width 107 height 33
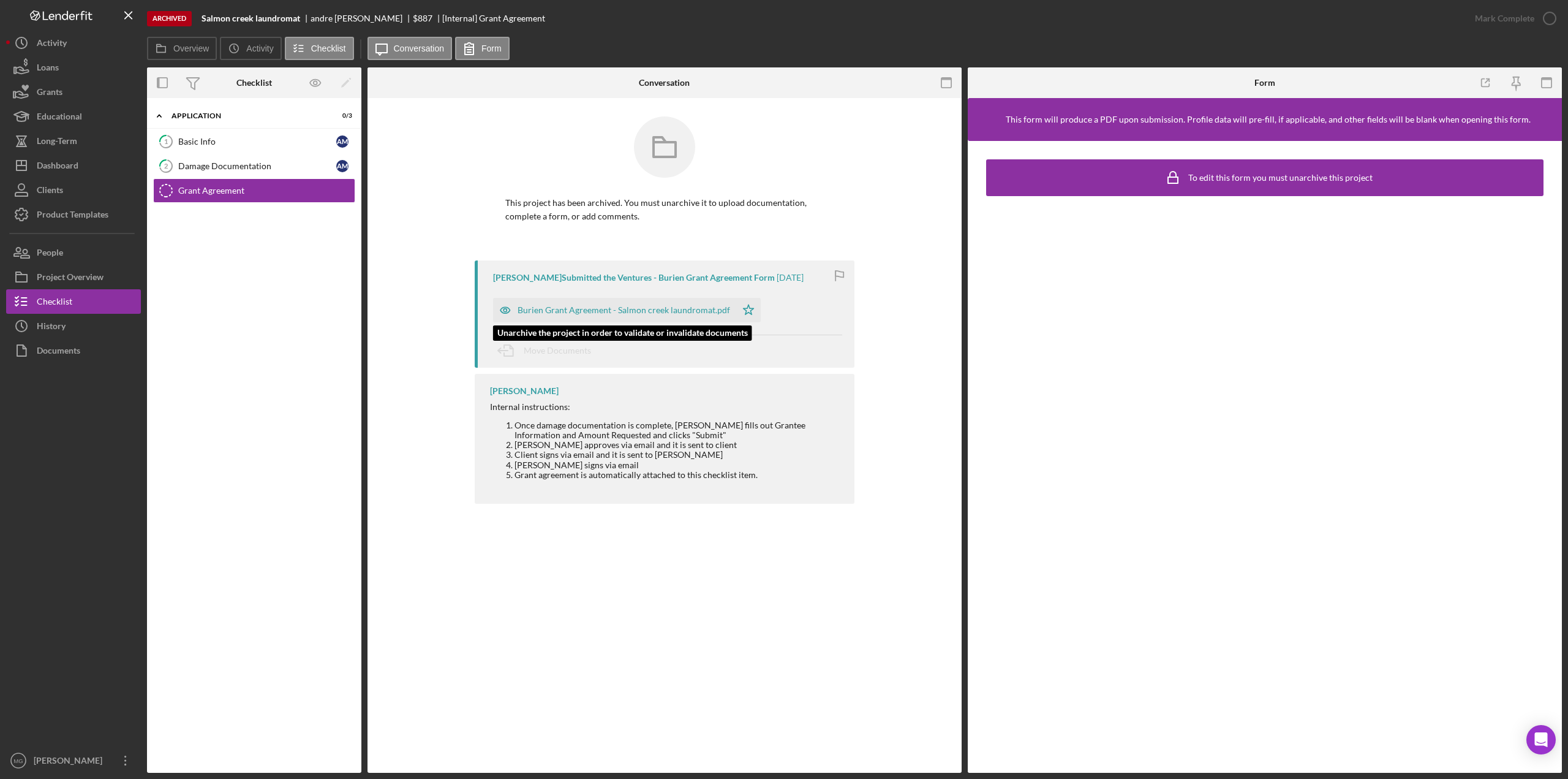
click at [622, 309] on div "Burien Grant Agreement - Salmon creek laundromat.pdf" at bounding box center [624, 310] width 213 height 9
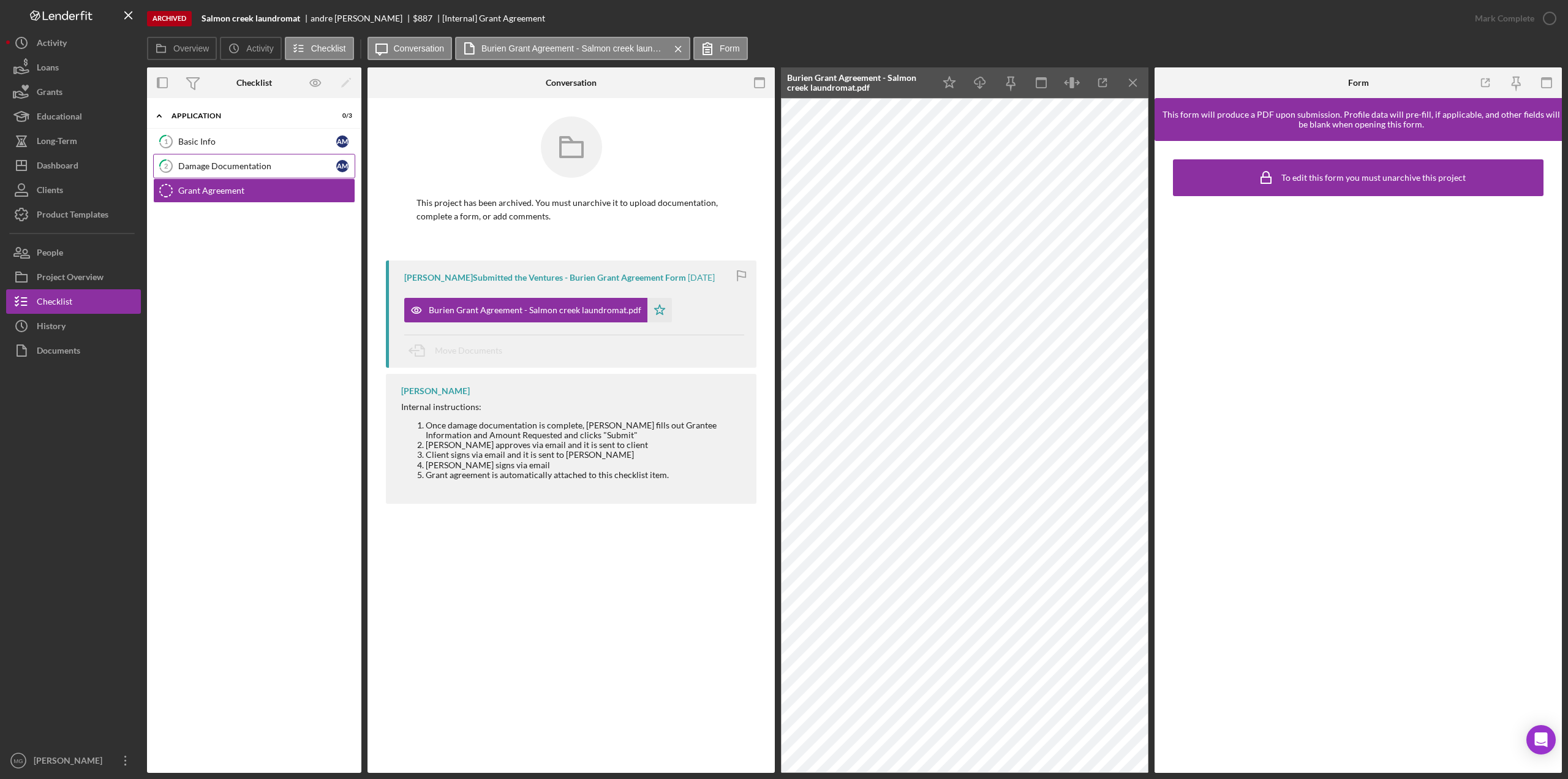
click at [267, 166] on div "Damage Documentation" at bounding box center [257, 166] width 158 height 9
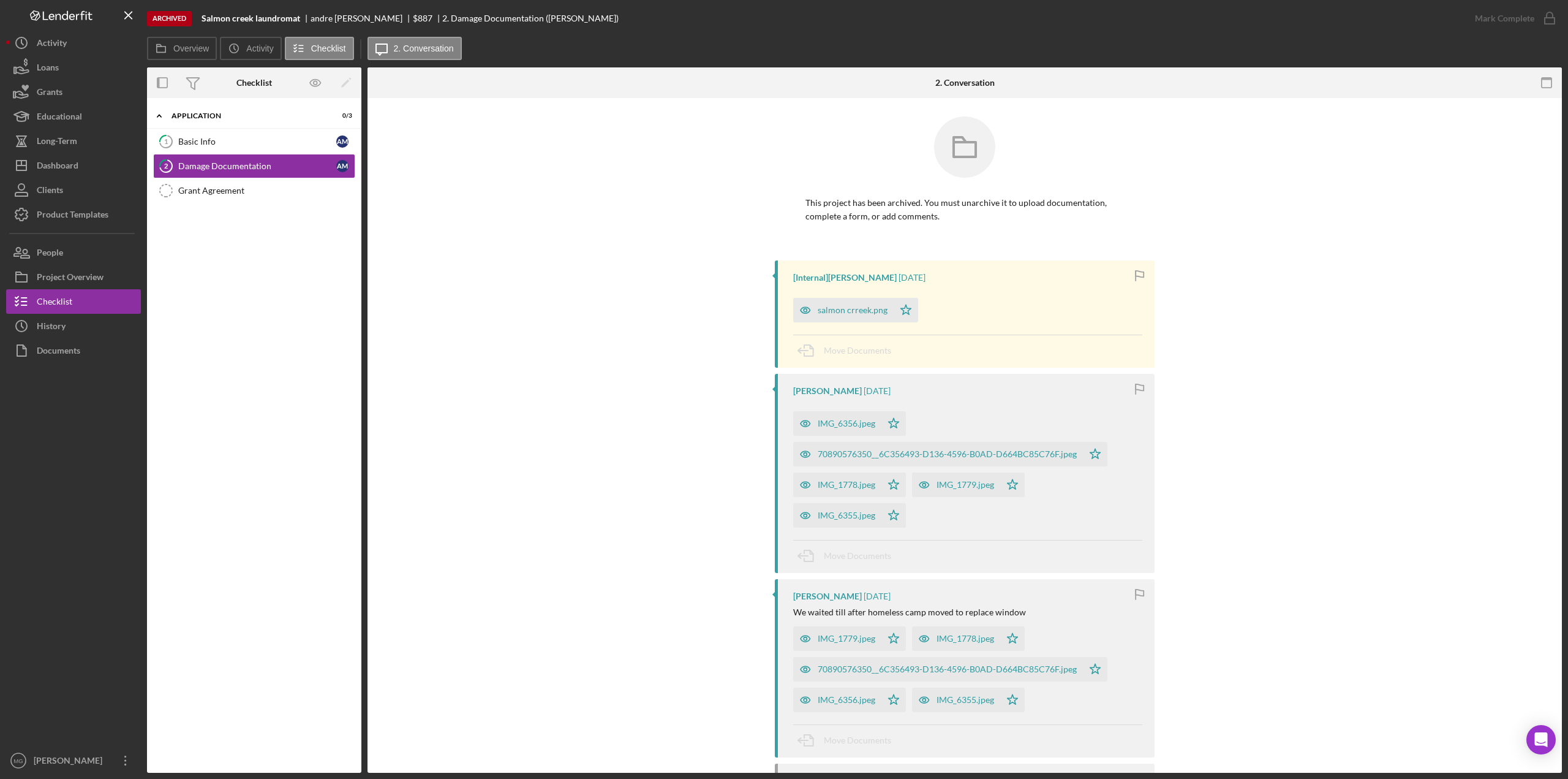
scroll to position [61, 0]
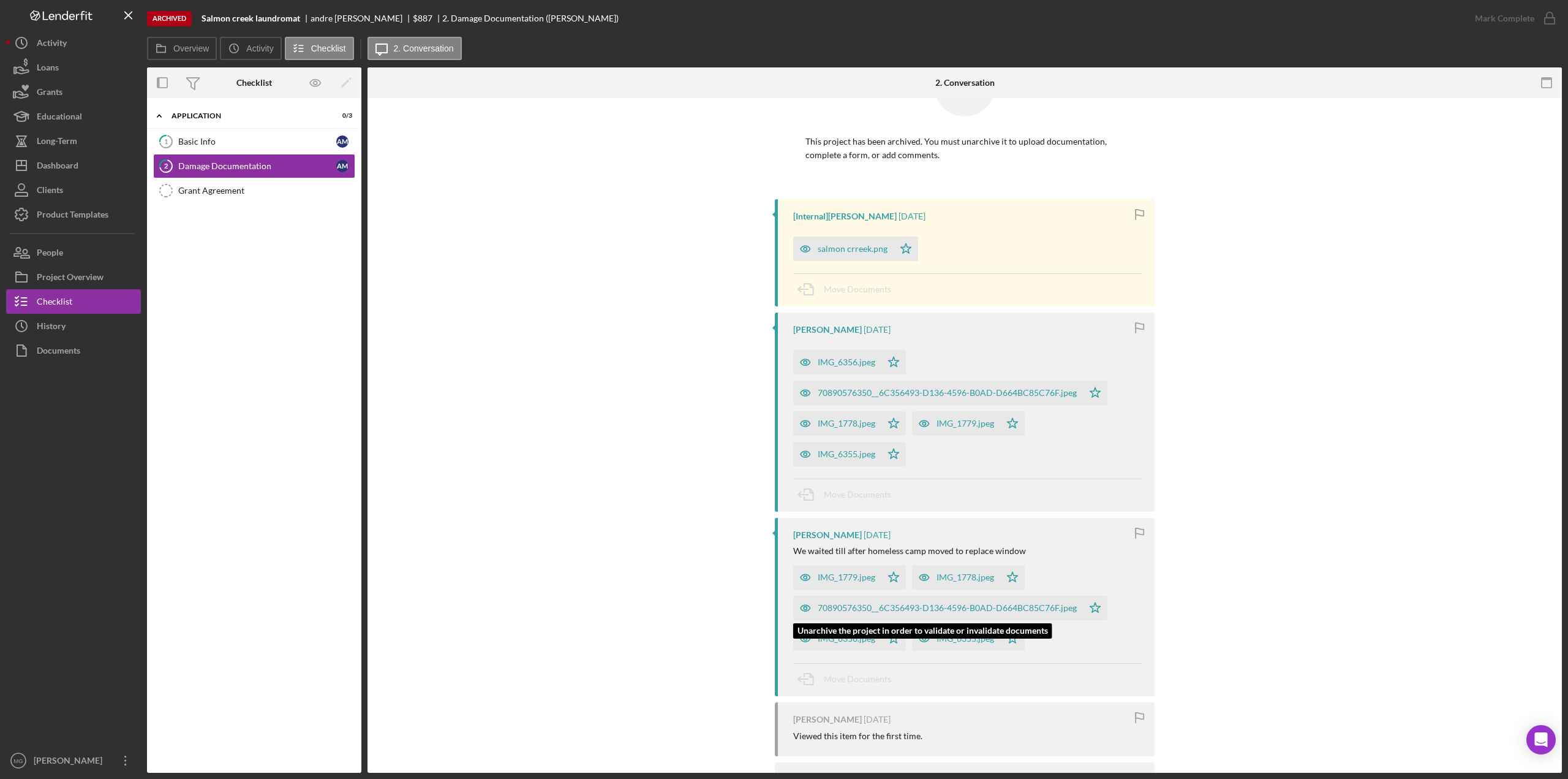
click at [891, 554] on div "70890576350__6C356493-D136-4596-B0AD-D664BC85C76F.jpeg" at bounding box center [947, 607] width 259 height 9
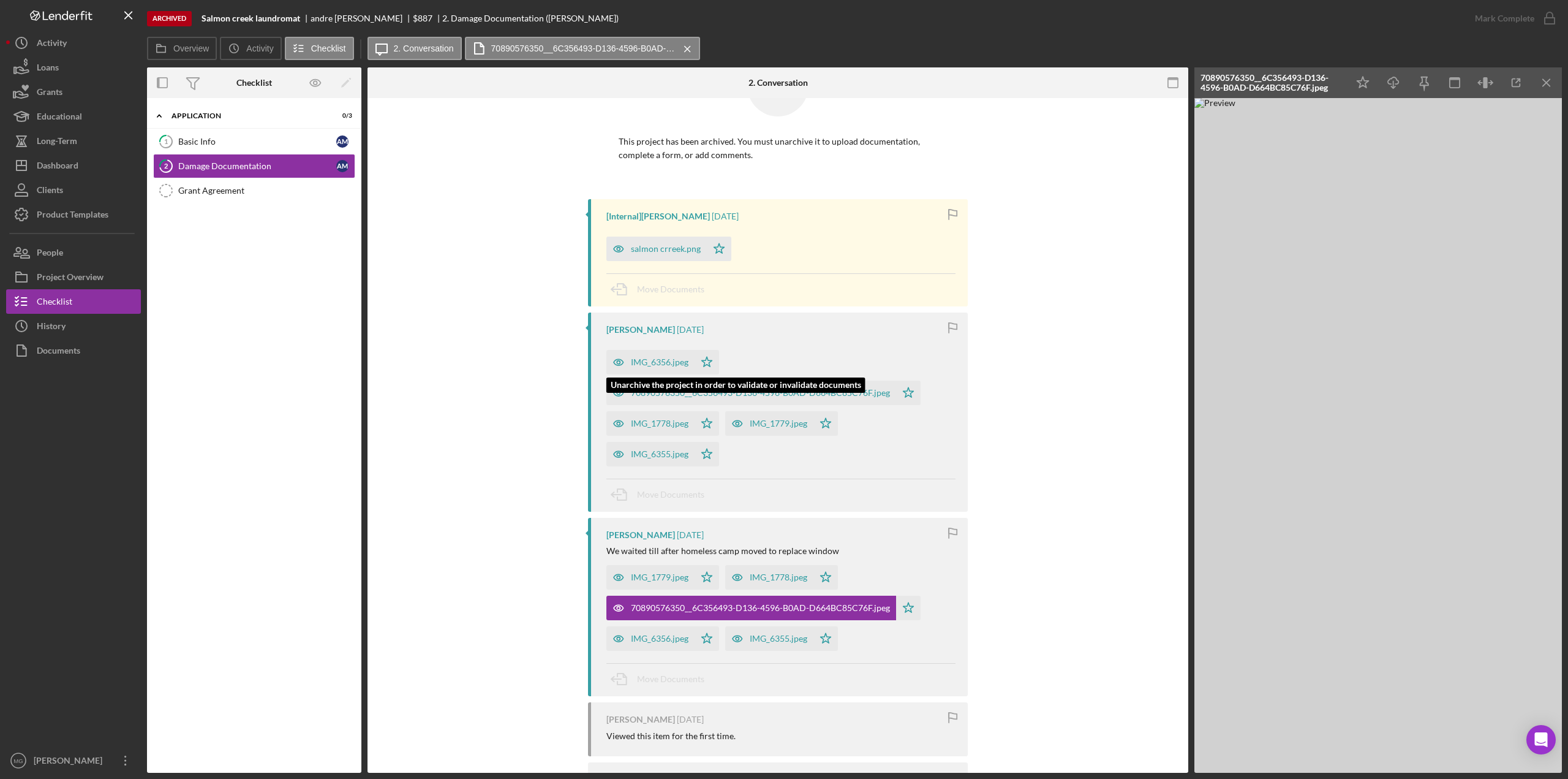
click at [643, 359] on div "IMG_6356.jpeg" at bounding box center [659, 362] width 58 height 9
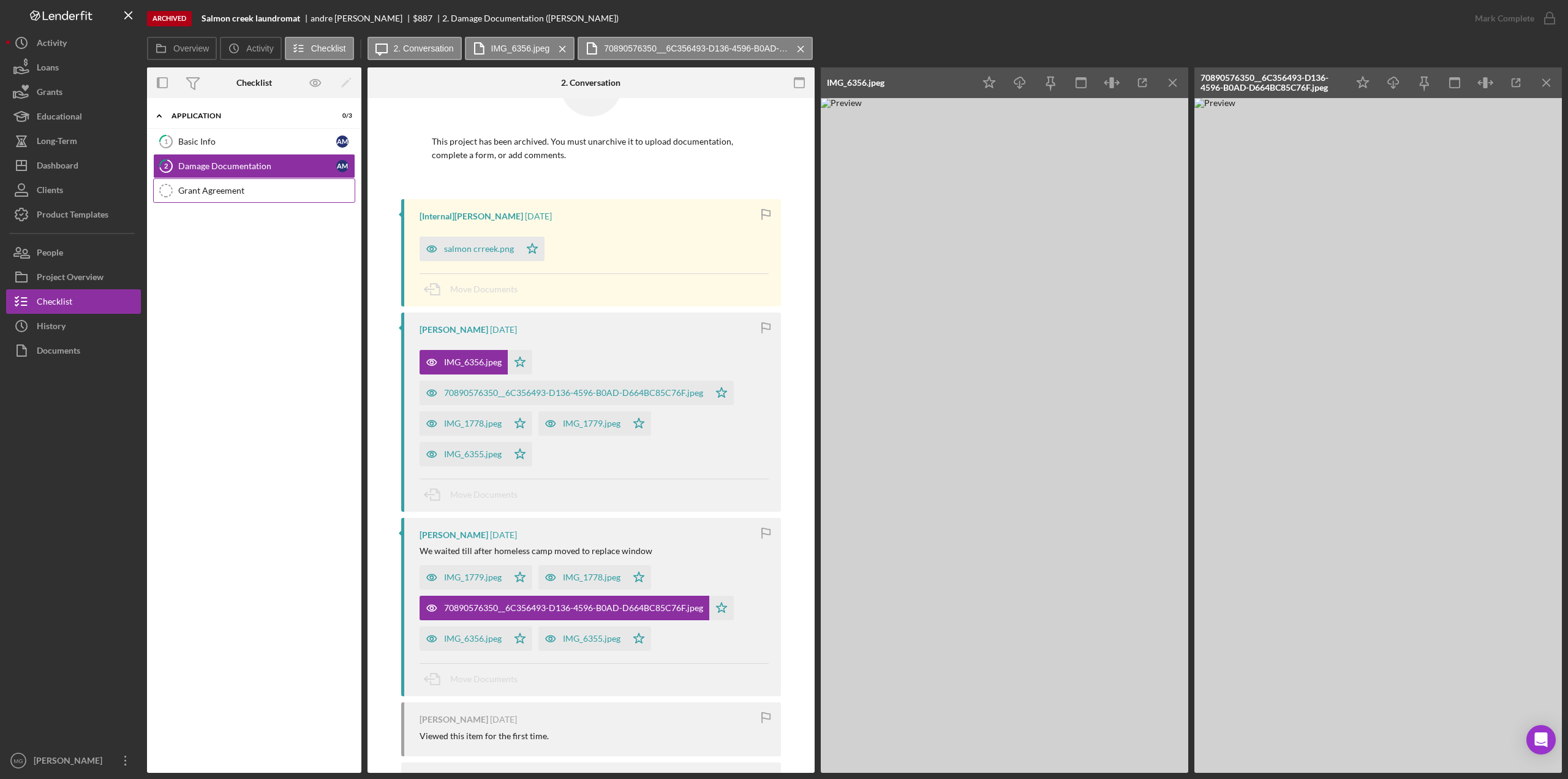
click at [233, 191] on div "Grant Agreement" at bounding box center [266, 191] width 176 height 9
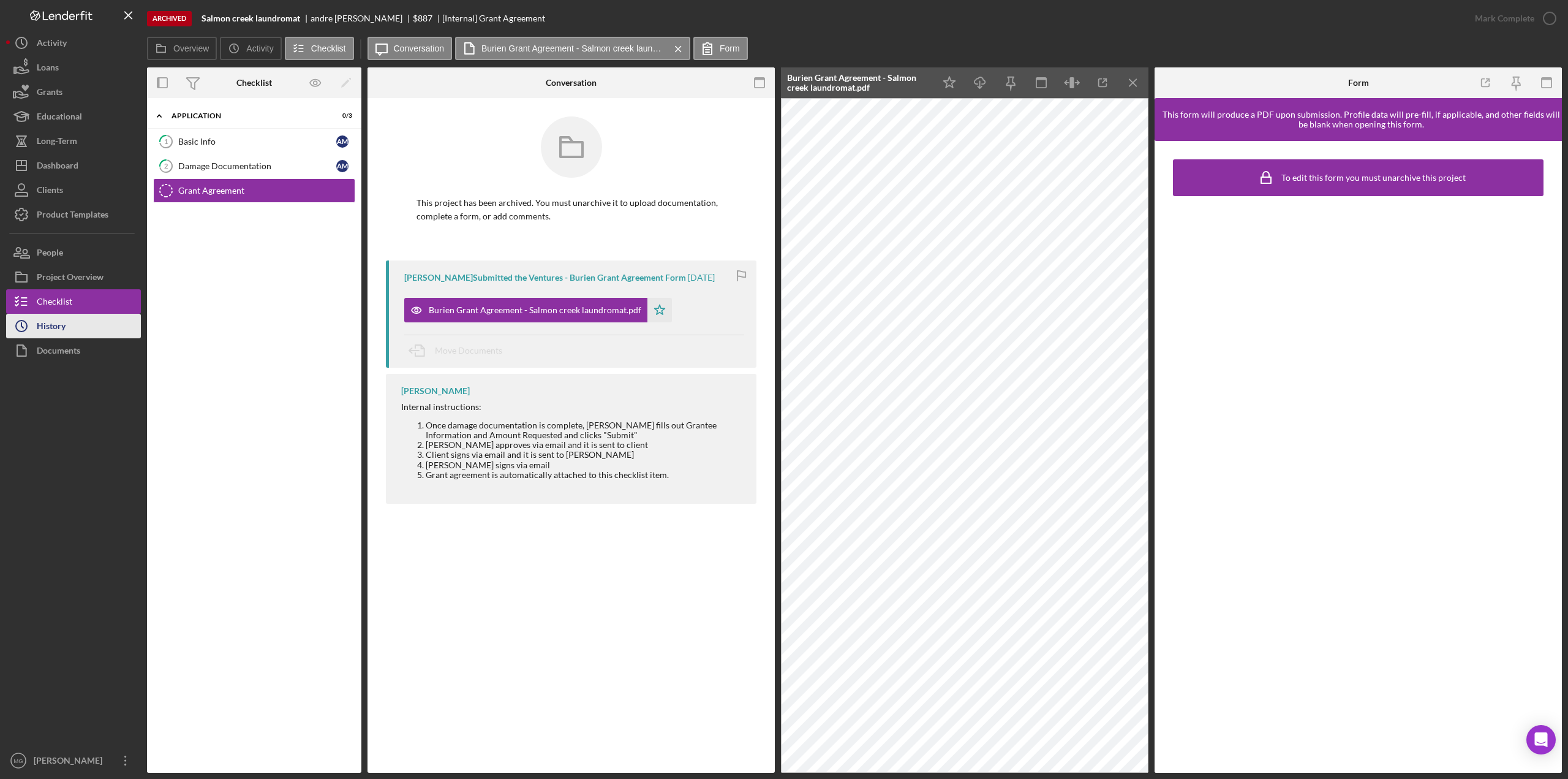
click at [57, 327] on div "History" at bounding box center [51, 327] width 28 height 28
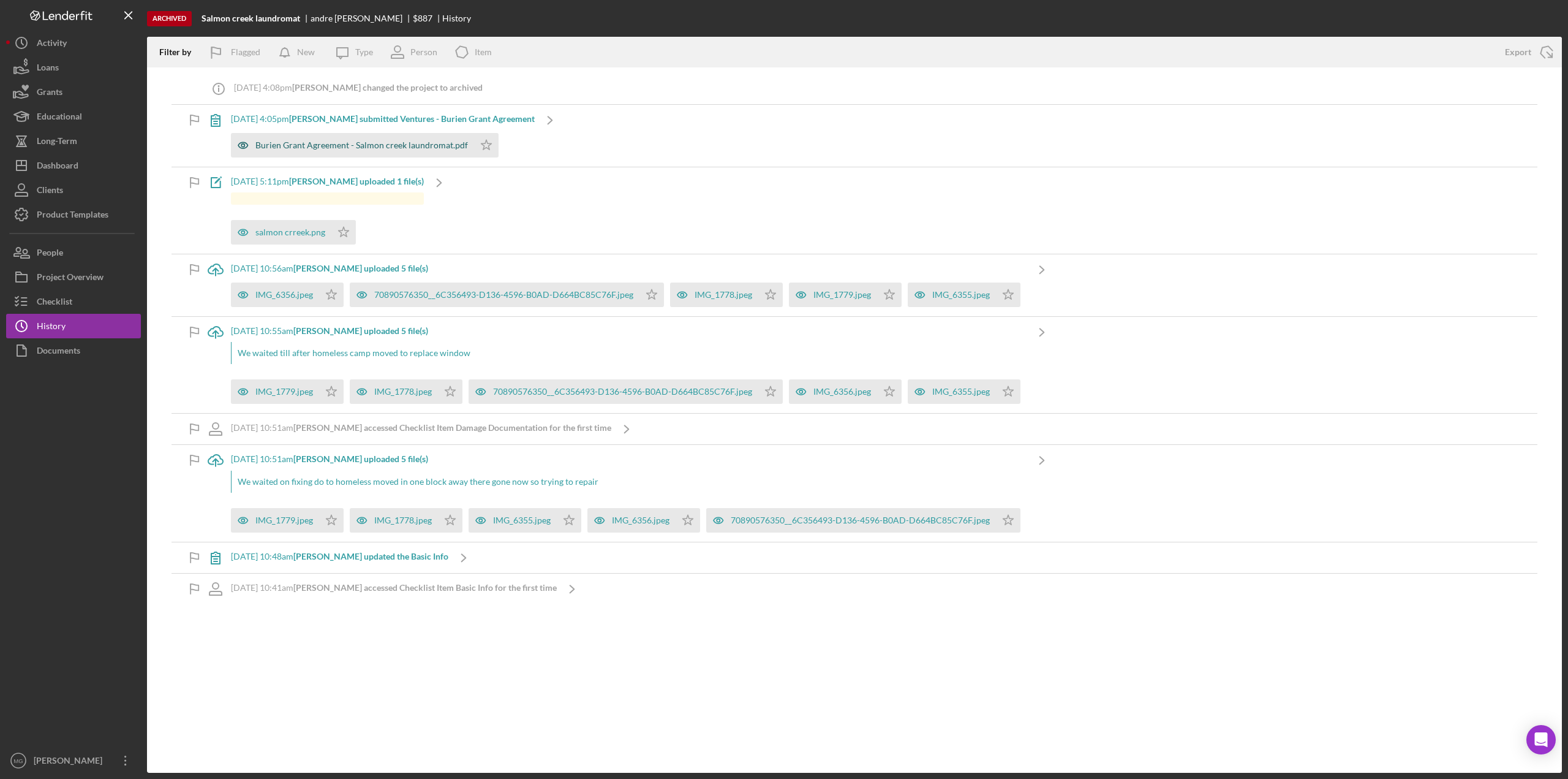
click at [393, 144] on div "Burien Grant Agreement - Salmon creek laundromat.pdf" at bounding box center [362, 145] width 213 height 9
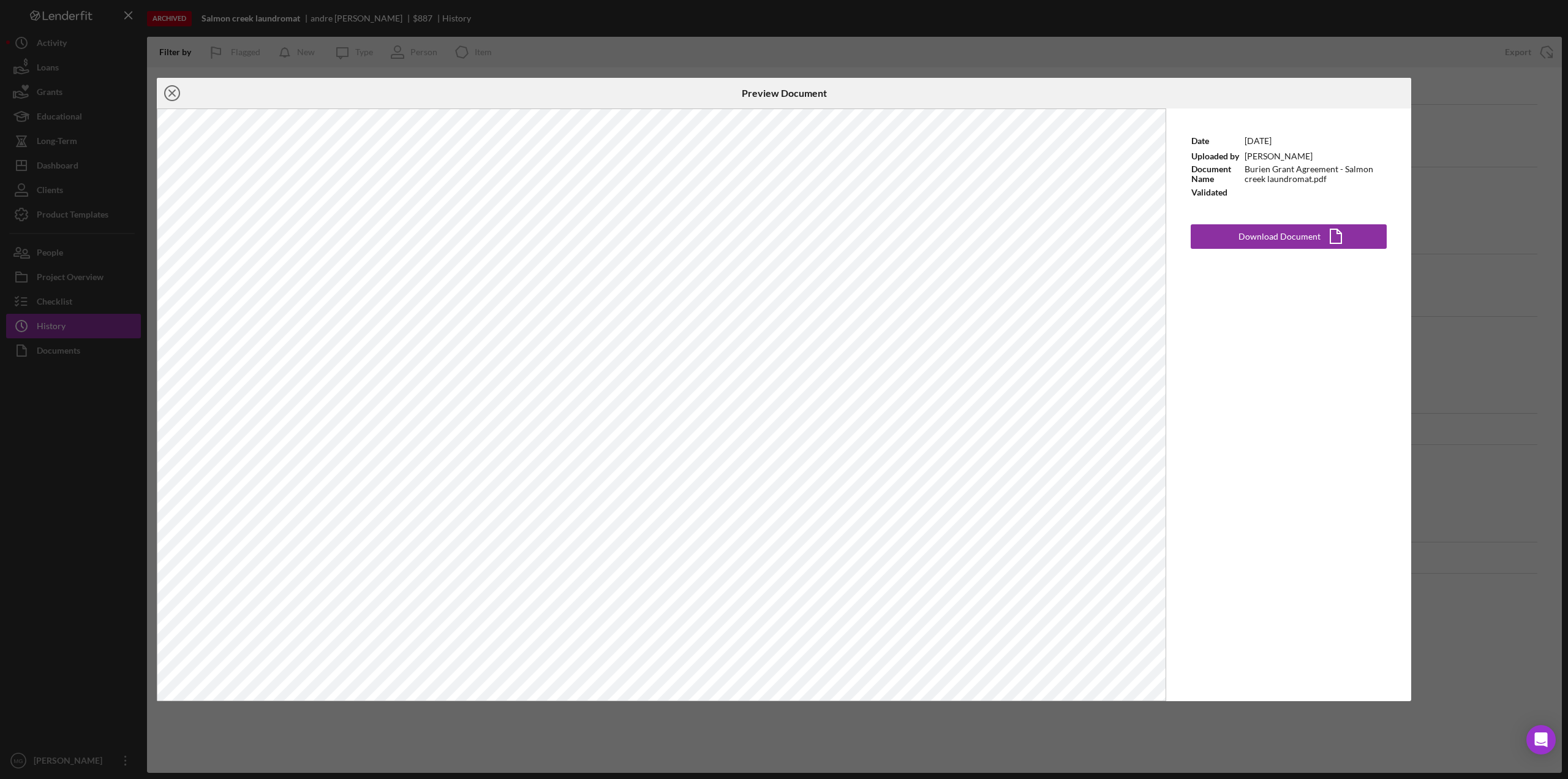
click at [173, 92] on line at bounding box center [171, 93] width 6 height 6
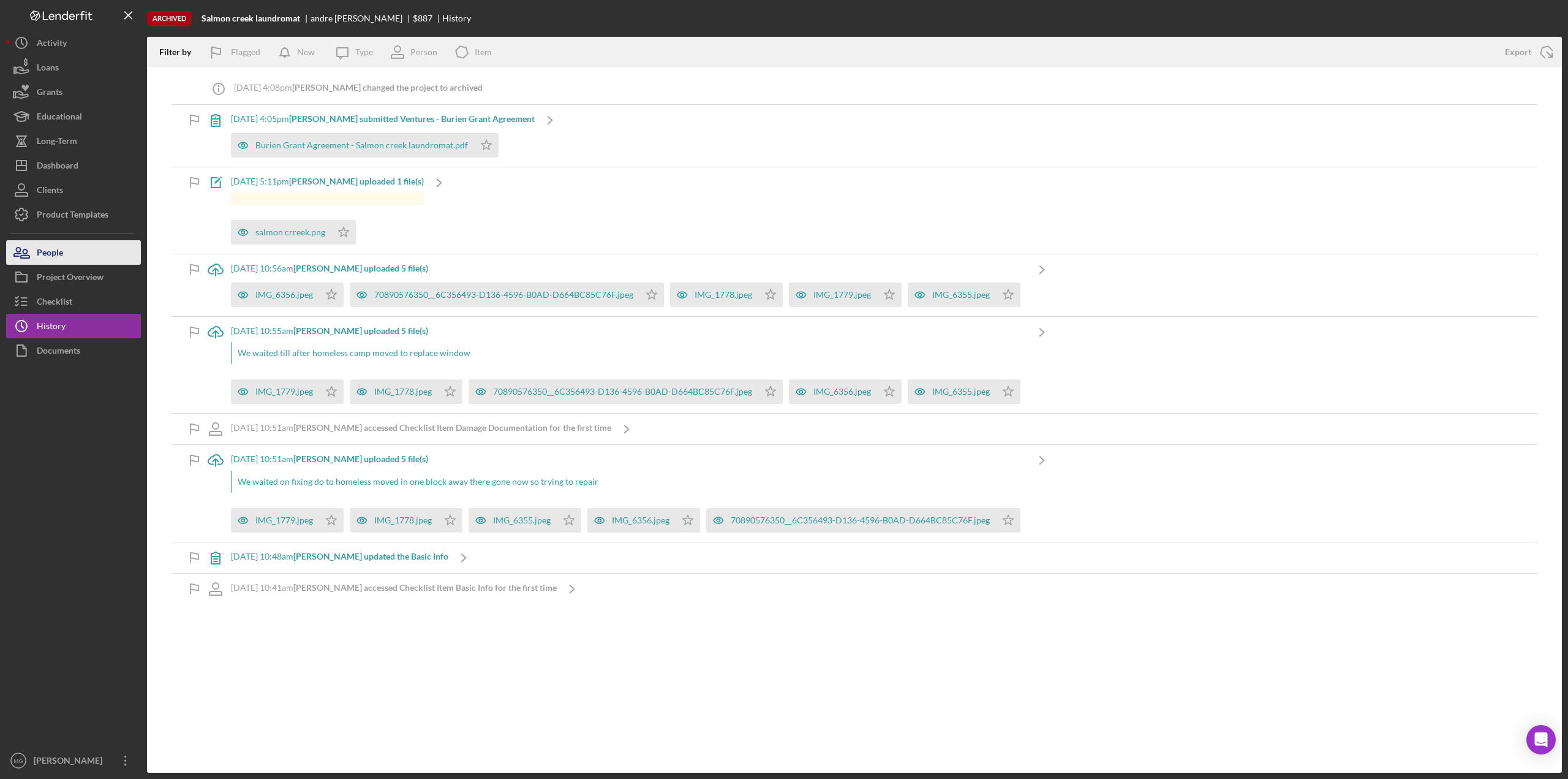
click at [64, 254] on button "People" at bounding box center [73, 252] width 135 height 24
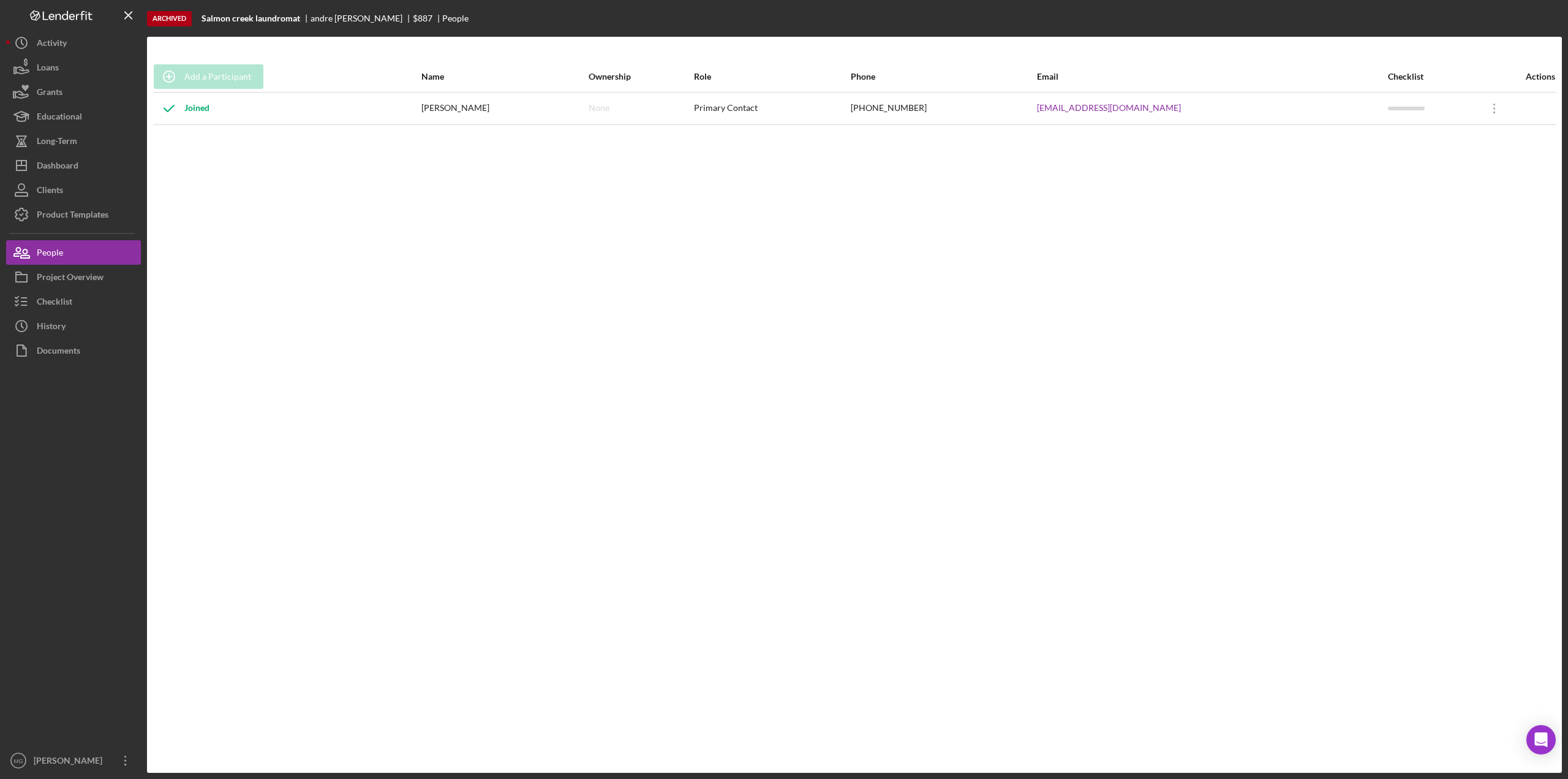
click at [230, 112] on div "Joined" at bounding box center [287, 108] width 266 height 31
click at [457, 113] on div "[PERSON_NAME]" at bounding box center [504, 108] width 166 height 31
click at [458, 110] on div "[PERSON_NAME]" at bounding box center [504, 108] width 166 height 31
click at [66, 163] on div "Dashboard" at bounding box center [57, 167] width 41 height 28
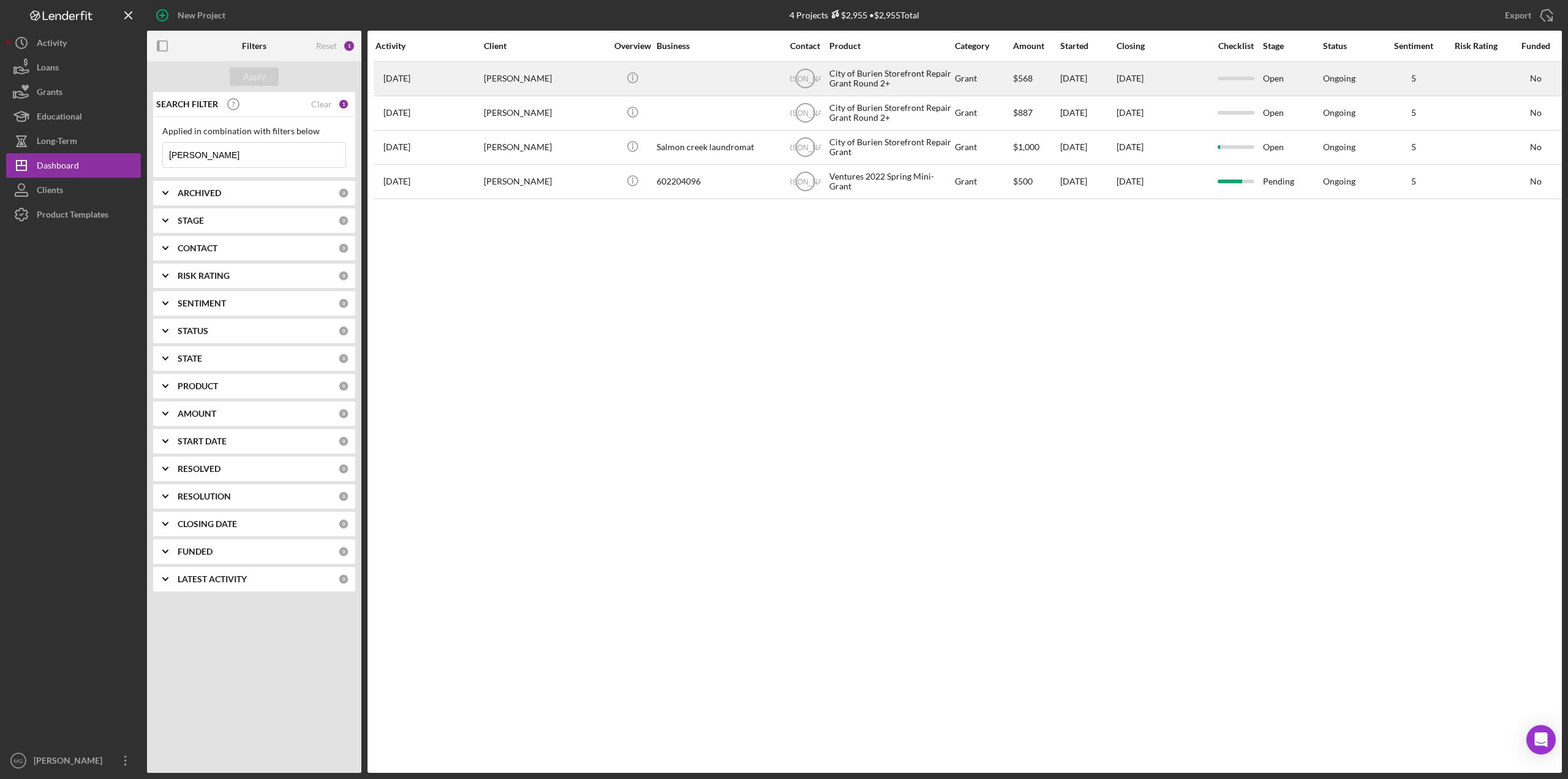
click at [589, 81] on div "[PERSON_NAME]" at bounding box center [545, 79] width 123 height 33
